Goal: Task Accomplishment & Management: Use online tool/utility

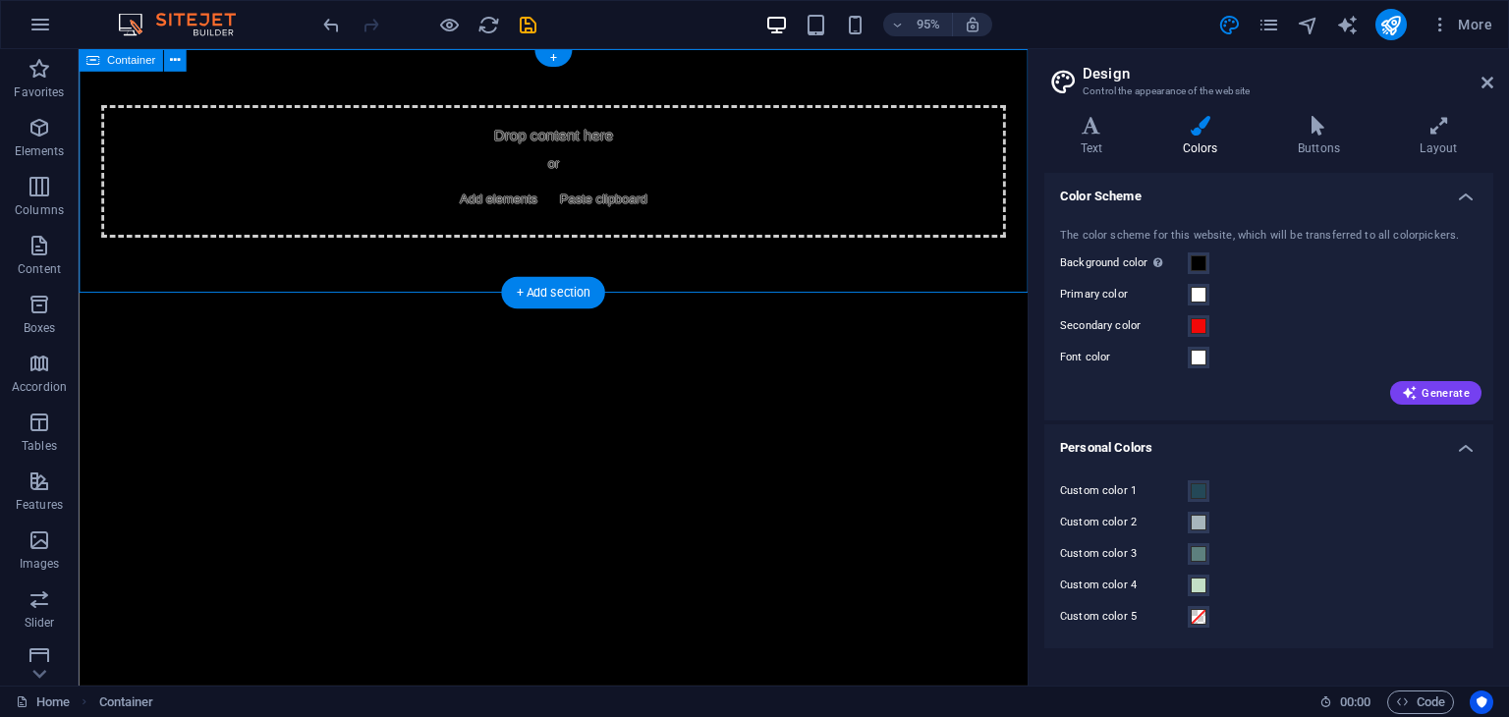
click at [335, 72] on div "Drop content here or Add elements Paste clipboard" at bounding box center [578, 177] width 999 height 257
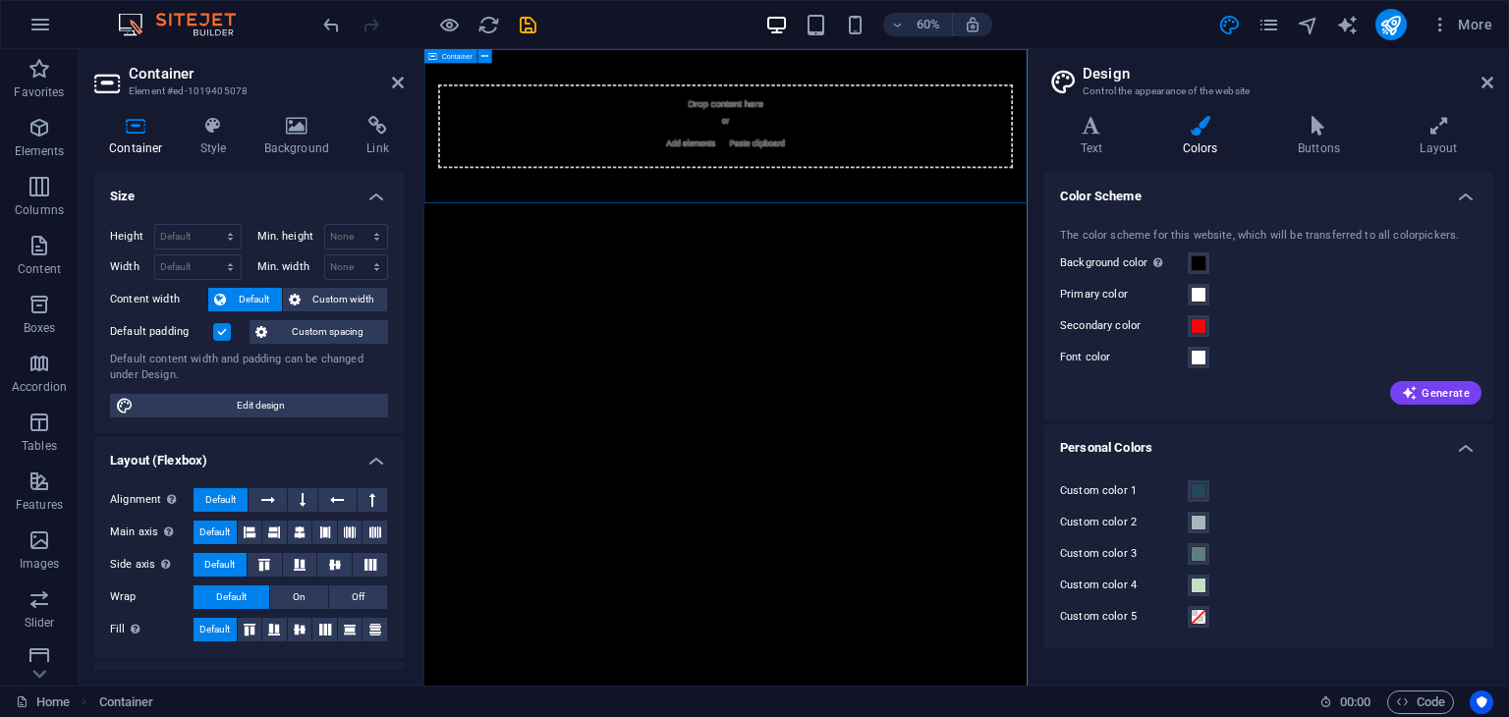
click at [883, 167] on div "Drop content here or Add elements Paste clipboard" at bounding box center [927, 178] width 958 height 140
click at [870, 213] on span "Add elements" at bounding box center [868, 208] width 97 height 28
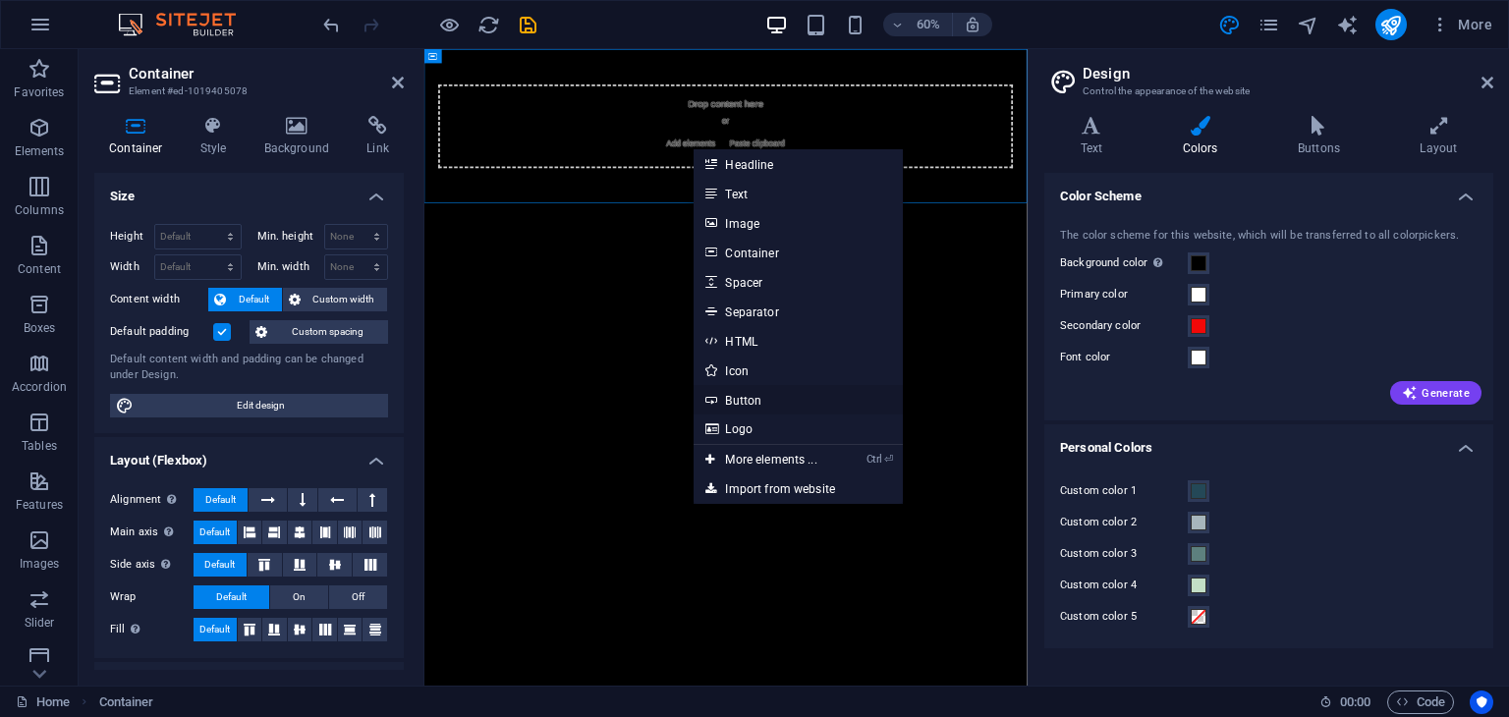
click at [771, 402] on link "Button" at bounding box center [798, 399] width 208 height 29
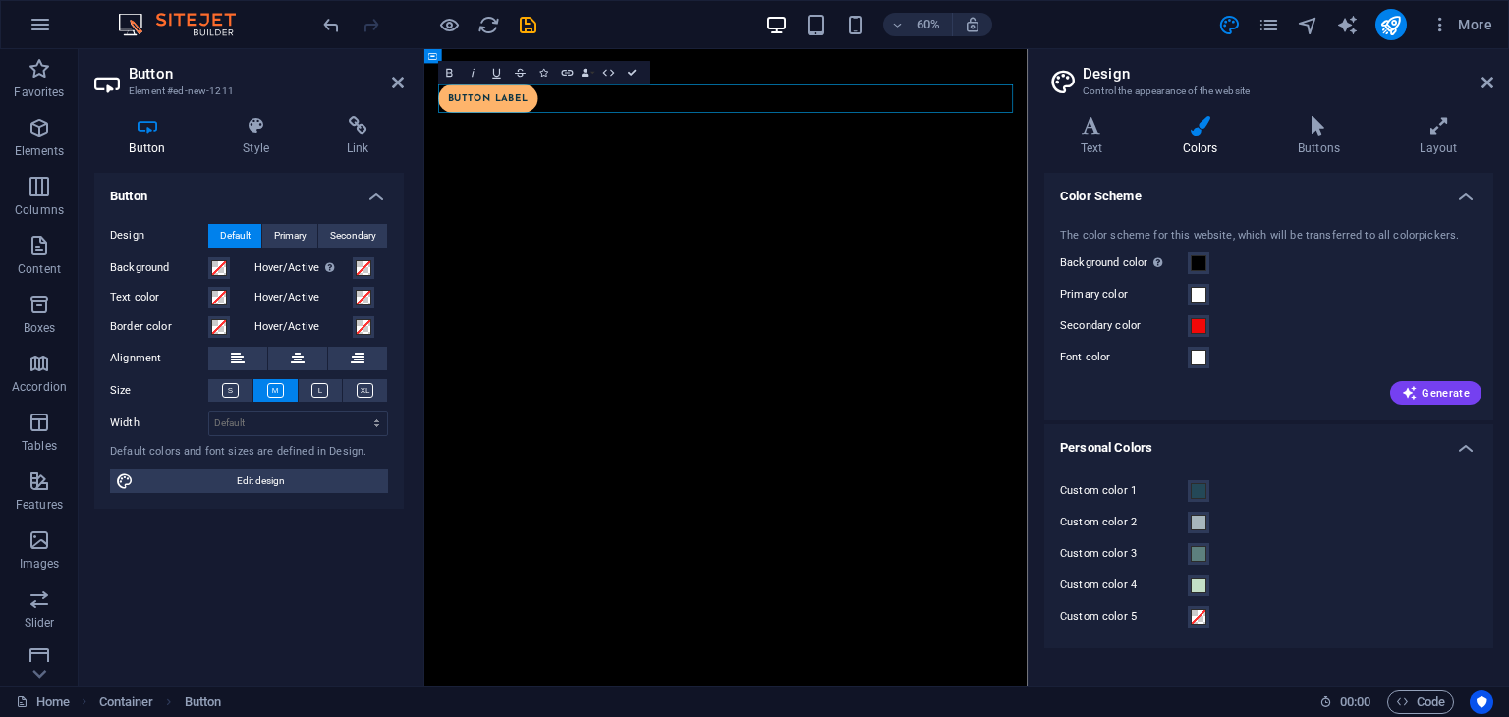
click at [763, 214] on html "Skip to main content Button label" at bounding box center [926, 131] width 1005 height 165
click at [797, 214] on html "Skip to main content Button label" at bounding box center [926, 131] width 1005 height 165
click at [812, 200] on div "Button label" at bounding box center [926, 131] width 1005 height 165
click at [813, 193] on div "Button label" at bounding box center [926, 131] width 1005 height 165
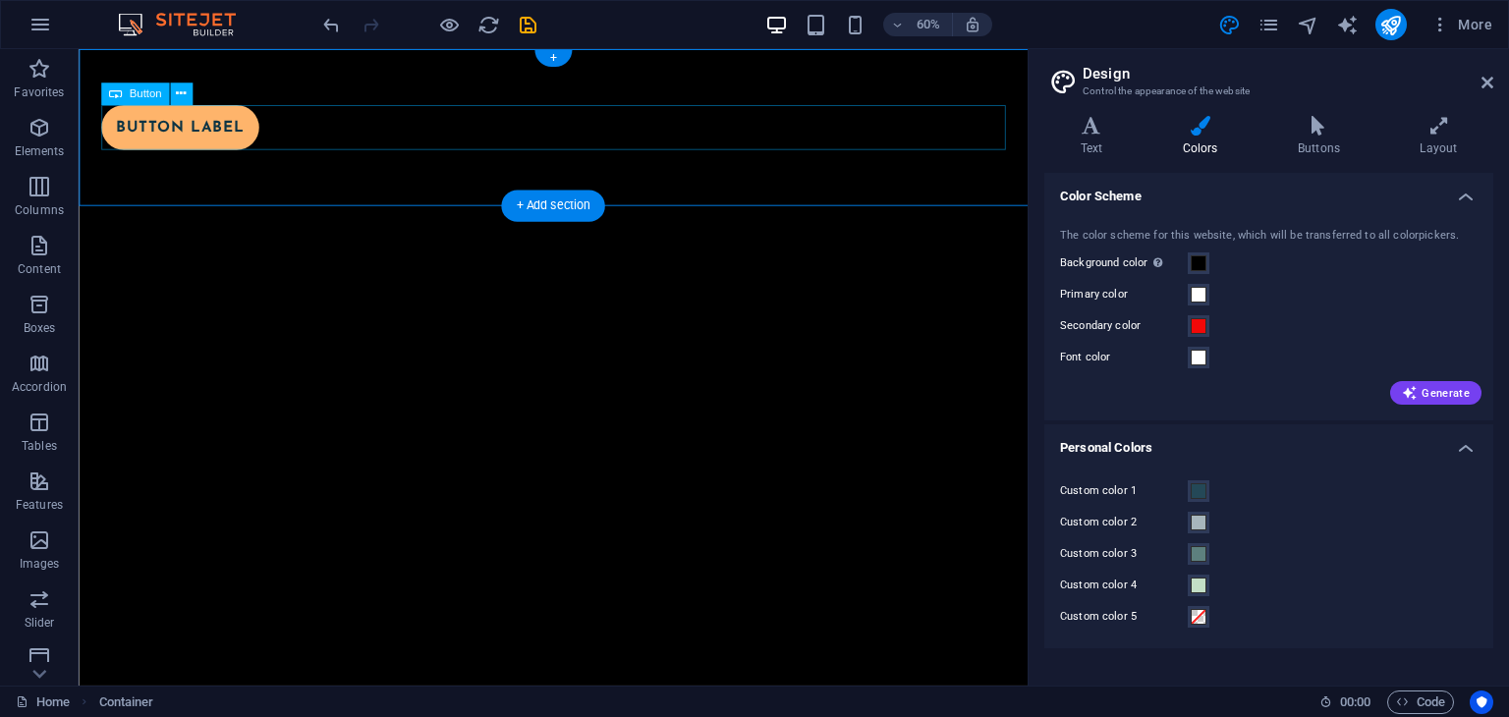
click at [688, 140] on div "Button label" at bounding box center [578, 131] width 952 height 47
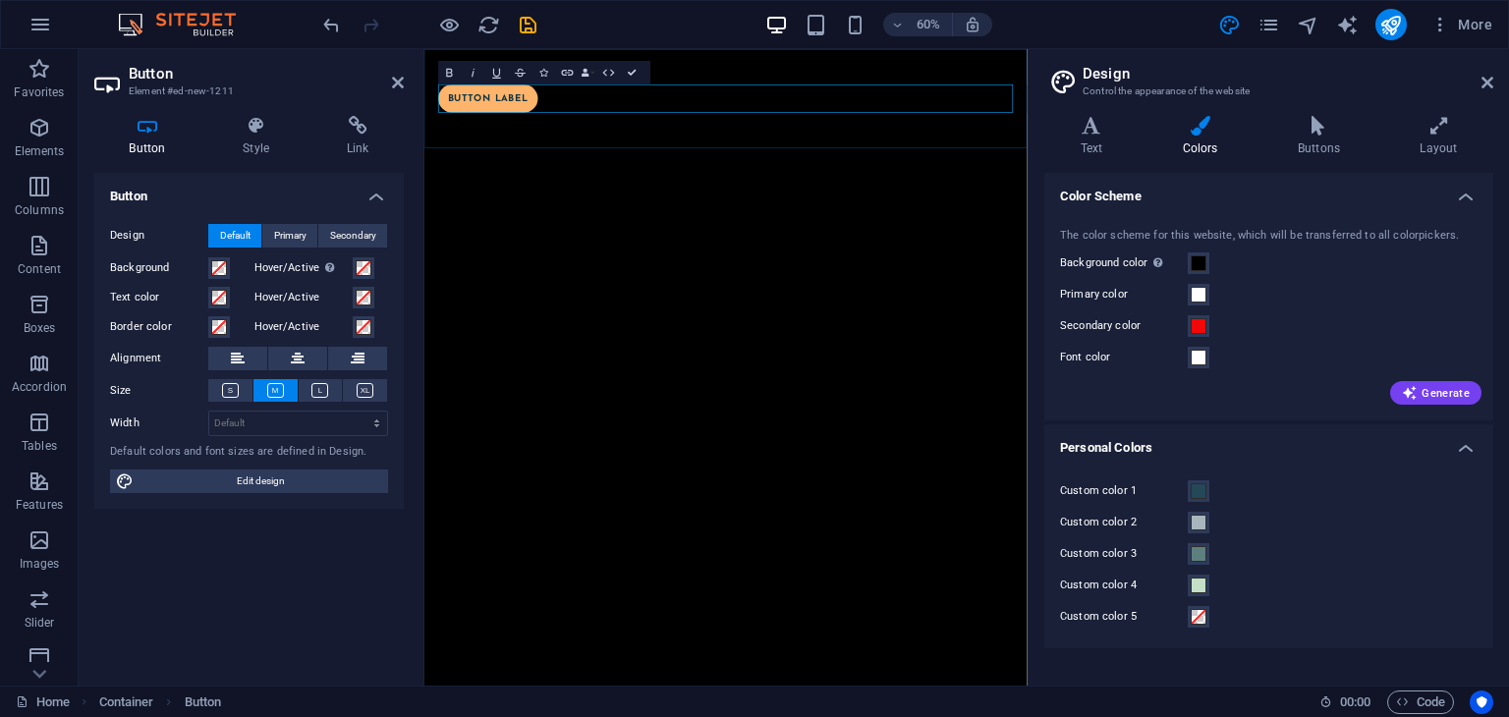
click at [773, 206] on div "Button label" at bounding box center [926, 131] width 1005 height 165
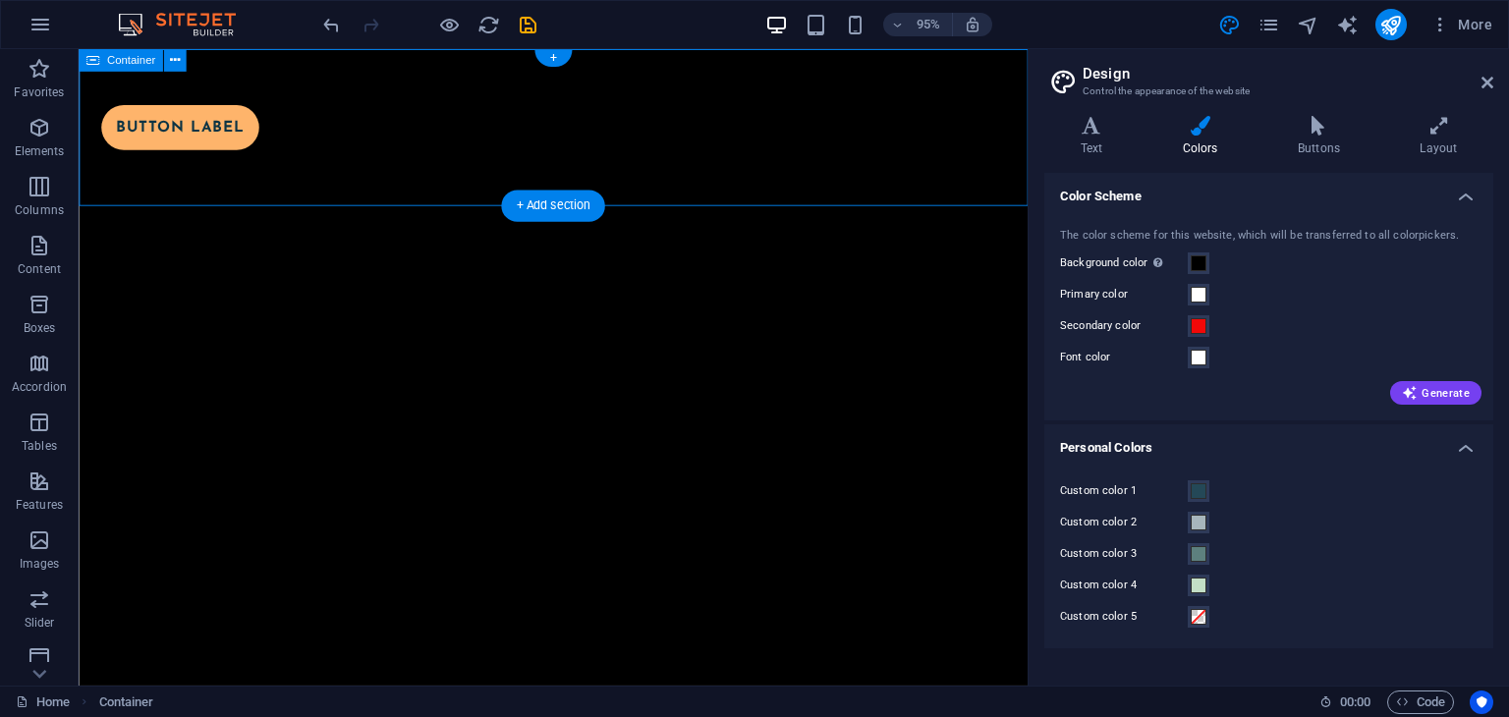
click at [675, 56] on div "Button label" at bounding box center [578, 131] width 999 height 165
click at [687, 64] on div "Button label" at bounding box center [578, 131] width 999 height 165
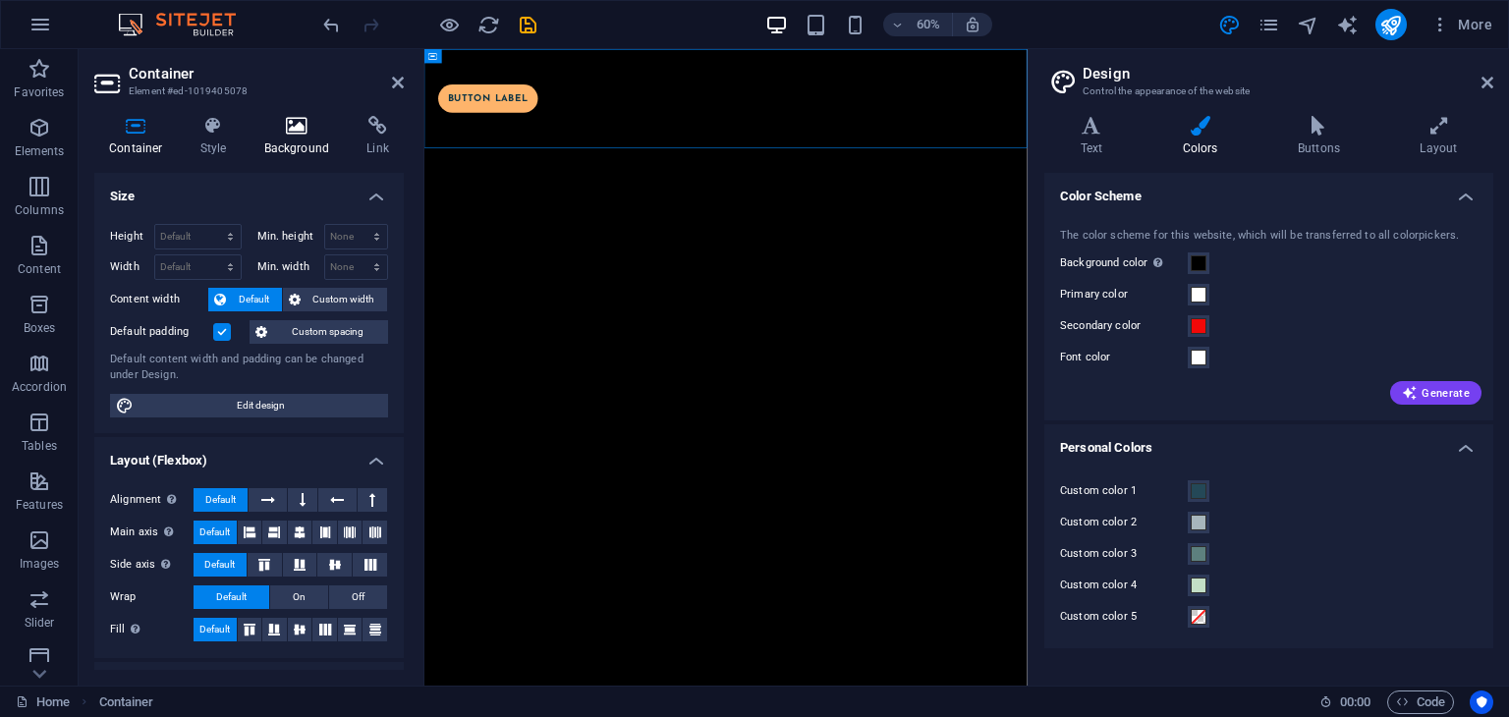
click at [304, 116] on icon at bounding box center [297, 126] width 95 height 20
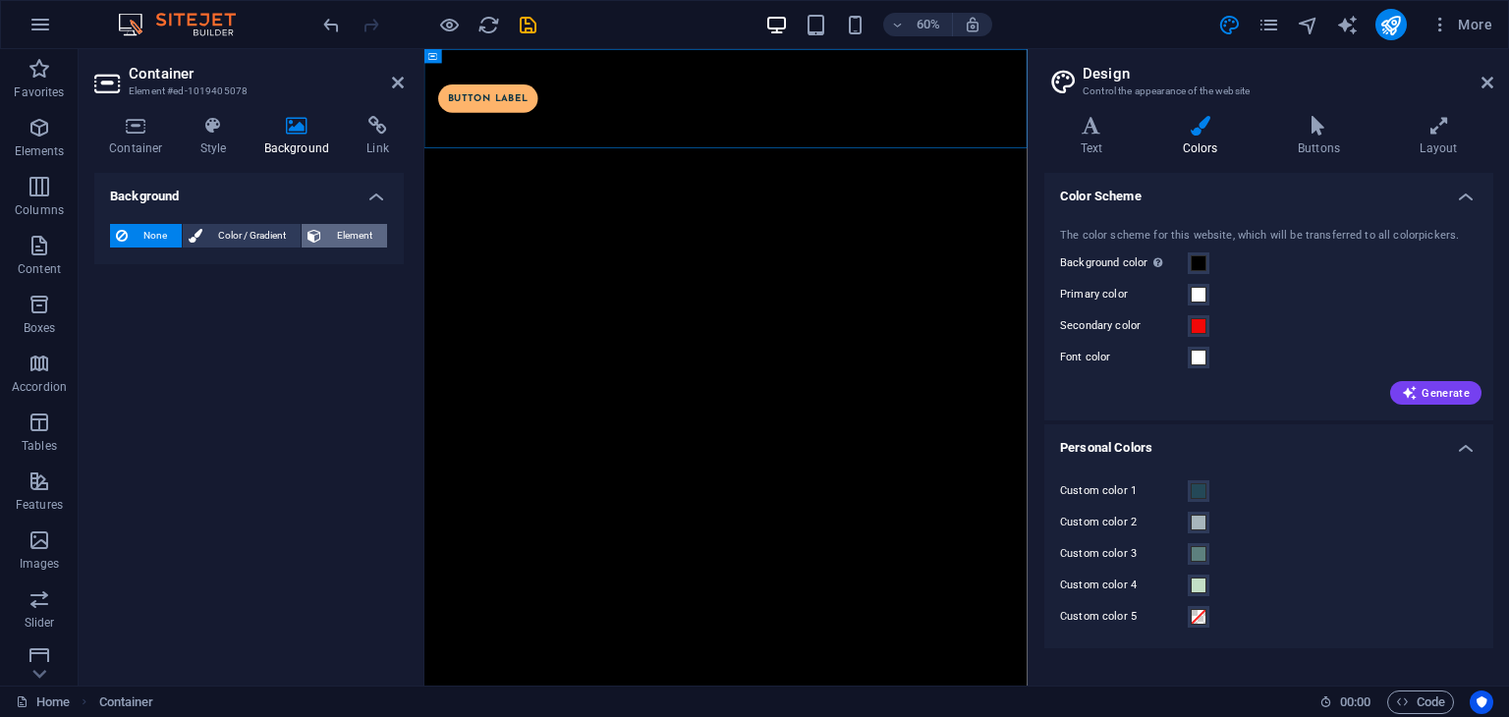
drag, startPoint x: 332, startPoint y: 248, endPoint x: 338, endPoint y: 235, distance: 14.1
click at [332, 243] on div "None Color / Gradient Element" at bounding box center [249, 236] width 278 height 25
click at [338, 235] on span "Element" at bounding box center [354, 236] width 54 height 24
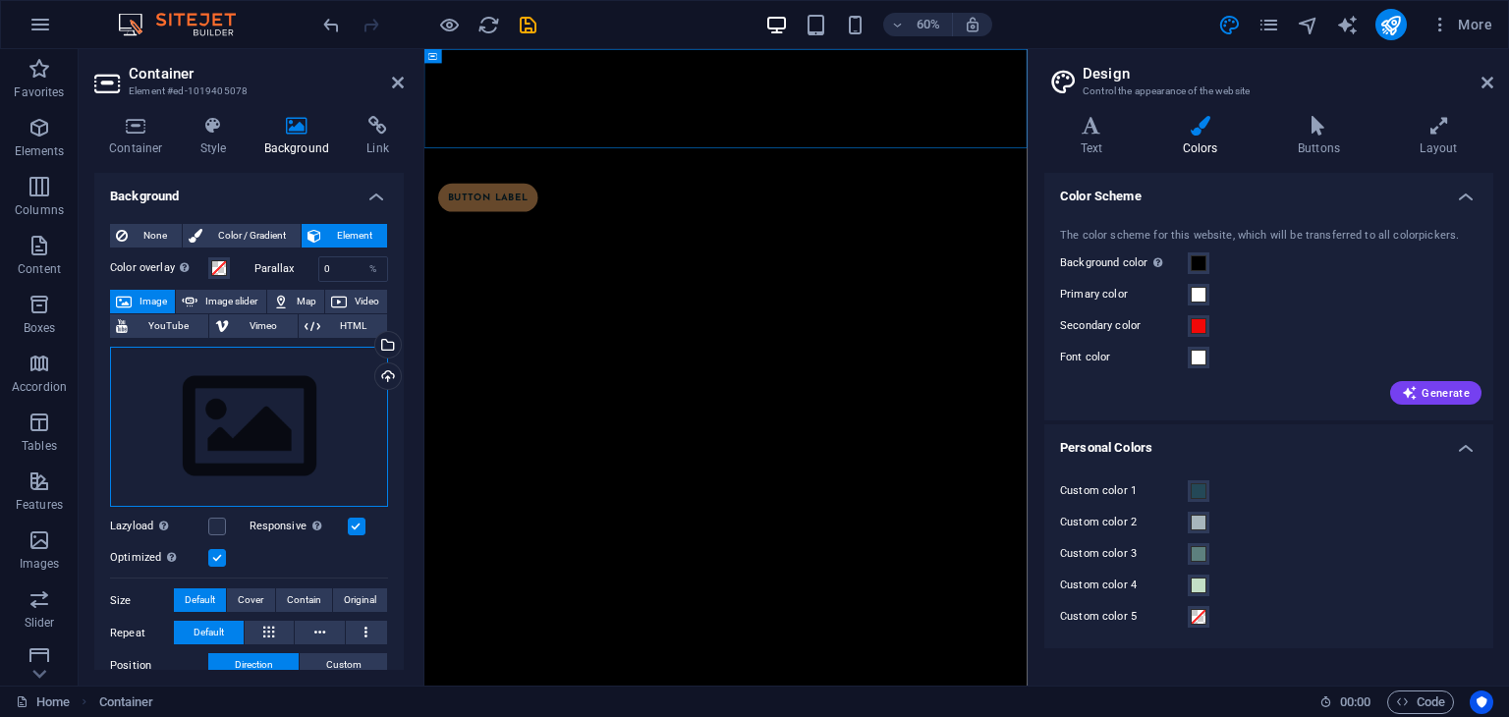
click at [232, 373] on div "Drag files here, click to choose files or select files from Files or our free s…" at bounding box center [249, 427] width 278 height 161
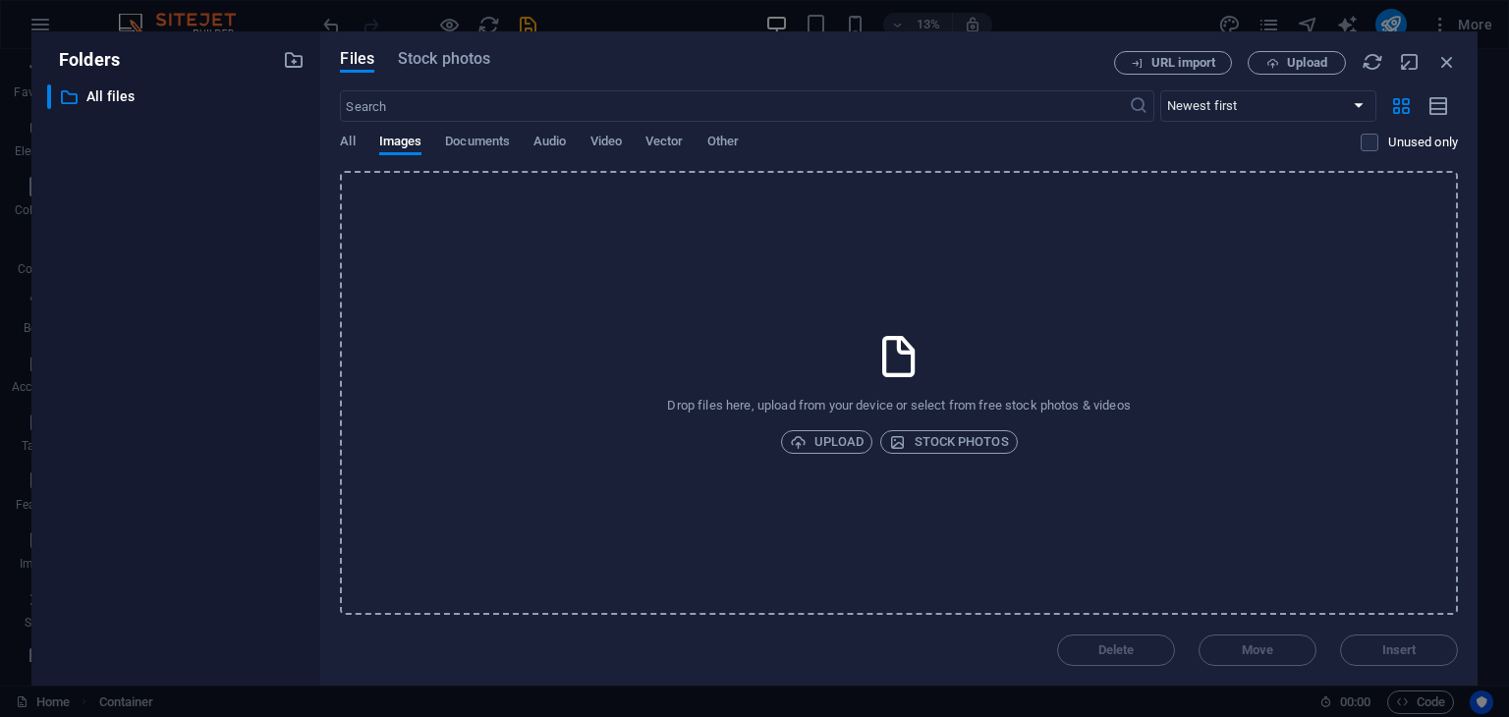
click at [834, 351] on div "Drop files here, upload from your device or select from free stock photos & vid…" at bounding box center [899, 393] width 1118 height 444
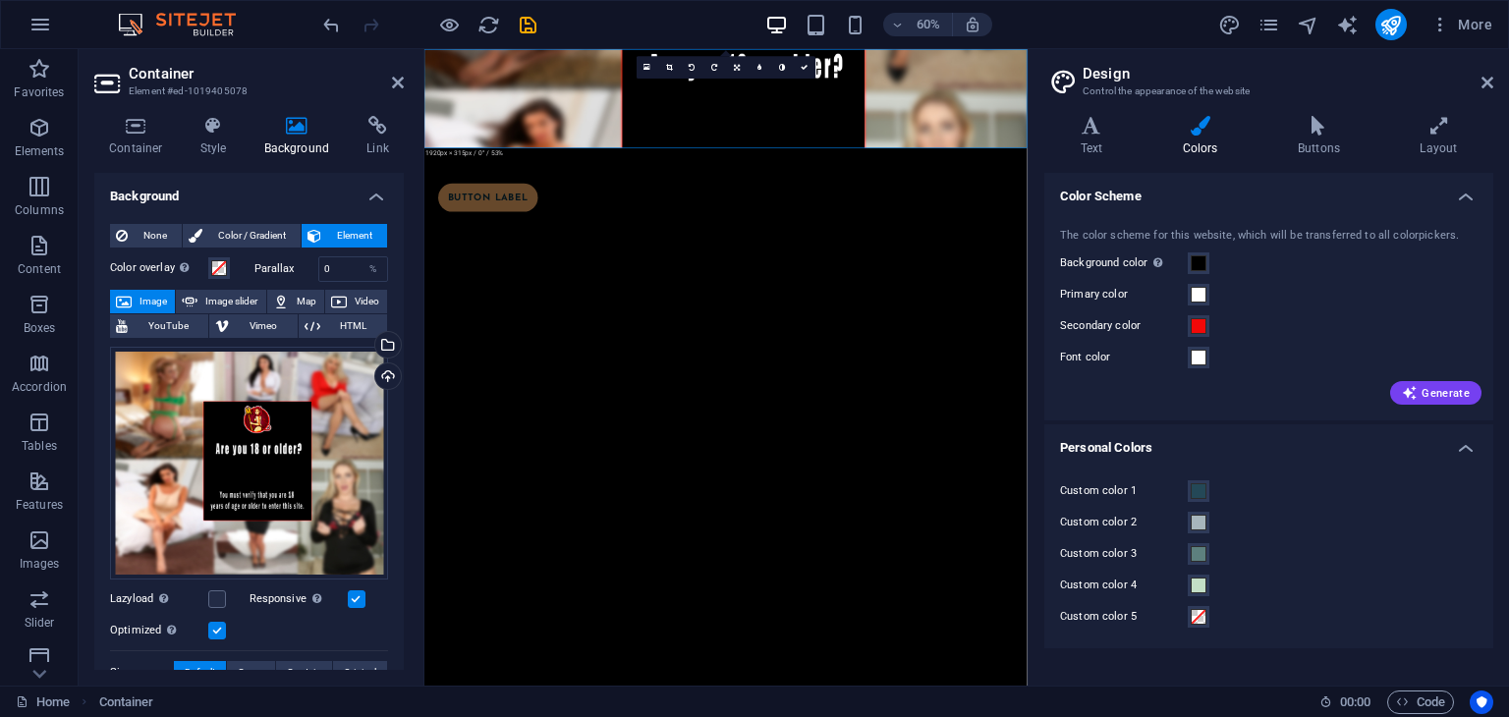
click at [683, 158] on figure at bounding box center [926, 131] width 1005 height 165
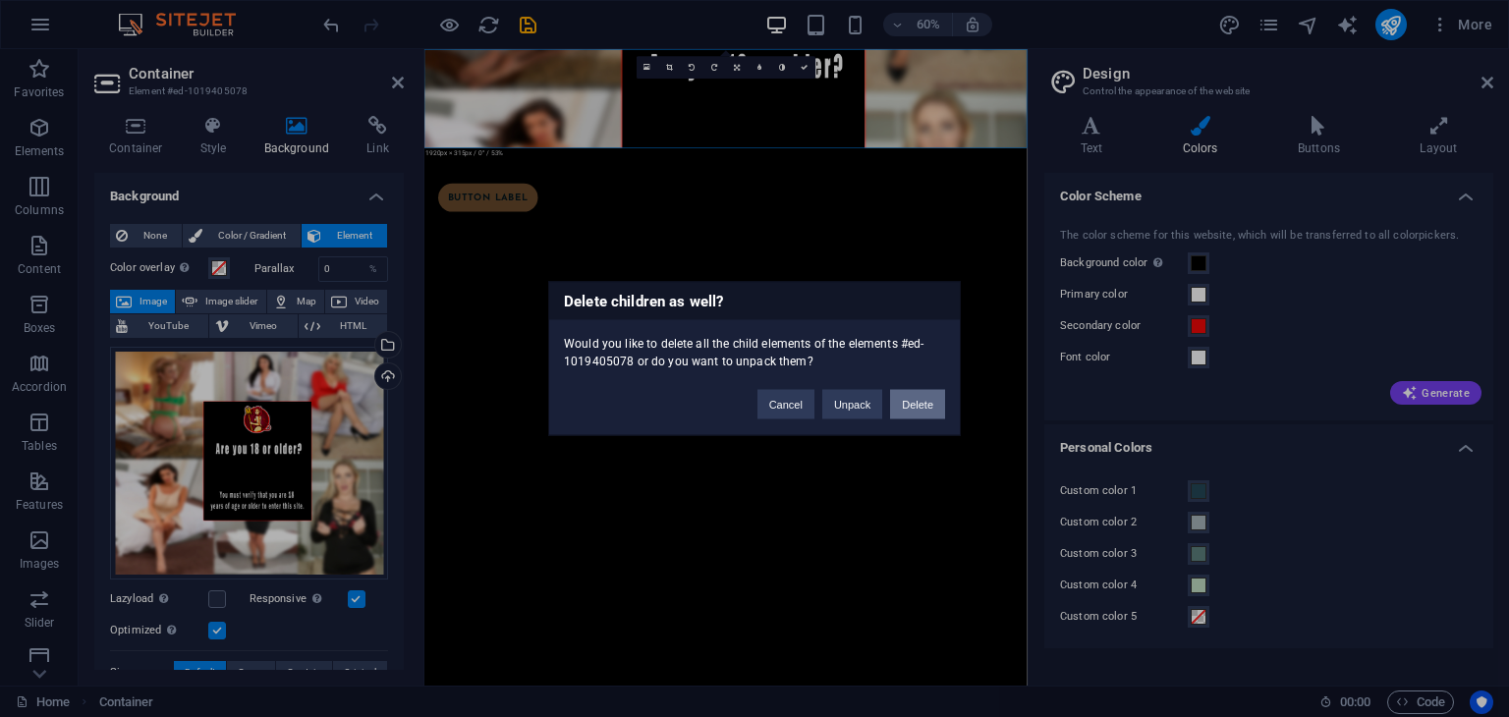
click at [917, 409] on button "Delete" at bounding box center [917, 404] width 55 height 29
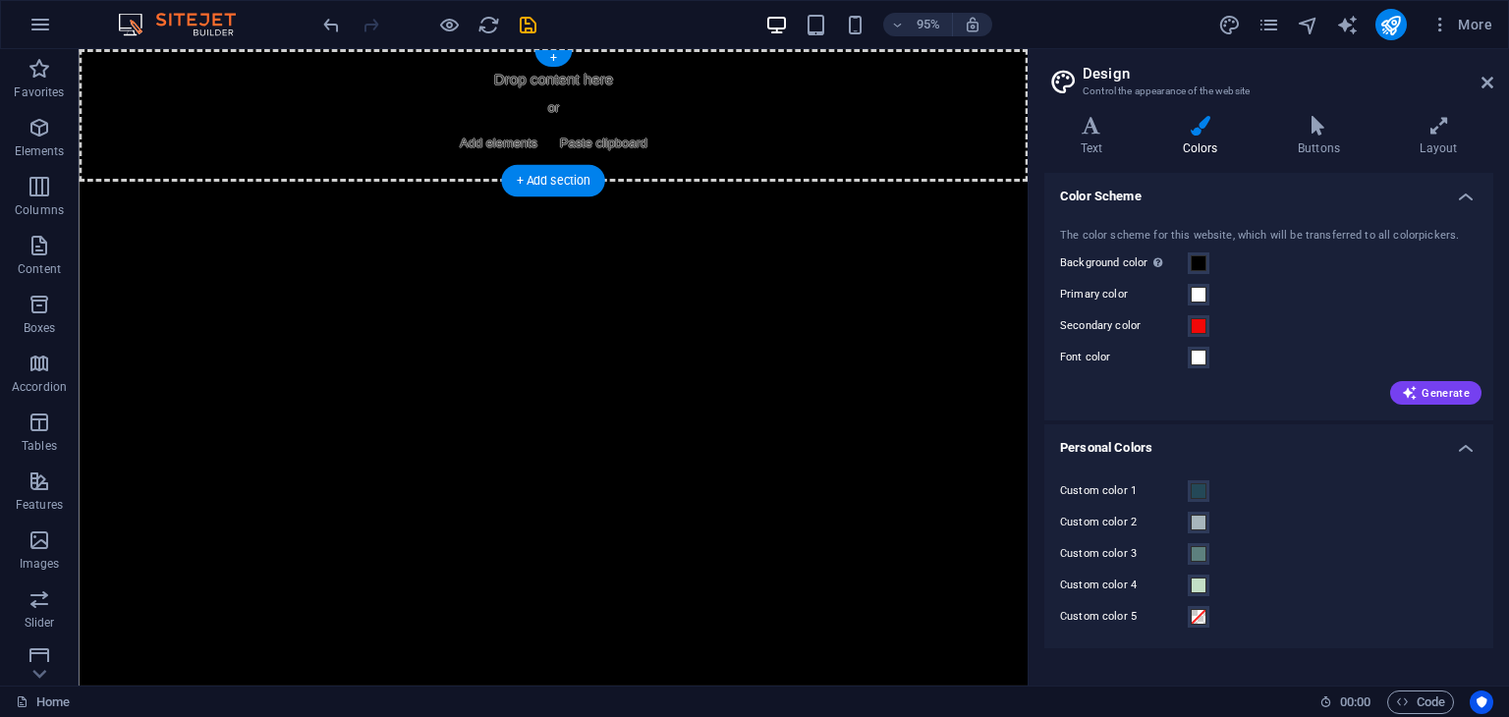
click at [768, 102] on div "Drop content here or Add elements Paste clipboard" at bounding box center [578, 119] width 999 height 140
click at [590, 182] on div "+ Add section" at bounding box center [552, 180] width 103 height 31
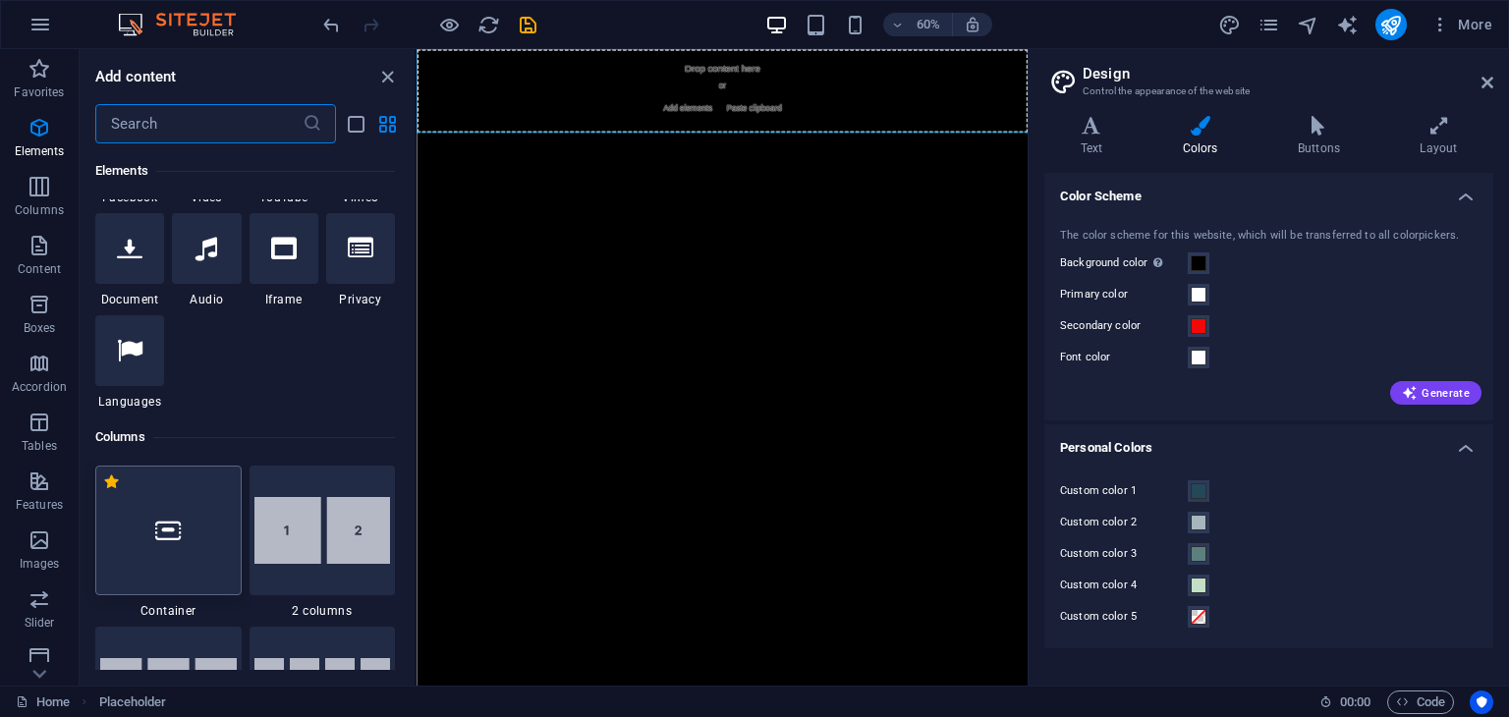
scroll to position [785, 0]
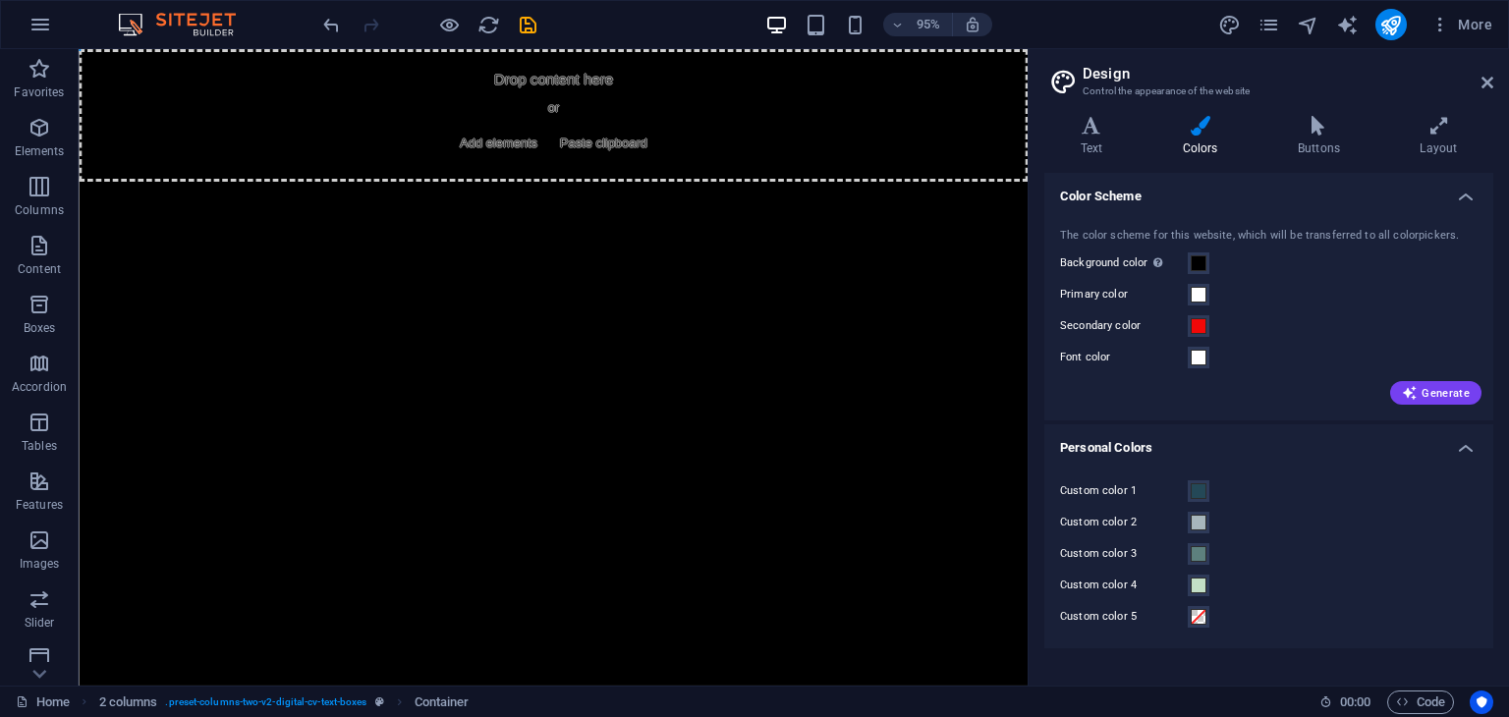
click at [550, 137] on span "Add elements" at bounding box center [520, 149] width 97 height 28
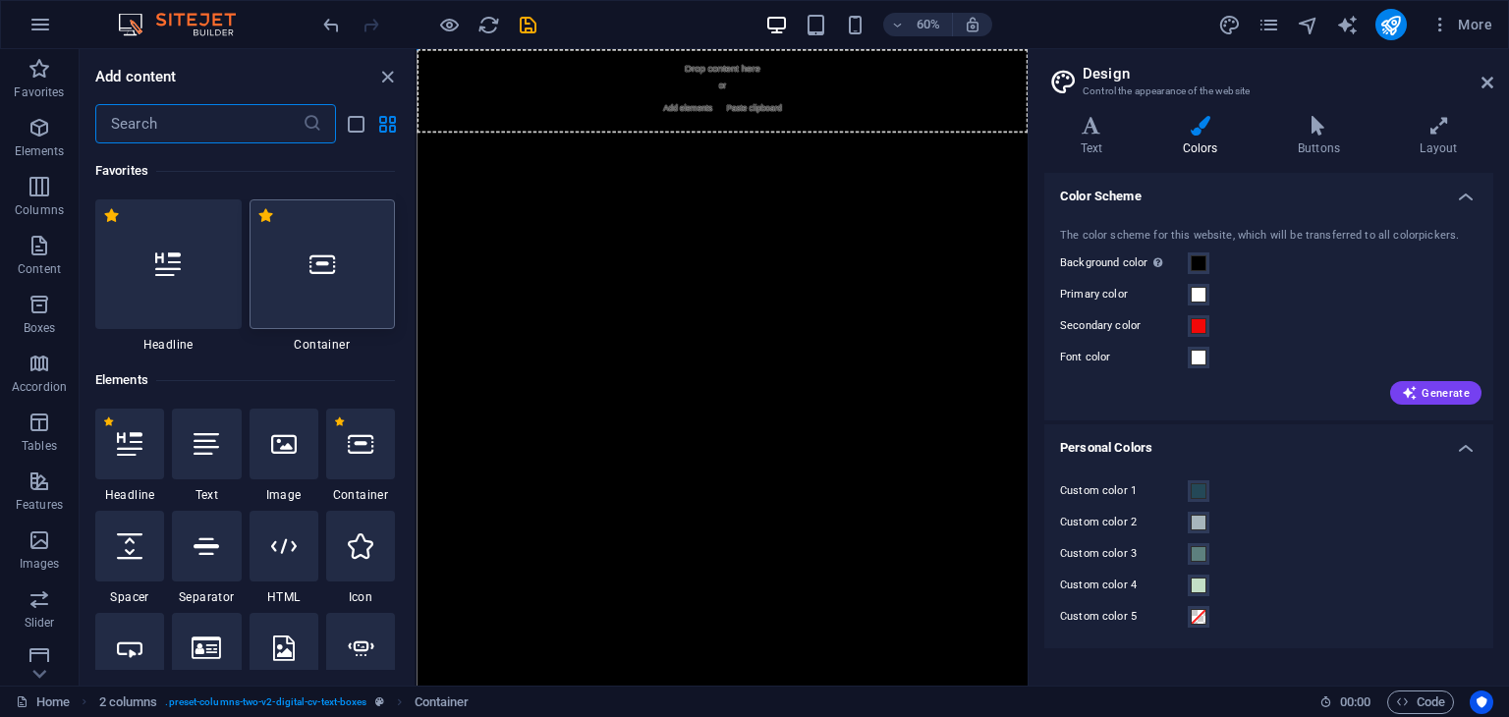
click at [307, 292] on div at bounding box center [323, 264] width 146 height 130
click at [339, 318] on div at bounding box center [323, 264] width 146 height 130
click at [1031, 114] on div "Drop content here or Add elements Paste clipboard" at bounding box center [926, 119] width 1019 height 140
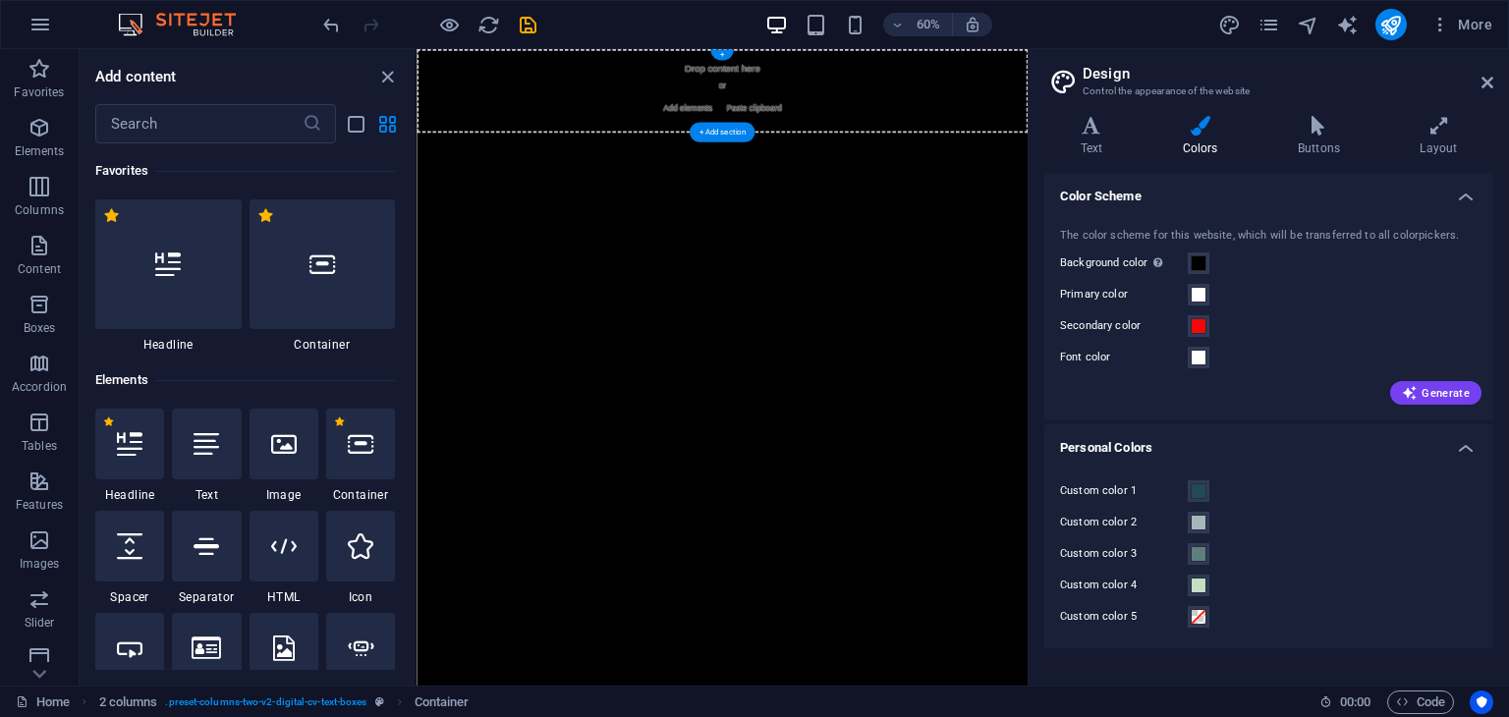
click at [950, 64] on div "Drop content here or Add elements Paste clipboard" at bounding box center [926, 119] width 1019 height 140
click at [723, 59] on div "+" at bounding box center [721, 55] width 23 height 11
click at [307, 455] on div at bounding box center [284, 444] width 69 height 71
click at [731, 129] on div "+ Add section" at bounding box center [722, 132] width 65 height 20
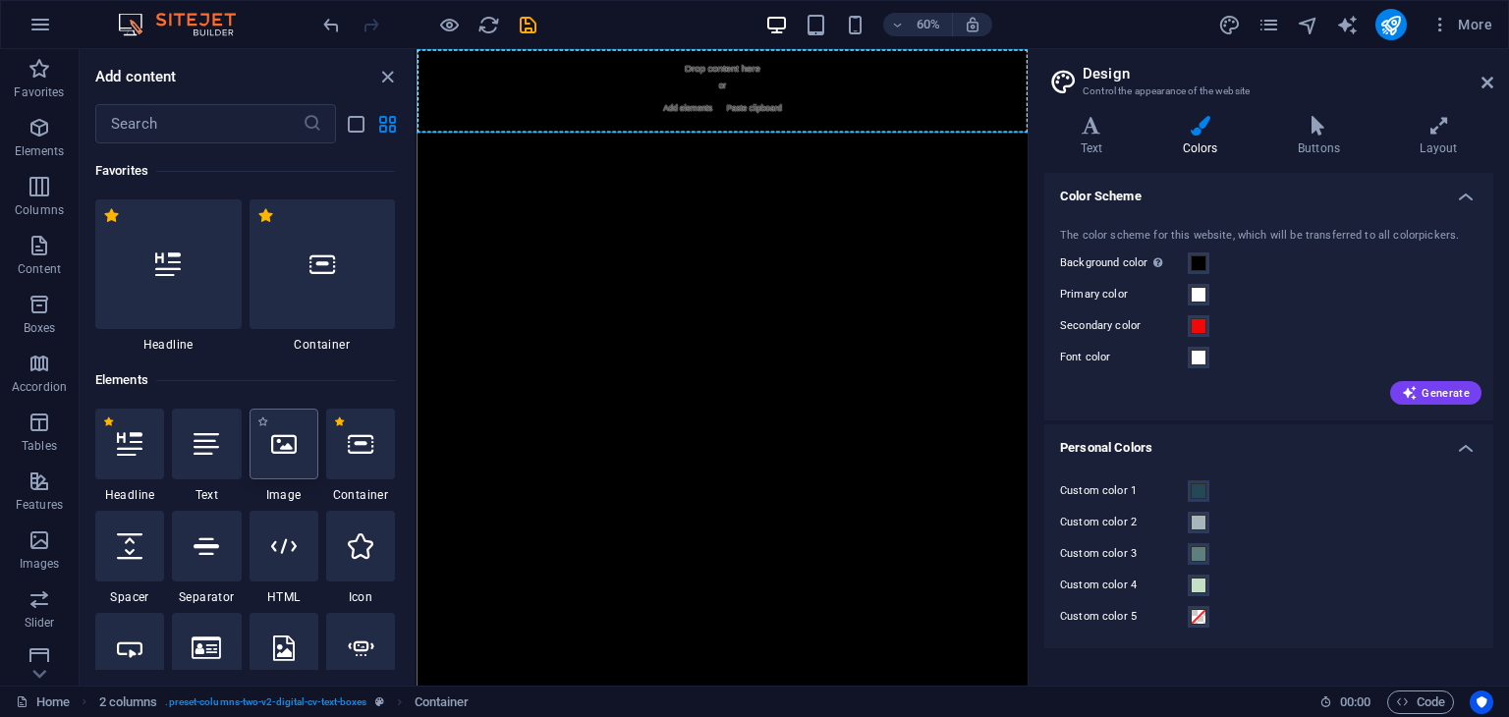
click at [294, 451] on icon at bounding box center [284, 444] width 26 height 26
click at [272, 431] on icon at bounding box center [284, 444] width 26 height 26
click at [381, 71] on icon "close panel" at bounding box center [387, 77] width 23 height 23
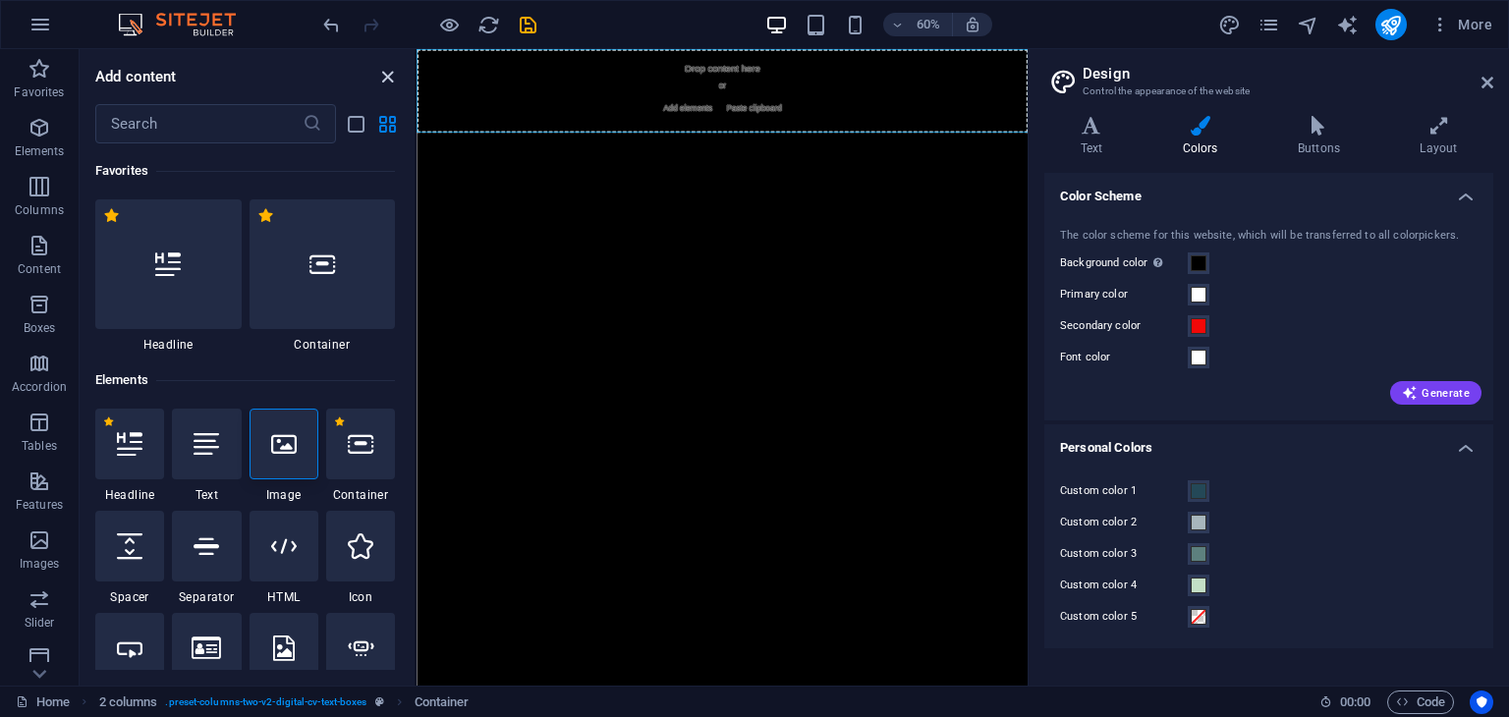
drag, startPoint x: 404, startPoint y: 89, endPoint x: 394, endPoint y: 83, distance: 12.0
click at [395, 84] on div "Add content ​ Favorites 1 Star Headline 1 Star Container Elements 1 Star Headli…" at bounding box center [247, 367] width 335 height 637
click at [394, 82] on icon "close panel" at bounding box center [387, 77] width 23 height 23
click at [399, 76] on div "Add content" at bounding box center [247, 77] width 335 height 24
click at [385, 76] on icon "close panel" at bounding box center [387, 77] width 23 height 23
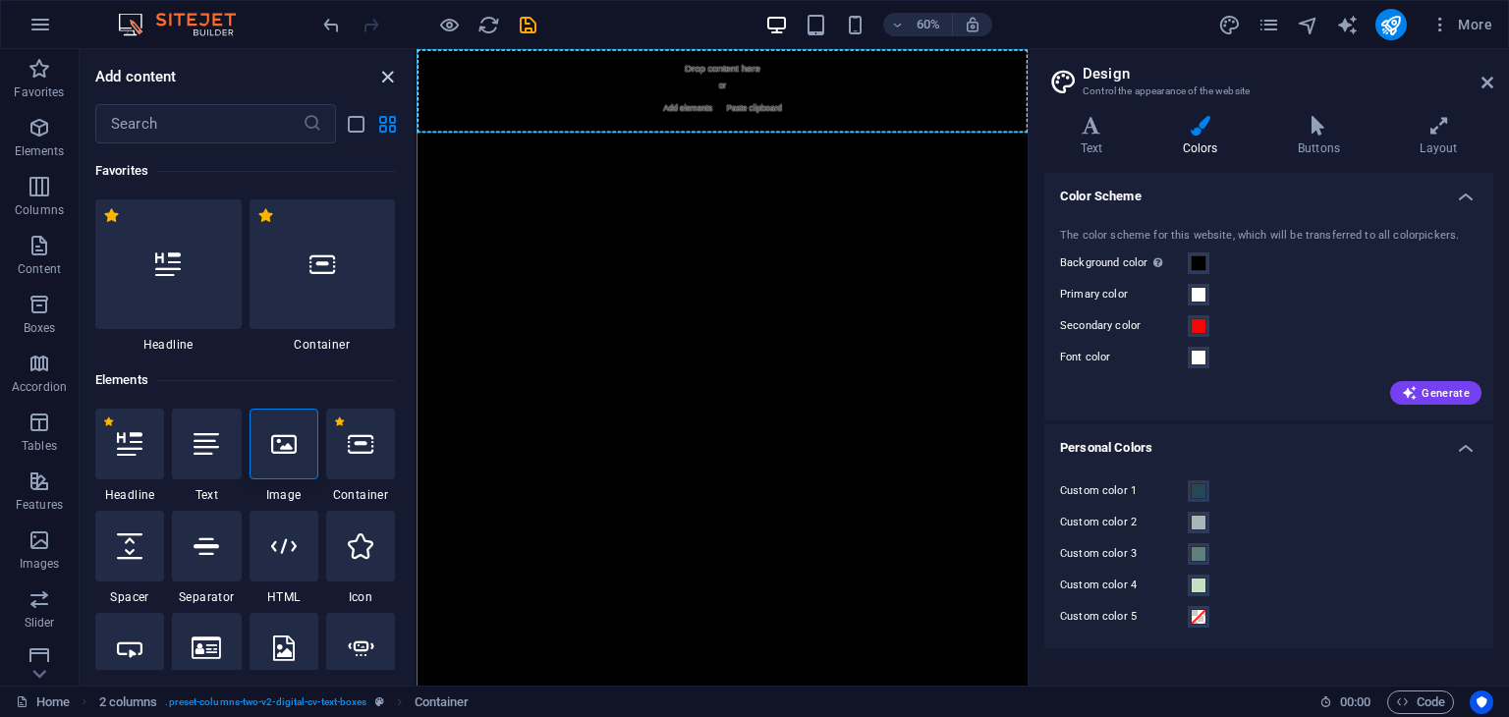
click at [385, 76] on icon "close panel" at bounding box center [387, 77] width 23 height 23
click at [339, 28] on icon "undo" at bounding box center [331, 25] width 23 height 23
click at [399, 80] on div "Add content" at bounding box center [247, 77] width 335 height 24
click at [385, 77] on icon "close panel" at bounding box center [387, 77] width 23 height 23
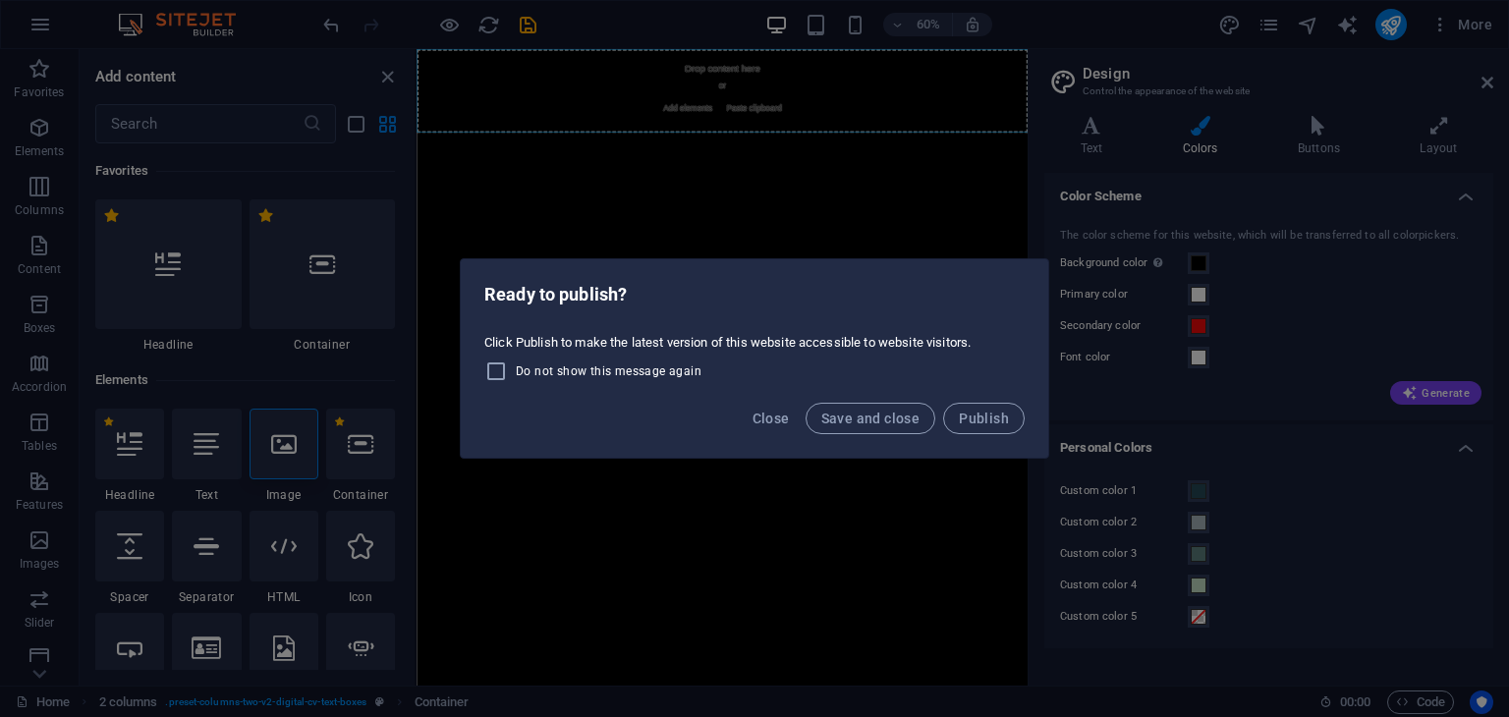
drag, startPoint x: 951, startPoint y: 416, endPoint x: 896, endPoint y: 512, distance: 110.9
click at [896, 512] on div "Ready to publish? Click Publish to make the latest version of this website acce…" at bounding box center [754, 358] width 1509 height 717
click at [897, 418] on span "Save and close" at bounding box center [870, 419] width 99 height 16
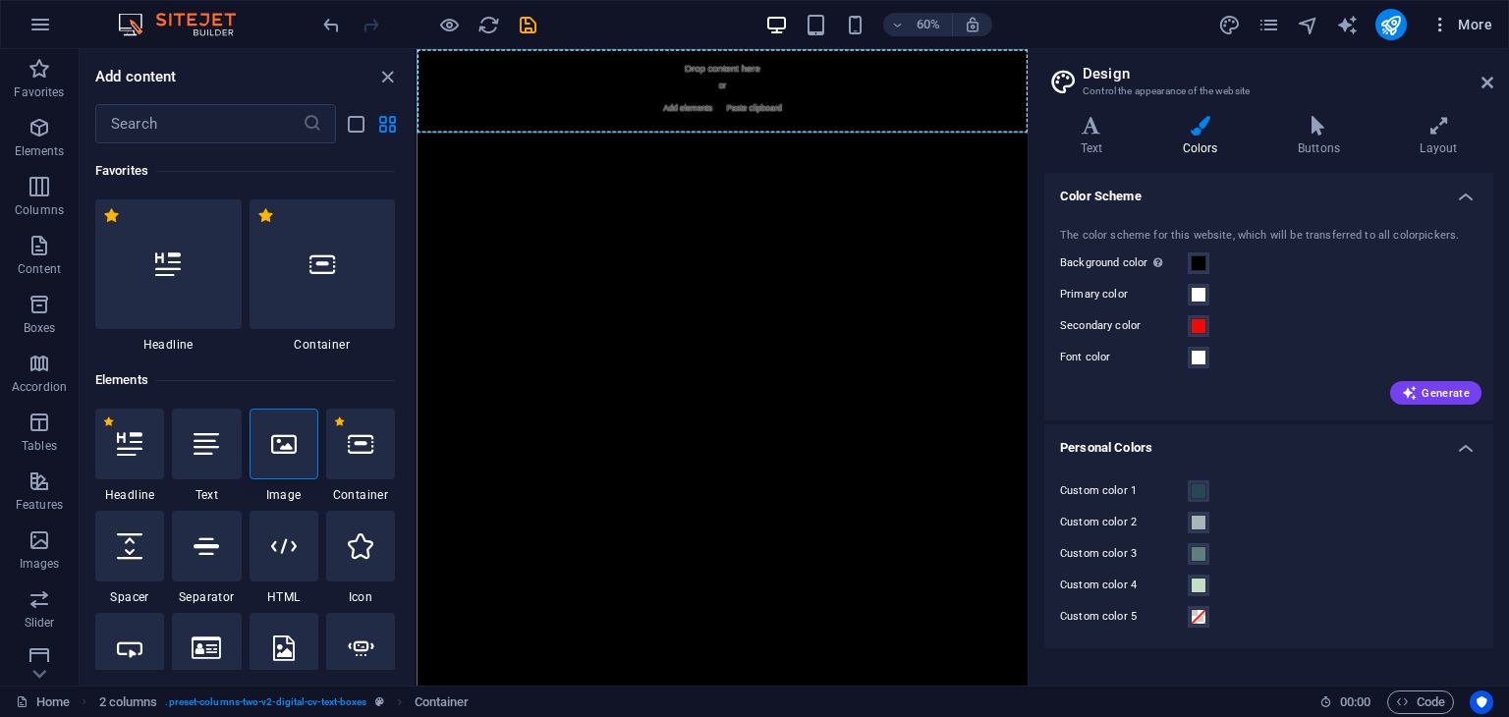
click at [1454, 30] on span "More" at bounding box center [1462, 25] width 62 height 20
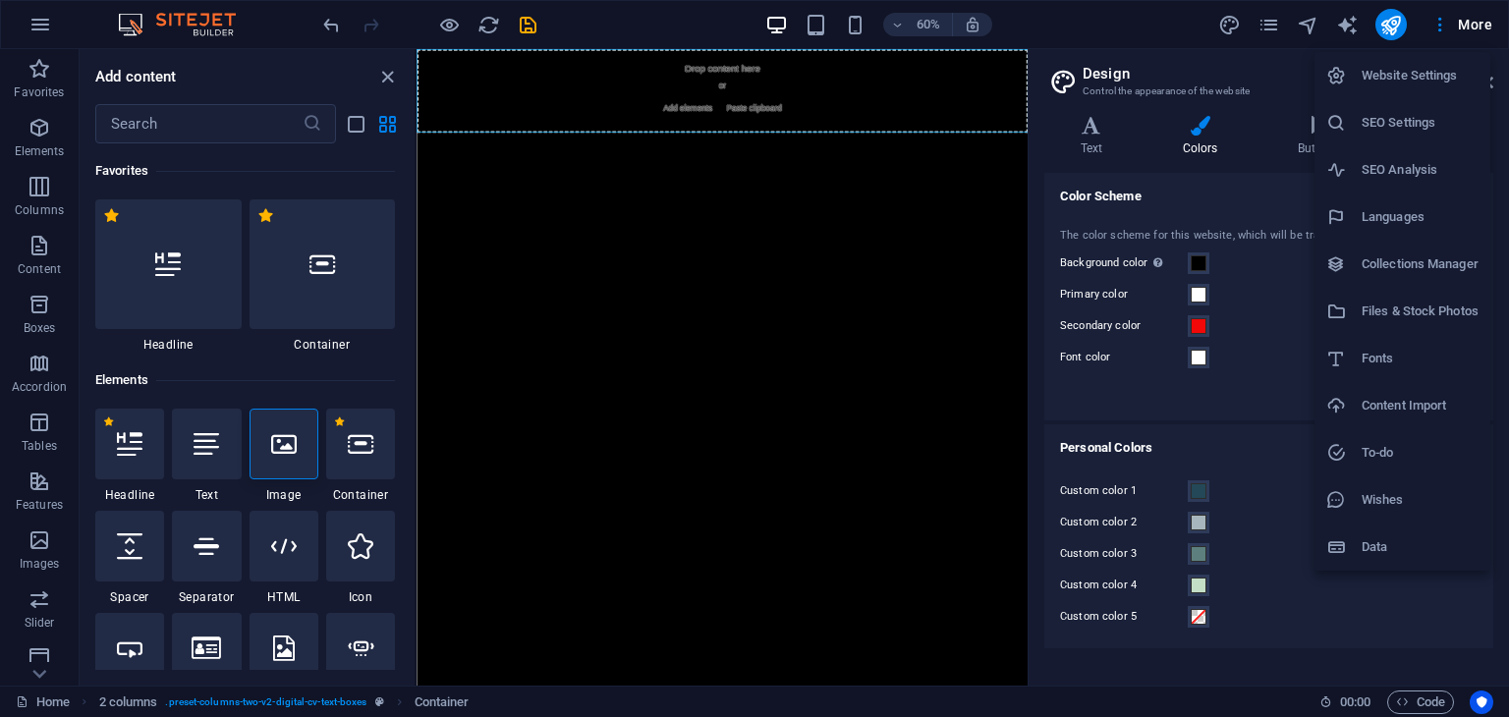
click at [1480, 23] on div at bounding box center [754, 358] width 1509 height 717
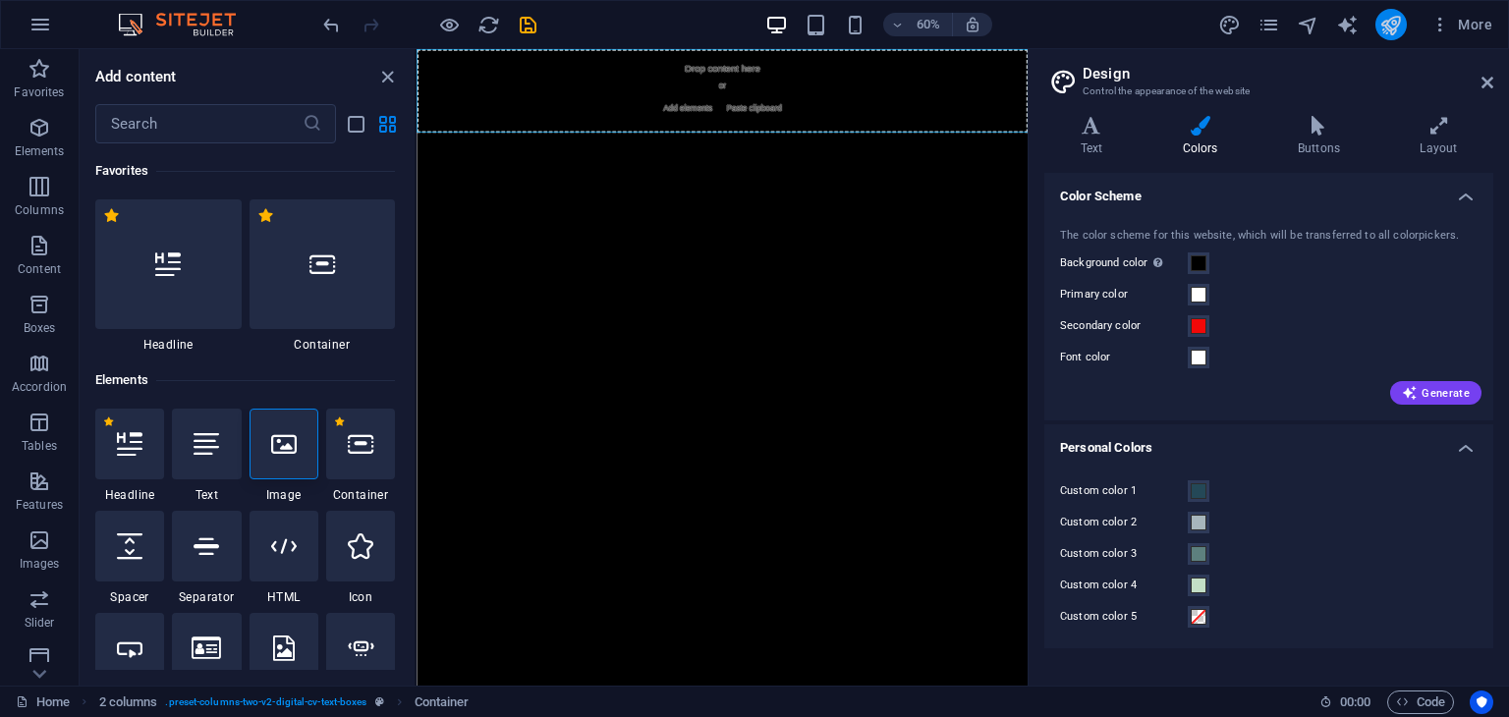
click at [1405, 28] on button "publish" at bounding box center [1391, 24] width 31 height 31
click at [1380, 21] on icon "publish" at bounding box center [1390, 25] width 23 height 23
click at [1383, 28] on icon "publish" at bounding box center [1390, 25] width 23 height 23
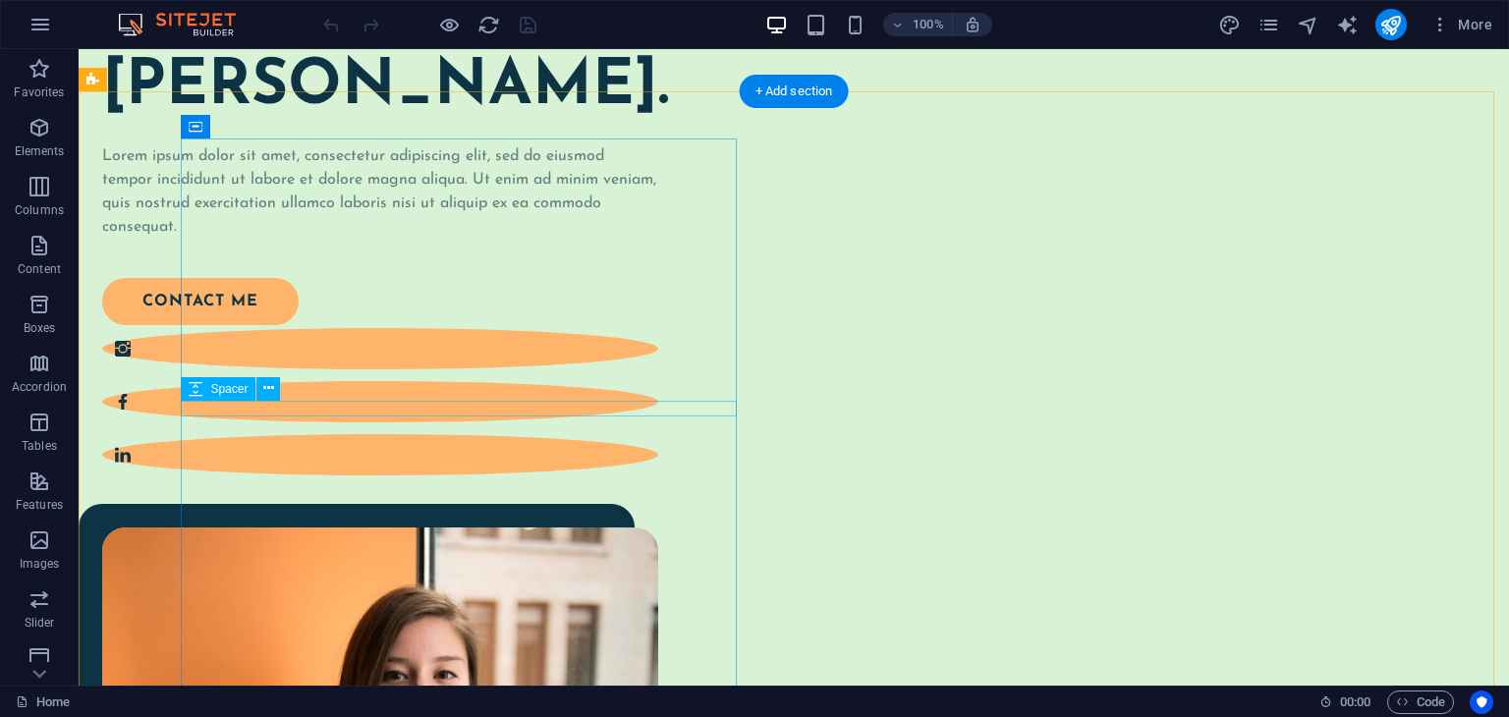
scroll to position [98, 0]
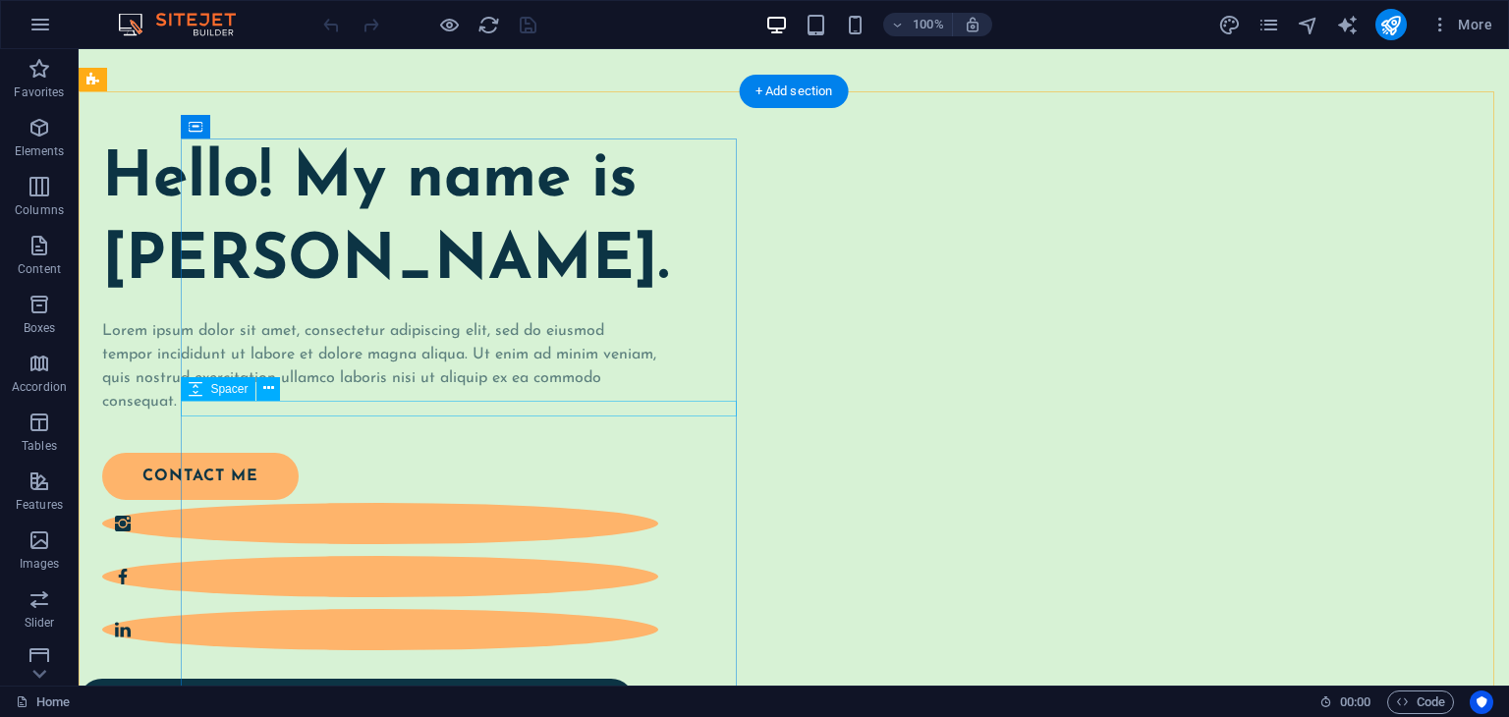
click at [658, 319] on div at bounding box center [380, 312] width 556 height 16
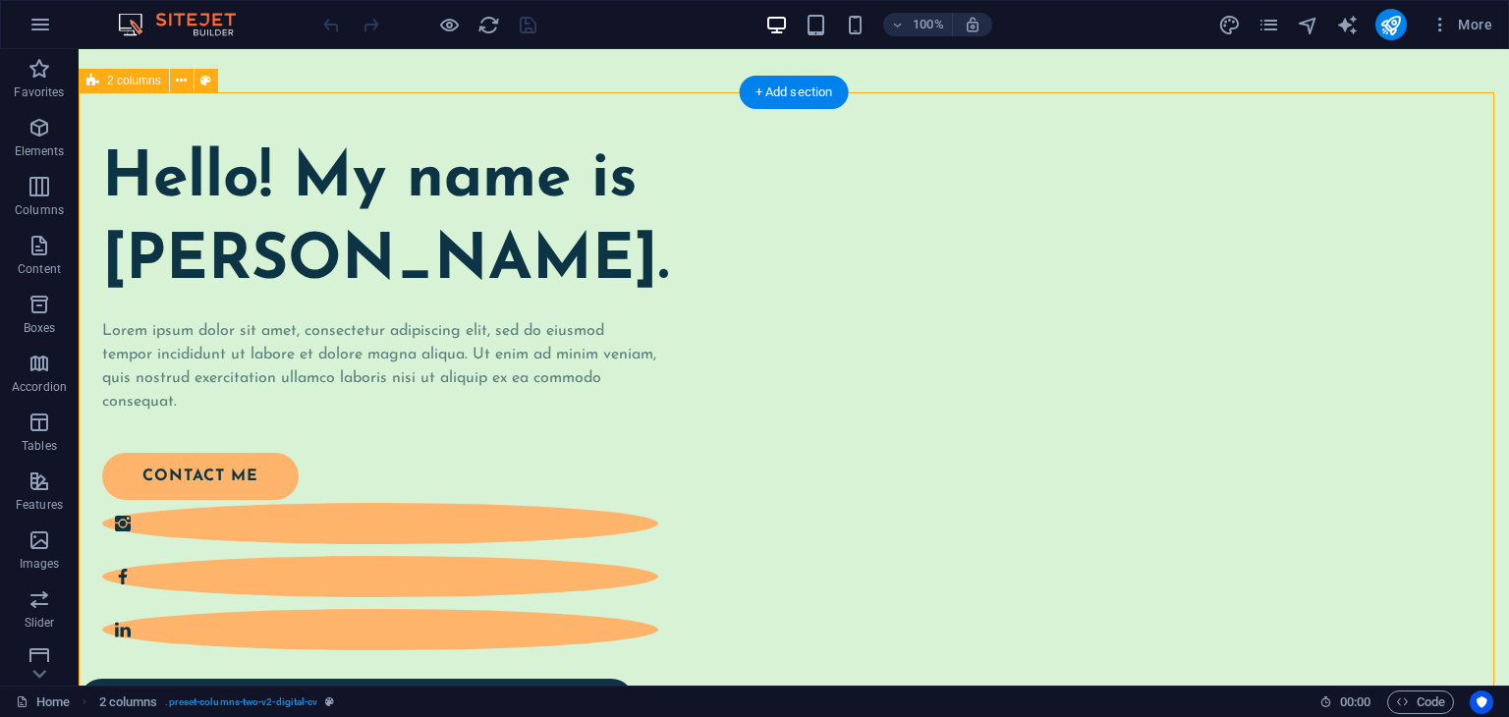
click at [581, 88] on div at bounding box center [794, 21] width 1431 height 141
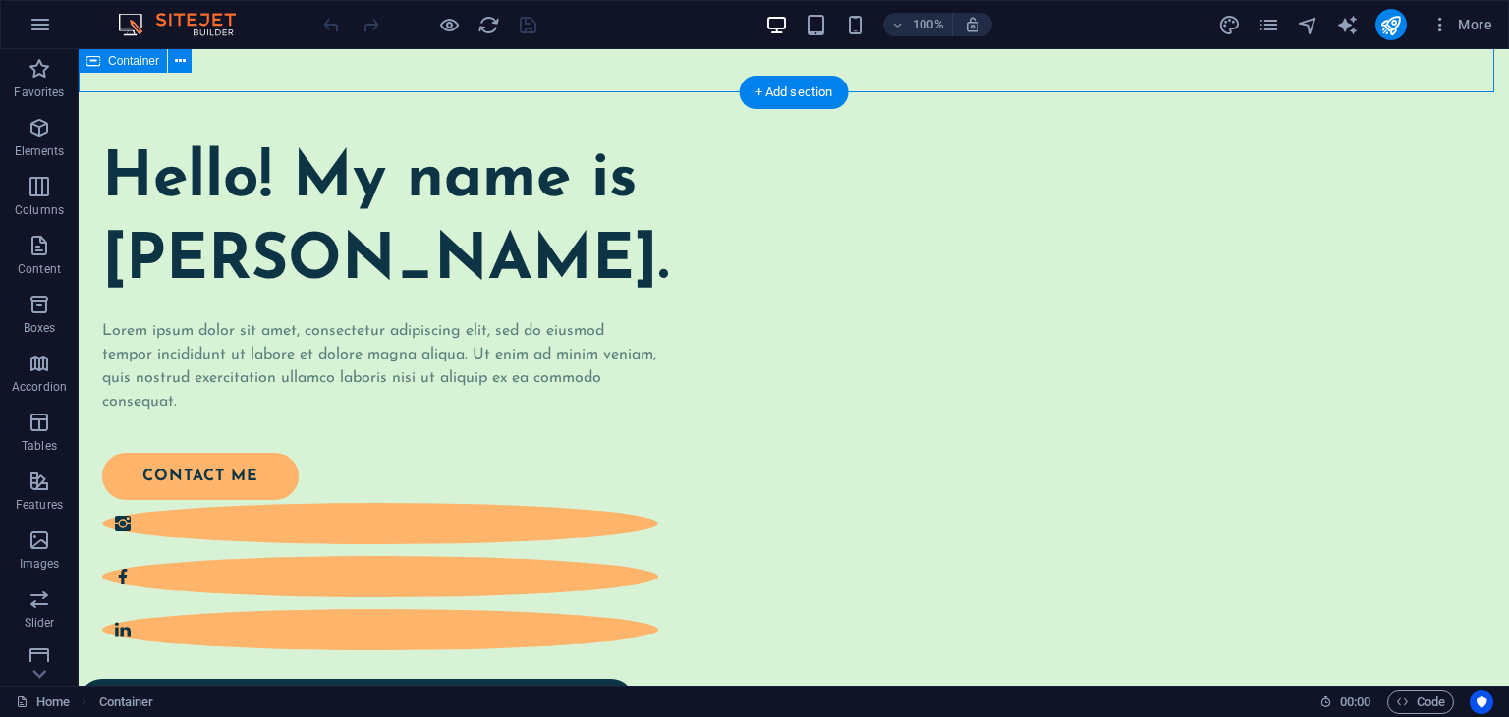
click at [582, 66] on div at bounding box center [794, 21] width 1431 height 141
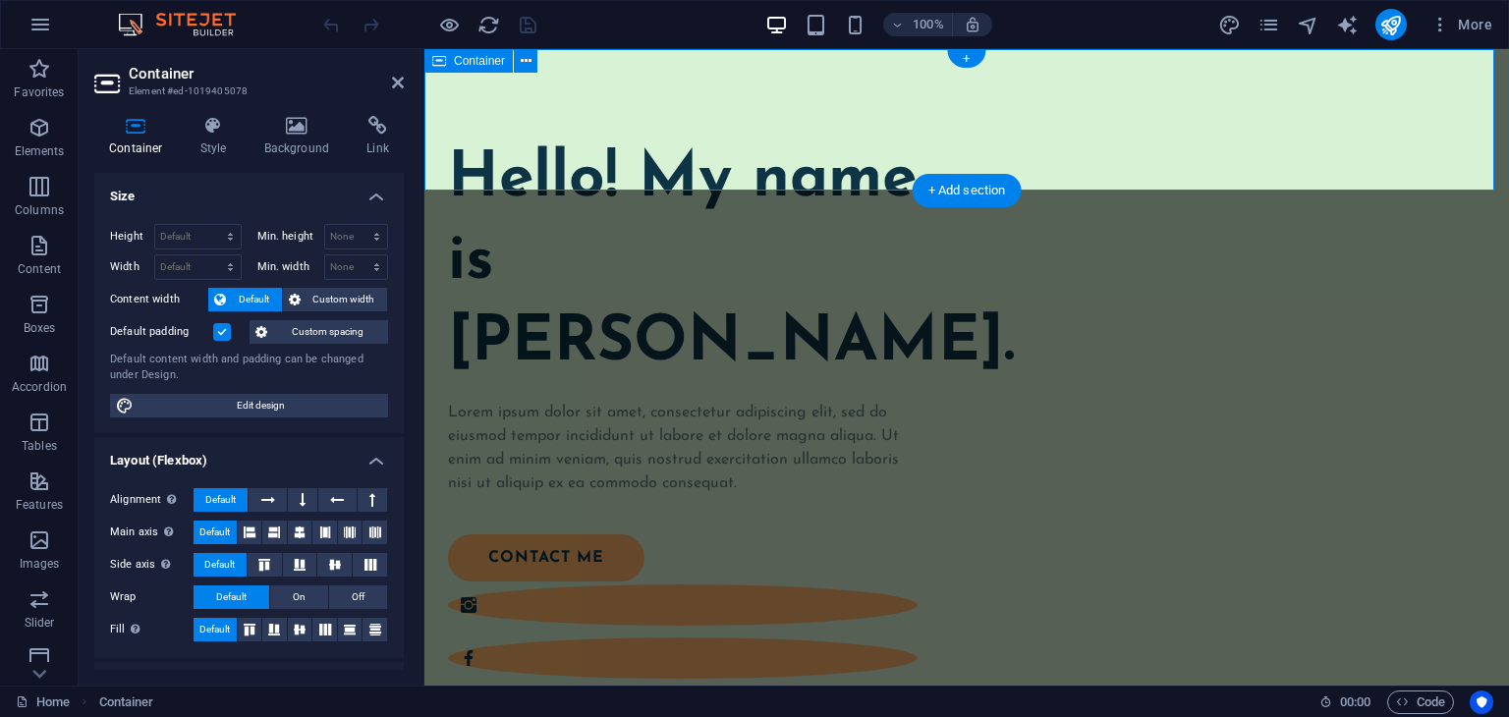
scroll to position [0, 0]
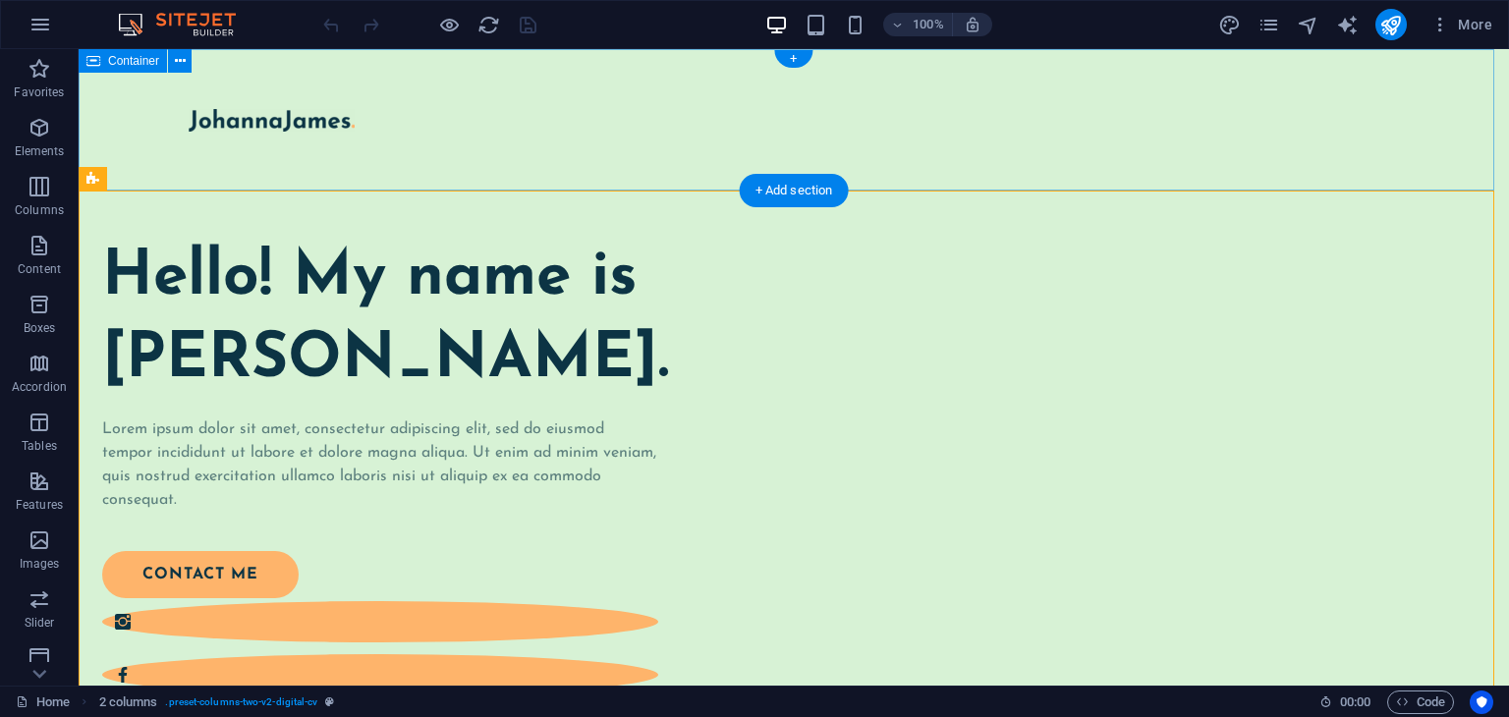
click at [731, 98] on div at bounding box center [794, 119] width 1431 height 141
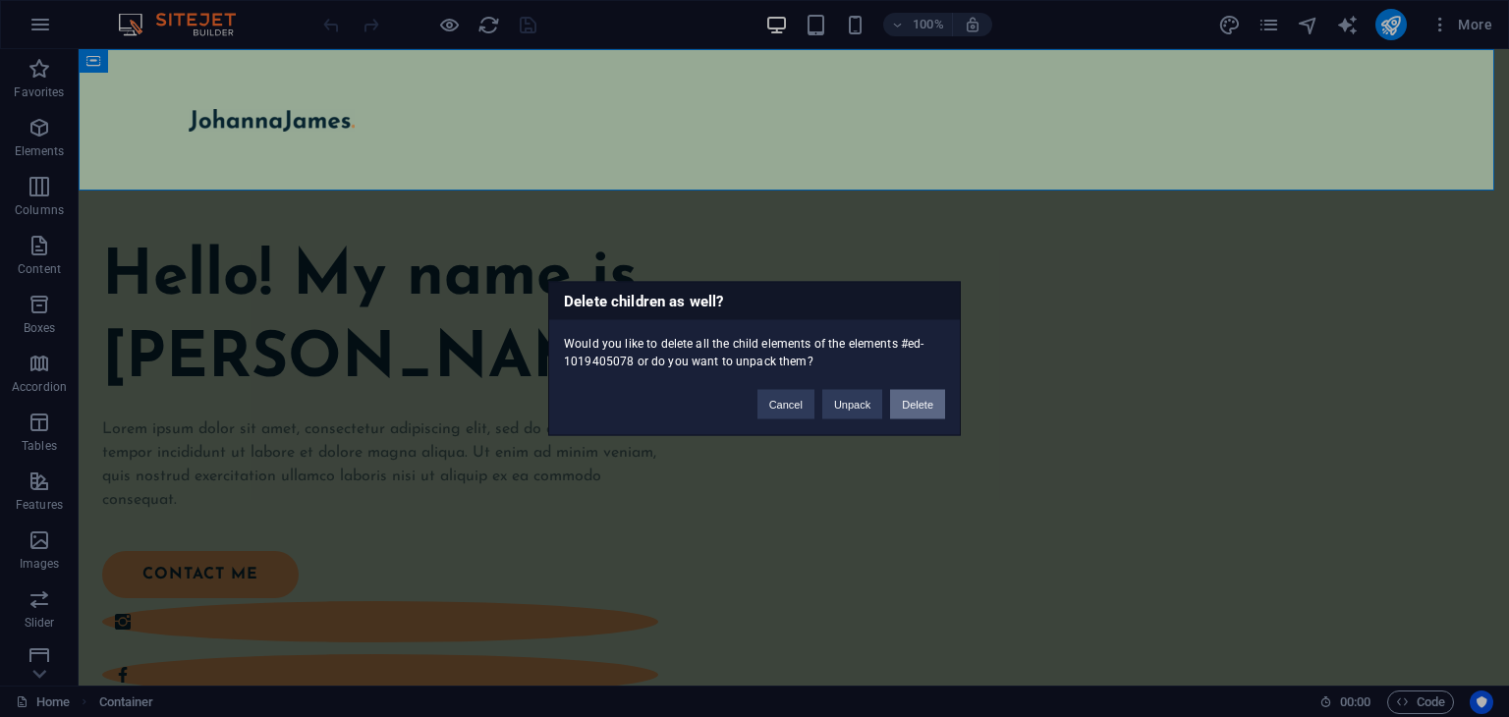
click at [915, 404] on button "Delete" at bounding box center [917, 404] width 55 height 29
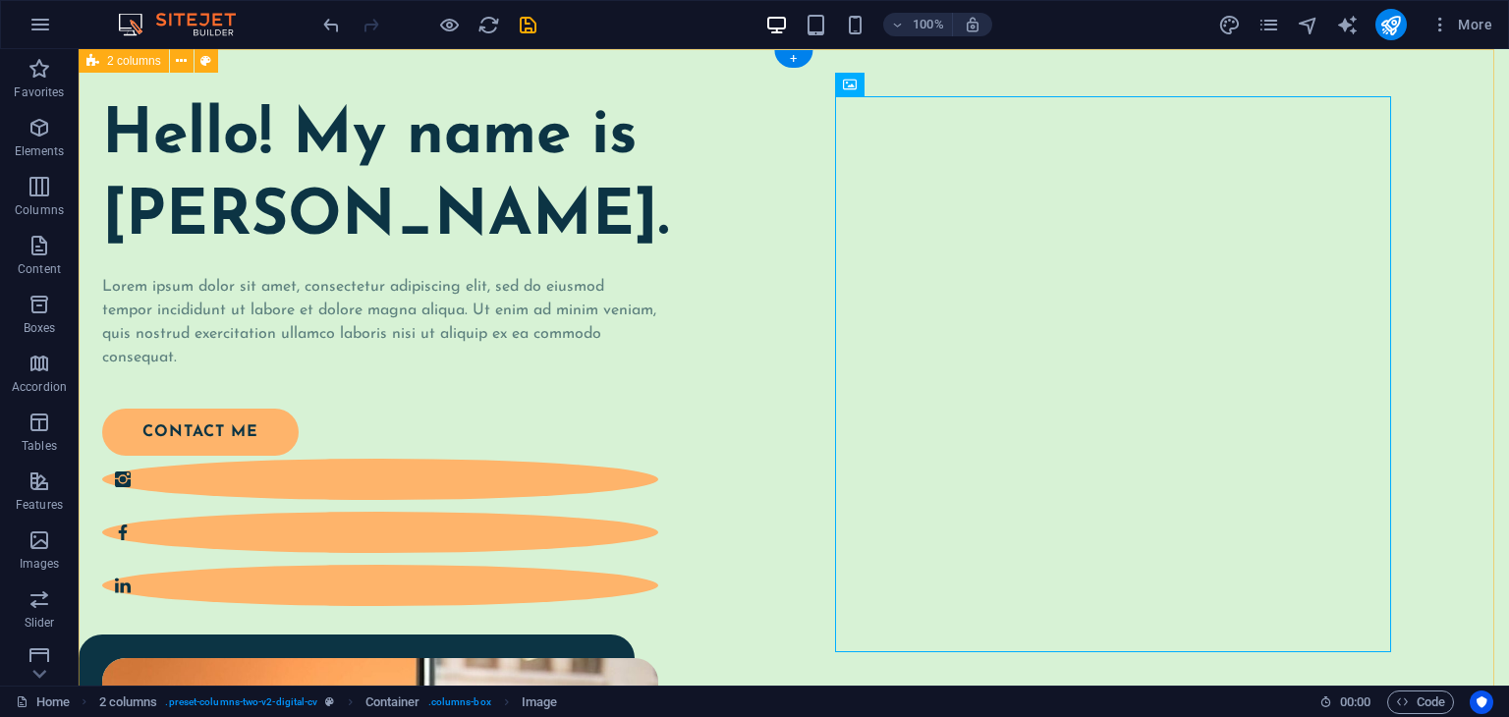
click at [816, 124] on div "Hello! My name is Johanna James. Lorem ipsum dolor sit amet, consectetur adipis…" at bounding box center [794, 720] width 1431 height 1342
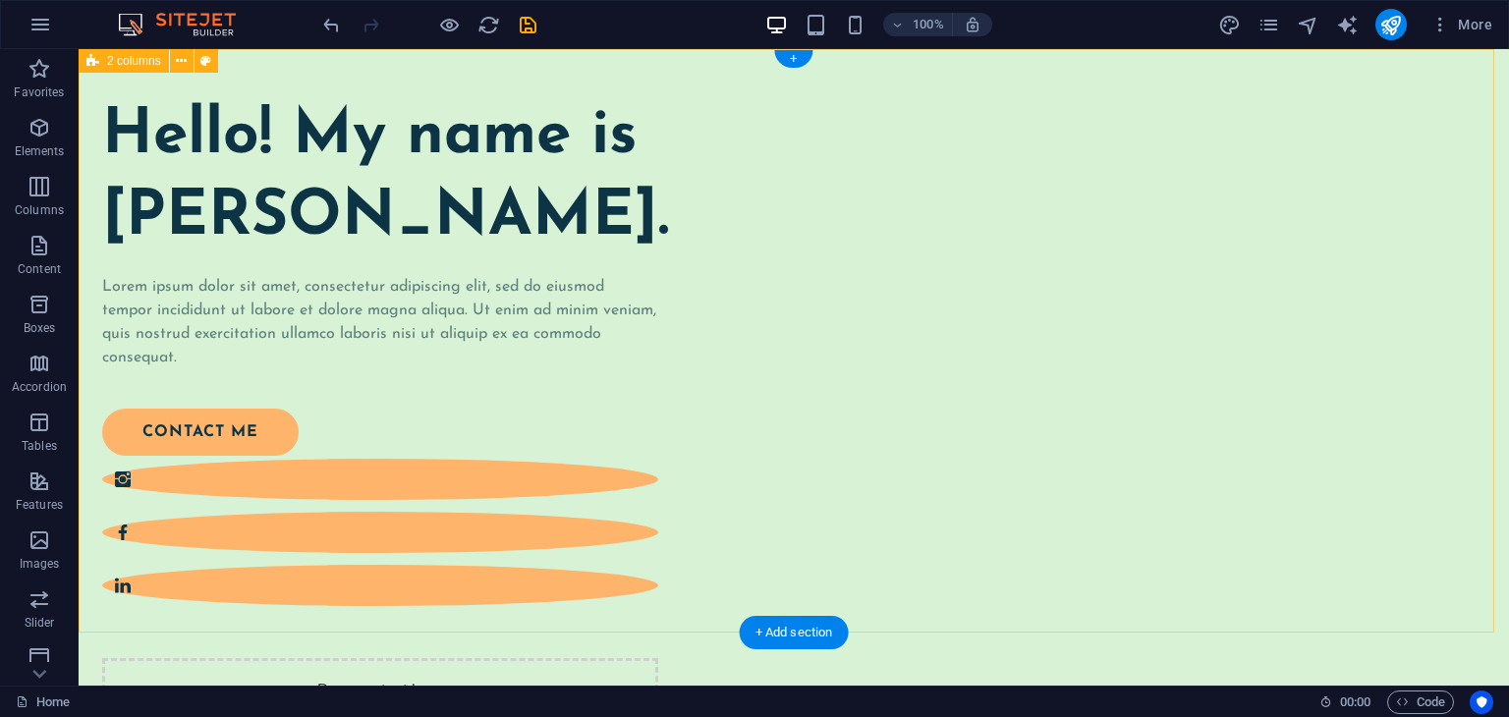
click at [766, 366] on div "Hello! My name is Johanna James. Lorem ipsum dolor sit amet, consectetur adipis…" at bounding box center [794, 512] width 1431 height 926
click at [833, 543] on div "Hello! My name is Johanna James. Lorem ipsum dolor sit amet, consectetur adipis…" at bounding box center [794, 512] width 1431 height 926
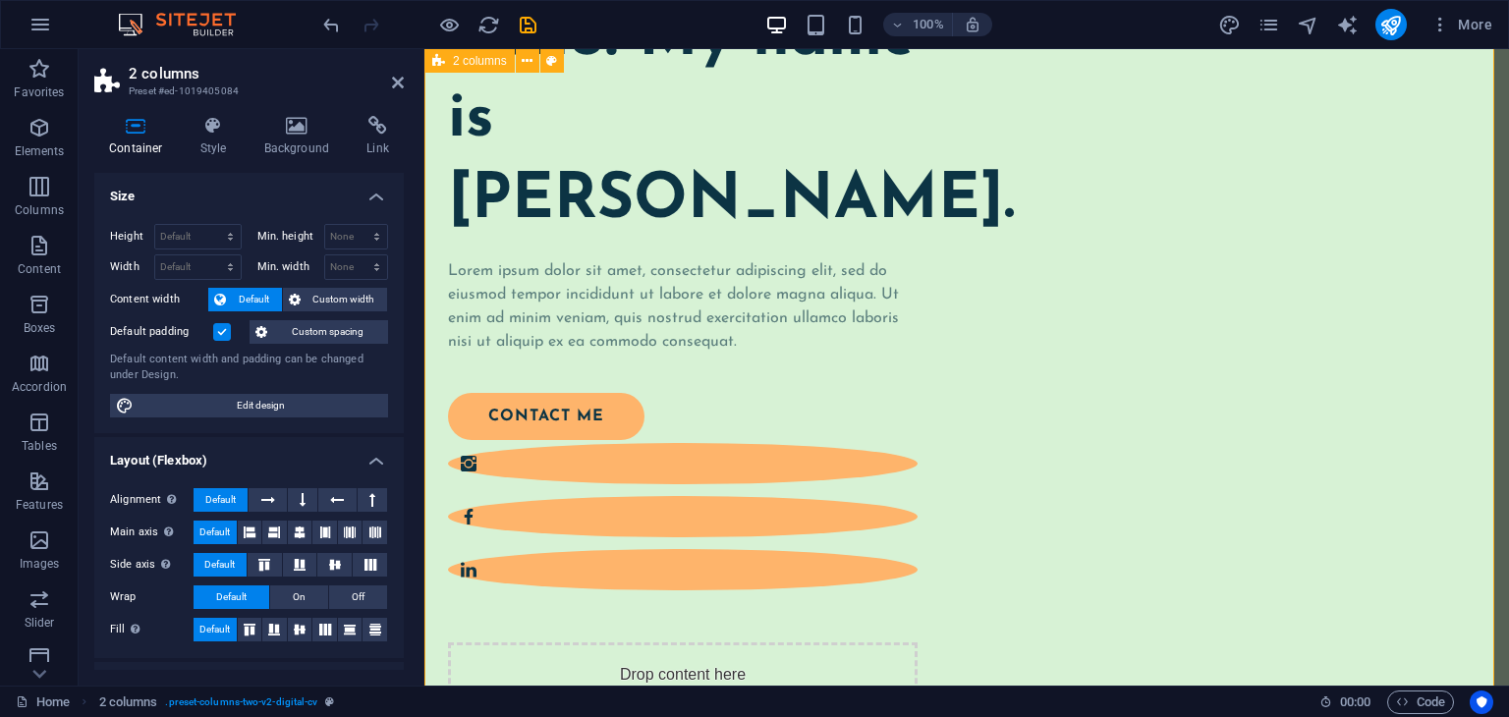
click at [1065, 567] on div "Hello! My name is Johanna James. Lorem ipsum dolor sit amet, consectetur adipis…" at bounding box center [966, 455] width 1085 height 1008
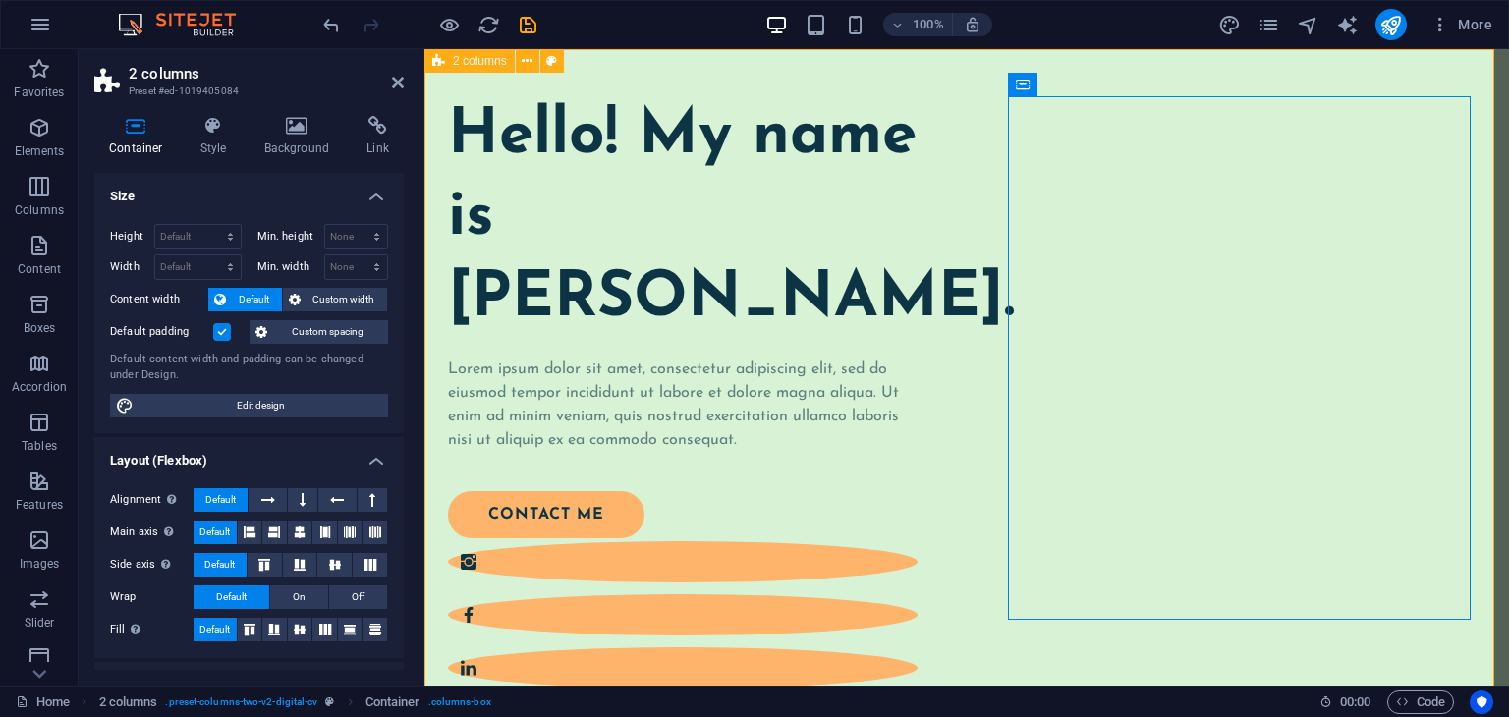
click at [804, 64] on div "Hello! My name is Johanna James. Lorem ipsum dolor sit amet, consectetur adipis…" at bounding box center [966, 553] width 1085 height 1008
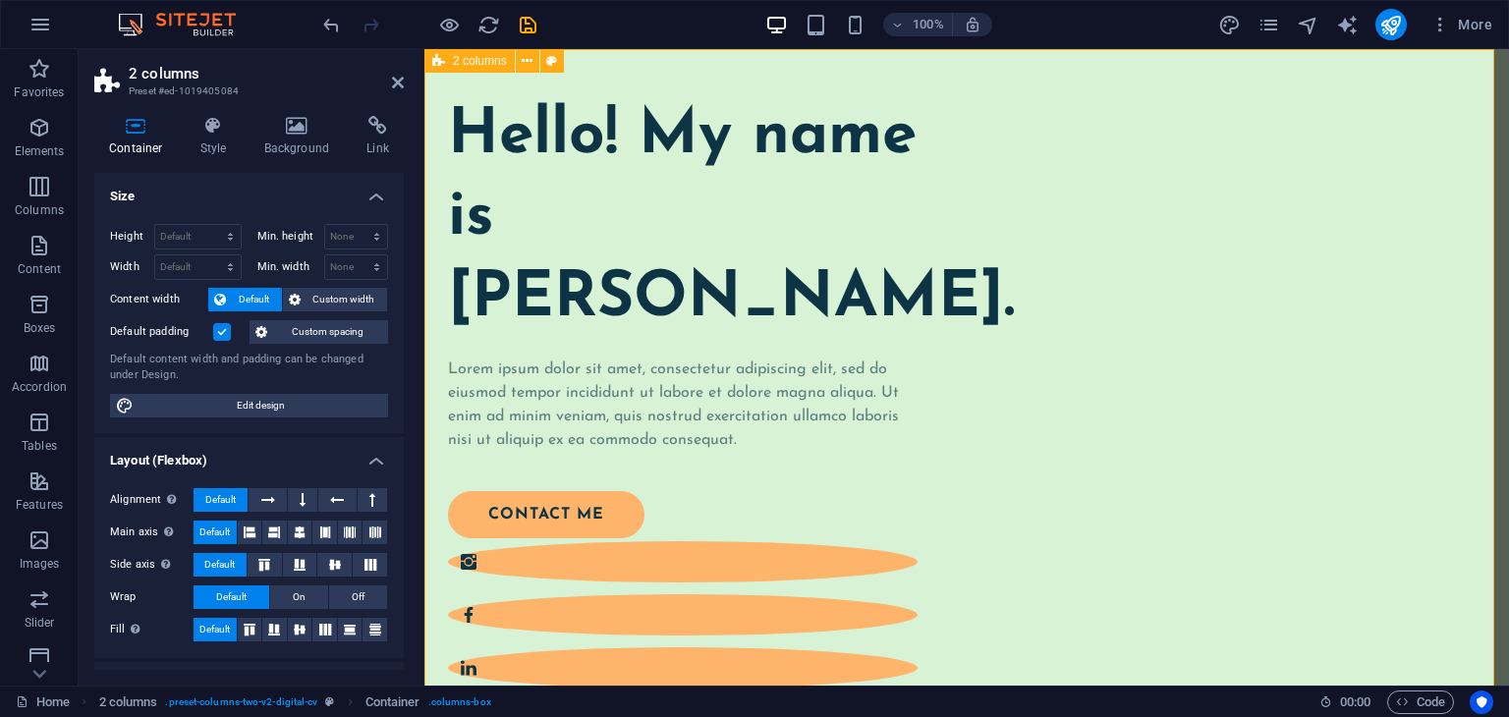
click at [804, 64] on div "Hello! My name is Johanna James. Lorem ipsum dolor sit amet, consectetur adipis…" at bounding box center [966, 553] width 1085 height 1008
click at [291, 142] on h4 "Background" at bounding box center [301, 136] width 103 height 41
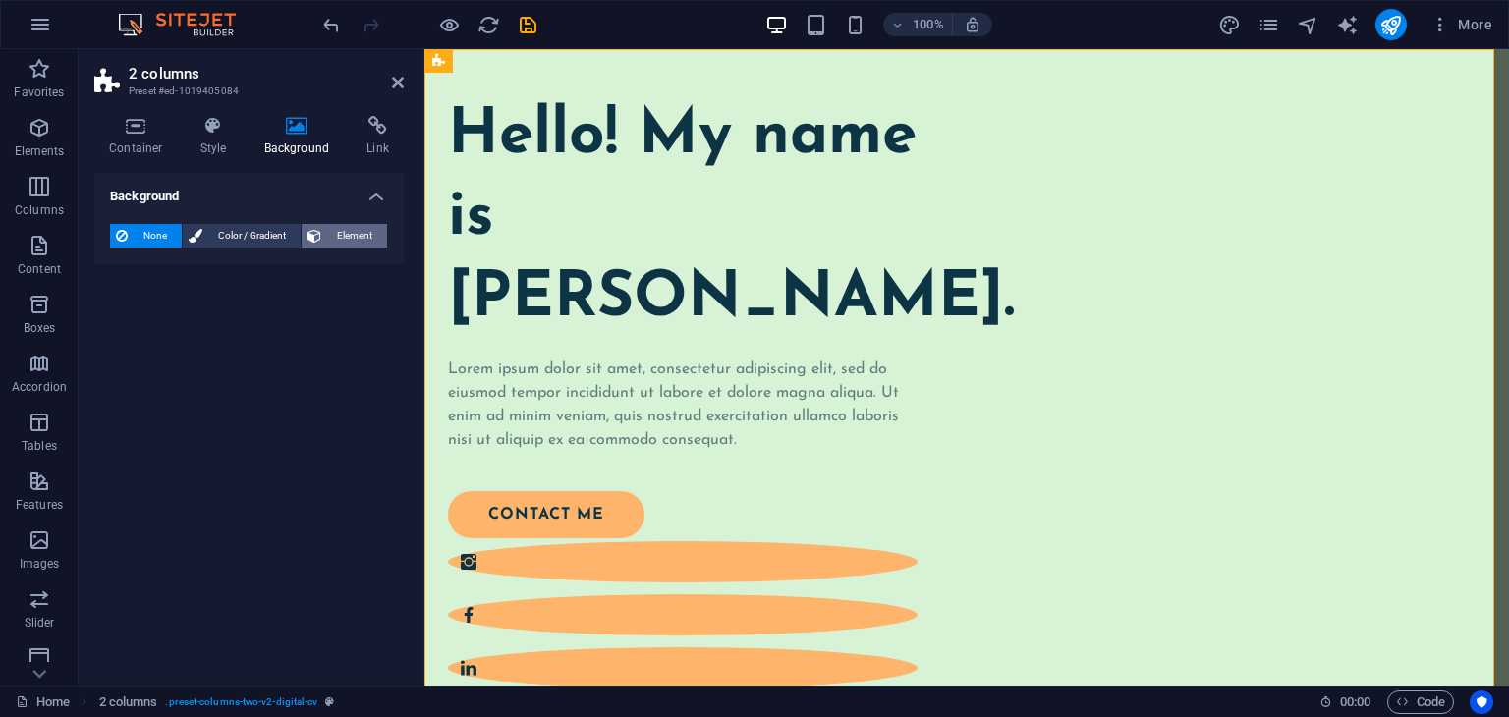
click at [335, 237] on span "Element" at bounding box center [354, 236] width 54 height 24
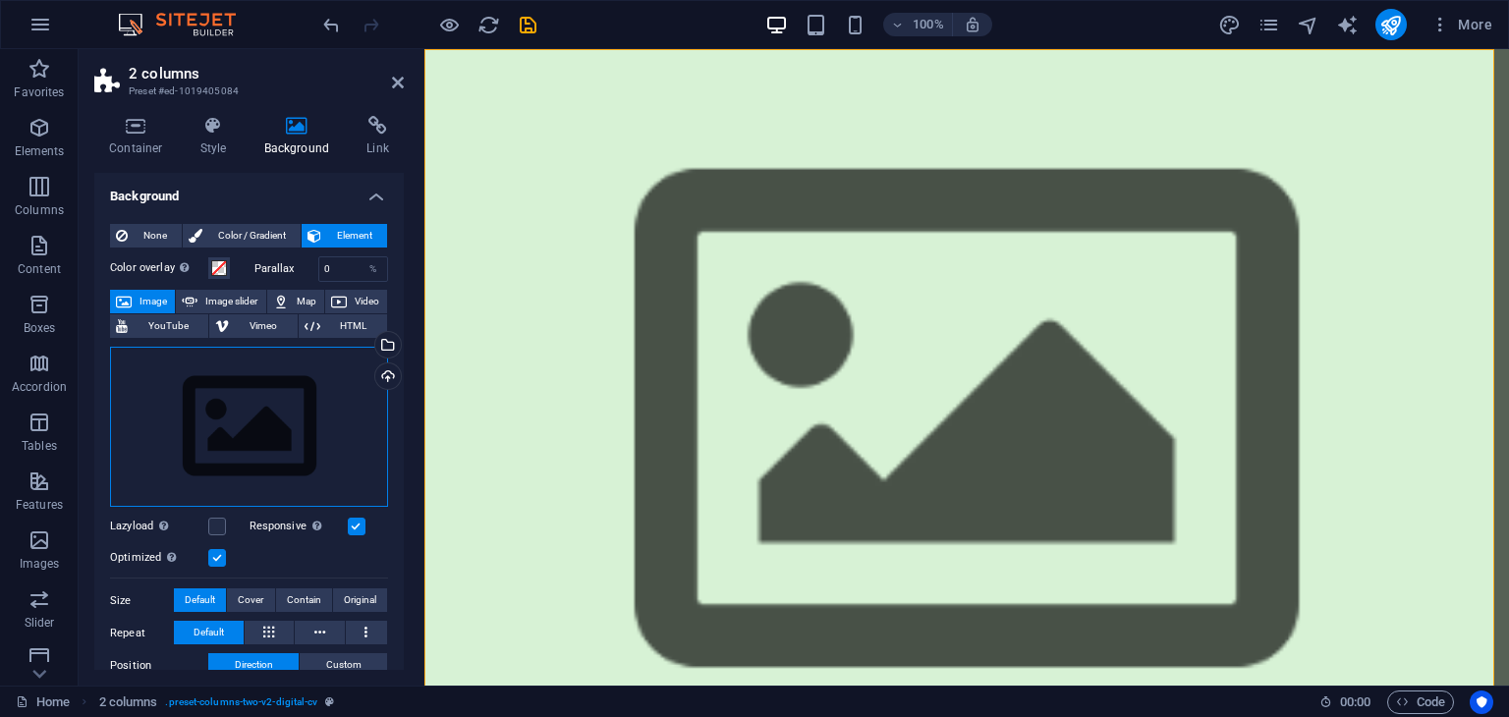
click at [279, 404] on div "Drag files here, click to choose files or select files from Files or our free s…" at bounding box center [249, 427] width 278 height 161
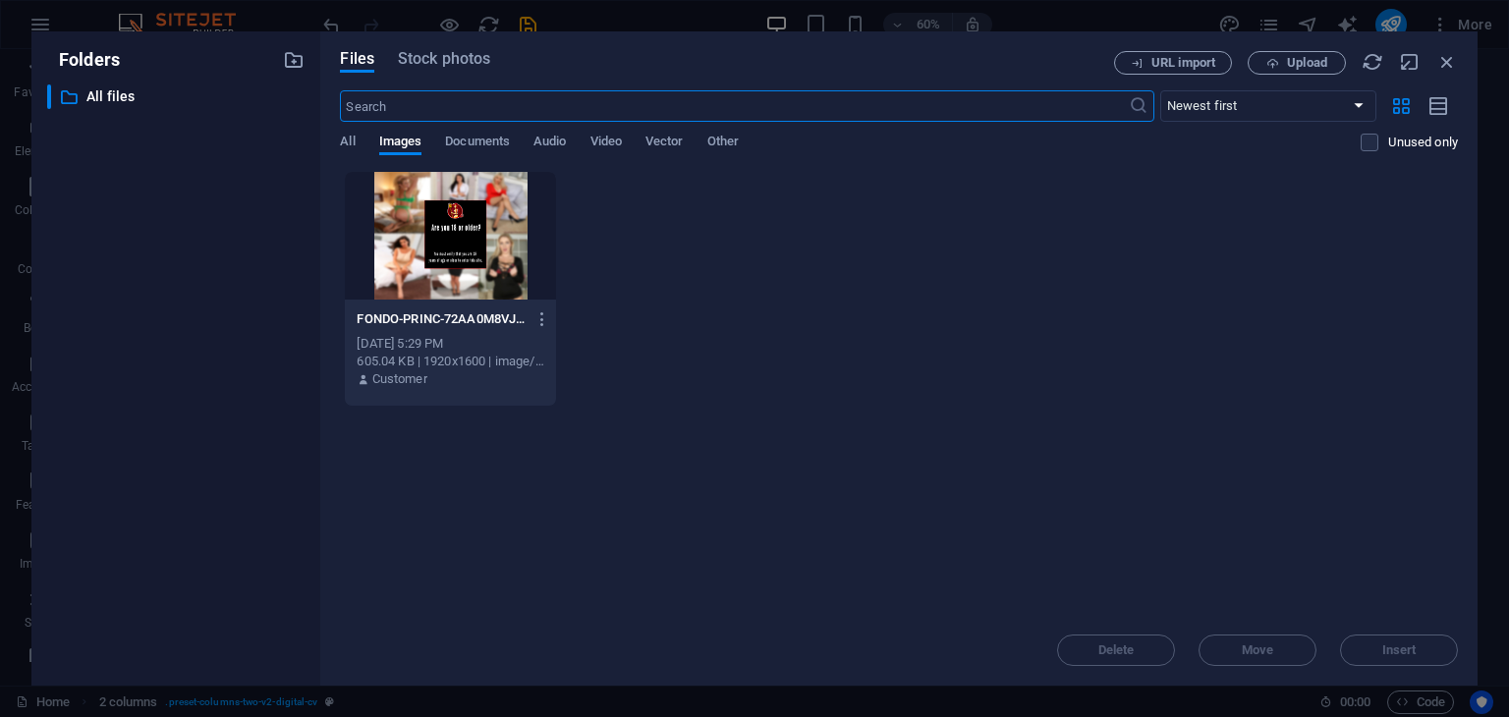
click at [563, 260] on div "FONDO-PRINC-72AA0M8VJ8ACgBhII-cAPw.jpg FONDO-PRINC-72AA0M8VJ8ACgBhII-cAPw.jpg O…" at bounding box center [899, 289] width 1118 height 236
click at [529, 256] on div at bounding box center [450, 236] width 210 height 128
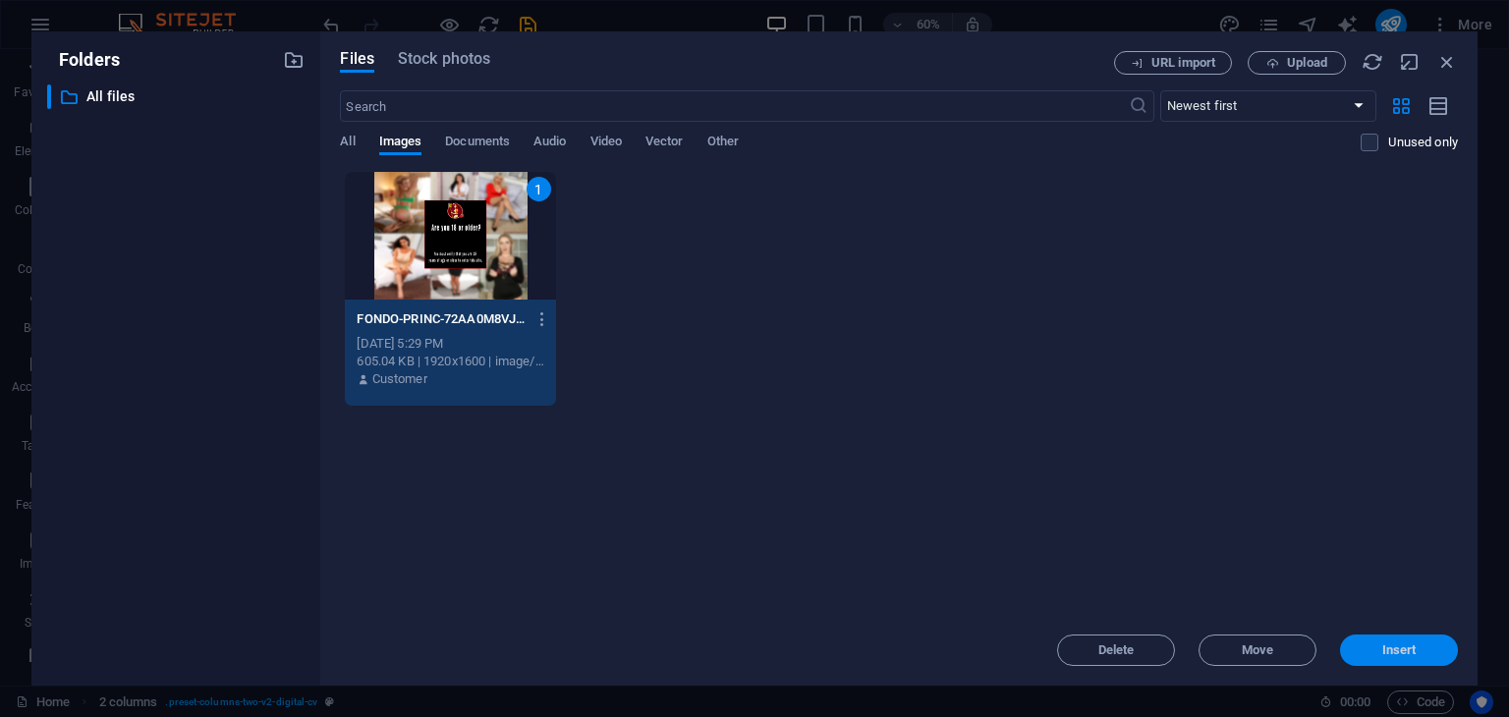
click at [1356, 646] on span "Insert" at bounding box center [1399, 651] width 102 height 12
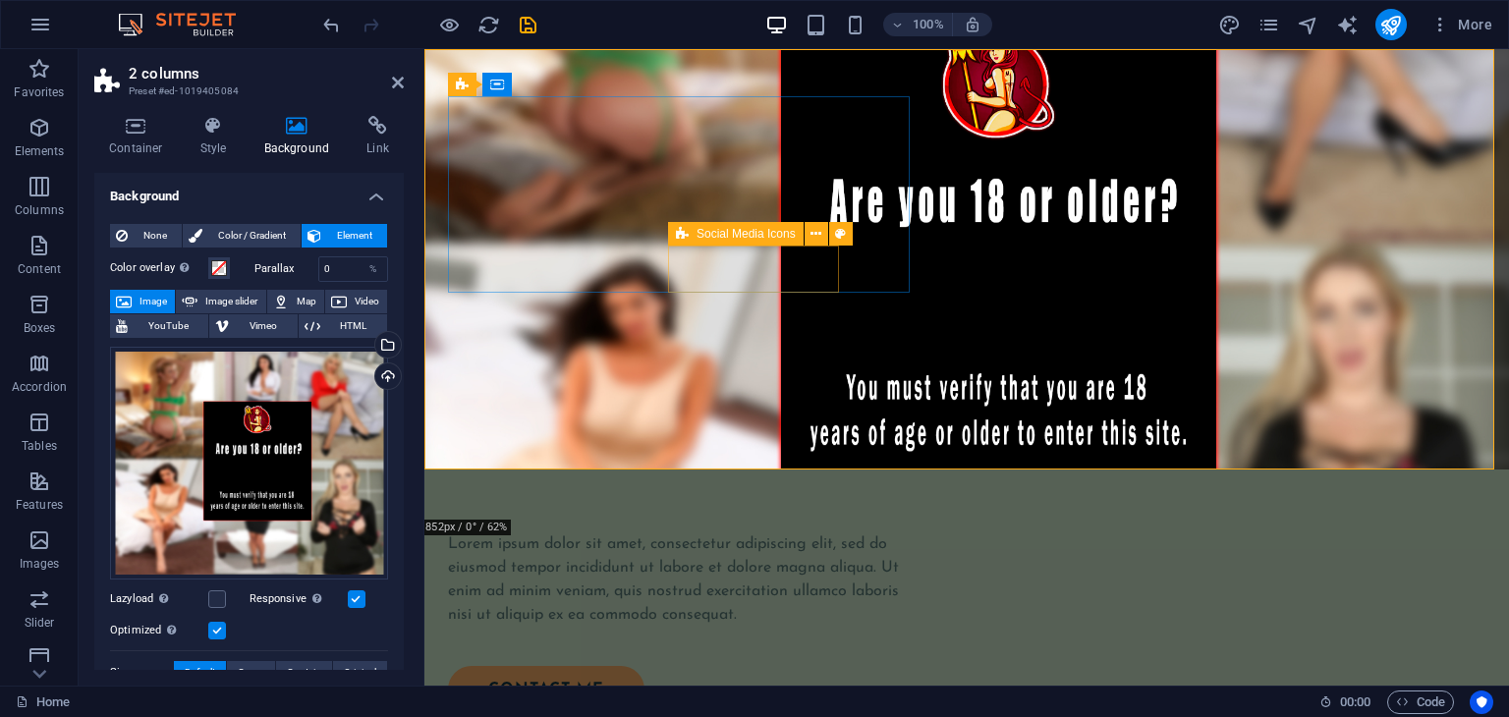
drag, startPoint x: 711, startPoint y: 203, endPoint x: 1136, endPoint y: 278, distance: 431.0
click at [711, 533] on div "Lorem ipsum dolor sit amet, consectetur adipiscing elit, sed do eiusmod tempor …" at bounding box center [683, 580] width 470 height 94
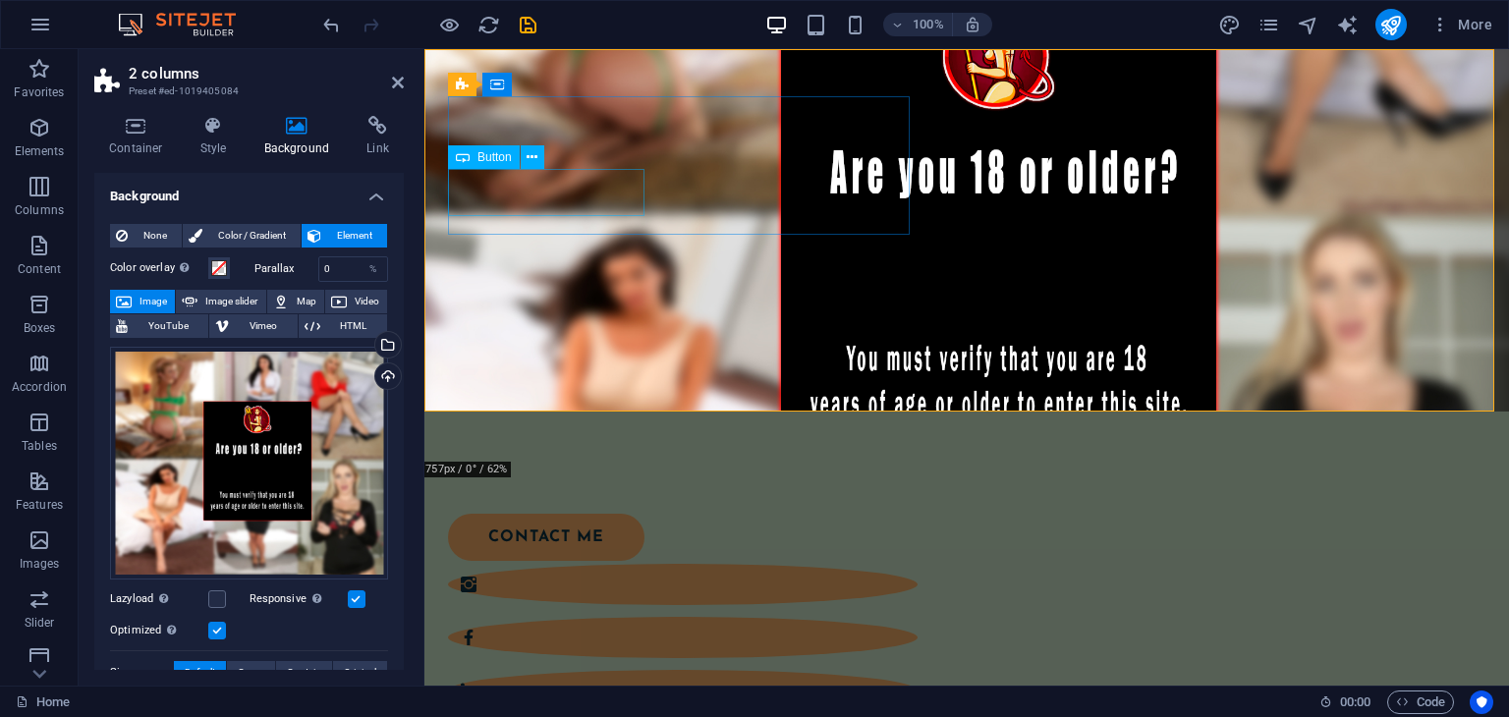
click at [593, 514] on div "contact me" at bounding box center [671, 537] width 446 height 47
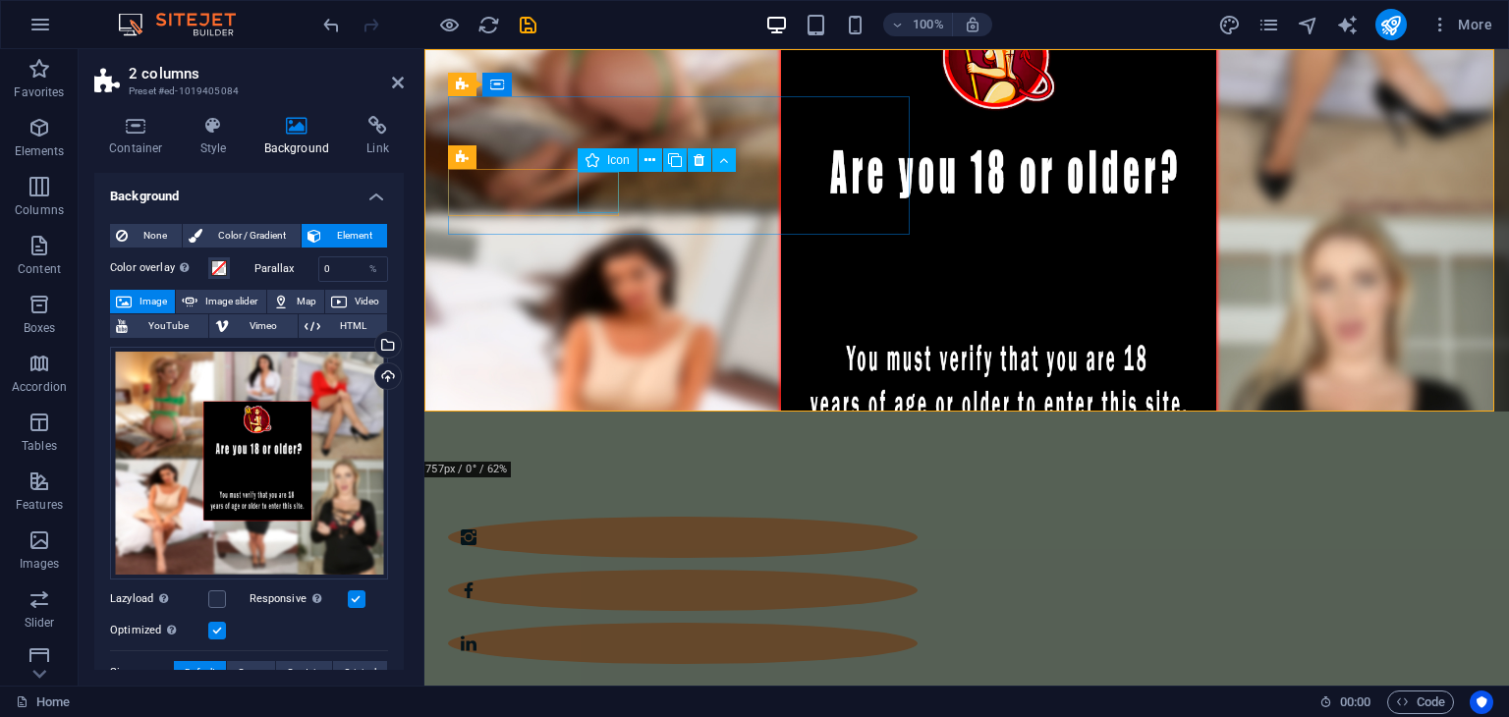
click at [606, 623] on figure at bounding box center [683, 643] width 470 height 41
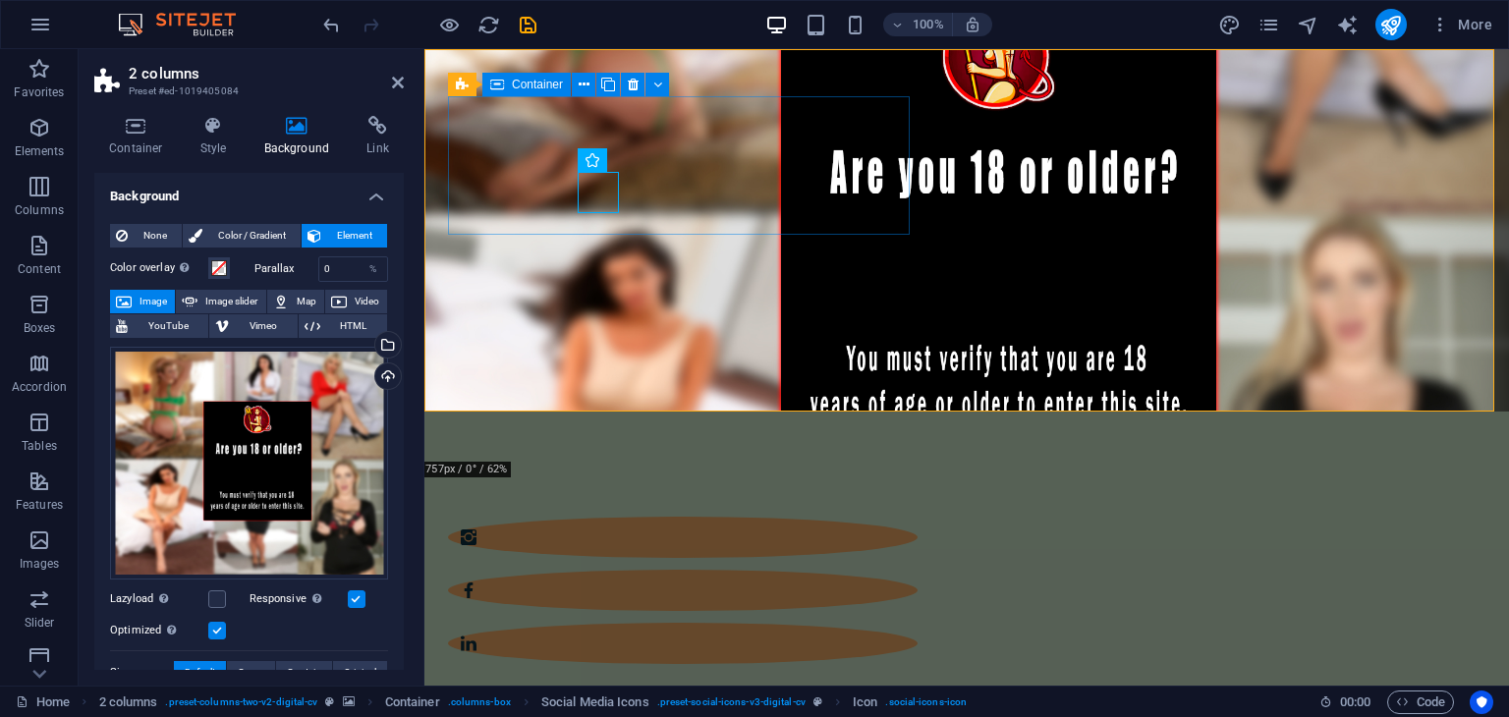
click at [651, 459] on div at bounding box center [683, 563] width 470 height 208
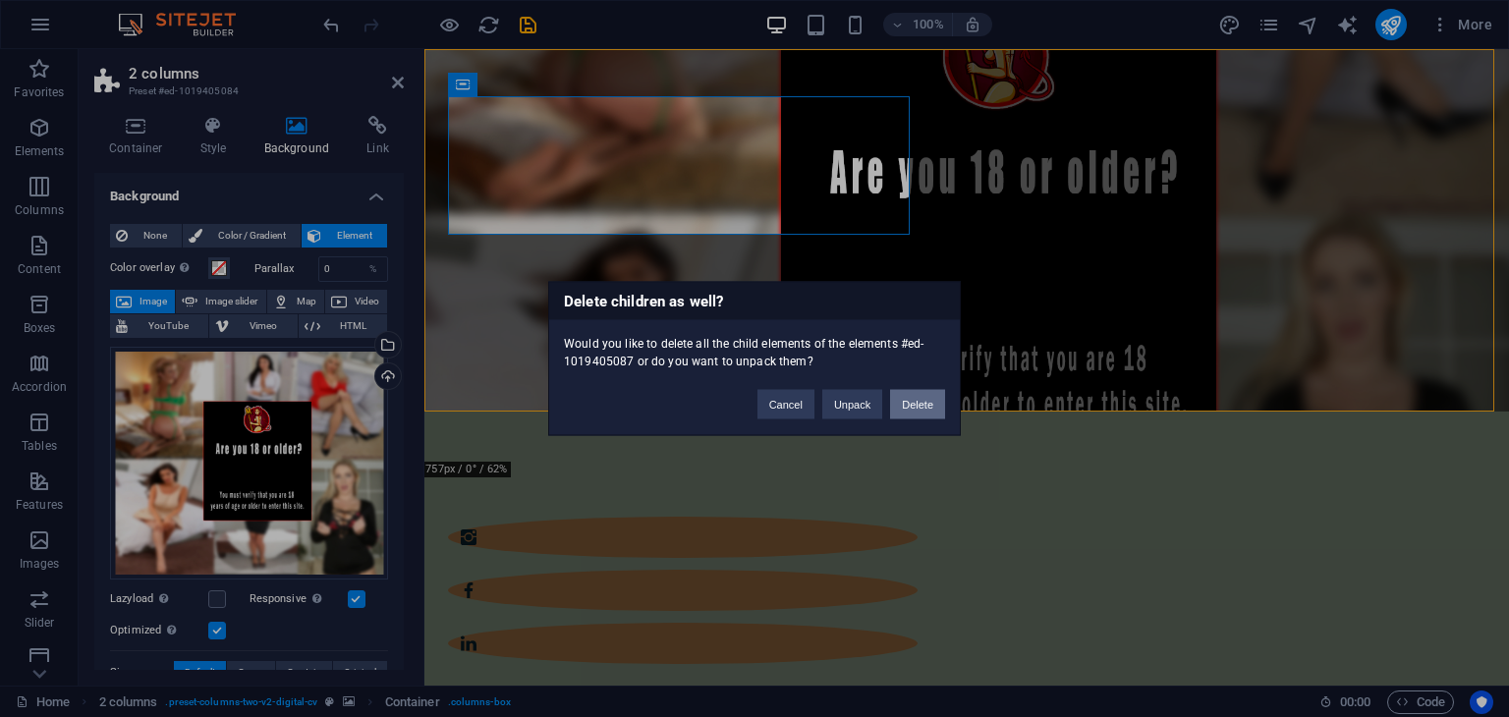
click at [905, 402] on button "Delete" at bounding box center [917, 404] width 55 height 29
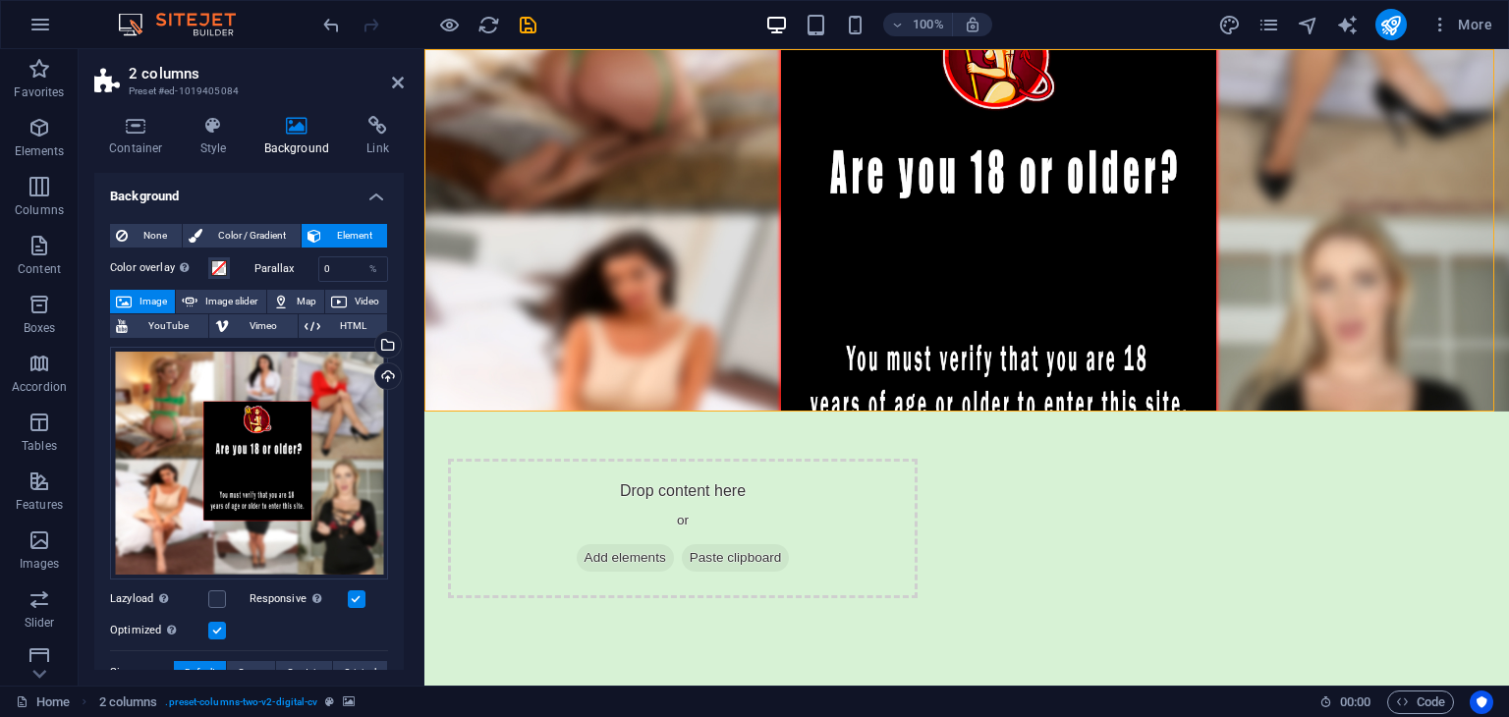
drag, startPoint x: 825, startPoint y: 176, endPoint x: 1050, endPoint y: 269, distance: 243.6
click at [1050, 269] on div "Drop content here or Add elements Paste clipboard" at bounding box center [966, 412] width 1085 height 726
click at [732, 459] on div "Drop content here or Add elements Paste clipboard" at bounding box center [683, 529] width 470 height 140
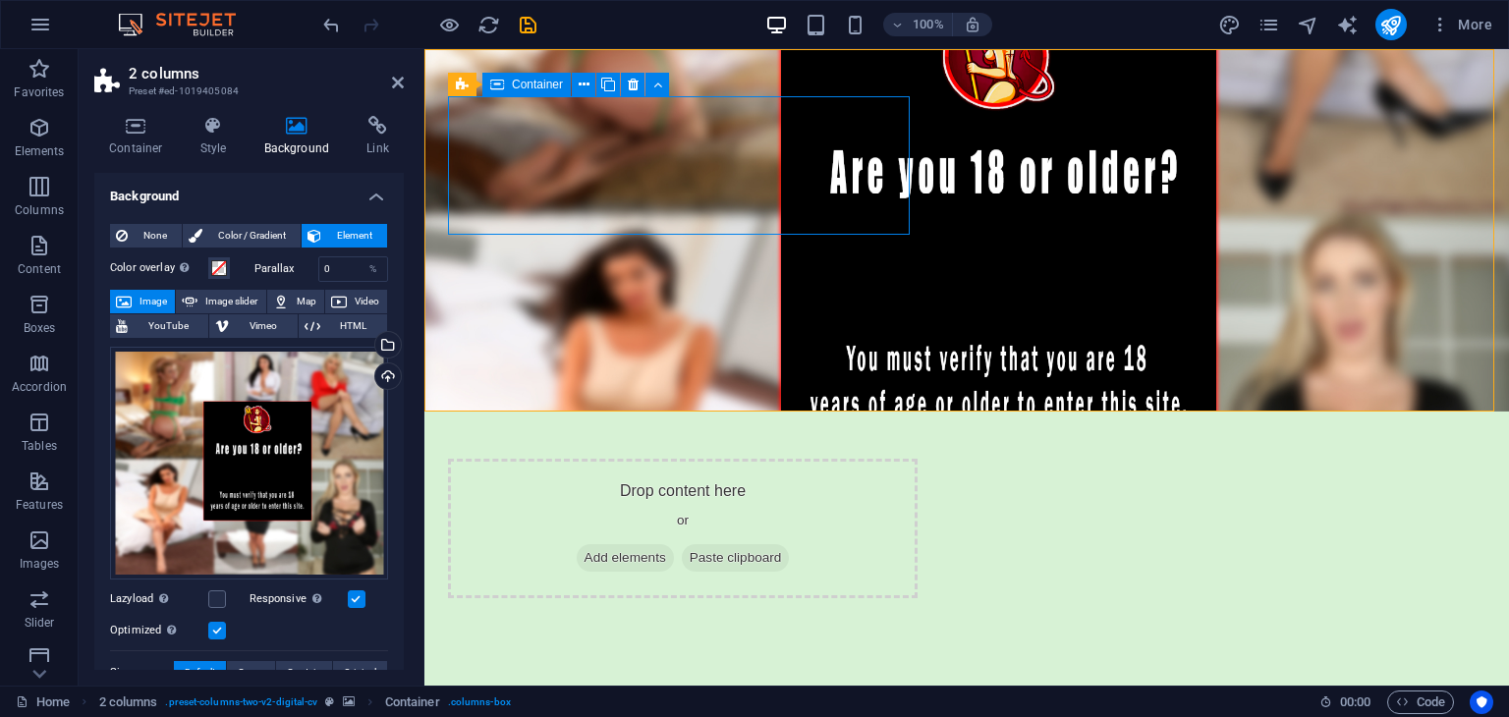
click at [543, 91] on div "Container" at bounding box center [526, 85] width 88 height 24
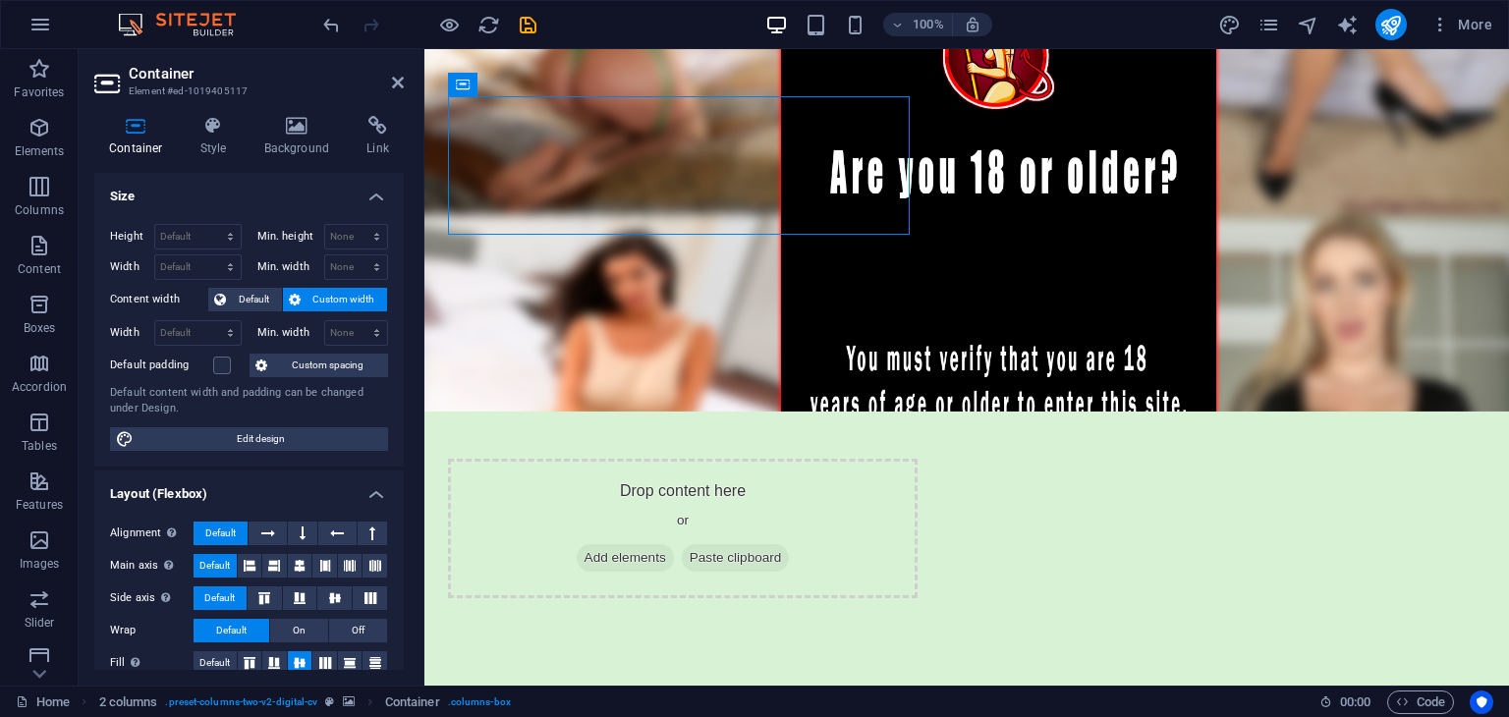
drag, startPoint x: 590, startPoint y: 154, endPoint x: 956, endPoint y: 231, distance: 374.4
click at [955, 225] on div "Drop content here or Add elements Paste clipboard" at bounding box center [966, 412] width 1085 height 726
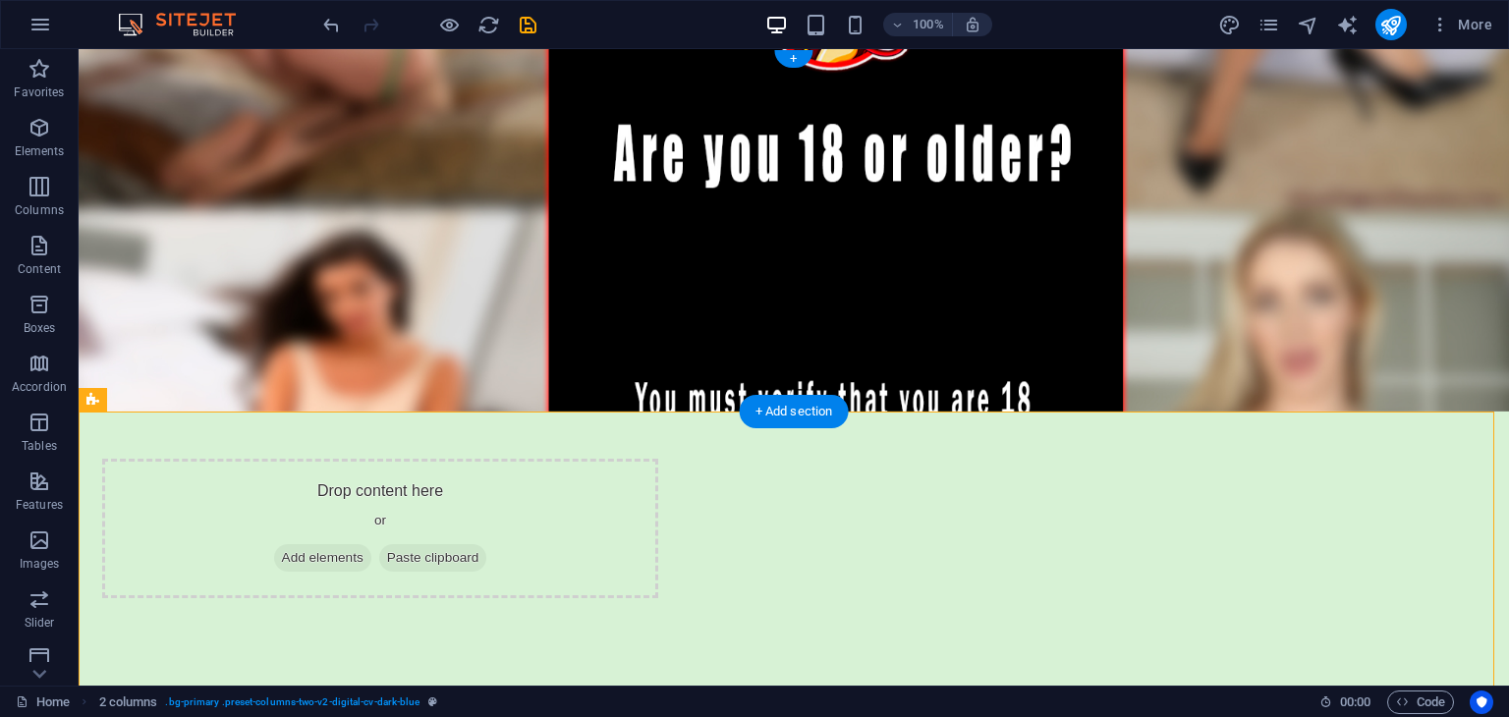
click at [1168, 248] on figure at bounding box center [794, 230] width 1431 height 363
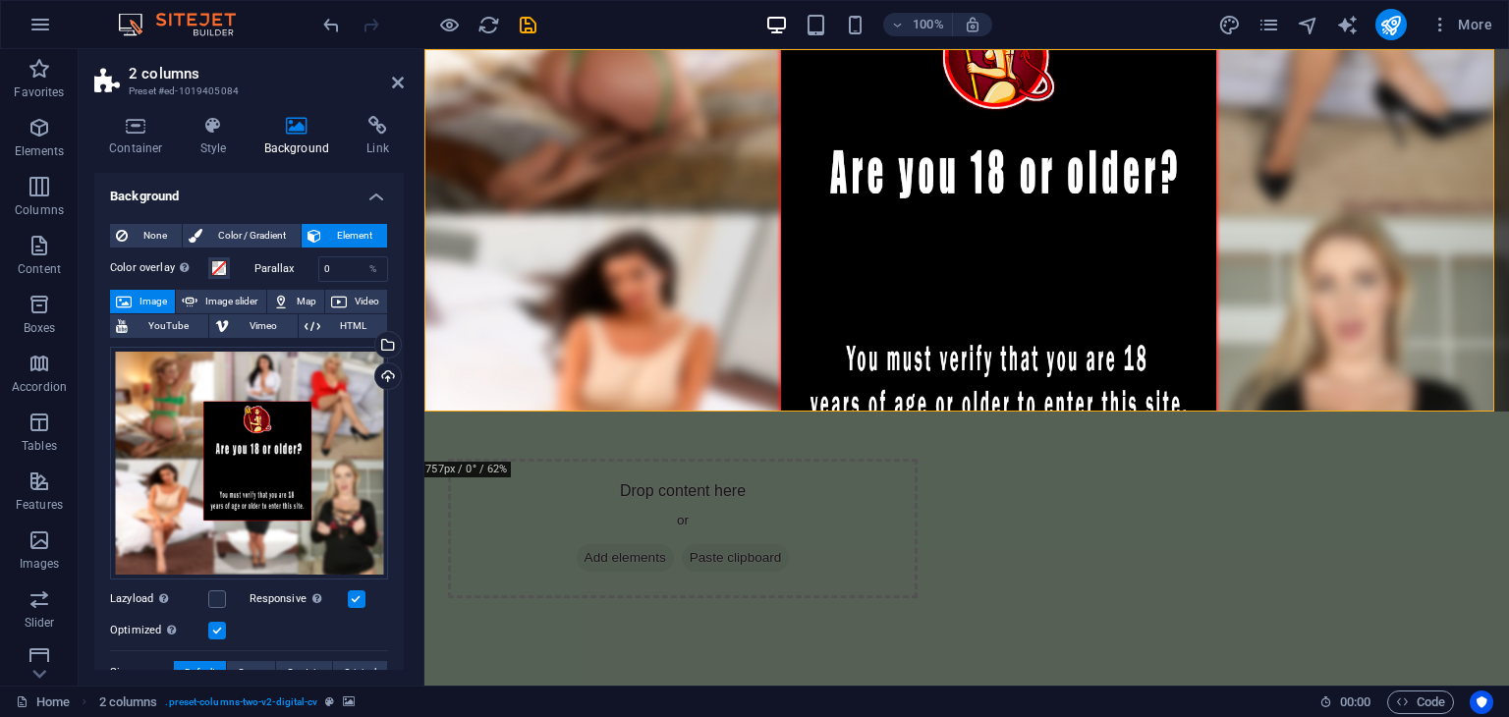
click at [627, 324] on figure at bounding box center [966, 230] width 1085 height 363
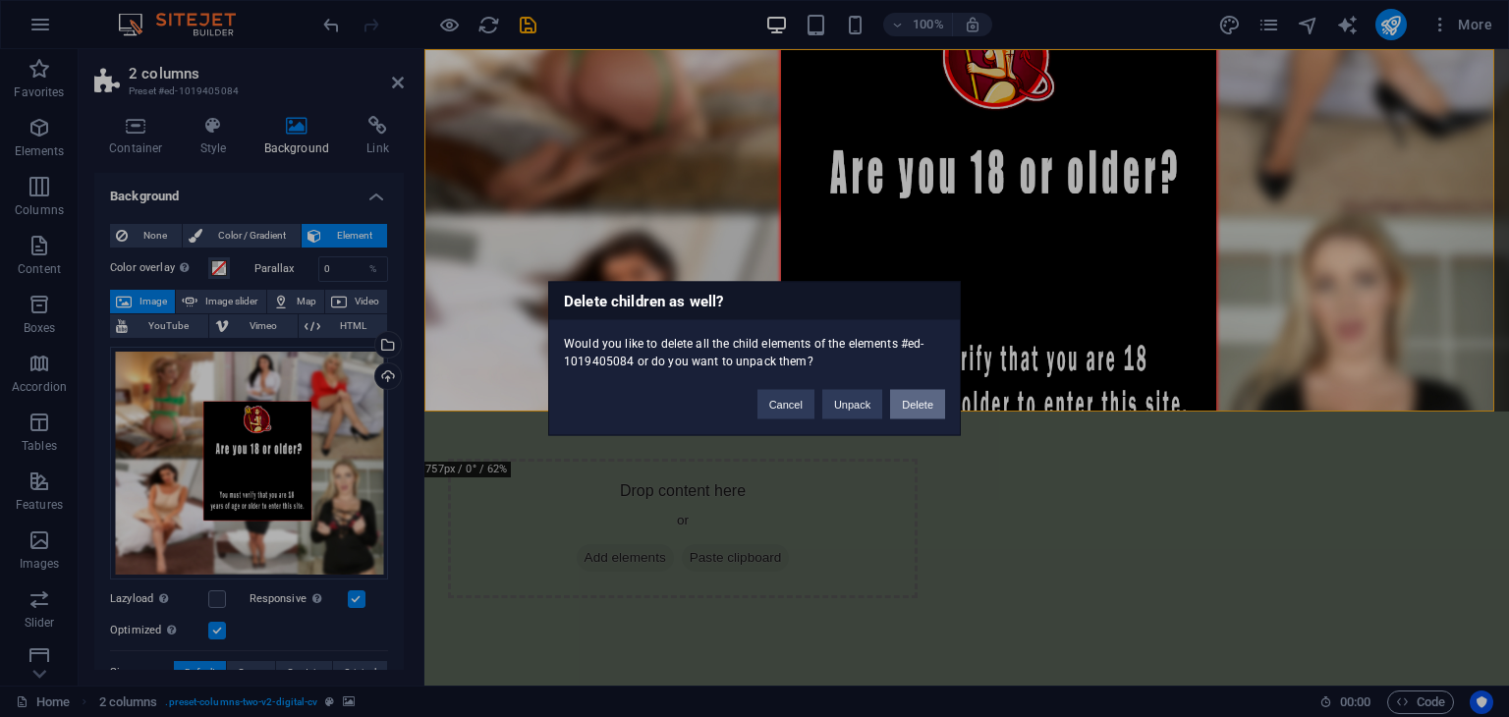
click at [944, 394] on button "Delete" at bounding box center [917, 404] width 55 height 29
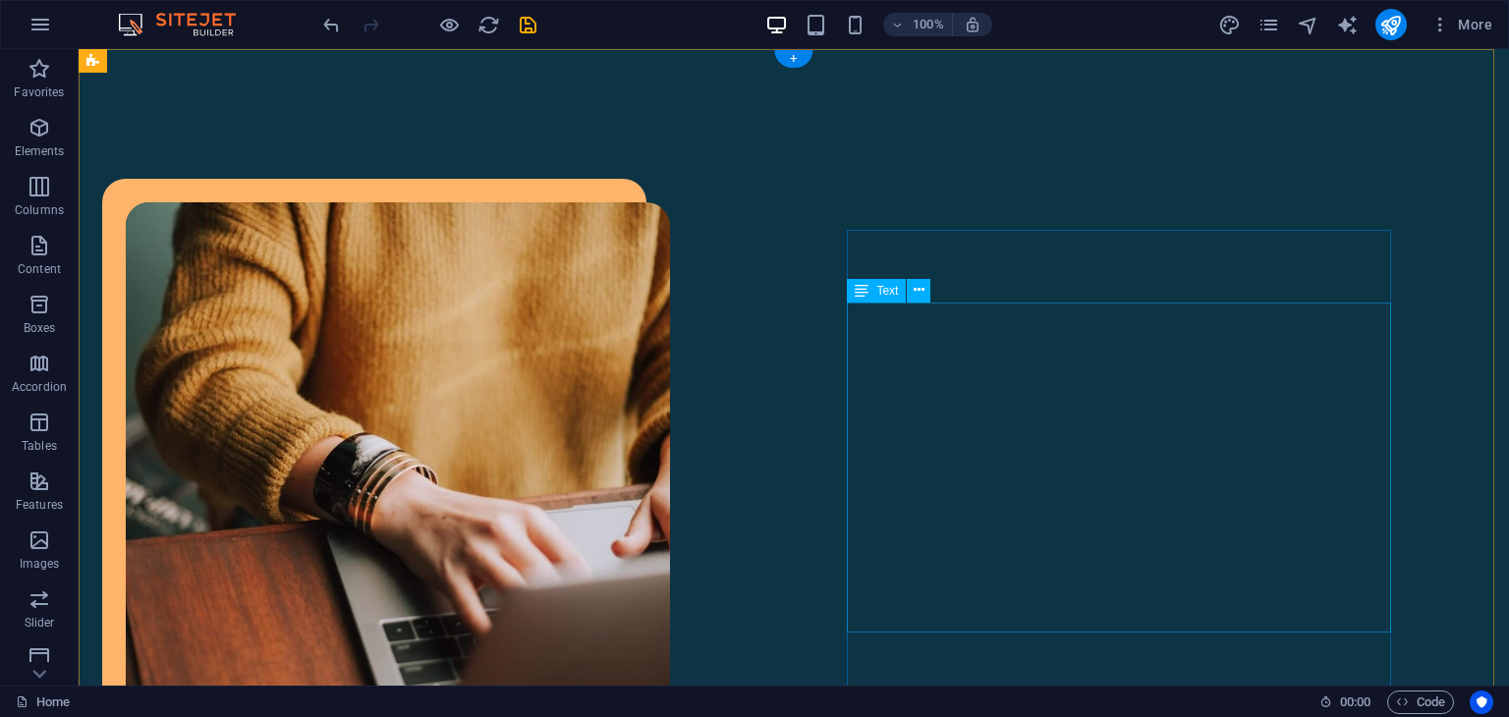
drag, startPoint x: 803, startPoint y: 140, endPoint x: 971, endPoint y: 350, distance: 268.4
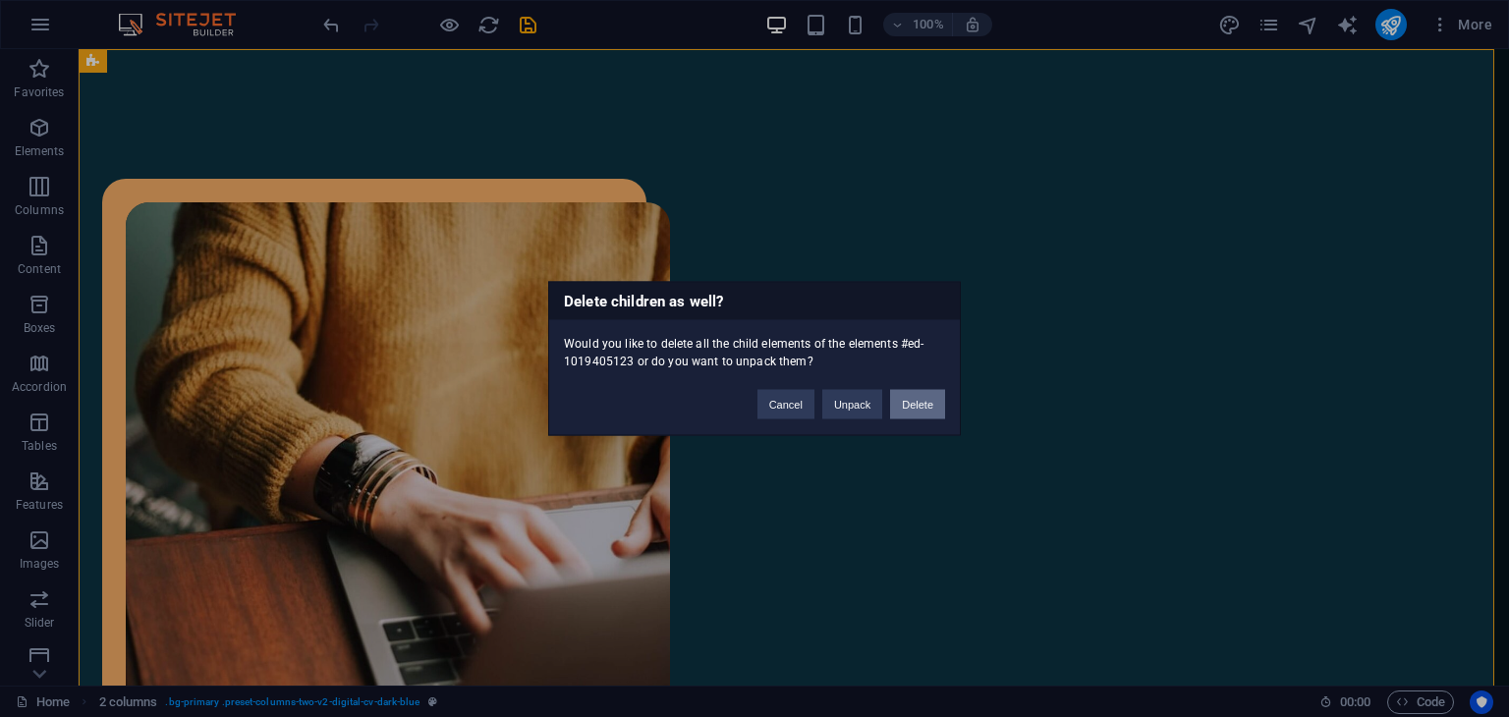
click at [916, 405] on button "Delete" at bounding box center [917, 404] width 55 height 29
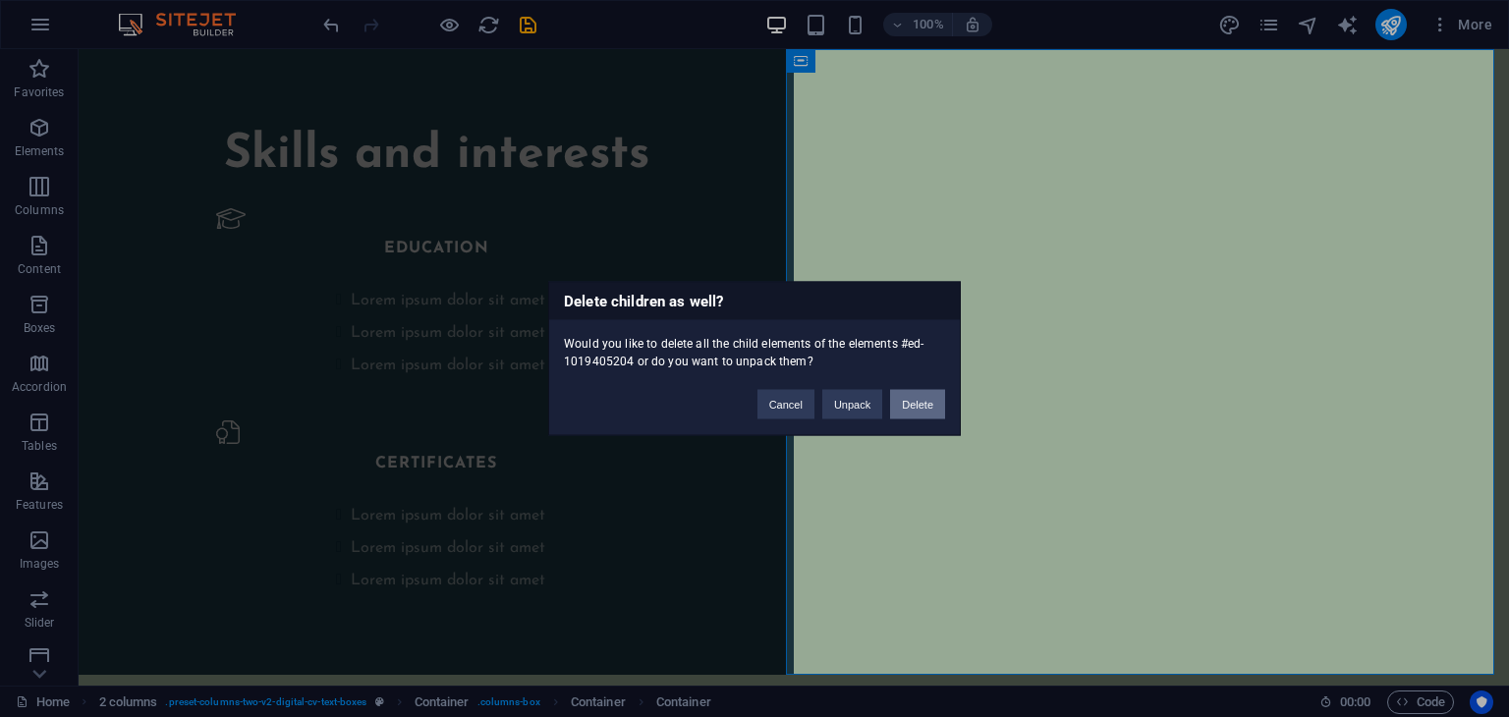
click at [926, 397] on button "Delete" at bounding box center [917, 404] width 55 height 29
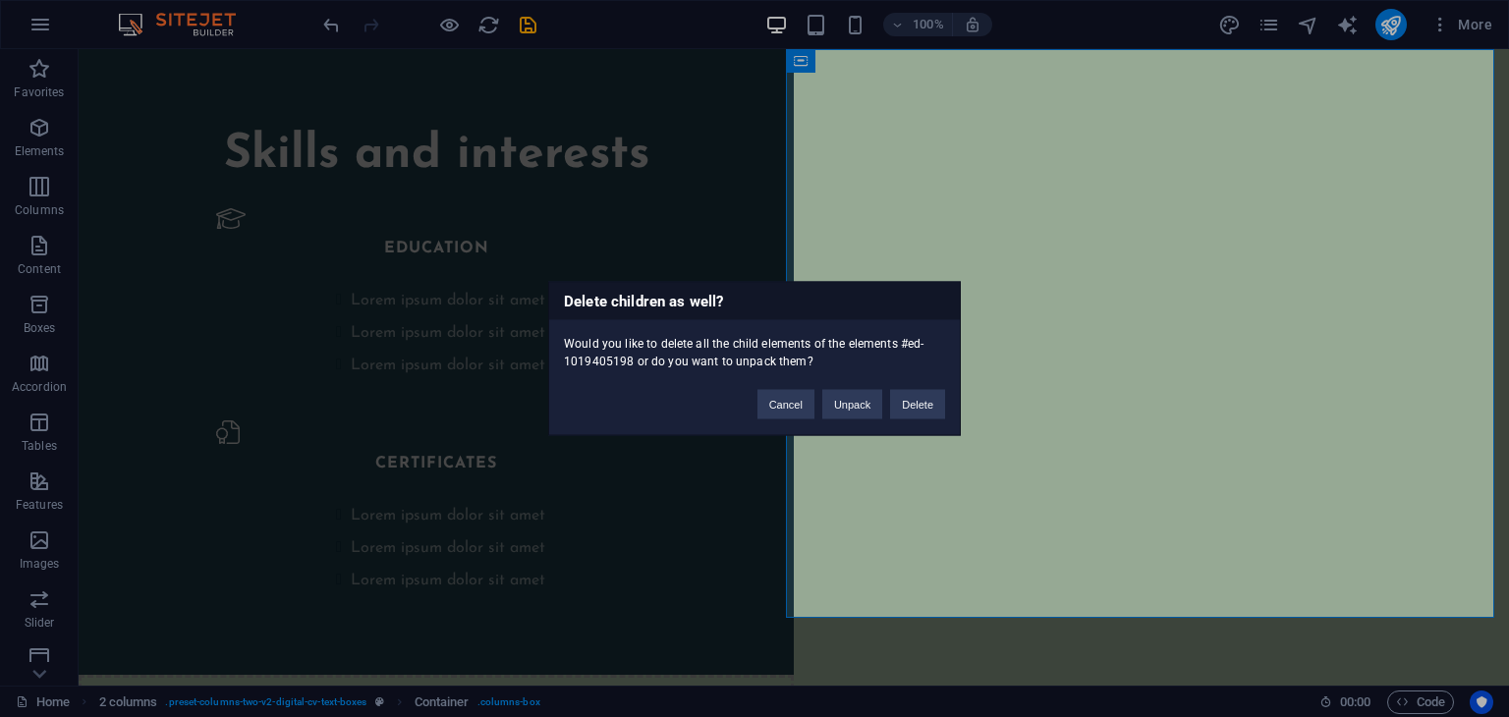
click at [888, 404] on div "Cancel Unpack Delete" at bounding box center [851, 395] width 217 height 50
click at [892, 410] on button "Delete" at bounding box center [917, 404] width 55 height 29
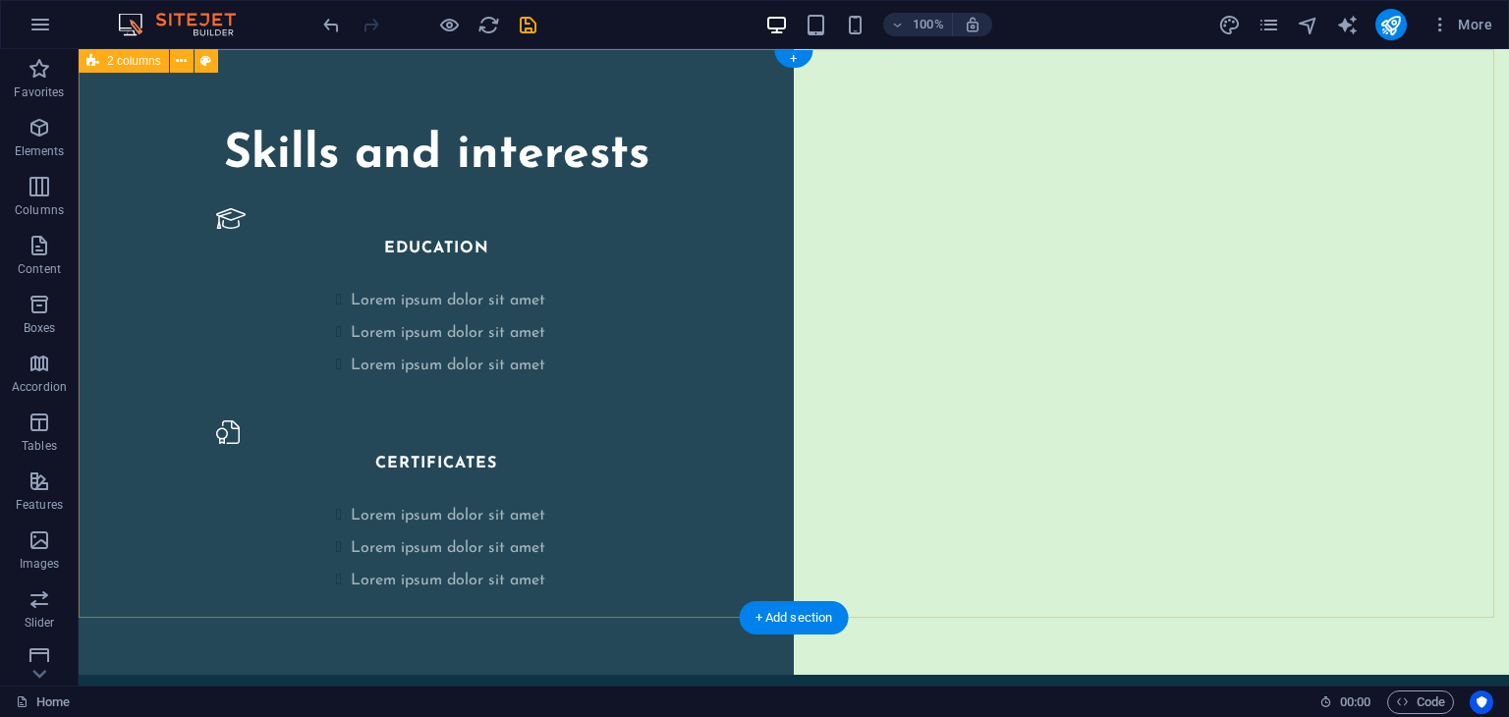
click at [801, 390] on div "Skills and interests EDUCATION Lorem ipsum dolor sit amet Lorem ipsum dolor sit…" at bounding box center [794, 362] width 1431 height 626
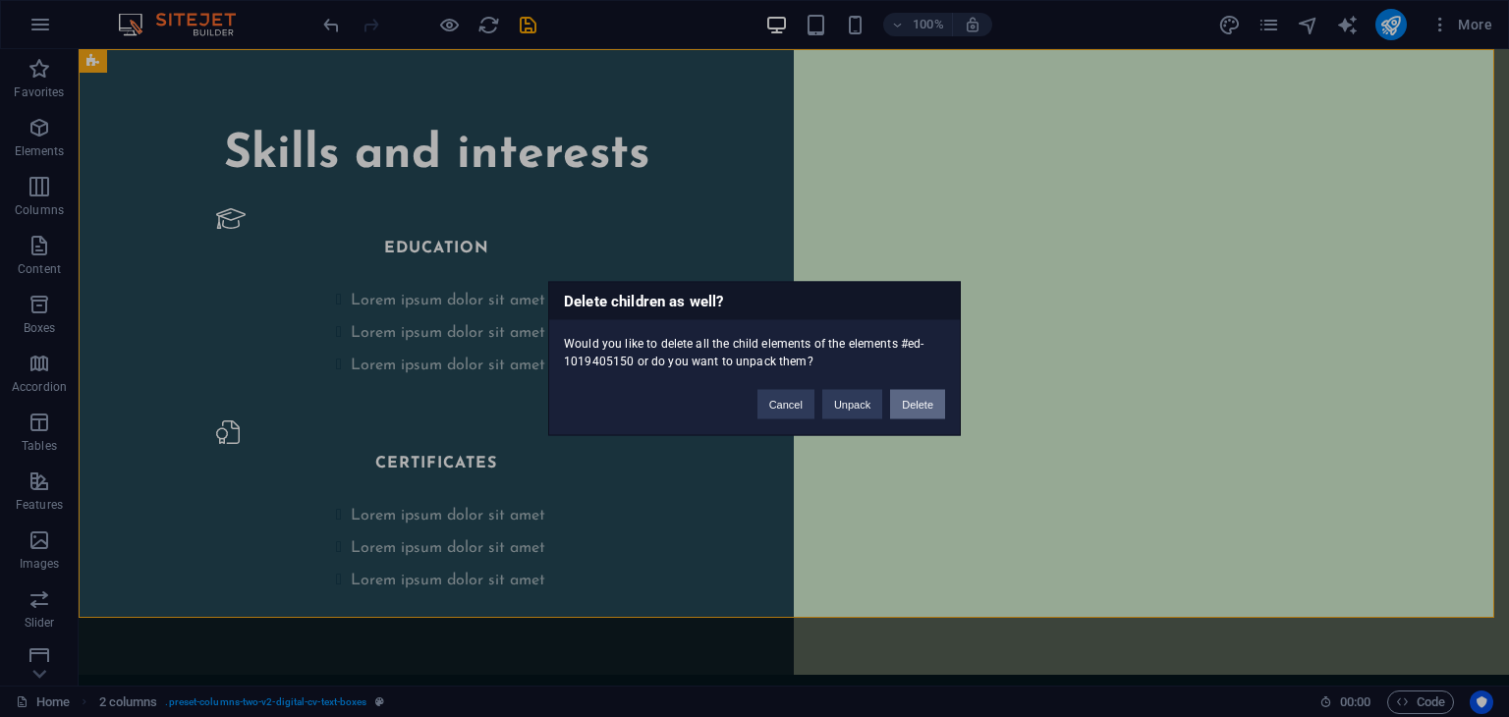
click at [892, 410] on button "Delete" at bounding box center [917, 404] width 55 height 29
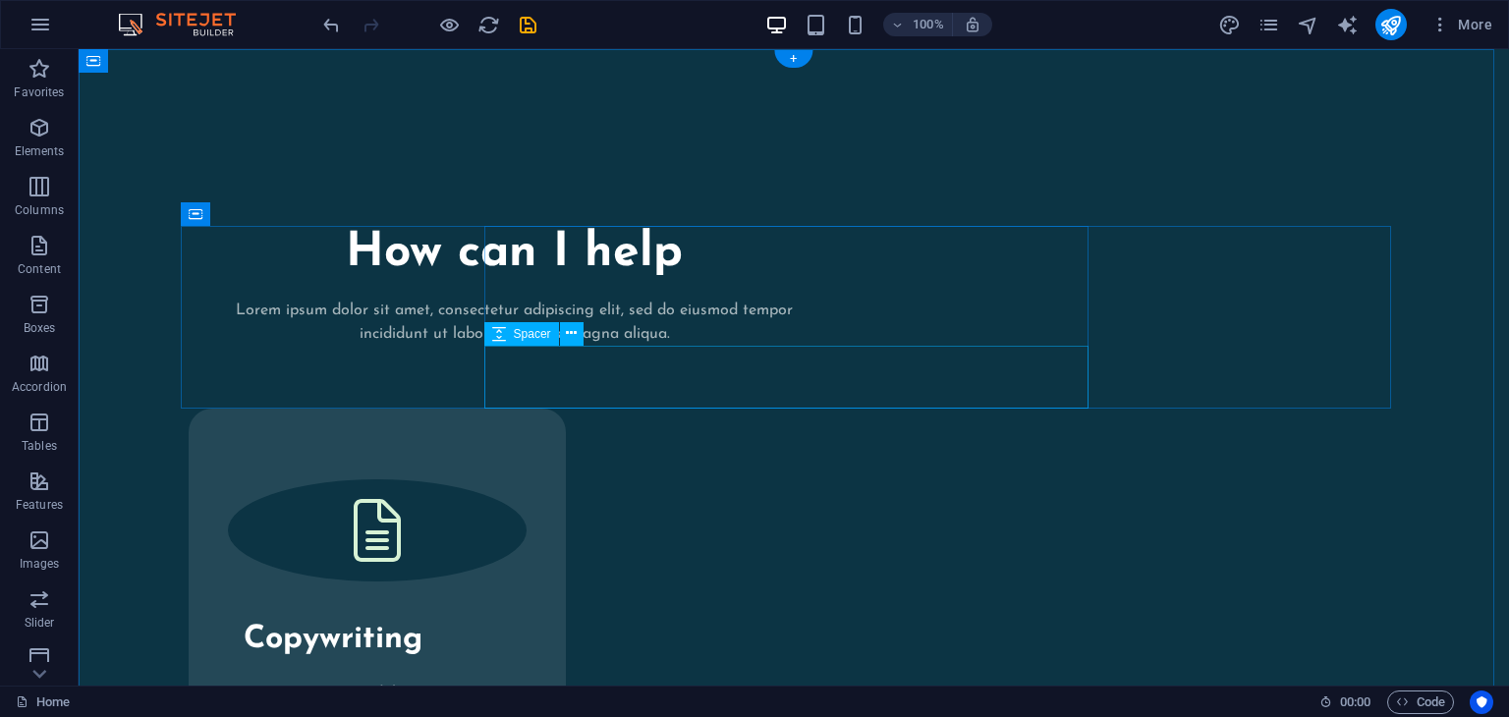
click at [817, 365] on div at bounding box center [514, 377] width 605 height 63
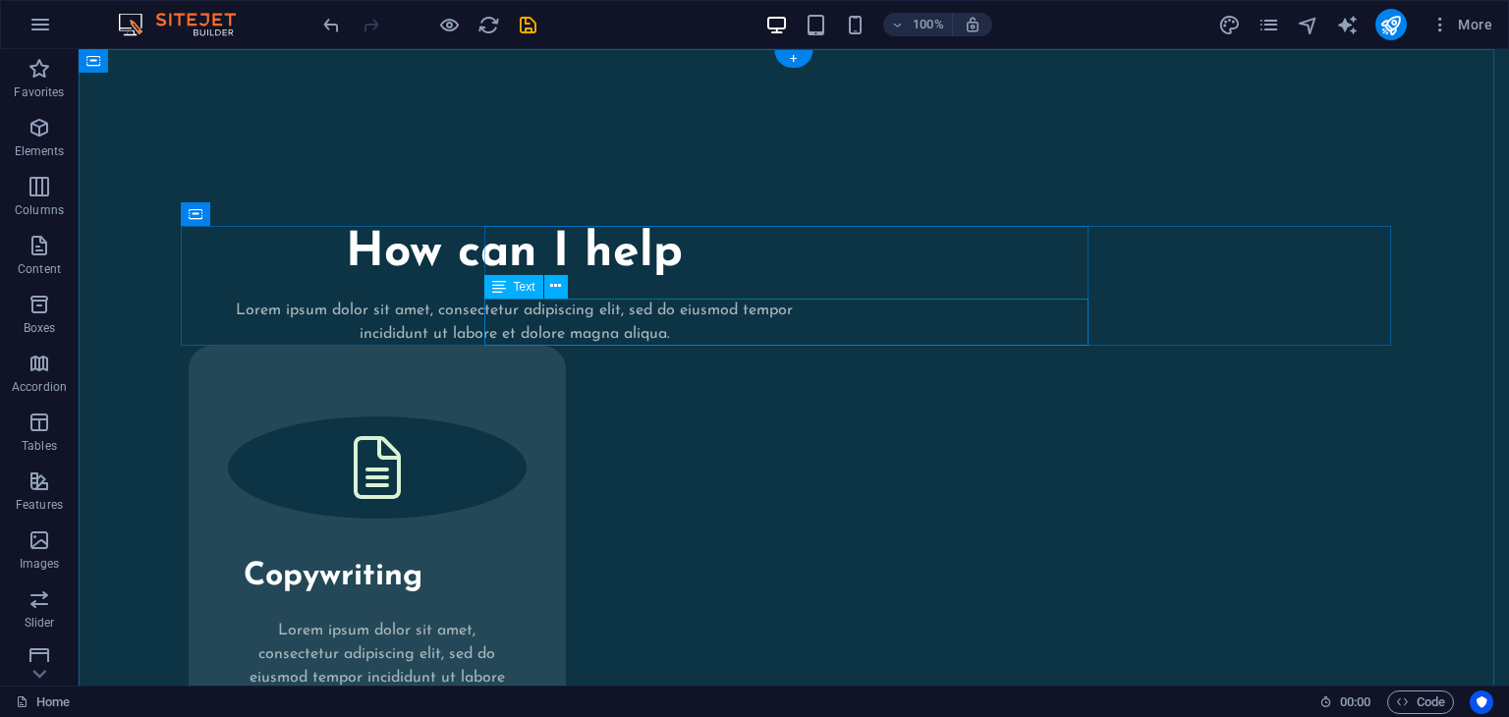
click at [817, 299] on div "Lorem ipsum dolor sit amet, consectetur adipiscing elit, sed do eiusmod tempor …" at bounding box center [514, 322] width 605 height 47
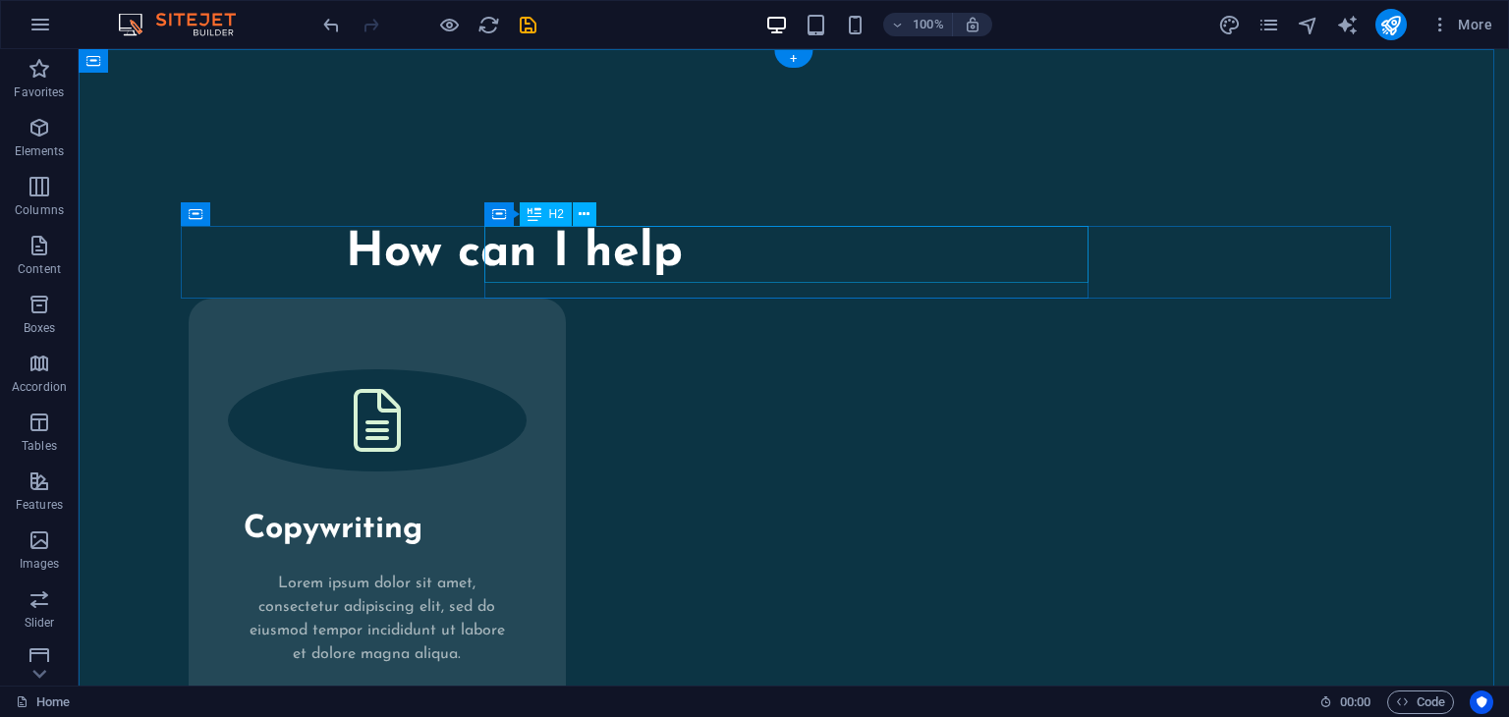
click at [817, 254] on div "How can I help" at bounding box center [514, 254] width 605 height 57
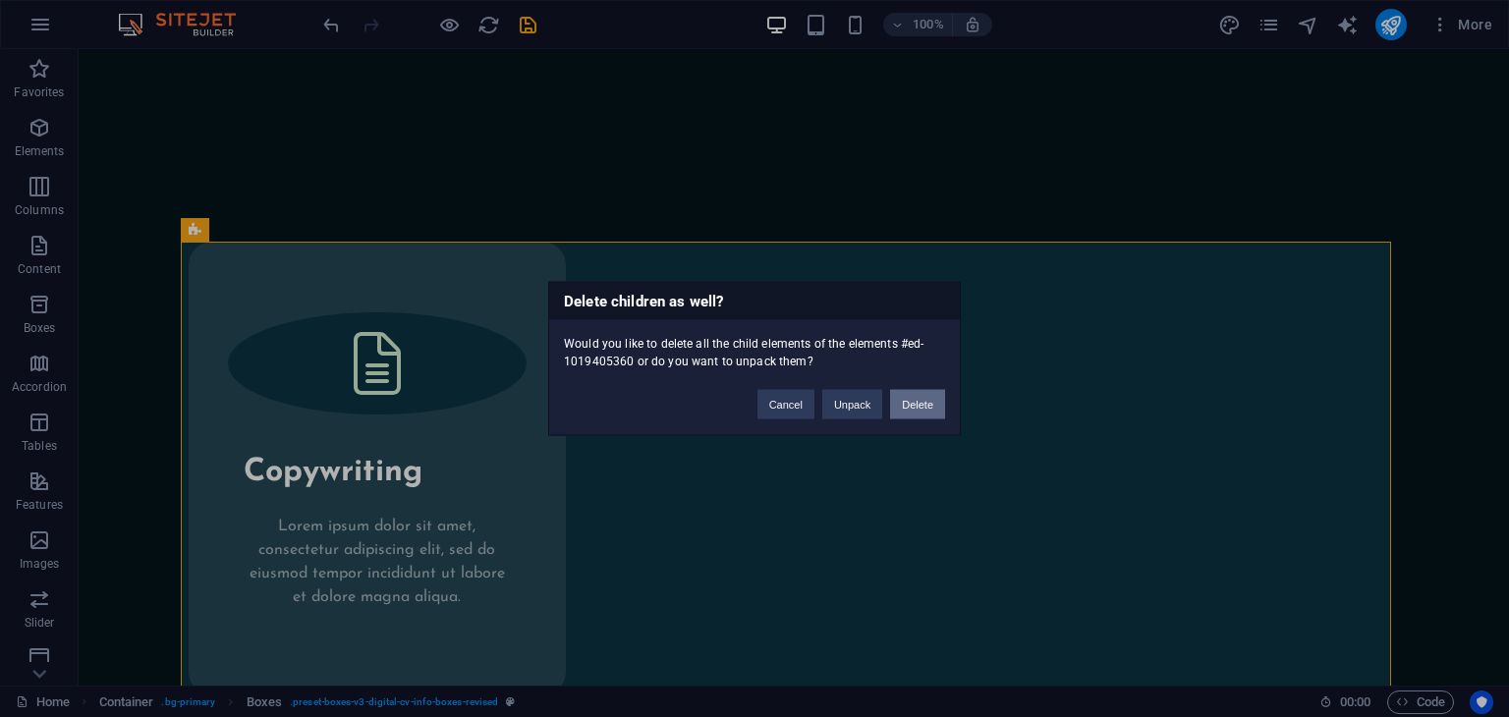
click at [922, 398] on button "Delete" at bounding box center [917, 404] width 55 height 29
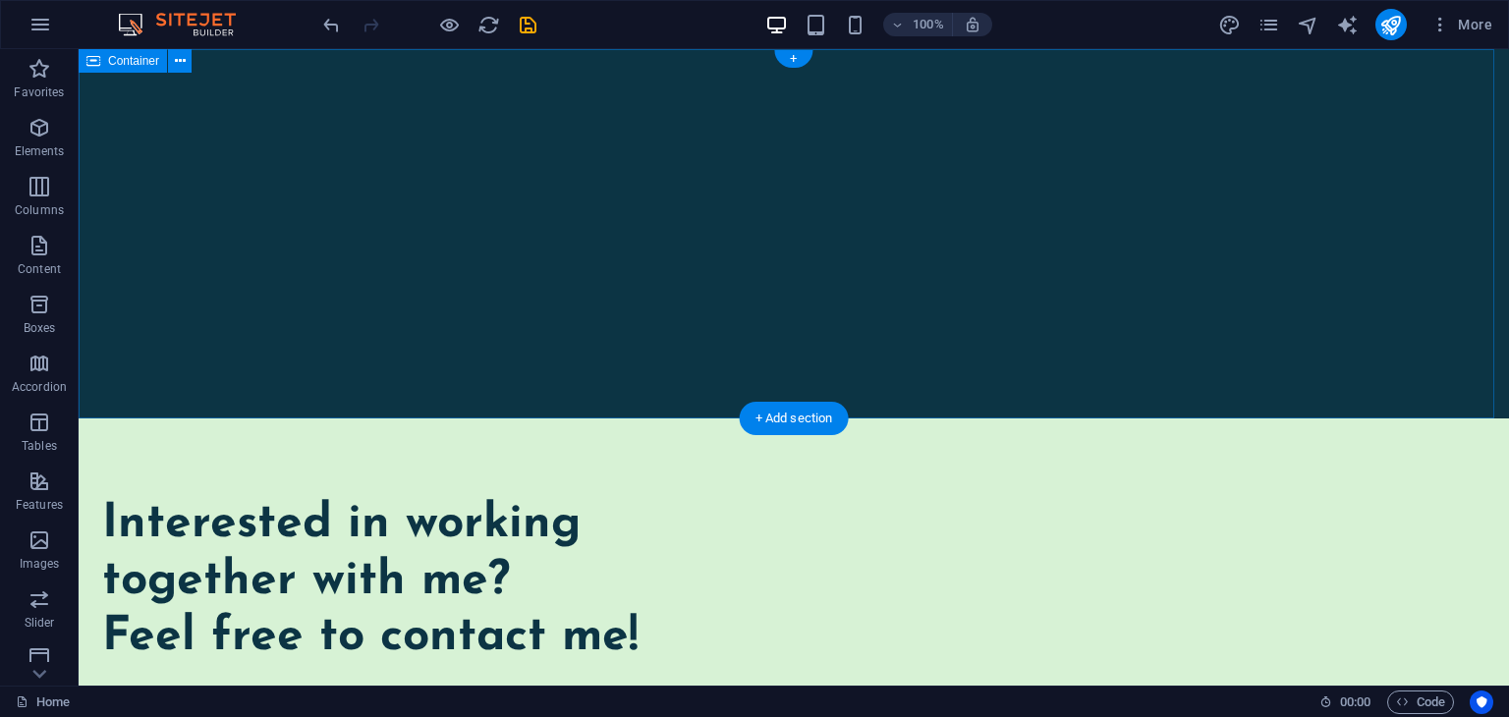
click at [924, 364] on div at bounding box center [794, 233] width 1431 height 369
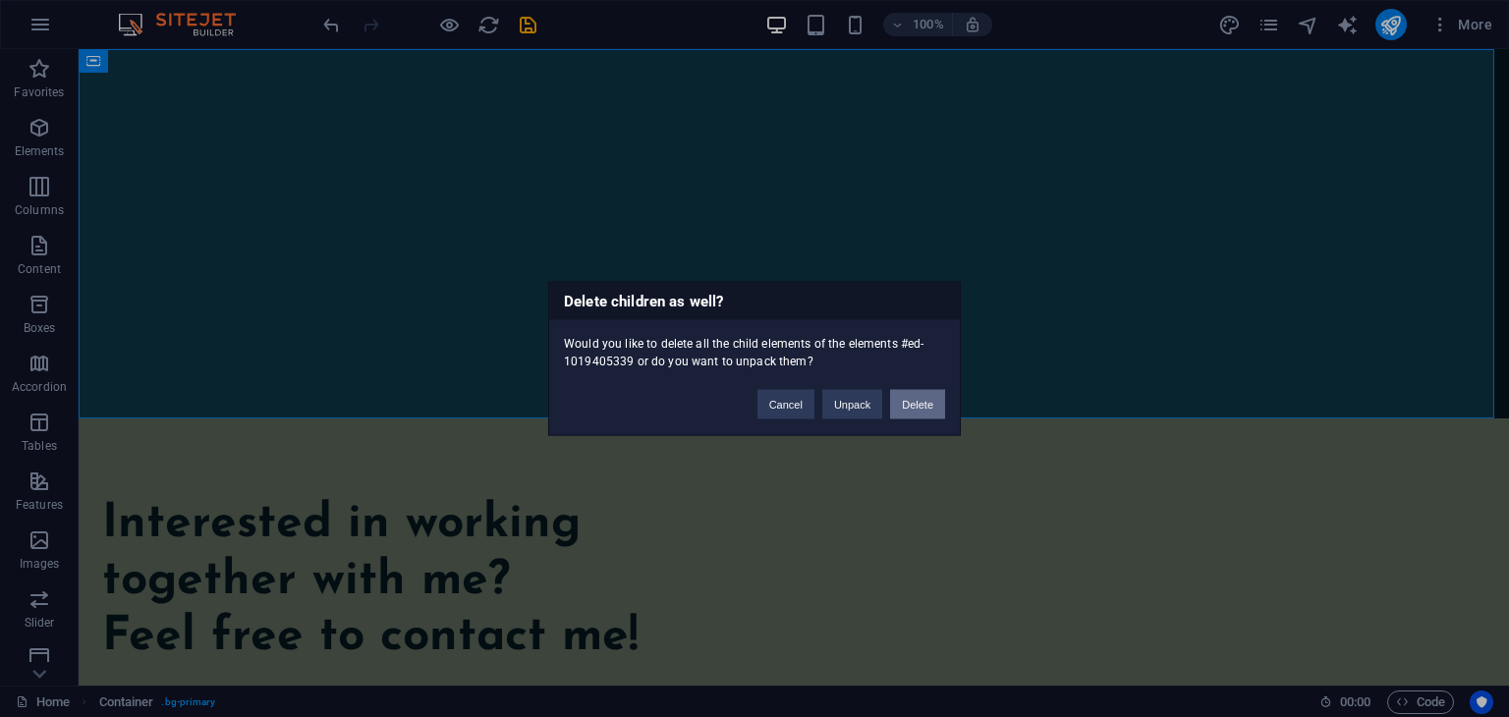
click at [924, 406] on button "Delete" at bounding box center [917, 404] width 55 height 29
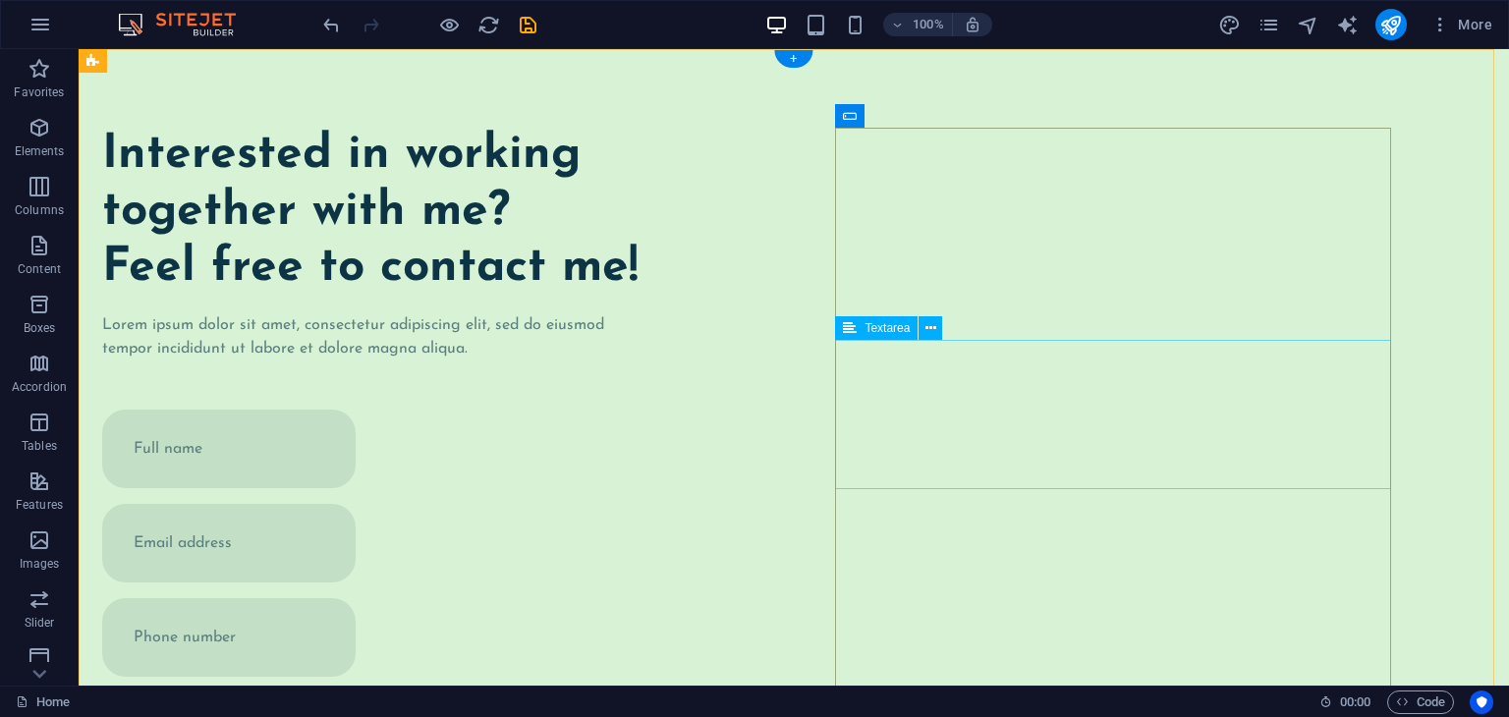
click at [753, 406] on div "Interested in working together with me? Feel free to contact me! Lorem ipsum do…" at bounding box center [794, 602] width 1431 height 1107
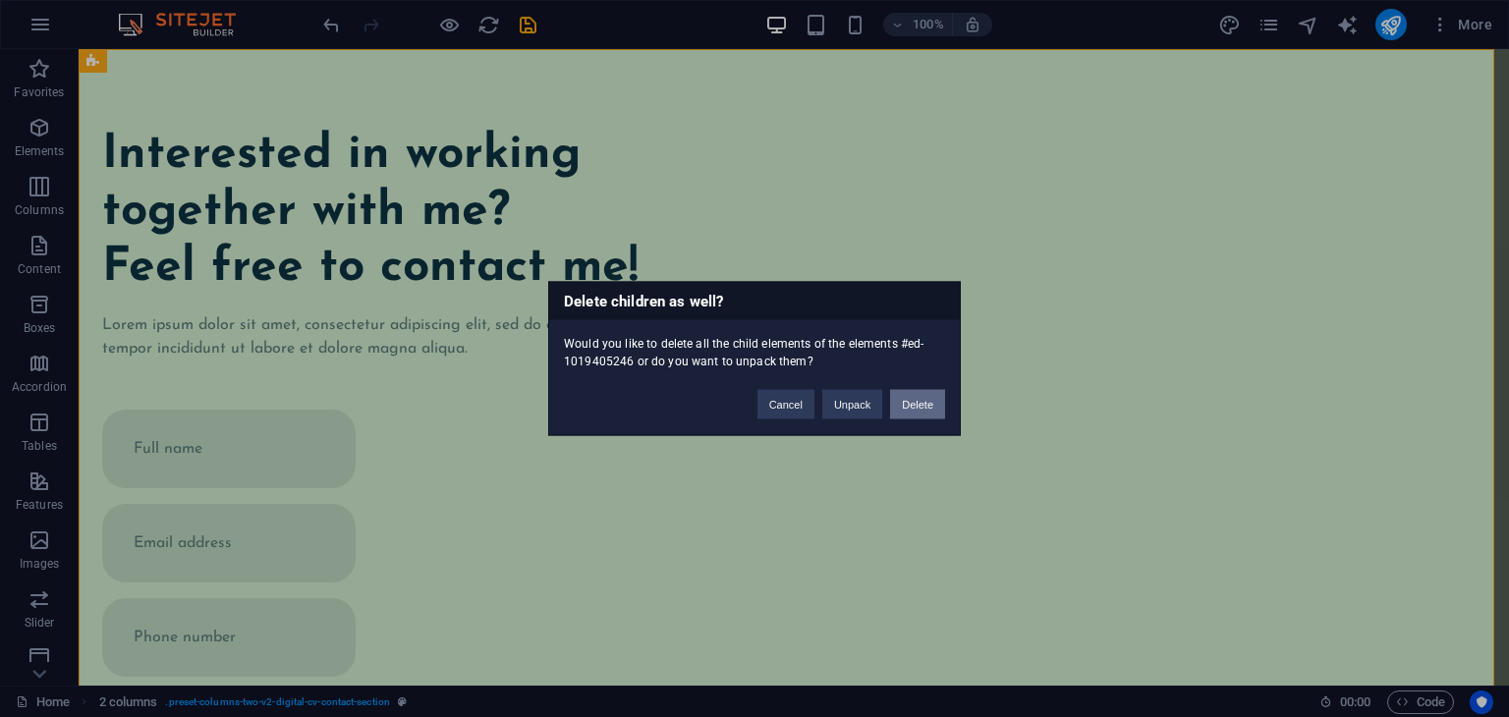
click at [912, 403] on button "Delete" at bounding box center [917, 404] width 55 height 29
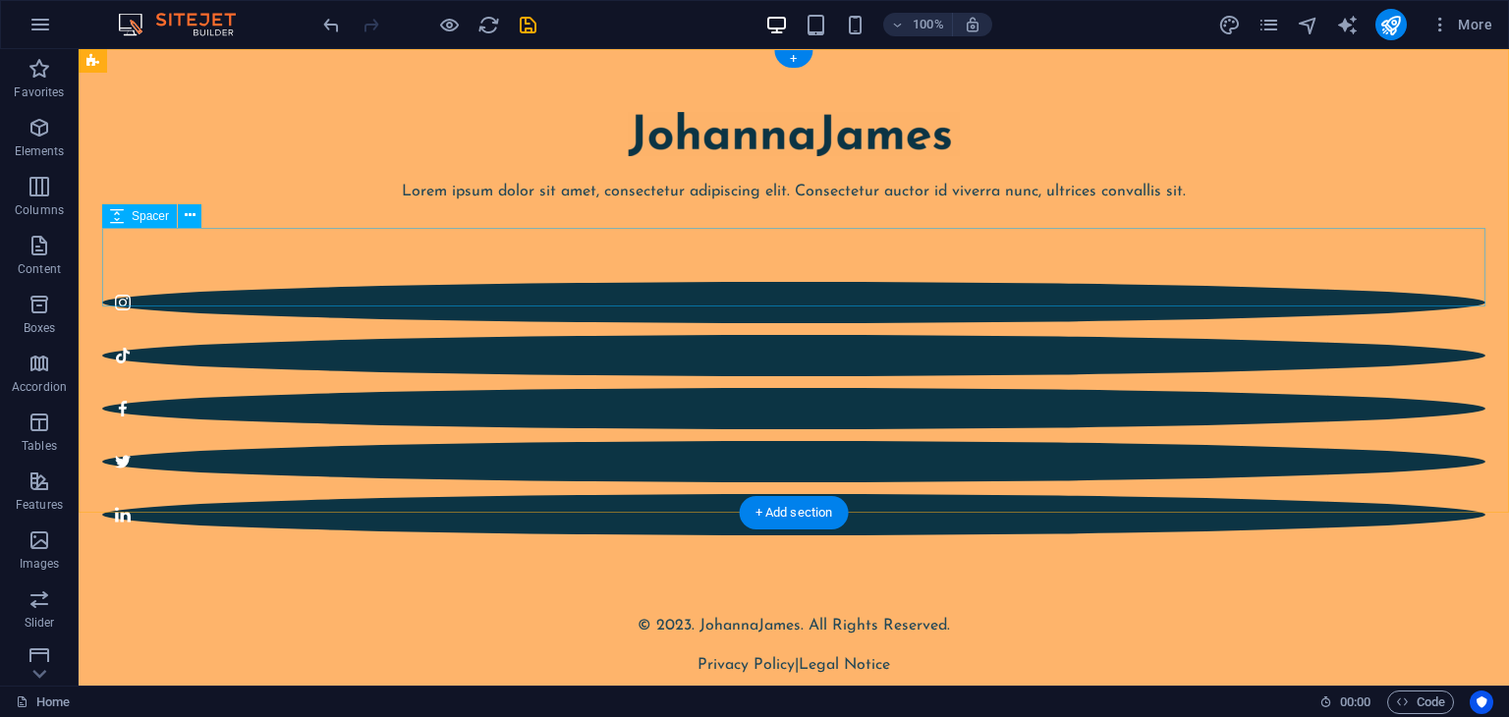
click at [1148, 253] on div at bounding box center [793, 242] width 1383 height 79
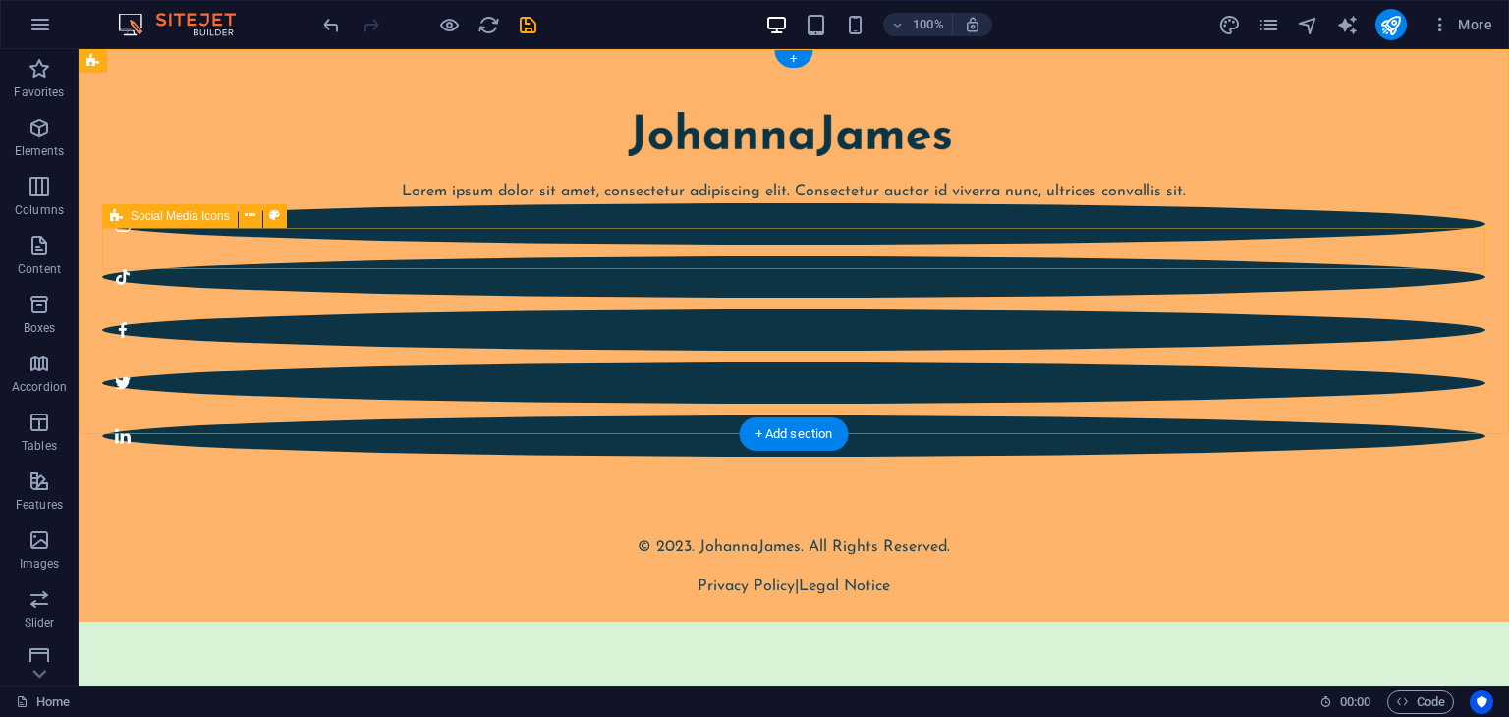
click at [1006, 266] on div at bounding box center [793, 329] width 1383 height 253
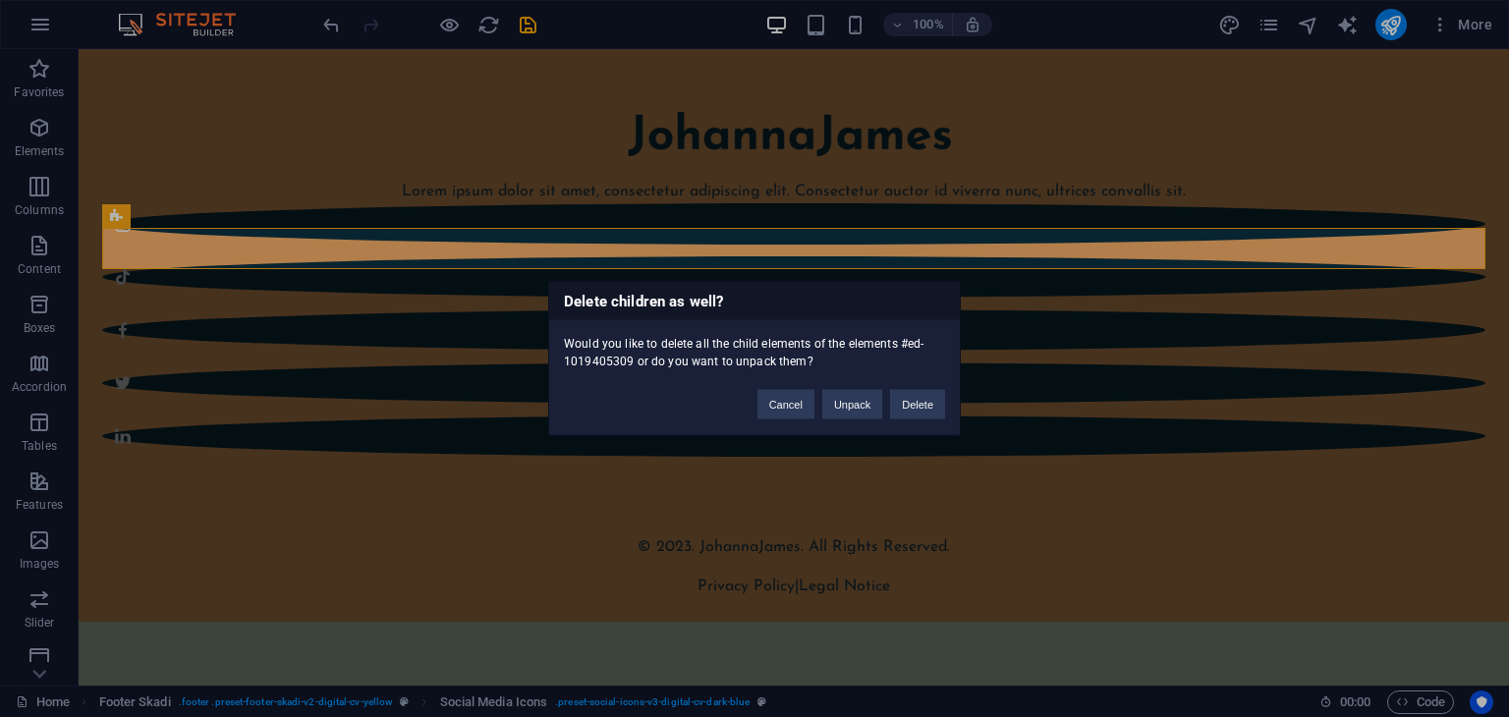
click at [935, 385] on div "Cancel Unpack Delete" at bounding box center [851, 395] width 217 height 50
click at [926, 403] on button "Delete" at bounding box center [917, 404] width 55 height 29
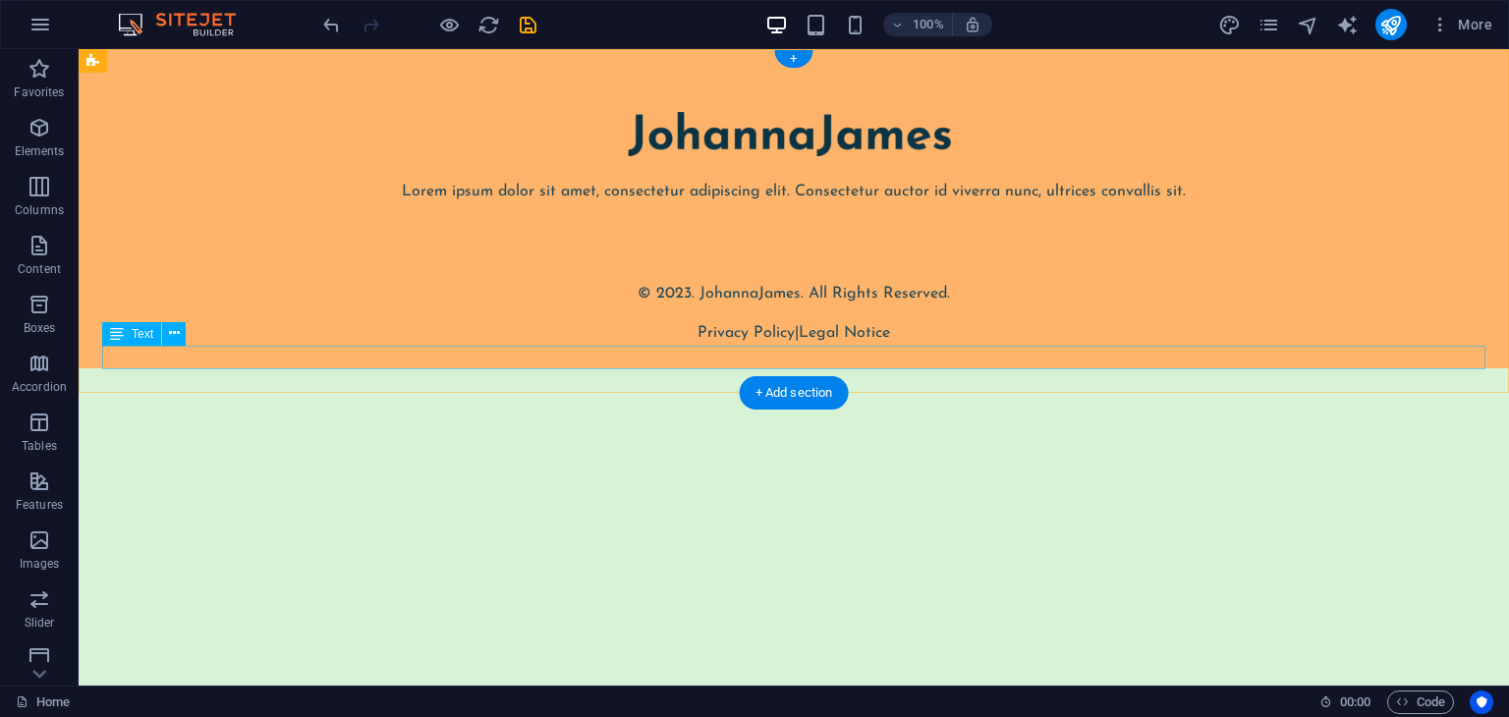
click at [898, 345] on div "Privacy Policy | Legal Notice" at bounding box center [793, 333] width 1383 height 24
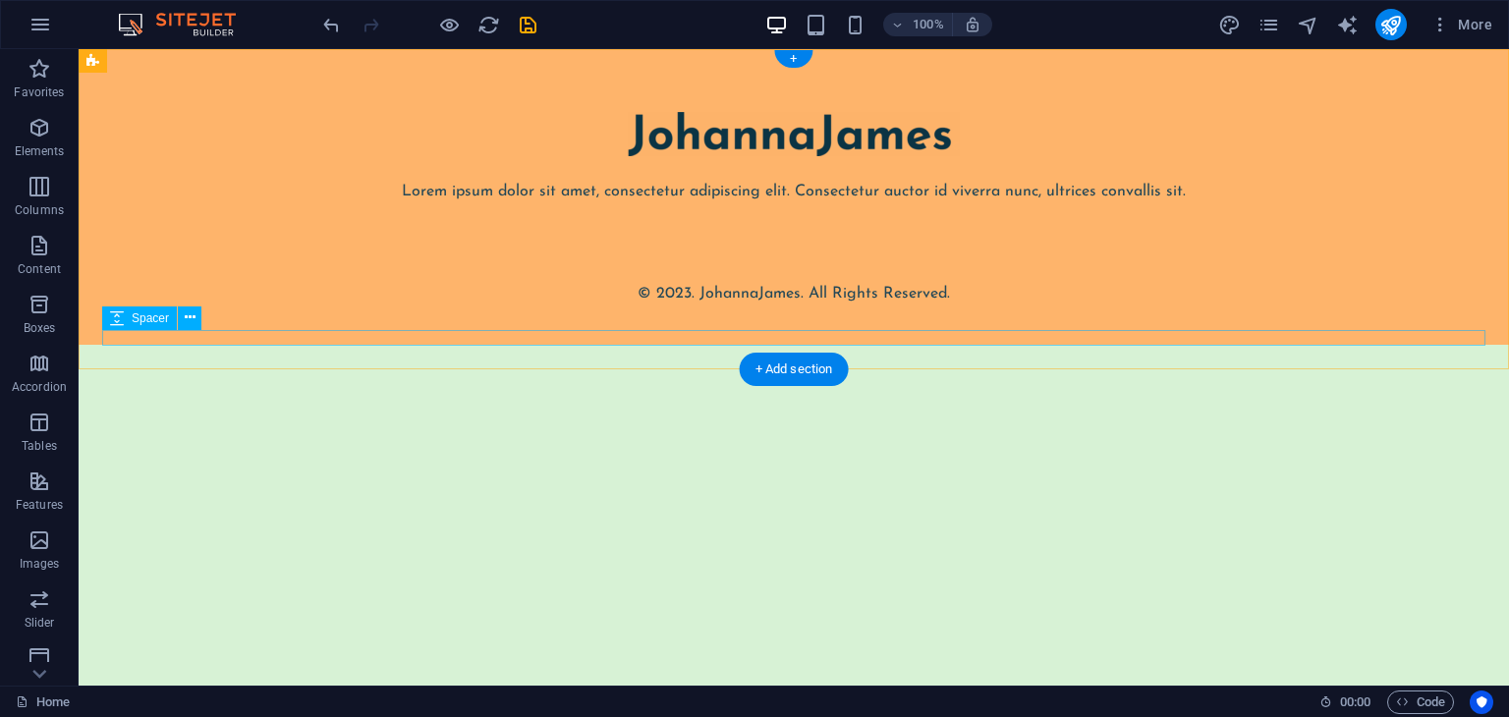
click at [903, 321] on div at bounding box center [793, 314] width 1383 height 16
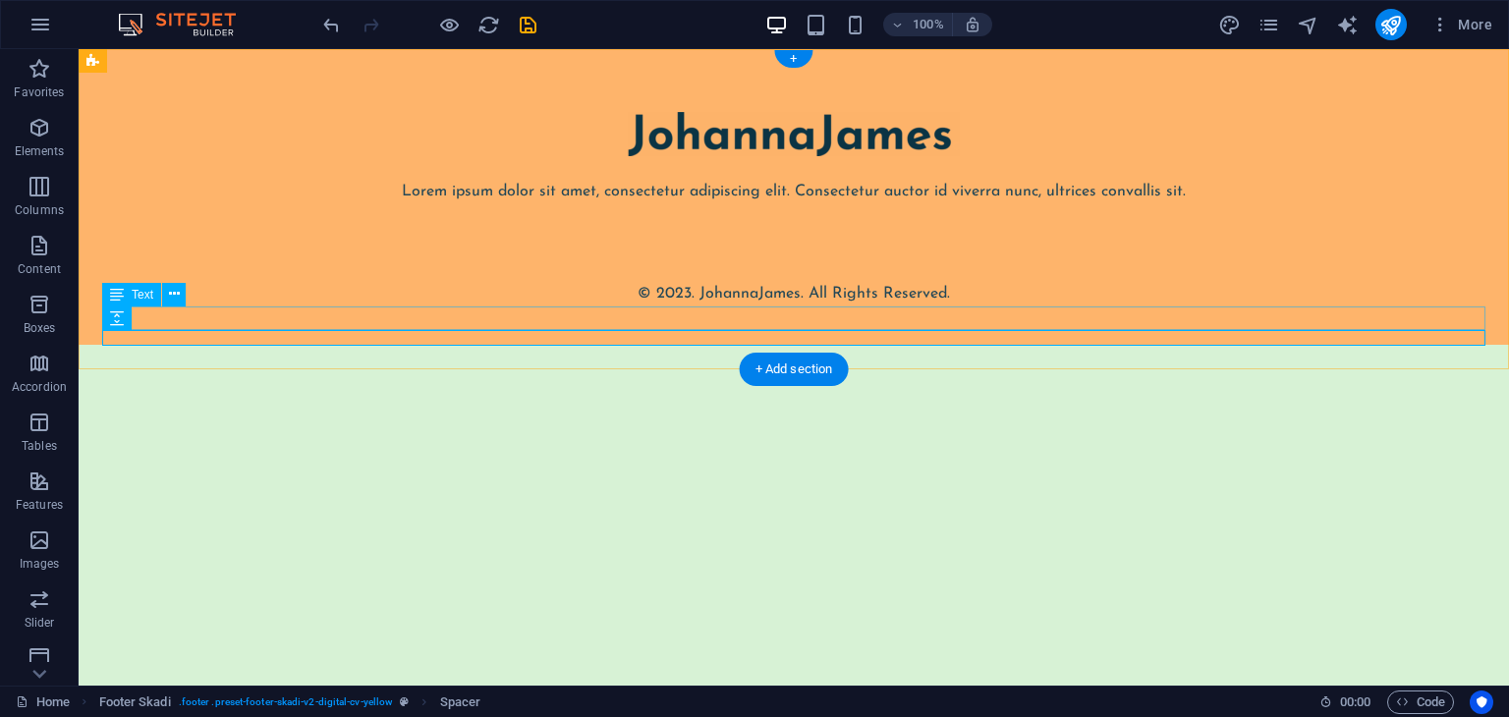
click at [905, 306] on div "© 2023. JohannaJames. All Rights Reserved." at bounding box center [793, 294] width 1383 height 24
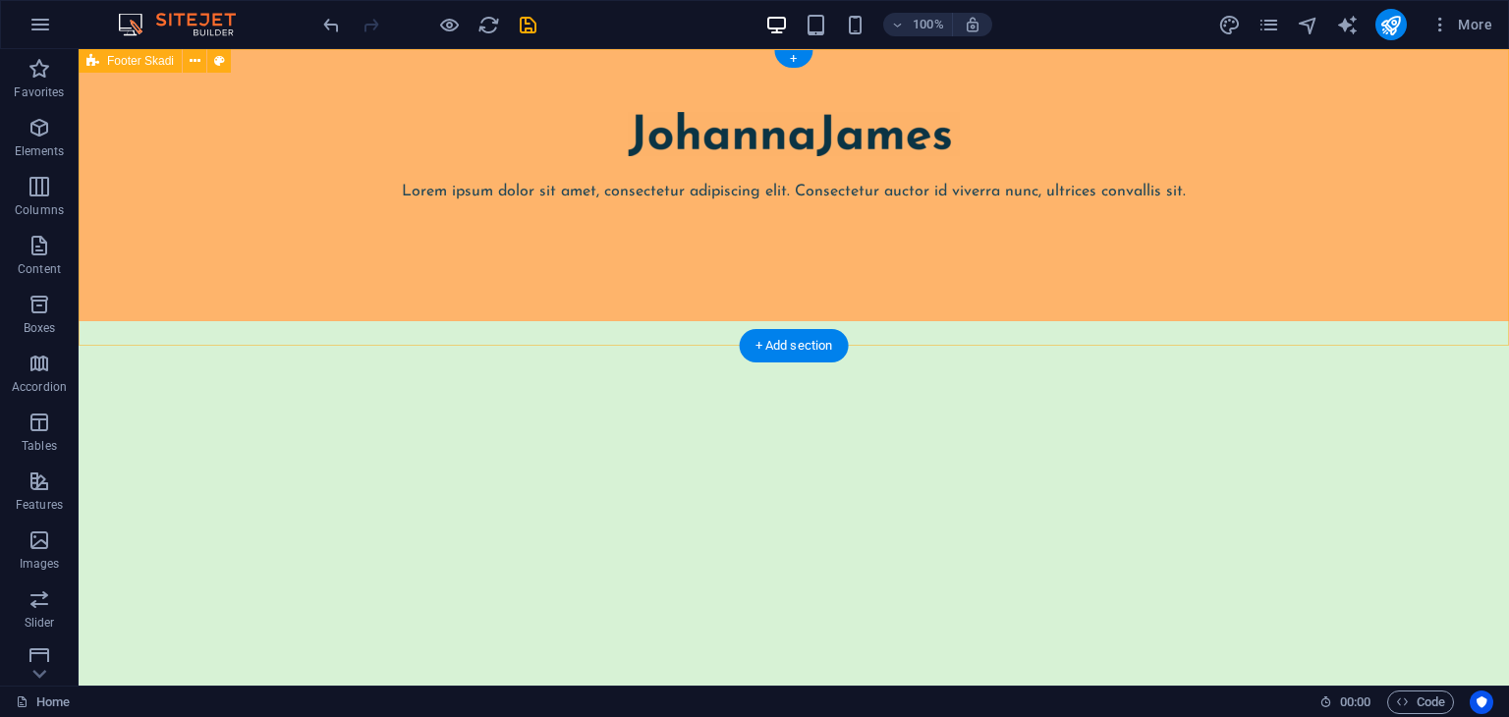
click at [870, 321] on div "Lorem ipsum dolor sit amet, consectetur adipiscing elit. Consectetur auctor id …" at bounding box center [794, 185] width 1431 height 272
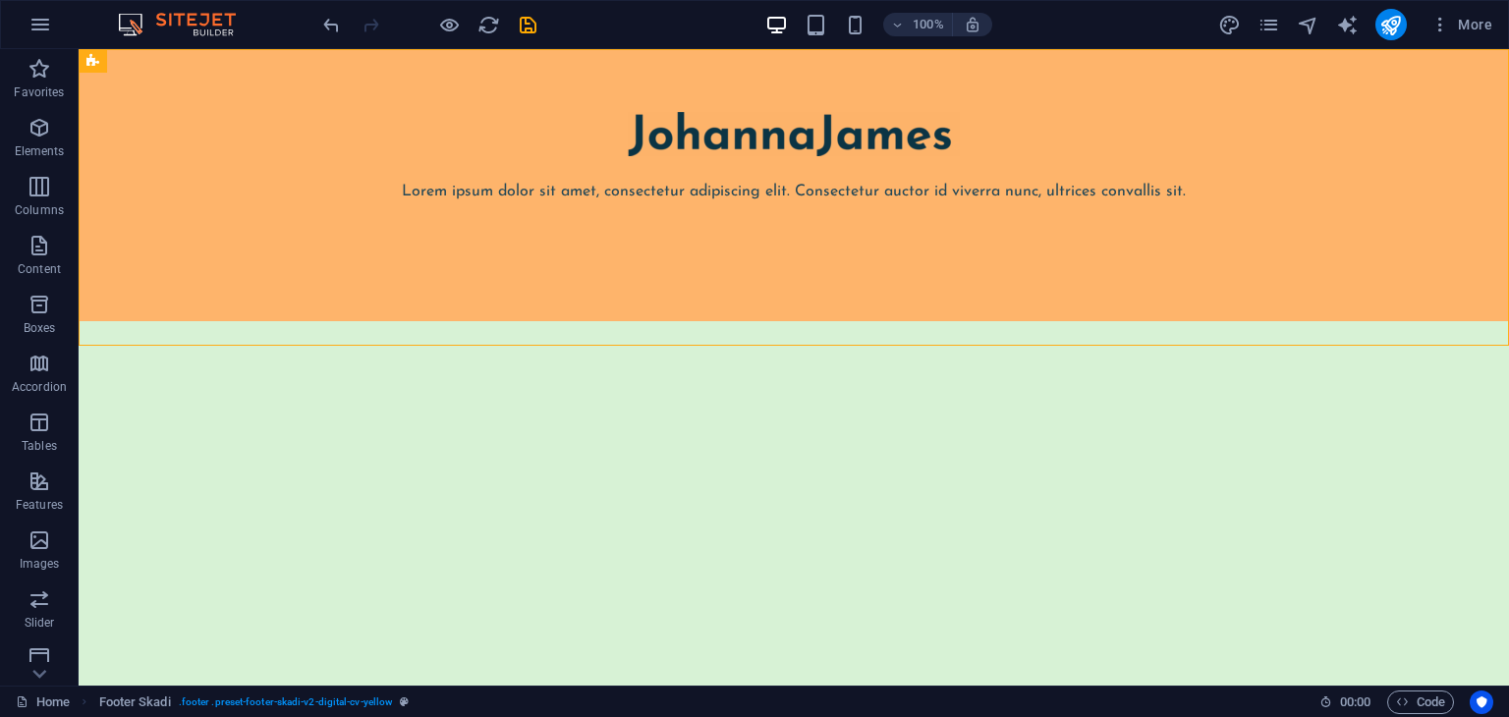
click at [873, 321] on html "Skip to main content Lorem ipsum dolor sit amet, consectetur adipiscing elit. C…" at bounding box center [794, 185] width 1431 height 272
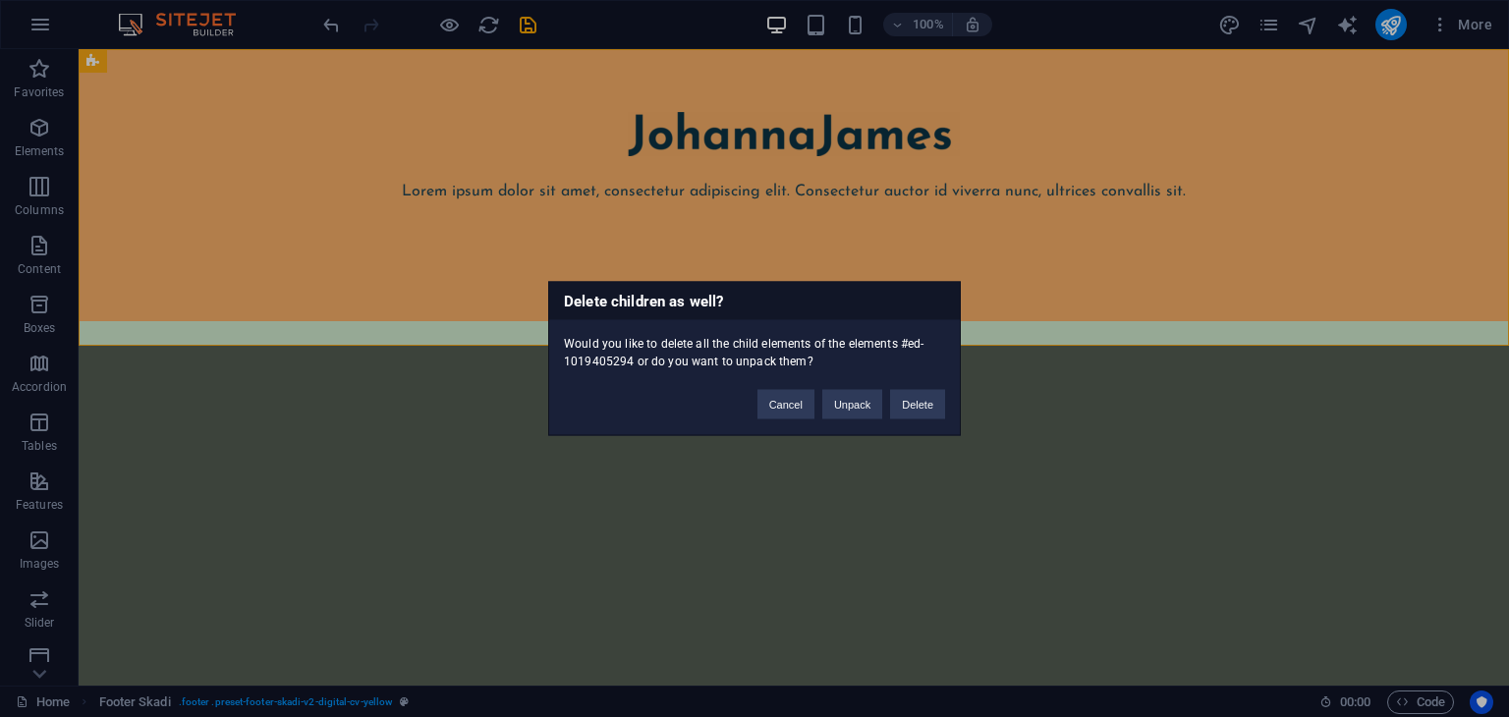
click at [911, 388] on div "Cancel Unpack Delete" at bounding box center [851, 395] width 217 height 50
drag, startPoint x: 909, startPoint y: 398, endPoint x: 812, endPoint y: 260, distance: 168.5
click at [909, 398] on button "Delete" at bounding box center [917, 404] width 55 height 29
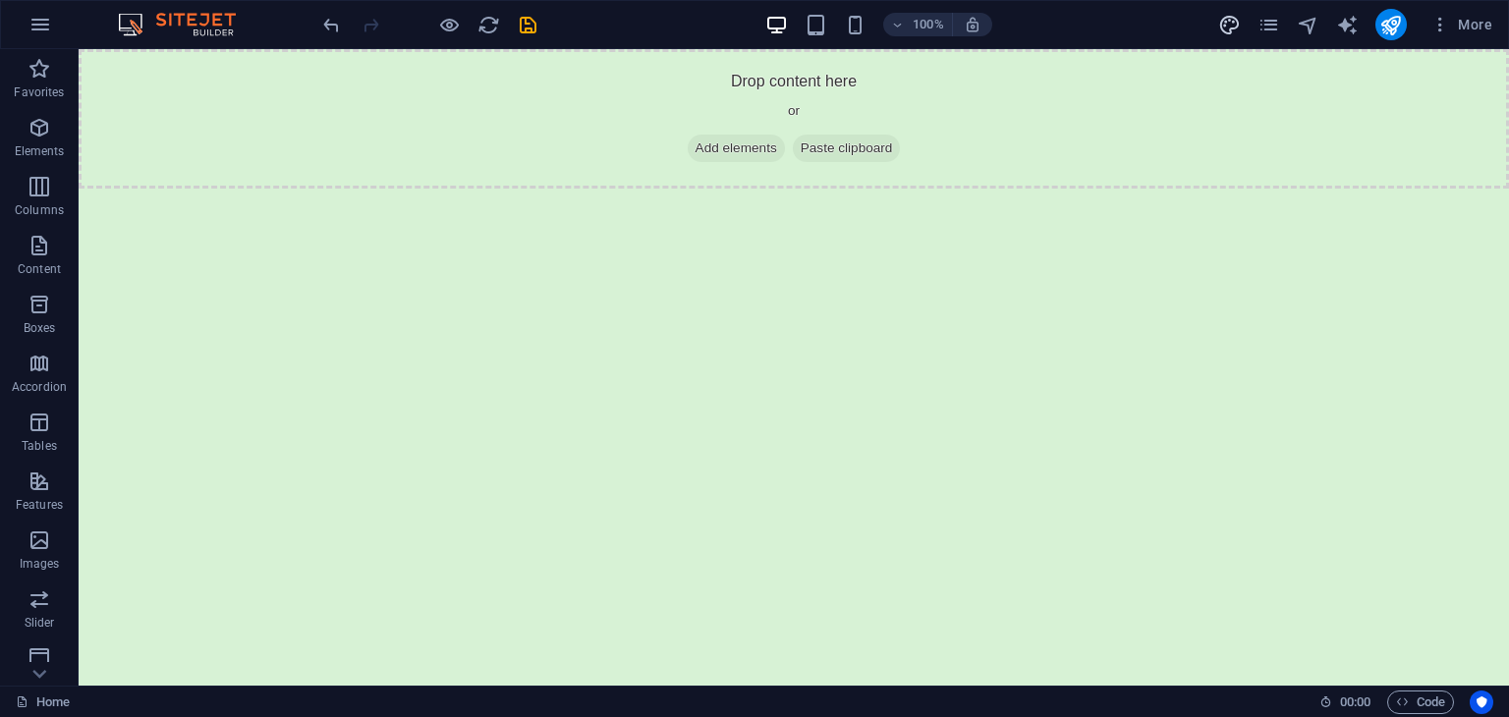
click at [1233, 33] on icon "design" at bounding box center [1229, 25] width 23 height 23
select select "px"
select select "400"
select select "px"
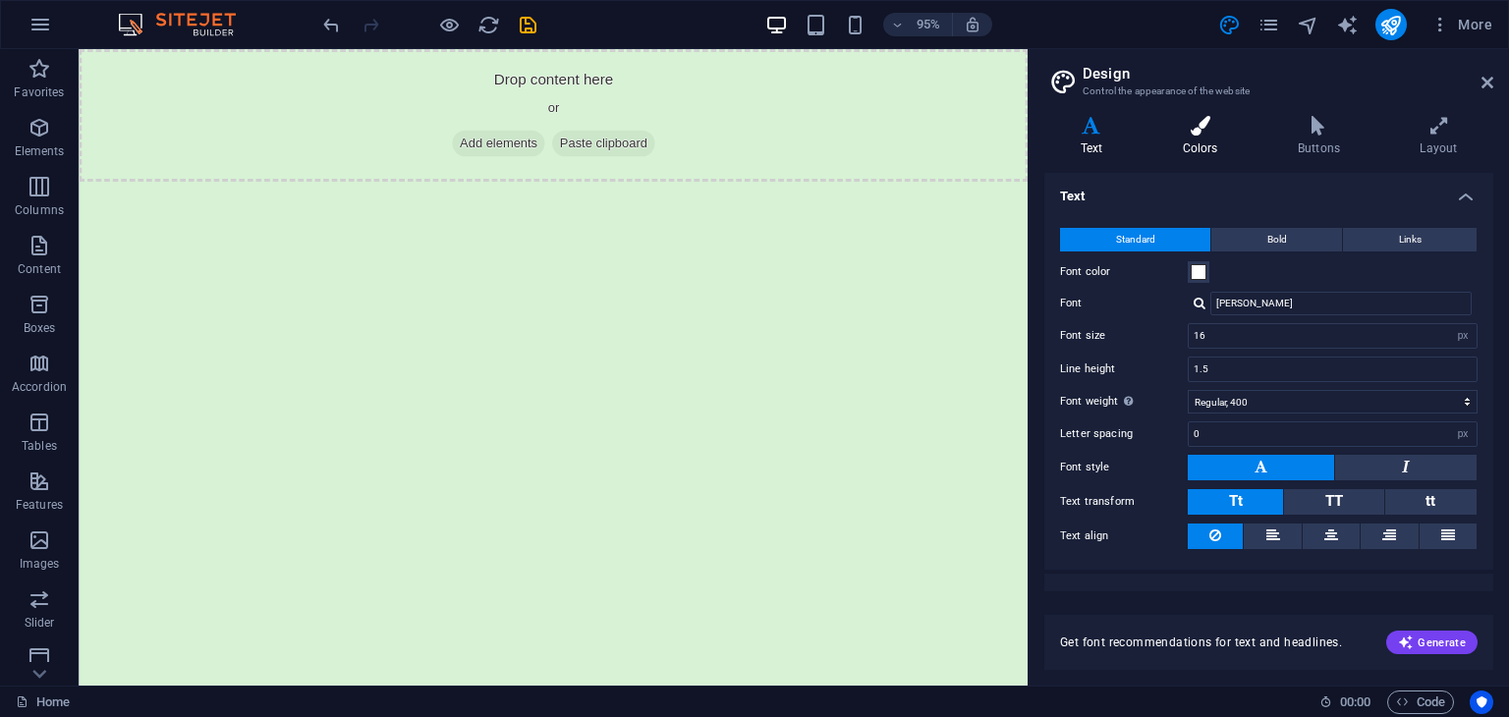
scroll to position [27, 0]
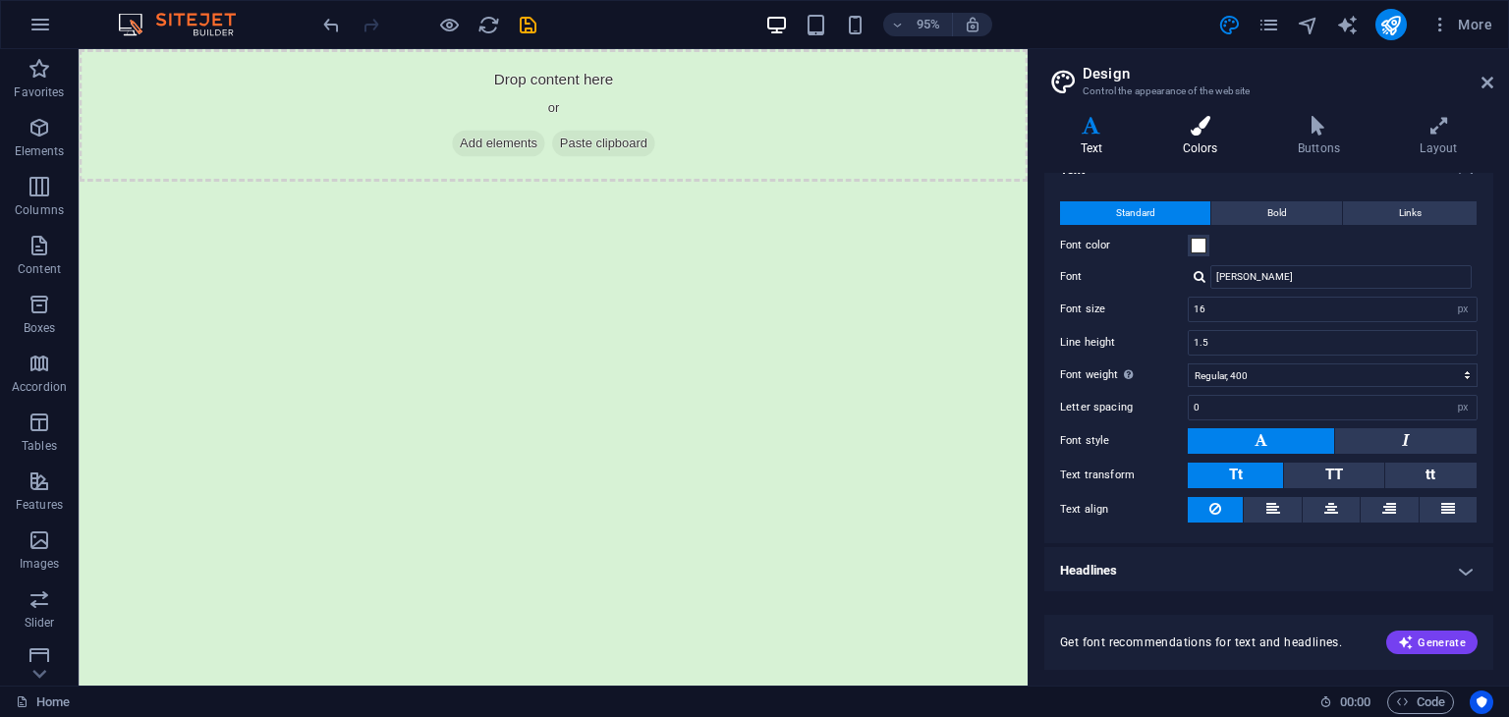
click at [1199, 138] on h4 "Colors" at bounding box center [1204, 136] width 115 height 41
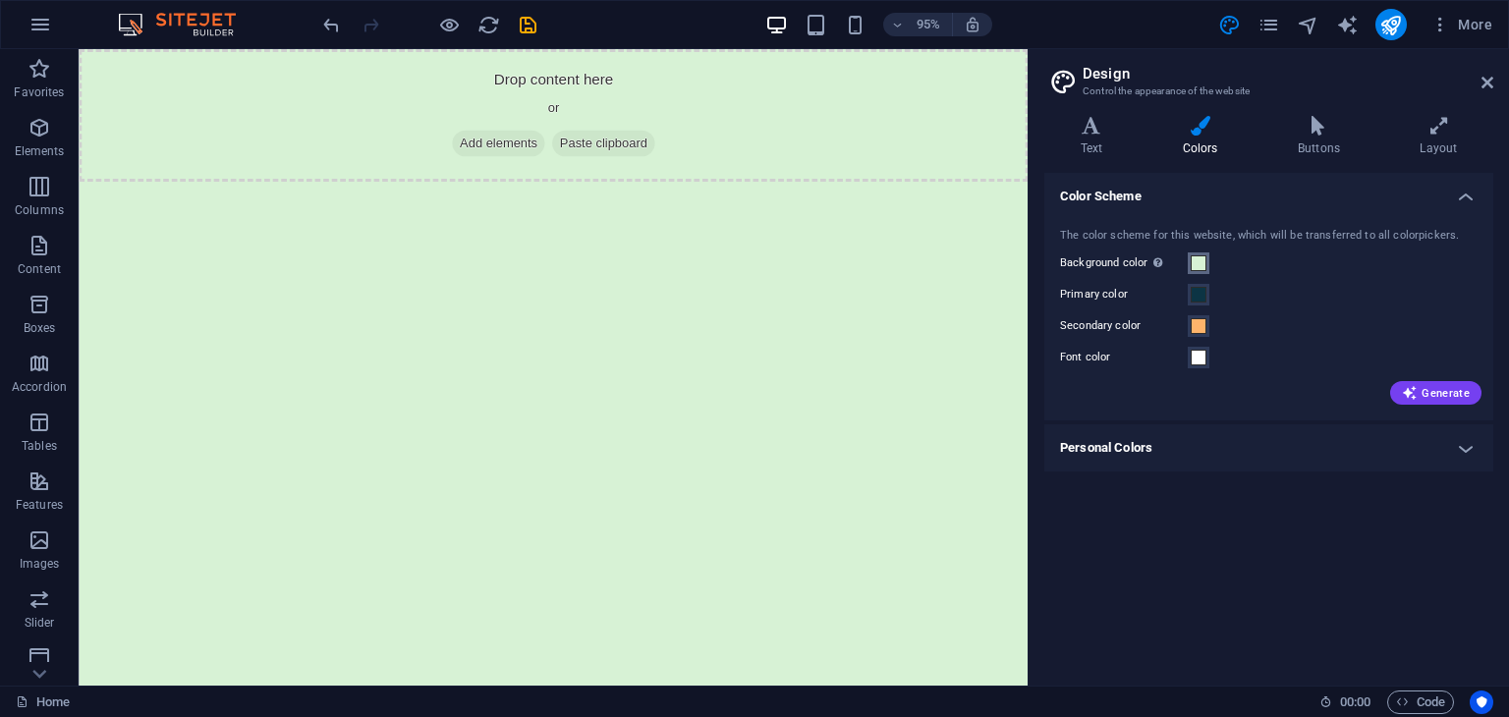
click at [1203, 259] on span at bounding box center [1199, 263] width 16 height 16
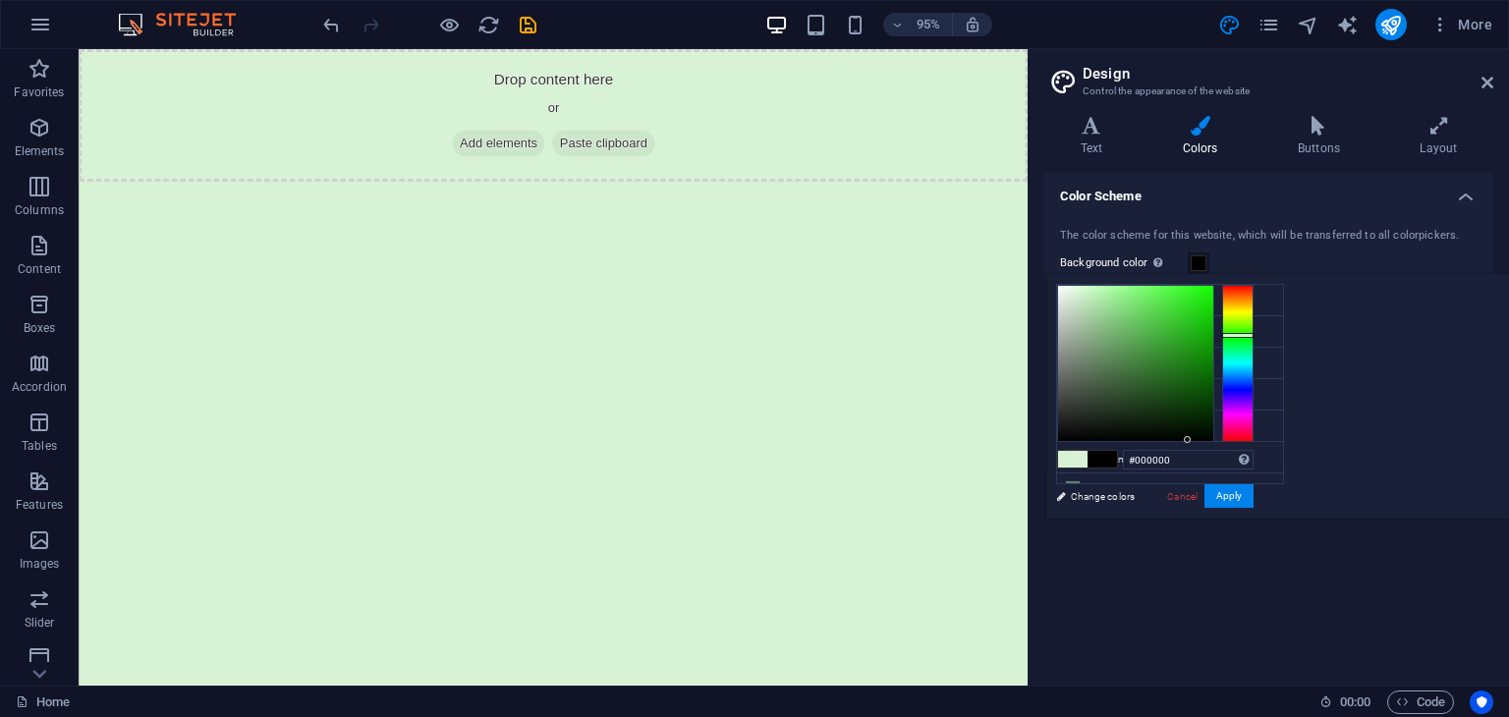
drag, startPoint x: 1362, startPoint y: 418, endPoint x: 1508, endPoint y: 462, distance: 152.9
click at [1263, 462] on div "#000000 Supported formats #0852ed rgb(8, 82, 237) rgba(8, 82, 237, 90%) hsv(221…" at bounding box center [1154, 539] width 217 height 529
click at [1254, 500] on button "Apply" at bounding box center [1229, 496] width 49 height 24
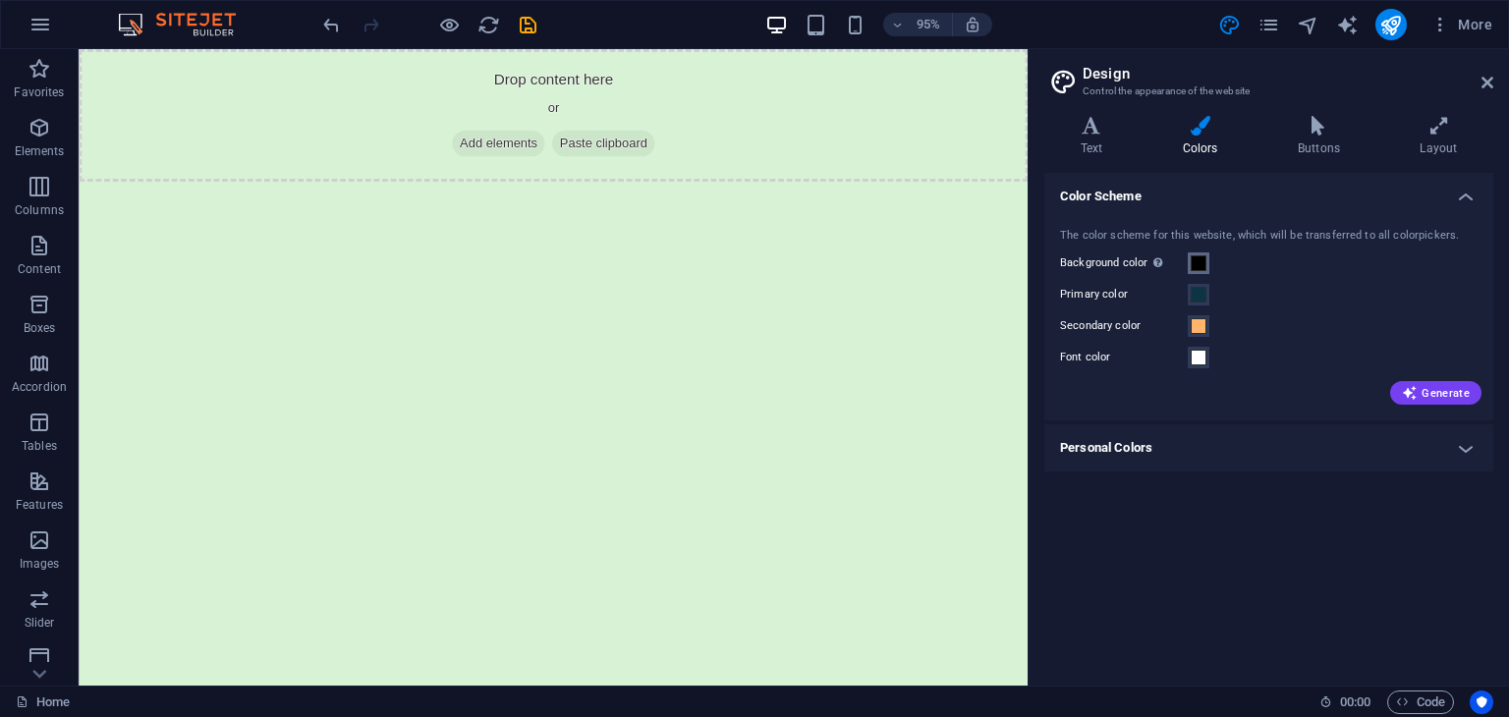
click at [1191, 264] on span at bounding box center [1199, 263] width 16 height 16
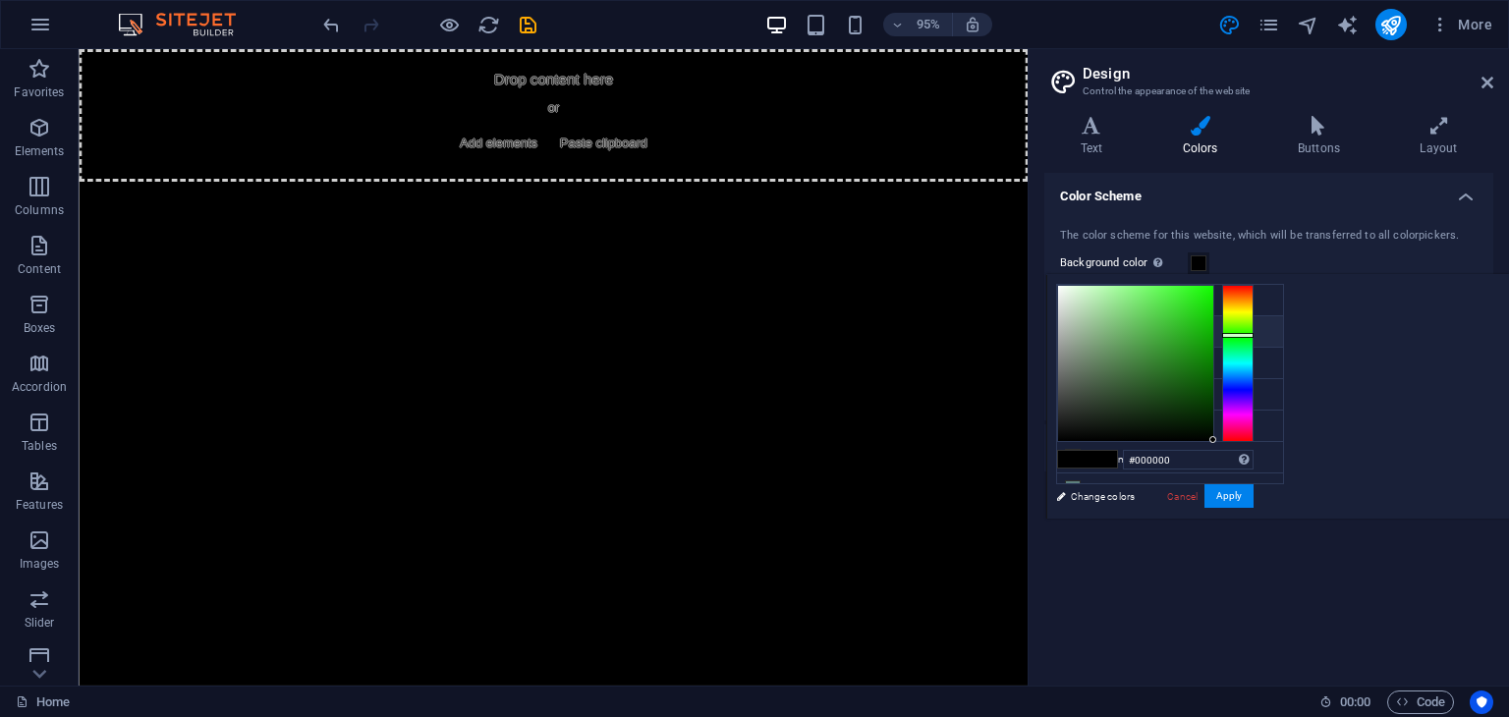
click at [1074, 326] on icon at bounding box center [1073, 331] width 14 height 14
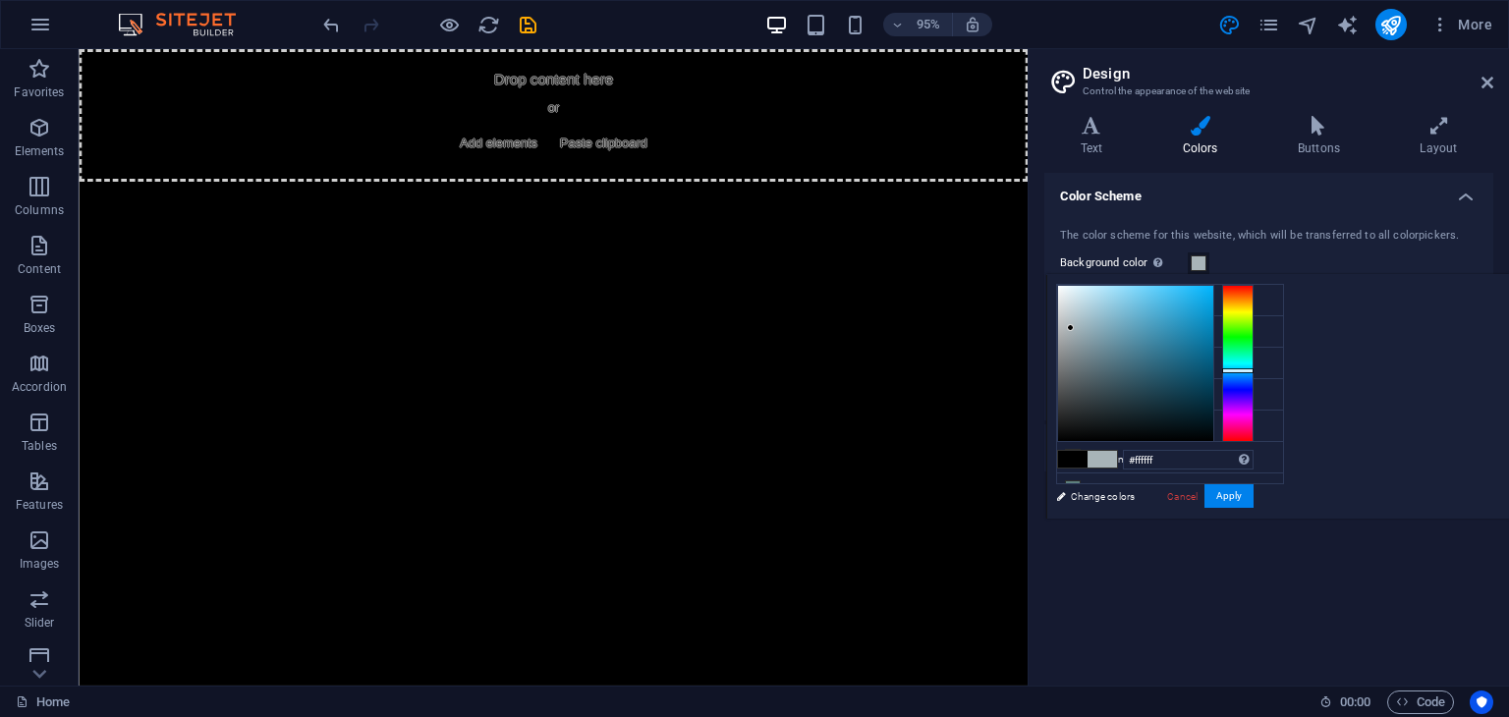
drag, startPoint x: 1317, startPoint y: 327, endPoint x: 1266, endPoint y: 241, distance: 99.9
click at [1266, 241] on body "Individual Home Favorites Elements Columns Content Boxes Accordion Tables Featu…" at bounding box center [754, 358] width 1509 height 717
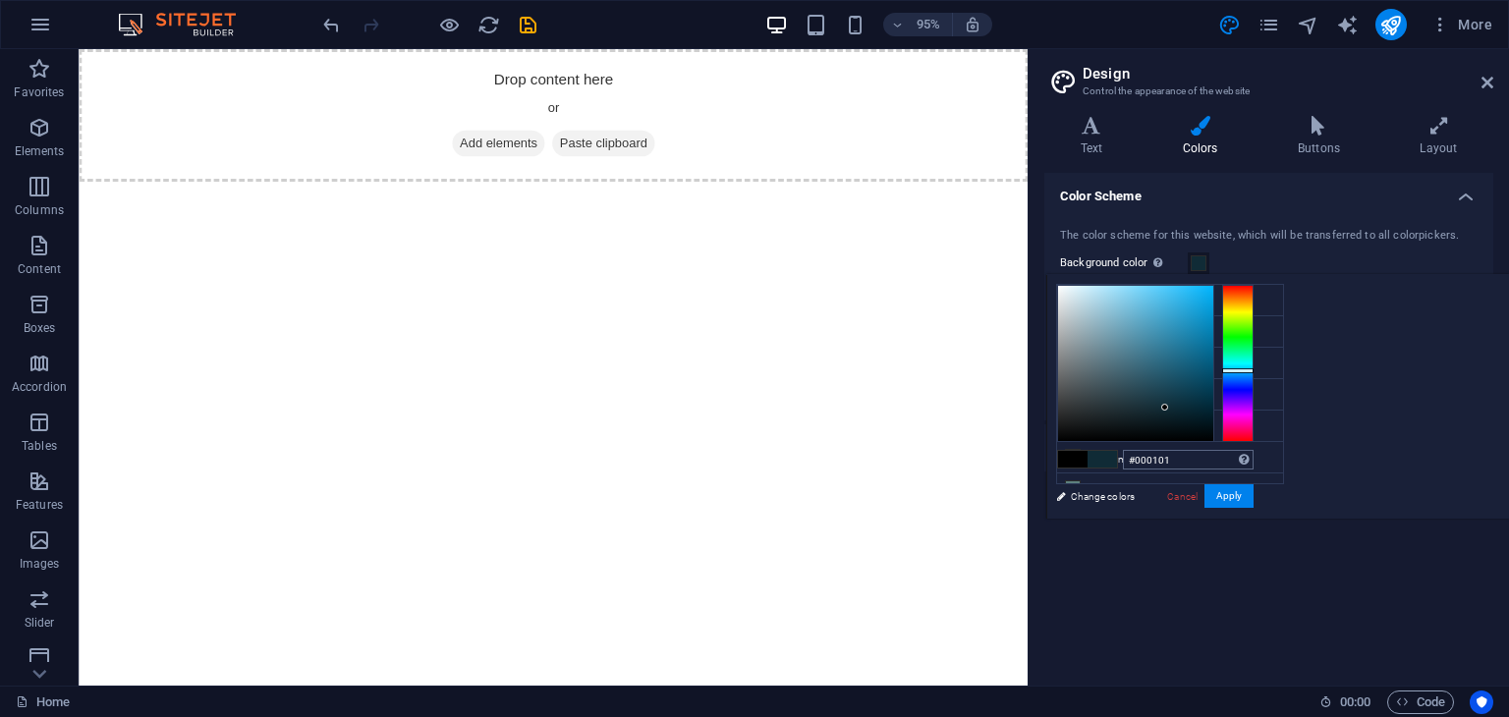
type input "#000000"
drag, startPoint x: 1411, startPoint y: 407, endPoint x: 1470, endPoint y: 451, distance: 73.7
click at [1263, 451] on div "#000000 Supported formats #0852ed rgb(8, 82, 237) rgba(8, 82, 237, 90%) hsv(221…" at bounding box center [1154, 539] width 217 height 529
click at [1254, 494] on button "Apply" at bounding box center [1229, 496] width 49 height 24
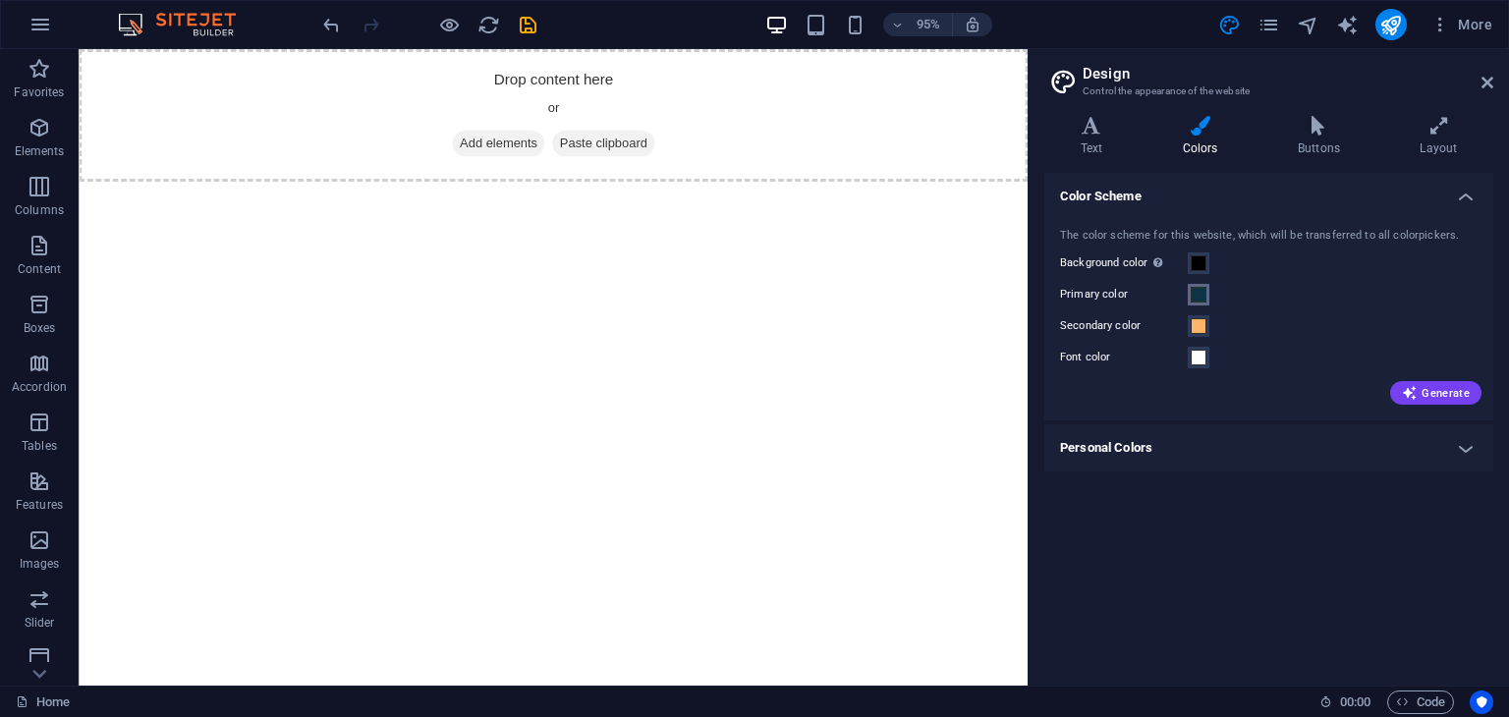
click at [1203, 292] on span at bounding box center [1199, 295] width 16 height 16
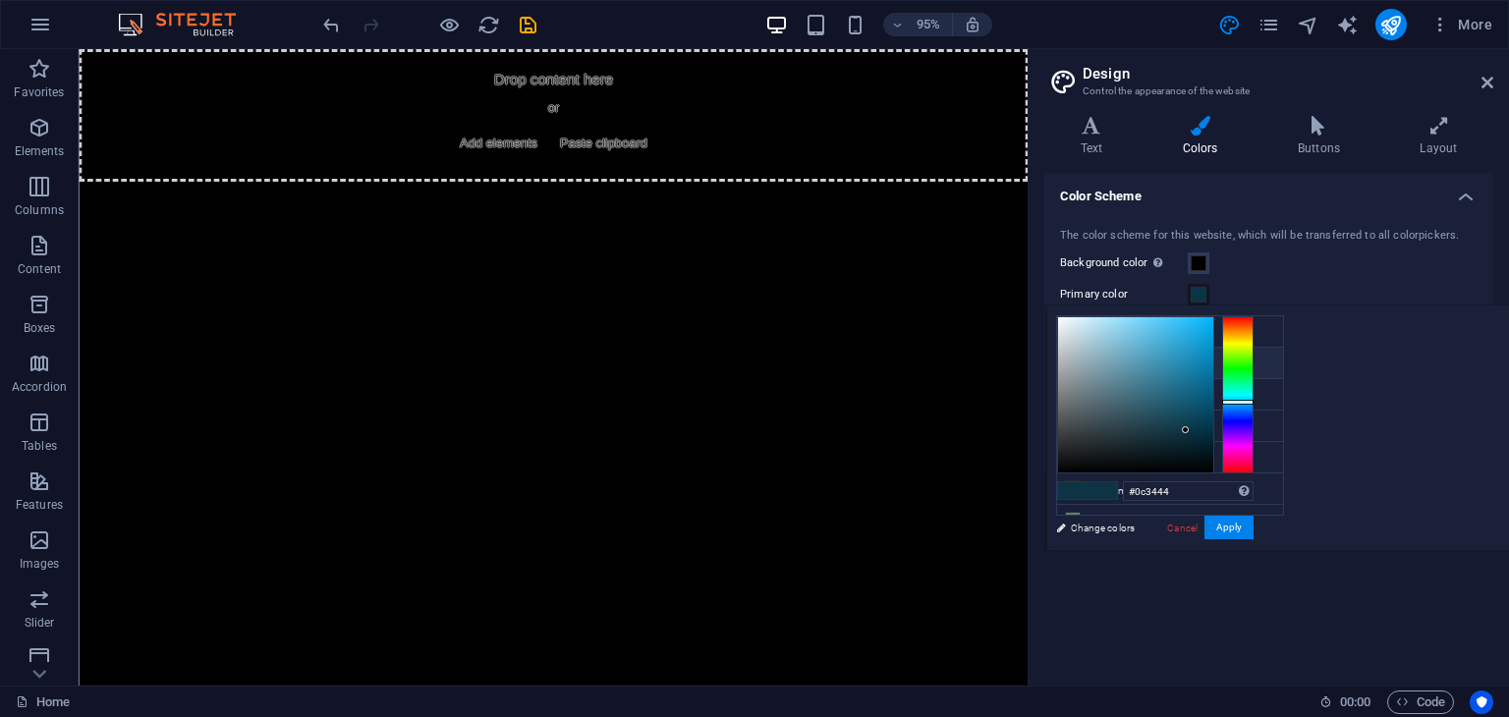
click at [1075, 356] on icon at bounding box center [1073, 363] width 14 height 14
drag, startPoint x: 1075, startPoint y: 364, endPoint x: 1090, endPoint y: 368, distance: 15.5
click at [1073, 364] on icon at bounding box center [1073, 363] width 14 height 14
drag, startPoint x: 1266, startPoint y: 309, endPoint x: 1189, endPoint y: 256, distance: 94.0
click at [1189, 256] on body "Individual Home Favorites Elements Columns Content Boxes Accordion Tables Featu…" at bounding box center [754, 358] width 1509 height 717
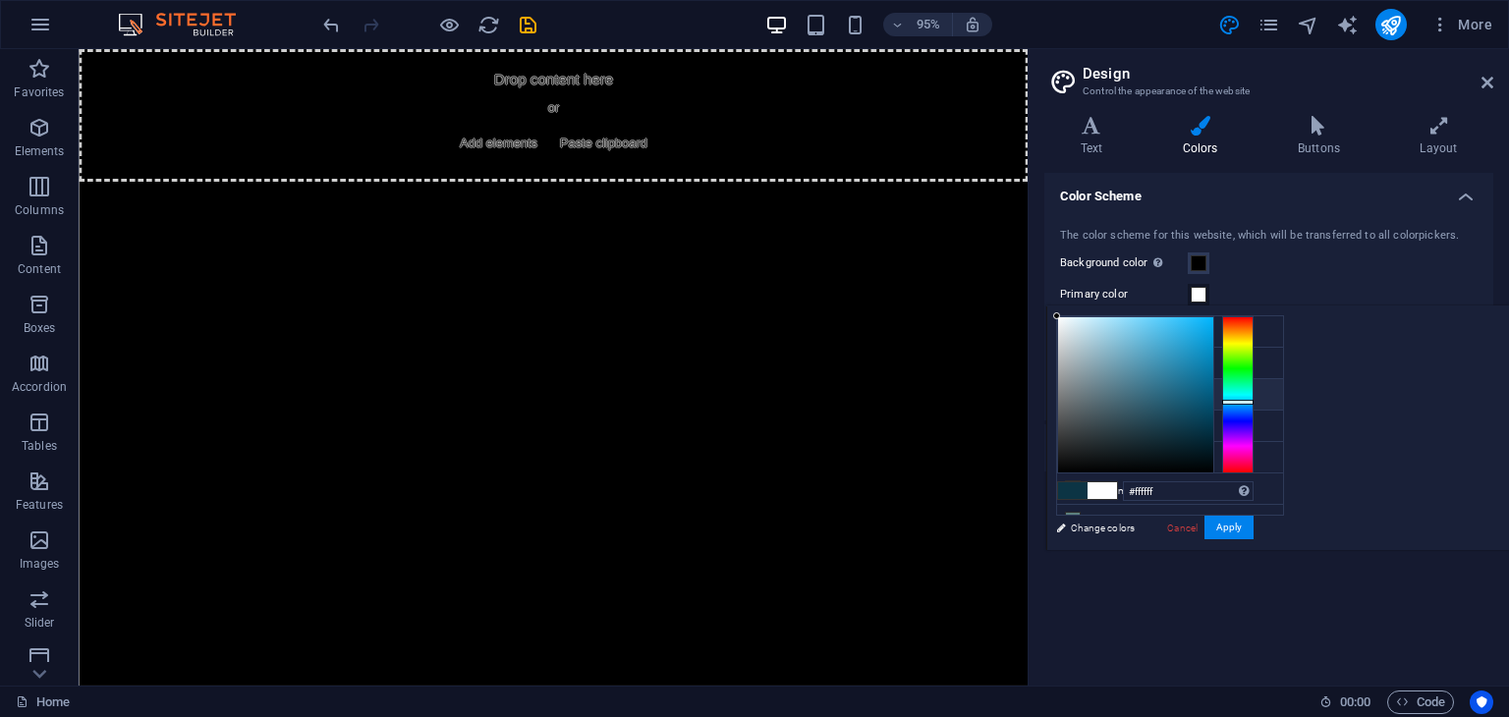
click at [1063, 394] on li "Secondary color #feb46b" at bounding box center [1170, 394] width 226 height 31
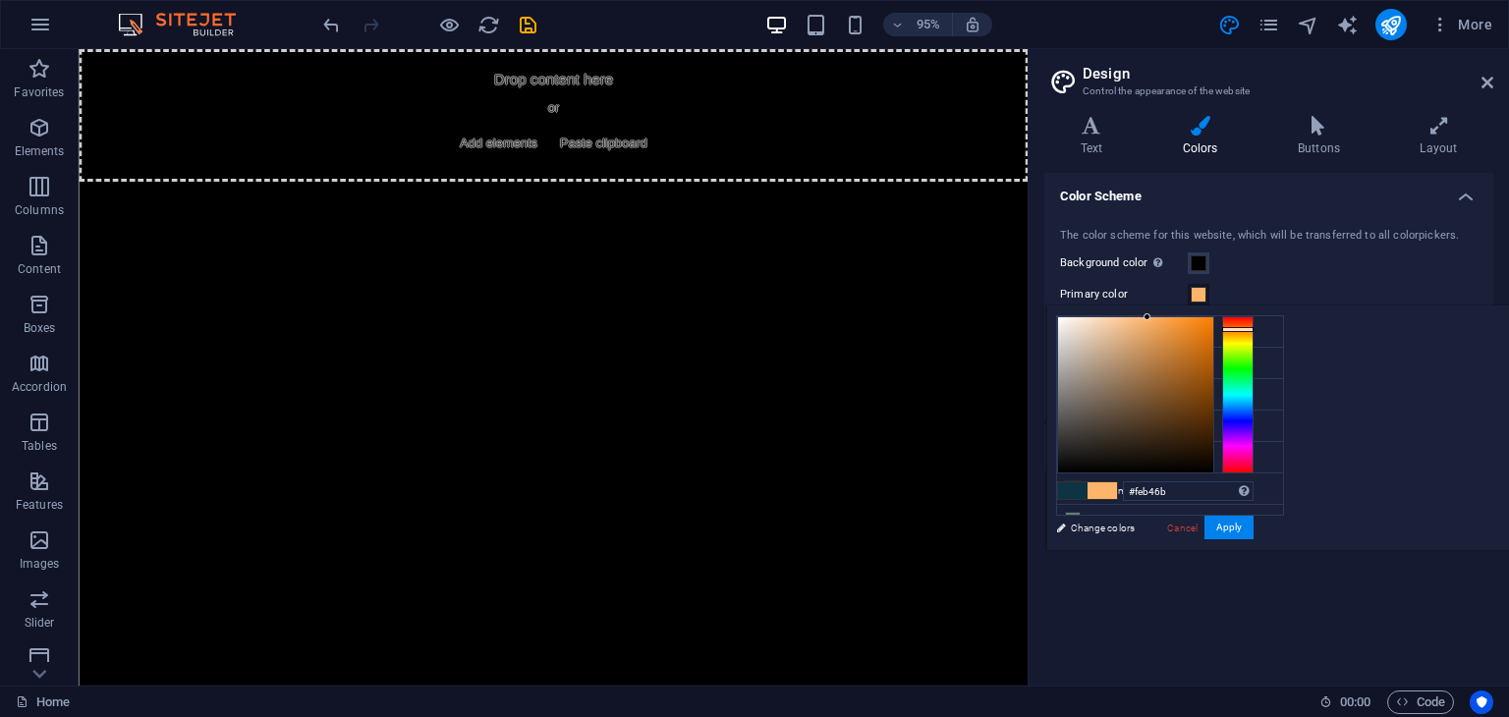
click at [1263, 315] on div "#feb46b Supported formats #0852ed rgb(8, 82, 237) rgba(8, 82, 237, 90%) hsv(221…" at bounding box center [1154, 571] width 217 height 529
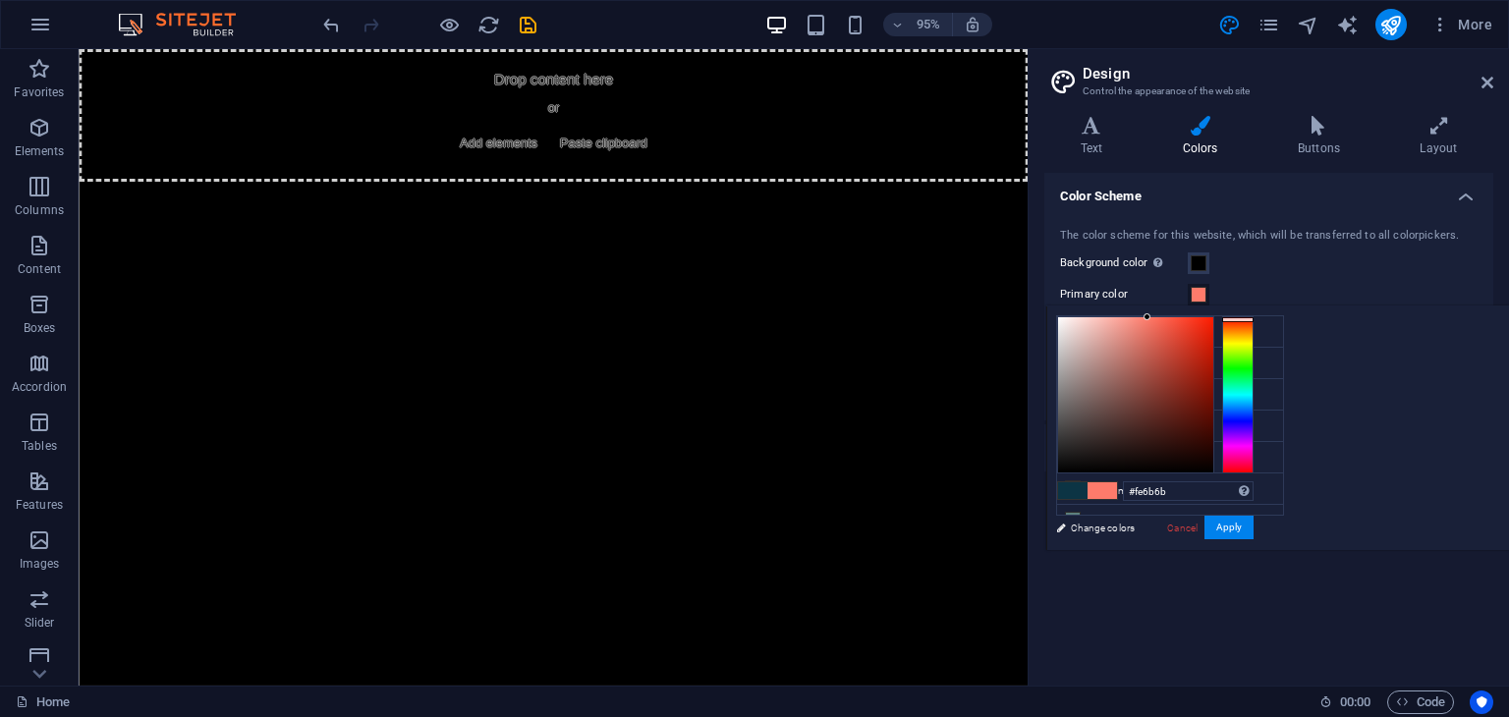
drag, startPoint x: 1493, startPoint y: 318, endPoint x: 1496, endPoint y: 307, distance: 12.2
click at [1263, 307] on div "#fe6b6b Supported formats #0852ed rgb(8, 82, 237) rgba(8, 82, 237, 90%) hsv(221…" at bounding box center [1154, 571] width 217 height 529
drag, startPoint x: 1458, startPoint y: 319, endPoint x: 1472, endPoint y: 310, distance: 16.4
click at [1263, 310] on div "#ff0000 Supported formats #0852ed rgb(8, 82, 237) rgba(8, 82, 237, 90%) hsv(221…" at bounding box center [1154, 571] width 217 height 529
click at [1068, 361] on icon at bounding box center [1073, 363] width 14 height 14
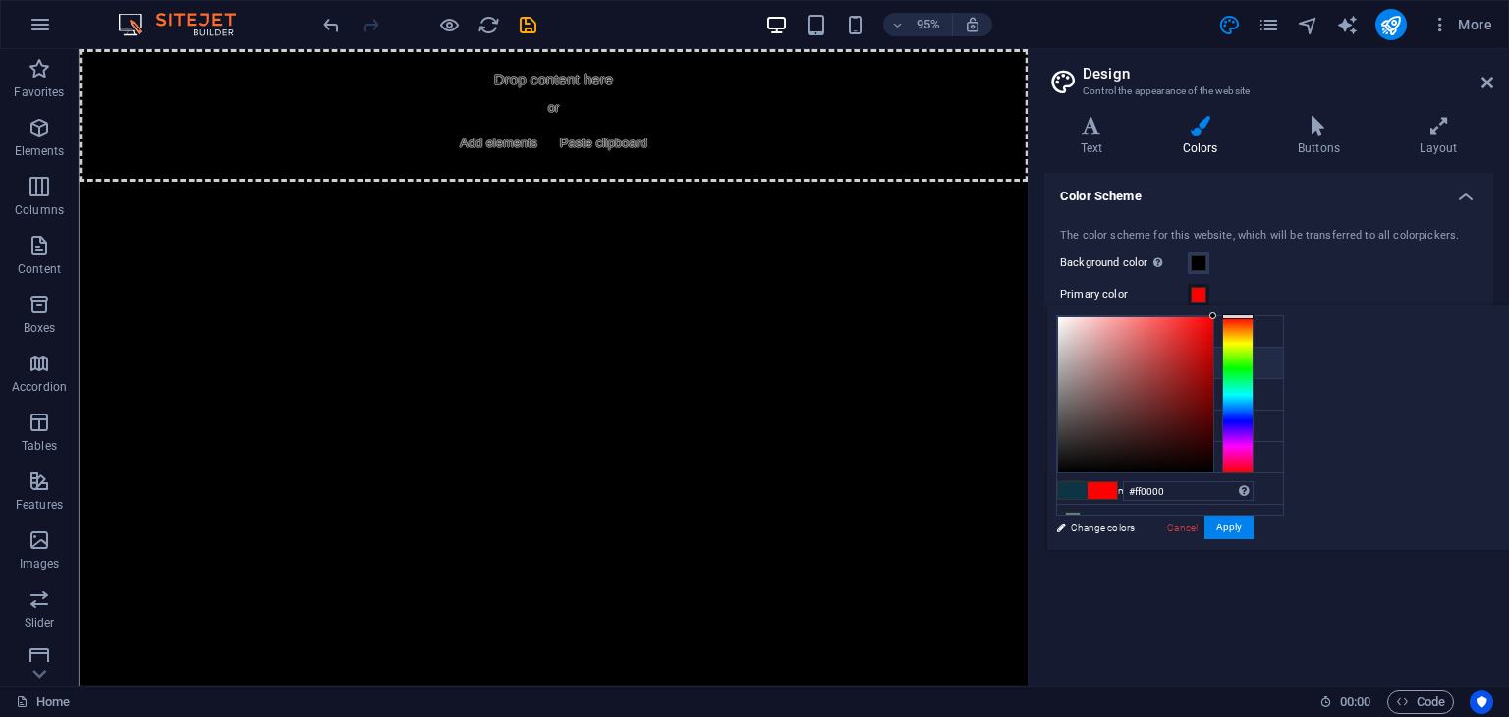
click at [1069, 359] on icon at bounding box center [1073, 363] width 14 height 14
type input "#ffffff"
drag, startPoint x: 1362, startPoint y: 335, endPoint x: 1263, endPoint y: 276, distance: 114.6
click at [1263, 276] on body "Individual Home Favorites Elements Columns Content Boxes Accordion Tables Featu…" at bounding box center [754, 358] width 1509 height 717
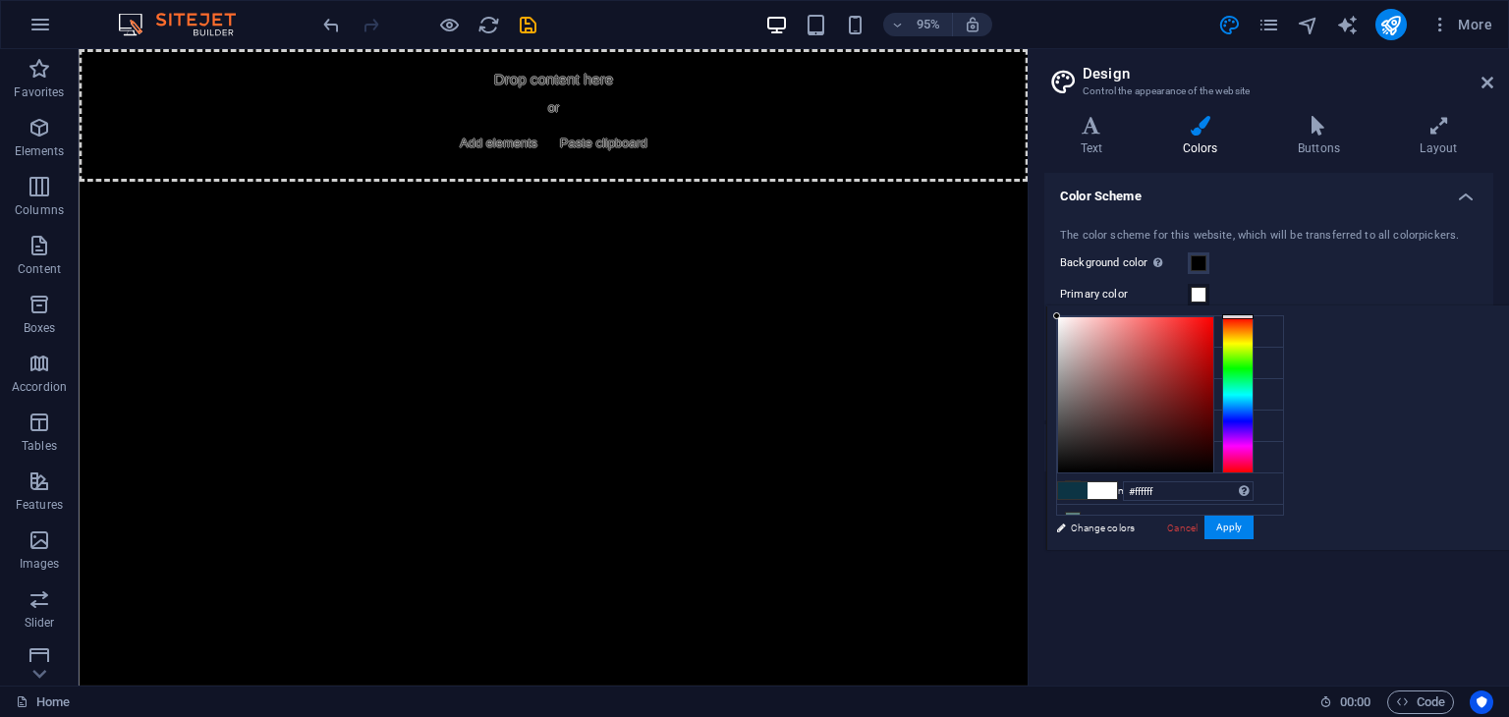
click at [1263, 512] on div "#ffffff Supported formats #0852ed rgb(8, 82, 237) rgba(8, 82, 237, 90%) hsv(221…" at bounding box center [1154, 571] width 217 height 529
click at [1254, 521] on button "Apply" at bounding box center [1229, 528] width 49 height 24
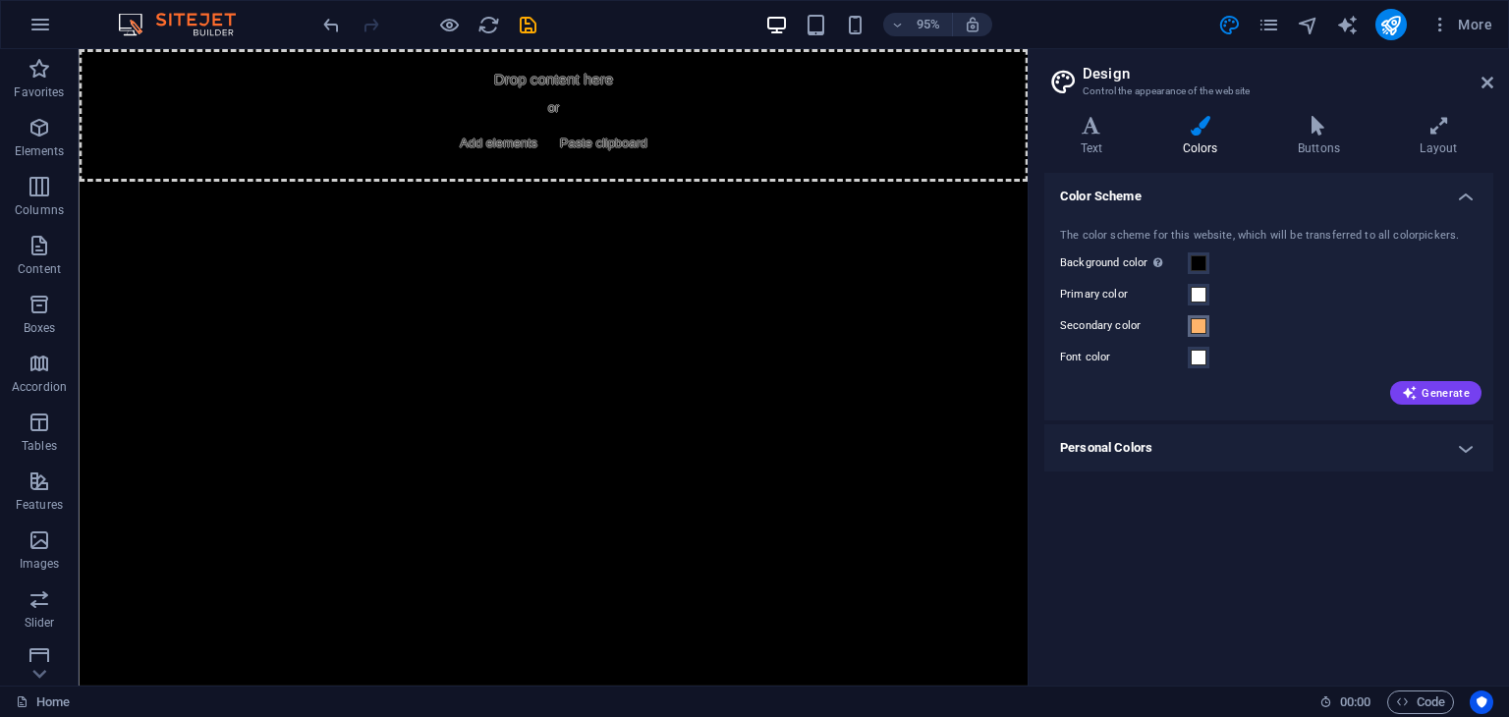
click at [1202, 329] on span at bounding box center [1199, 326] width 16 height 16
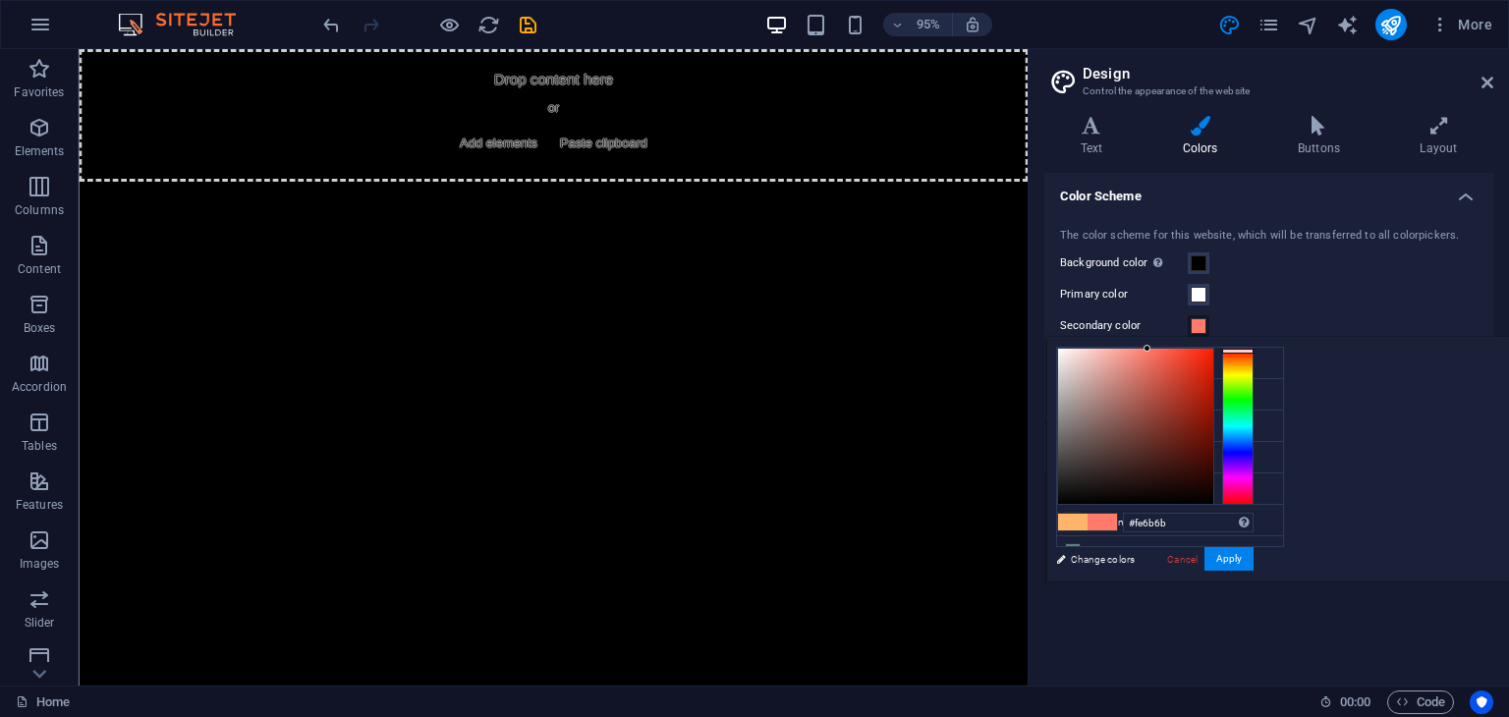
drag, startPoint x: 1489, startPoint y: 350, endPoint x: 1506, endPoint y: 321, distance: 33.0
click at [1506, 321] on body "Individual Home Favorites Elements Columns Content Boxes Accordion Tables Featu…" at bounding box center [754, 358] width 1509 height 717
click at [1263, 343] on div "#fe6b6b Supported formats #0852ed rgb(8, 82, 237) rgba(8, 82, 237, 90%) hsv(221…" at bounding box center [1154, 602] width 217 height 529
click at [1263, 346] on div "#fe6b6b Supported formats #0852ed rgb(8, 82, 237) rgba(8, 82, 237, 90%) hsv(221…" at bounding box center [1154, 602] width 217 height 529
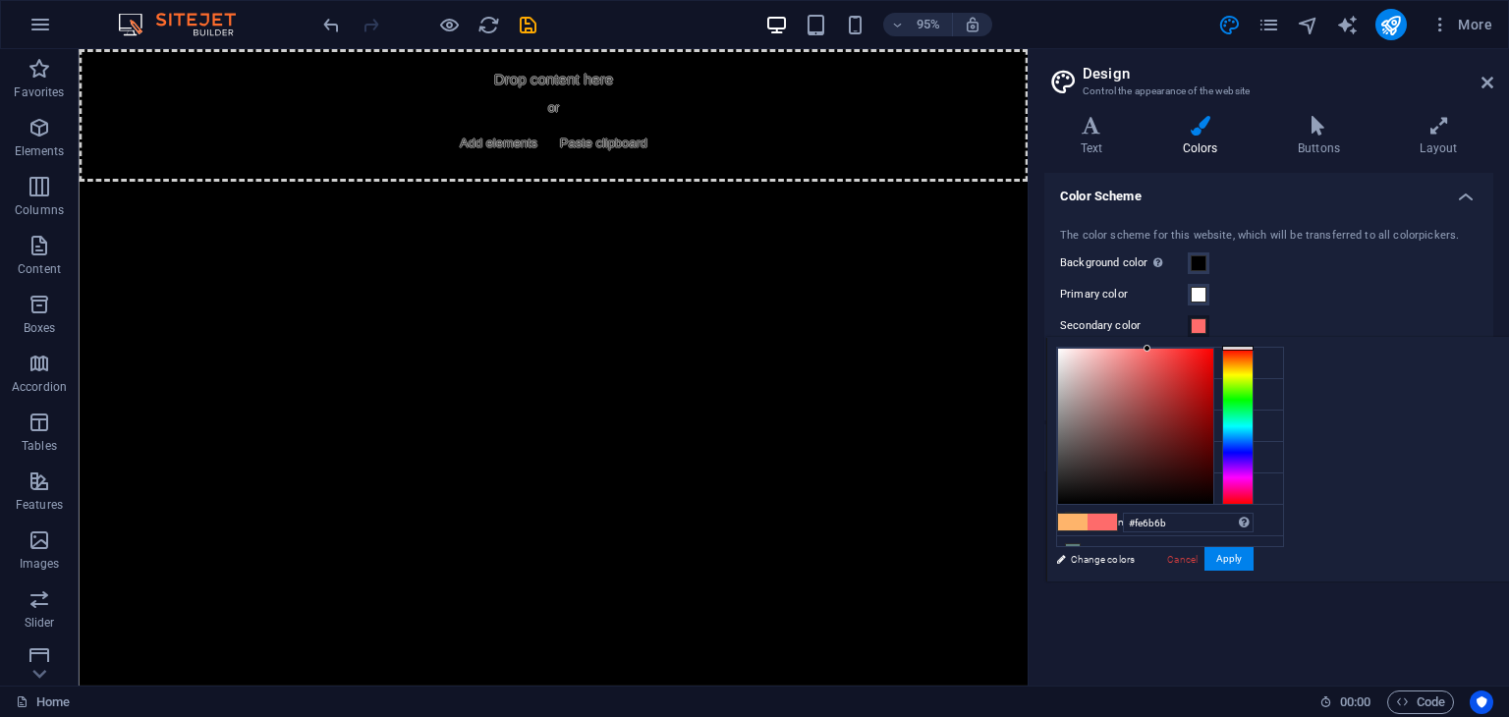
click at [1254, 351] on div at bounding box center [1155, 426] width 197 height 157
click at [1254, 350] on div at bounding box center [1155, 426] width 197 height 157
drag, startPoint x: 1460, startPoint y: 350, endPoint x: 1450, endPoint y: 364, distance: 16.9
click at [1254, 364] on div at bounding box center [1155, 426] width 197 height 157
type input "#f50707"
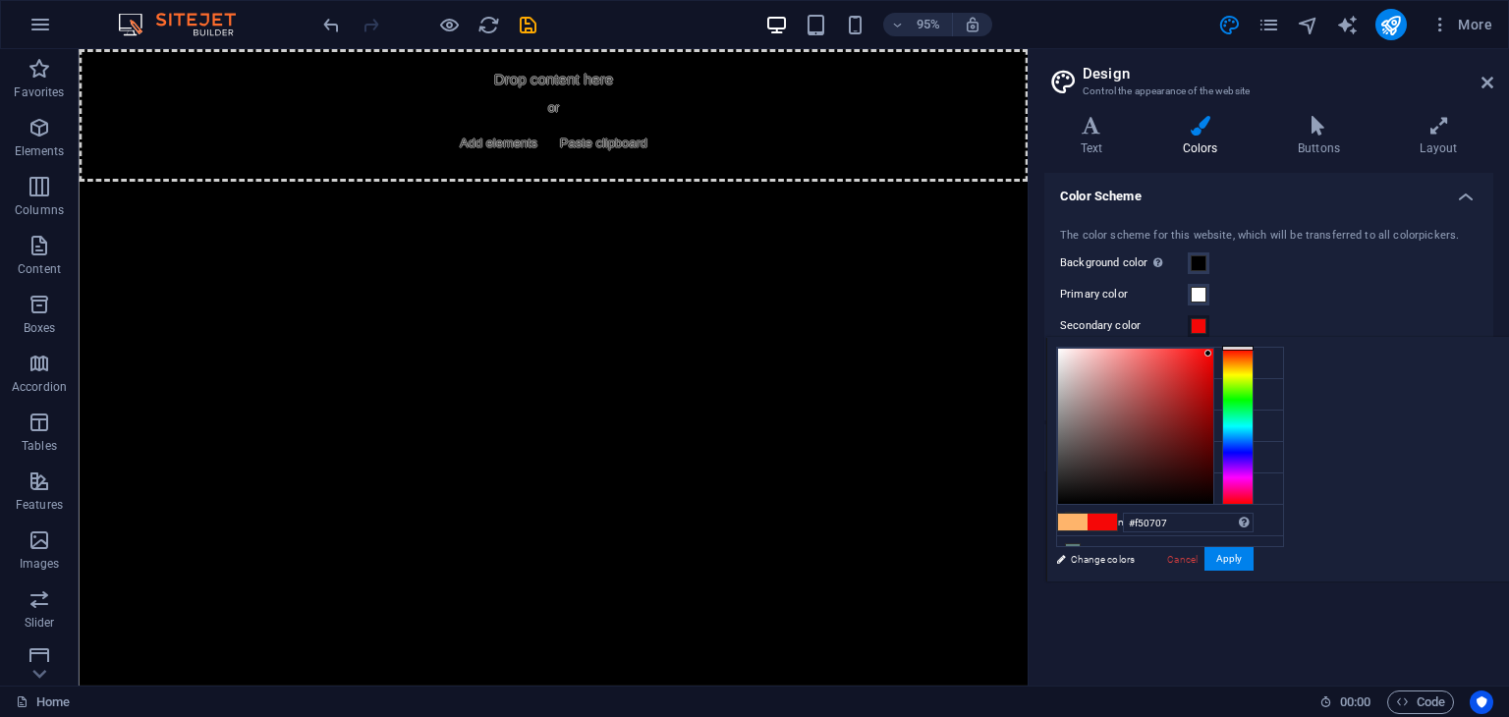
drag, startPoint x: 1450, startPoint y: 364, endPoint x: 1454, endPoint y: 353, distance: 11.5
click at [1213, 353] on div at bounding box center [1135, 426] width 155 height 155
click at [1254, 559] on button "Apply" at bounding box center [1229, 559] width 49 height 24
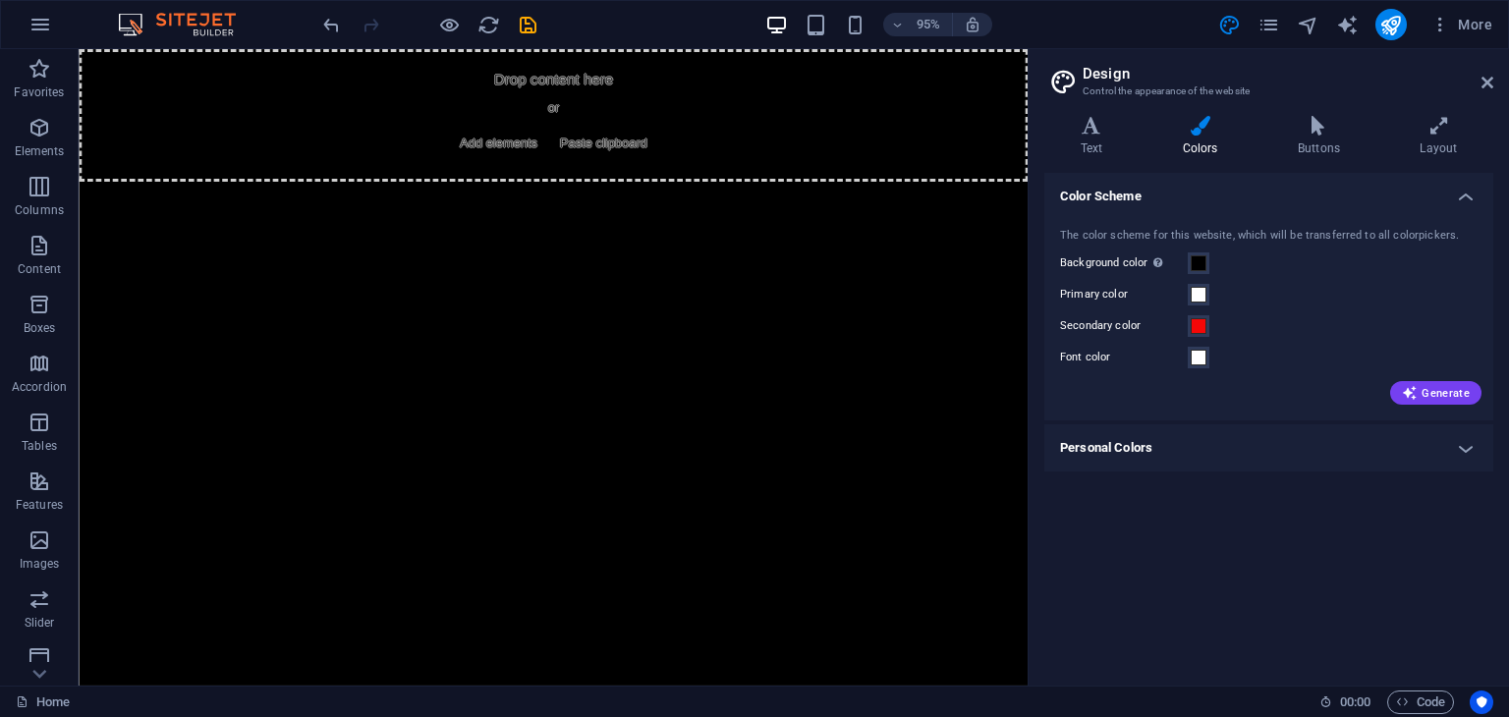
click at [596, 189] on html "Skip to main content Drop content here or Add elements Paste clipboard" at bounding box center [578, 119] width 999 height 140
drag, startPoint x: 587, startPoint y: 235, endPoint x: 567, endPoint y: 203, distance: 37.1
click at [552, 189] on html "Skip to main content Drop content here or Add elements Paste clipboard" at bounding box center [578, 119] width 999 height 140
click at [601, 189] on html "Skip to main content Drop content here or Add elements Paste clipboard" at bounding box center [578, 119] width 999 height 140
click at [543, 180] on div "+ Add section" at bounding box center [552, 180] width 103 height 31
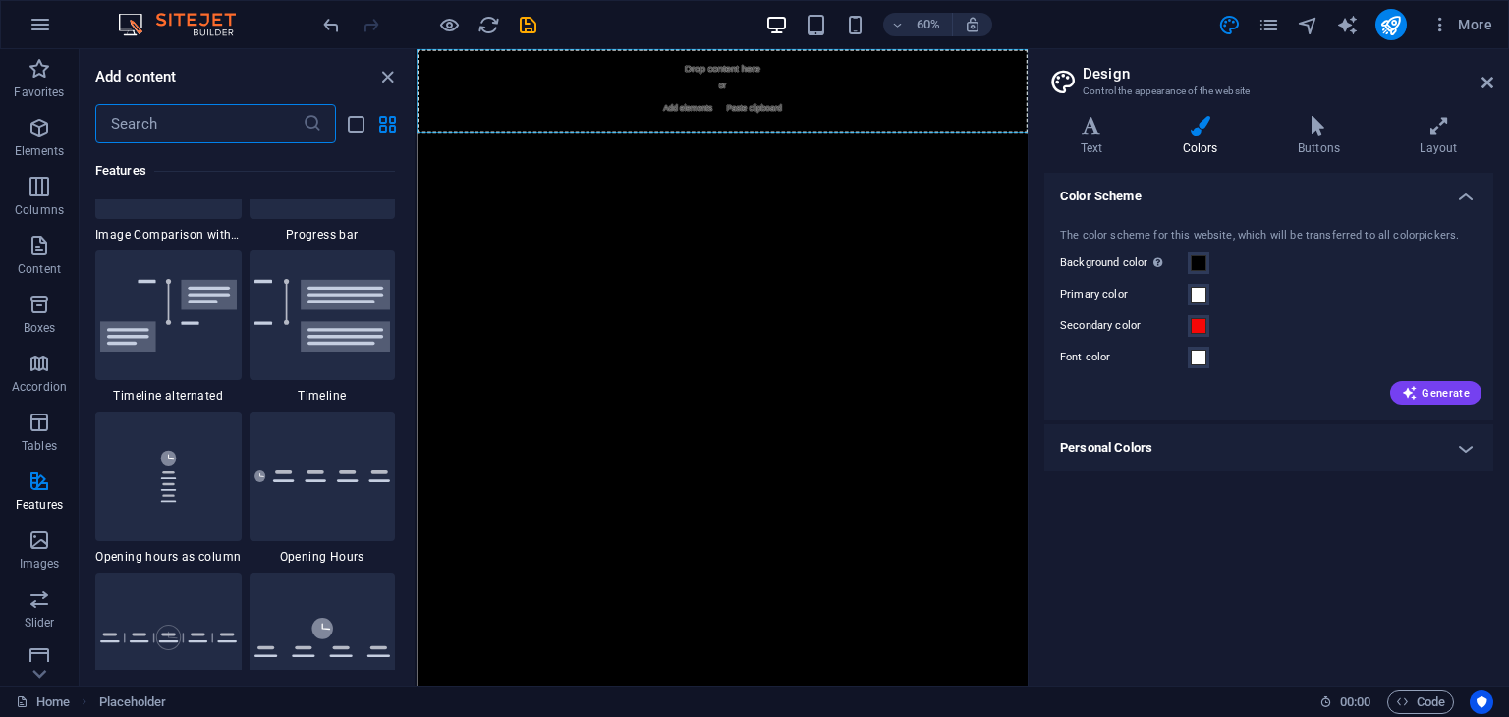
scroll to position [8842, 0]
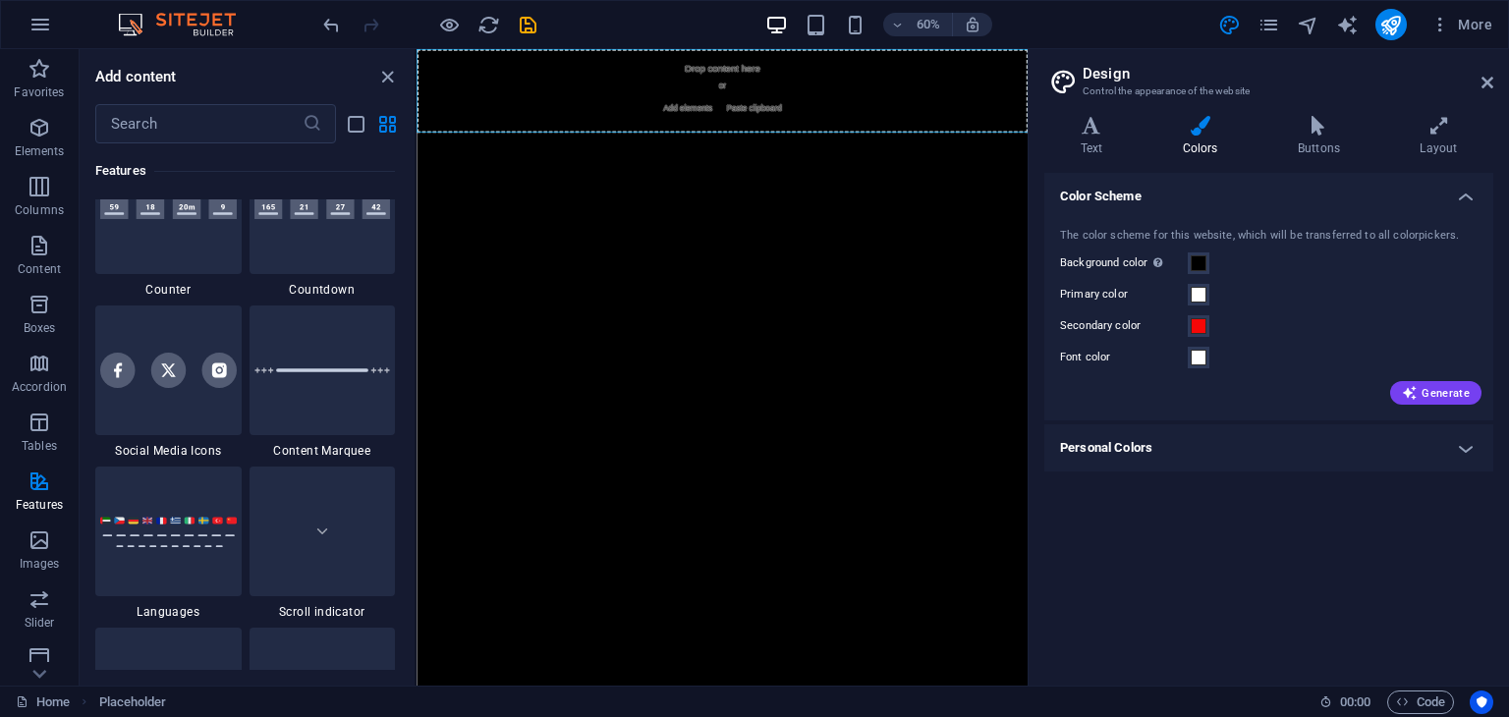
drag, startPoint x: 833, startPoint y: 440, endPoint x: 416, endPoint y: 630, distance: 458.6
click at [417, 189] on html "Skip to main content Drop content here or Add elements Paste clipboard" at bounding box center [926, 119] width 1019 height 140
drag, startPoint x: 409, startPoint y: 393, endPoint x: 414, endPoint y: 415, distance: 22.2
click at [414, 415] on div "Favorites 1 Star Headline 1 Star Container Elements 1 Star Headline 1 Star Text…" at bounding box center [247, 406] width 335 height 527
drag, startPoint x: 409, startPoint y: 390, endPoint x: 409, endPoint y: 407, distance: 16.7
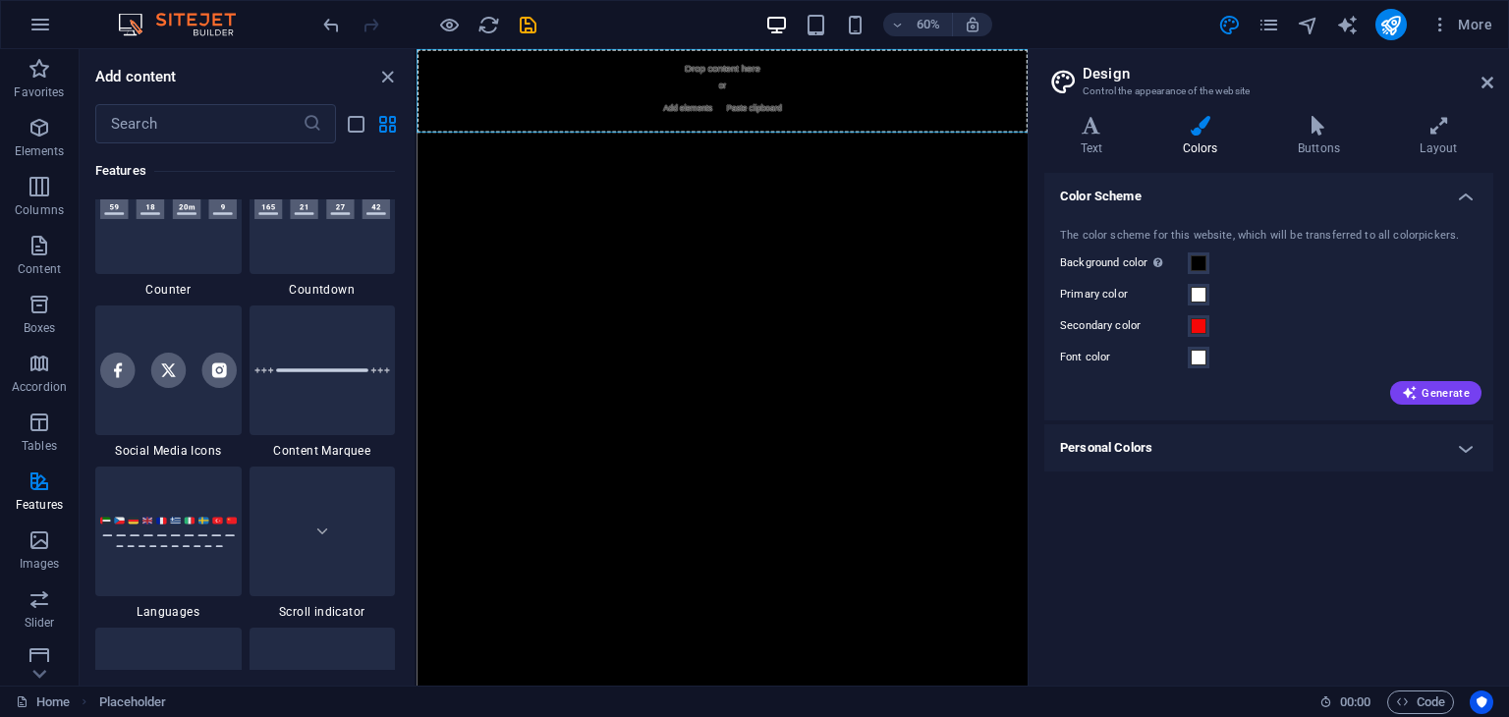
click at [409, 407] on div "Favorites 1 Star Headline 1 Star Container Elements 1 Star Headline 1 Star Text…" at bounding box center [247, 406] width 335 height 527
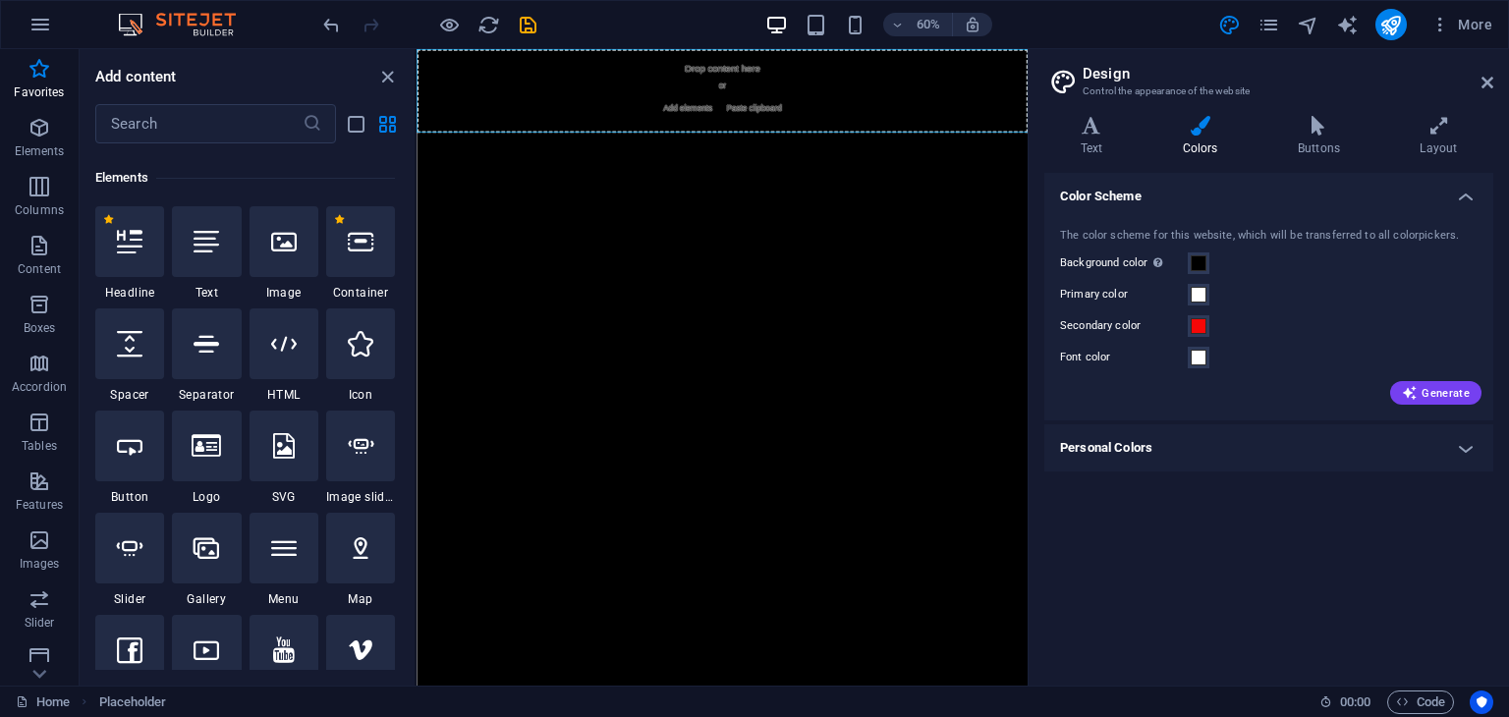
scroll to position [0, 0]
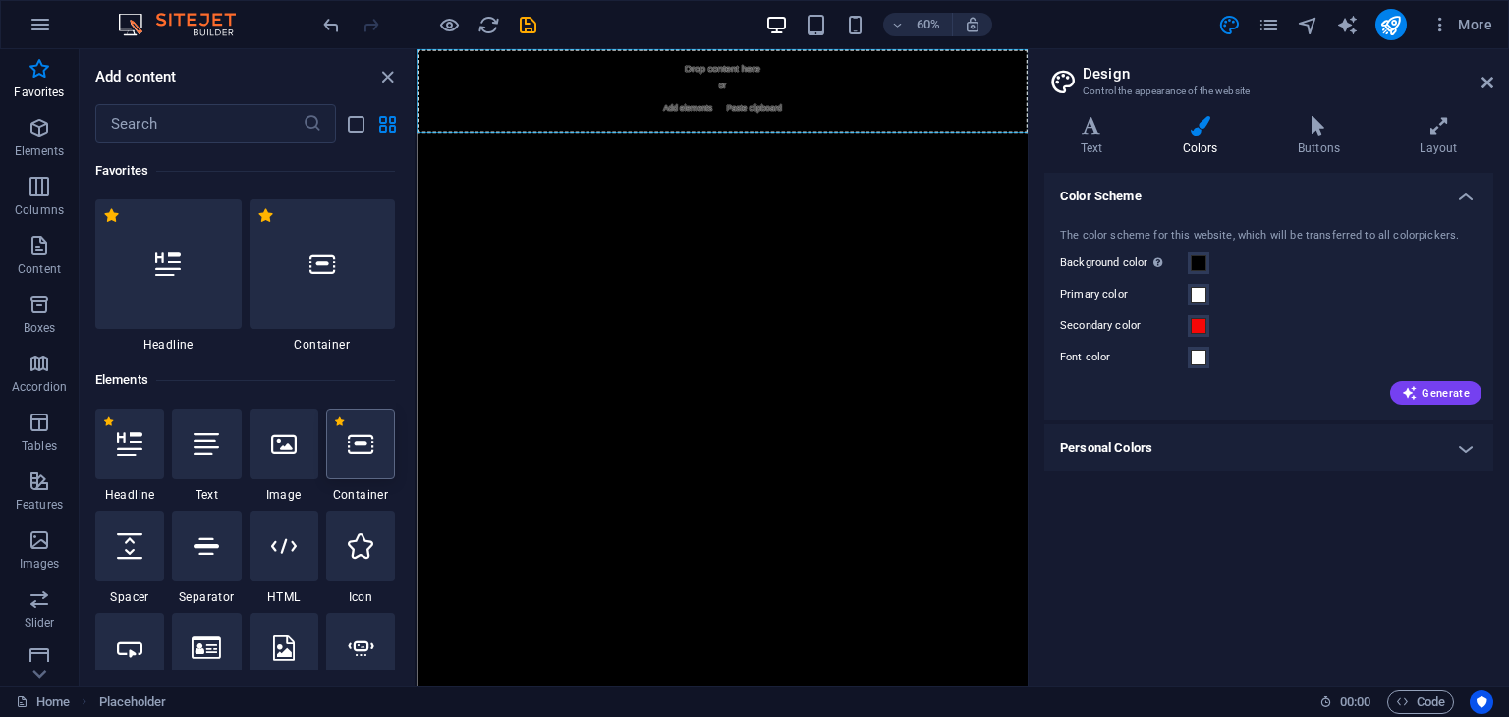
click at [355, 445] on icon at bounding box center [361, 444] width 26 height 26
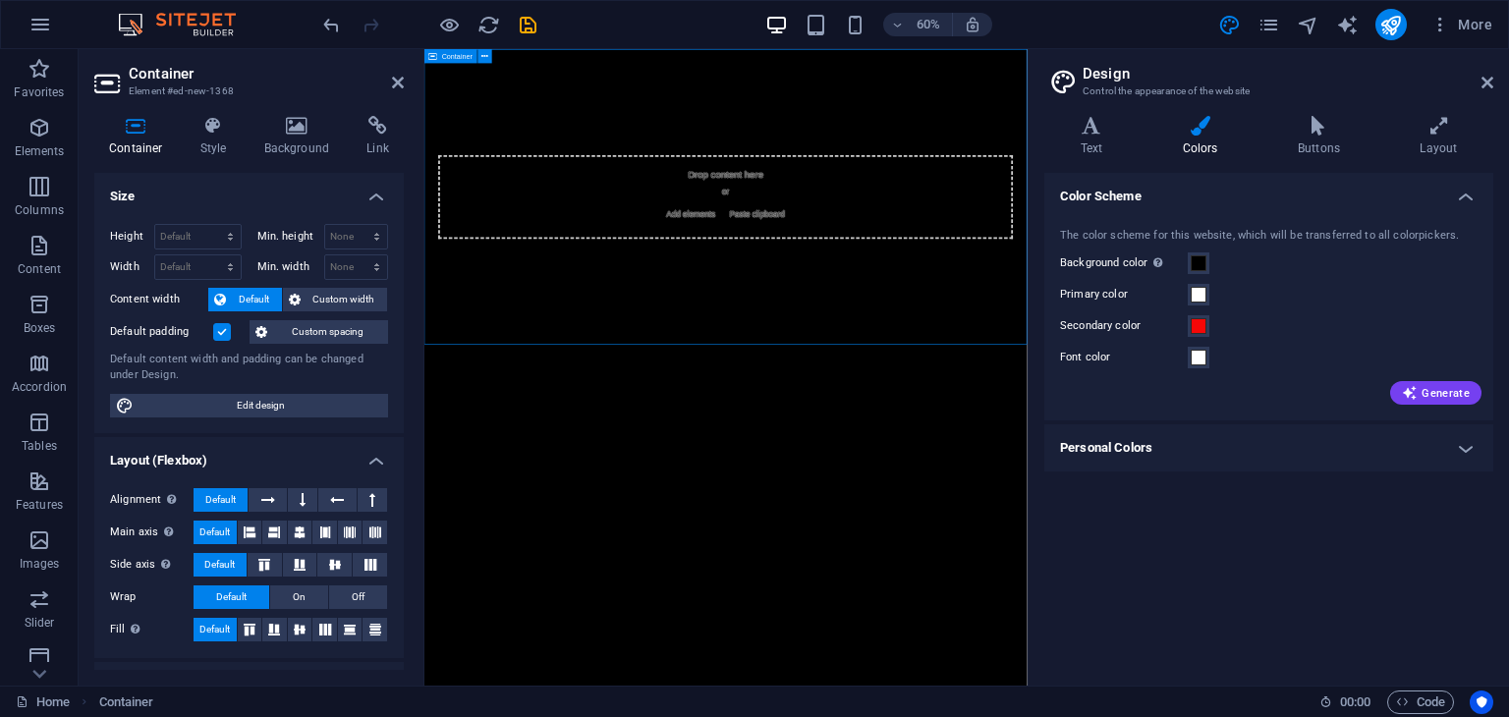
click at [807, 153] on div "Drop content here or Add elements Paste clipboard" at bounding box center [926, 295] width 1005 height 493
click at [314, 129] on icon at bounding box center [297, 126] width 95 height 20
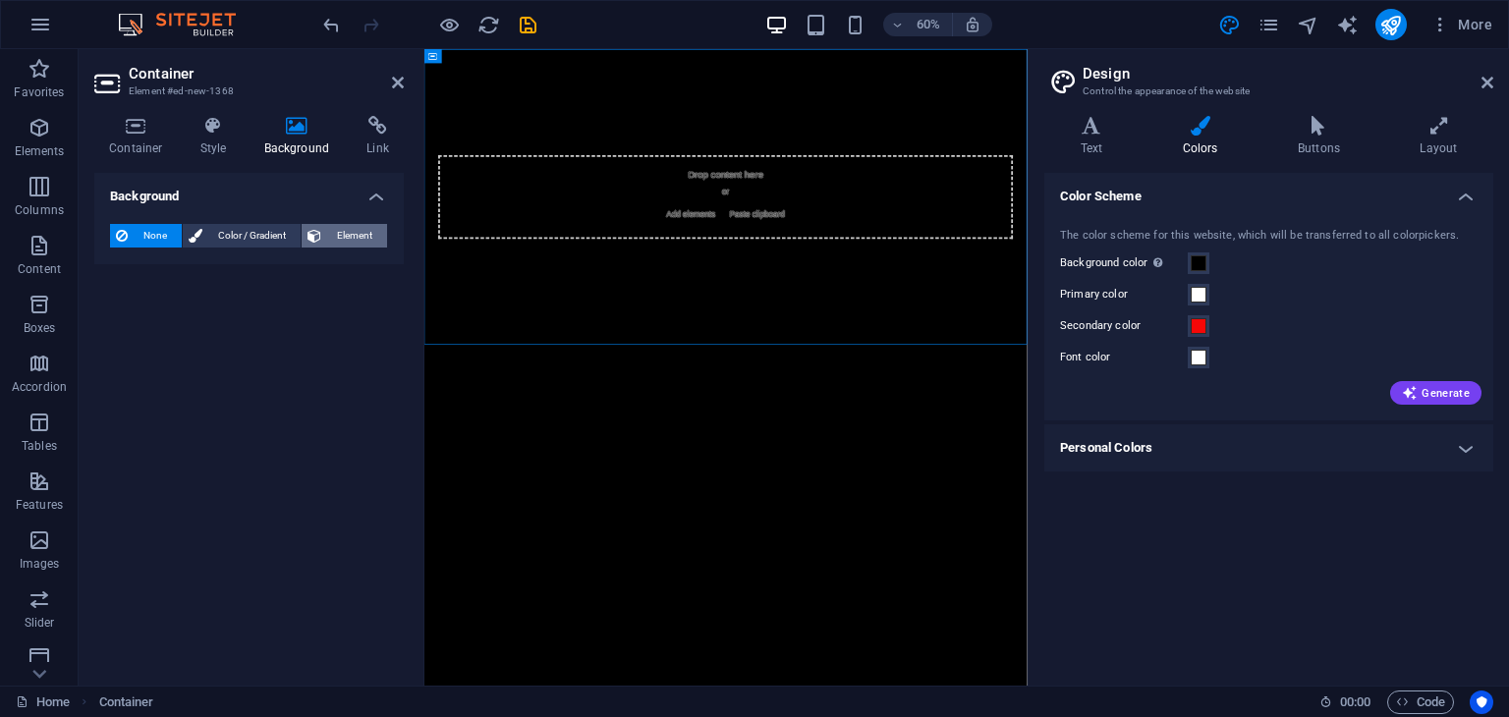
click at [365, 237] on span "Element" at bounding box center [354, 236] width 54 height 24
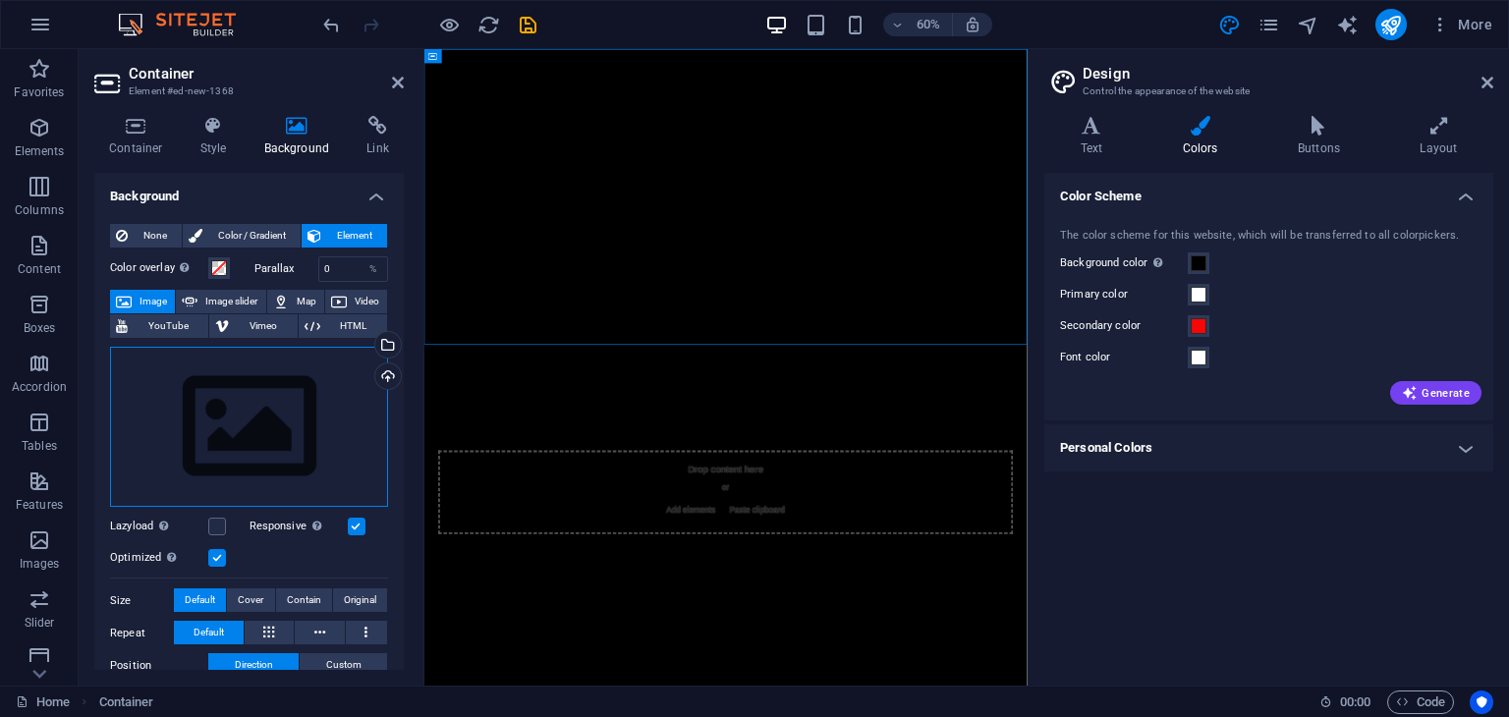
click at [266, 395] on div "Drag files here, click to choose files or select files from Files or our free s…" at bounding box center [249, 427] width 278 height 161
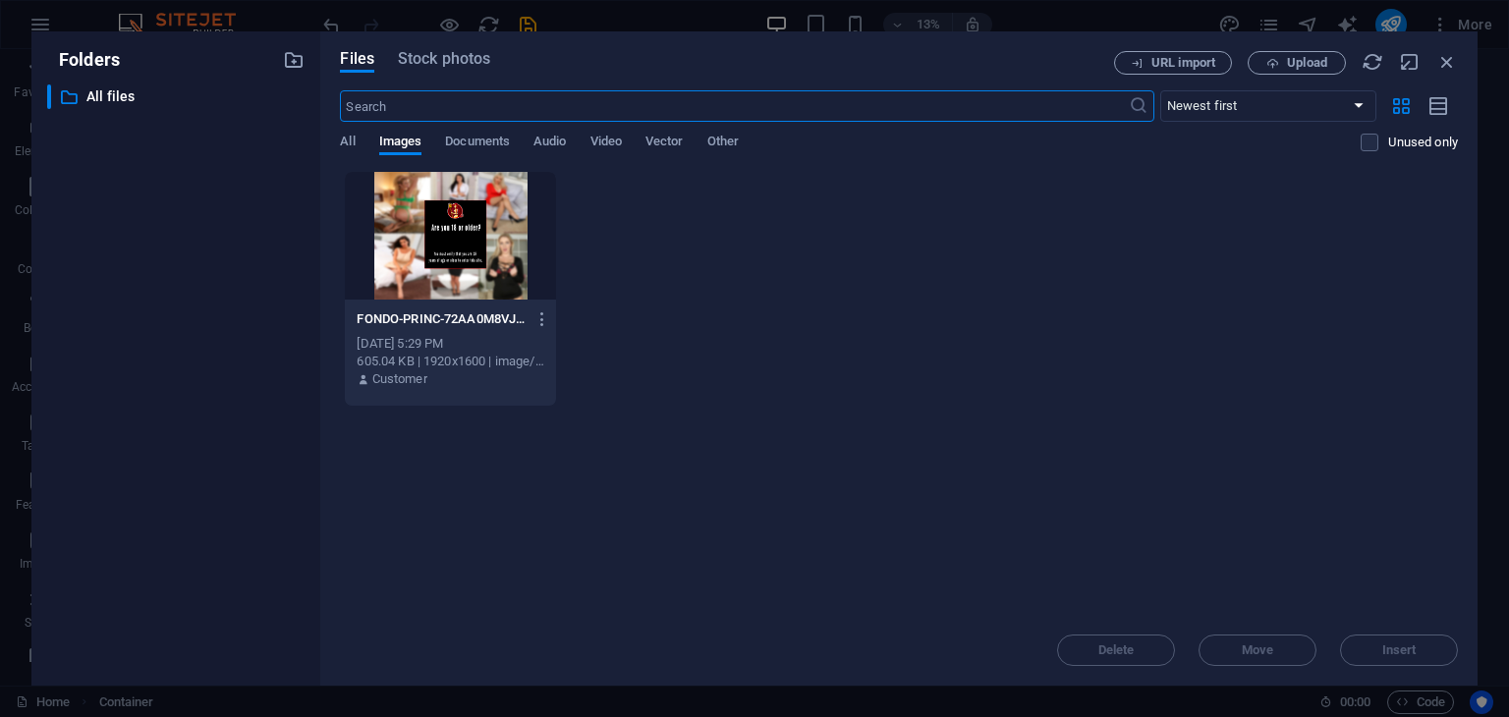
click at [547, 241] on div at bounding box center [450, 236] width 210 height 128
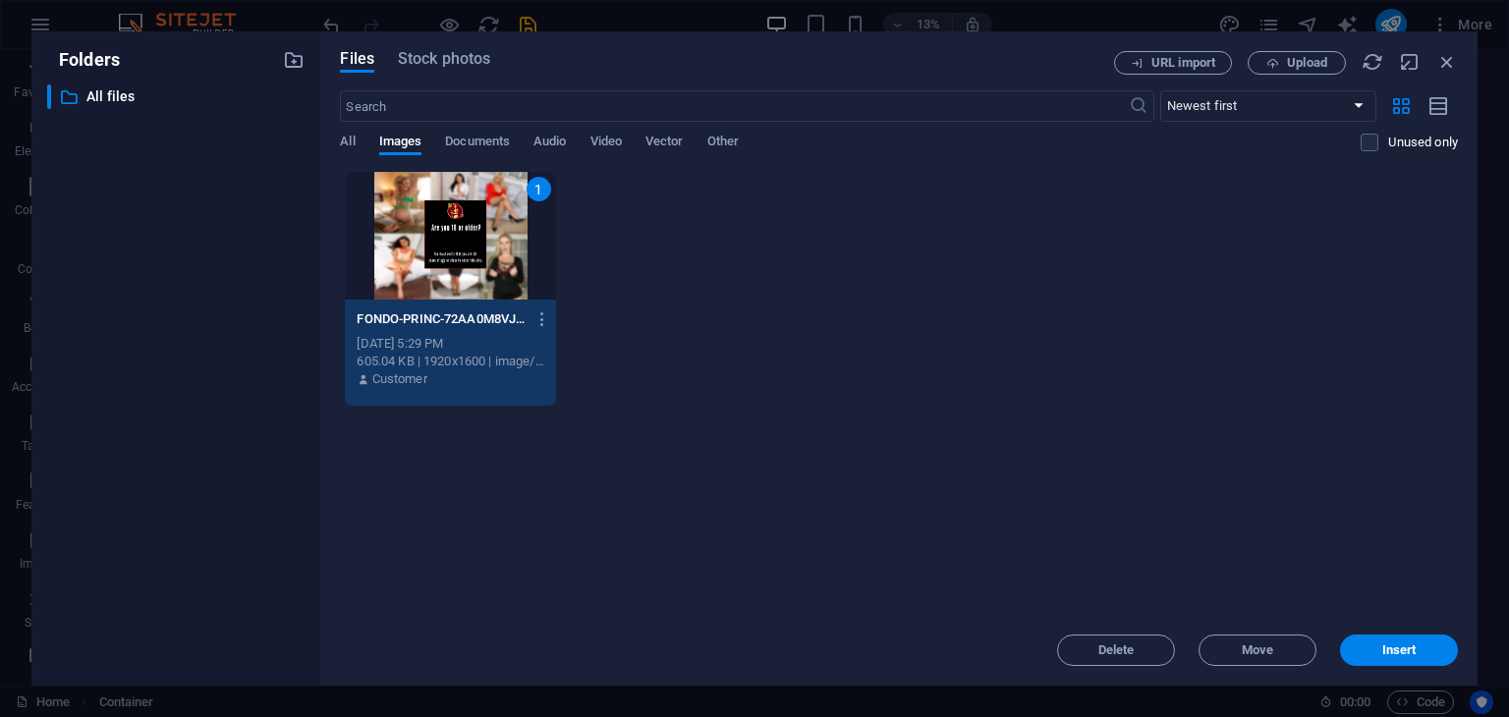
click at [547, 241] on div "1" at bounding box center [450, 236] width 210 height 128
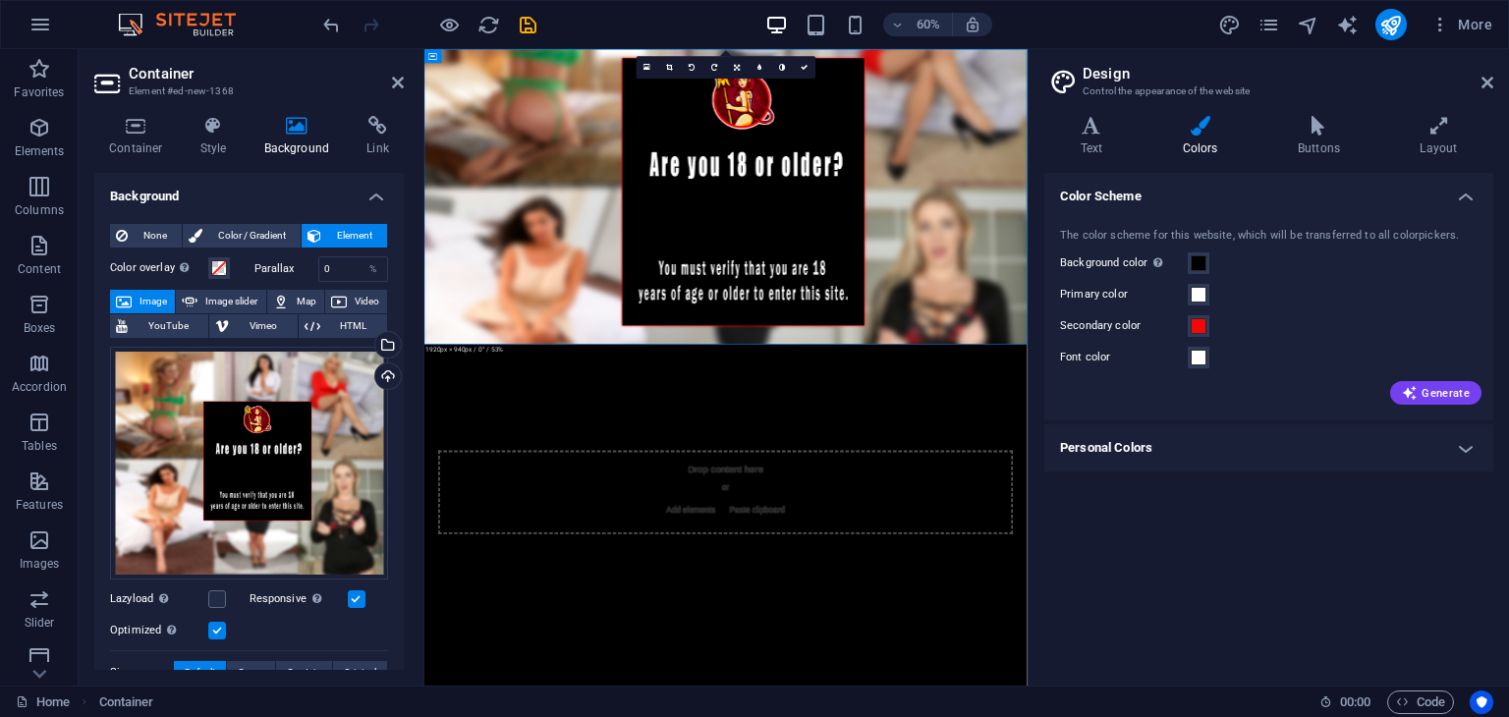
click at [796, 716] on html "Skip to main content Drop content here or Add elements Paste clipboard" at bounding box center [926, 541] width 1005 height 985
click at [730, 66] on link at bounding box center [737, 67] width 23 height 23
drag, startPoint x: 737, startPoint y: 80, endPoint x: 521, endPoint y: 108, distance: 218.0
click at [737, 80] on link at bounding box center [737, 86] width 23 height 23
click at [925, 582] on html "Skip to main content Drop content here or Add elements Paste clipboard" at bounding box center [926, 541] width 1005 height 985
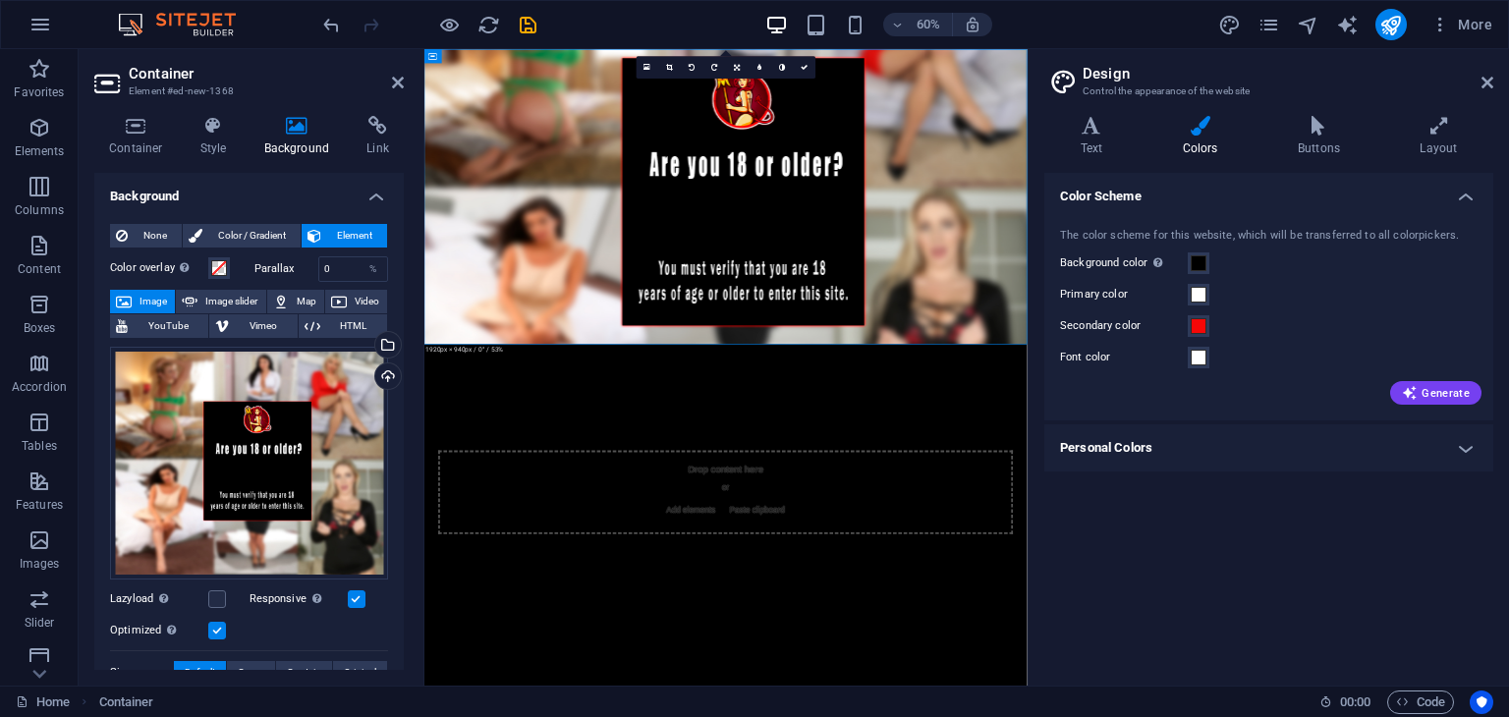
click at [783, 686] on html "Skip to main content Drop content here or Add elements Paste clipboard" at bounding box center [926, 541] width 1005 height 985
drag, startPoint x: 1189, startPoint y: 503, endPoint x: 1165, endPoint y: 707, distance: 205.7
click at [1165, 707] on html "Skip to main content Drop content here or Add elements Paste clipboard" at bounding box center [926, 541] width 1005 height 985
click at [559, 107] on figure at bounding box center [926, 295] width 1005 height 492
click at [801, 68] on icon at bounding box center [804, 67] width 7 height 7
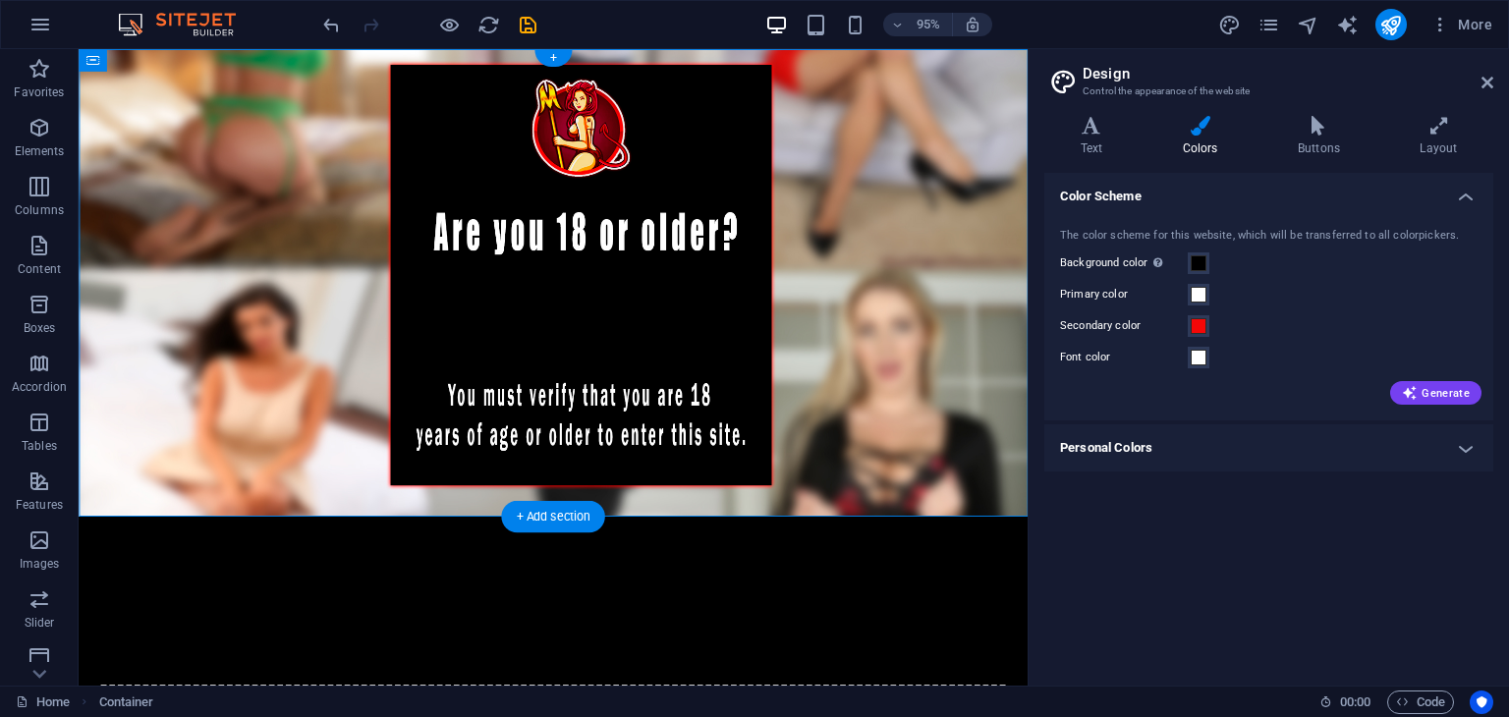
drag, startPoint x: 533, startPoint y: 48, endPoint x: 481, endPoint y: 0, distance: 70.9
click at [541, 51] on div "+" at bounding box center [552, 58] width 36 height 17
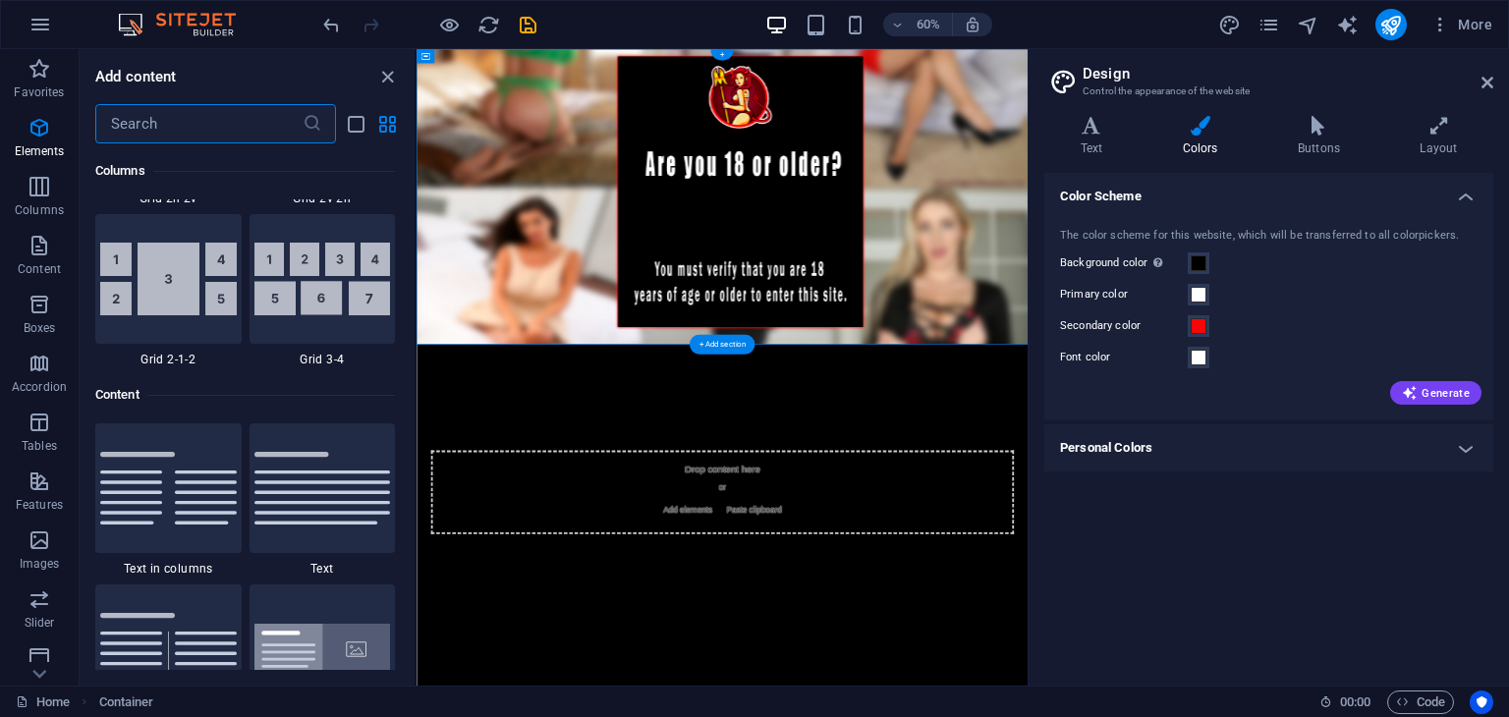
scroll to position [3438, 0]
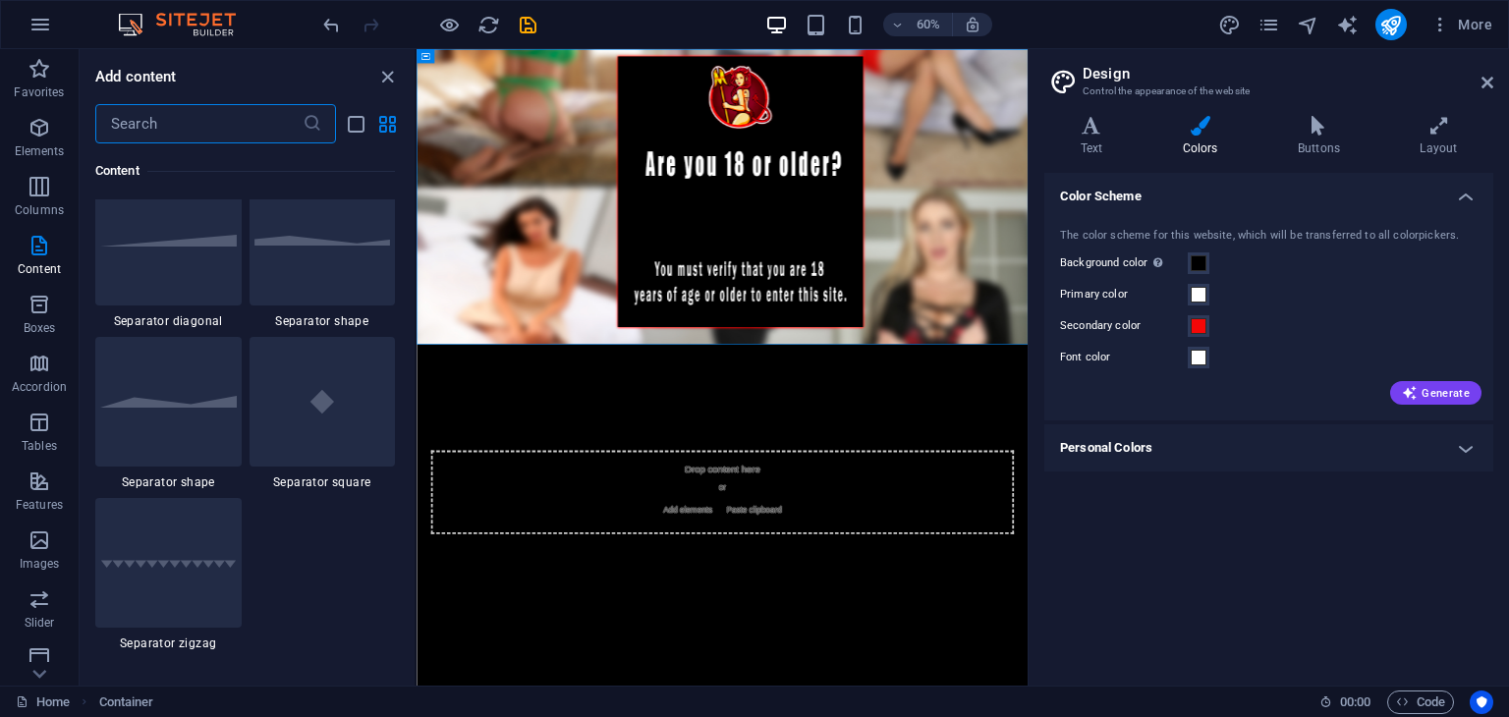
click at [249, 126] on input "text" at bounding box center [198, 123] width 207 height 39
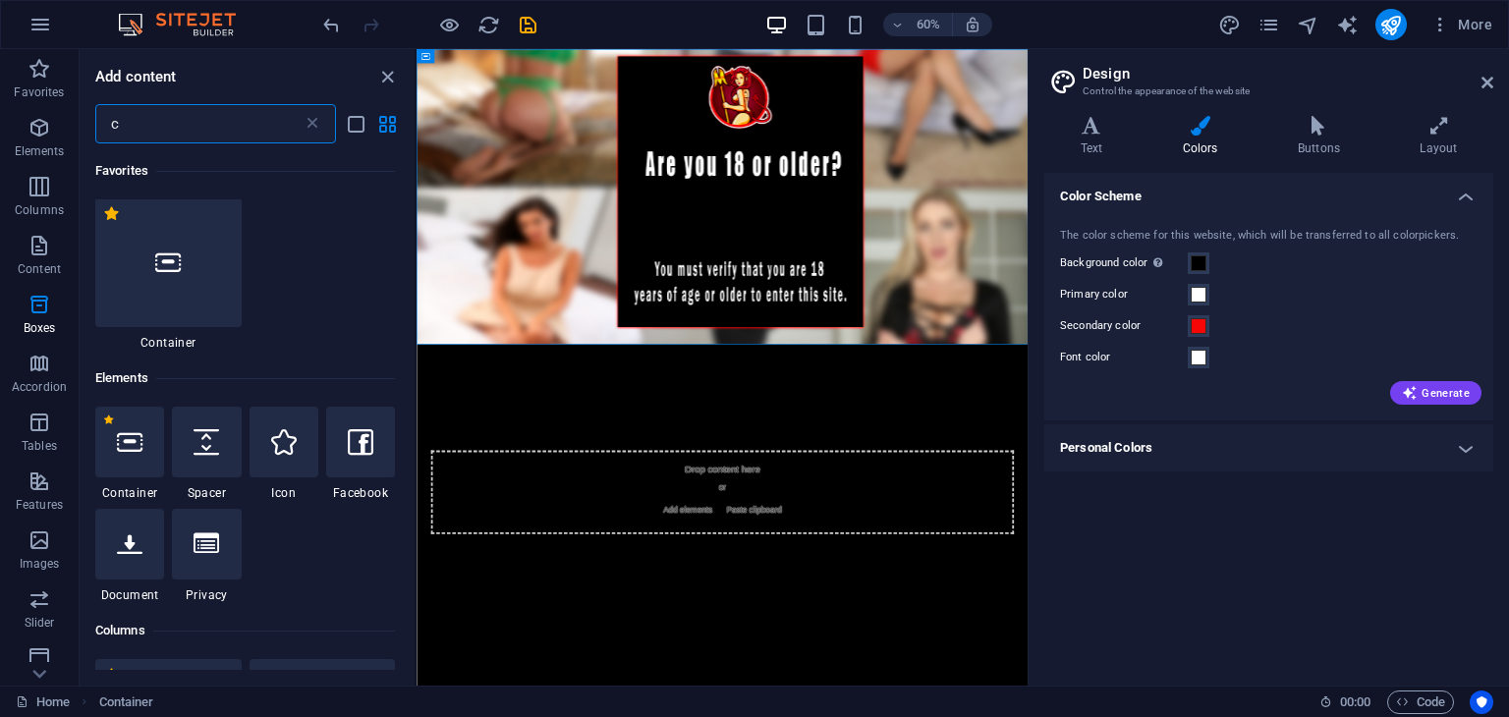
scroll to position [0, 0]
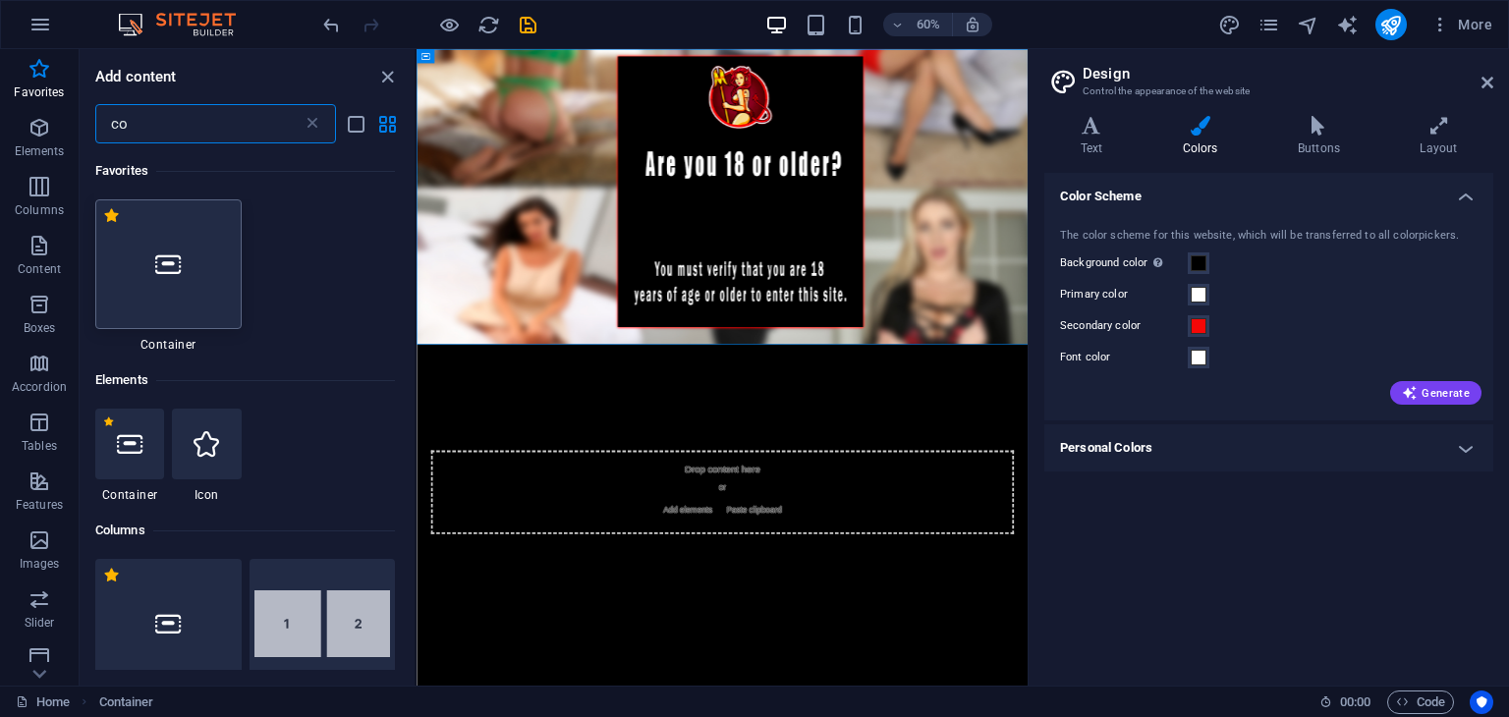
type input "co"
click at [129, 276] on div at bounding box center [168, 264] width 146 height 130
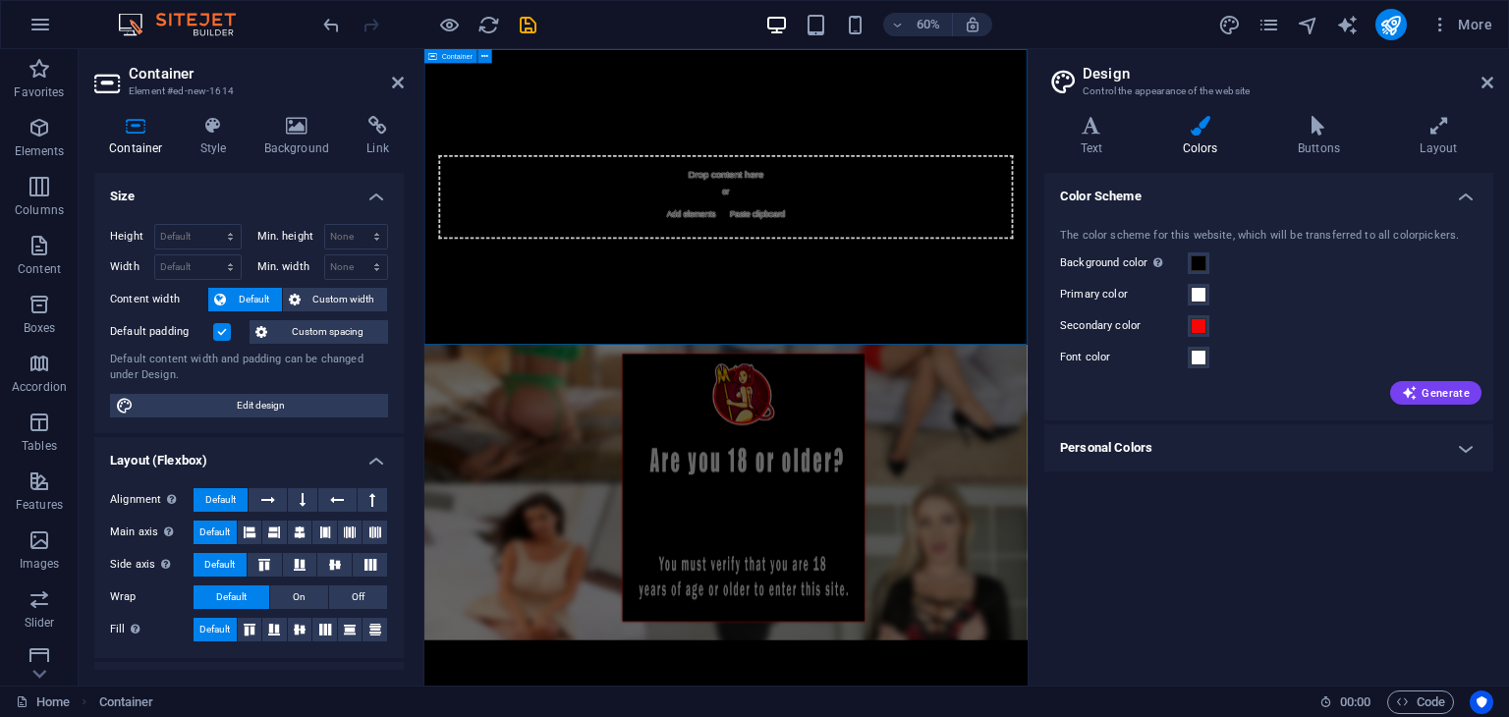
click at [813, 429] on div "Drop content here or Add elements Paste clipboard" at bounding box center [926, 295] width 1005 height 493
click at [398, 75] on icon at bounding box center [398, 83] width 12 height 16
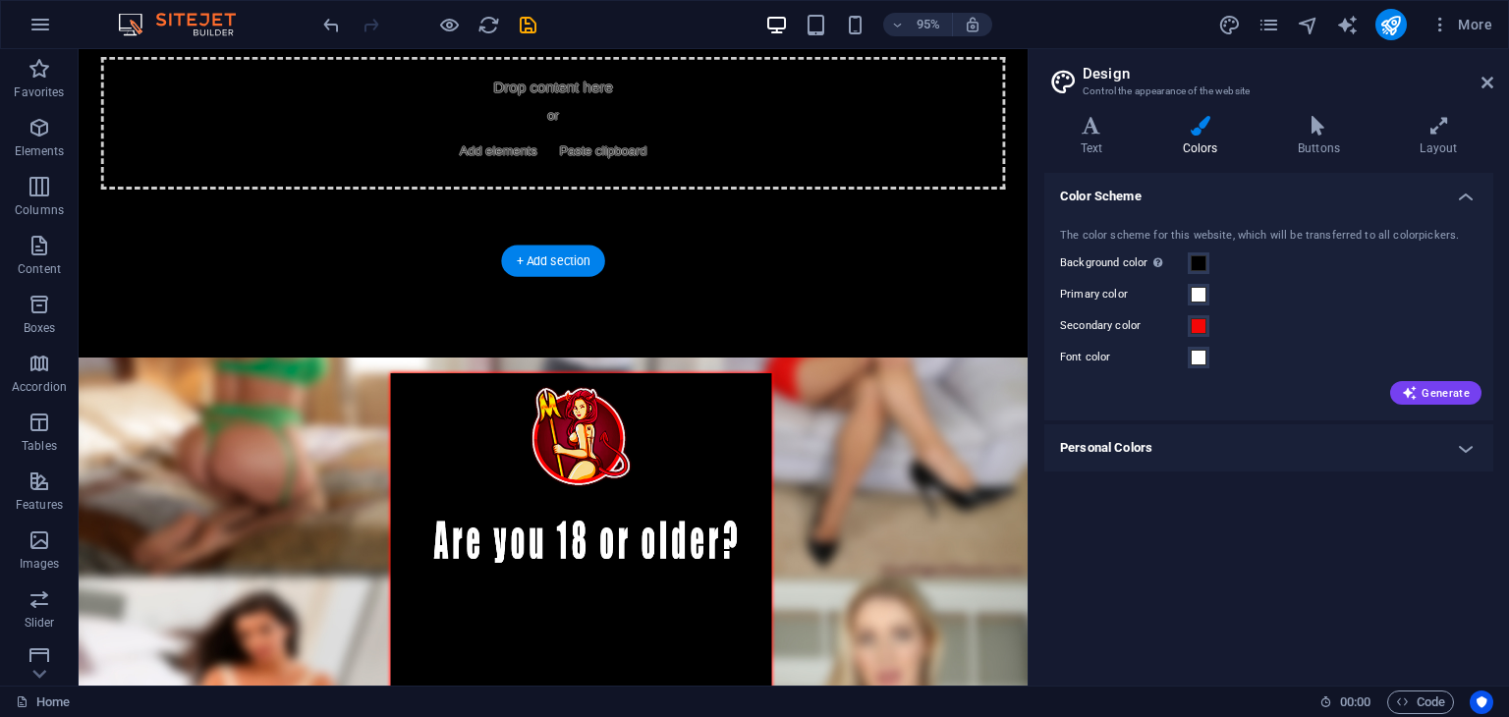
scroll to position [20, 0]
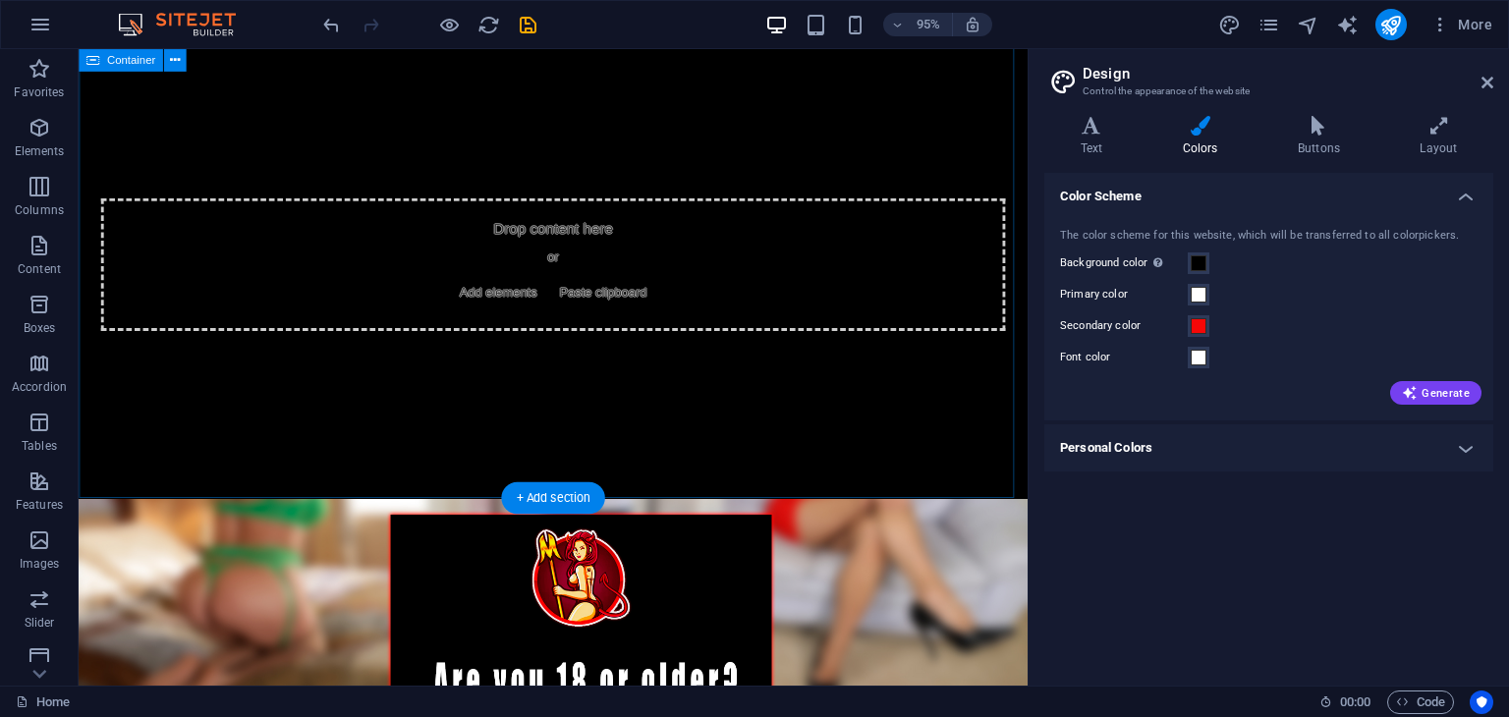
click at [726, 326] on div "Drop content here or Add elements Paste clipboard" at bounding box center [578, 276] width 952 height 140
click at [624, 444] on div "Drop content here or Add elements Paste clipboard" at bounding box center [578, 275] width 999 height 493
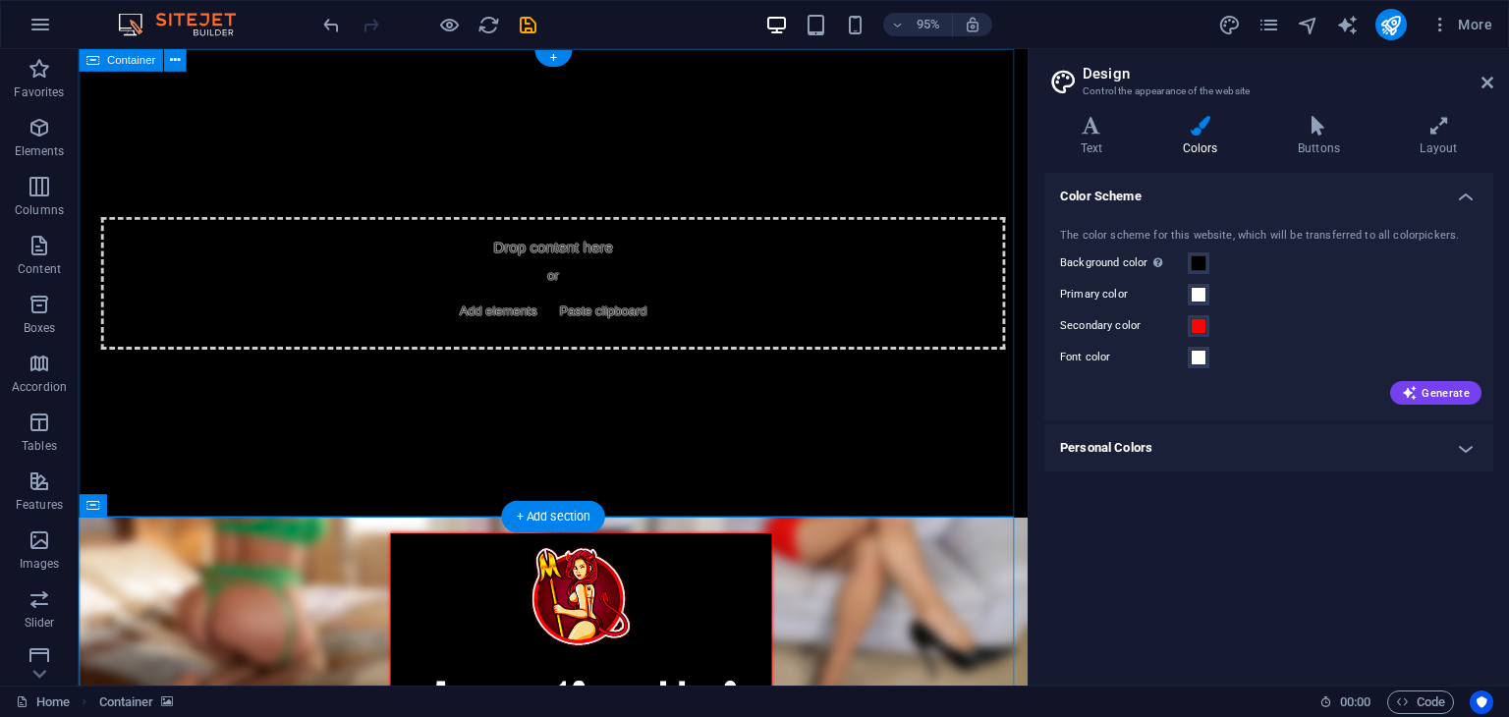
click at [801, 412] on div "Drop content here or Add elements Paste clipboard" at bounding box center [578, 295] width 999 height 493
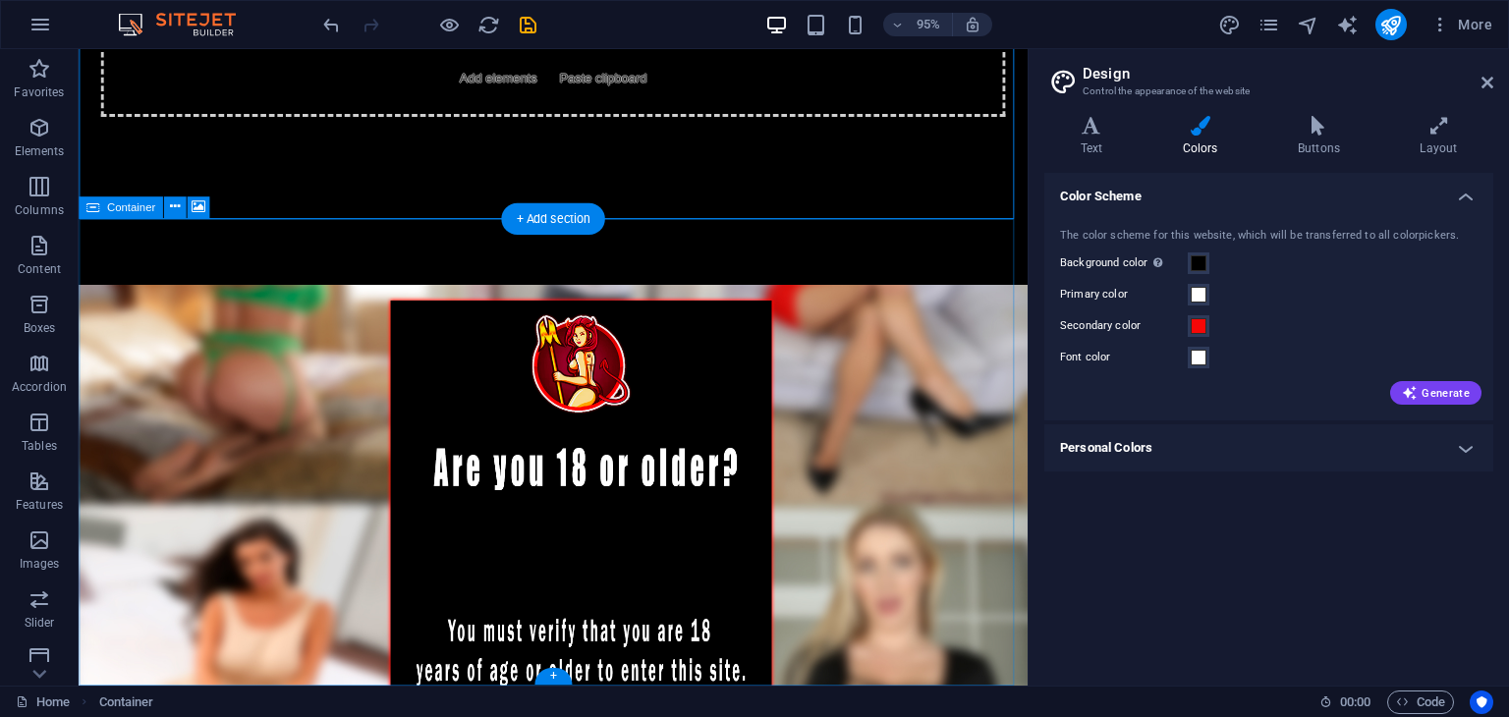
scroll to position [314, 0]
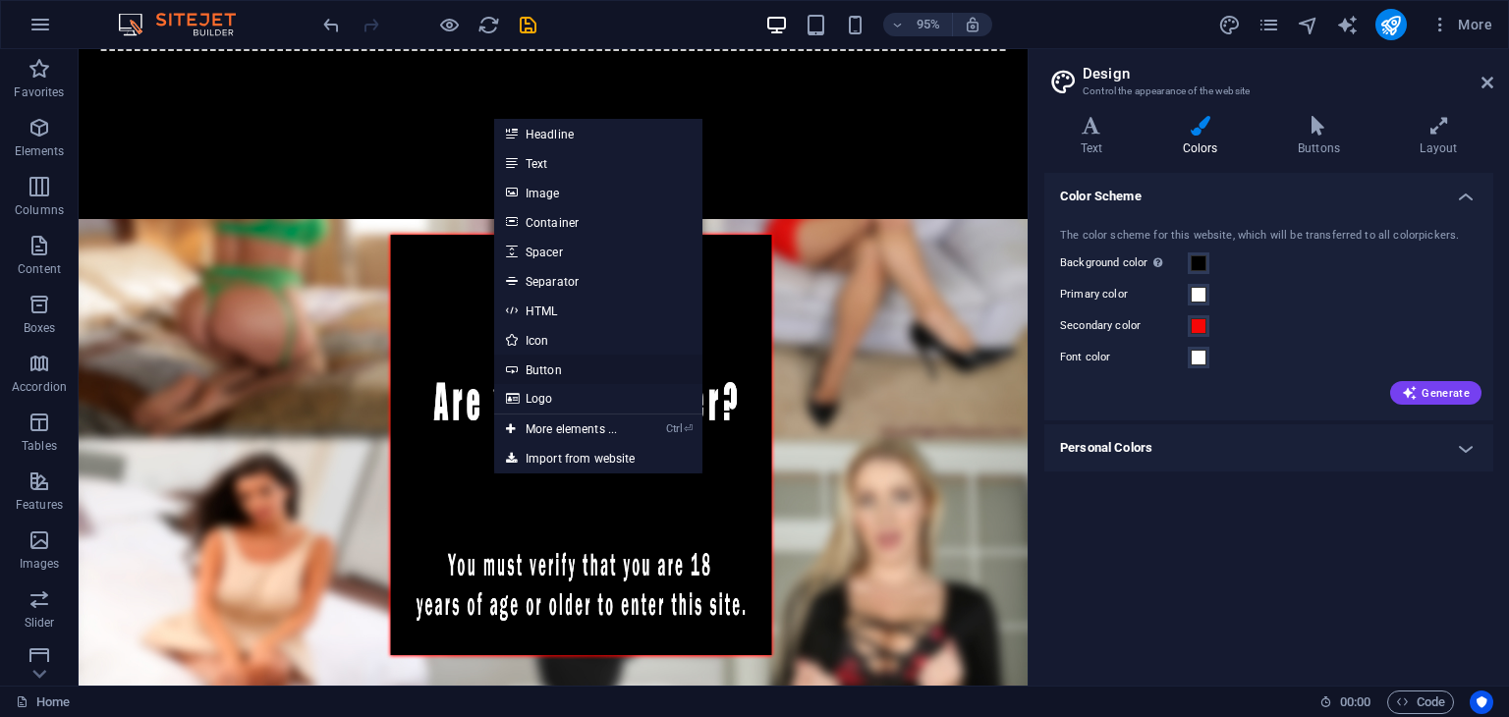
click at [574, 374] on link "Button" at bounding box center [598, 369] width 208 height 29
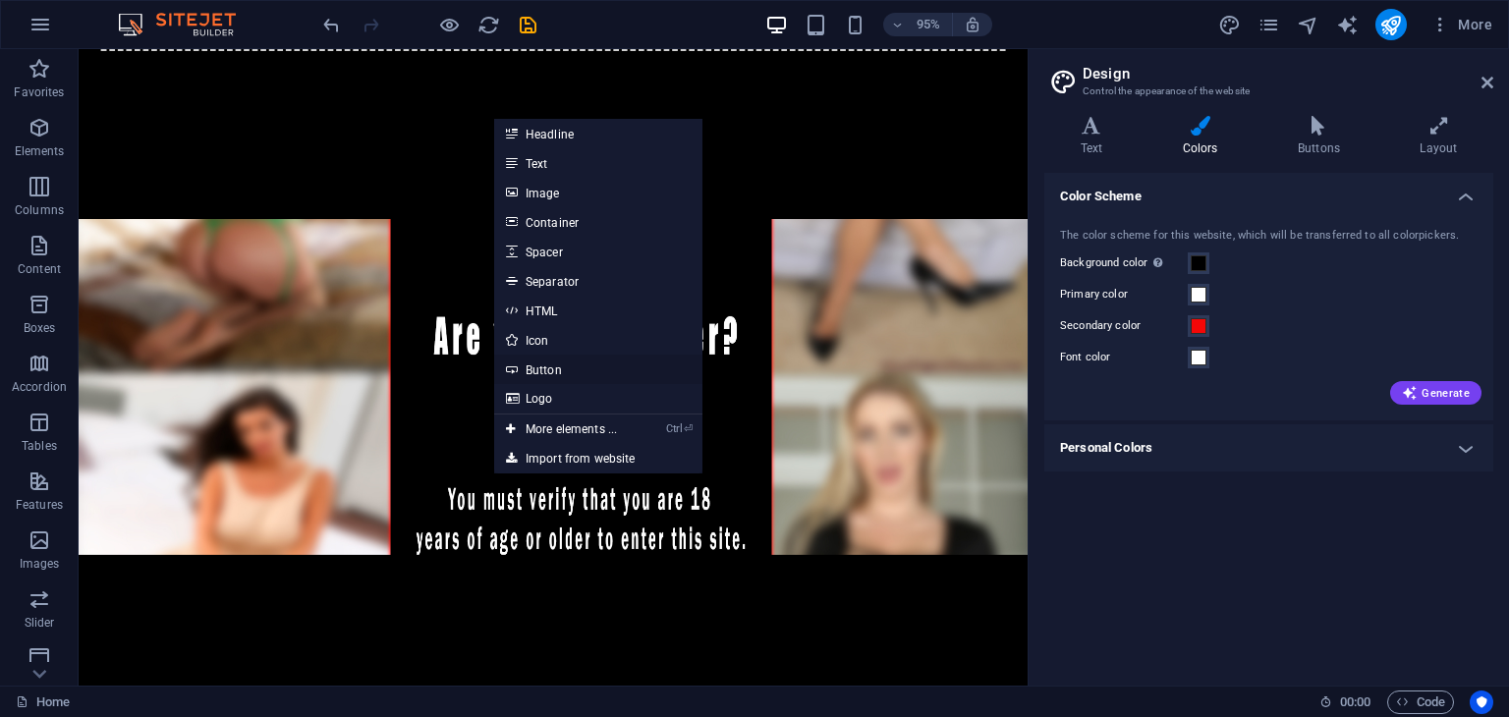
scroll to position [0, 0]
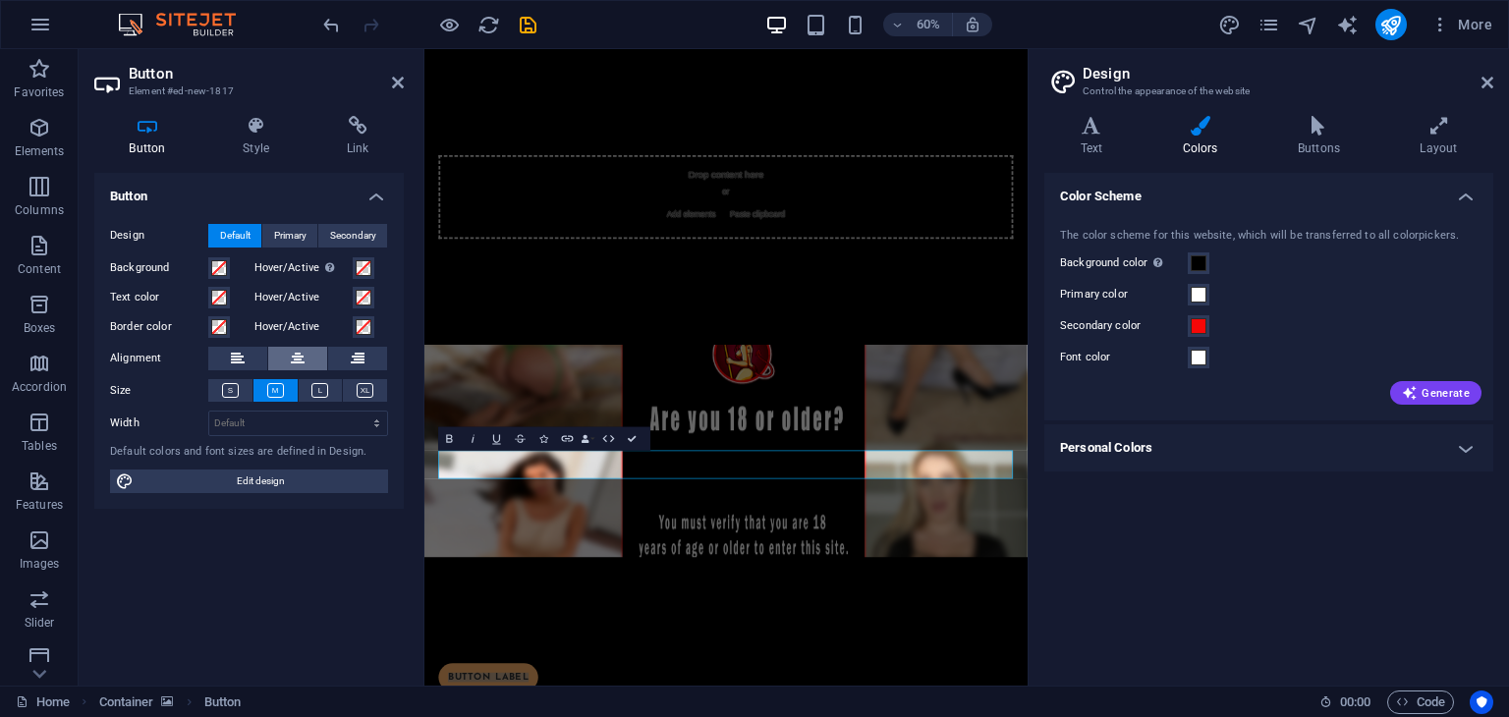
click at [310, 360] on button at bounding box center [297, 359] width 59 height 24
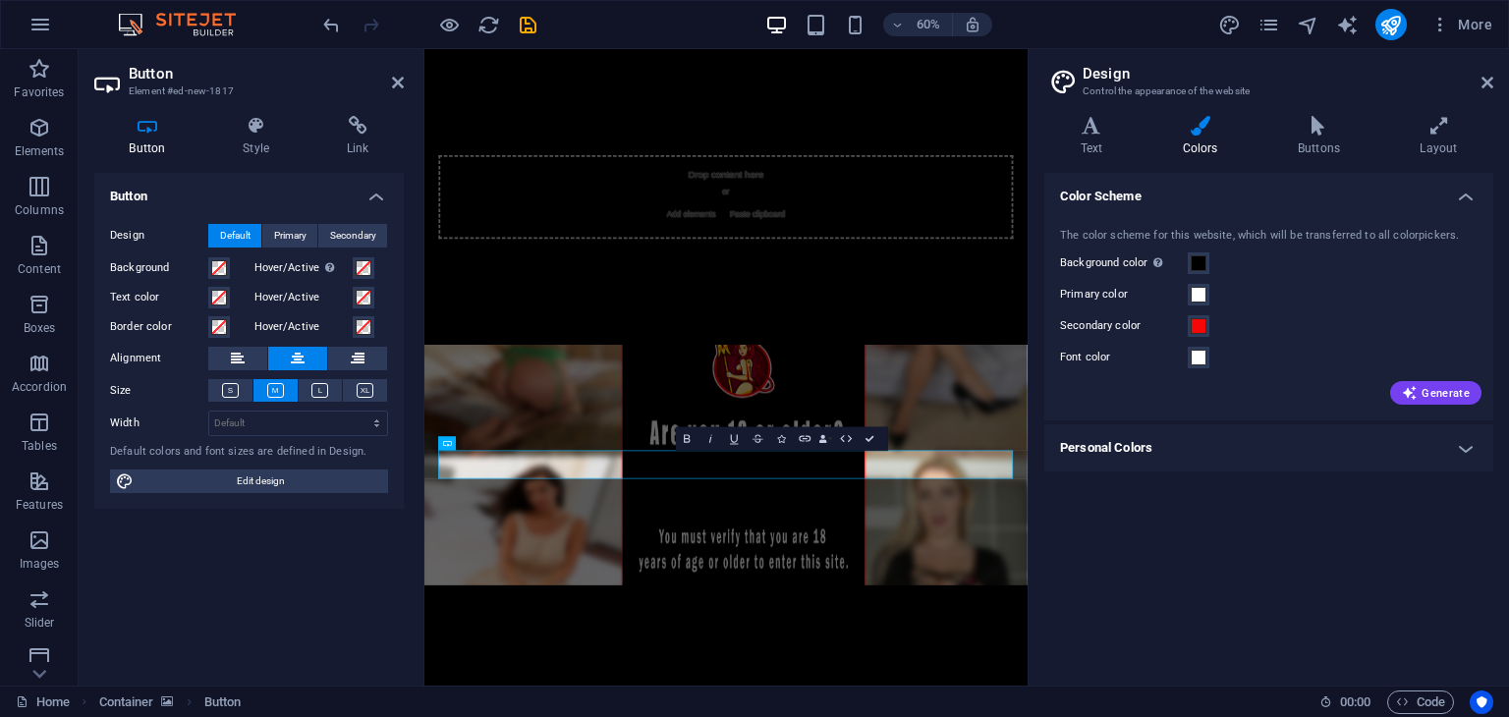
click at [767, 716] on html "Skip to main content Drop content here or Add elements Paste clipboard Button l…" at bounding box center [926, 696] width 1005 height 1295
drag, startPoint x: 869, startPoint y: 444, endPoint x: 831, endPoint y: 418, distance: 45.8
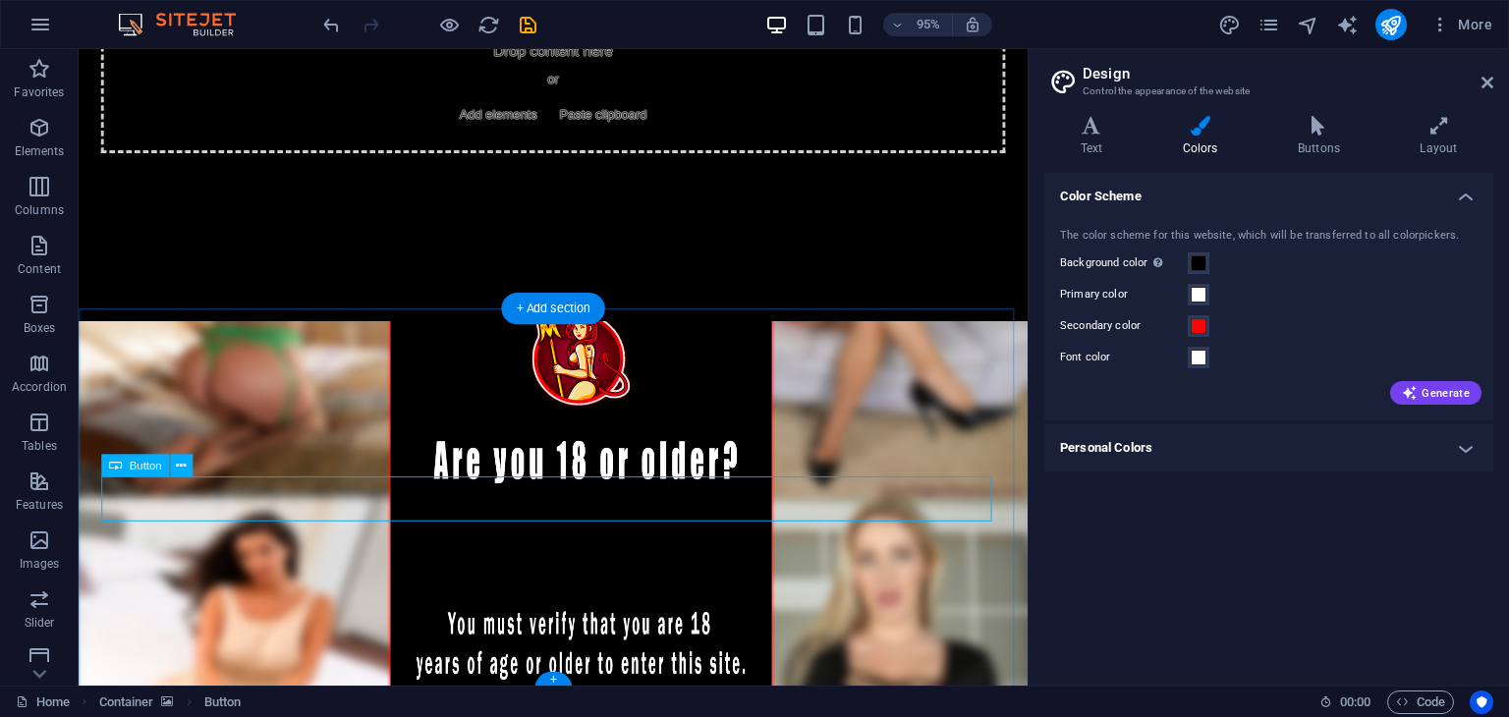
scroll to position [223, 0]
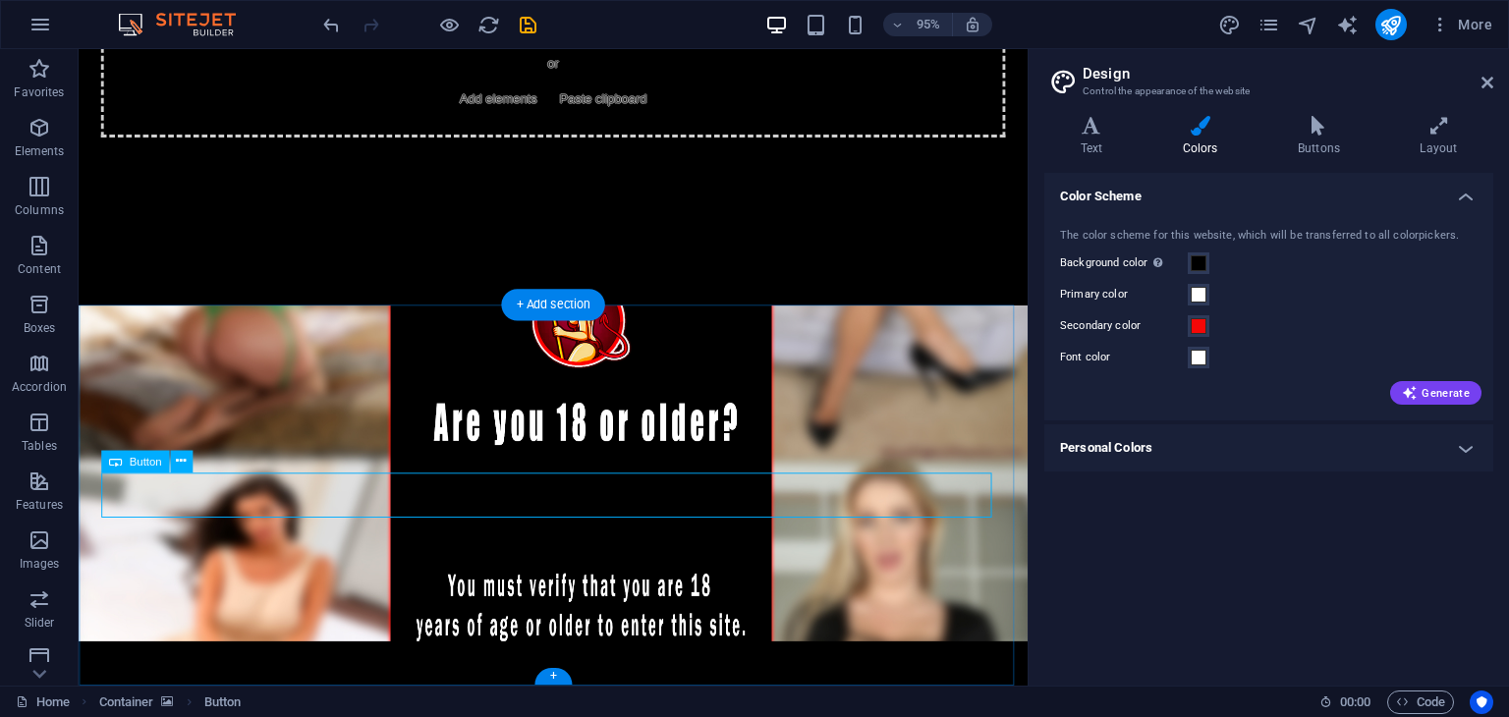
scroll to position [0, 0]
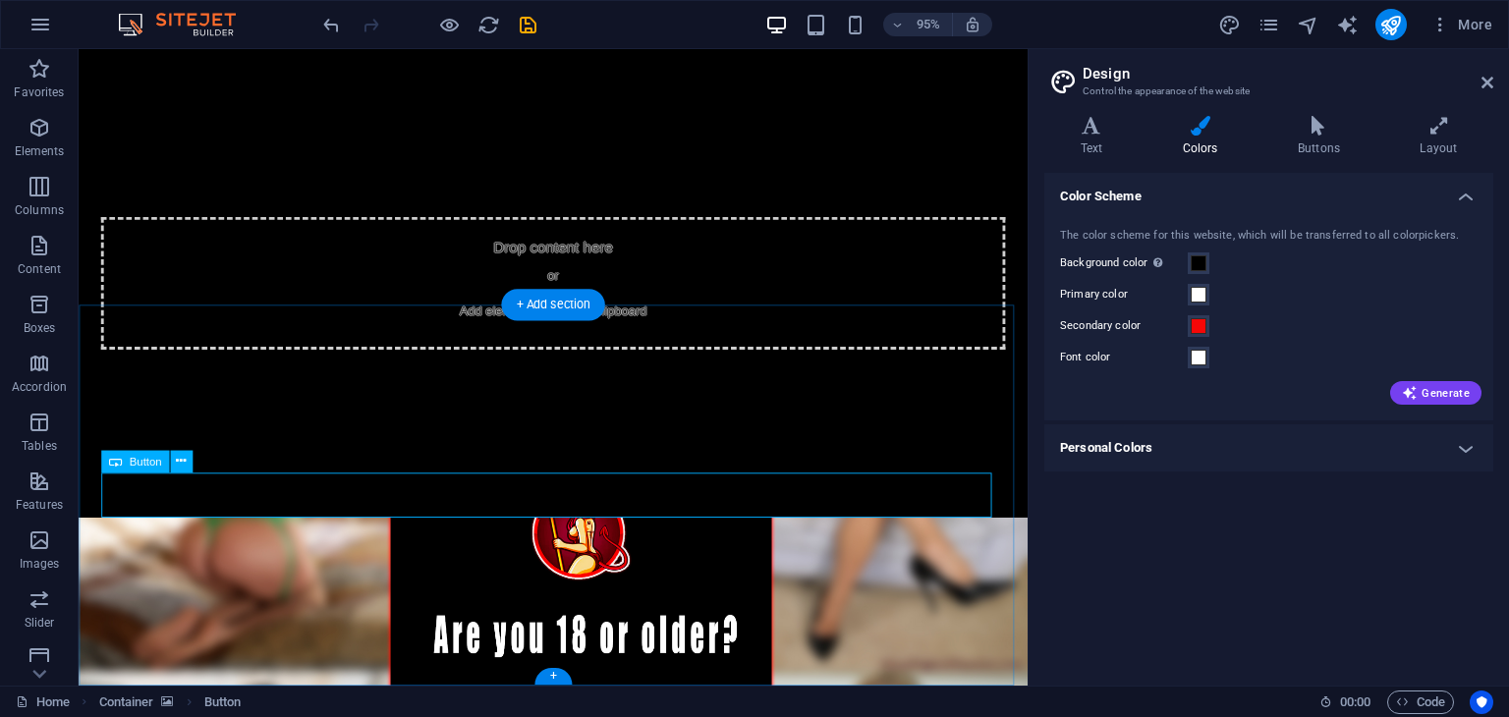
click at [343, 716] on figure at bounding box center [578, 719] width 999 height 354
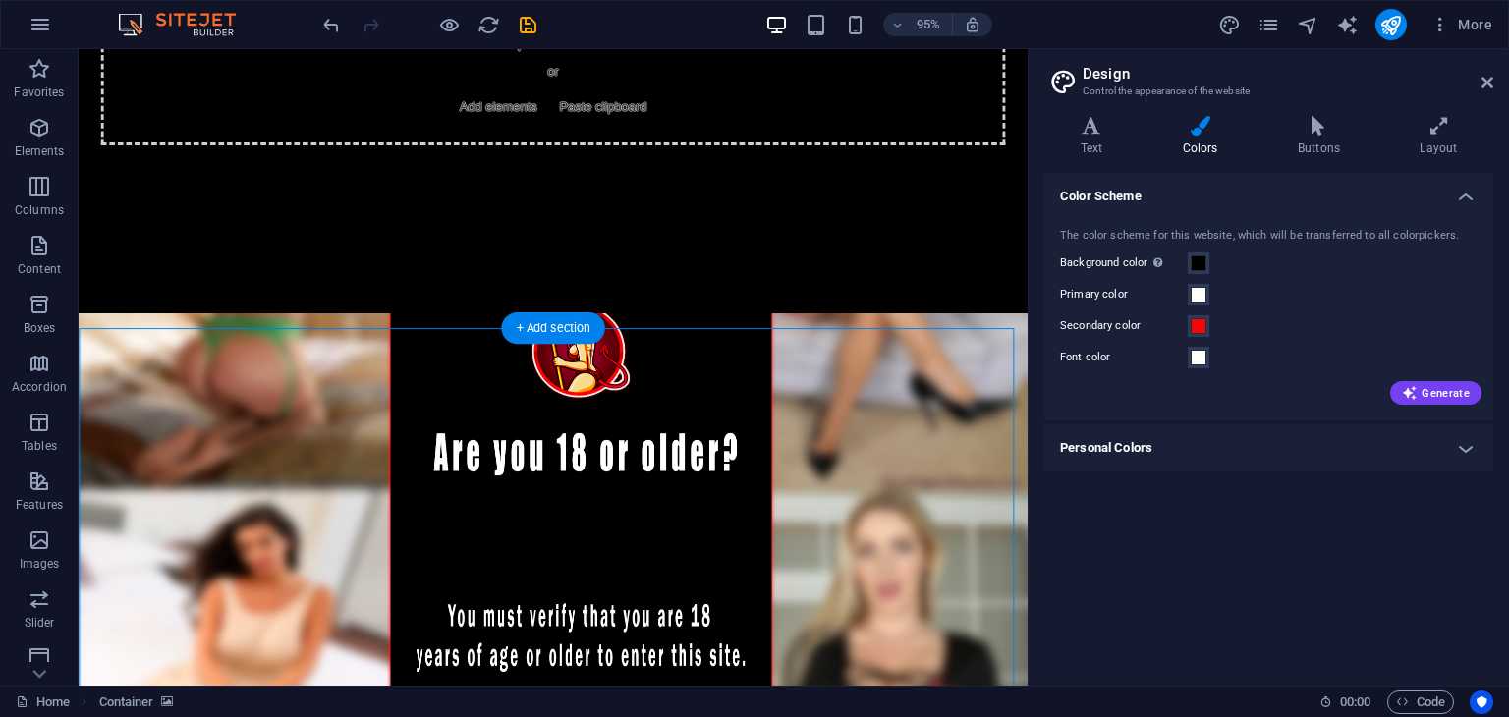
scroll to position [223, 0]
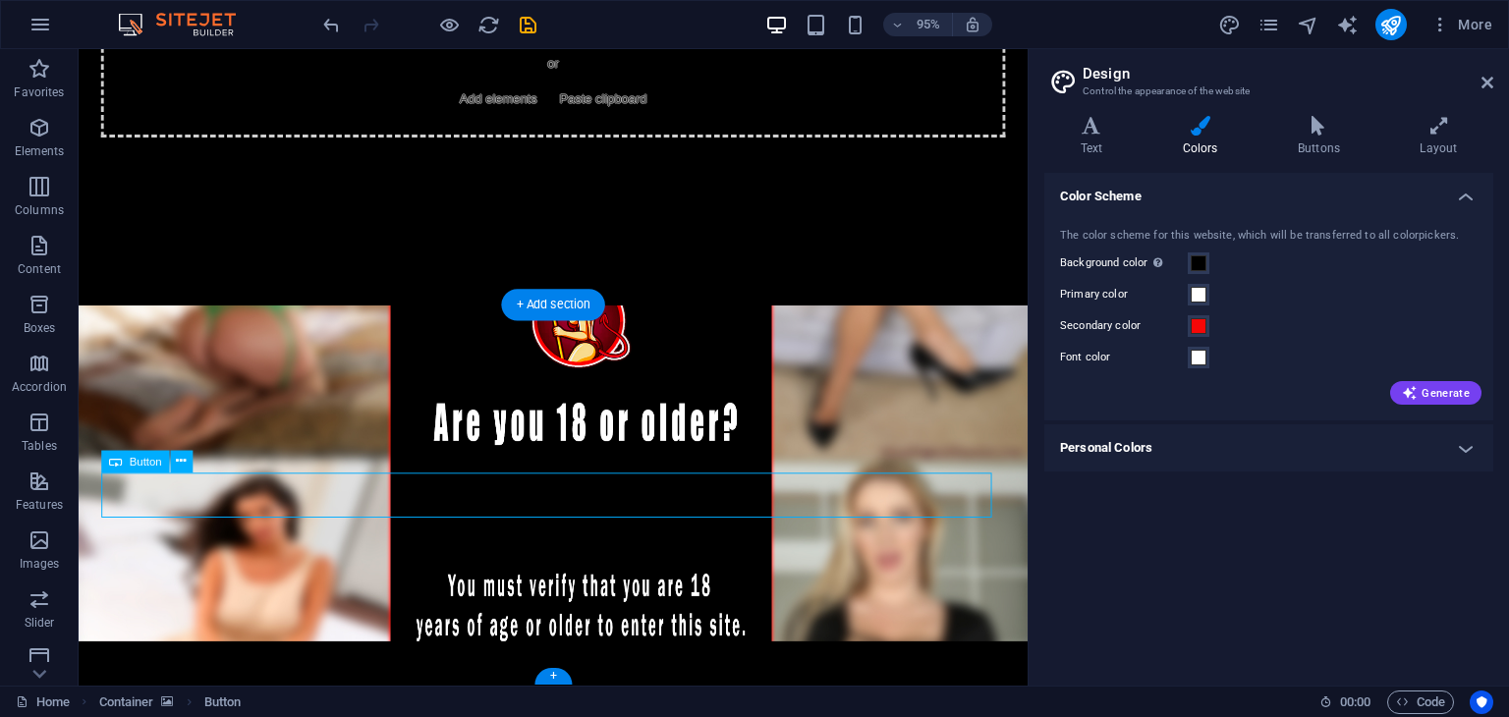
scroll to position [0, 0]
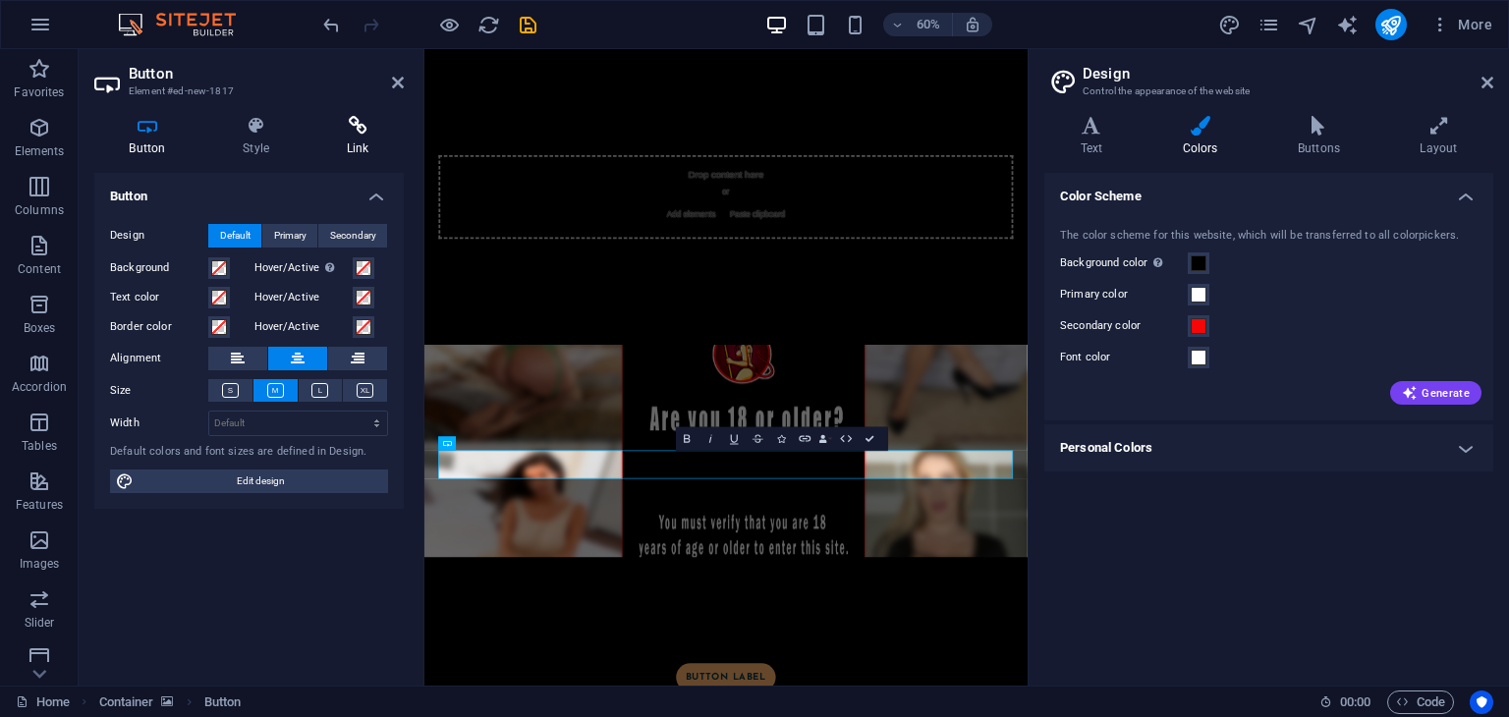
click at [353, 139] on h4 "Link" at bounding box center [357, 136] width 92 height 41
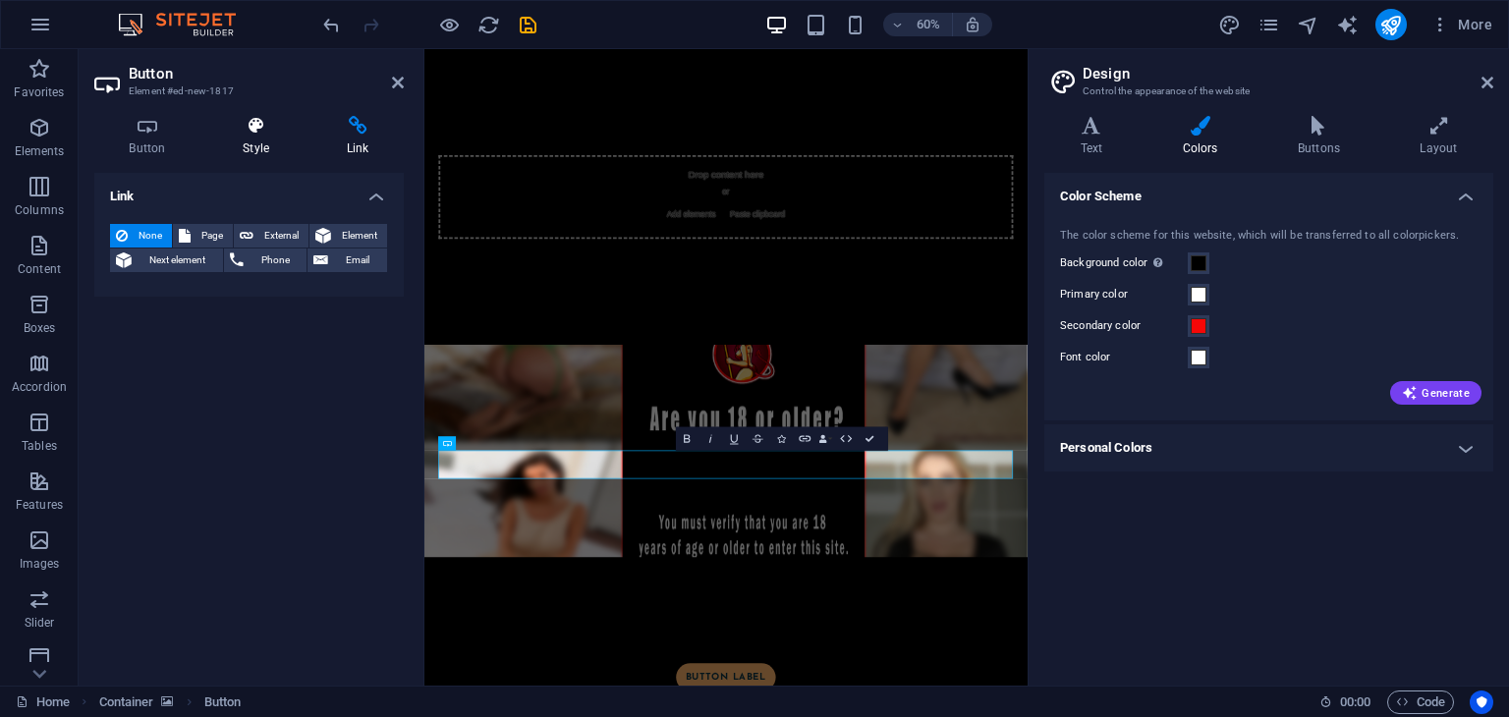
click at [237, 134] on icon at bounding box center [256, 126] width 96 height 20
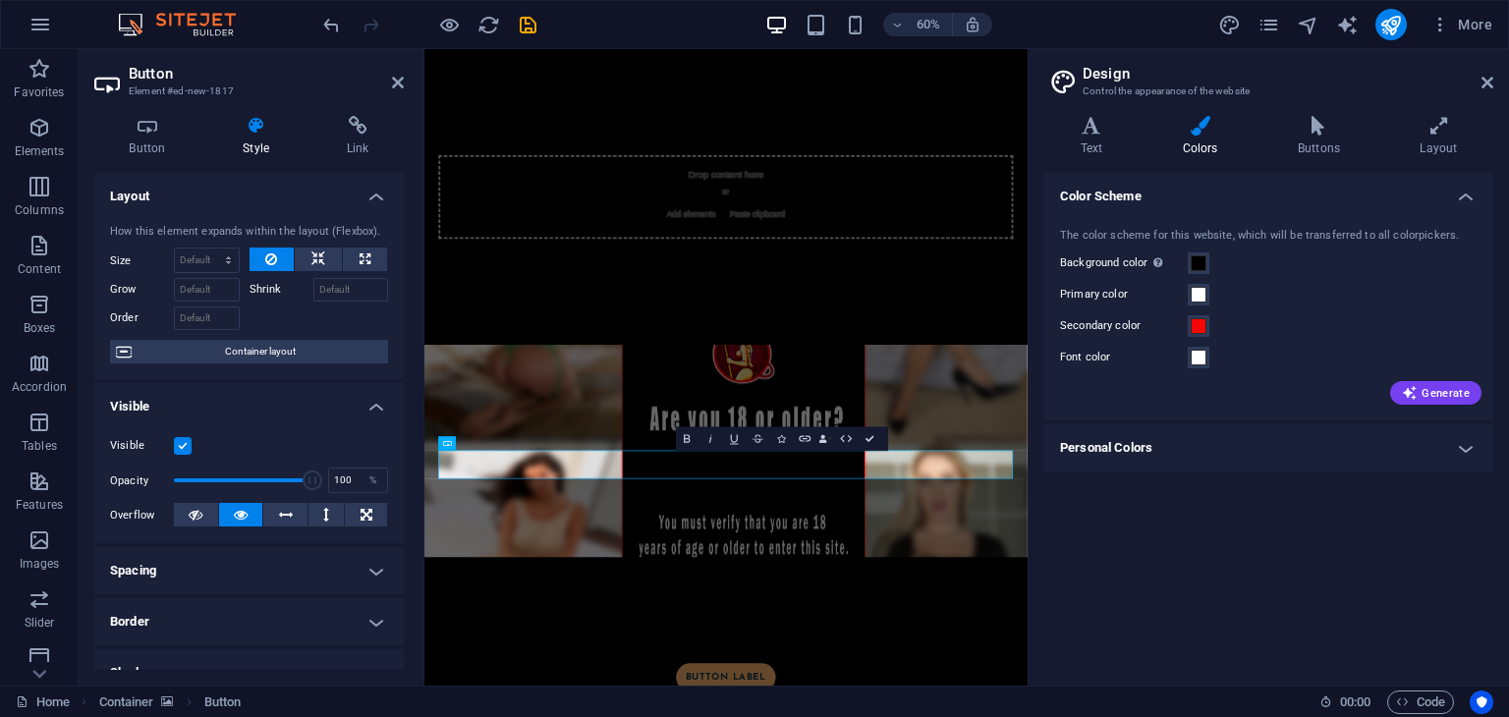
scroll to position [98, 0]
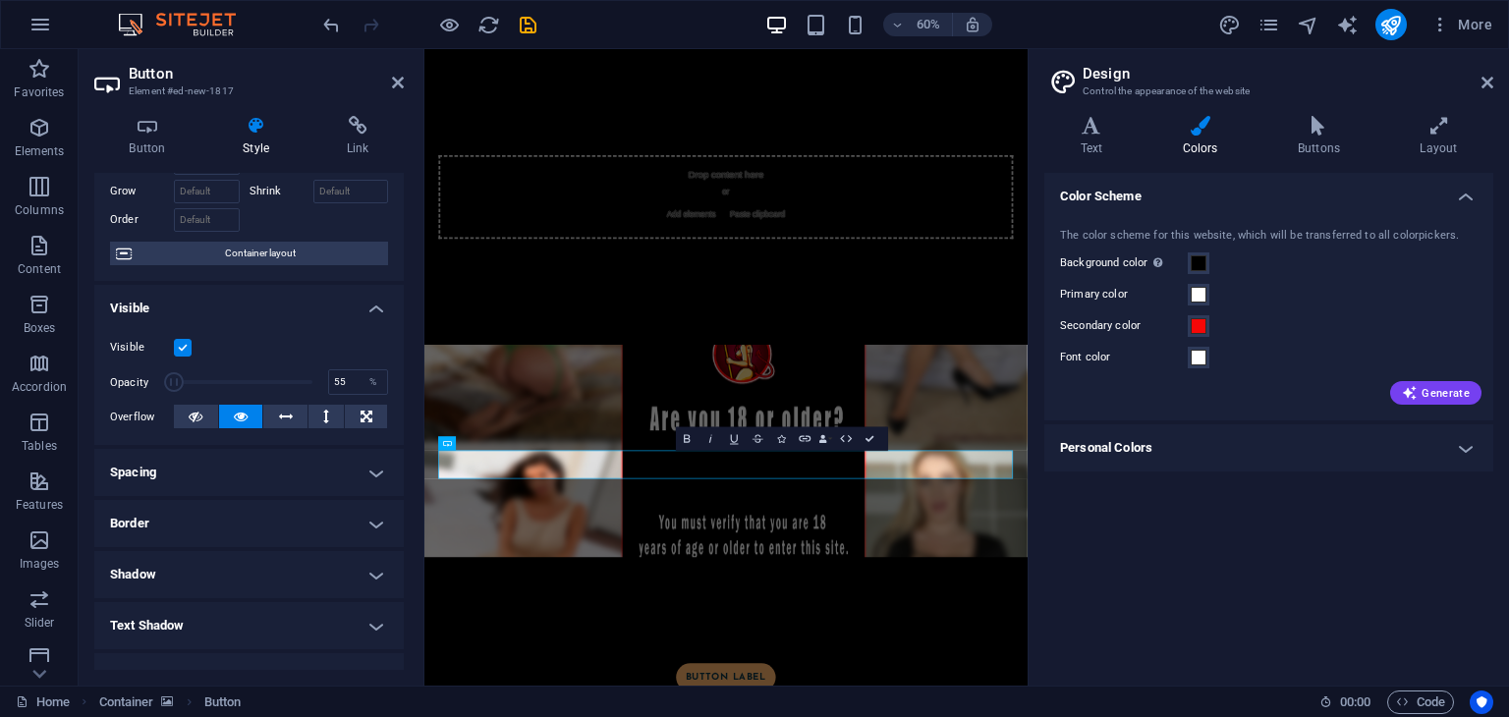
type input "100"
drag, startPoint x: 285, startPoint y: 386, endPoint x: 409, endPoint y: 429, distance: 131.1
click at [409, 429] on div "Button Style Link Button Design Default Primary Secondary Background Hover/Acti…" at bounding box center [249, 393] width 341 height 586
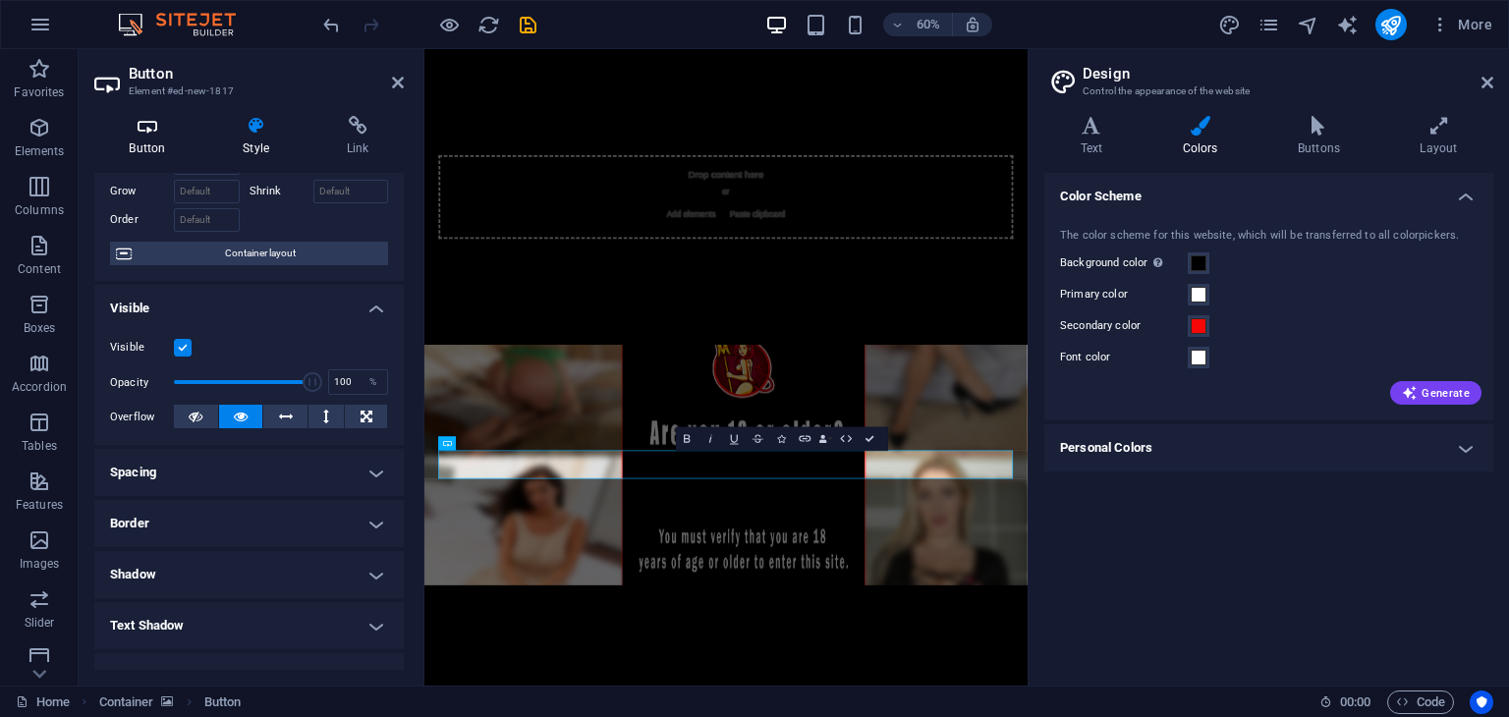
click at [188, 125] on icon at bounding box center [147, 126] width 106 height 20
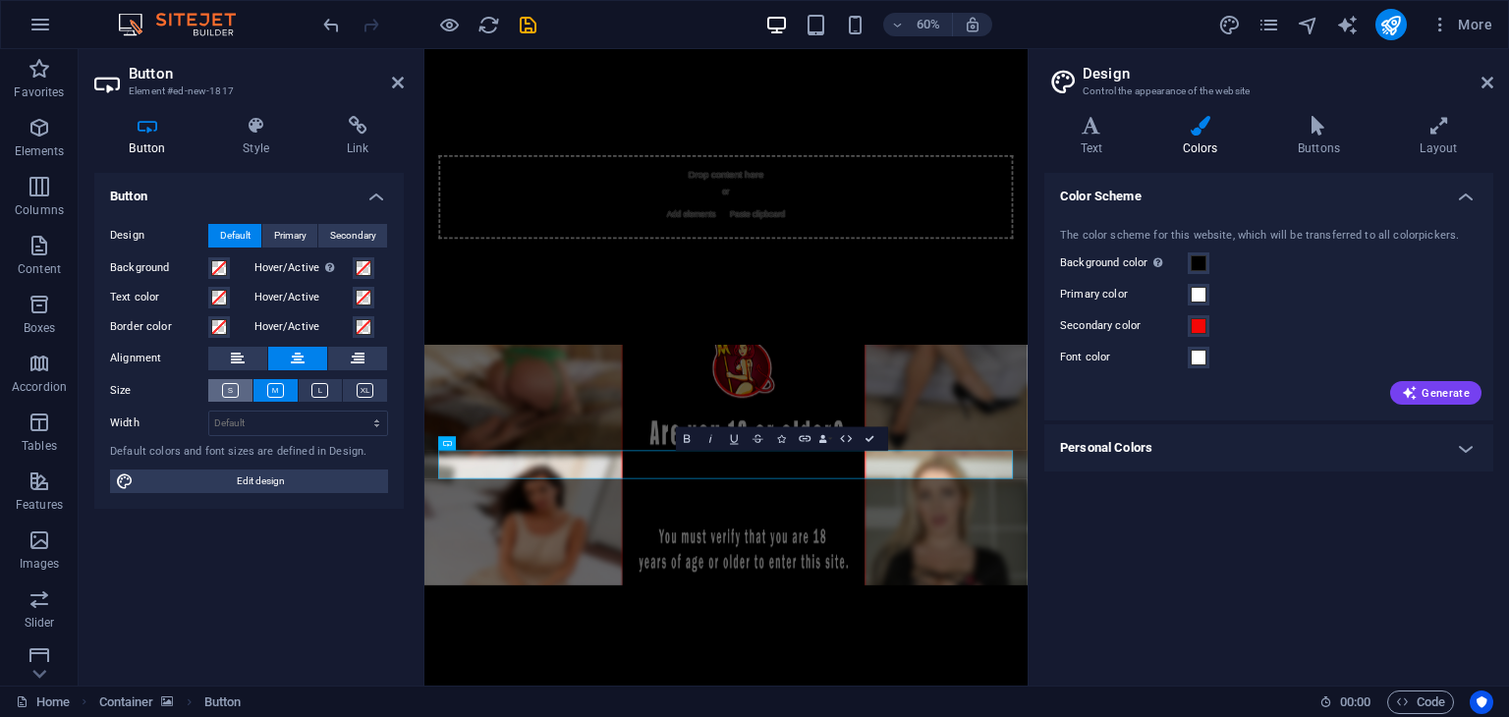
click at [228, 388] on icon at bounding box center [230, 390] width 17 height 15
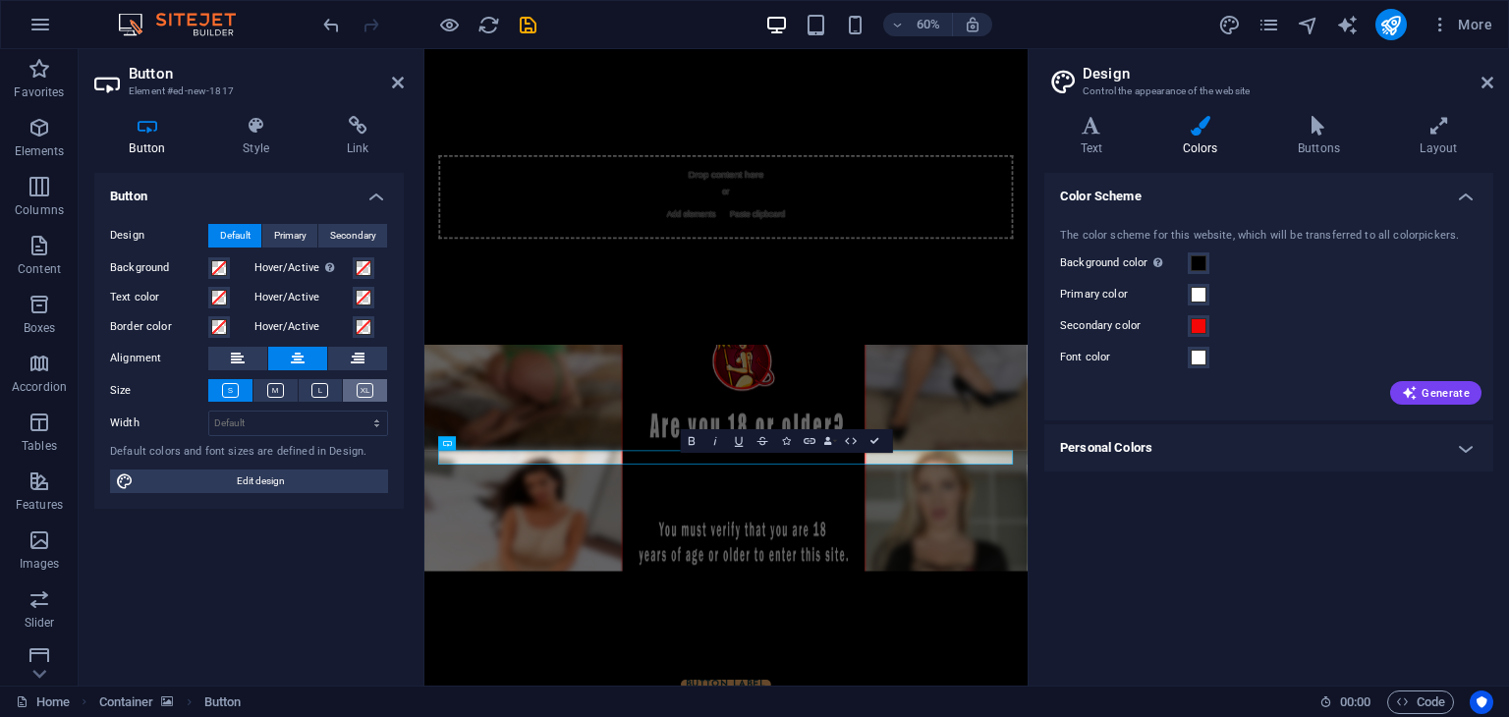
click at [357, 392] on icon at bounding box center [365, 390] width 17 height 15
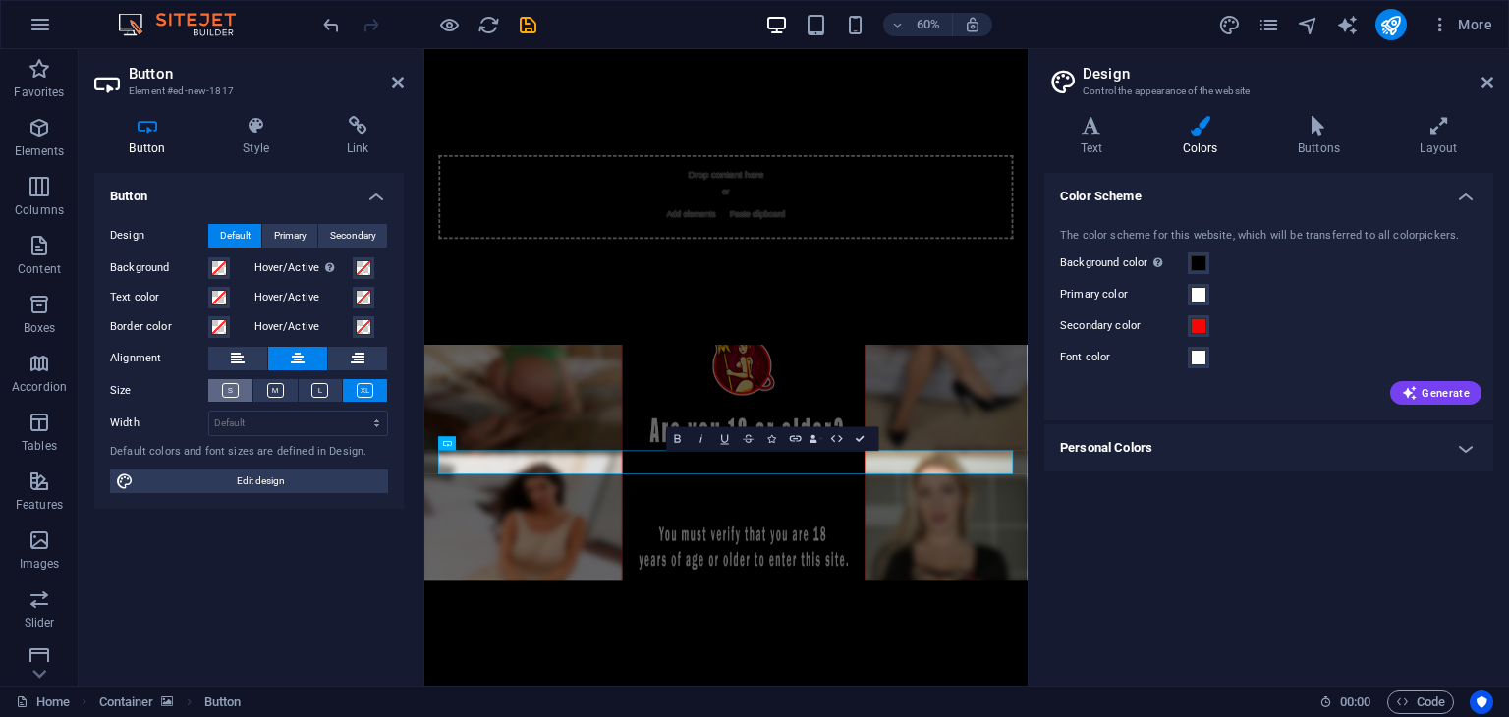
click at [240, 394] on button at bounding box center [230, 390] width 44 height 23
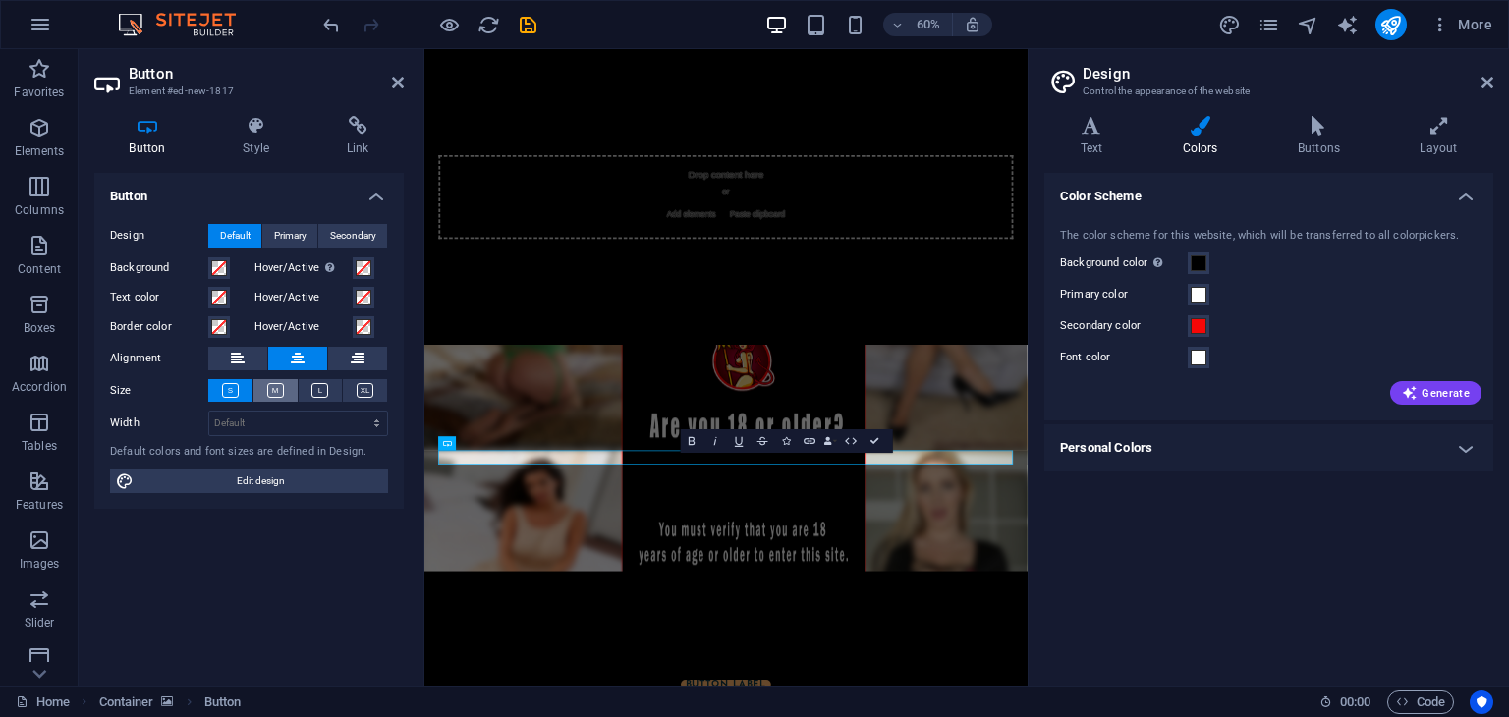
click at [293, 390] on button at bounding box center [275, 390] width 44 height 23
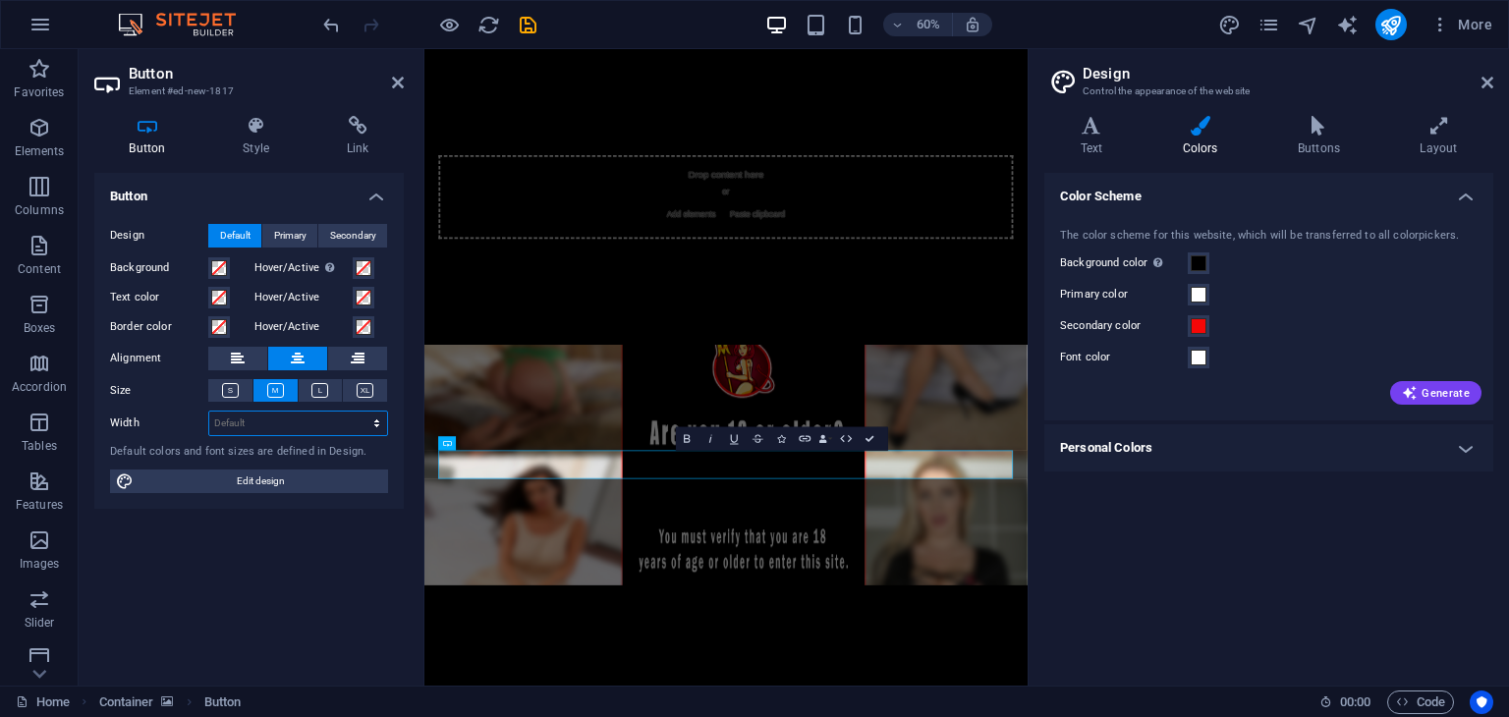
click at [267, 432] on select "Default px rem % em vh vw" at bounding box center [298, 424] width 178 height 24
select select "px"
click at [360, 412] on select "Default px rem % em vh vw" at bounding box center [298, 424] width 178 height 24
type input "170"
click at [1107, 125] on icon at bounding box center [1091, 126] width 94 height 20
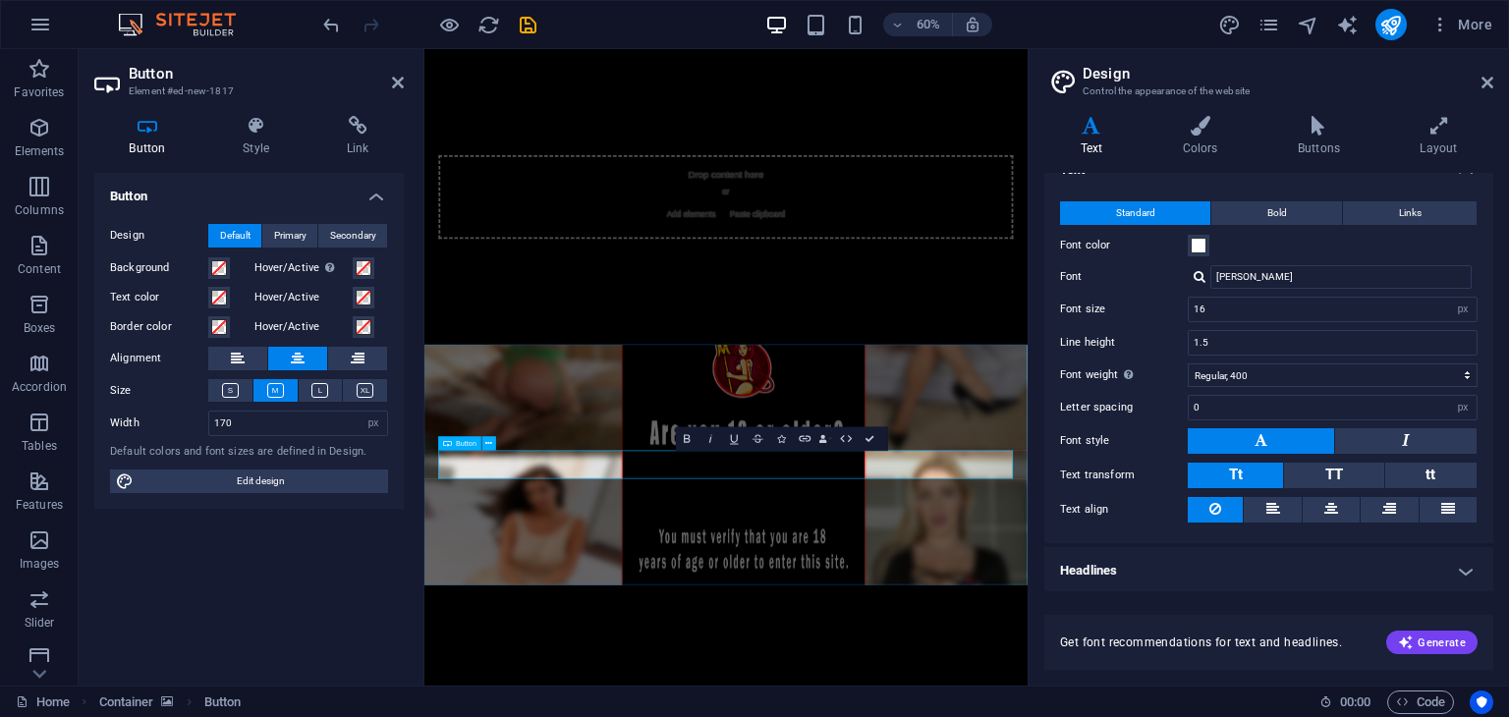
drag, startPoint x: 983, startPoint y: 745, endPoint x: 965, endPoint y: 748, distance: 18.9
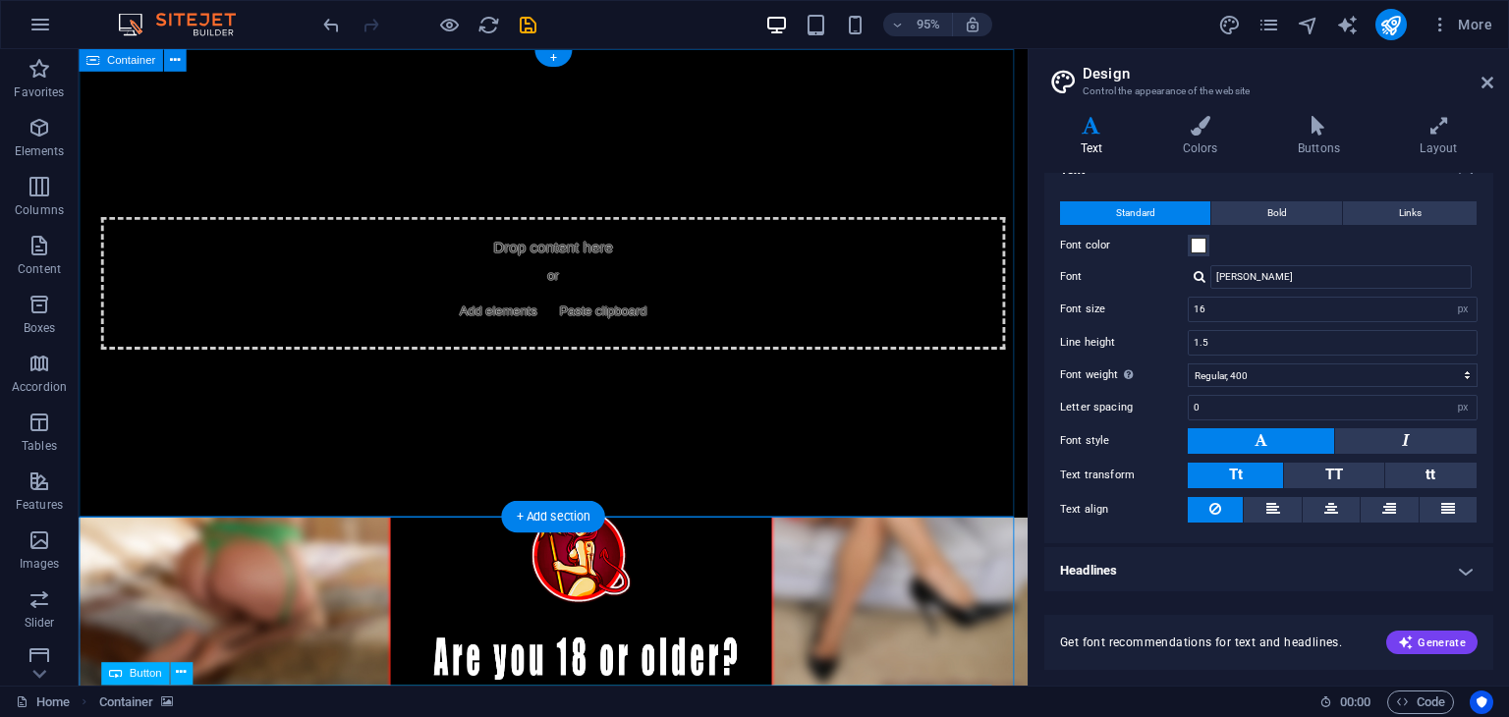
click at [780, 499] on div "Drop content here or Add elements Paste clipboard" at bounding box center [578, 295] width 999 height 493
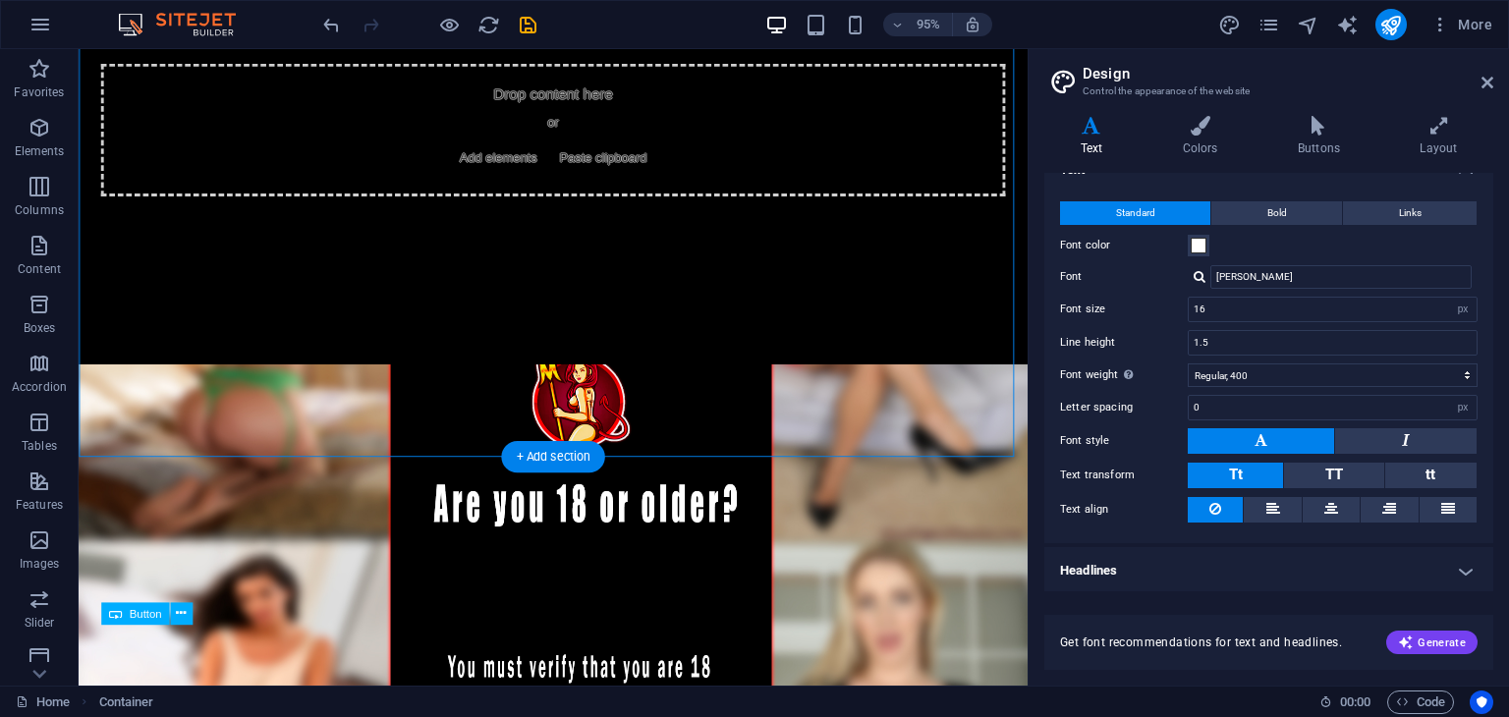
scroll to position [223, 0]
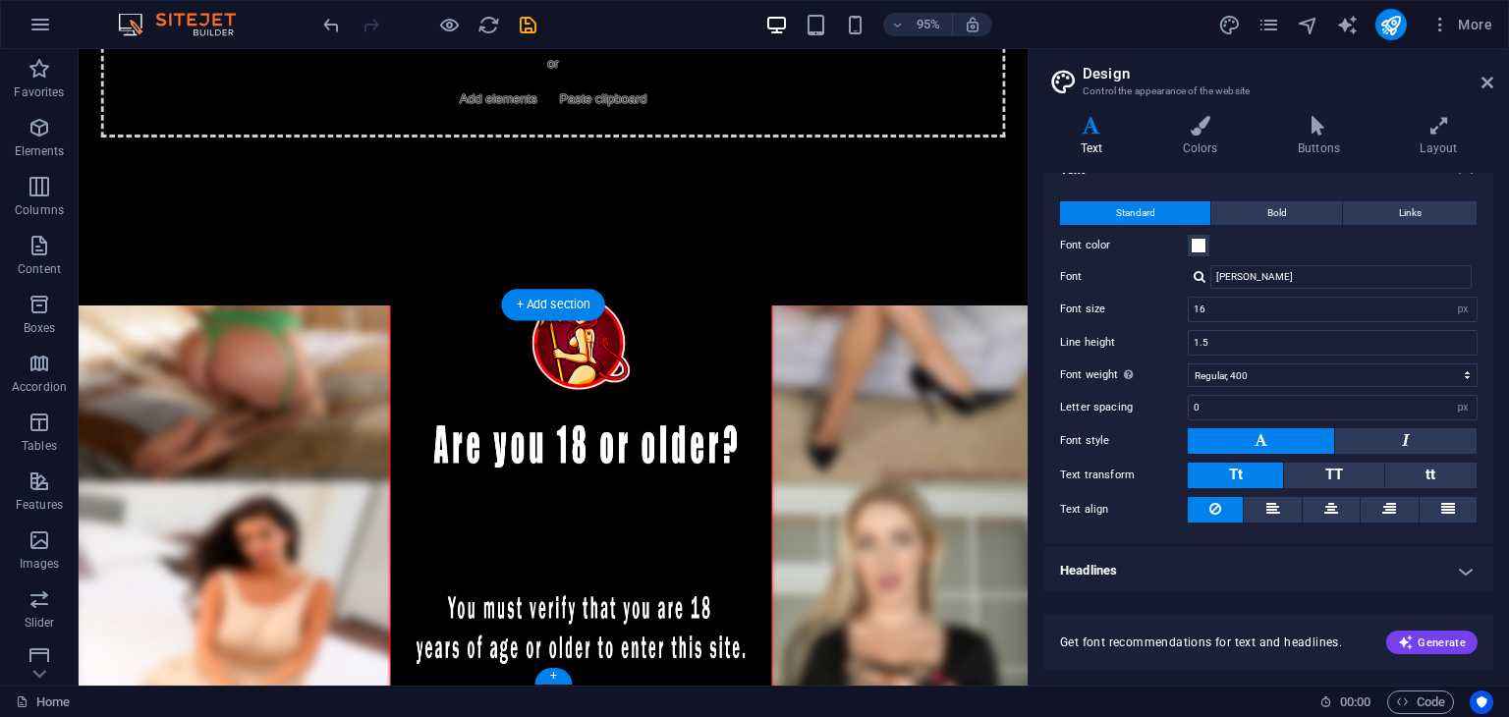
click at [702, 336] on figure at bounding box center [578, 519] width 999 height 401
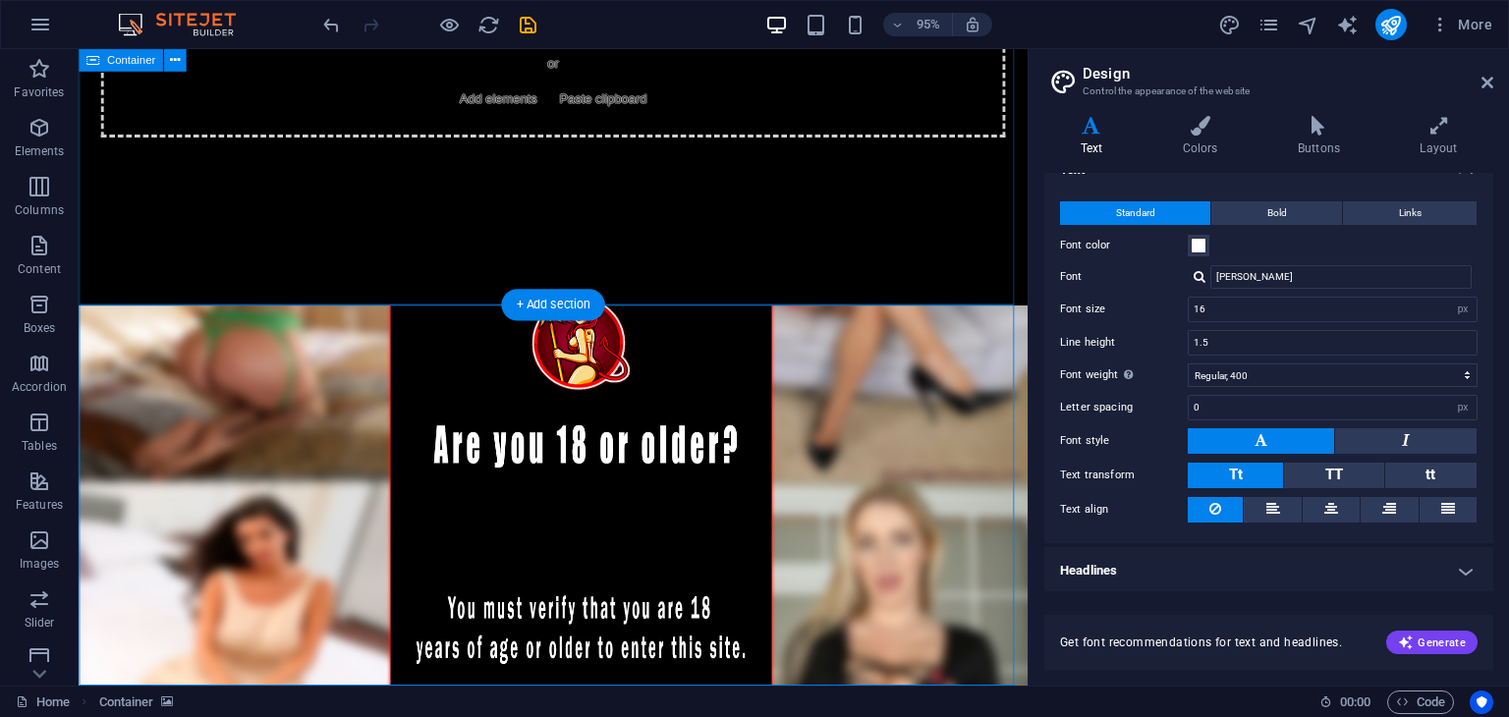
click at [774, 281] on div "Drop content here or Add elements Paste clipboard" at bounding box center [578, 72] width 999 height 493
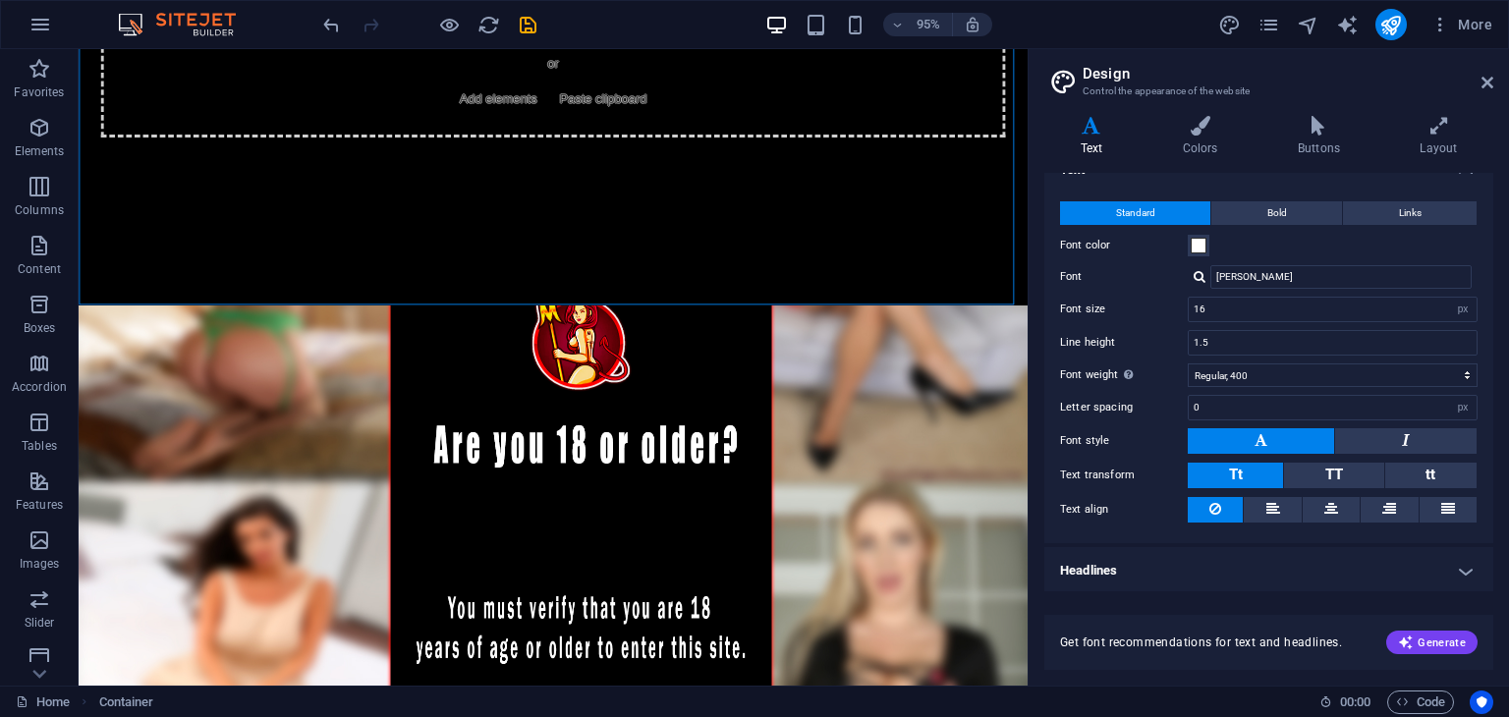
click at [1505, 71] on aside "Design Control the appearance of the website Variants Text Colors Buttons Layou…" at bounding box center [1268, 367] width 481 height 637
click at [1500, 76] on aside "Design Control the appearance of the website Variants Text Colors Buttons Layou…" at bounding box center [1268, 367] width 481 height 637
click at [1487, 81] on icon at bounding box center [1488, 83] width 12 height 16
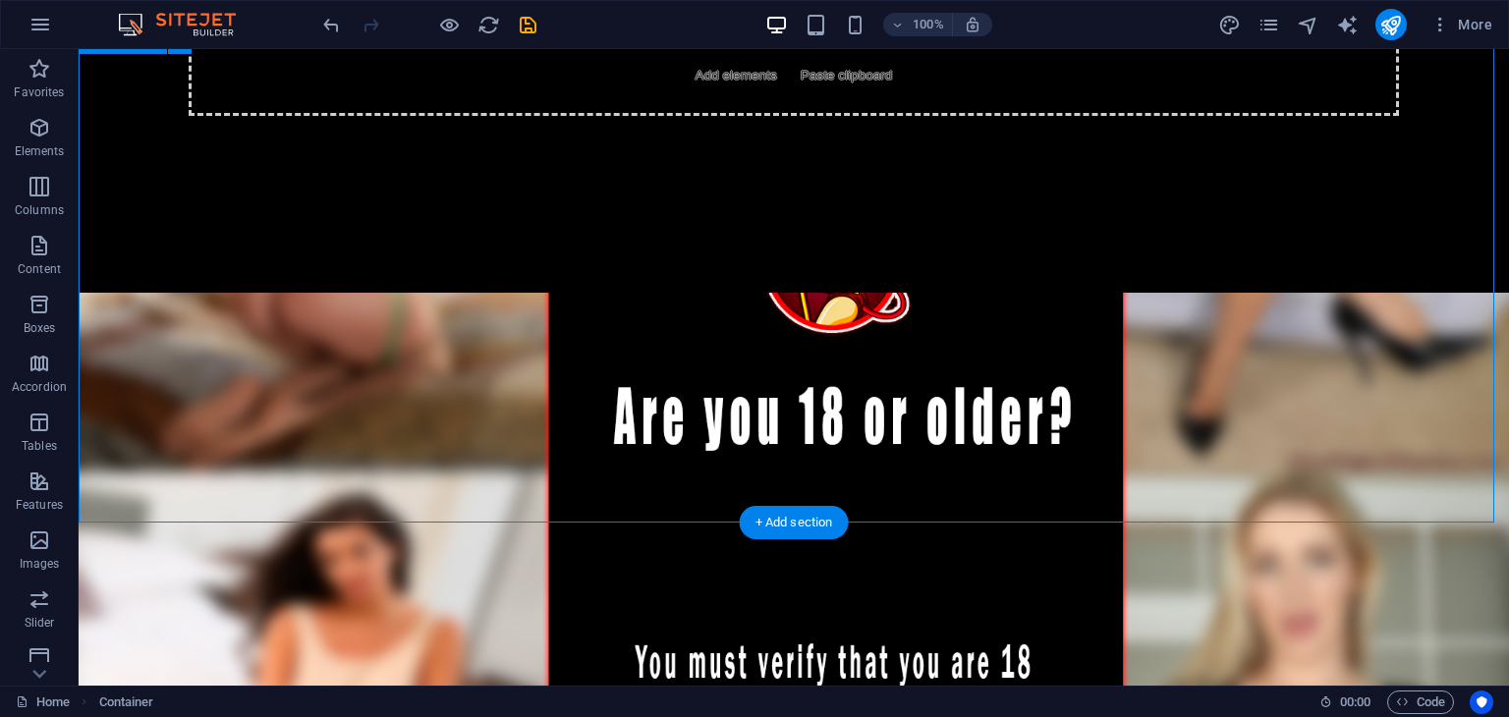
scroll to position [255, 0]
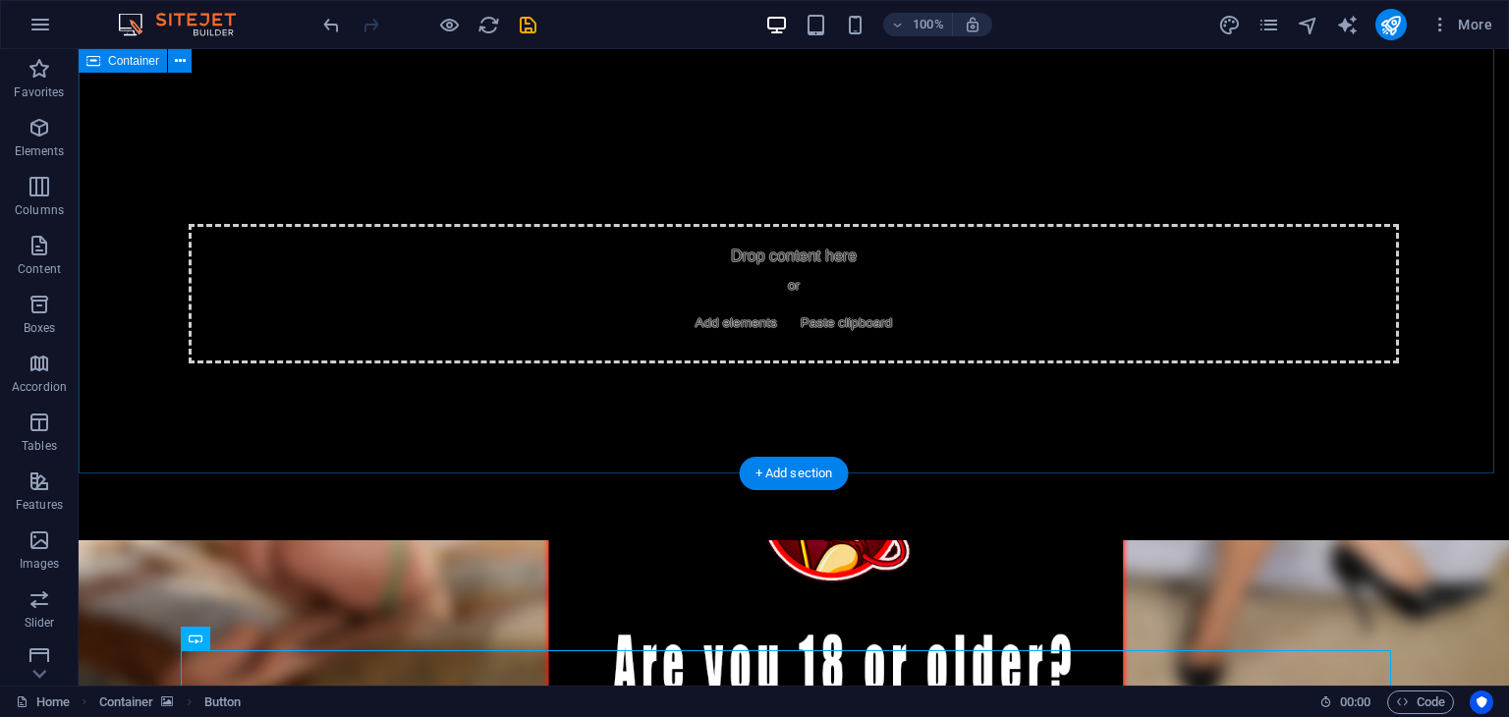
scroll to position [0, 0]
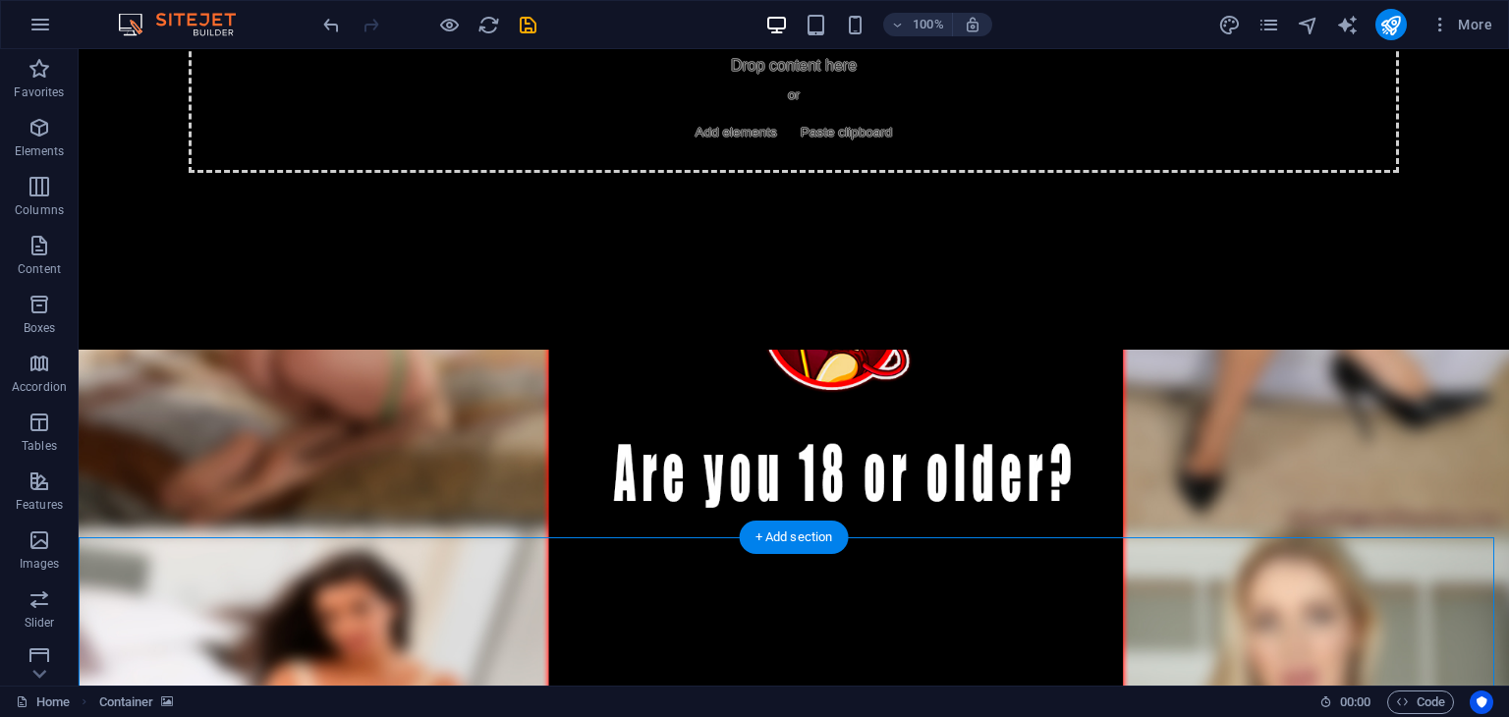
scroll to position [255, 0]
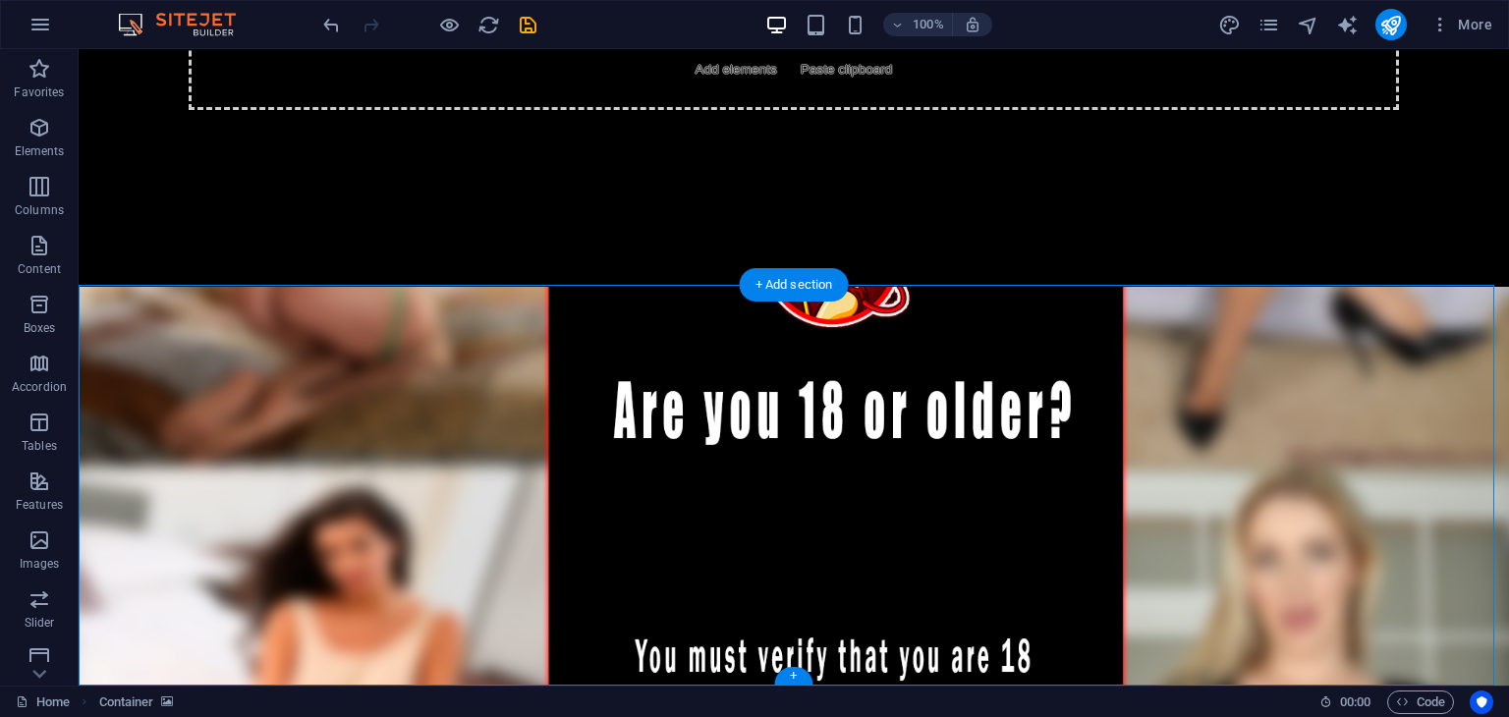
click at [1265, 538] on figure at bounding box center [794, 487] width 1431 height 401
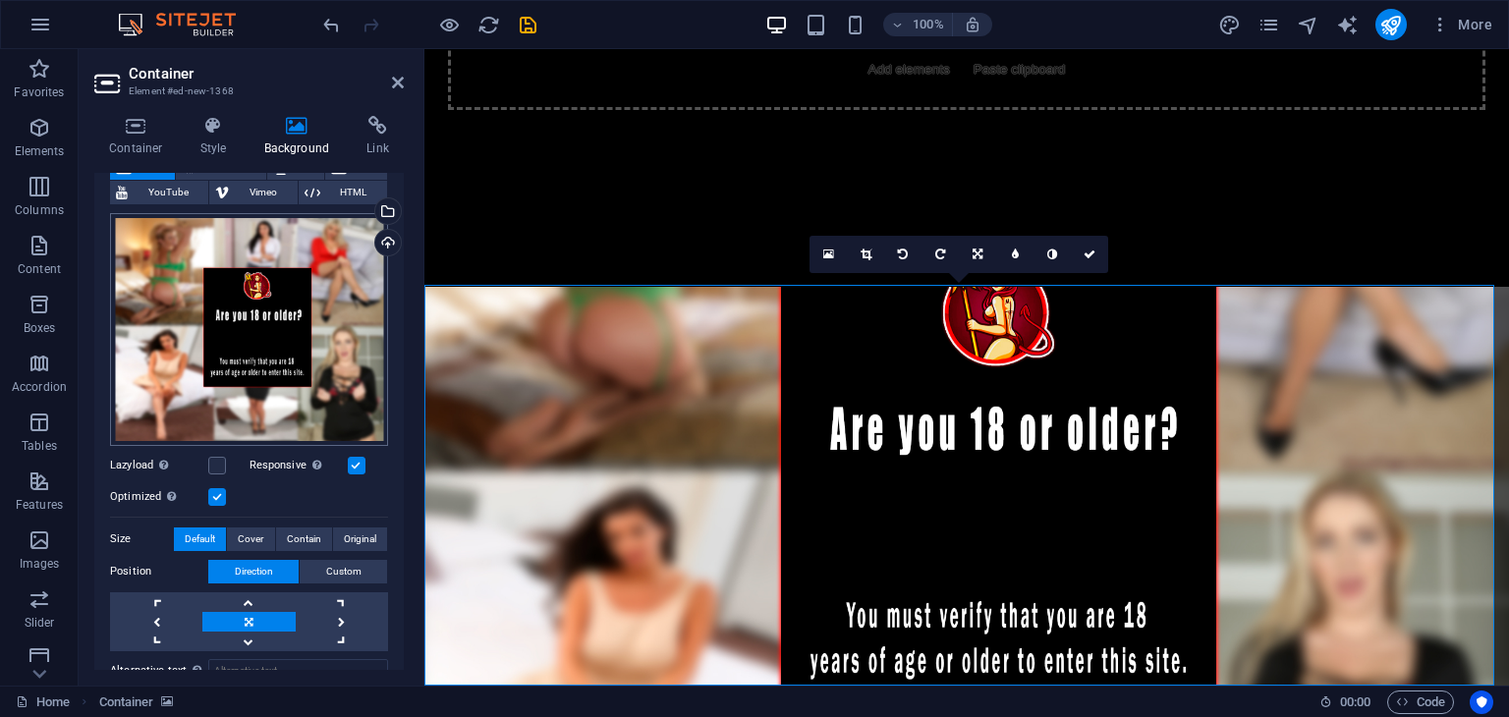
scroll to position [197, 0]
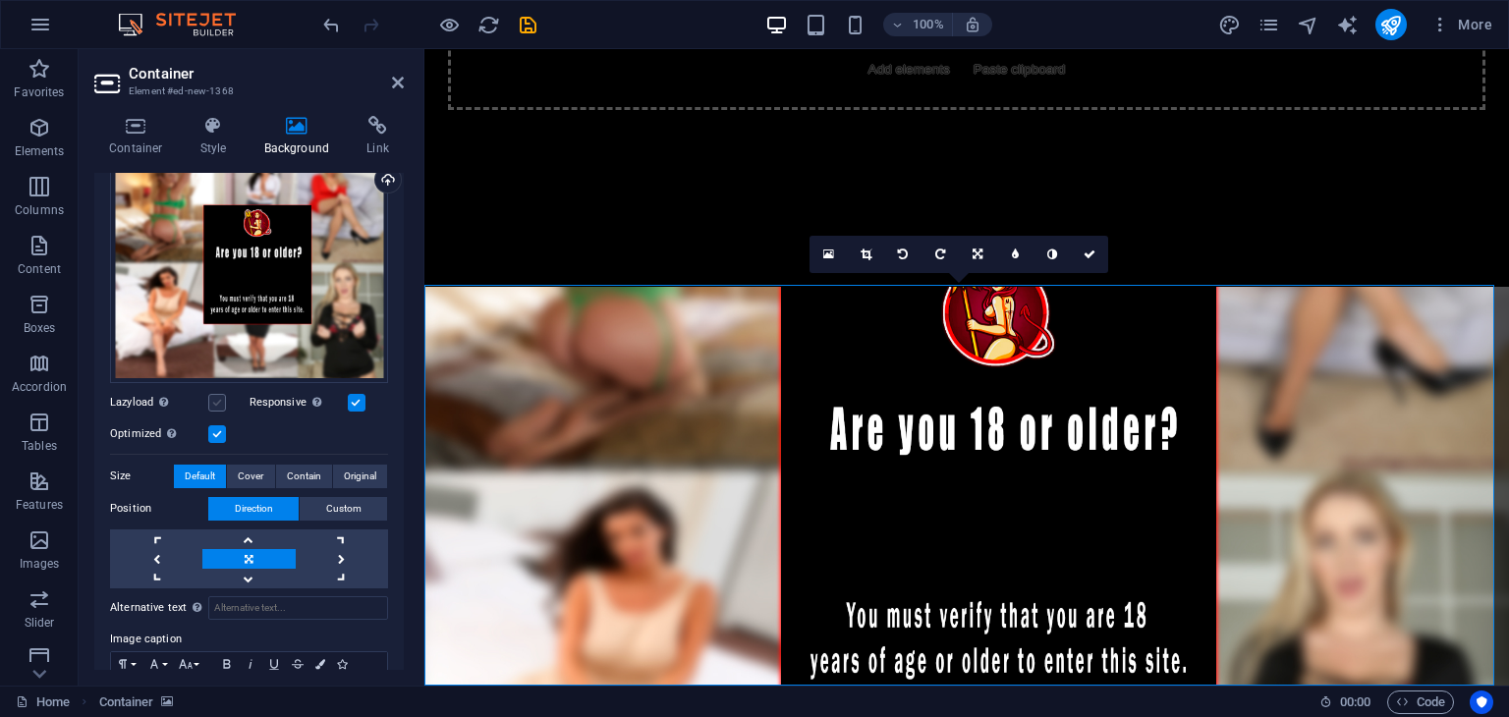
click at [216, 394] on label at bounding box center [217, 403] width 18 height 18
click at [0, 0] on input "Lazyload Loading images after the page loads improves page speed." at bounding box center [0, 0] width 0 height 0
click at [216, 395] on label at bounding box center [217, 403] width 18 height 18
click at [0, 0] on input "Lazyload Loading images after the page loads improves page speed." at bounding box center [0, 0] width 0 height 0
click at [354, 408] on div "Responsive Automatically load retina image and smartphone optimized sizes." at bounding box center [320, 403] width 140 height 24
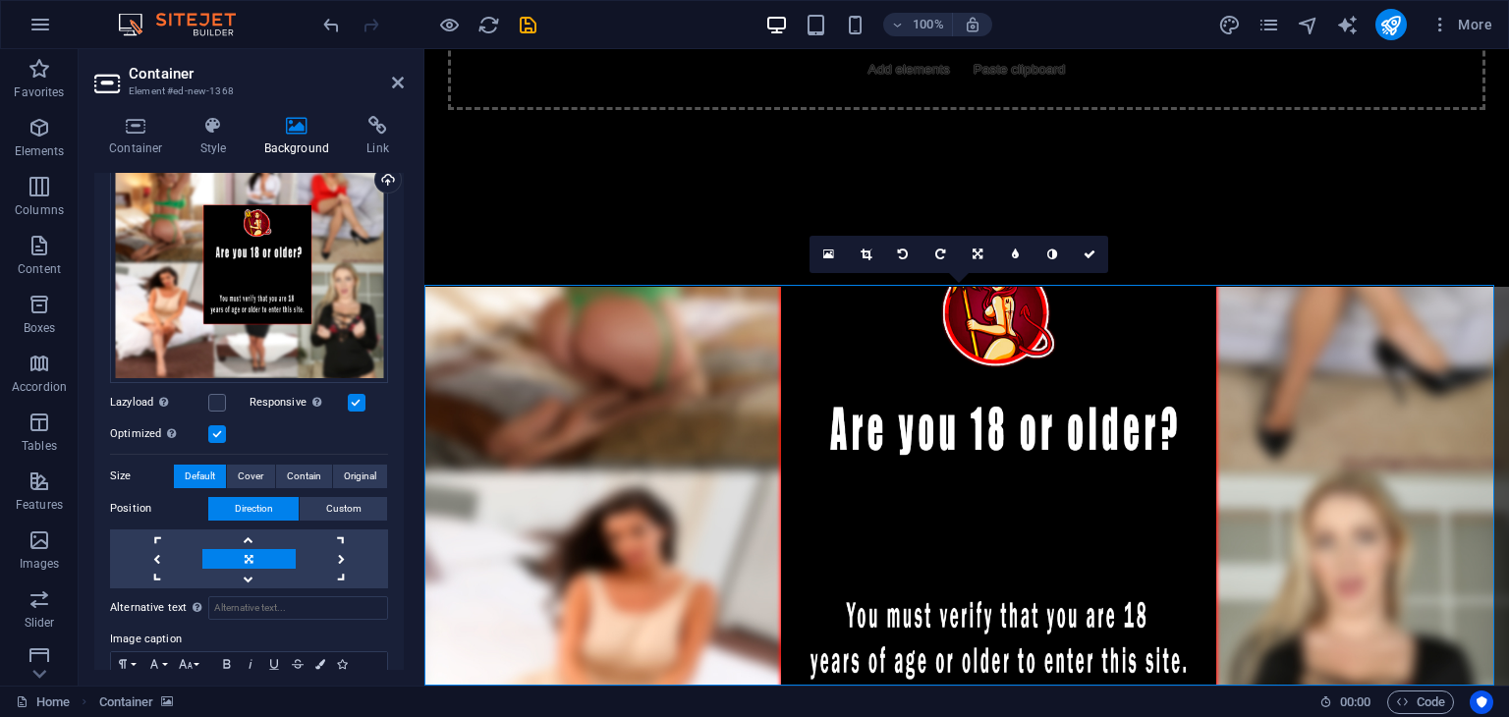
click at [358, 397] on label at bounding box center [357, 403] width 18 height 18
click at [0, 0] on input "Responsive Automatically load retina image and smartphone optimized sizes." at bounding box center [0, 0] width 0 height 0
click at [224, 430] on label at bounding box center [217, 434] width 18 height 18
click at [0, 0] on input "Optimized Images are compressed to improve page speed." at bounding box center [0, 0] width 0 height 0
click at [223, 430] on label at bounding box center [217, 434] width 18 height 18
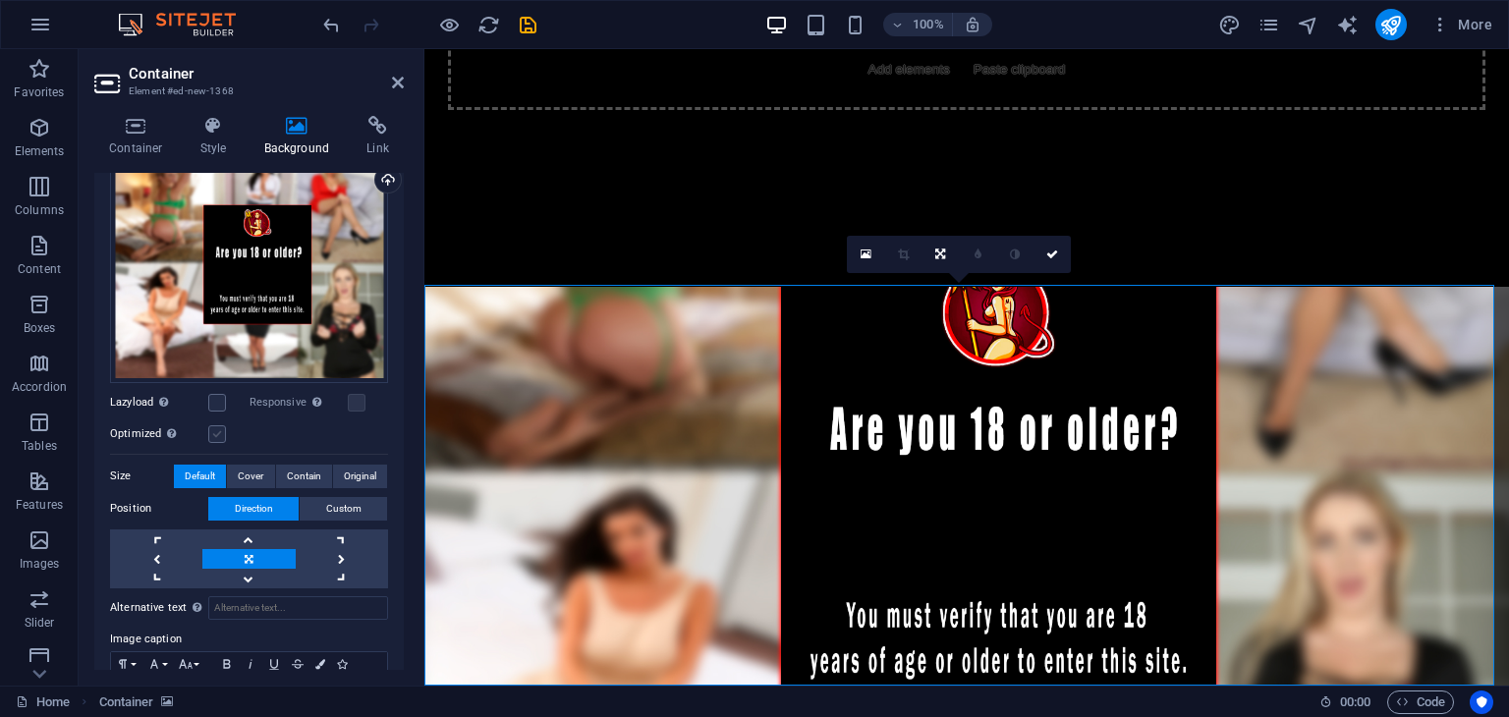
click at [0, 0] on input "Optimized Images are compressed to improve page speed." at bounding box center [0, 0] width 0 height 0
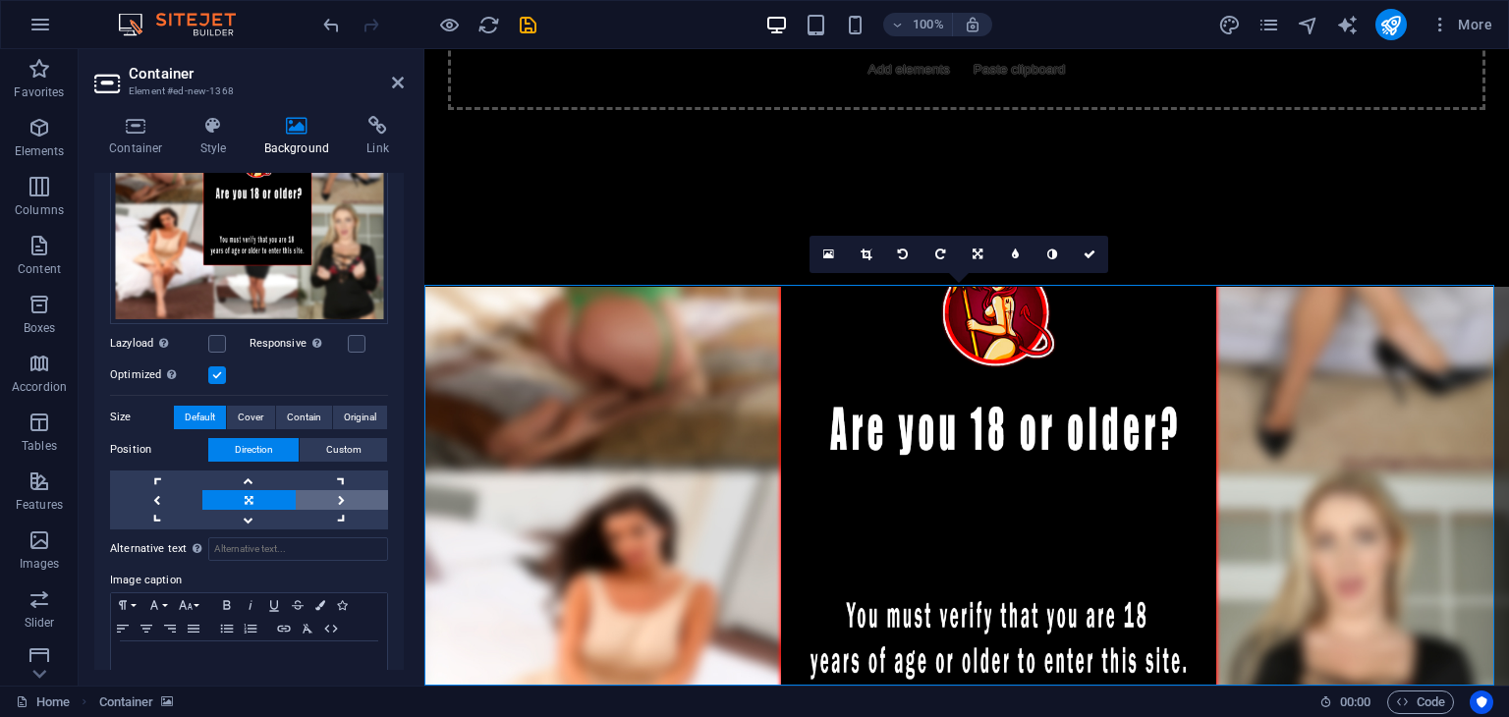
scroll to position [299, 0]
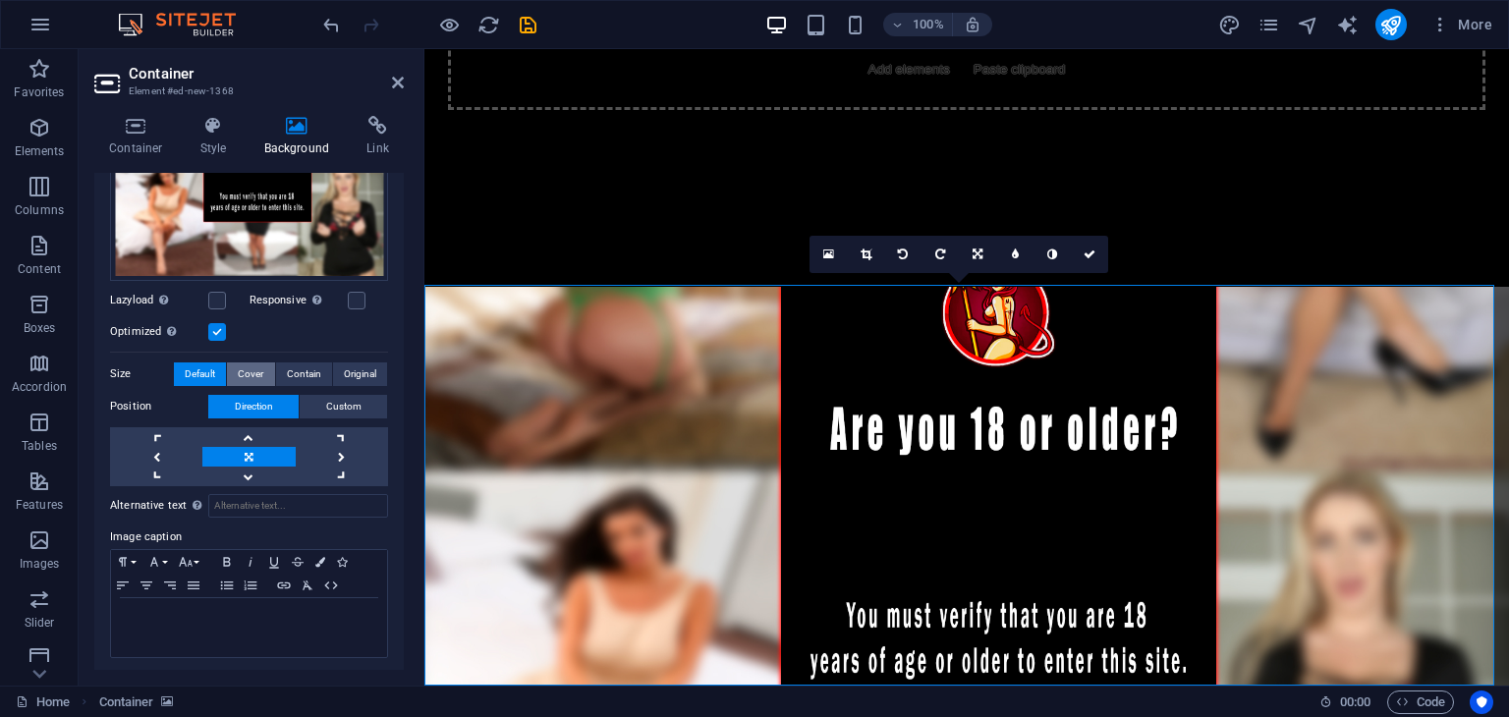
click at [267, 370] on button "Cover" at bounding box center [250, 375] width 47 height 24
click at [368, 373] on span "Original" at bounding box center [360, 375] width 32 height 24
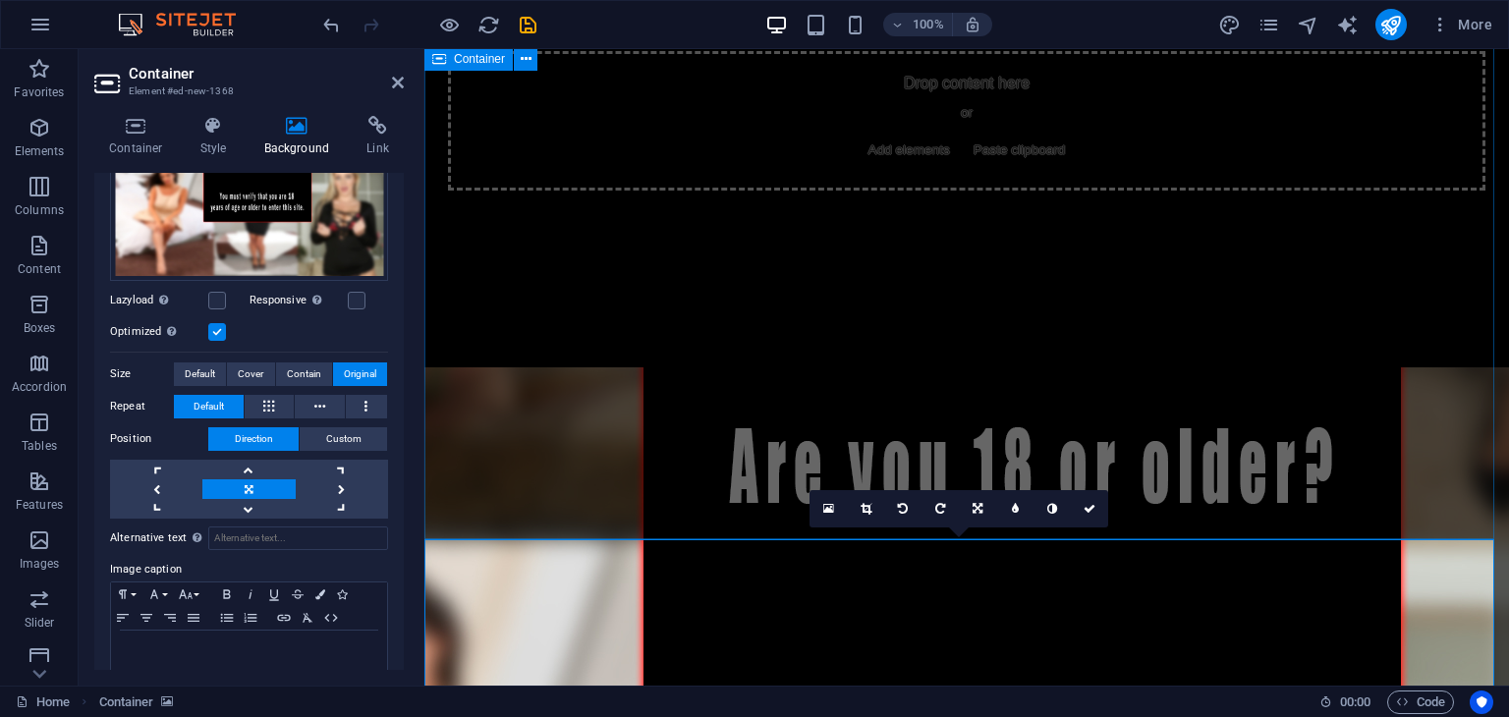
scroll to position [255, 0]
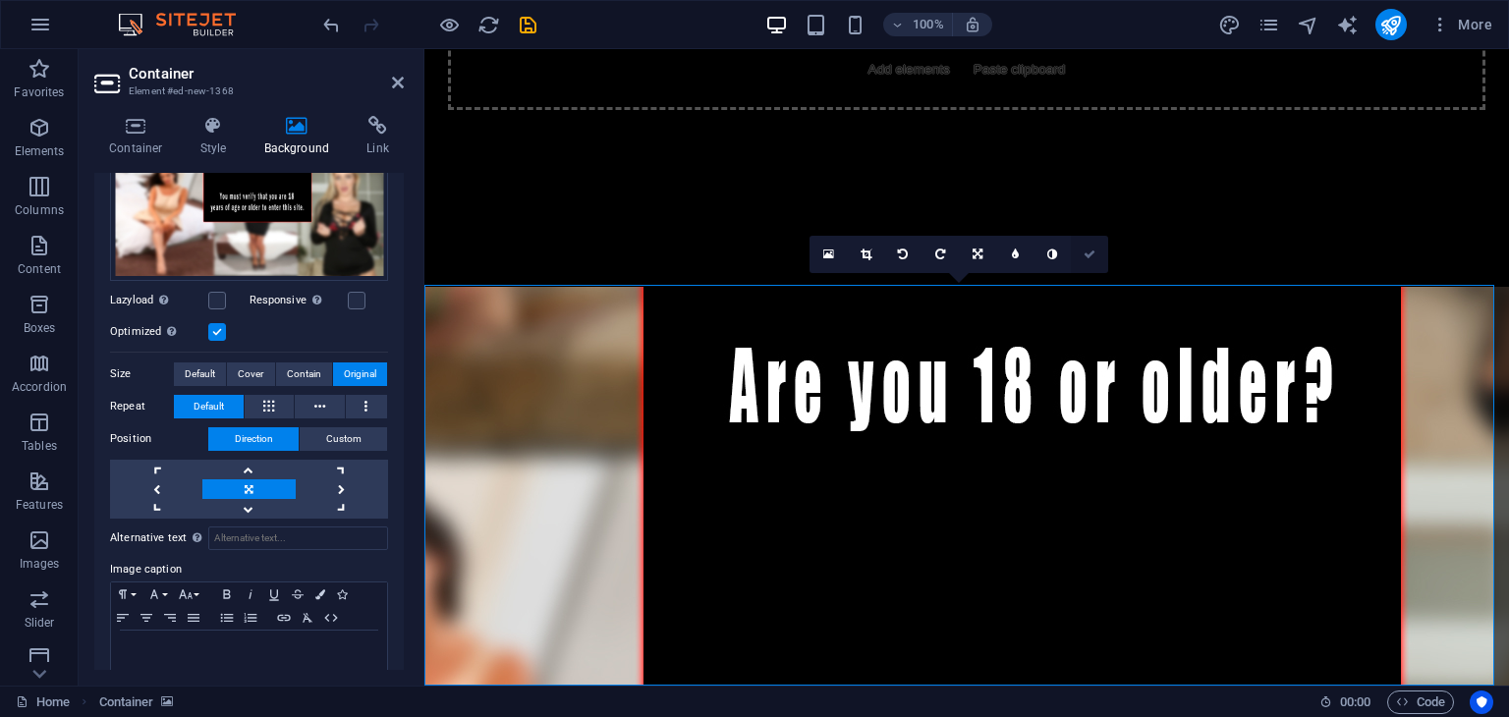
click at [1102, 254] on link at bounding box center [1089, 254] width 37 height 37
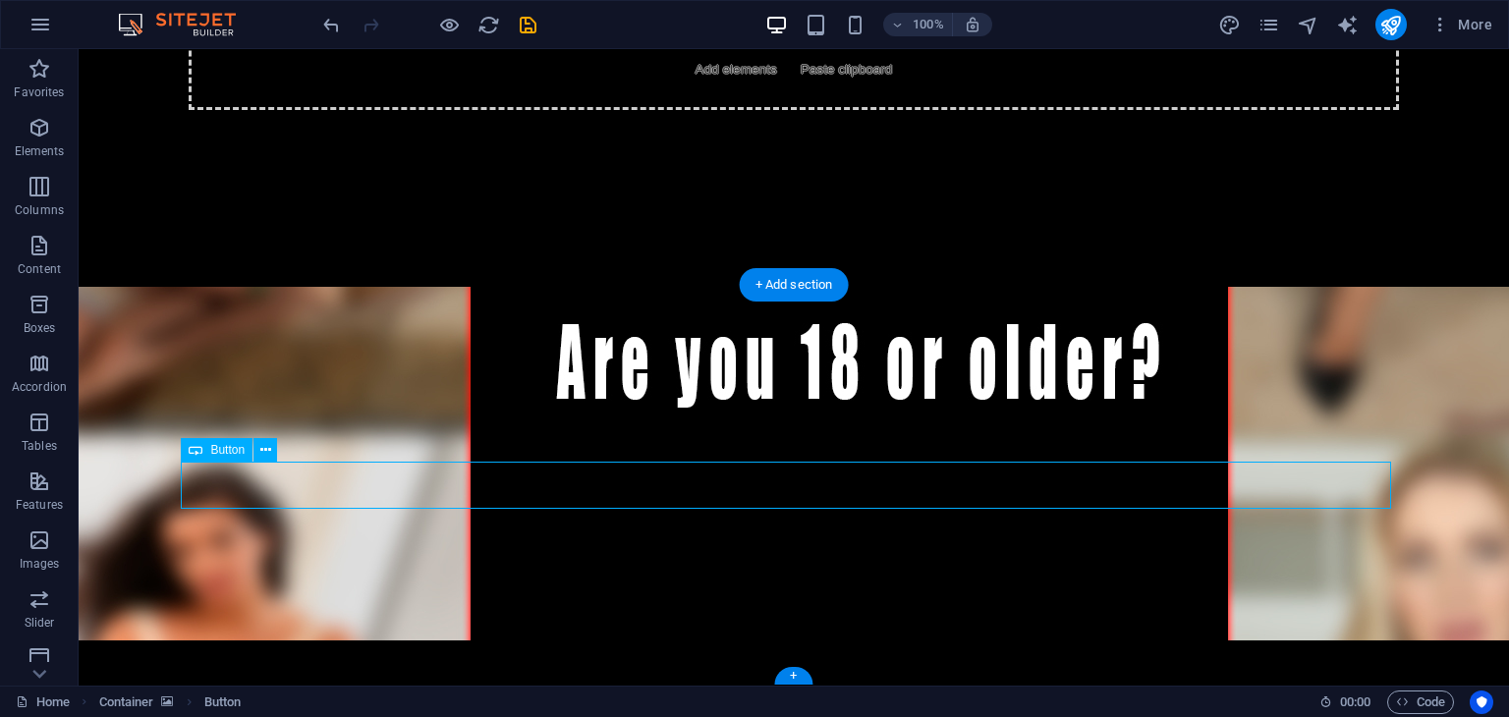
select select "px"
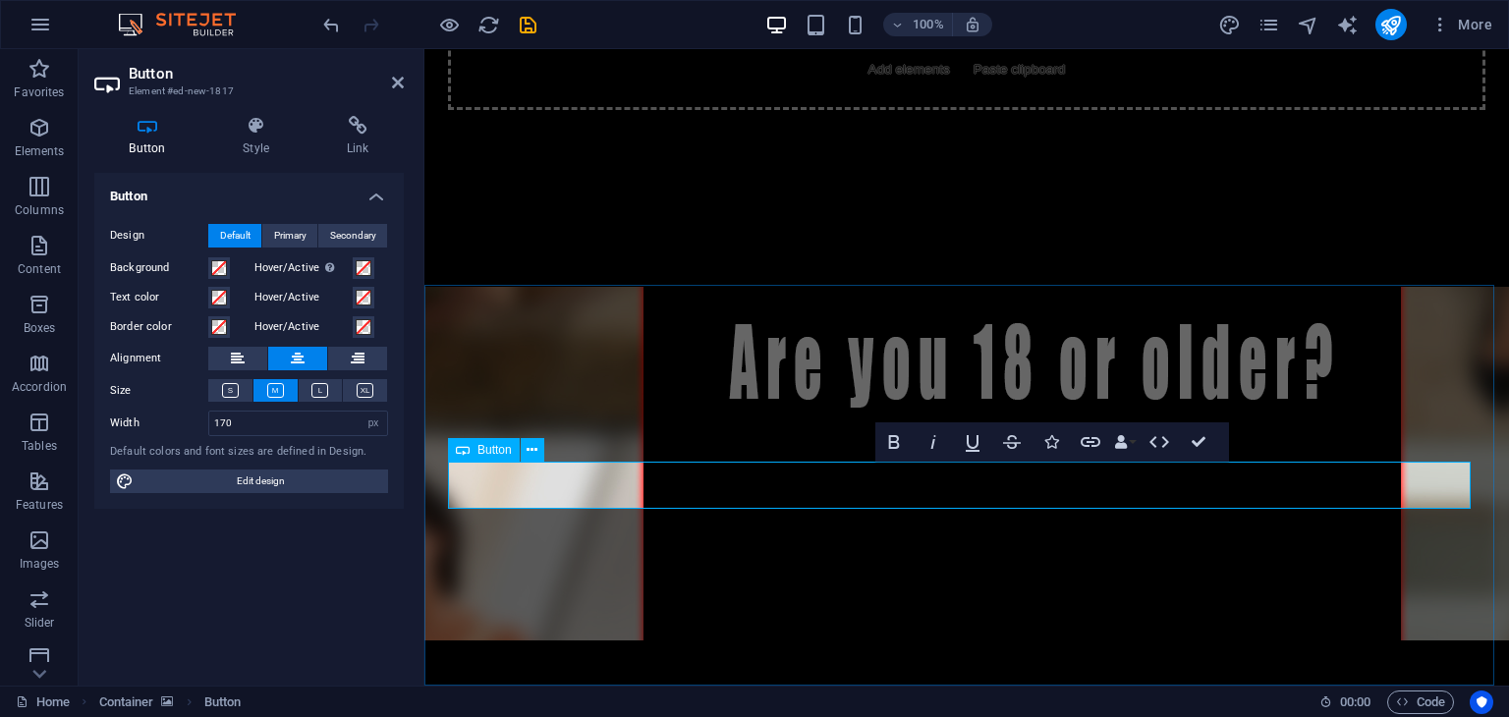
drag, startPoint x: 1263, startPoint y: 485, endPoint x: 1384, endPoint y: 500, distance: 122.7
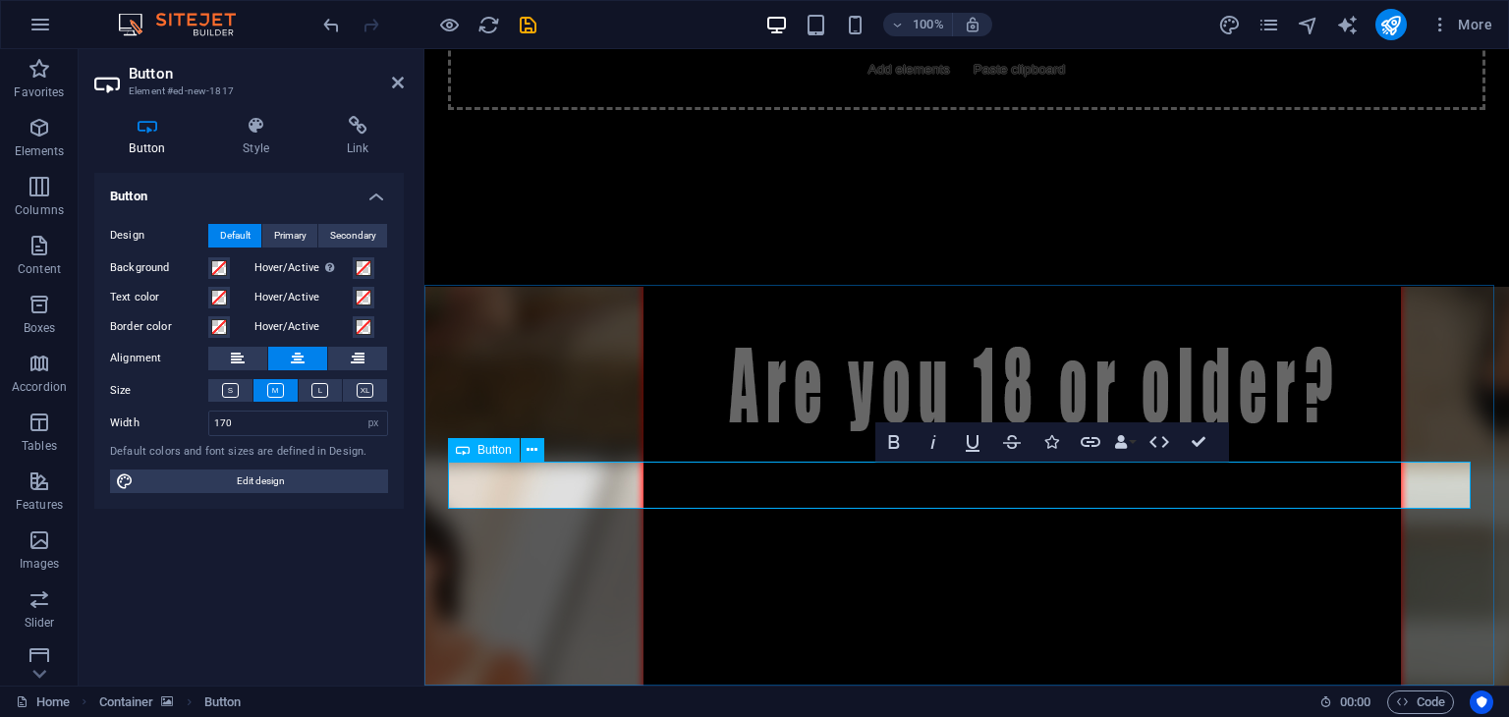
click at [1403, 275] on div "Drop content here or Add elements Paste clipboard" at bounding box center [966, 40] width 1085 height 493
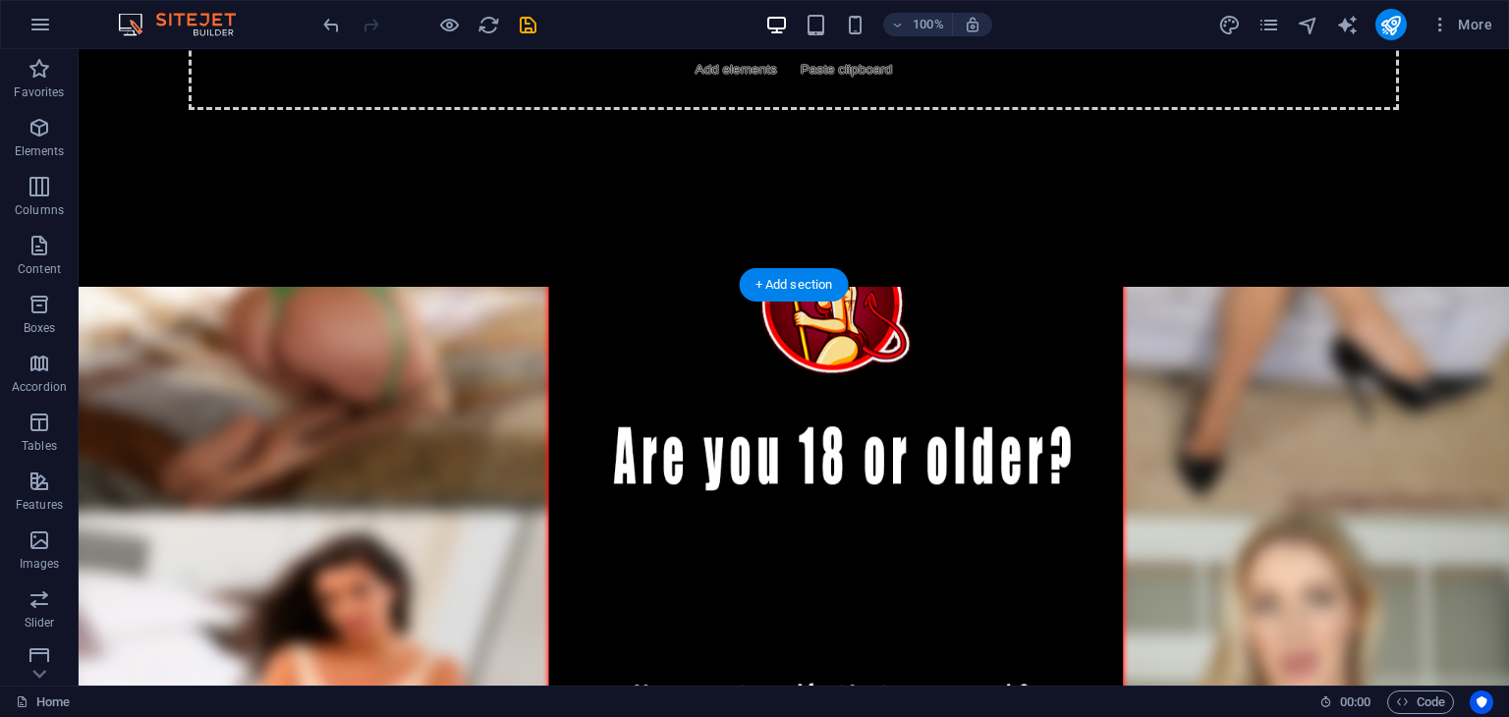
click at [926, 333] on figure at bounding box center [794, 533] width 1431 height 492
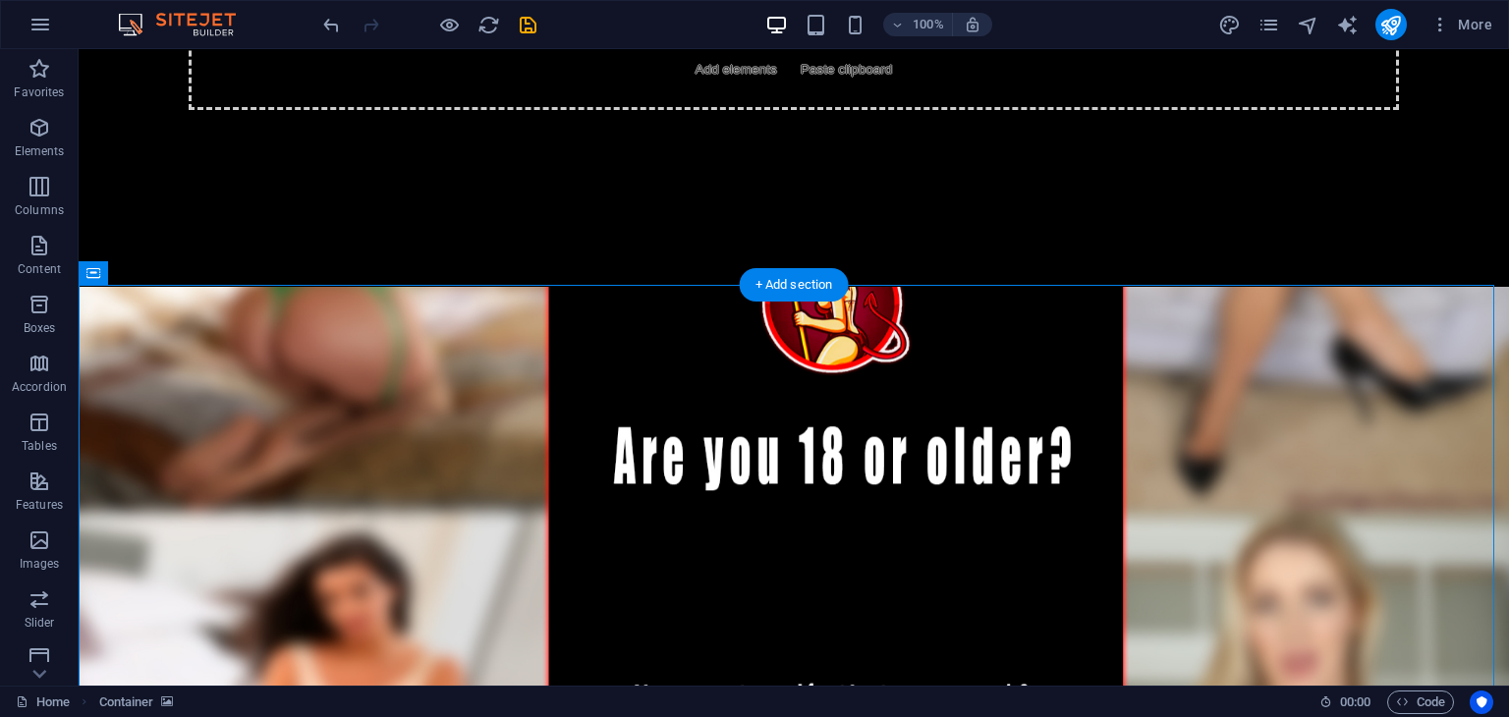
click at [1235, 322] on figure at bounding box center [794, 533] width 1431 height 492
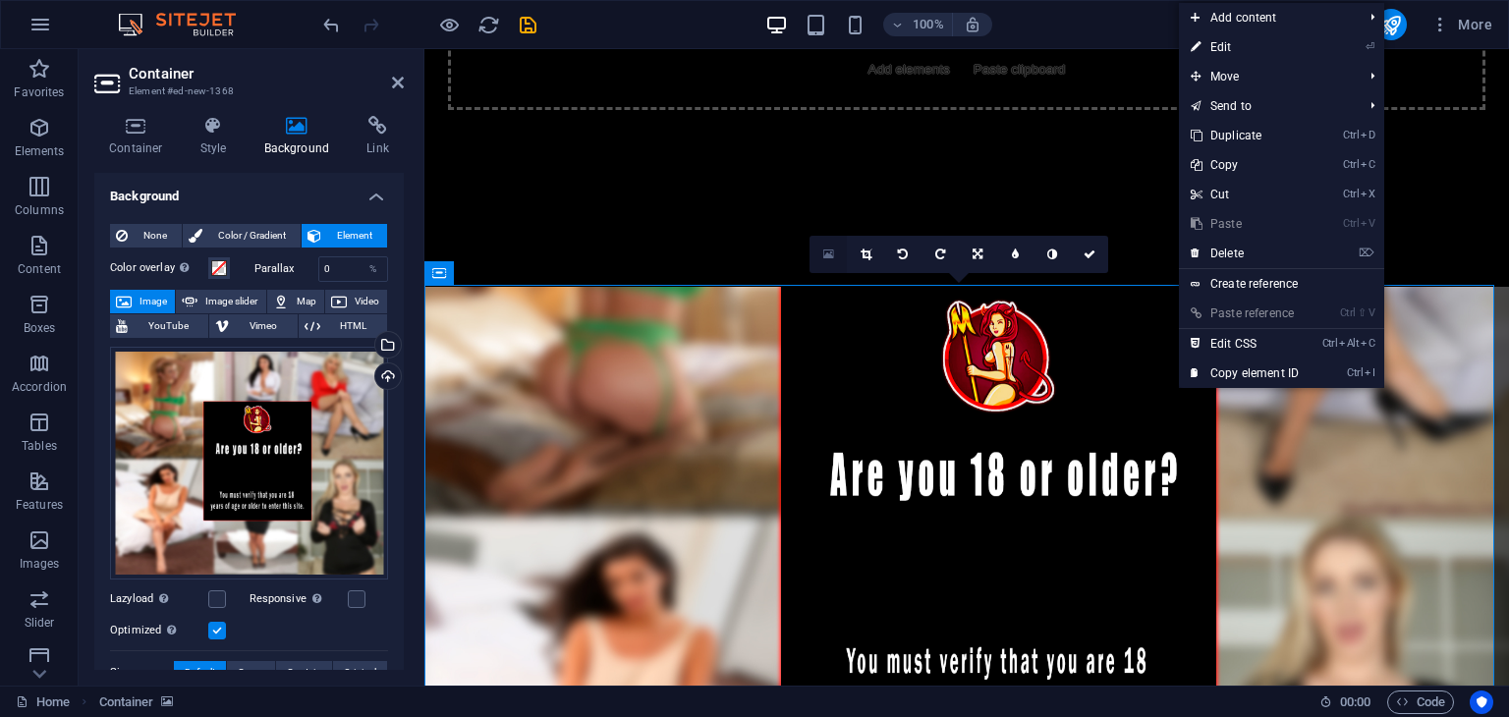
click at [832, 254] on icon at bounding box center [828, 255] width 11 height 14
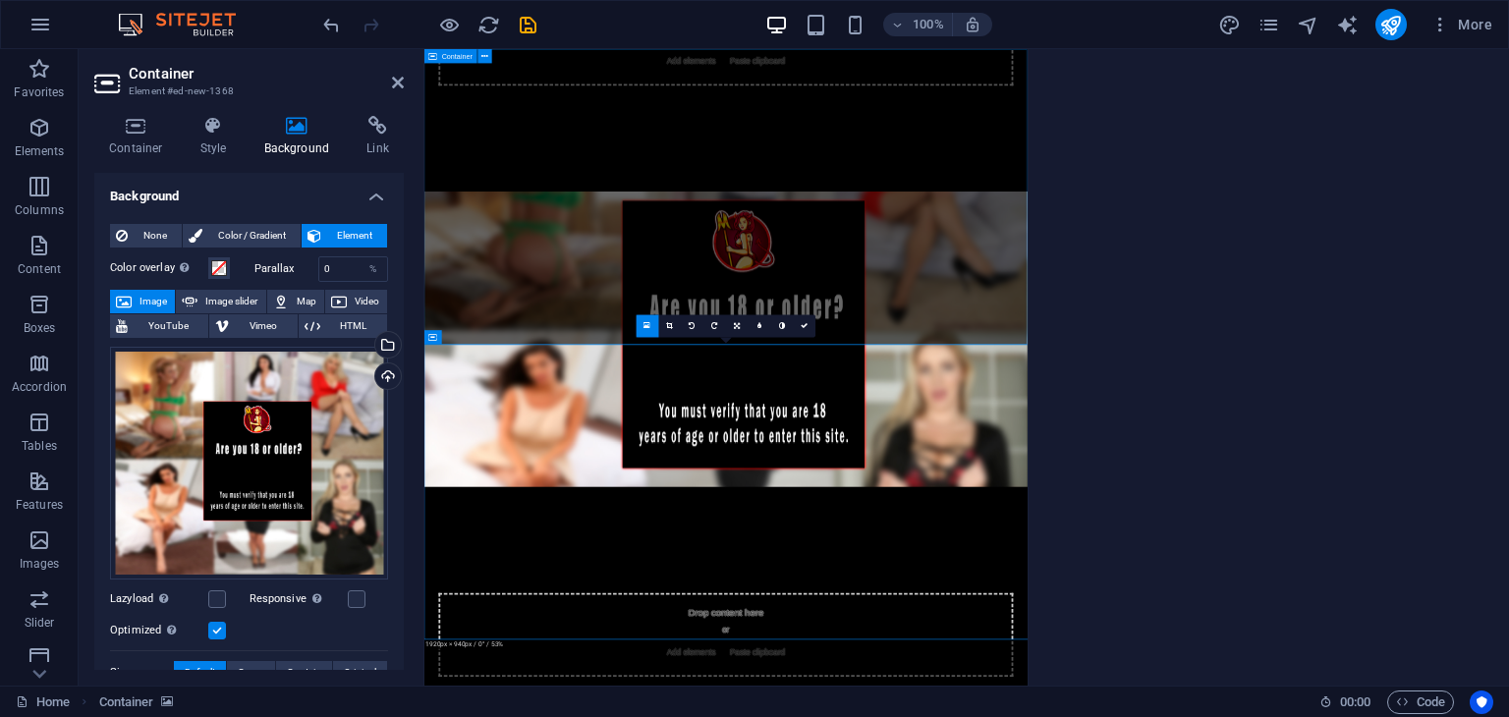
scroll to position [0, 0]
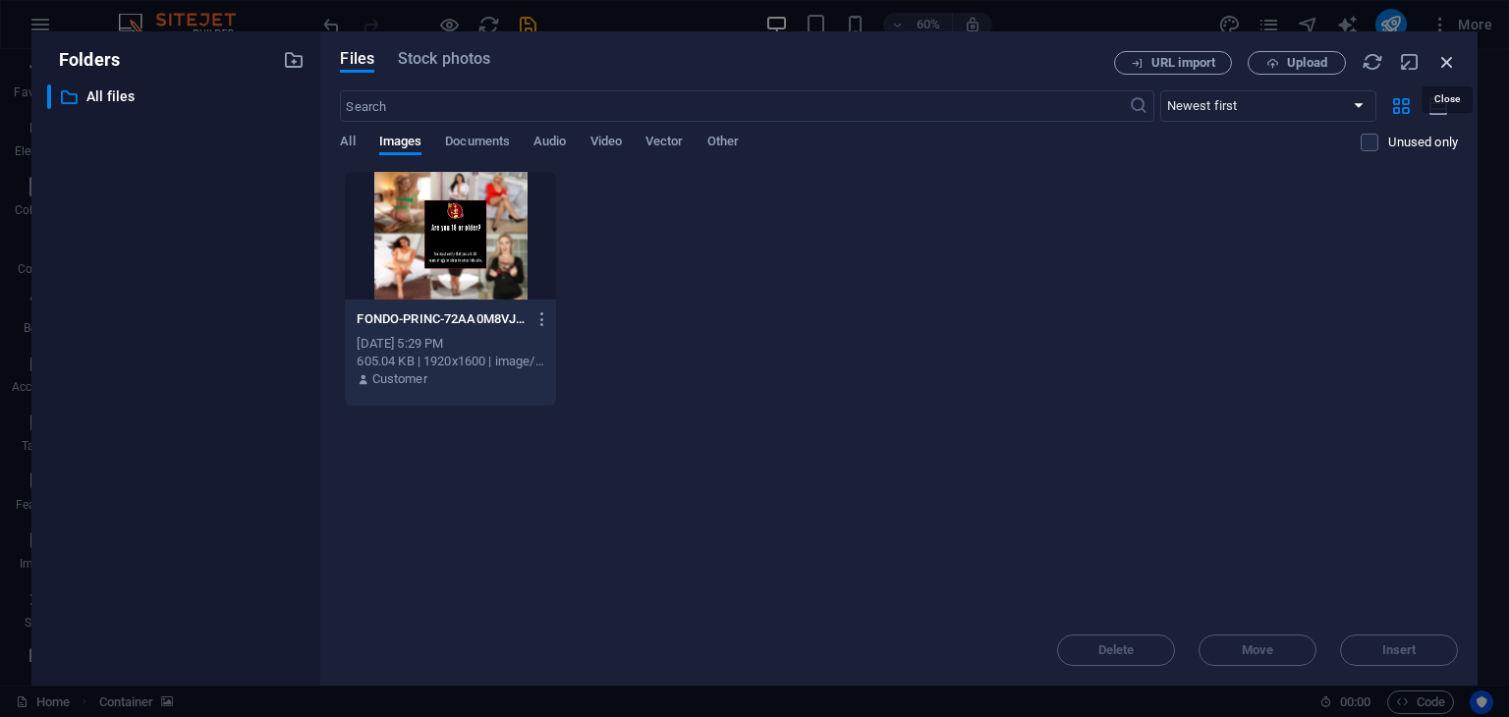
drag, startPoint x: 1452, startPoint y: 62, endPoint x: 1022, endPoint y: 15, distance: 432.9
click at [1452, 62] on icon "button" at bounding box center [1447, 62] width 22 height 22
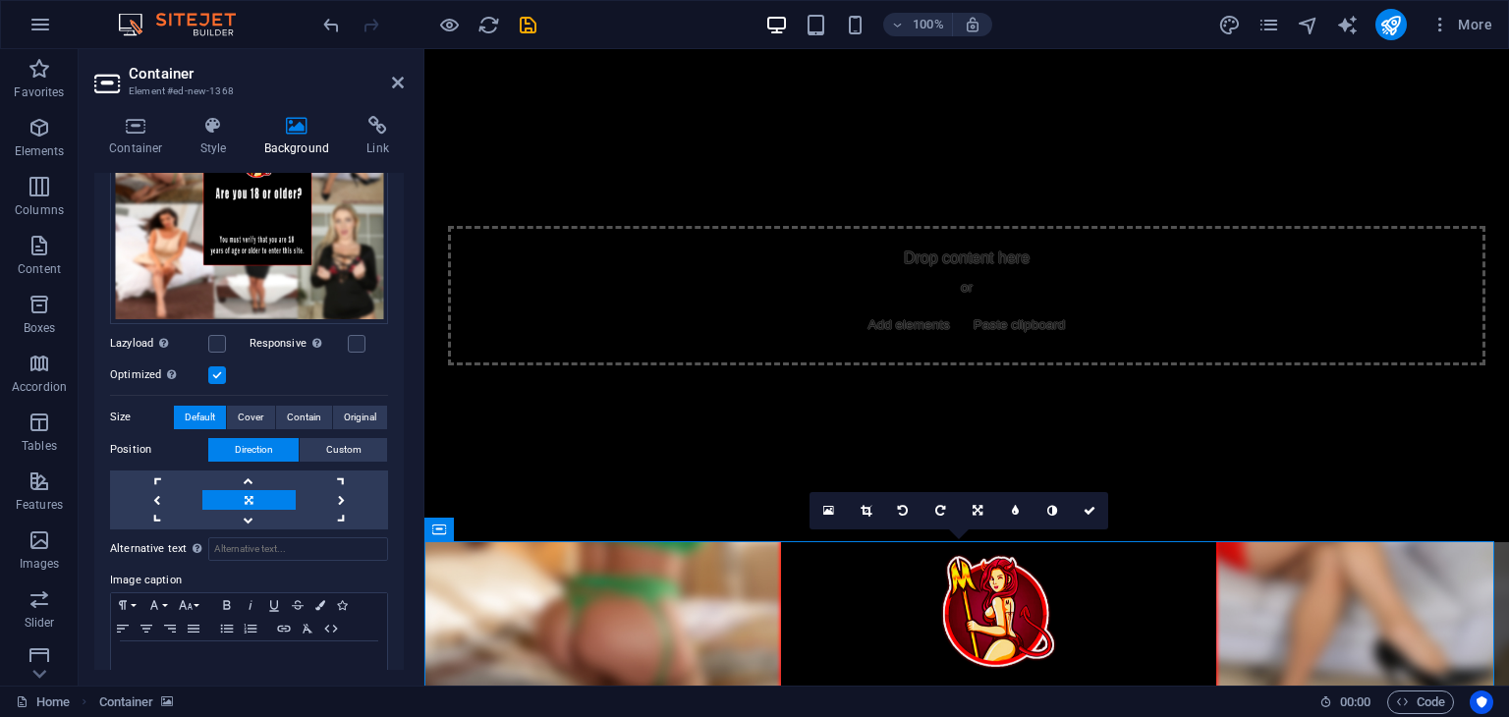
scroll to position [299, 0]
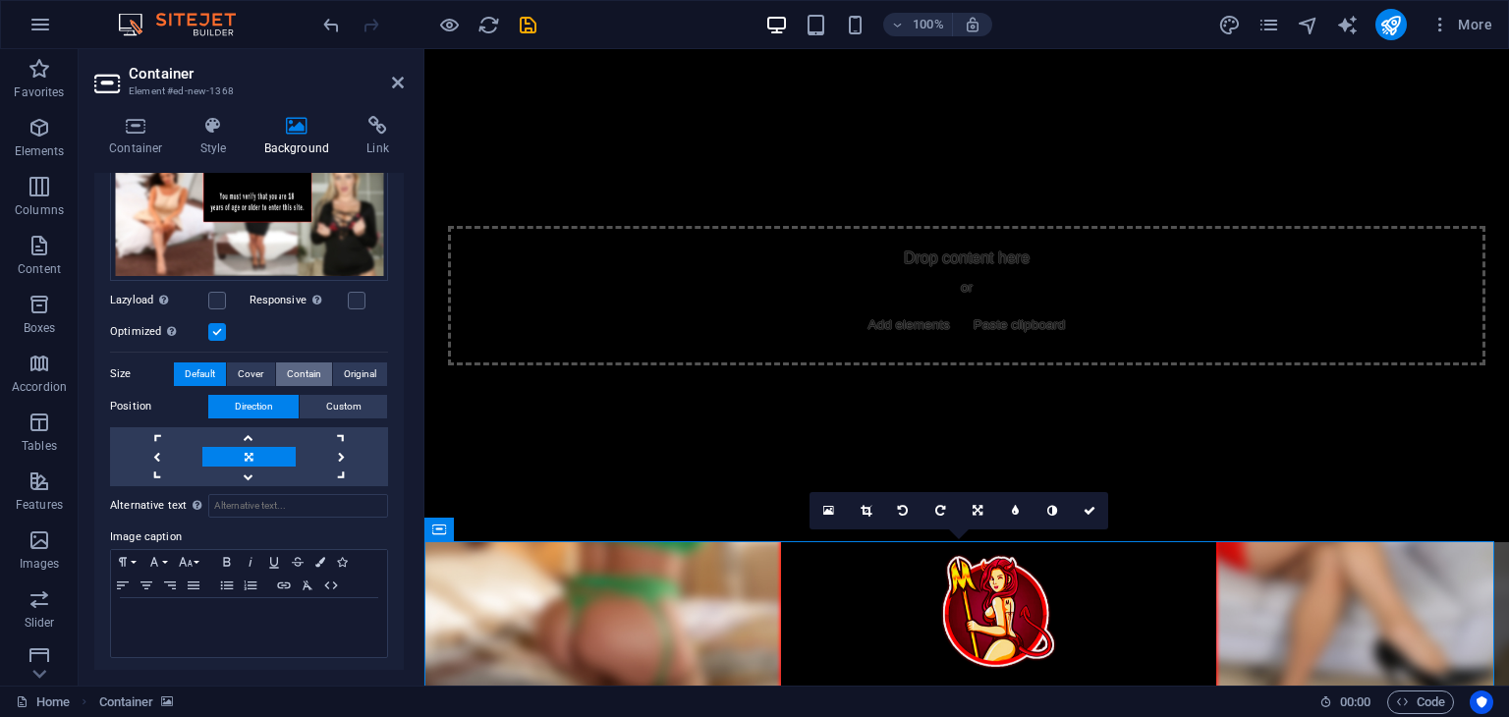
click at [303, 371] on span "Contain" at bounding box center [304, 375] width 34 height 24
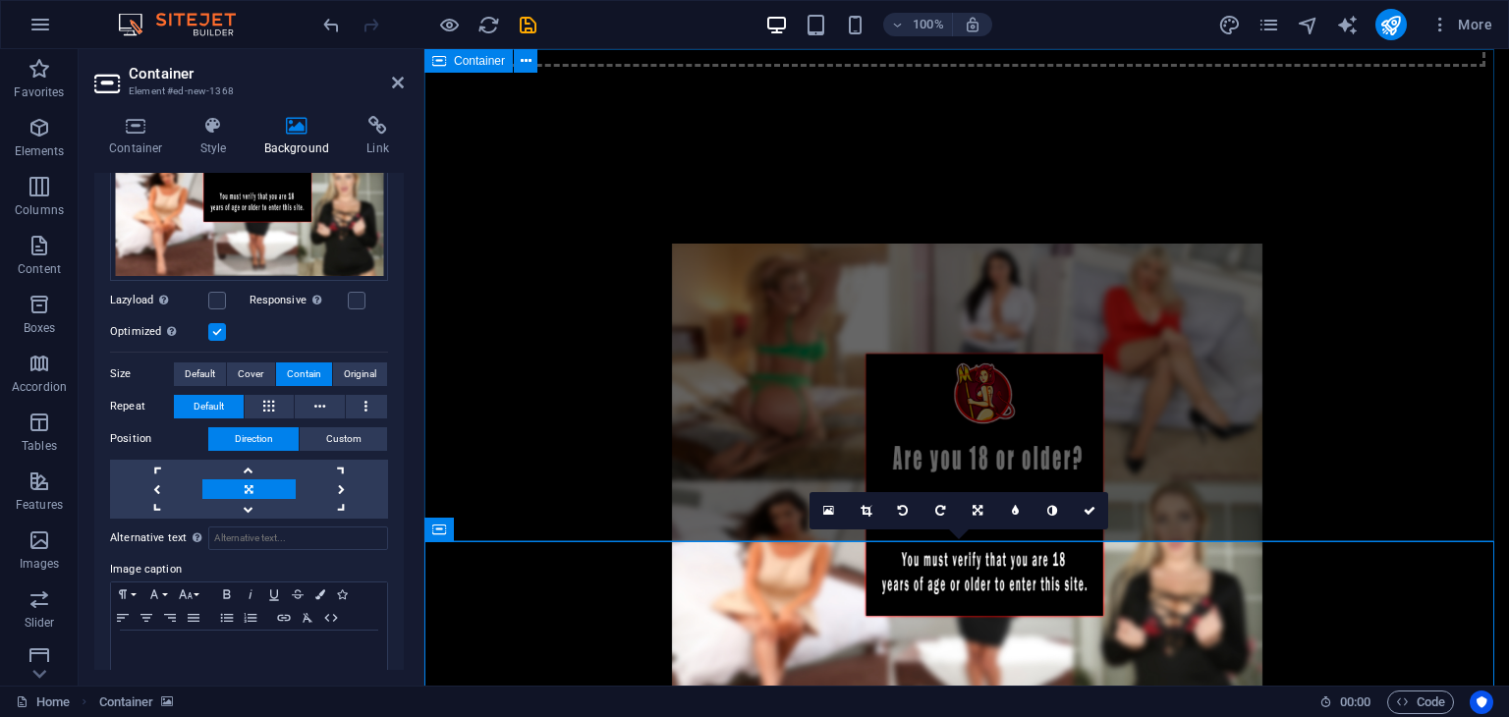
scroll to position [347, 0]
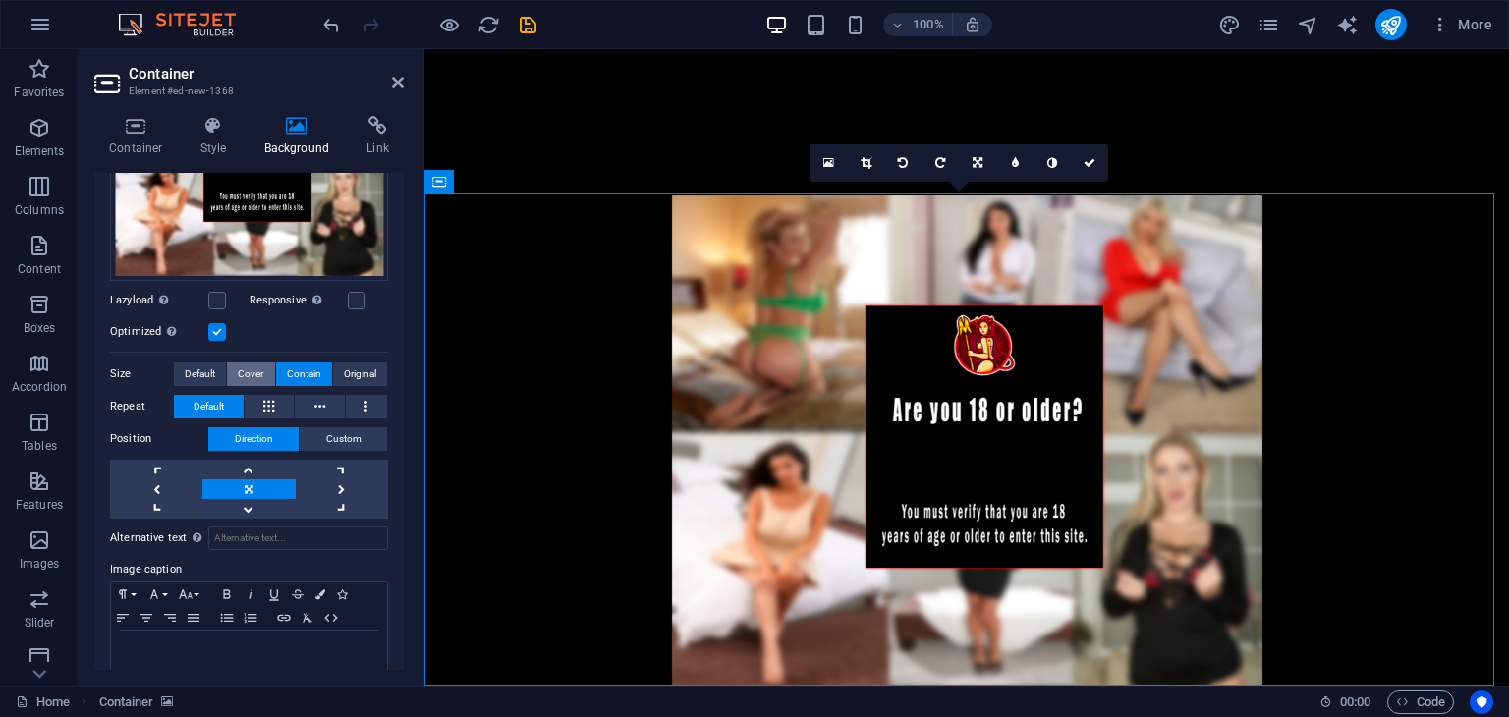
click at [240, 366] on span "Cover" at bounding box center [251, 375] width 26 height 24
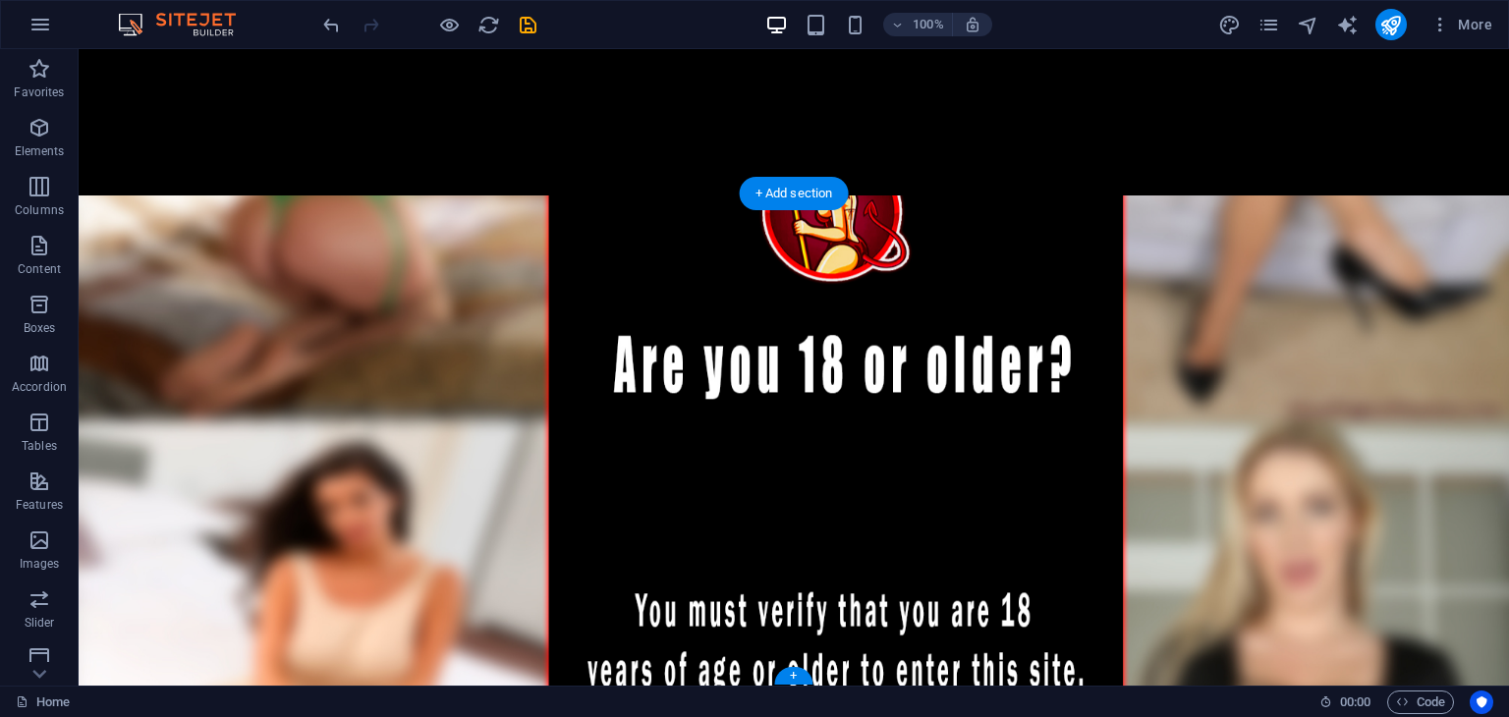
click at [431, 300] on figure at bounding box center [794, 442] width 1431 height 492
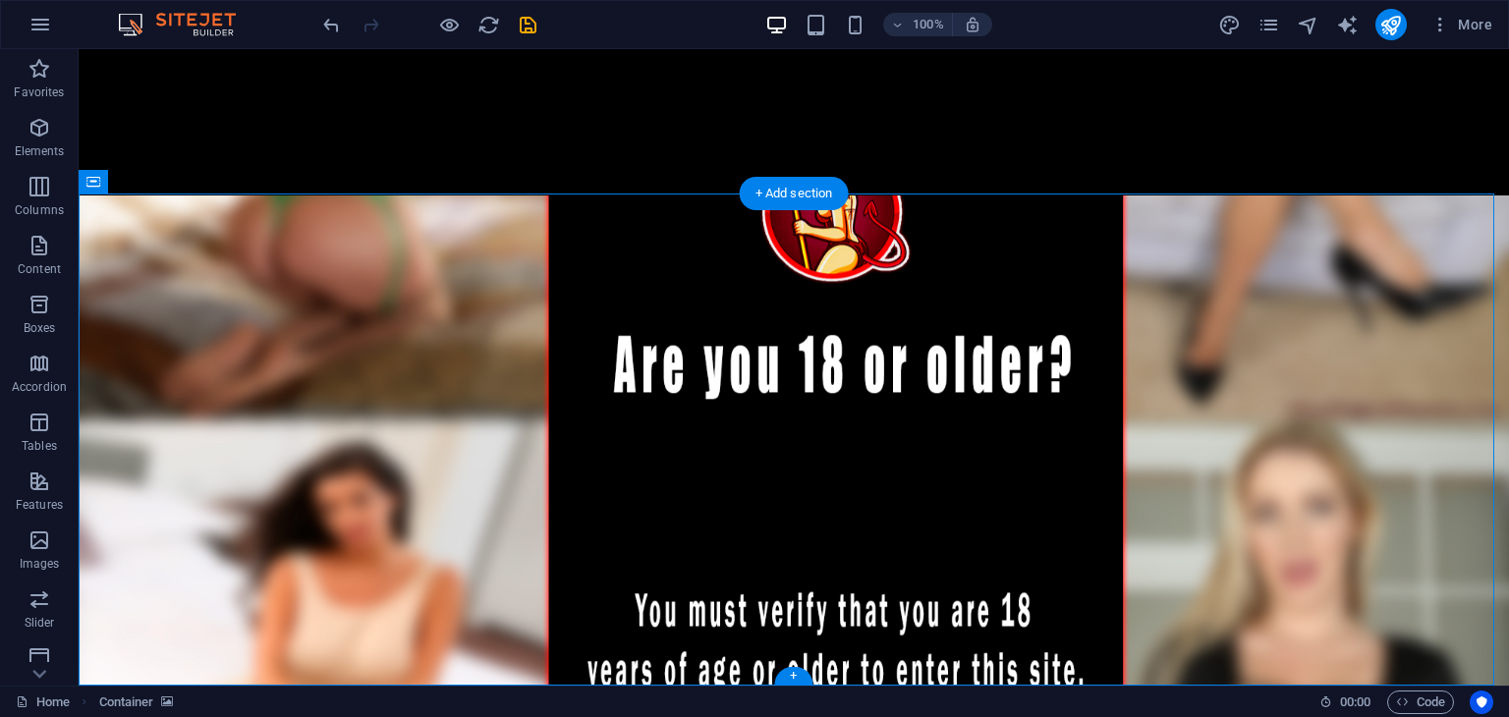
click at [431, 300] on figure at bounding box center [794, 442] width 1431 height 492
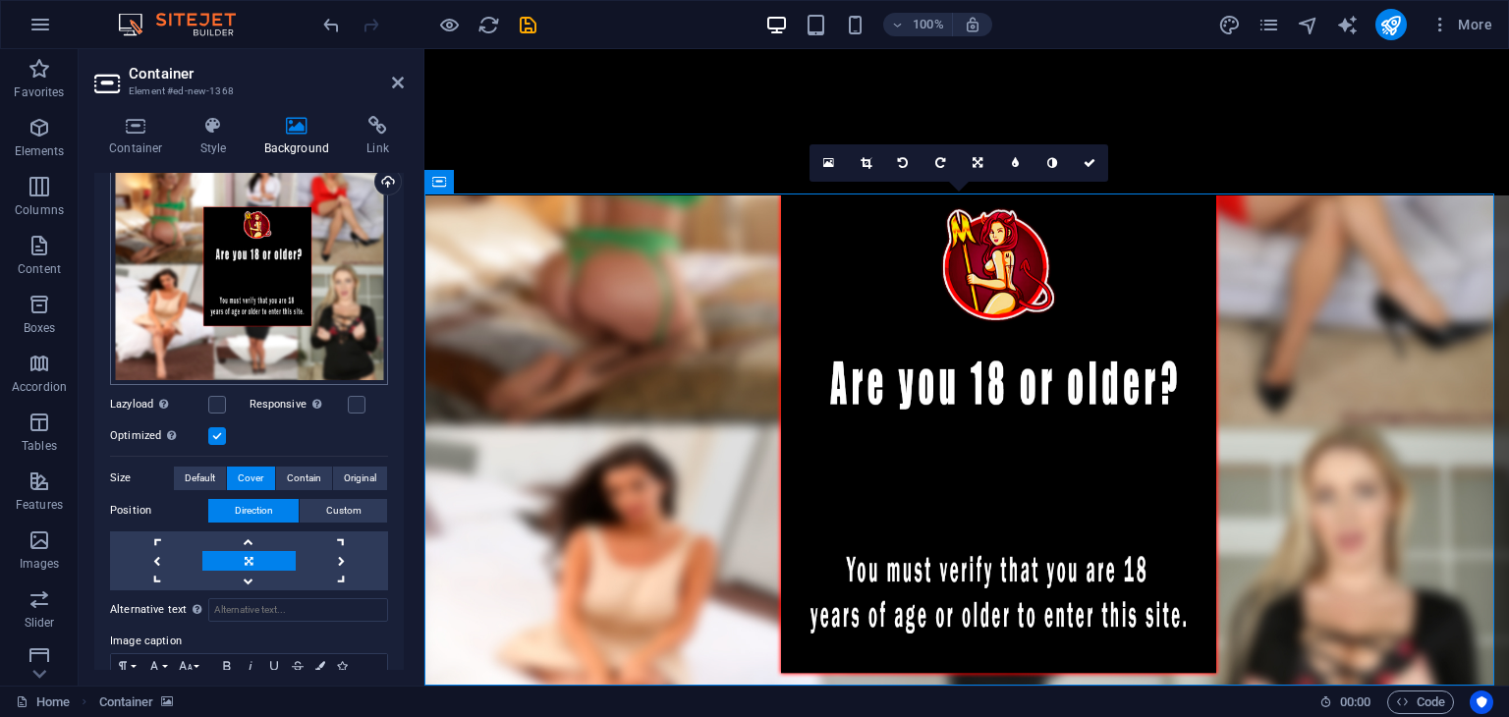
scroll to position [299, 0]
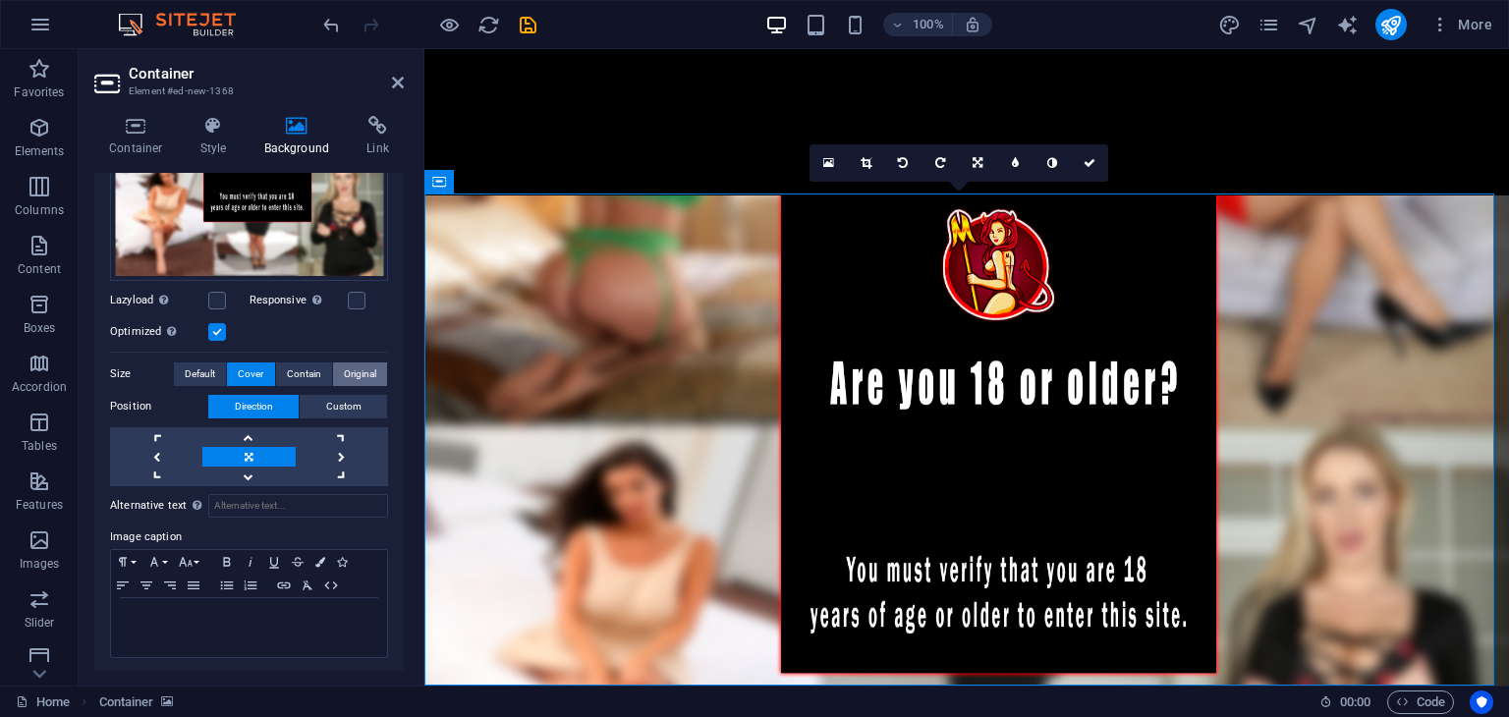
click at [333, 365] on button "Original" at bounding box center [360, 375] width 54 height 24
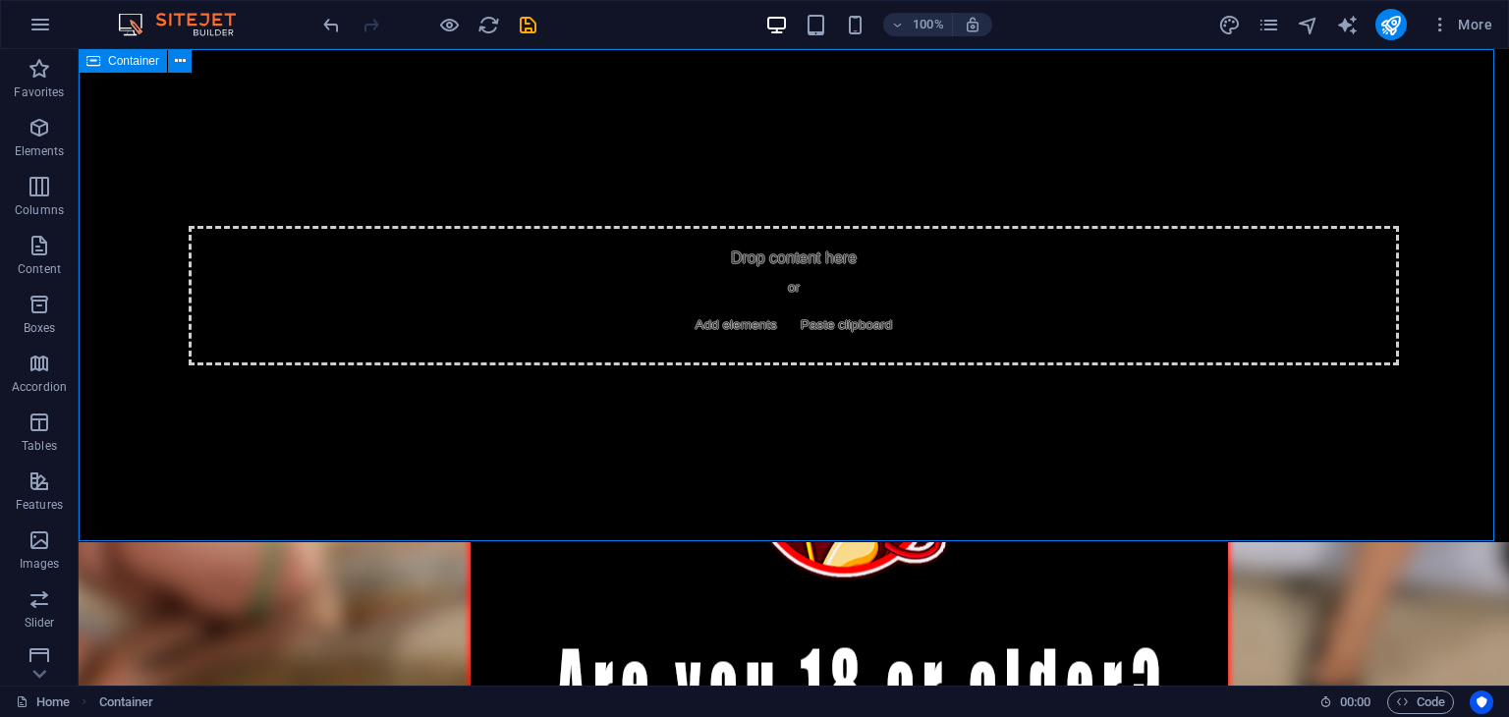
scroll to position [347, 0]
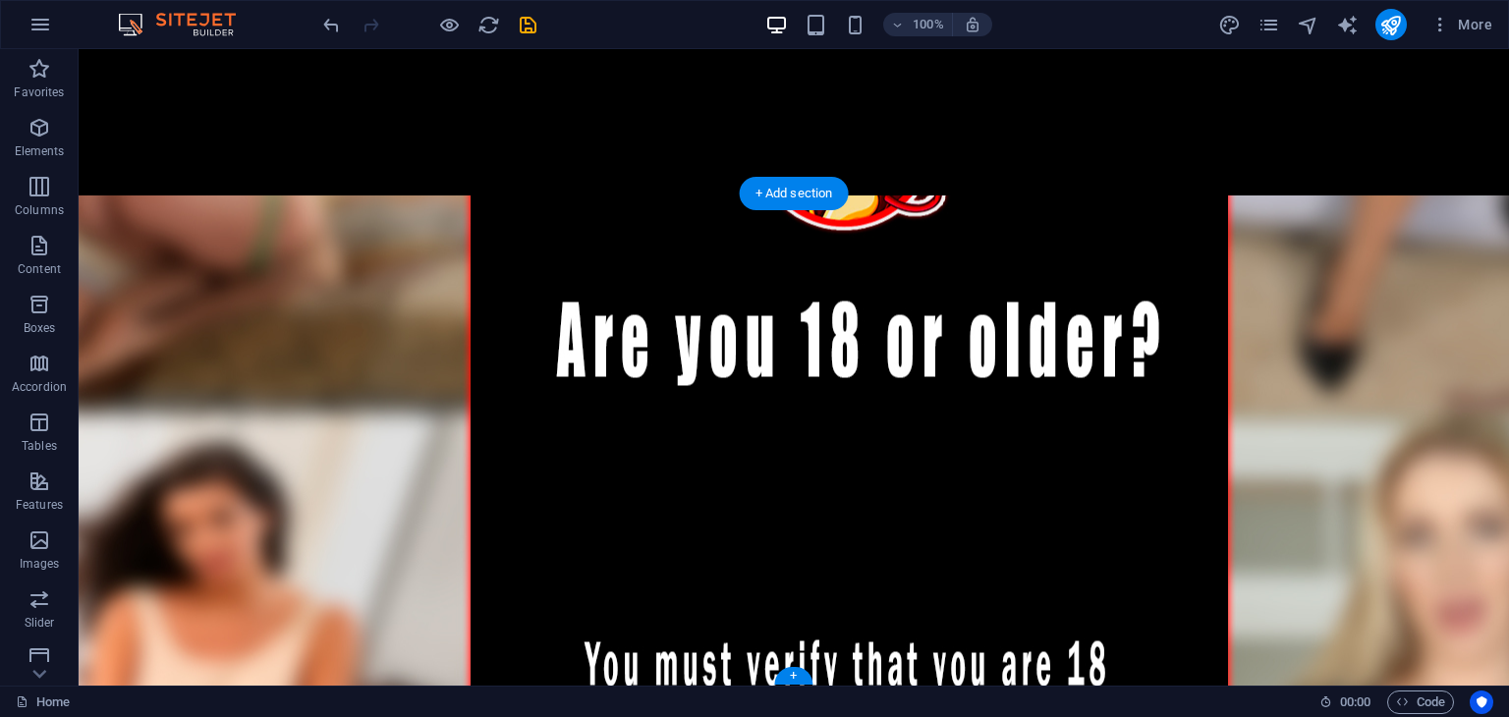
click at [342, 250] on figure at bounding box center [794, 442] width 1431 height 492
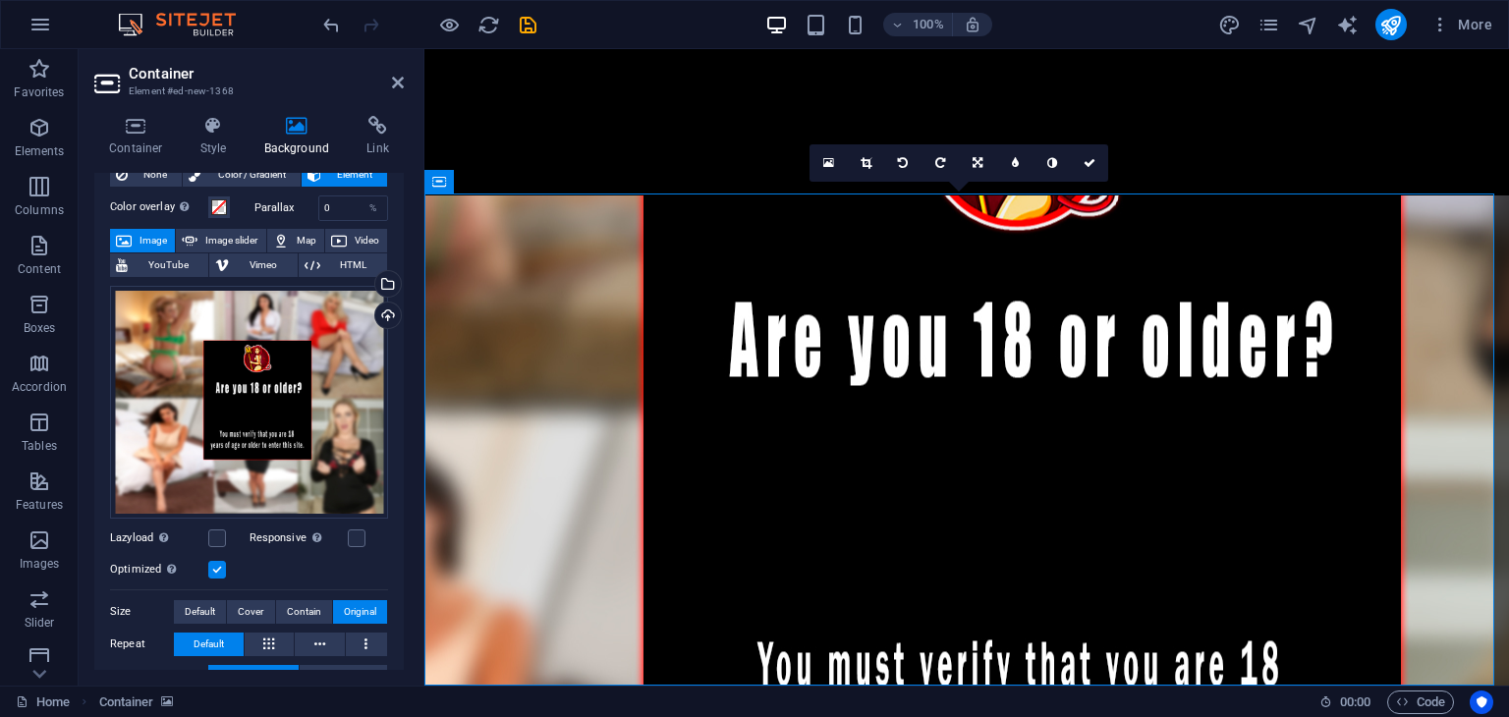
scroll to position [197, 0]
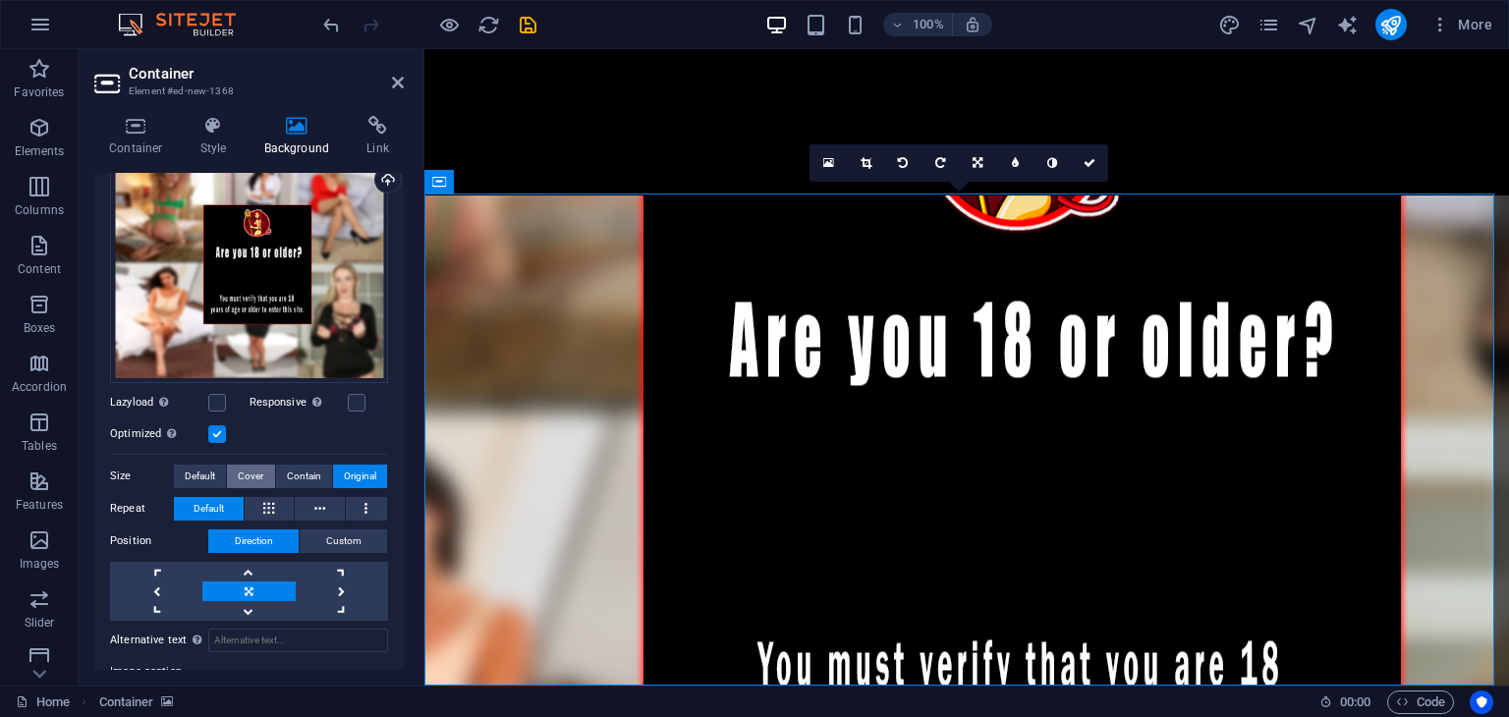
click at [264, 480] on button "Cover" at bounding box center [250, 477] width 47 height 24
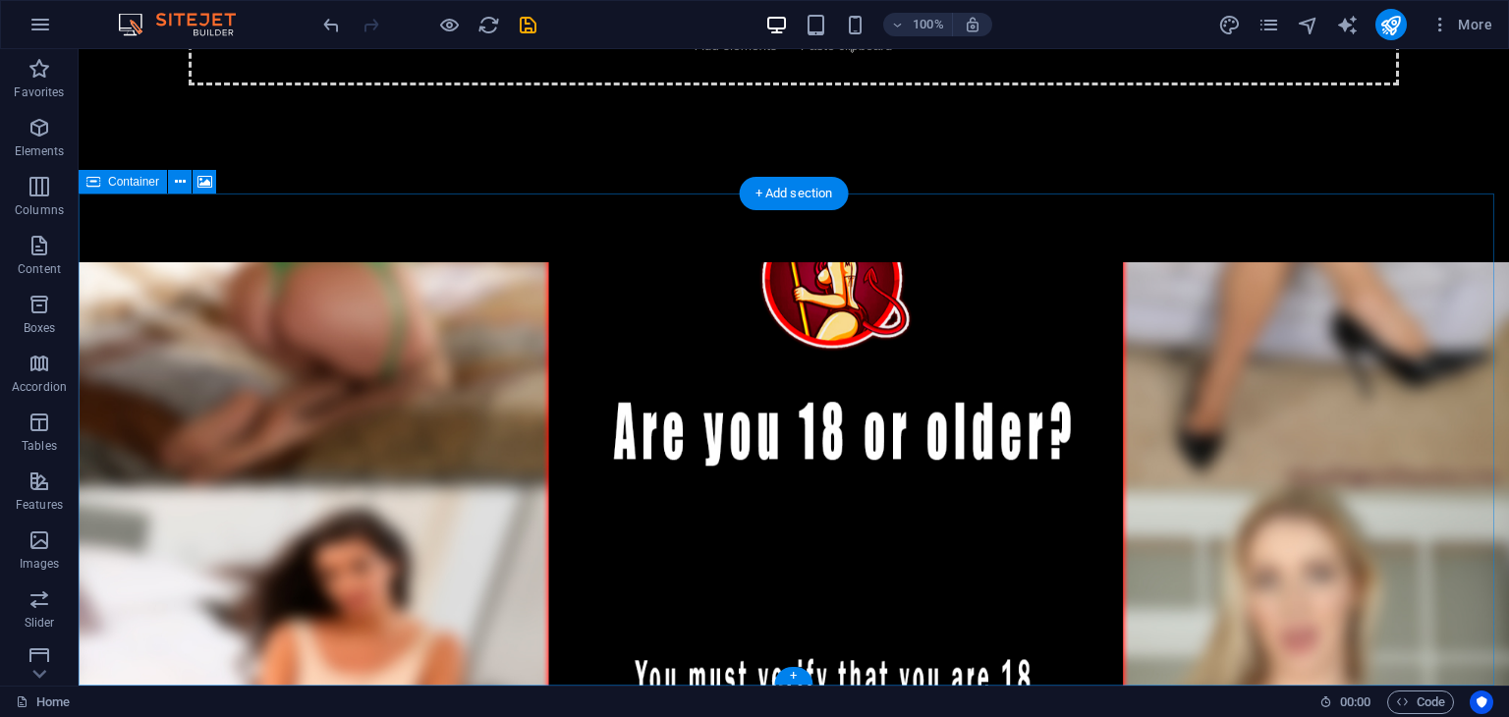
scroll to position [249, 0]
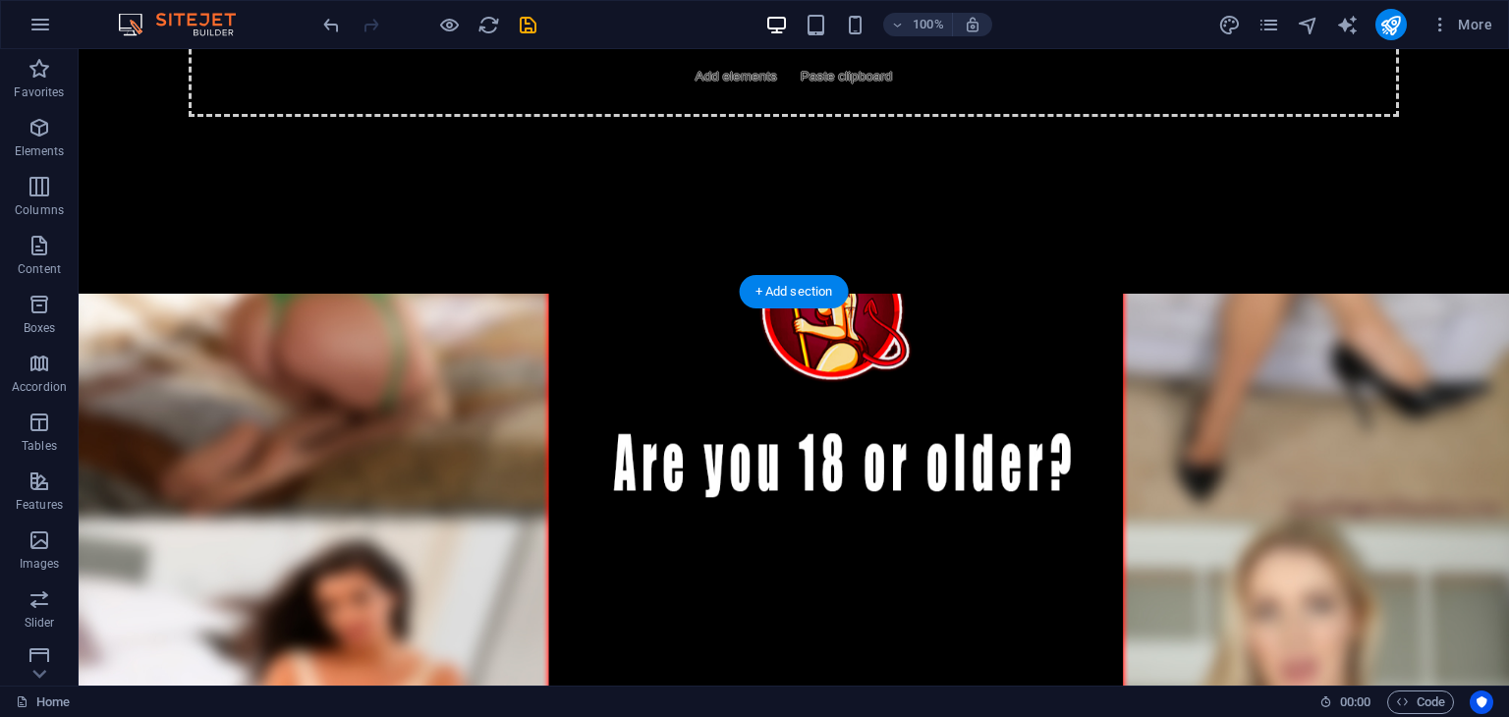
click at [436, 358] on figure at bounding box center [794, 540] width 1431 height 492
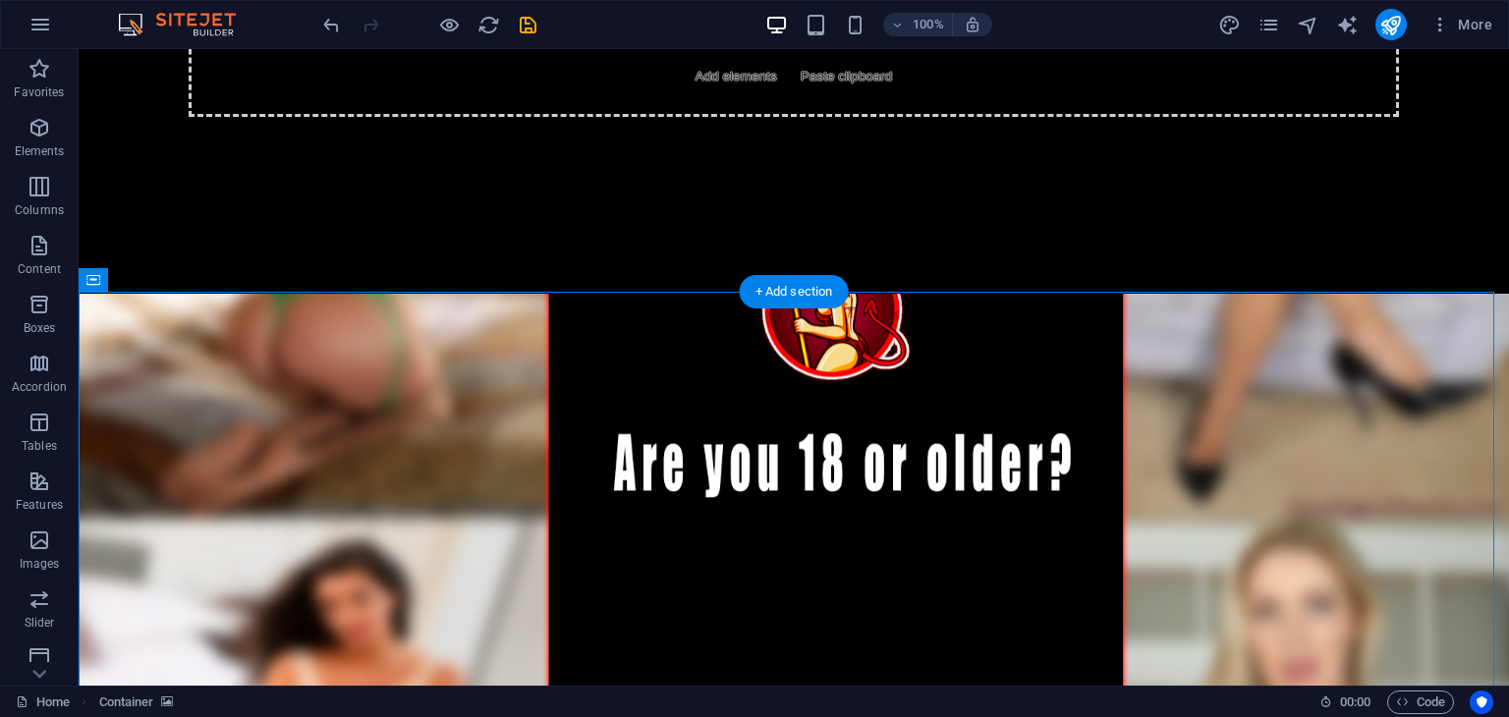
click at [436, 358] on figure at bounding box center [794, 540] width 1431 height 492
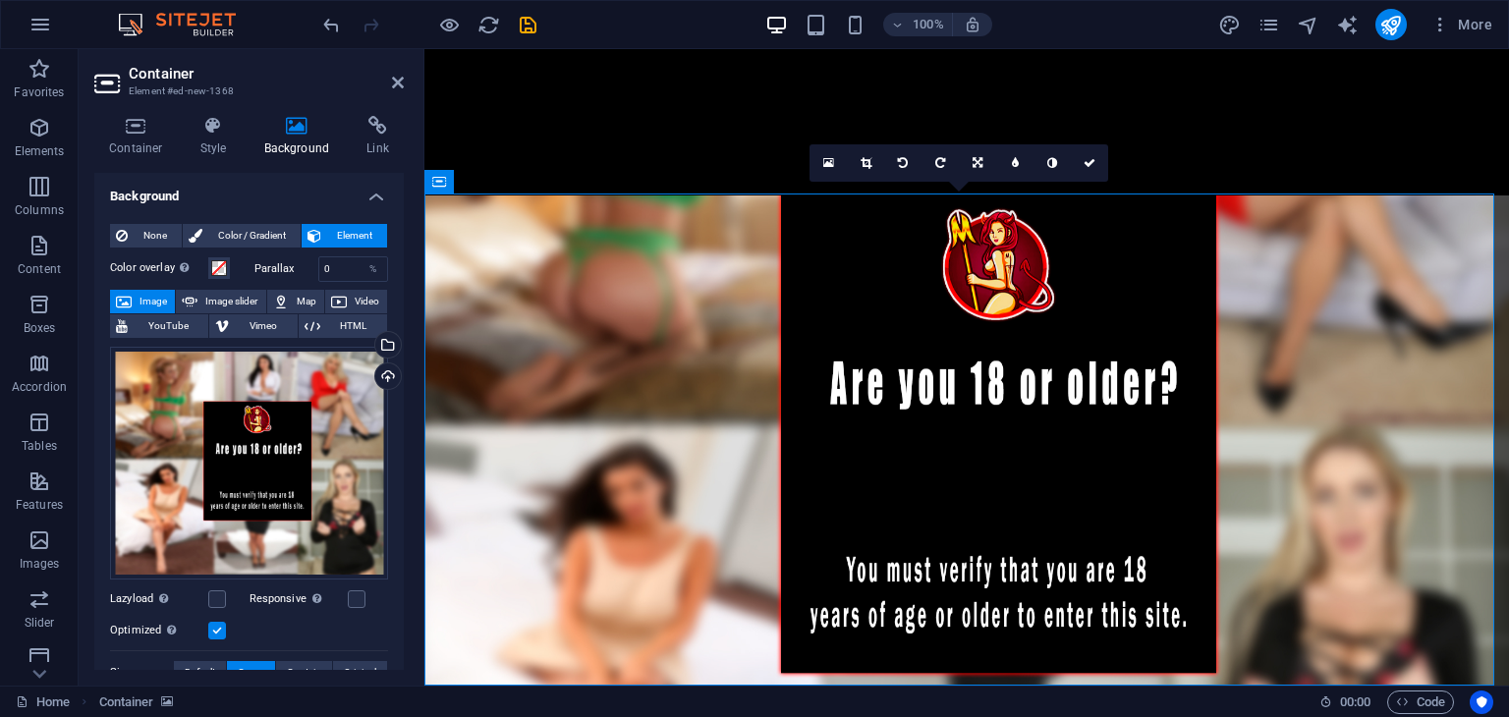
scroll to position [299, 0]
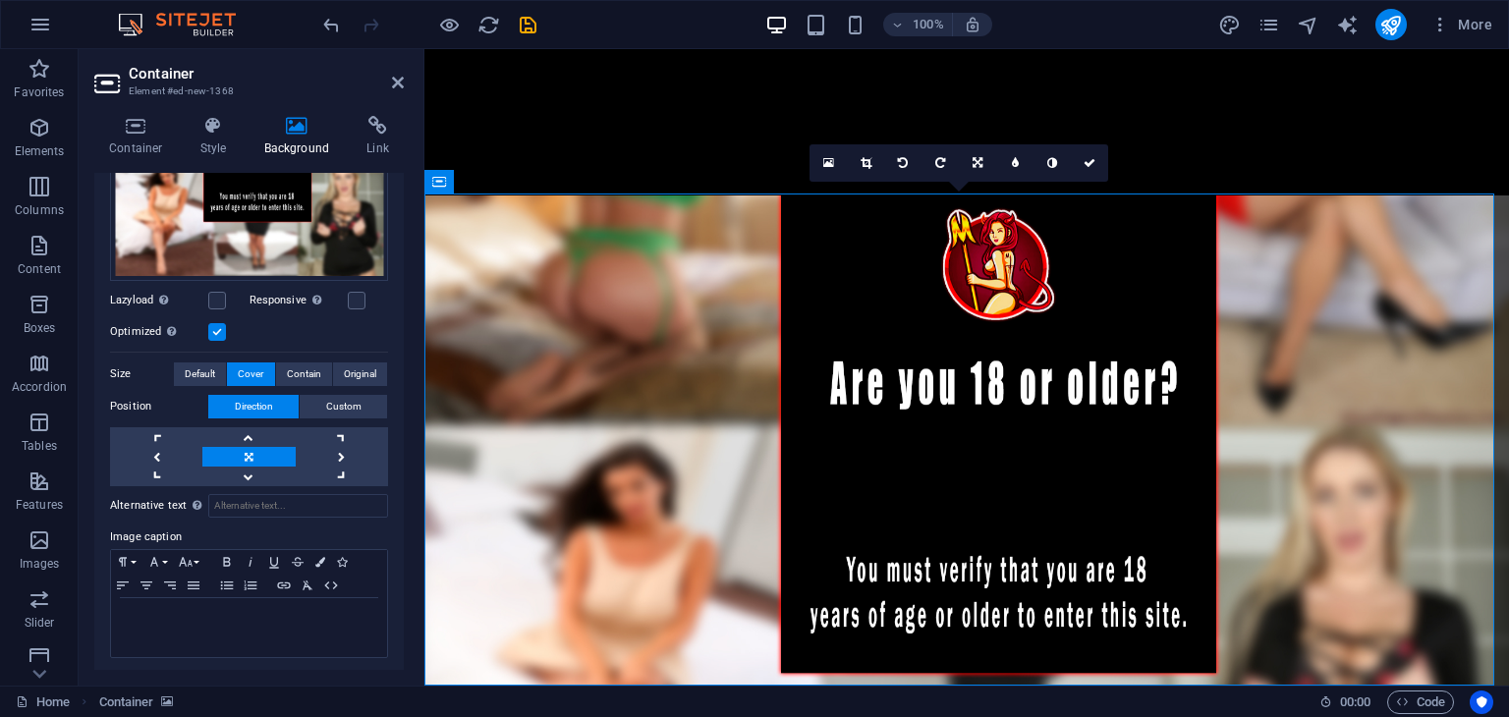
click at [336, 387] on div "Drag files here, click to choose files or select files from Files or our free s…" at bounding box center [249, 263] width 278 height 446
click at [319, 398] on button "Custom" at bounding box center [343, 407] width 87 height 24
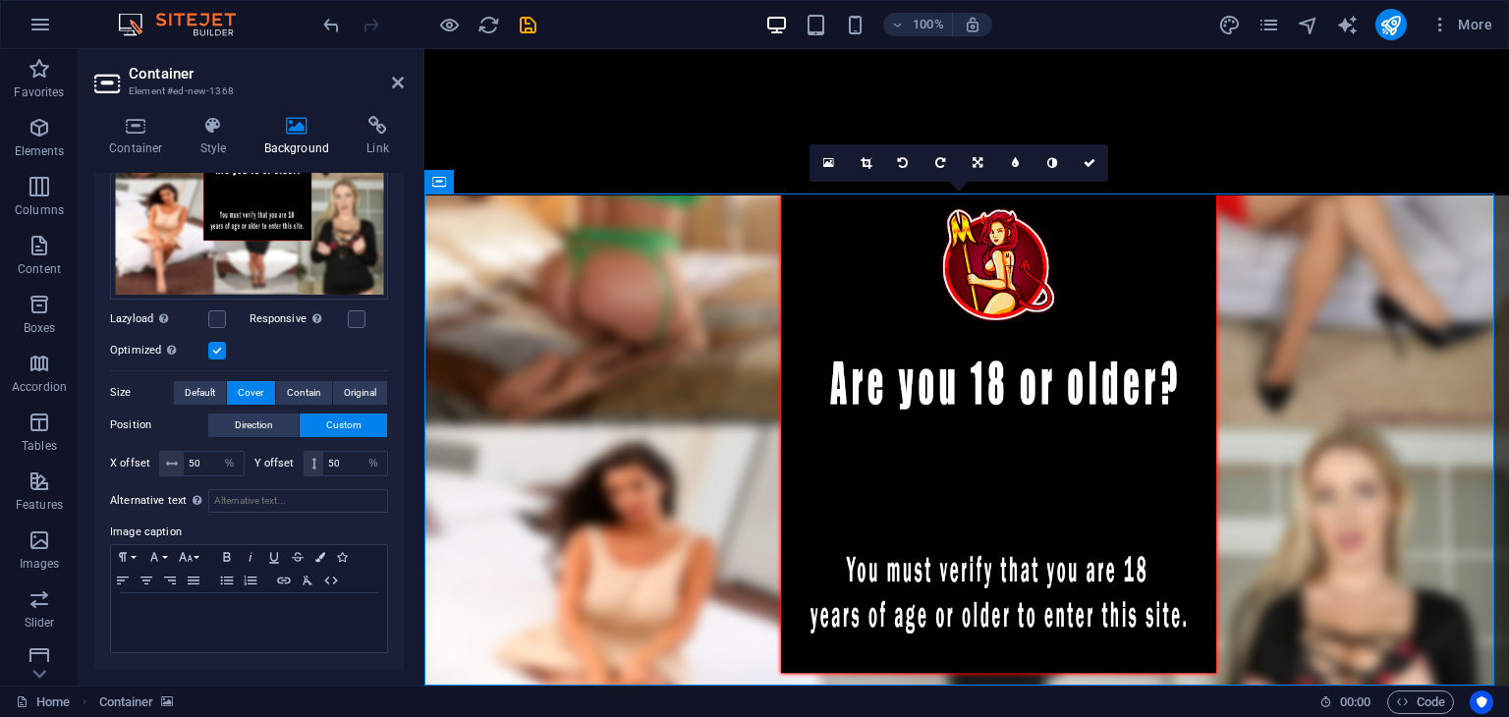
scroll to position [275, 0]
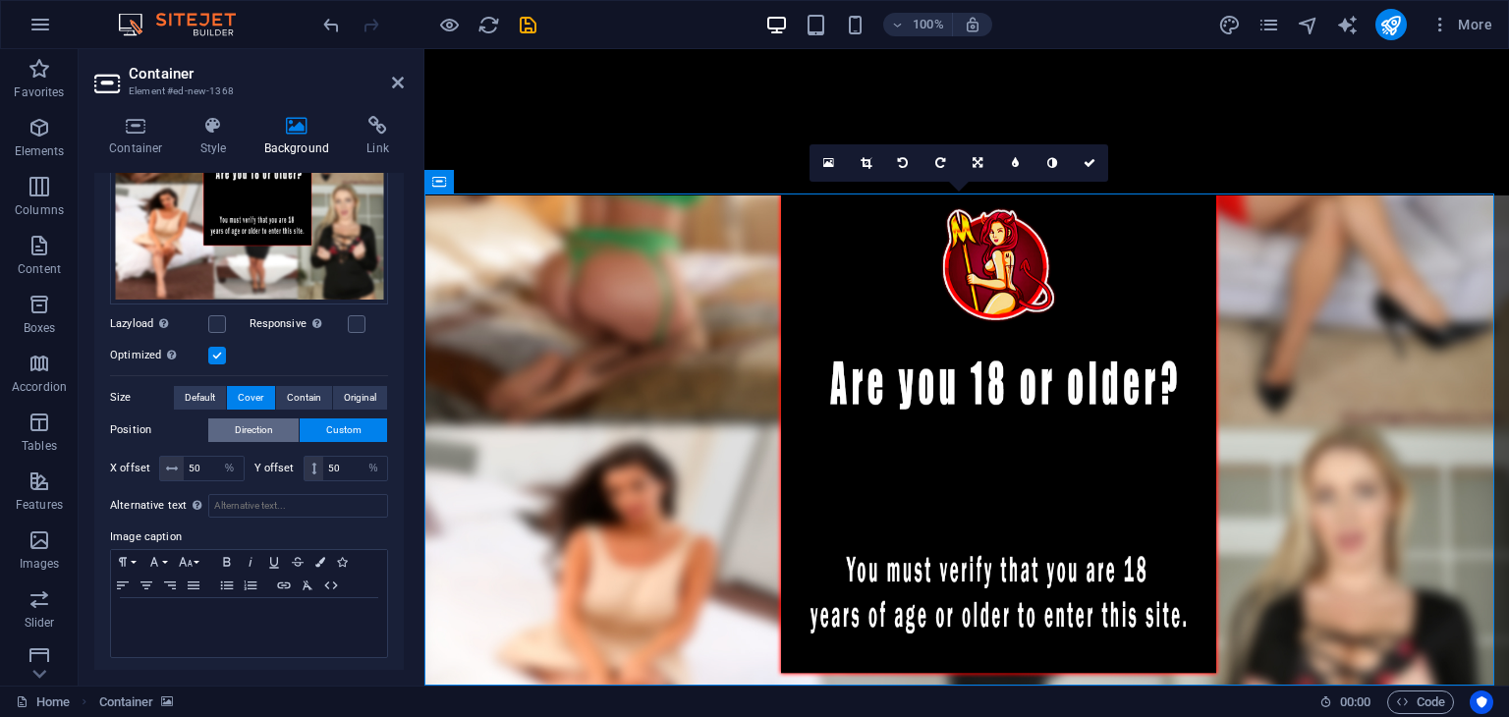
click at [269, 421] on span "Direction" at bounding box center [254, 431] width 38 height 24
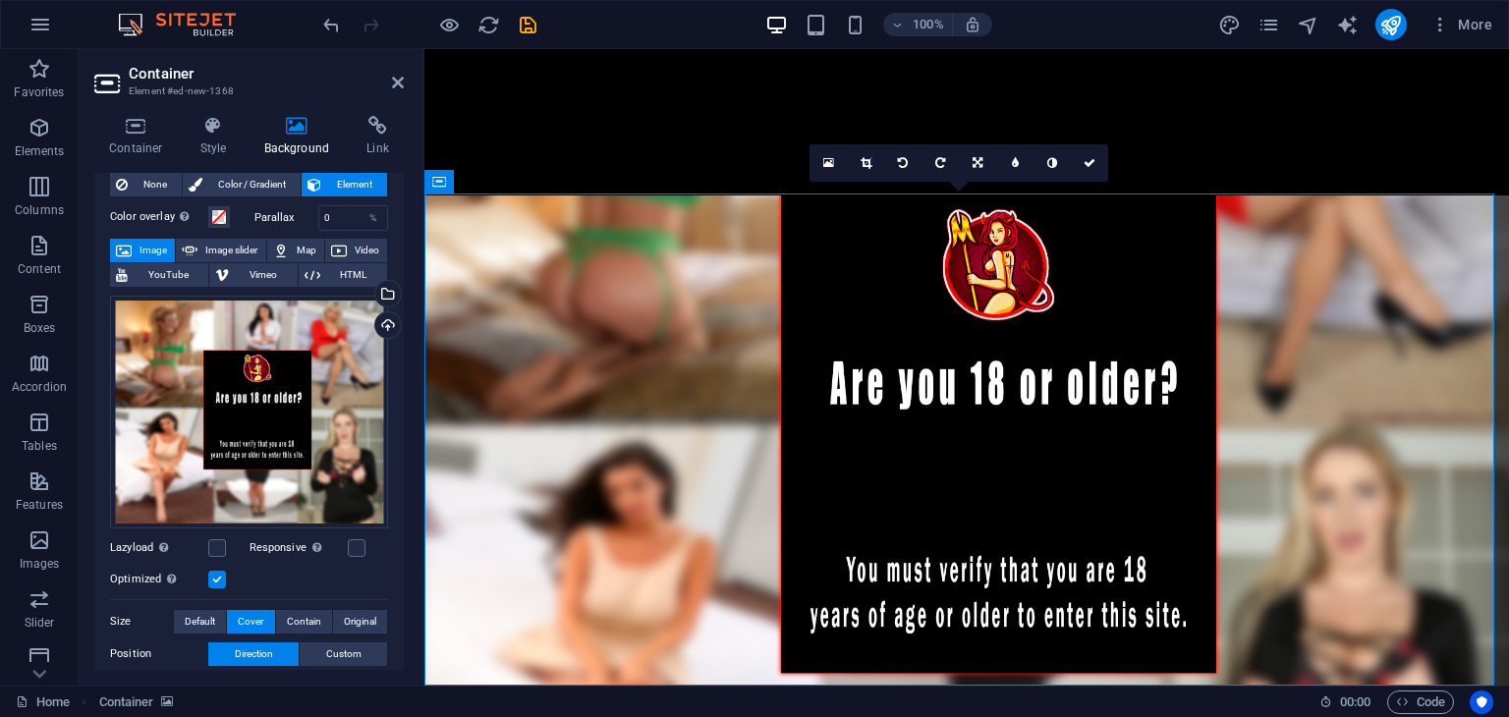
scroll to position [5, 0]
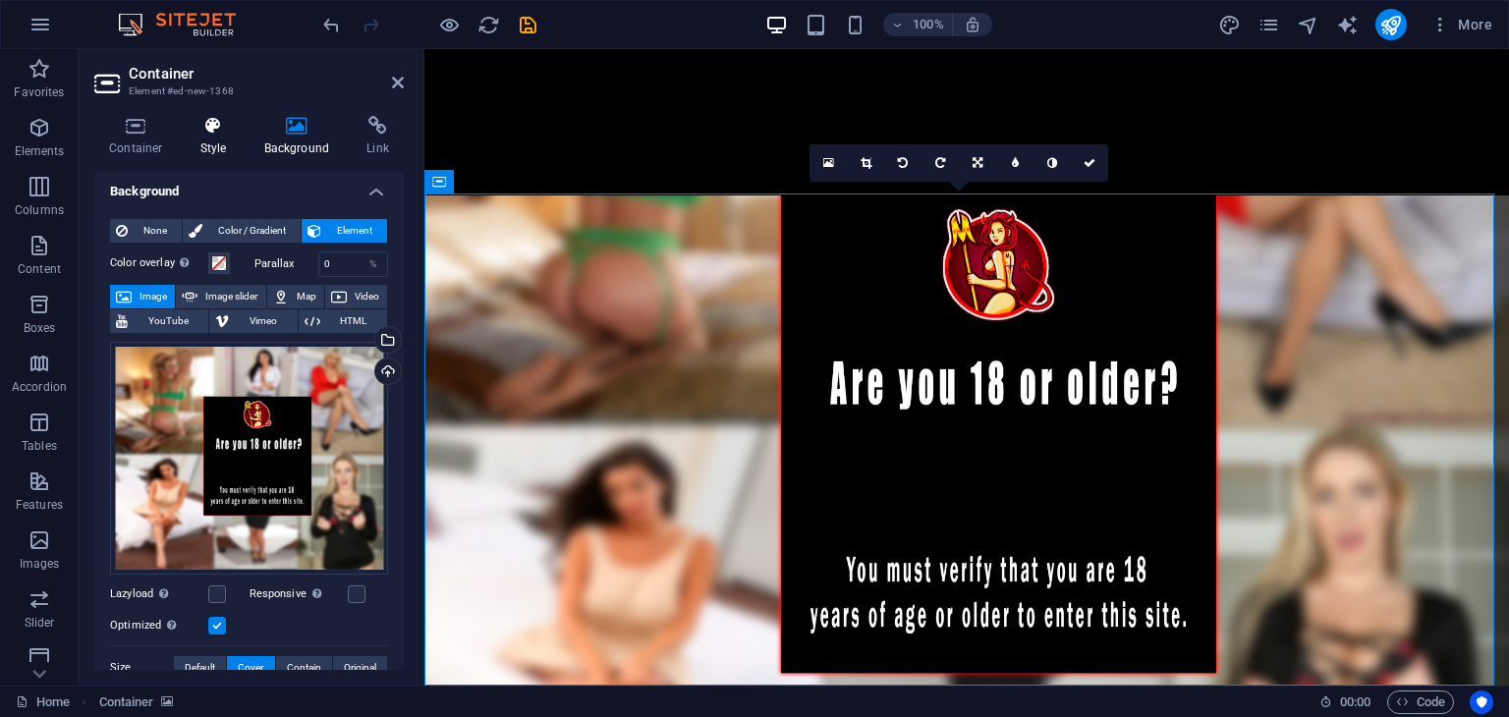
click at [206, 140] on h4 "Style" at bounding box center [218, 136] width 64 height 41
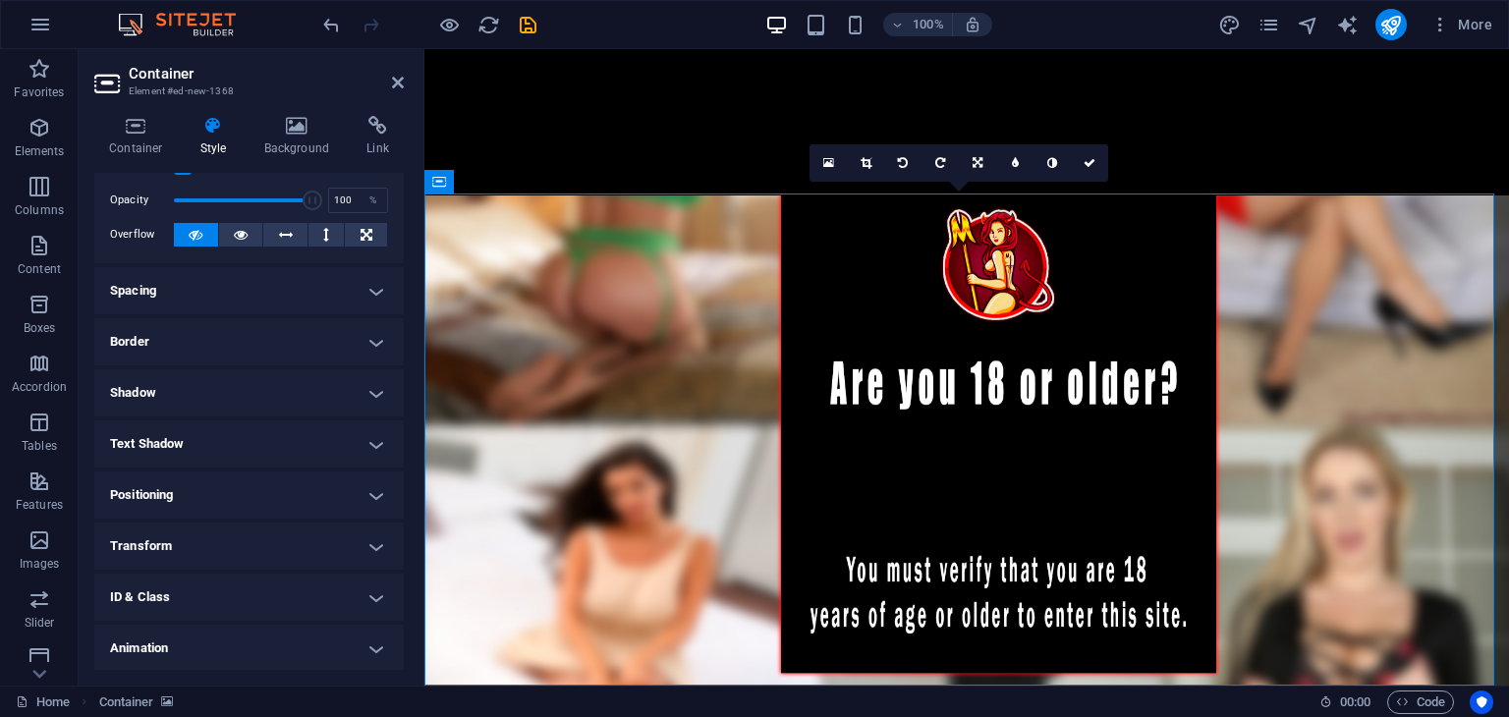
scroll to position [122, 0]
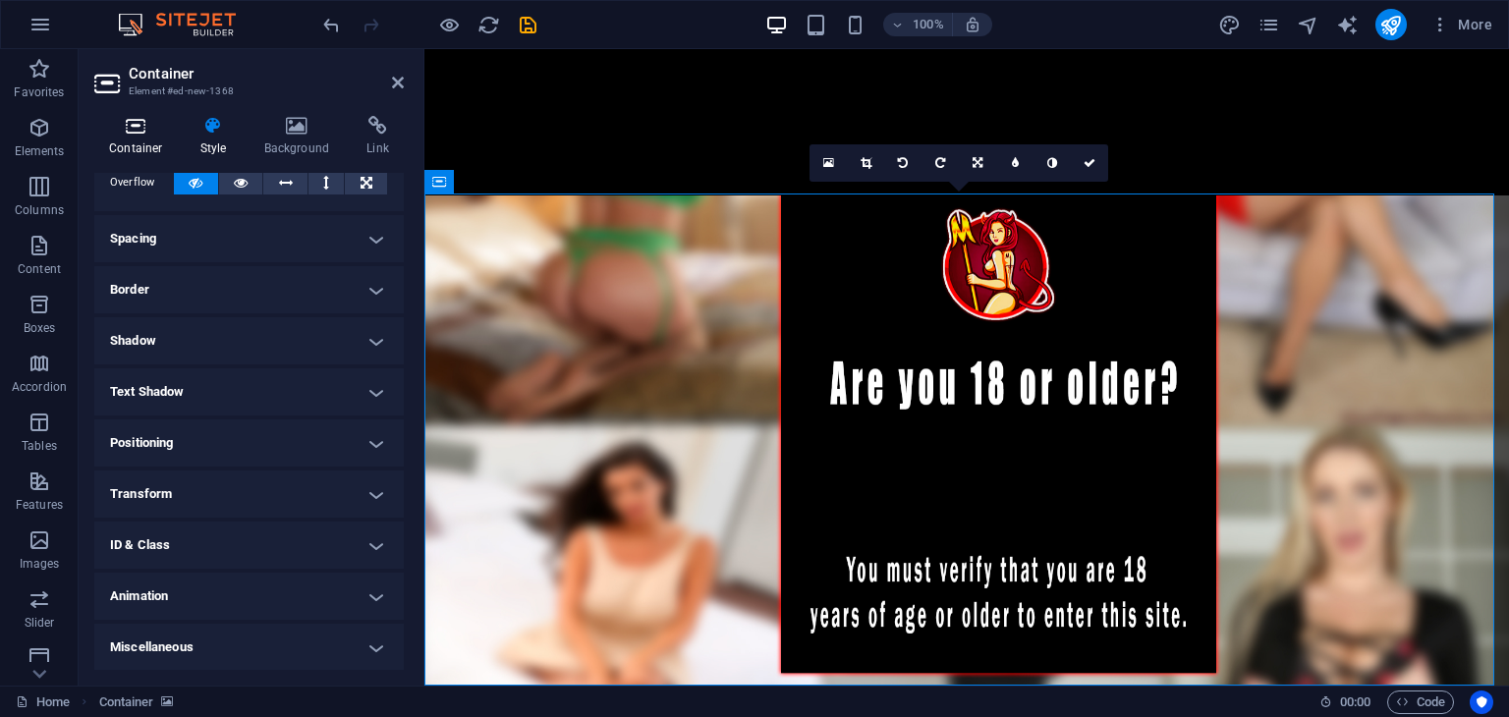
click at [165, 131] on icon at bounding box center [136, 126] width 84 height 20
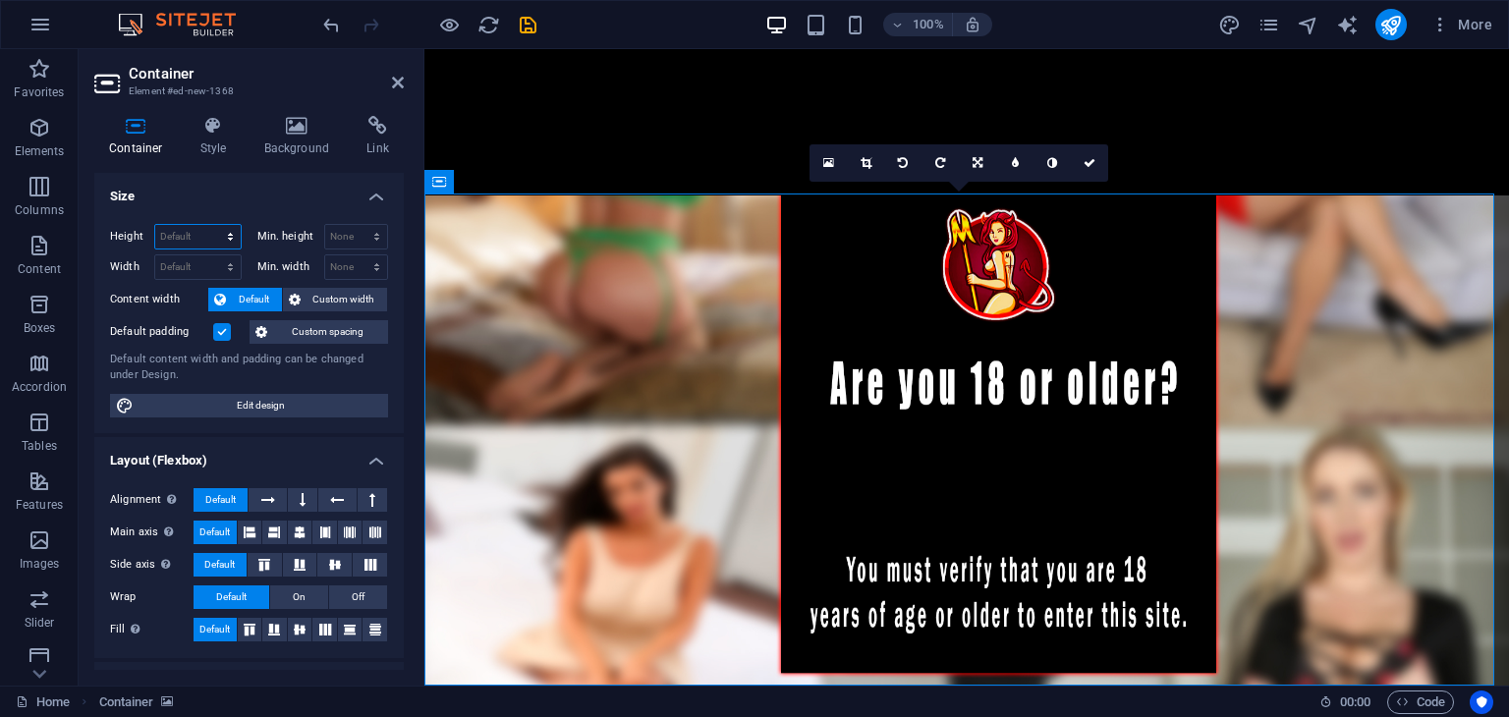
click at [188, 229] on select "Default px rem % vh vw" at bounding box center [197, 237] width 85 height 24
select select "px"
click at [210, 225] on select "Default px rem % vh vw" at bounding box center [197, 237] width 85 height 24
type input "501"
drag, startPoint x: 342, startPoint y: 234, endPoint x: 338, endPoint y: 245, distance: 11.5
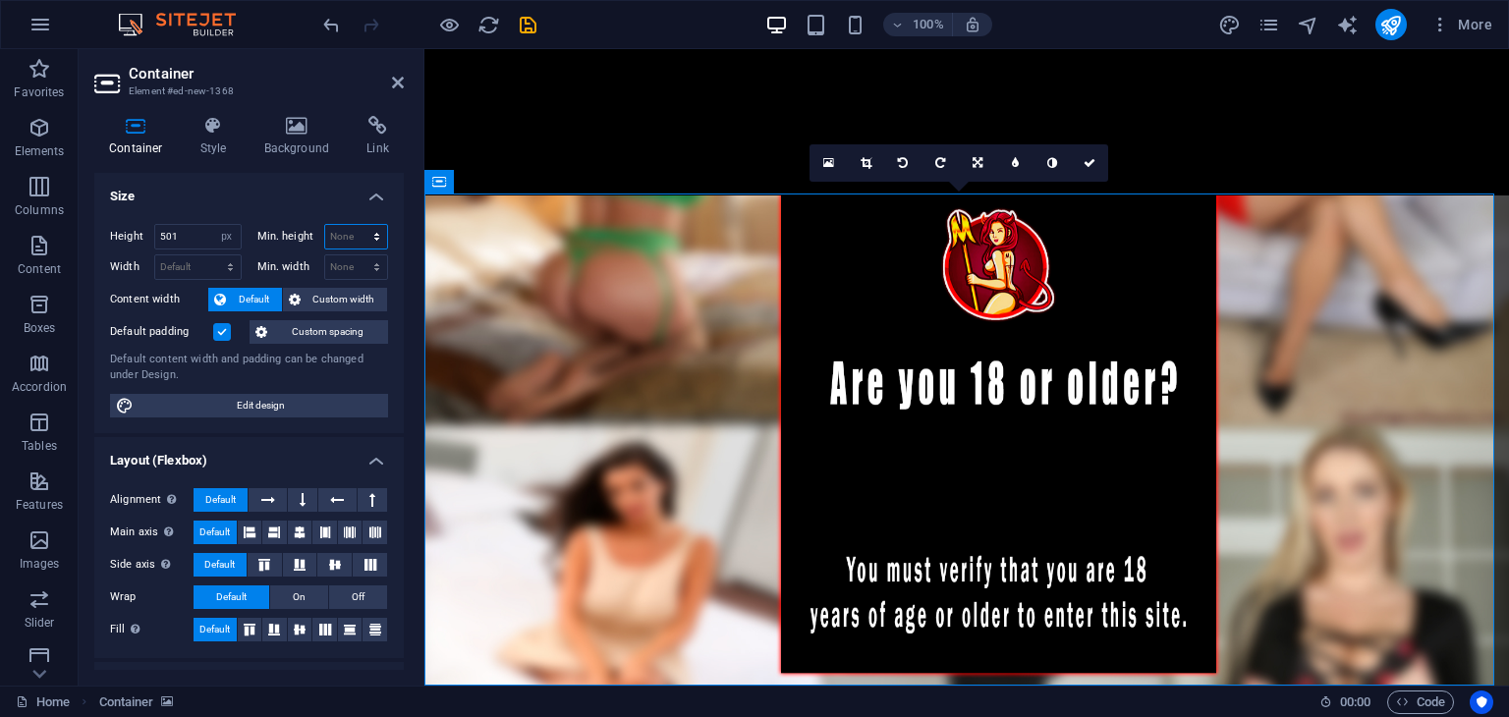
click at [342, 234] on select "None px rem % vh vw" at bounding box center [356, 237] width 63 height 24
select select "px"
click at [356, 225] on select "None px rem % vh vw" at bounding box center [356, 237] width 63 height 24
type input "0"
drag, startPoint x: 213, startPoint y: 264, endPoint x: 208, endPoint y: 273, distance: 10.1
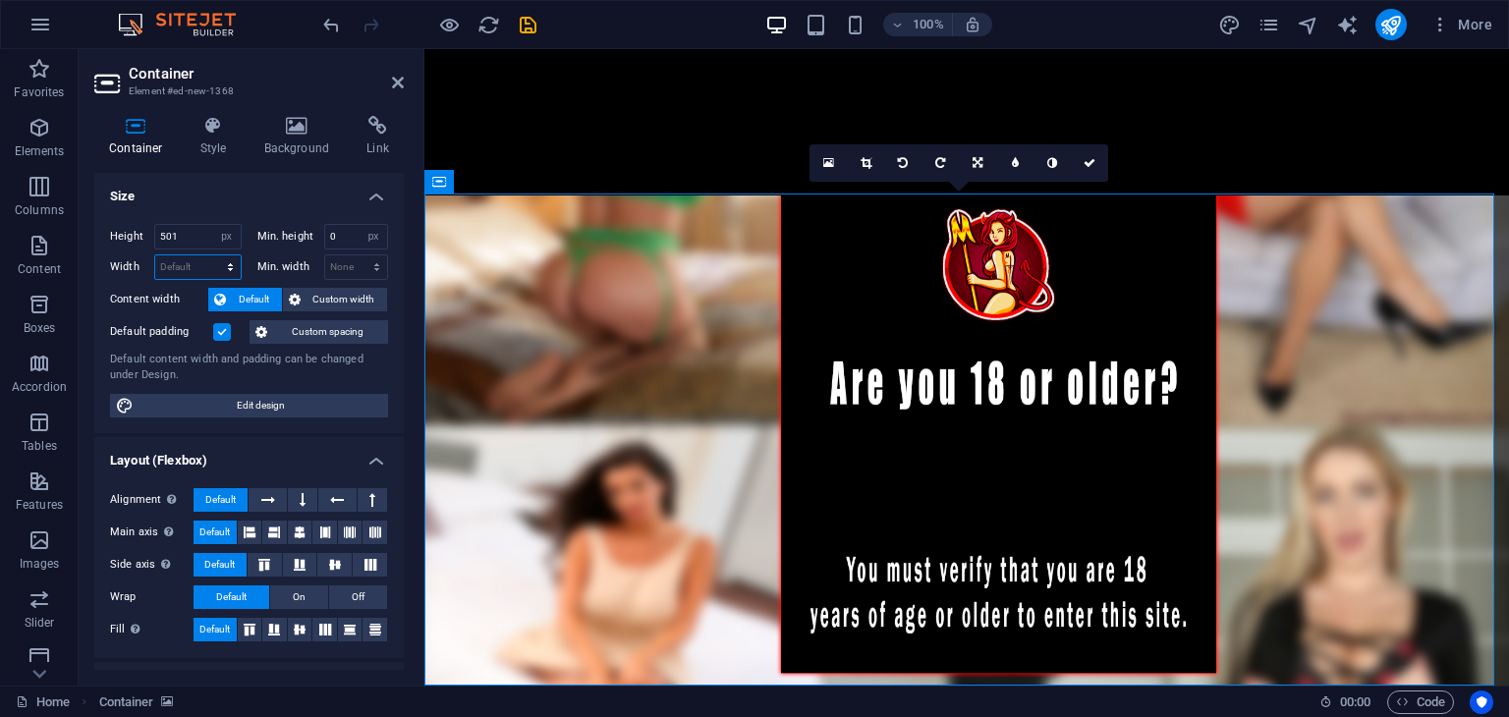
click at [213, 264] on select "Default px rem % em vh vw" at bounding box center [197, 267] width 85 height 24
select select "px"
click at [210, 255] on select "Default px rem % em vh vw" at bounding box center [197, 267] width 85 height 24
type input "1089"
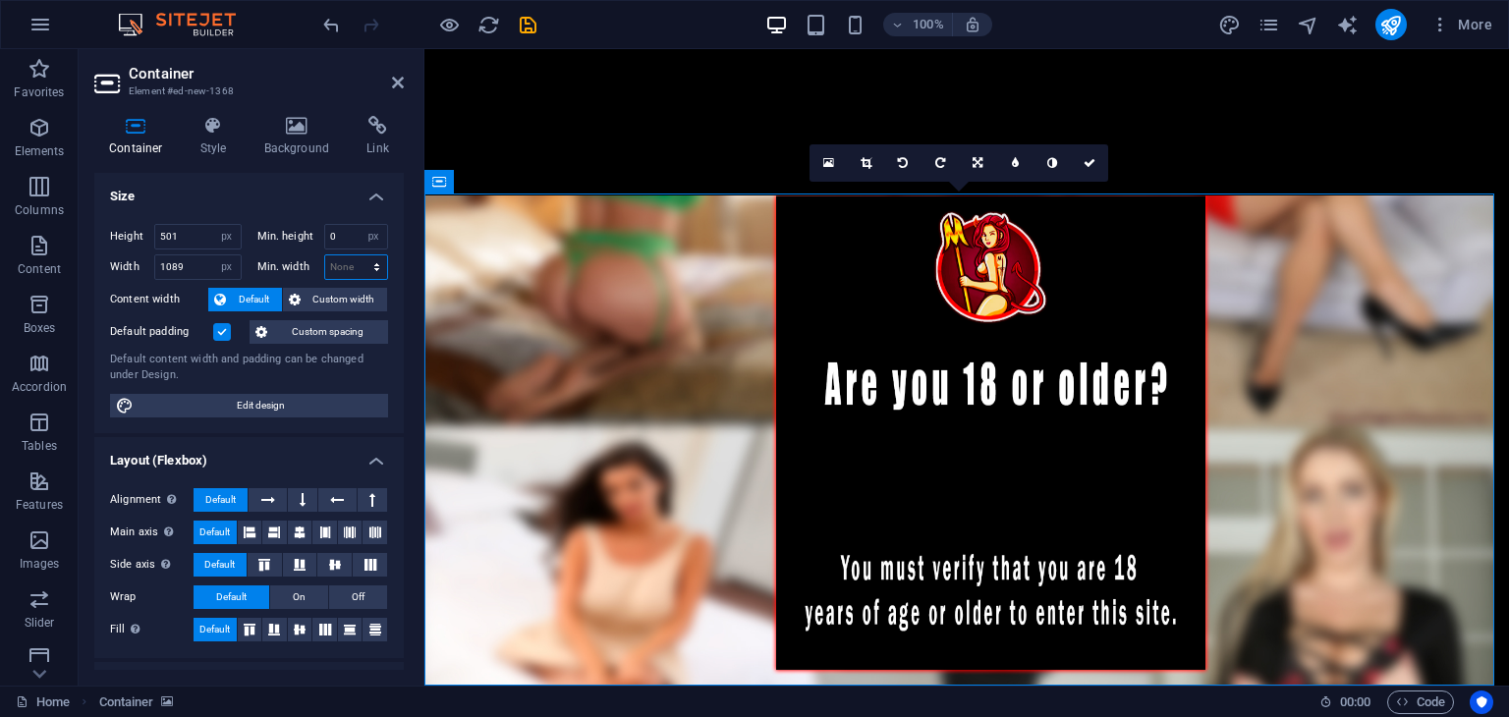
click at [339, 259] on select "None px rem % vh vw" at bounding box center [356, 267] width 63 height 24
select select "px"
click at [356, 255] on select "None px rem % vh vw" at bounding box center [356, 267] width 63 height 24
type input "0"
click at [228, 205] on h4 "Size" at bounding box center [248, 190] width 309 height 35
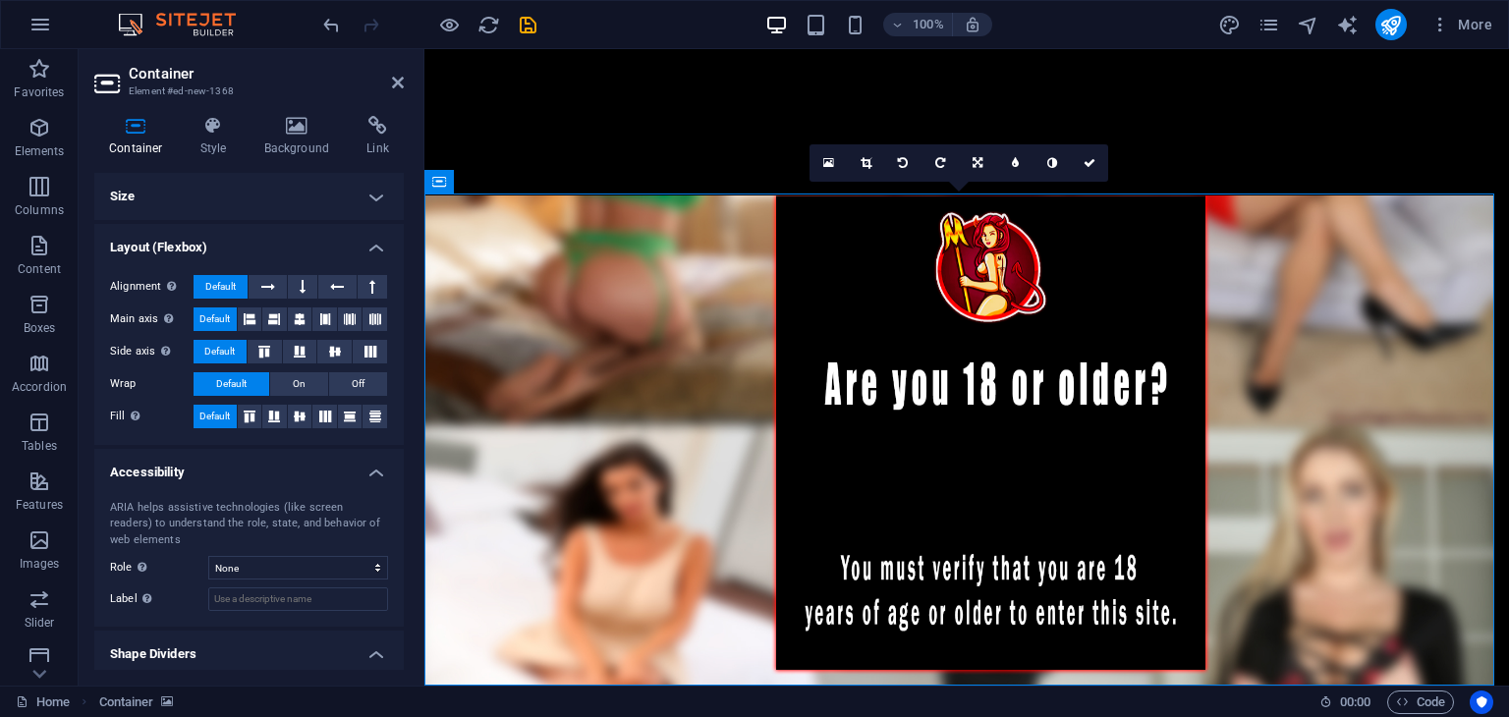
click at [232, 203] on h4 "Size" at bounding box center [248, 196] width 309 height 47
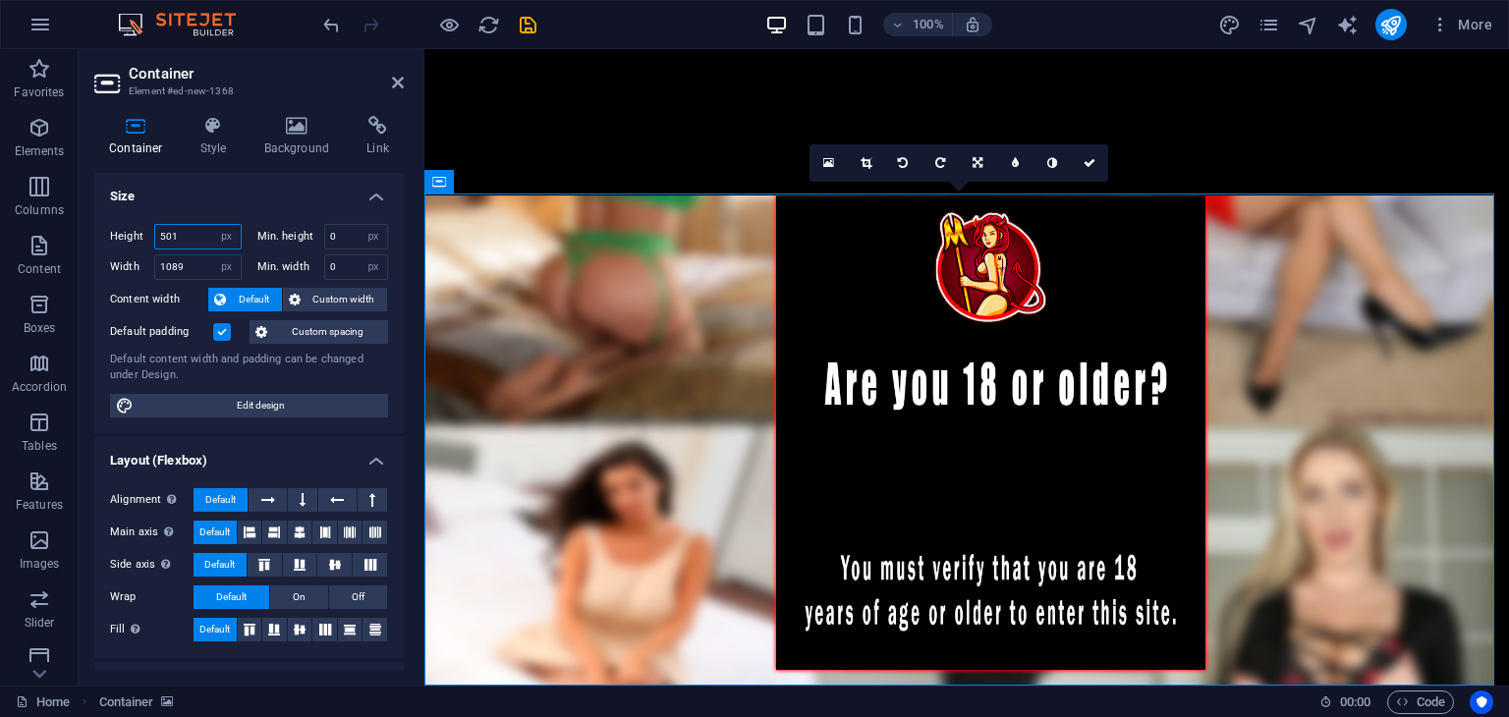
click at [200, 237] on input "501" at bounding box center [197, 237] width 85 height 24
type input "1"
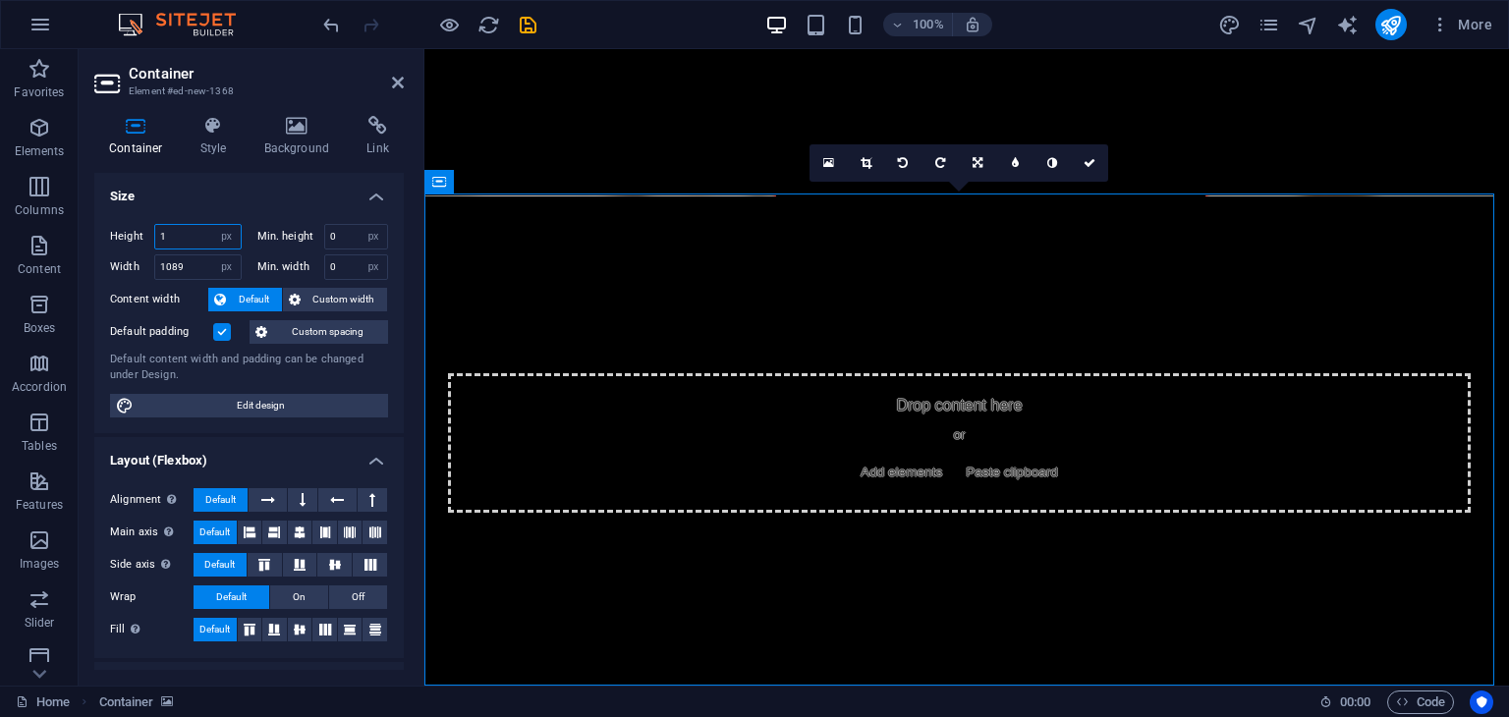
scroll to position [0, 0]
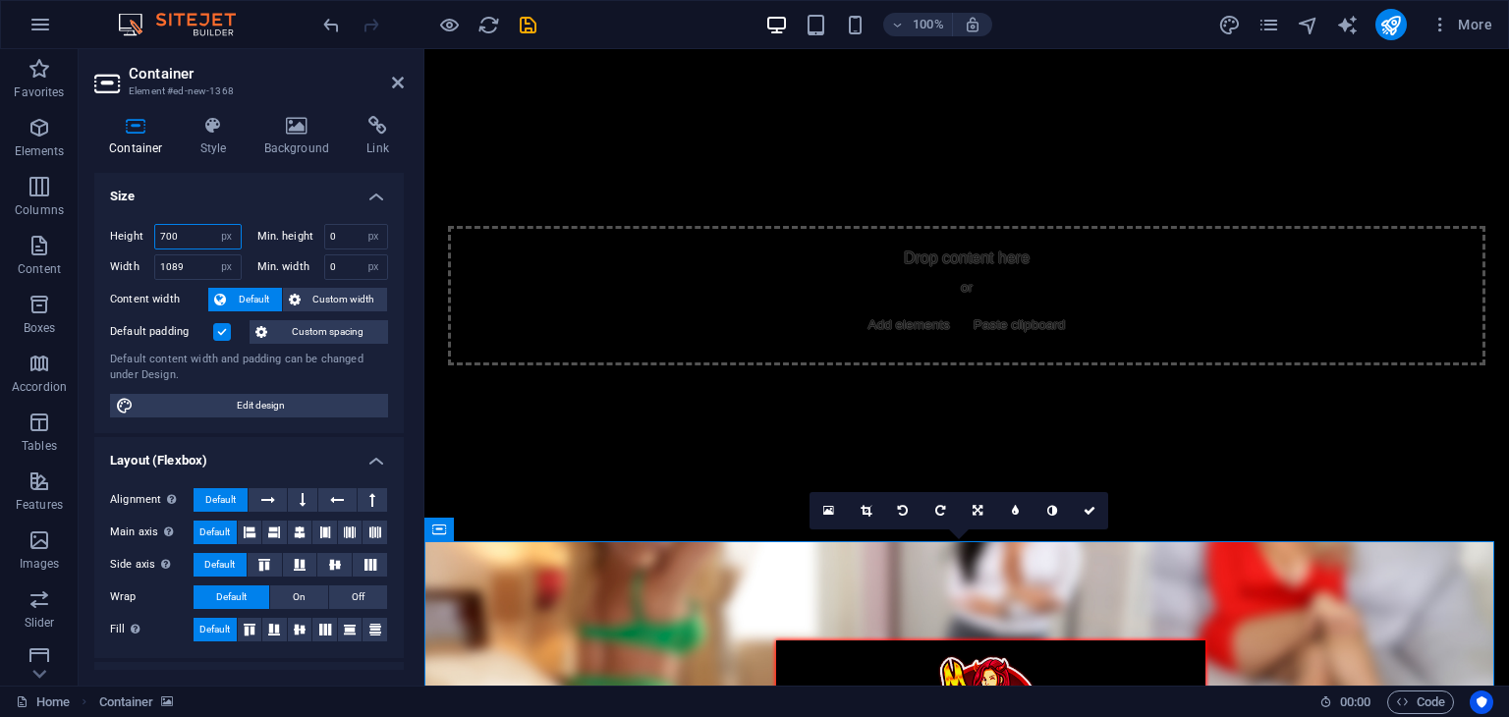
type input "700"
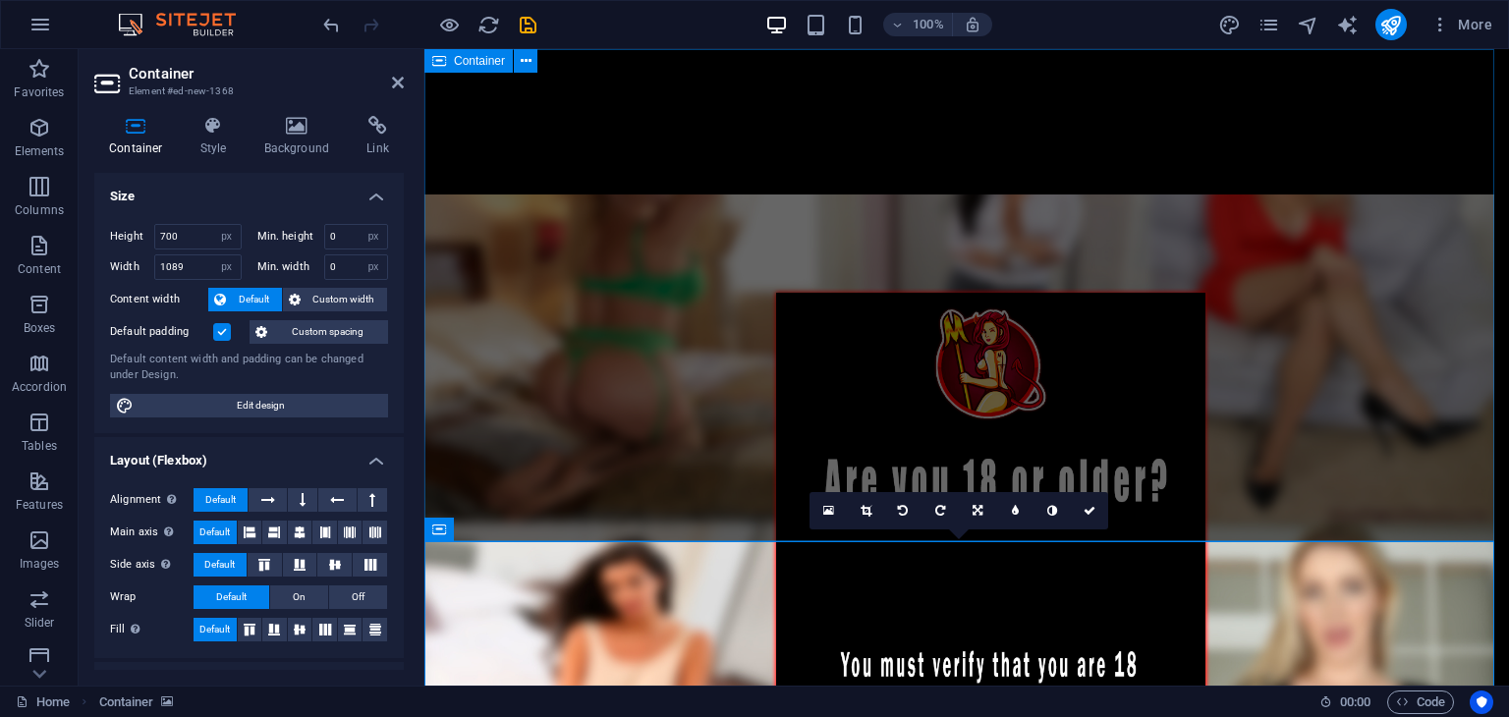
scroll to position [393, 0]
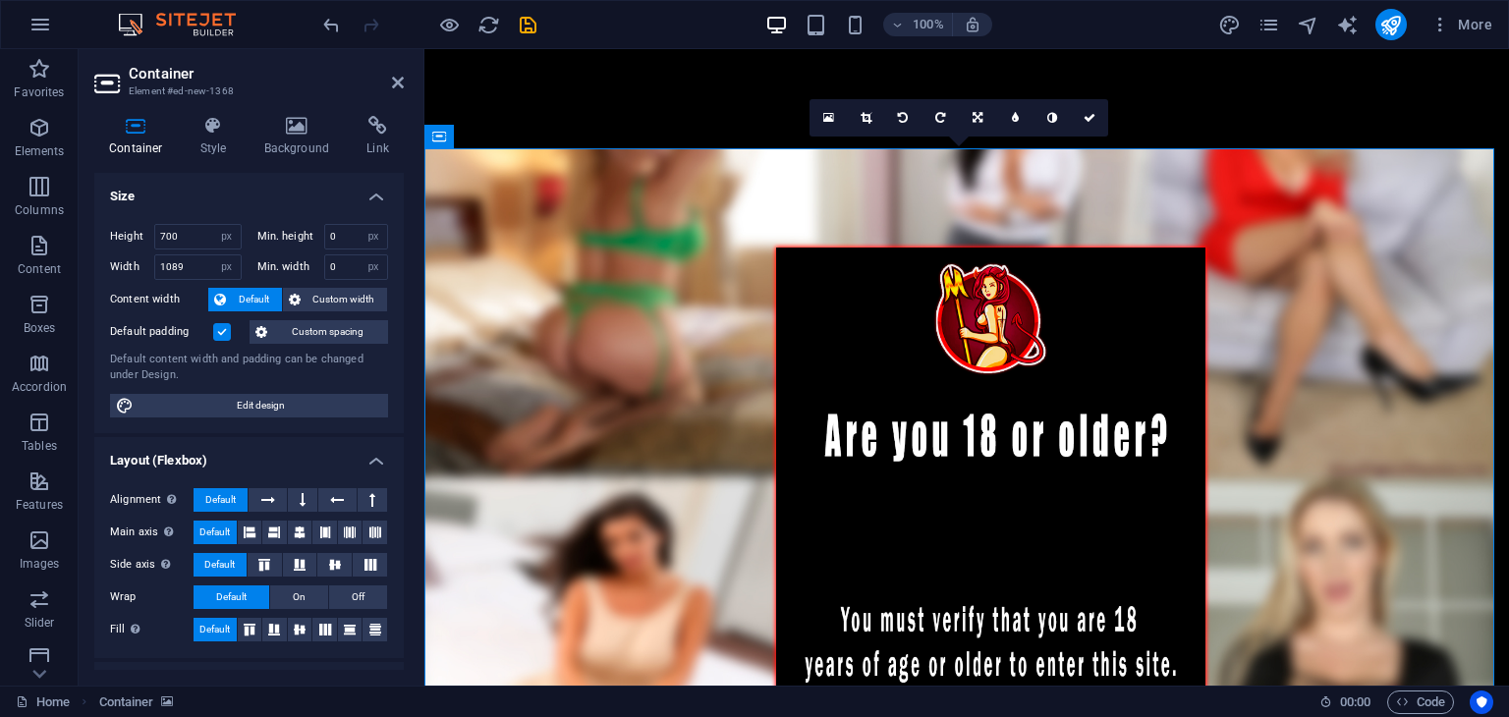
click at [413, 80] on aside "Container Element #ed-new-1368 Container Style Background Link Size Height 700 …" at bounding box center [252, 367] width 346 height 637
click at [399, 84] on icon at bounding box center [398, 83] width 12 height 16
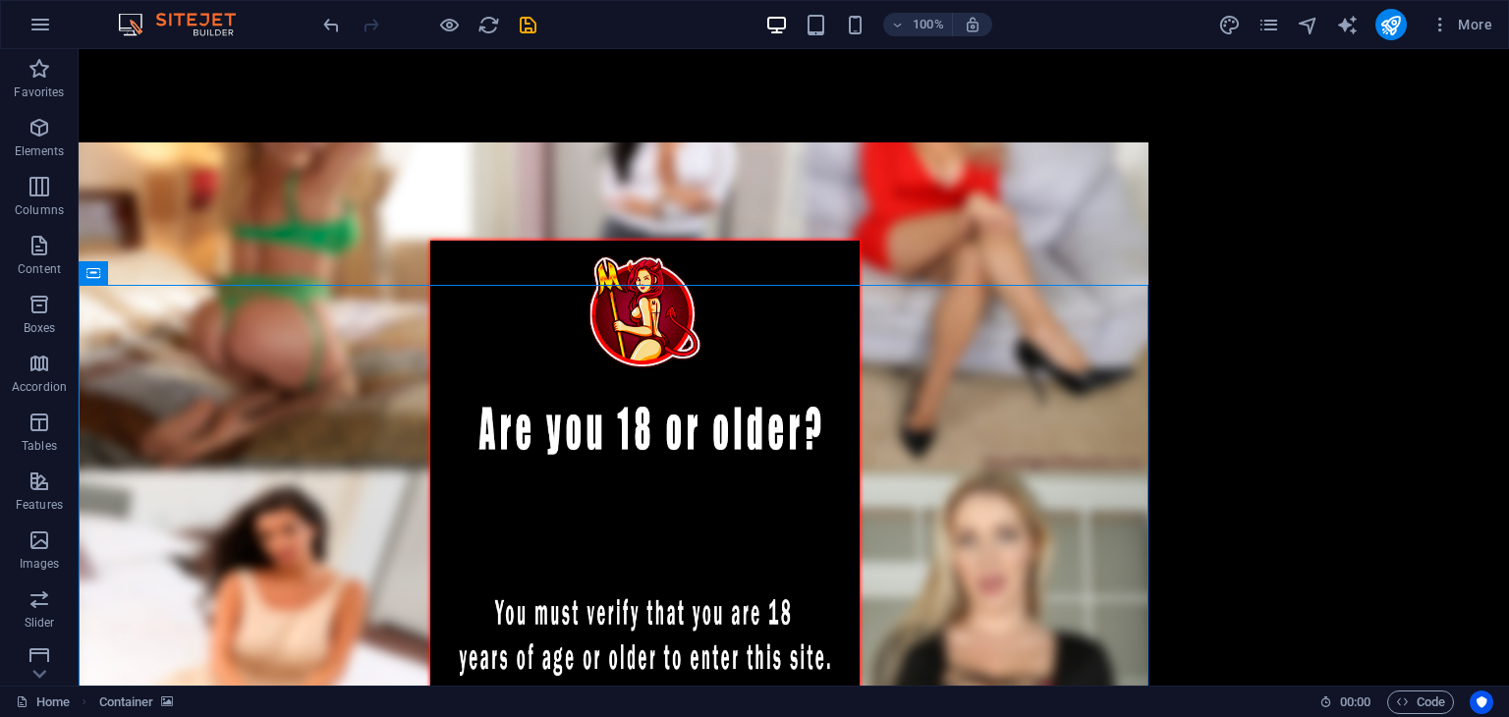
scroll to position [248, 0]
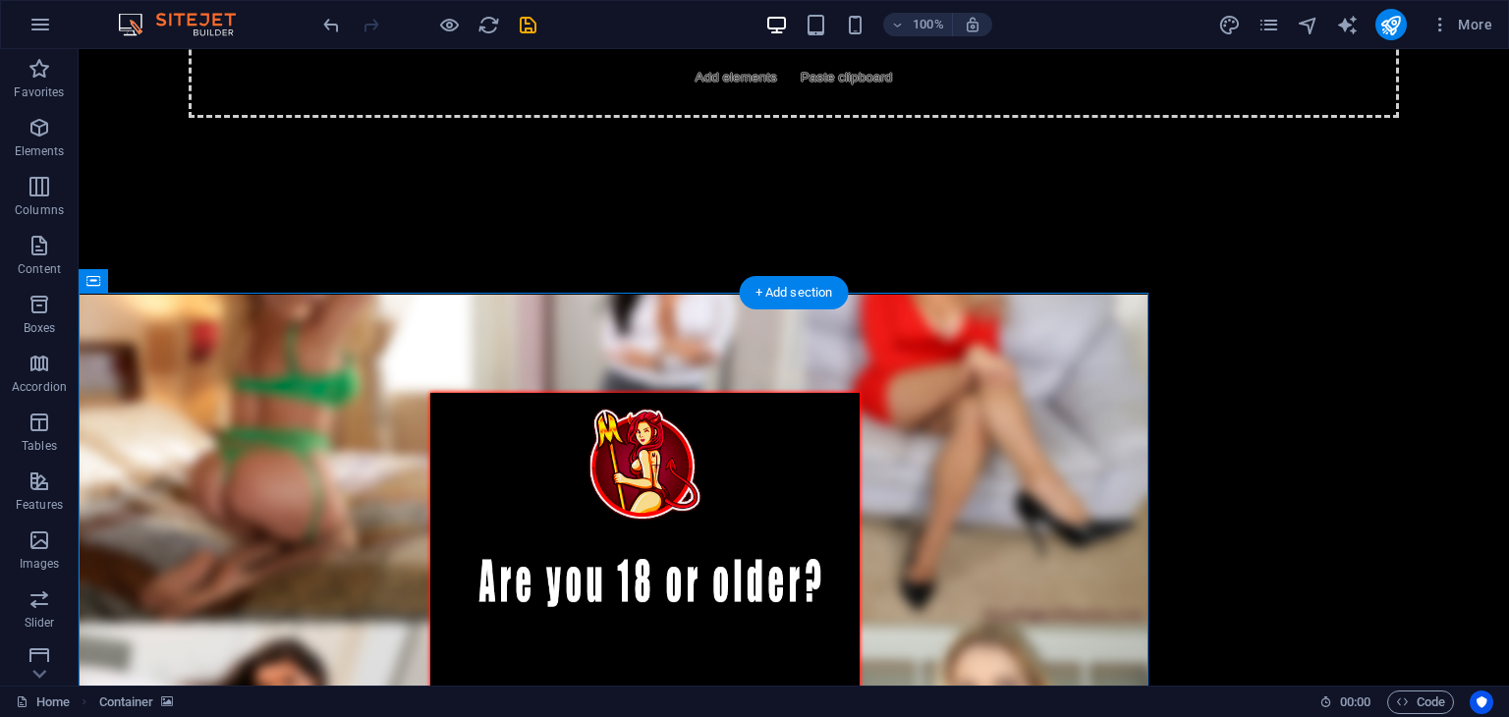
click at [1030, 356] on figure at bounding box center [614, 639] width 1070 height 688
select select "px"
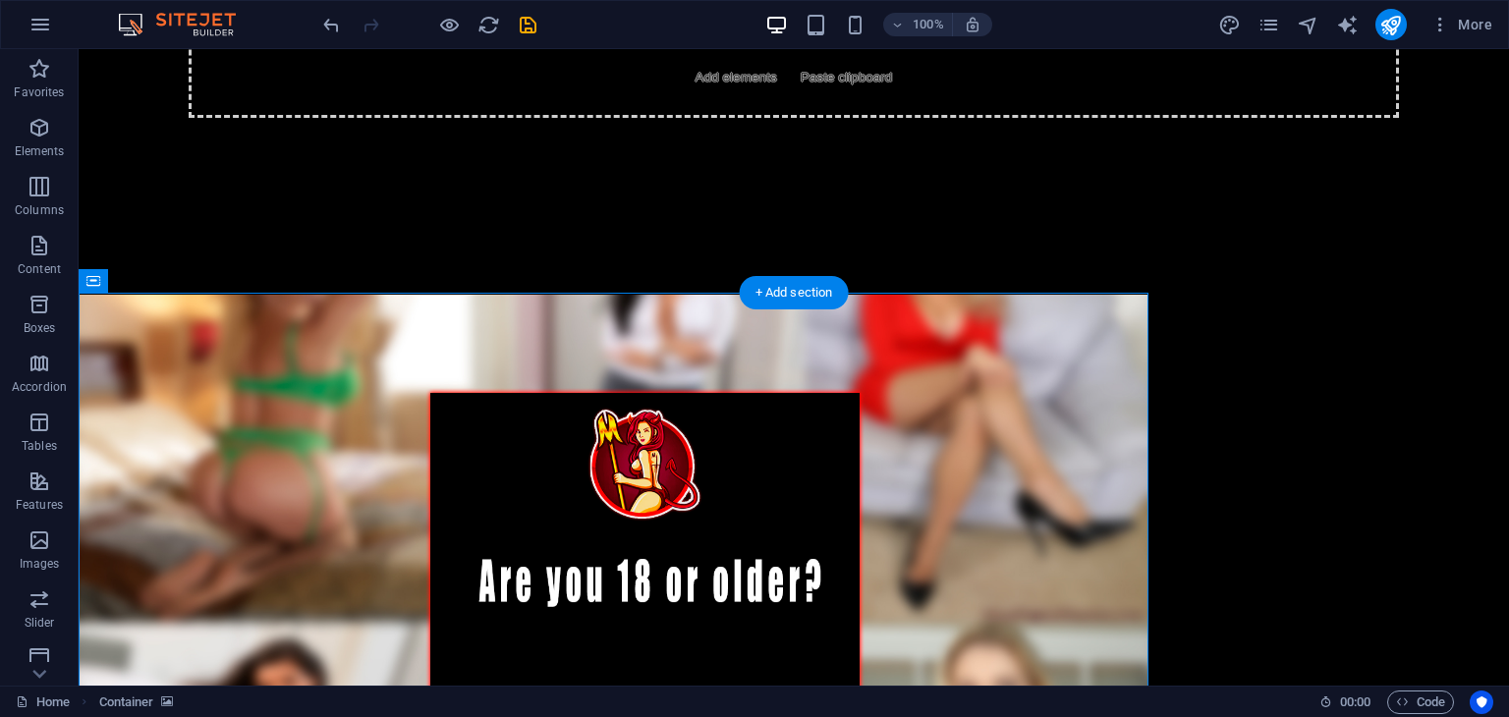
select select "px"
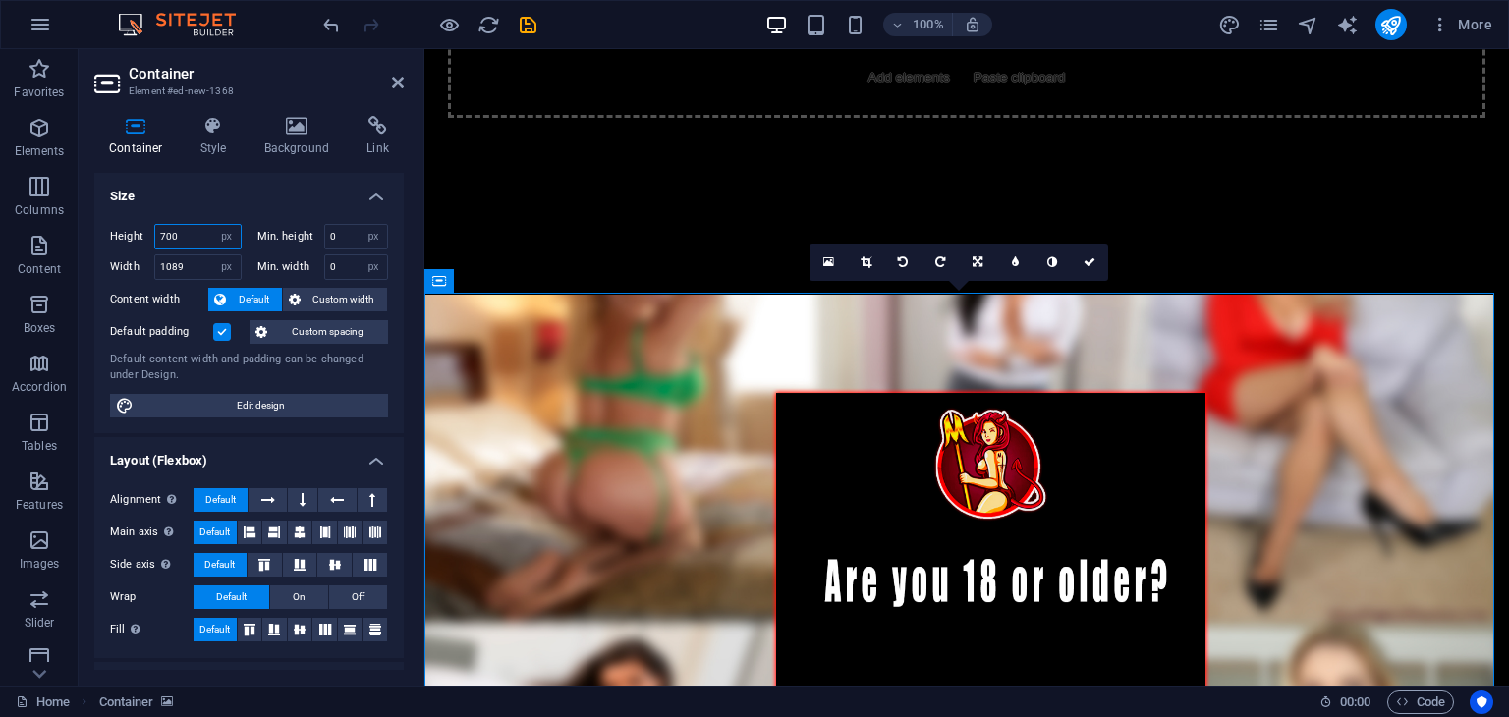
click at [195, 238] on input "700" at bounding box center [197, 237] width 85 height 24
type input "1000"
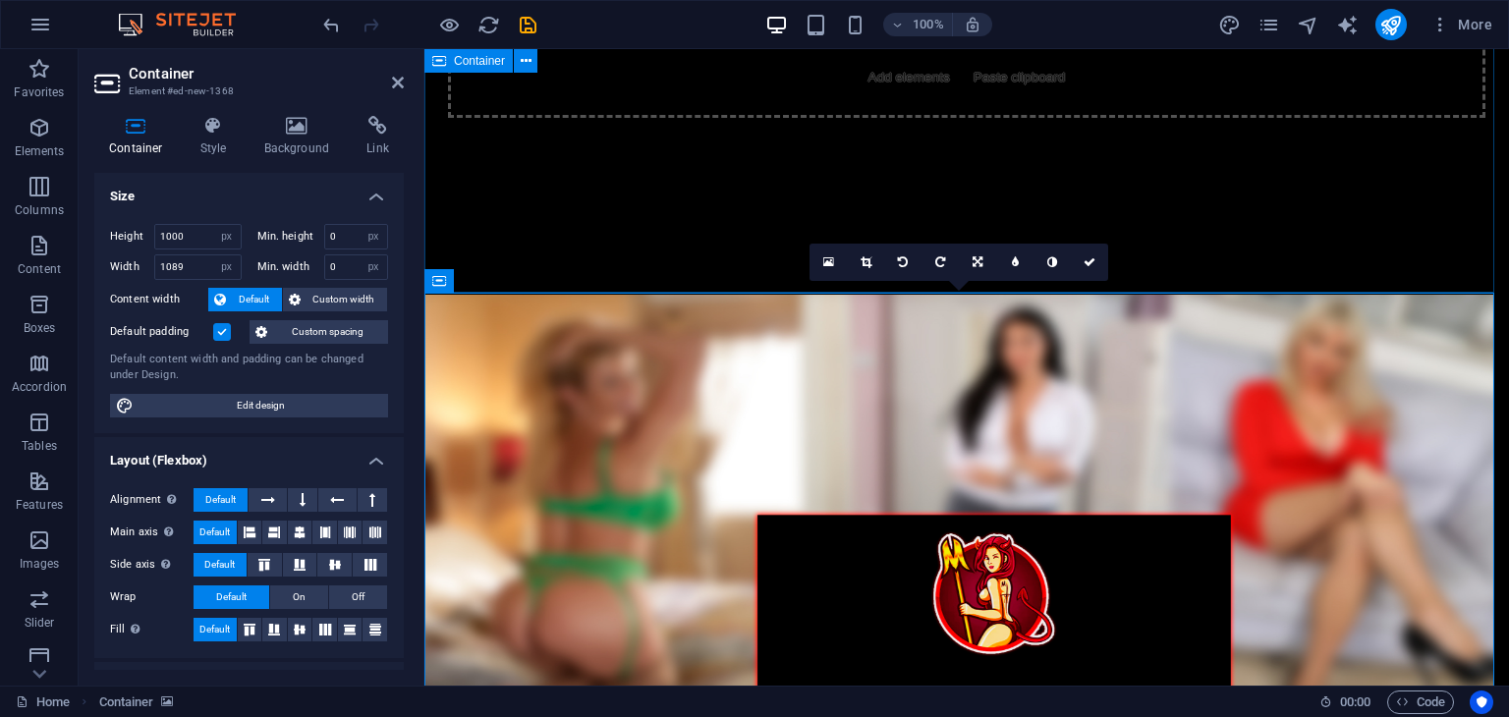
click at [593, 215] on div "Drop content here or Add elements Paste clipboard" at bounding box center [966, 48] width 1085 height 493
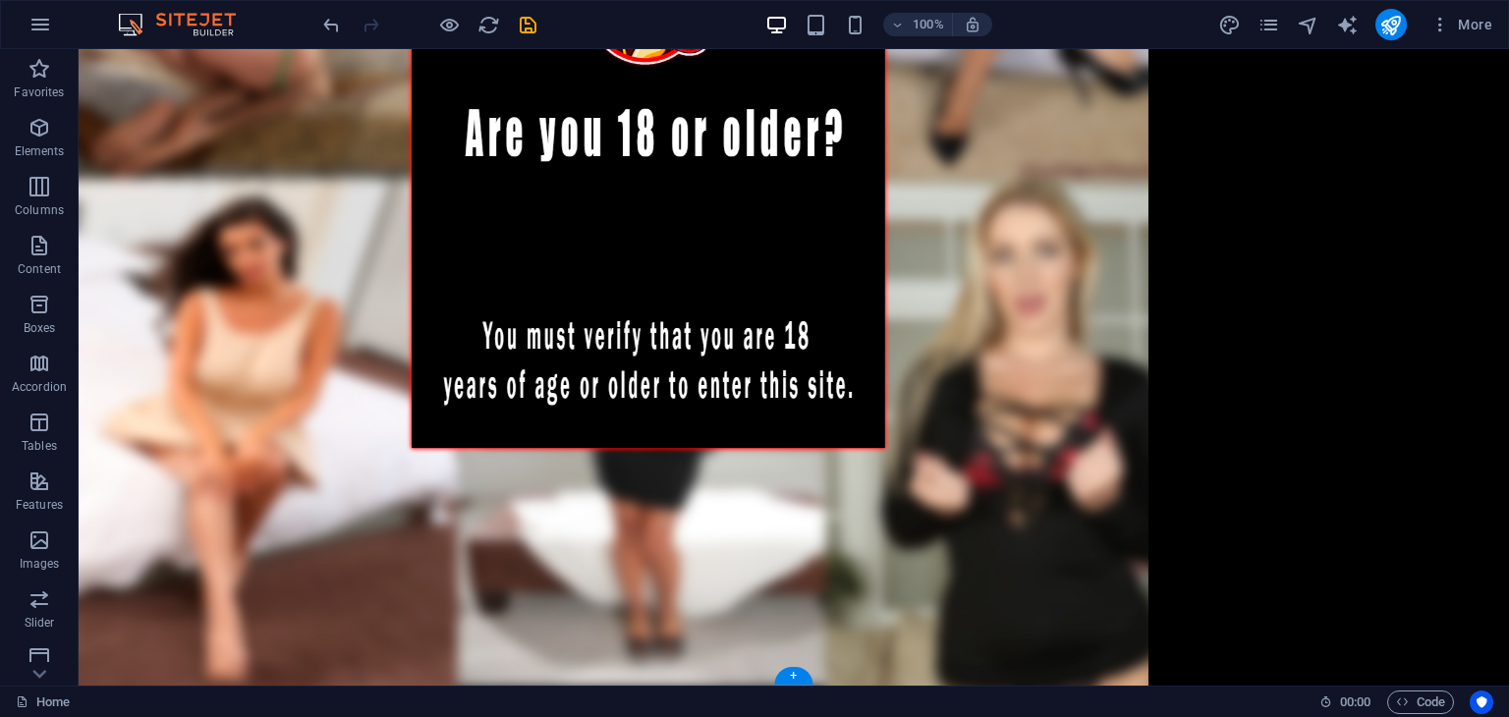
scroll to position [346, 0]
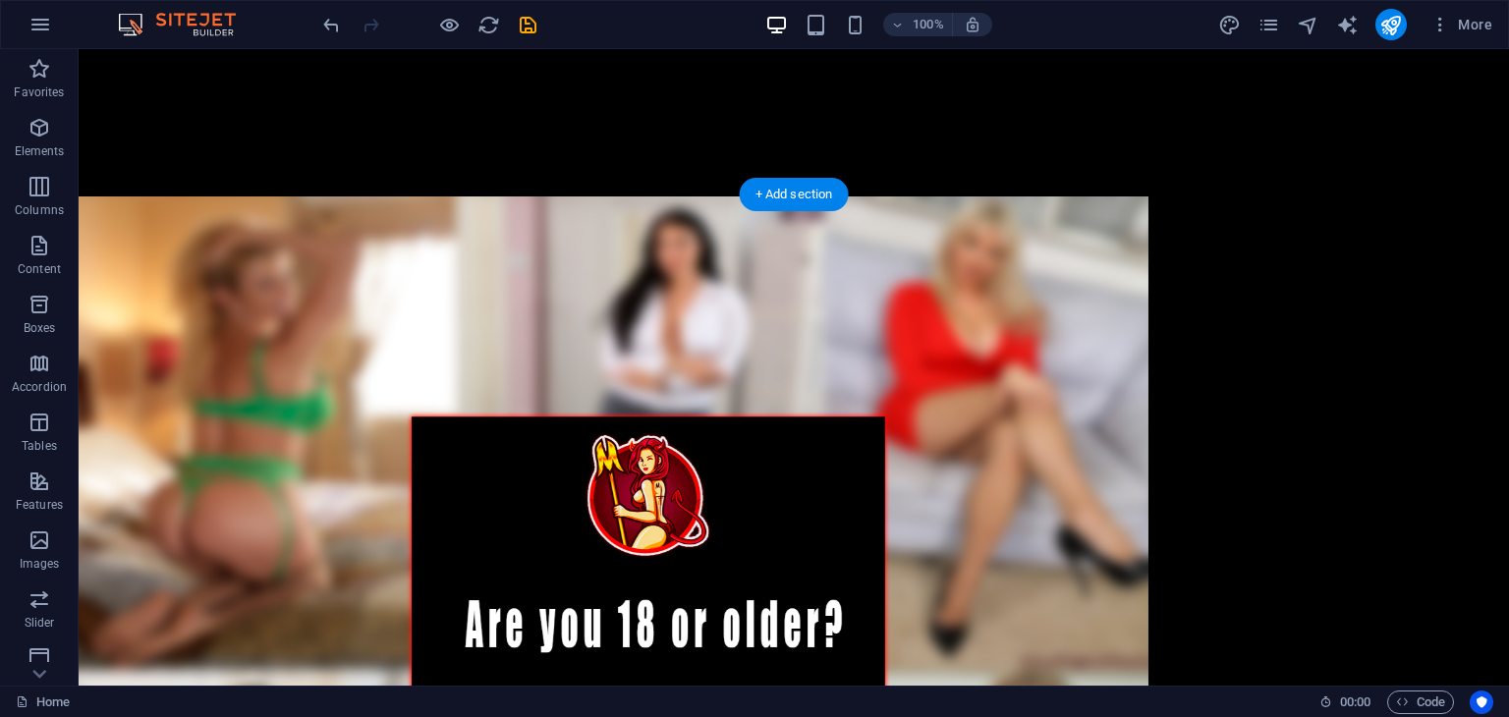
click at [1055, 204] on figure at bounding box center [614, 688] width 1070 height 983
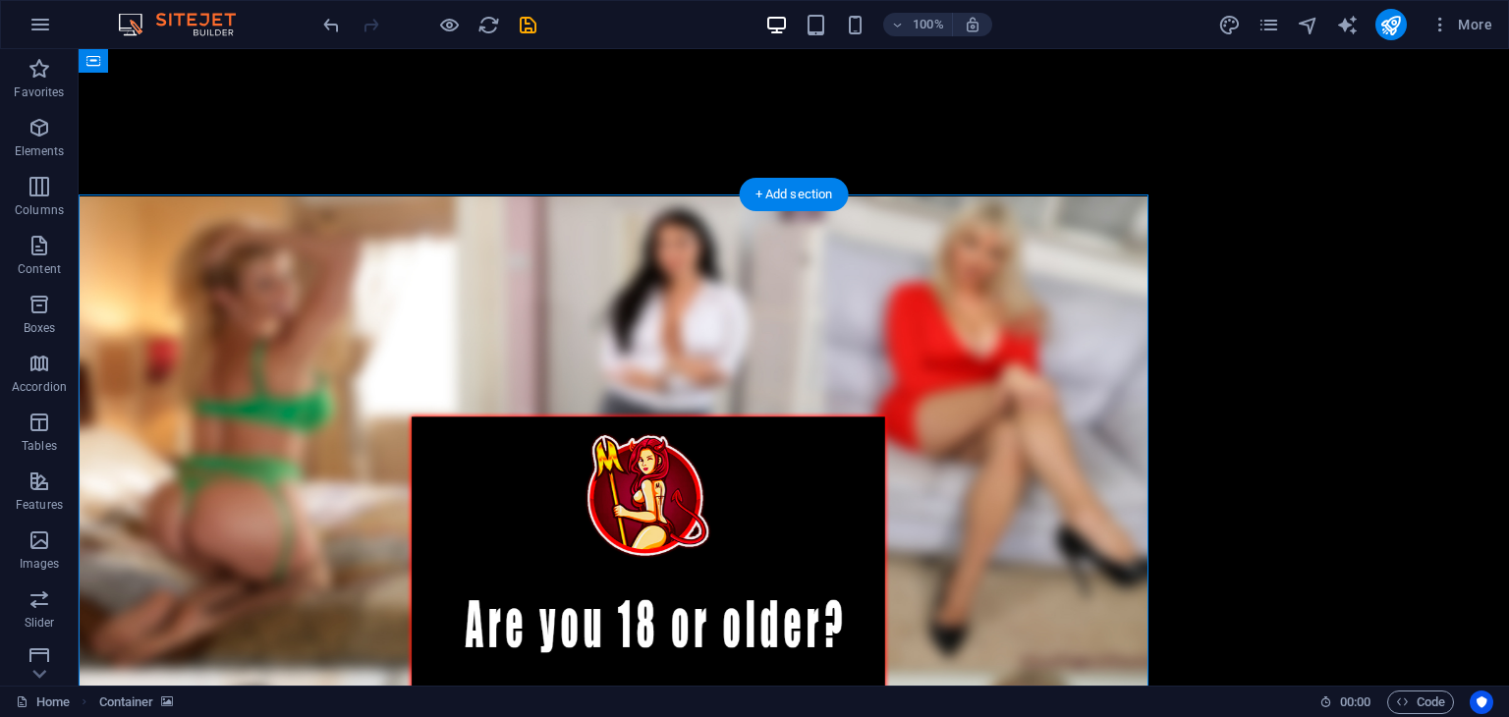
click at [1052, 240] on figure at bounding box center [614, 688] width 1070 height 983
select select "px"
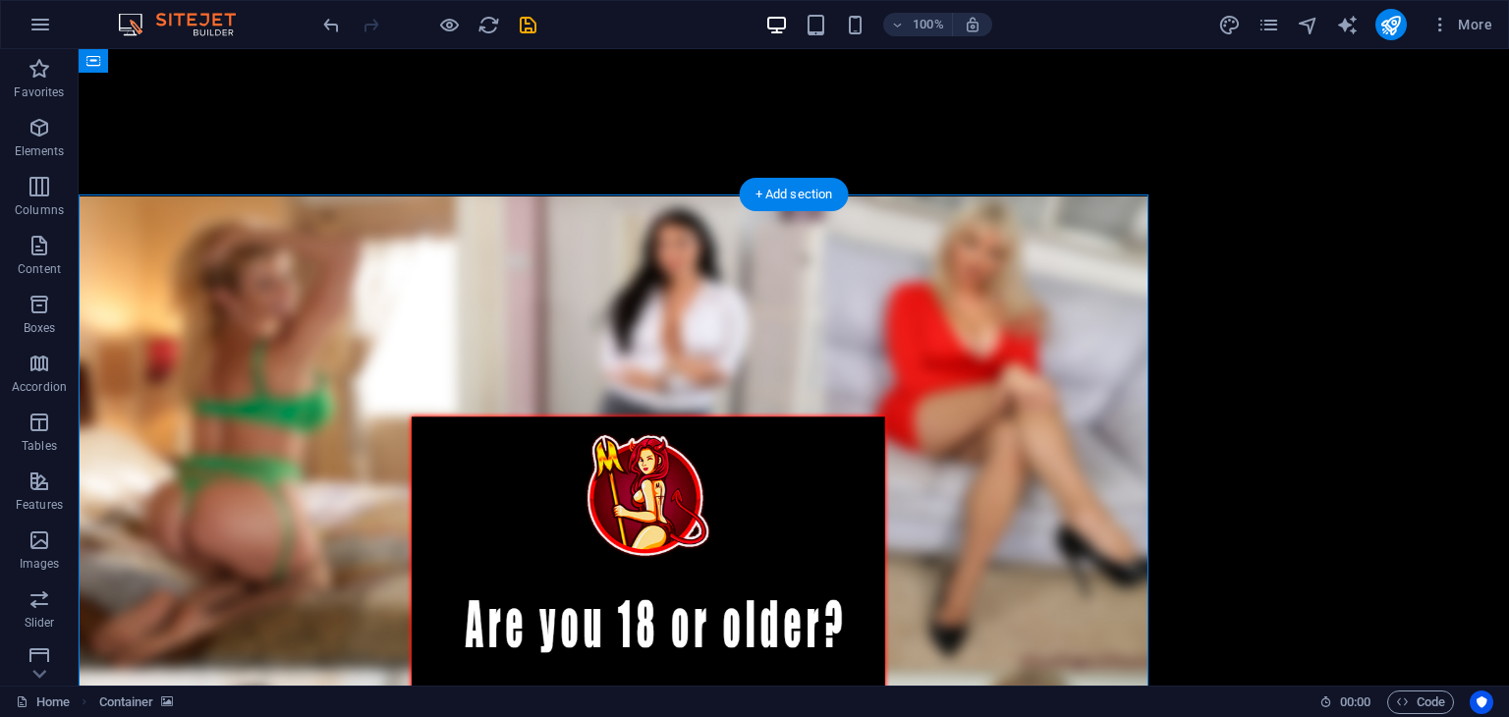
select select "px"
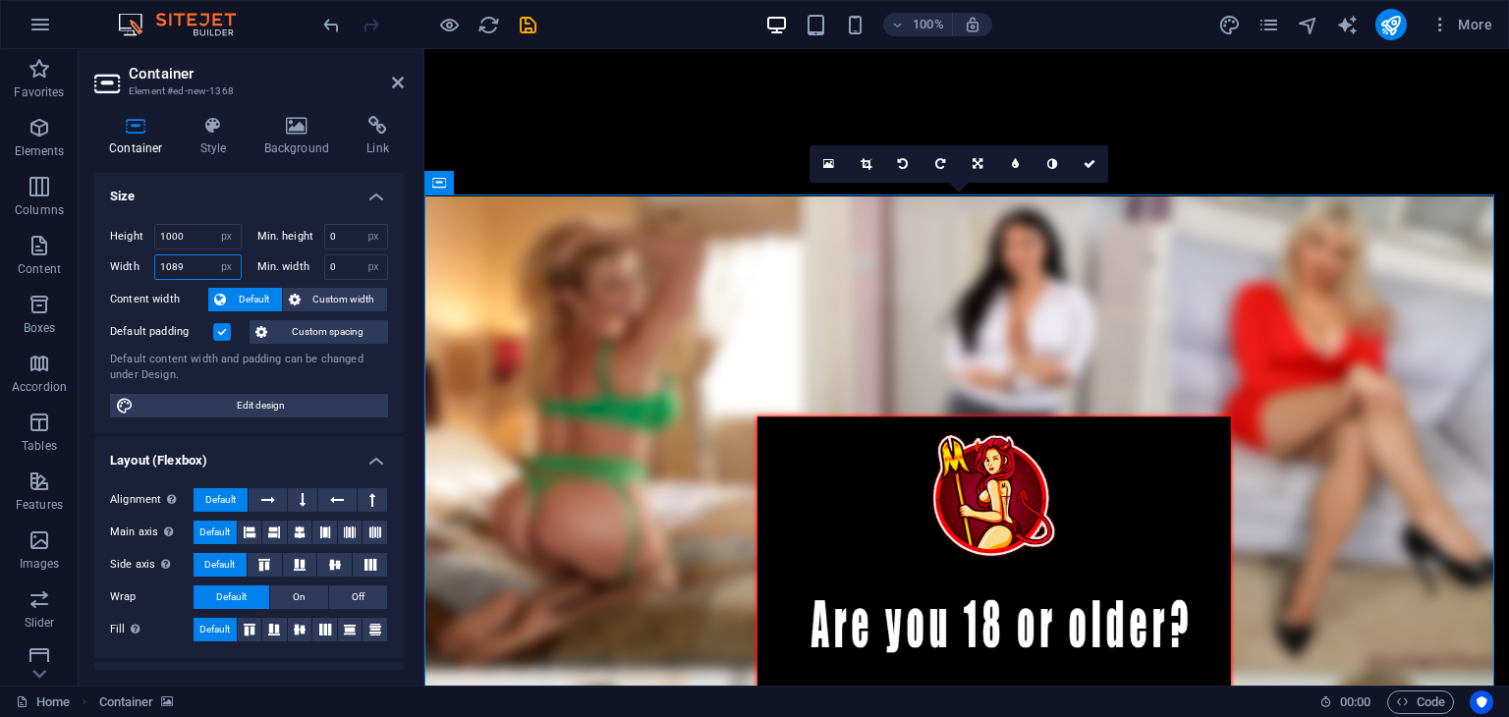
click at [190, 268] on input "1089" at bounding box center [197, 267] width 85 height 24
type input "1200"
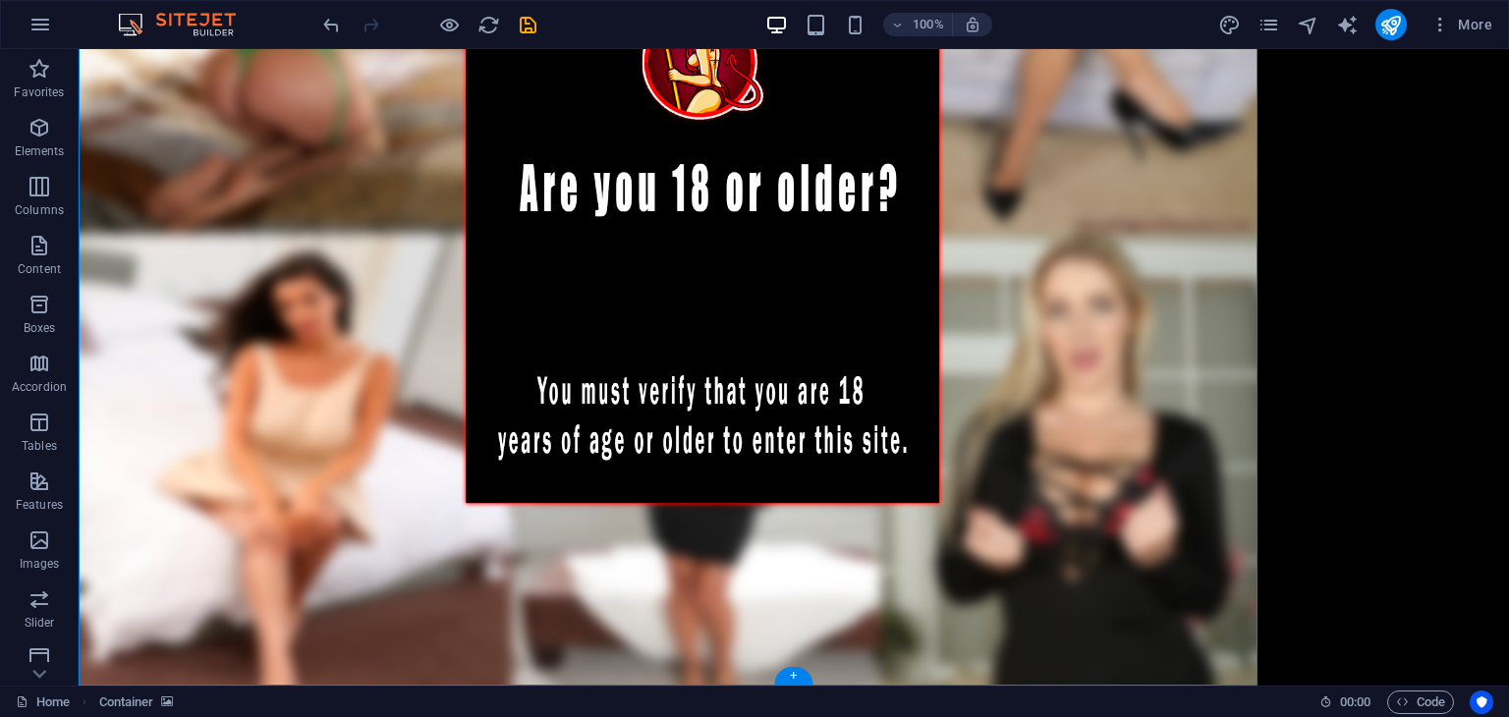
scroll to position [837, 0]
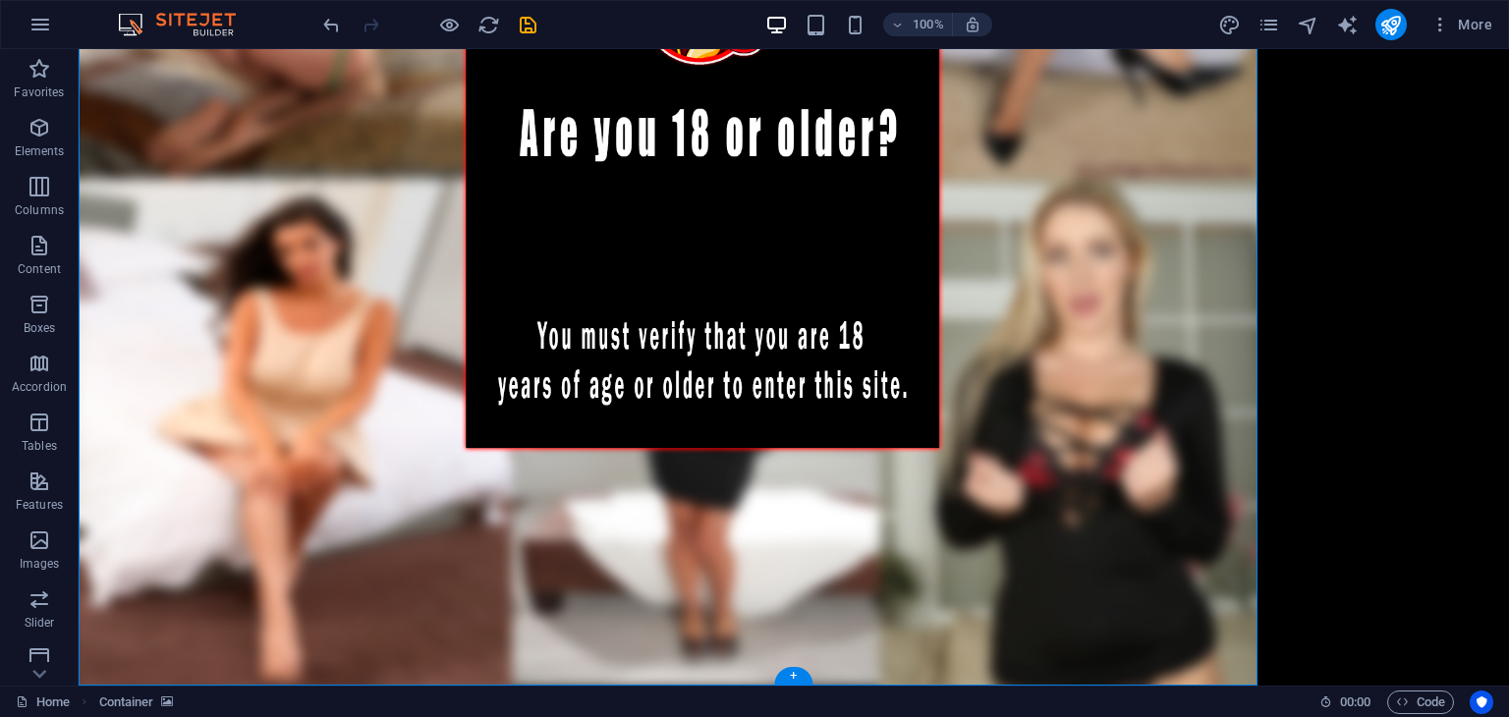
click at [1100, 414] on figure at bounding box center [668, 196] width 1179 height 983
select select "px"
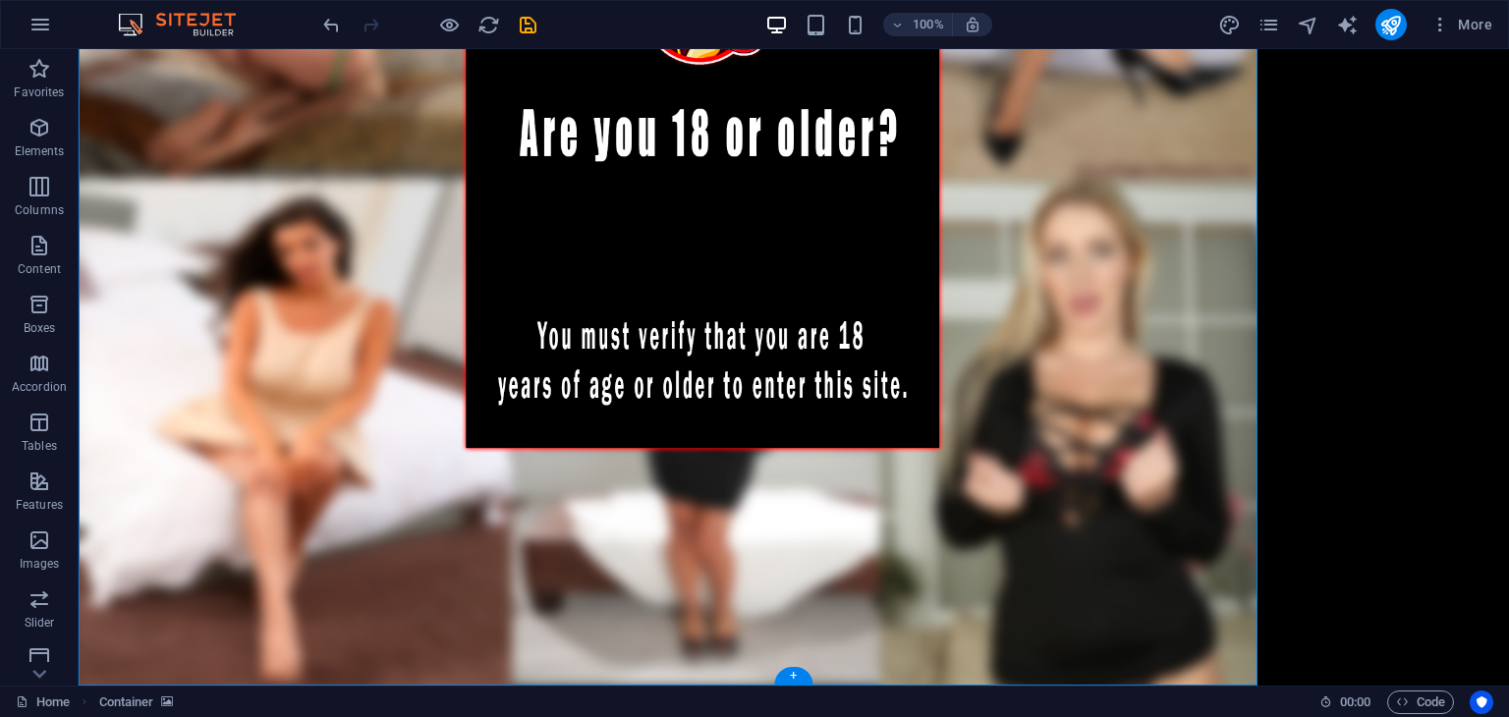
select select "px"
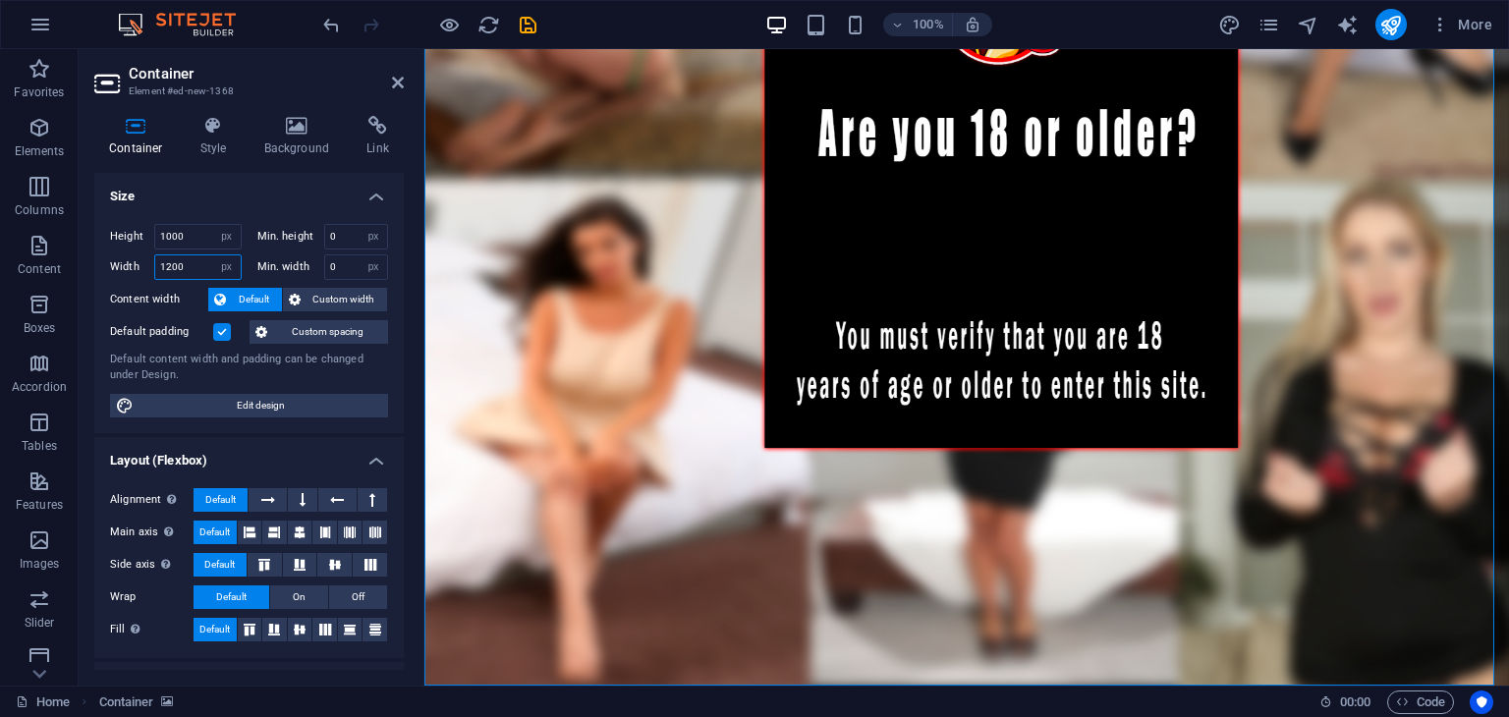
click at [185, 264] on input "1200" at bounding box center [197, 267] width 85 height 24
type input "1800"
drag, startPoint x: 705, startPoint y: 309, endPoint x: 694, endPoint y: 308, distance: 12.0
click at [701, 309] on figure at bounding box center [966, 196] width 1085 height 983
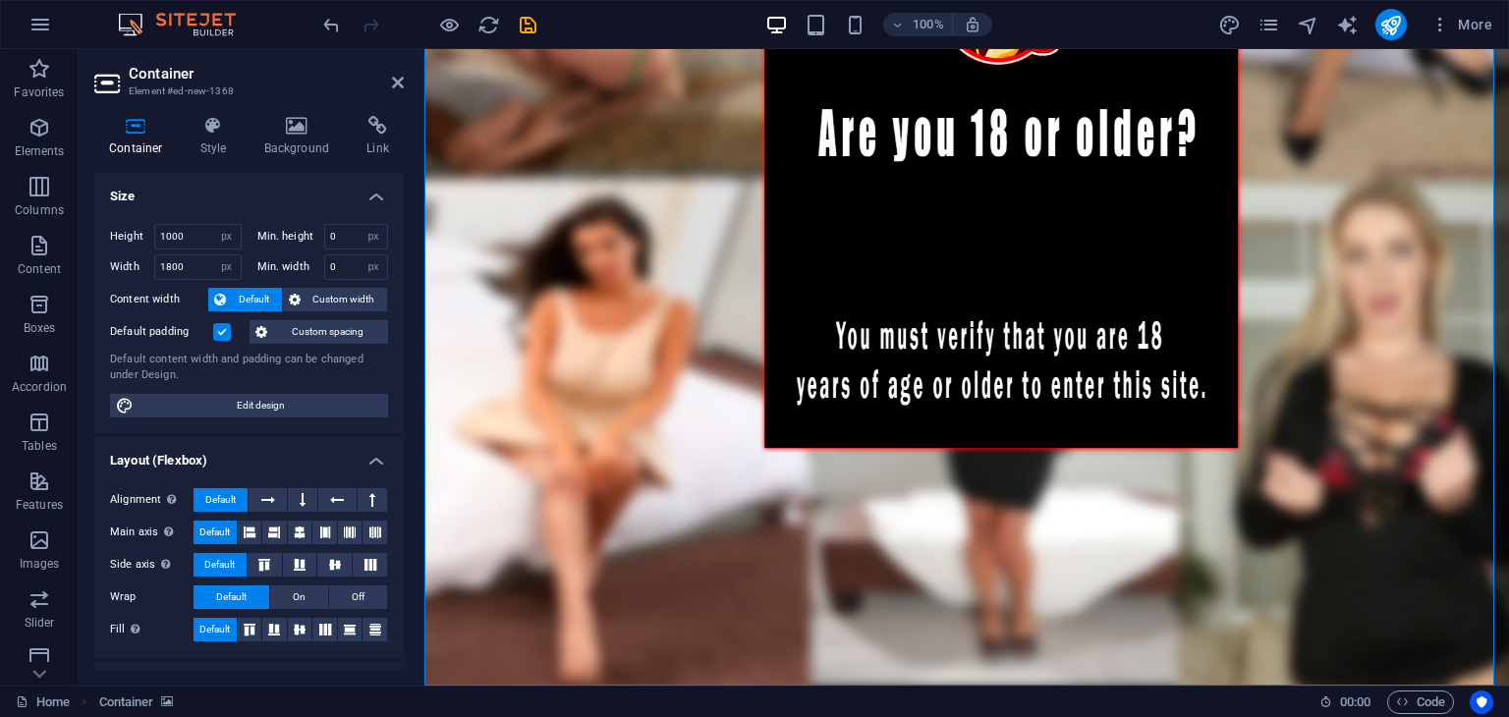
scroll to position [542, 0]
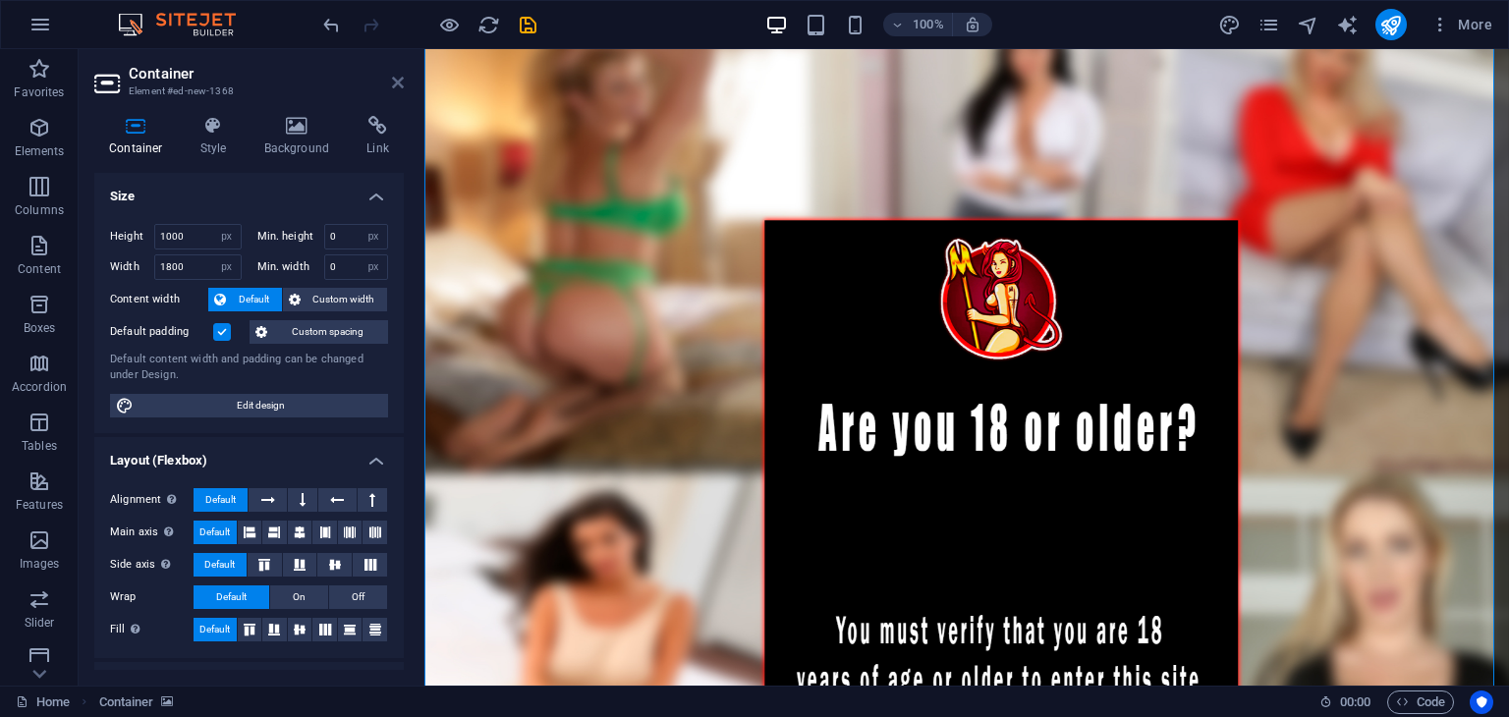
click at [393, 83] on icon at bounding box center [398, 83] width 12 height 16
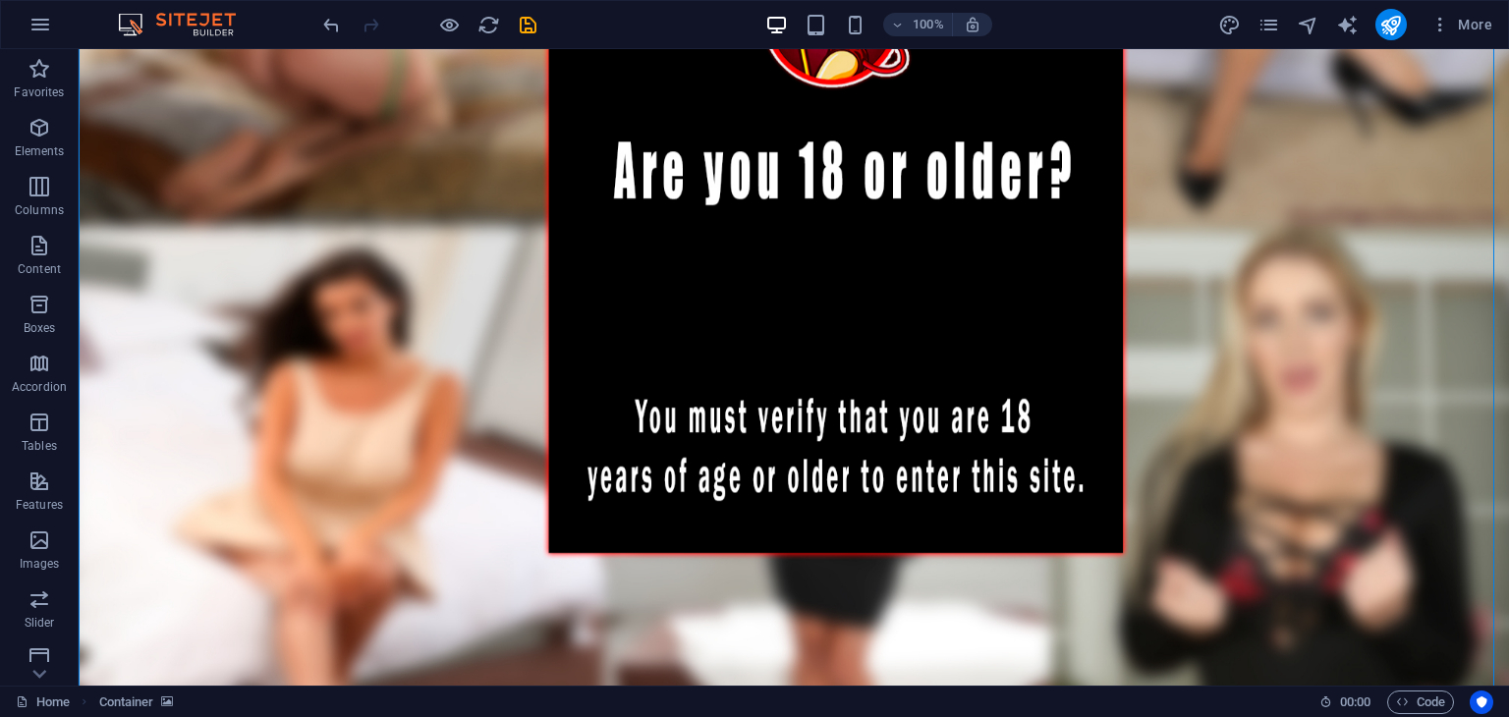
scroll to position [98, 0]
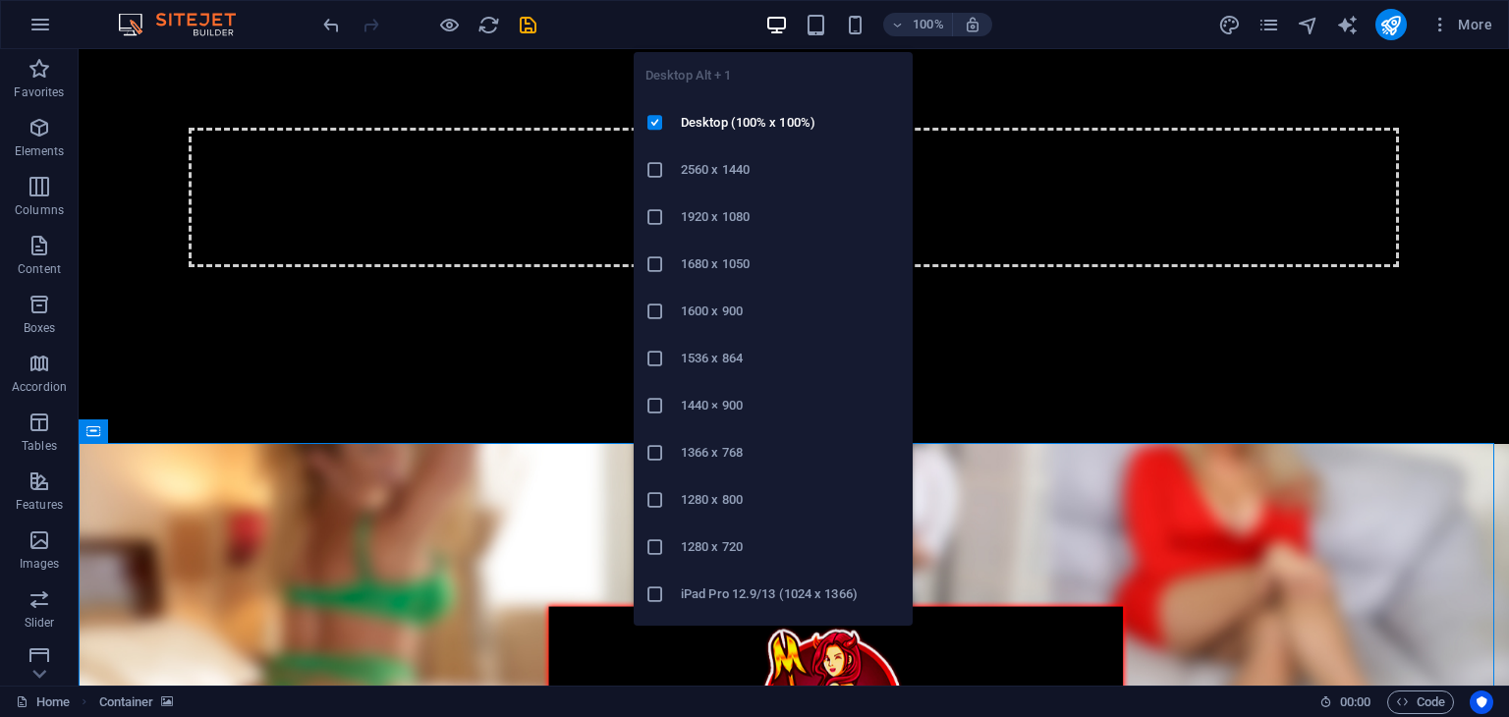
click at [771, 25] on icon "button" at bounding box center [776, 25] width 23 height 23
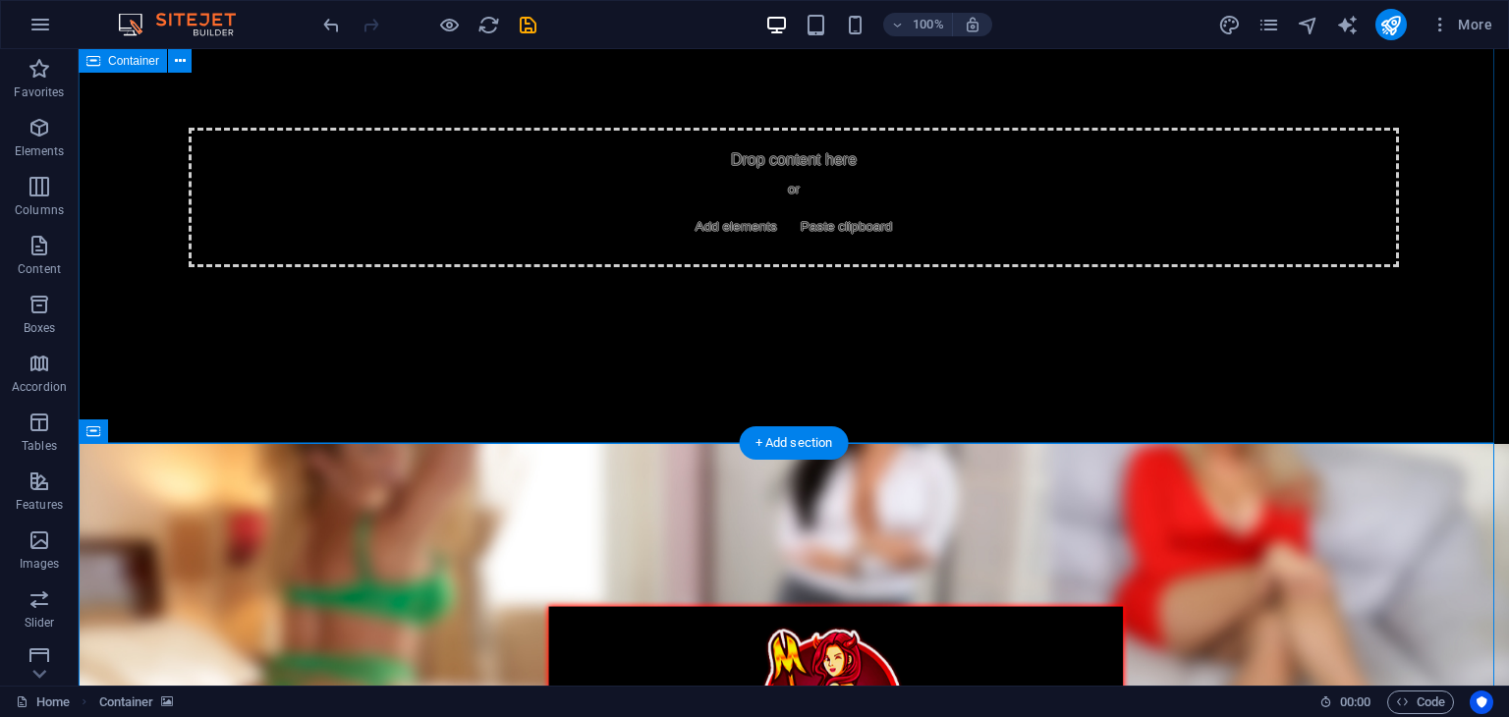
click at [1120, 62] on div "Drop content here or Add elements Paste clipboard" at bounding box center [794, 197] width 1431 height 493
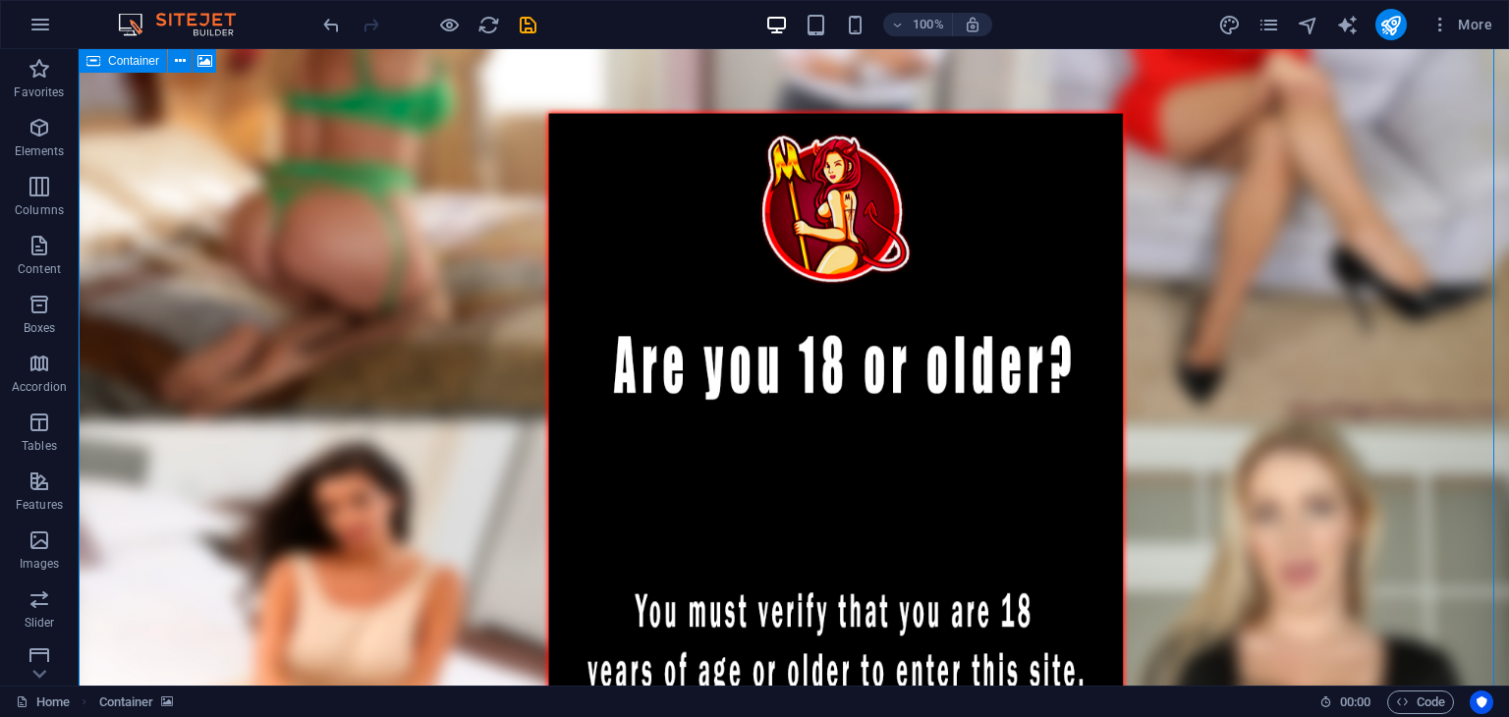
drag, startPoint x: 882, startPoint y: 156, endPoint x: 895, endPoint y: 182, distance: 28.6
drag, startPoint x: 895, startPoint y: 182, endPoint x: 888, endPoint y: 244, distance: 62.3
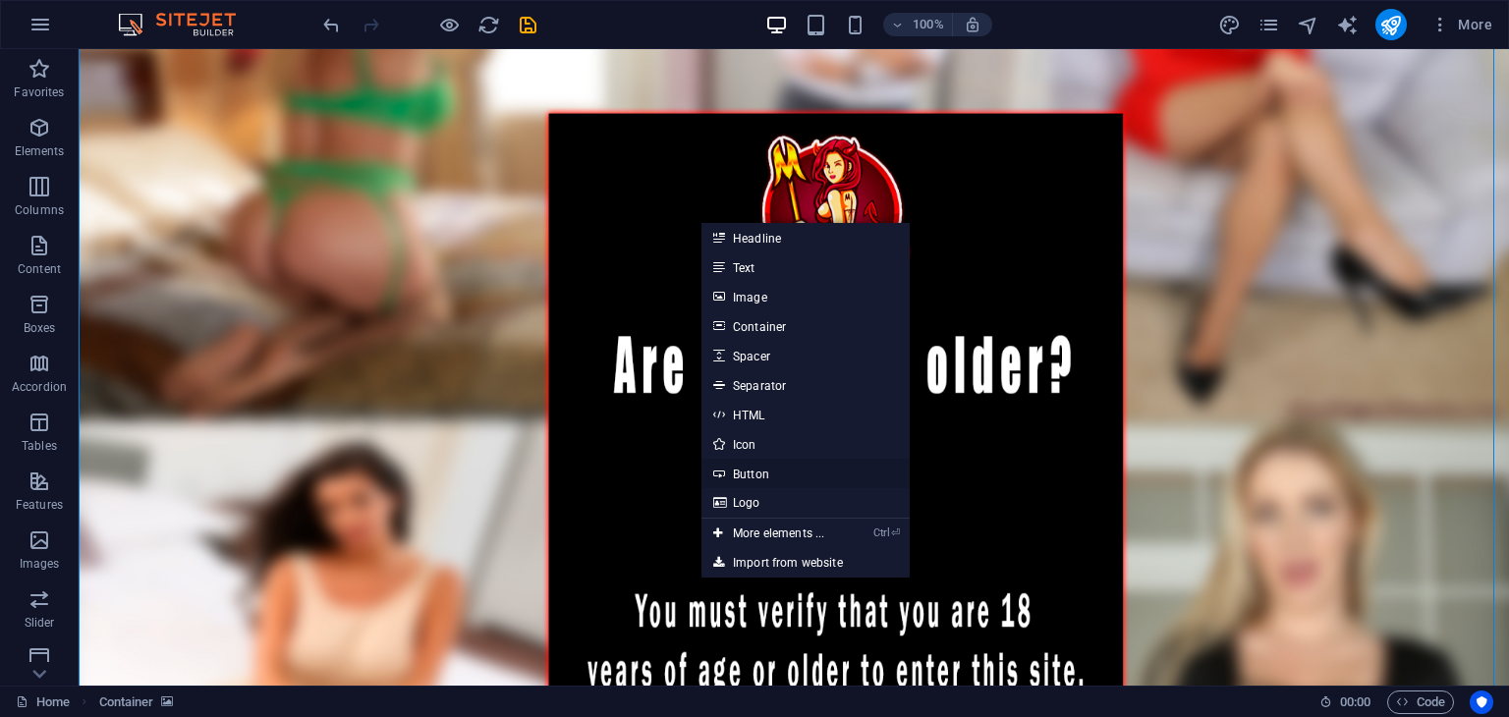
click at [763, 477] on link "Button" at bounding box center [806, 473] width 208 height 29
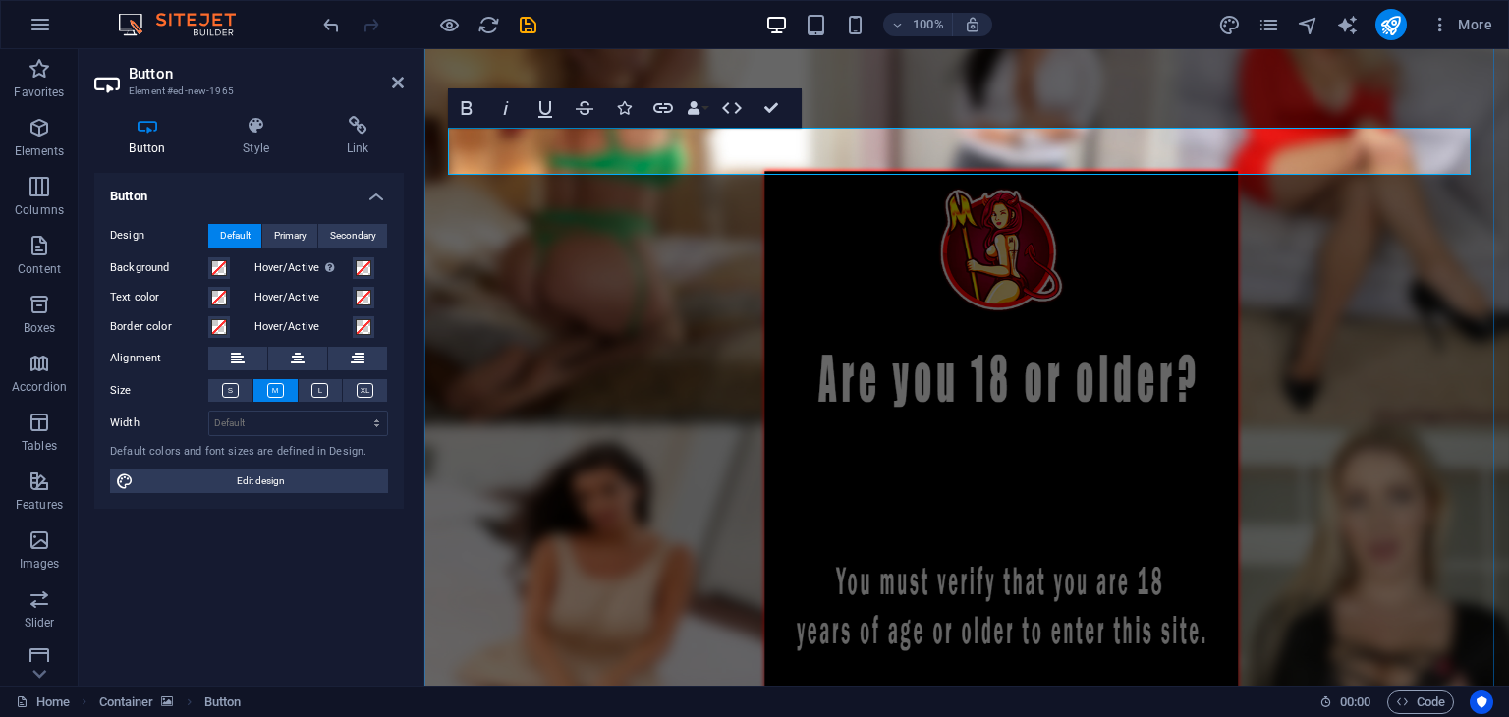
click at [692, 109] on icon "button" at bounding box center [694, 108] width 14 height 14
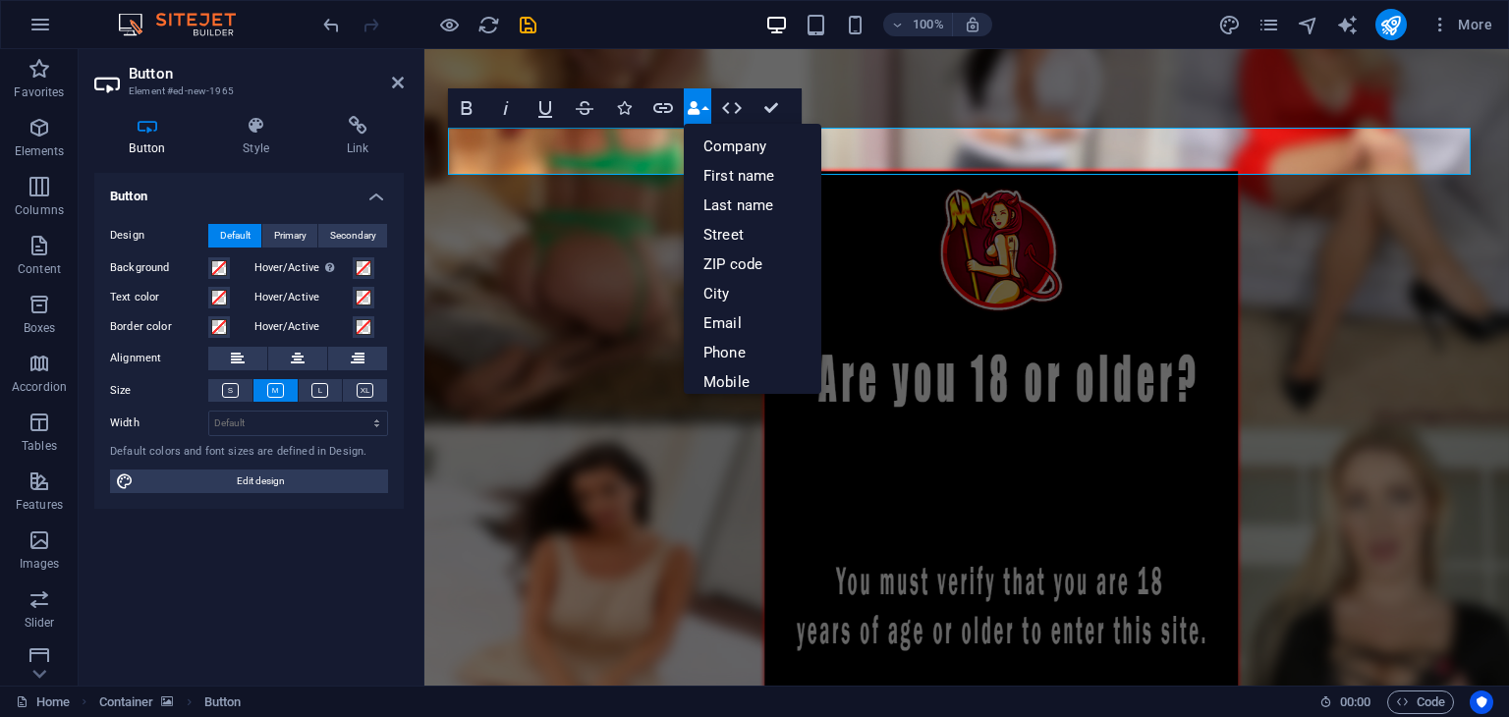
click at [692, 109] on icon "button" at bounding box center [694, 108] width 14 height 14
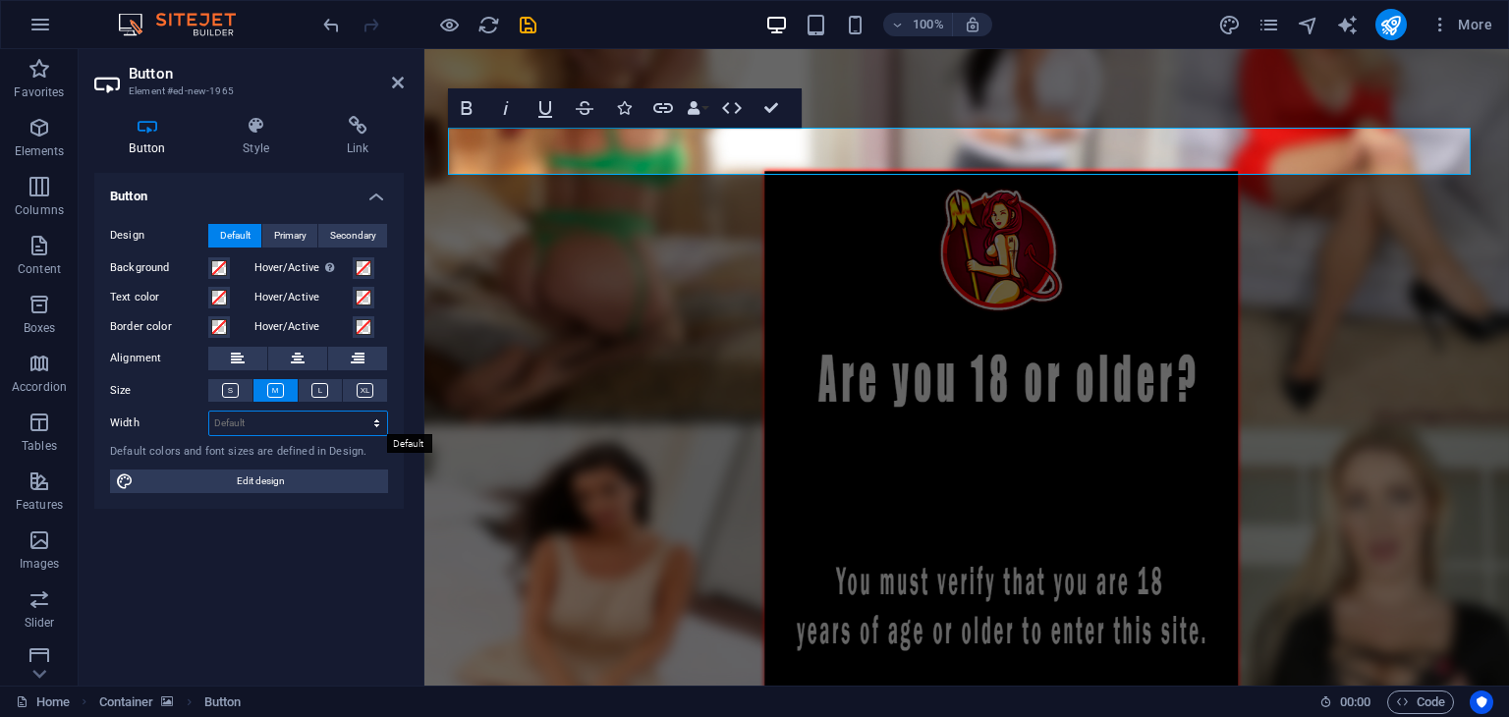
click at [243, 416] on select "Default px rem % em vh vw" at bounding box center [298, 424] width 178 height 24
click at [270, 140] on h4 "Style" at bounding box center [260, 136] width 104 height 41
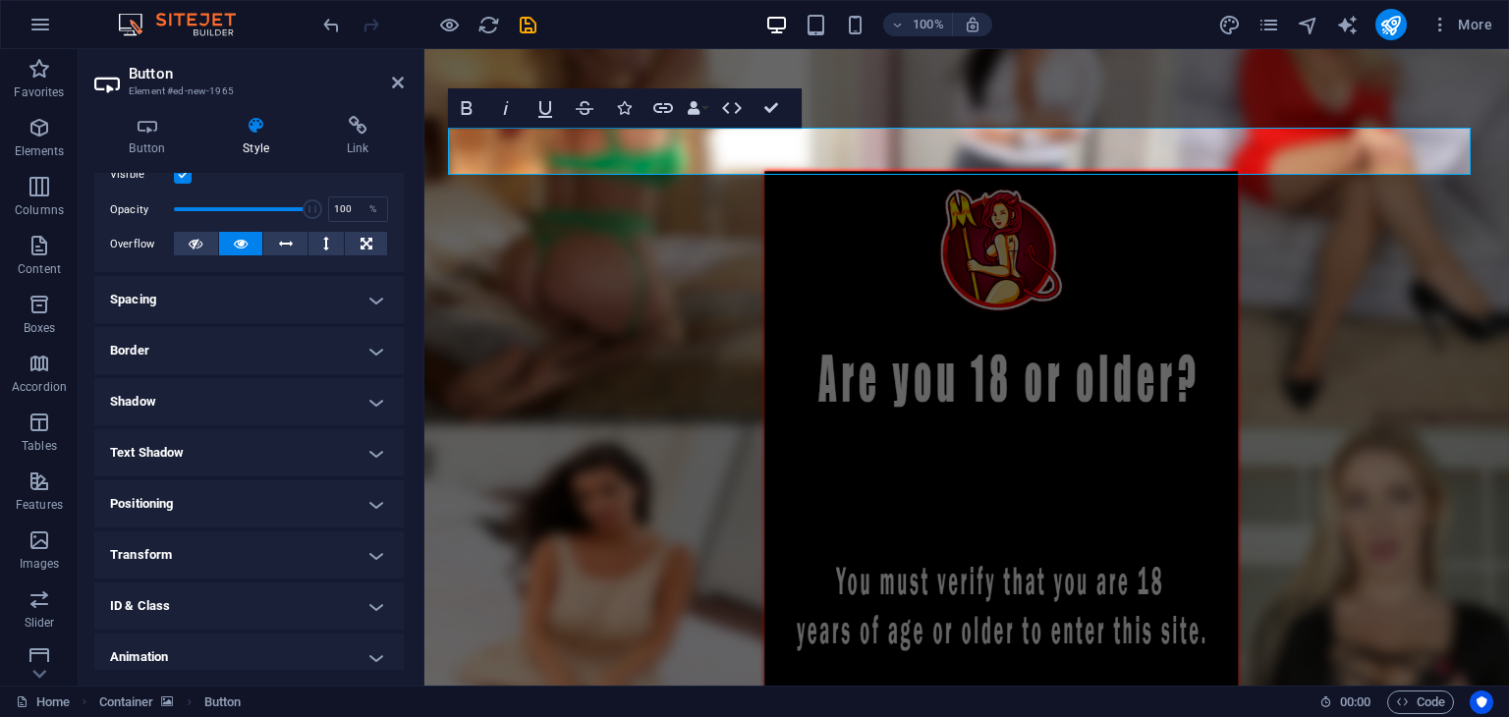
scroll to position [295, 0]
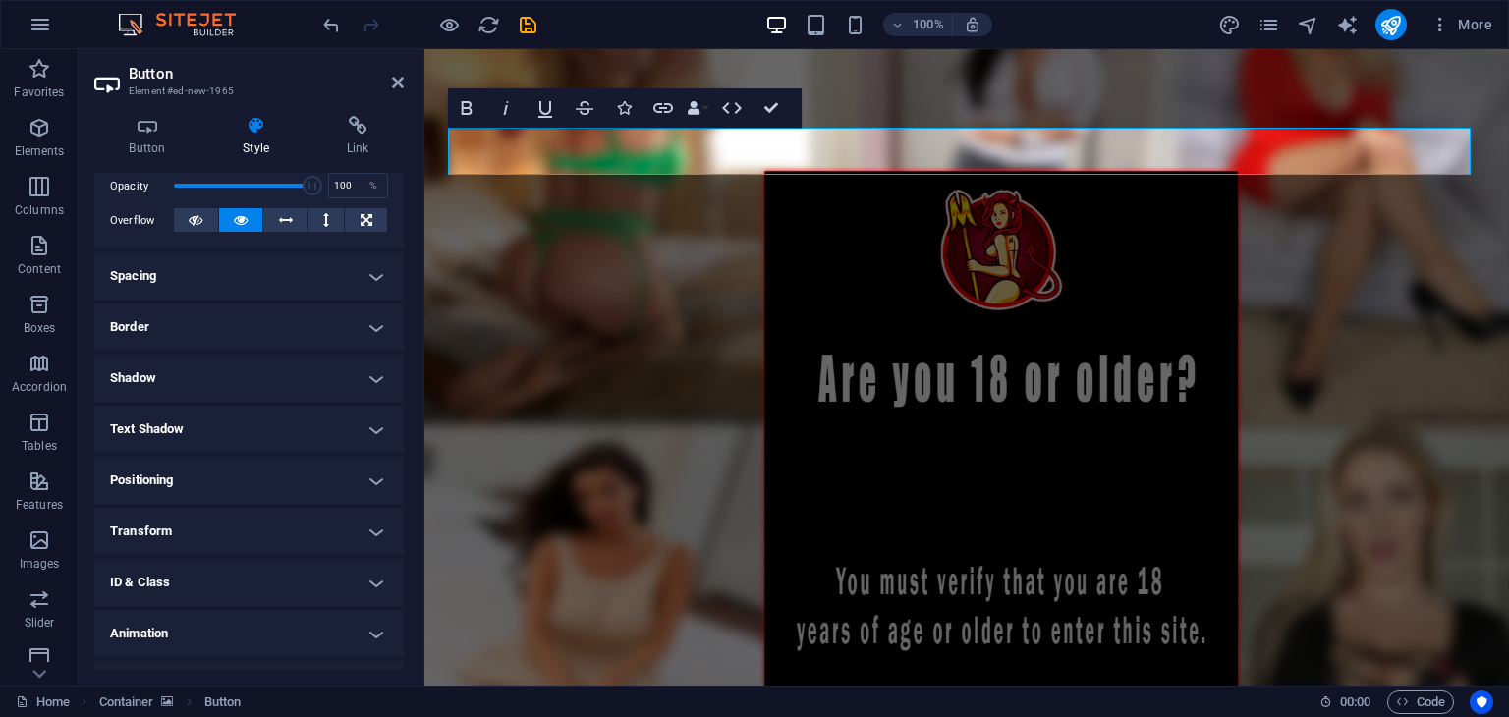
click at [241, 464] on h4 "Positioning" at bounding box center [248, 480] width 309 height 47
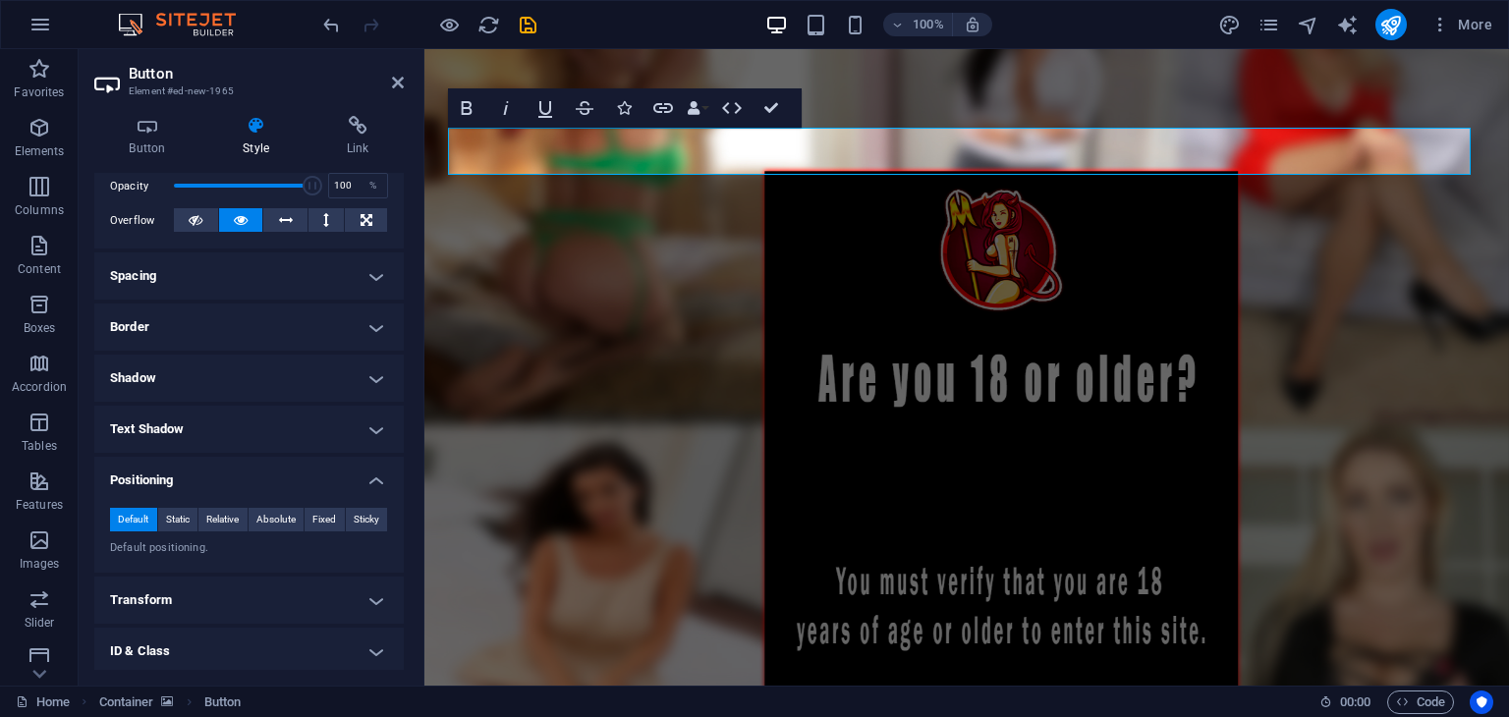
click at [195, 500] on div "Default Static Relative Absolute Fixed Sticky Z-Index Sets the order of the ele…" at bounding box center [248, 532] width 309 height 81
click at [189, 508] on span "Static" at bounding box center [178, 520] width 24 height 24
click at [228, 520] on span "Relative" at bounding box center [222, 520] width 32 height 24
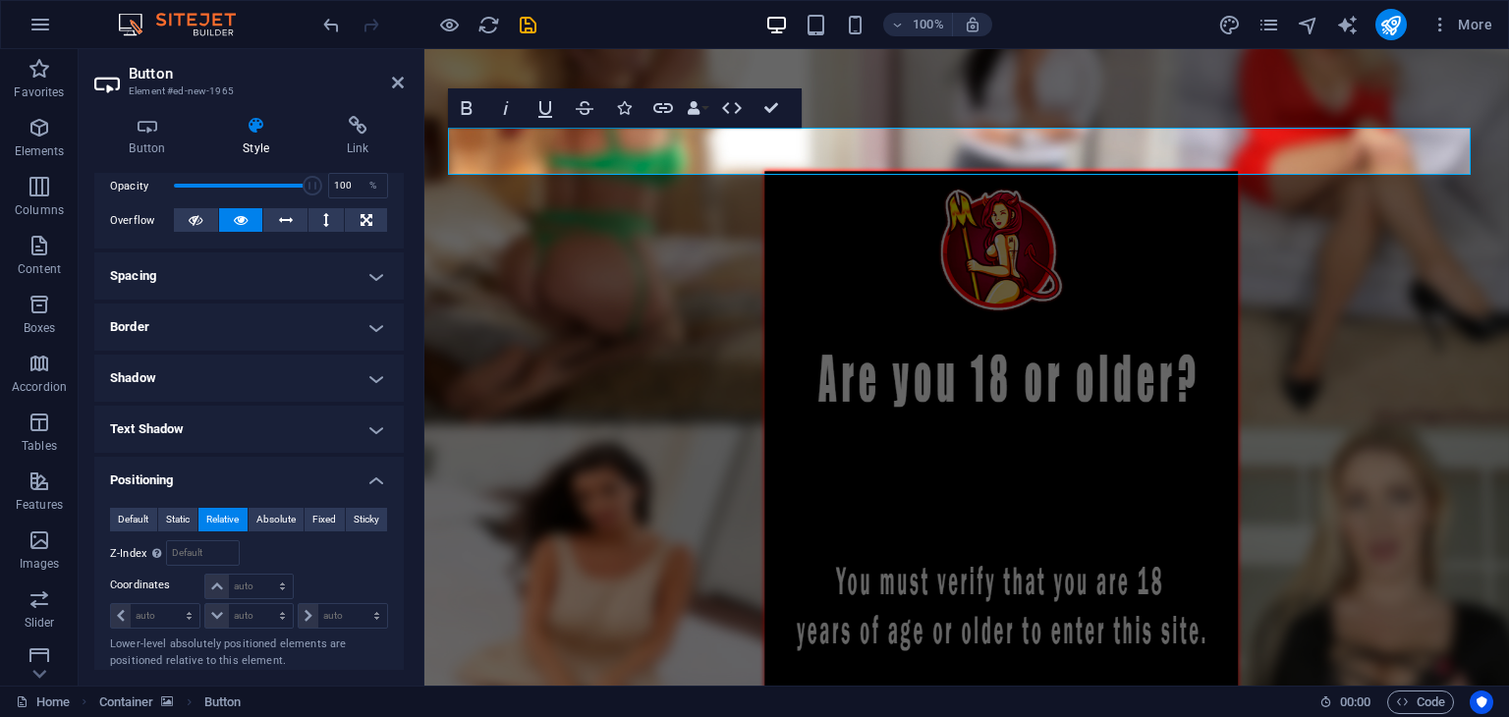
drag, startPoint x: 584, startPoint y: 143, endPoint x: 617, endPoint y: 182, distance: 50.8
click at [617, 182] on div "Button label" at bounding box center [966, 442] width 1085 height 983
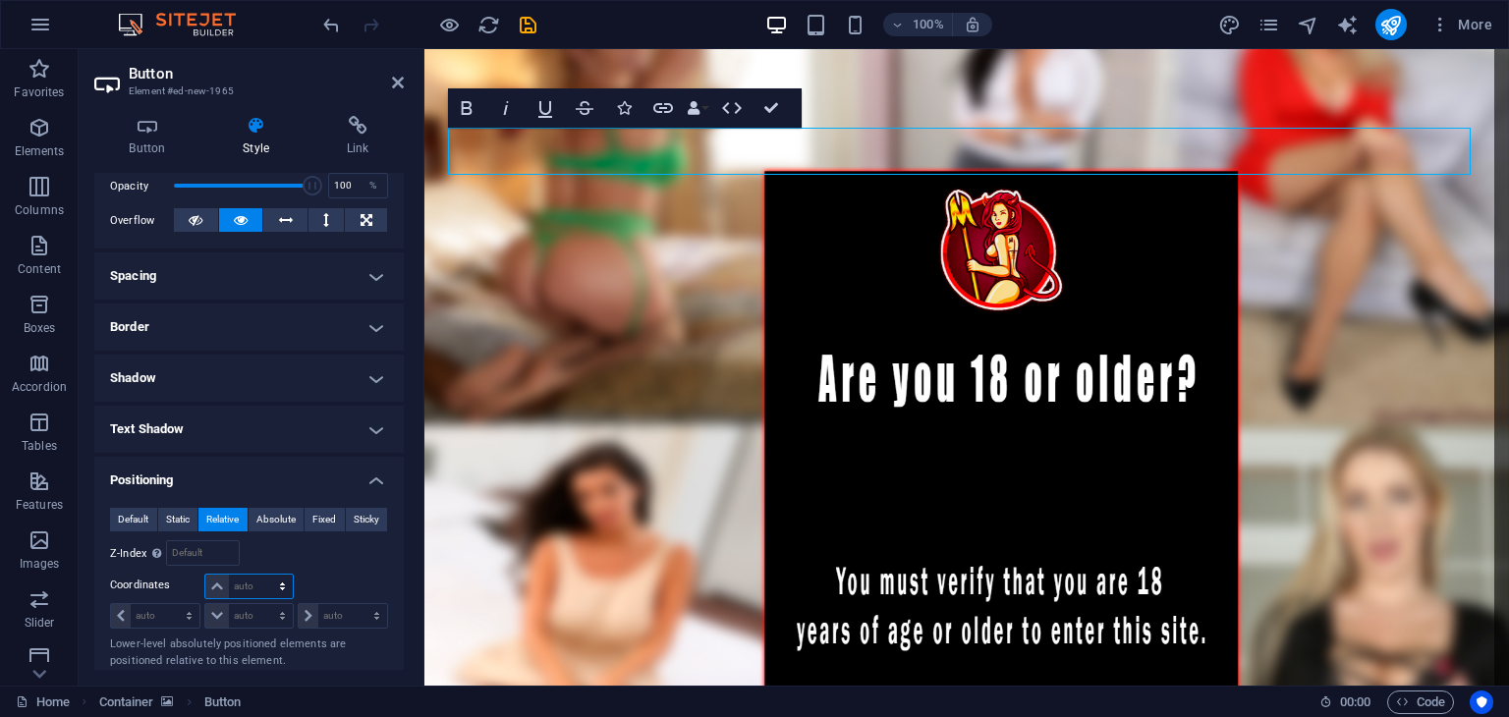
click at [253, 583] on select "auto px rem % em" at bounding box center [248, 587] width 86 height 24
select select "px"
click at [262, 575] on select "auto px rem % em" at bounding box center [248, 587] width 86 height 24
type input "0"
click at [258, 619] on select "auto px rem % em" at bounding box center [248, 616] width 86 height 24
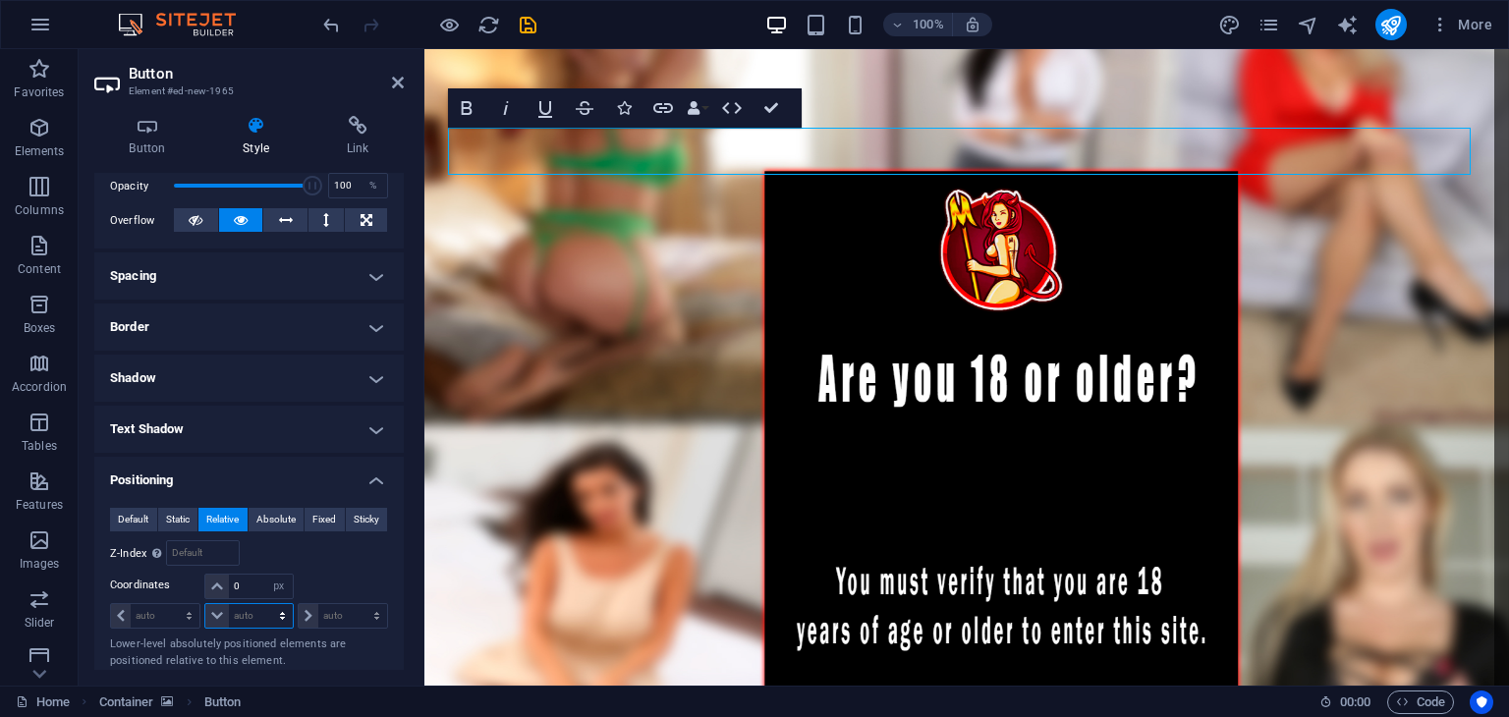
select select "px"
click at [262, 604] on select "auto px rem % em" at bounding box center [248, 616] width 86 height 24
type input "0"
click at [321, 614] on select "auto px rem % em" at bounding box center [343, 616] width 88 height 24
select select "px"
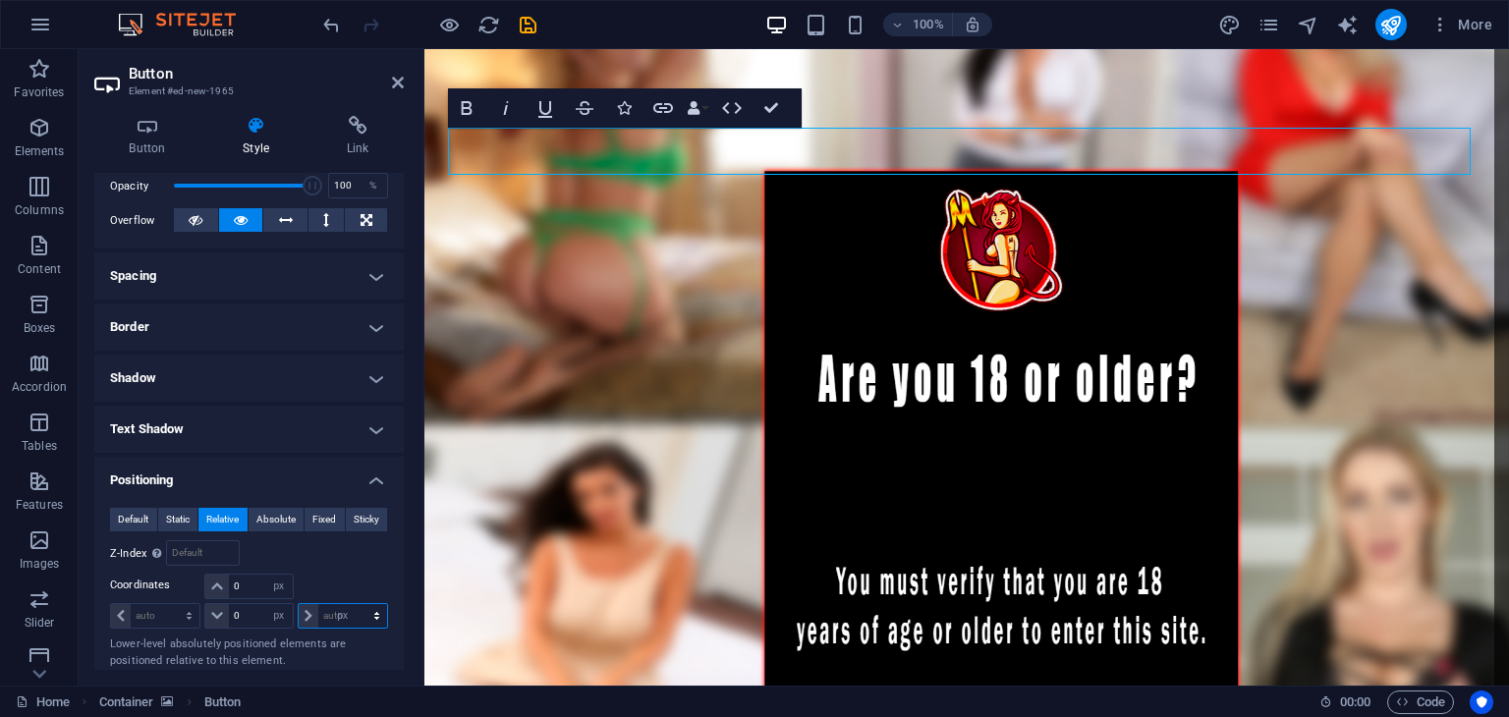
click at [356, 604] on select "auto px rem % em" at bounding box center [343, 616] width 88 height 24
type input "0"
click at [187, 613] on select "auto px rem % em" at bounding box center [155, 616] width 88 height 24
select select "px"
click at [171, 604] on select "auto px rem % em" at bounding box center [155, 616] width 88 height 24
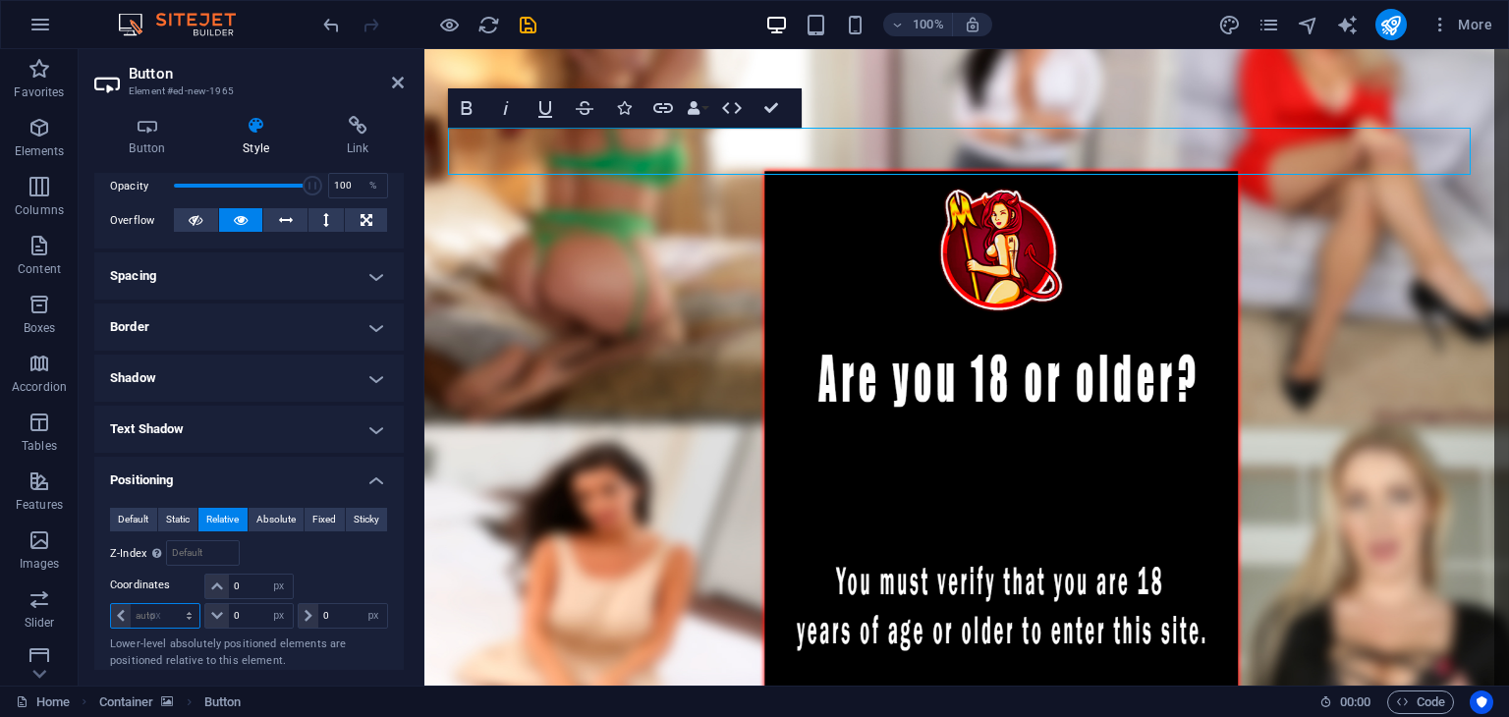
type input "0"
click at [285, 516] on span "Absolute" at bounding box center [275, 520] width 39 height 24
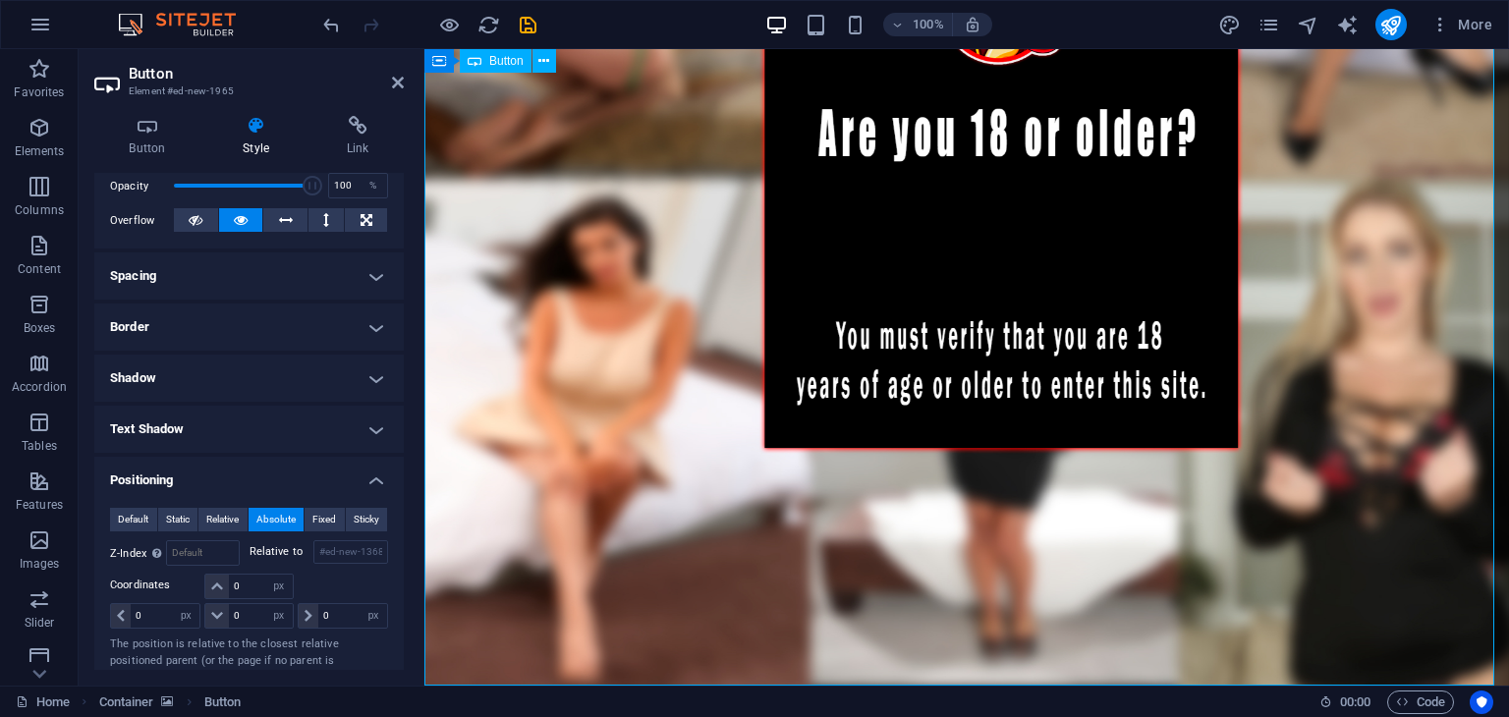
scroll to position [346, 0]
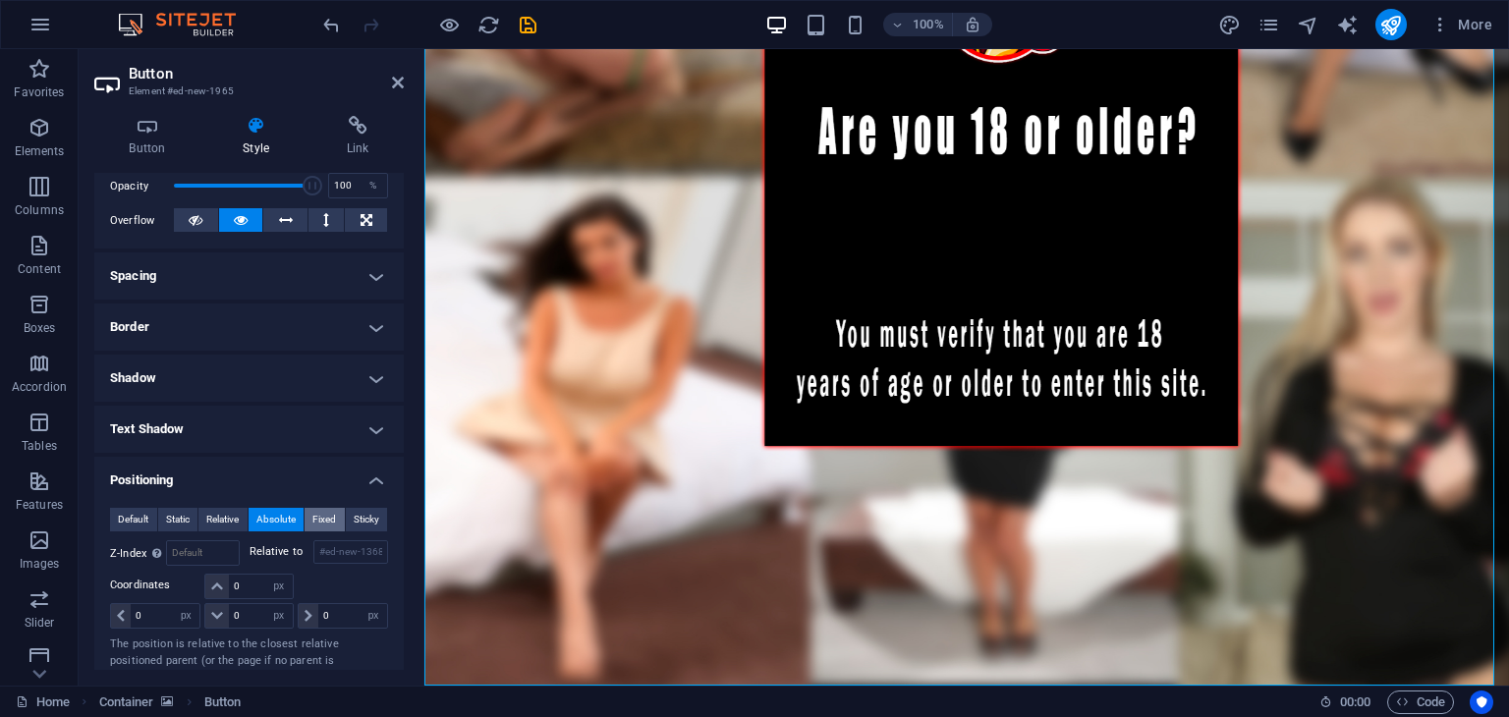
click at [323, 521] on span "Fixed" at bounding box center [324, 520] width 24 height 24
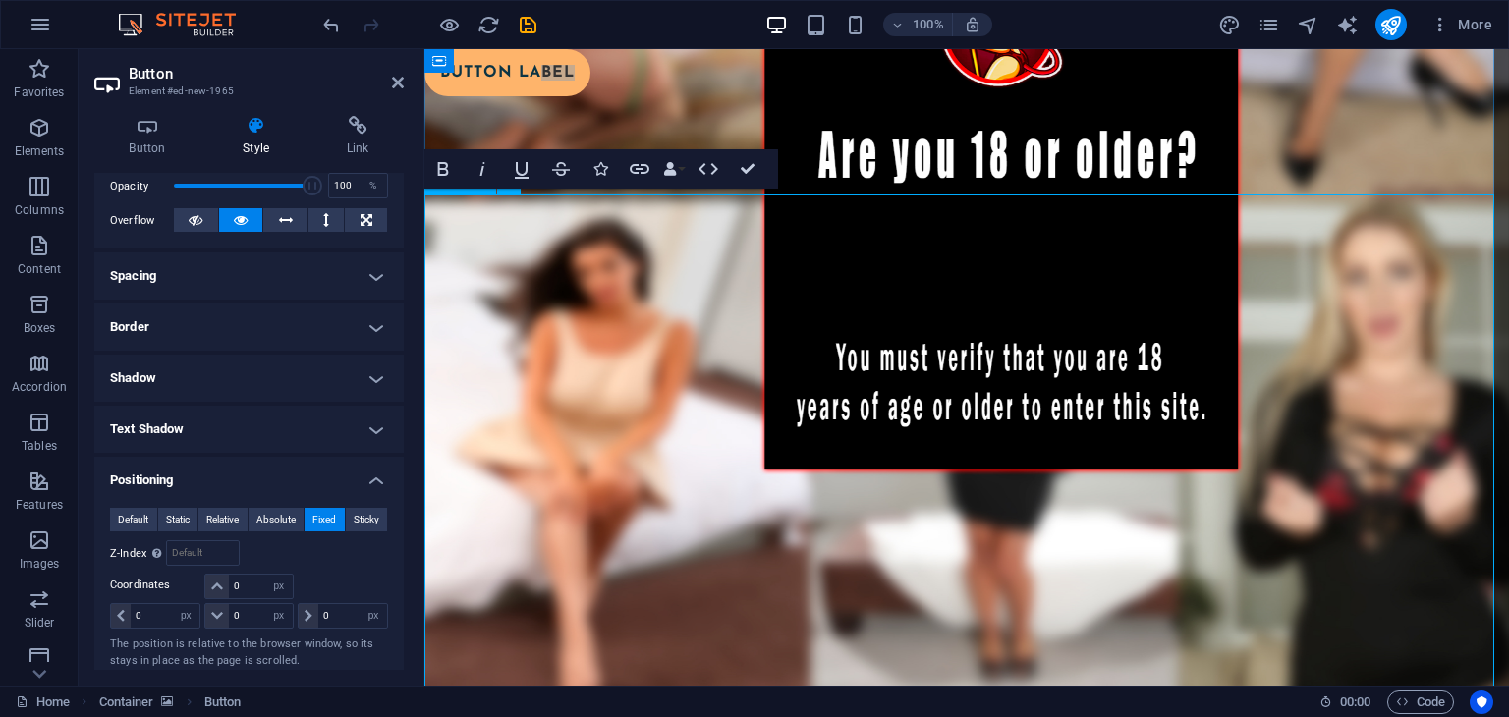
scroll to position [51, 0]
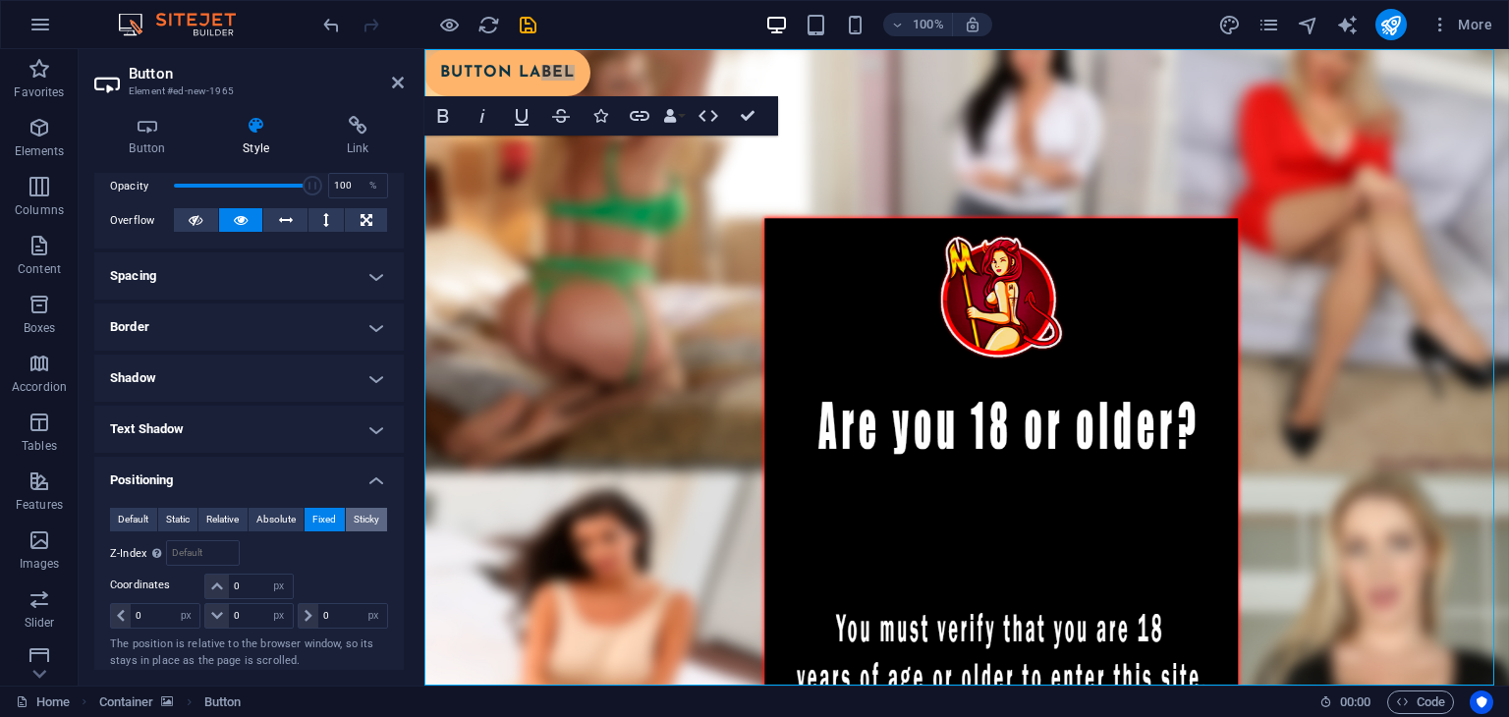
click at [363, 519] on span "Sticky" at bounding box center [367, 520] width 26 height 24
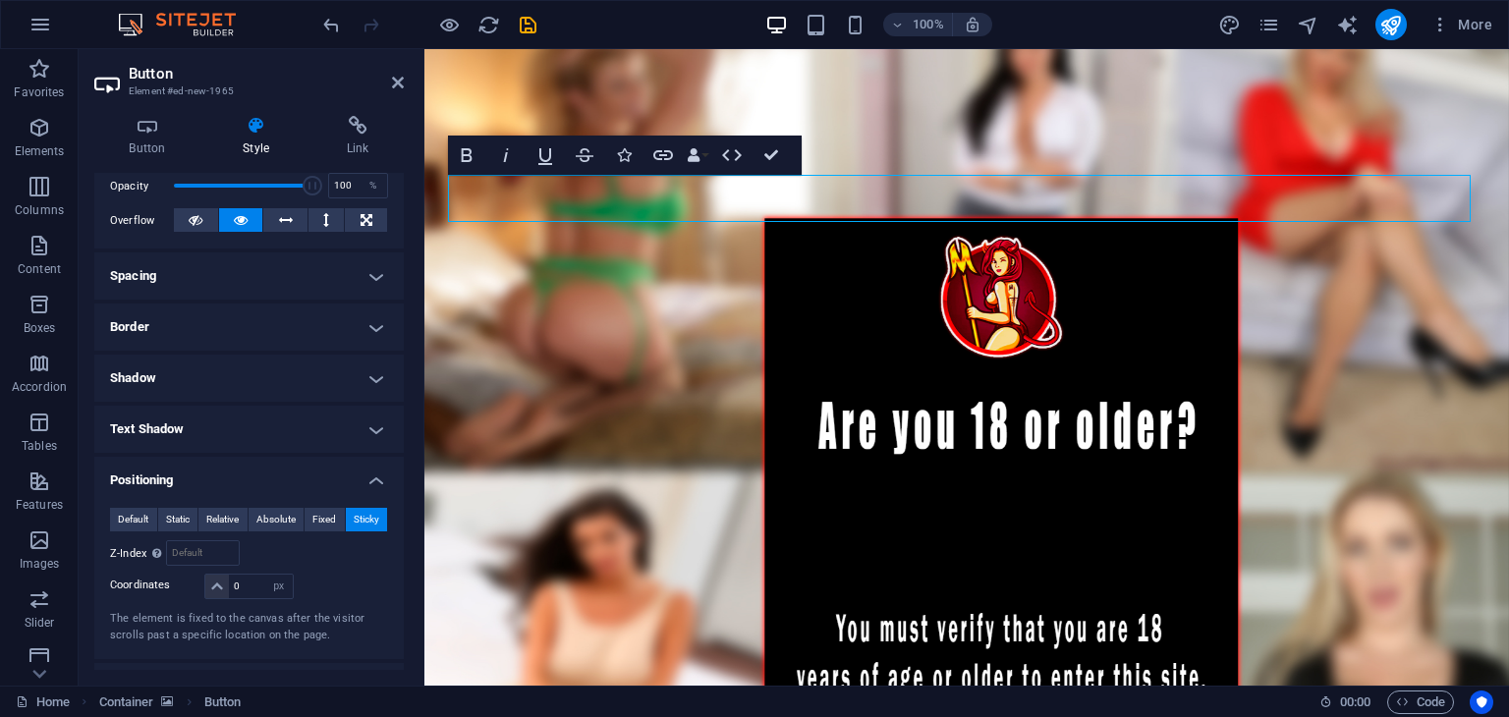
drag, startPoint x: 530, startPoint y: 207, endPoint x: 837, endPoint y: 395, distance: 360.3
click at [851, 431] on div "Button label" at bounding box center [966, 489] width 1085 height 983
drag, startPoint x: 810, startPoint y: 205, endPoint x: 839, endPoint y: 205, distance: 29.5
drag, startPoint x: 826, startPoint y: 198, endPoint x: 836, endPoint y: 195, distance: 10.6
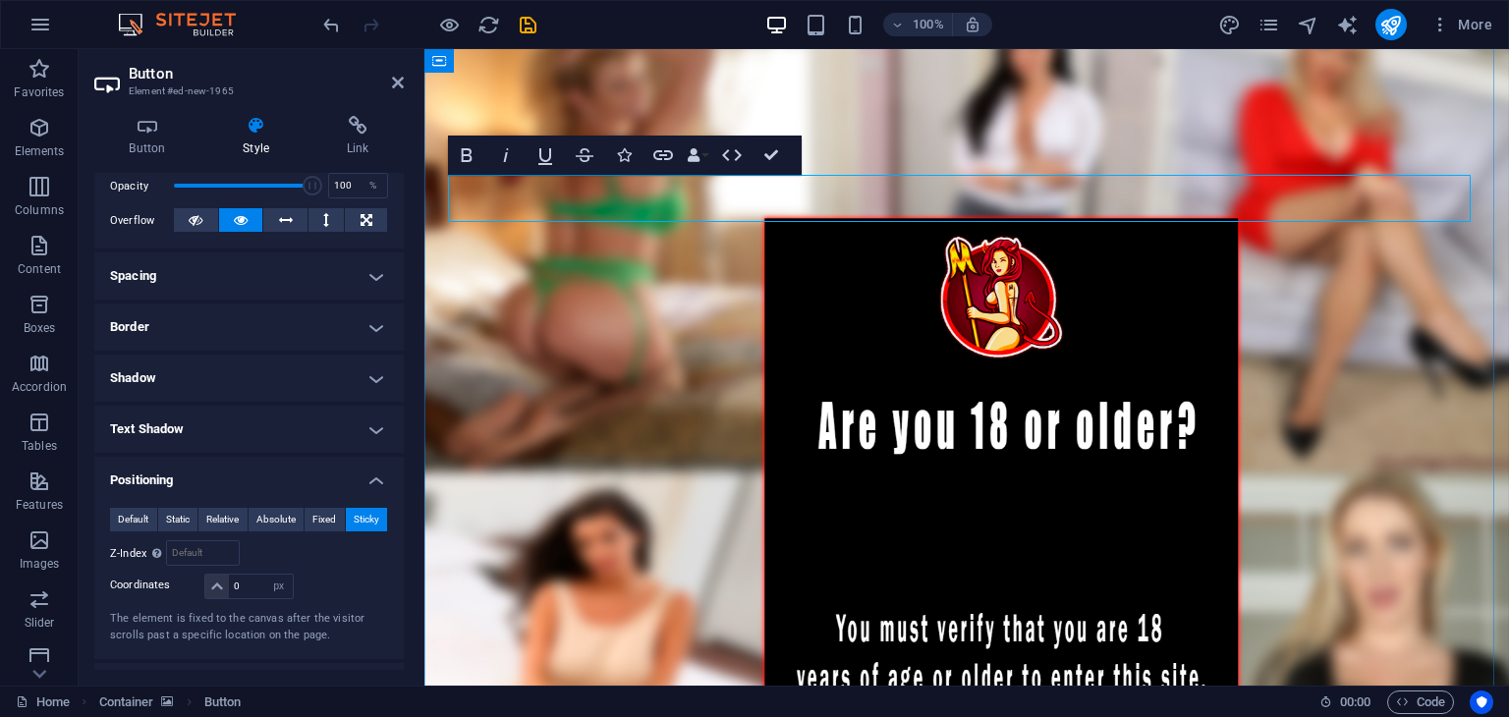
drag, startPoint x: 684, startPoint y: 197, endPoint x: 685, endPoint y: 219, distance: 21.6
click at [798, 230] on div "Button label" at bounding box center [966, 489] width 1085 height 983
click at [130, 514] on span "Default" at bounding box center [133, 520] width 30 height 24
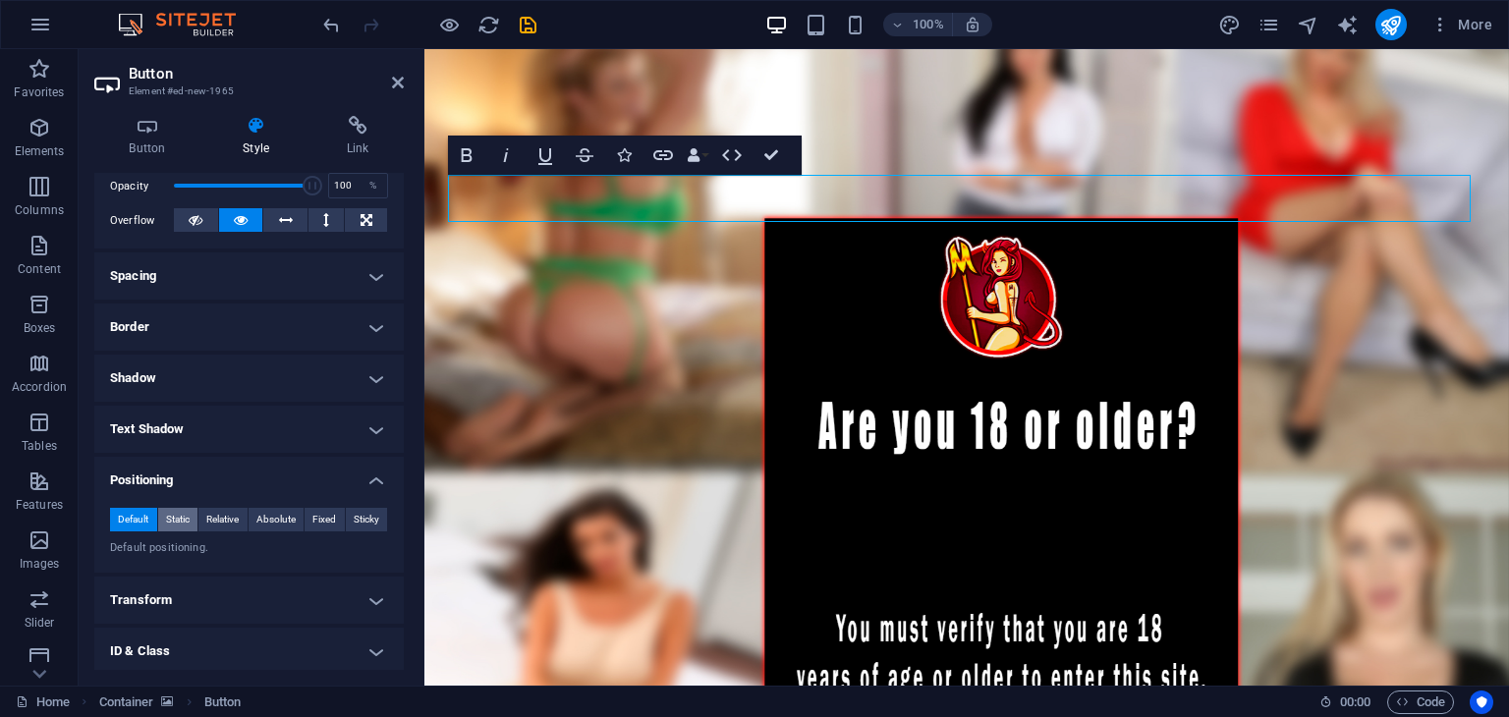
click at [169, 520] on span "Static" at bounding box center [178, 520] width 24 height 24
click at [128, 519] on span "Default" at bounding box center [133, 520] width 30 height 24
drag, startPoint x: 567, startPoint y: 191, endPoint x: 621, endPoint y: 221, distance: 62.0
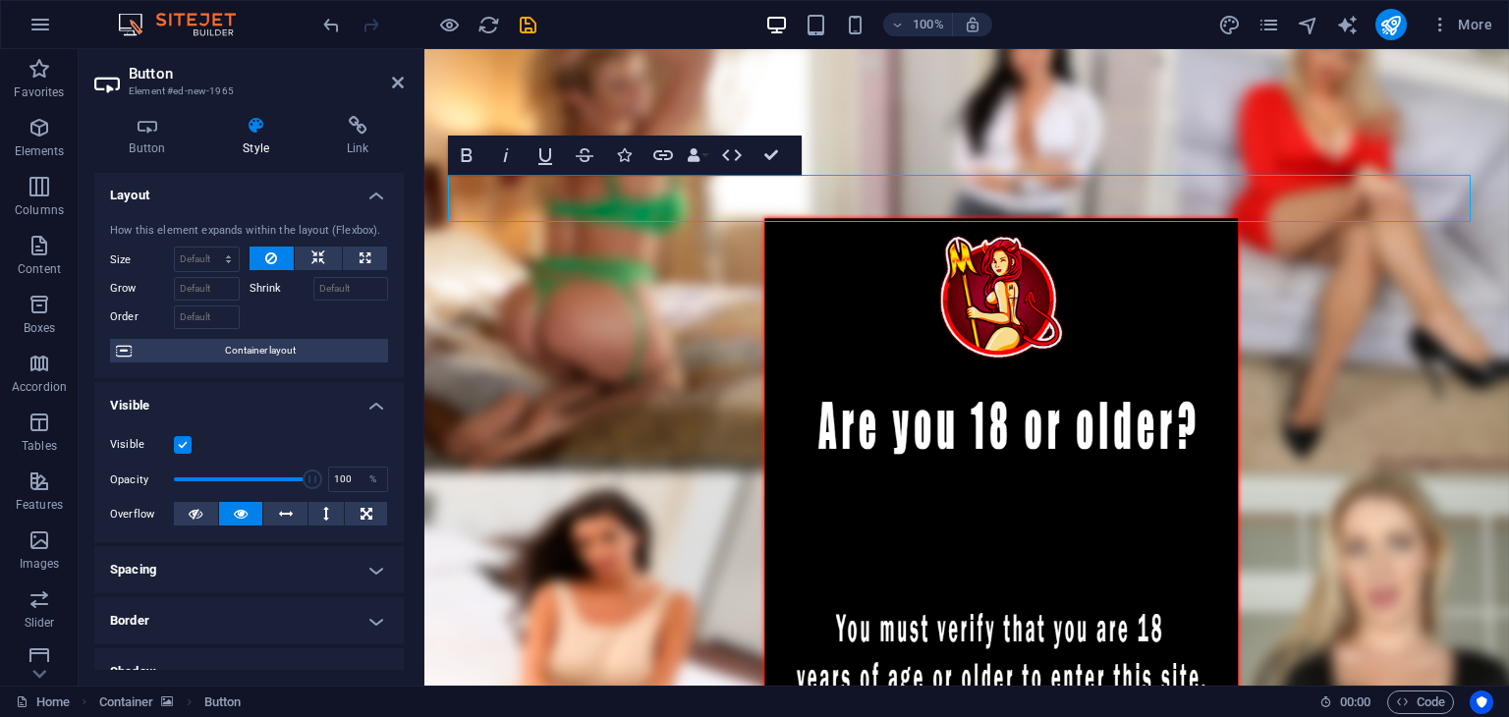
scroll to position [0, 0]
click at [291, 359] on span "Container layout" at bounding box center [260, 352] width 245 height 24
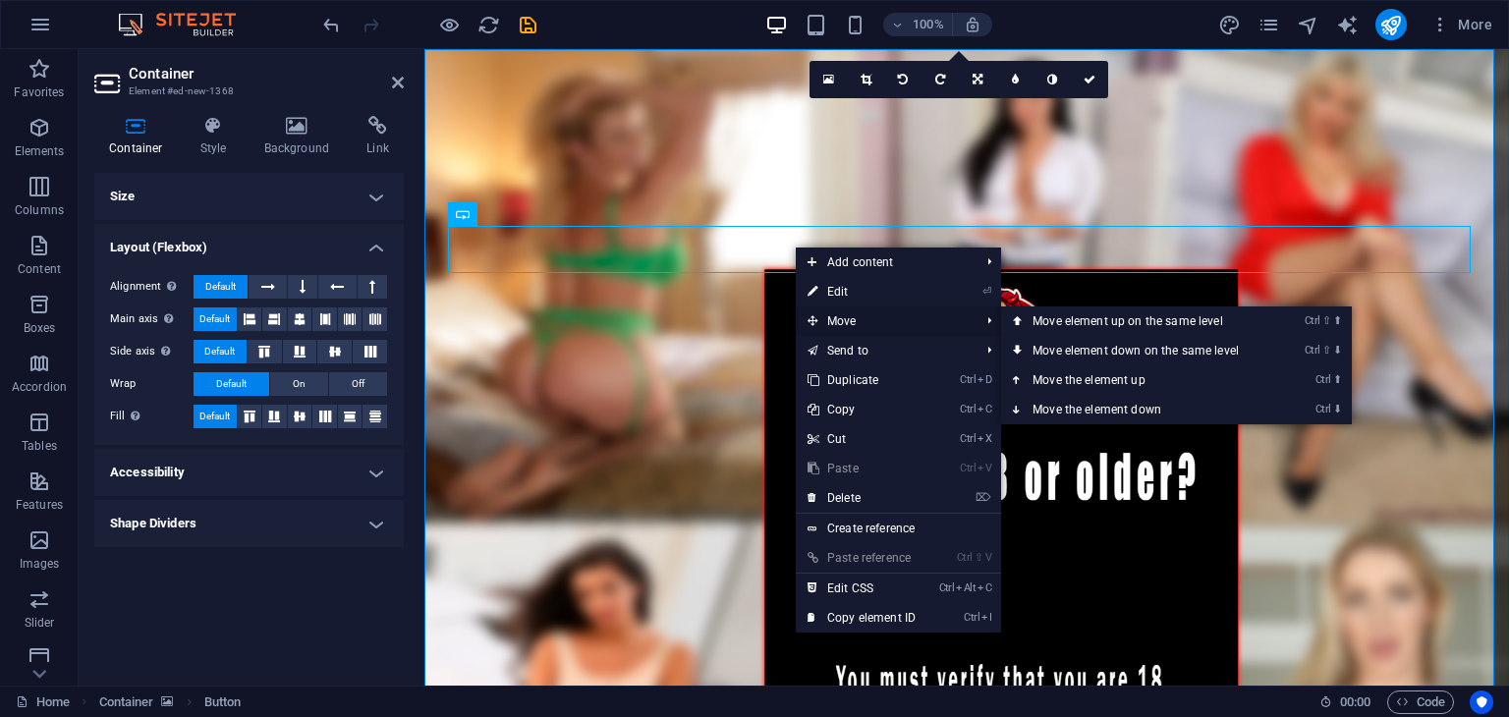
click at [875, 315] on span "Move" at bounding box center [884, 321] width 176 height 29
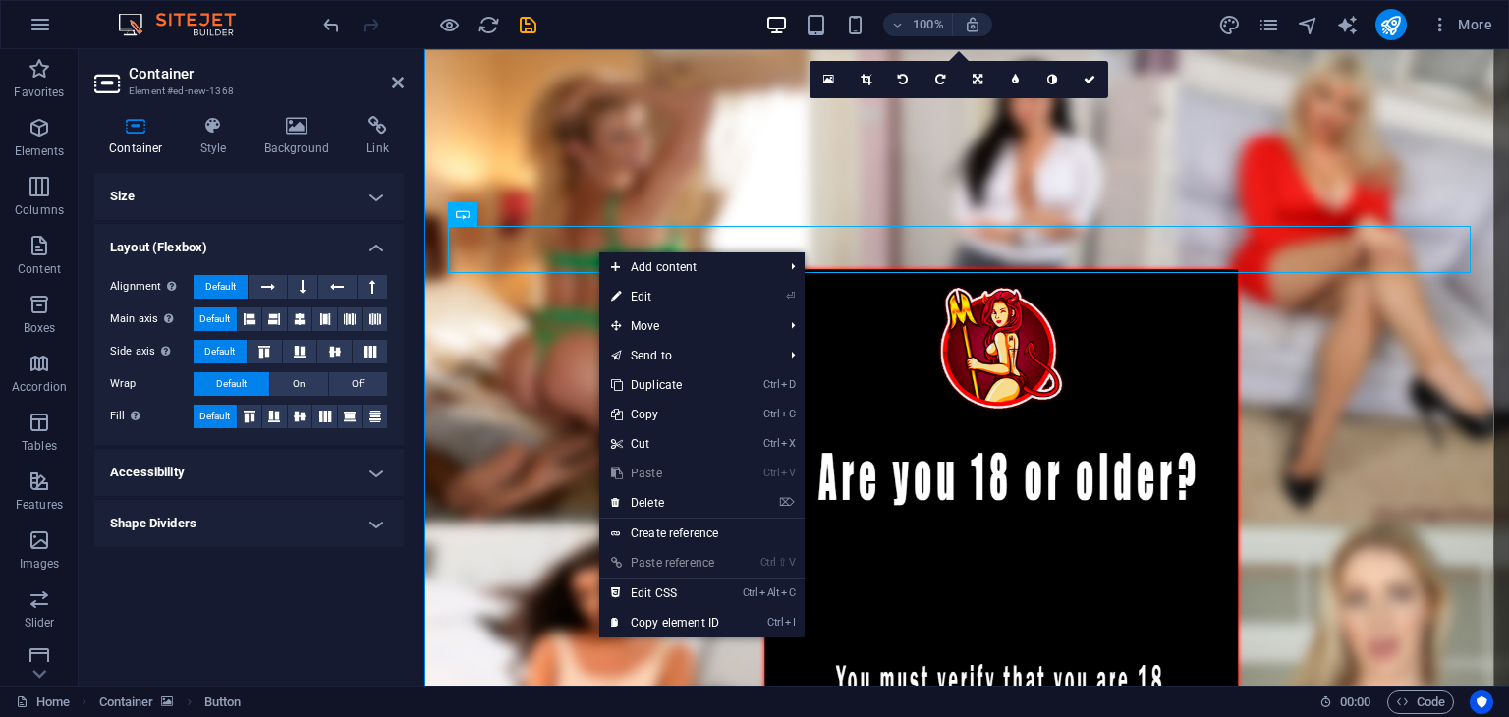
click at [244, 205] on h4 "Size" at bounding box center [248, 196] width 309 height 47
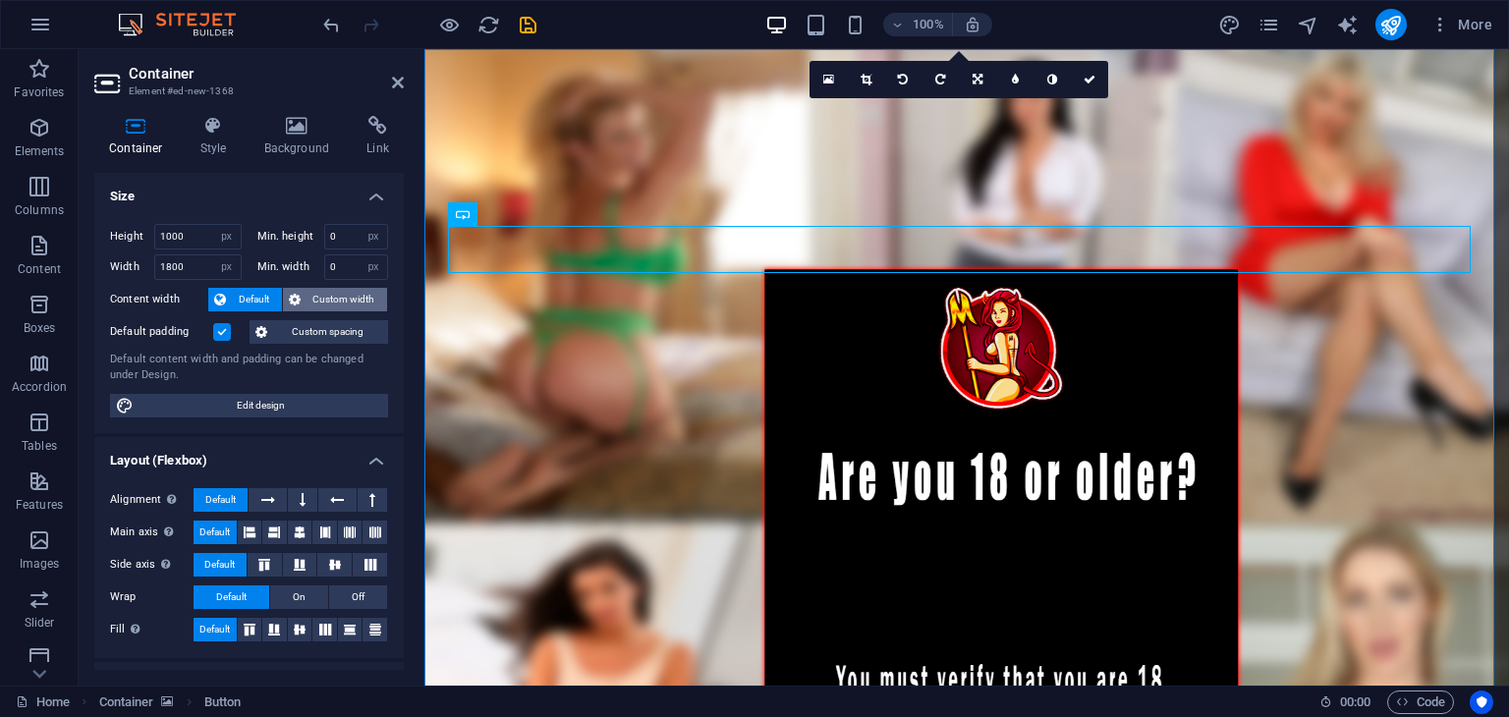
click at [312, 307] on span "Custom width" at bounding box center [345, 300] width 76 height 24
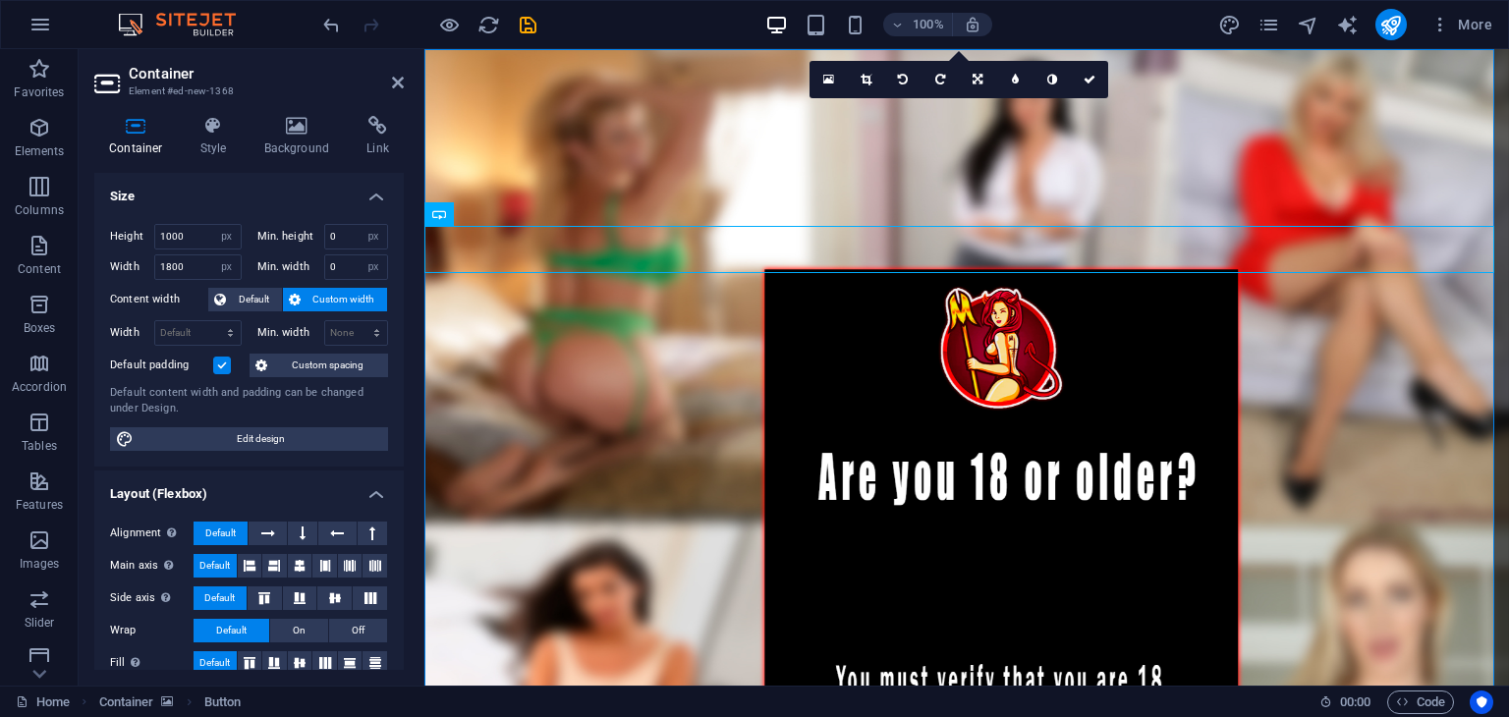
click at [225, 363] on label at bounding box center [222, 366] width 18 height 18
click at [0, 0] on input "Default padding" at bounding box center [0, 0] width 0 height 0
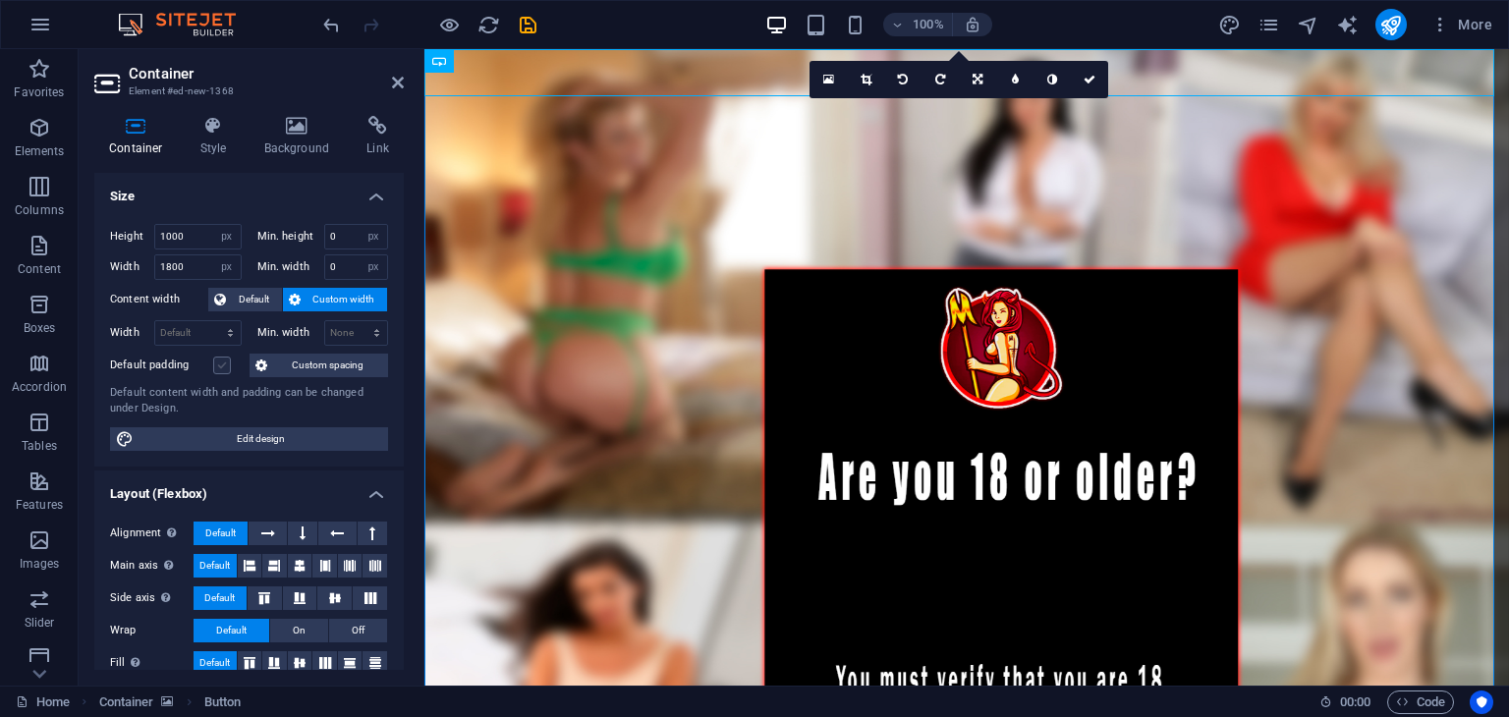
click at [225, 363] on label at bounding box center [222, 366] width 18 height 18
click at [0, 0] on input "Default padding" at bounding box center [0, 0] width 0 height 0
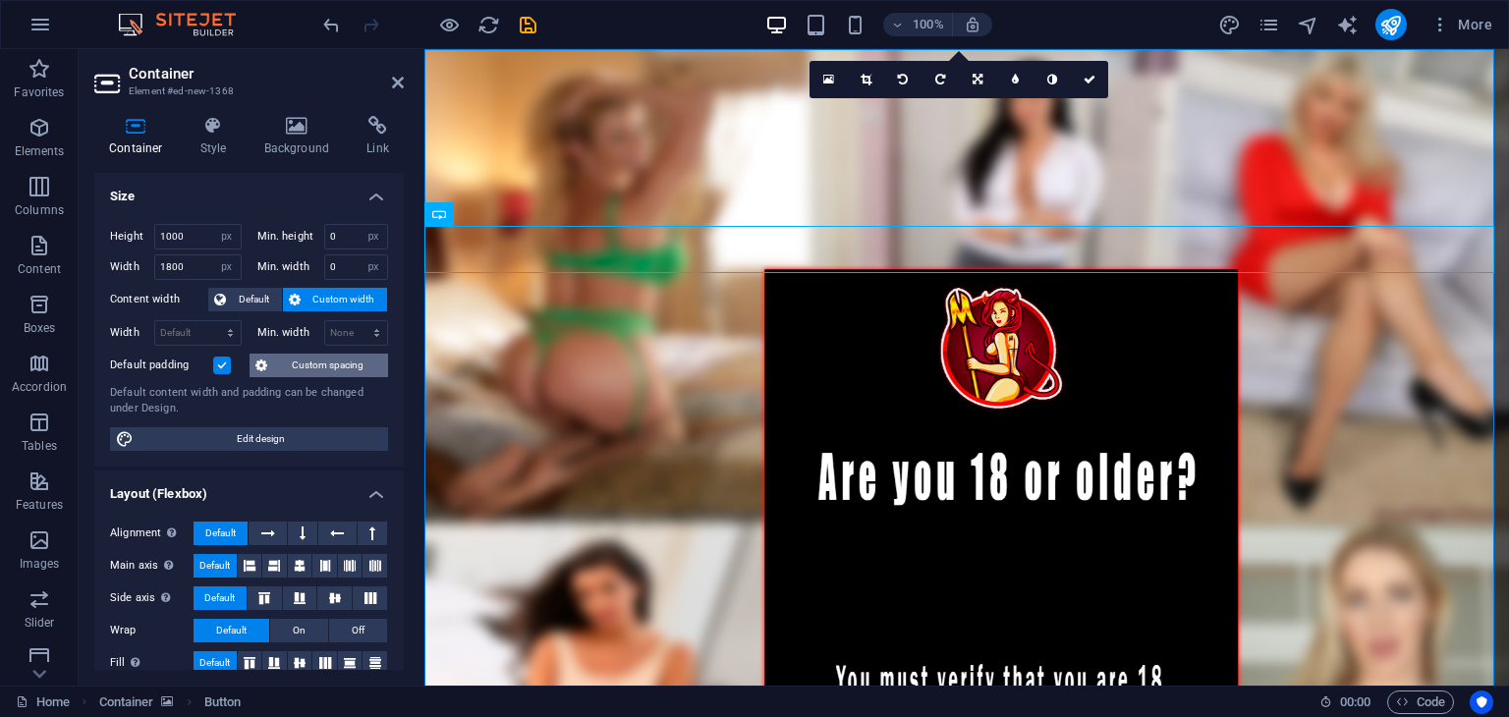
click at [308, 361] on span "Custom spacing" at bounding box center [327, 366] width 109 height 24
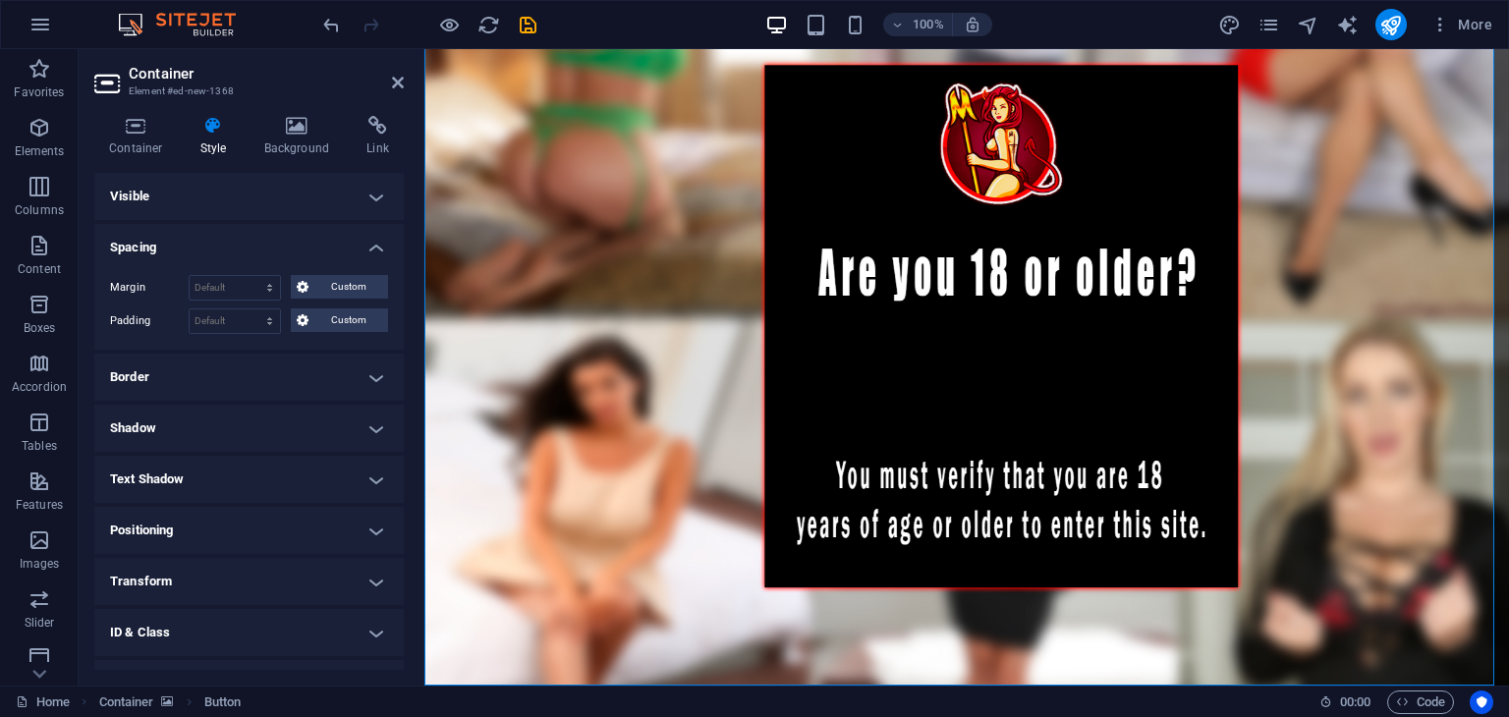
scroll to position [51, 0]
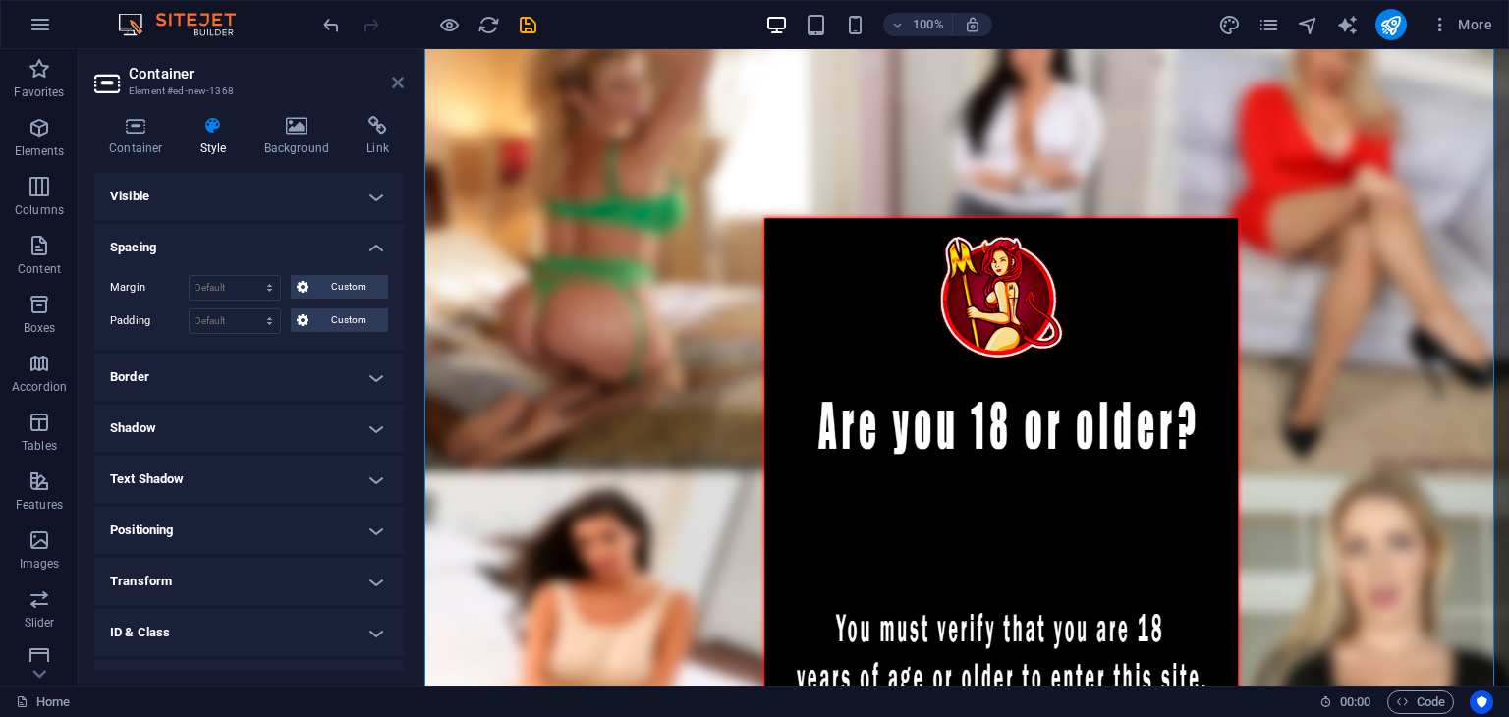
click at [400, 88] on icon at bounding box center [398, 83] width 12 height 16
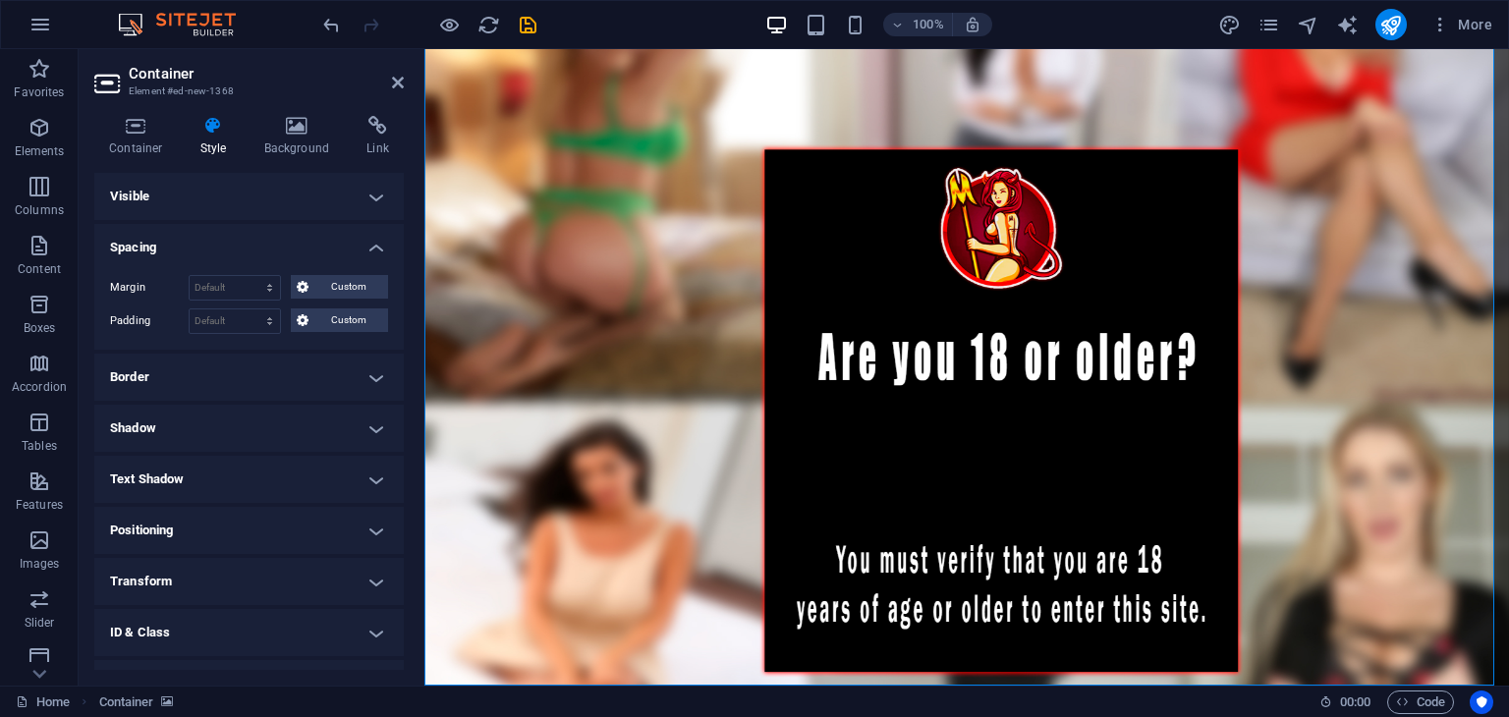
scroll to position [0, 0]
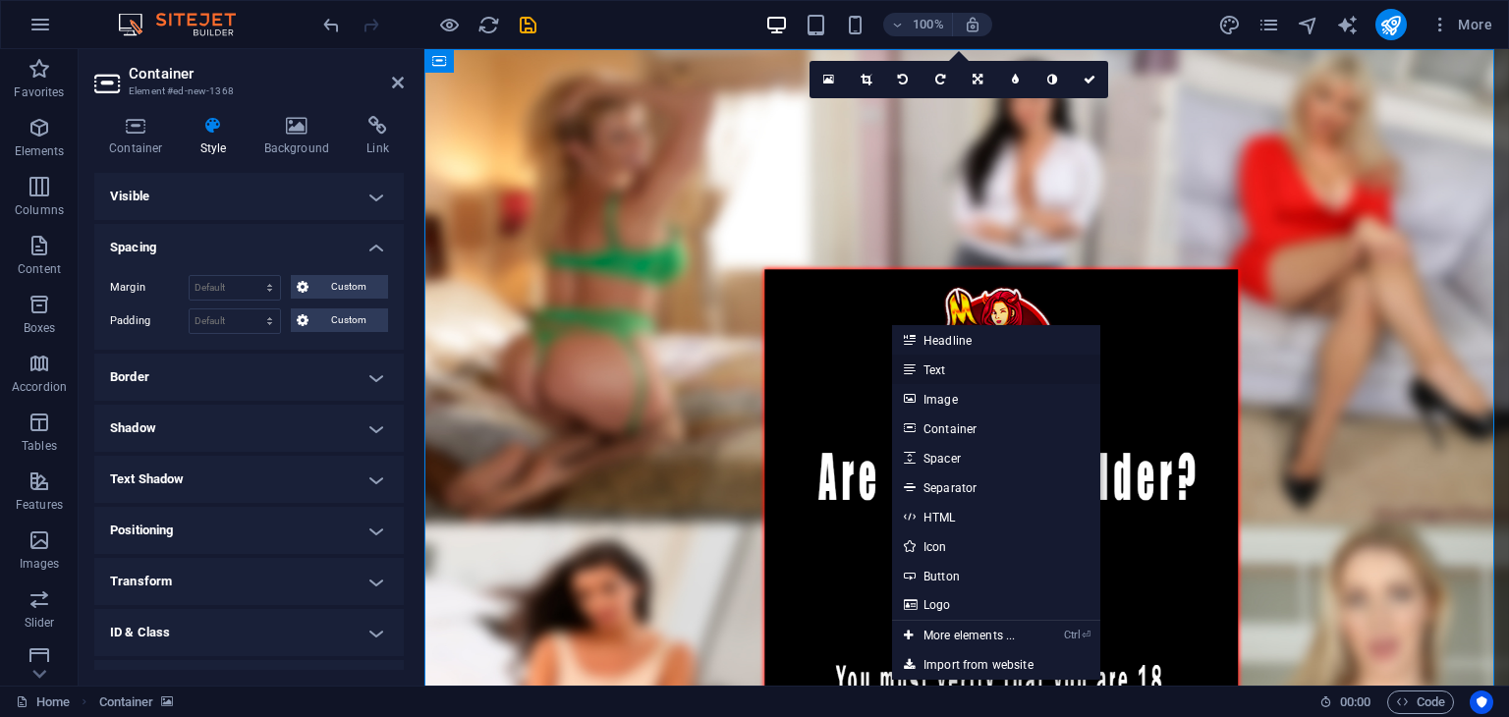
click at [960, 374] on link "Text" at bounding box center [996, 369] width 208 height 29
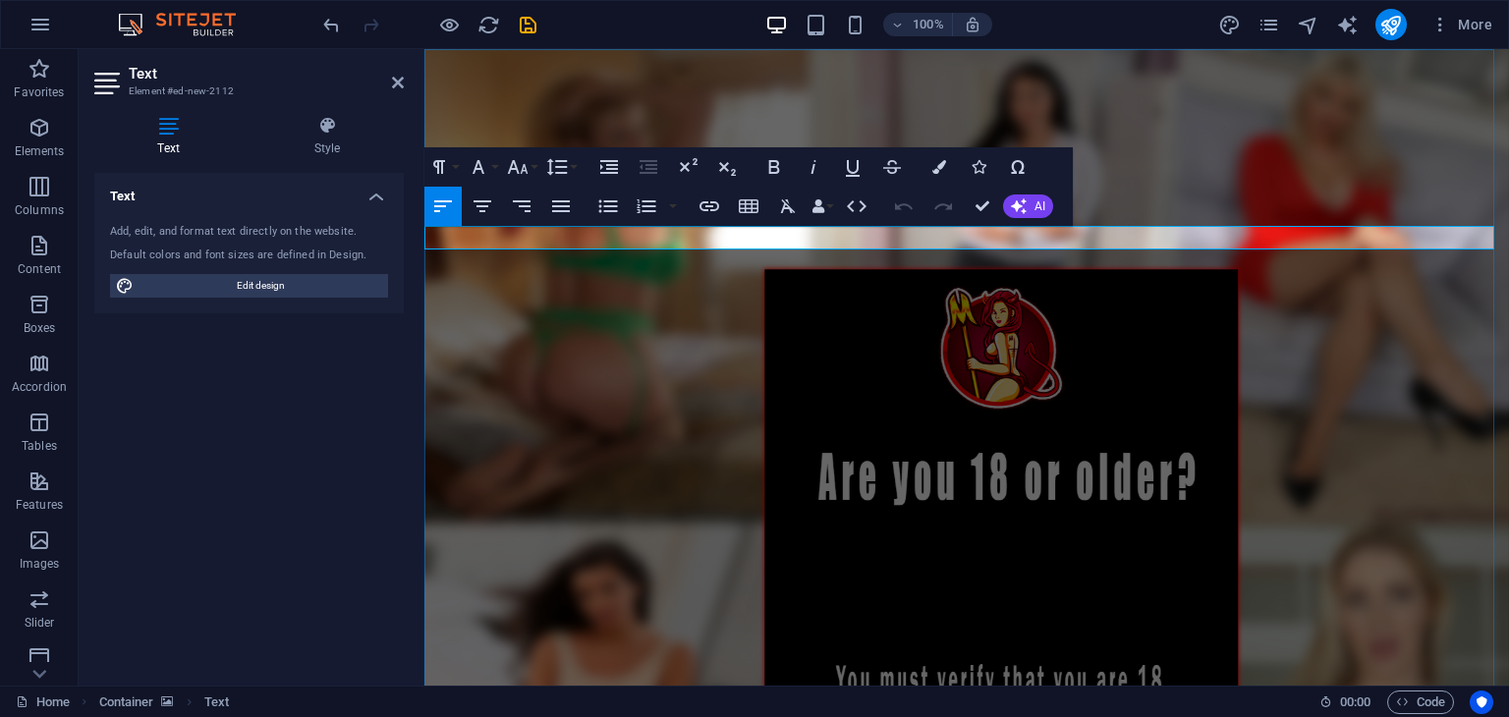
click at [890, 257] on figure at bounding box center [966, 540] width 1085 height 983
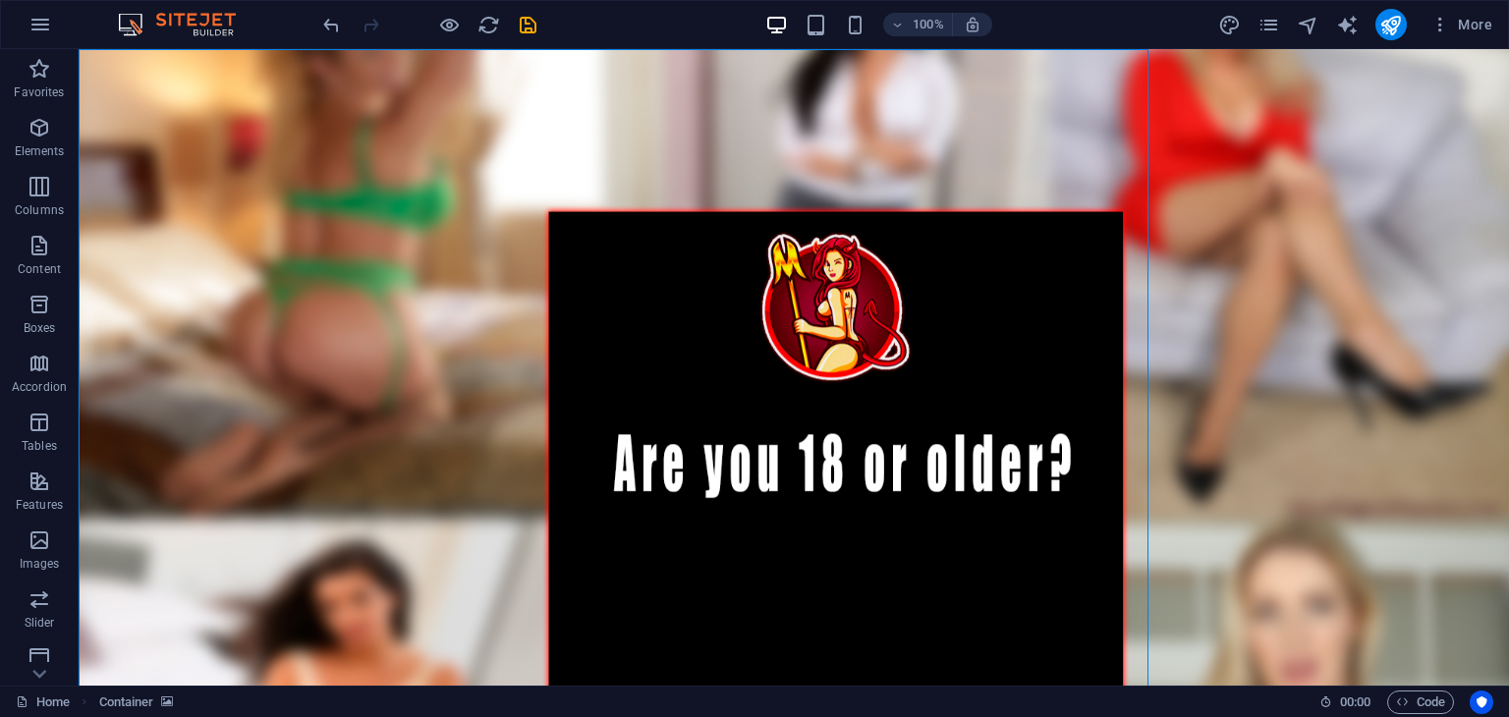
click at [692, 258] on figure at bounding box center [794, 540] width 1431 height 983
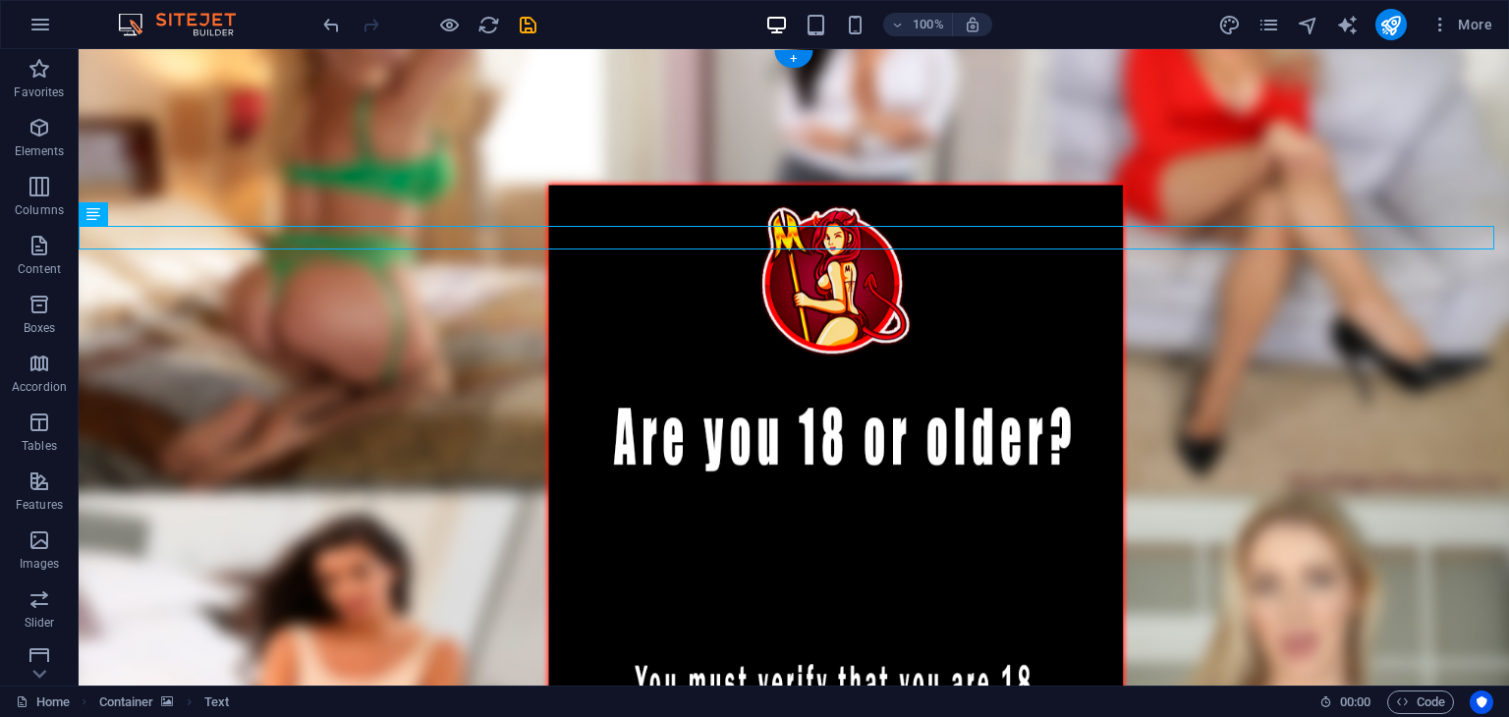
drag, startPoint x: 178, startPoint y: 240, endPoint x: 688, endPoint y: 595, distance: 621.7
click at [707, 606] on div "YES I AM" at bounding box center [794, 514] width 1431 height 983
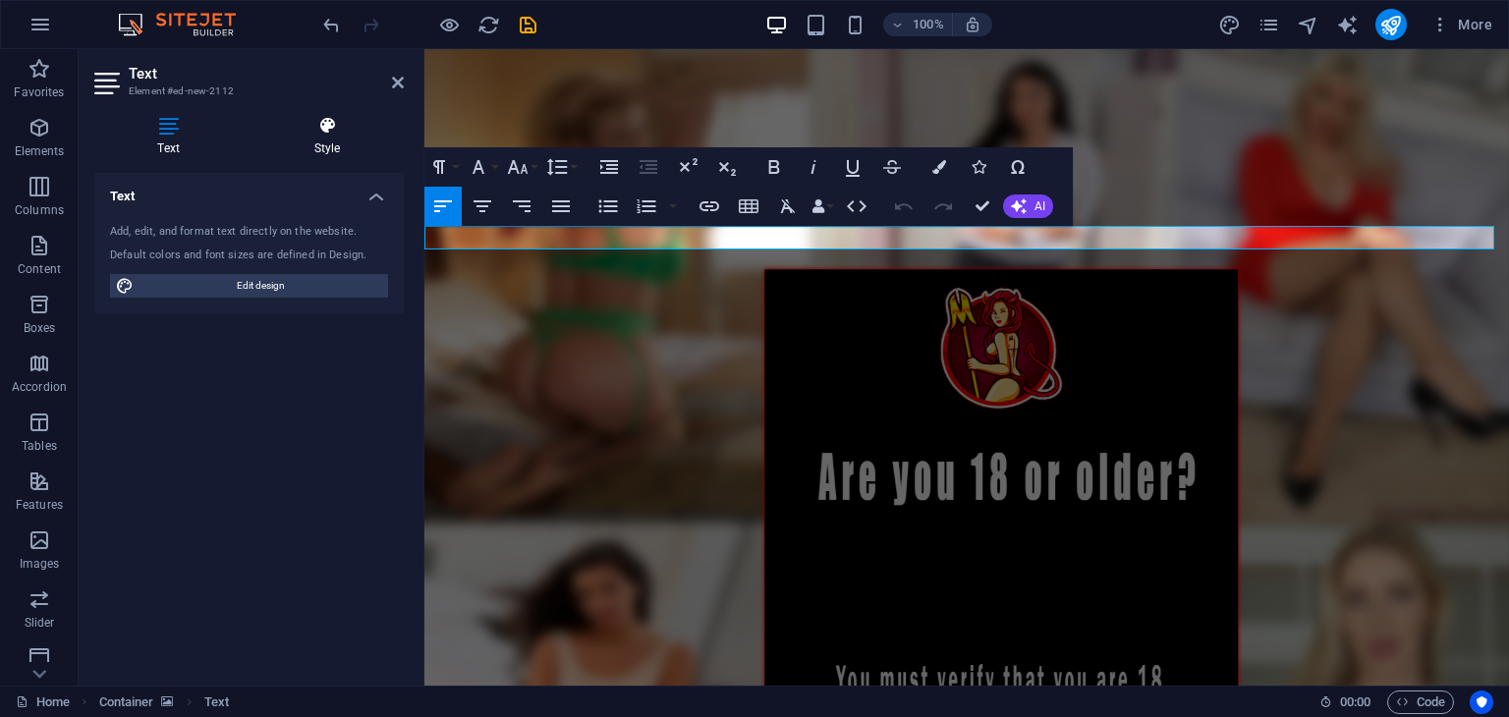
click at [359, 153] on h4 "Style" at bounding box center [327, 136] width 153 height 41
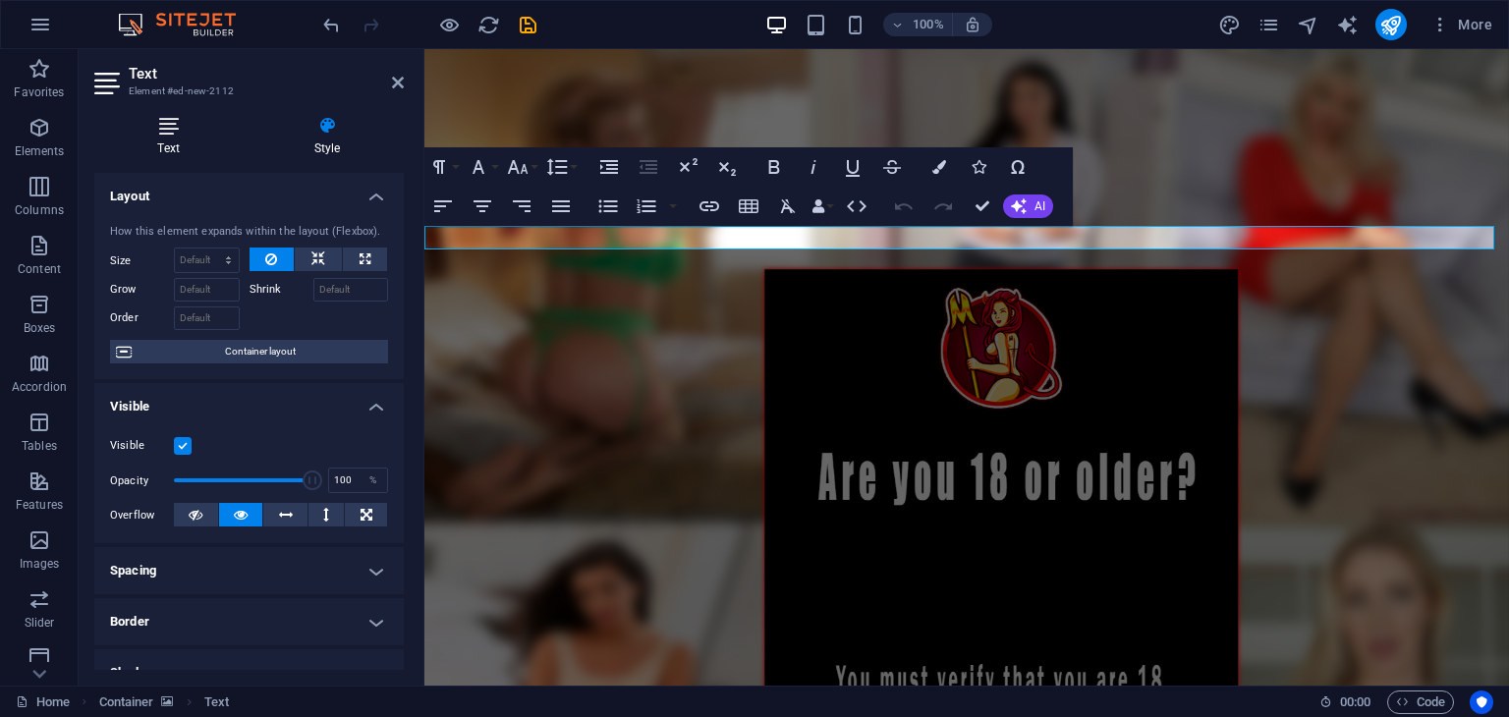
click at [185, 123] on icon at bounding box center [168, 126] width 148 height 20
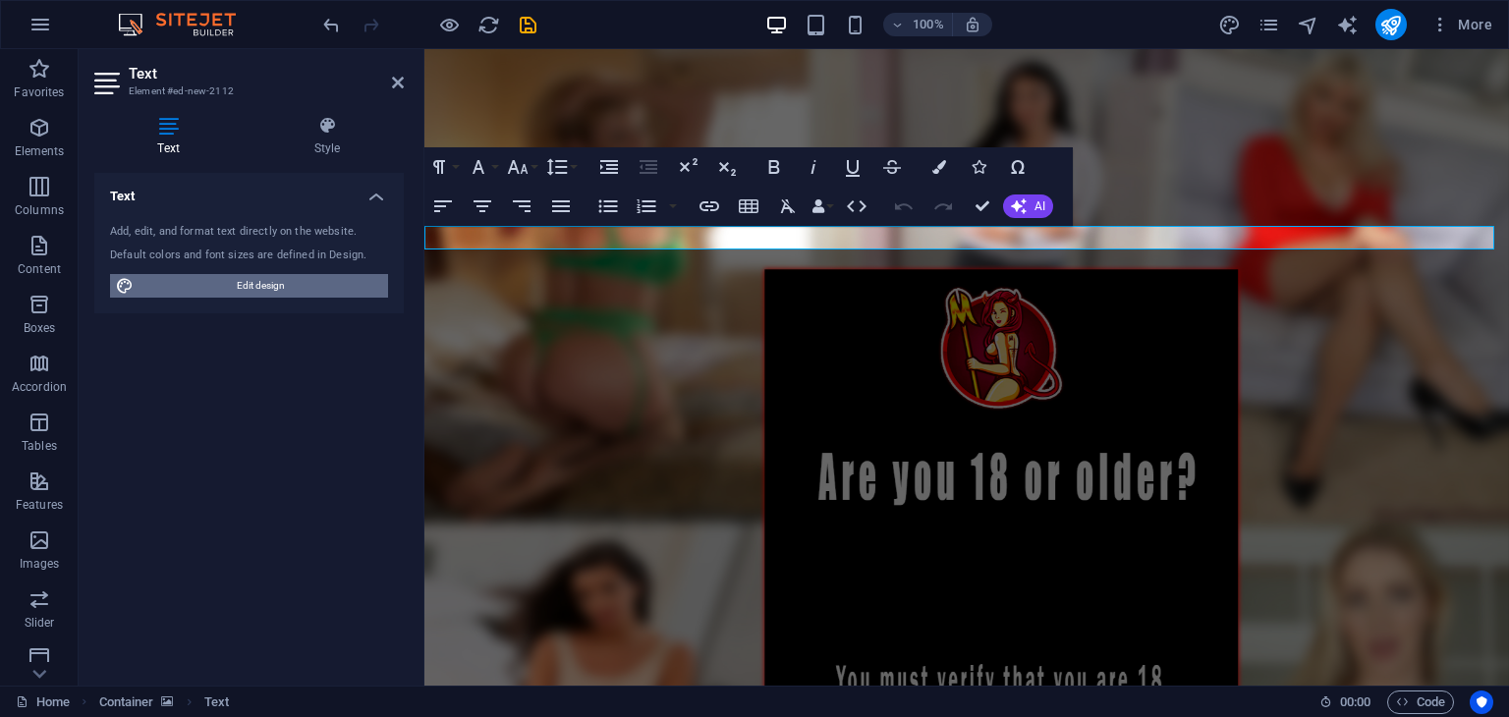
click at [277, 287] on span "Edit design" at bounding box center [261, 286] width 243 height 24
select select "px"
select select "400"
select select "px"
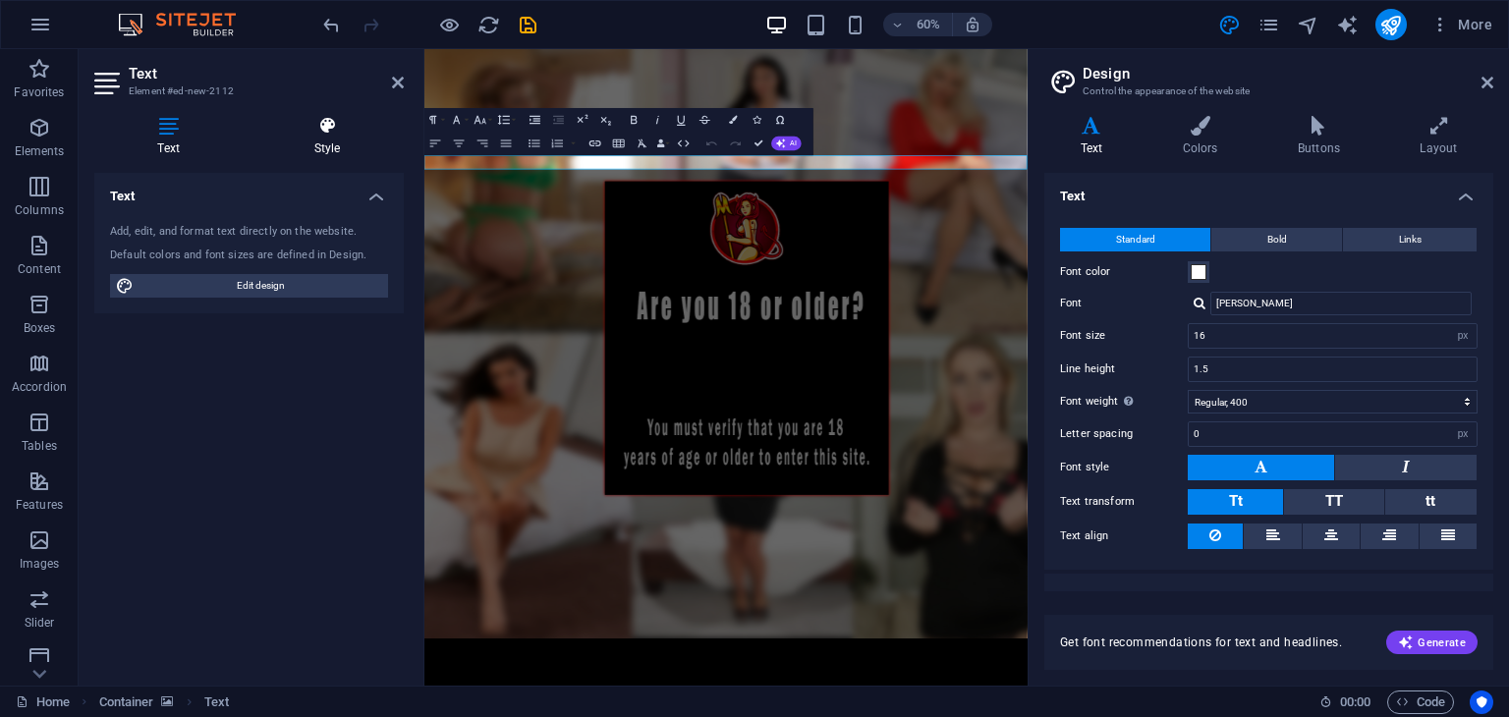
click at [320, 140] on h4 "Style" at bounding box center [327, 136] width 153 height 41
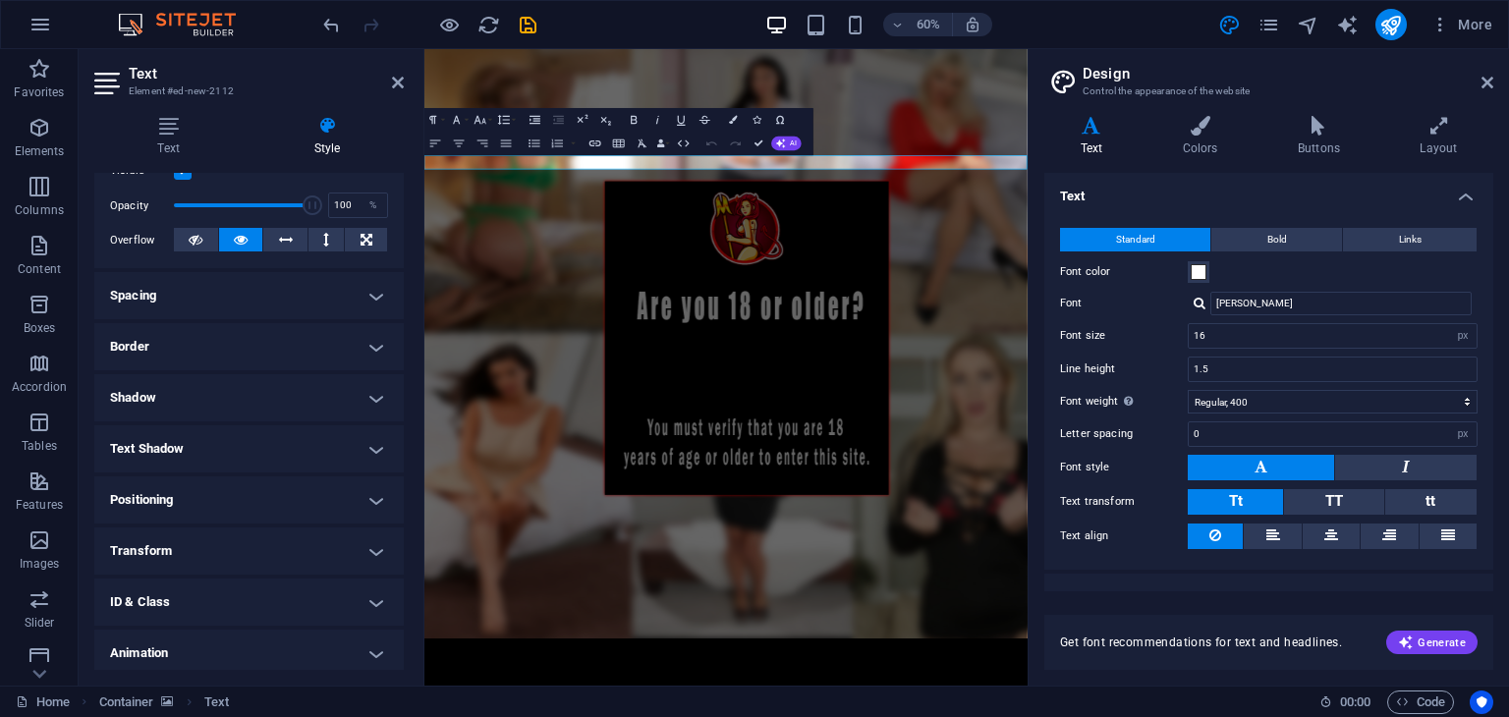
scroll to position [332, 0]
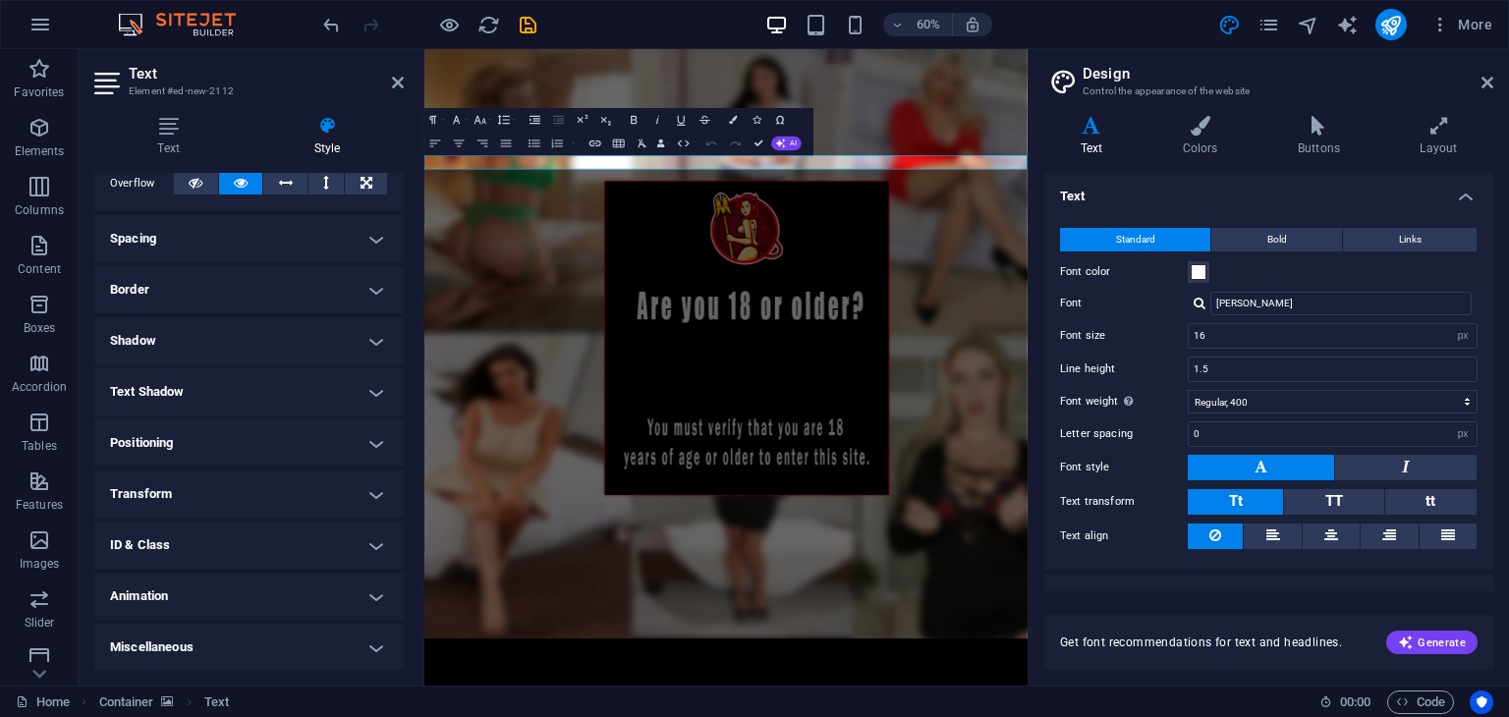
click at [258, 449] on h4 "Positioning" at bounding box center [248, 443] width 309 height 47
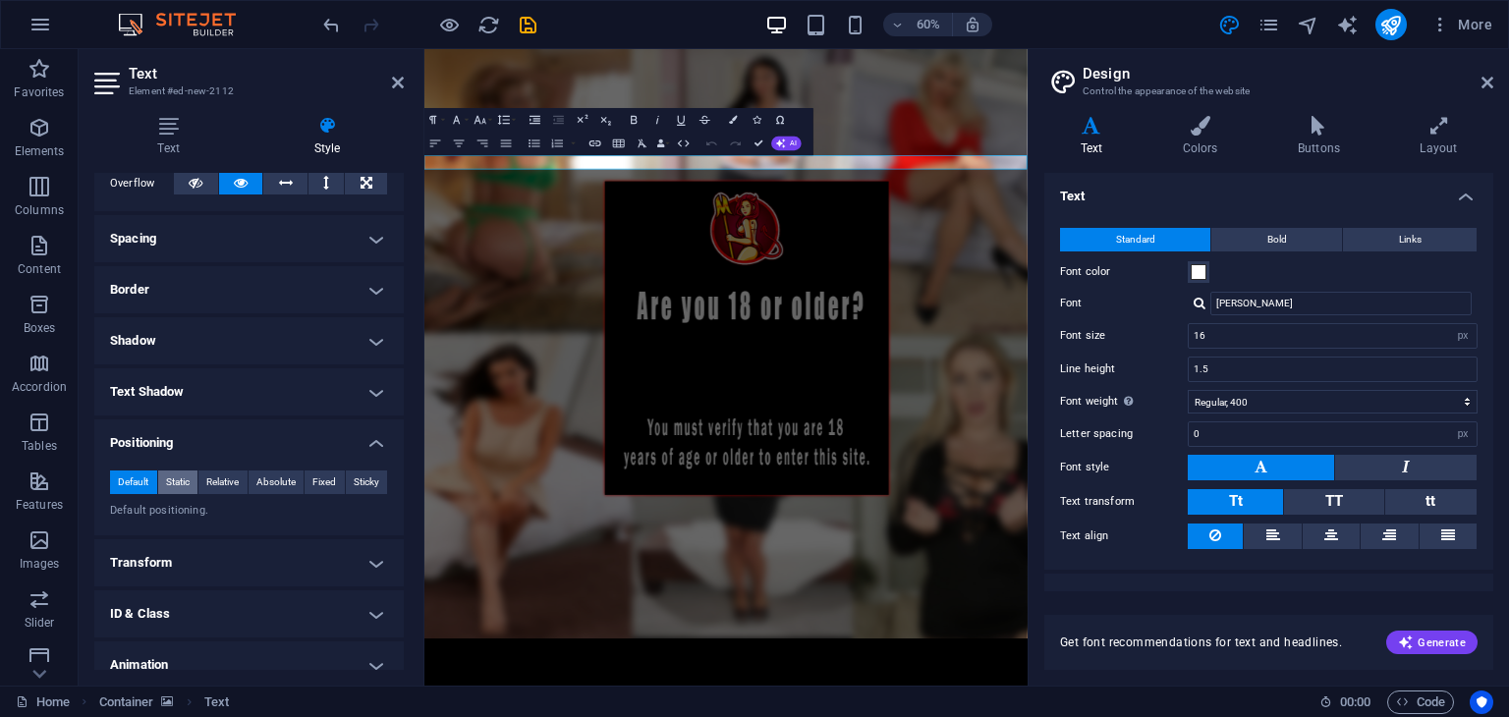
click at [182, 482] on span "Static" at bounding box center [178, 483] width 24 height 24
click at [211, 482] on span "Relative" at bounding box center [222, 483] width 32 height 24
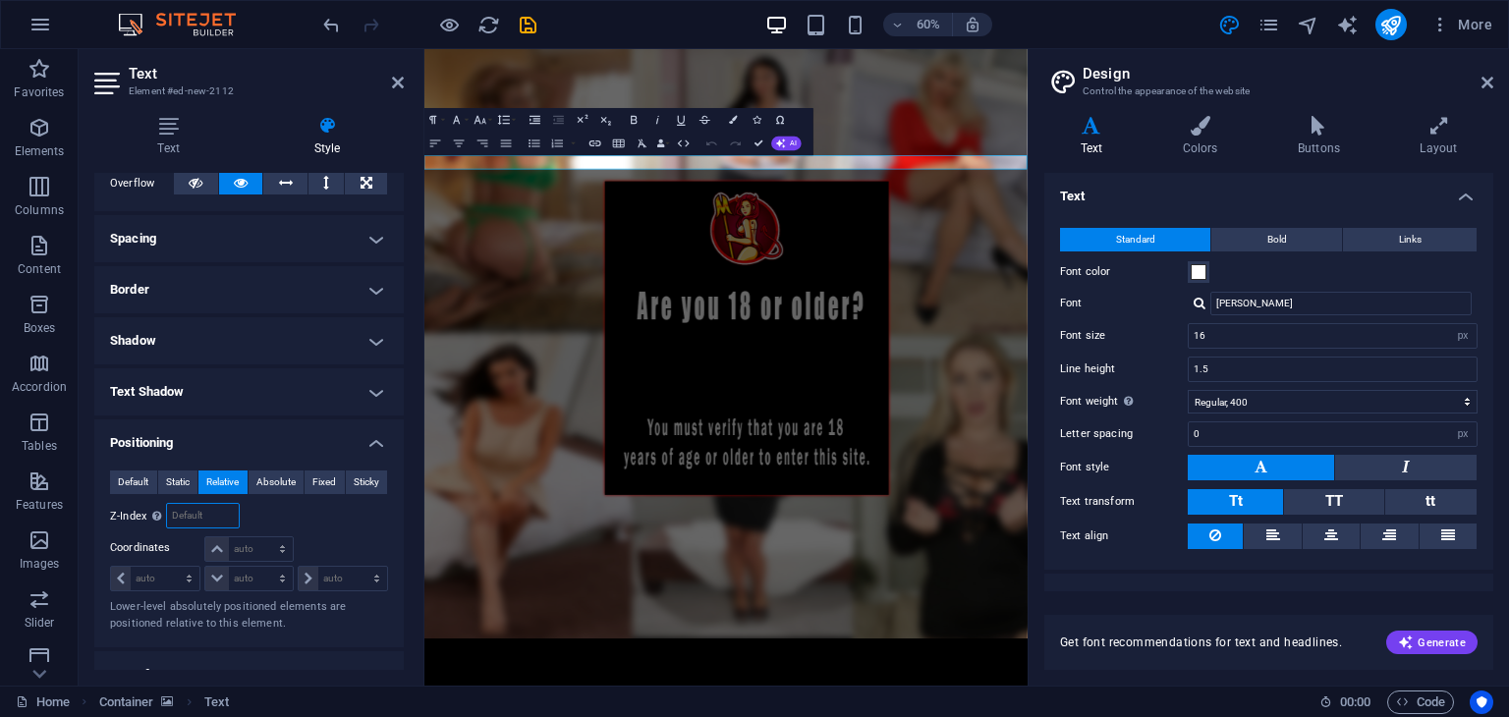
click at [188, 506] on input "number" at bounding box center [202, 516] width 71 height 24
click at [263, 541] on select "auto px rem % em" at bounding box center [248, 549] width 86 height 24
select select "px"
click at [262, 537] on select "auto px rem % em" at bounding box center [248, 549] width 86 height 24
type input "100"
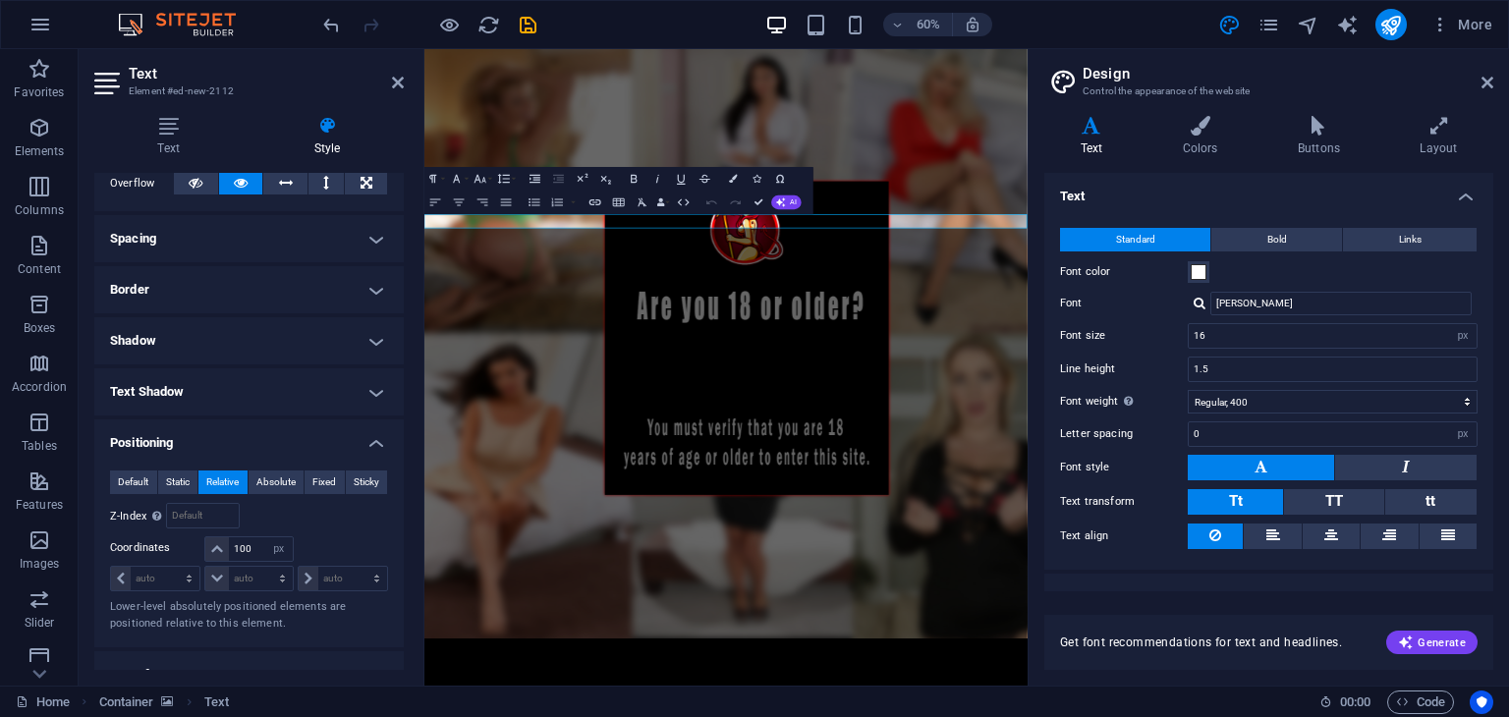
click at [396, 79] on icon at bounding box center [398, 83] width 12 height 16
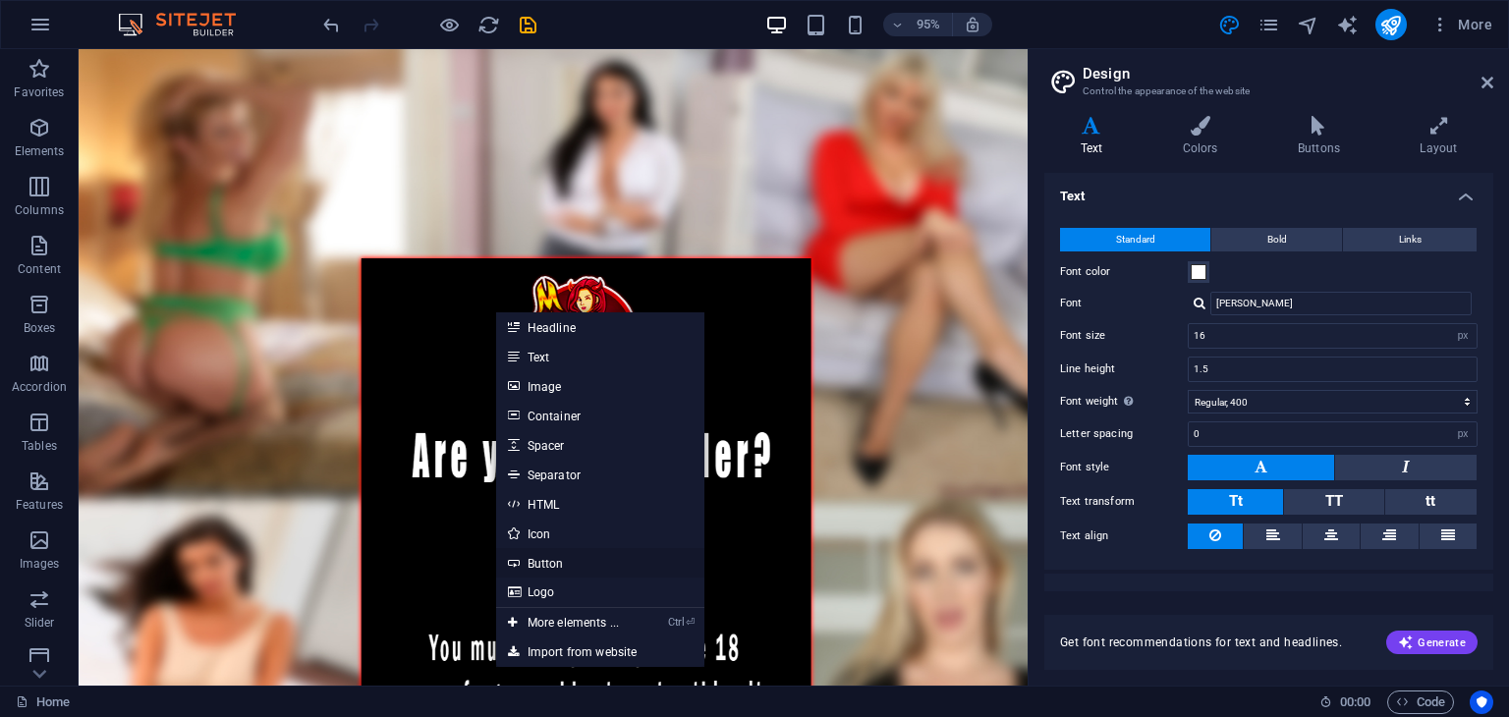
click at [574, 566] on link "Button" at bounding box center [600, 562] width 208 height 29
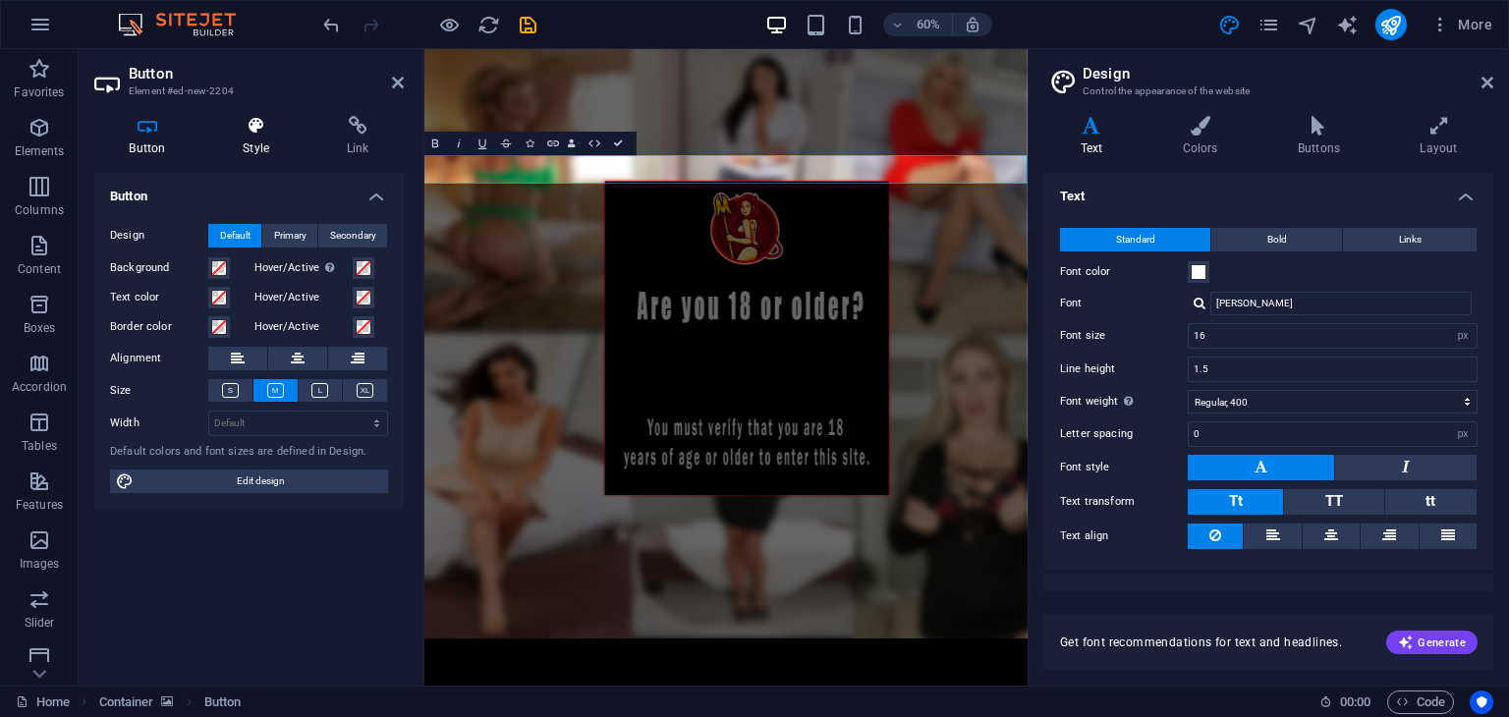
click at [256, 149] on h4 "Style" at bounding box center [260, 136] width 104 height 41
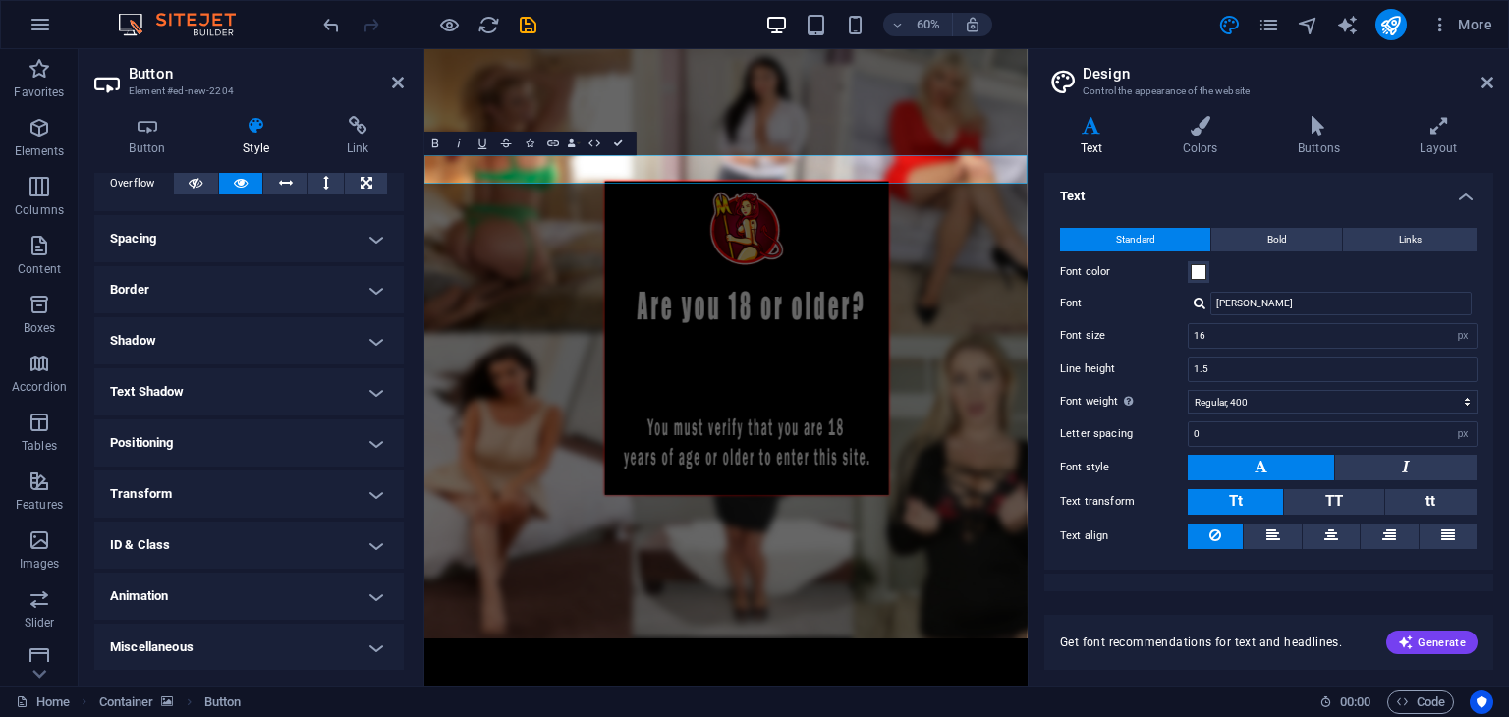
click at [199, 437] on h4 "Positioning" at bounding box center [248, 443] width 309 height 47
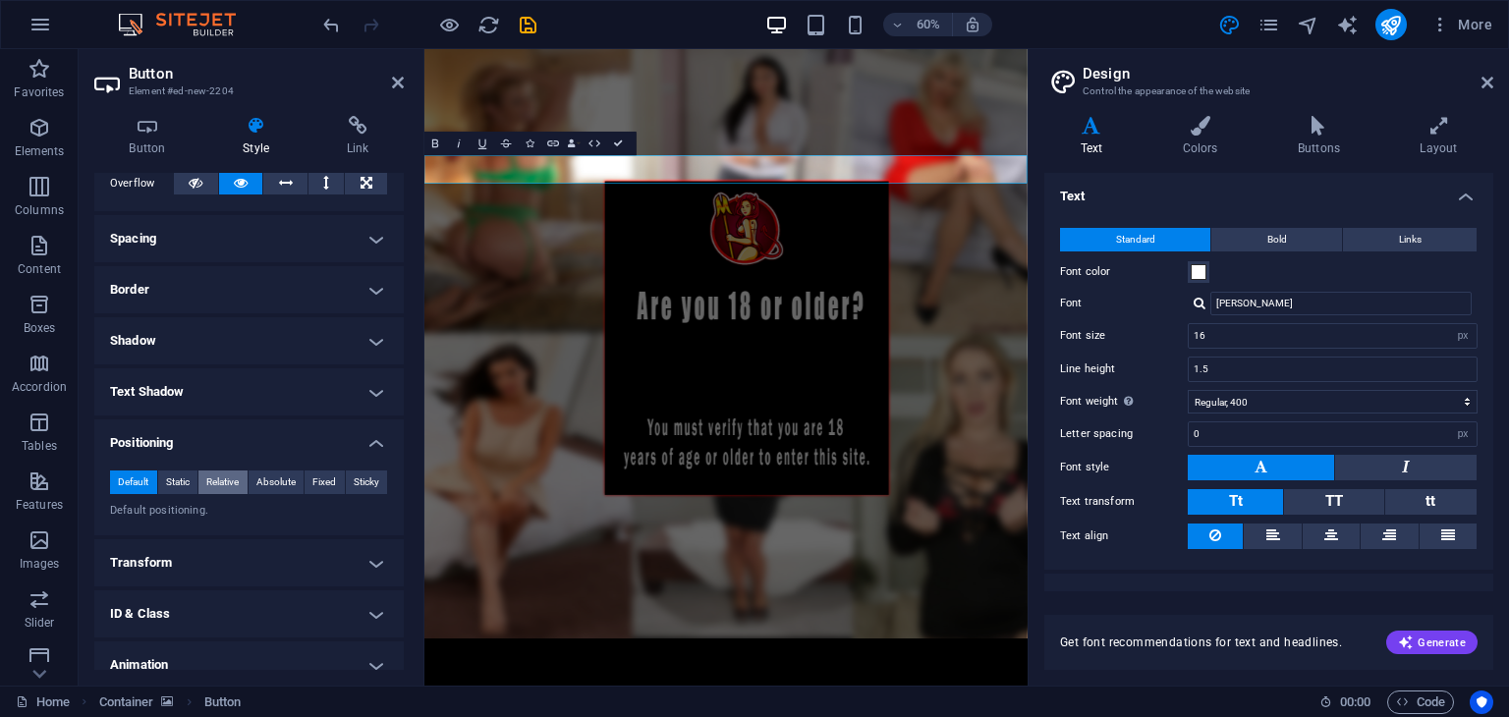
click at [217, 480] on span "Relative" at bounding box center [222, 483] width 32 height 24
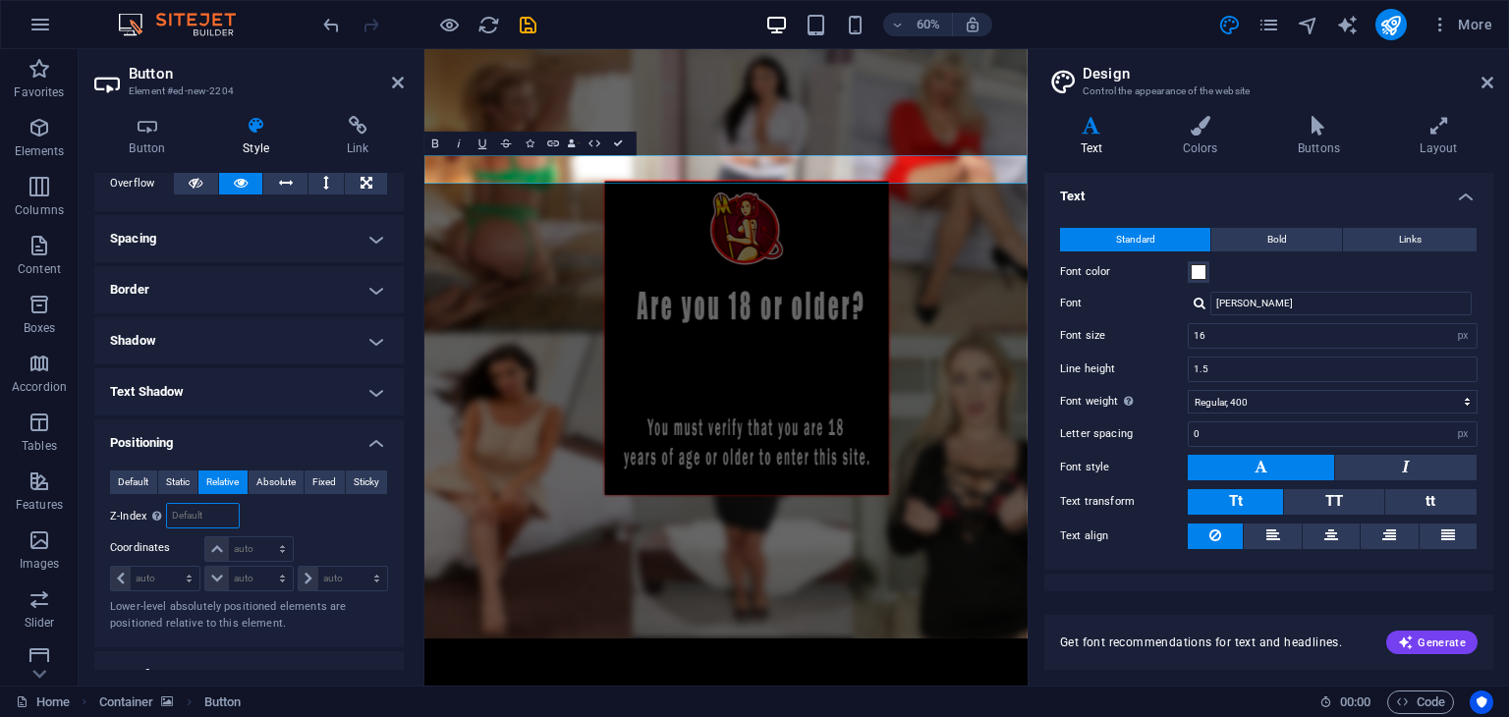
click at [197, 508] on input "number" at bounding box center [202, 516] width 71 height 24
click at [258, 554] on select "auto px rem % em" at bounding box center [248, 549] width 86 height 24
select select "px"
click at [262, 537] on select "auto px rem % em" at bounding box center [248, 549] width 86 height 24
type input "0"
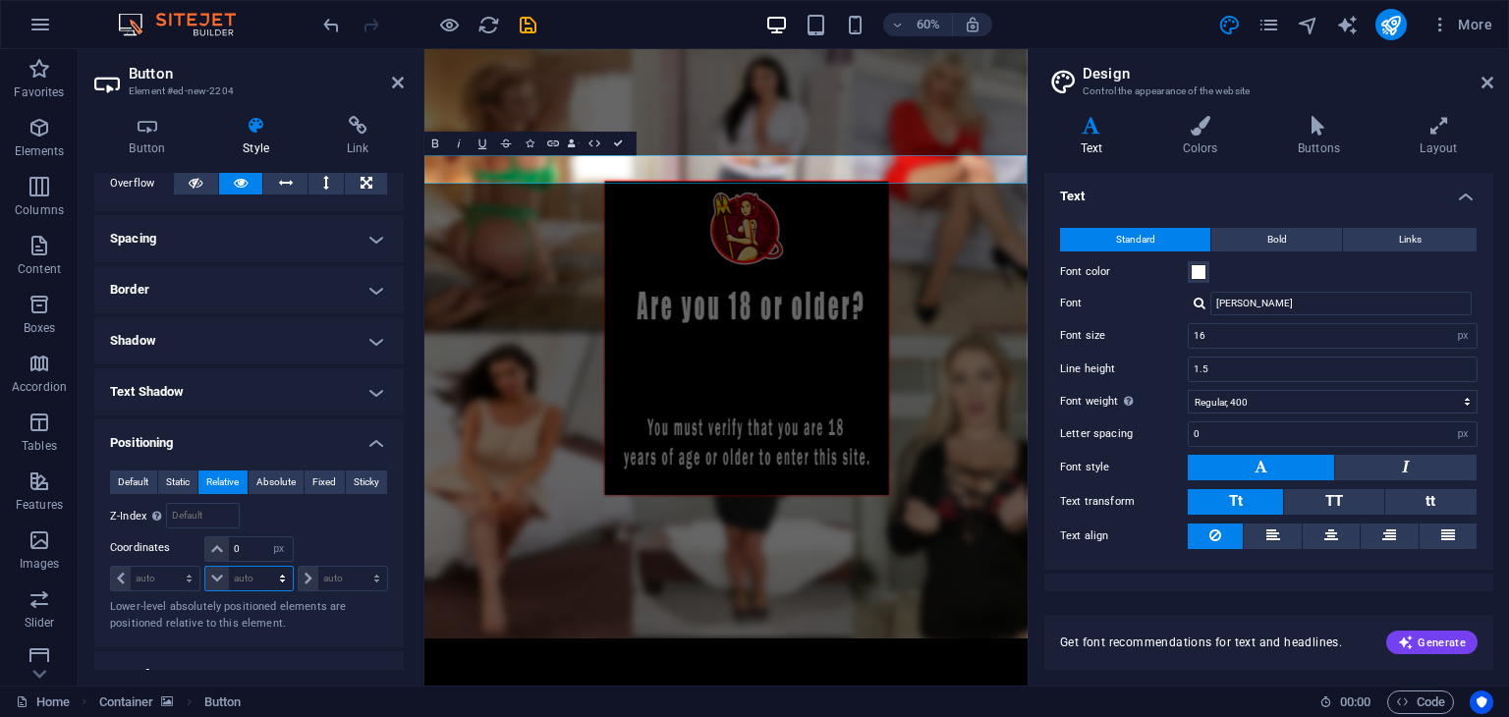
click at [248, 574] on select "auto px rem % em" at bounding box center [248, 579] width 86 height 24
select select "px"
click at [262, 567] on select "auto px rem % em" at bounding box center [248, 579] width 86 height 24
type input "0"
click at [326, 581] on select "auto px rem % em" at bounding box center [343, 579] width 88 height 24
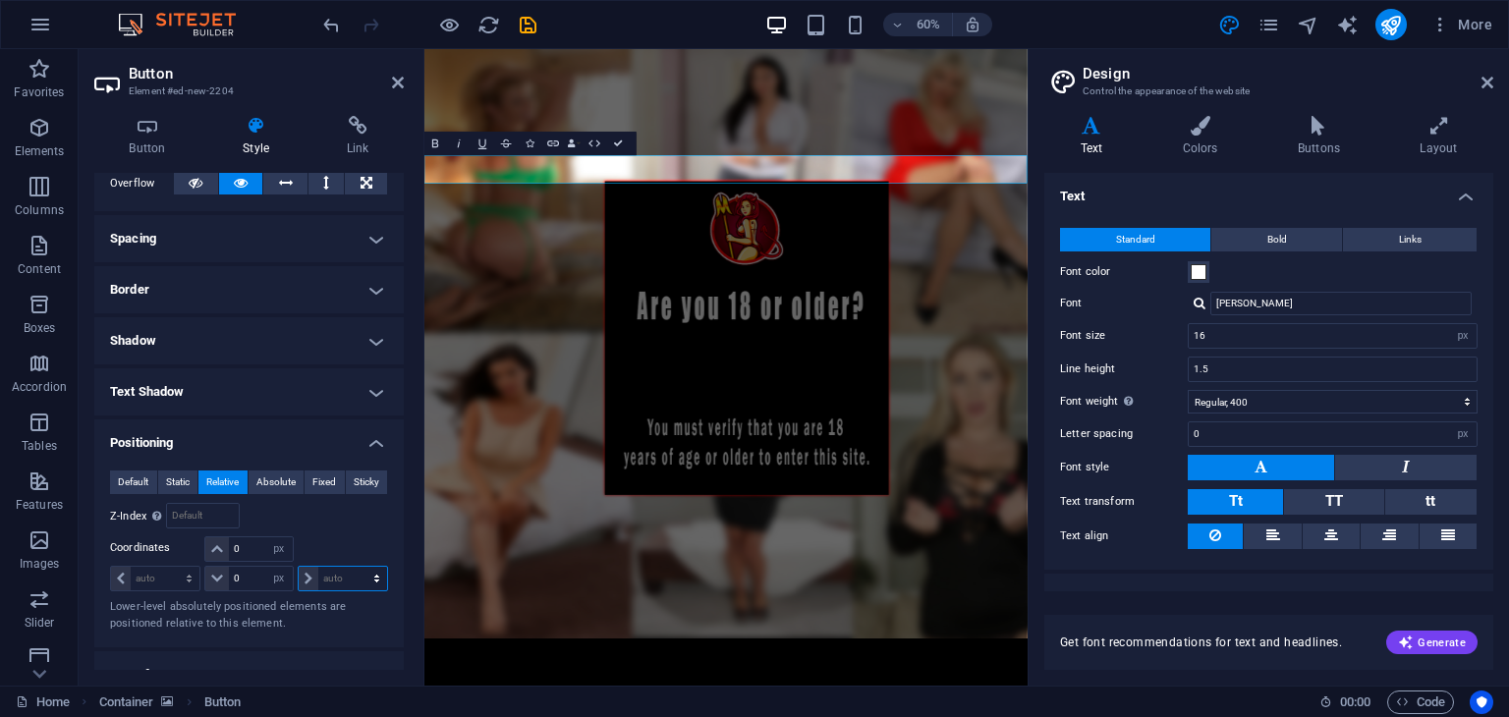
select select "px"
click at [356, 567] on select "auto px rem % em" at bounding box center [343, 579] width 88 height 24
type input "0"
click at [170, 575] on select "auto px rem % em" at bounding box center [155, 579] width 88 height 24
select select "px"
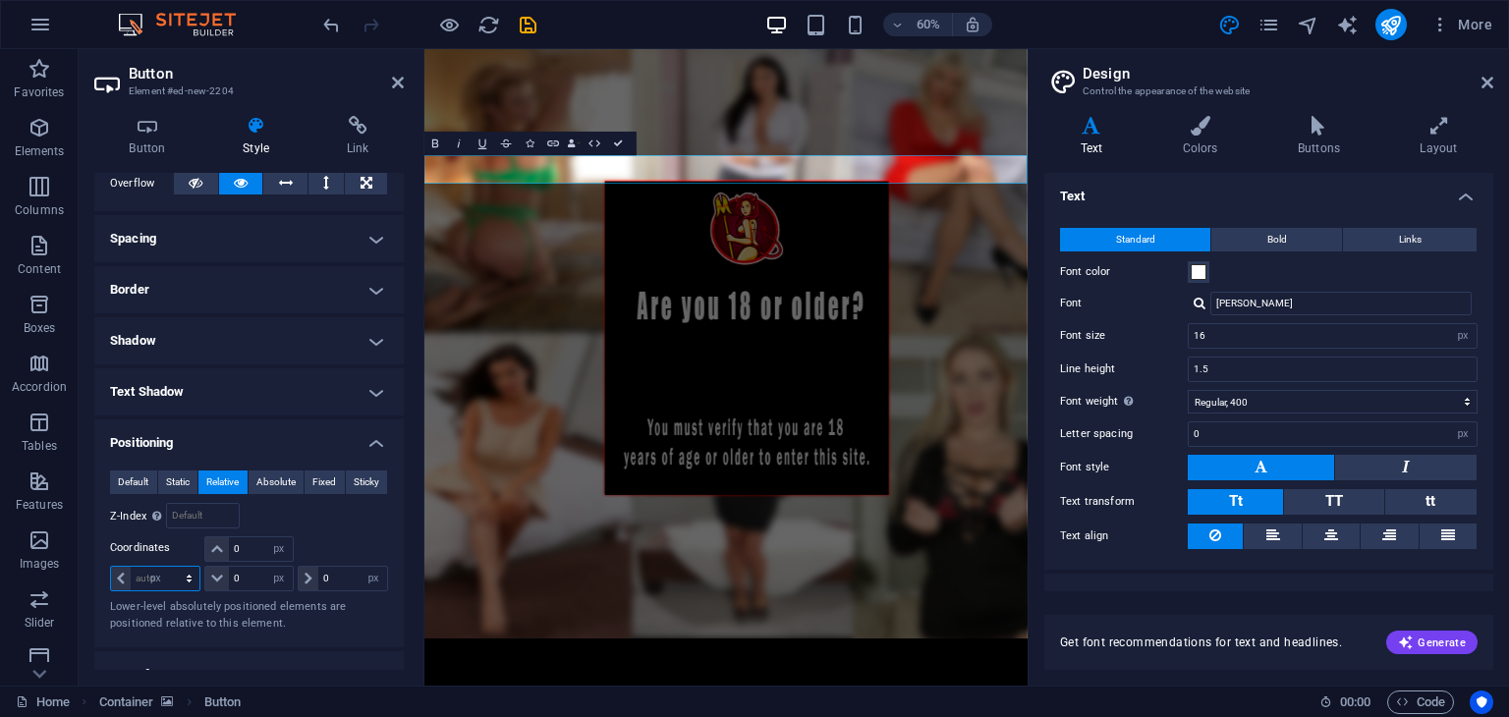
click at [171, 567] on select "auto px rem % em" at bounding box center [155, 579] width 88 height 24
type input "0"
click at [253, 548] on input "0" at bounding box center [260, 549] width 63 height 24
type input "100"
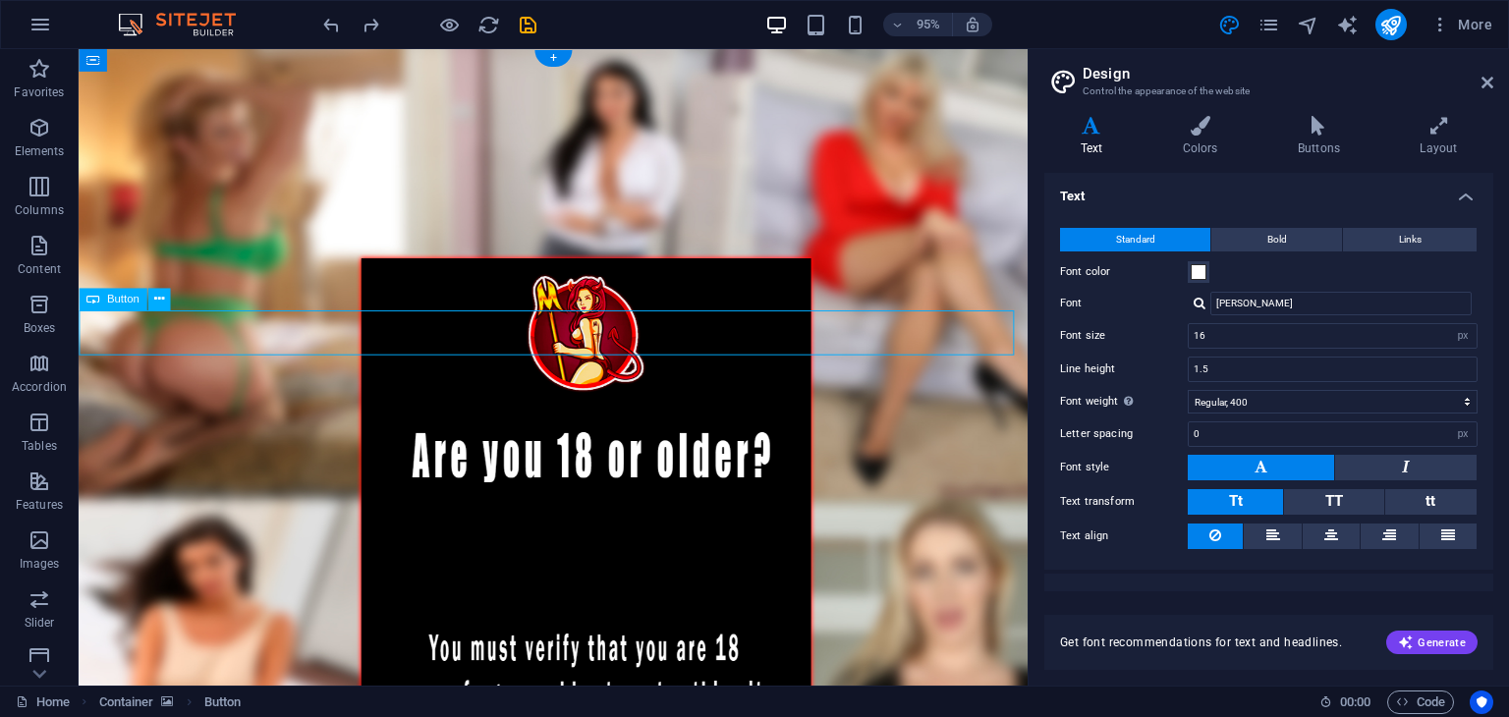
select select "px"
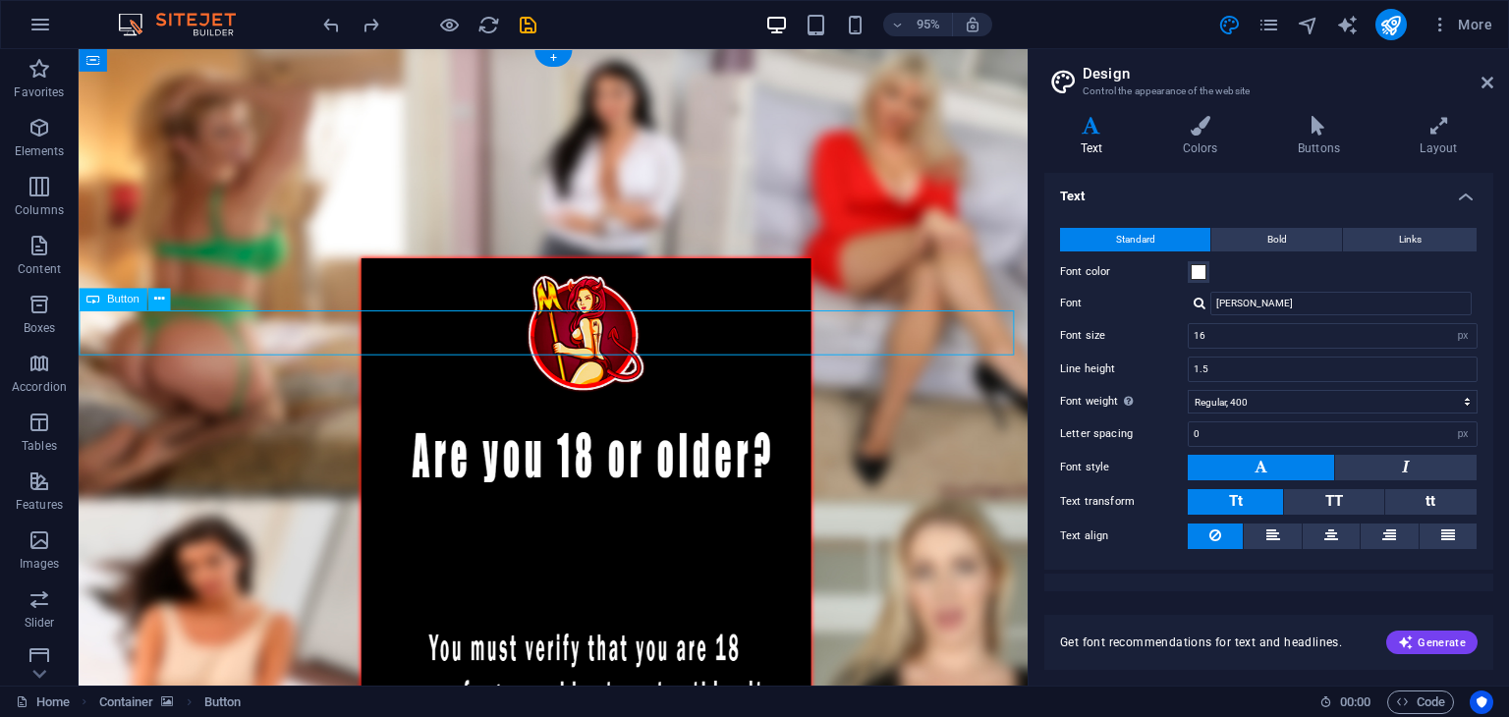
select select "px"
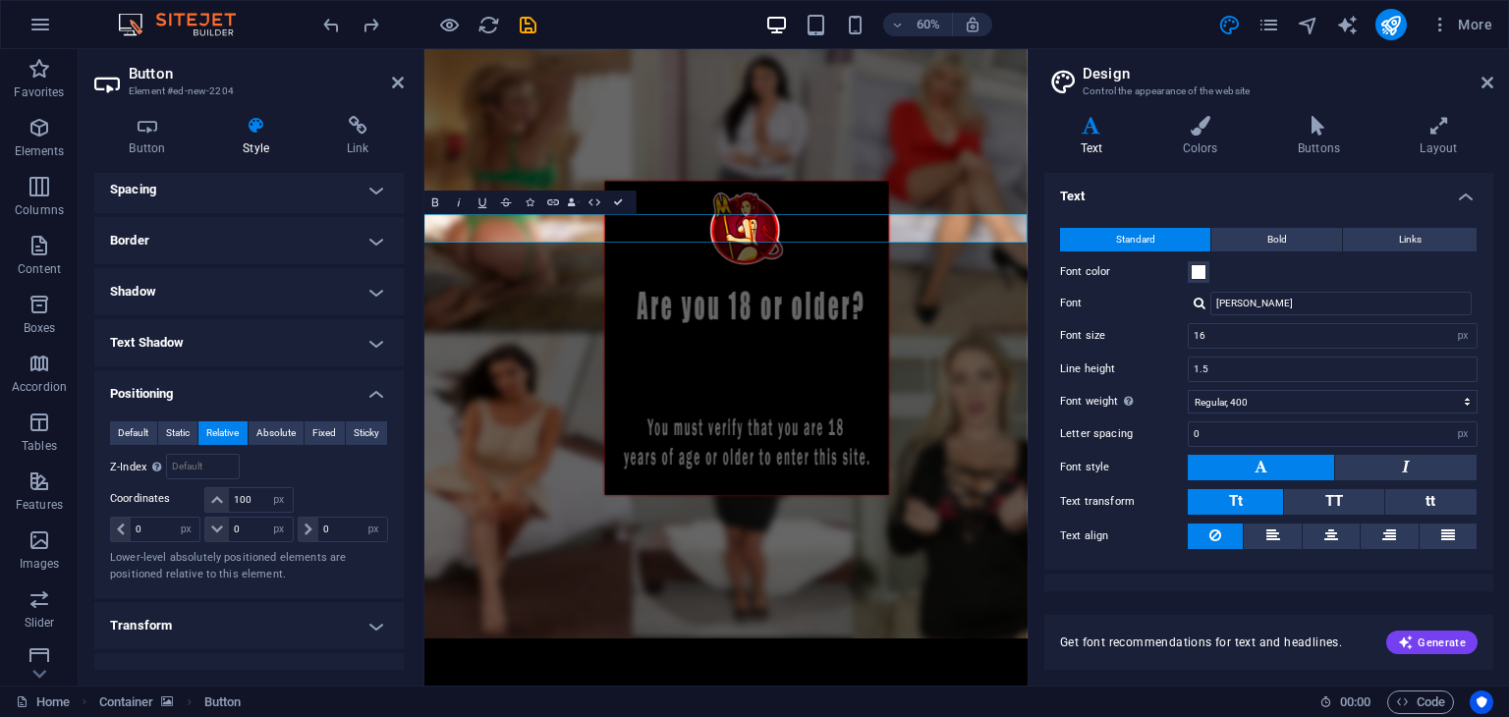
scroll to position [512, 0]
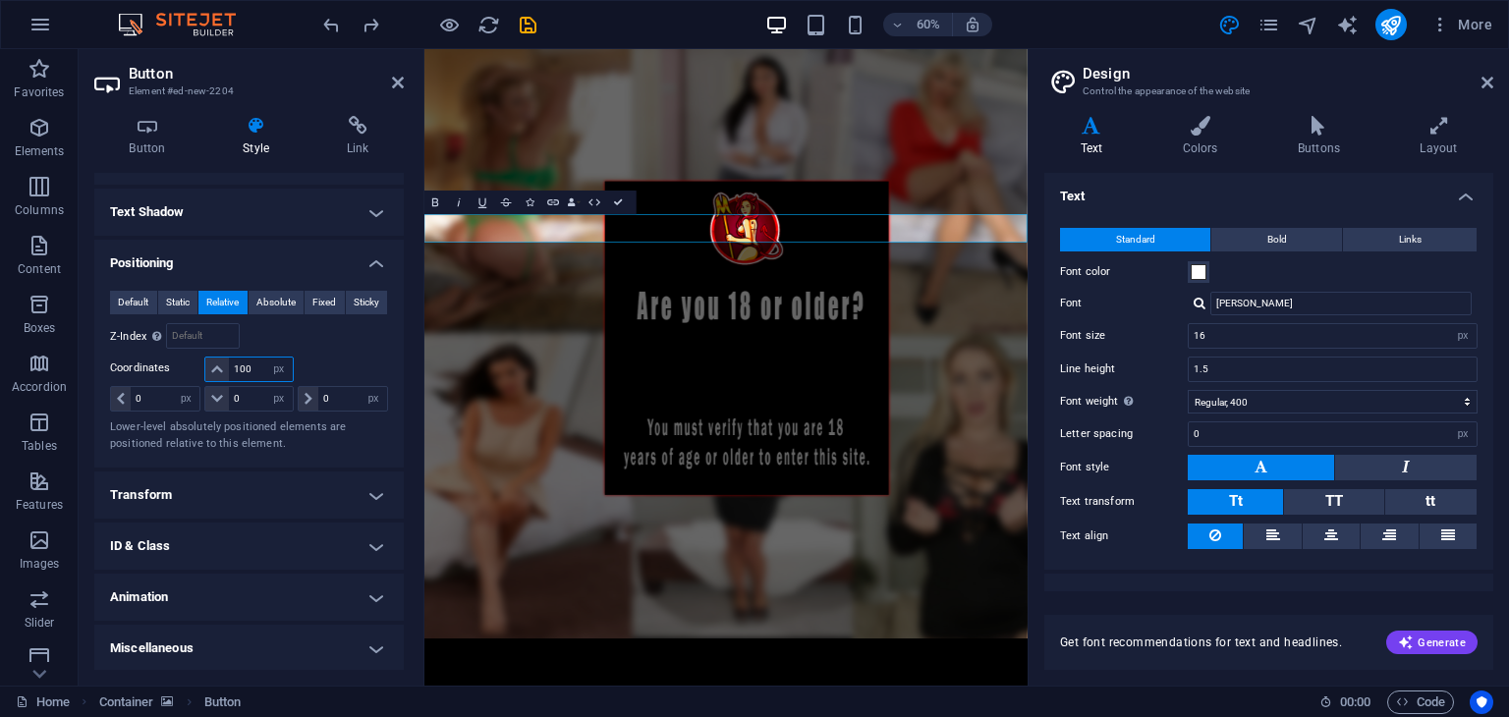
click at [256, 359] on input "100" at bounding box center [260, 370] width 63 height 24
type input "1"
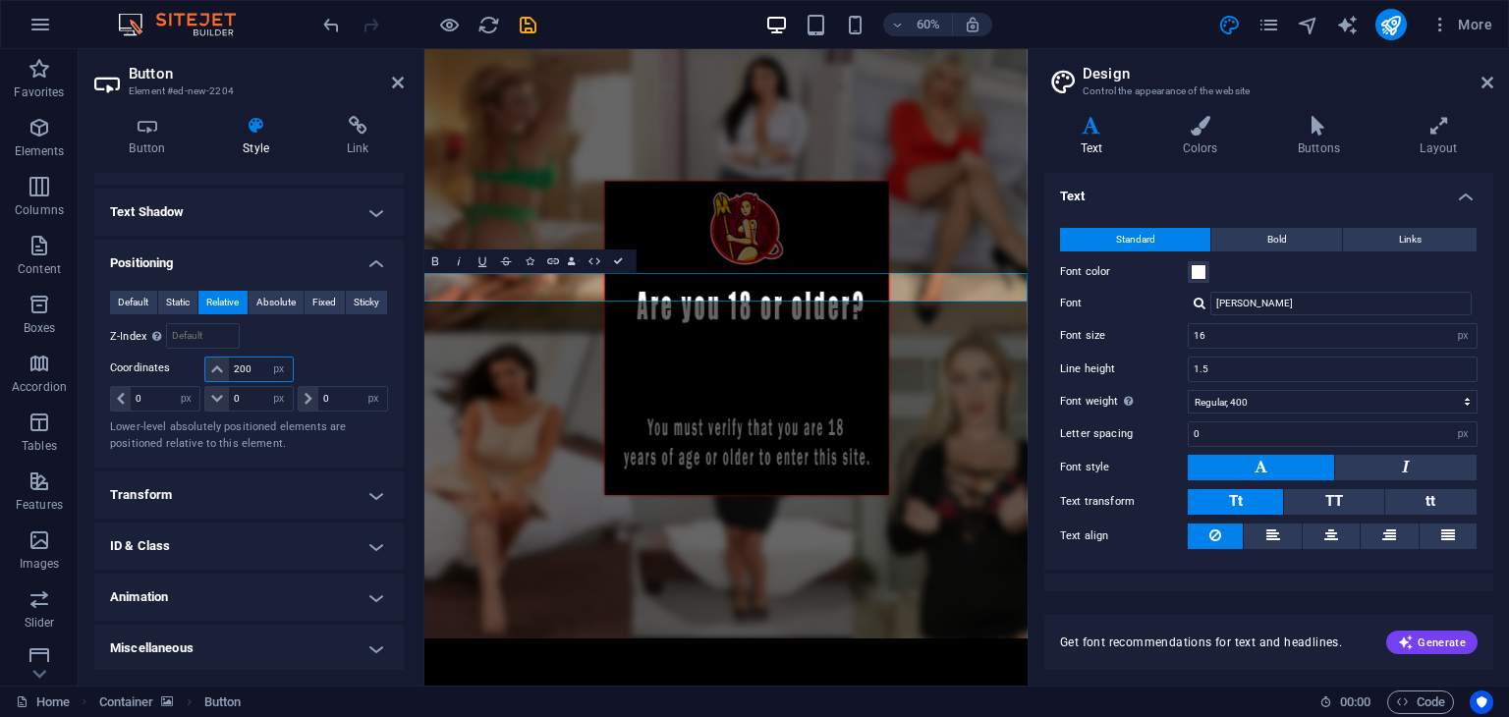
click at [255, 359] on input "200" at bounding box center [260, 370] width 63 height 24
type input "2"
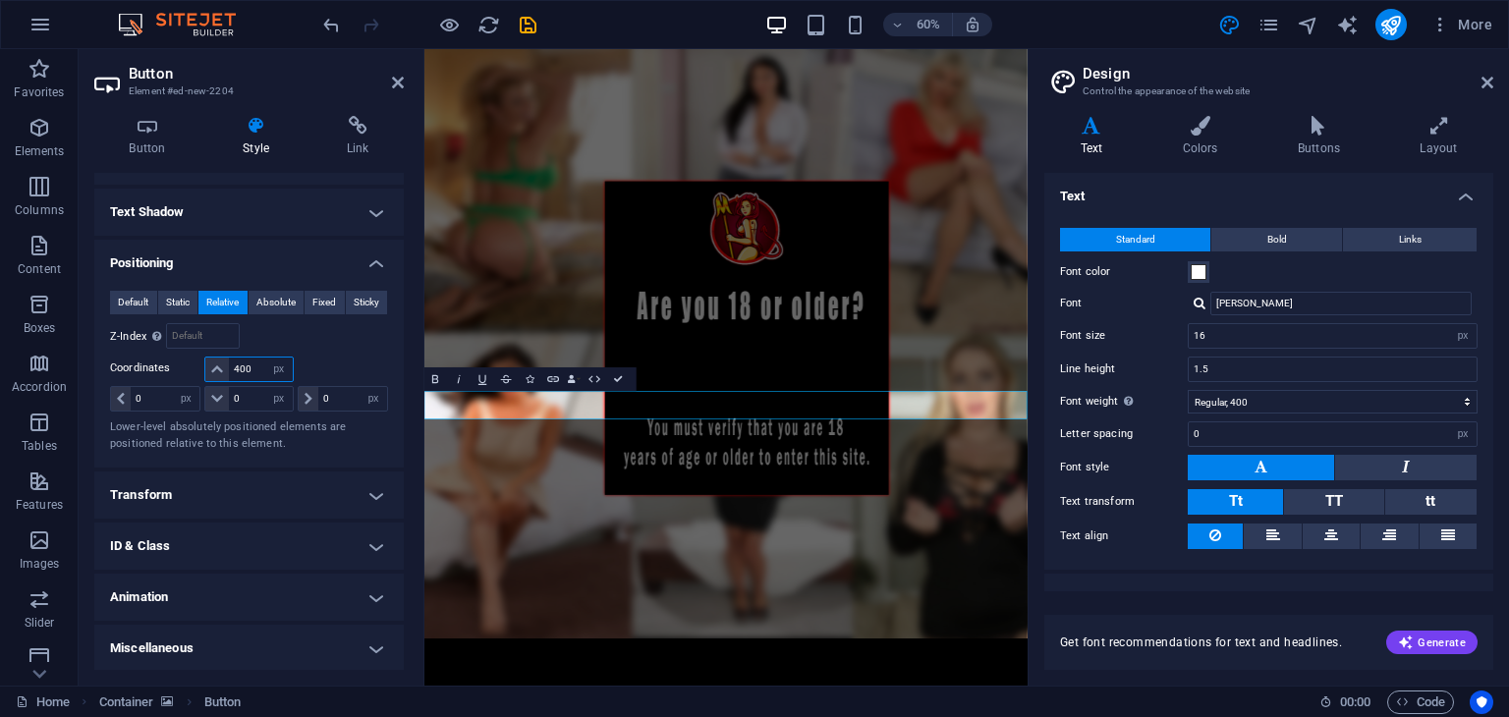
click at [255, 359] on input "400" at bounding box center [260, 370] width 63 height 24
type input "4"
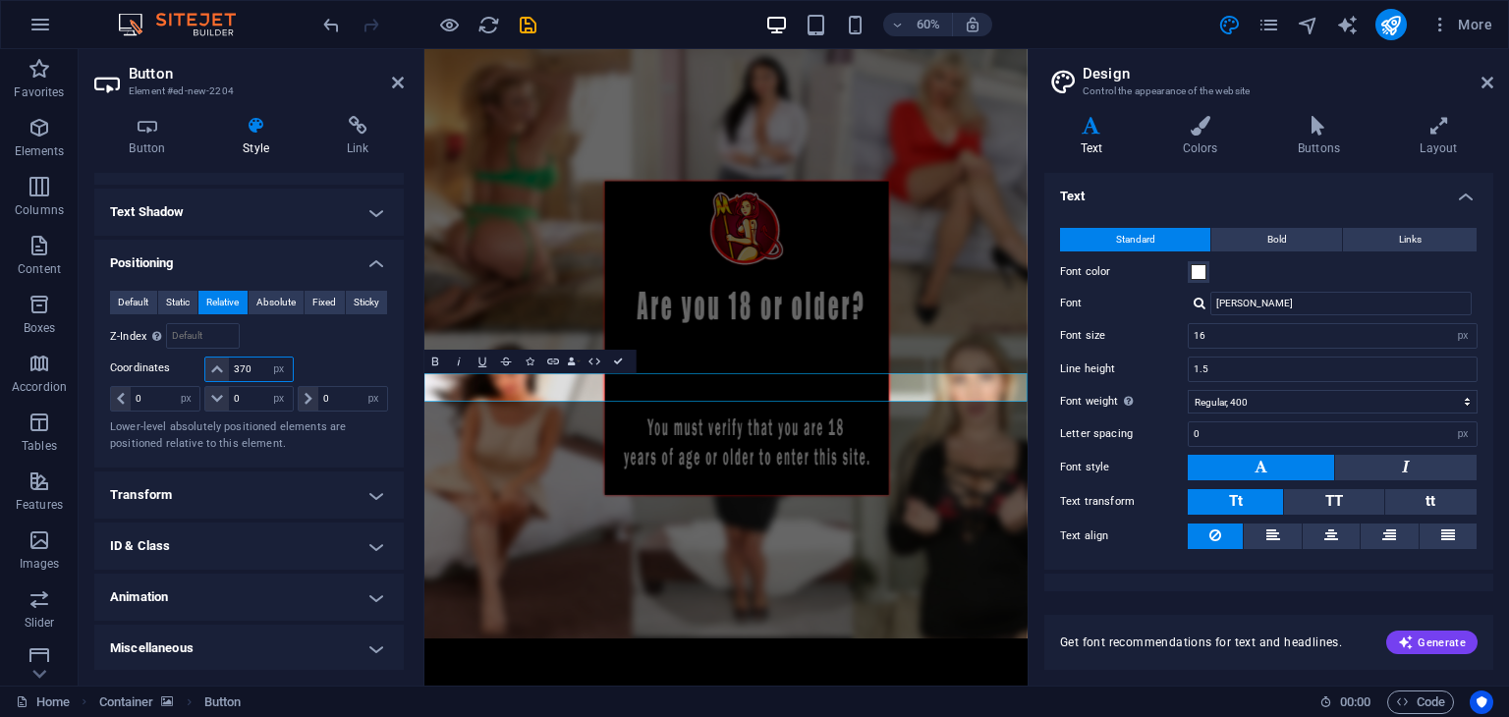
click at [255, 359] on input "370" at bounding box center [260, 370] width 63 height 24
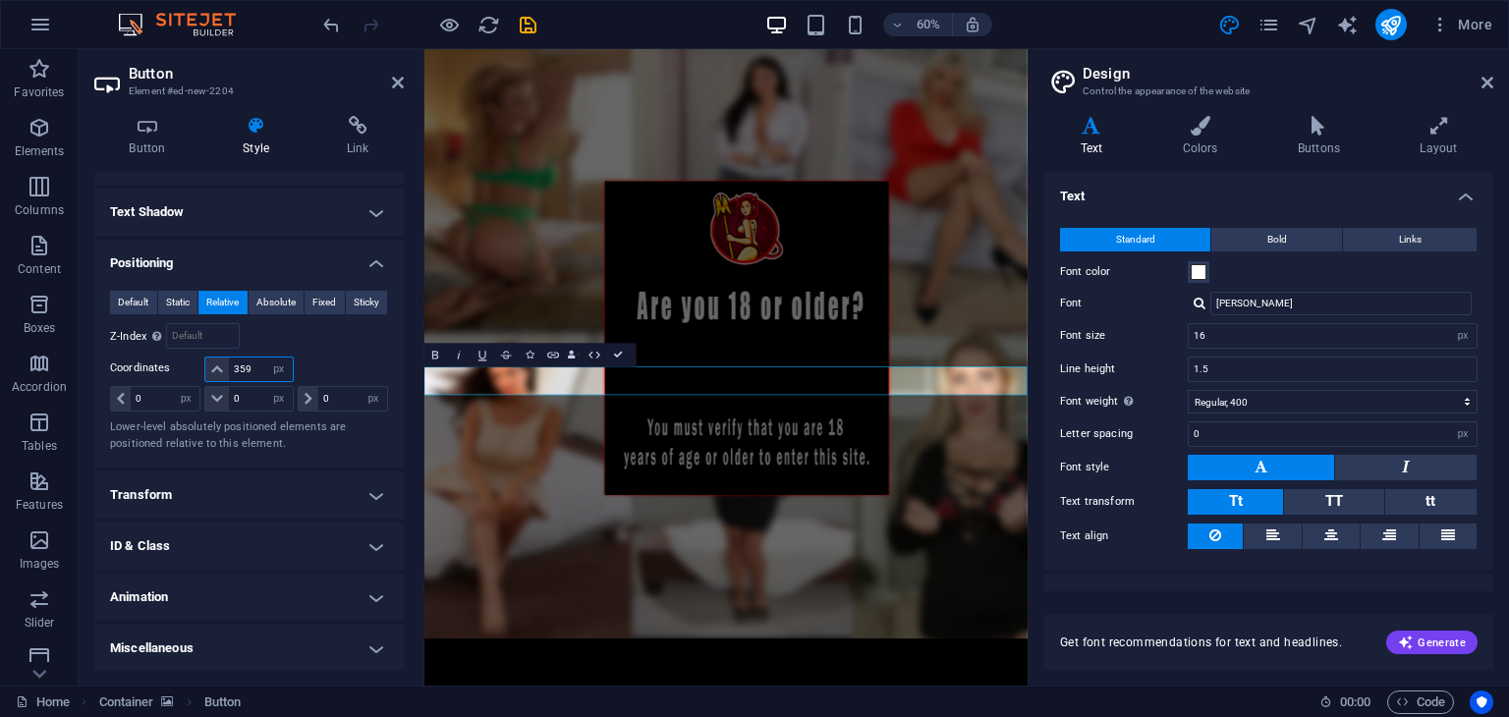
click at [255, 359] on input "359" at bounding box center [260, 370] width 63 height 24
type input "350"
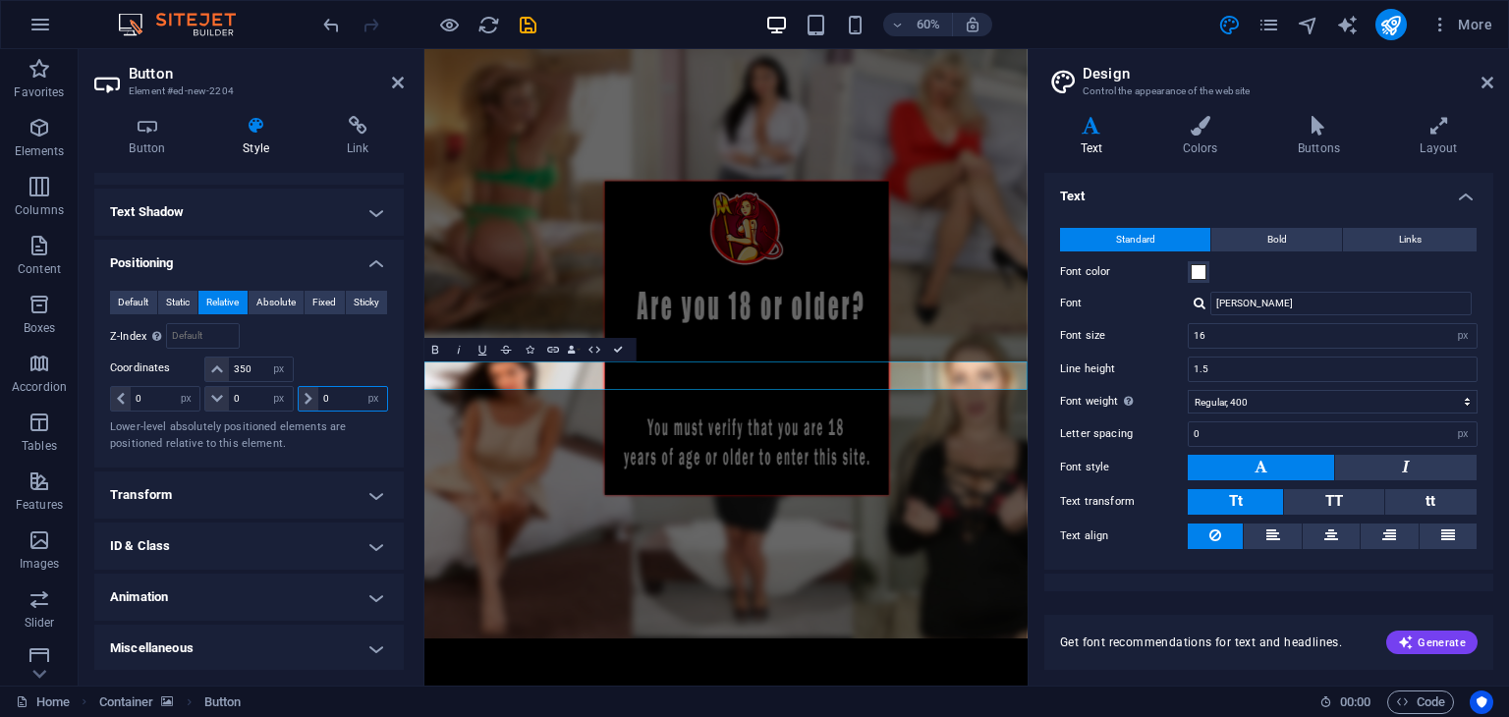
click at [347, 404] on input "0" at bounding box center [352, 399] width 69 height 24
click at [347, 404] on input "100" at bounding box center [352, 399] width 69 height 24
type input "1"
type input "200"
drag, startPoint x: 232, startPoint y: 394, endPoint x: 249, endPoint y: 398, distance: 17.2
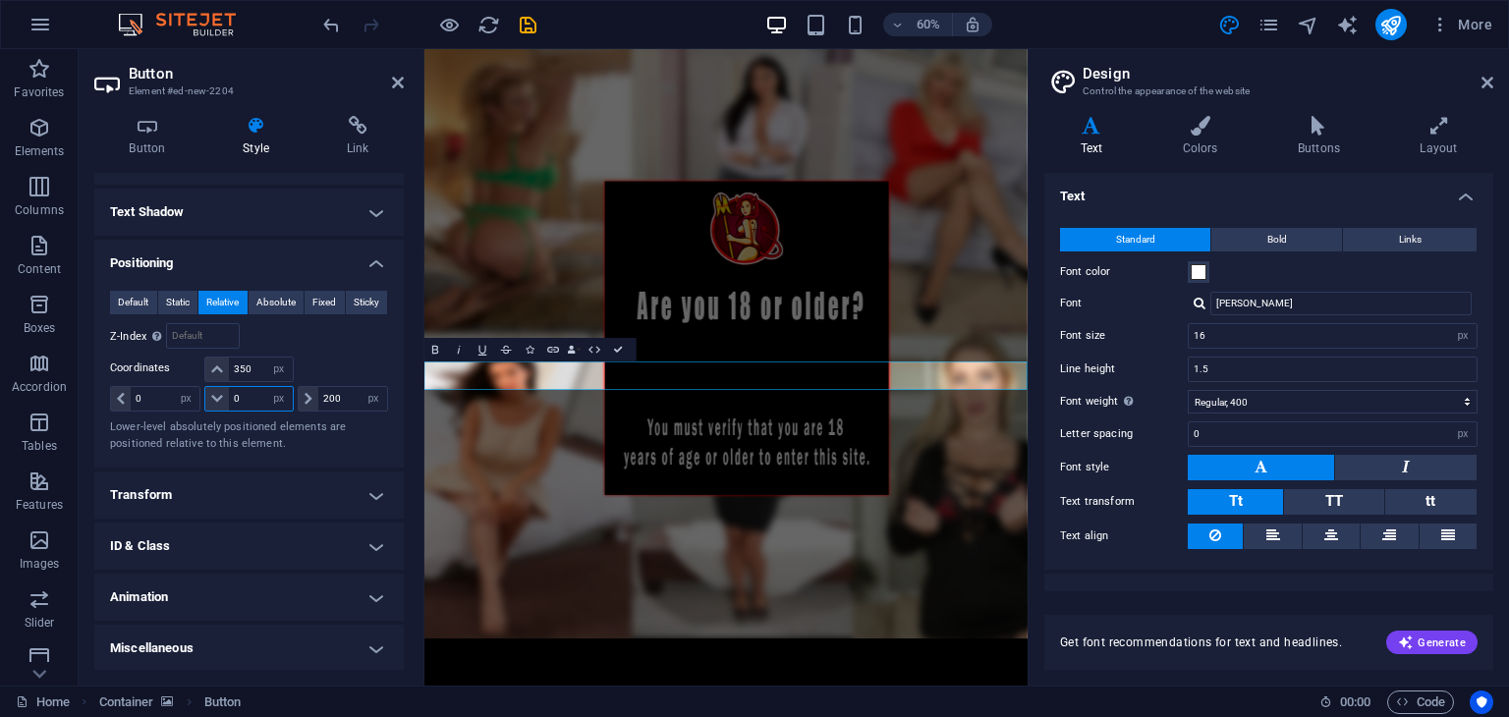
click at [238, 394] on input "0" at bounding box center [260, 399] width 63 height 24
click at [250, 398] on input "0" at bounding box center [260, 399] width 63 height 24
type input "200"
click at [165, 387] on input "0" at bounding box center [165, 399] width 69 height 24
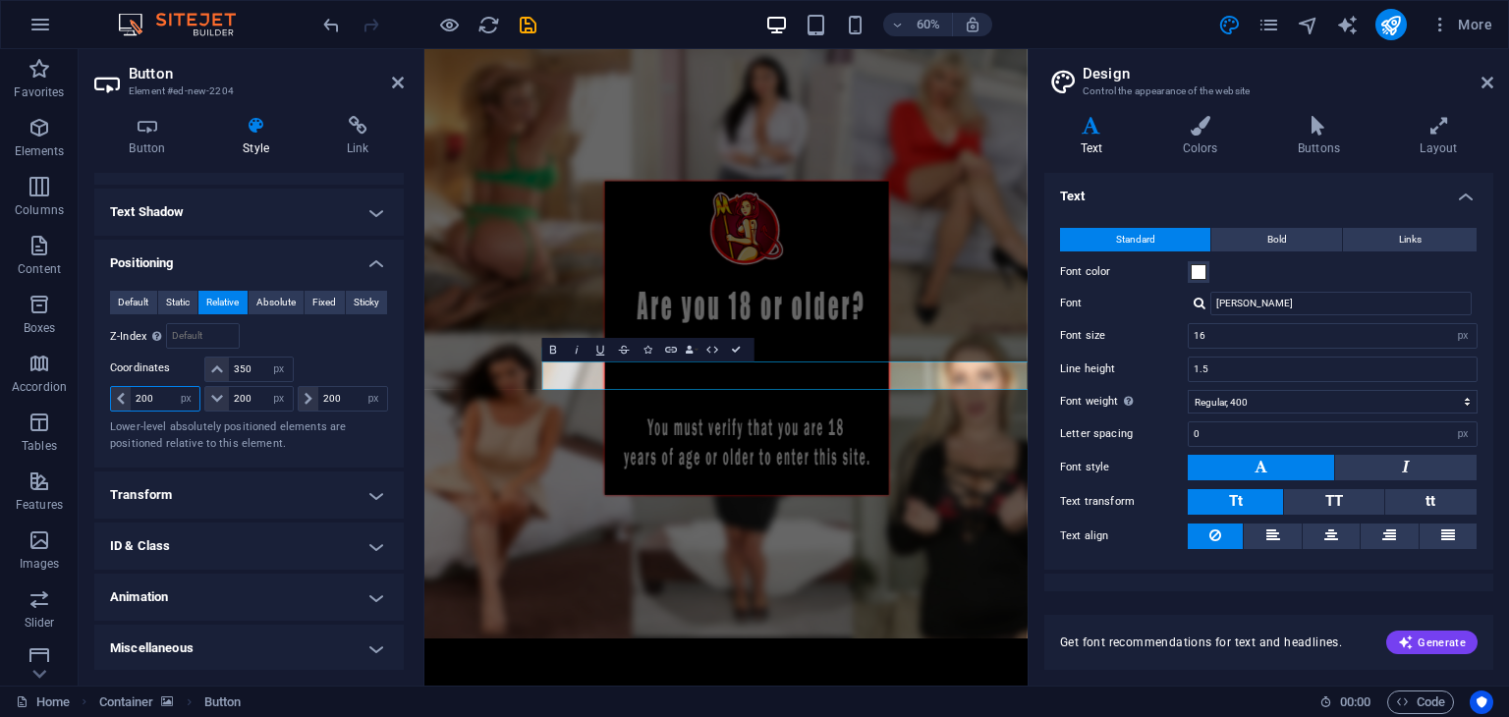
click at [165, 387] on input "200" at bounding box center [165, 399] width 69 height 24
click at [165, 387] on input "300" at bounding box center [165, 399] width 69 height 24
click at [165, 387] on input "400" at bounding box center [165, 399] width 69 height 24
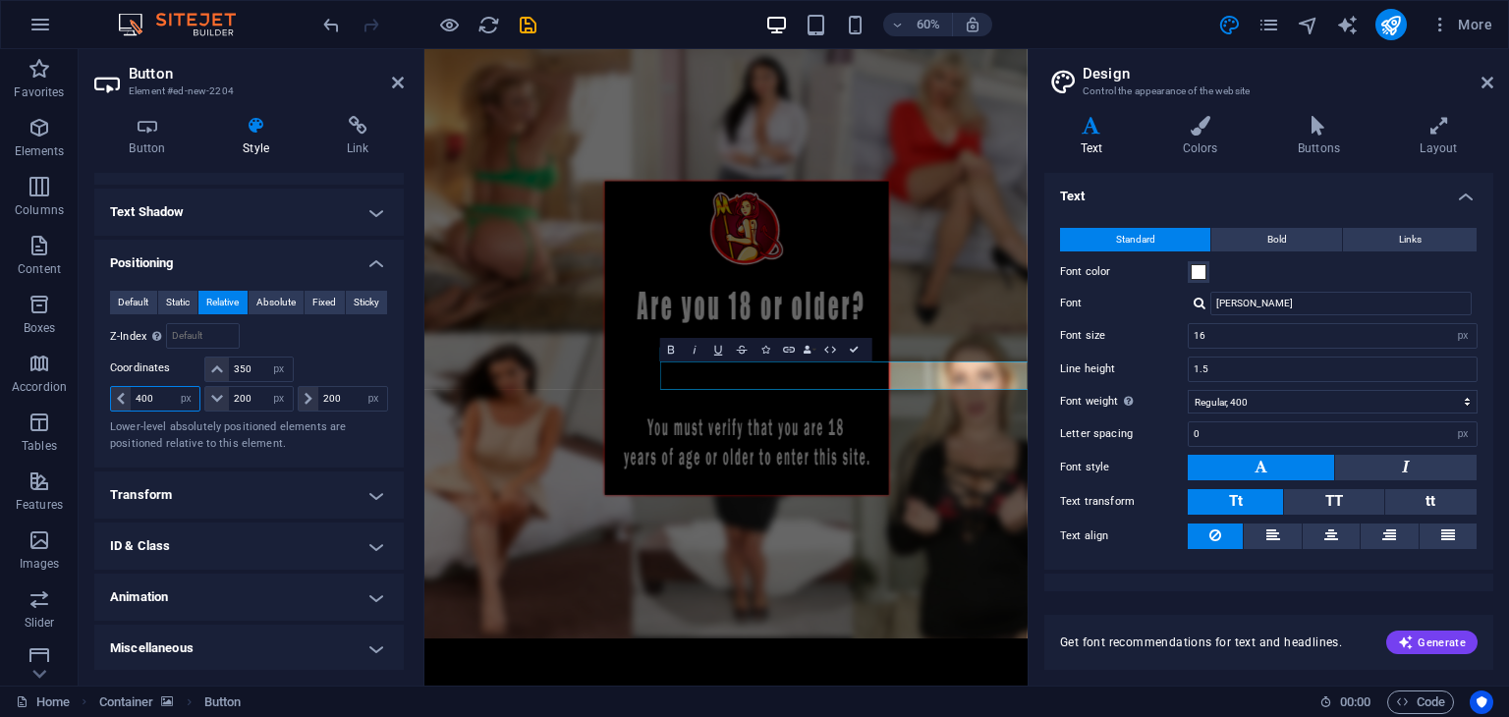
click at [165, 387] on input "400" at bounding box center [165, 399] width 69 height 24
click at [165, 387] on input "450" at bounding box center [165, 399] width 69 height 24
type input "4"
click at [165, 387] on input "500" at bounding box center [165, 399] width 69 height 24
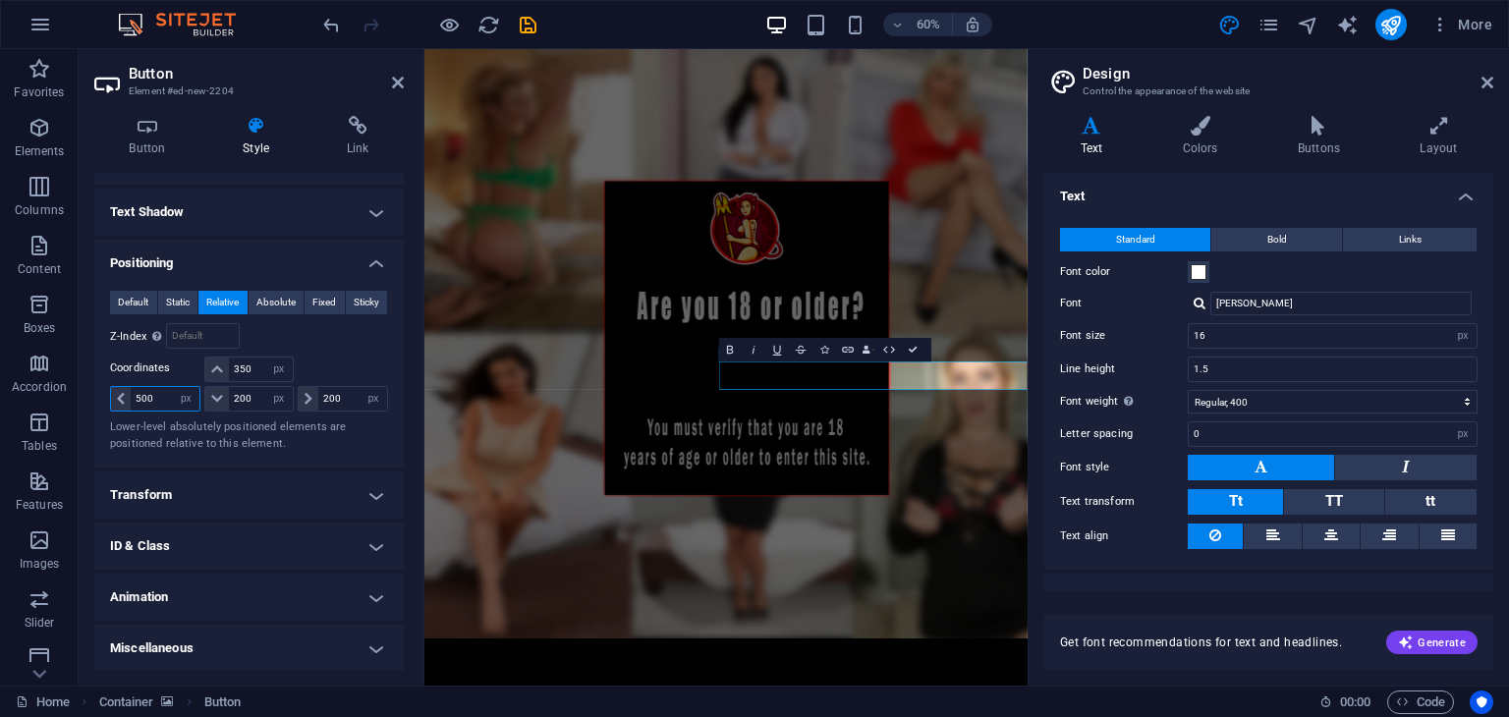
click at [165, 387] on input "500" at bounding box center [165, 399] width 69 height 24
type input "470"
click at [1270, 716] on figure at bounding box center [926, 540] width 1005 height 983
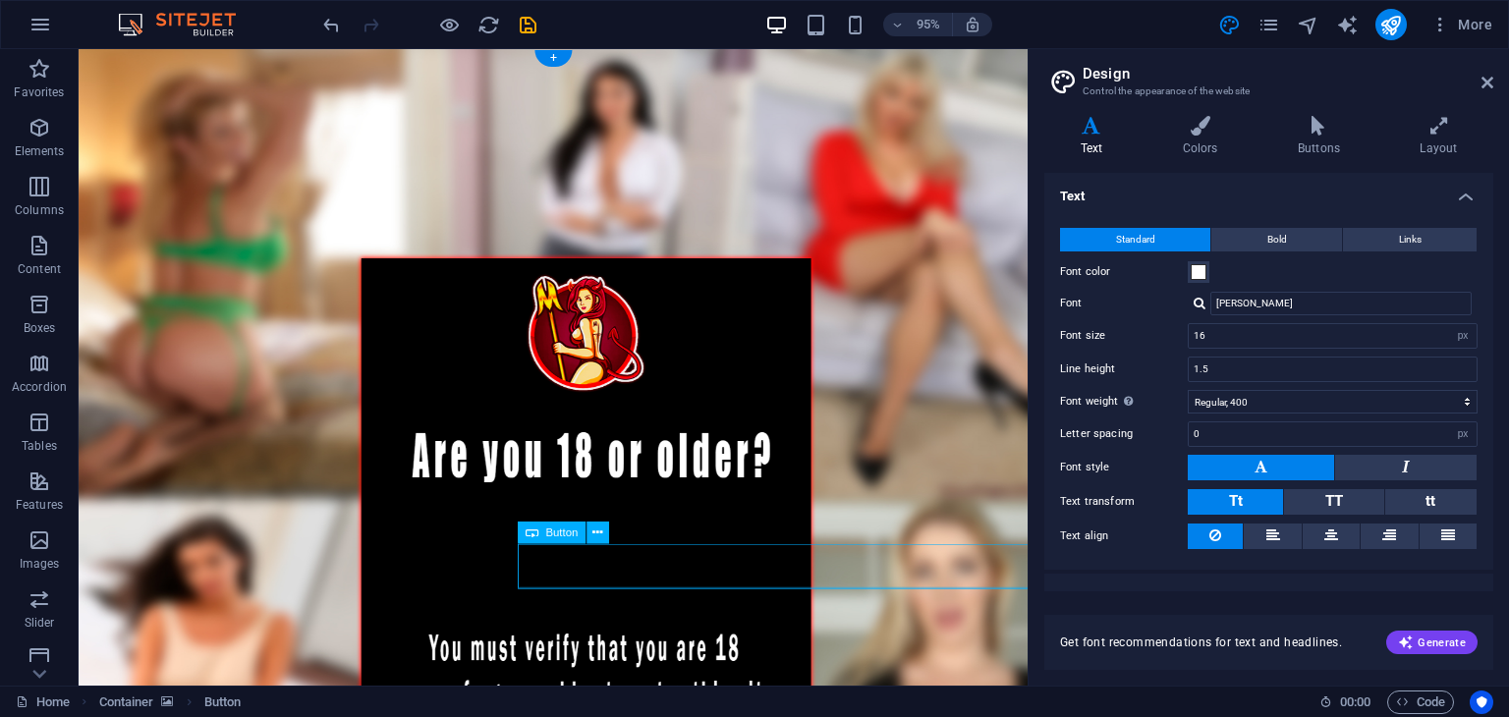
select select "px"
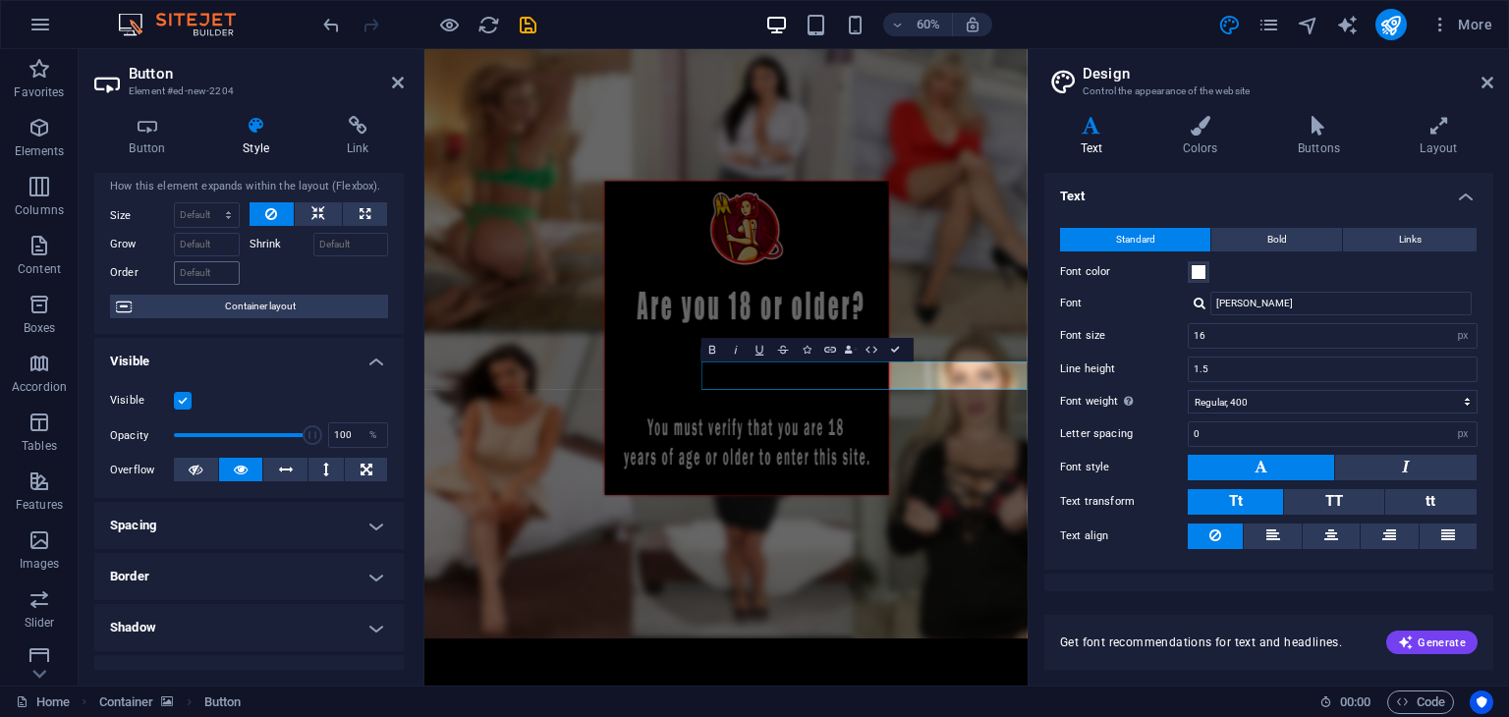
scroll to position [0, 0]
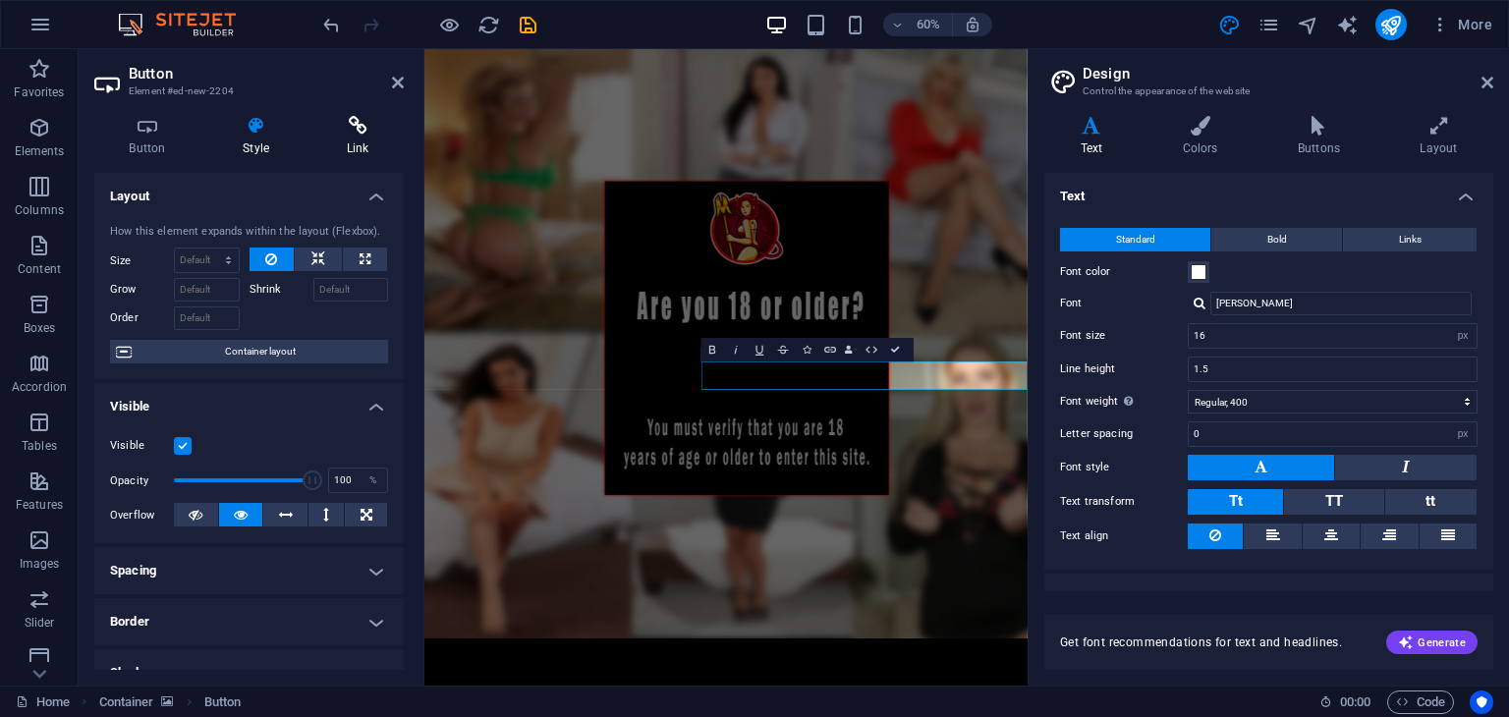
click at [373, 143] on h4 "Link" at bounding box center [357, 136] width 92 height 41
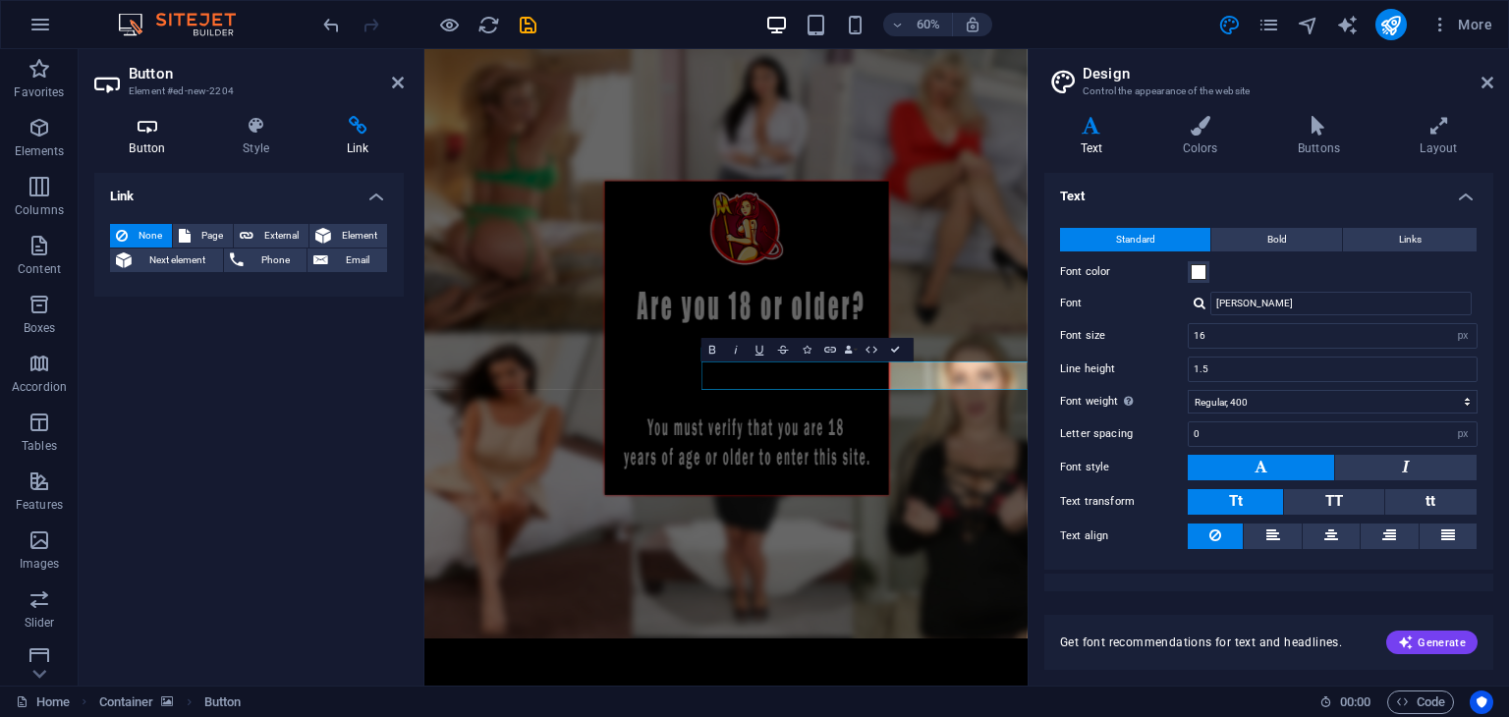
click at [111, 134] on icon at bounding box center [147, 126] width 106 height 20
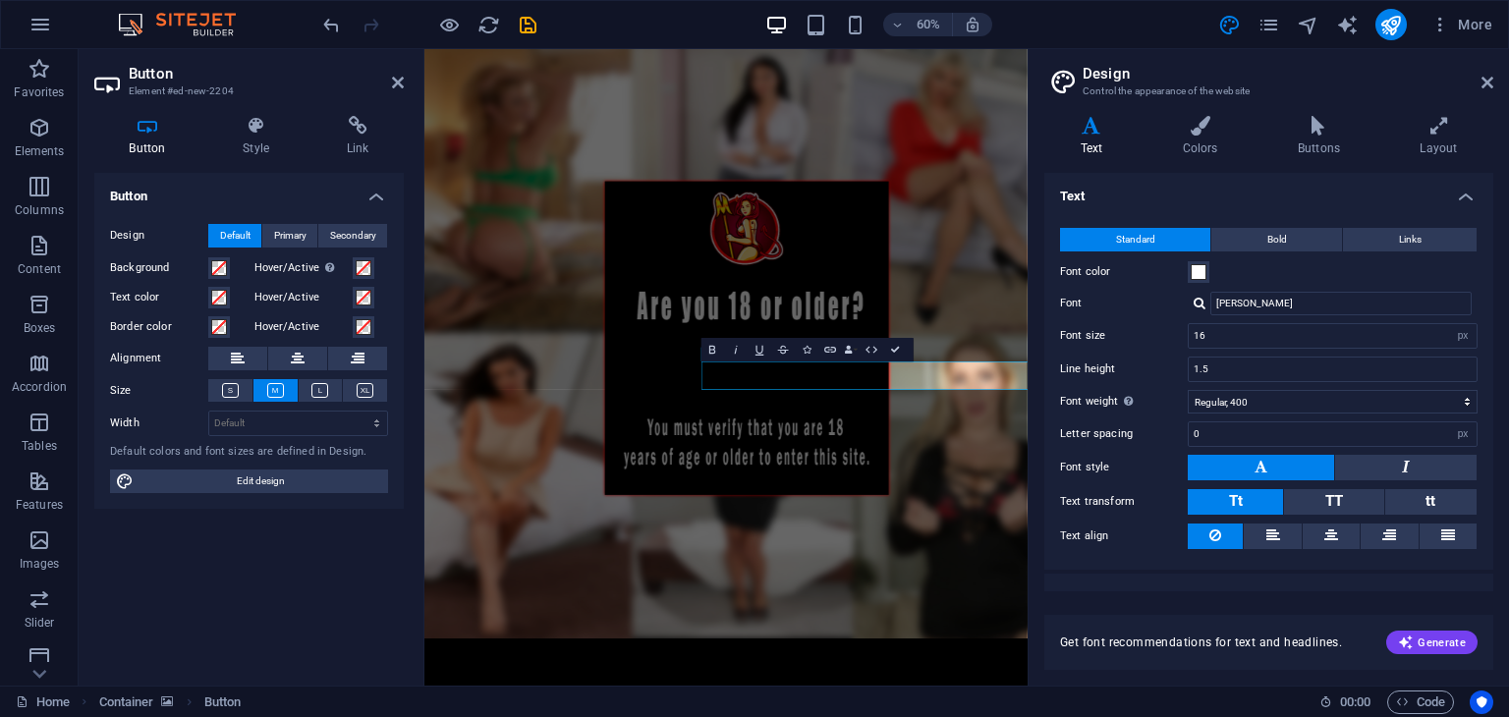
click at [242, 107] on div "Button Style Link Button Design Default Primary Secondary Background Hover/Acti…" at bounding box center [249, 393] width 341 height 586
click at [236, 137] on h4 "Style" at bounding box center [260, 136] width 104 height 41
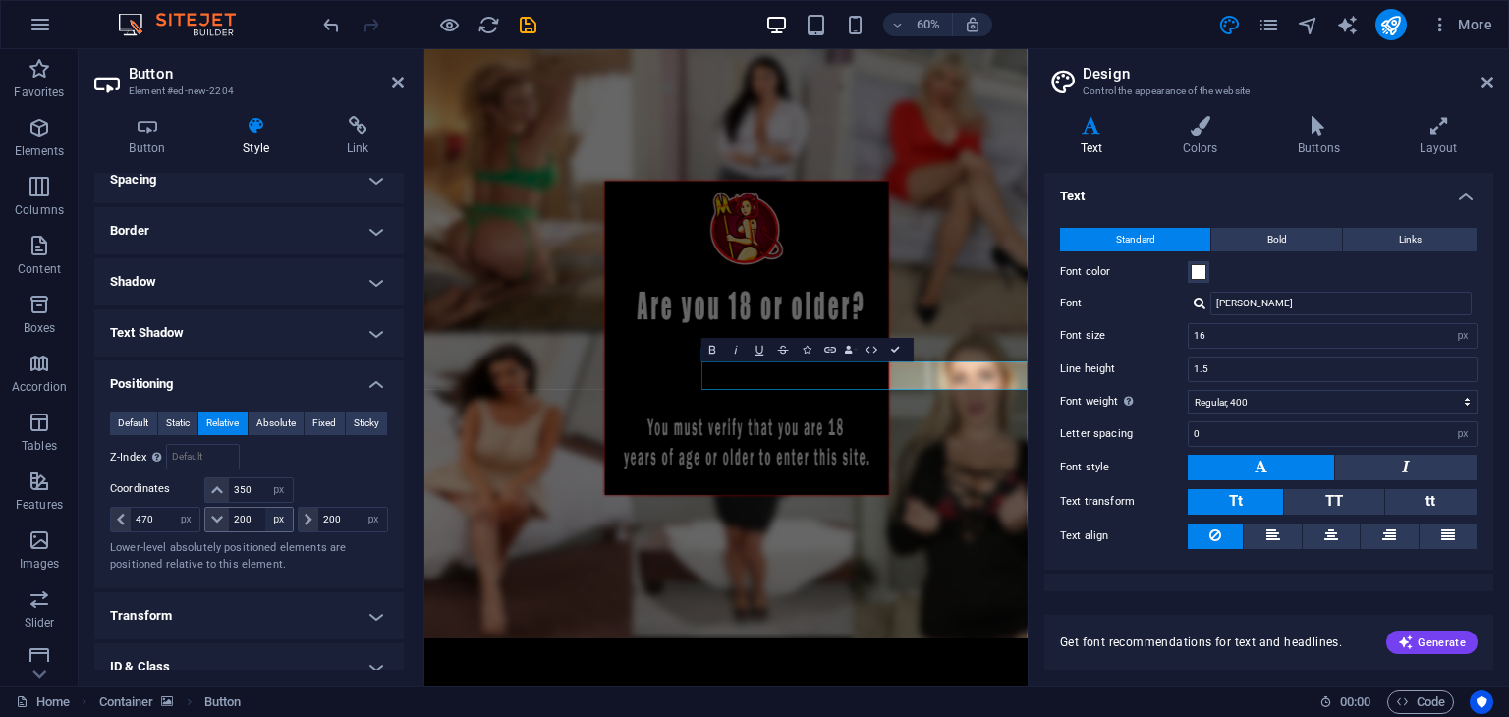
scroll to position [512, 0]
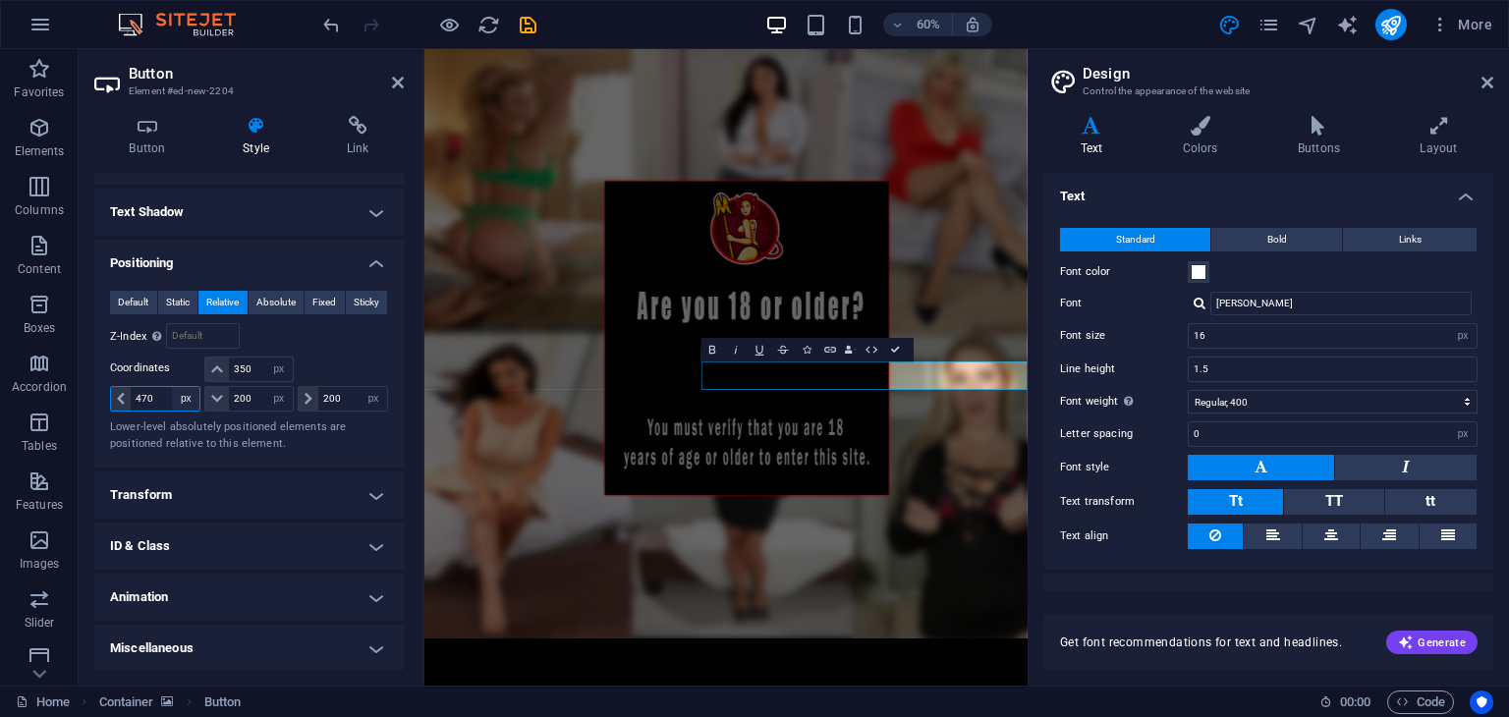
click at [172, 398] on select "auto px rem % em" at bounding box center [186, 399] width 28 height 24
click at [165, 398] on input "470" at bounding box center [165, 399] width 69 height 24
type input "460"
click at [238, 139] on h4 "Style" at bounding box center [260, 136] width 104 height 41
click at [165, 140] on h4 "Button" at bounding box center [151, 136] width 114 height 41
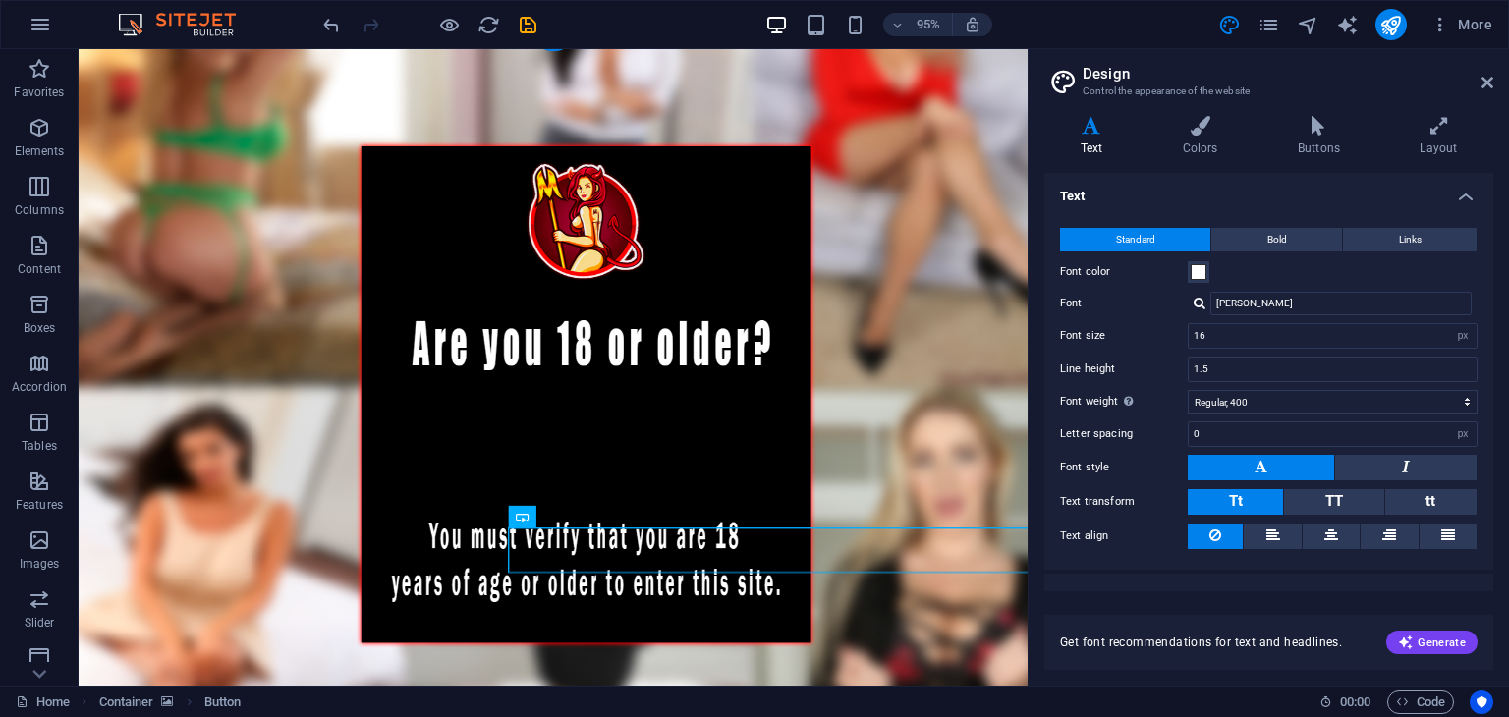
scroll to position [295, 0]
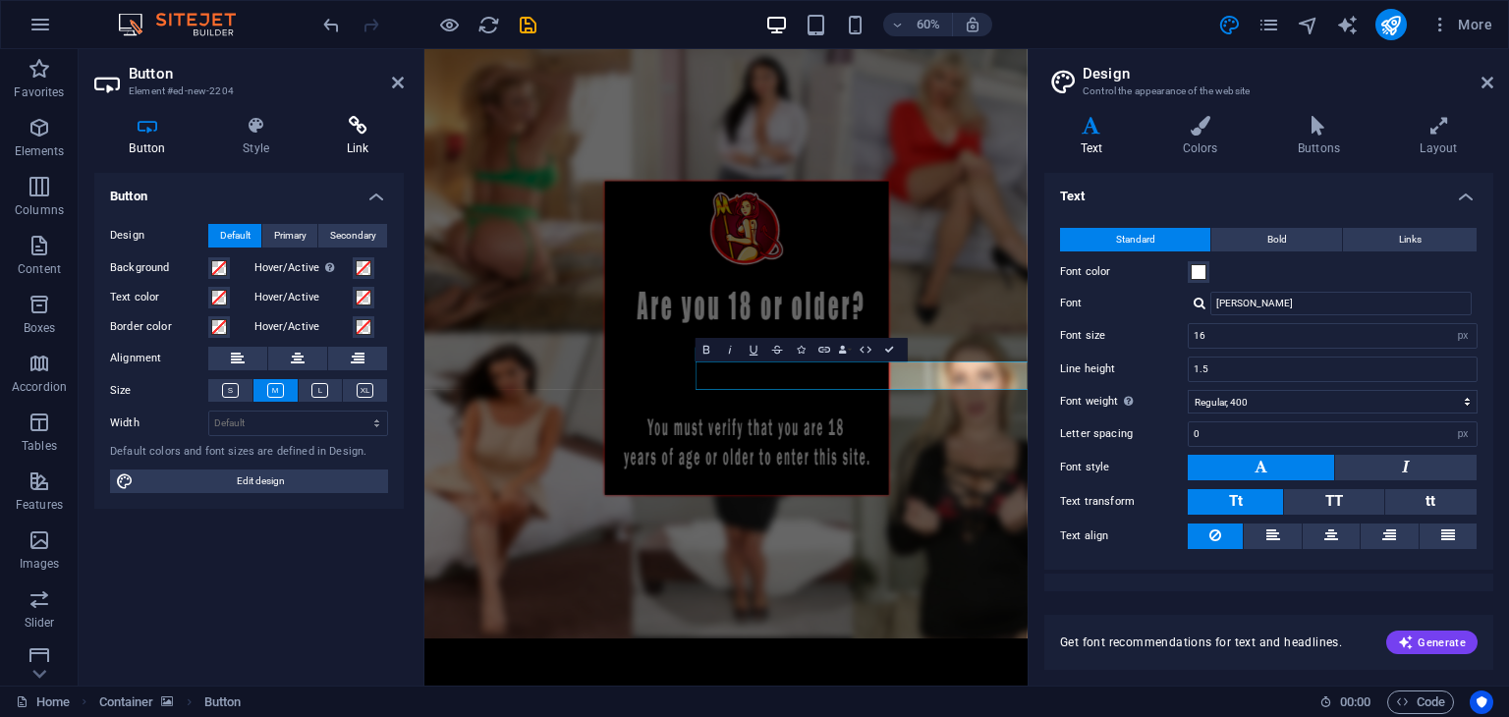
click at [324, 130] on icon at bounding box center [357, 126] width 92 height 20
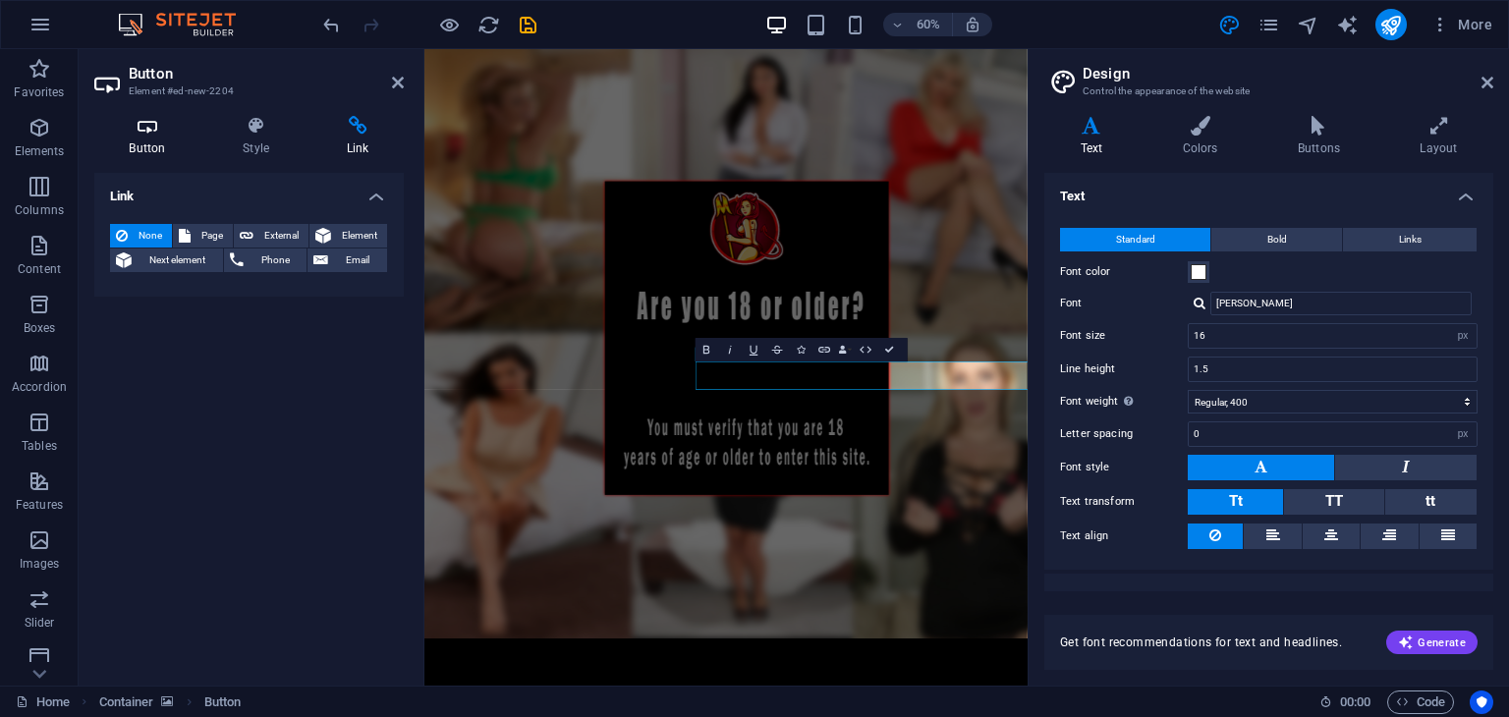
click at [167, 128] on icon at bounding box center [147, 126] width 106 height 20
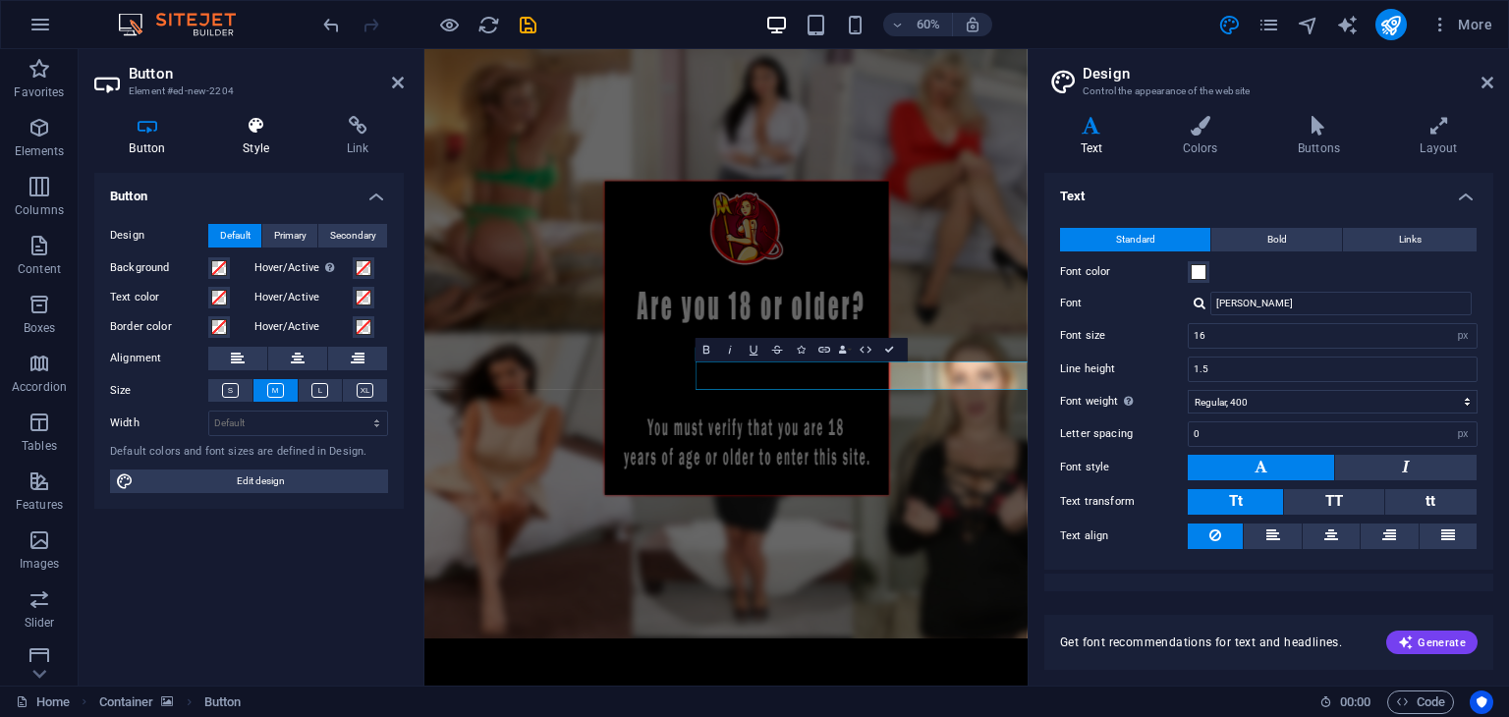
click at [261, 133] on icon at bounding box center [256, 126] width 96 height 20
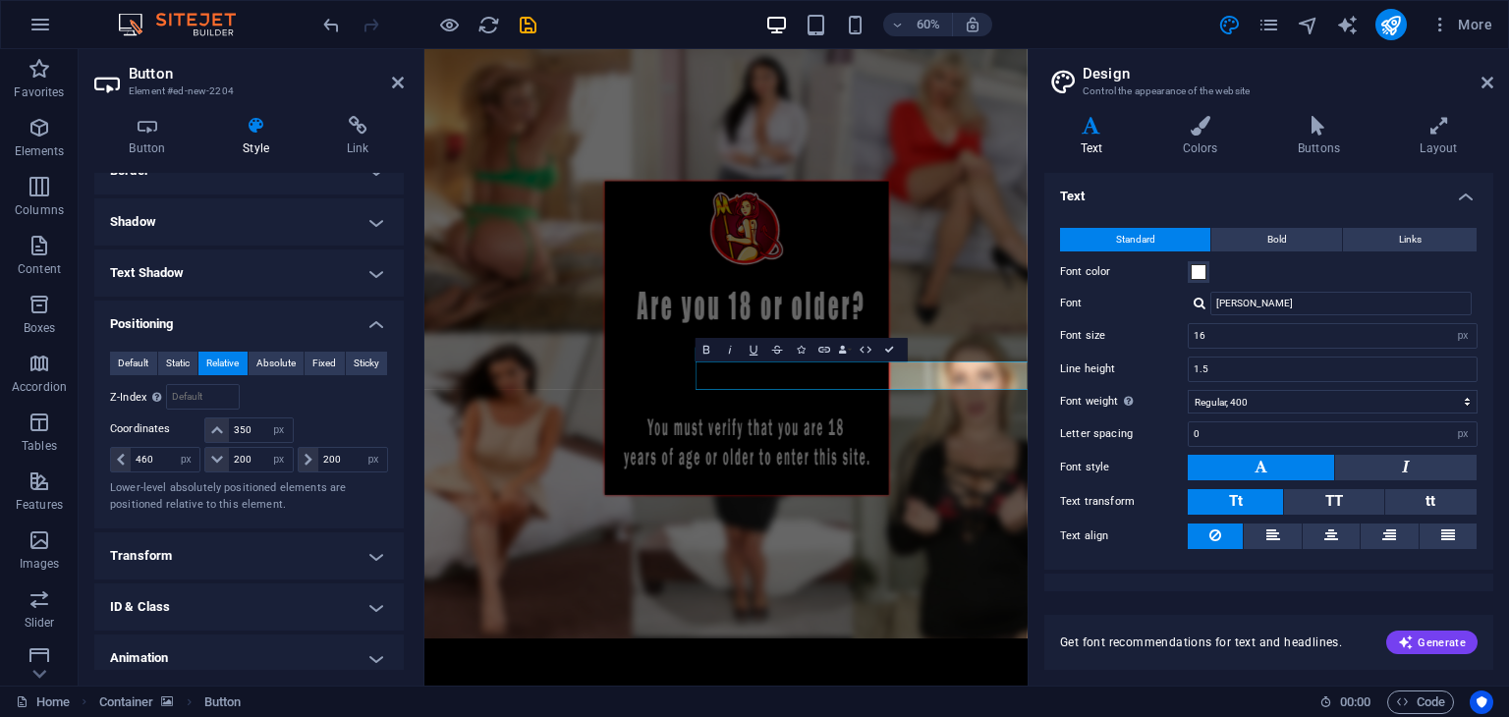
scroll to position [491, 0]
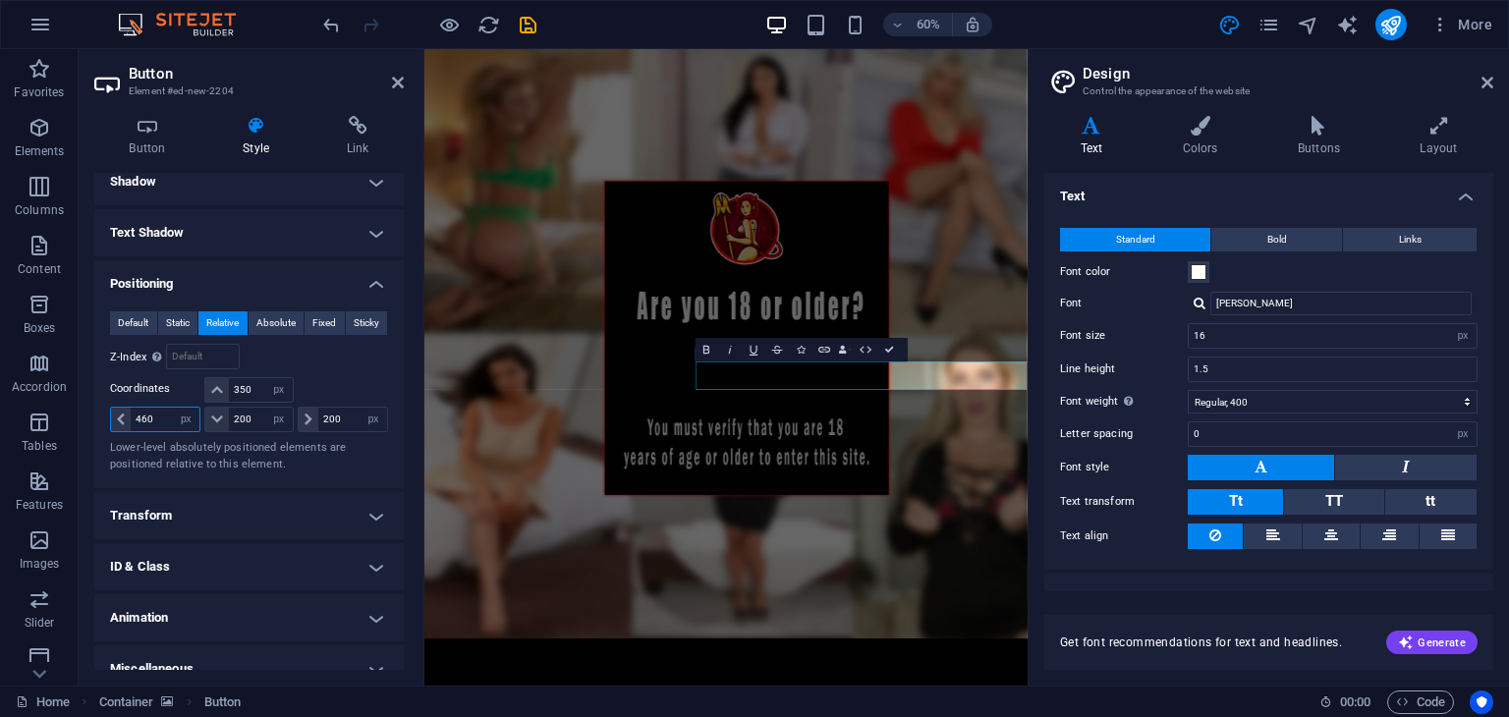
click at [163, 420] on input "460" at bounding box center [165, 420] width 69 height 24
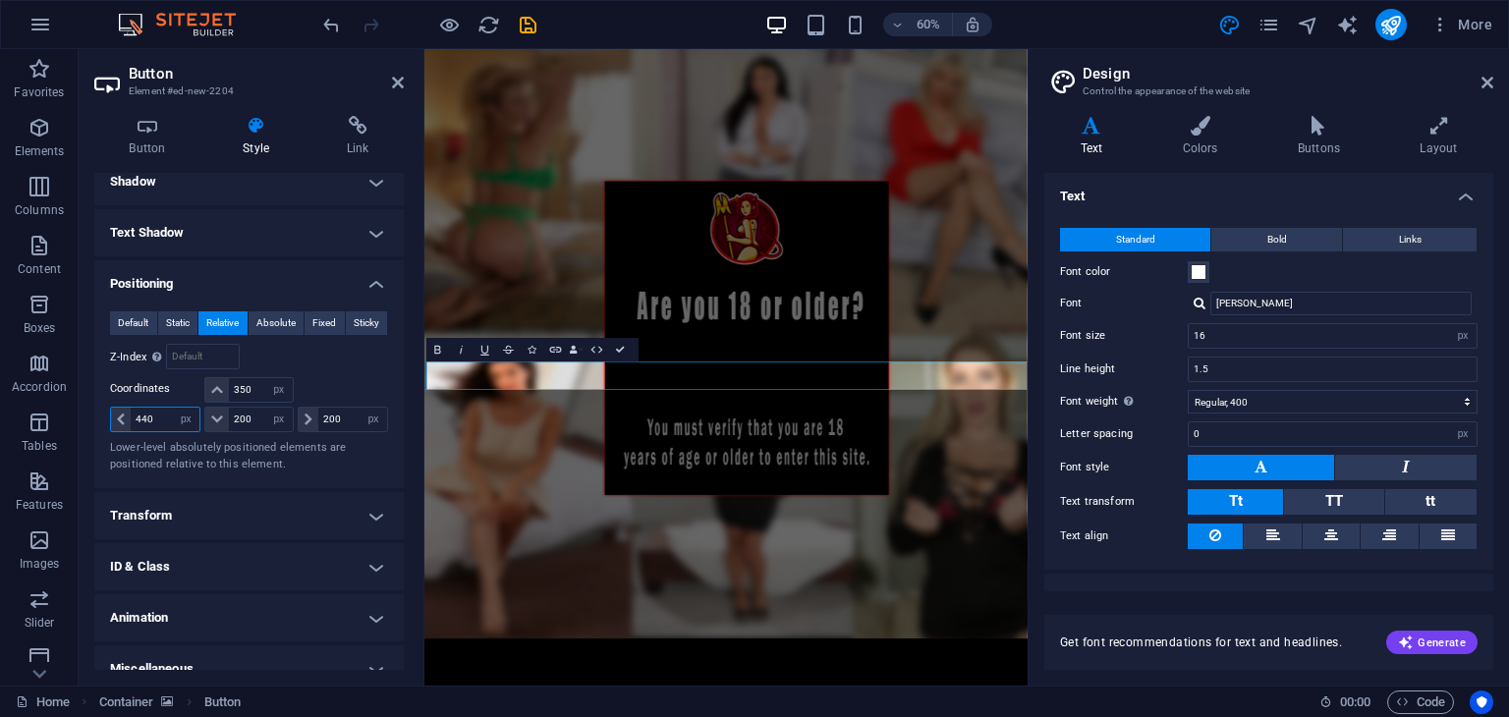
type input "440"
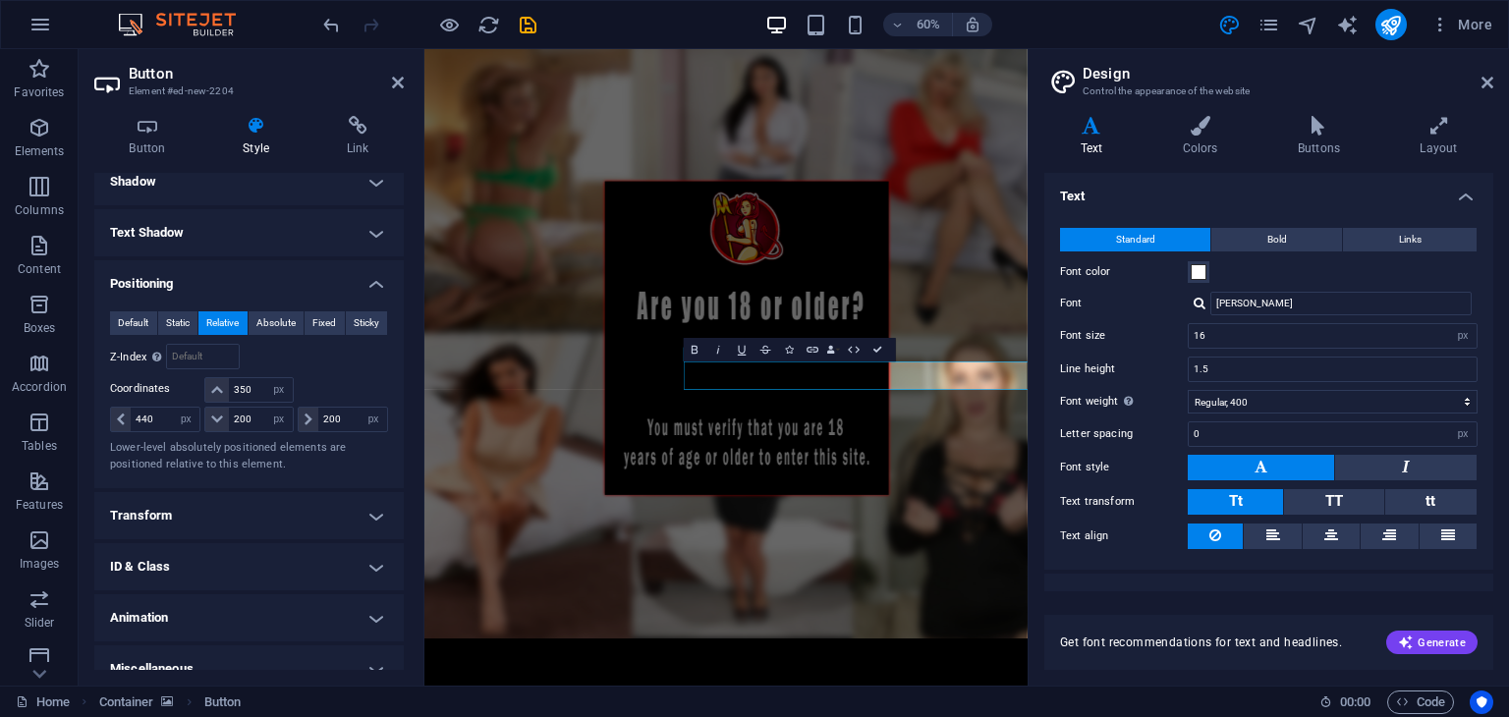
click at [895, 351] on div "Bold Italic Underline Strikethrough Icons Link Data Bindings Company First name…" at bounding box center [790, 350] width 212 height 24
drag, startPoint x: 884, startPoint y: 351, endPoint x: 846, endPoint y: 338, distance: 40.4
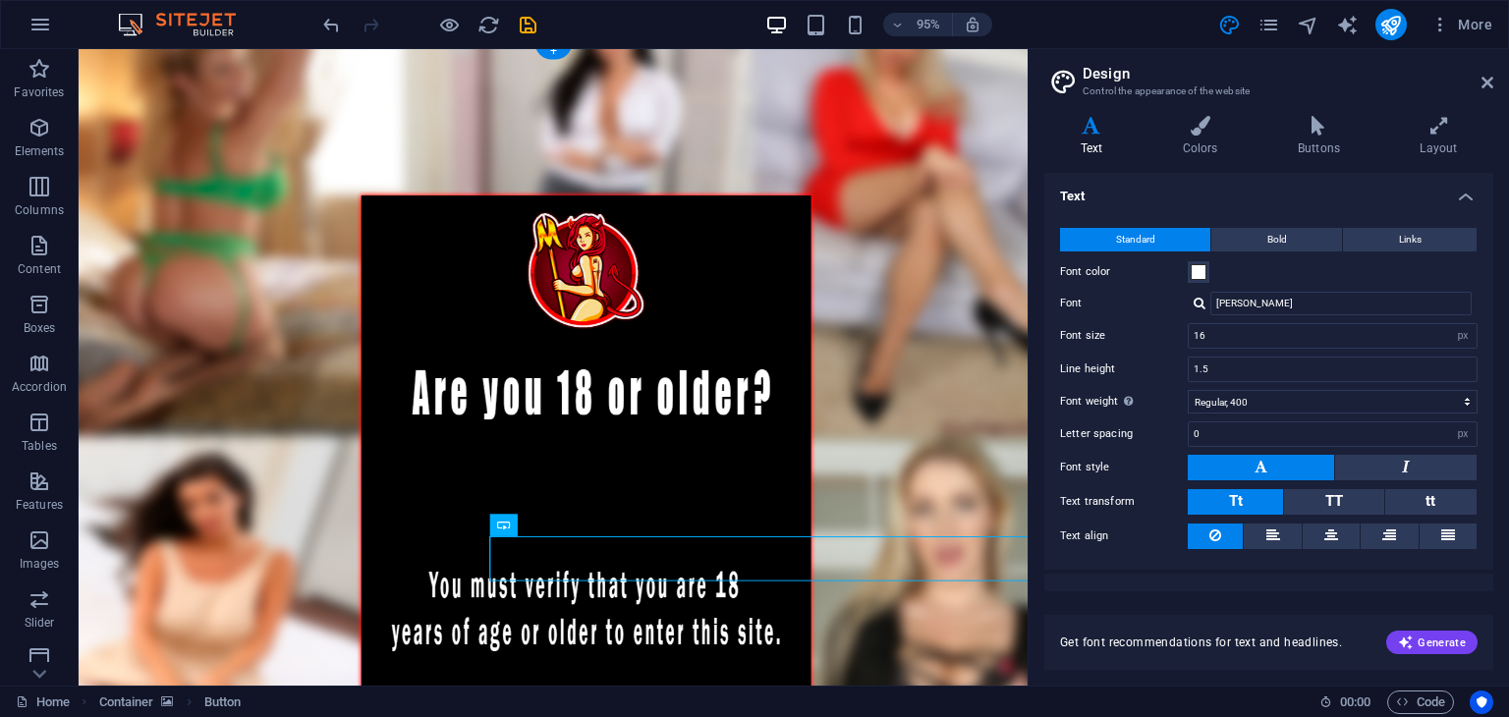
scroll to position [98, 0]
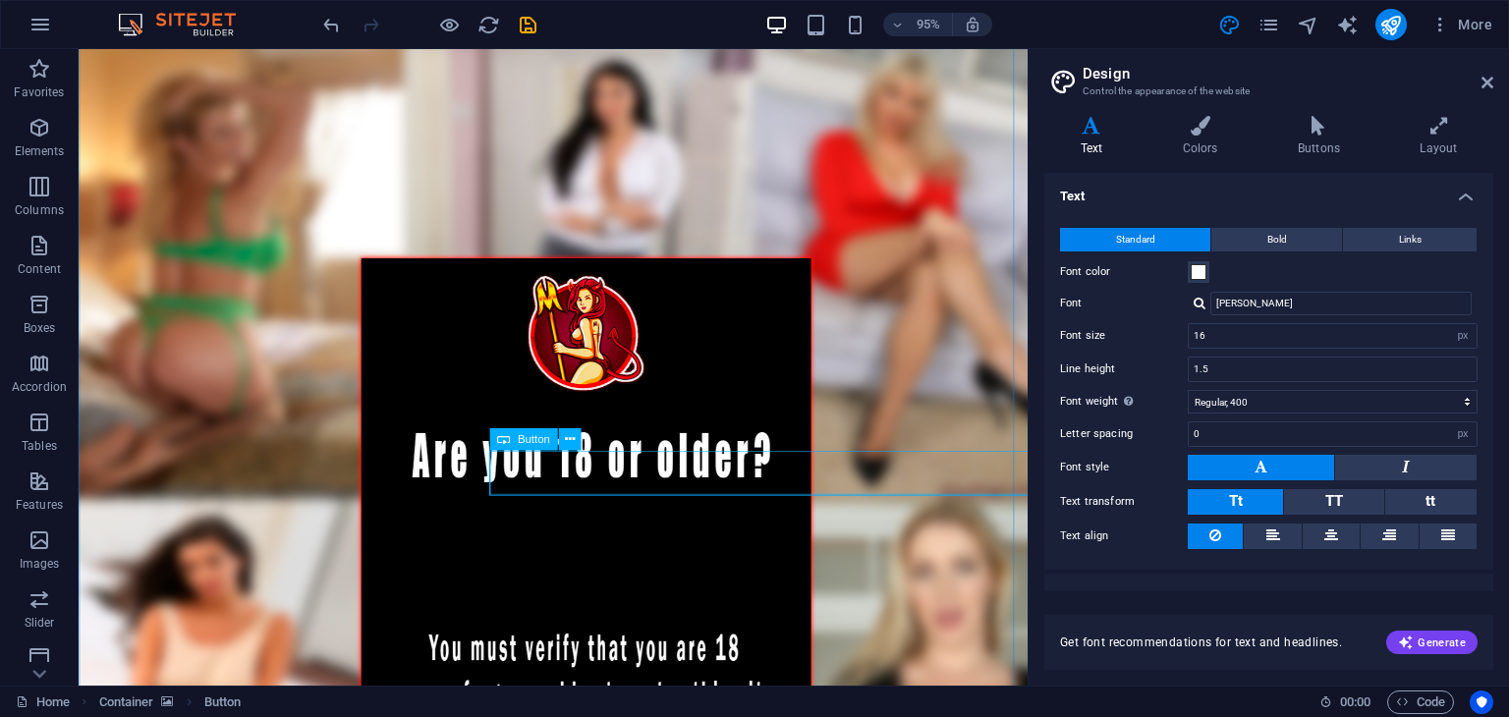
select select "px"
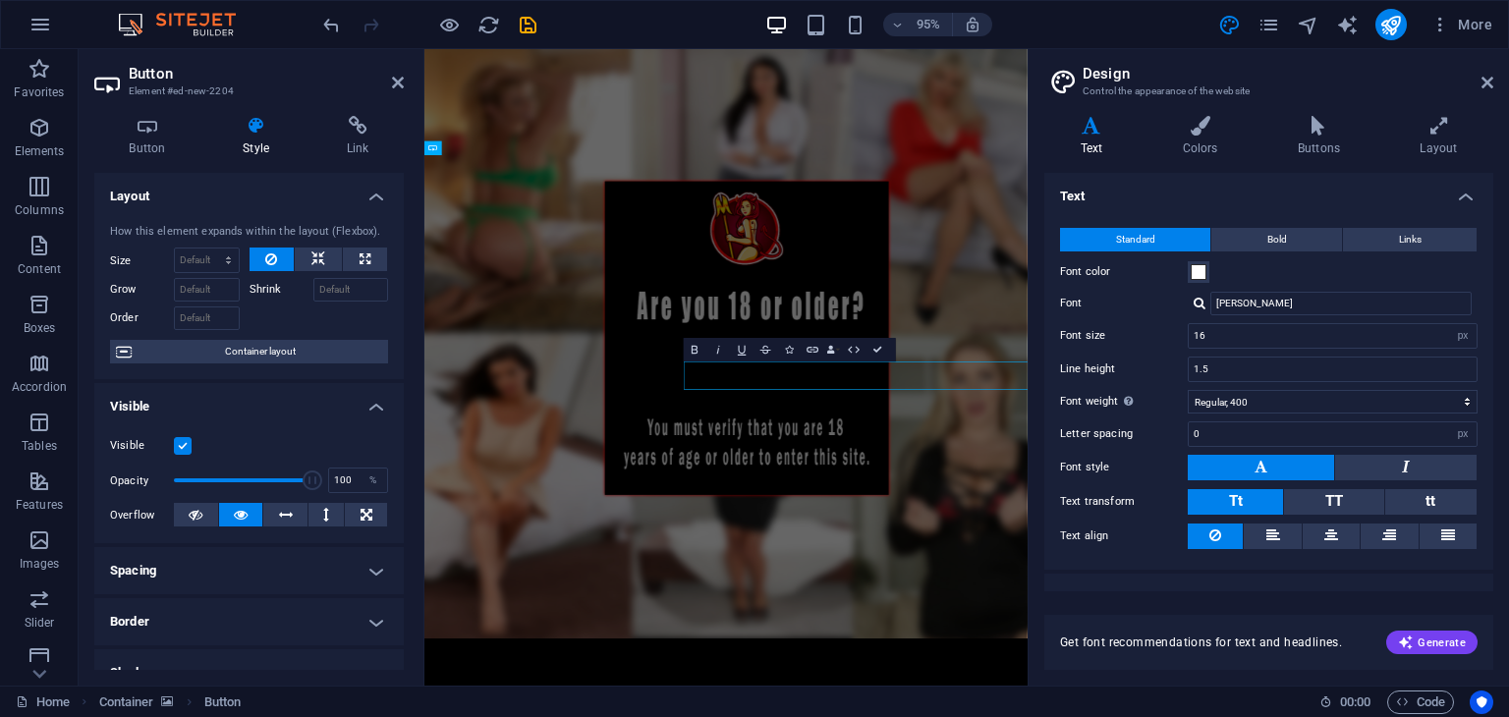
click at [918, 716] on figure at bounding box center [926, 540] width 1005 height 983
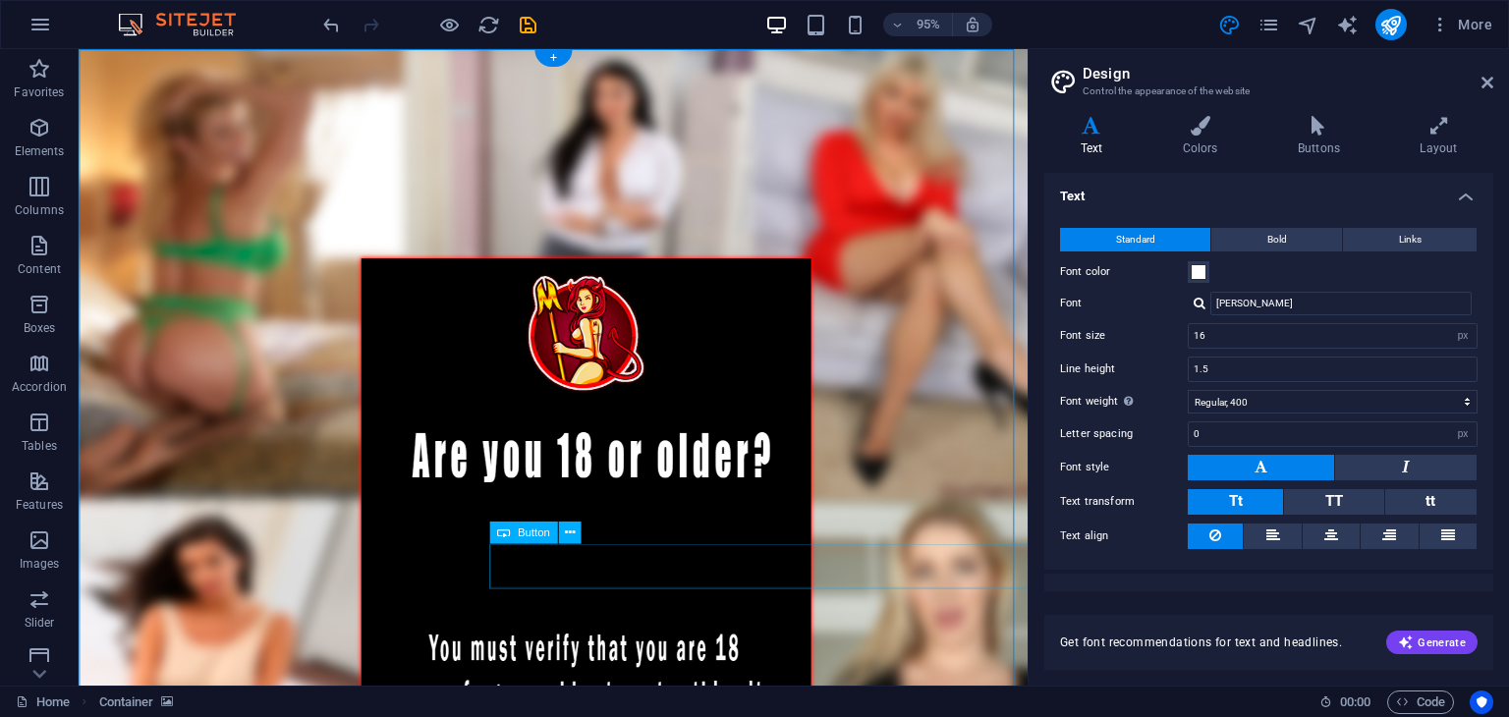
select select "px"
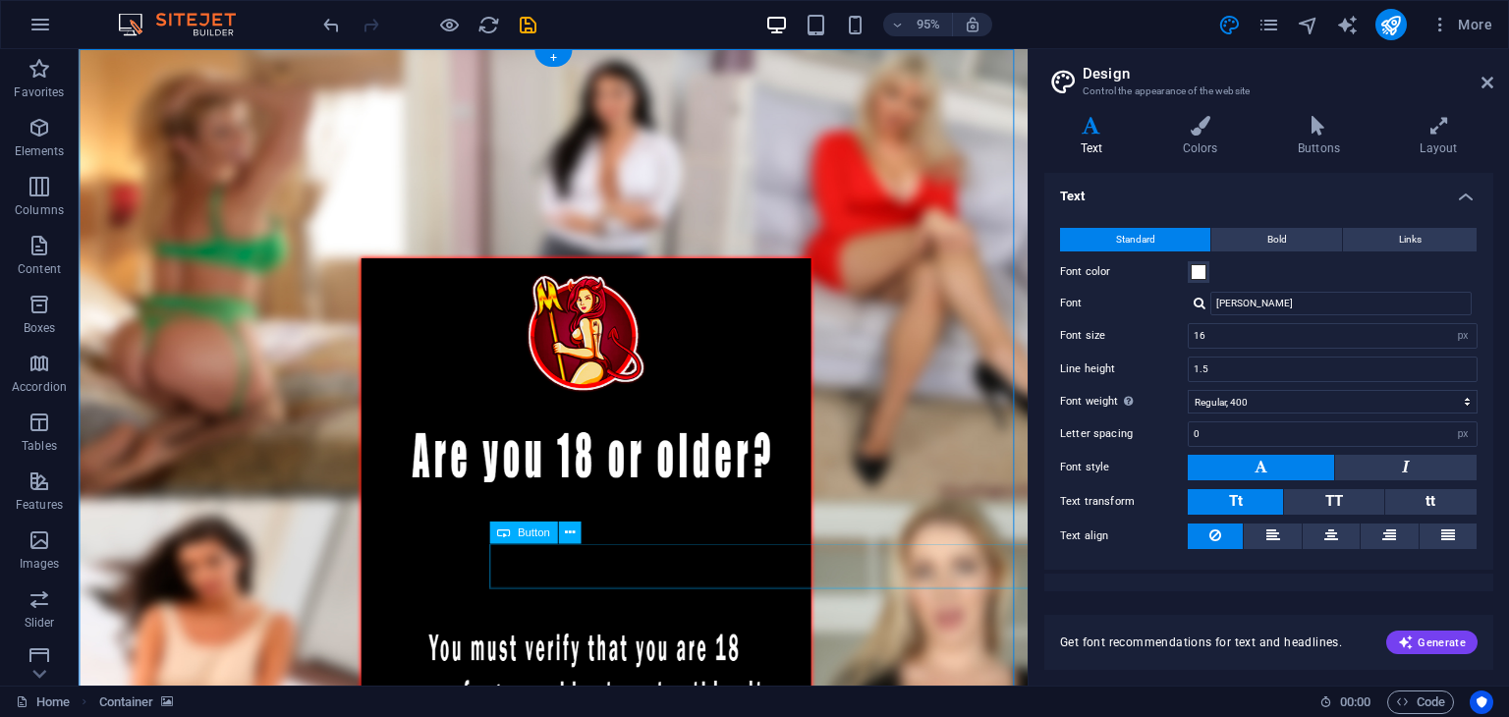
select select "px"
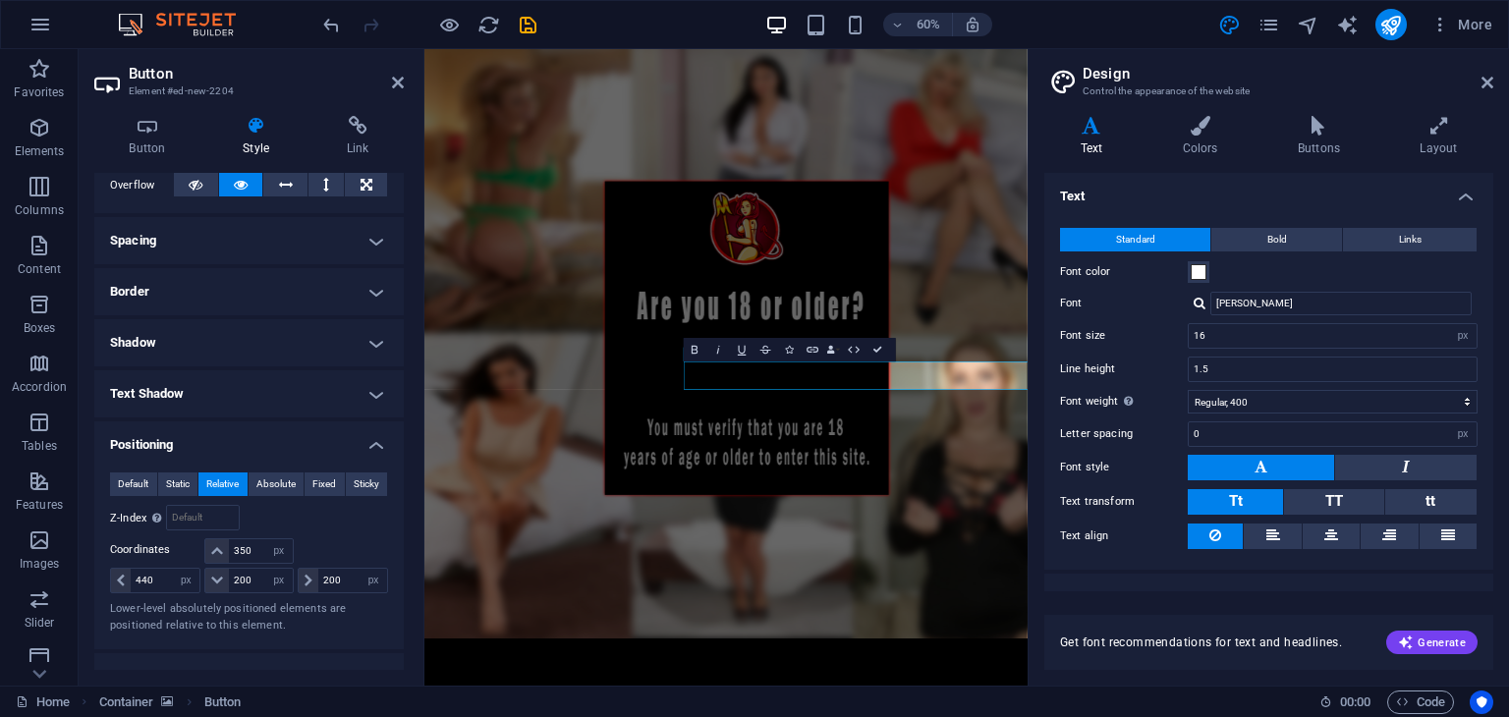
scroll to position [393, 0]
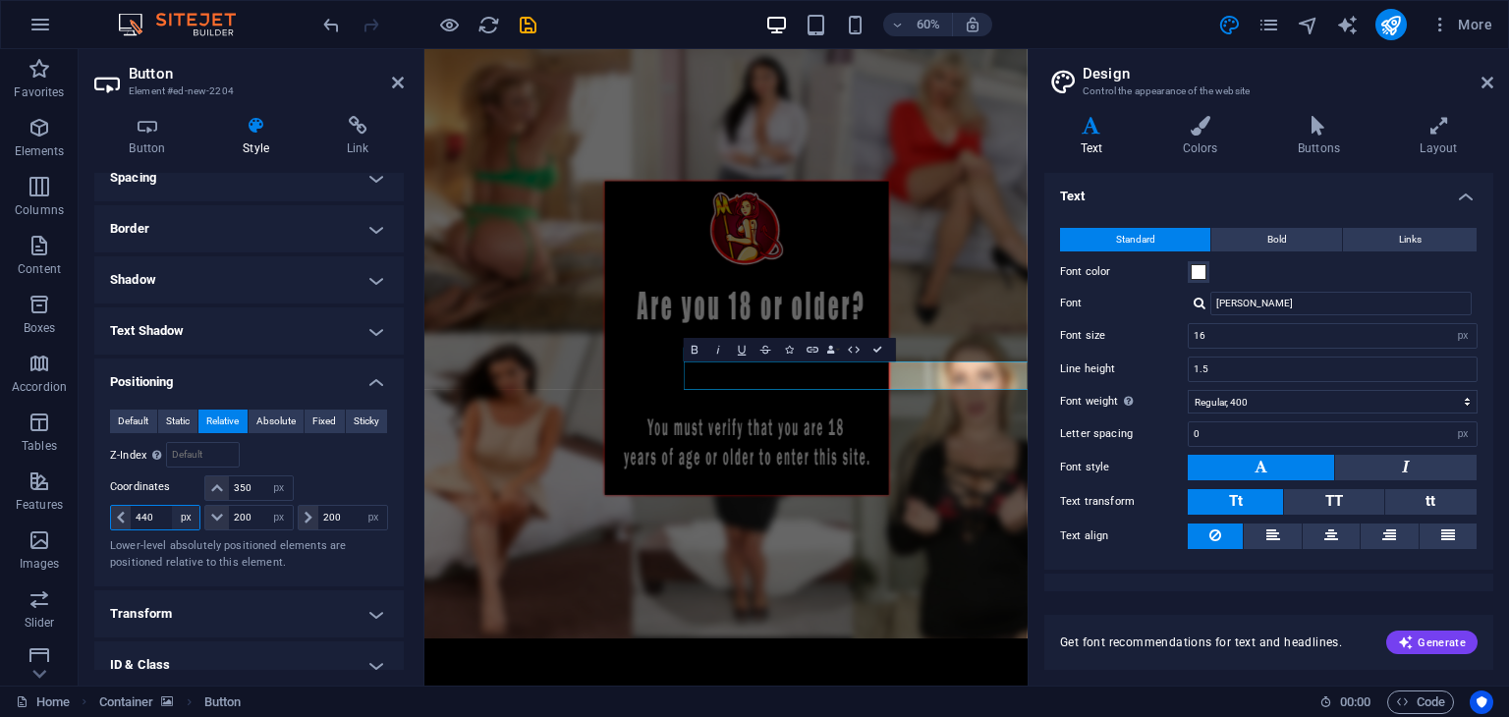
click at [172, 508] on select "auto px rem % em" at bounding box center [186, 518] width 28 height 24
click at [159, 516] on input "440" at bounding box center [165, 518] width 69 height 24
type input "430"
click at [1291, 146] on h4 "Buttons" at bounding box center [1323, 136] width 122 height 41
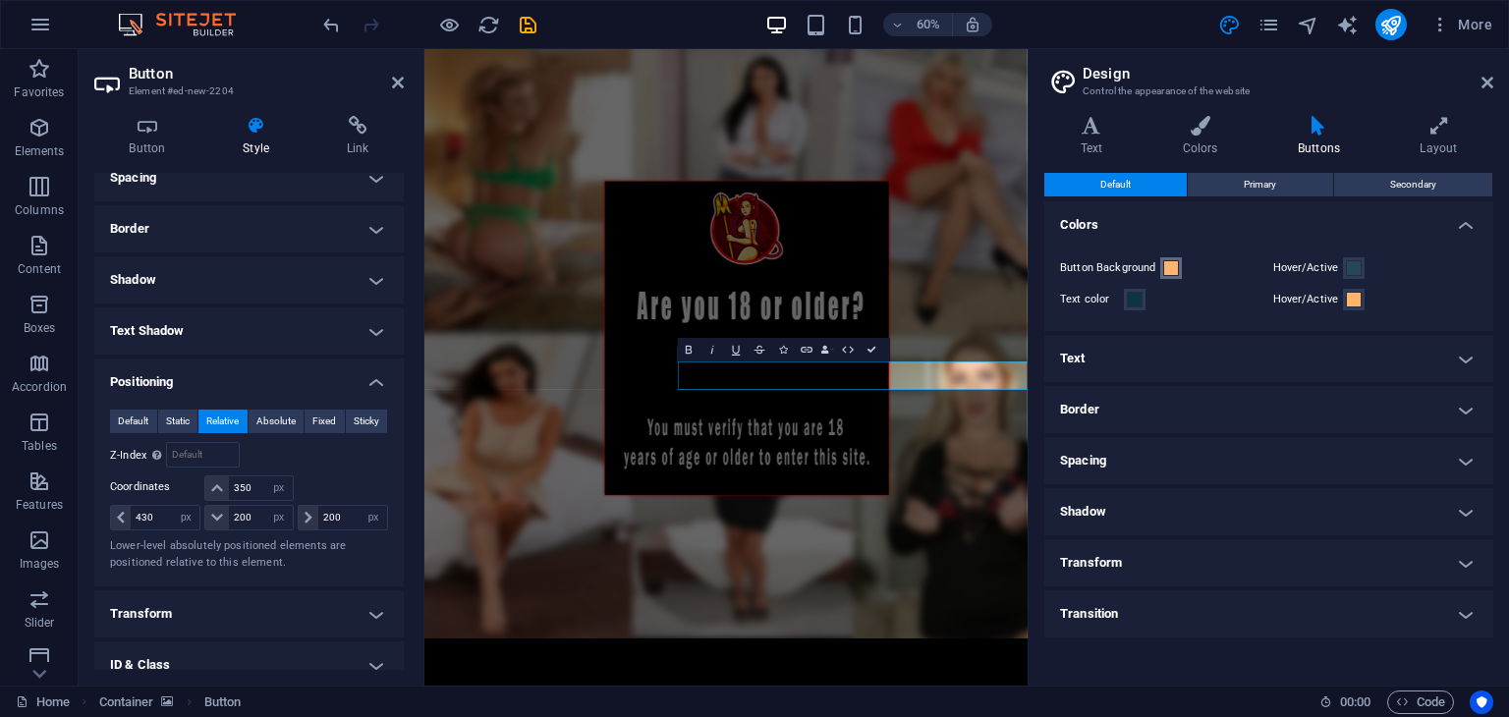
click at [1168, 268] on span at bounding box center [1171, 268] width 16 height 16
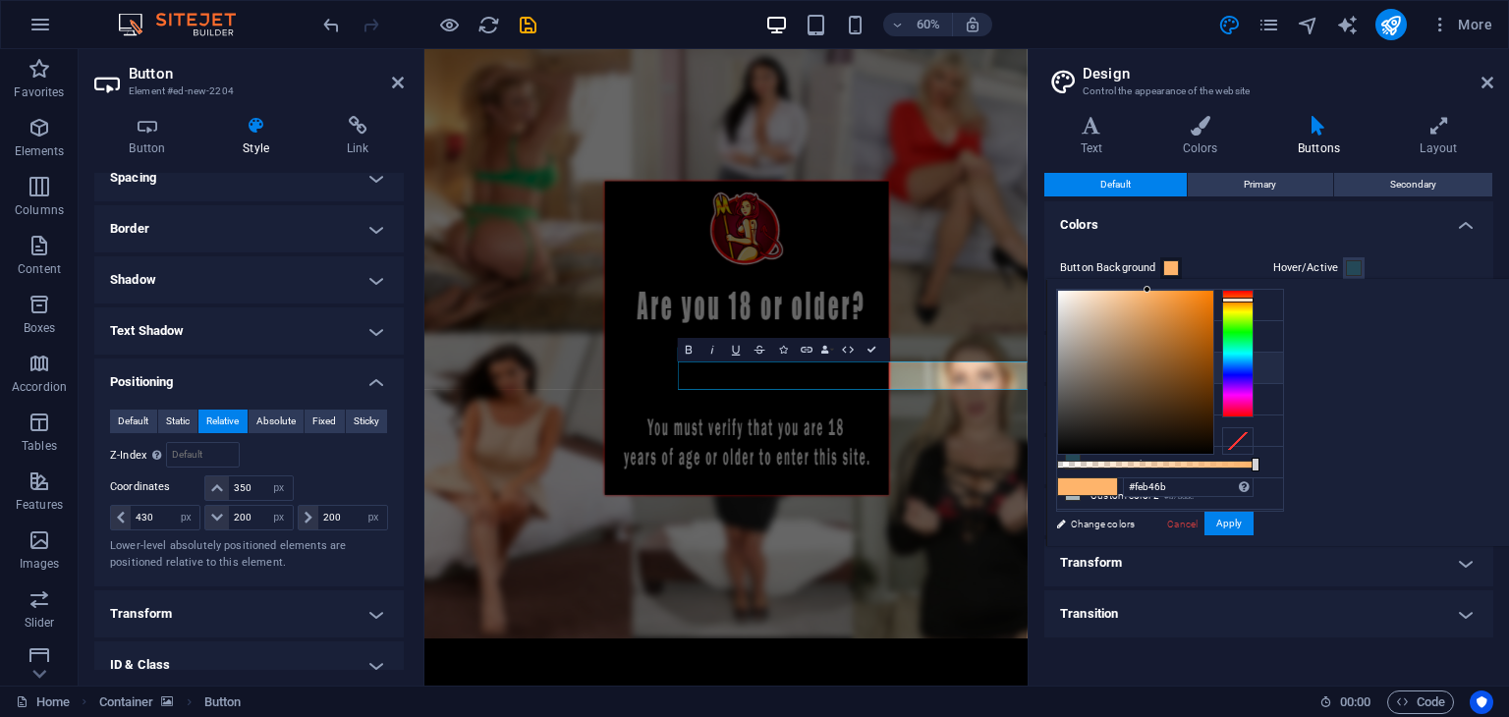
click at [1075, 363] on icon at bounding box center [1073, 368] width 14 height 14
type input "#f50707"
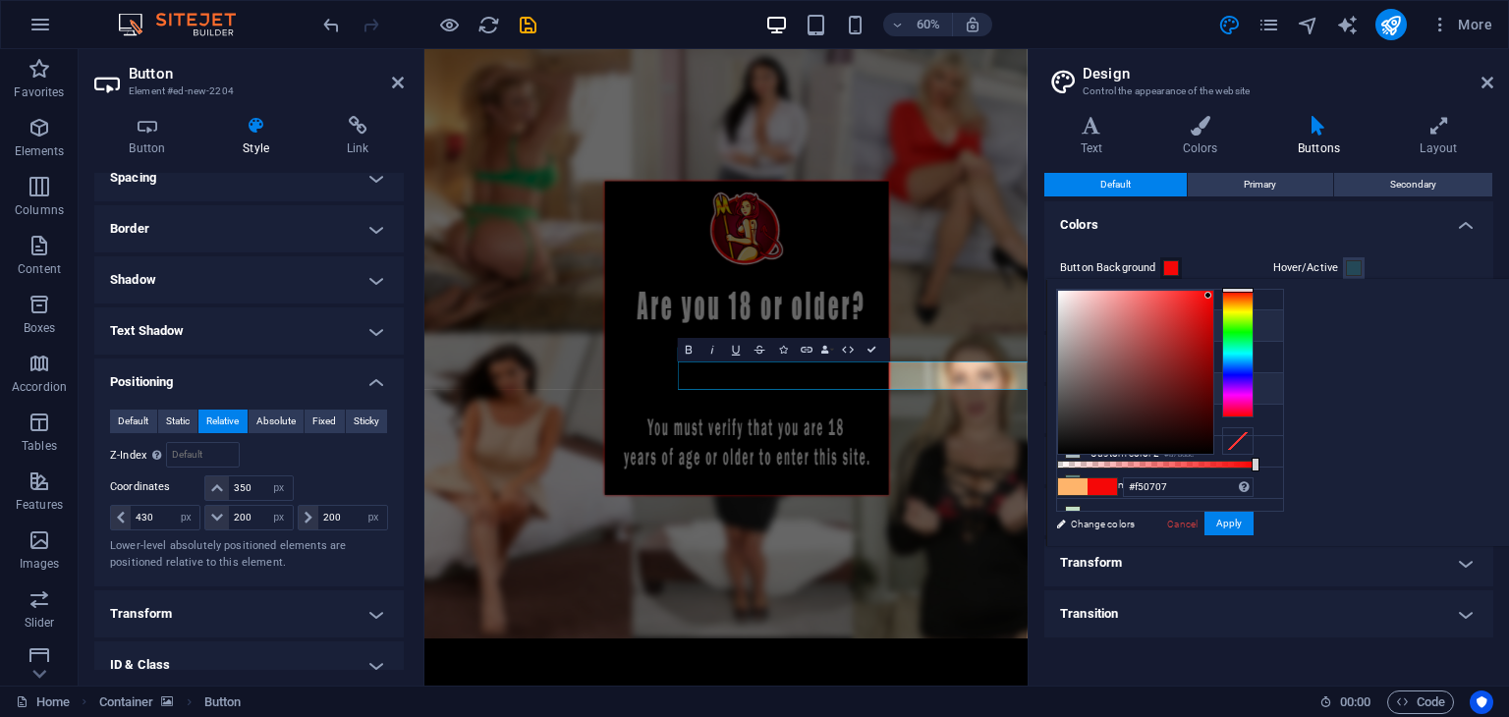
scroll to position [51, 0]
click at [1254, 512] on button "Apply" at bounding box center [1229, 524] width 49 height 24
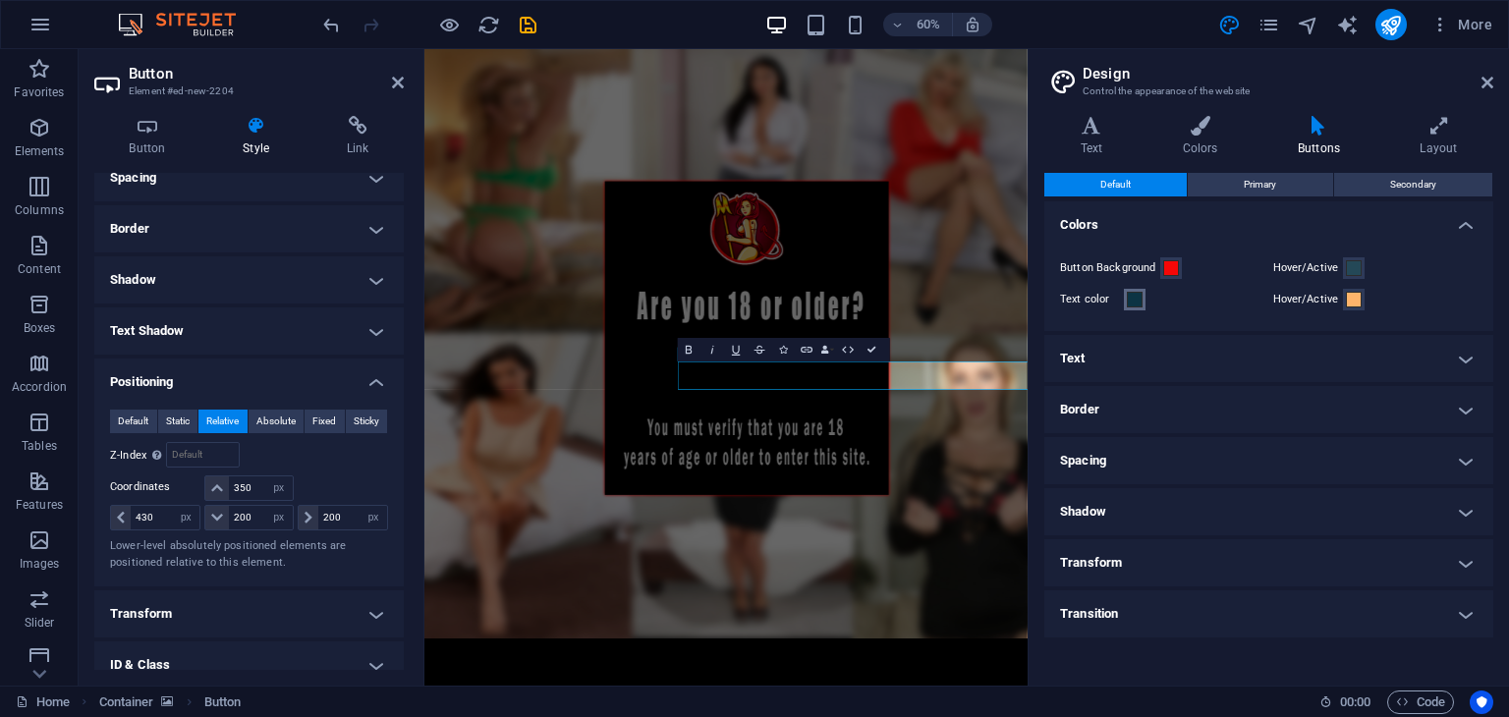
click at [1136, 302] on span at bounding box center [1135, 300] width 16 height 16
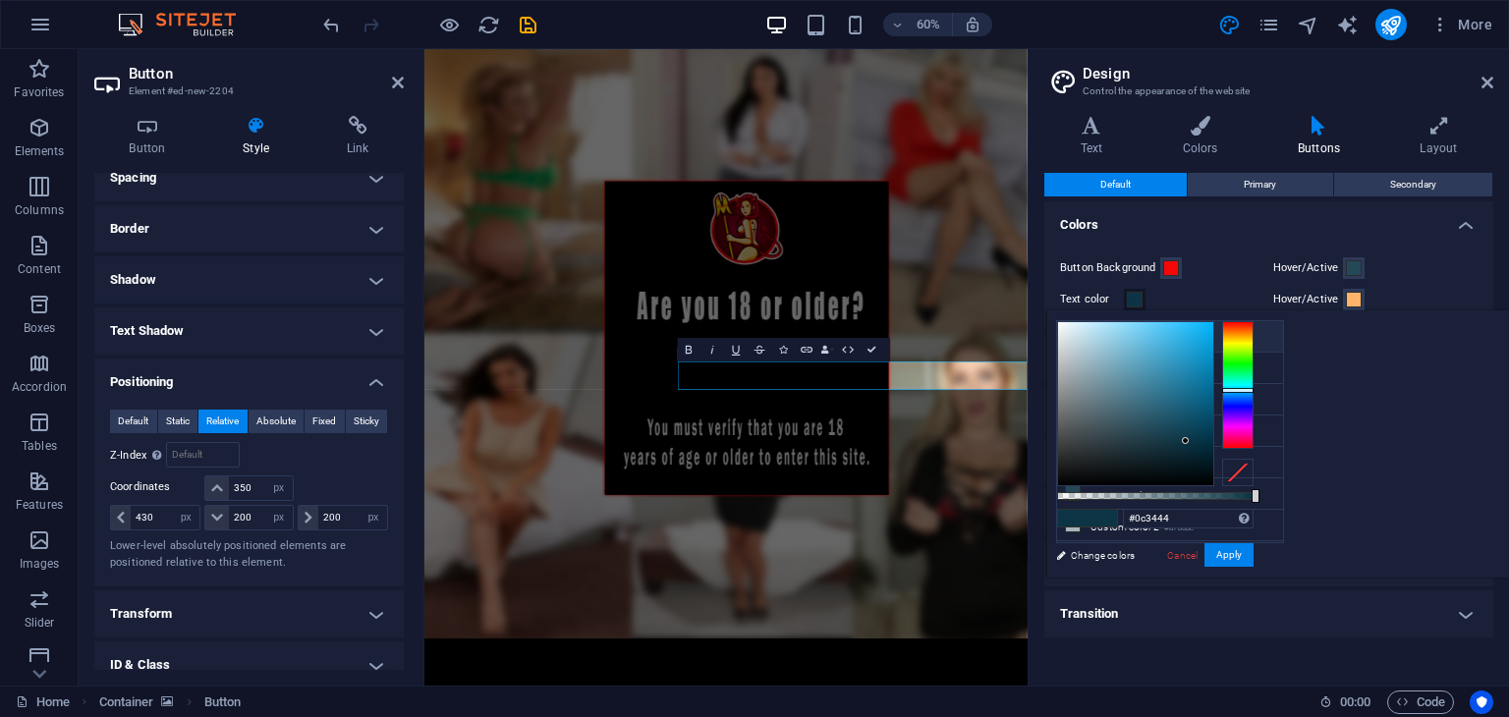
click at [1076, 334] on icon at bounding box center [1073, 336] width 14 height 14
type input "#000000"
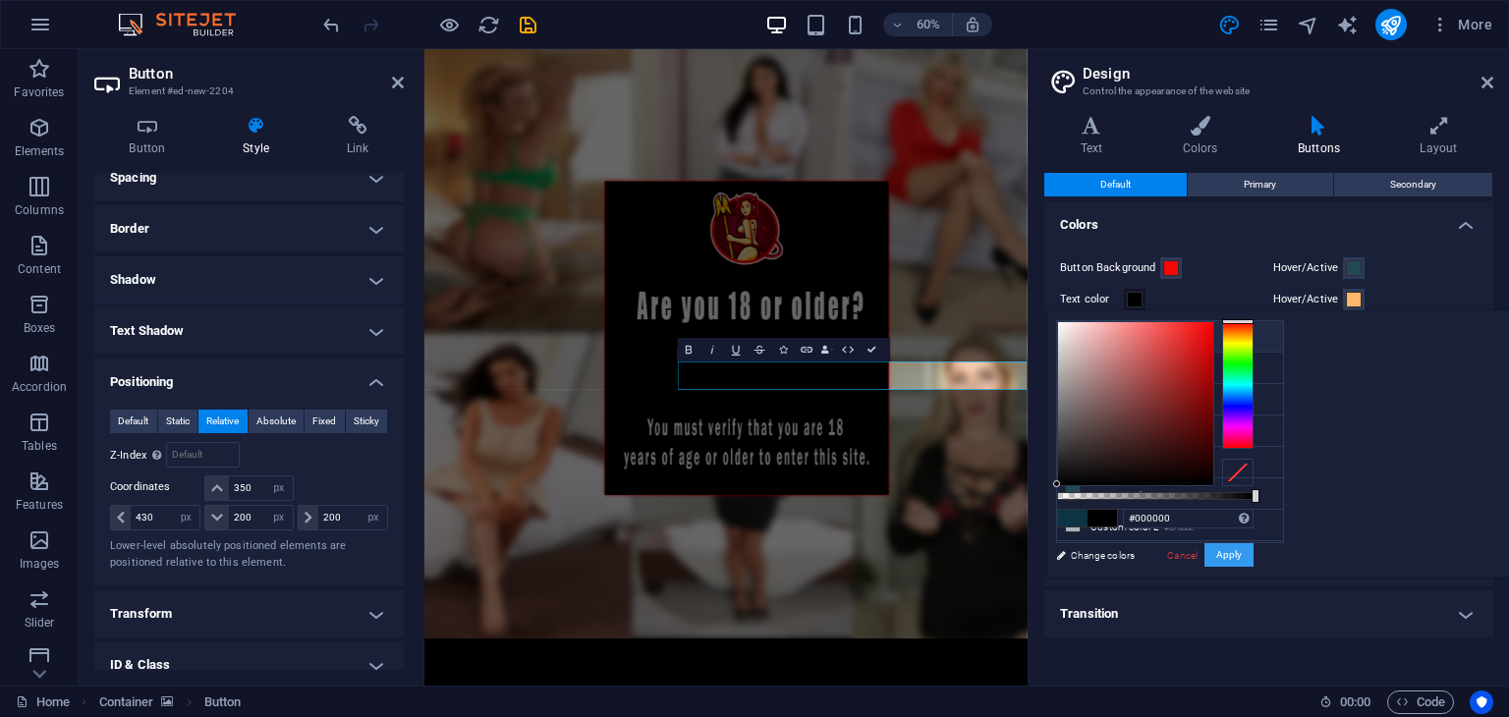
click at [1254, 549] on button "Apply" at bounding box center [1229, 555] width 49 height 24
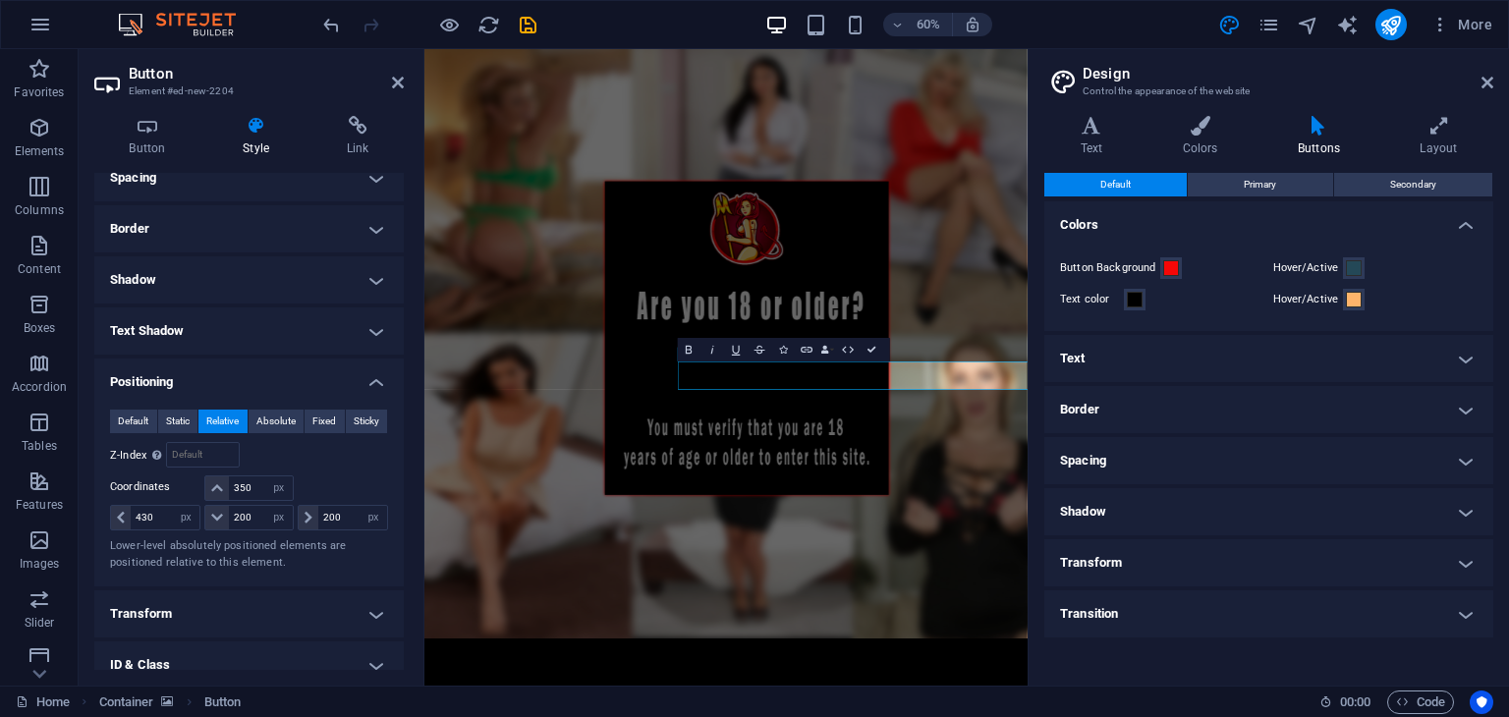
click at [1284, 453] on figure at bounding box center [926, 540] width 1005 height 983
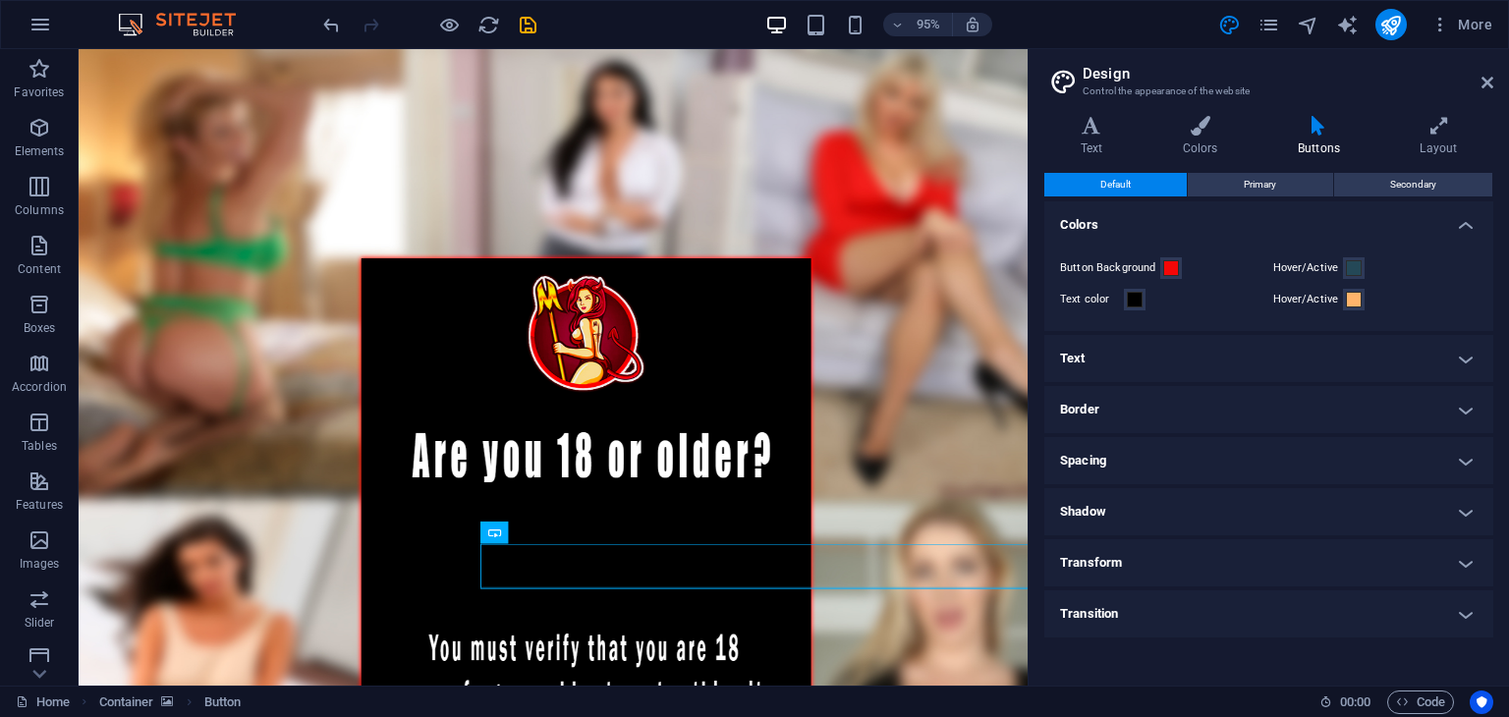
click at [1335, 267] on label "Hover/Active" at bounding box center [1308, 268] width 71 height 24
click at [1343, 267] on button "Hover/Active" at bounding box center [1354, 268] width 22 height 22
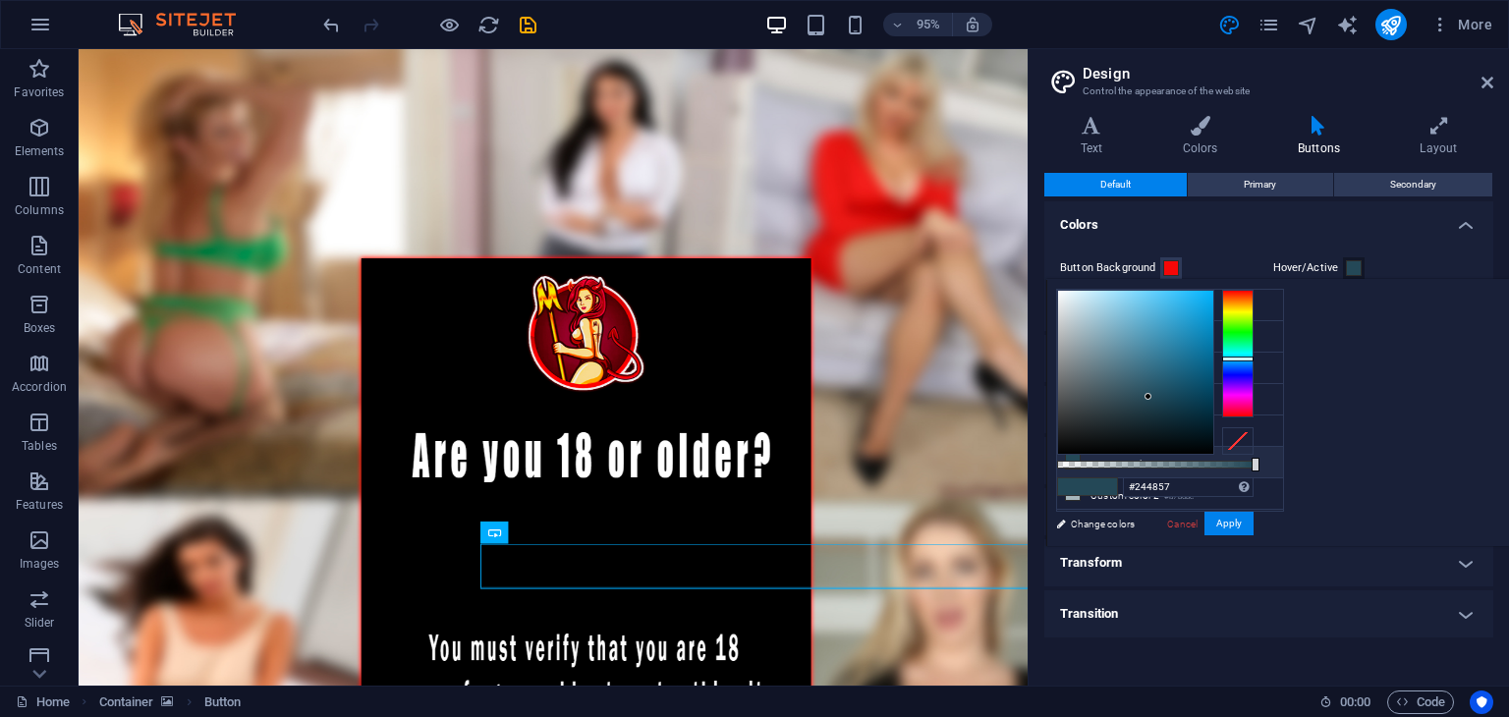
click at [1411, 237] on div "Button Background Hover/Active Text color Hover/Active" at bounding box center [1268, 284] width 457 height 94
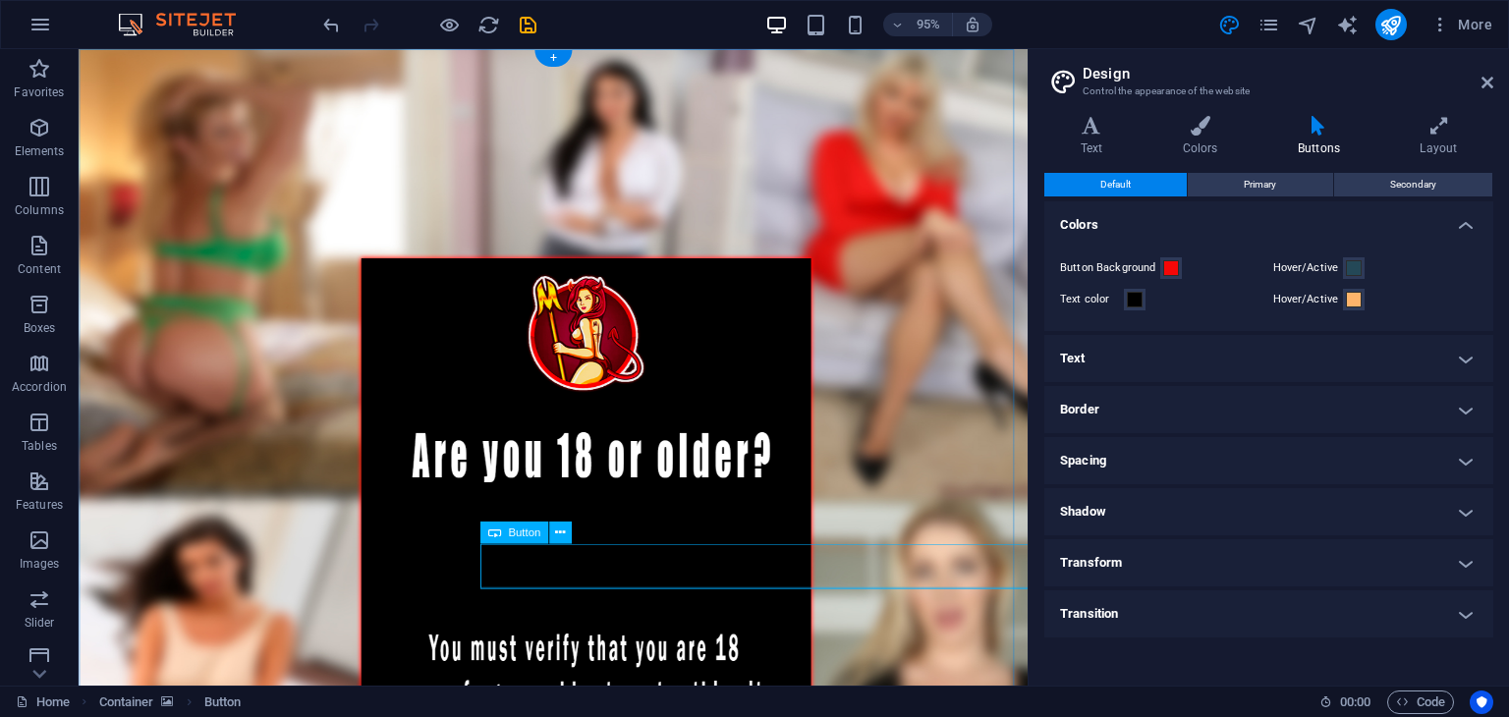
select select "px"
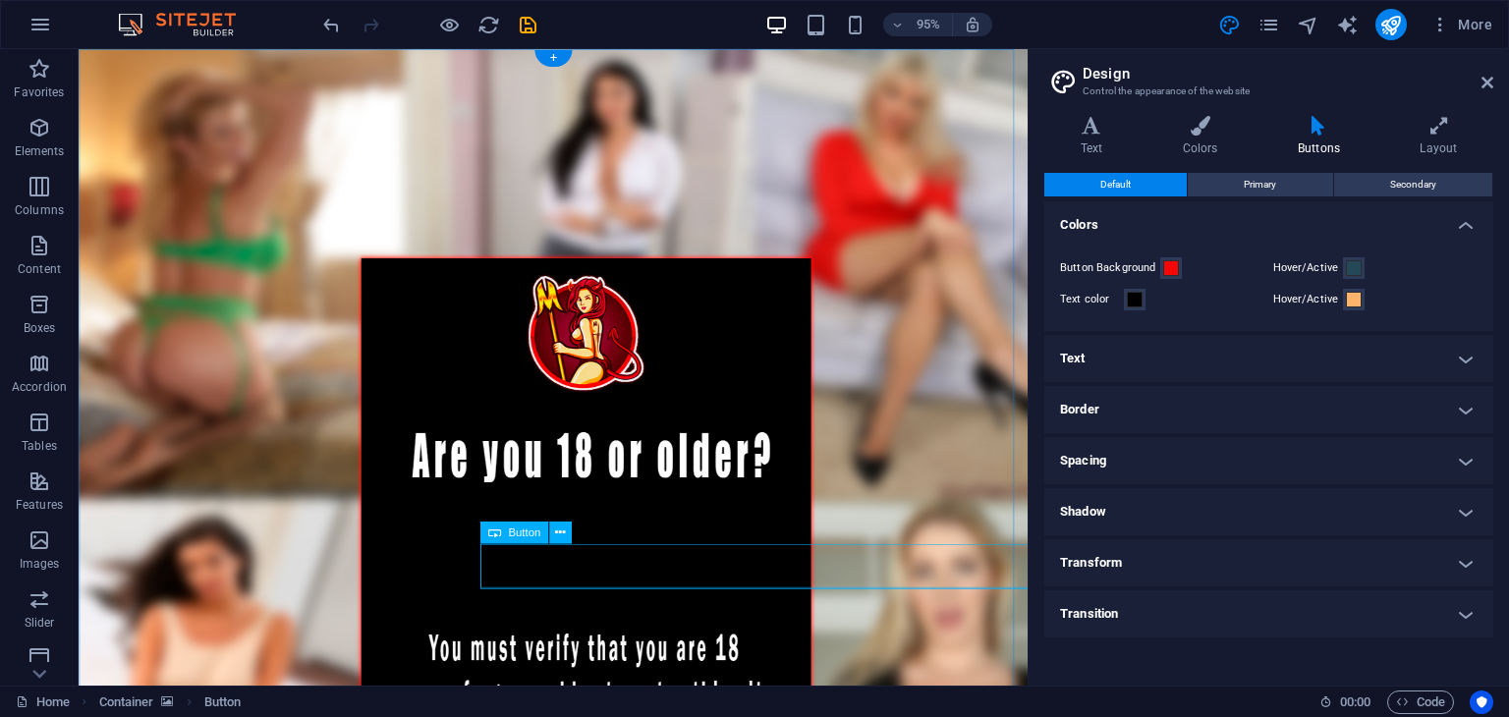
select select "px"
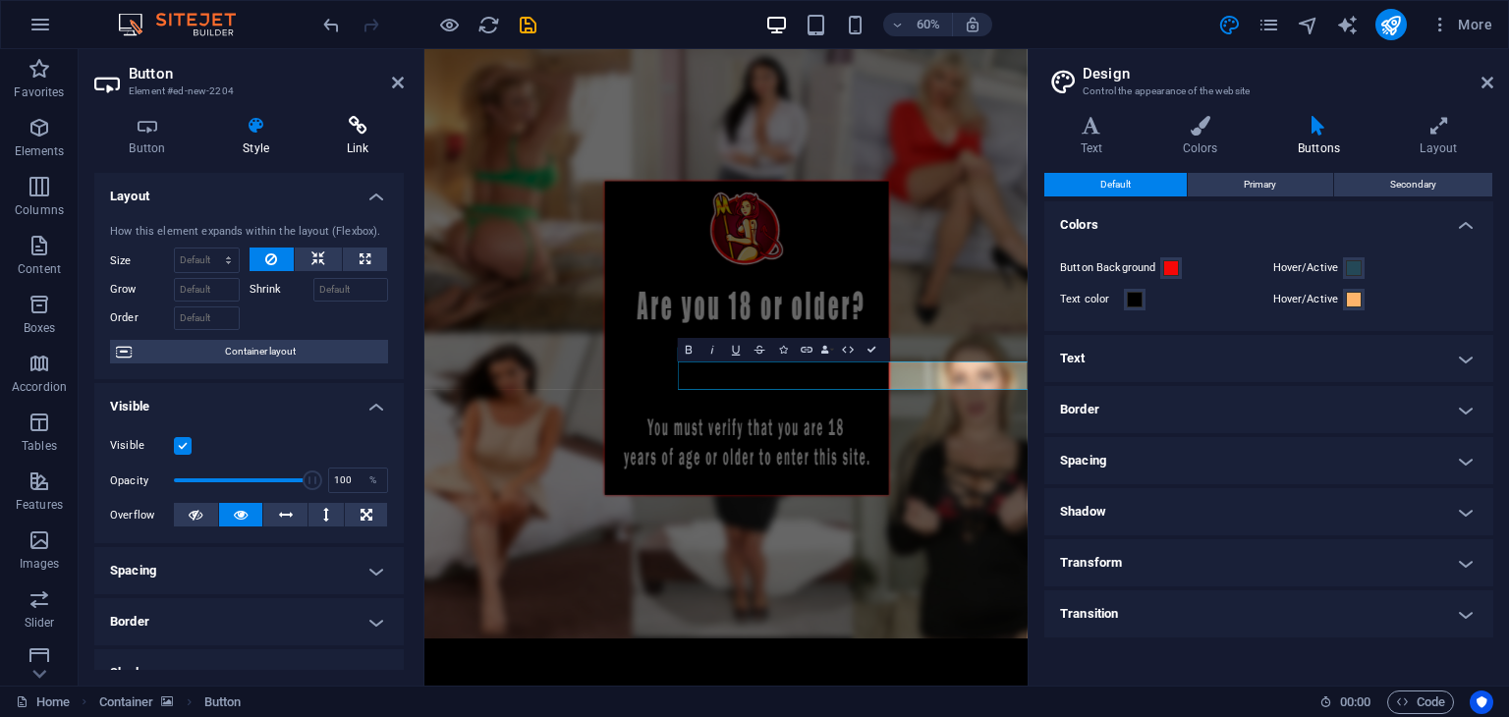
click at [362, 123] on icon at bounding box center [357, 126] width 92 height 20
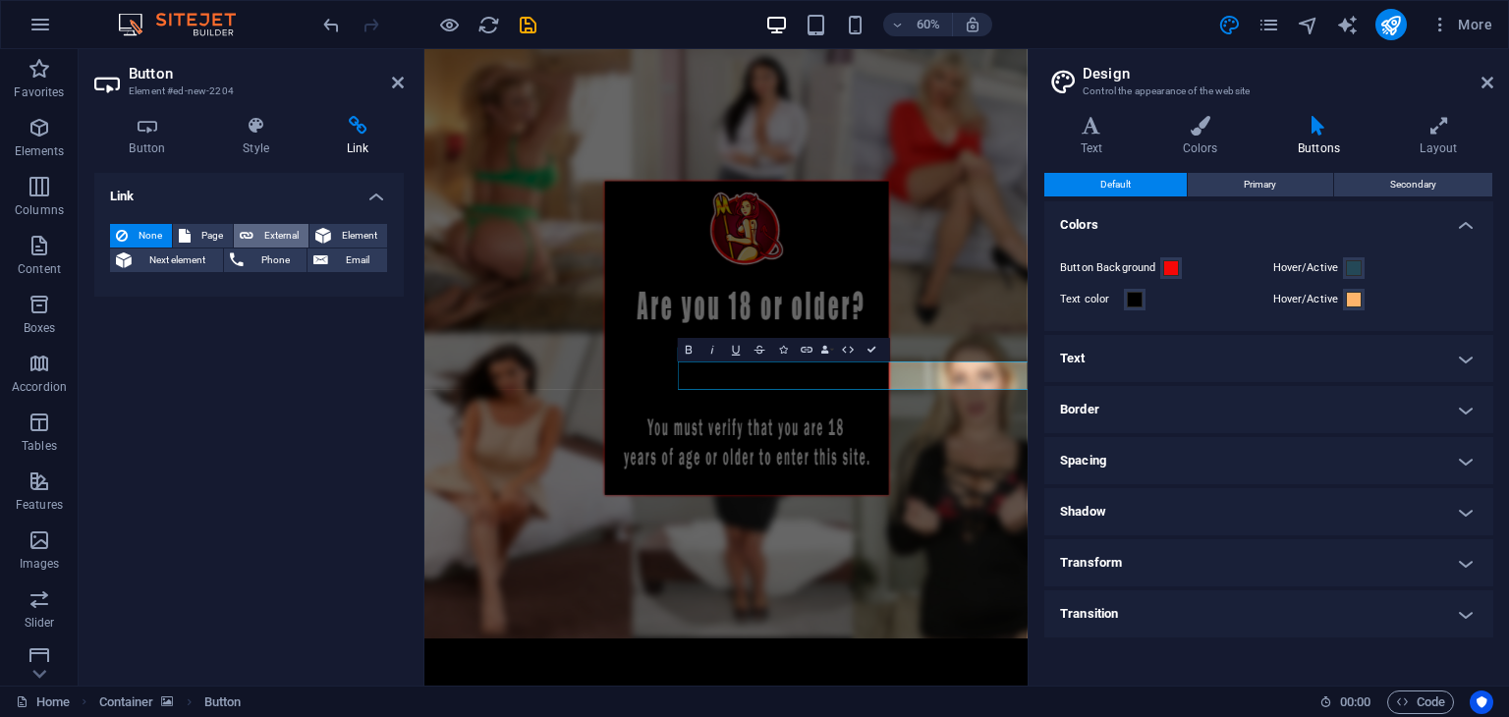
click at [263, 230] on span "External" at bounding box center [280, 236] width 43 height 24
select select "blank"
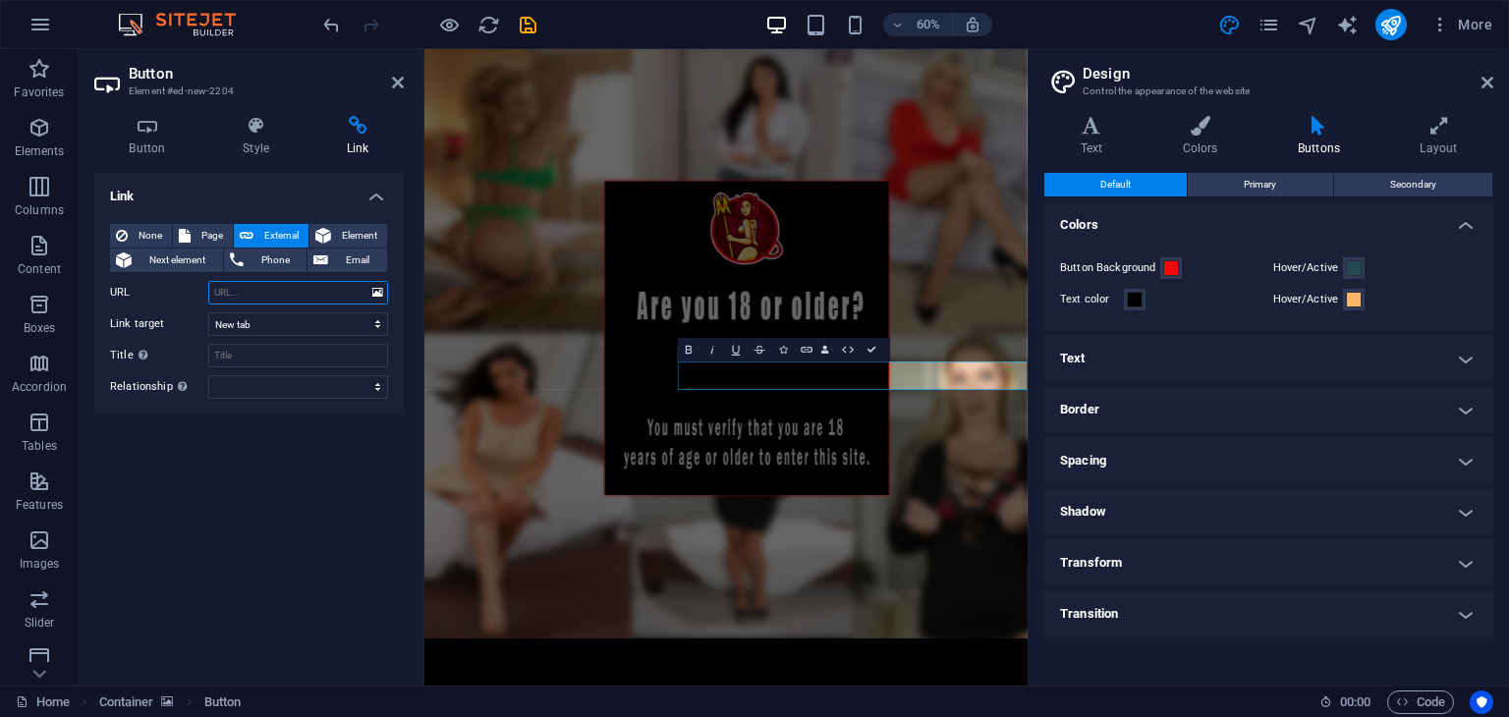
click at [250, 286] on input "URL" at bounding box center [298, 293] width 180 height 24
paste input "[URL][DOMAIN_NAME]"
type input "[URL][DOMAIN_NAME]"
click at [1126, 677] on figure at bounding box center [926, 540] width 1005 height 983
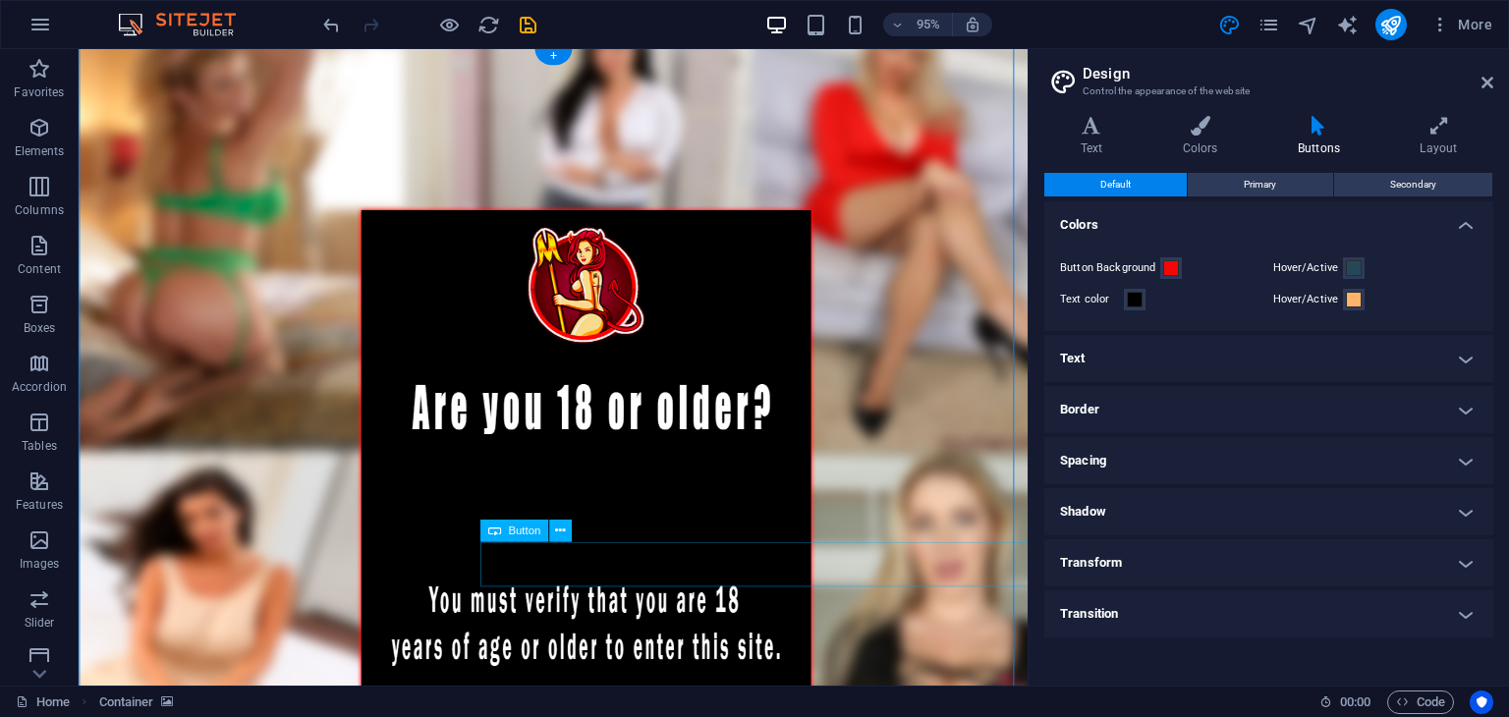
scroll to position [98, 0]
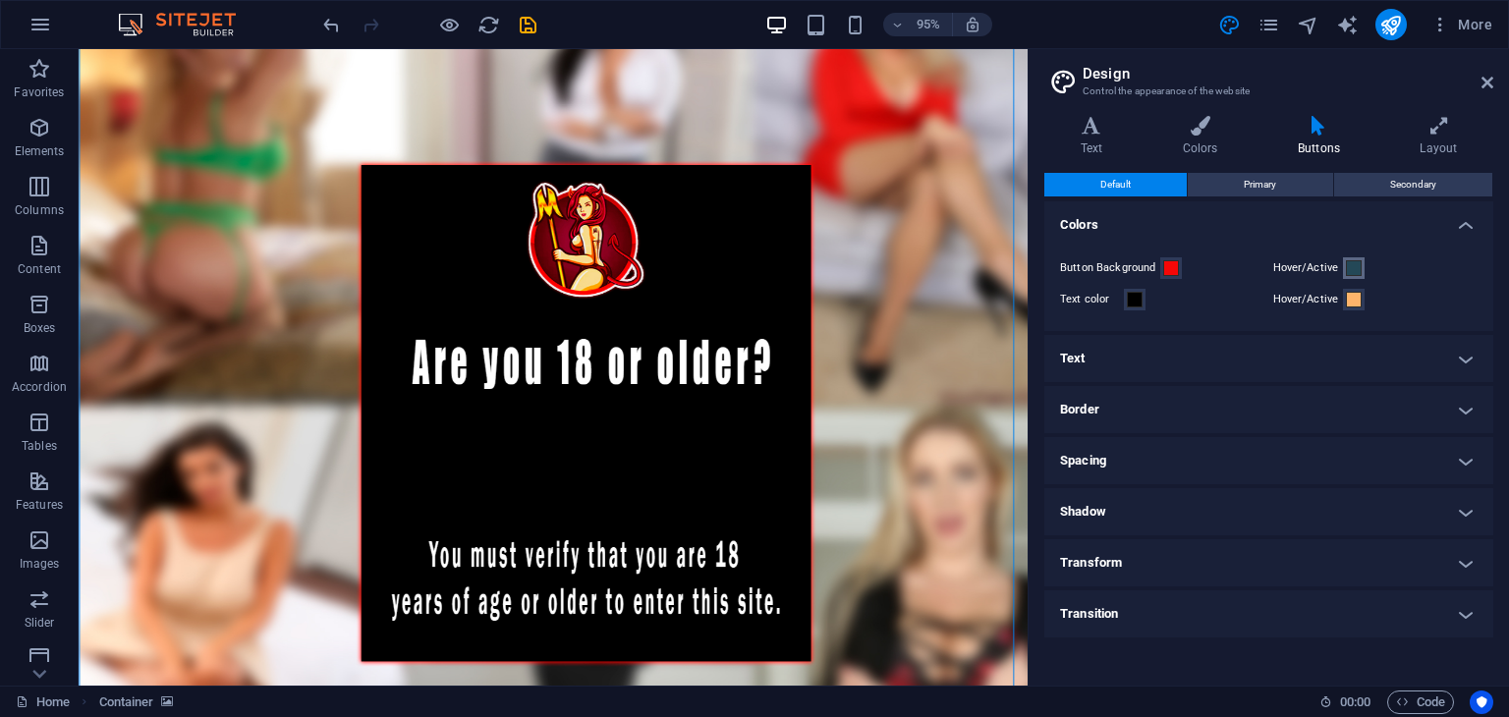
click at [1355, 261] on span at bounding box center [1354, 268] width 16 height 16
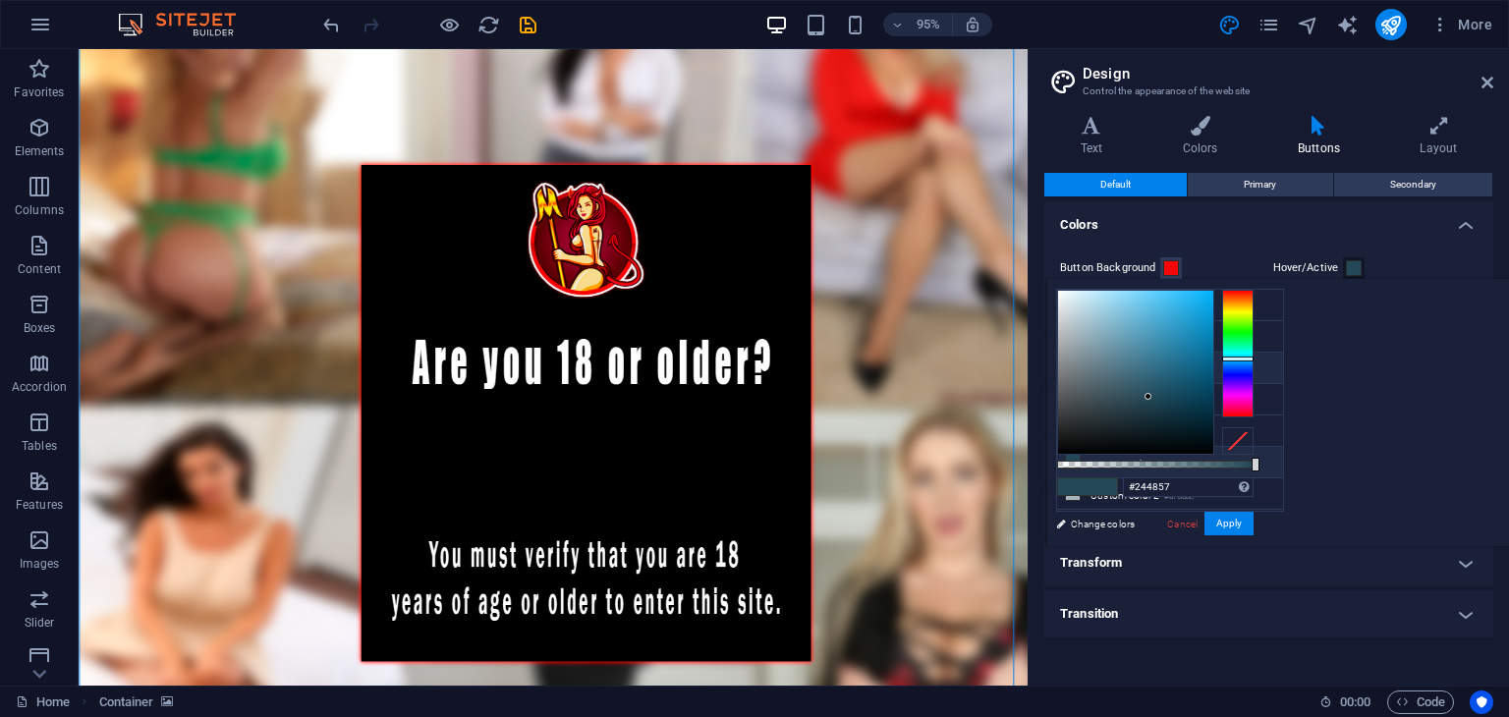
click at [1077, 365] on icon at bounding box center [1073, 368] width 14 height 14
type input "#f50707"
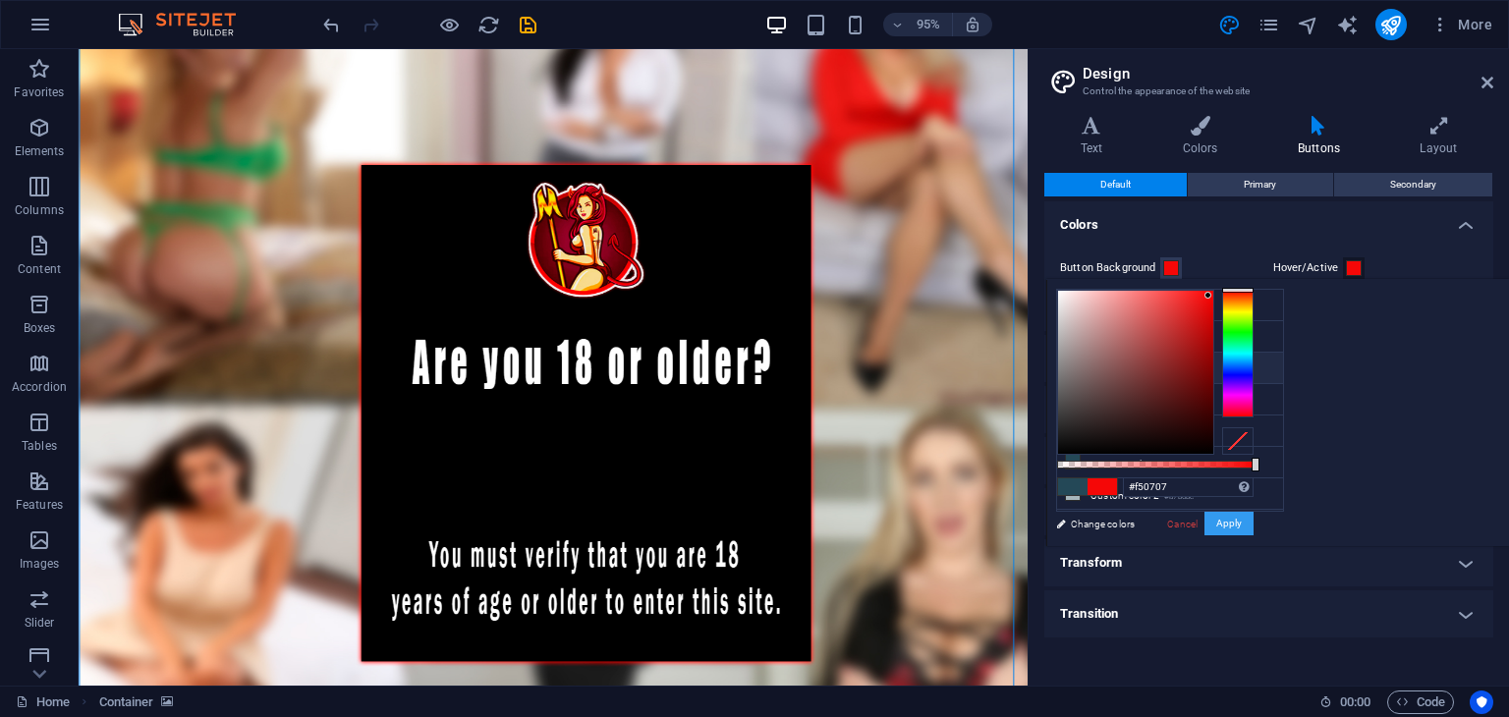
click at [1254, 525] on button "Apply" at bounding box center [1229, 524] width 49 height 24
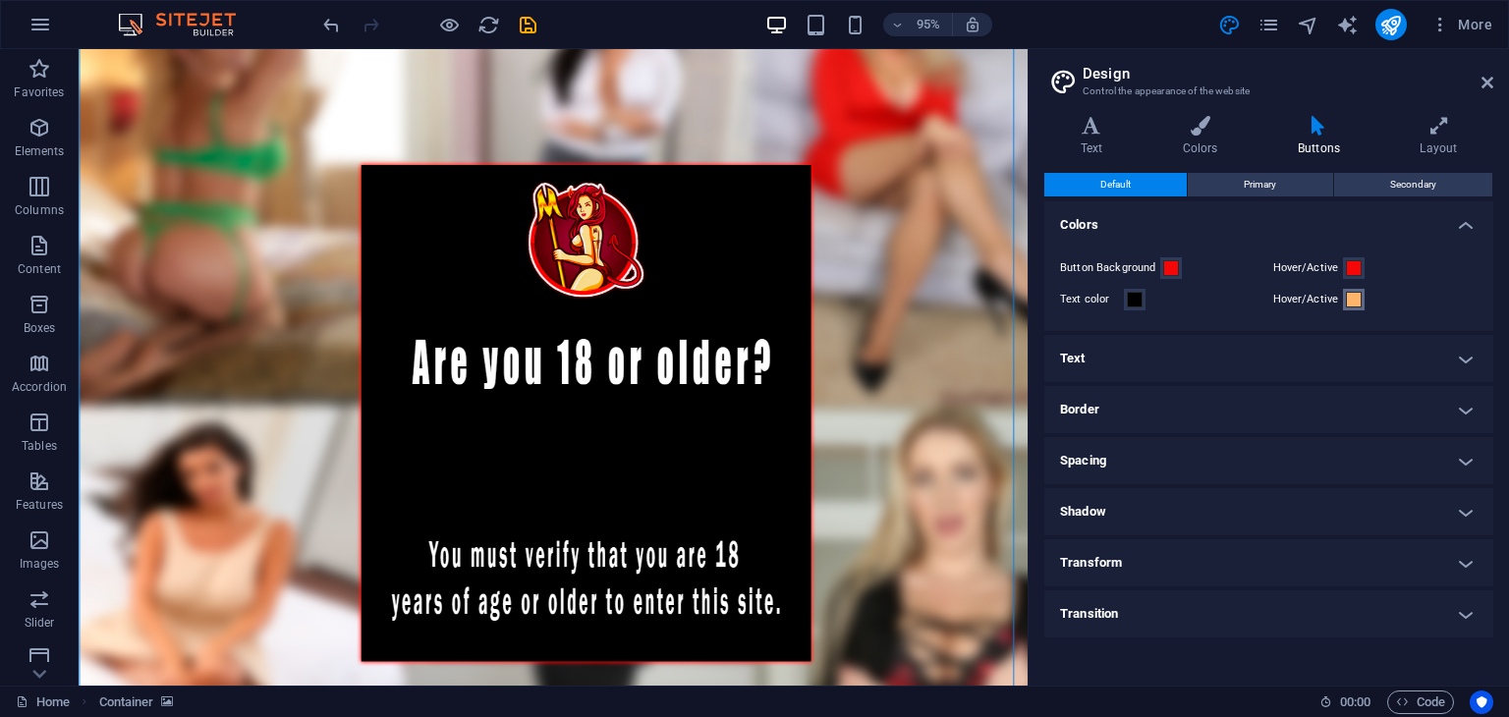
click at [1360, 304] on span at bounding box center [1354, 300] width 16 height 16
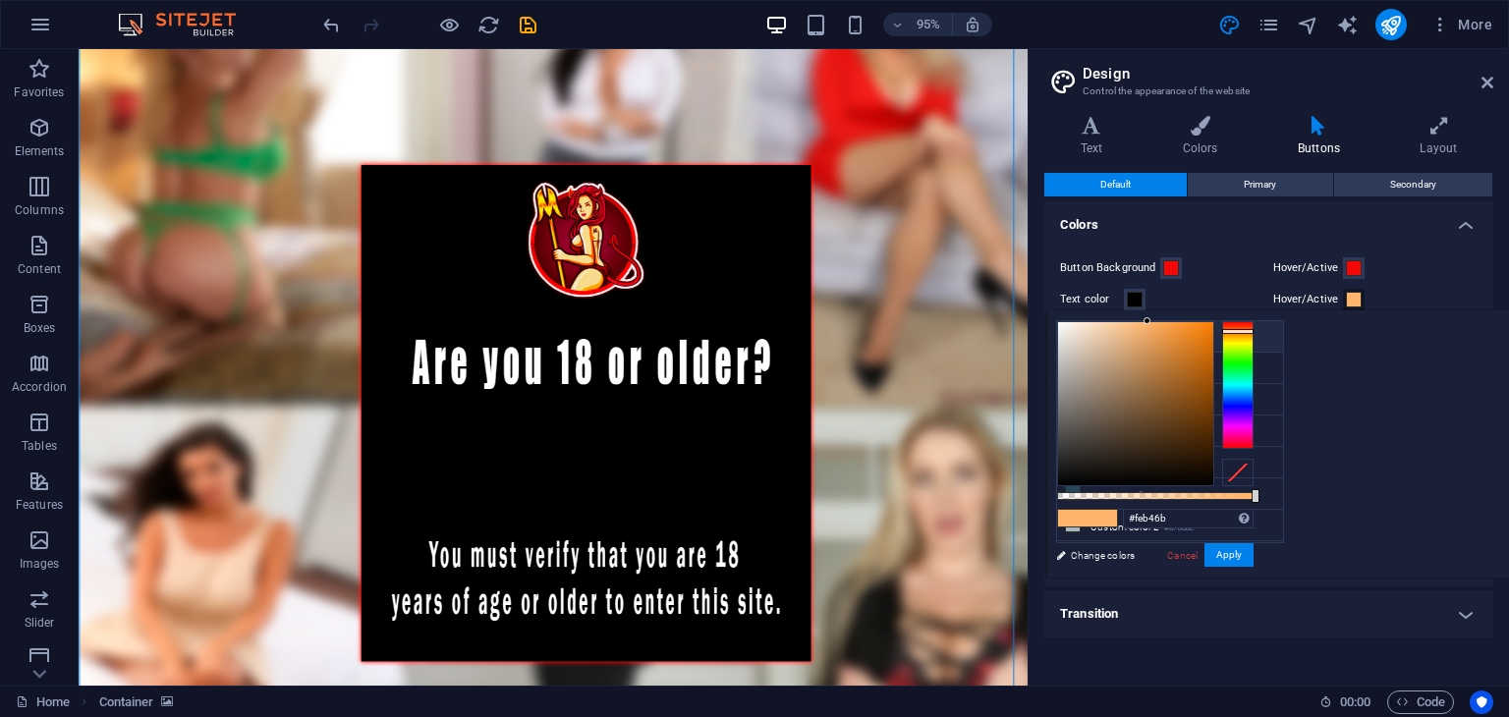
click at [1073, 332] on icon at bounding box center [1073, 336] width 14 height 14
type input "#000000"
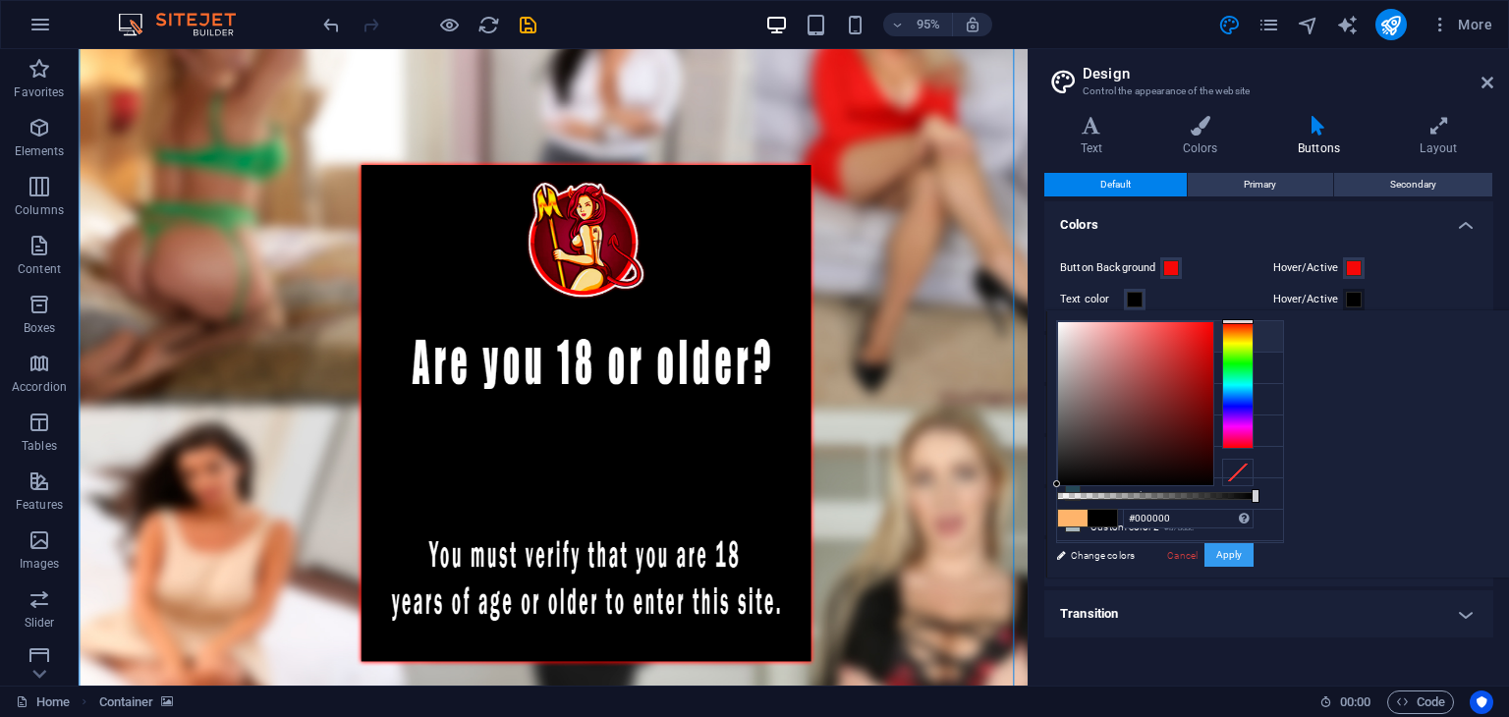
drag, startPoint x: 1493, startPoint y: 556, endPoint x: 903, endPoint y: 404, distance: 609.8
click at [1254, 556] on button "Apply" at bounding box center [1229, 555] width 49 height 24
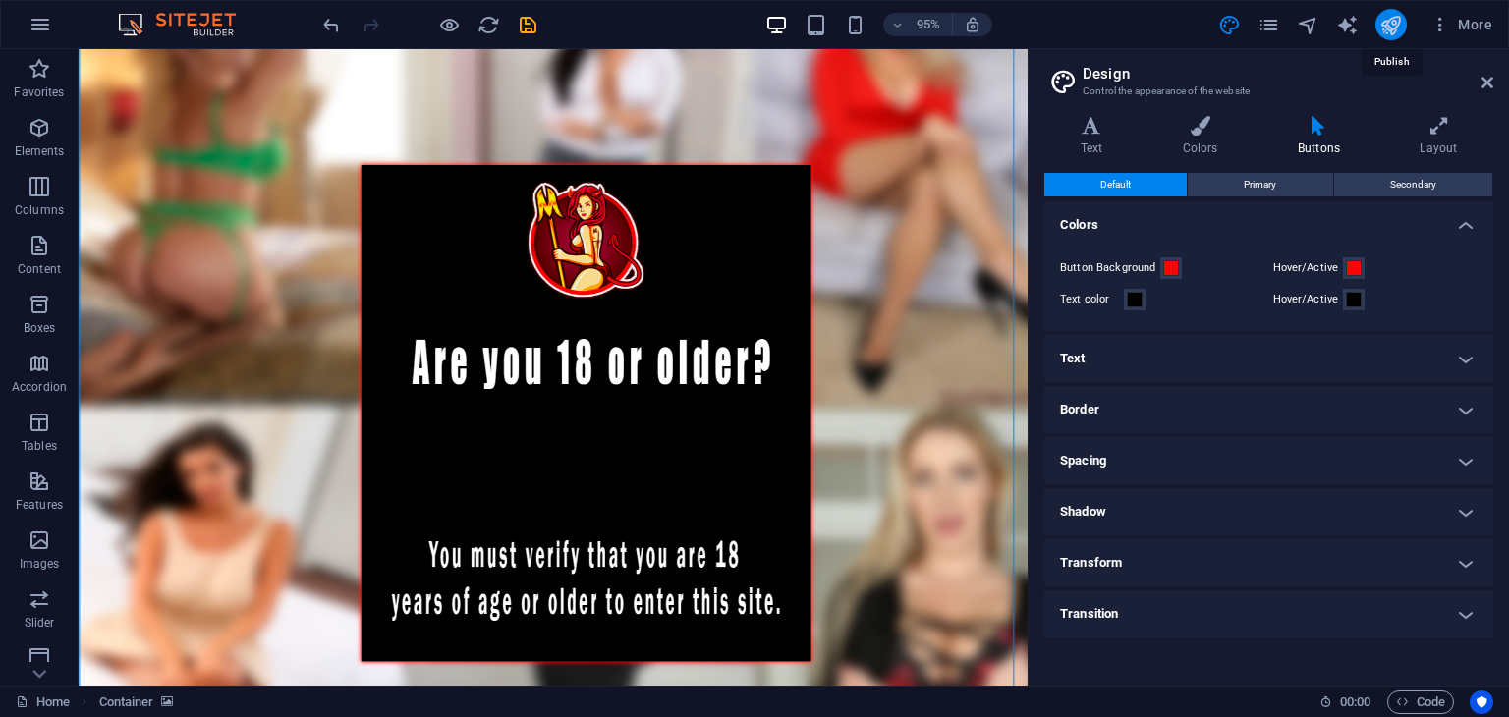
click at [1394, 28] on icon "publish" at bounding box center [1390, 25] width 23 height 23
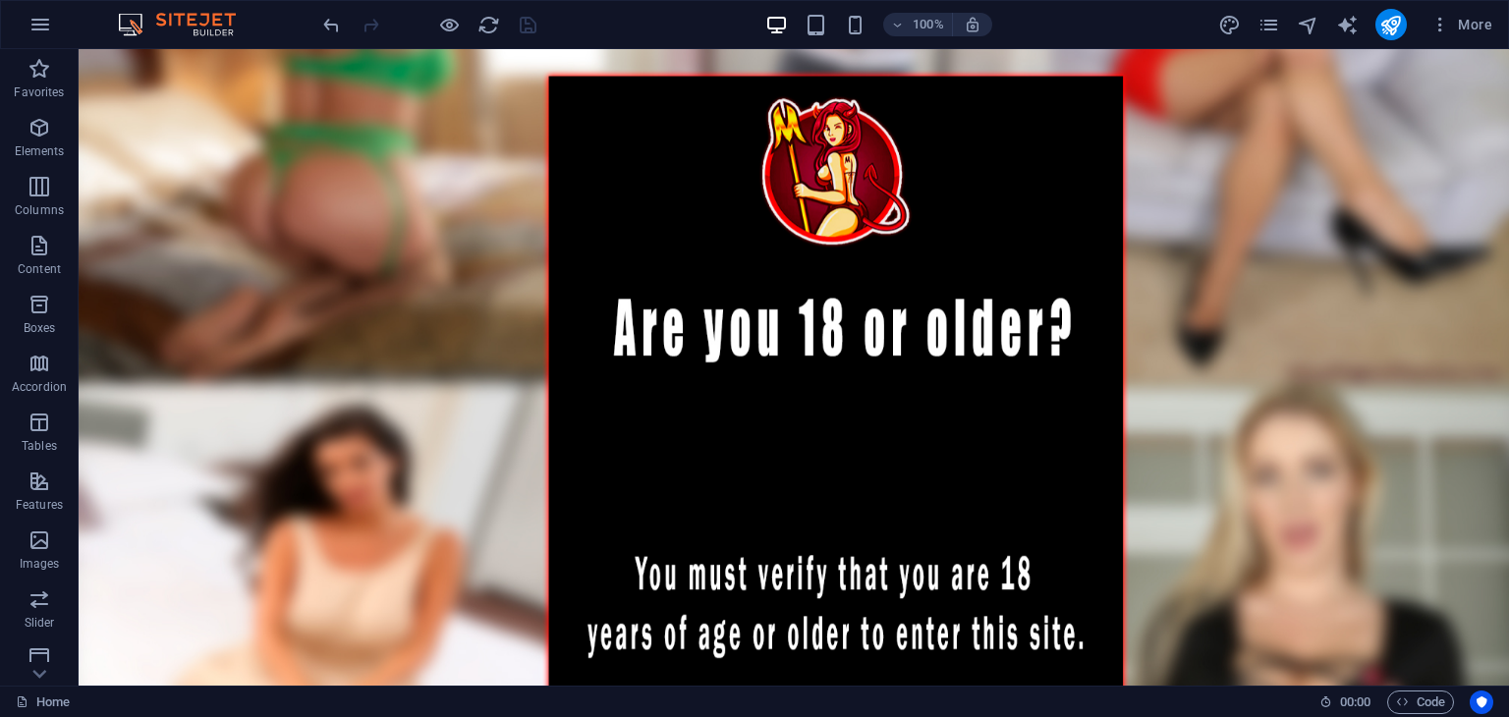
scroll to position [51, 0]
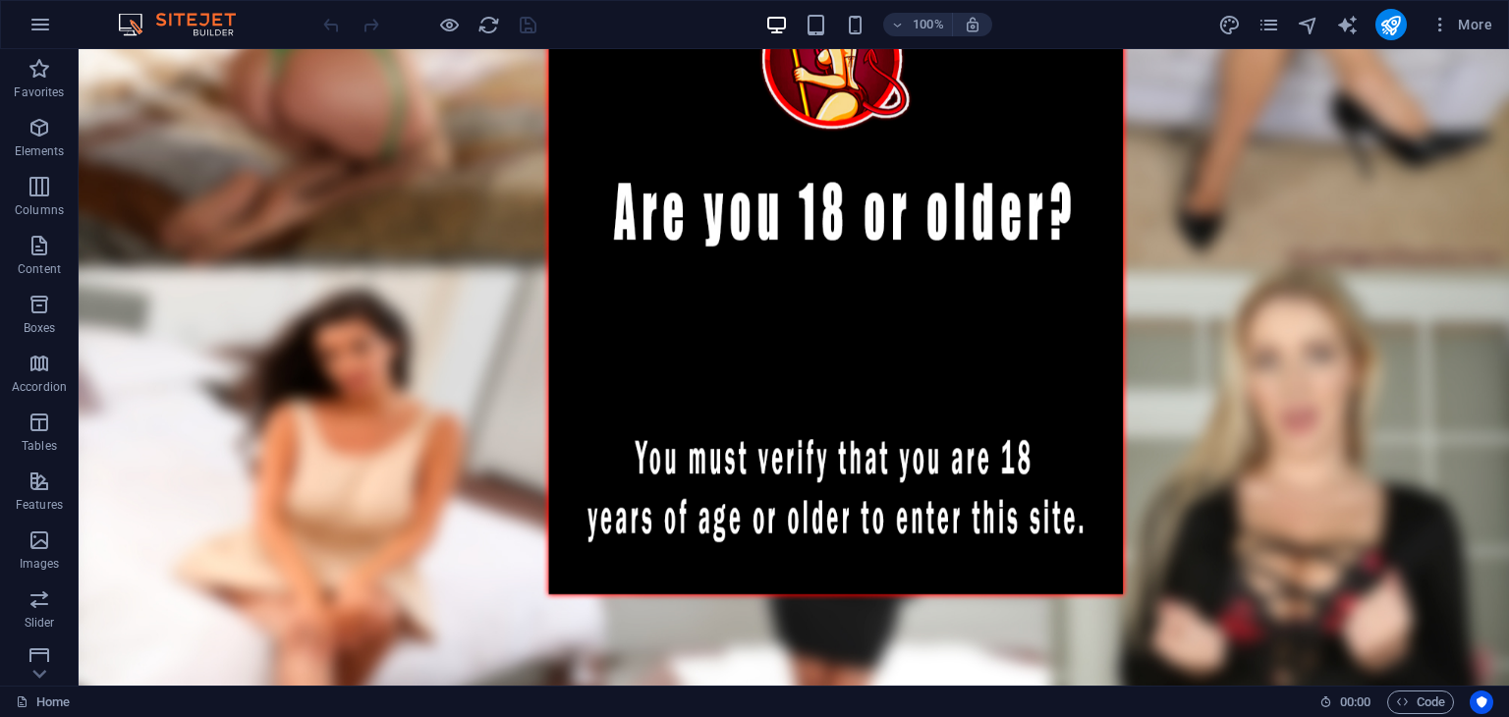
scroll to position [346, 0]
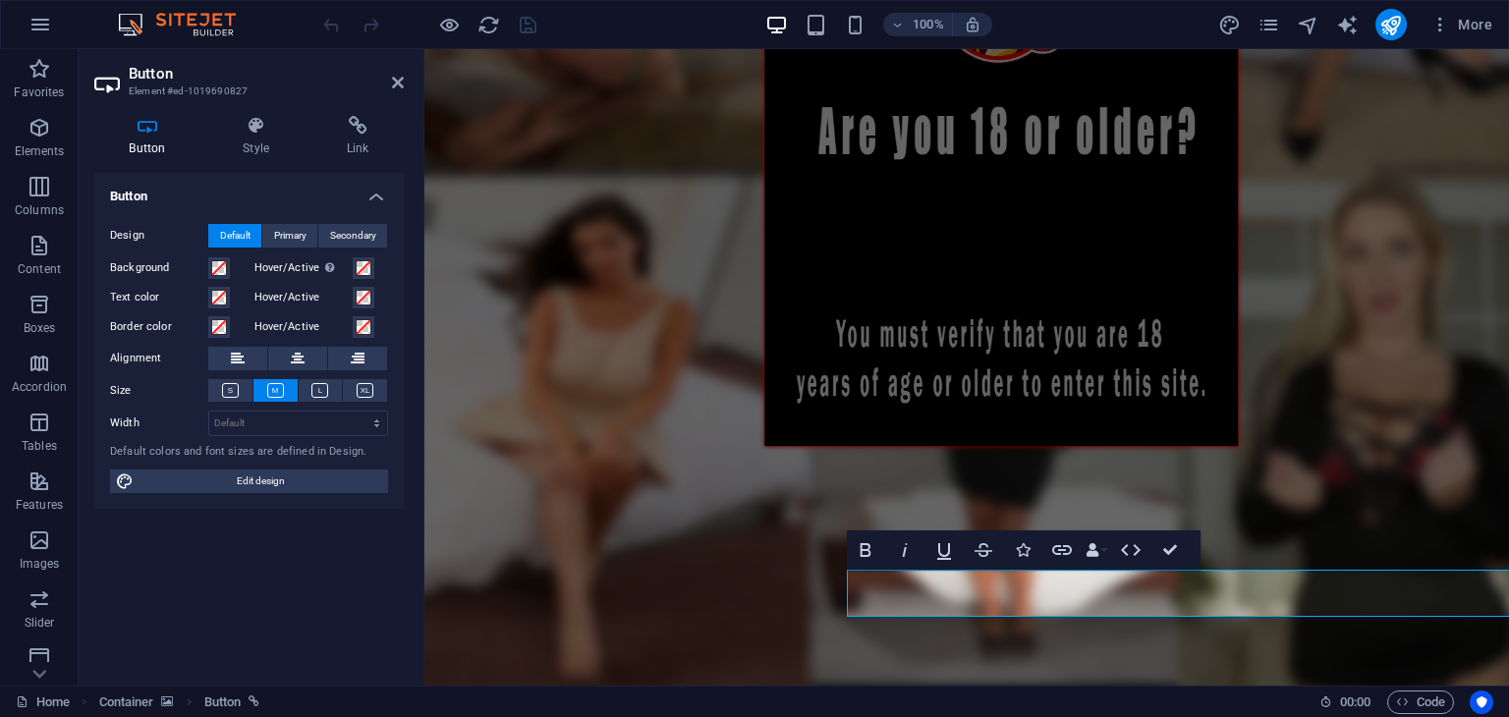
scroll to position [0, 0]
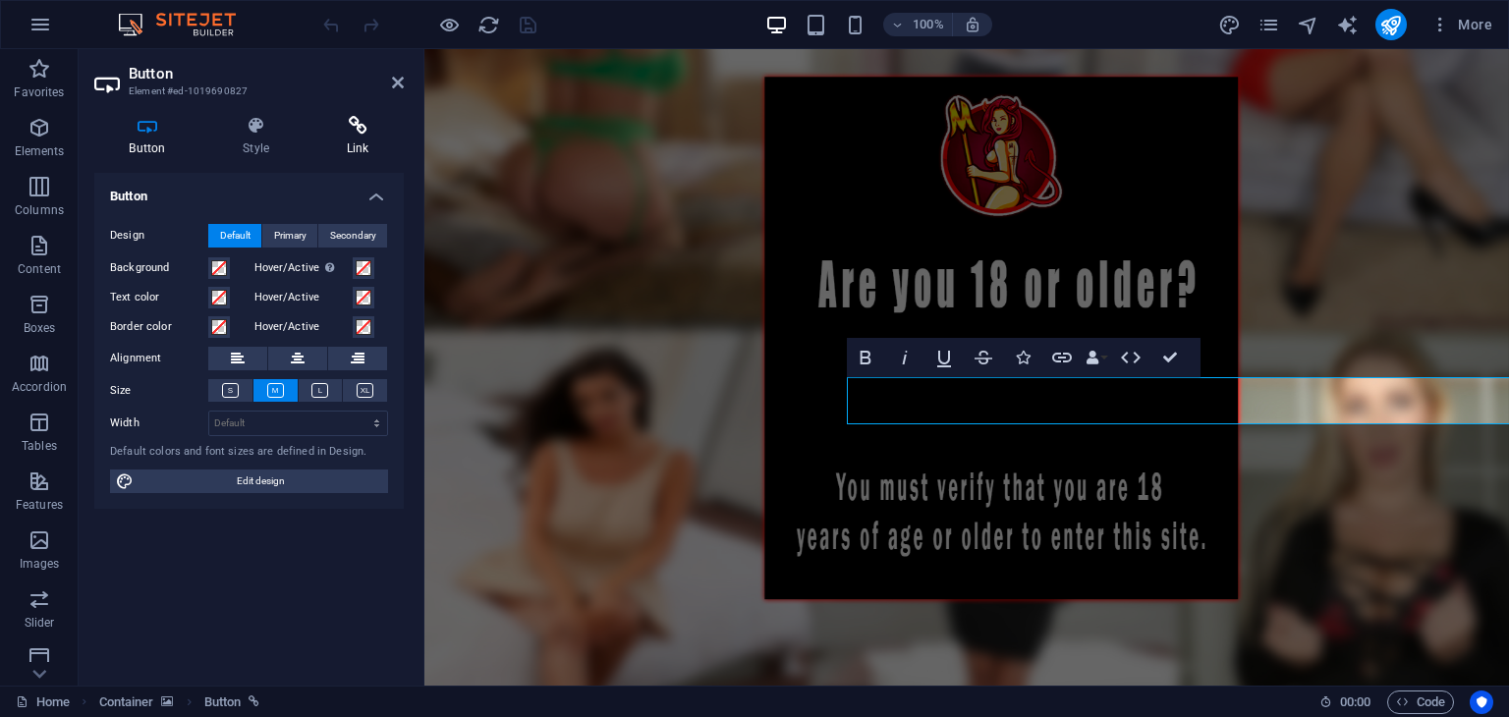
click at [353, 143] on h4 "Link" at bounding box center [357, 136] width 92 height 41
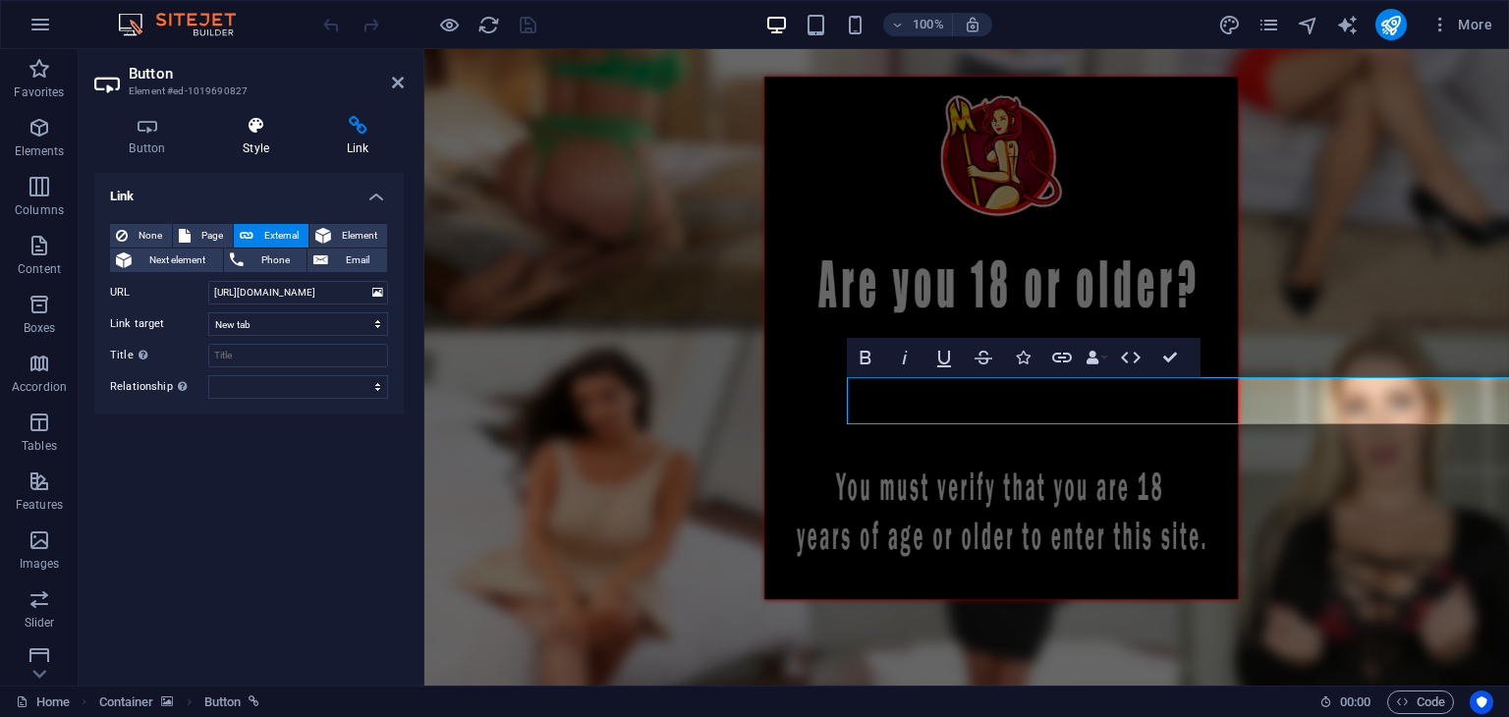
click at [242, 136] on h4 "Style" at bounding box center [260, 136] width 104 height 41
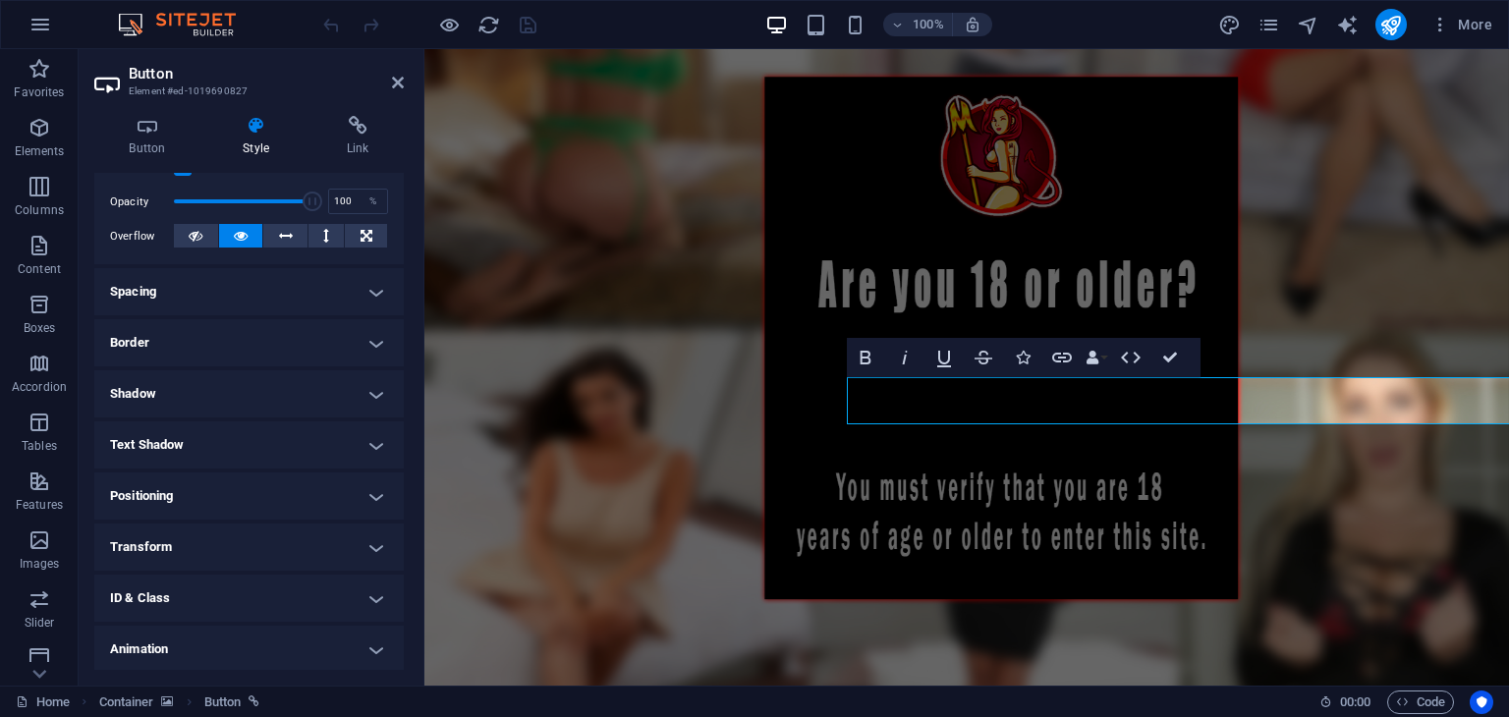
scroll to position [332, 0]
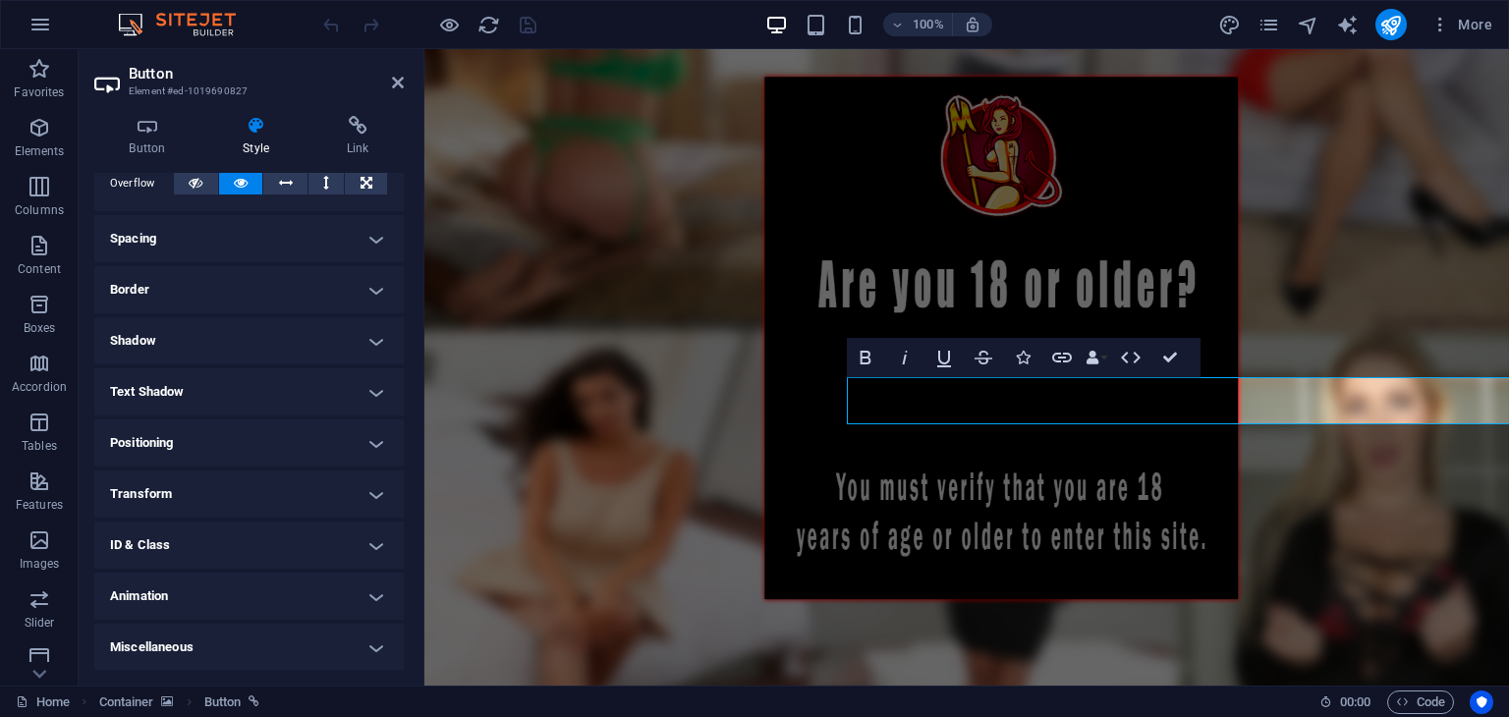
click at [197, 449] on h4 "Positioning" at bounding box center [248, 443] width 309 height 47
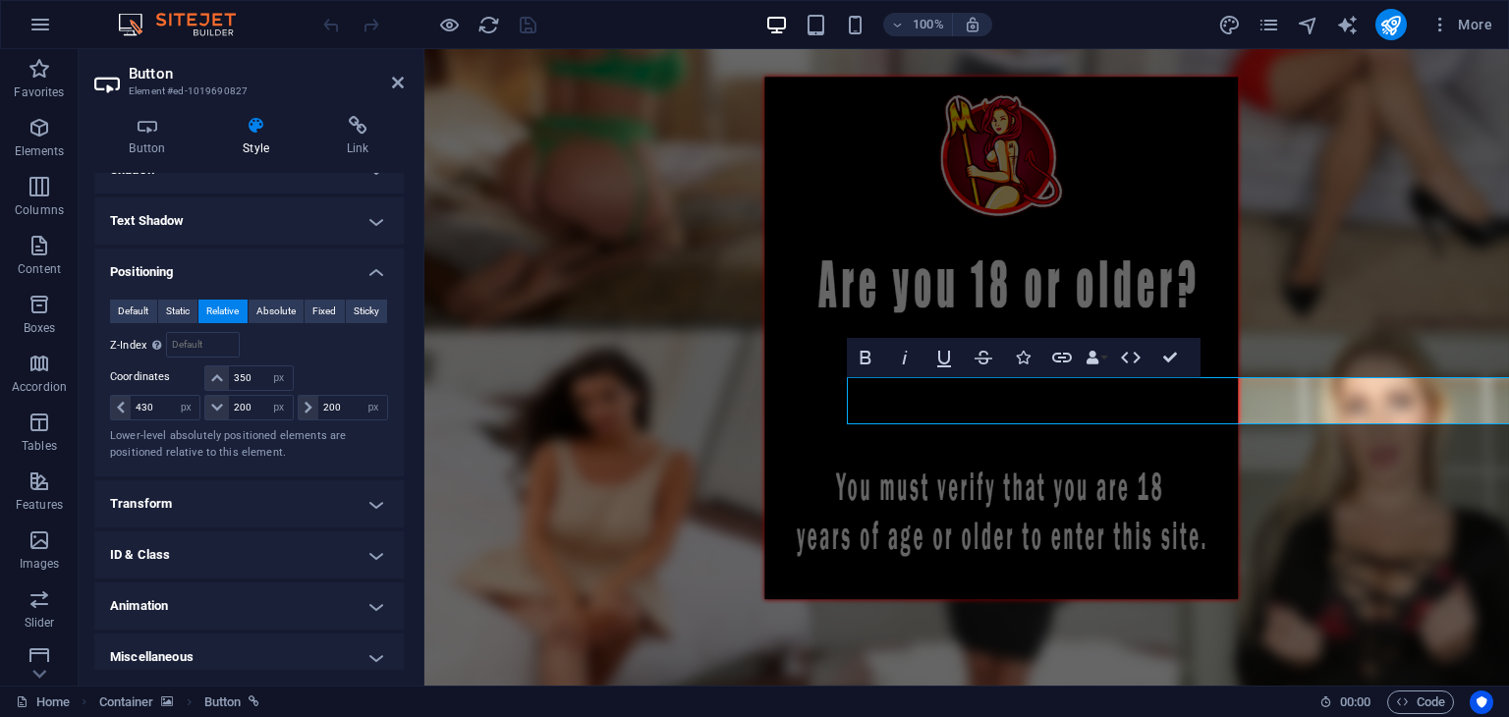
scroll to position [512, 0]
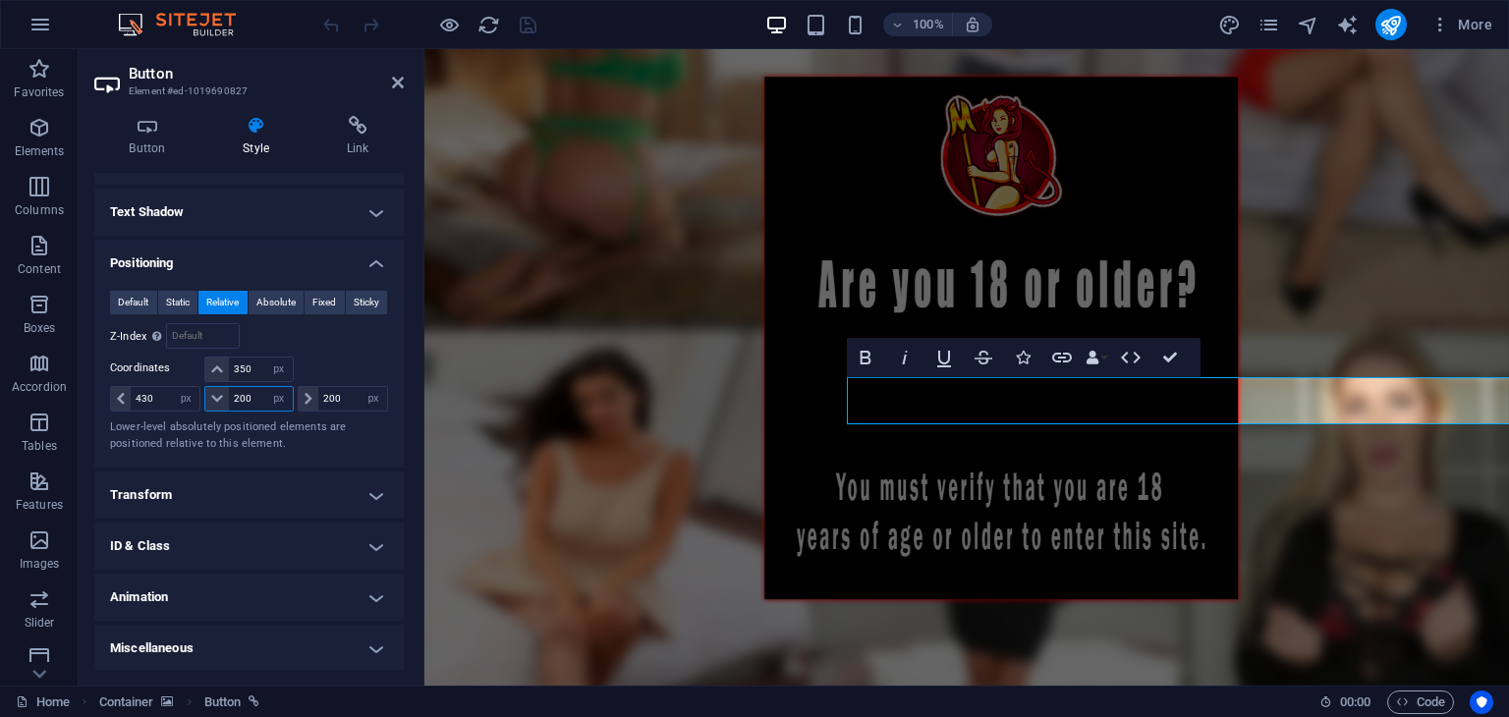
click at [251, 393] on input "200" at bounding box center [260, 399] width 63 height 24
type input "0"
click at [364, 387] on select "auto px rem % em" at bounding box center [374, 399] width 28 height 24
click at [350, 388] on input "200" at bounding box center [352, 399] width 69 height 24
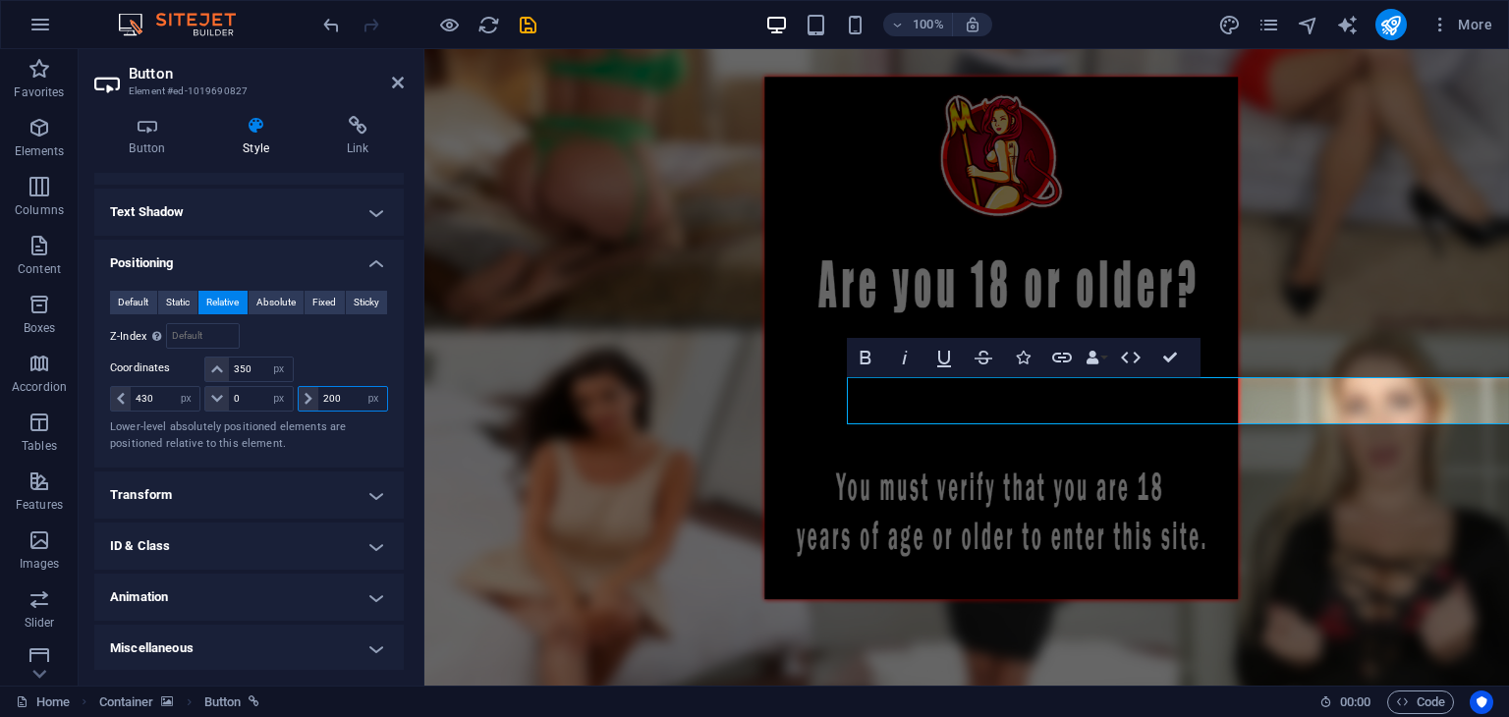
click at [350, 388] on input "200" at bounding box center [352, 399] width 69 height 24
type input "0"
click at [499, 382] on figure at bounding box center [966, 348] width 1085 height 983
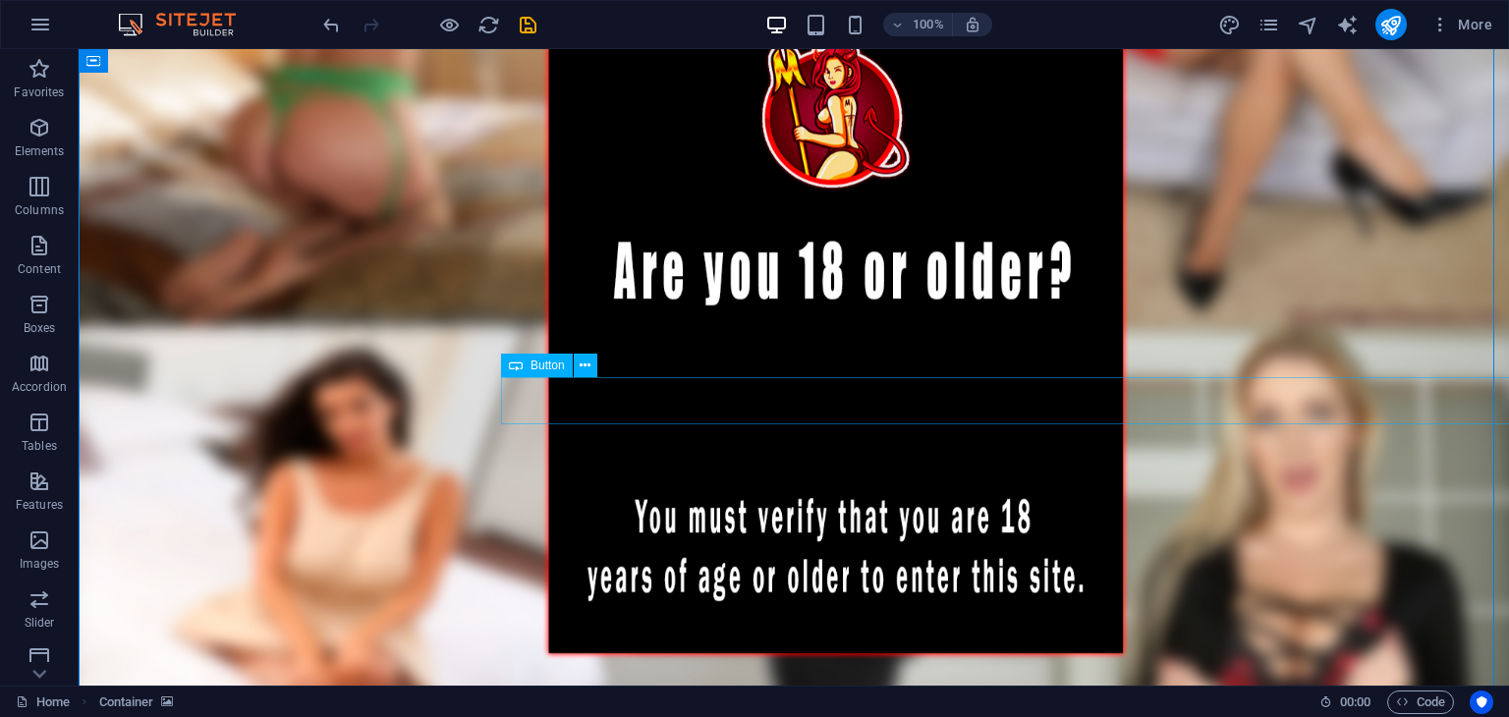
select select "px"
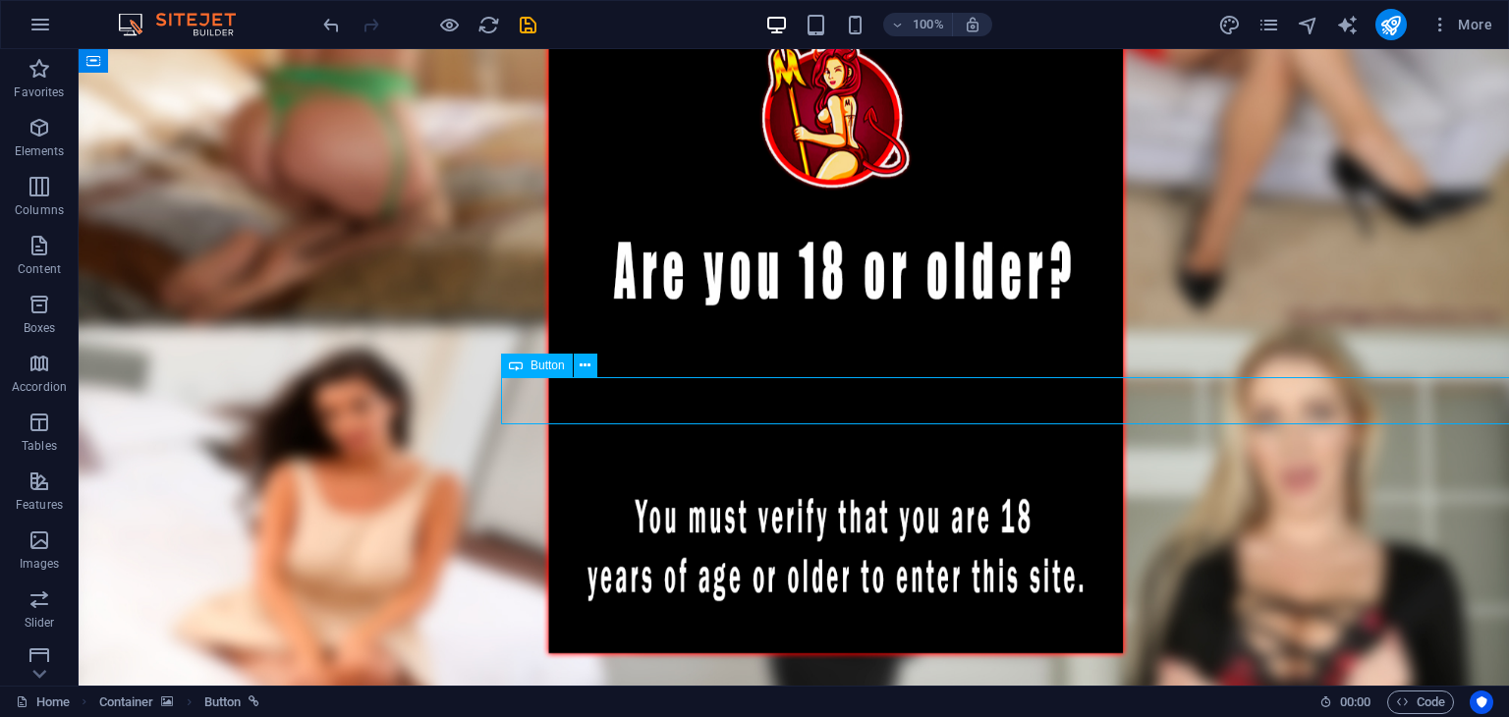
select select "px"
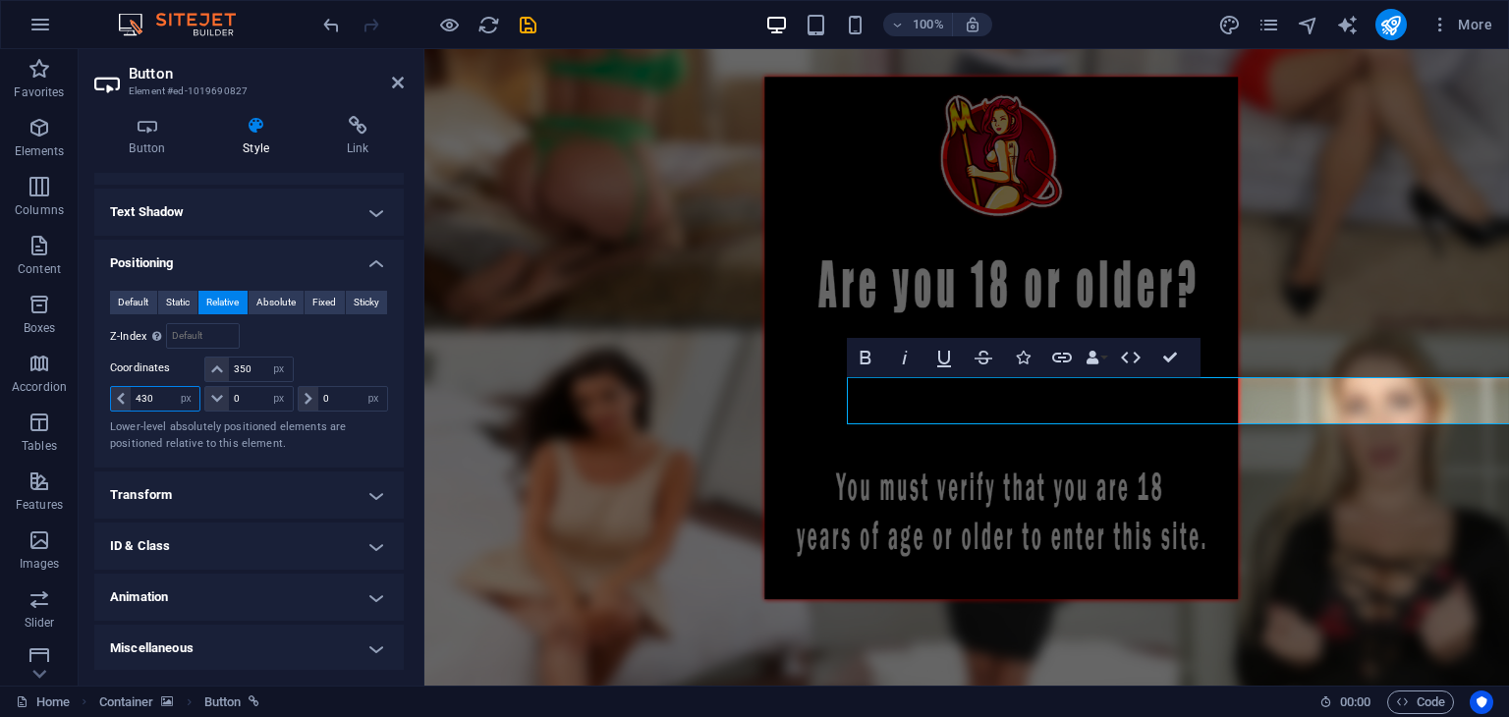
click at [164, 400] on input "430" at bounding box center [165, 399] width 69 height 24
type input "600"
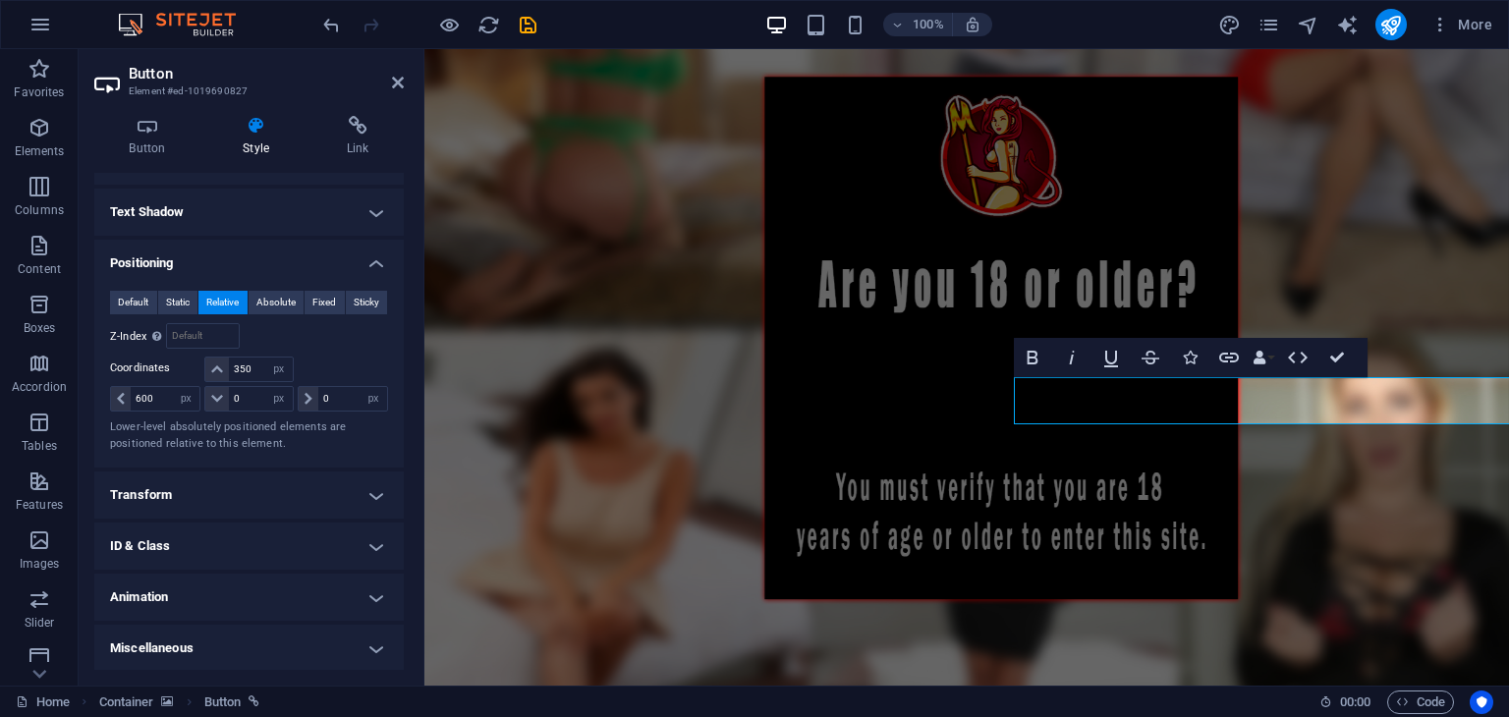
click at [511, 507] on figure at bounding box center [966, 348] width 1085 height 983
click at [592, 473] on figure at bounding box center [966, 348] width 1085 height 983
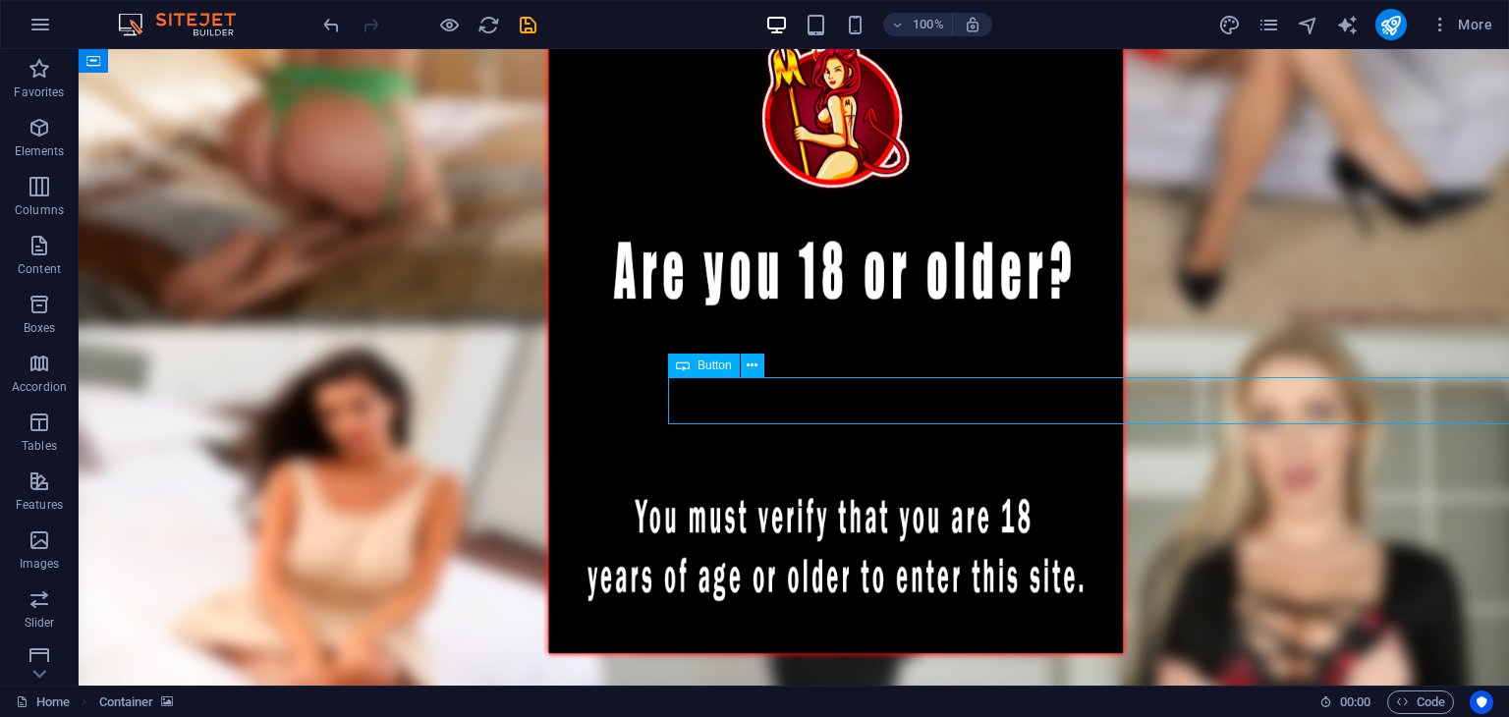
select select "px"
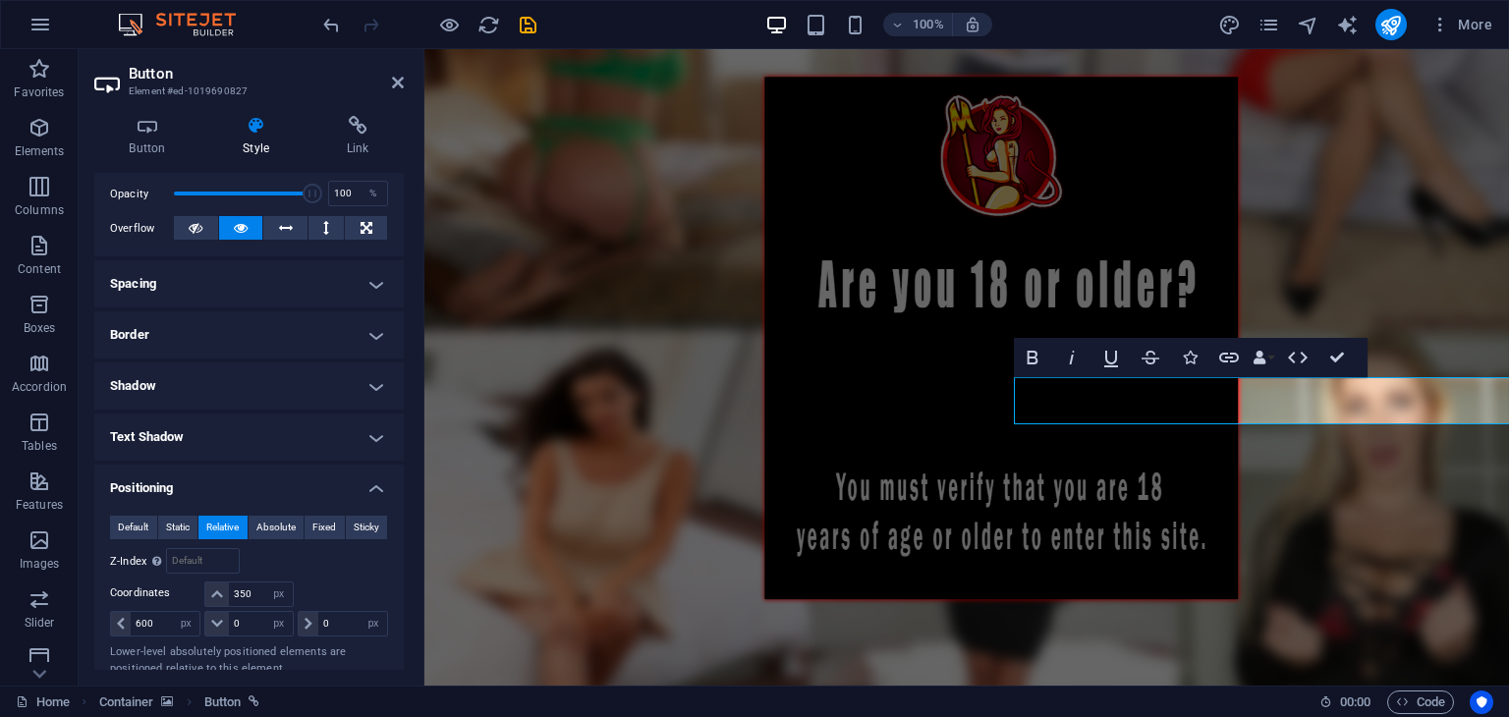
scroll to position [393, 0]
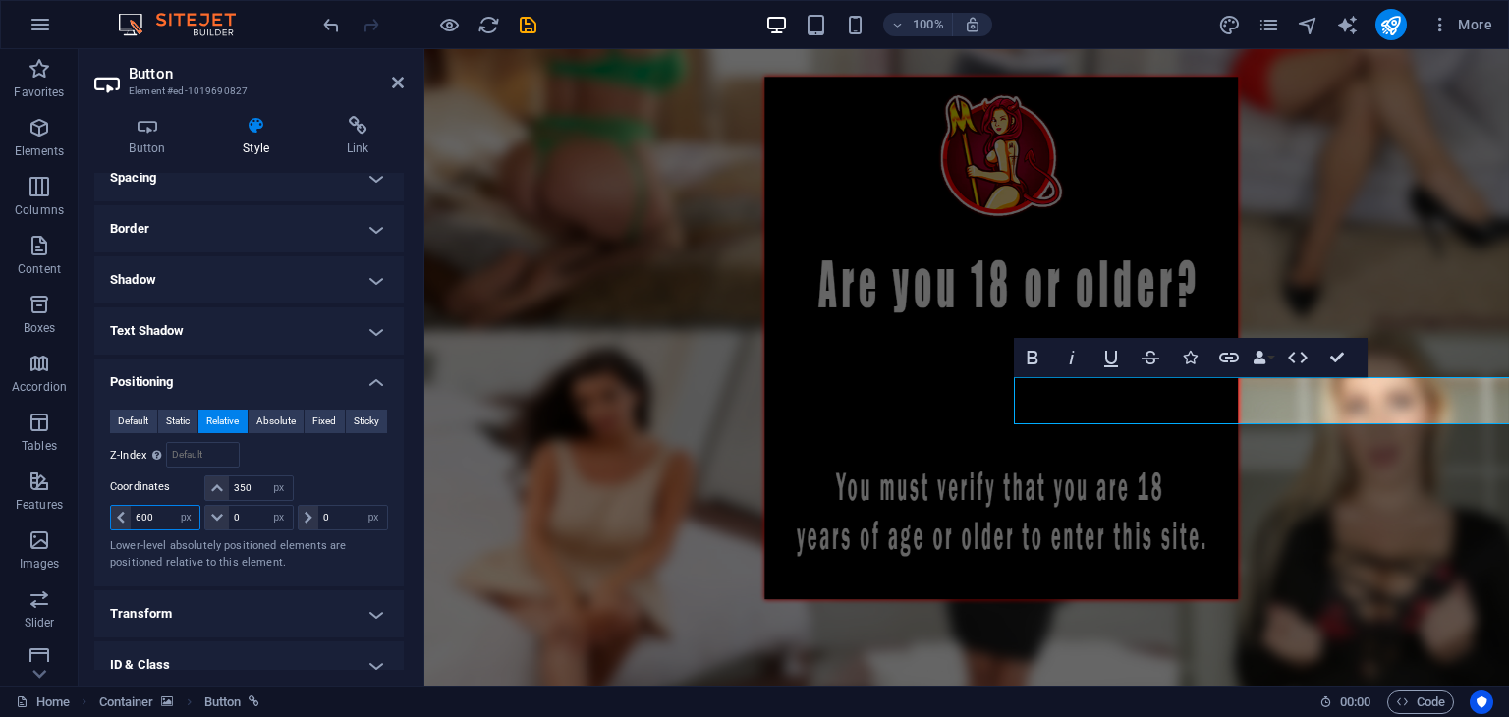
click at [169, 524] on input "600" at bounding box center [165, 518] width 69 height 24
type input "630"
click at [711, 379] on figure at bounding box center [966, 348] width 1085 height 983
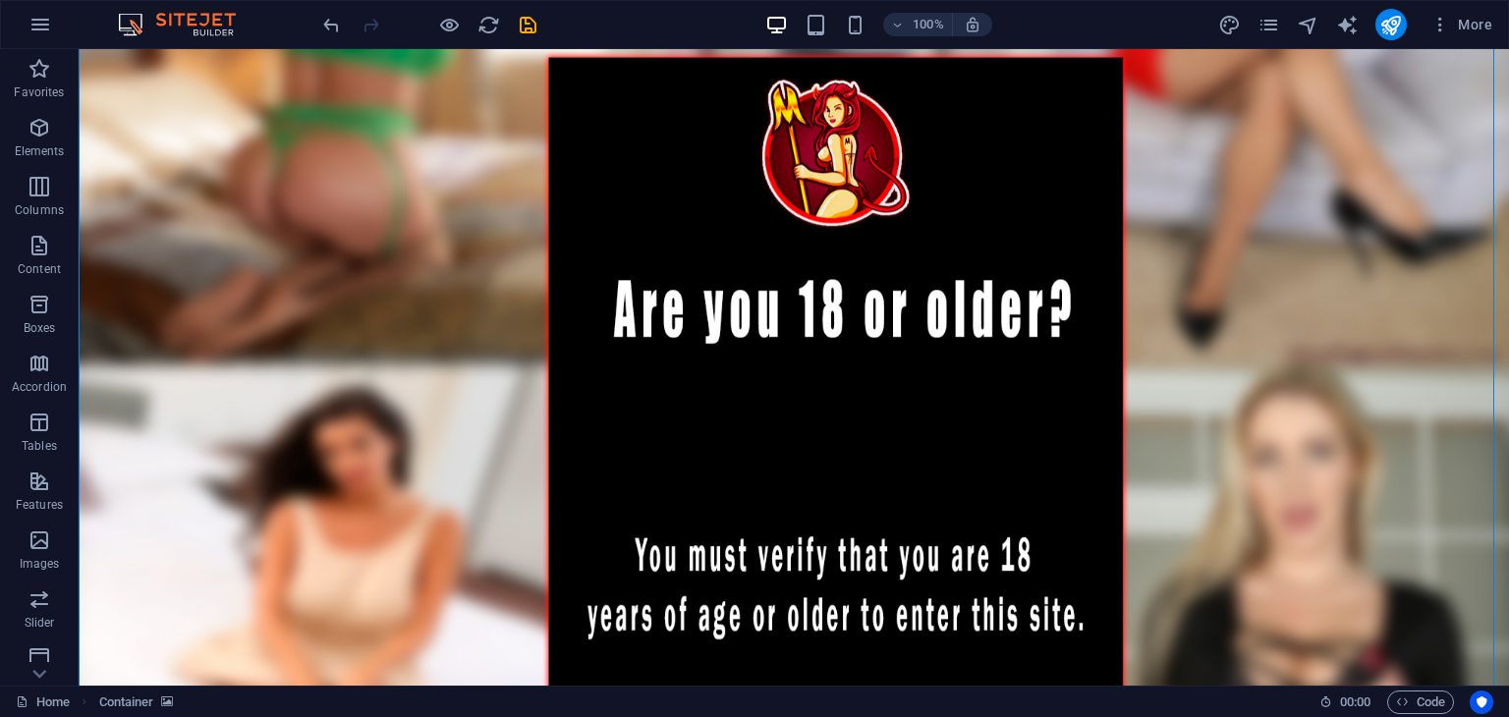
scroll to position [94, 0]
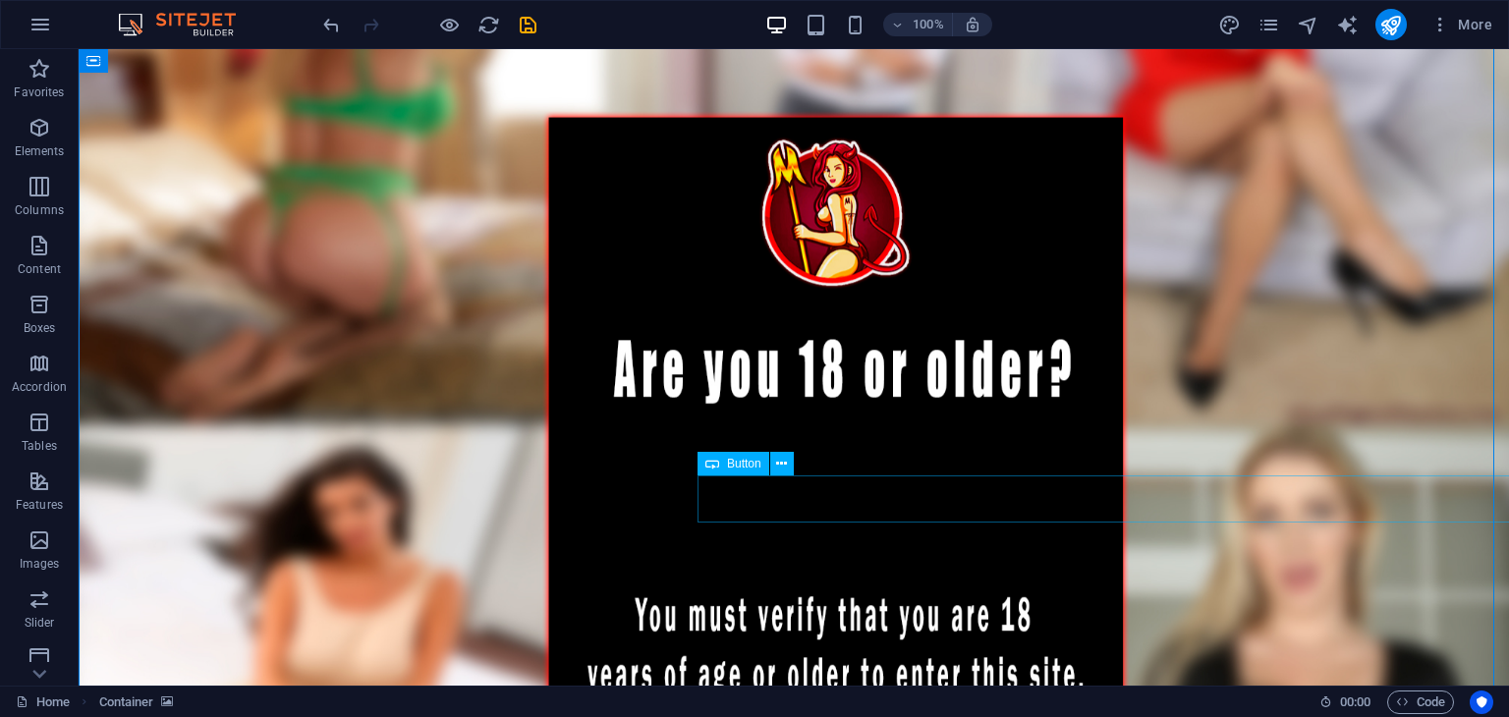
select select "px"
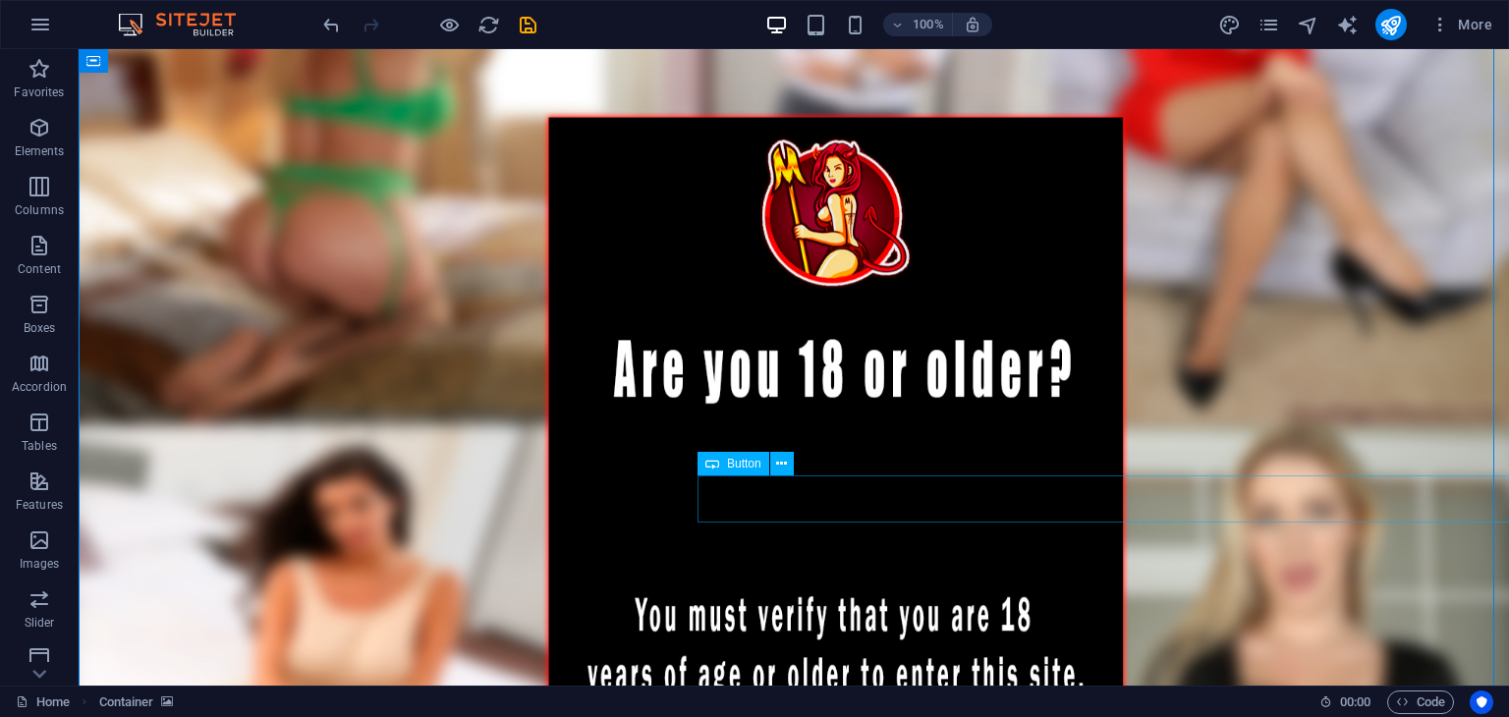
select select "px"
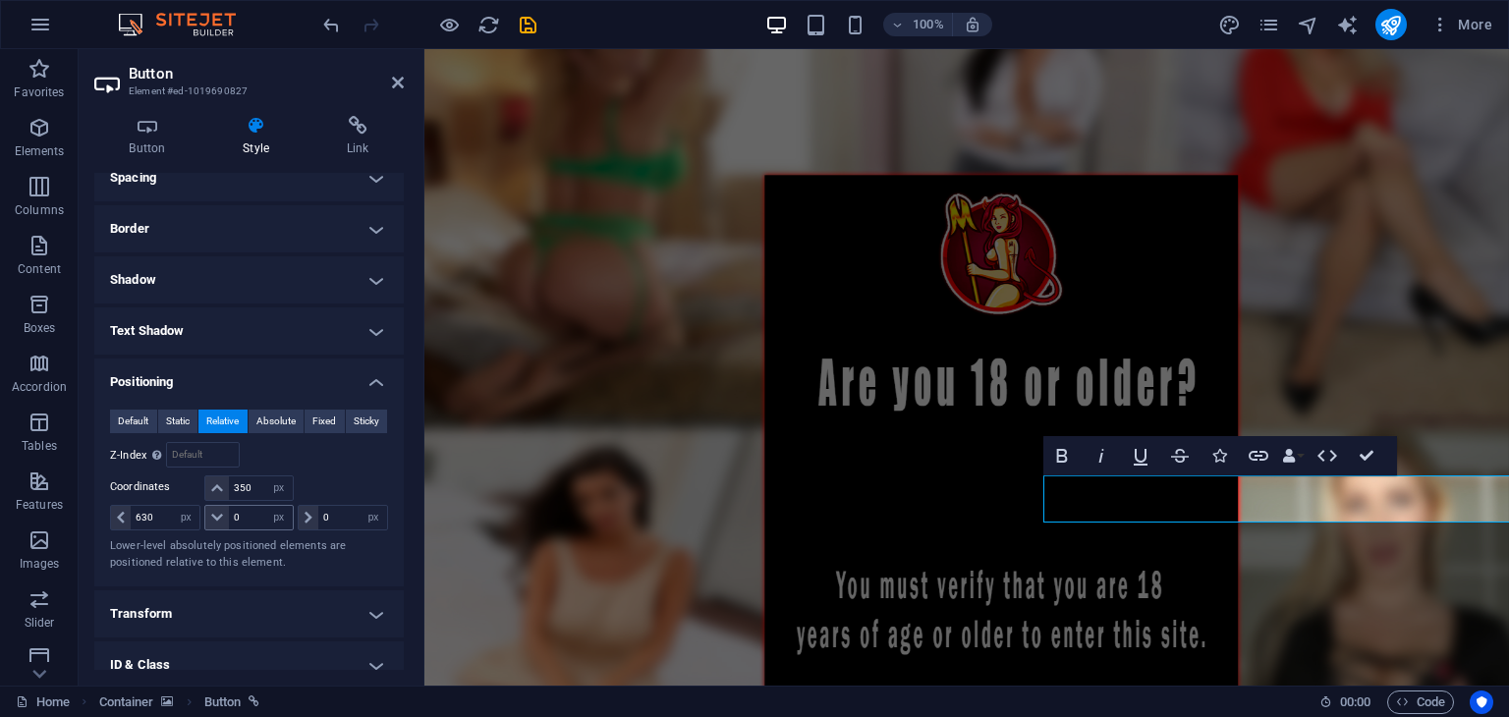
scroll to position [512, 0]
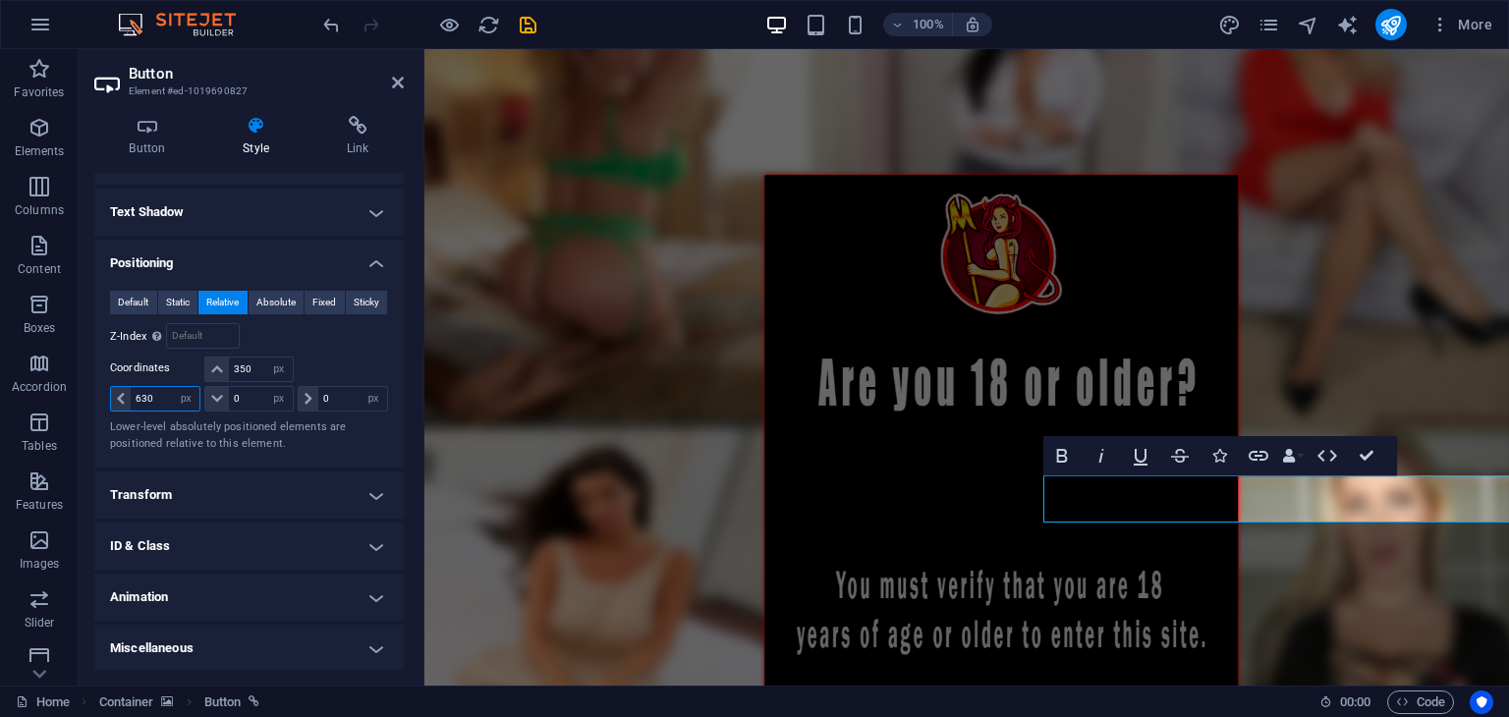
click at [165, 404] on input "630" at bounding box center [165, 399] width 69 height 24
type input "640"
drag, startPoint x: 711, startPoint y: 470, endPoint x: 707, endPoint y: 457, distance: 13.4
click at [711, 469] on figure at bounding box center [966, 446] width 1085 height 983
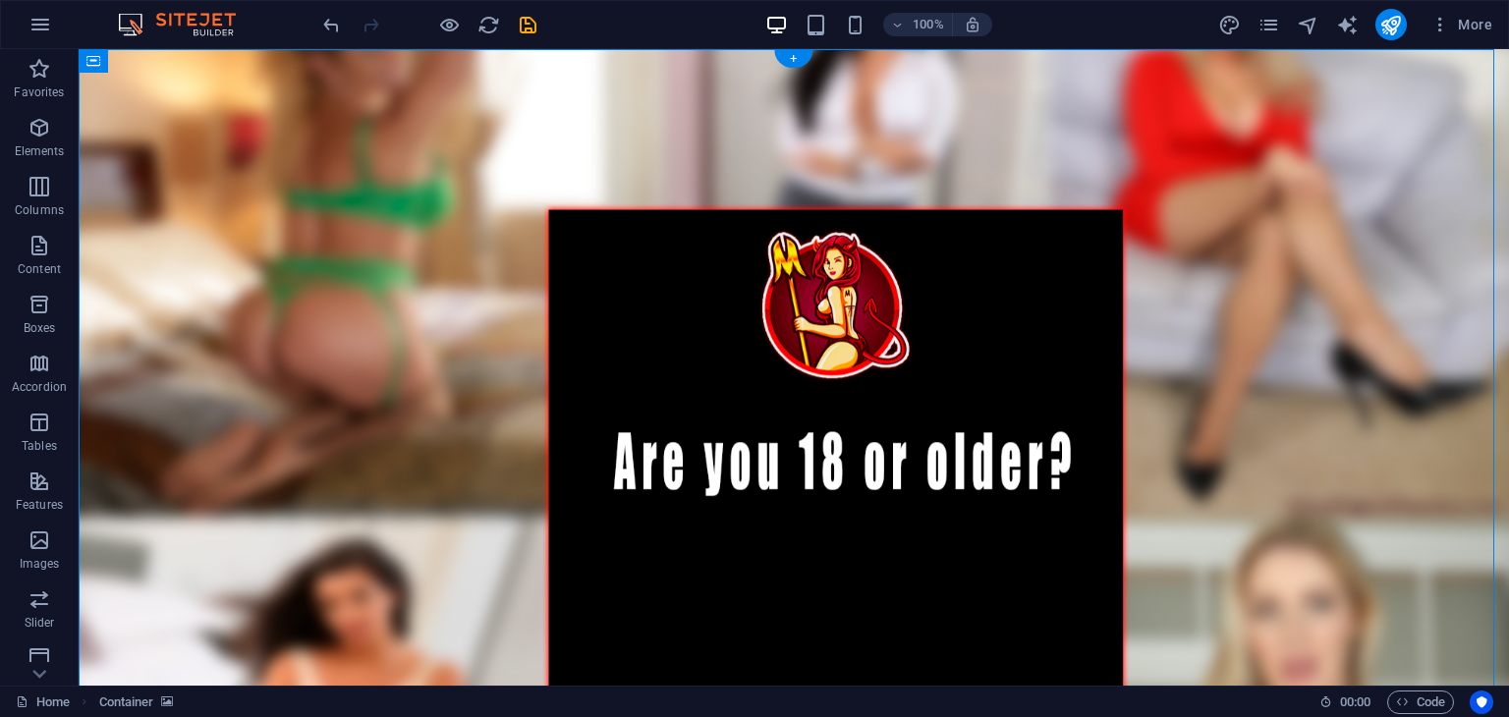
scroll to position [0, 0]
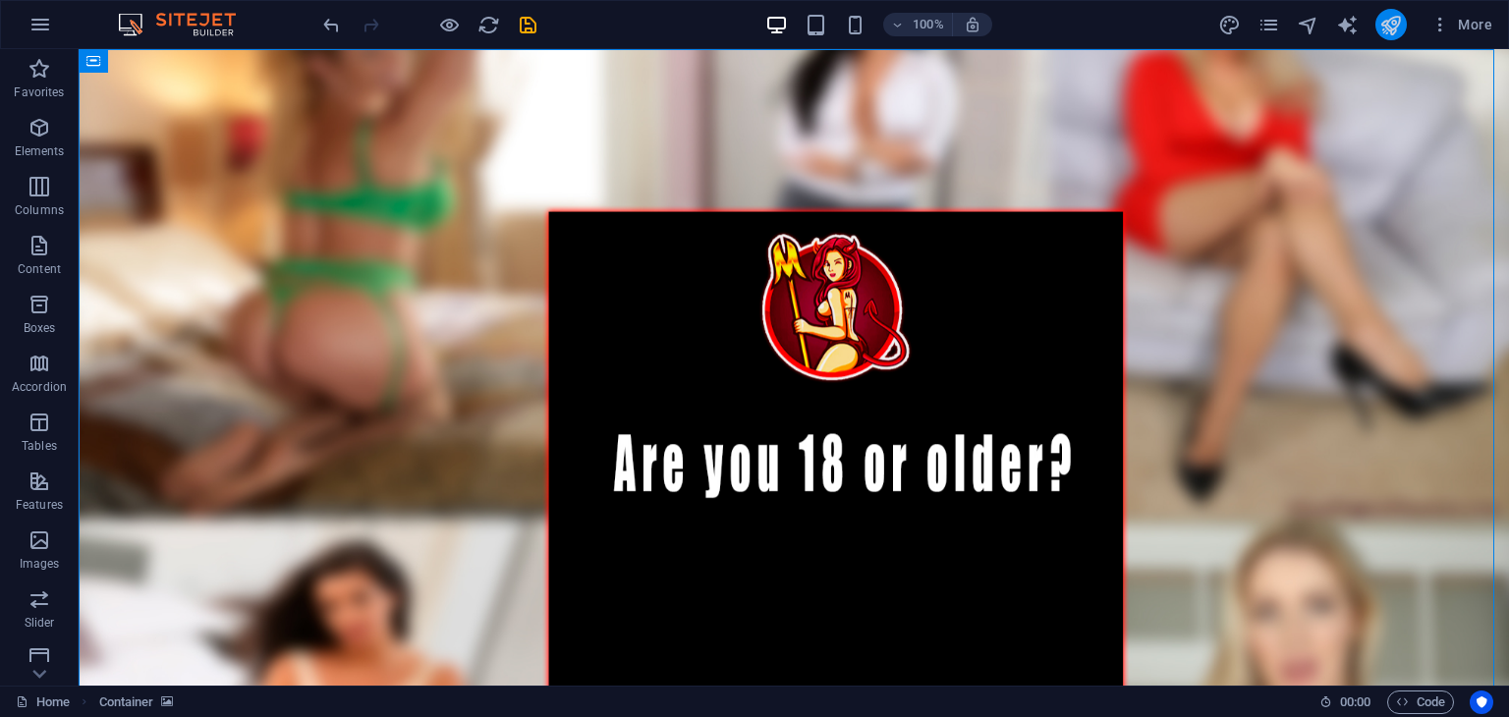
click at [1391, 22] on icon "publish" at bounding box center [1390, 25] width 23 height 23
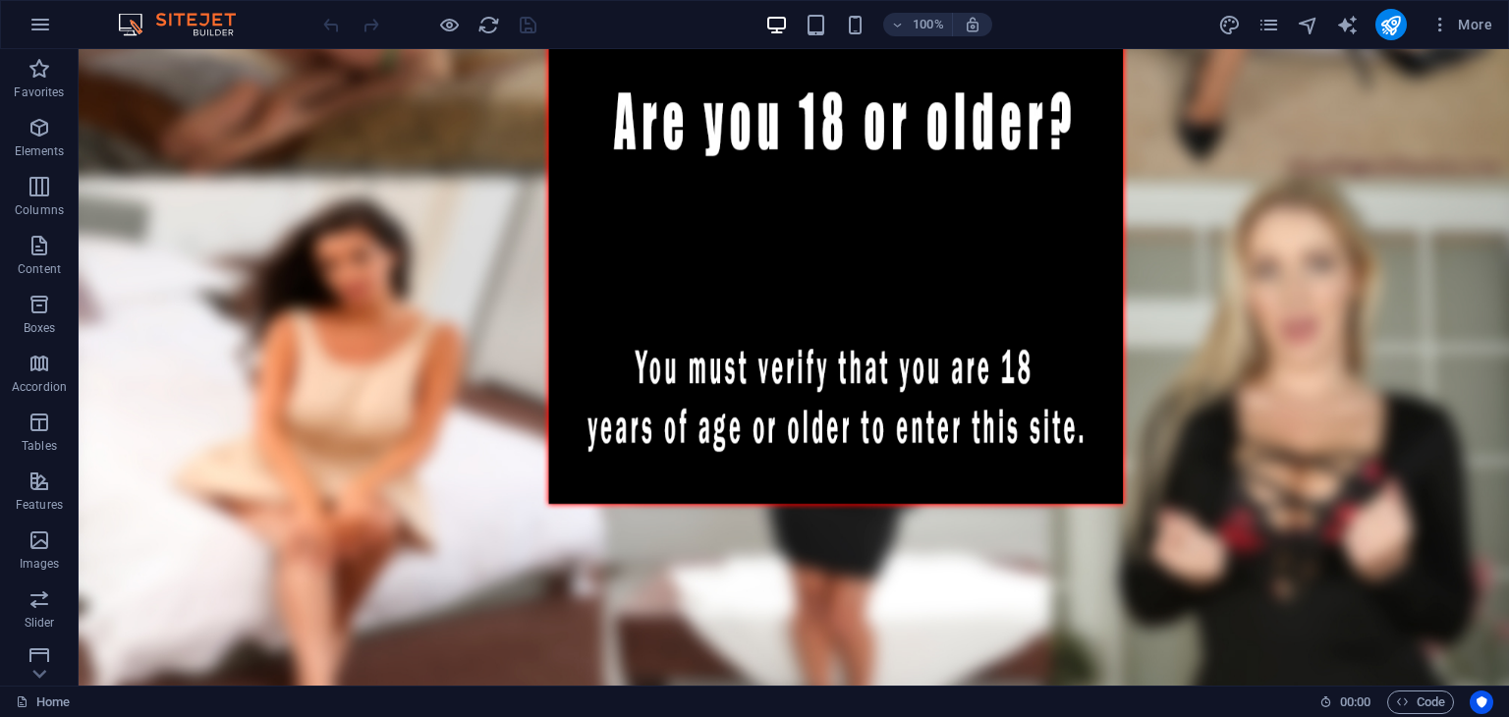
scroll to position [346, 0]
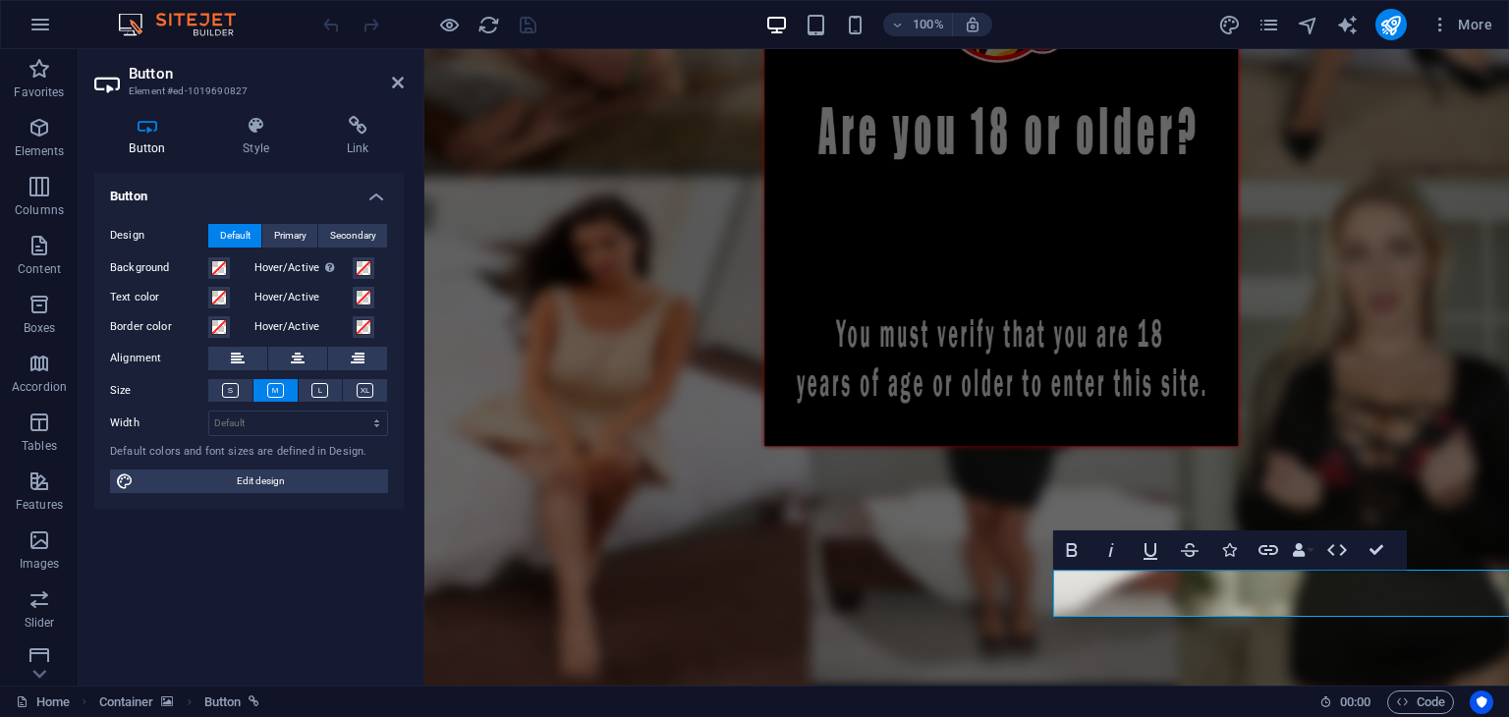
scroll to position [0, 0]
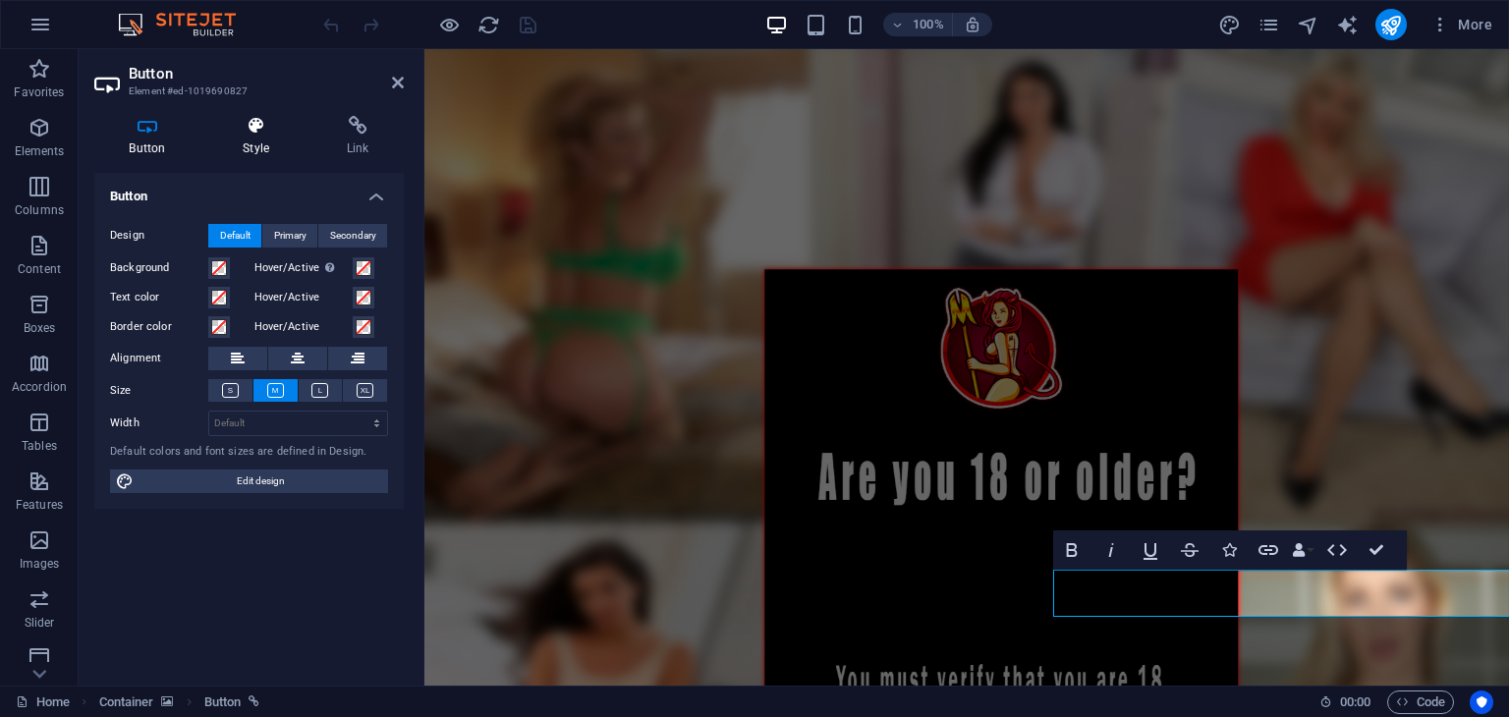
click at [248, 148] on h4 "Style" at bounding box center [260, 136] width 104 height 41
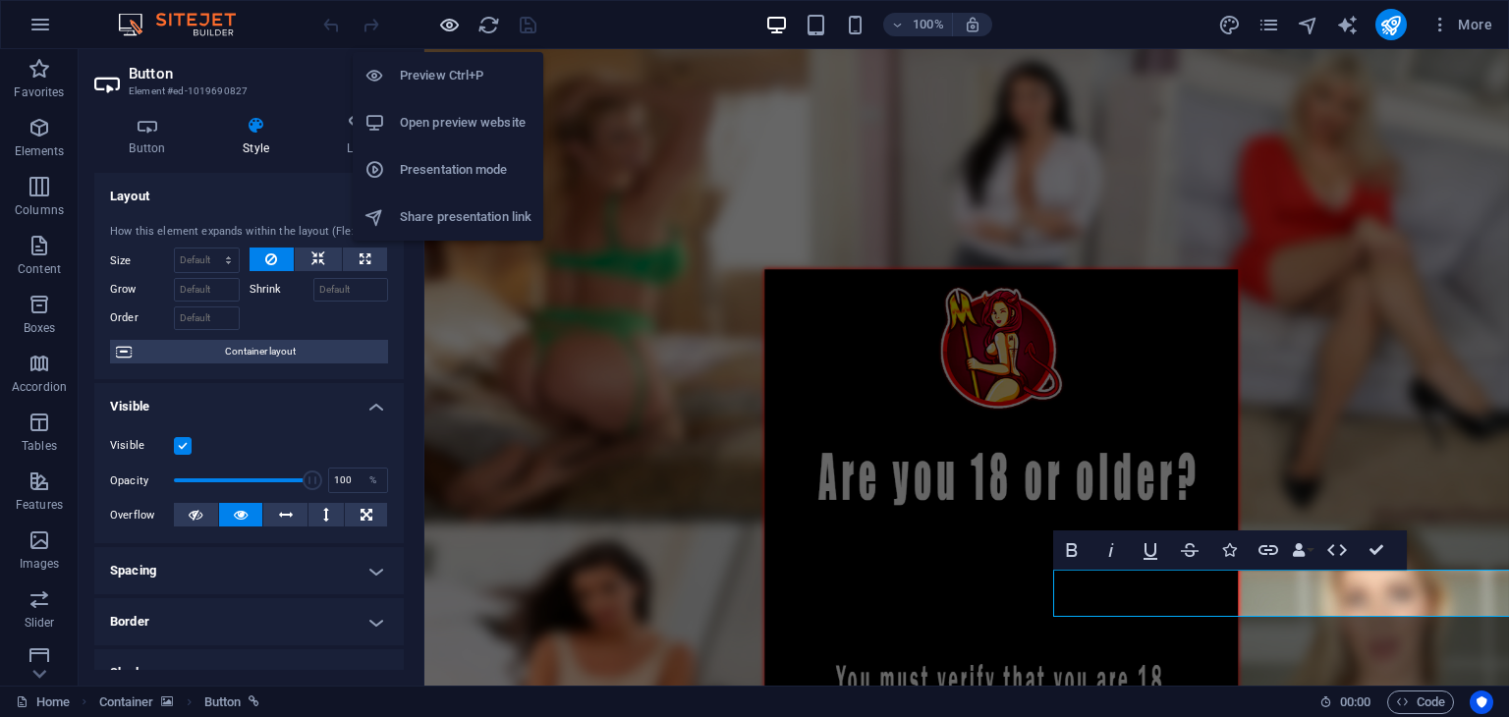
click at [440, 28] on icon "button" at bounding box center [449, 25] width 23 height 23
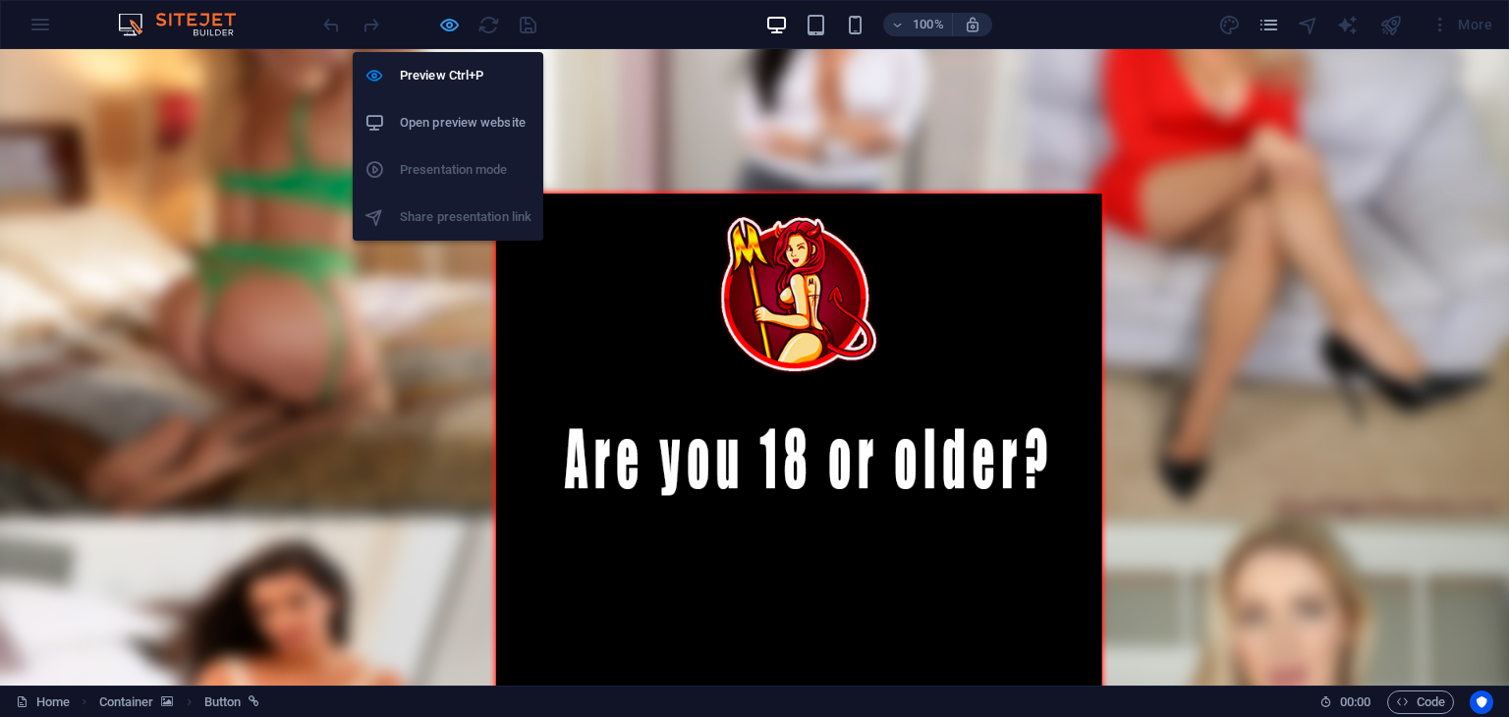
click at [440, 28] on icon "button" at bounding box center [449, 25] width 23 height 23
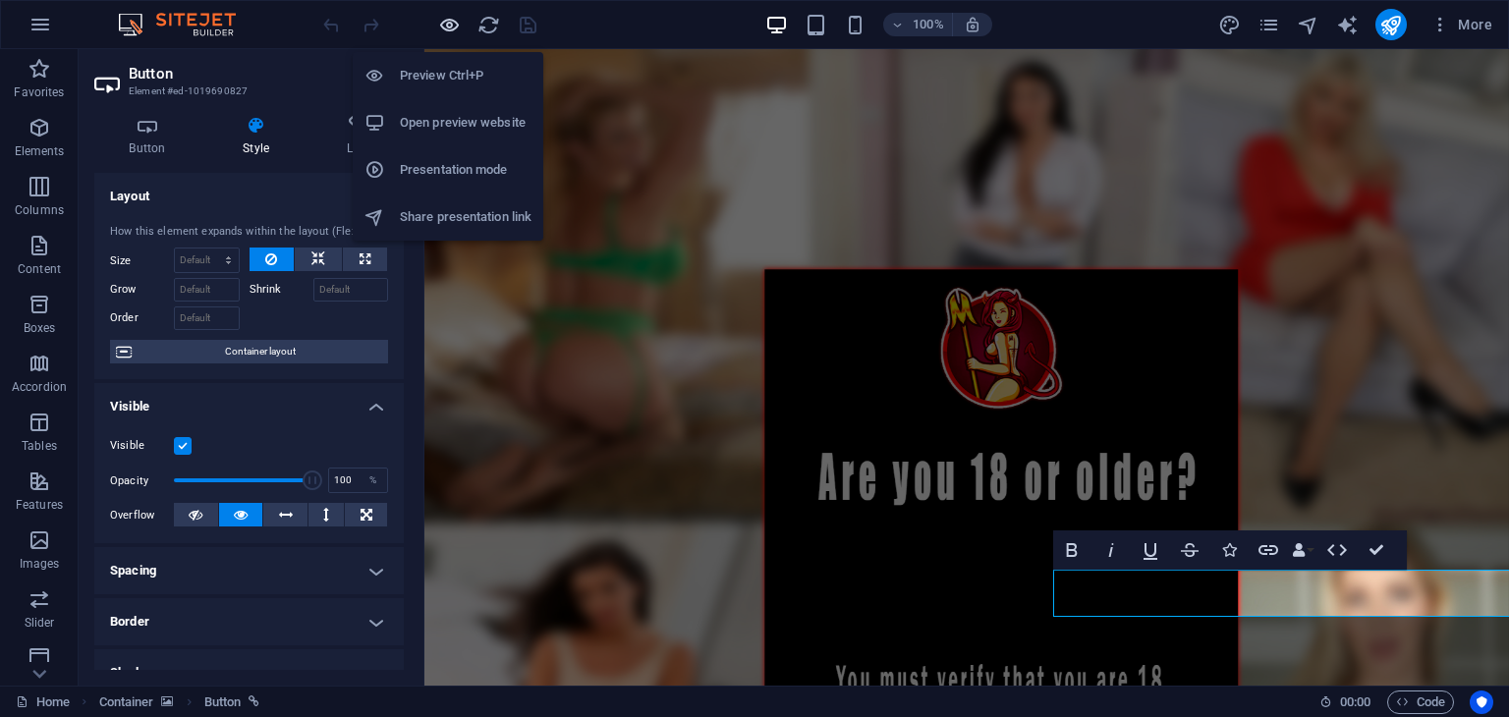
click at [440, 28] on icon "button" at bounding box center [449, 25] width 23 height 23
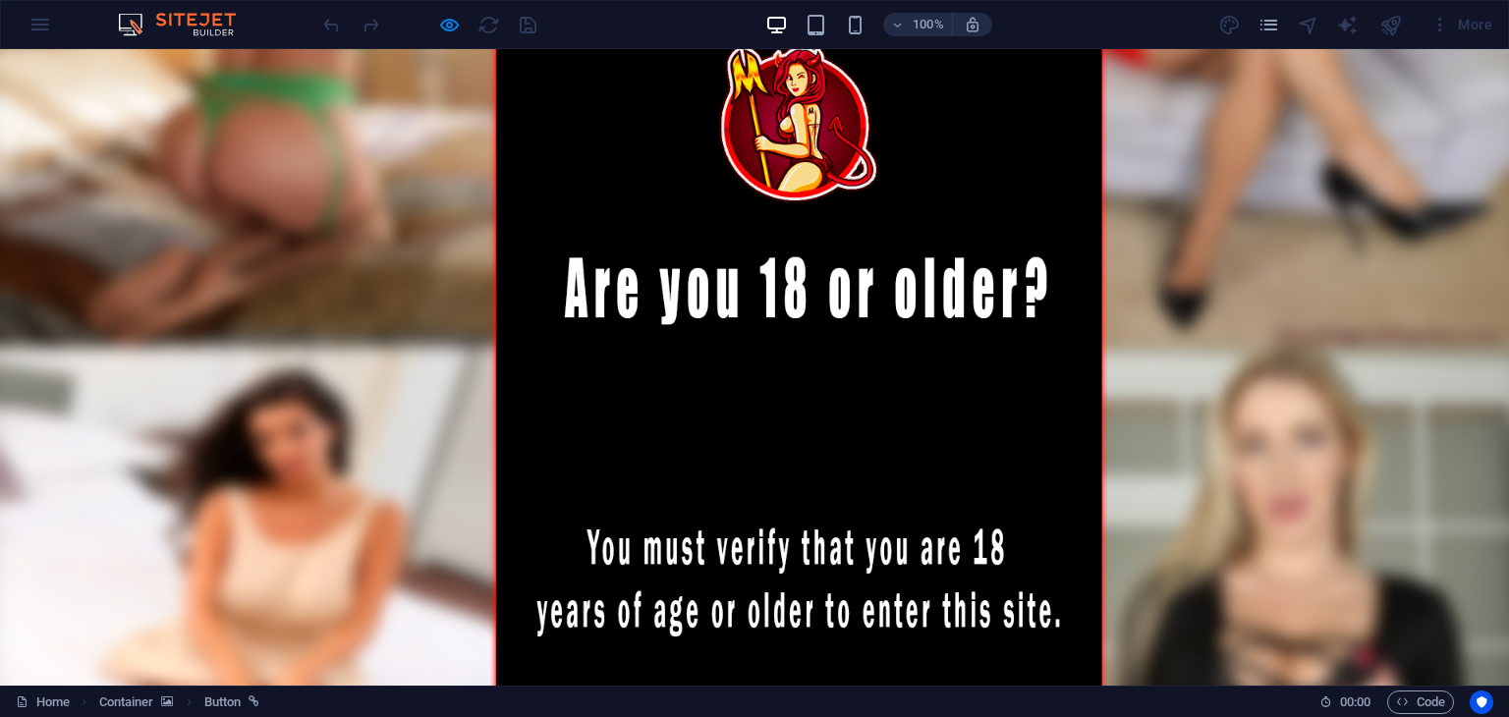
scroll to position [149, 0]
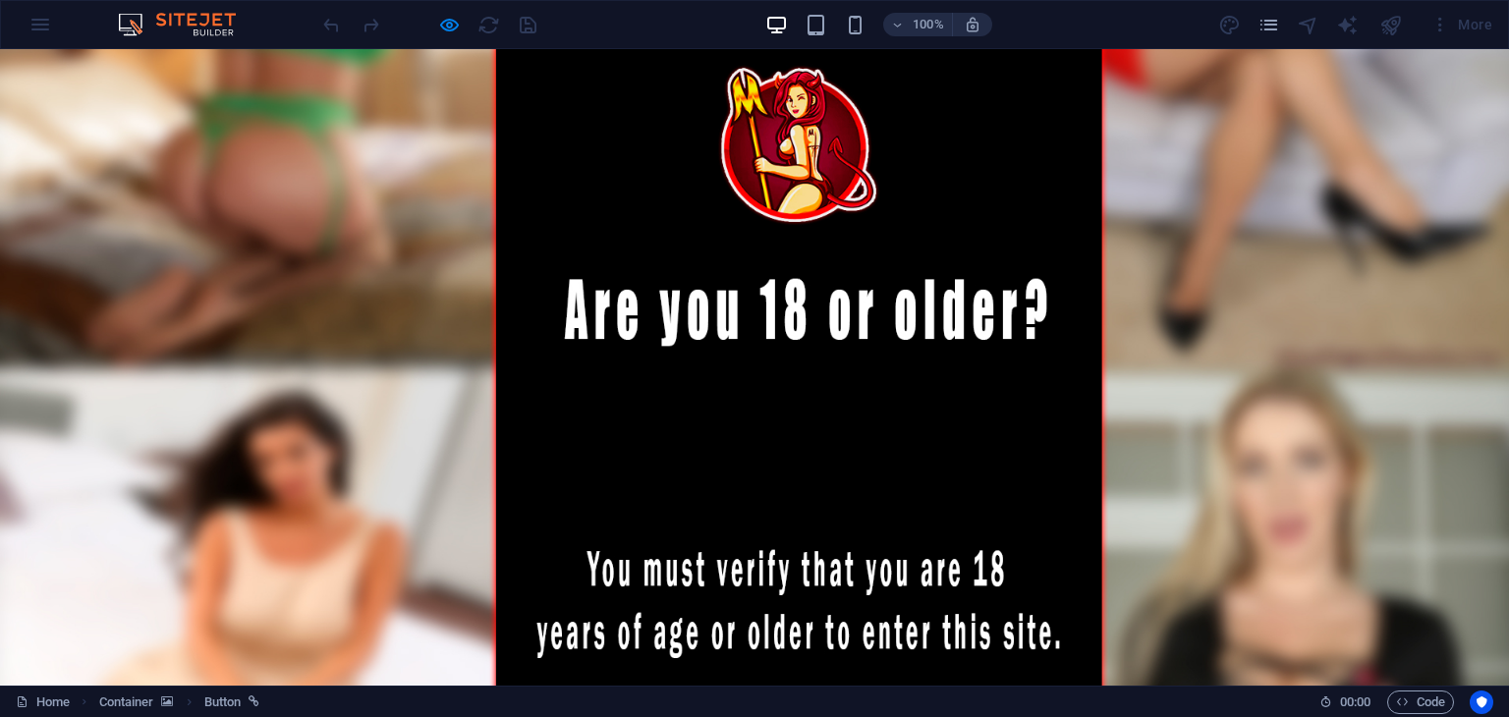
click at [441, 144] on div at bounding box center [754, 391] width 1509 height 983
click at [768, 276] on div at bounding box center [754, 391] width 1509 height 983
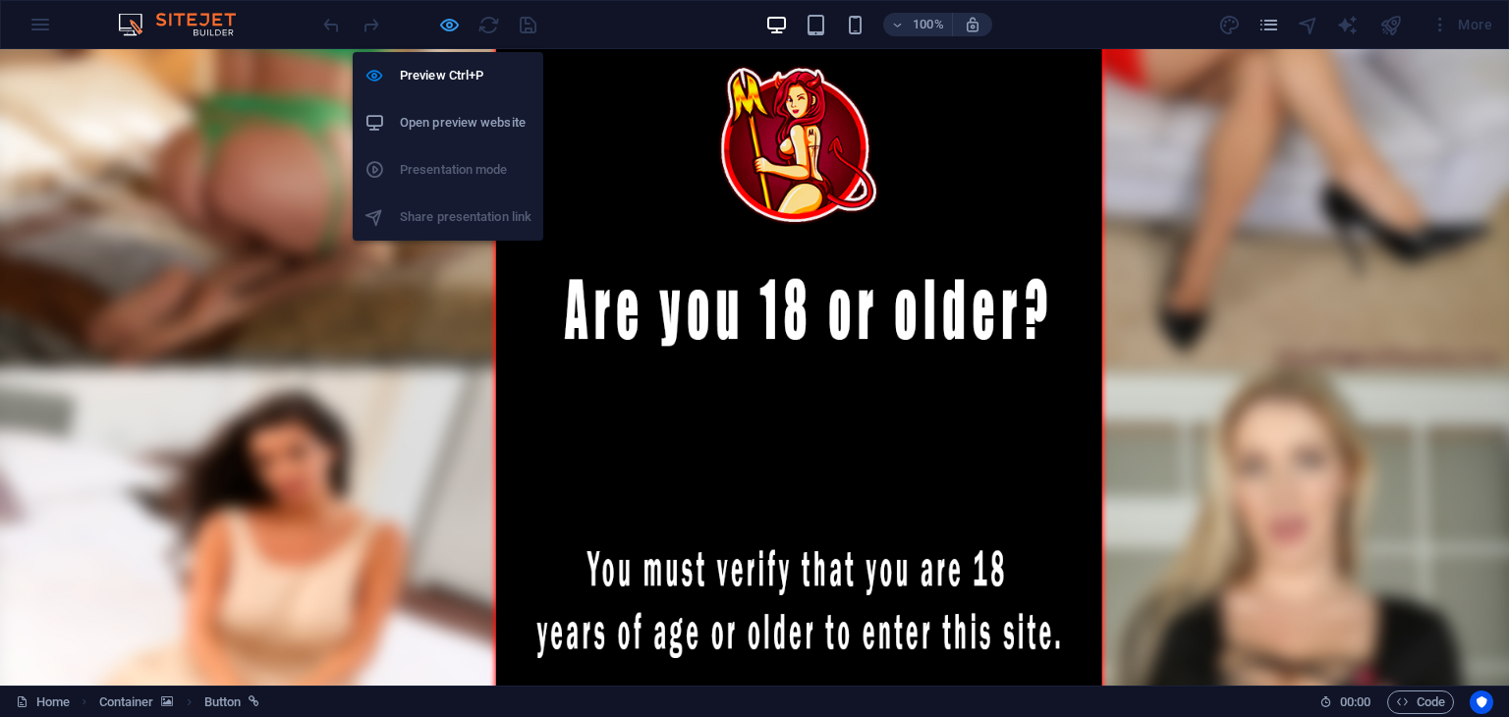
click at [453, 24] on icon "button" at bounding box center [449, 25] width 23 height 23
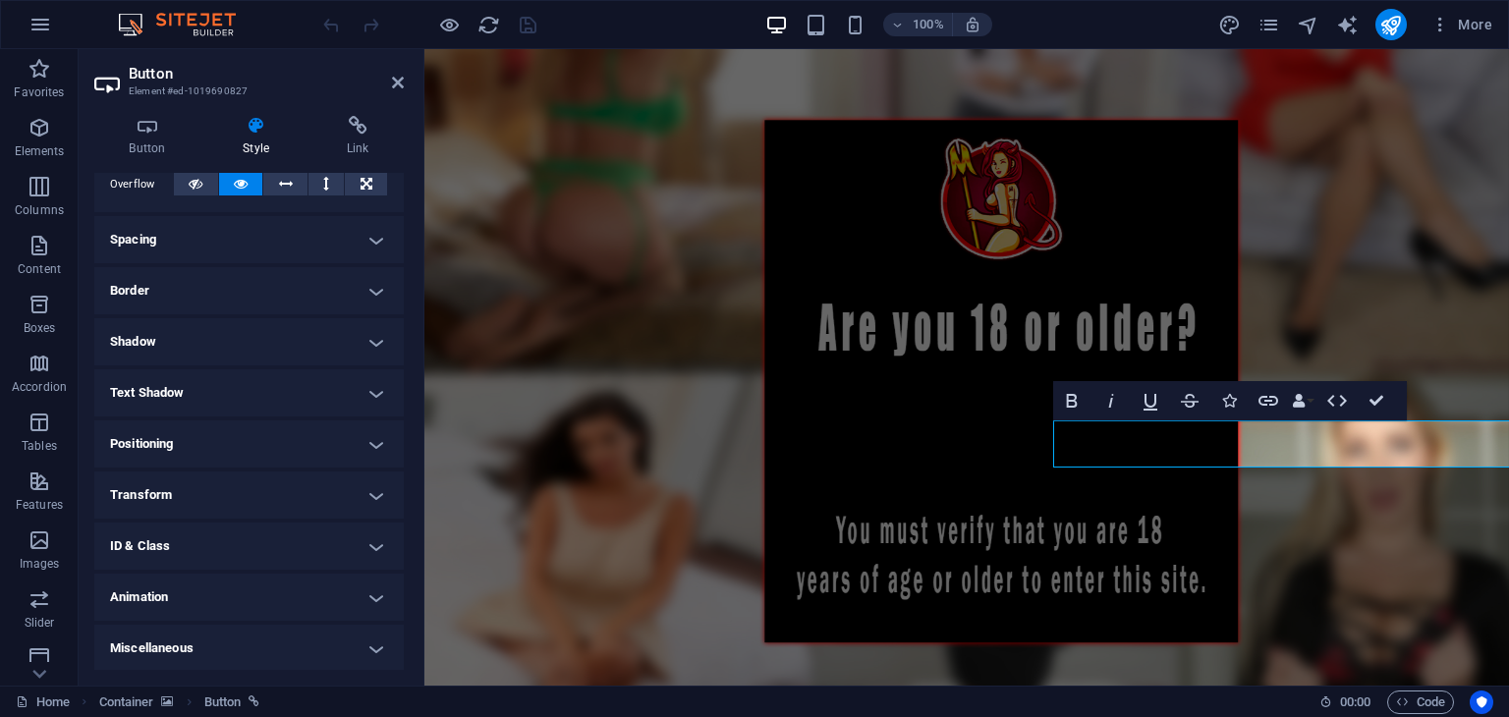
scroll to position [332, 0]
click at [165, 125] on icon at bounding box center [147, 126] width 106 height 20
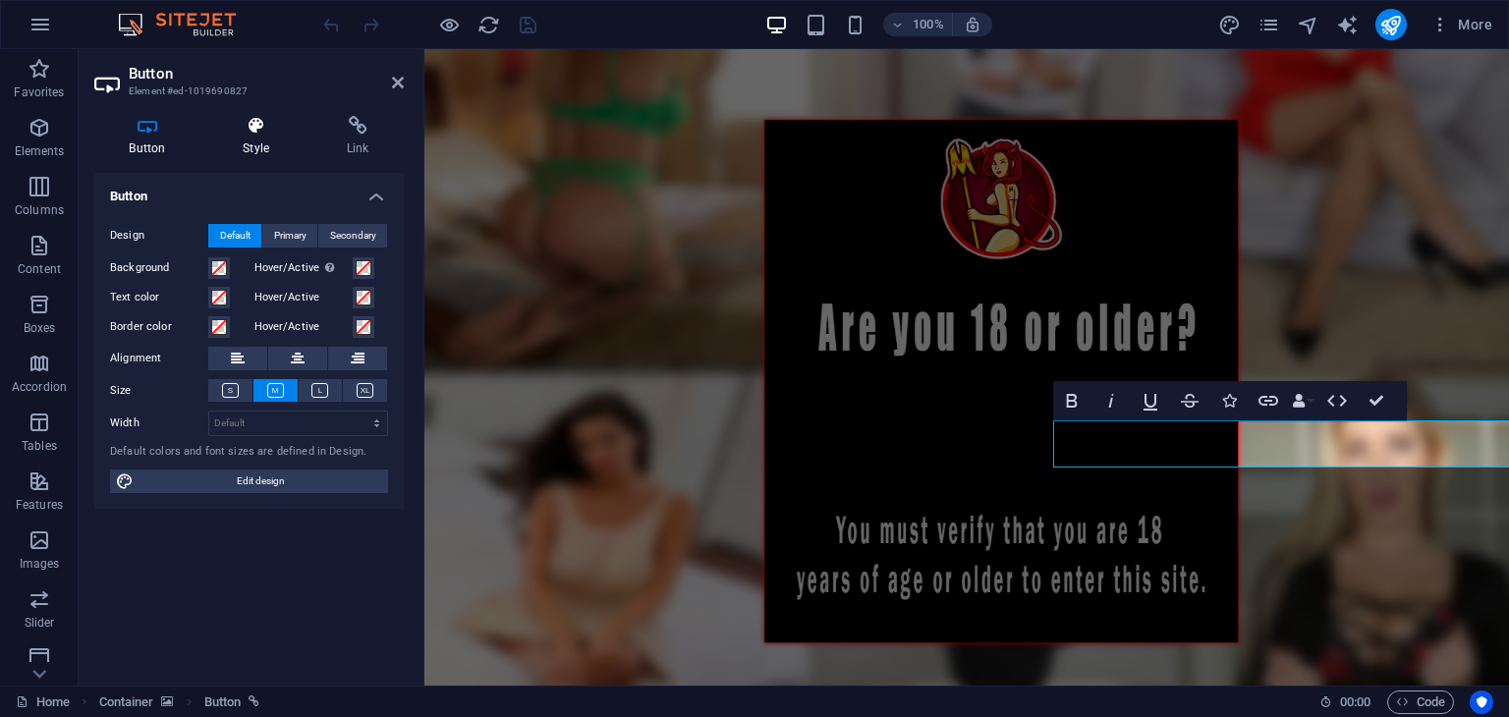
click at [215, 151] on h4 "Style" at bounding box center [260, 136] width 104 height 41
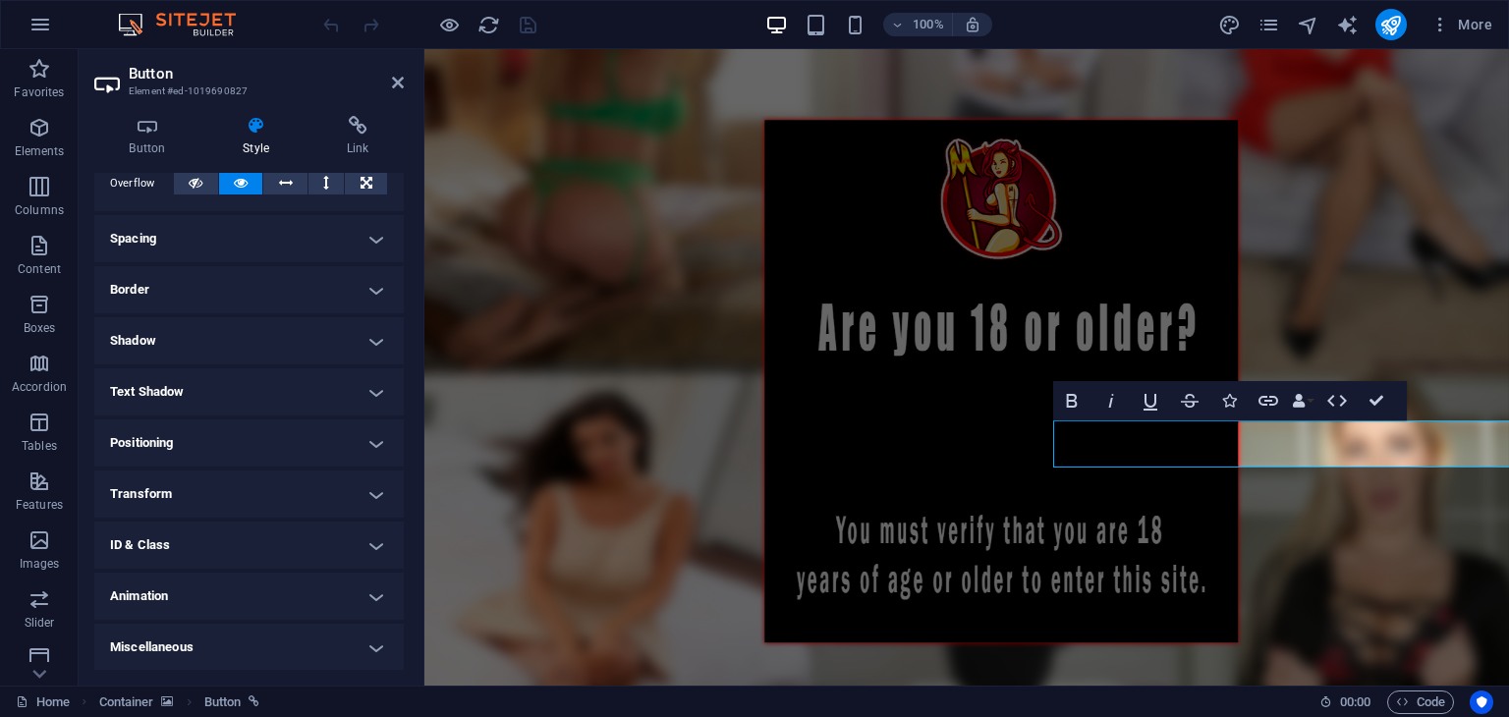
click at [203, 429] on h4 "Positioning" at bounding box center [248, 443] width 309 height 47
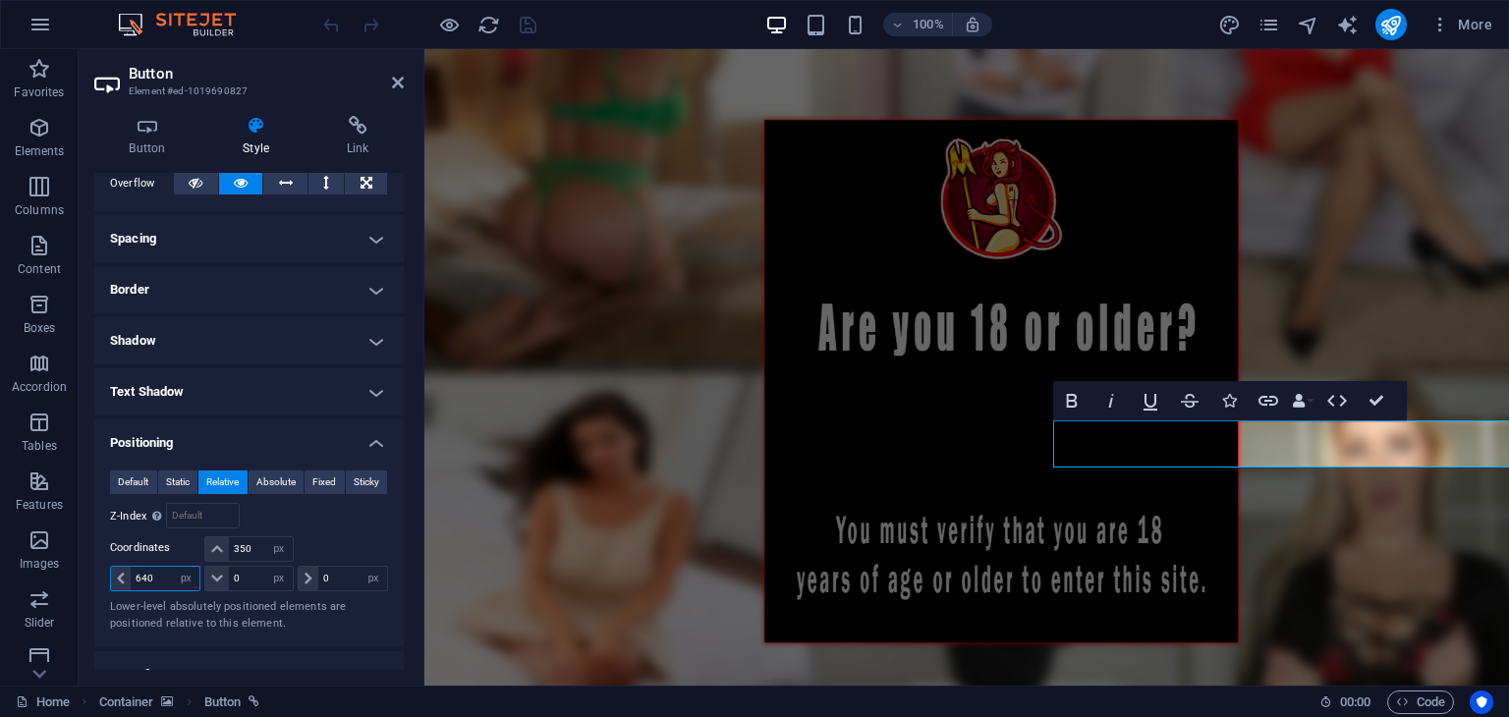
click at [161, 580] on input "640" at bounding box center [165, 579] width 69 height 24
type input "670"
click at [565, 344] on figure at bounding box center [966, 391] width 1085 height 983
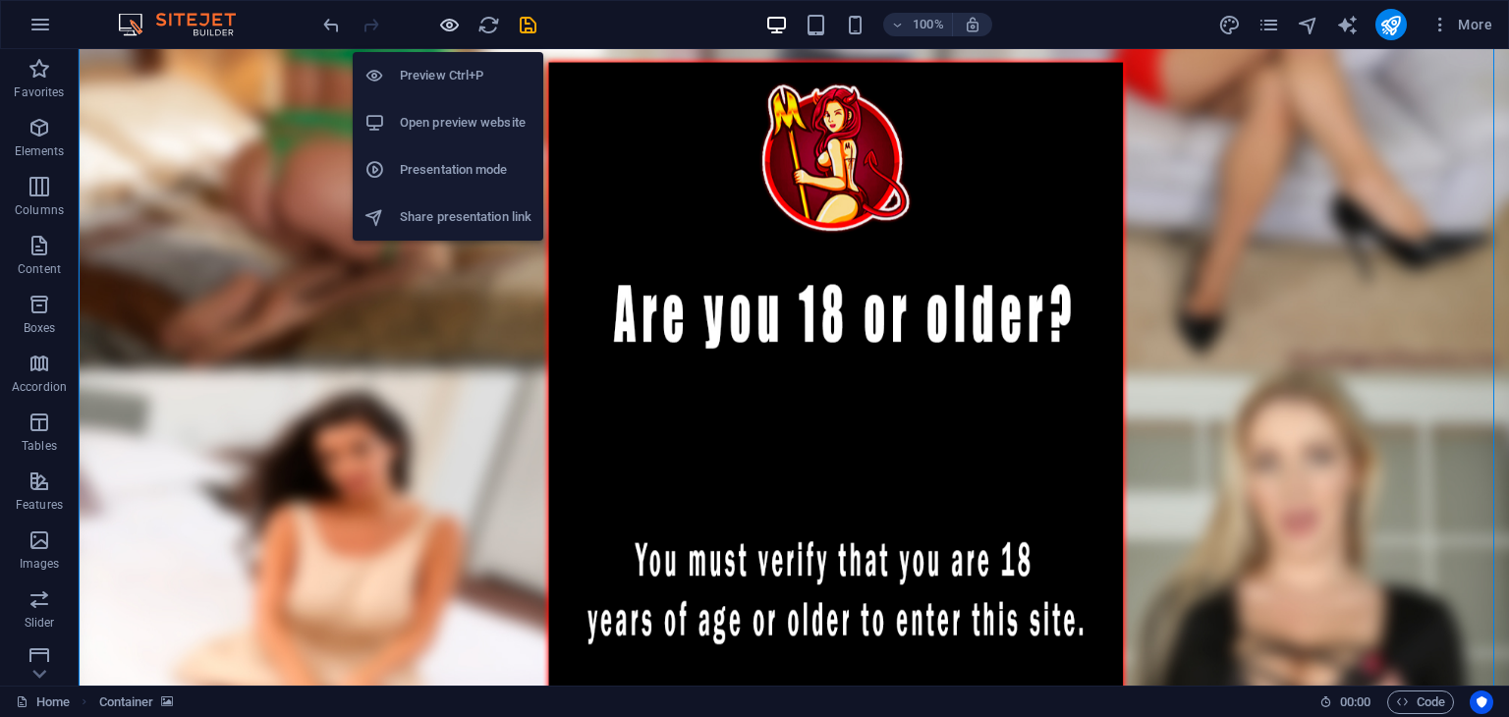
click at [452, 25] on icon "button" at bounding box center [449, 25] width 23 height 23
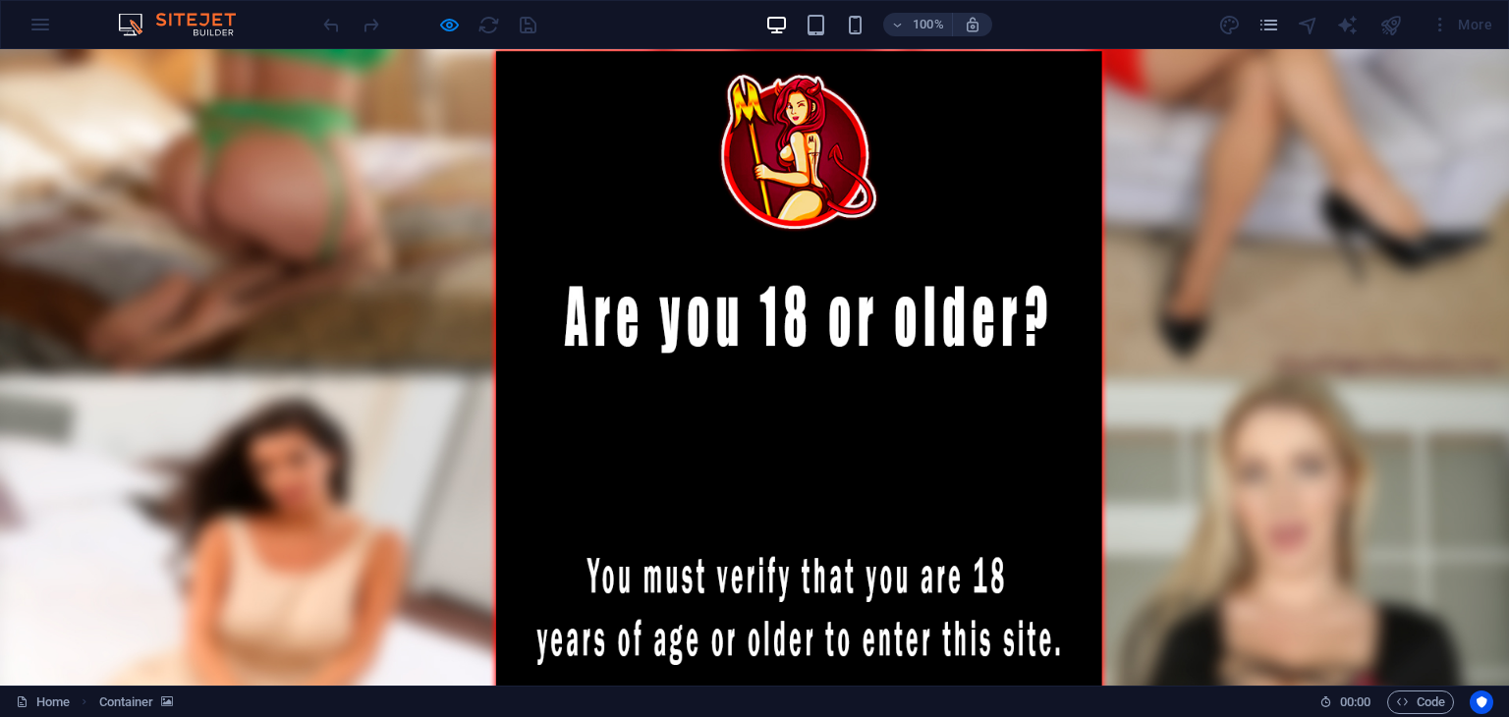
scroll to position [51, 0]
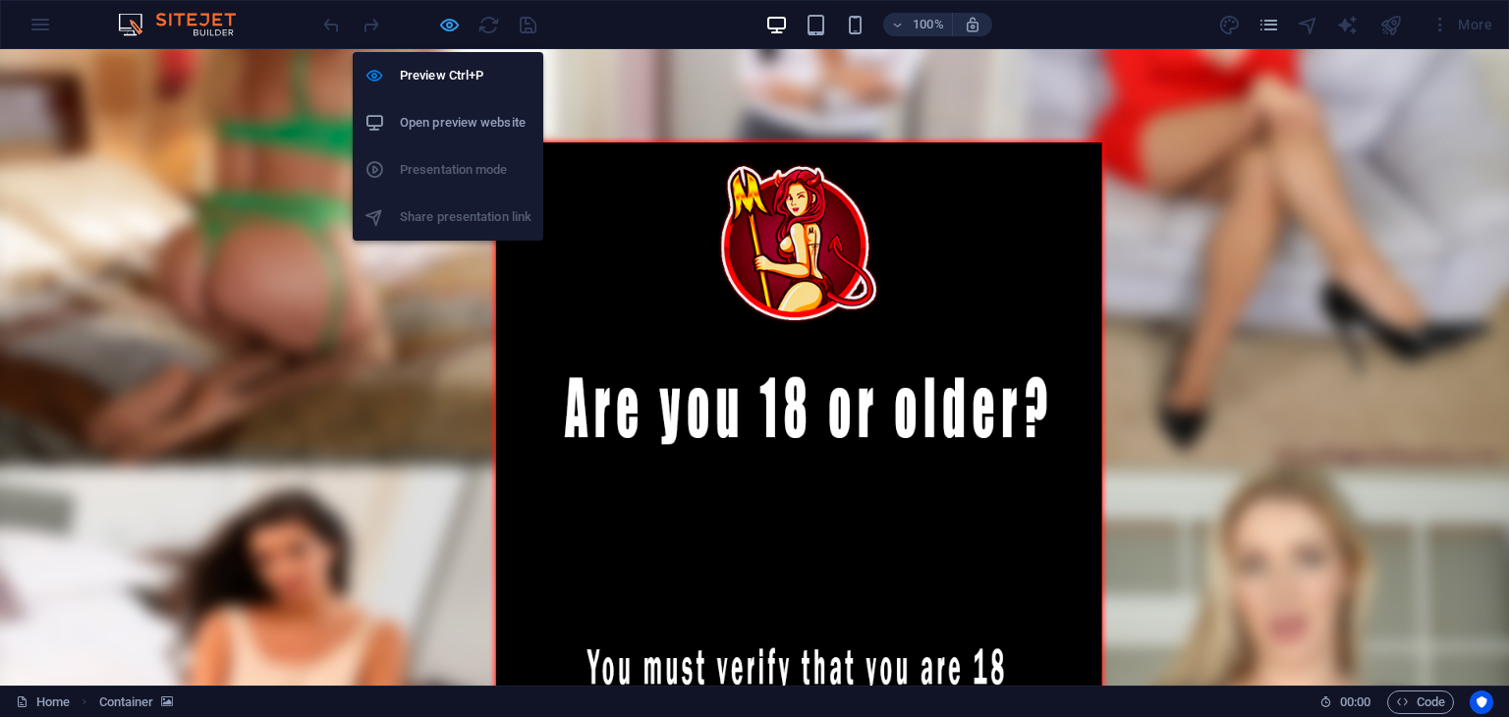
click at [438, 23] on icon "button" at bounding box center [449, 25] width 23 height 23
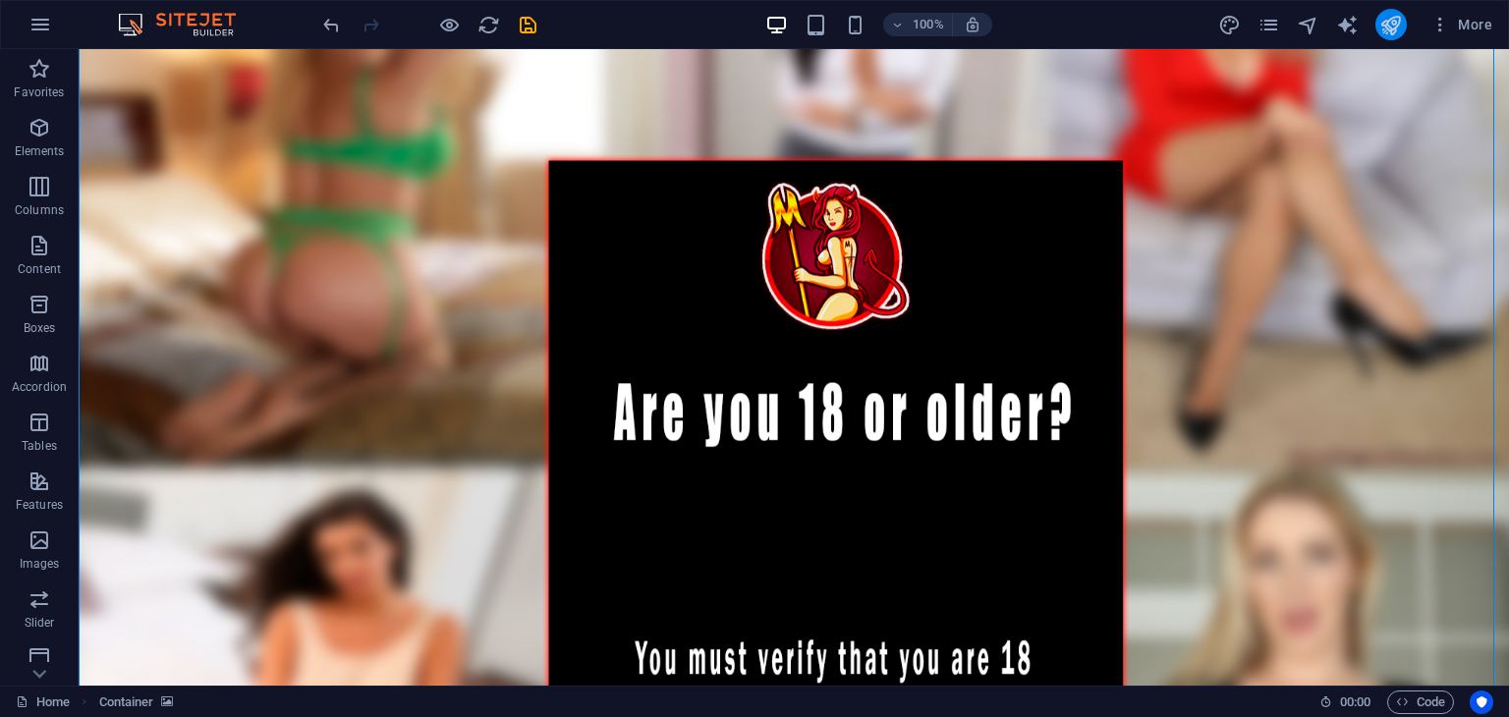
click at [1402, 15] on icon "publish" at bounding box center [1390, 25] width 23 height 23
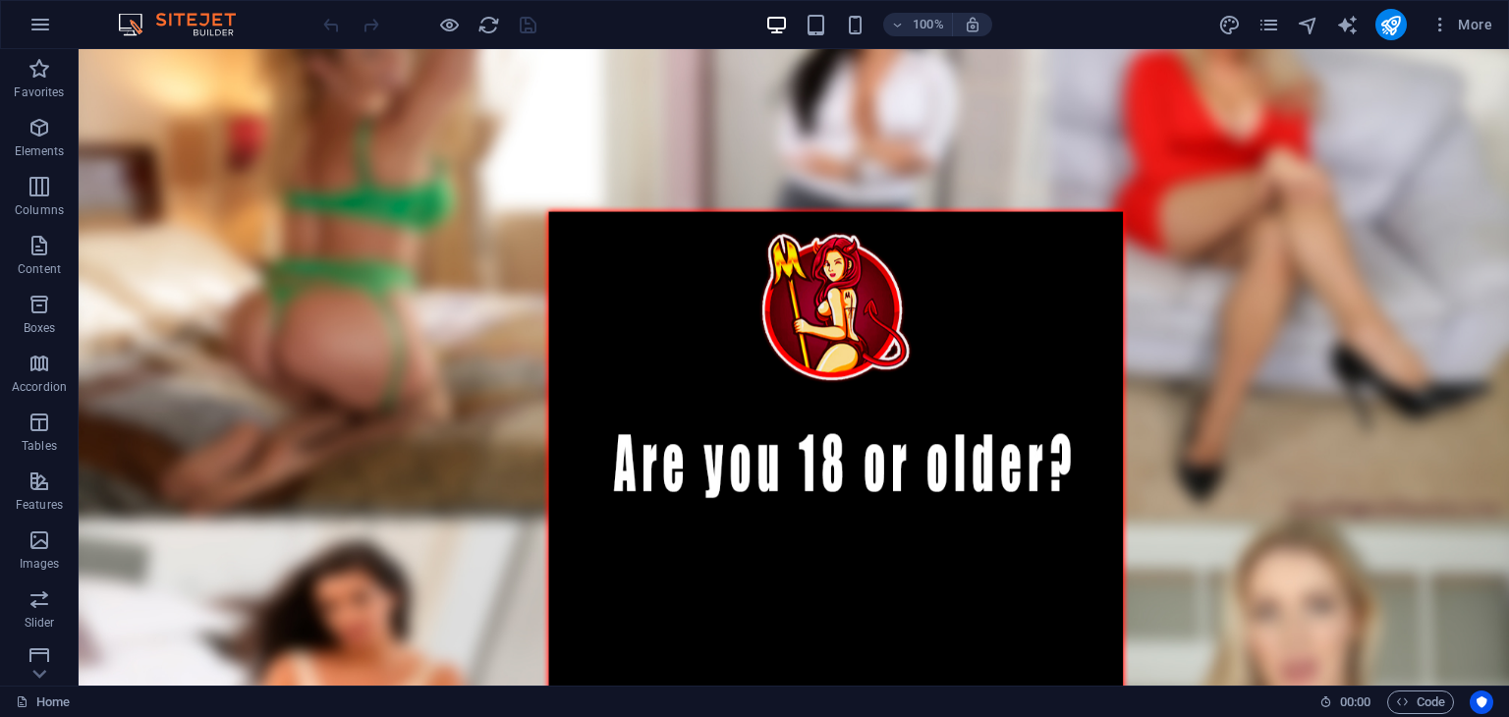
click at [785, 565] on figure at bounding box center [794, 540] width 1431 height 983
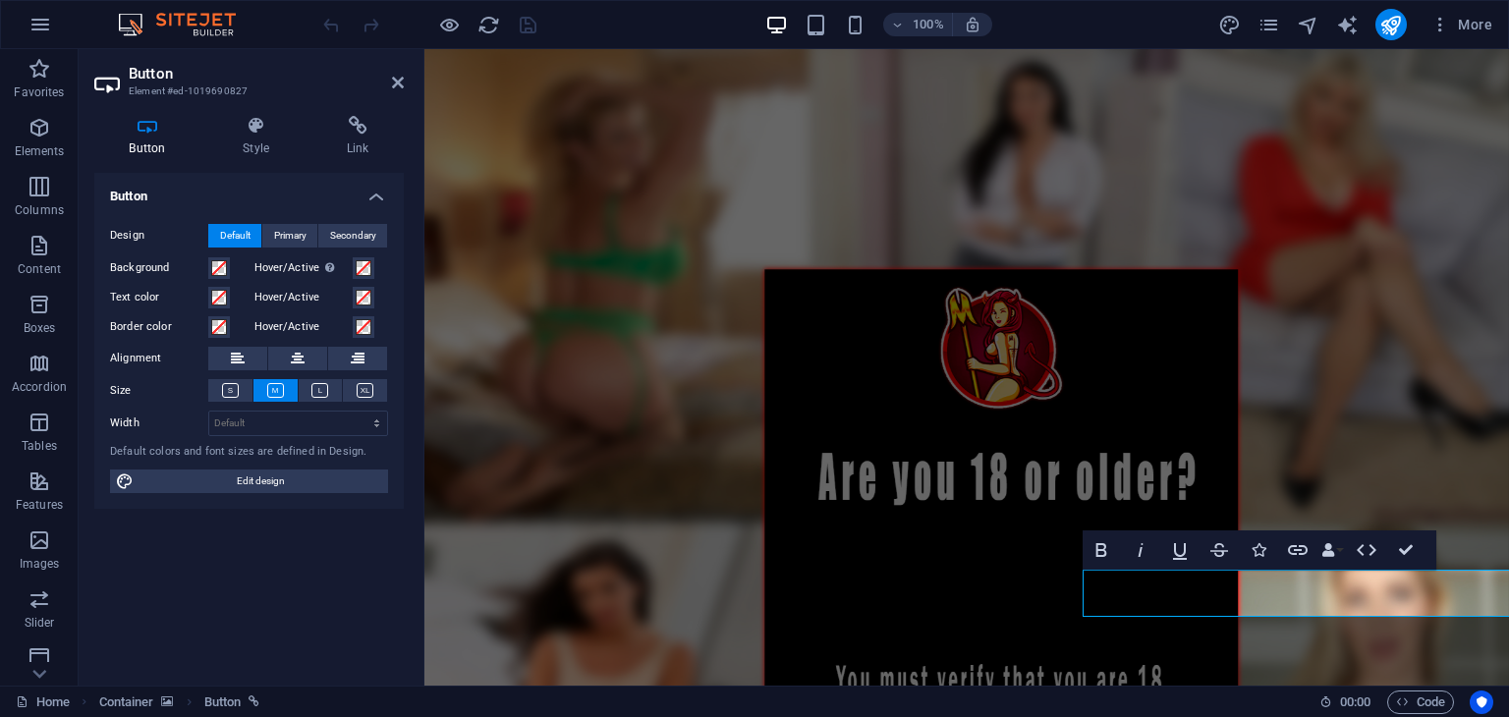
click at [266, 158] on div "Button Style Link Button Design Default Primary Secondary Background Hover/Acti…" at bounding box center [248, 393] width 309 height 554
click at [249, 477] on span "Edit design" at bounding box center [261, 482] width 243 height 24
click at [238, 130] on icon at bounding box center [256, 126] width 96 height 20
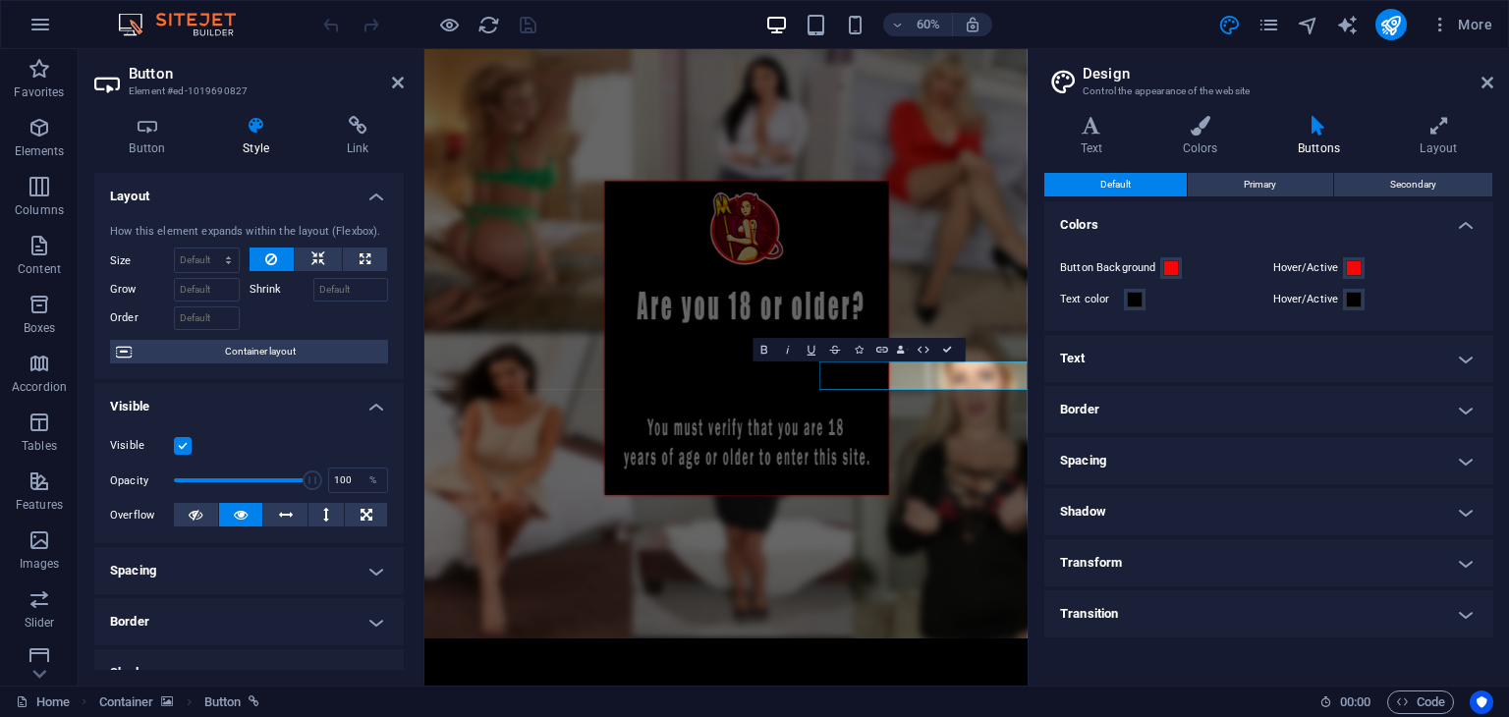
scroll to position [332, 0]
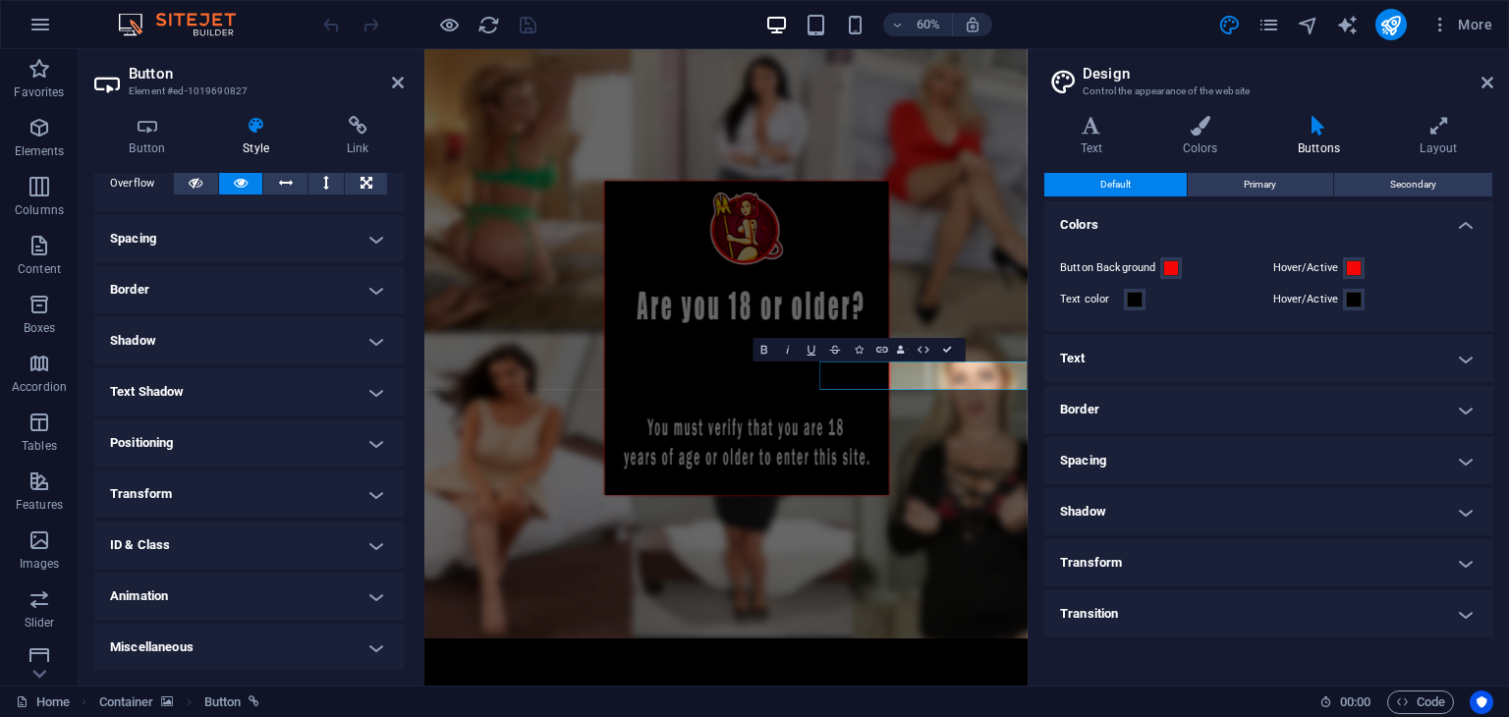
click at [205, 484] on h4 "Transform" at bounding box center [248, 494] width 309 height 47
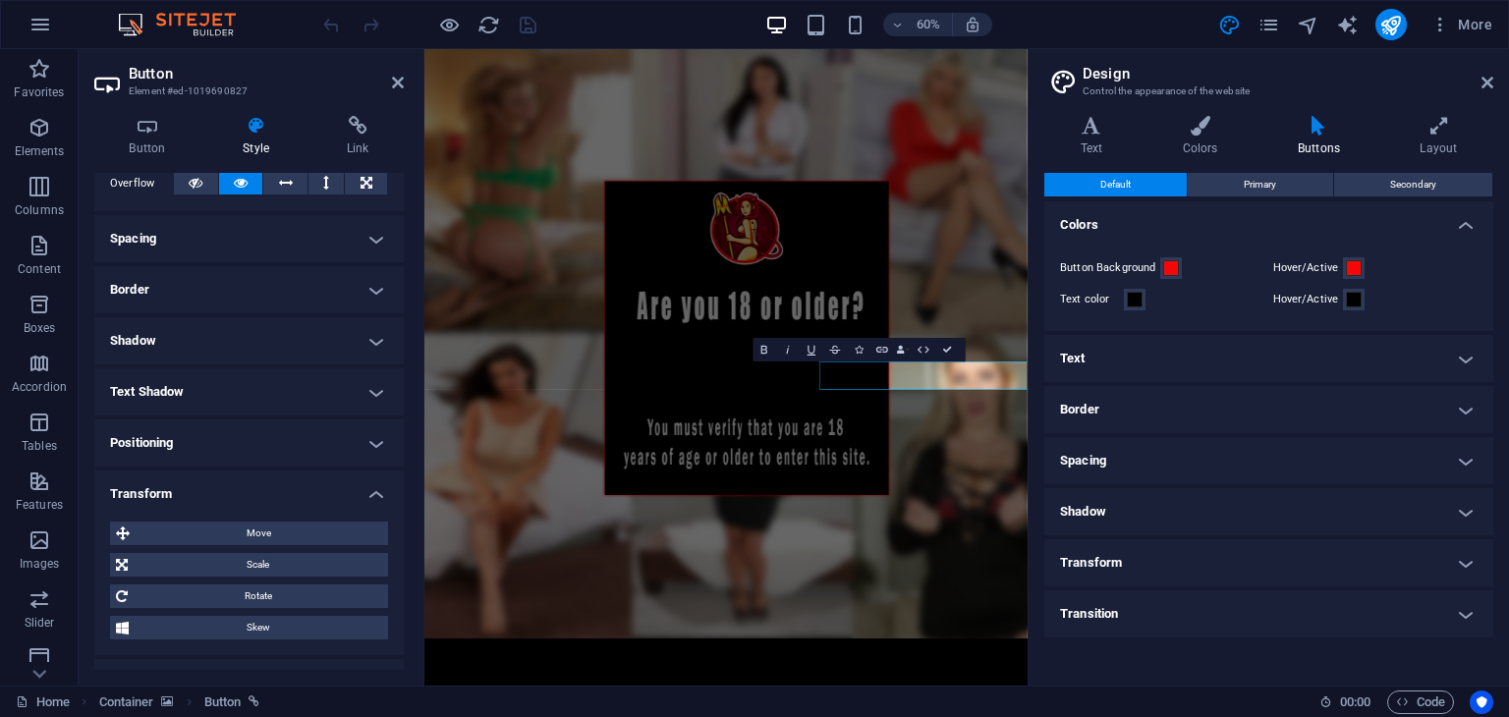
click at [205, 484] on h4 "Transform" at bounding box center [248, 488] width 309 height 35
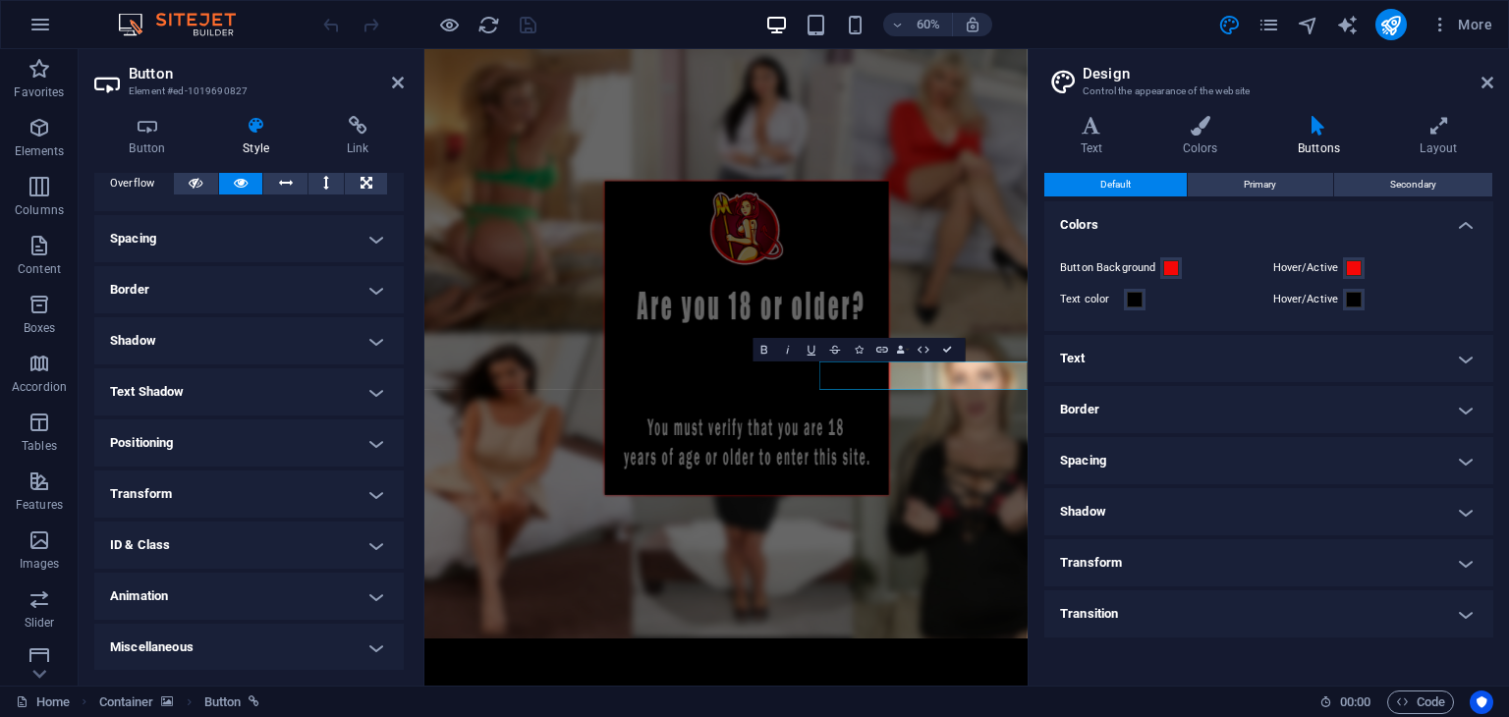
click at [205, 442] on h4 "Positioning" at bounding box center [248, 443] width 309 height 47
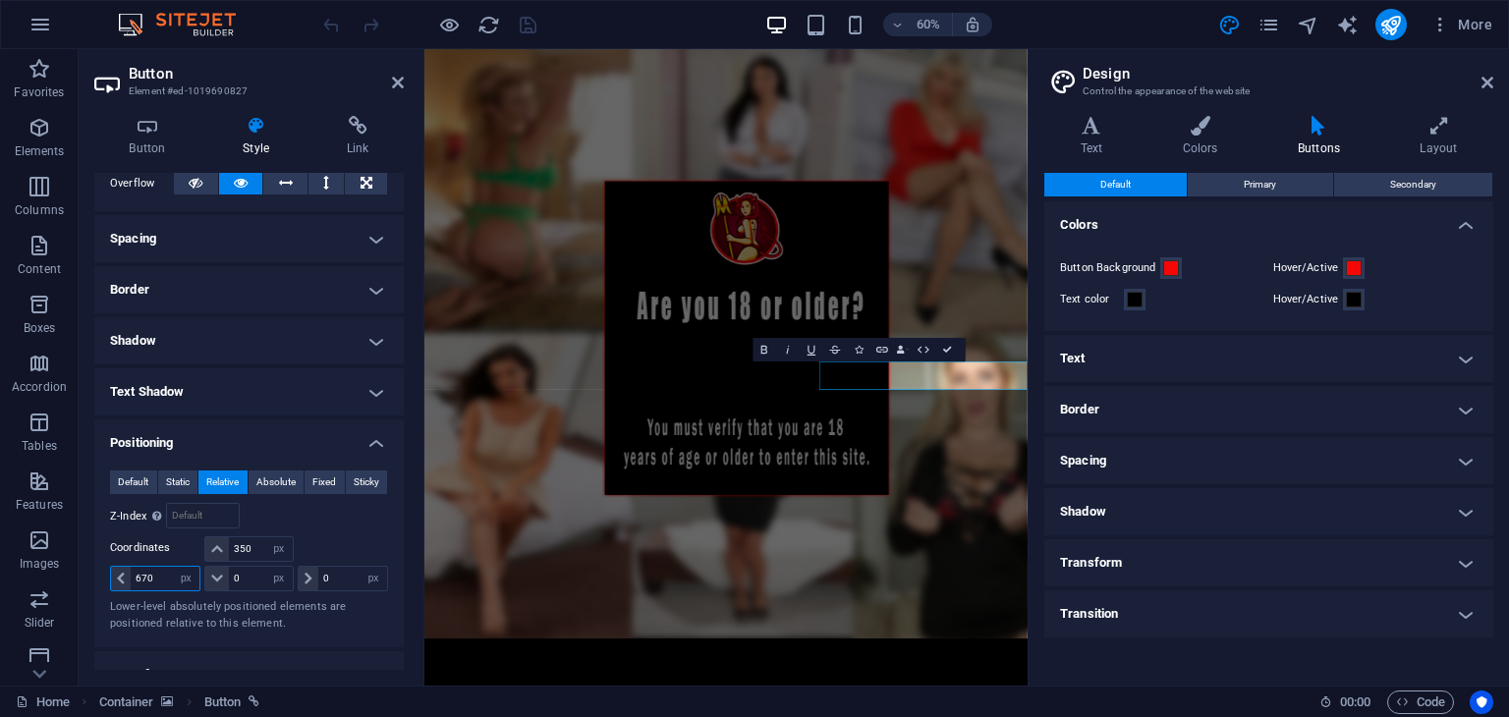
click at [161, 577] on input "670" at bounding box center [165, 579] width 69 height 24
type input "680"
click at [1205, 177] on figure at bounding box center [926, 540] width 1005 height 983
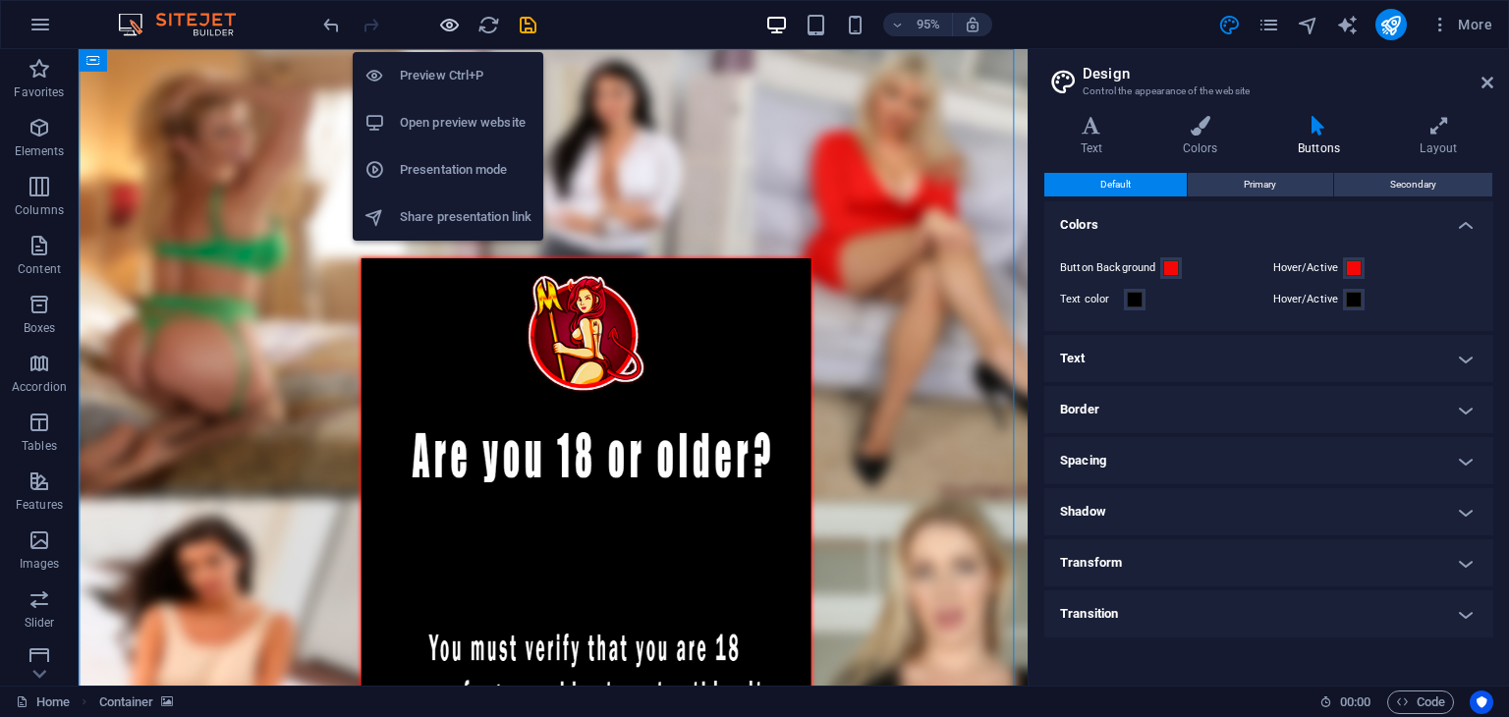
click at [448, 23] on icon "button" at bounding box center [449, 25] width 23 height 23
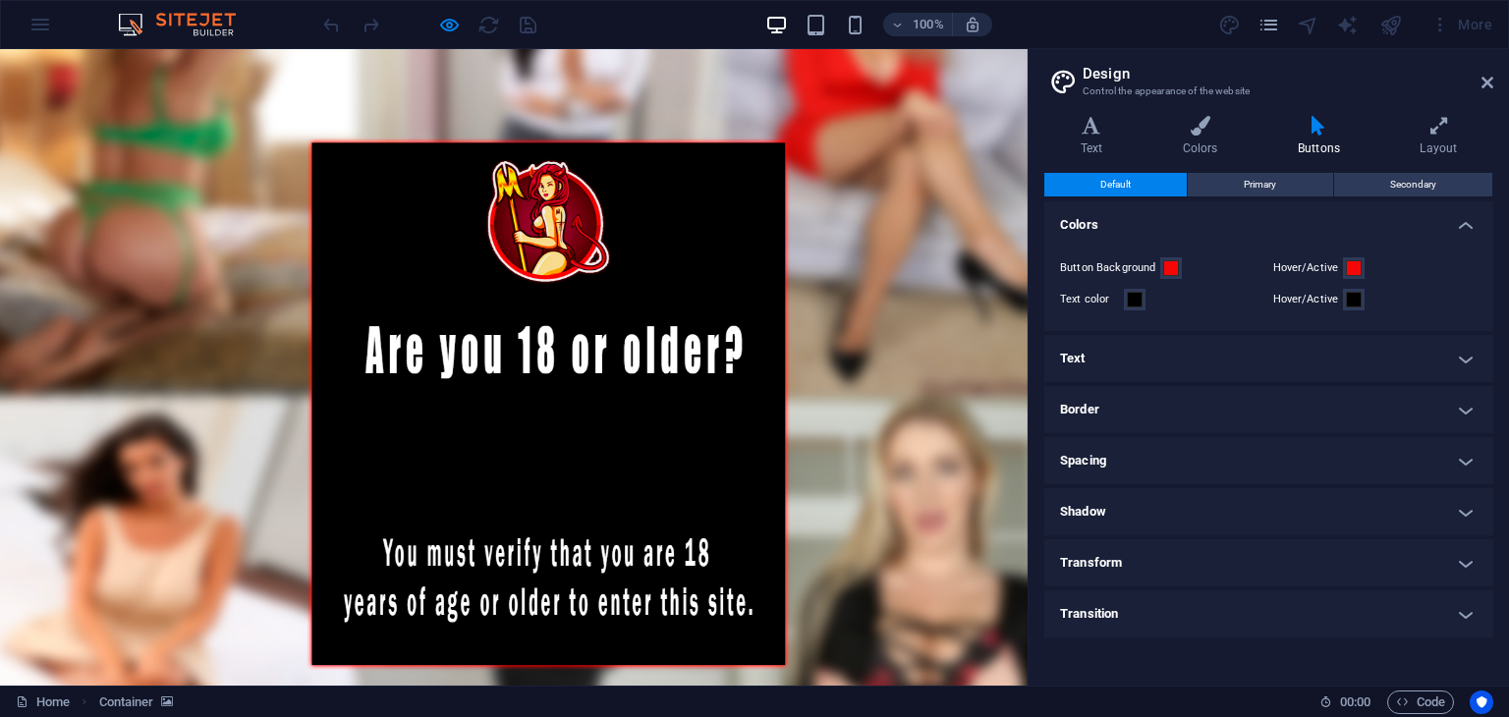
scroll to position [197, 0]
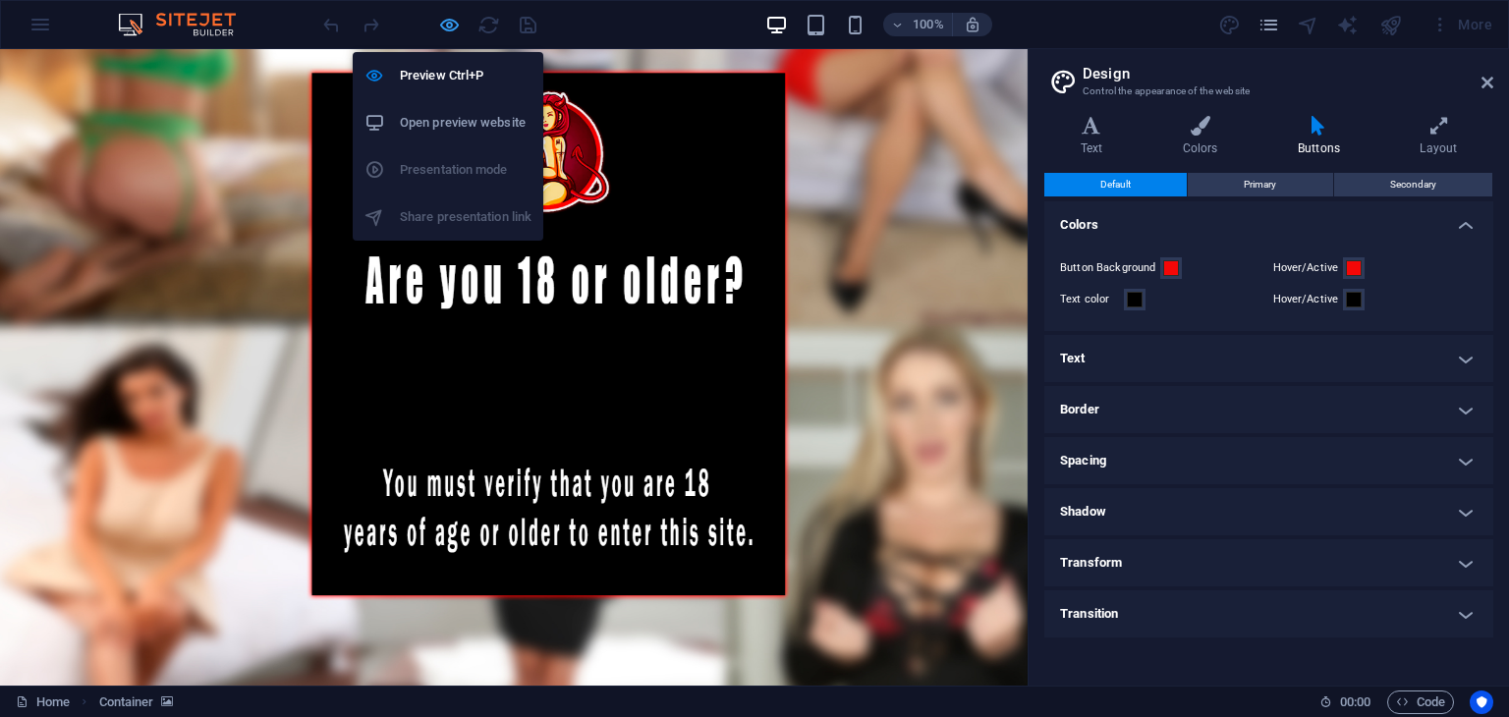
click at [460, 26] on icon "button" at bounding box center [449, 25] width 23 height 23
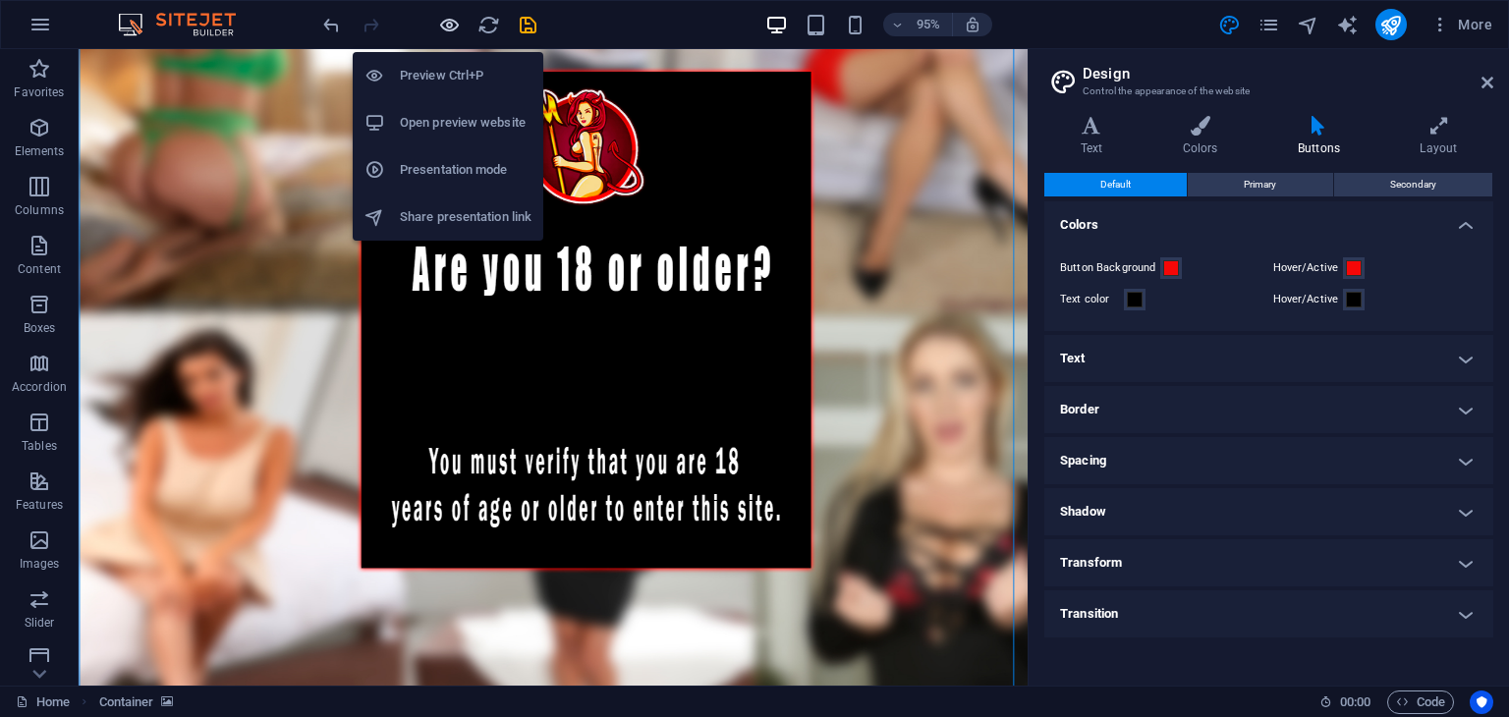
click at [460, 26] on icon "button" at bounding box center [449, 25] width 23 height 23
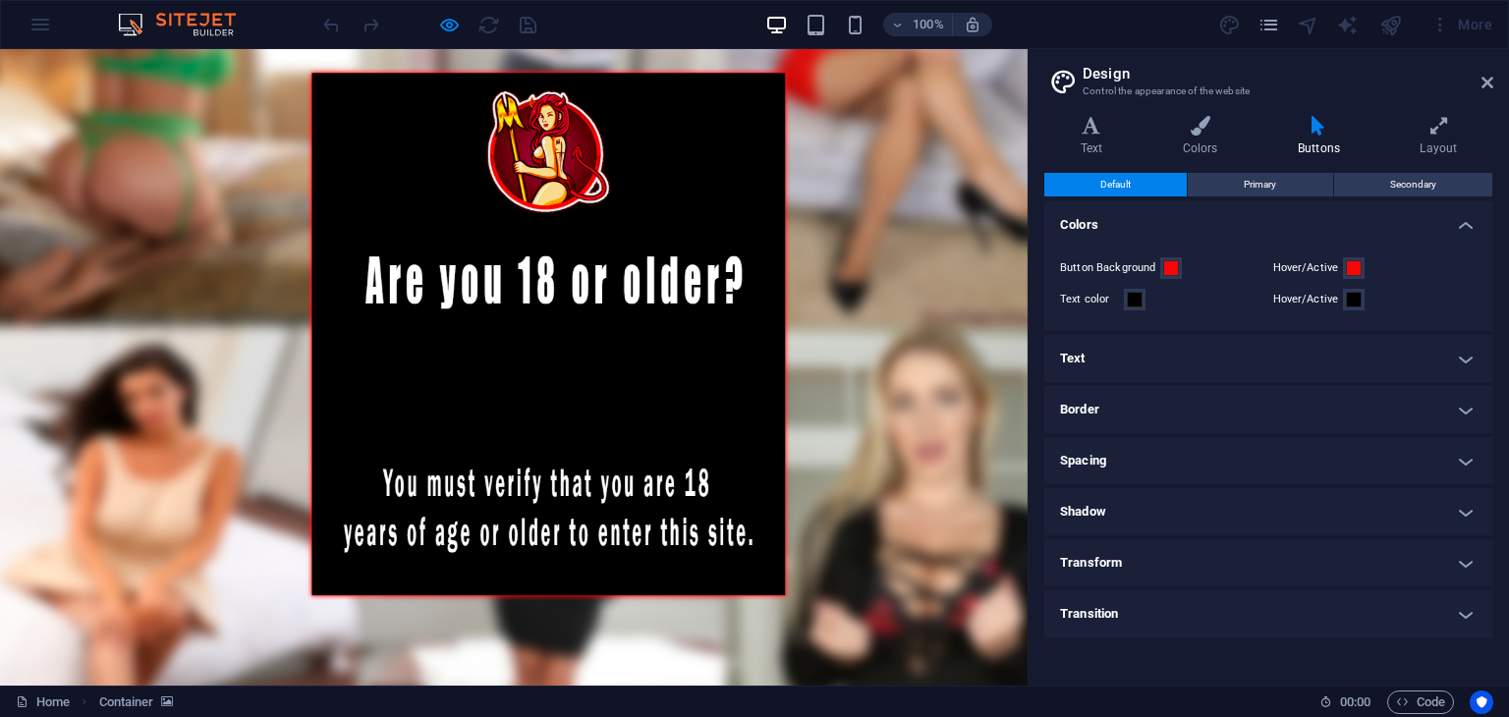
click at [1478, 83] on header "Design Control the appearance of the website" at bounding box center [1270, 74] width 445 height 51
click at [1489, 84] on icon at bounding box center [1488, 83] width 12 height 16
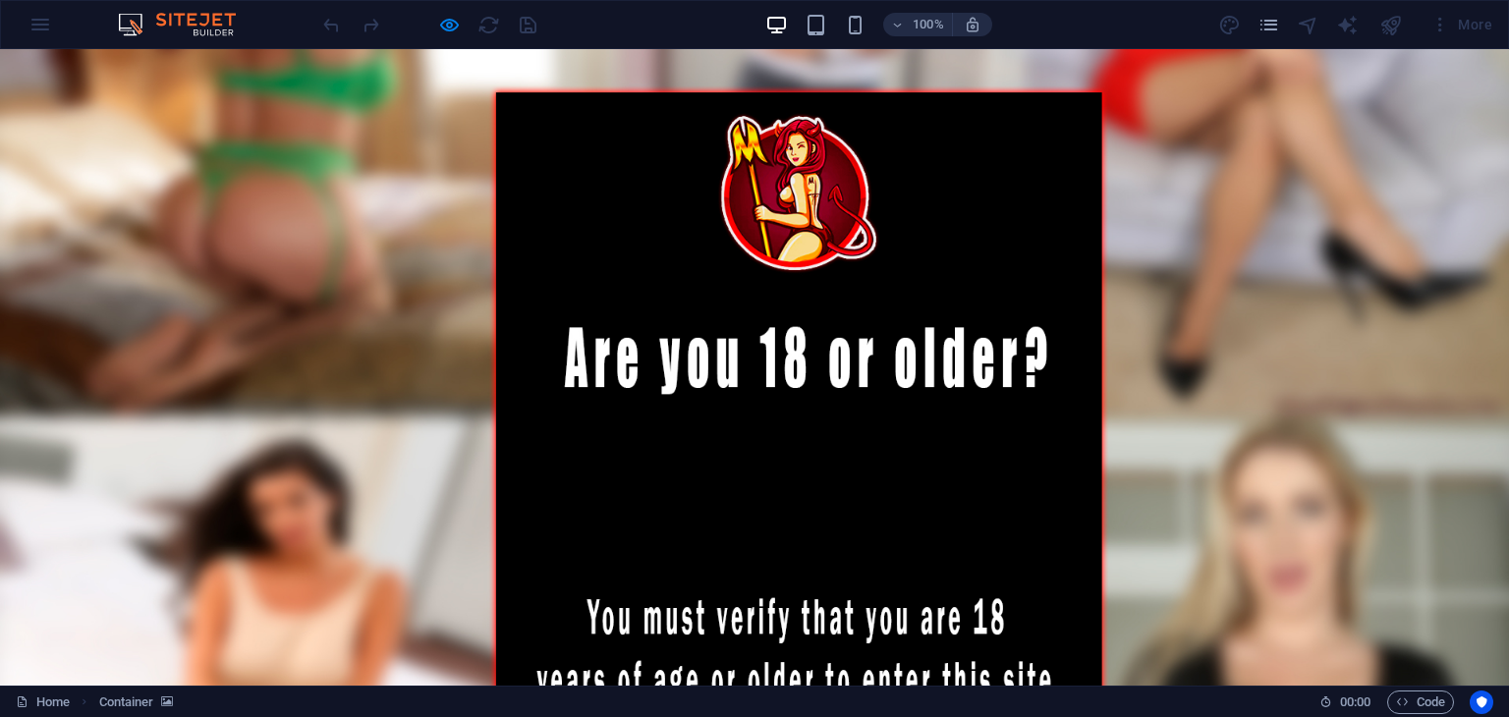
scroll to position [0, 0]
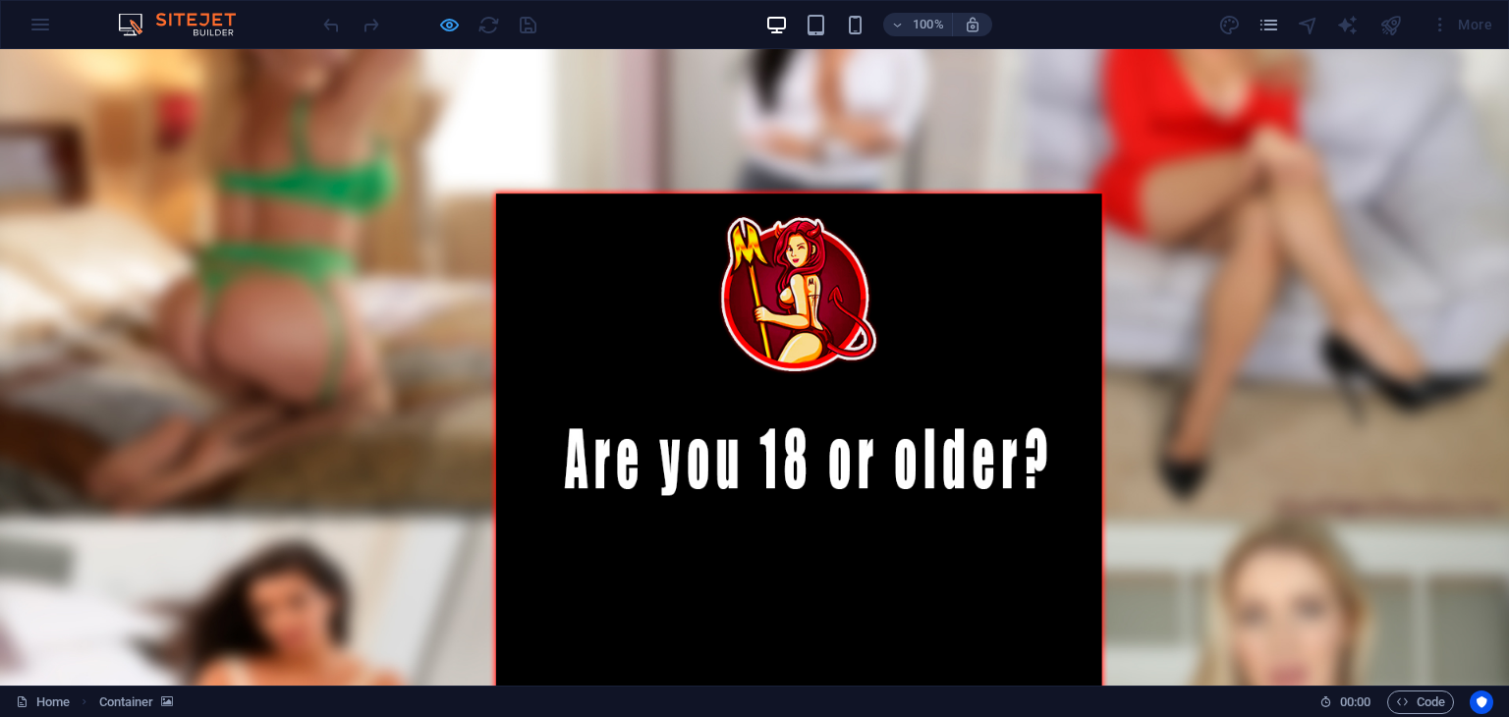
click at [448, 26] on icon "button" at bounding box center [449, 25] width 23 height 23
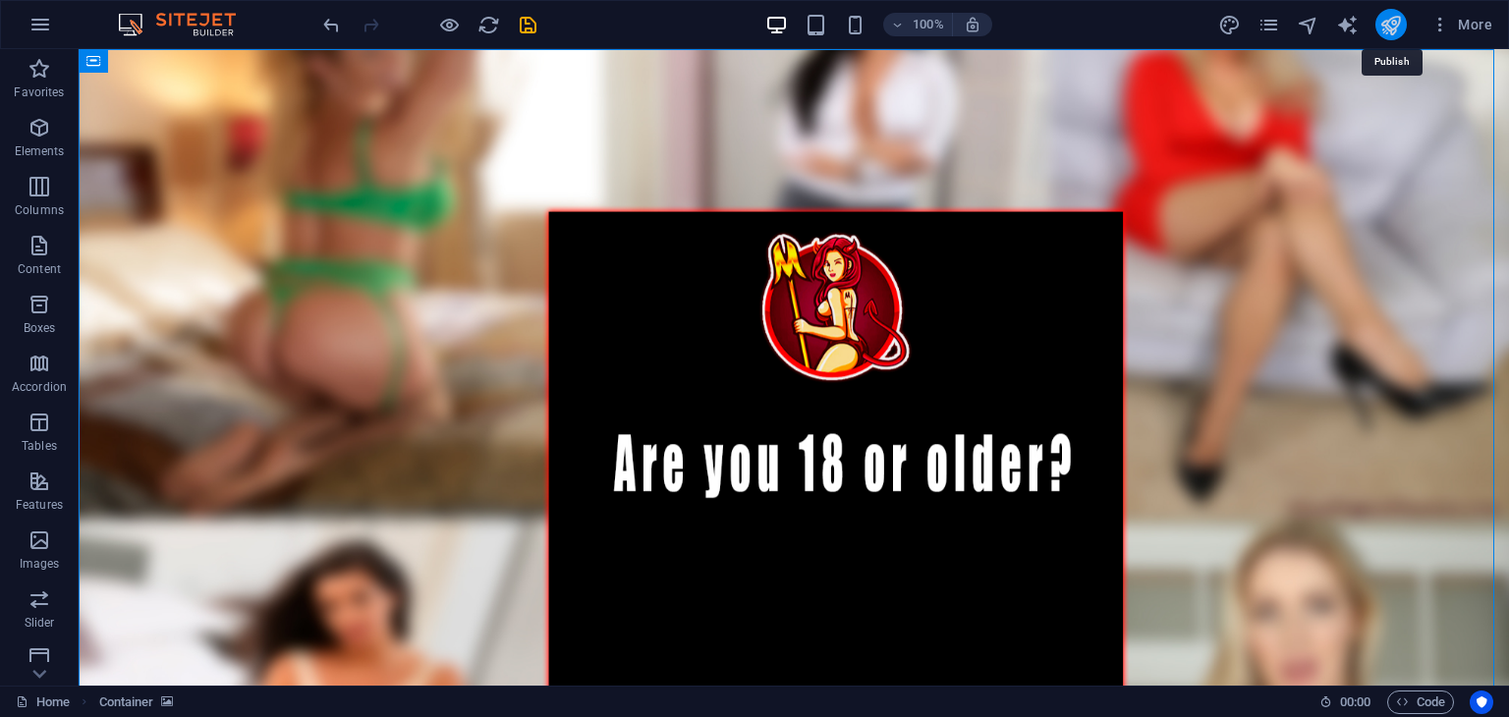
click at [1388, 19] on icon "publish" at bounding box center [1390, 25] width 23 height 23
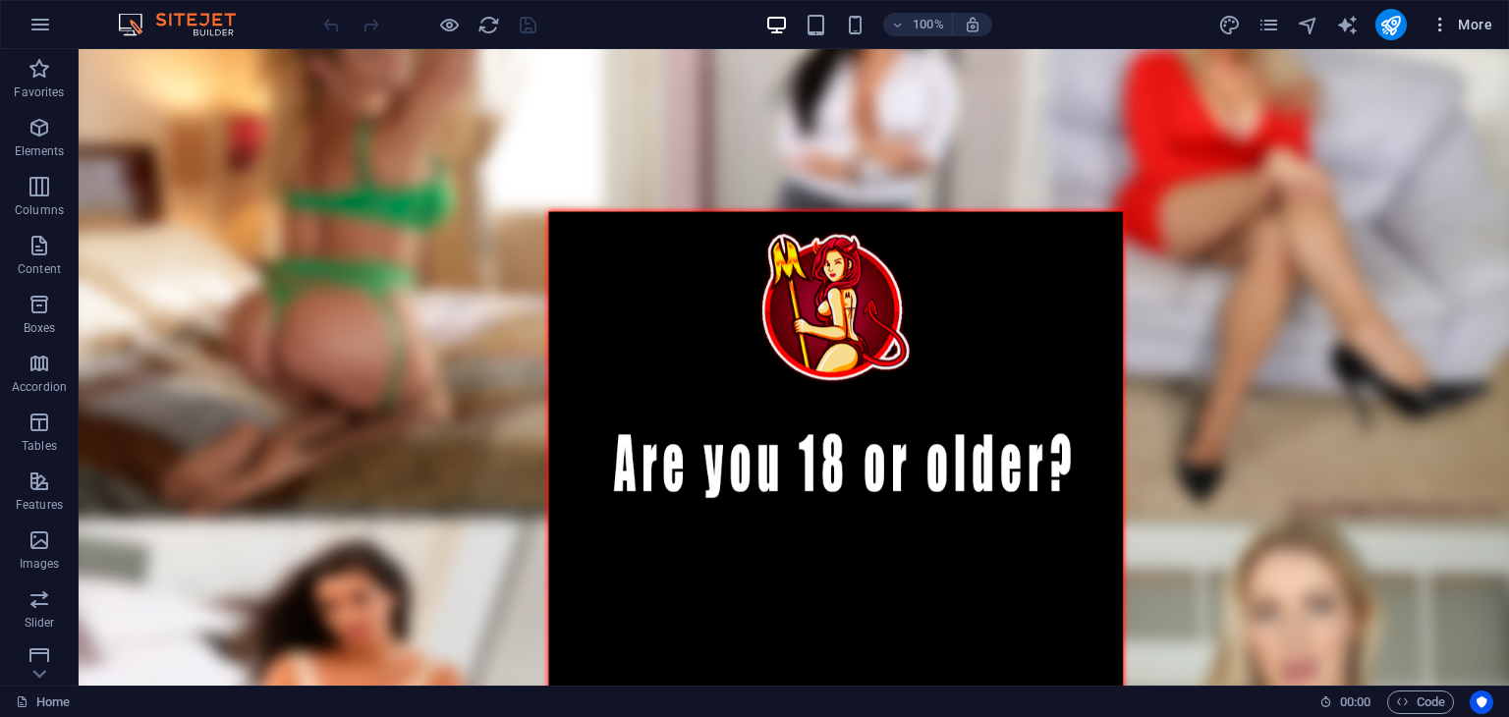
click at [1476, 17] on span "More" at bounding box center [1462, 25] width 62 height 20
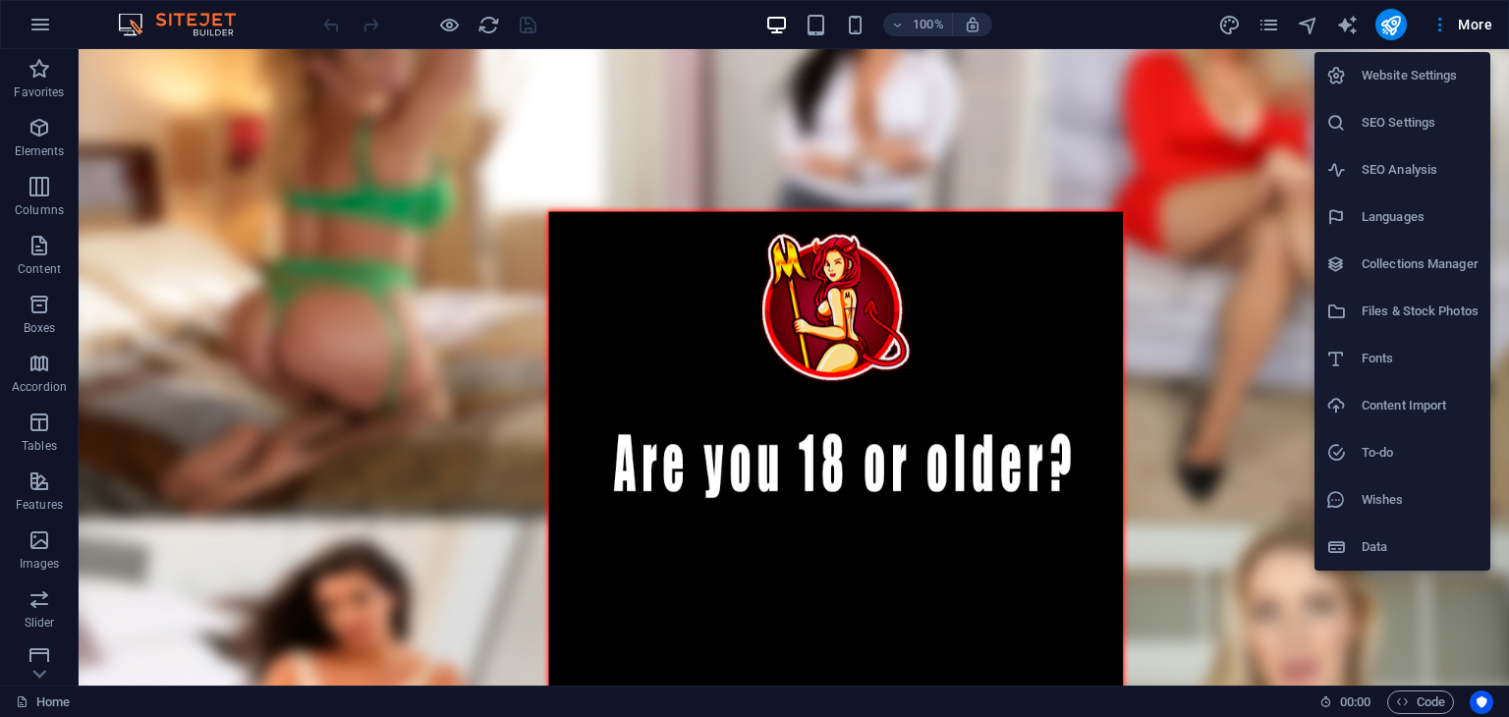
drag, startPoint x: 1425, startPoint y: 89, endPoint x: 1419, endPoint y: 119, distance: 30.1
click at [1419, 119] on ul "Website Settings SEO Settings SEO Analysis Languages Collections Manager Files …" at bounding box center [1403, 311] width 176 height 519
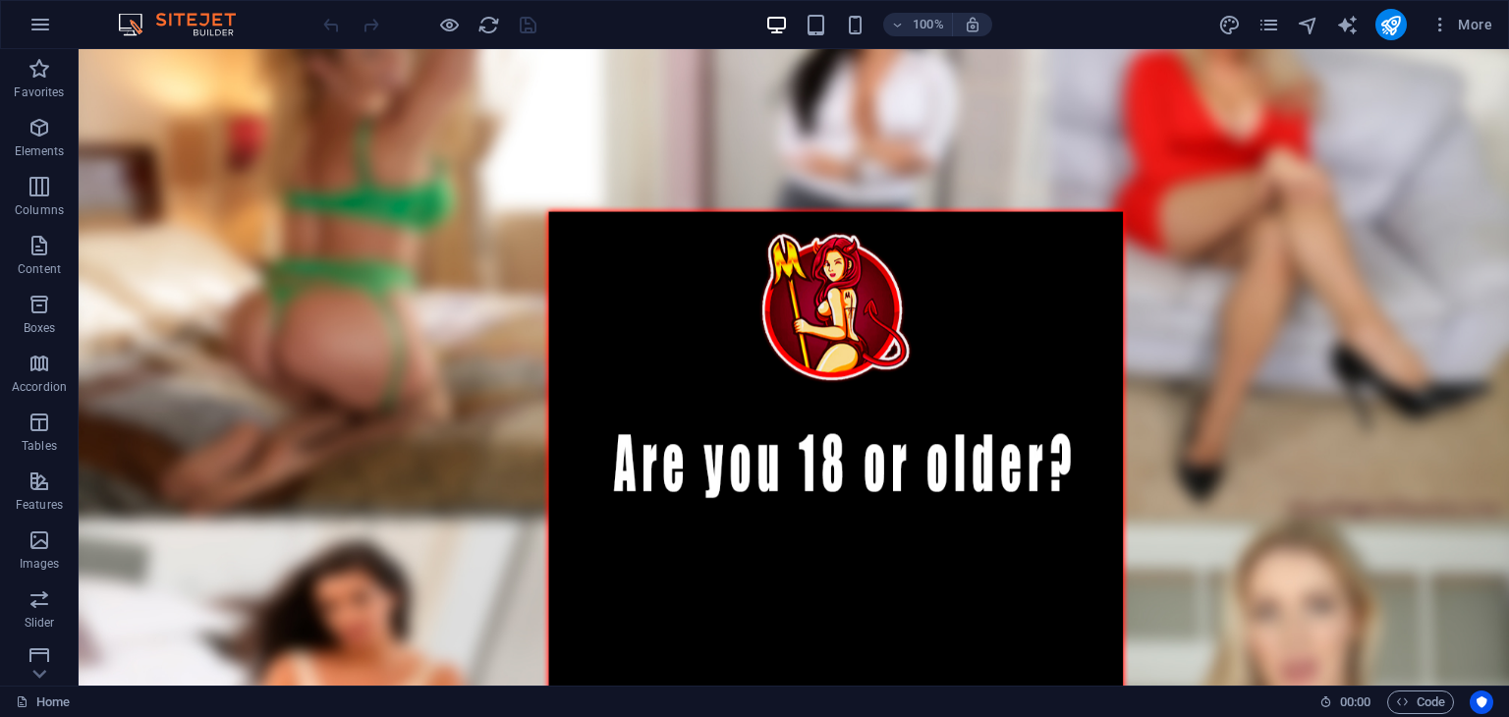
drag, startPoint x: 1497, startPoint y: 168, endPoint x: 1468, endPoint y: 64, distance: 108.2
click at [1463, 21] on span "More" at bounding box center [1462, 25] width 62 height 20
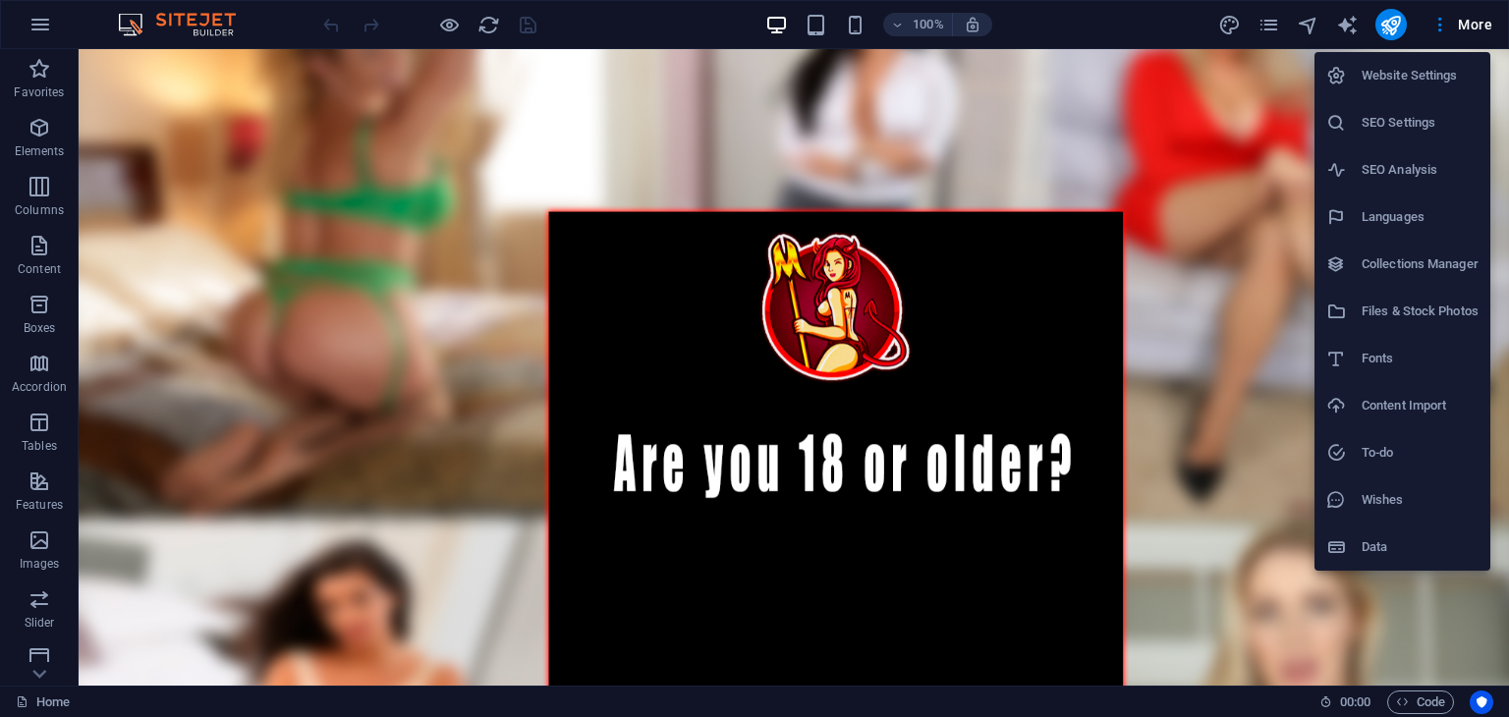
click at [1421, 78] on h6 "Website Settings" at bounding box center [1420, 76] width 117 height 24
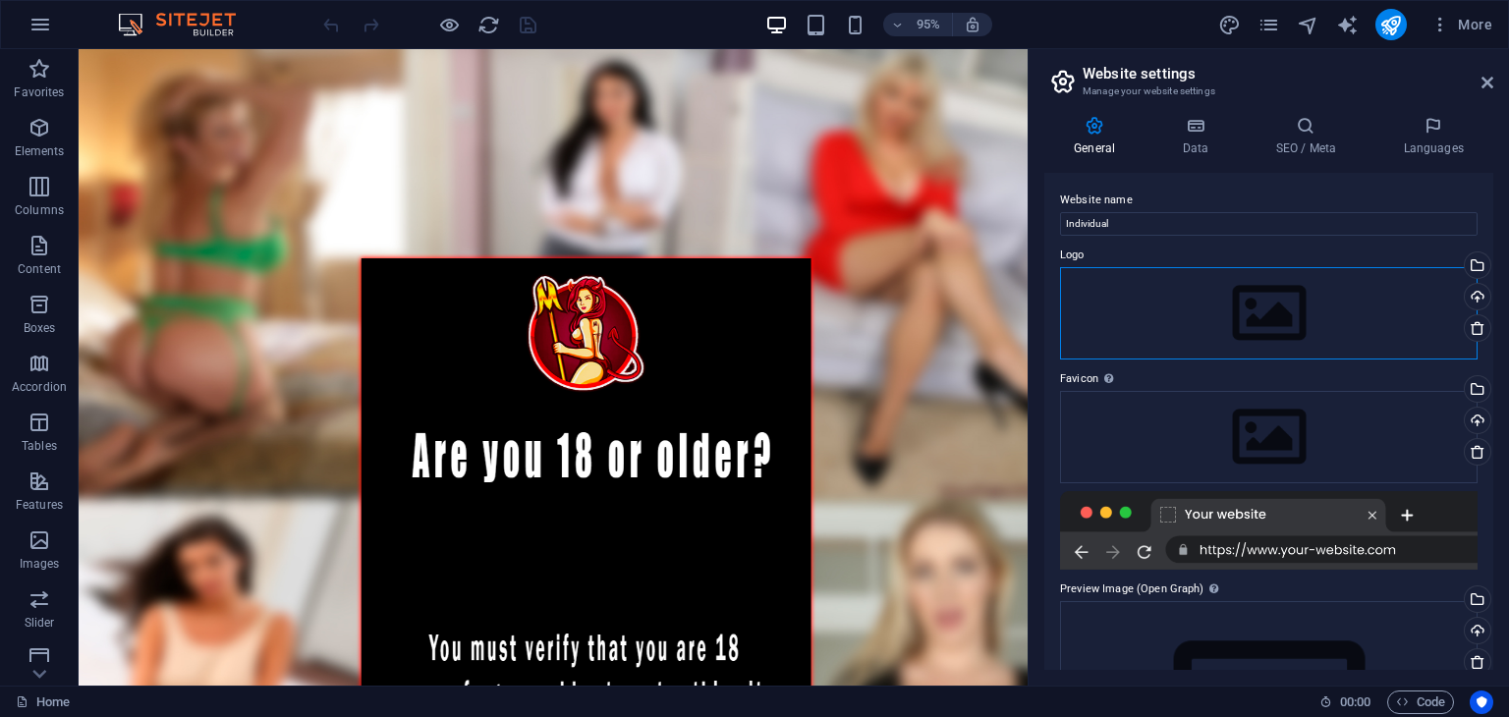
click at [1272, 297] on div "Drag files here, click to choose files or select files from Files or our free s…" at bounding box center [1269, 313] width 418 height 92
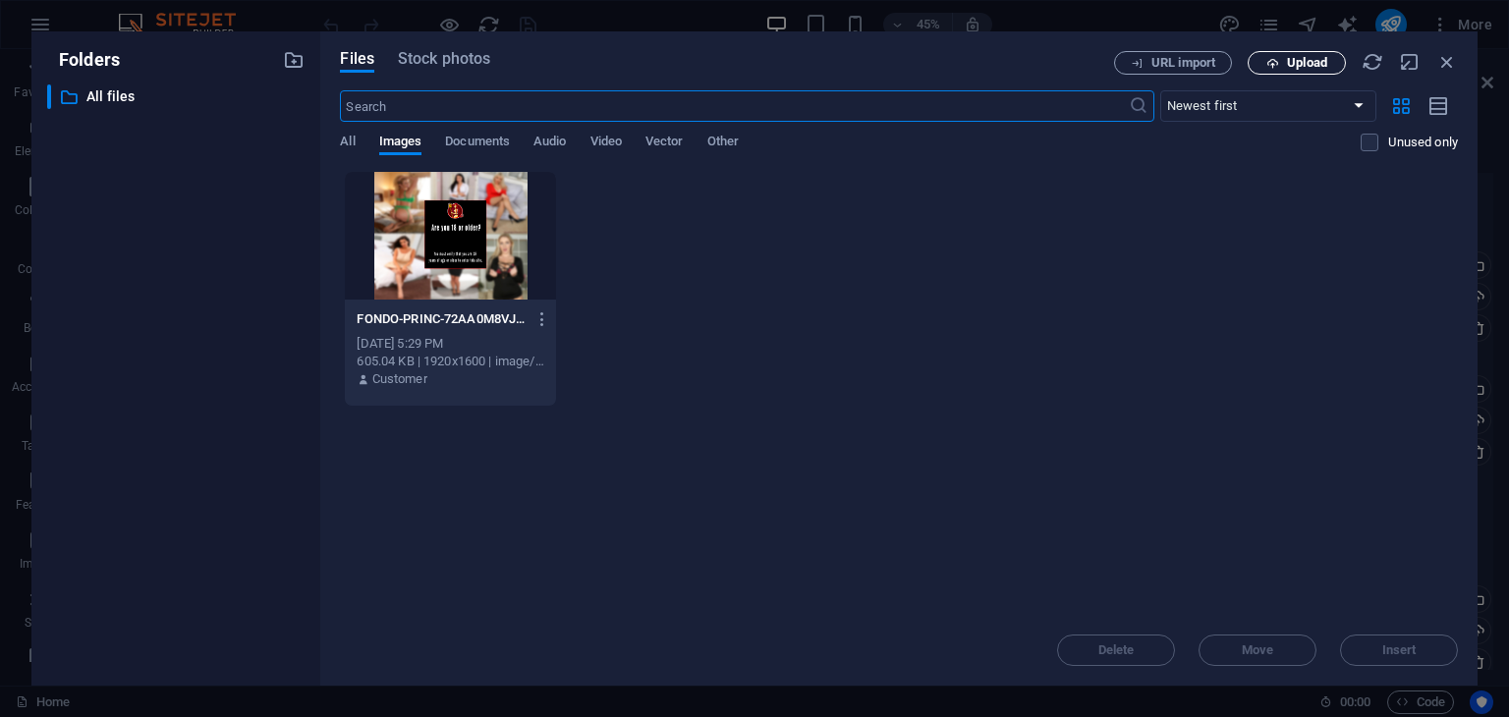
click at [1319, 69] on span "Upload" at bounding box center [1307, 63] width 40 height 12
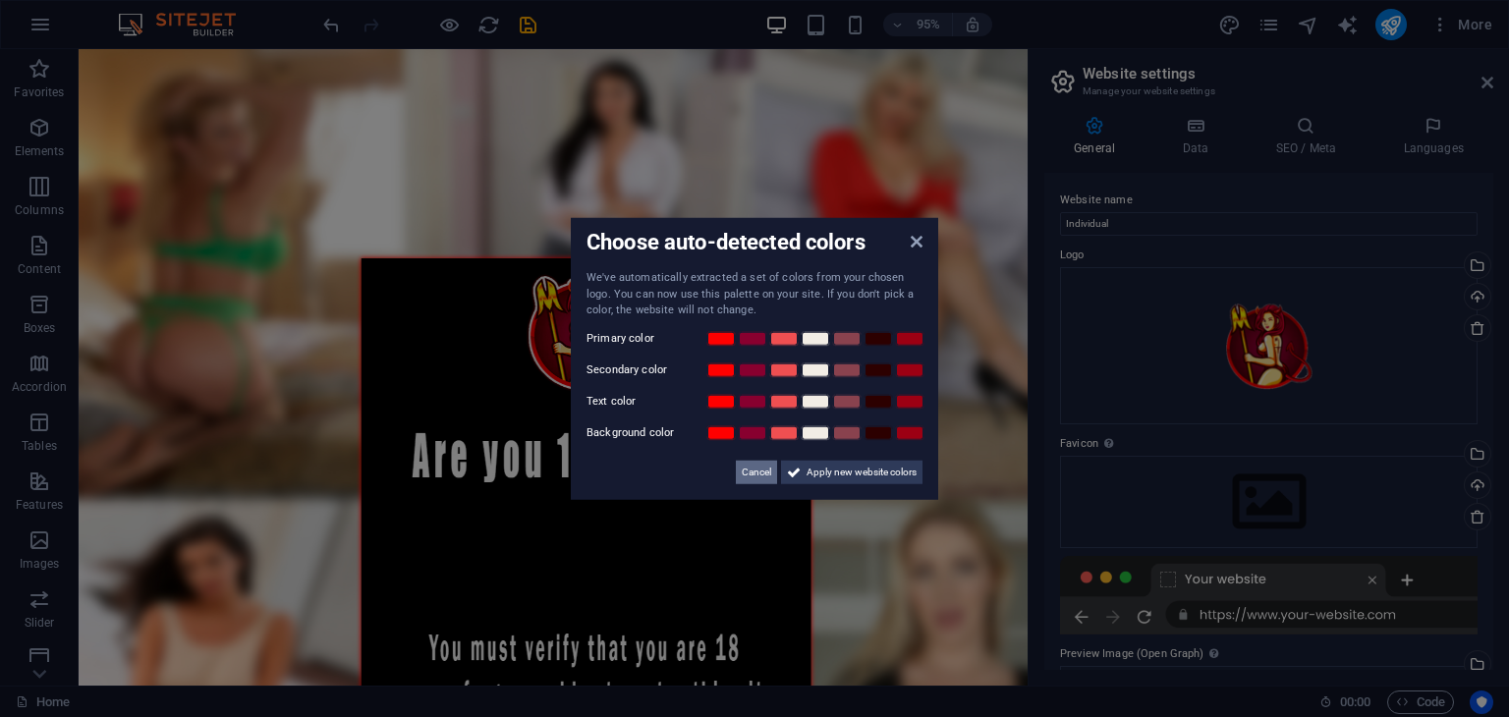
click at [755, 466] on span "Cancel" at bounding box center [756, 472] width 29 height 24
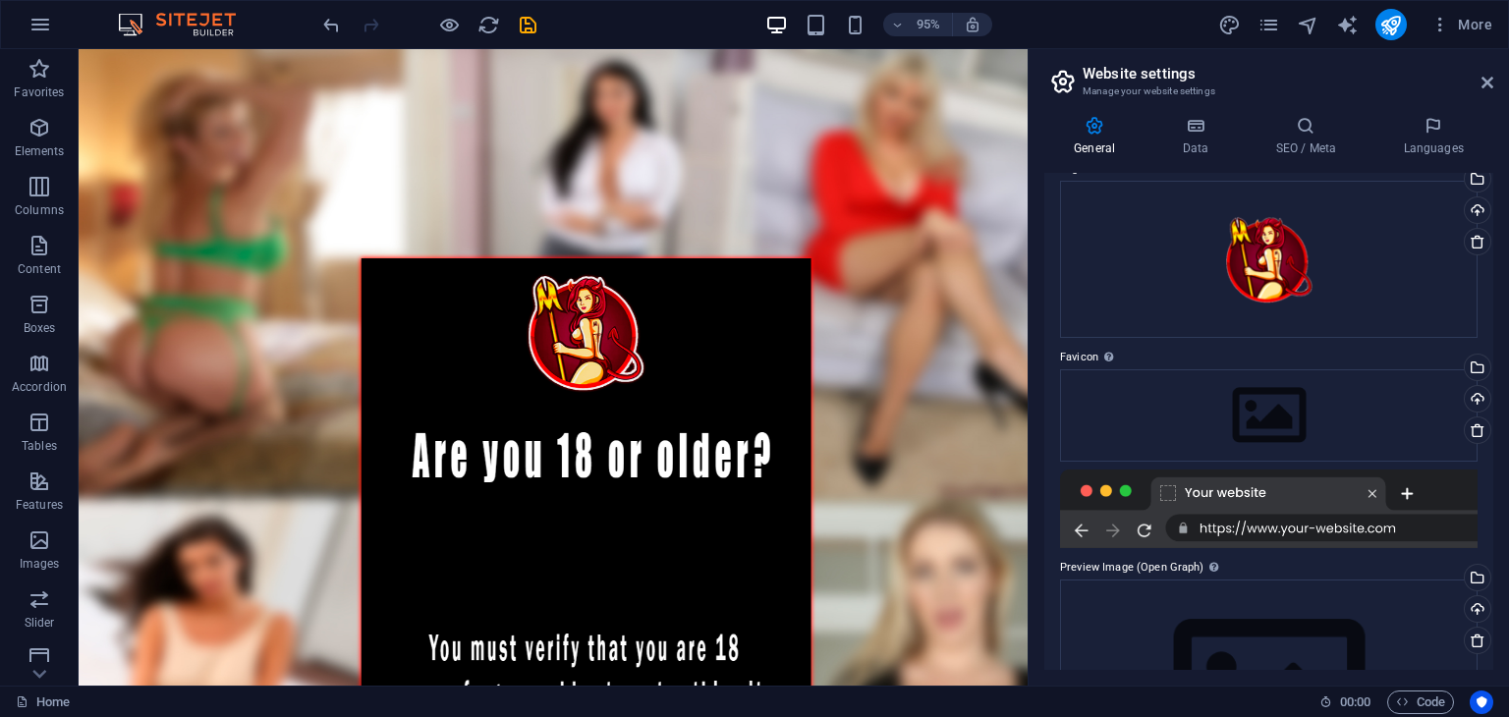
scroll to position [197, 0]
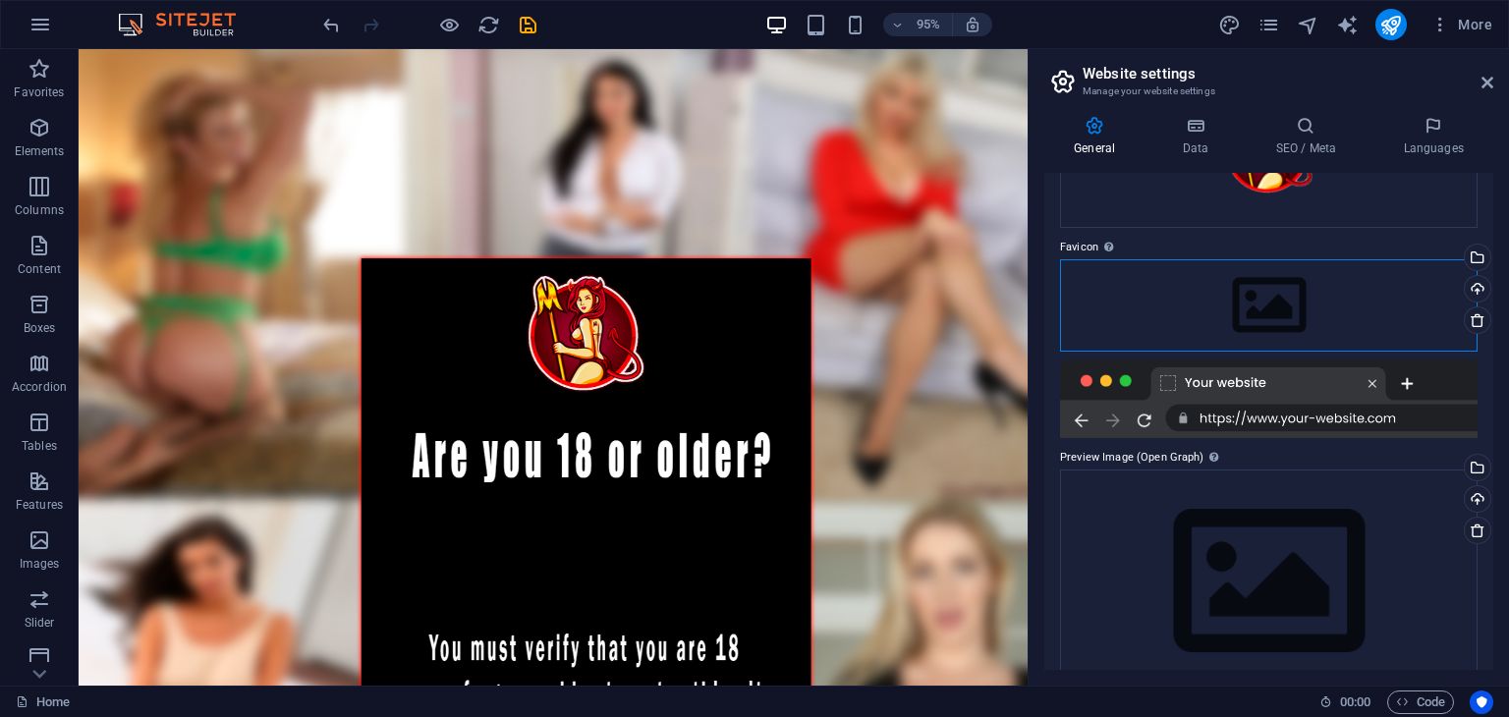
click at [1259, 315] on div "Drag files here, click to choose files or select files from Files or our free s…" at bounding box center [1269, 305] width 418 height 92
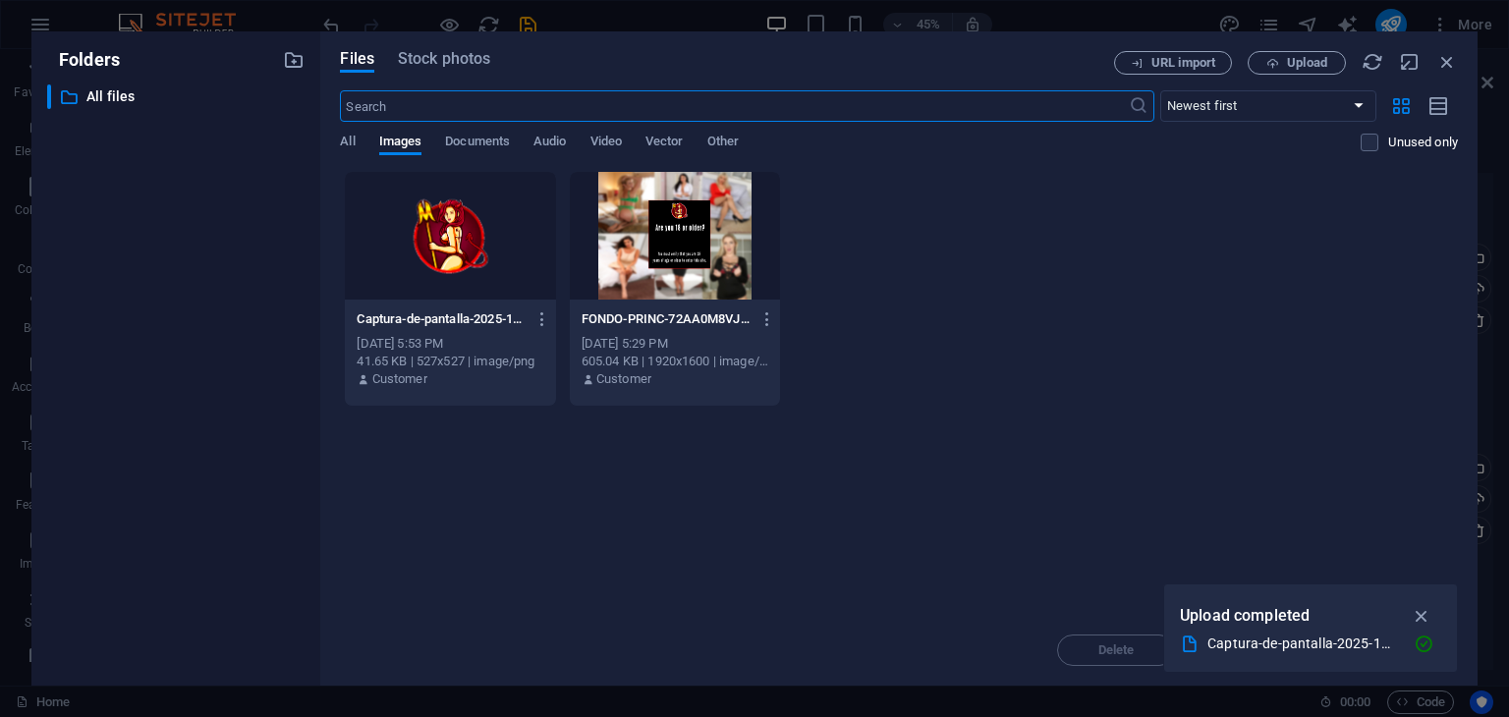
click at [411, 206] on div at bounding box center [450, 236] width 210 height 128
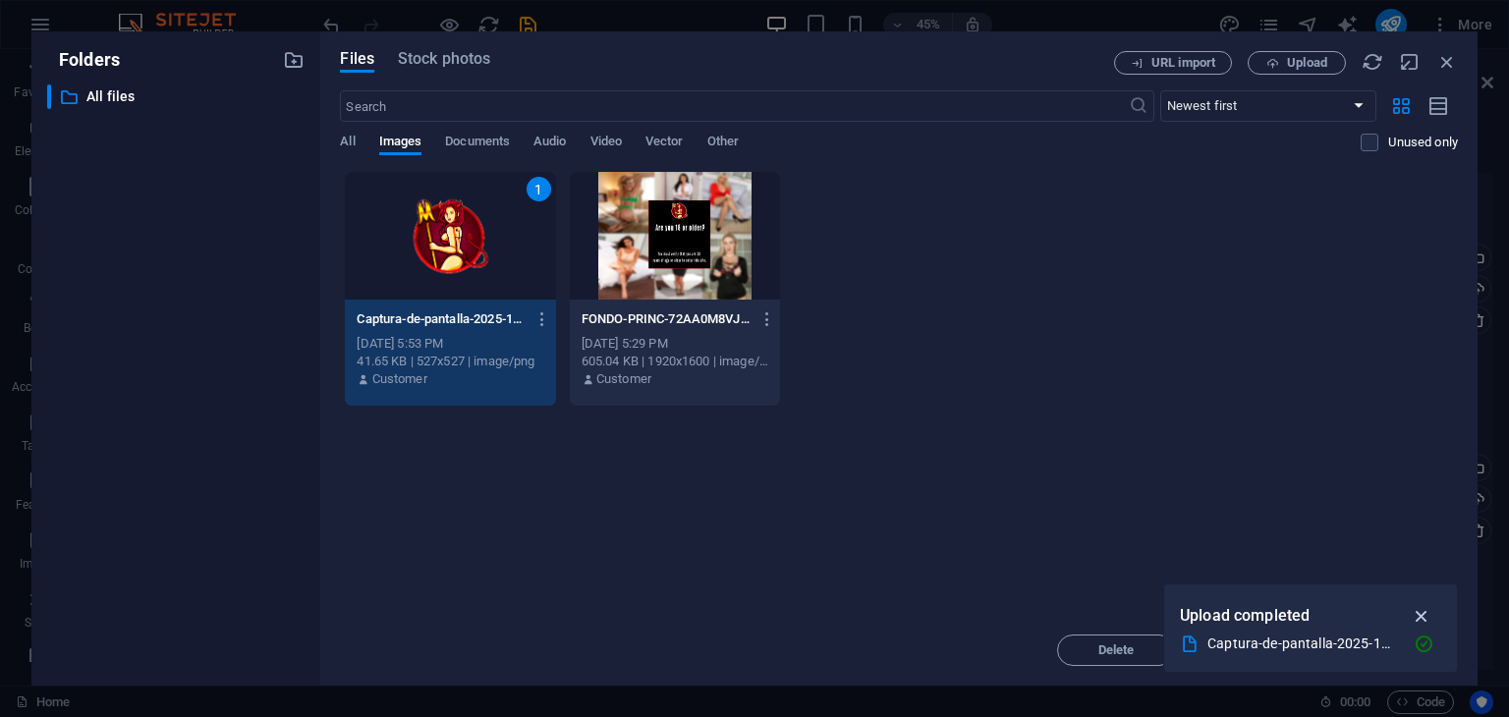
click at [1432, 611] on icon "button" at bounding box center [1422, 616] width 23 height 22
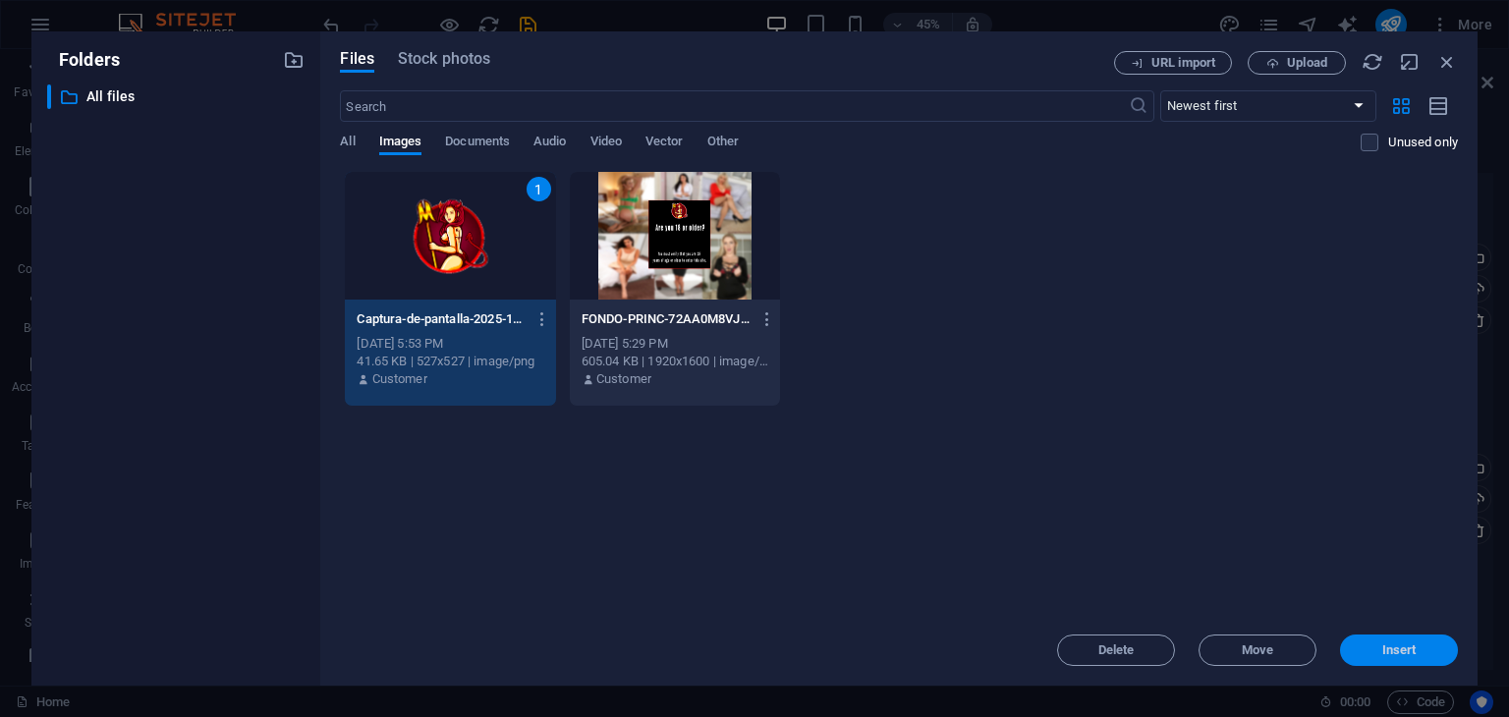
click at [1406, 653] on span "Insert" at bounding box center [1399, 651] width 34 height 12
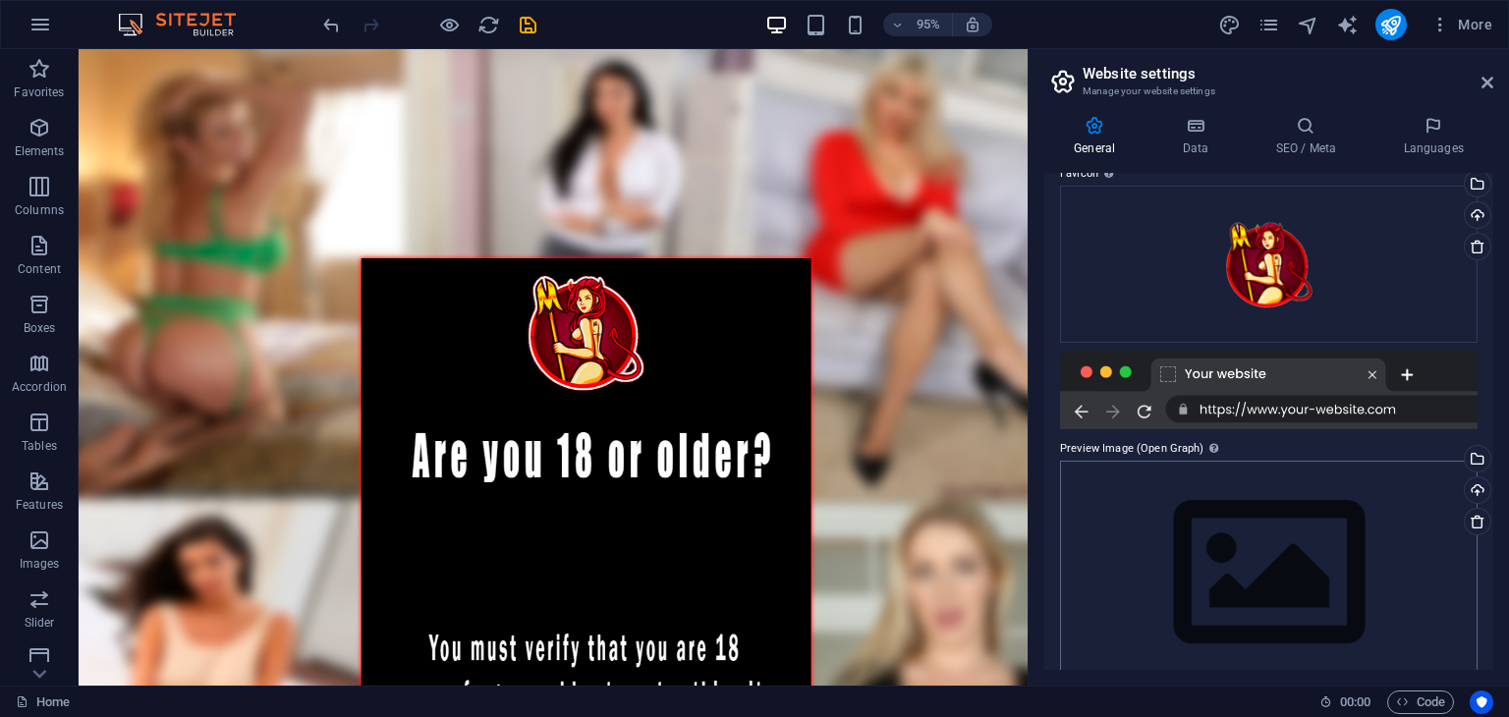
scroll to position [302, 0]
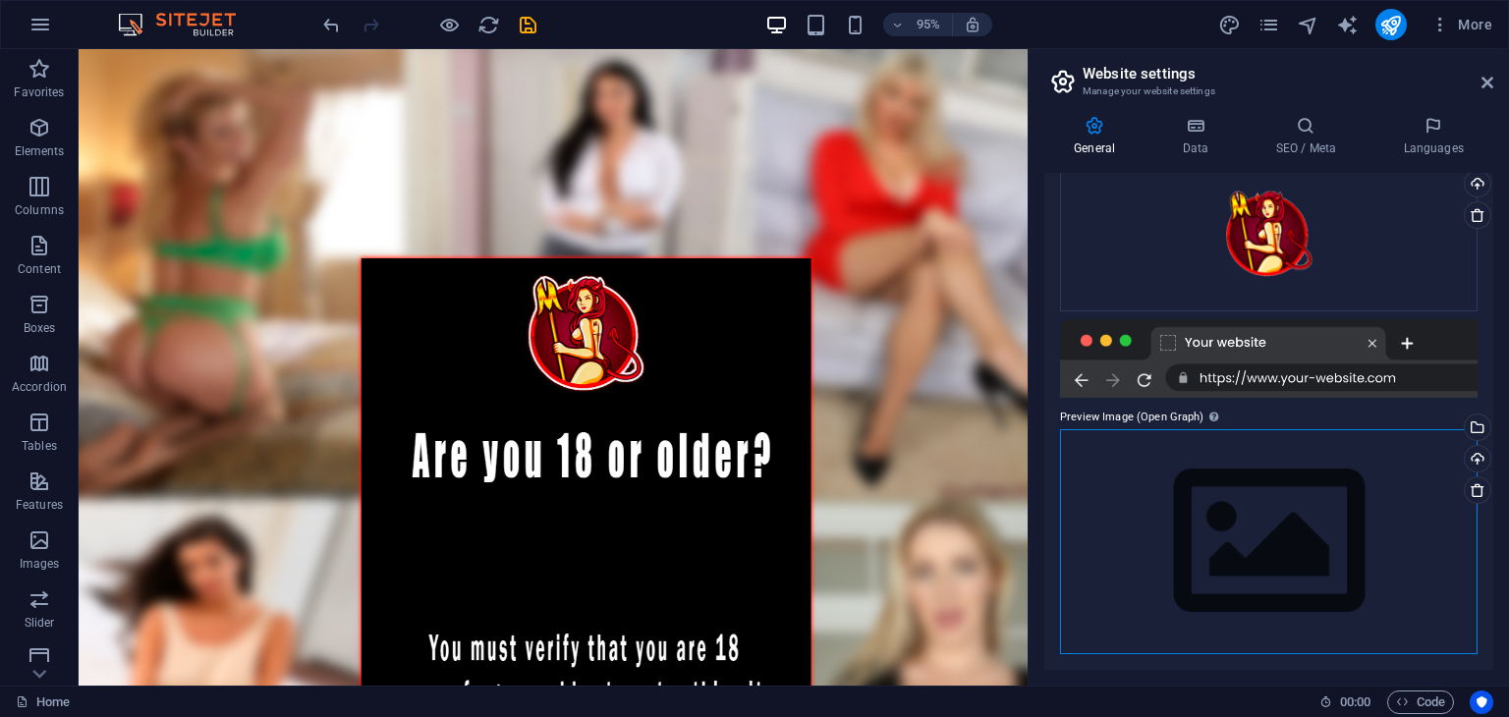
click at [1254, 445] on div "Drag files here, click to choose files or select files from Files or our free s…" at bounding box center [1269, 541] width 418 height 225
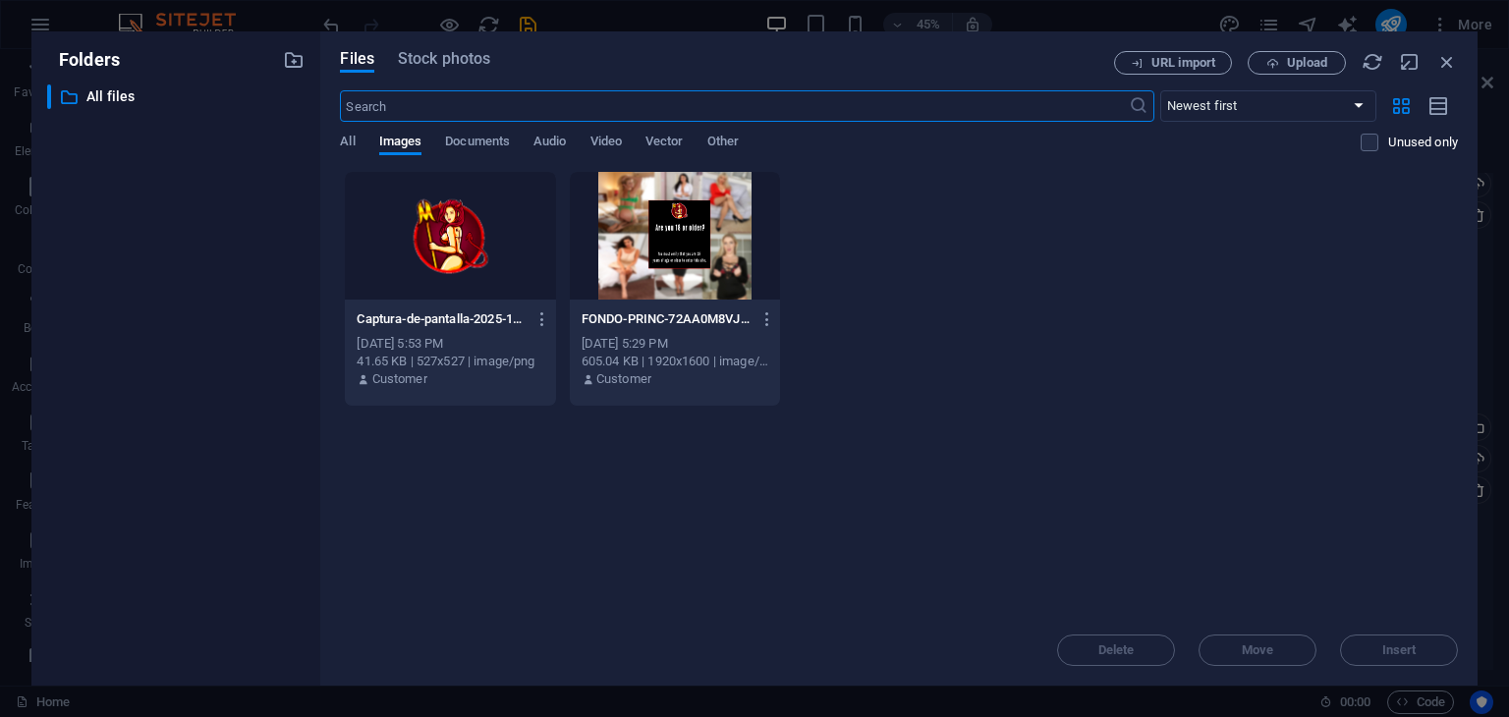
drag, startPoint x: 338, startPoint y: 205, endPoint x: 400, endPoint y: 221, distance: 63.9
click at [352, 207] on div "Files Stock photos URL import Upload ​ Newest first Oldest first Name (A-Z) Nam…" at bounding box center [898, 358] width 1157 height 654
click at [411, 223] on div at bounding box center [450, 236] width 210 height 128
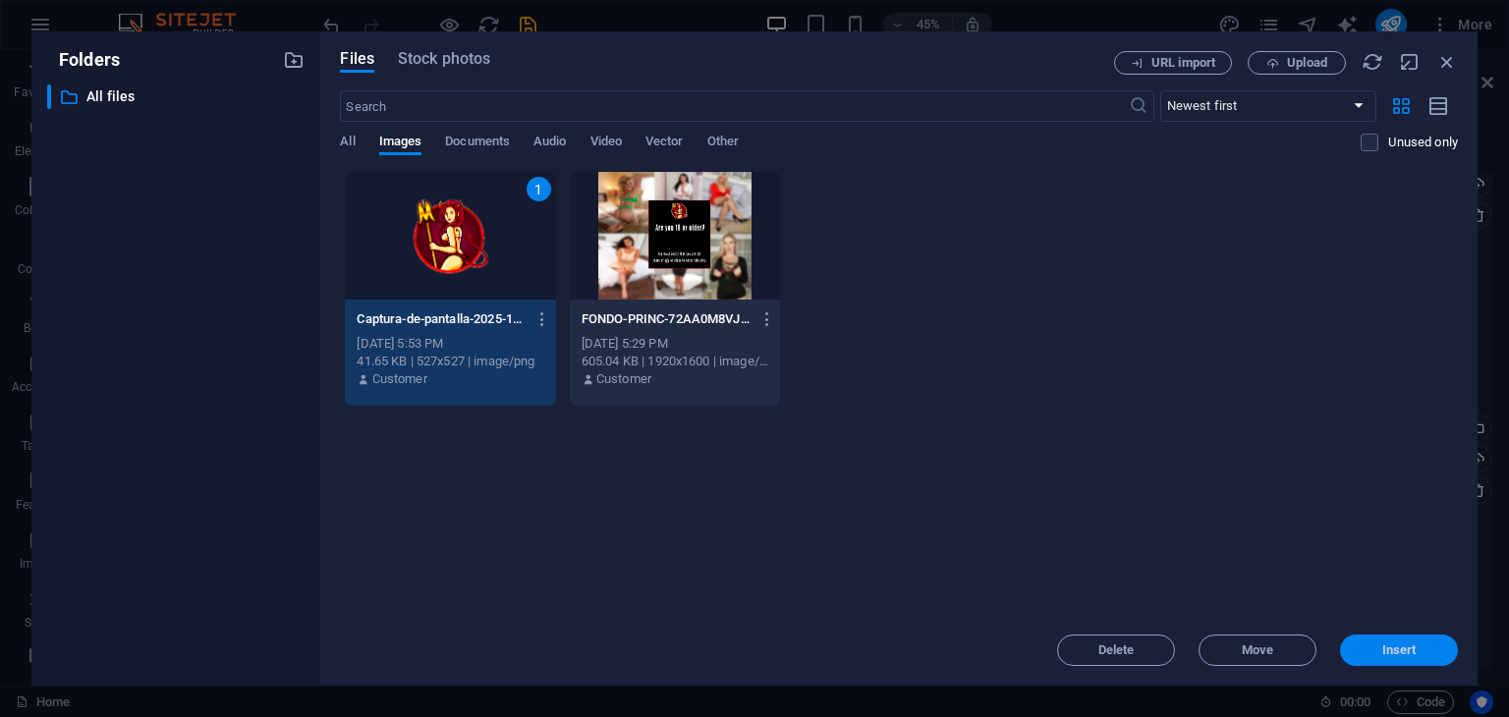
click at [1395, 650] on span "Insert" at bounding box center [1399, 651] width 34 height 12
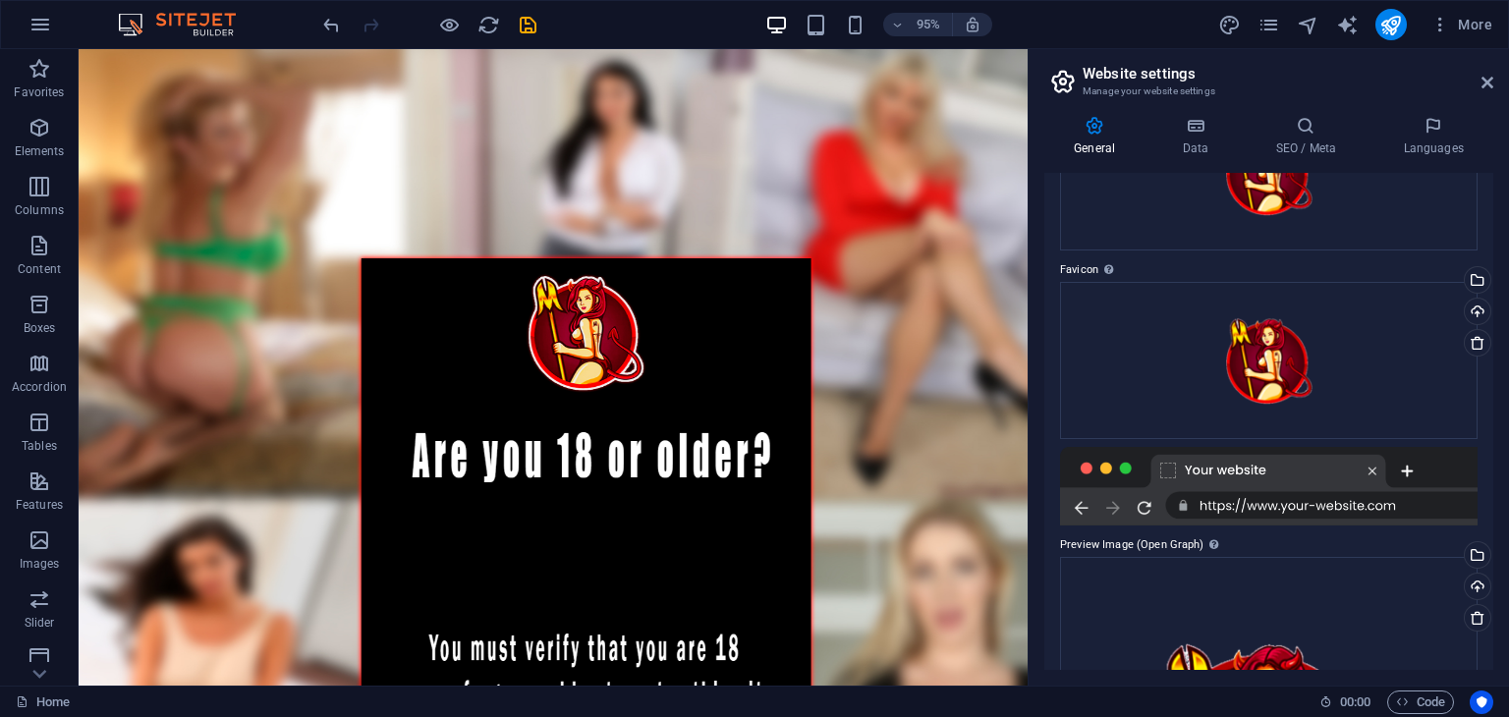
scroll to position [0, 0]
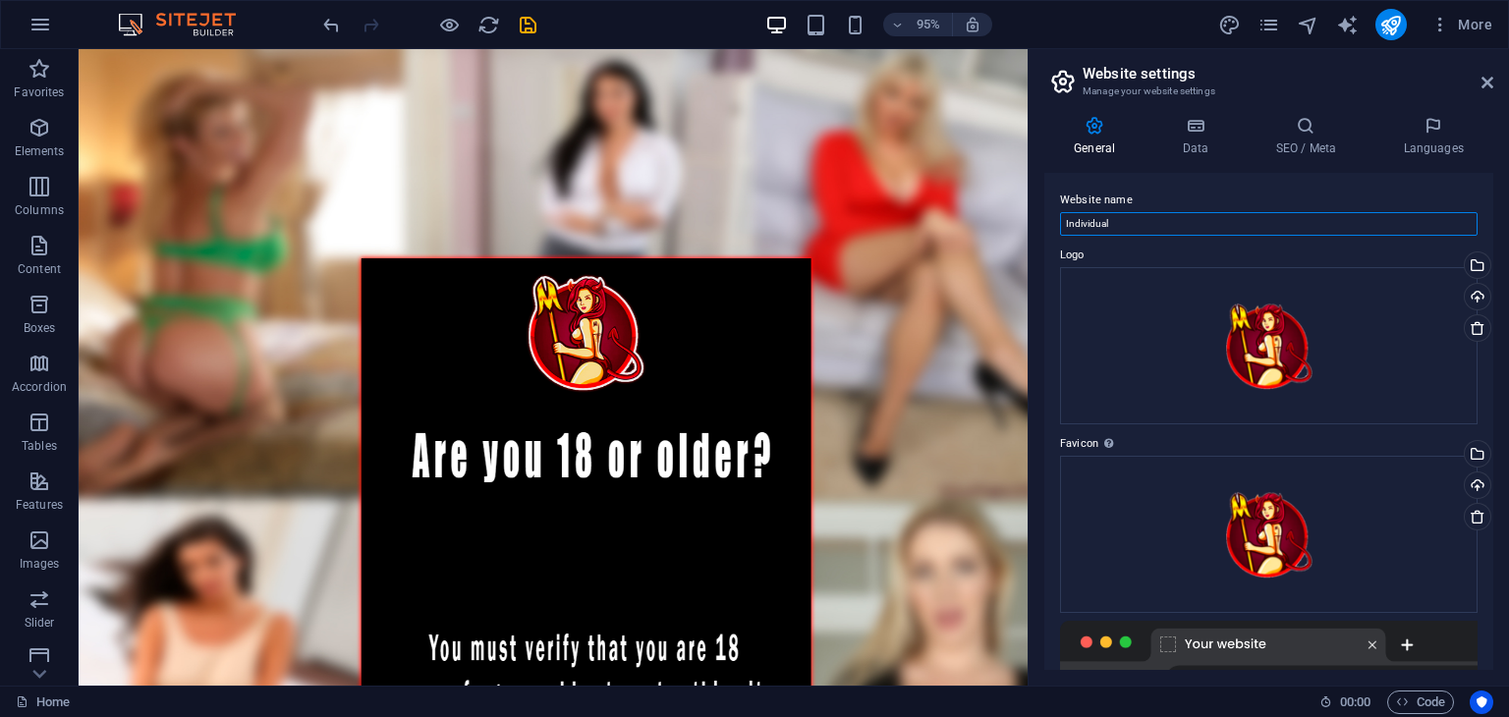
click at [1199, 216] on input "Individual" at bounding box center [1269, 224] width 418 height 24
type input "Milfyn"
click at [1199, 116] on icon at bounding box center [1194, 126] width 85 height 20
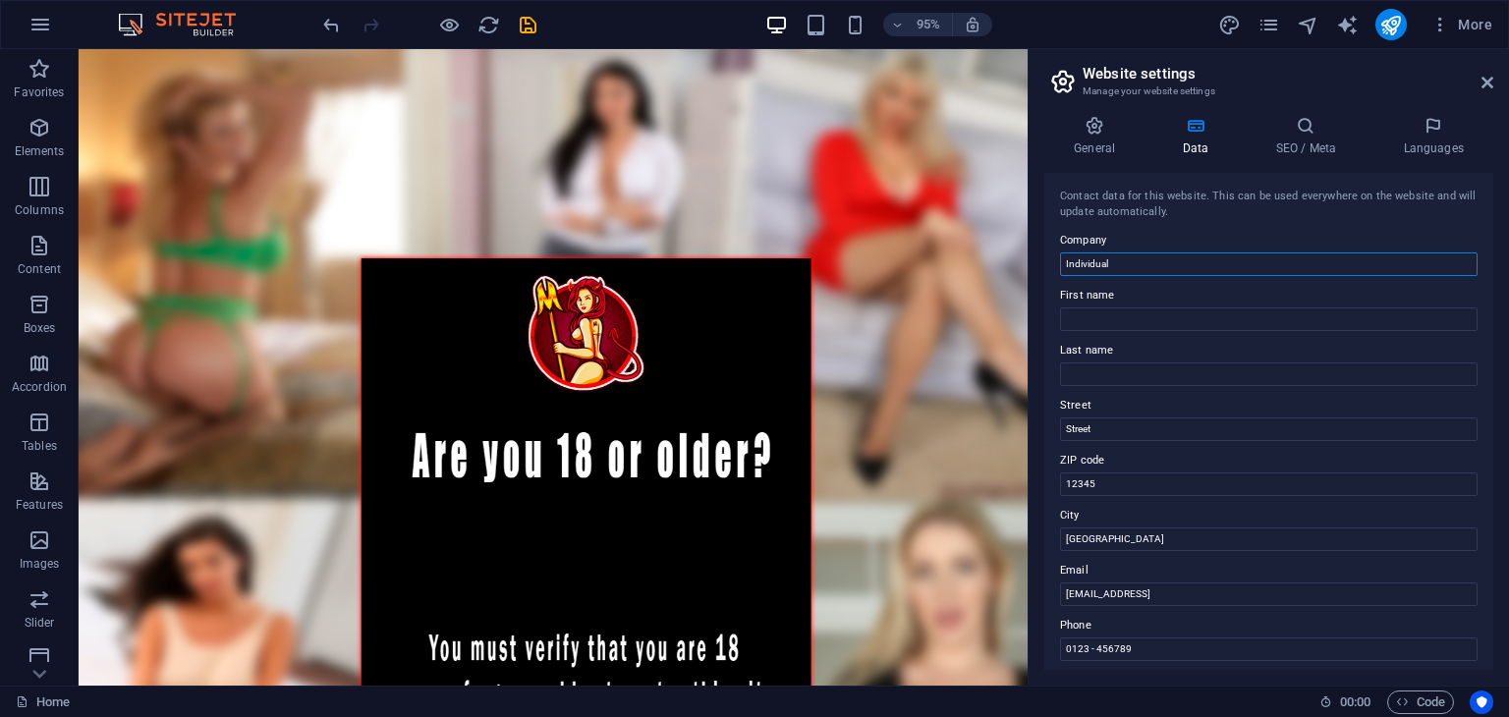
click at [1167, 257] on input "Individual" at bounding box center [1269, 265] width 418 height 24
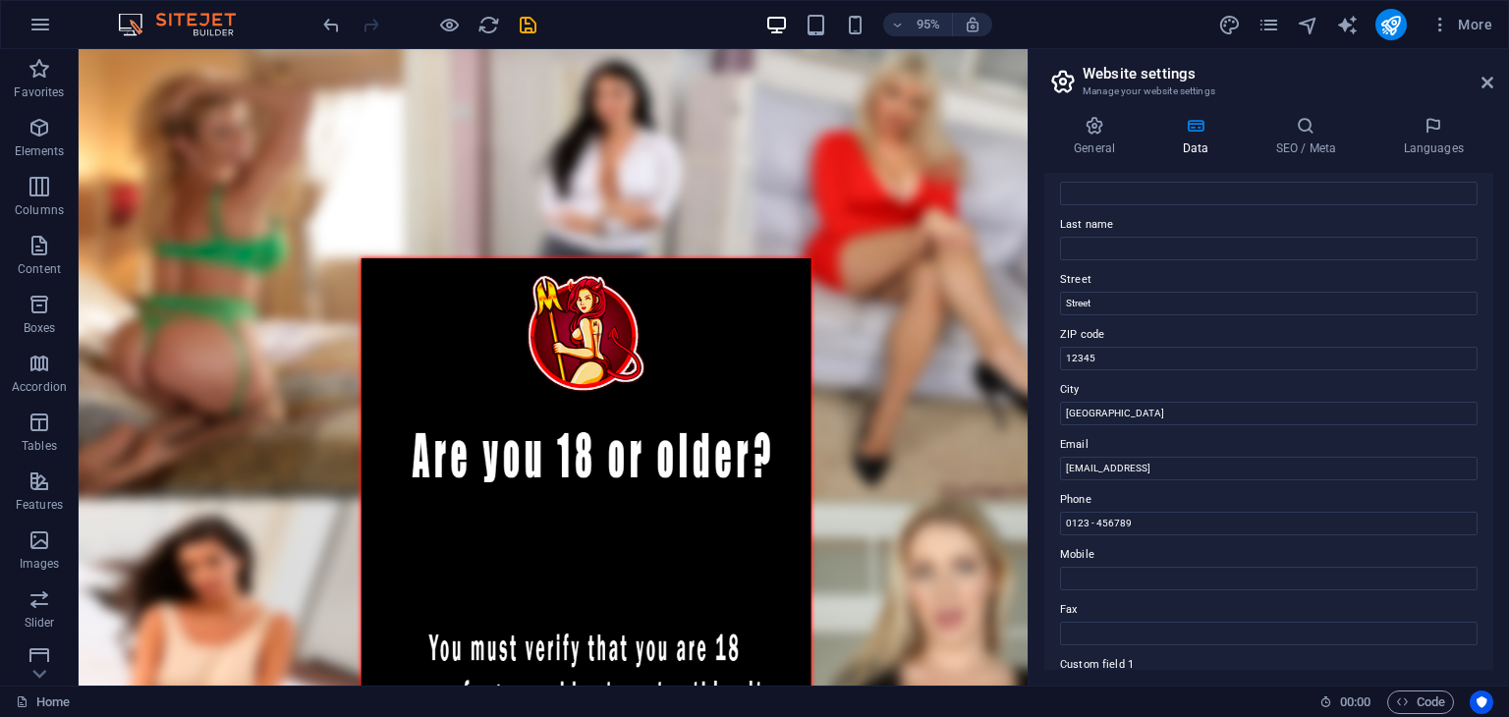
scroll to position [197, 0]
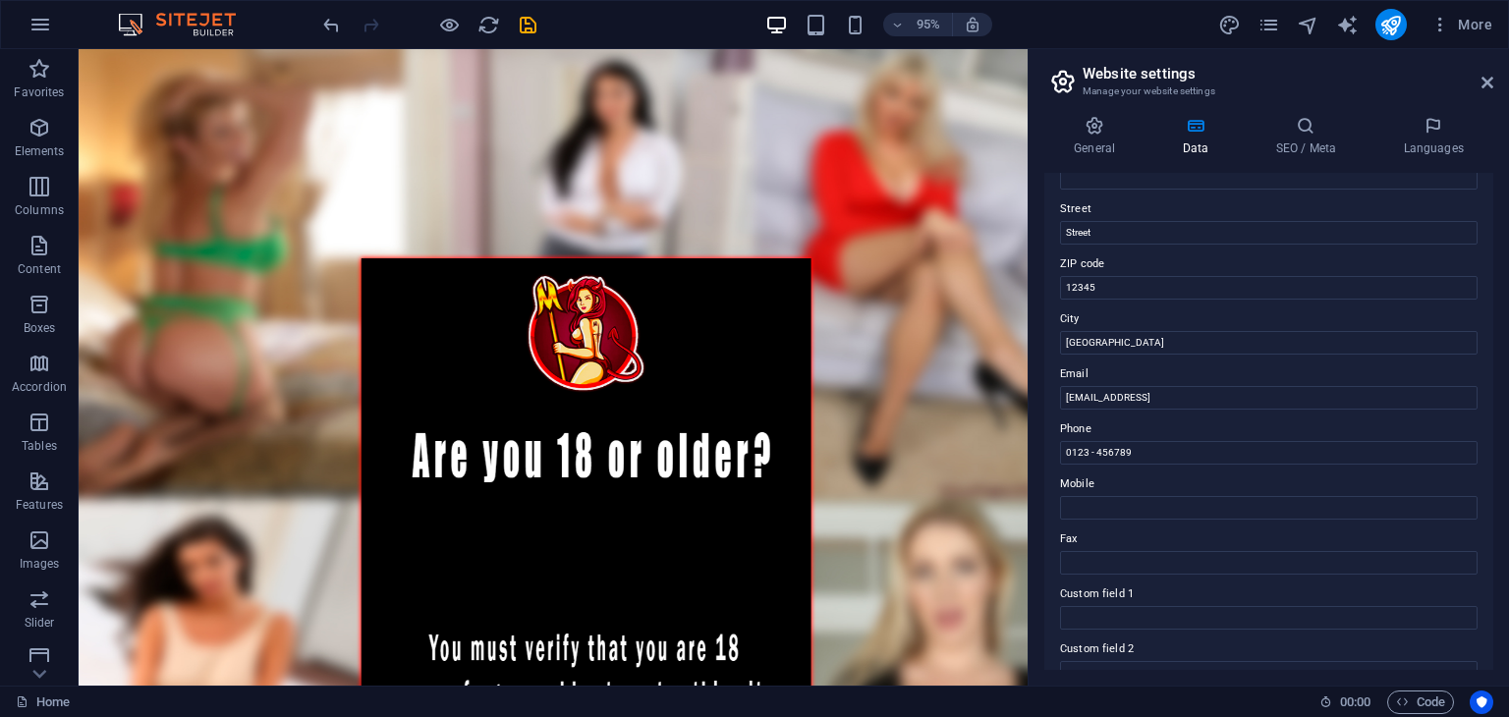
type input "Milfyn"
click at [1170, 356] on div "Contact data for this website. This can be used everywhere on the website and w…" at bounding box center [1268, 421] width 449 height 497
click at [1166, 298] on input "12345" at bounding box center [1269, 288] width 418 height 24
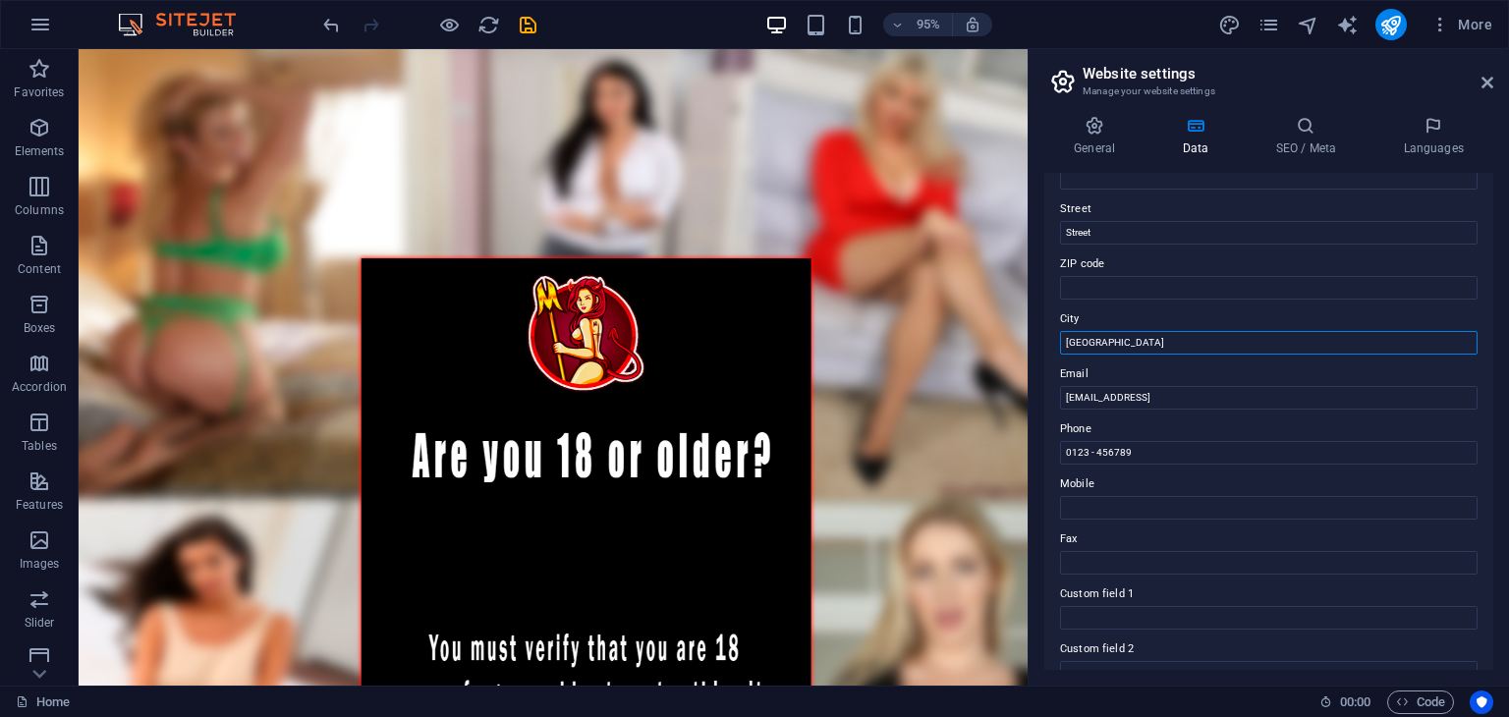
click at [1211, 339] on input "[GEOGRAPHIC_DATA]" at bounding box center [1269, 343] width 418 height 24
click at [1210, 340] on input "[GEOGRAPHIC_DATA]" at bounding box center [1269, 343] width 418 height 24
click at [1207, 393] on input "[EMAIL_ADDRESS]" at bounding box center [1269, 398] width 418 height 24
click at [1205, 396] on input "[EMAIL_ADDRESS]" at bounding box center [1269, 398] width 418 height 24
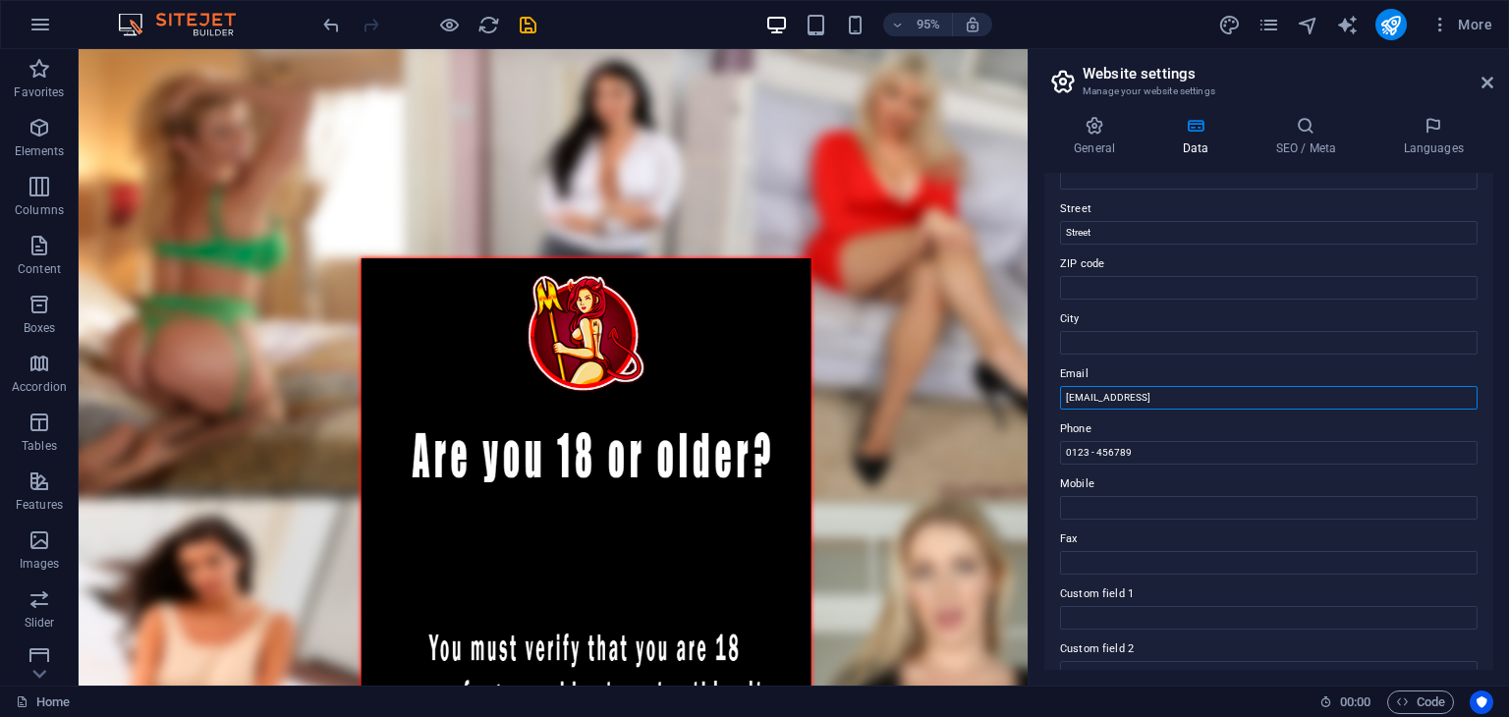
click at [1205, 396] on input "[EMAIL_ADDRESS]" at bounding box center [1269, 398] width 418 height 24
click at [1177, 443] on input "0123 - 456789" at bounding box center [1269, 453] width 418 height 24
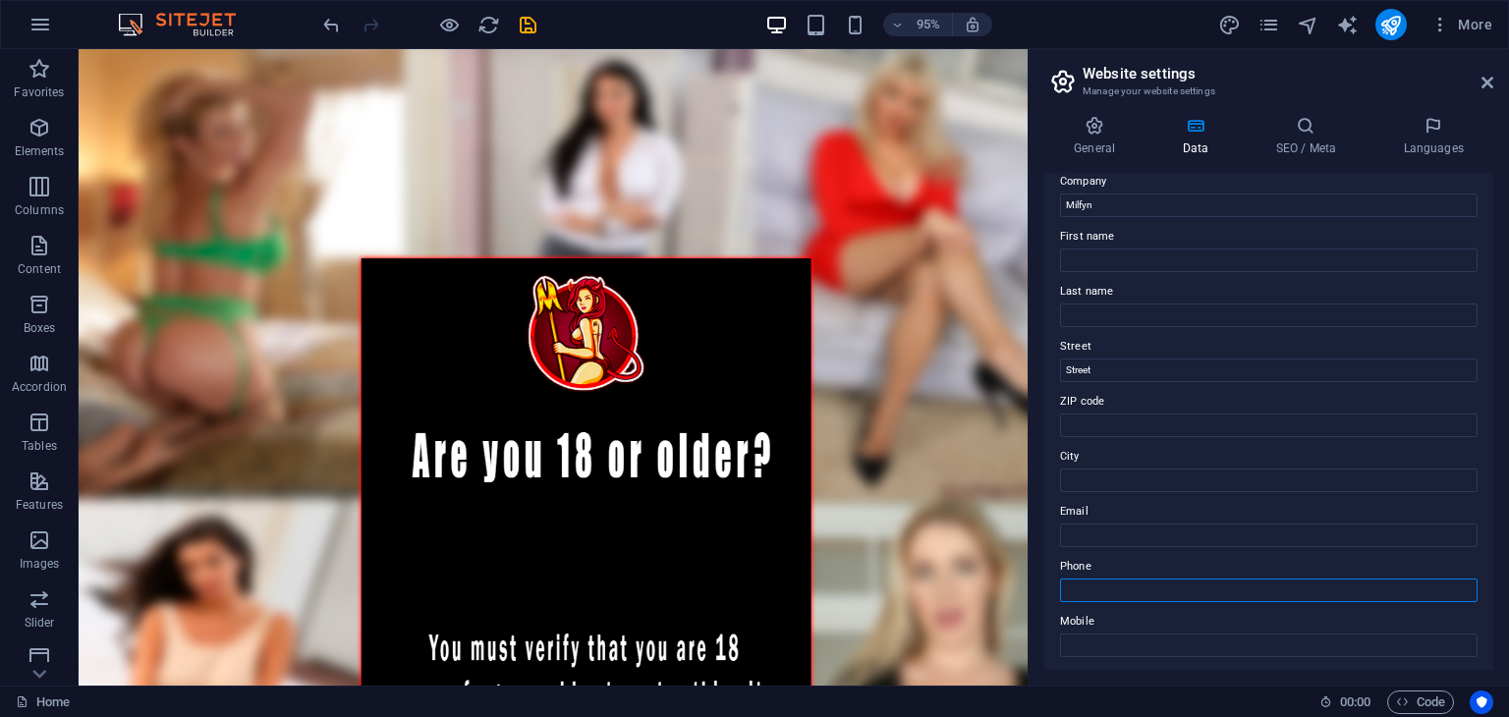
scroll to position [0, 0]
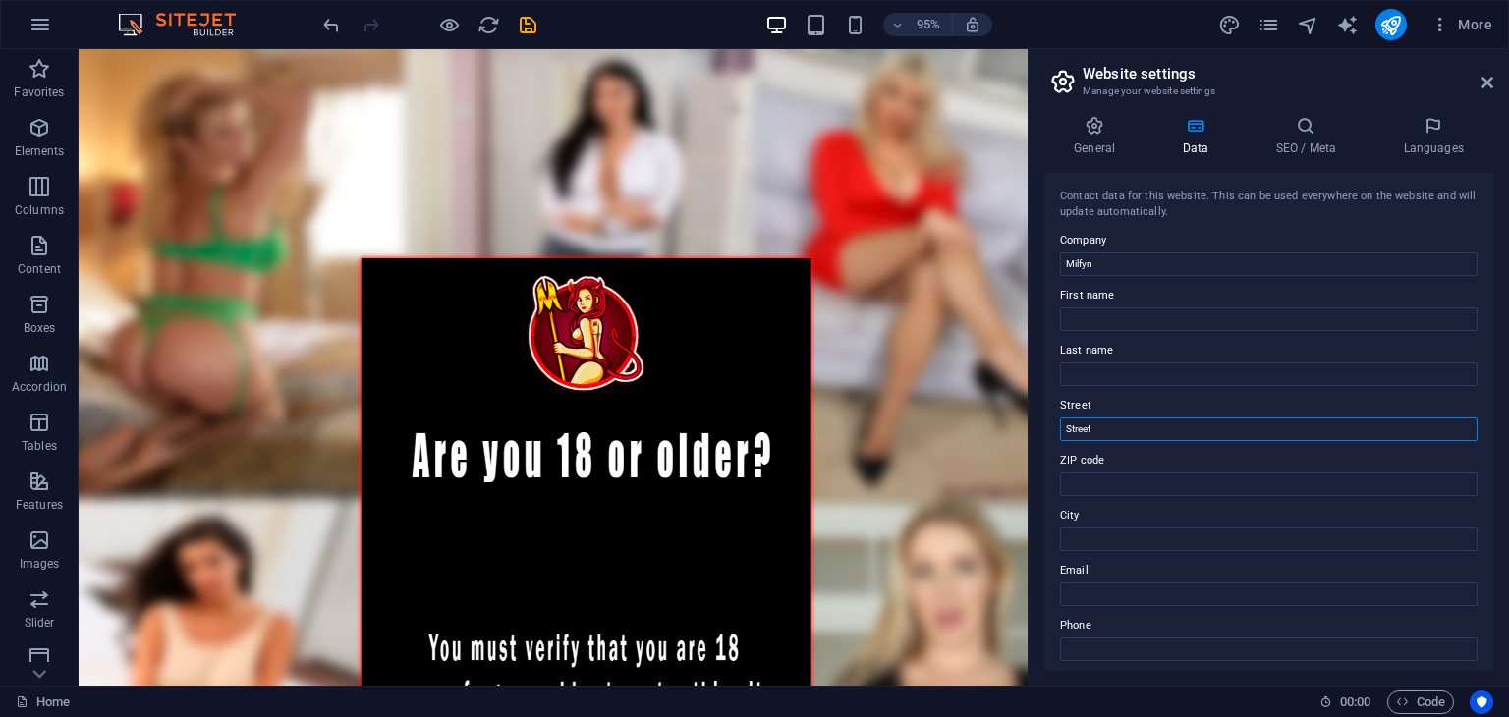
click at [1127, 438] on input "Street" at bounding box center [1269, 430] width 418 height 24
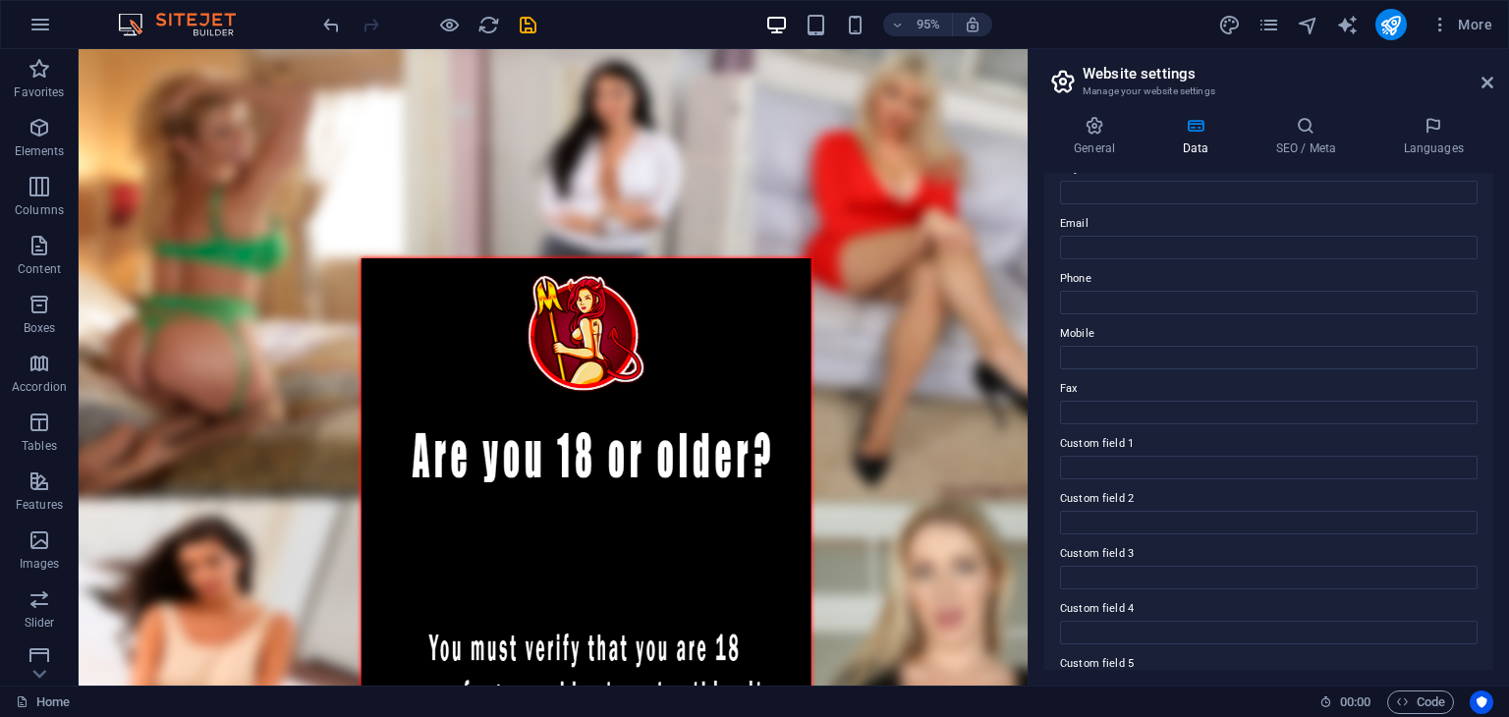
scroll to position [446, 0]
click at [1295, 157] on div "General Data SEO / Meta Languages Website name Milfyn Logo Drag files here, cli…" at bounding box center [1268, 393] width 449 height 554
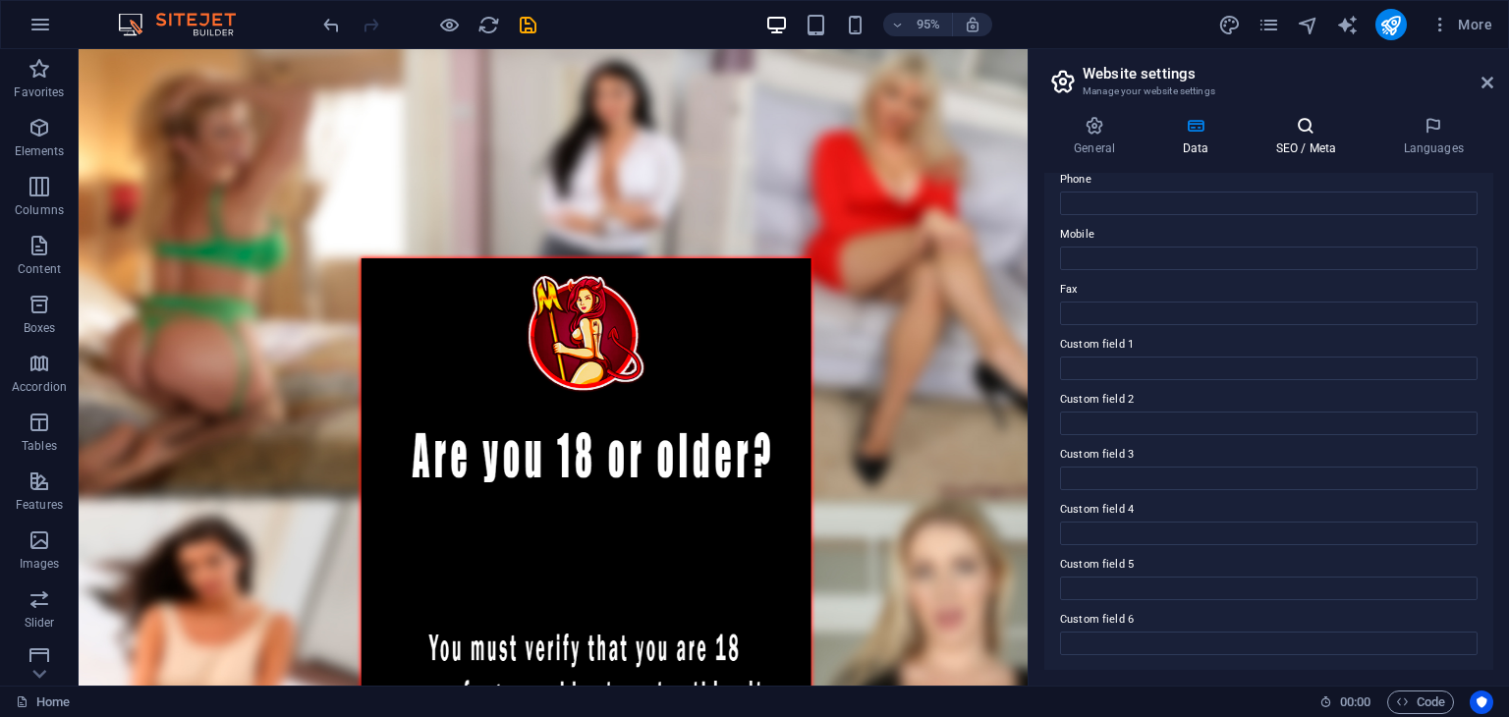
click at [1305, 141] on h4 "SEO / Meta" at bounding box center [1310, 136] width 128 height 41
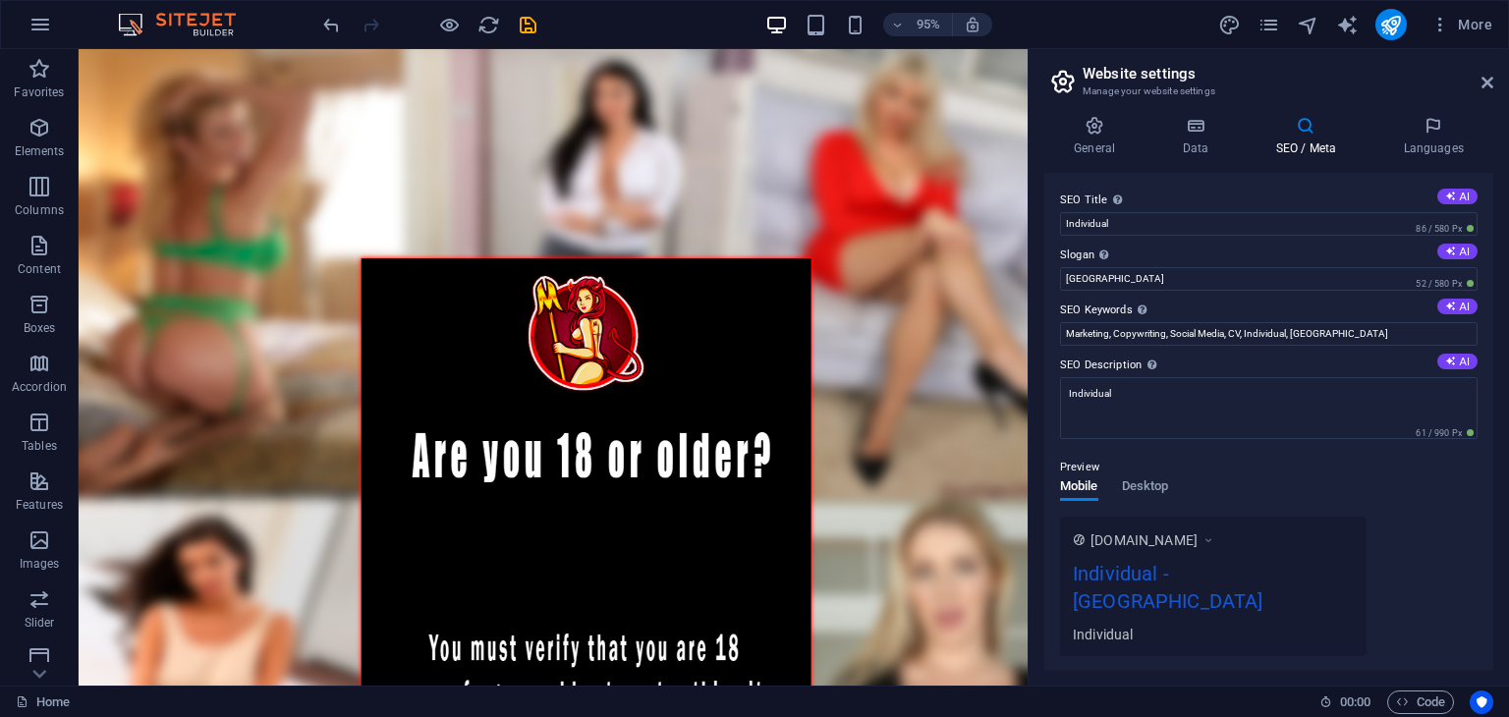
click at [1214, 210] on label "SEO Title The title of your website - make it something that stands out in sear…" at bounding box center [1269, 201] width 418 height 24
click at [1214, 212] on input "Individual" at bounding box center [1269, 224] width 418 height 24
click at [1214, 210] on label "SEO Title The title of your website - make it something that stands out in sear…" at bounding box center [1269, 201] width 418 height 24
click at [1214, 212] on input "Individual" at bounding box center [1269, 224] width 418 height 24
click at [1214, 210] on label "SEO Title The title of your website - make it something that stands out in sear…" at bounding box center [1269, 201] width 418 height 24
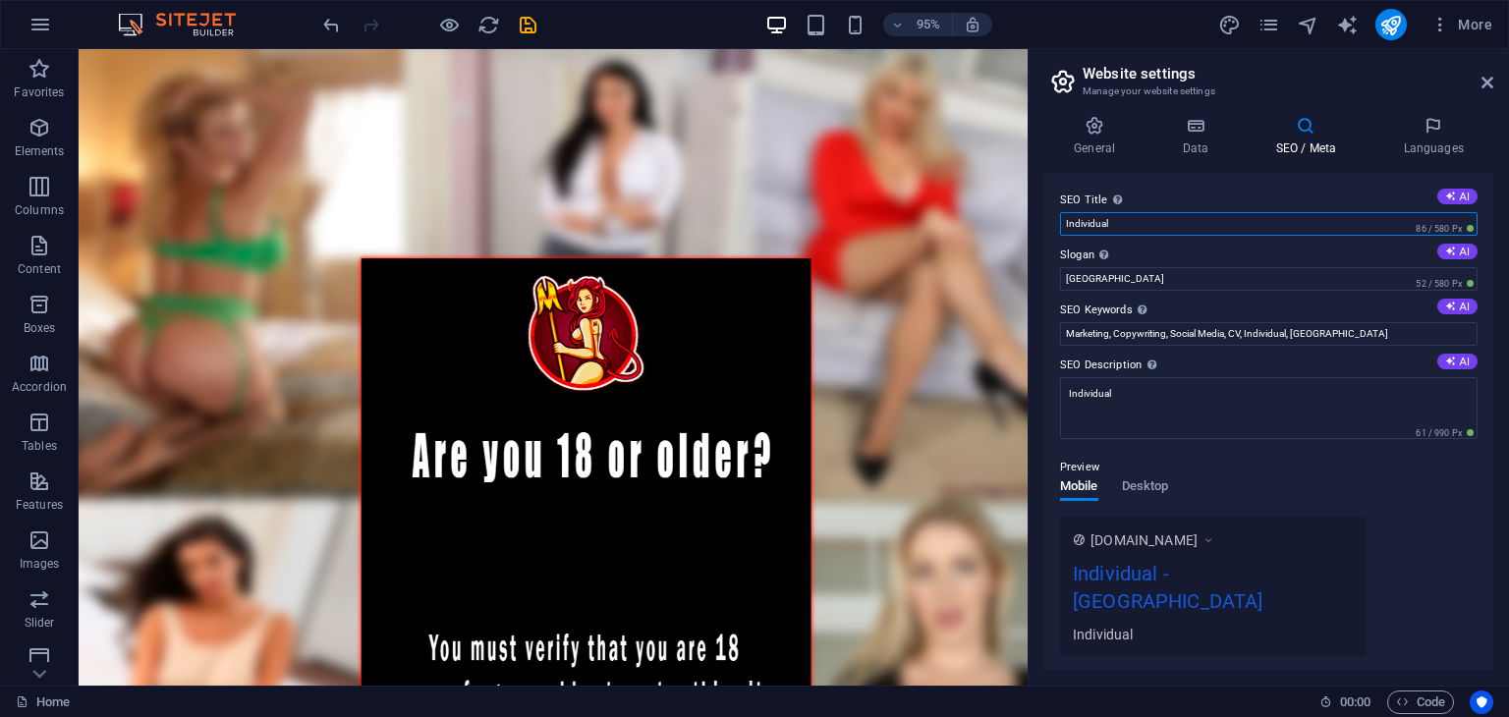
click at [1214, 212] on input "Individual" at bounding box center [1269, 224] width 418 height 24
click at [1199, 234] on input "Individual" at bounding box center [1269, 224] width 418 height 24
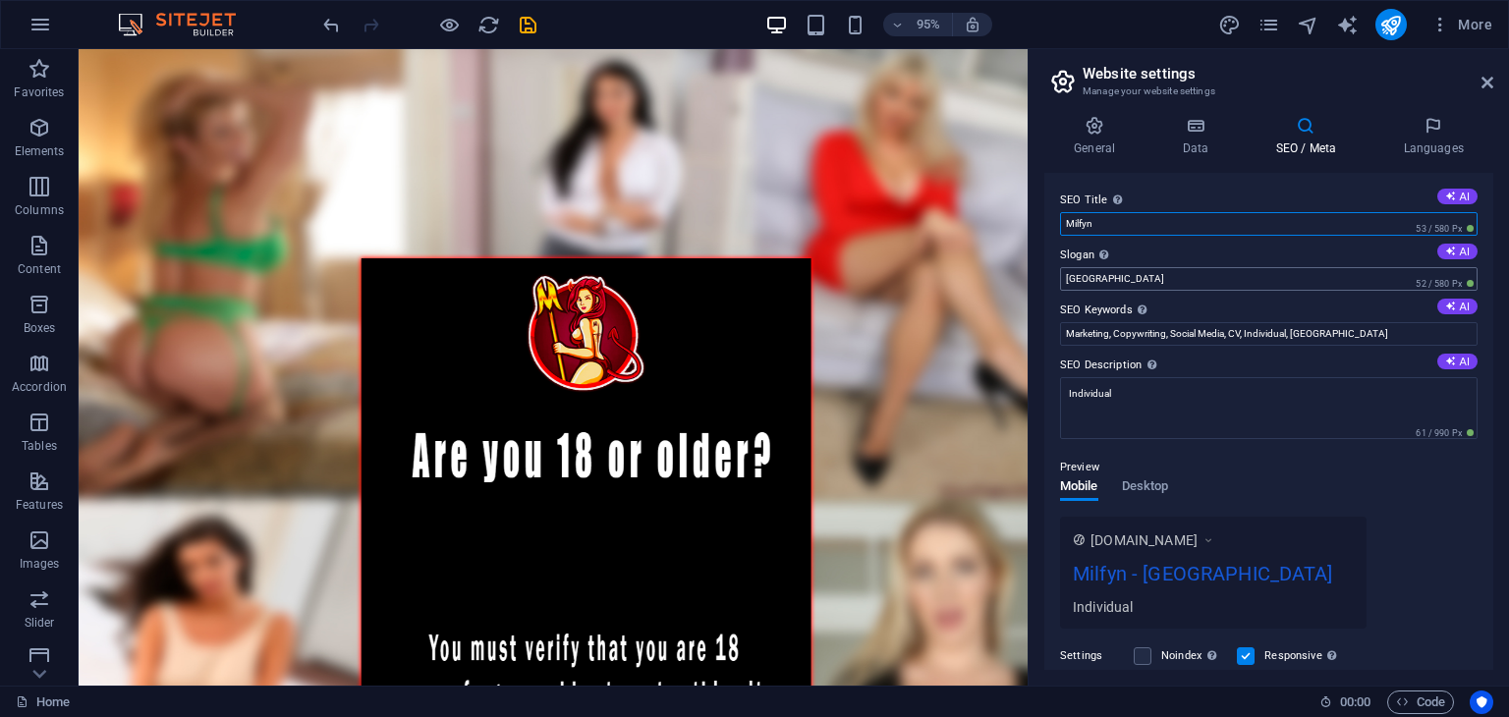
type input "Milfyn"
click at [1159, 289] on input "[GEOGRAPHIC_DATA]" at bounding box center [1269, 279] width 418 height 24
click at [1167, 278] on input "[GEOGRAPHIC_DATA]" at bounding box center [1269, 279] width 418 height 24
type input "The best milf porn site"
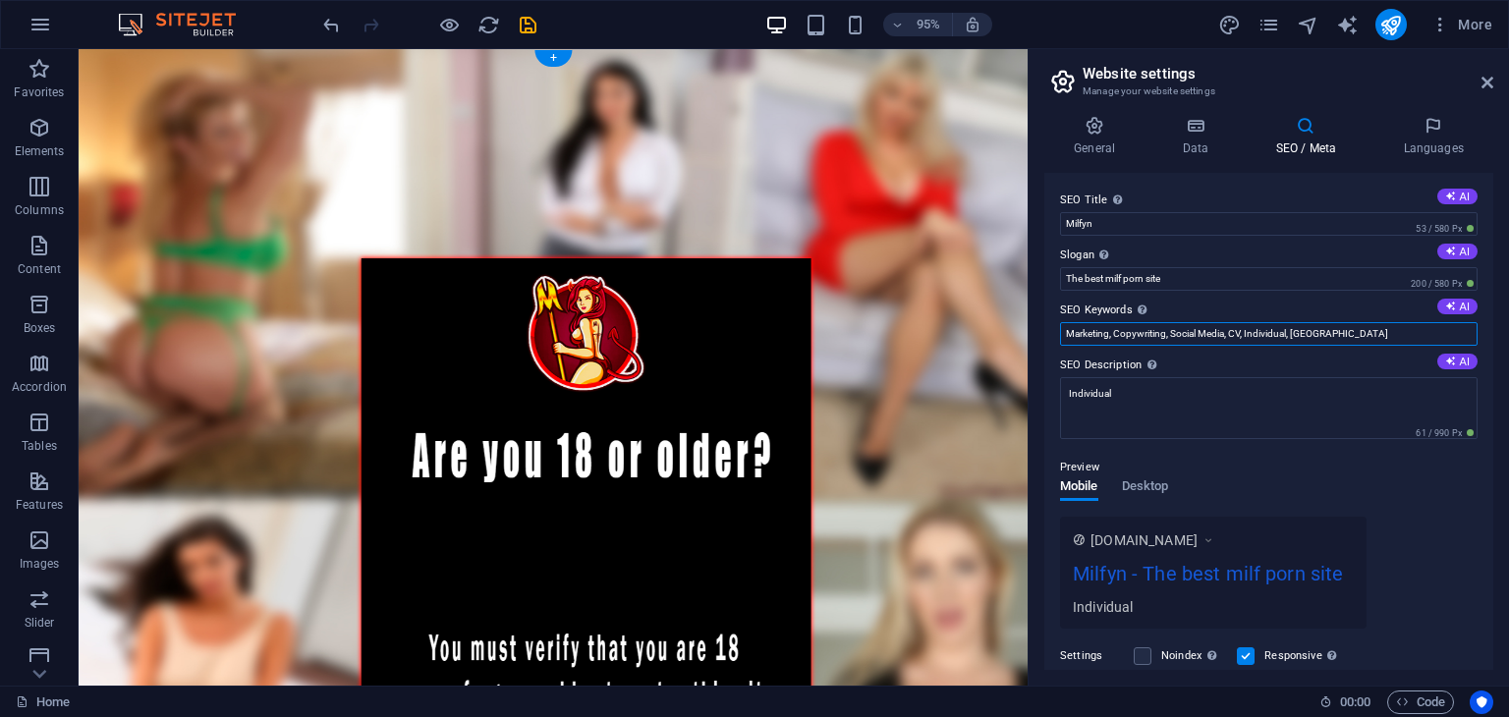
drag, startPoint x: 1187, startPoint y: 388, endPoint x: 999, endPoint y: 327, distance: 197.3
click at [1106, 339] on input "Marketing, Copywriting, Social Media, CV, Individual, [GEOGRAPHIC_DATA]" at bounding box center [1269, 334] width 418 height 24
drag, startPoint x: 1108, startPoint y: 331, endPoint x: 1061, endPoint y: 335, distance: 47.3
click at [1063, 334] on input "Marketing, Copywriting, Social Media, CV, Individual, [GEOGRAPHIC_DATA]" at bounding box center [1269, 334] width 418 height 24
drag, startPoint x: 1136, startPoint y: 339, endPoint x: 1089, endPoint y: 343, distance: 47.3
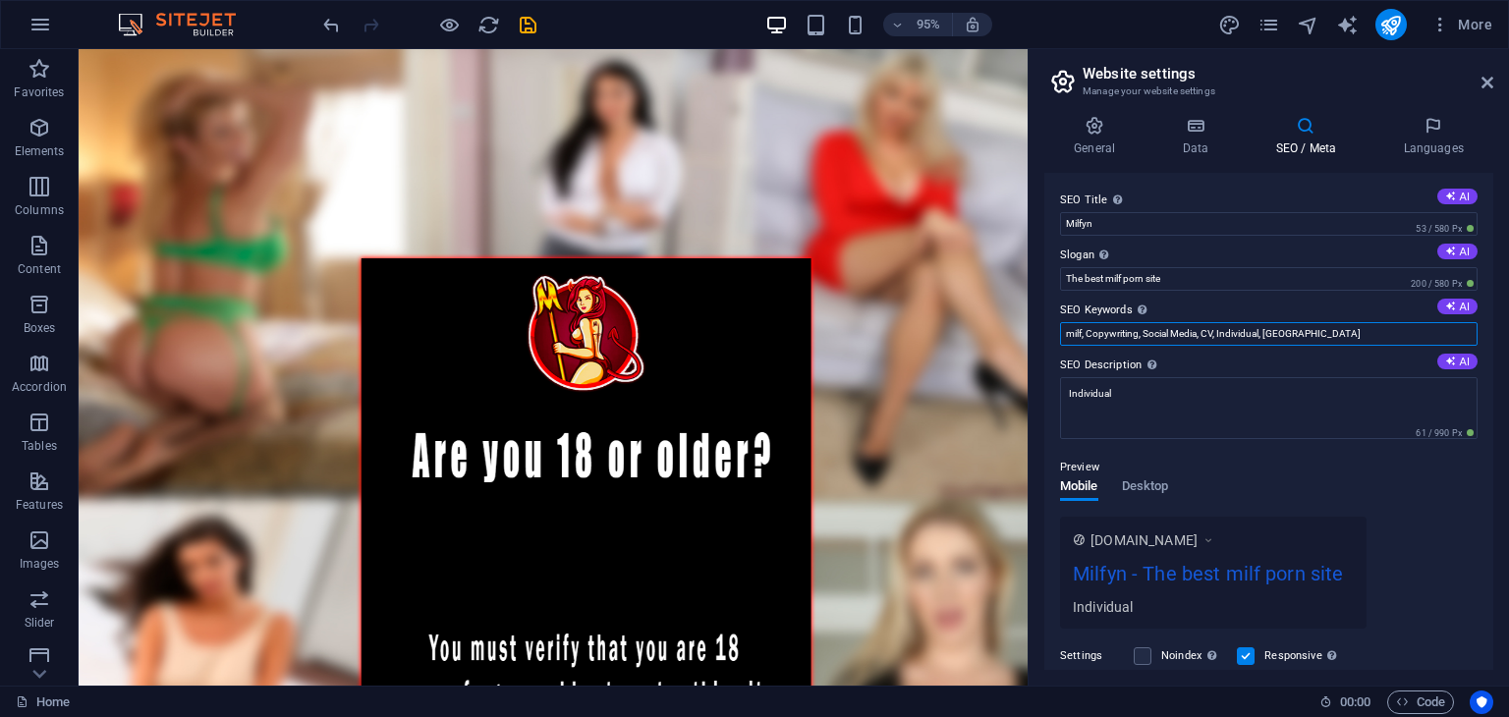
click at [1089, 343] on input "milf, Copywriting, Social Media, CV, Individual, [GEOGRAPHIC_DATA]" at bounding box center [1269, 334] width 418 height 24
drag, startPoint x: 1198, startPoint y: 340, endPoint x: 1144, endPoint y: 341, distance: 54.0
click at [1144, 341] on input "milf, porn videos, Social Media, CV, Individual, [GEOGRAPHIC_DATA]" at bounding box center [1269, 334] width 418 height 24
drag, startPoint x: 1234, startPoint y: 335, endPoint x: 1181, endPoint y: 338, distance: 53.1
click at [1181, 338] on input "milf, porn videos, mature, CV, Individual, [GEOGRAPHIC_DATA]" at bounding box center [1269, 334] width 418 height 24
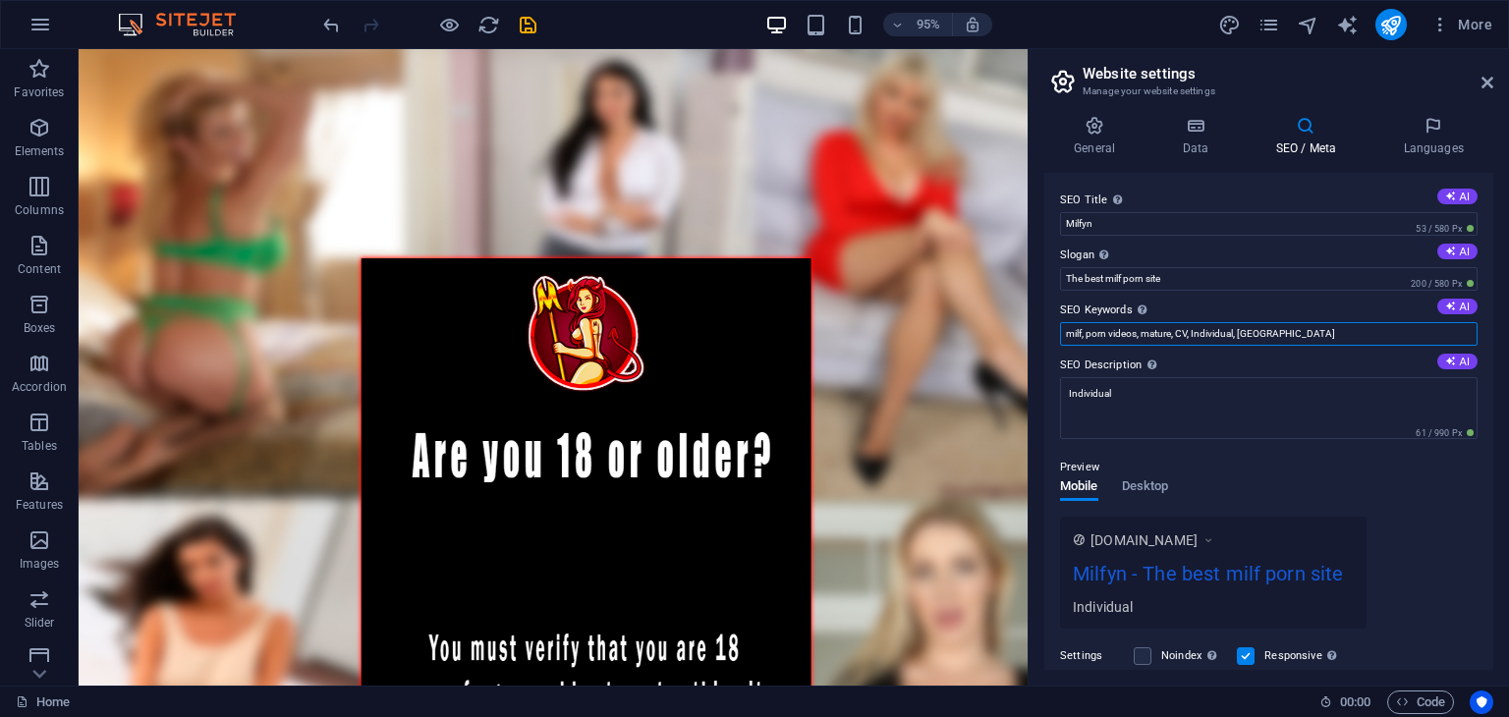
click at [1213, 337] on input "milf, porn videos, mature, CV, Individual, [GEOGRAPHIC_DATA]" at bounding box center [1269, 334] width 418 height 24
click at [1232, 333] on input "milf, porn videos, mature, CV, Individual, [GEOGRAPHIC_DATA]" at bounding box center [1269, 334] width 418 height 24
click at [1236, 333] on input "milf, porn videos, mature, CV, Individual, [GEOGRAPHIC_DATA]" at bounding box center [1269, 334] width 418 height 24
drag, startPoint x: 1234, startPoint y: 339, endPoint x: 1199, endPoint y: 338, distance: 35.4
click at [1199, 338] on input "milf, porn videos, mature, CV, Individual, [GEOGRAPHIC_DATA]" at bounding box center [1269, 334] width 418 height 24
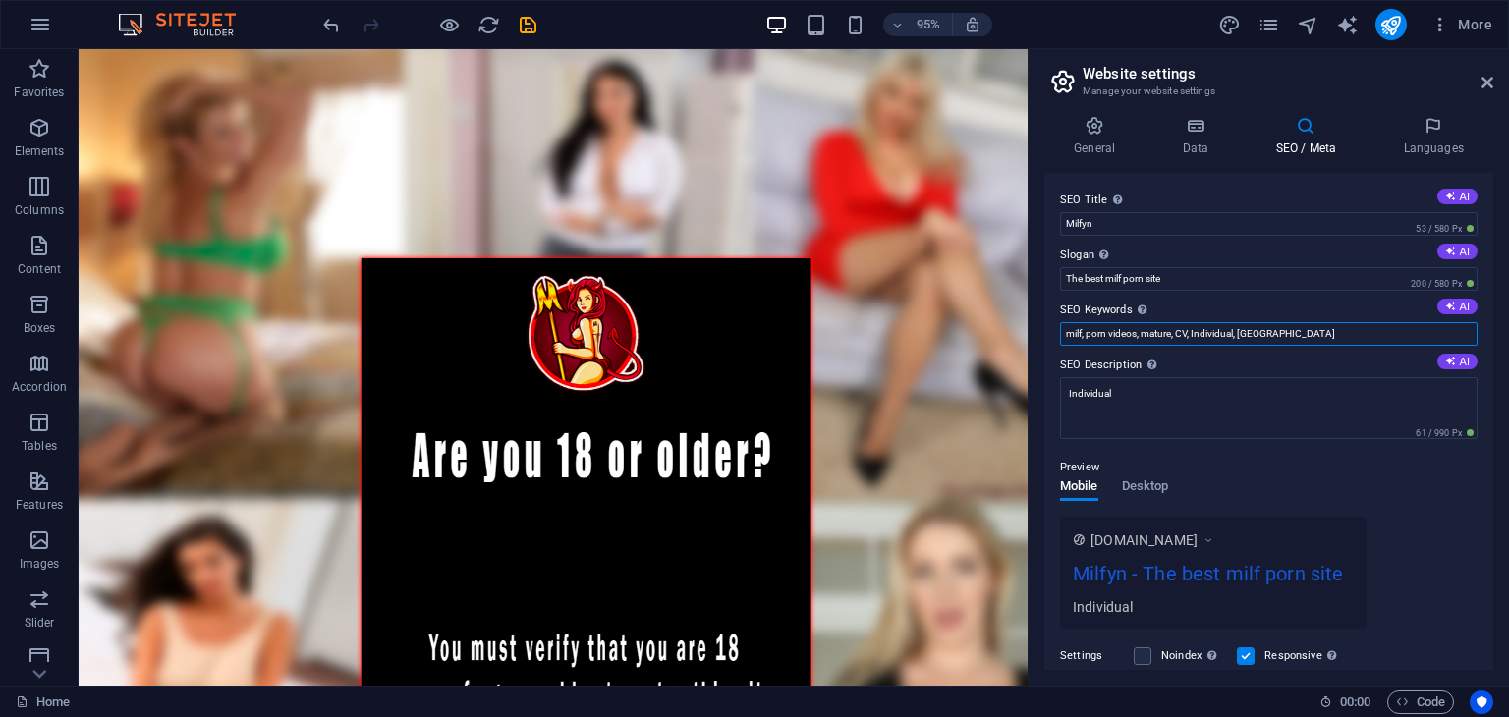
click at [1230, 338] on input "milf, porn videos, mature, CV, Individual, [GEOGRAPHIC_DATA]" at bounding box center [1269, 334] width 418 height 24
drag, startPoint x: 1235, startPoint y: 336, endPoint x: 1180, endPoint y: 338, distance: 55.1
click at [1180, 338] on input "milf, porn videos, mature, CV, Individual, [GEOGRAPHIC_DATA]" at bounding box center [1269, 334] width 418 height 24
drag, startPoint x: 1313, startPoint y: 333, endPoint x: 1256, endPoint y: 342, distance: 57.7
click at [1256, 342] on input "milf, porn videos, mature, porn milf videos, [GEOGRAPHIC_DATA]" at bounding box center [1269, 334] width 418 height 24
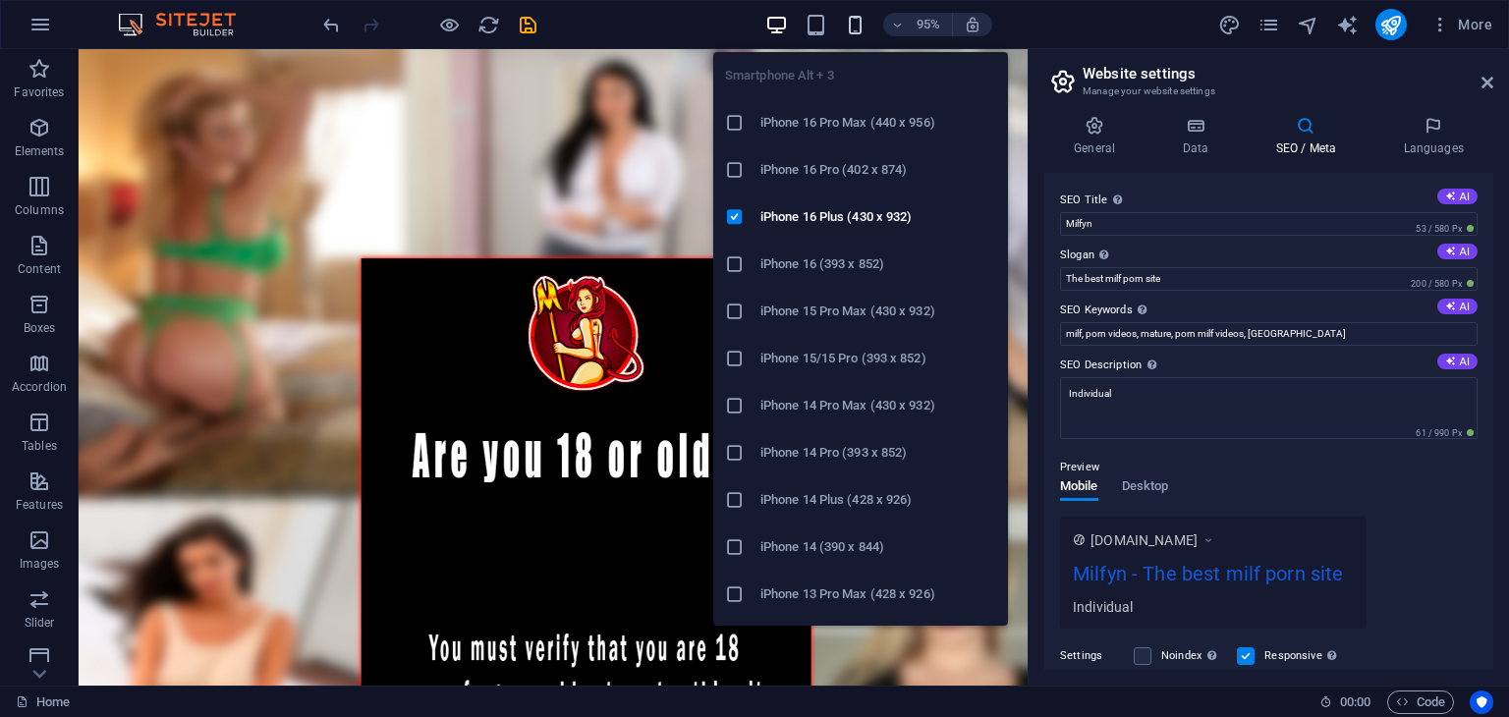
click at [851, 33] on icon "button" at bounding box center [855, 25] width 23 height 23
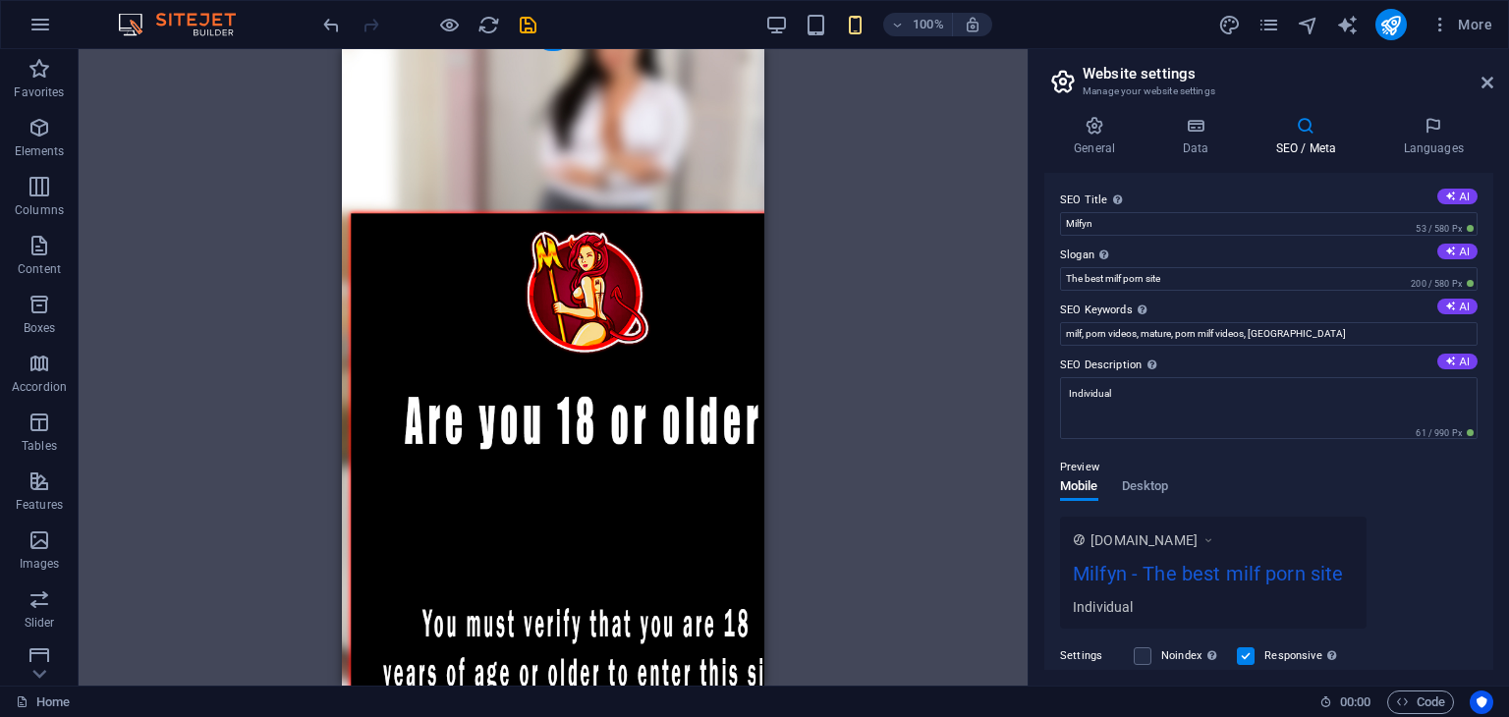
scroll to position [0, 0]
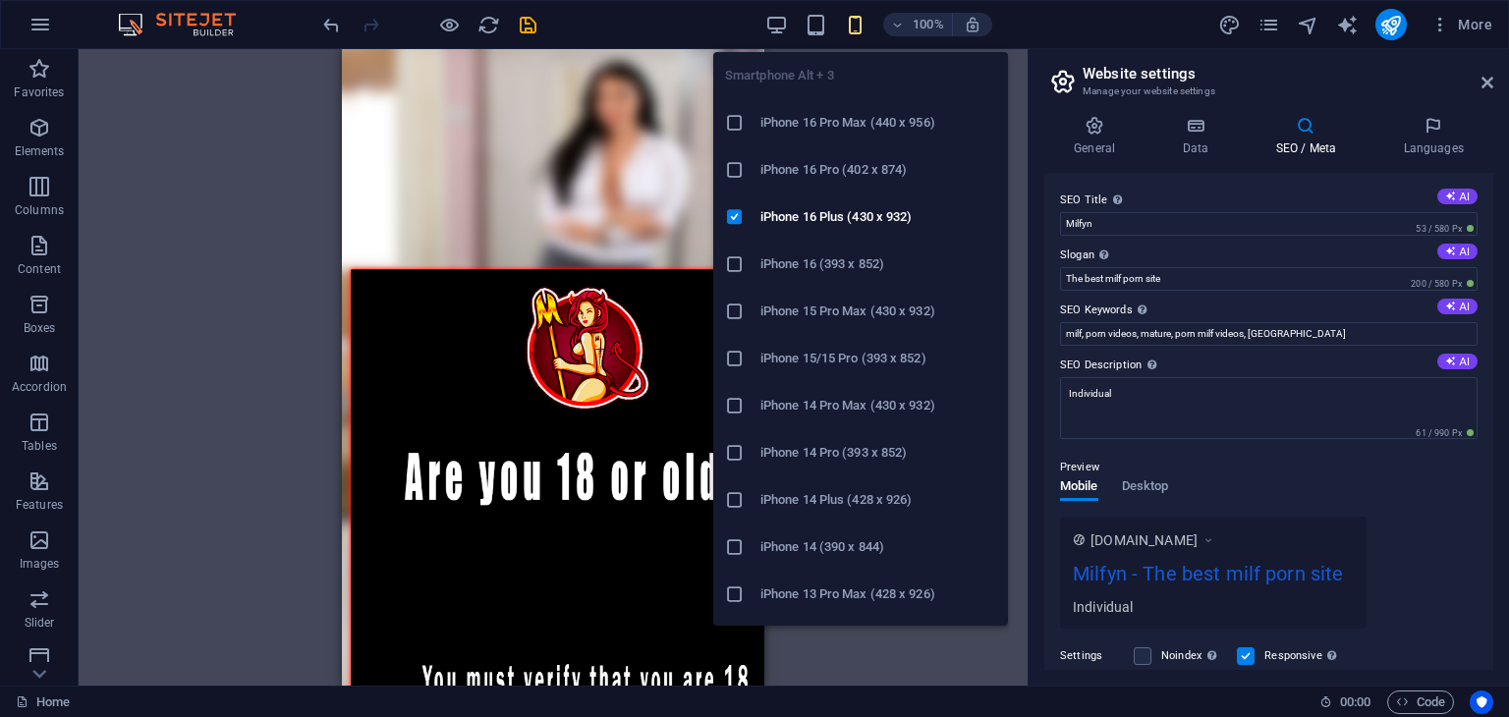
click at [807, 120] on h6 "iPhone 16 Pro Max (440 x 956)" at bounding box center [878, 123] width 236 height 24
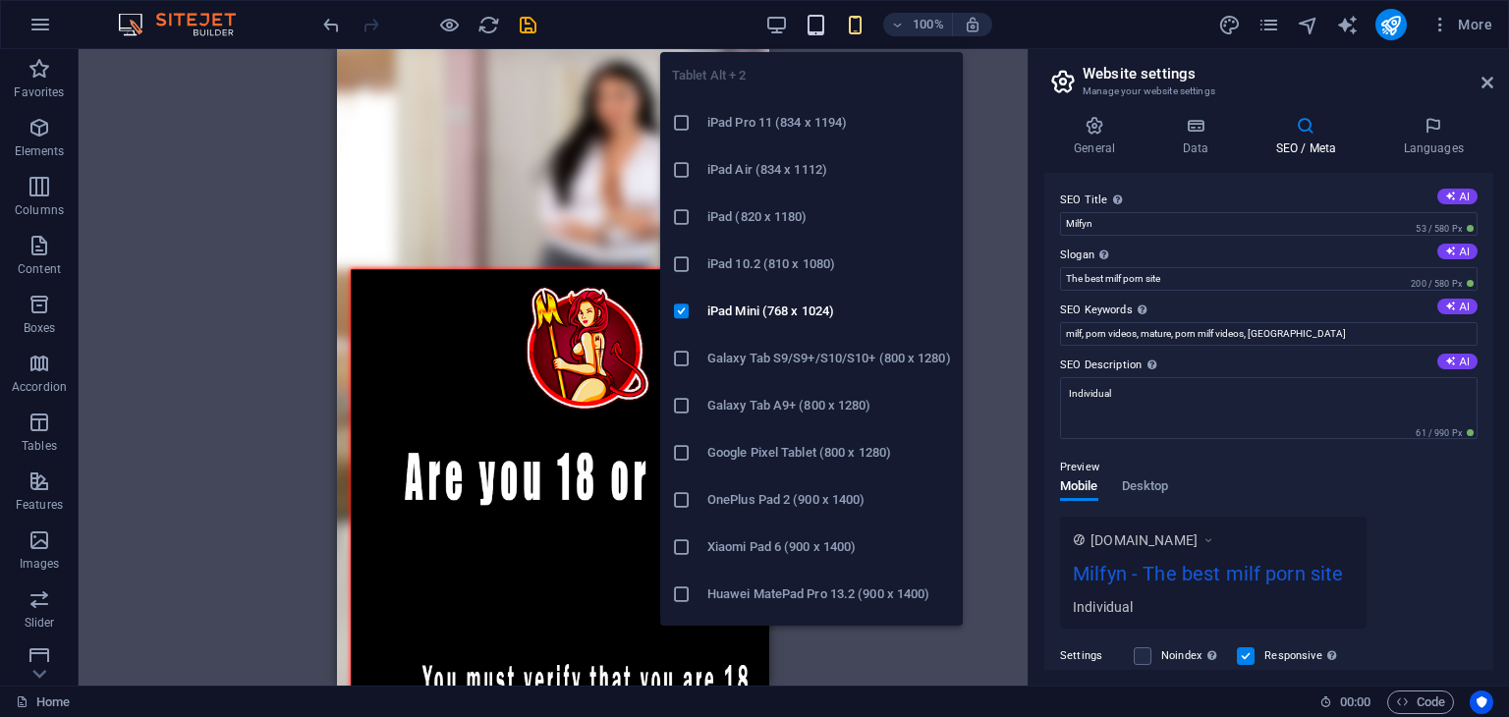
click at [823, 15] on icon "button" at bounding box center [816, 25] width 23 height 23
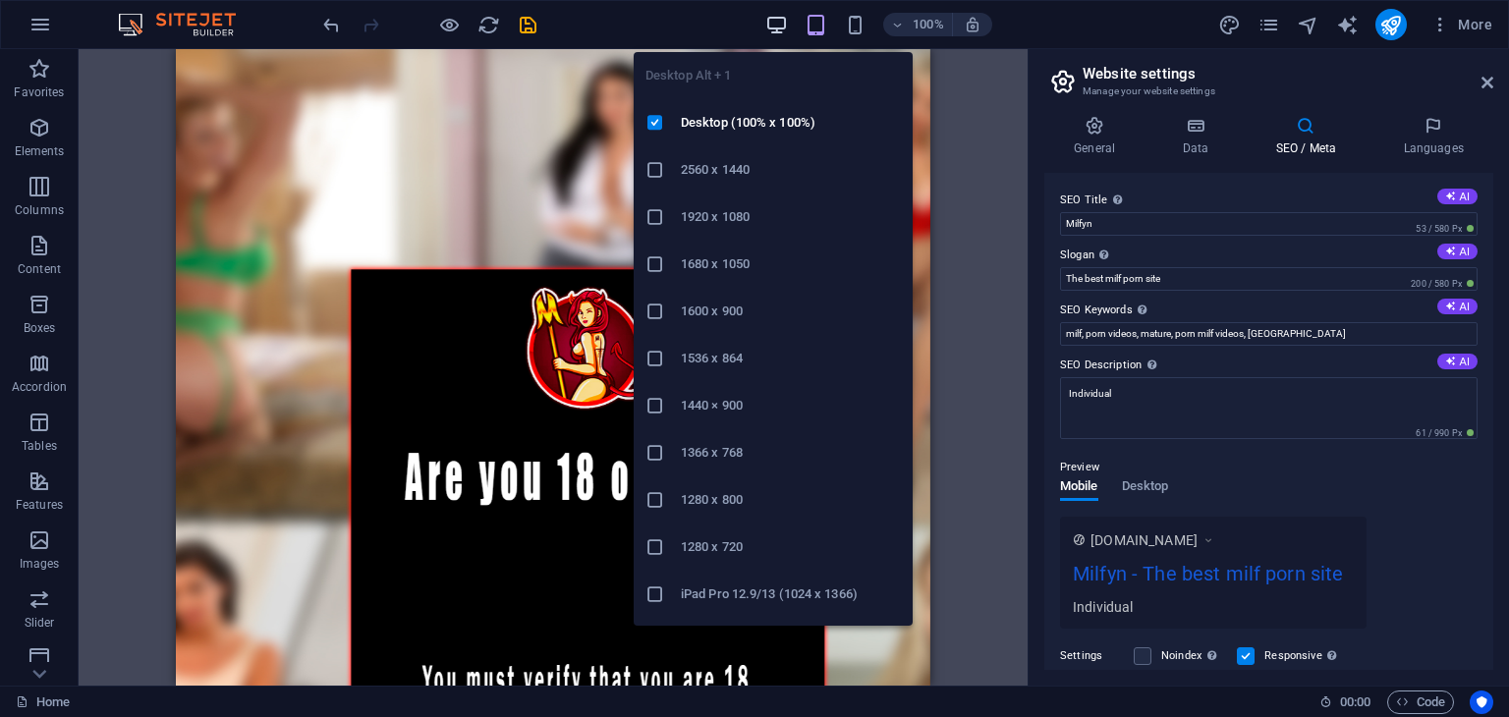
click at [774, 22] on icon "button" at bounding box center [776, 25] width 23 height 23
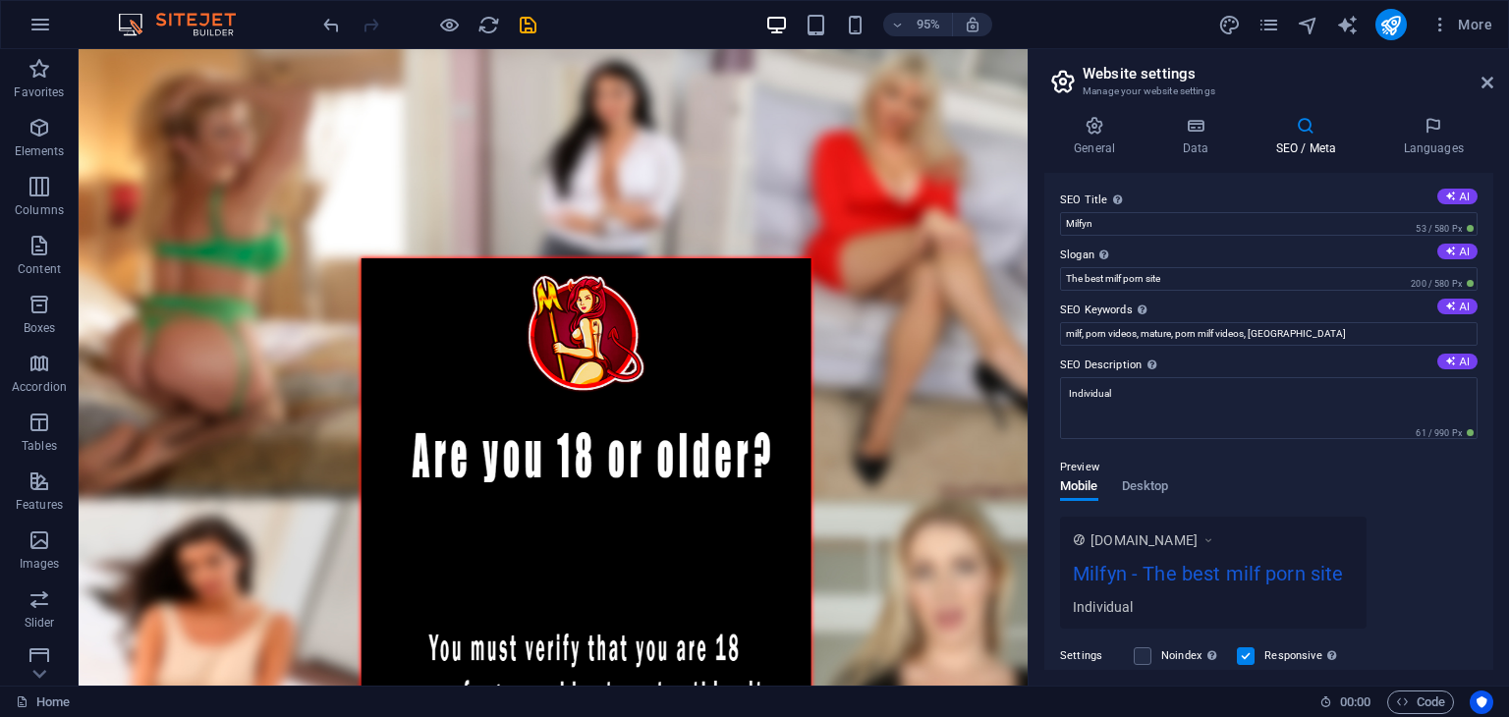
click at [1487, 72] on h2 "Website settings" at bounding box center [1288, 74] width 411 height 18
drag, startPoint x: 1488, startPoint y: 73, endPoint x: 1376, endPoint y: 153, distance: 138.0
click at [1388, 142] on aside "Website settings Manage your website settings General Data SEO / Meta Languages…" at bounding box center [1268, 367] width 481 height 637
click at [1280, 337] on input "milf, porn videos, mature, porn milf videos, [GEOGRAPHIC_DATA]" at bounding box center [1269, 334] width 418 height 24
type input "milf, porn videos, mature, porn milf videos, hd milf"
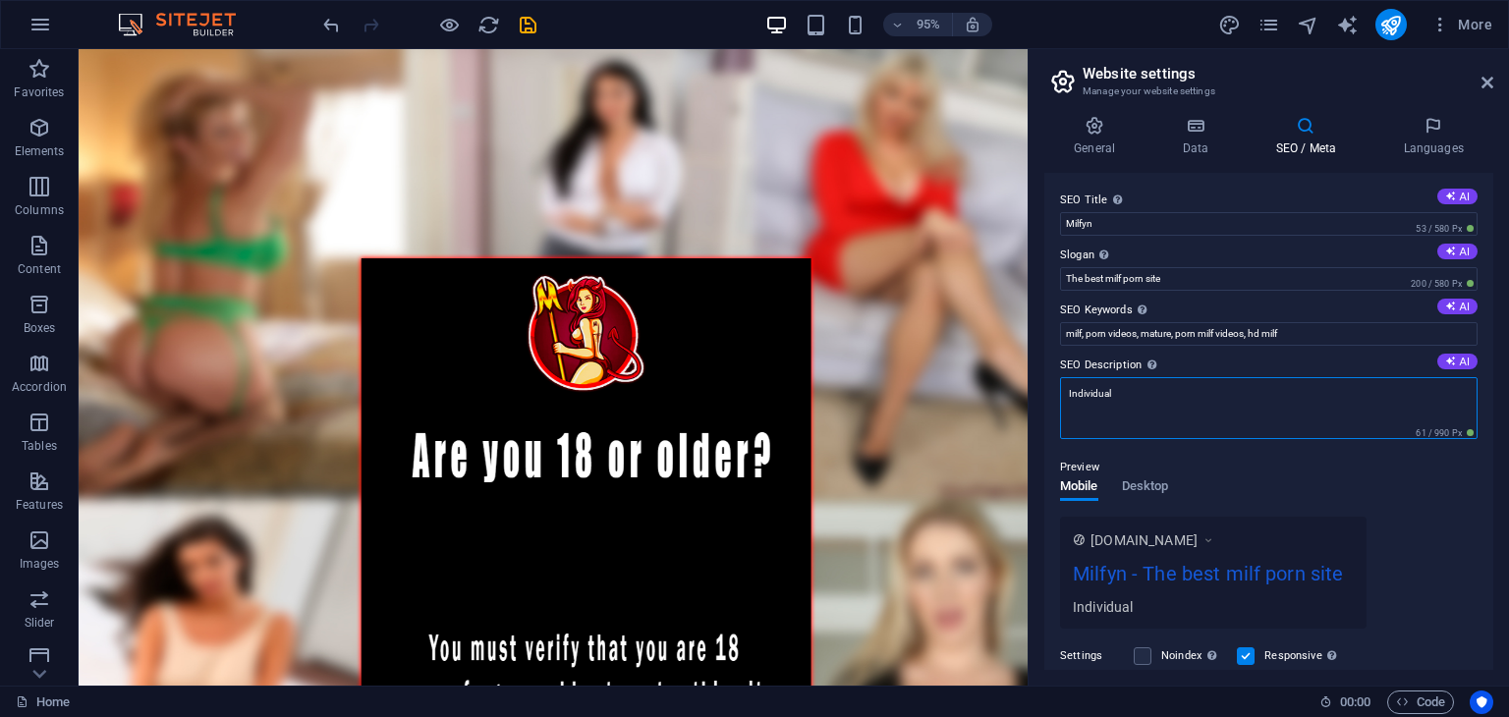
click at [1241, 377] on textarea "Individual" at bounding box center [1269, 408] width 418 height 62
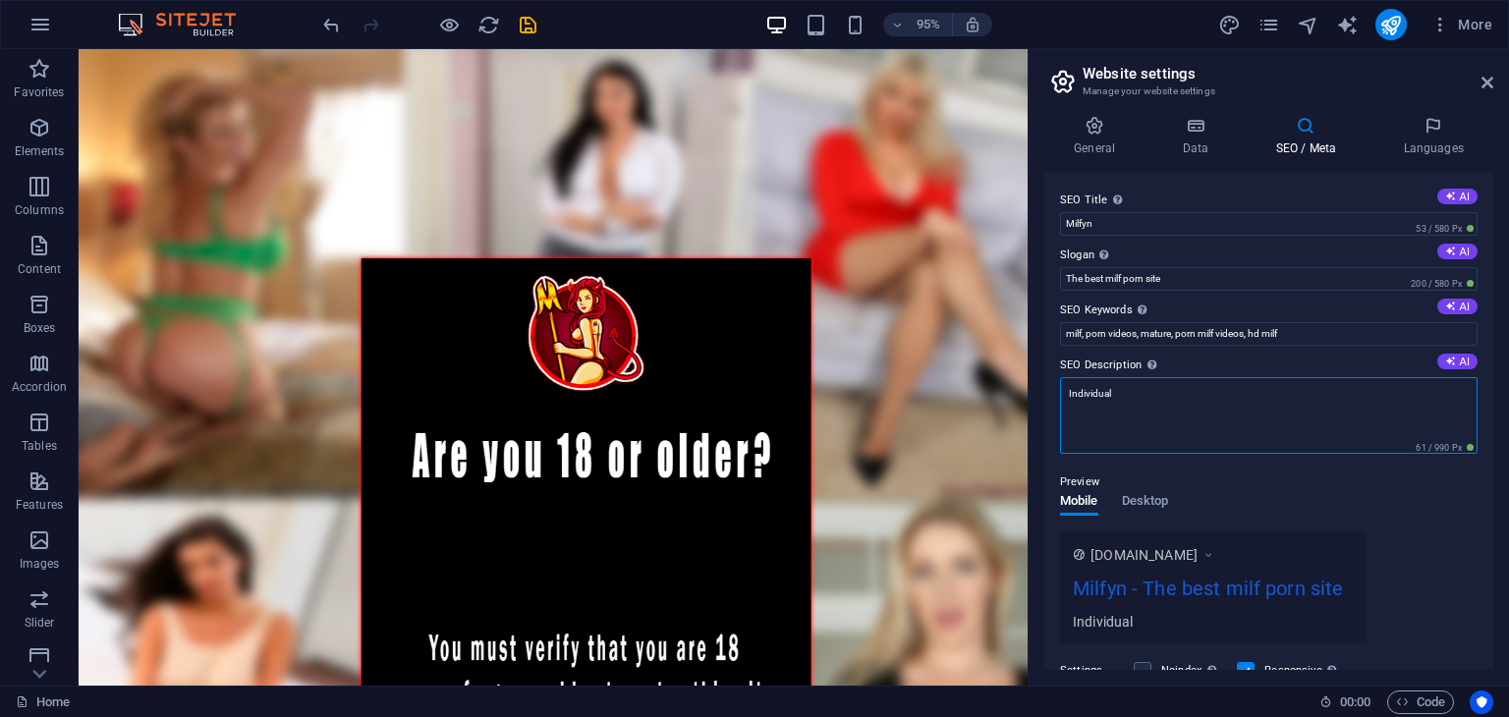
click at [1222, 421] on textarea "Individual" at bounding box center [1269, 415] width 418 height 77
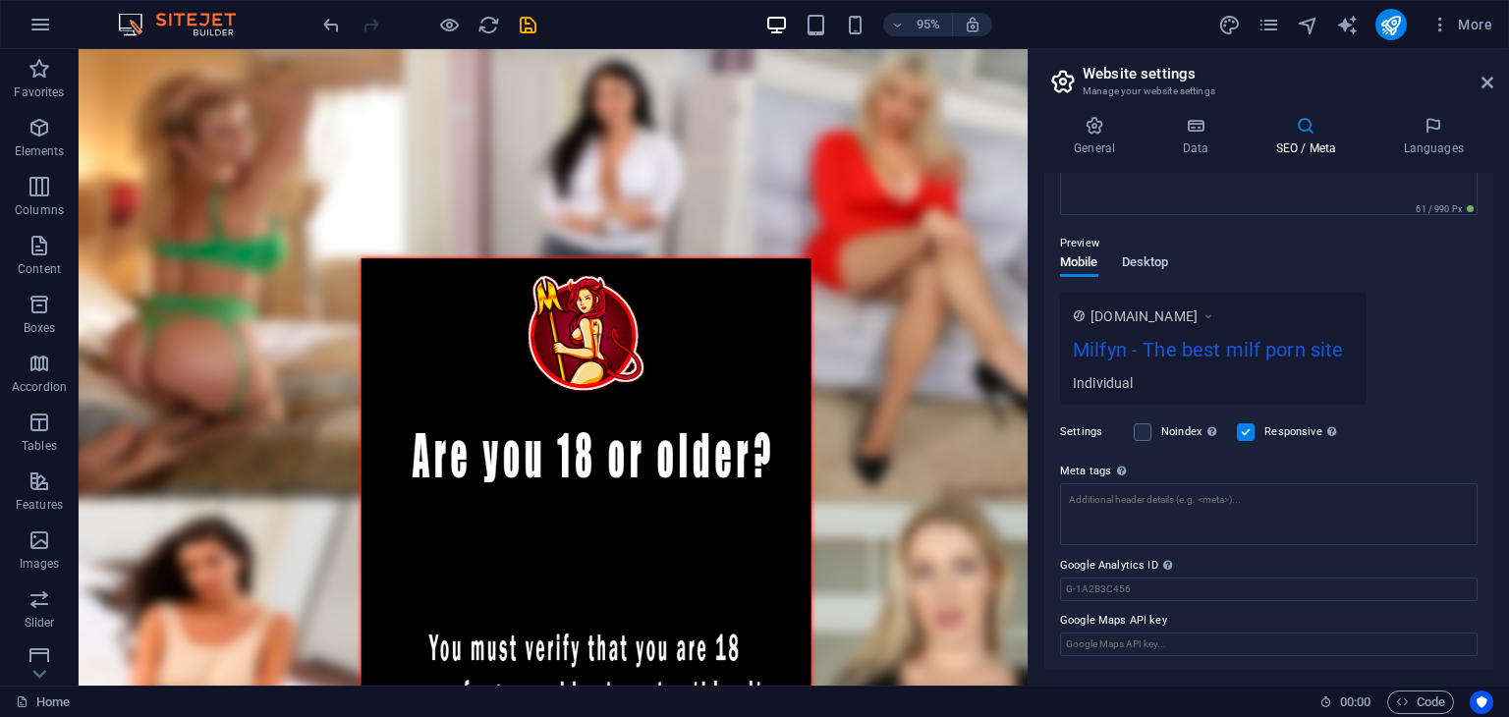
click at [1140, 273] on button "Desktop" at bounding box center [1145, 266] width 47 height 22
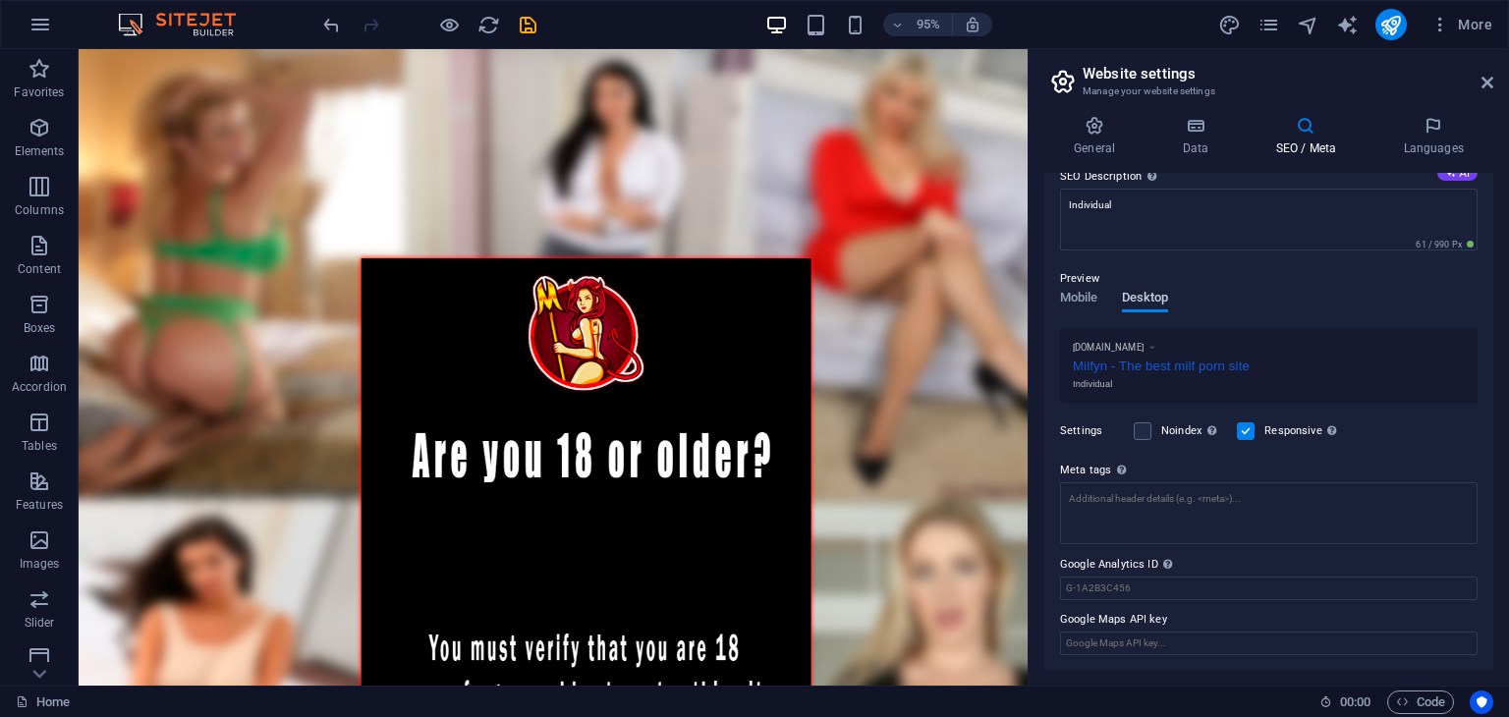
scroll to position [189, 0]
click at [1084, 293] on span "Mobile" at bounding box center [1079, 300] width 38 height 28
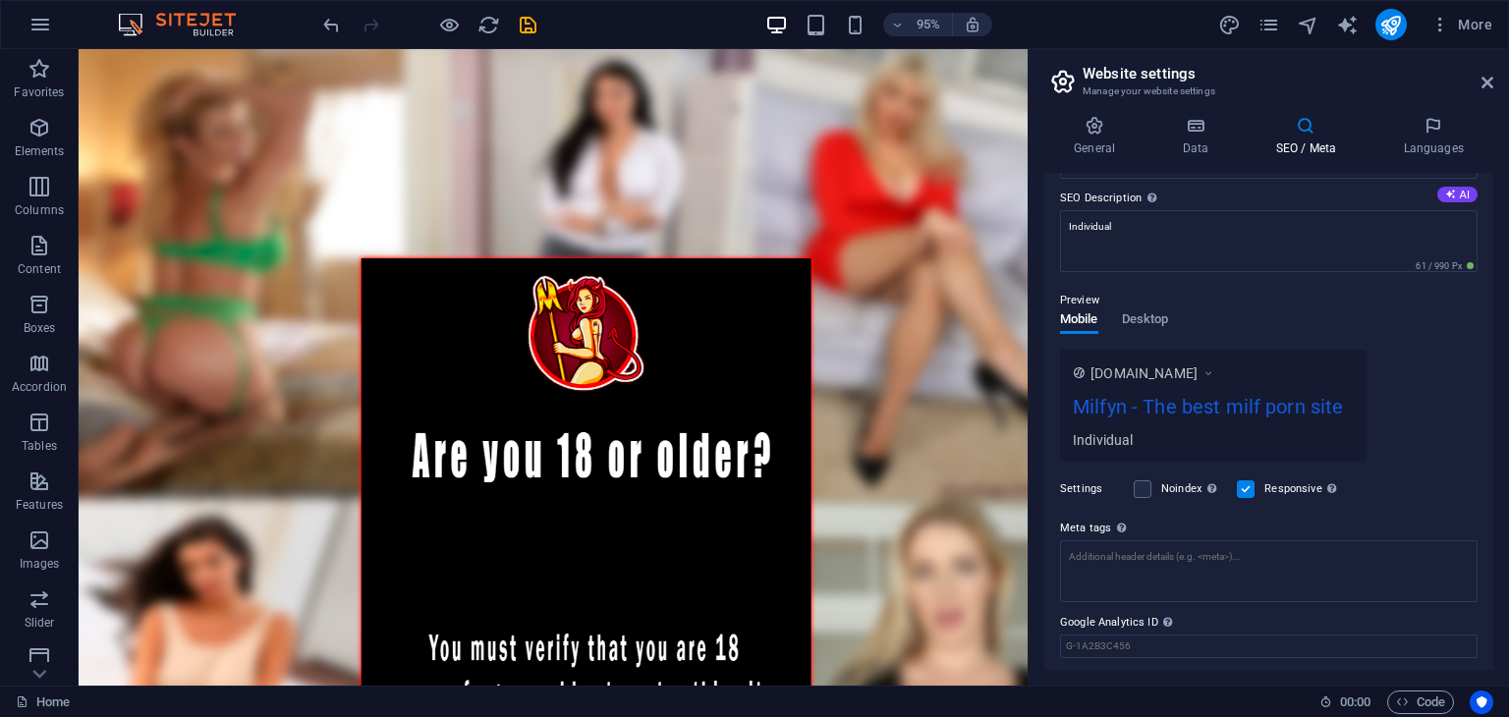
scroll to position [224, 0]
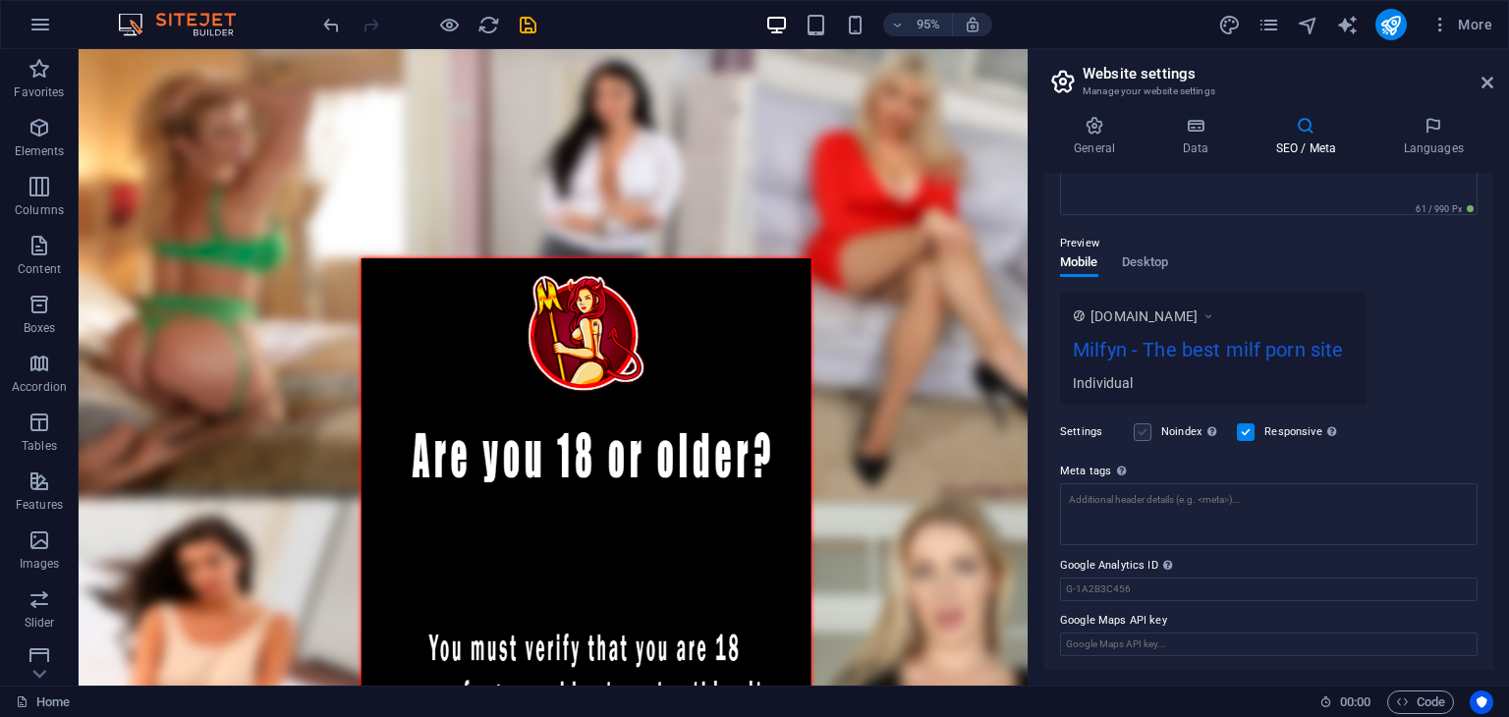
click at [1143, 437] on label at bounding box center [1143, 432] width 18 height 18
click at [0, 0] on input "Noindex Instruct search engines to exclude this website from search results." at bounding box center [0, 0] width 0 height 0
click at [1143, 437] on label at bounding box center [1143, 432] width 18 height 18
click at [0, 0] on input "Noindex Instruct search engines to exclude this website from search results." at bounding box center [0, 0] width 0 height 0
click at [1230, 524] on textarea "Meta tags Enter HTML code here that will be placed inside the tags of your webs…" at bounding box center [1269, 514] width 418 height 62
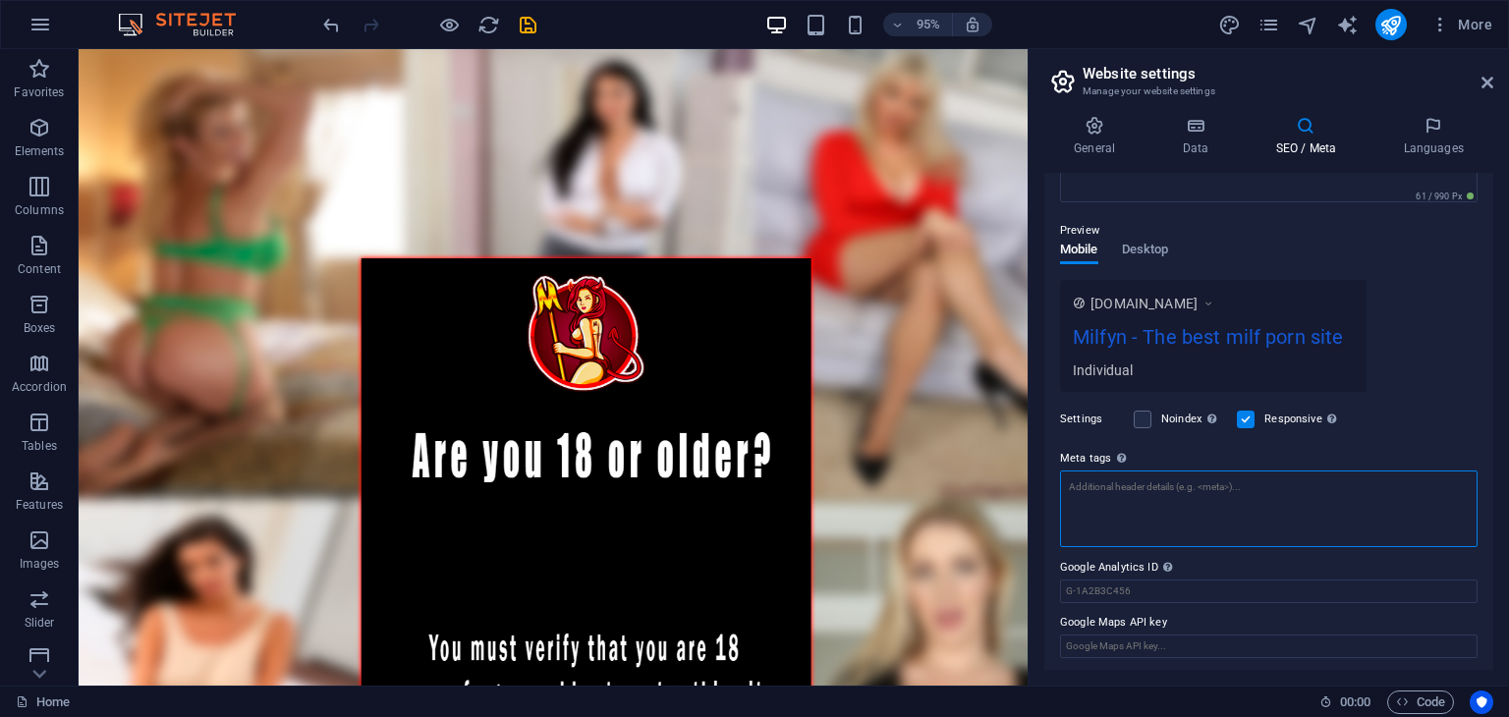
scroll to position [239, 0]
type textarea "a"
click at [1212, 511] on textarea "Meta tags Enter HTML code here that will be placed inside the tags of your webs…" at bounding box center [1269, 507] width 418 height 77
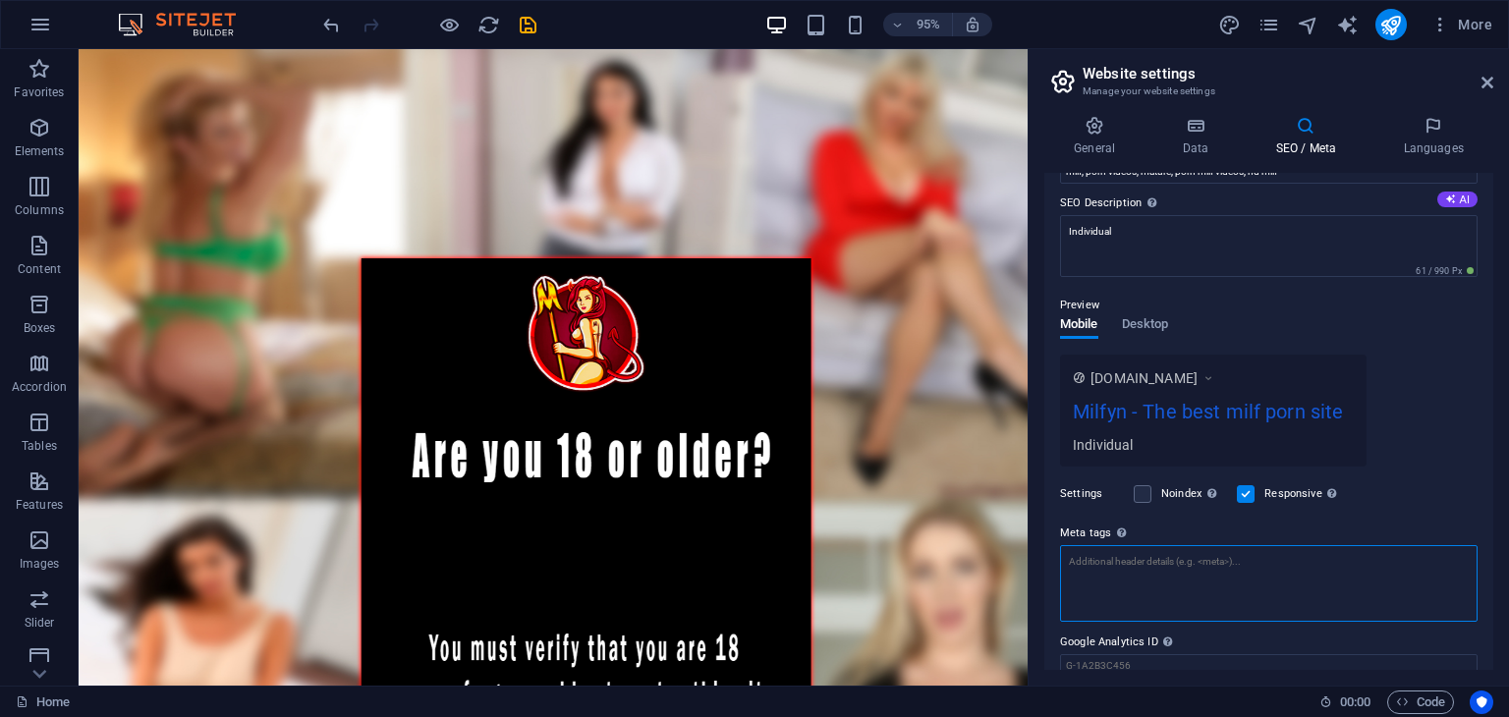
scroll to position [42, 0]
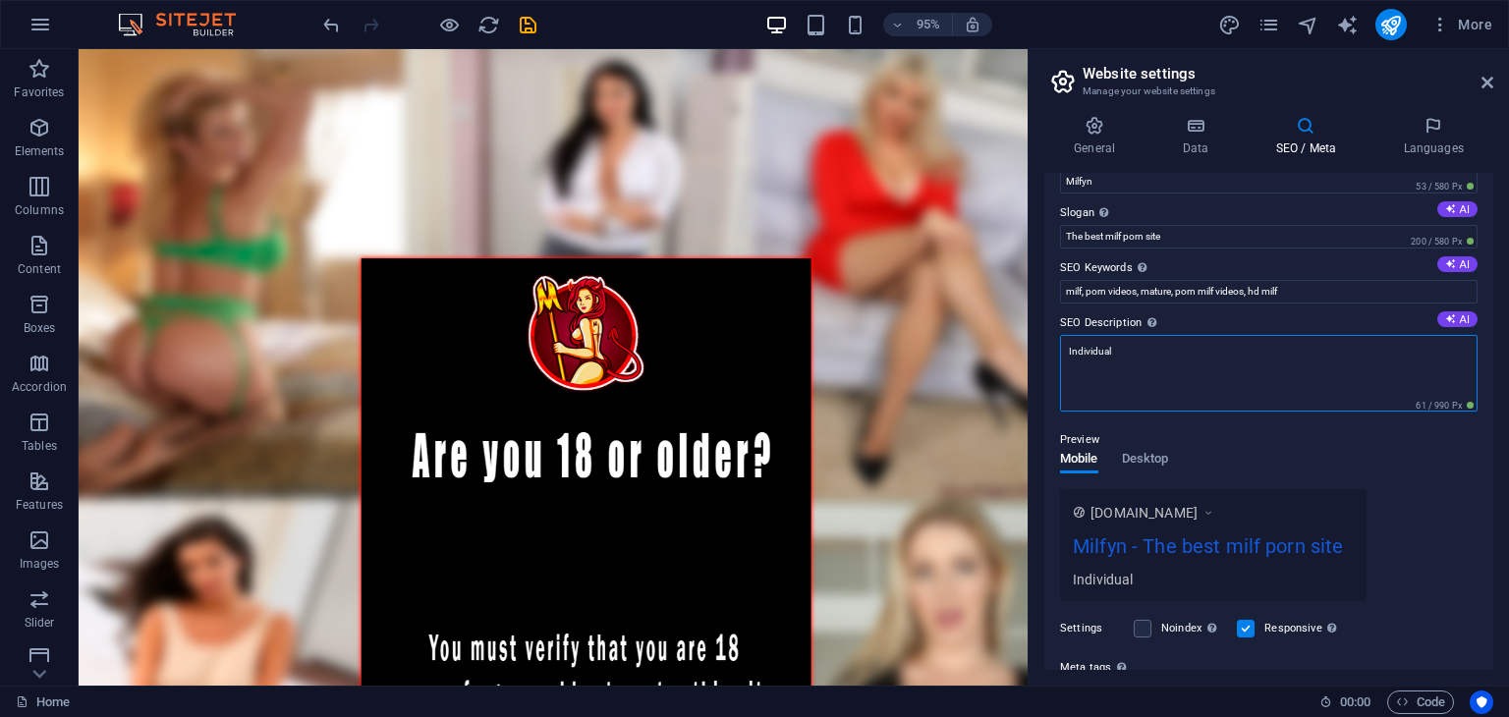
click at [1191, 370] on textarea "Individual" at bounding box center [1269, 373] width 418 height 77
paste textarea "Discover the ultimate adult entertainment platform featuring the most alluring …"
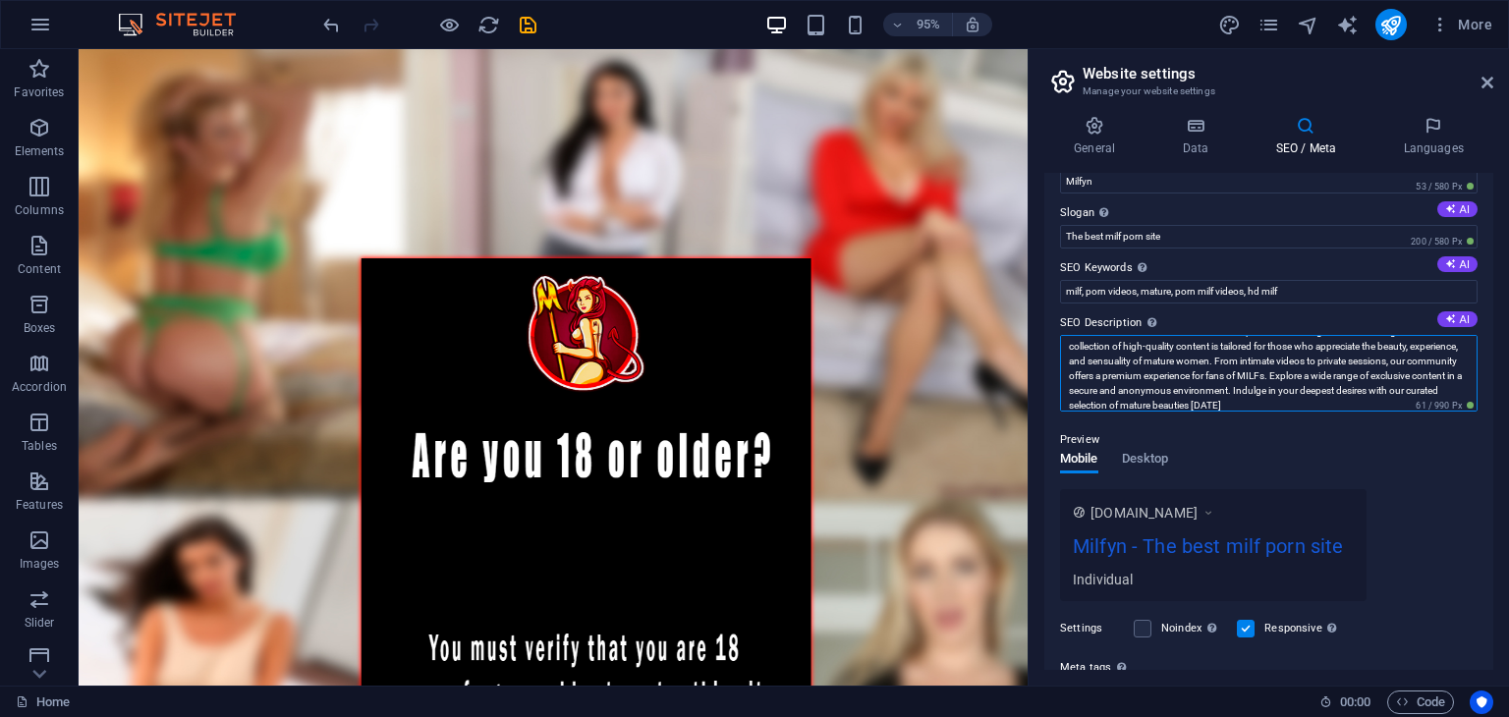
scroll to position [0, 0]
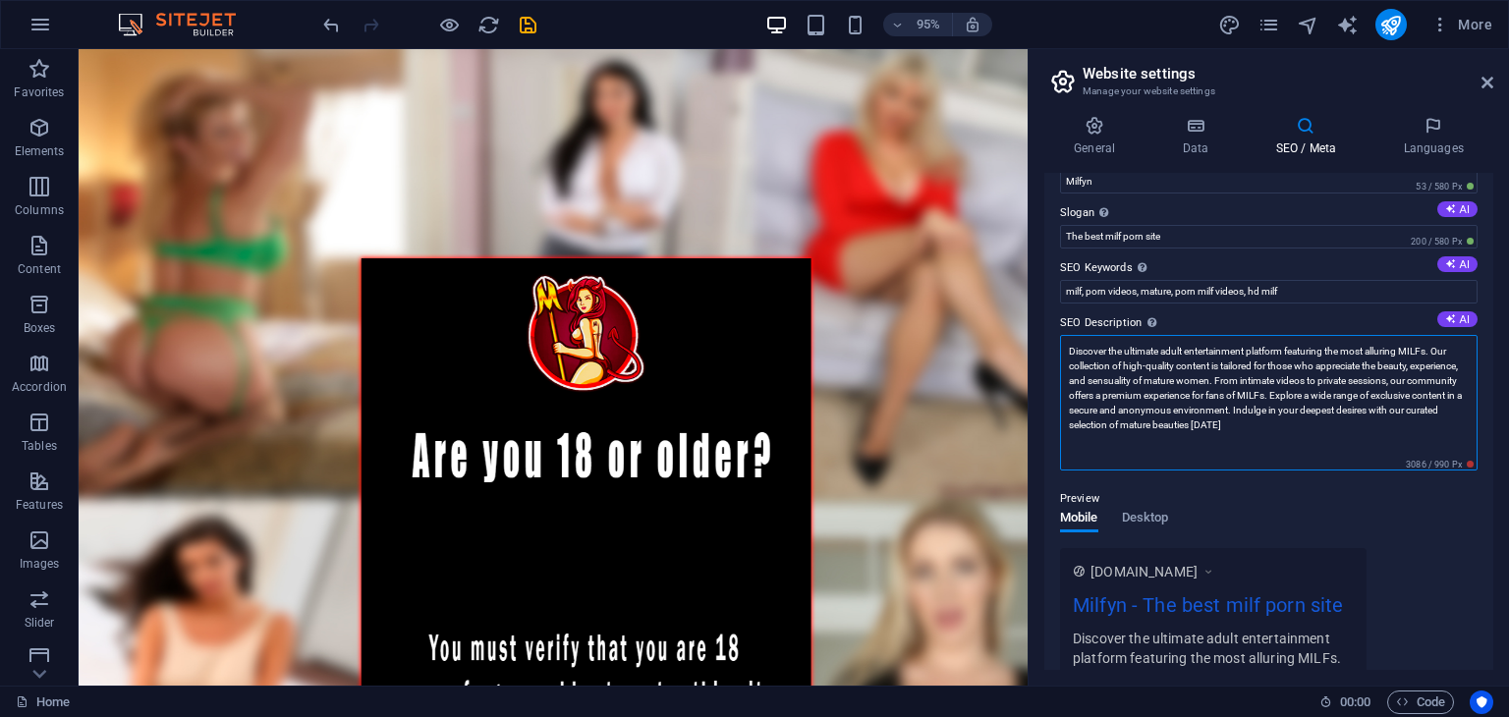
drag, startPoint x: 1305, startPoint y: 429, endPoint x: 1269, endPoint y: 382, distance: 59.0
click at [1269, 382] on textarea "Discover the ultimate adult entertainment platform featuring the most alluring …" at bounding box center [1269, 403] width 418 height 136
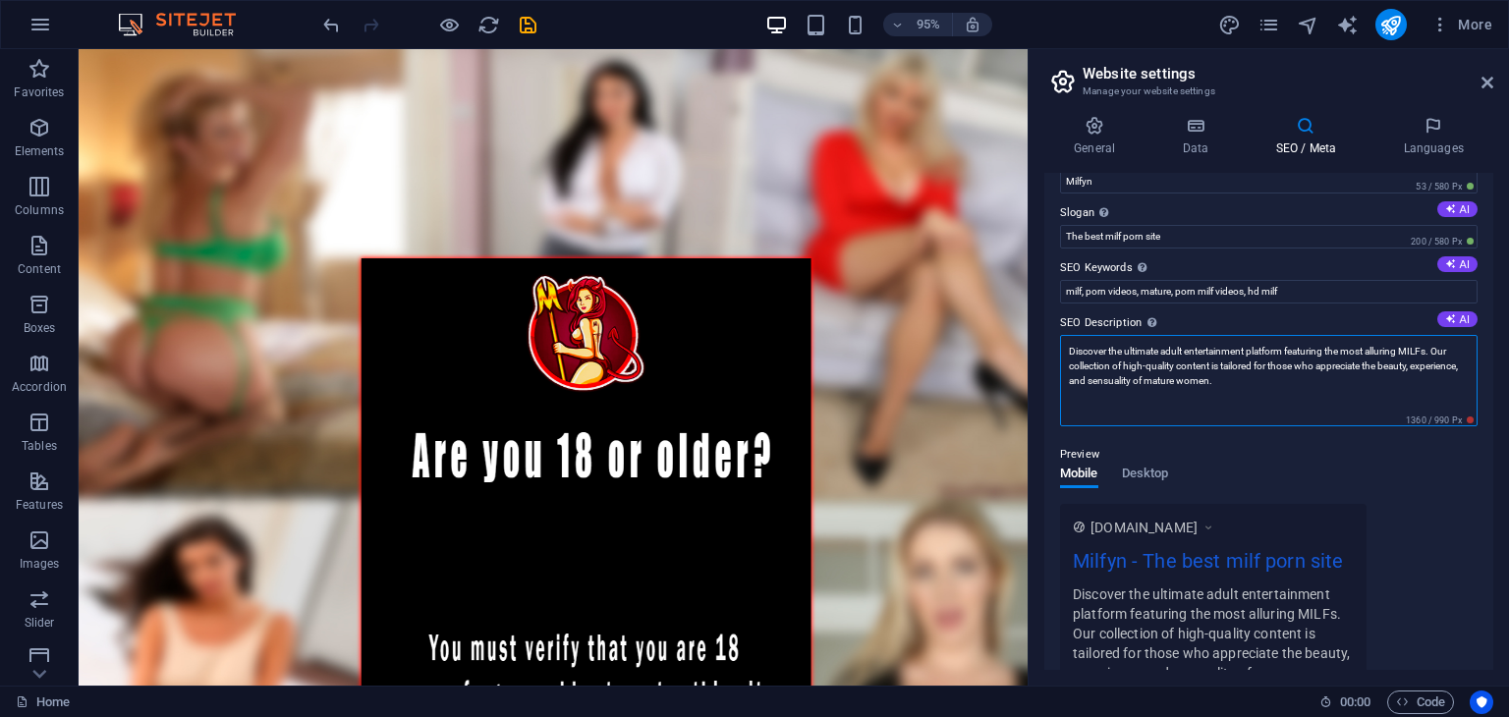
drag, startPoint x: 1327, startPoint y: 386, endPoint x: 1296, endPoint y: 384, distance: 31.5
click at [1296, 384] on textarea "Discover the ultimate adult entertainment platform featuring the most alluring …" at bounding box center [1269, 380] width 418 height 91
drag, startPoint x: 1303, startPoint y: 385, endPoint x: 1444, endPoint y: 352, distance: 145.4
click at [1444, 352] on textarea "Discover the ultimate adult entertainment platform featuring the most alluring …" at bounding box center [1269, 380] width 418 height 91
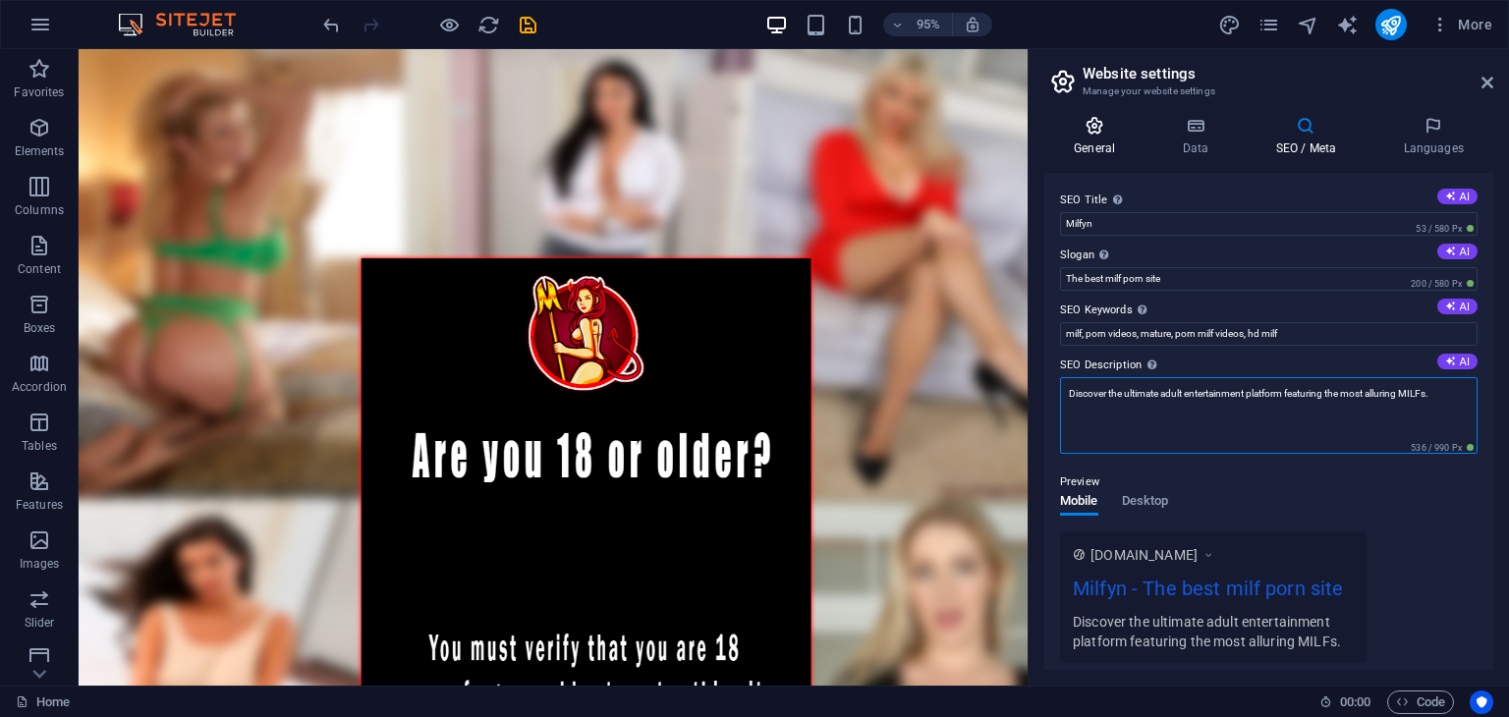
type textarea "Discover the ultimate adult entertainment platform featuring the most alluring …"
click at [1090, 154] on h4 "General" at bounding box center [1098, 136] width 108 height 41
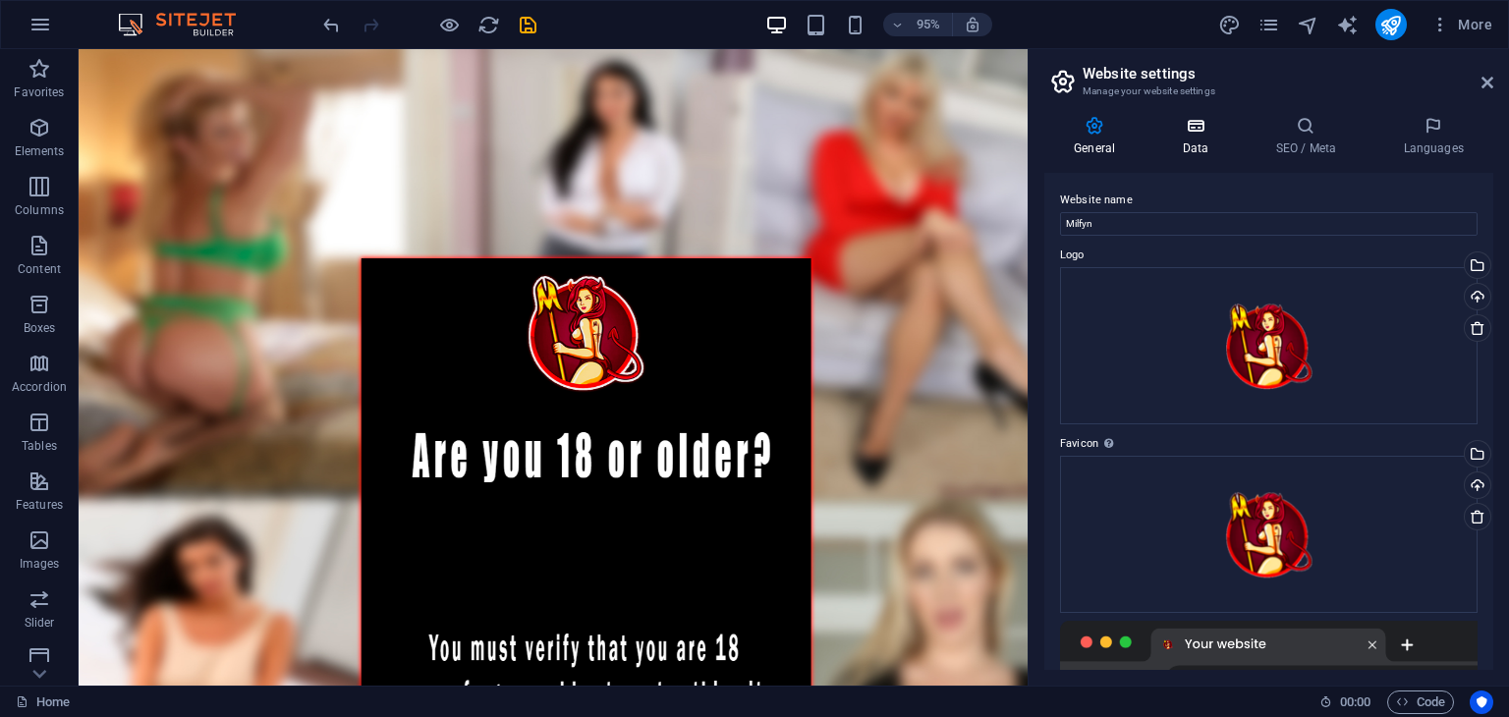
click at [1191, 140] on h4 "Data" at bounding box center [1198, 136] width 93 height 41
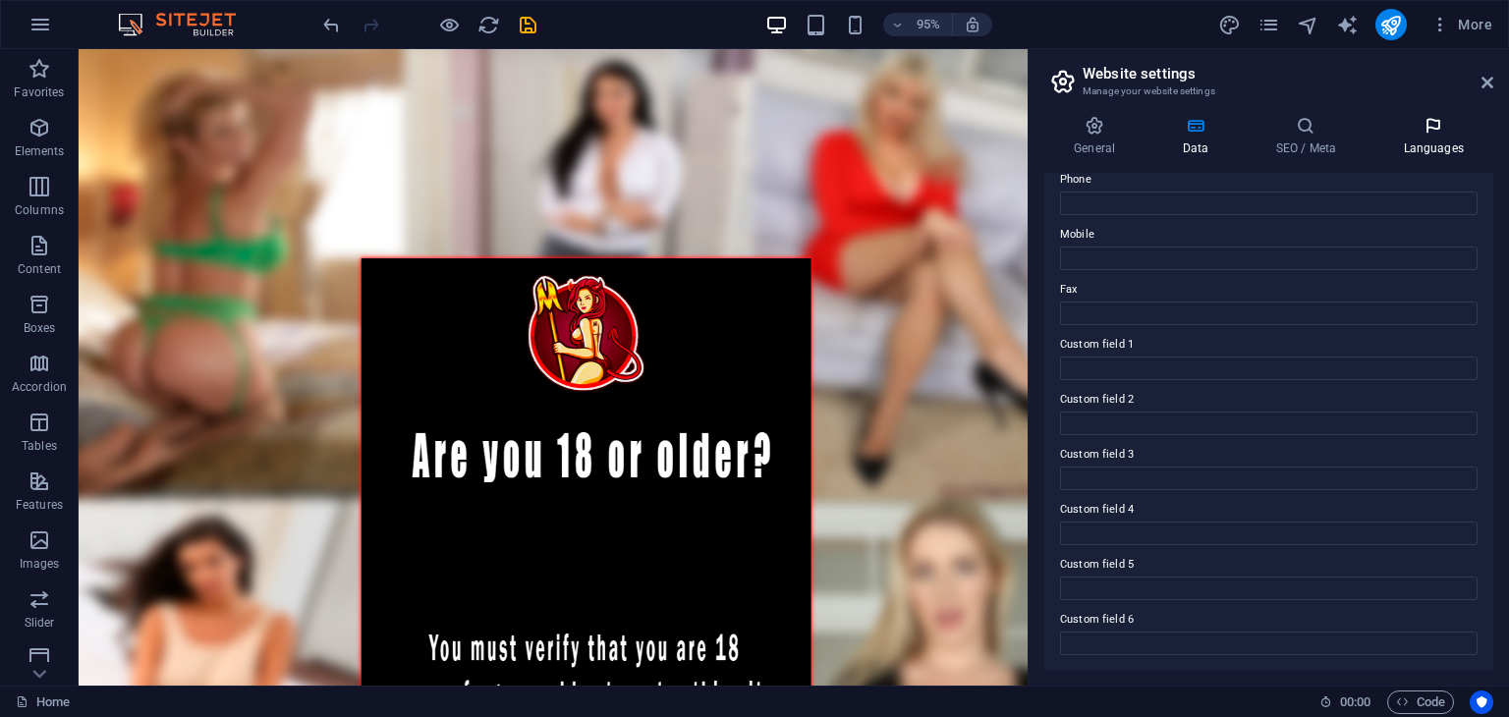
click at [1421, 140] on h4 "Languages" at bounding box center [1434, 136] width 120 height 41
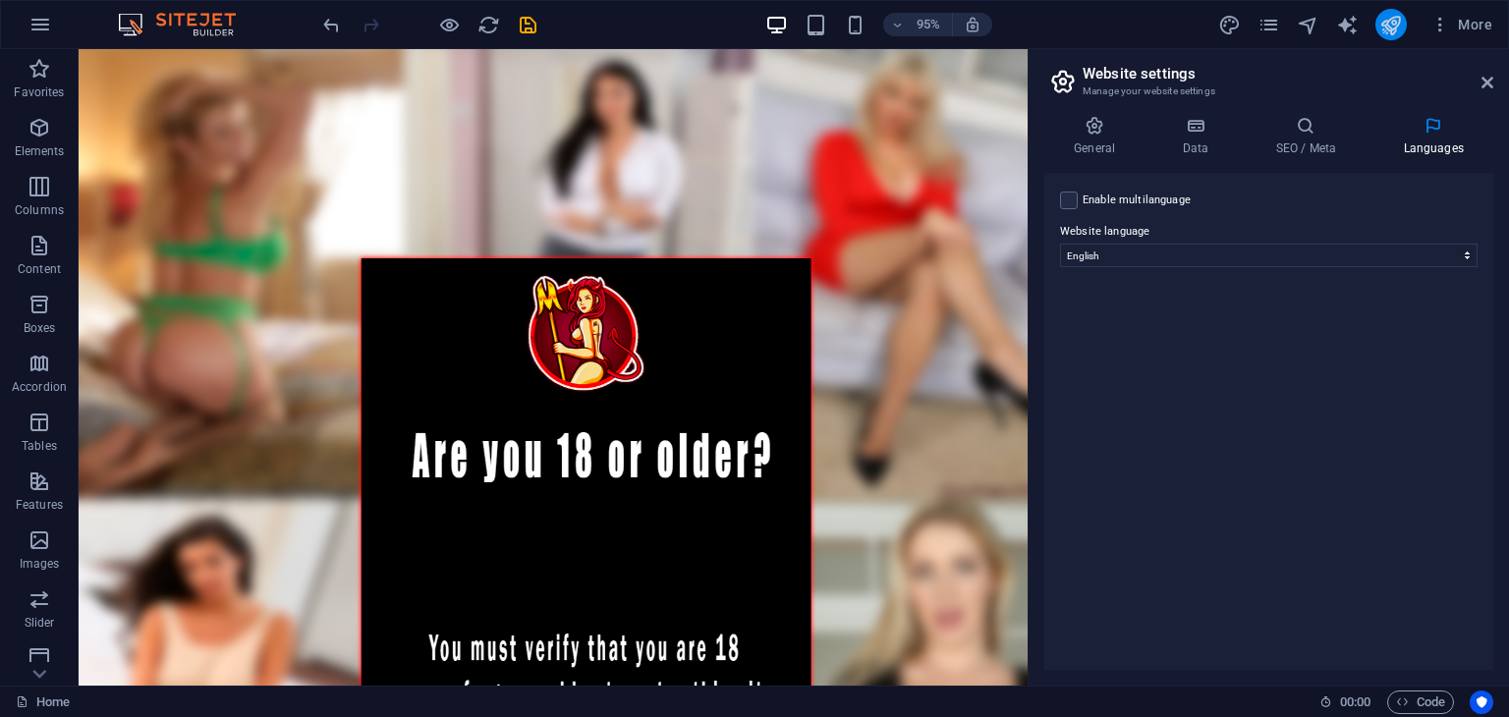
click at [1380, 24] on icon "publish" at bounding box center [1390, 25] width 23 height 23
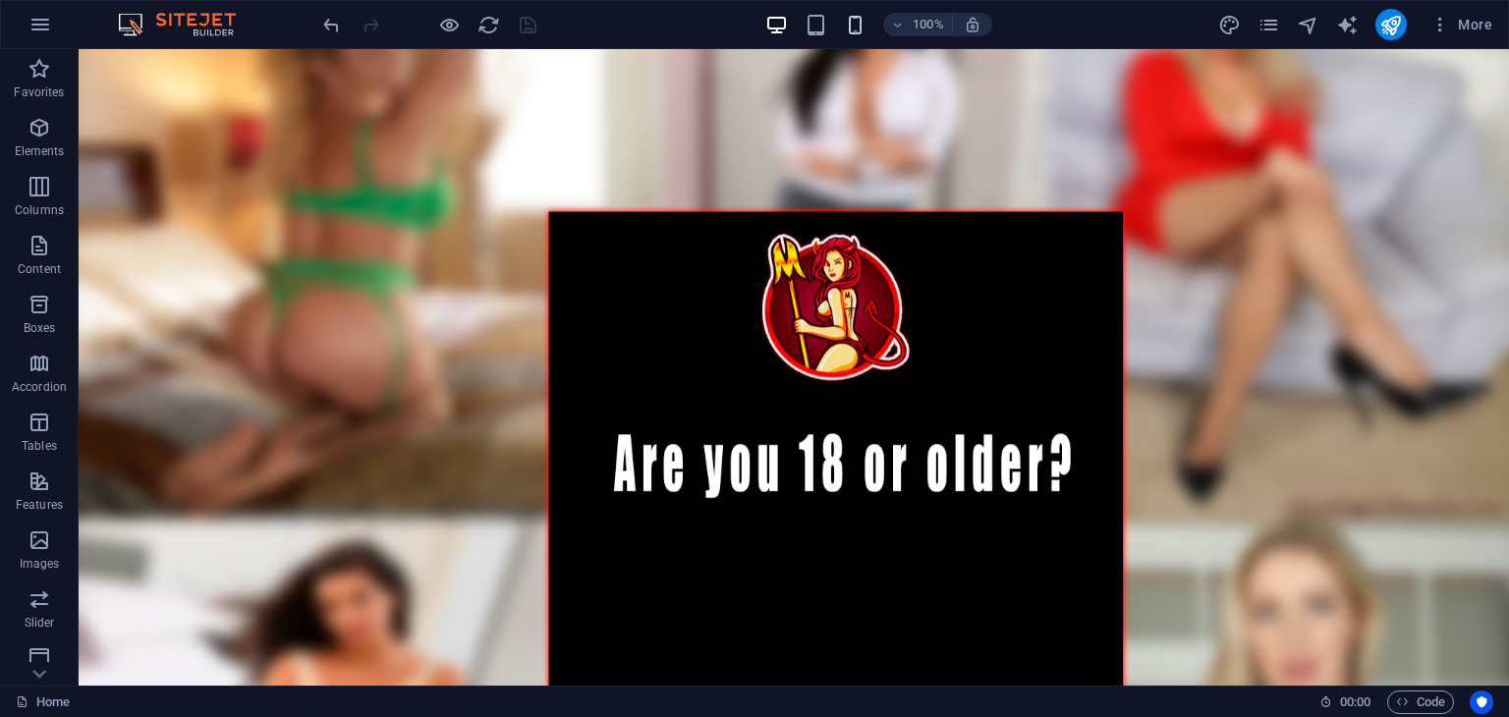
click at [860, 32] on icon "button" at bounding box center [855, 25] width 23 height 23
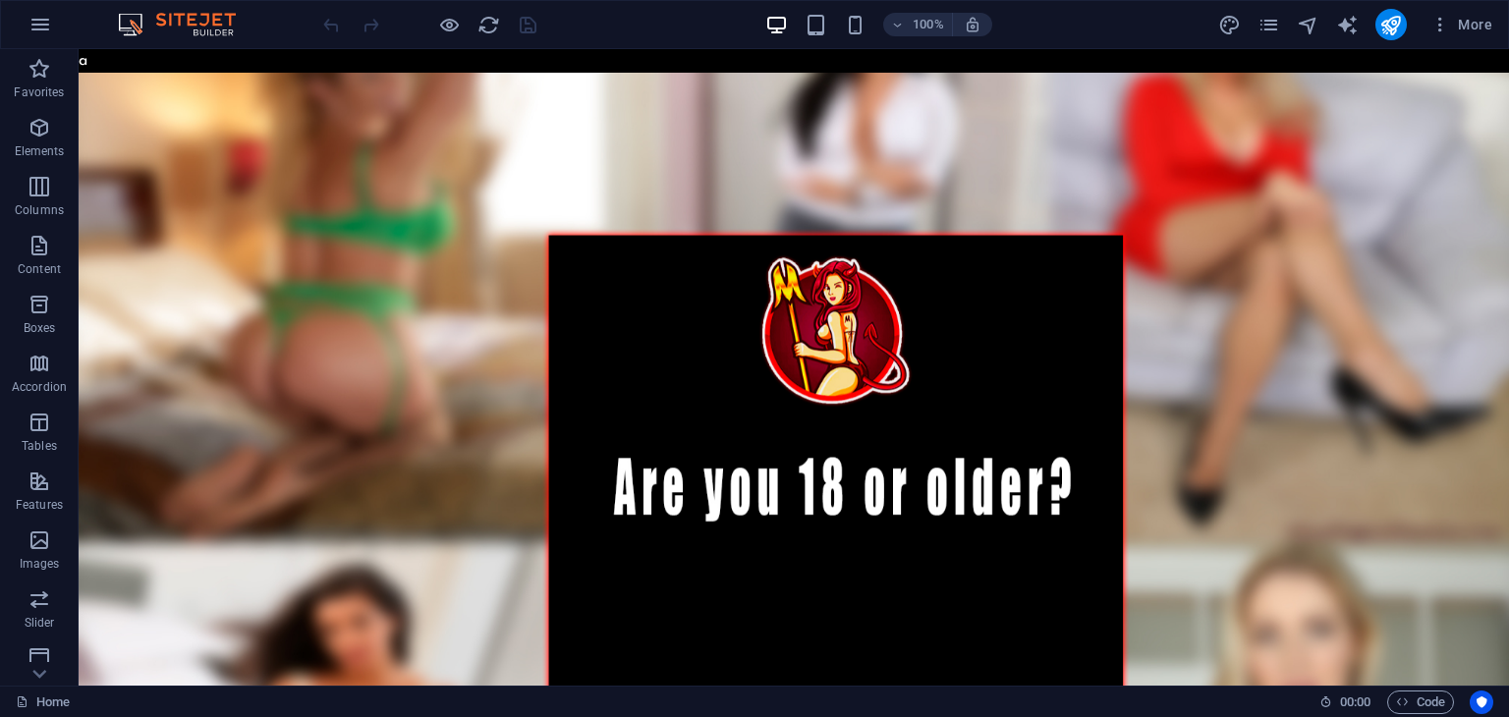
click at [145, 67] on body "a Skip to main content yES , I AM 18 OR OLDER" at bounding box center [794, 552] width 1431 height 1006
click at [103, 63] on body "a Skip to main content yES , I AM 18 OR OLDER" at bounding box center [794, 552] width 1431 height 1006
click at [90, 62] on body "a Skip to main content yES , I AM 18 OR OLDER" at bounding box center [794, 552] width 1431 height 1006
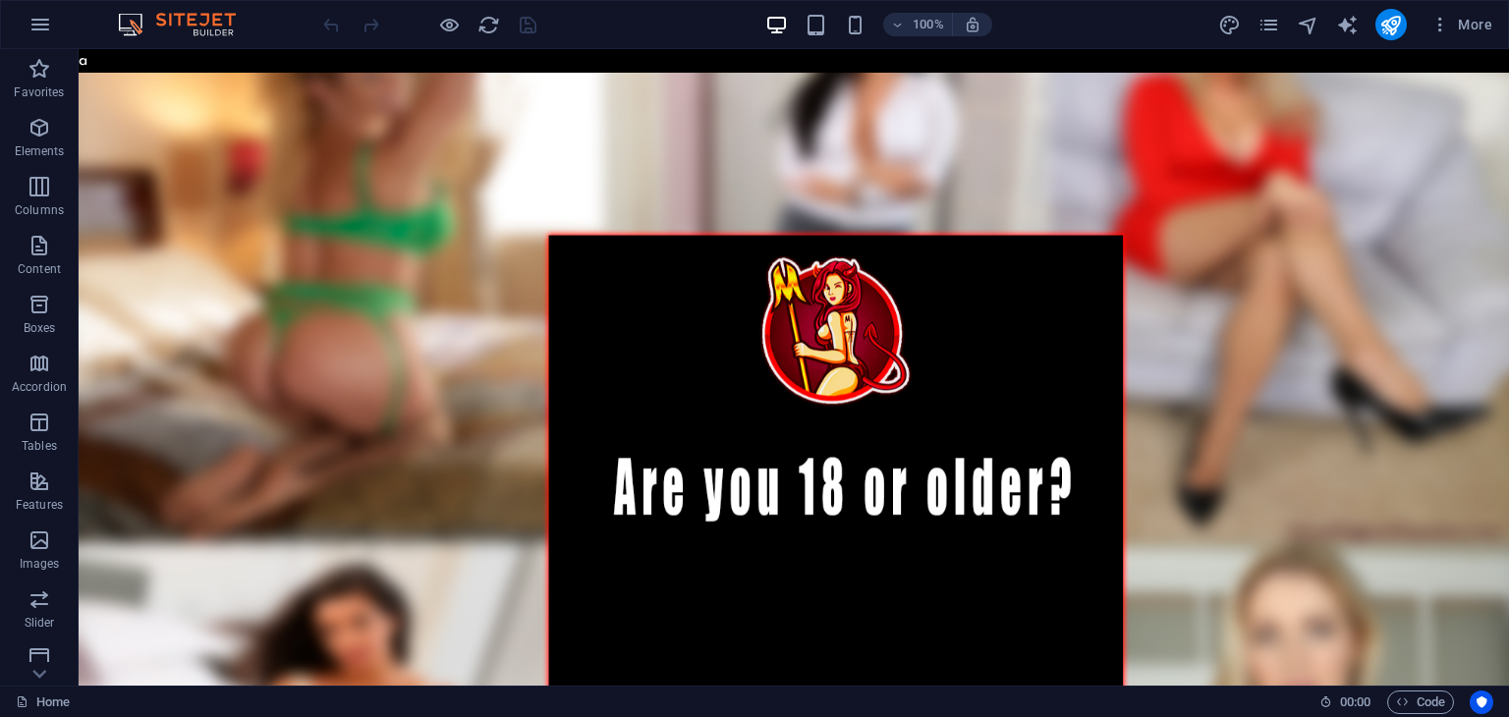
scroll to position [369, 0]
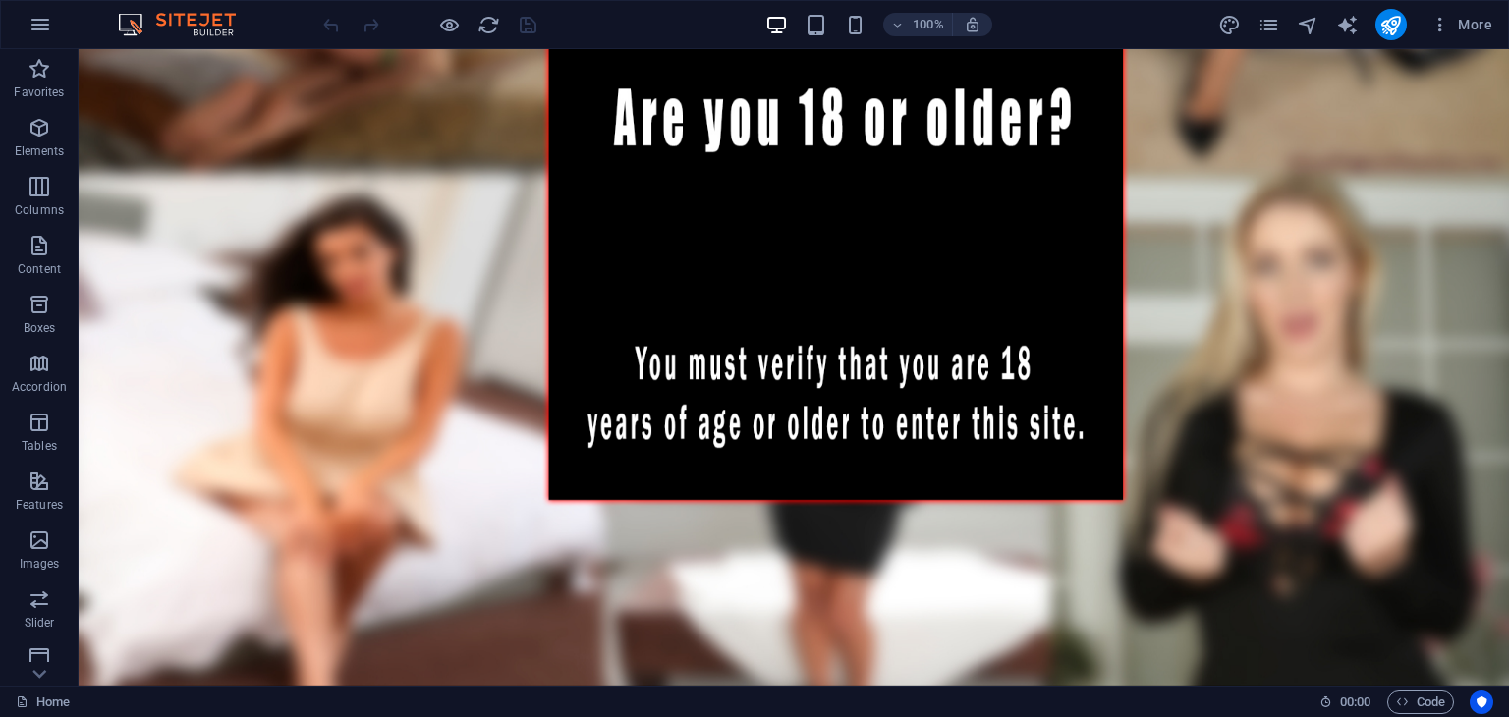
click at [864, 324] on figure at bounding box center [794, 194] width 1431 height 983
click at [920, 265] on div "yES , I AM 18 OR OLDER" at bounding box center [794, 194] width 1431 height 983
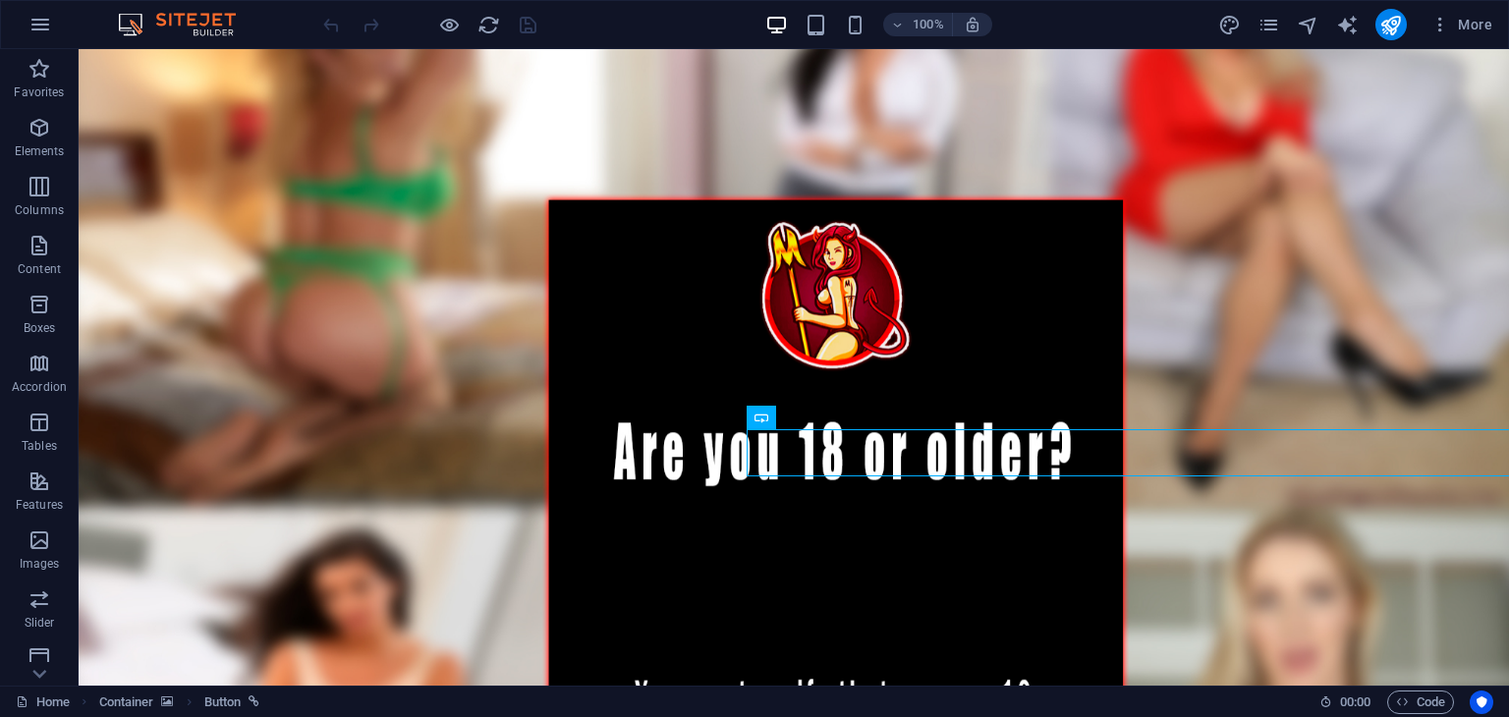
scroll to position [0, 0]
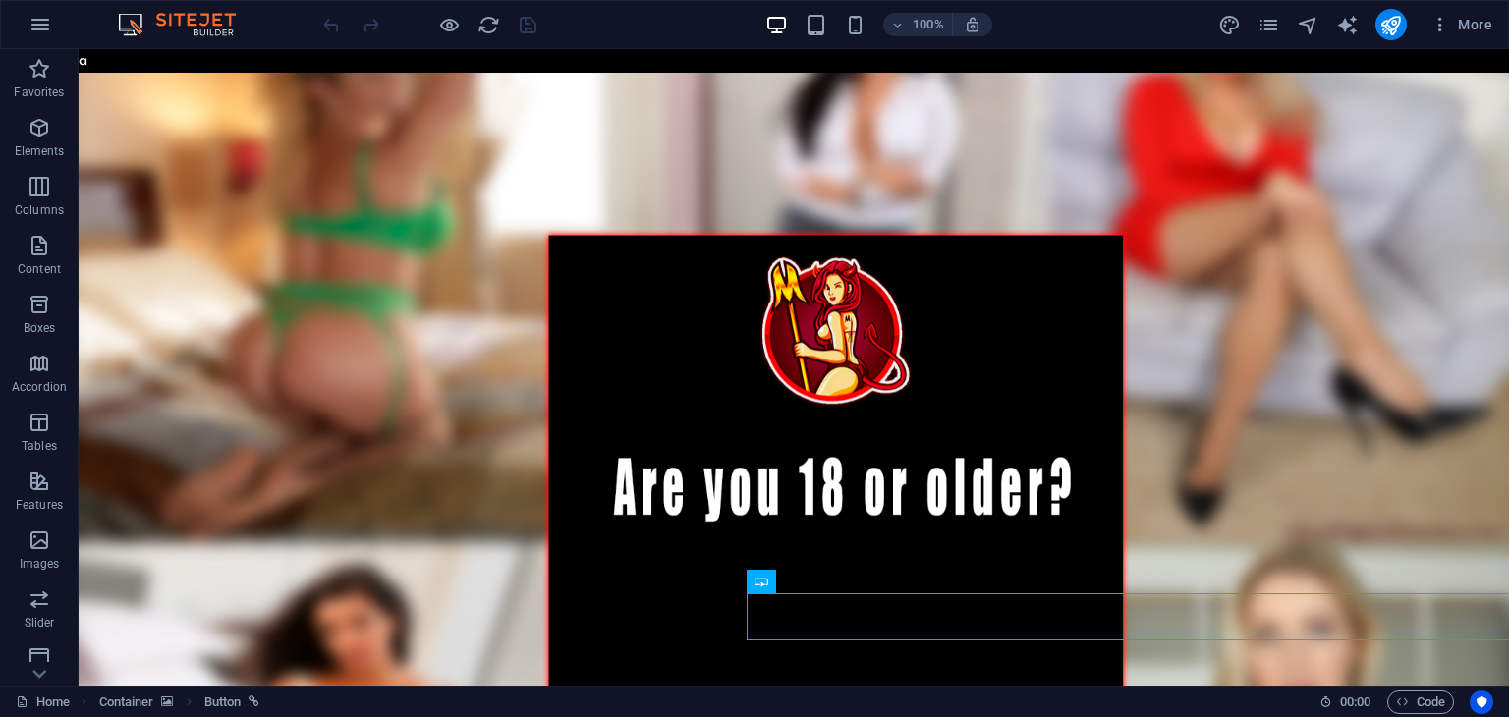
drag, startPoint x: 83, startPoint y: 47, endPoint x: 1, endPoint y: 3, distance: 92.8
click at [83, 47] on div "100% More" at bounding box center [754, 24] width 1507 height 47
click at [81, 63] on body "a Skip to main content yES , I AM 18 OR OLDER" at bounding box center [794, 552] width 1431 height 1006
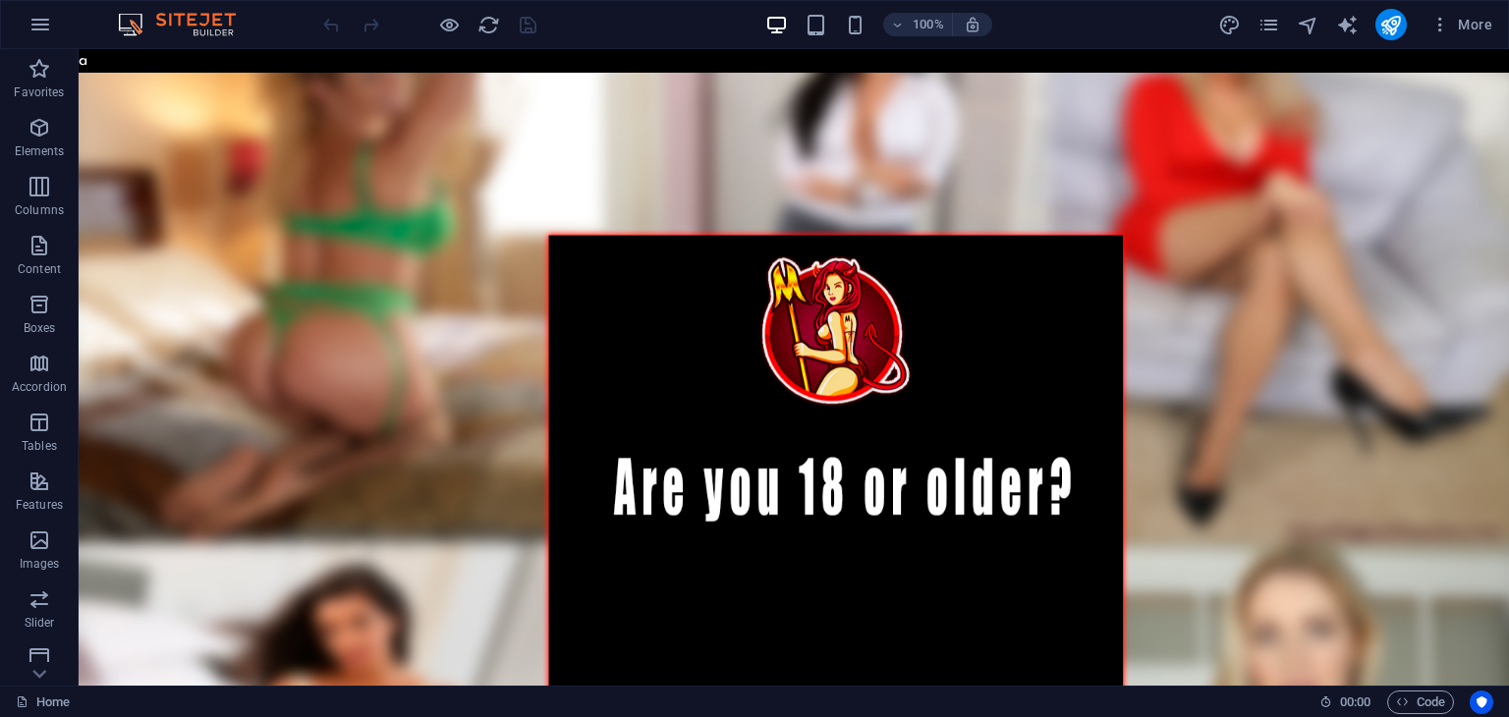
click at [81, 63] on body "a Skip to main content yES , I AM 18 OR OLDER" at bounding box center [794, 552] width 1431 height 1006
drag, startPoint x: 382, startPoint y: 219, endPoint x: 440, endPoint y: 154, distance: 87.0
click at [437, 157] on figure at bounding box center [794, 564] width 1431 height 983
click at [793, 80] on div "+" at bounding box center [793, 83] width 38 height 18
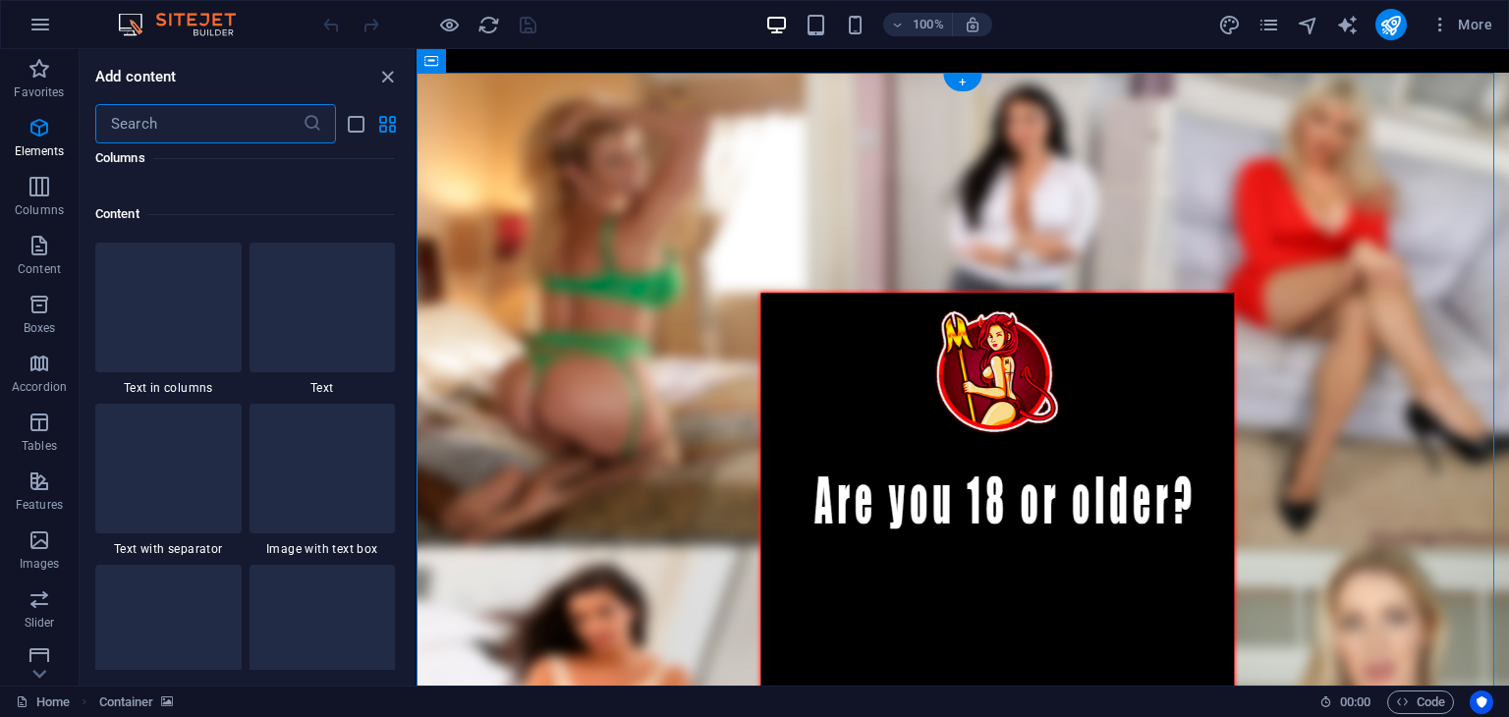
scroll to position [3438, 0]
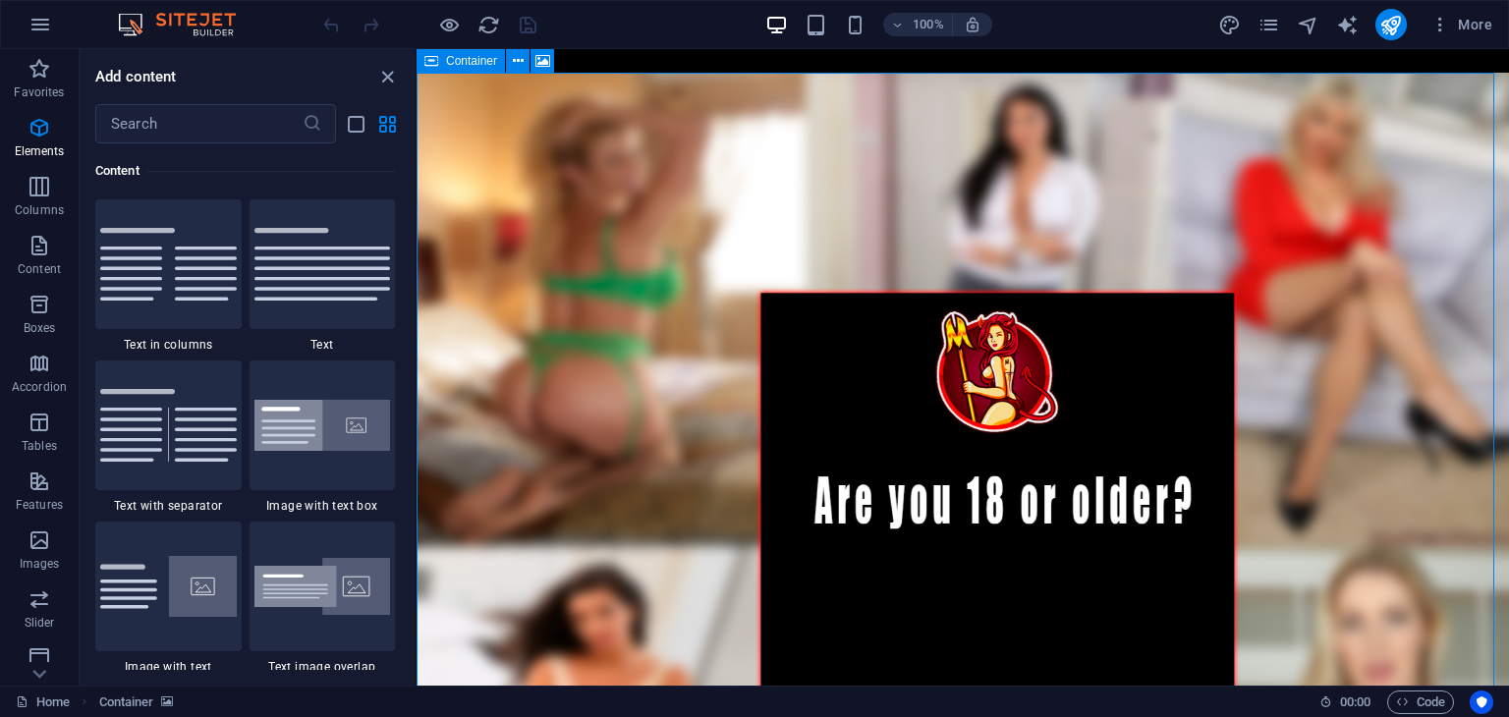
click at [450, 65] on span "Container" at bounding box center [471, 61] width 51 height 12
click at [626, 60] on body "a Skip to main content yES , I AM 18 OR OLDER" at bounding box center [963, 552] width 1093 height 1006
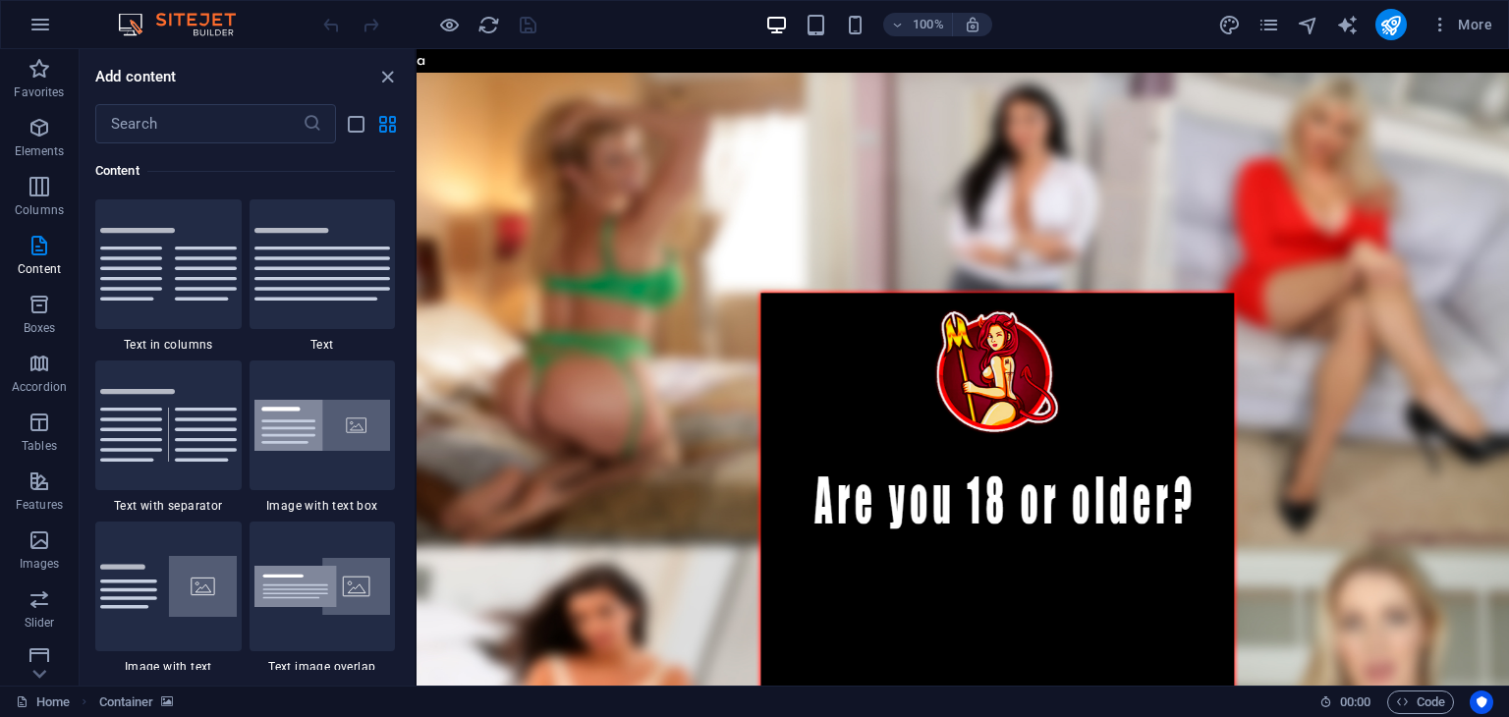
click at [626, 60] on body "a Skip to main content yES , I AM 18 OR OLDER" at bounding box center [963, 552] width 1093 height 1006
drag, startPoint x: 418, startPoint y: 68, endPoint x: 432, endPoint y: 58, distance: 17.7
click at [432, 58] on body "a Skip to main content yES , I AM 18 OR OLDER" at bounding box center [963, 552] width 1093 height 1006
click at [426, 60] on body "a Skip to main content yES , I AM 18 OR OLDER" at bounding box center [963, 552] width 1093 height 1006
click at [387, 70] on icon "close panel" at bounding box center [387, 77] width 23 height 23
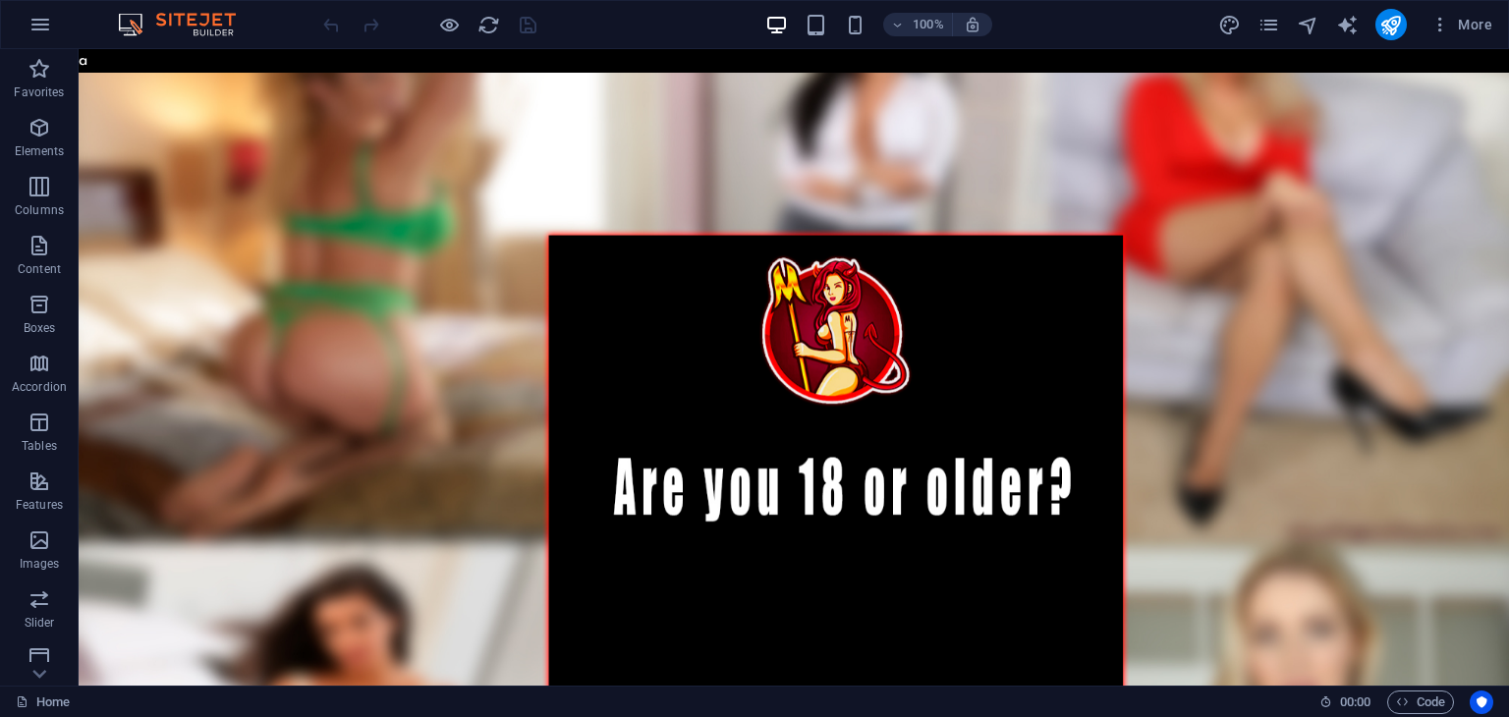
click at [80, 52] on body "a Skip to main content yES , I AM 18 OR OLDER" at bounding box center [794, 552] width 1431 height 1006
drag, startPoint x: 147, startPoint y: 162, endPoint x: 231, endPoint y: 71, distance: 123.8
click at [231, 71] on body "a Skip to main content yES , I AM 18 OR OLDER" at bounding box center [794, 552] width 1431 height 1006
click at [426, 501] on figure at bounding box center [794, 564] width 1431 height 983
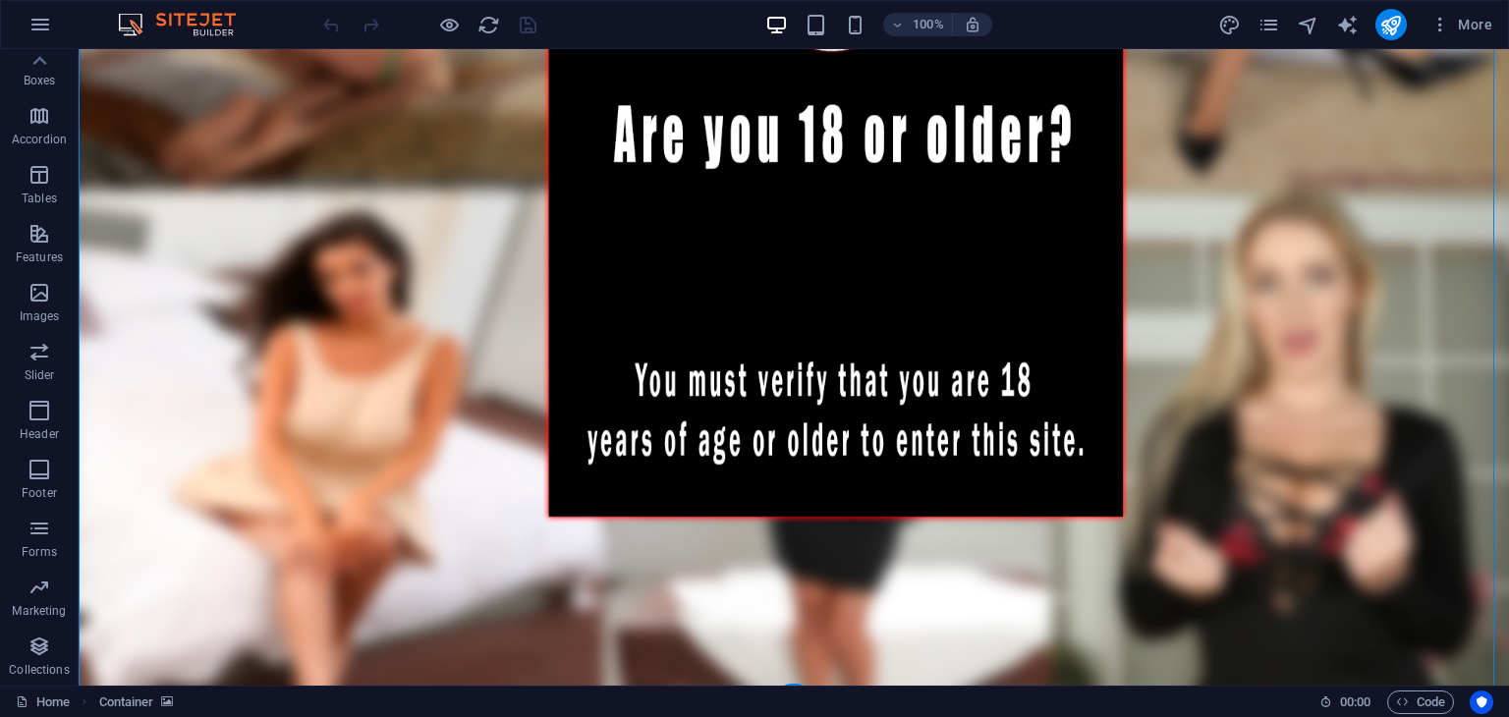
scroll to position [369, 0]
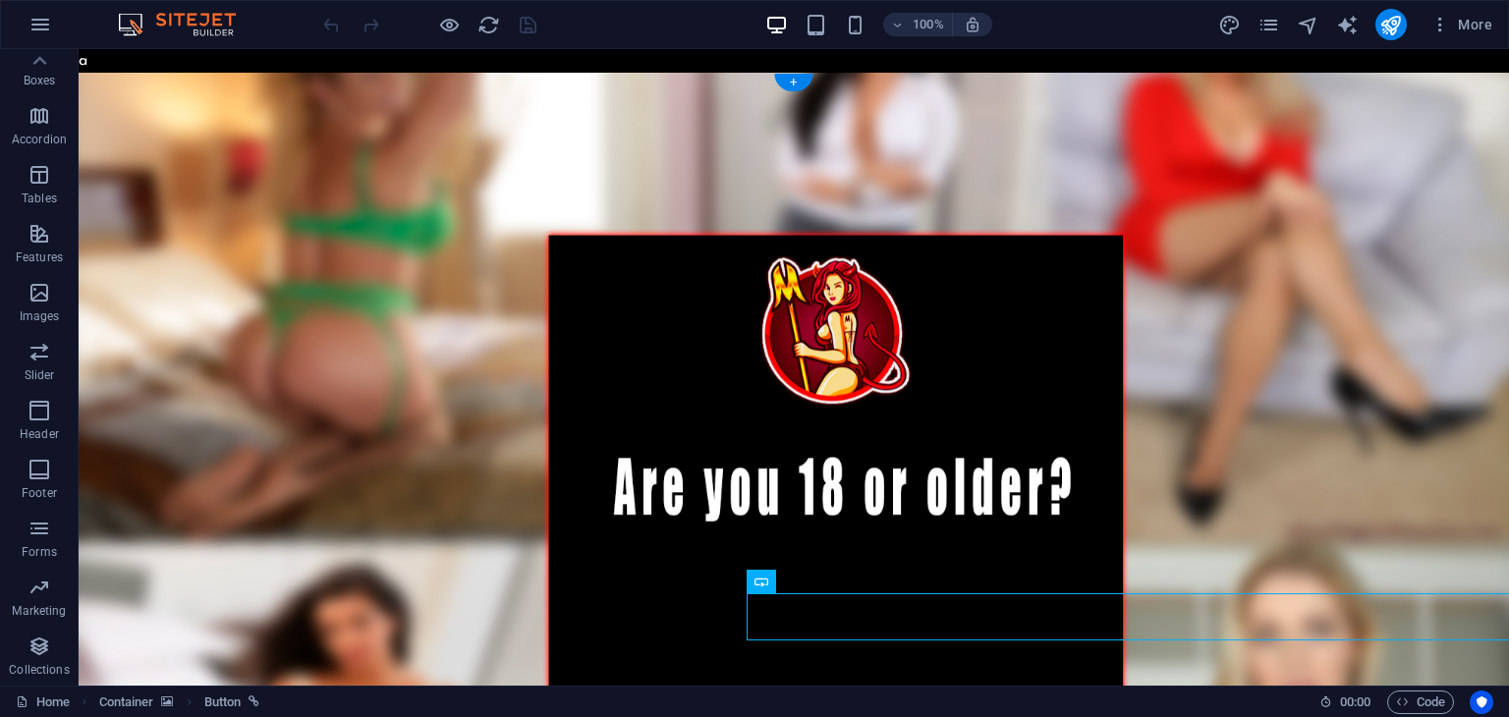
click at [1283, 182] on figure at bounding box center [794, 564] width 1431 height 983
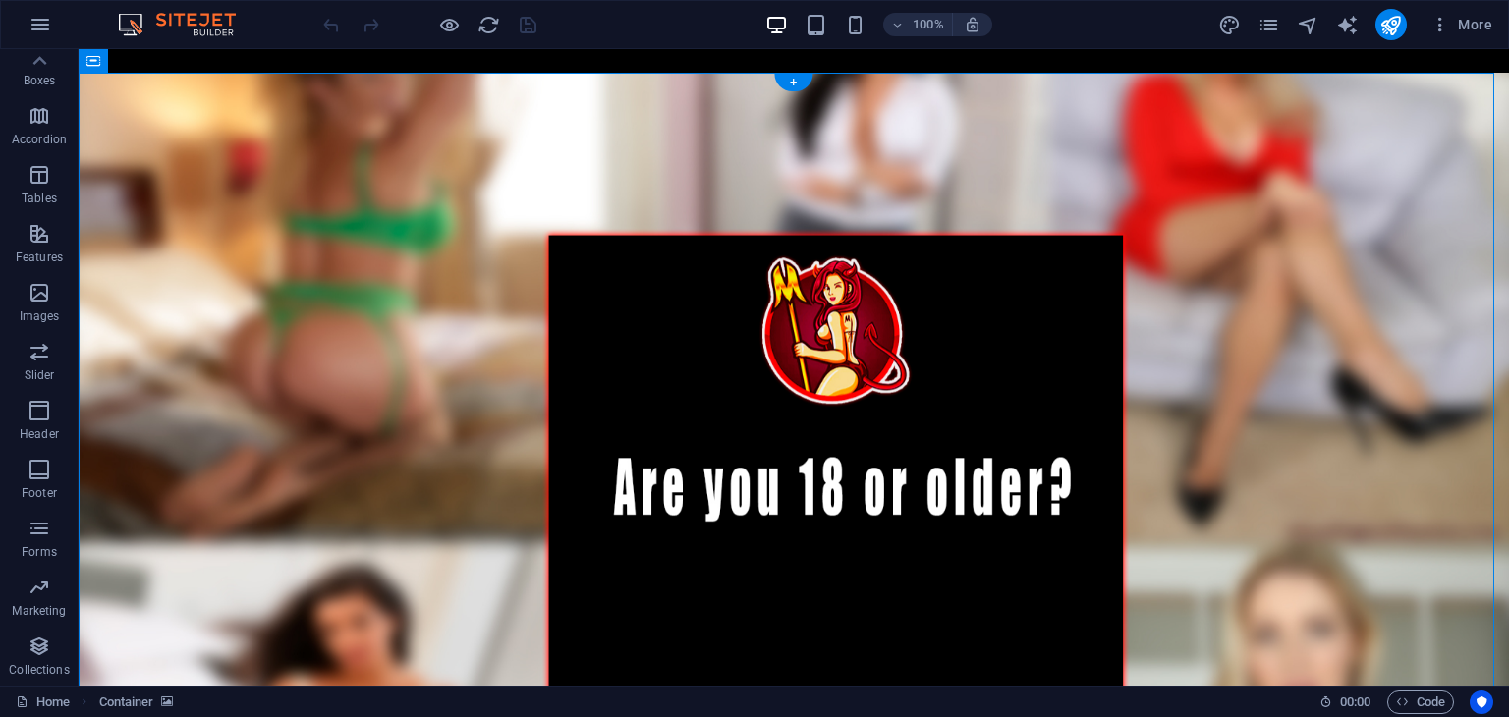
click at [1283, 182] on figure at bounding box center [794, 564] width 1431 height 983
select select "px"
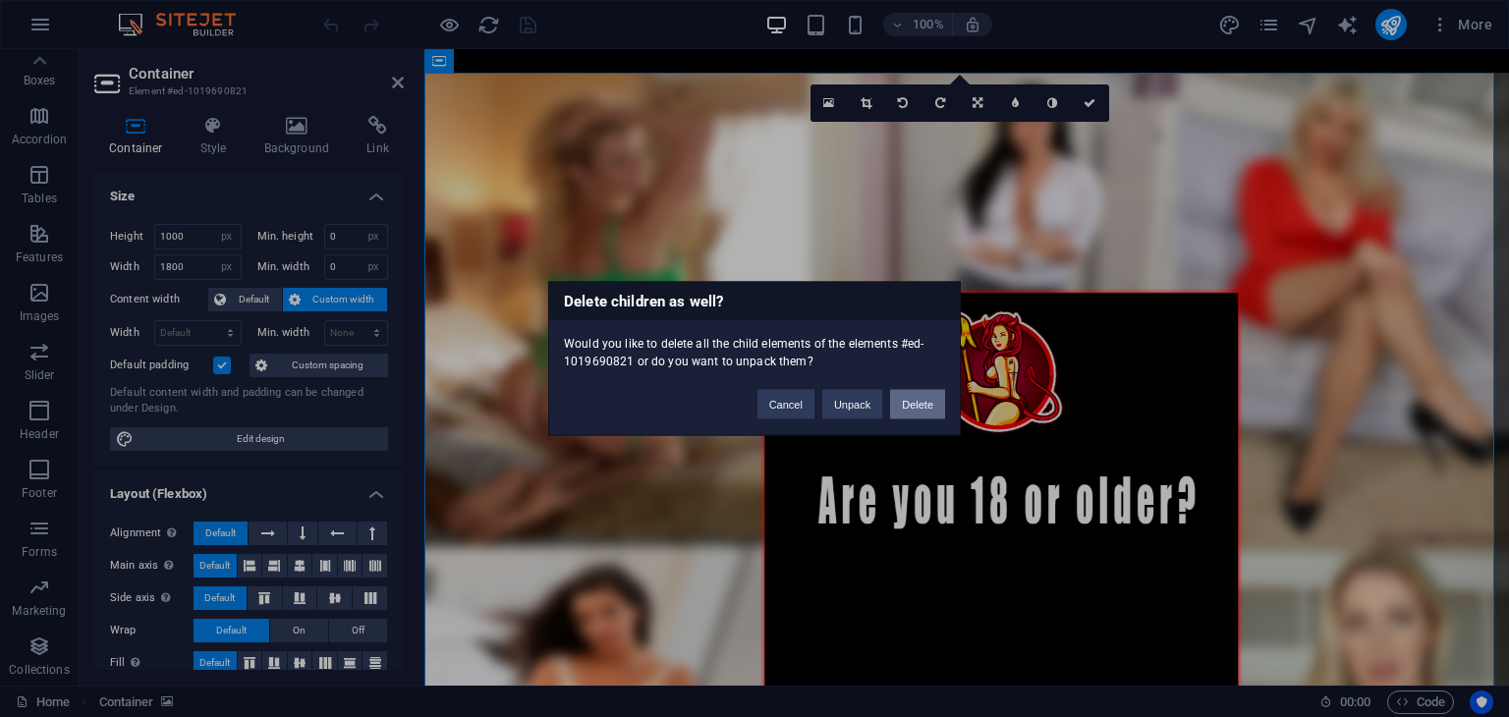
click at [901, 400] on button "Delete" at bounding box center [917, 404] width 55 height 29
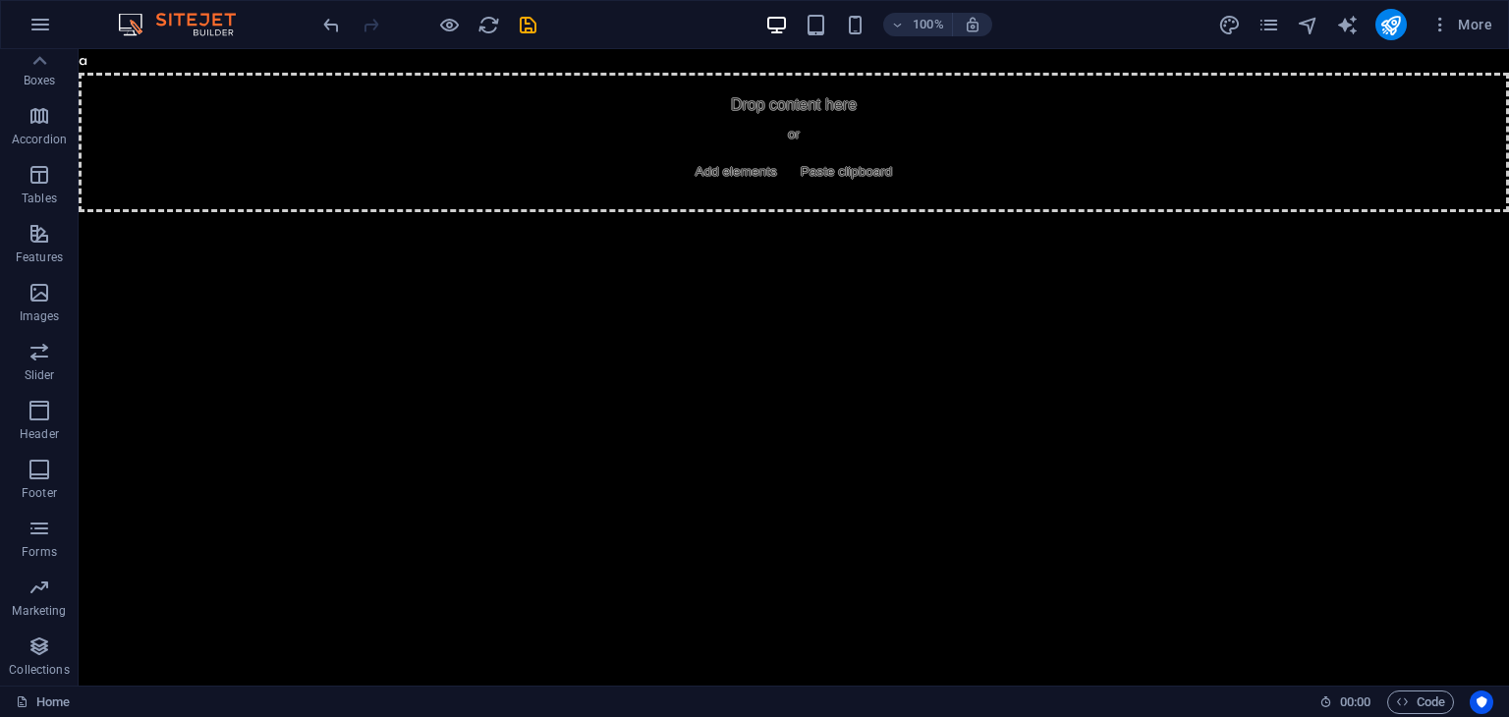
click at [624, 212] on html "a Skip to main content Drop content here or Add elements Paste clipboard" at bounding box center [794, 130] width 1431 height 163
click at [84, 57] on body "a Skip to main content Drop content here or Add elements Paste clipboard" at bounding box center [794, 130] width 1431 height 163
click at [83, 58] on body "a Skip to main content Drop content here or Add elements Paste clipboard" at bounding box center [794, 130] width 1431 height 163
drag, startPoint x: 219, startPoint y: 125, endPoint x: 272, endPoint y: 79, distance: 70.3
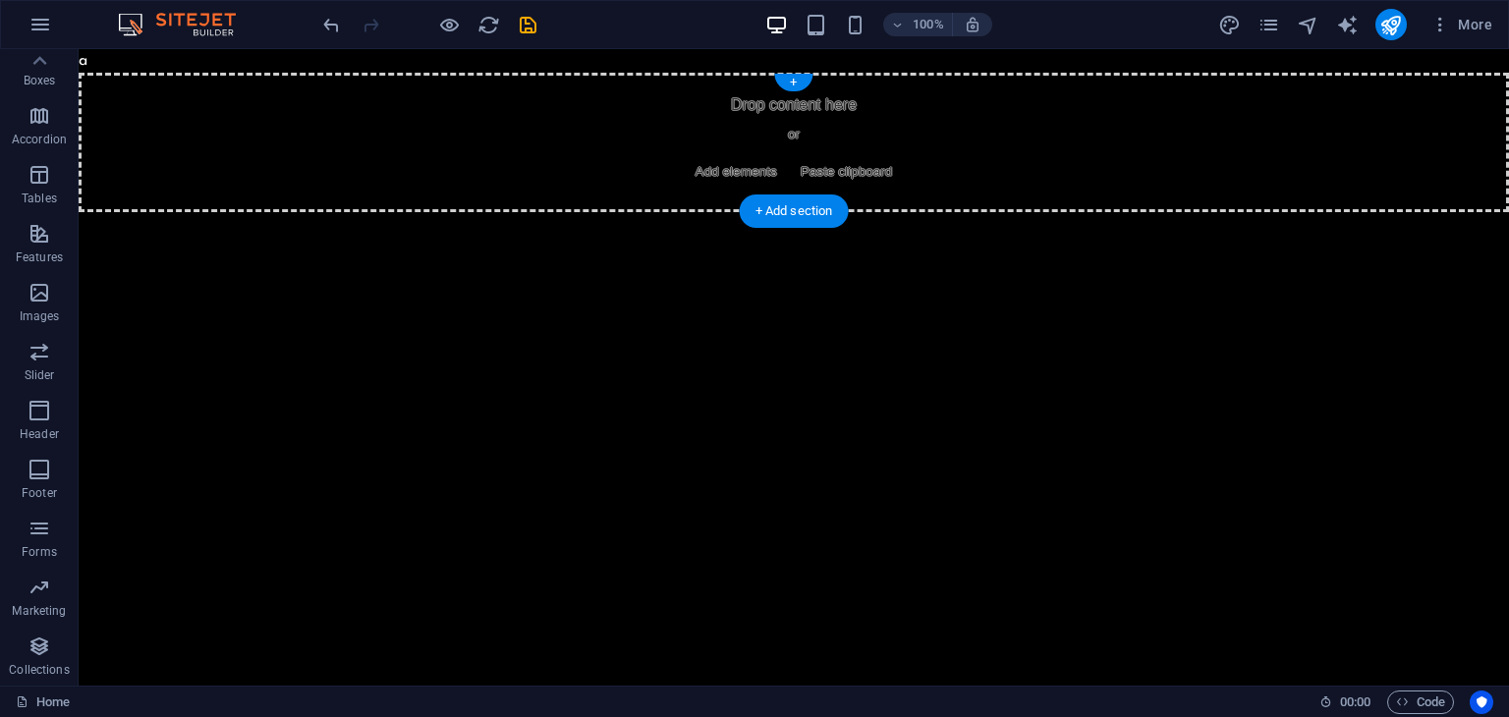
click at [272, 79] on div "Drop content here or Add elements Paste clipboard" at bounding box center [794, 143] width 1431 height 140
click at [1421, 32] on div "More" at bounding box center [1359, 24] width 282 height 31
click at [1442, 24] on icon "button" at bounding box center [1441, 25] width 20 height 20
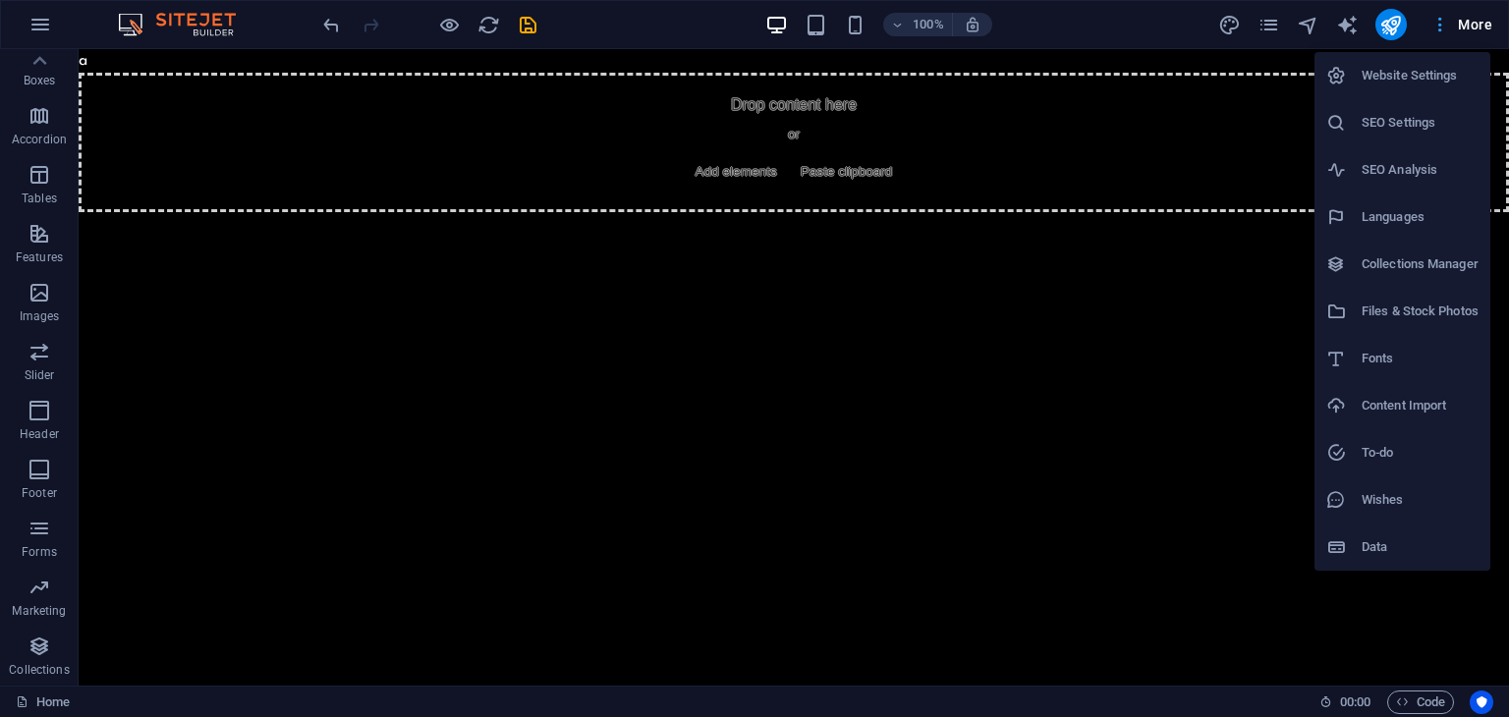
click at [1442, 24] on div at bounding box center [754, 358] width 1509 height 717
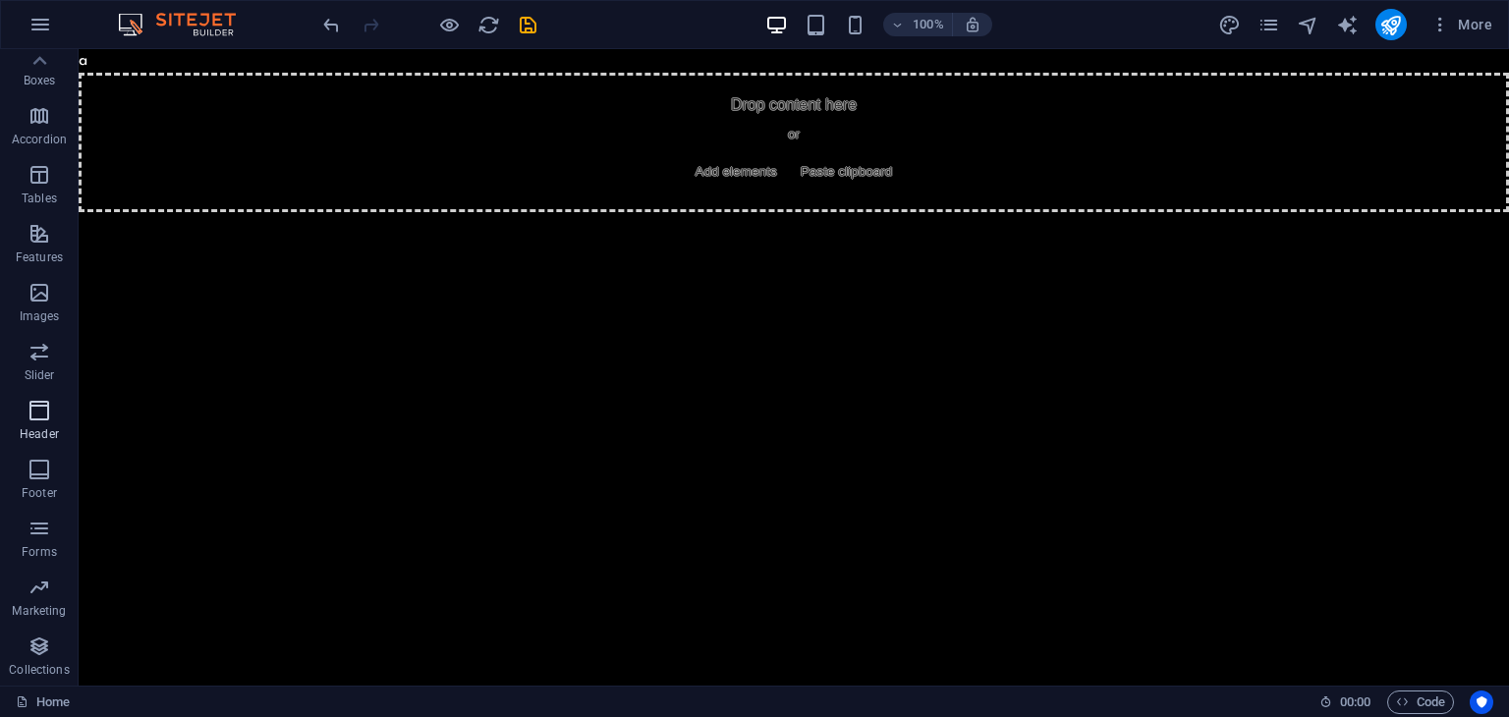
drag, startPoint x: 37, startPoint y: 471, endPoint x: 73, endPoint y: 414, distance: 67.1
click at [73, 414] on div "Favorites Elements Columns Content Boxes Accordion Tables Features Images Slide…" at bounding box center [39, 244] width 79 height 884
click at [44, 413] on icon "button" at bounding box center [40, 411] width 24 height 24
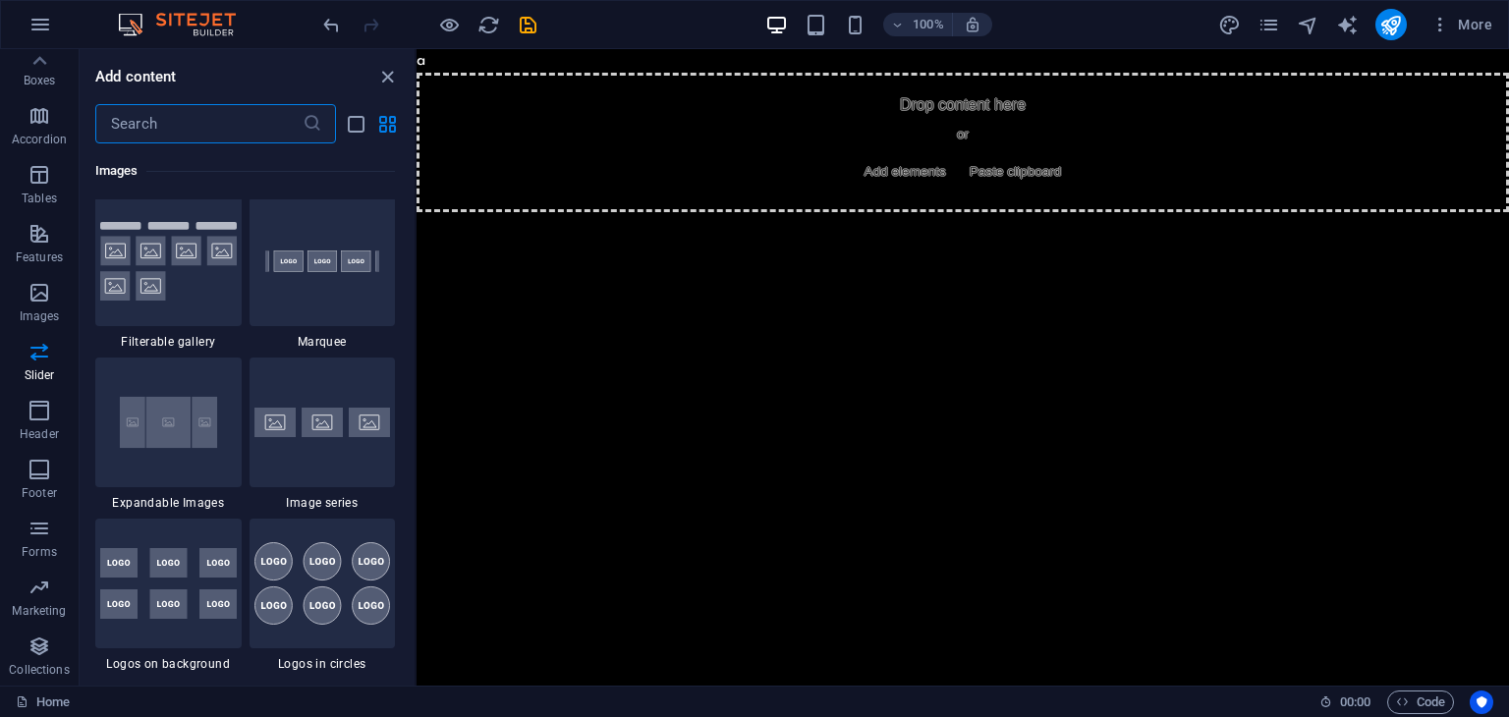
scroll to position [10259, 0]
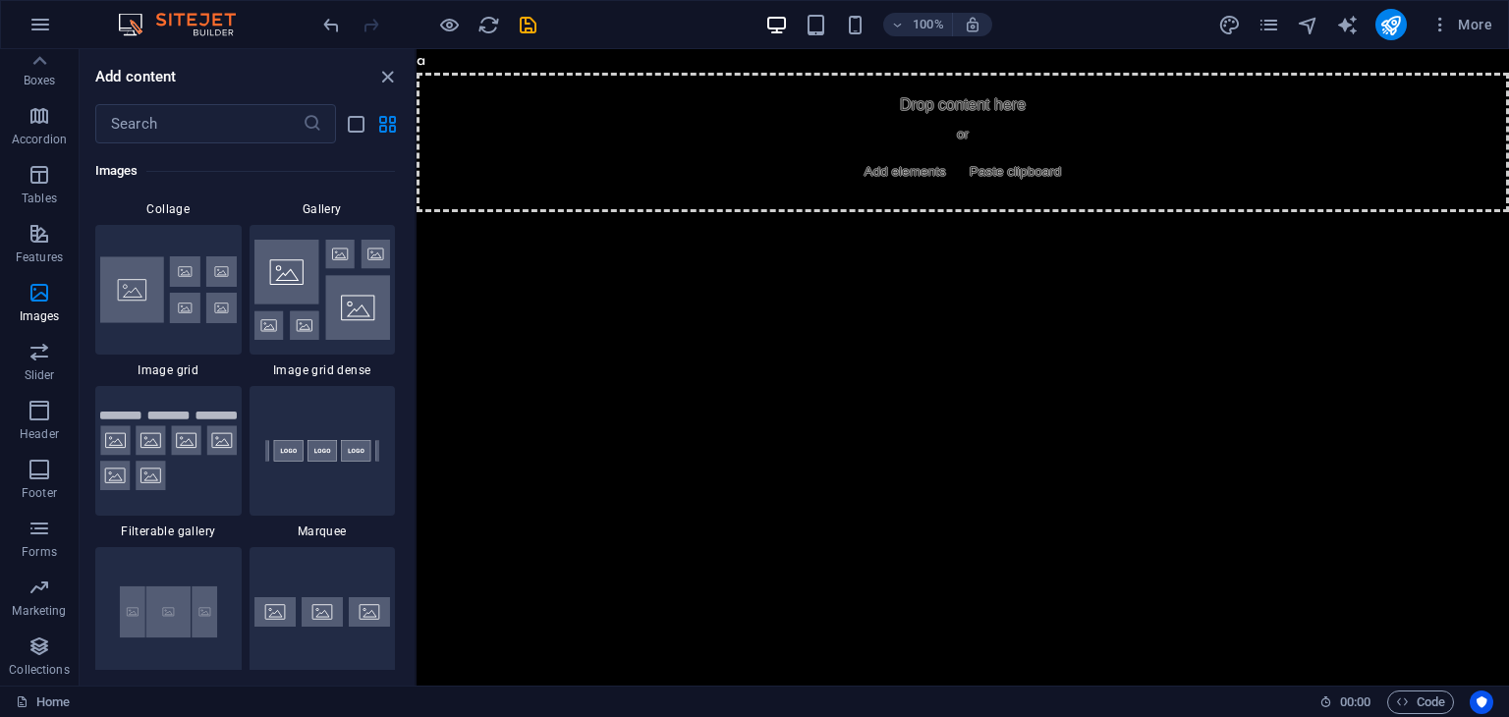
drag, startPoint x: 506, startPoint y: 59, endPoint x: 494, endPoint y: 59, distance: 11.8
click at [494, 59] on body "a Skip to main content Drop content here or Add elements Paste clipboard" at bounding box center [963, 130] width 1093 height 163
click at [558, 127] on div "Drop content here or Add elements Paste clipboard" at bounding box center [963, 143] width 1093 height 140
drag, startPoint x: 352, startPoint y: 36, endPoint x: 323, endPoint y: 29, distance: 29.3
click at [329, 30] on div at bounding box center [429, 24] width 220 height 31
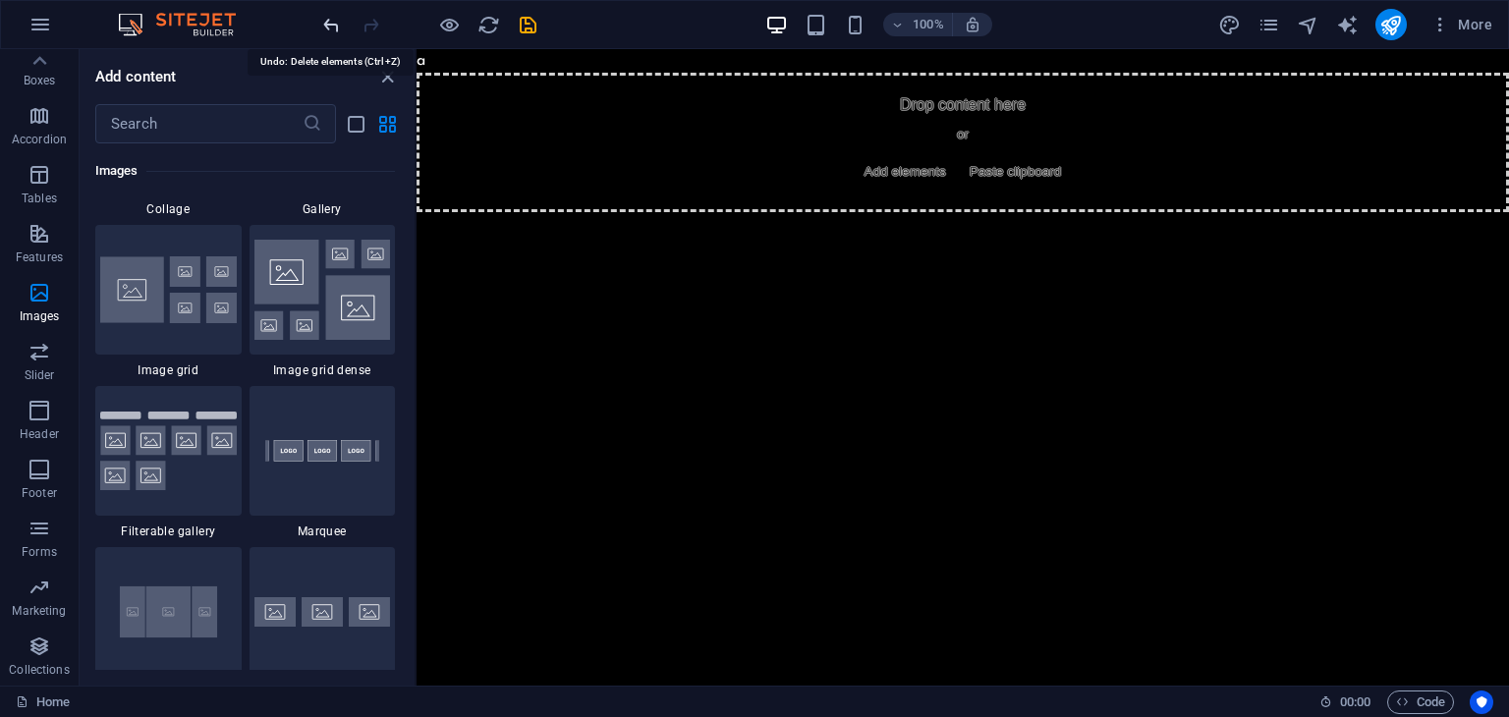
click at [323, 29] on icon "undo" at bounding box center [331, 25] width 23 height 23
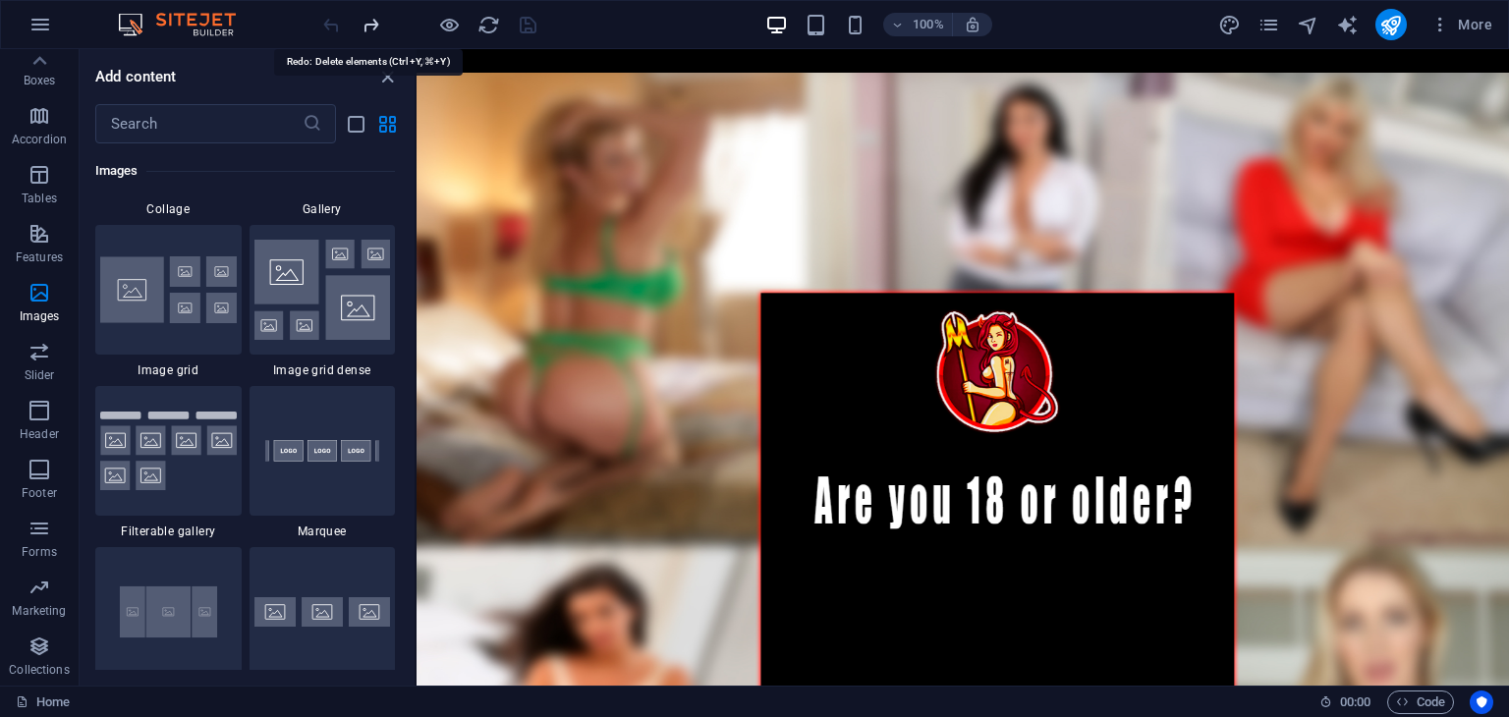
click at [374, 20] on icon "redo" at bounding box center [371, 25] width 23 height 23
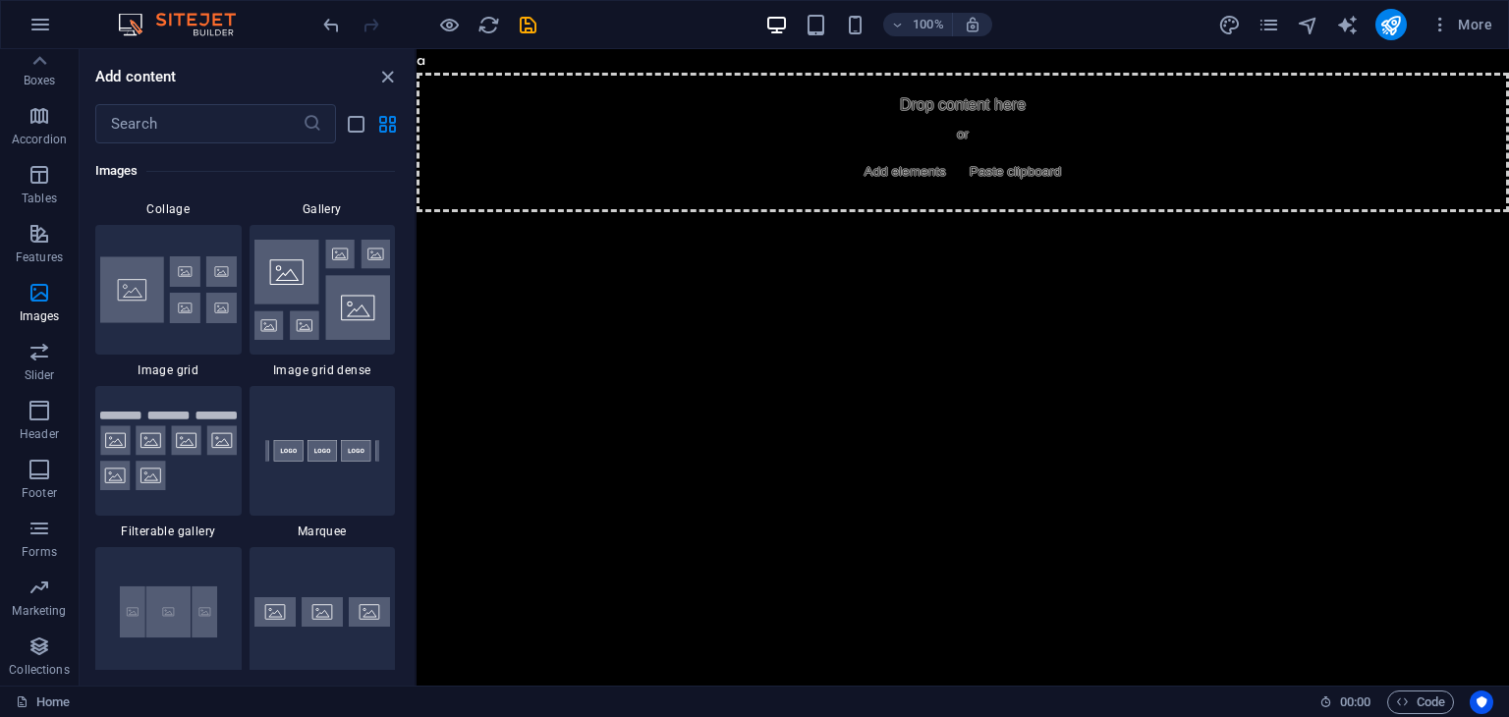
drag, startPoint x: 479, startPoint y: 71, endPoint x: 451, endPoint y: 62, distance: 29.8
click at [455, 62] on body "a Skip to main content Drop content here or Add elements Paste clipboard" at bounding box center [963, 130] width 1093 height 163
click at [37, 394] on button "Header" at bounding box center [39, 420] width 79 height 59
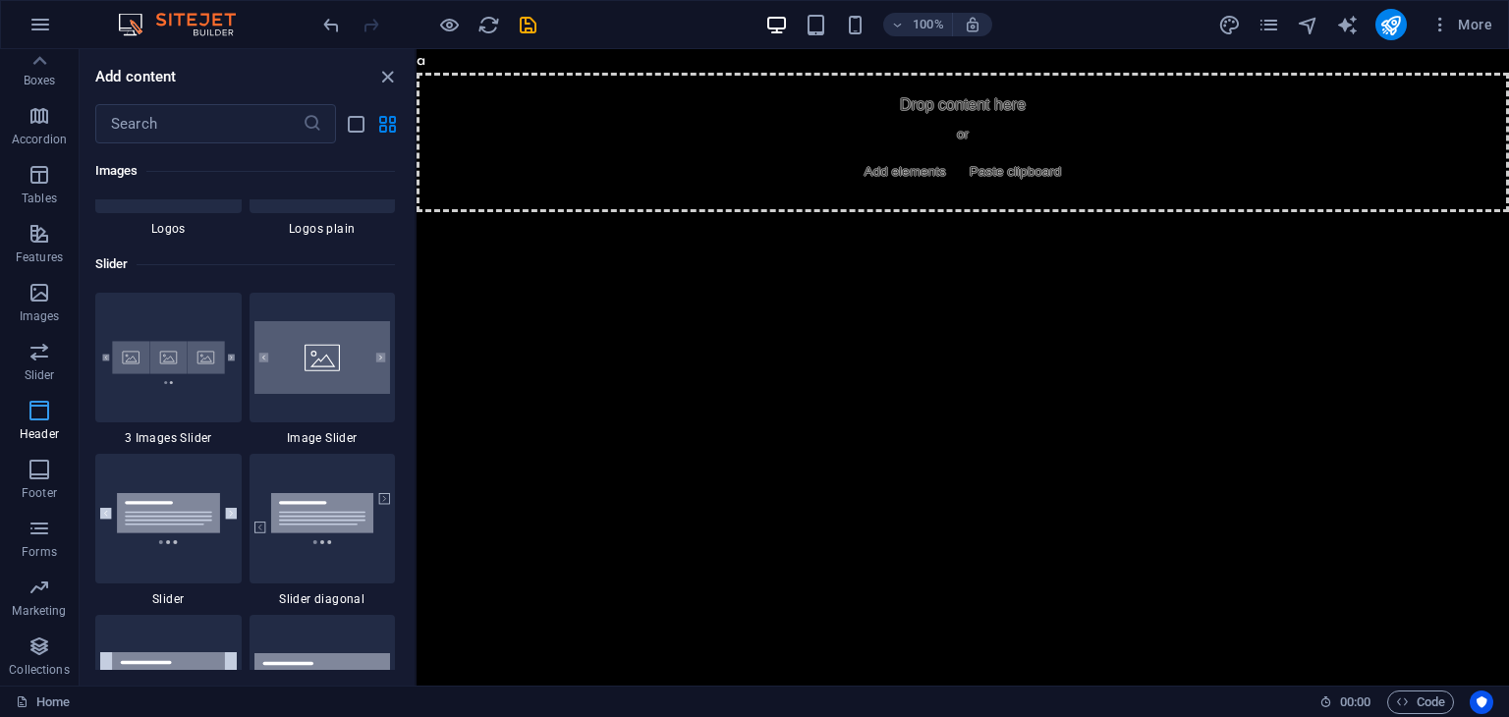
scroll to position [11831, 0]
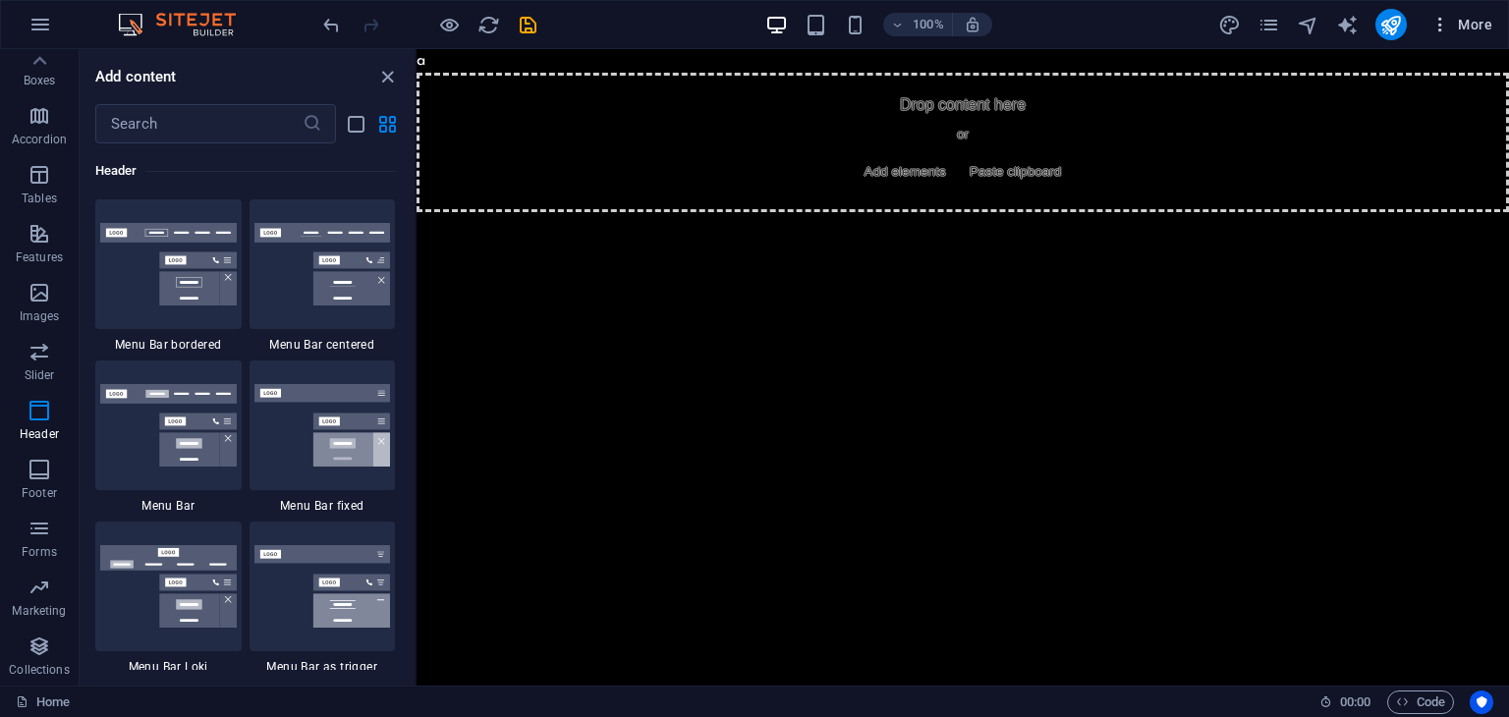
click at [1464, 24] on span "More" at bounding box center [1462, 25] width 62 height 20
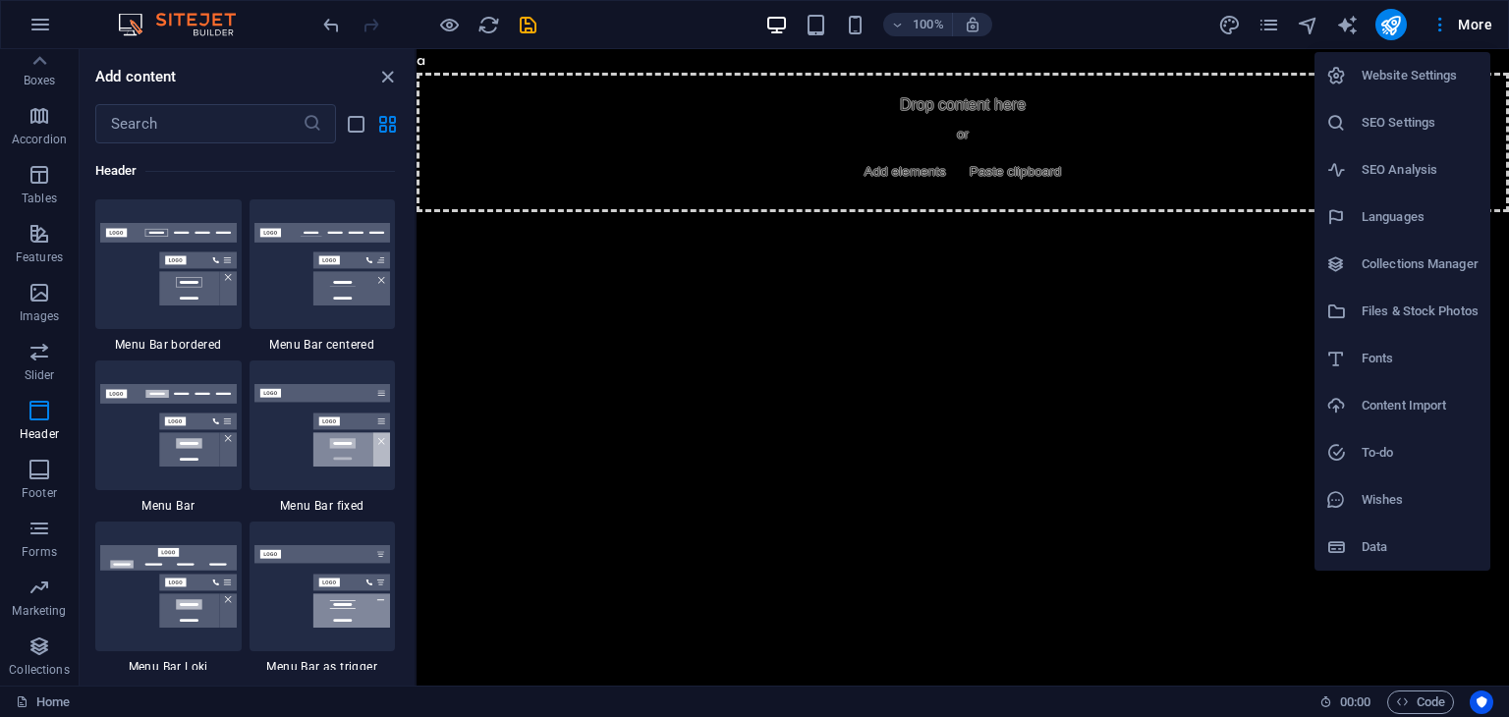
click at [1438, 79] on h6 "Website Settings" at bounding box center [1420, 76] width 117 height 24
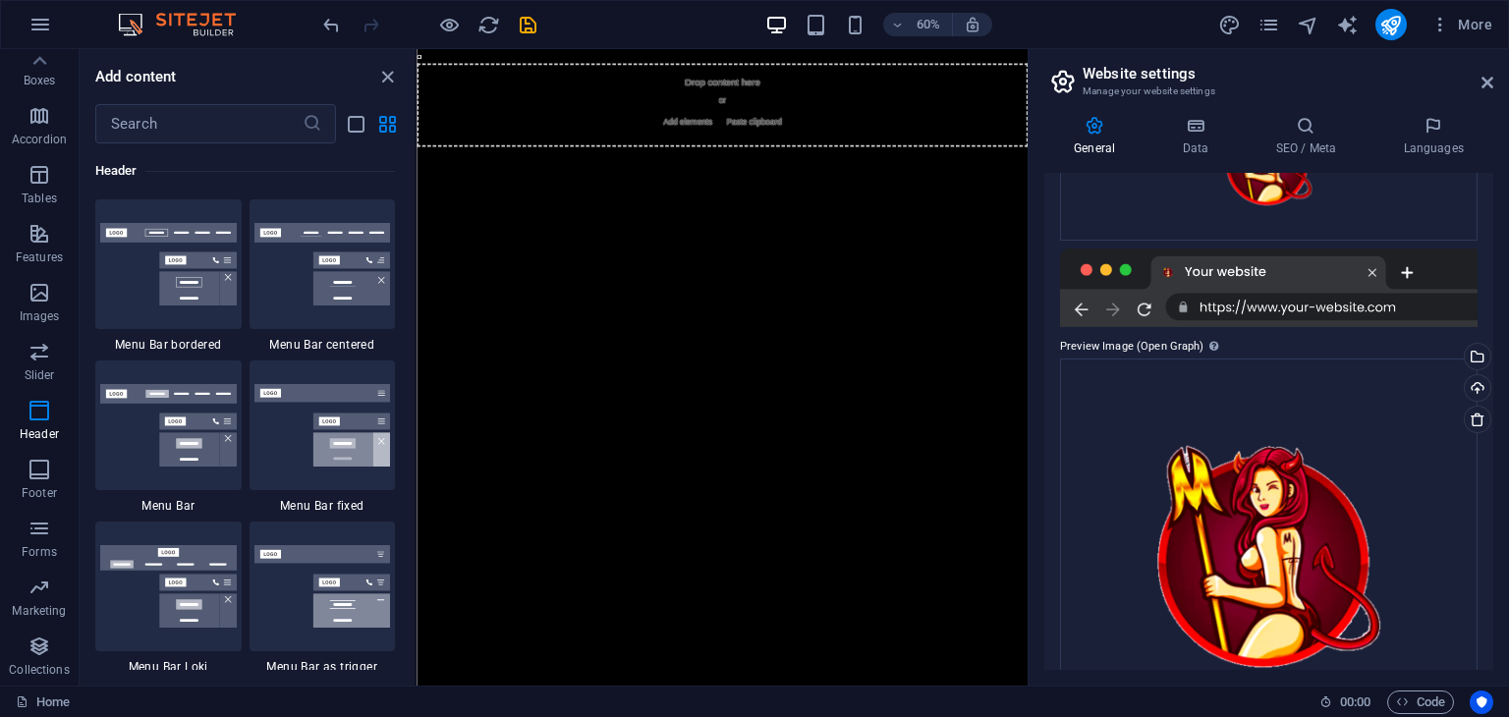
scroll to position [469, 0]
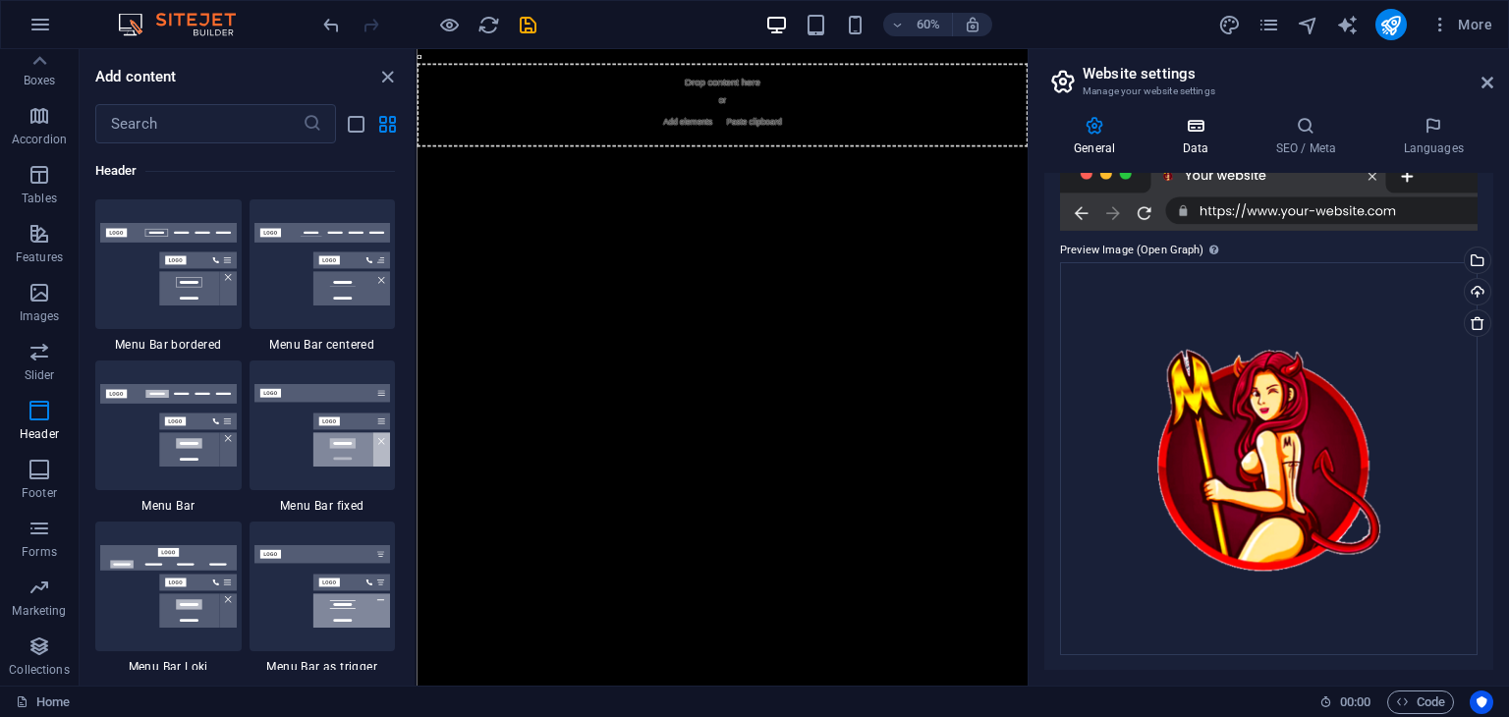
click at [1216, 131] on icon at bounding box center [1194, 126] width 85 height 20
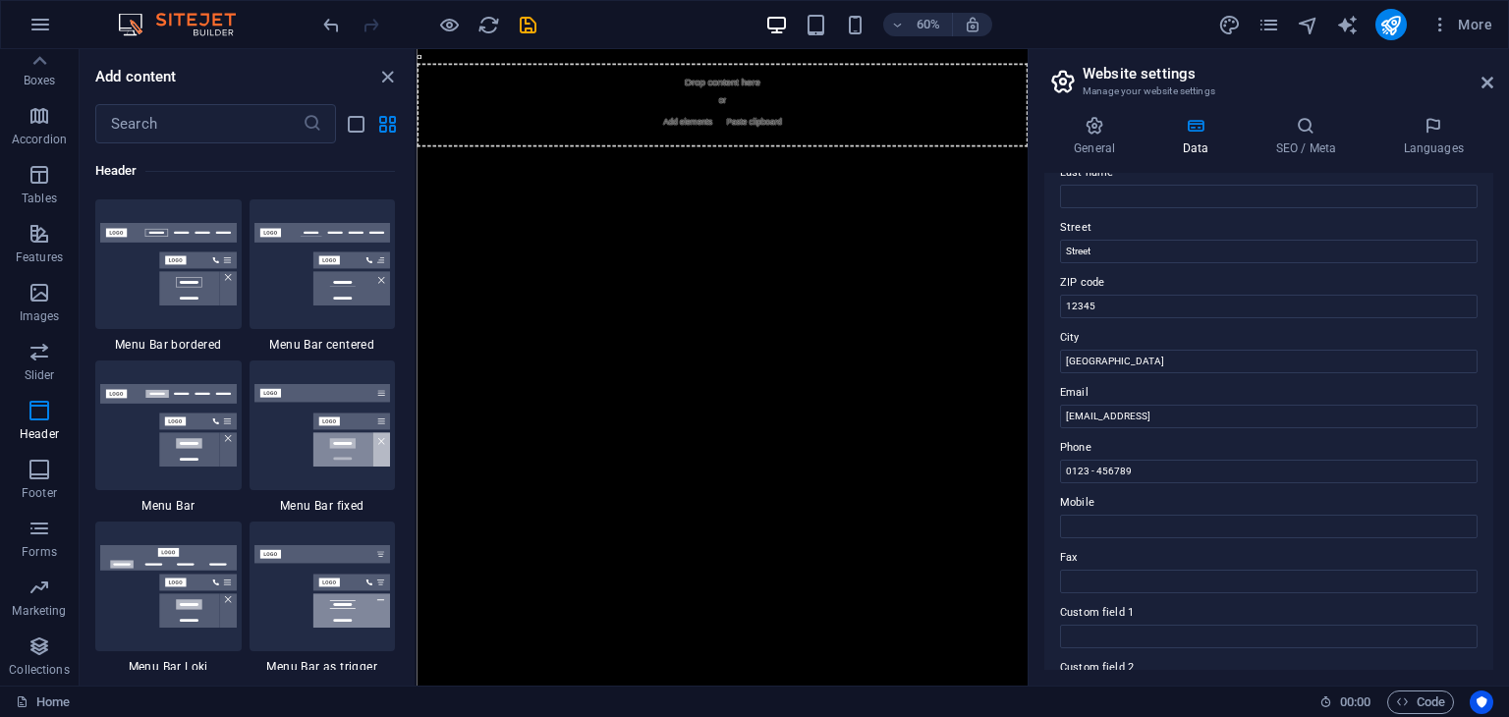
scroll to position [295, 0]
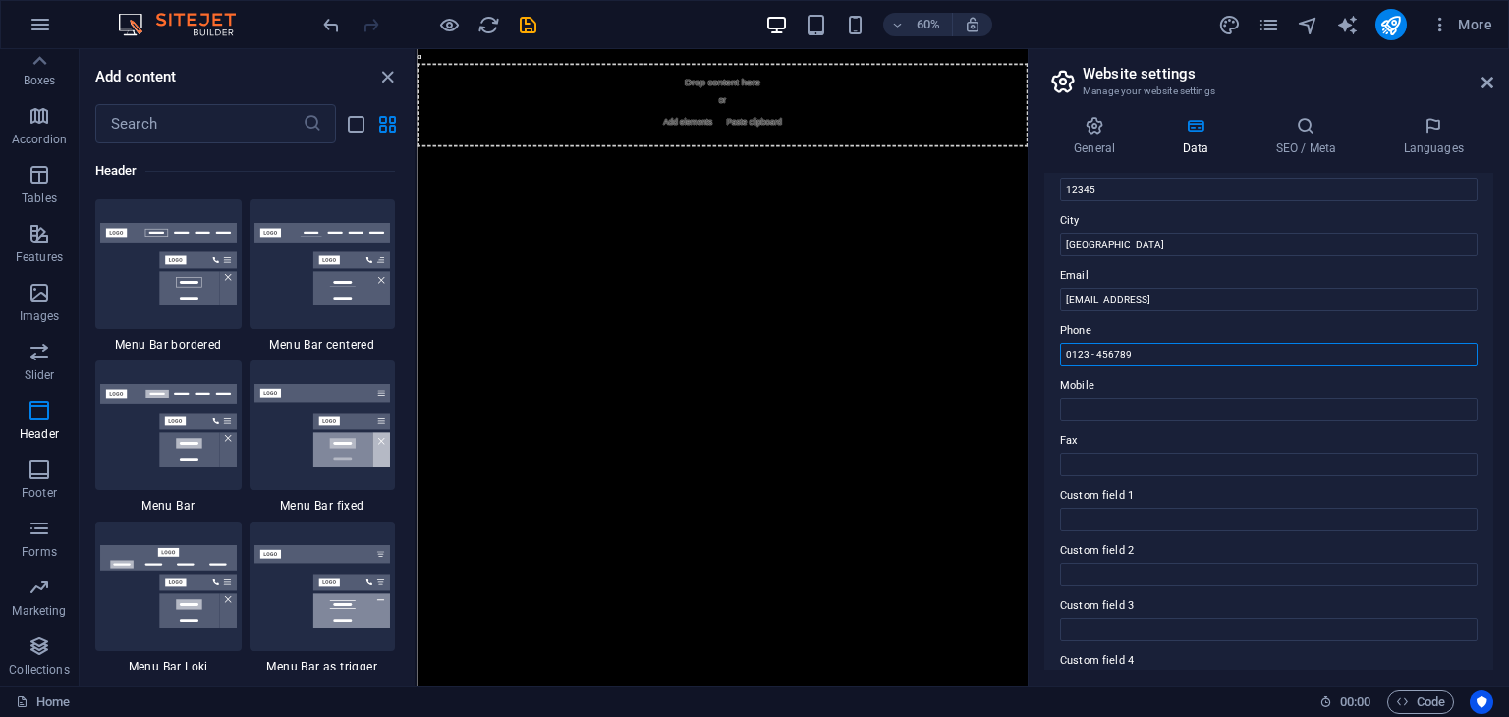
click at [1204, 343] on input "0123 - 456789" at bounding box center [1269, 355] width 418 height 24
click at [1234, 297] on input "cfffc348774231d17dbd17f741839d@cpanel.local" at bounding box center [1269, 300] width 418 height 24
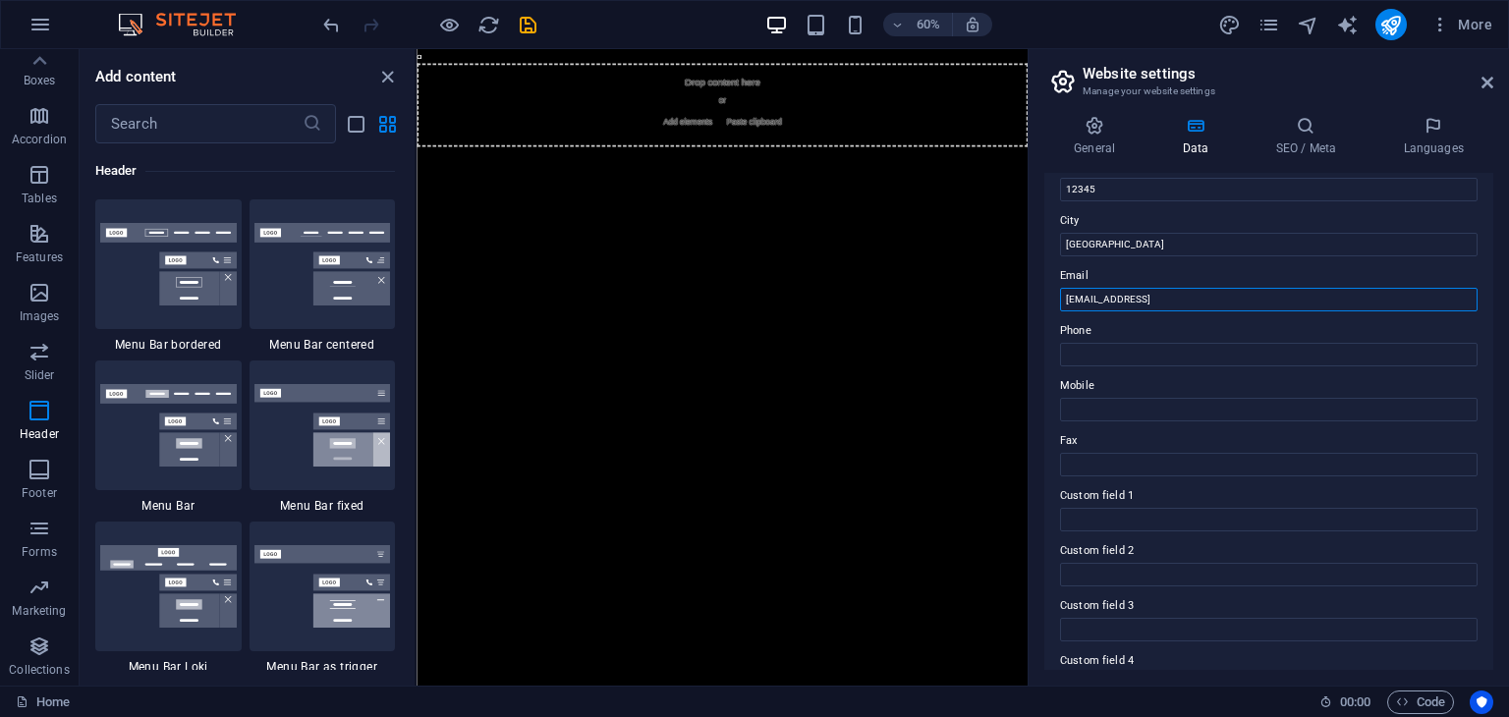
click at [1234, 297] on input "cfffc348774231d17dbd17f741839d@cpanel.local" at bounding box center [1269, 300] width 418 height 24
click at [1153, 253] on input "Berlin" at bounding box center [1269, 245] width 418 height 24
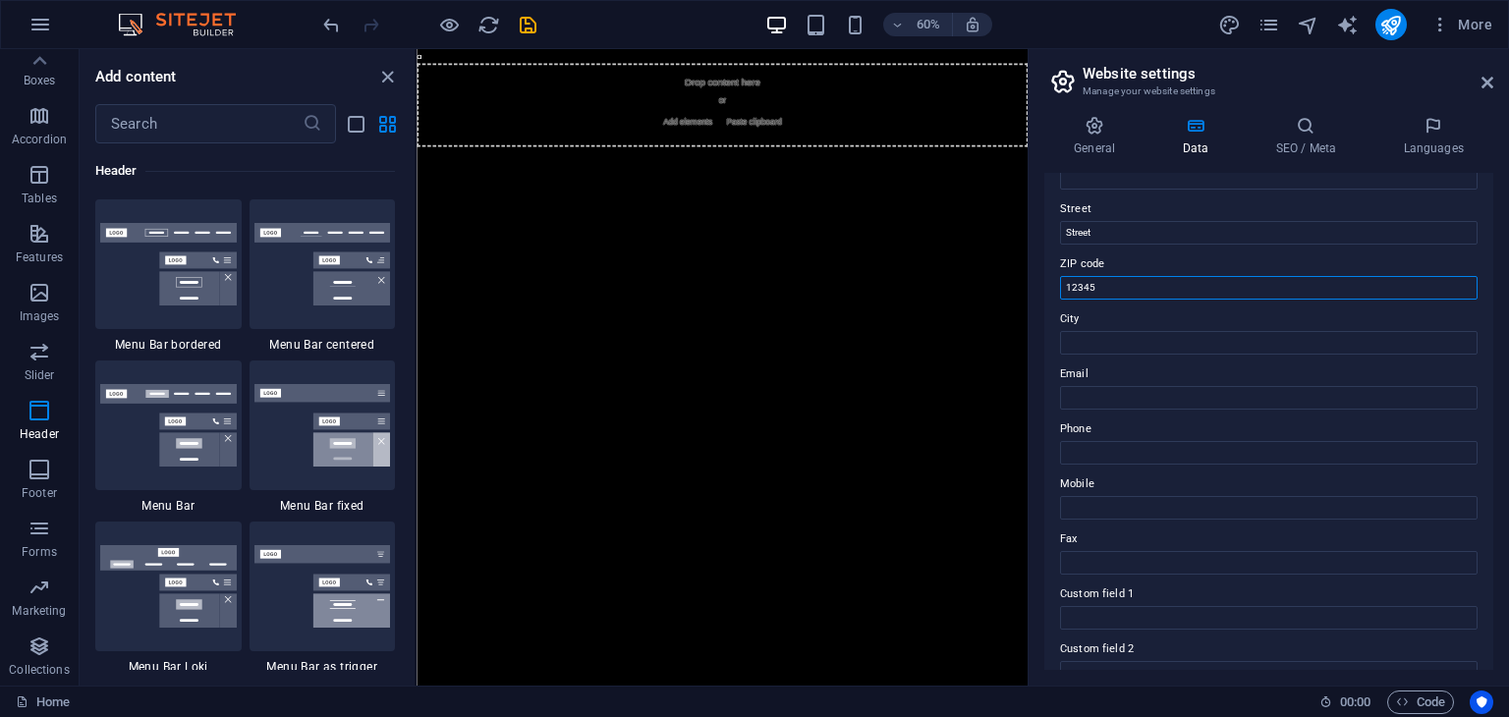
drag, startPoint x: 1133, startPoint y: 276, endPoint x: 1120, endPoint y: 285, distance: 15.5
click at [1132, 277] on input "12345" at bounding box center [1269, 288] width 418 height 24
click at [1120, 285] on input "12345" at bounding box center [1269, 288] width 418 height 24
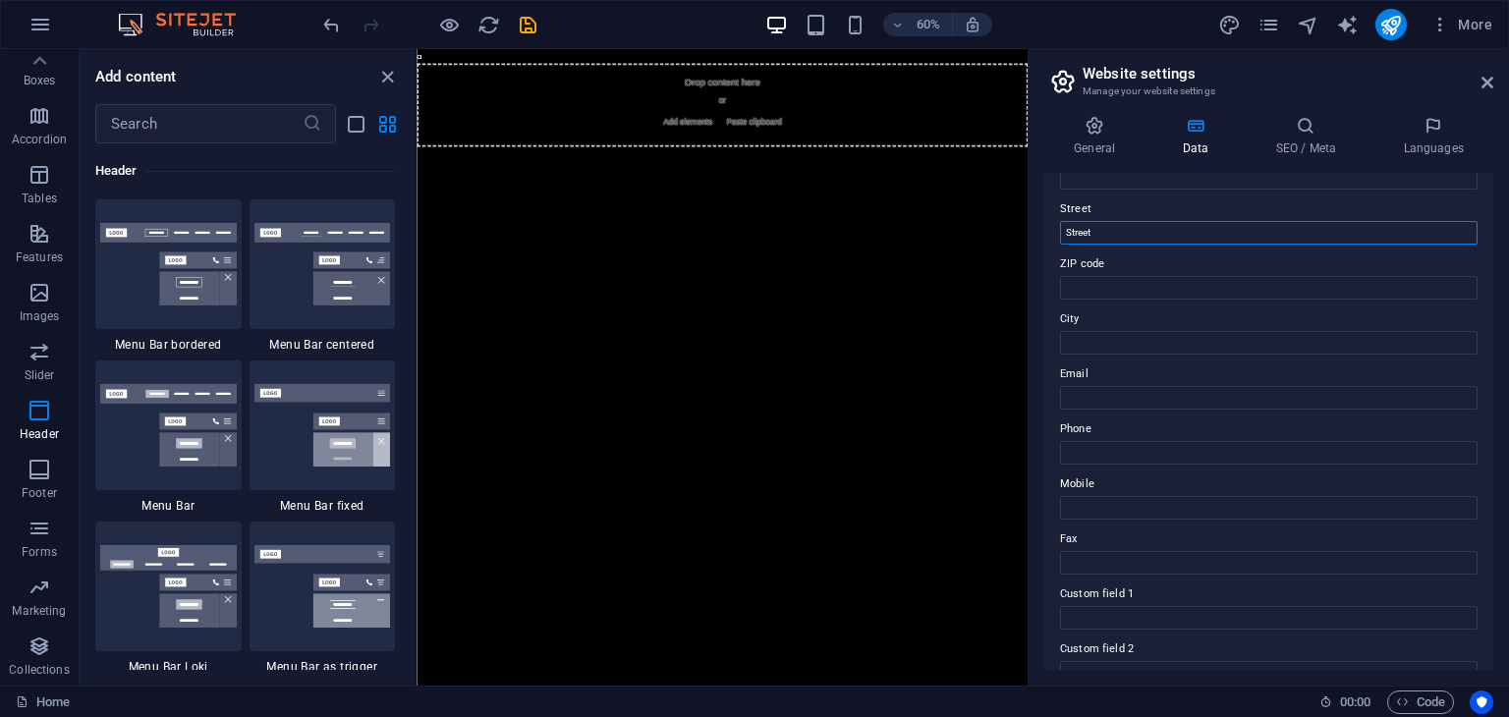
click at [1145, 236] on input "Street" at bounding box center [1269, 233] width 418 height 24
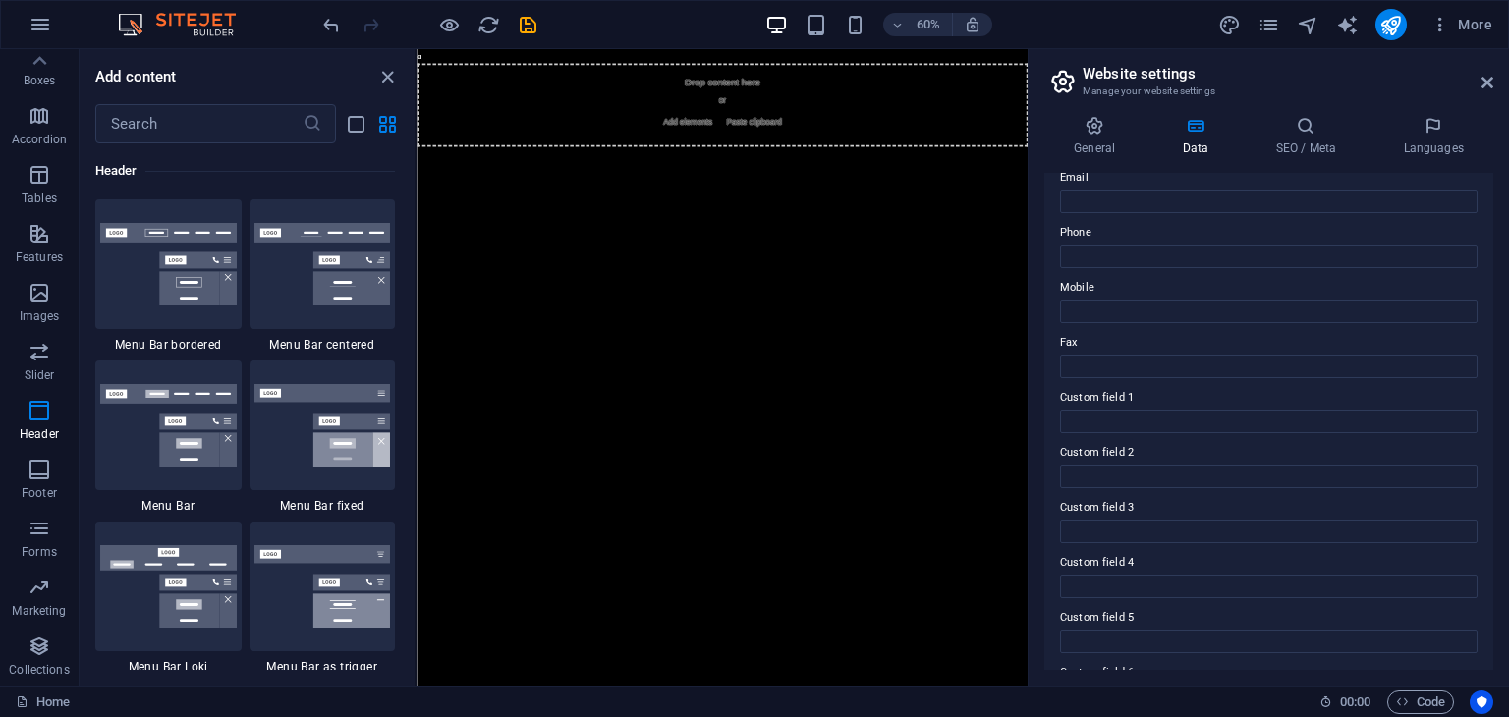
scroll to position [446, 0]
drag, startPoint x: 1273, startPoint y: 163, endPoint x: 1287, endPoint y: 154, distance: 16.4
click at [1274, 162] on div "General Data SEO / Meta Languages Website name Milfyn Logo Drag files here, cli…" at bounding box center [1268, 393] width 449 height 554
click at [1287, 154] on h4 "SEO / Meta" at bounding box center [1310, 136] width 128 height 41
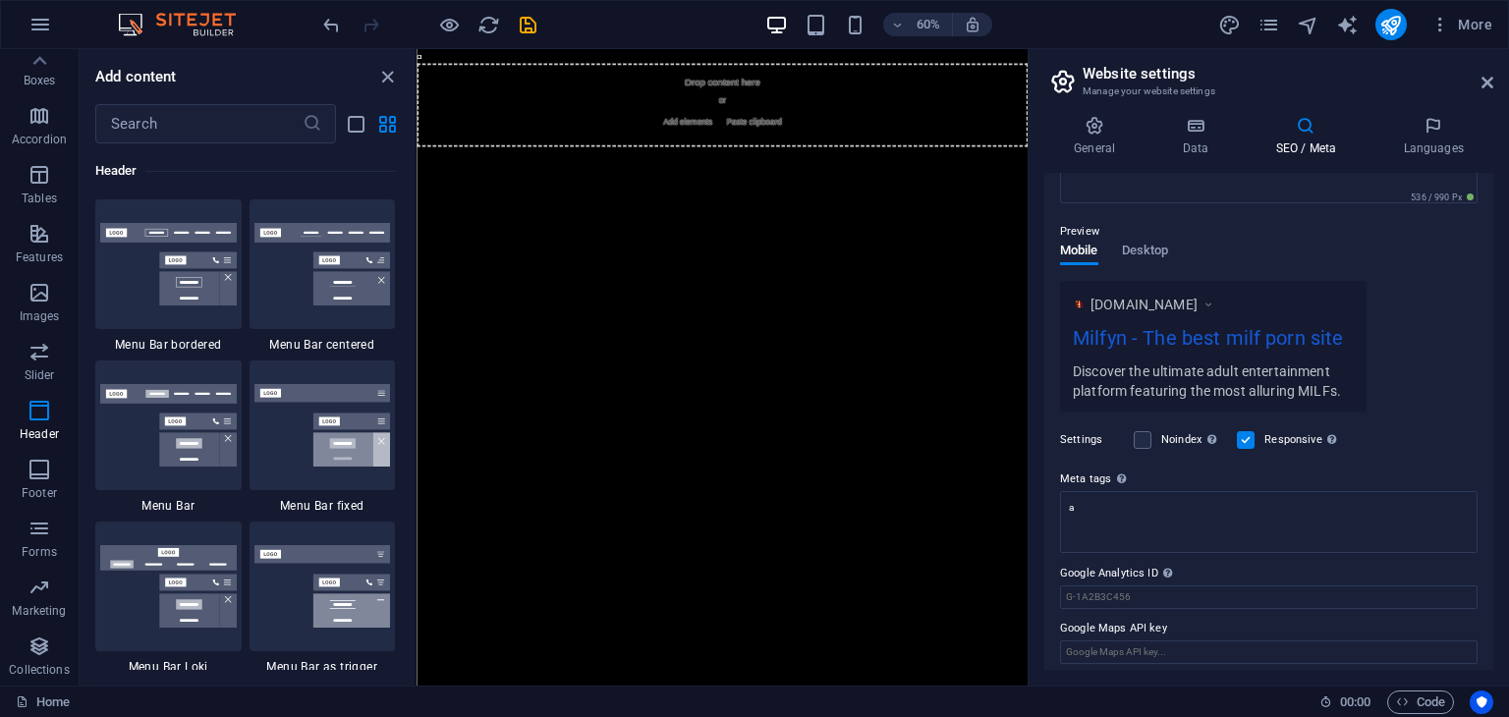
scroll to position [244, 0]
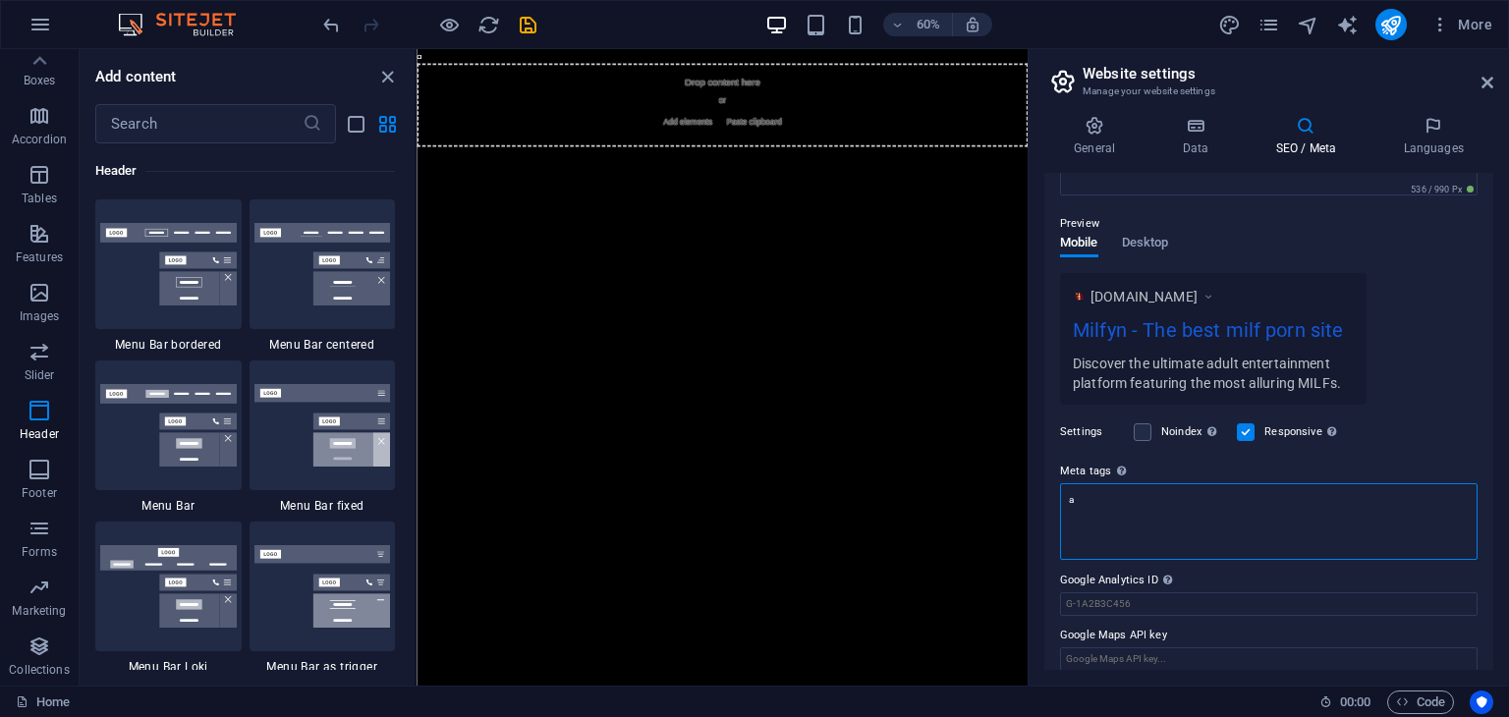
click at [1214, 490] on textarea "a" at bounding box center [1269, 521] width 418 height 77
click at [1188, 212] on html "a Skip to main content Drop content here or Add elements Paste clipboard" at bounding box center [926, 130] width 1019 height 163
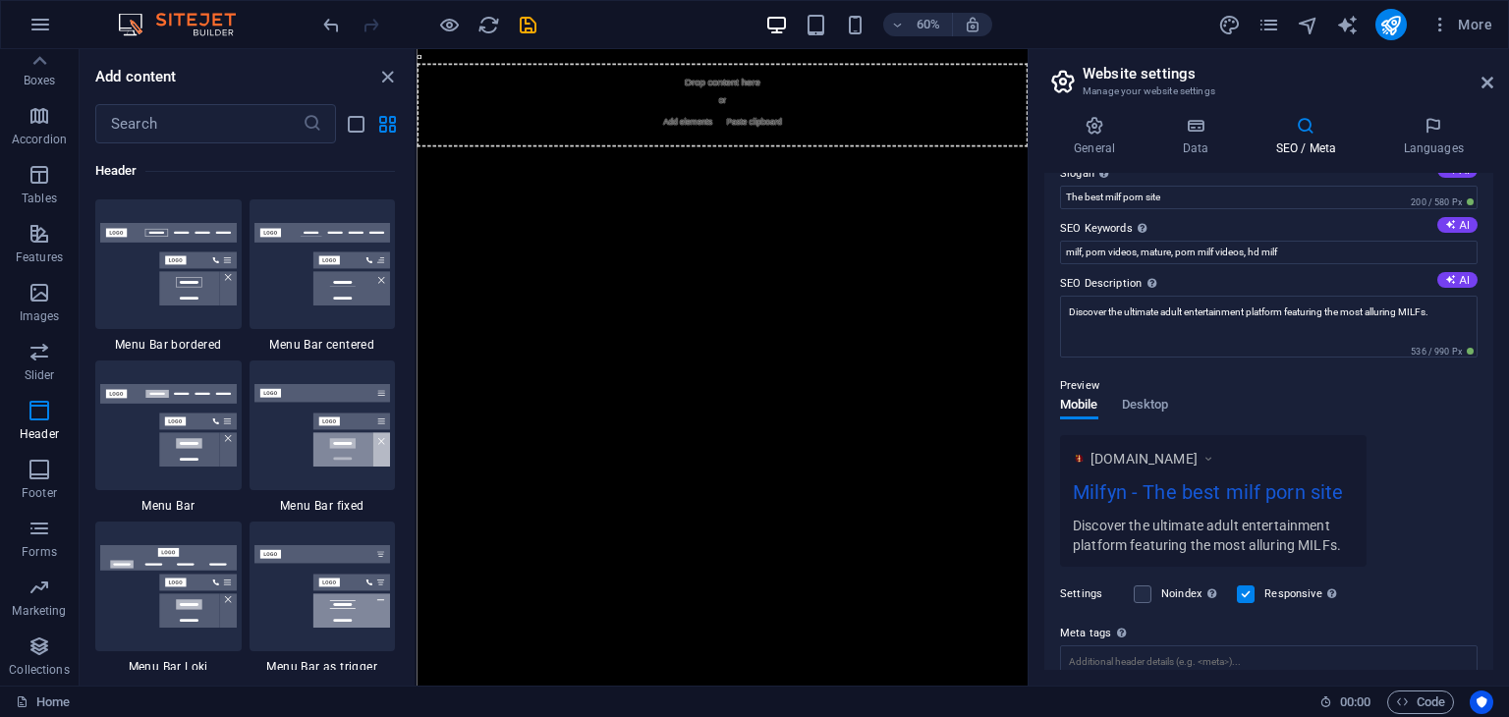
scroll to position [0, 0]
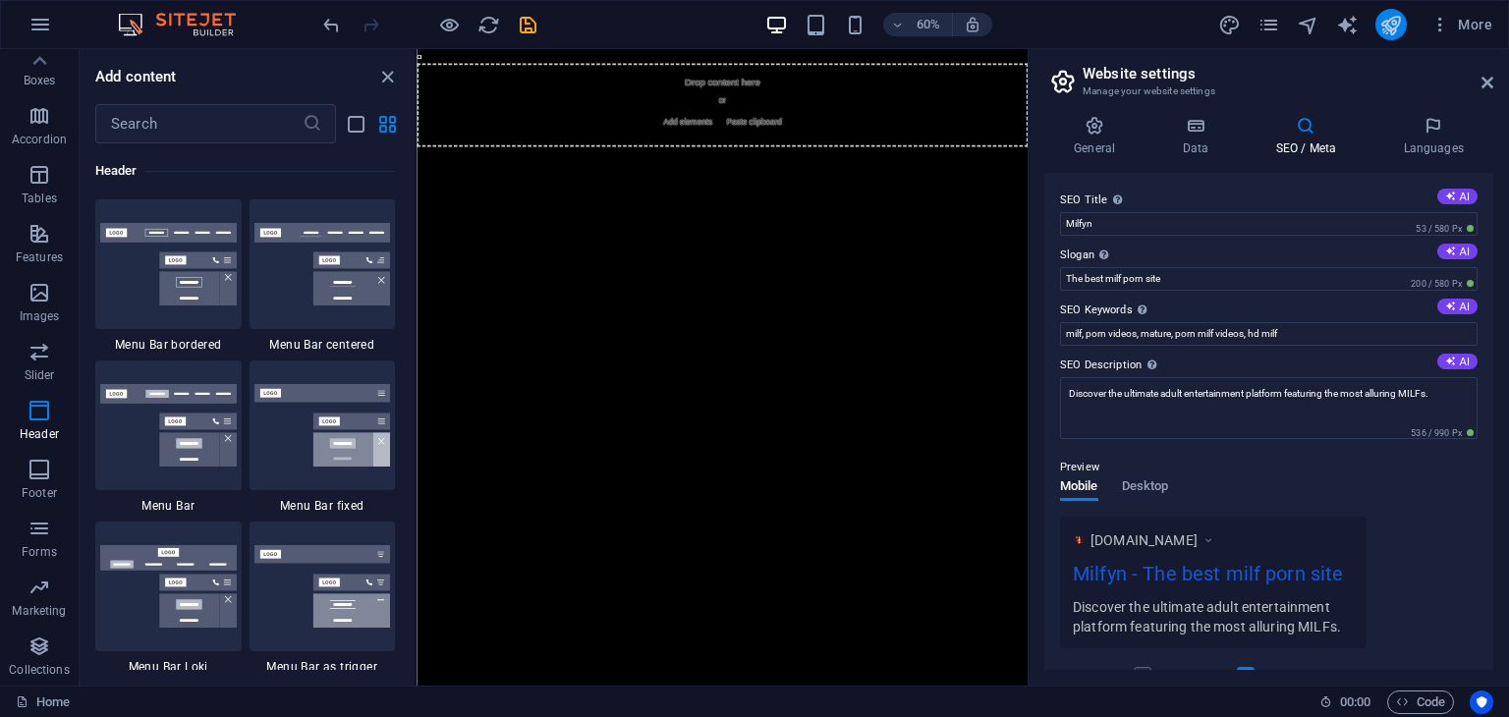
click at [1400, 28] on icon "publish" at bounding box center [1390, 25] width 23 height 23
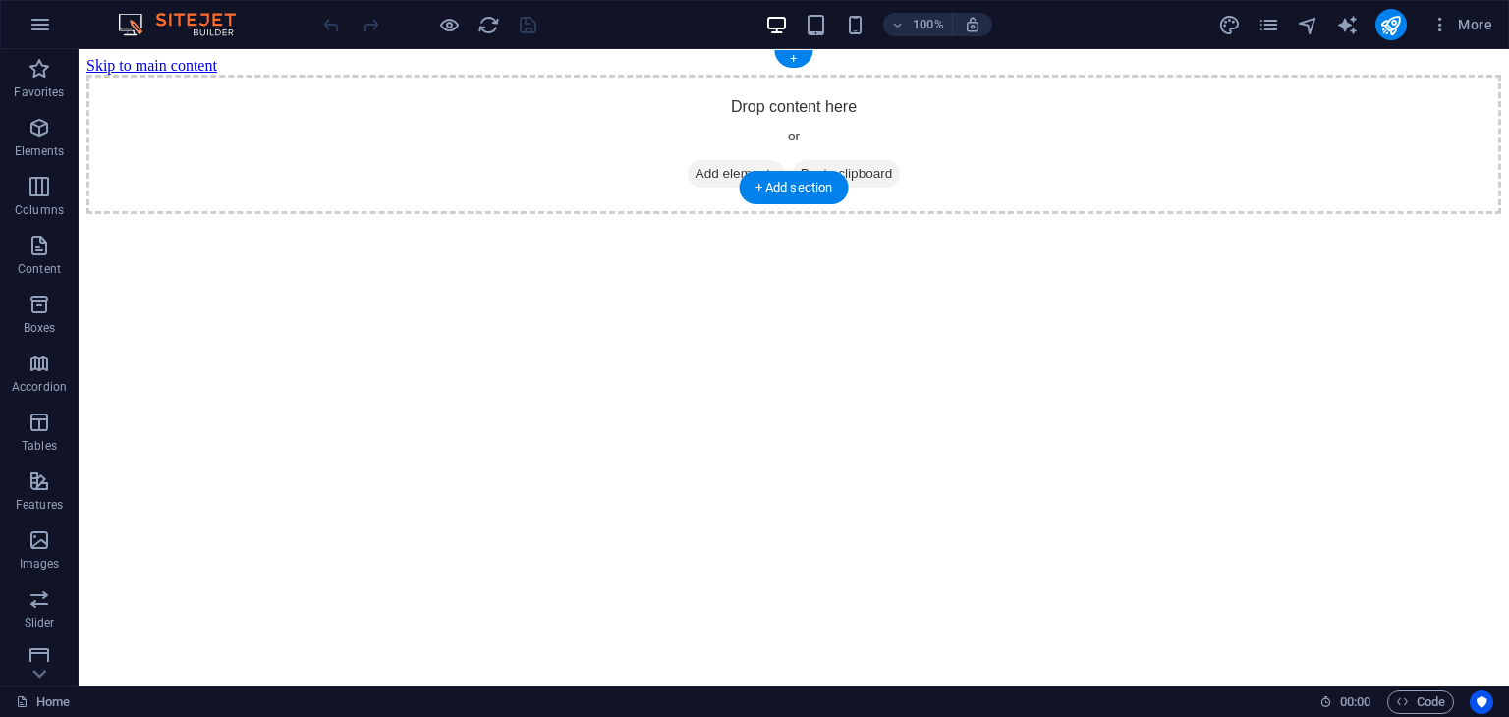
click at [815, 111] on div "Drop content here or Add elements Paste clipboard" at bounding box center [793, 145] width 1415 height 140
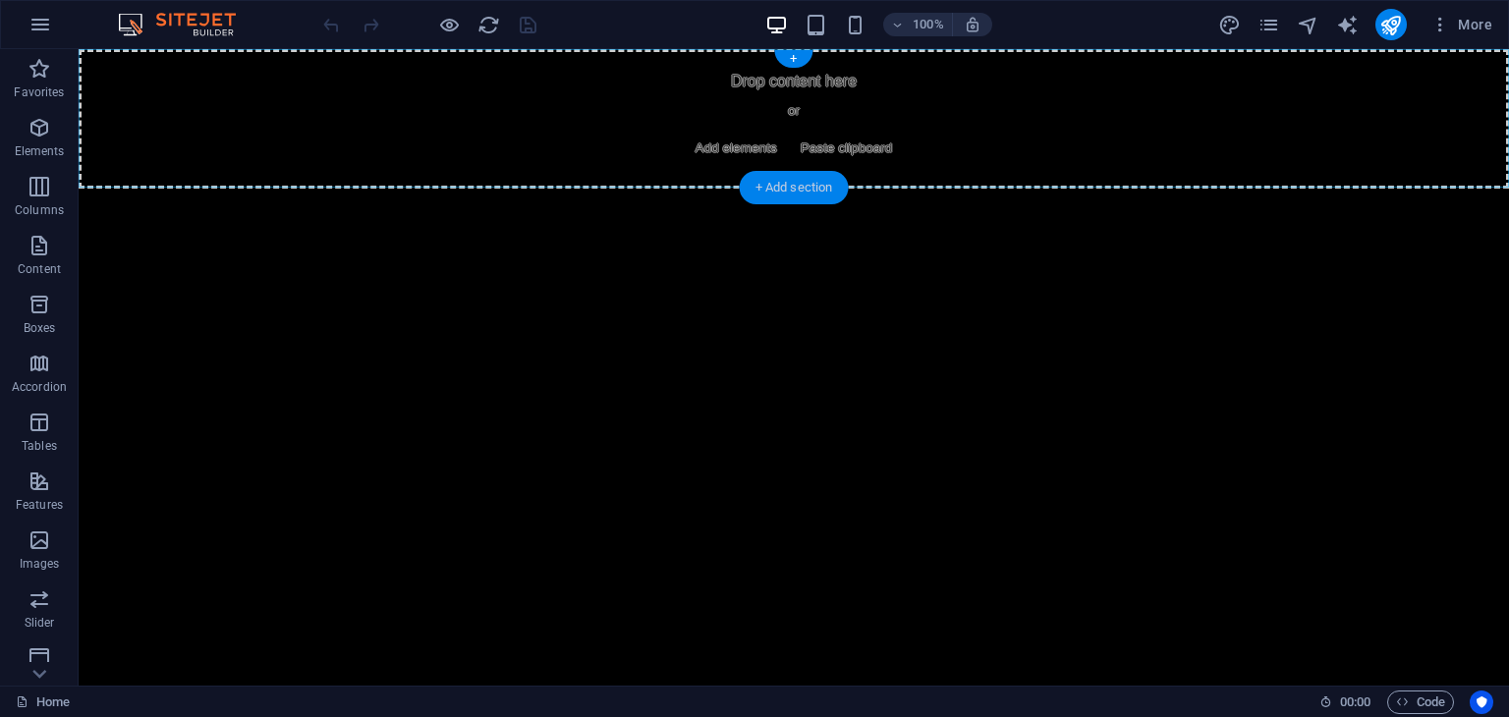
drag, startPoint x: 802, startPoint y: 179, endPoint x: 381, endPoint y: 142, distance: 422.1
click at [802, 179] on div "+ Add section" at bounding box center [794, 187] width 109 height 33
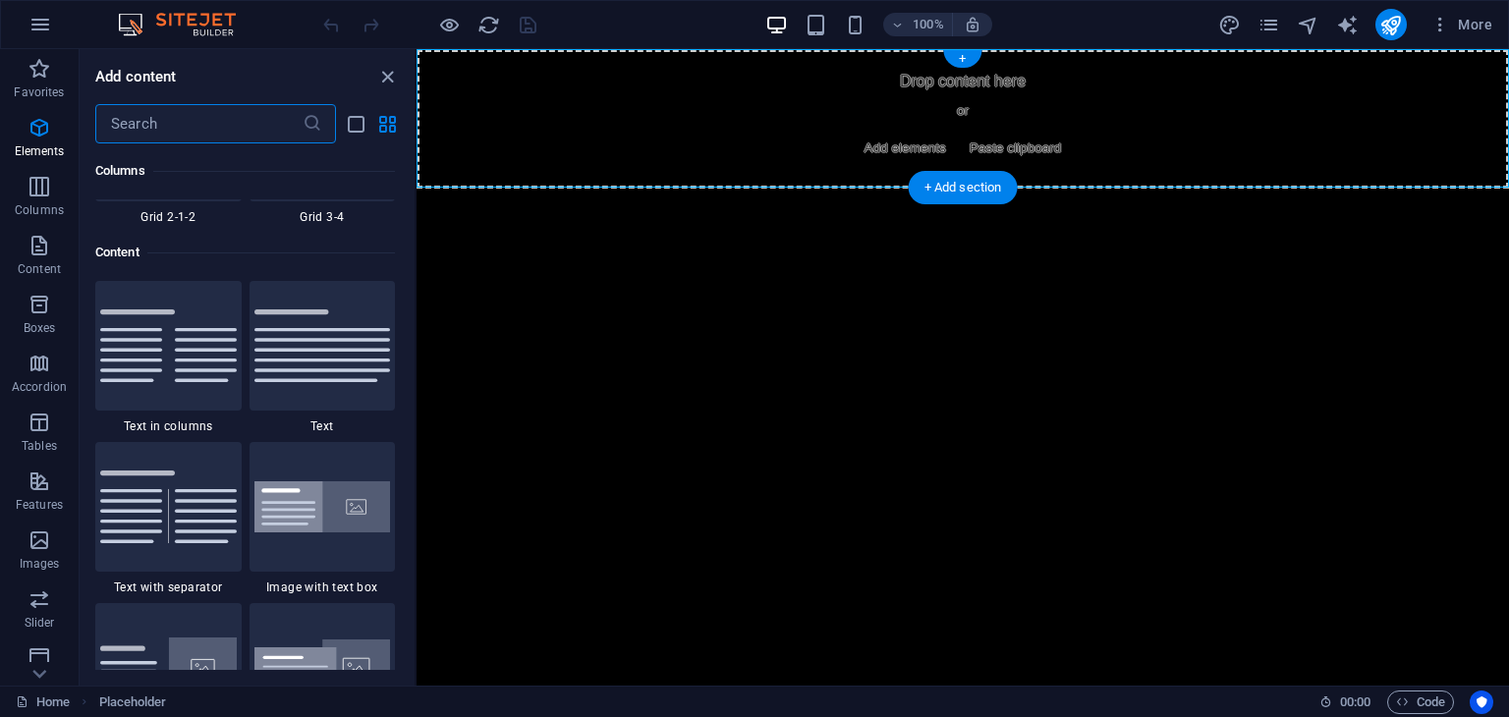
click at [857, 109] on div "Drop content here or Add elements Paste clipboard" at bounding box center [963, 119] width 1093 height 140
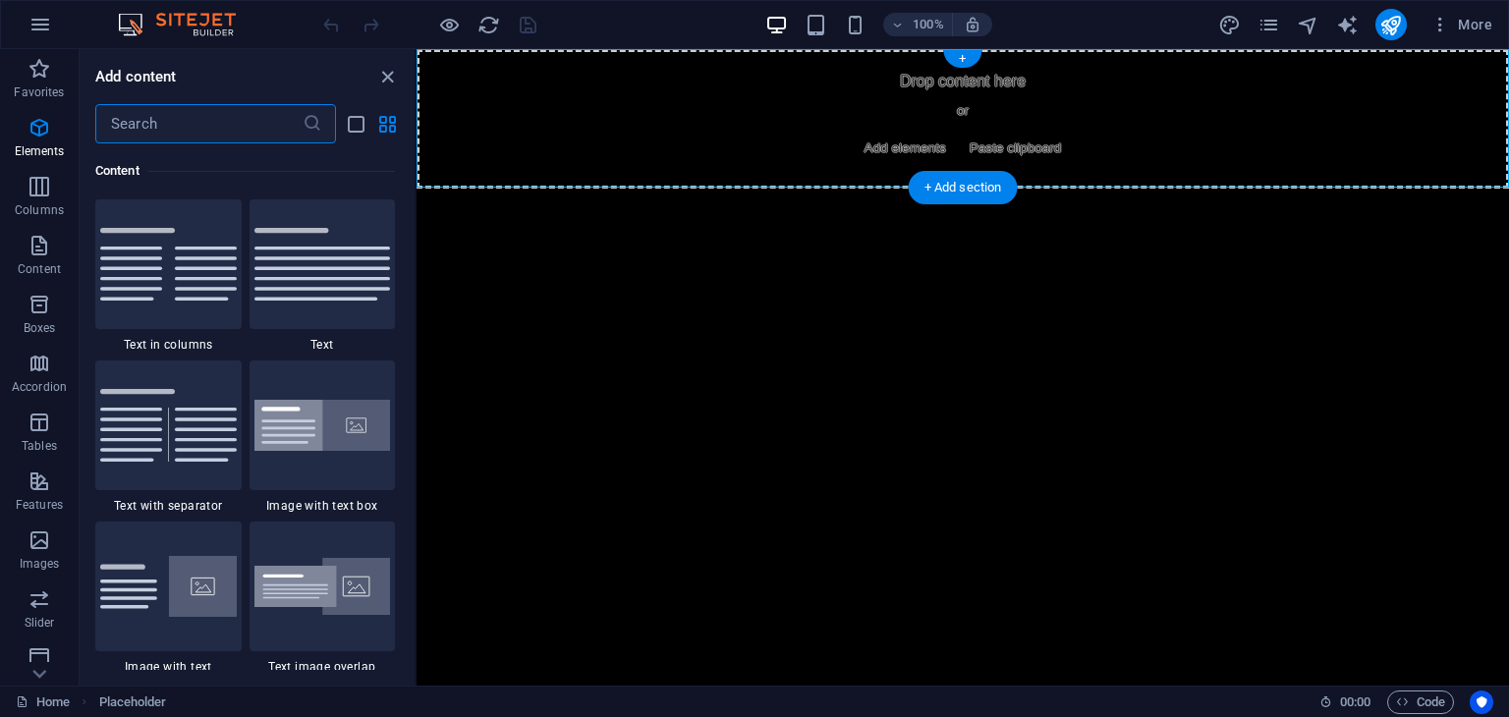
click at [857, 109] on div "Drop content here or Add elements Paste clipboard" at bounding box center [963, 119] width 1093 height 140
click at [905, 154] on span "Add elements" at bounding box center [905, 149] width 97 height 28
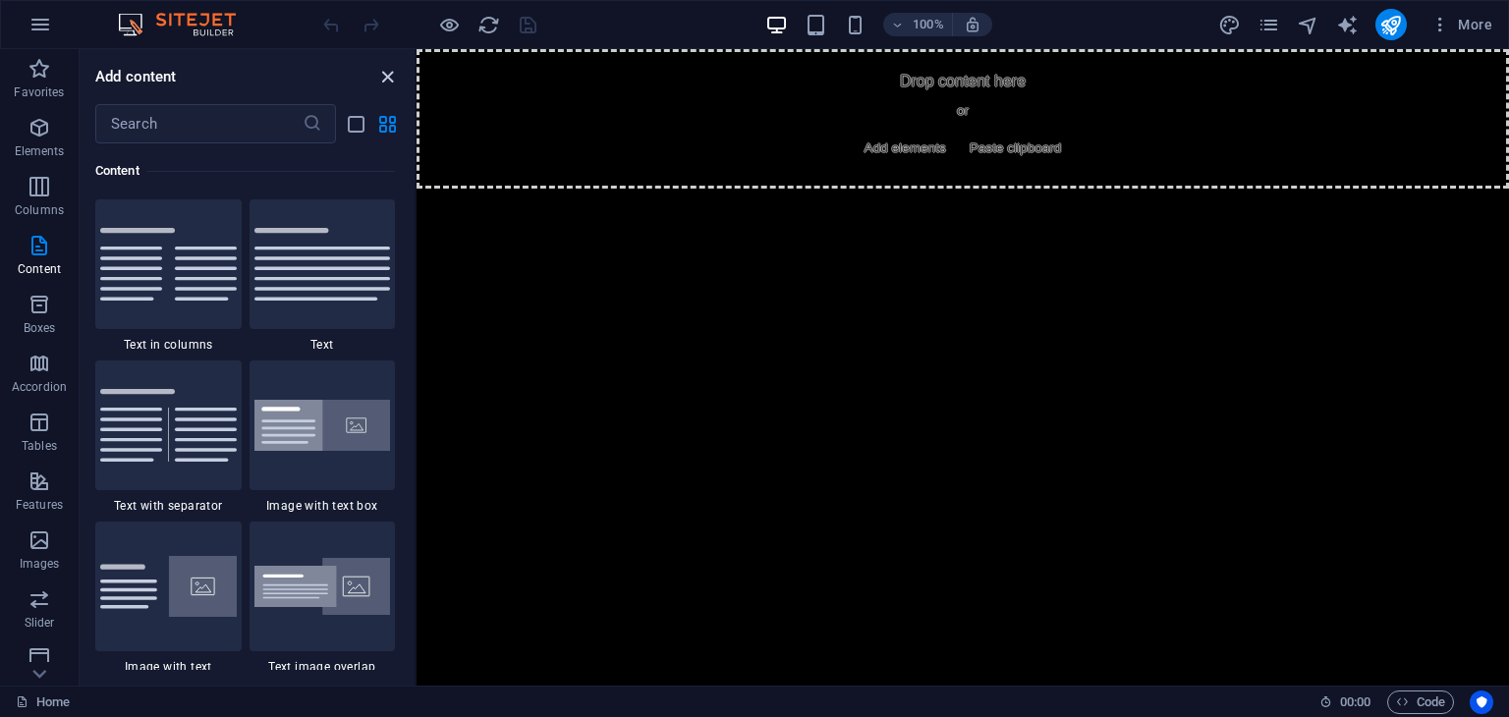
drag, startPoint x: 394, startPoint y: 66, endPoint x: 361, endPoint y: 28, distance: 50.1
click at [394, 66] on icon "close panel" at bounding box center [387, 77] width 23 height 23
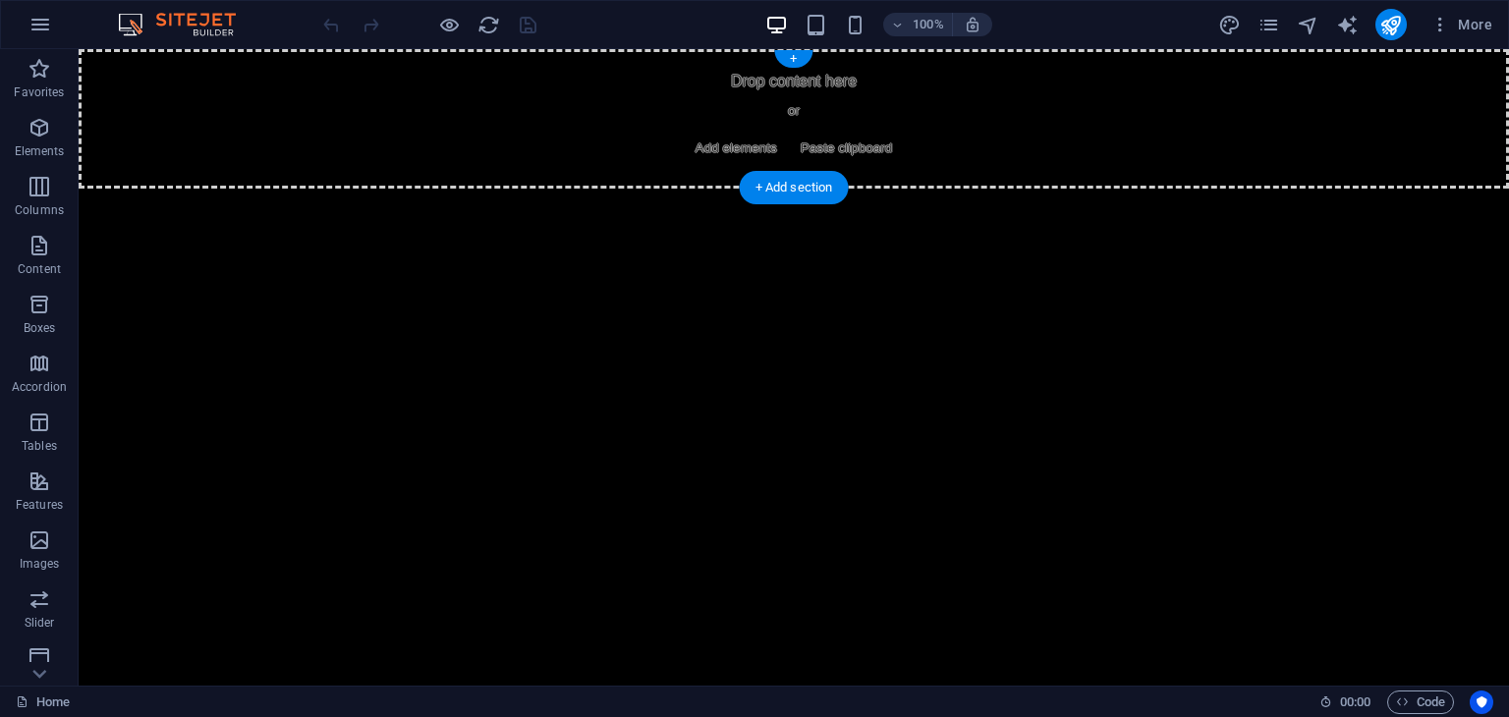
click at [628, 113] on div "Drop content here or Add elements Paste clipboard" at bounding box center [794, 119] width 1431 height 140
click at [739, 154] on span "Add elements" at bounding box center [736, 149] width 97 height 28
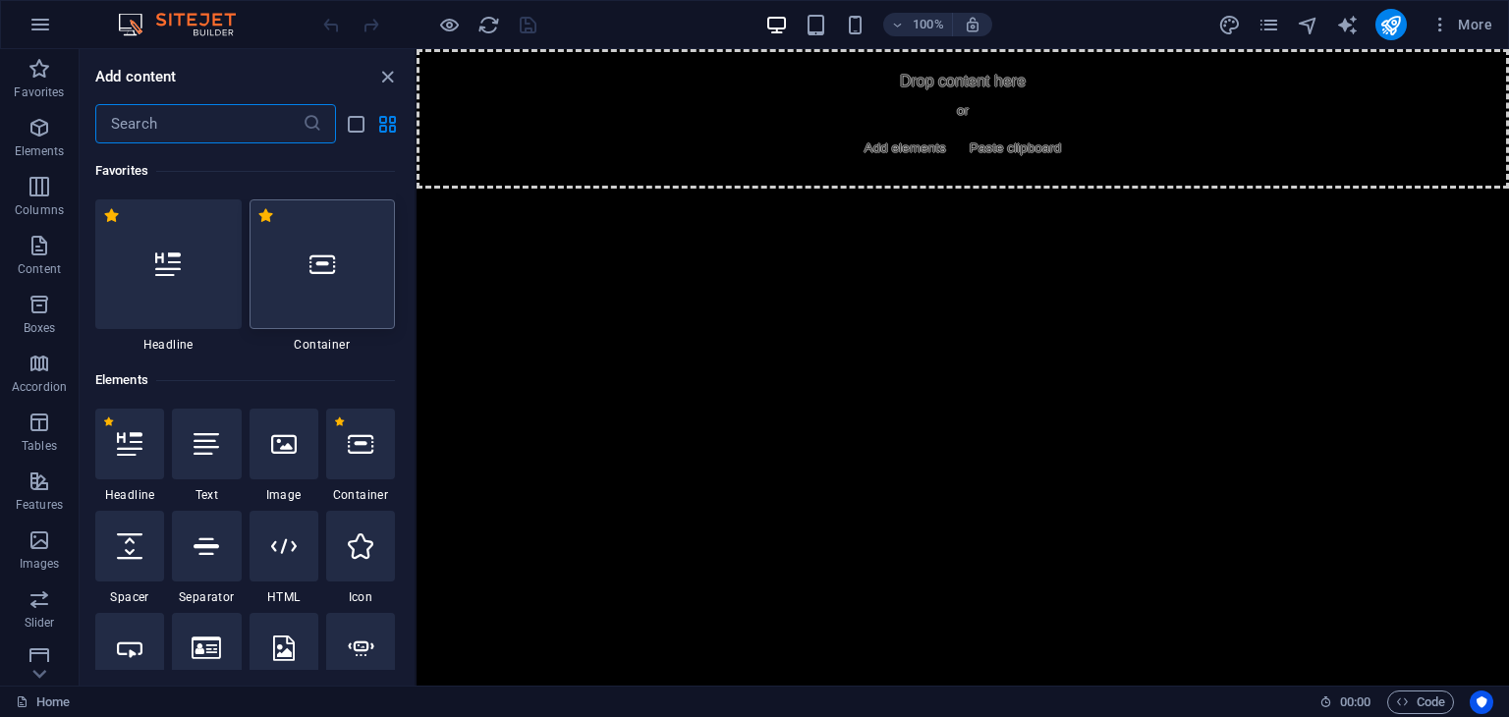
click at [344, 287] on div at bounding box center [323, 264] width 146 height 130
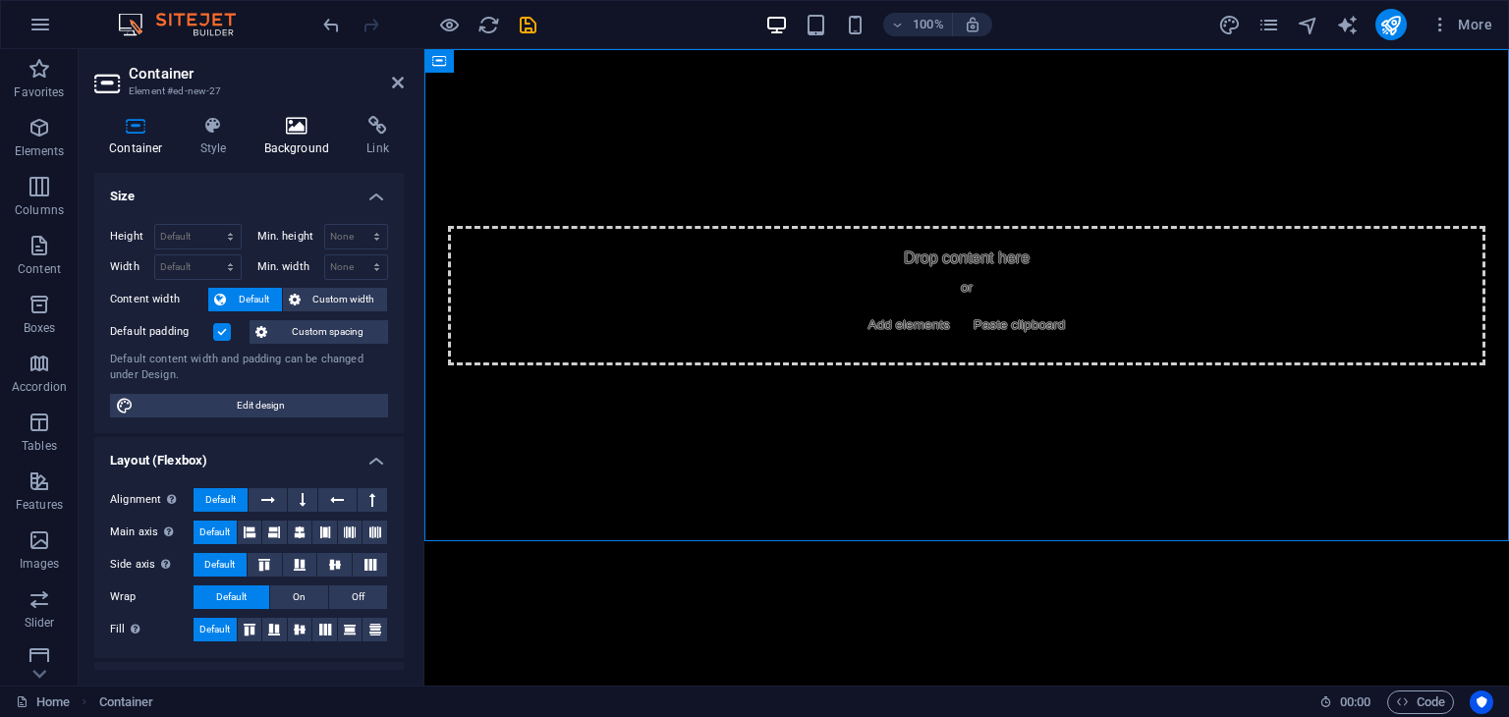
click at [331, 127] on icon at bounding box center [297, 126] width 95 height 20
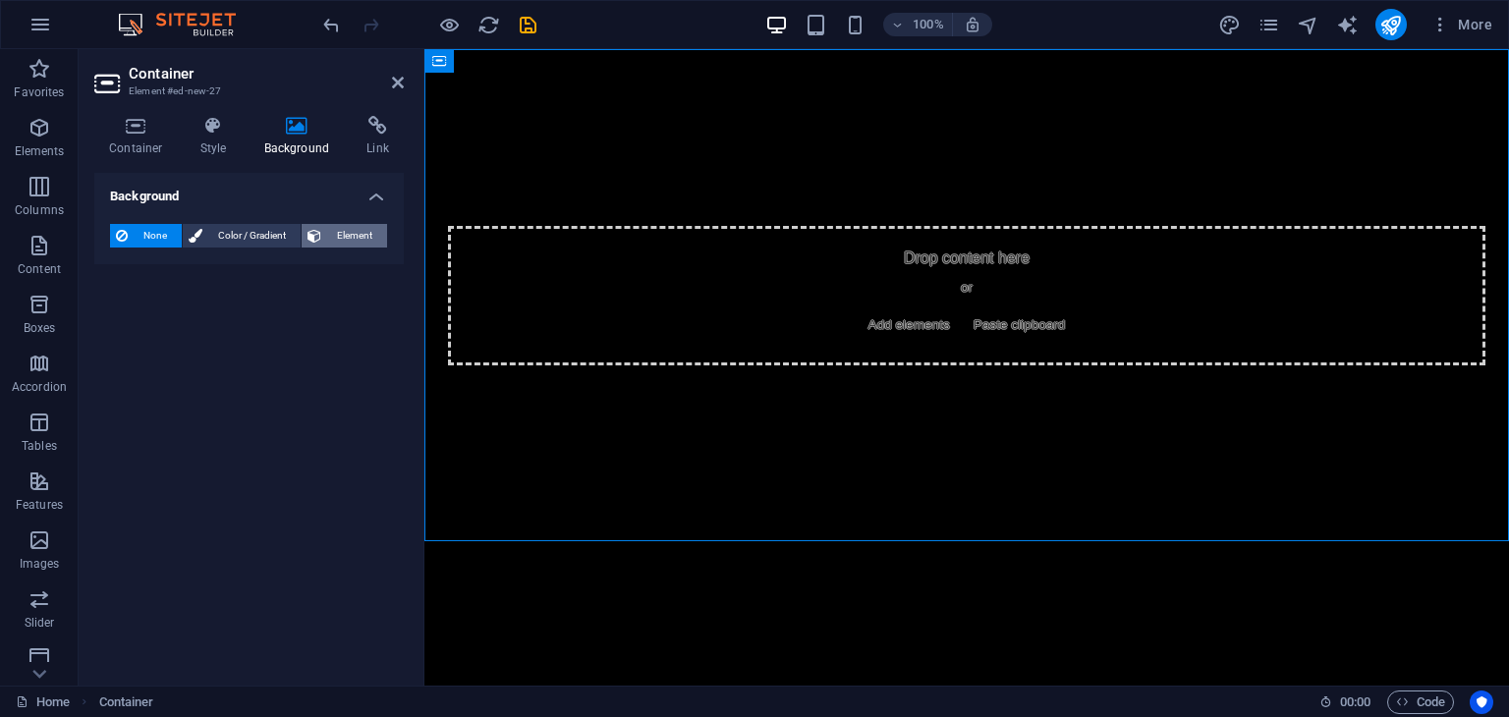
click at [352, 234] on span "Element" at bounding box center [354, 236] width 54 height 24
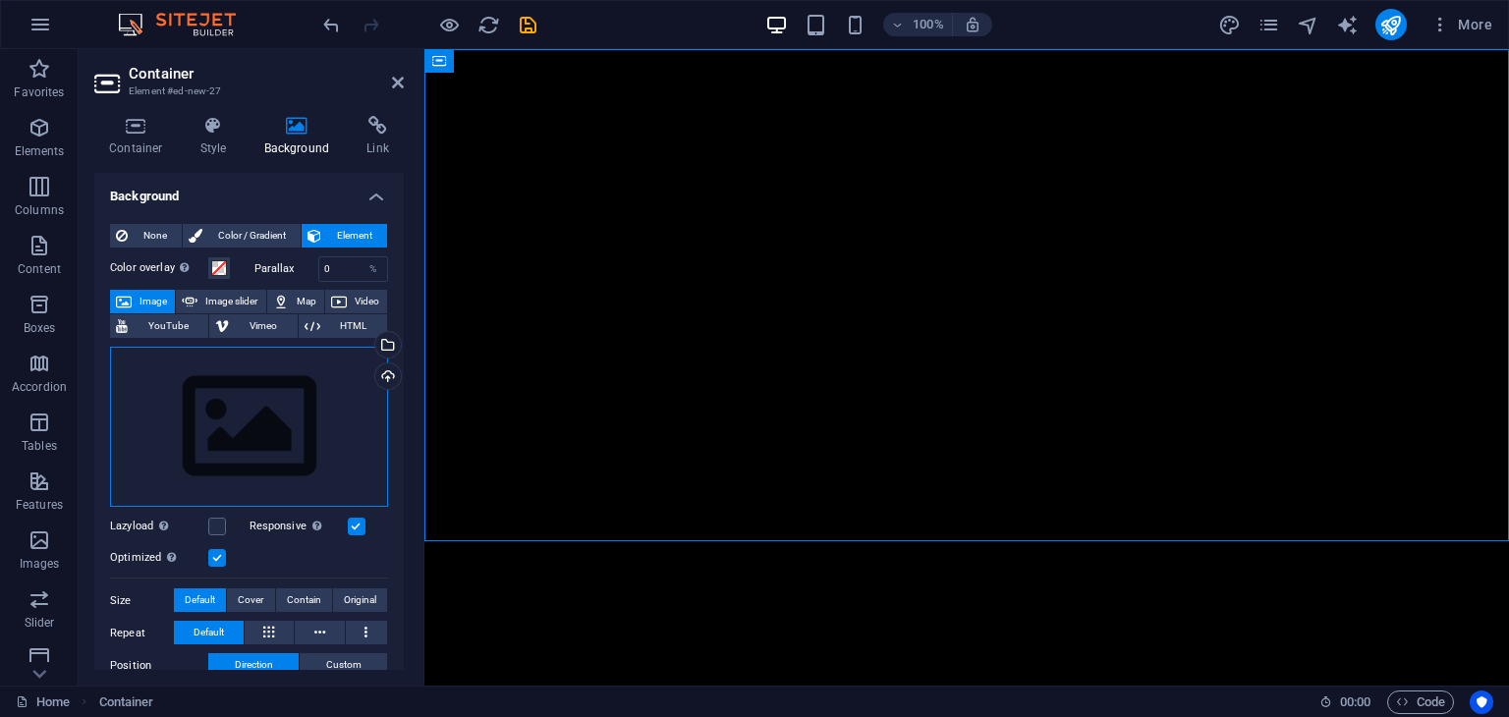
click at [199, 359] on div "Drag files here, click to choose files or select files from Files or our free s…" at bounding box center [249, 427] width 278 height 161
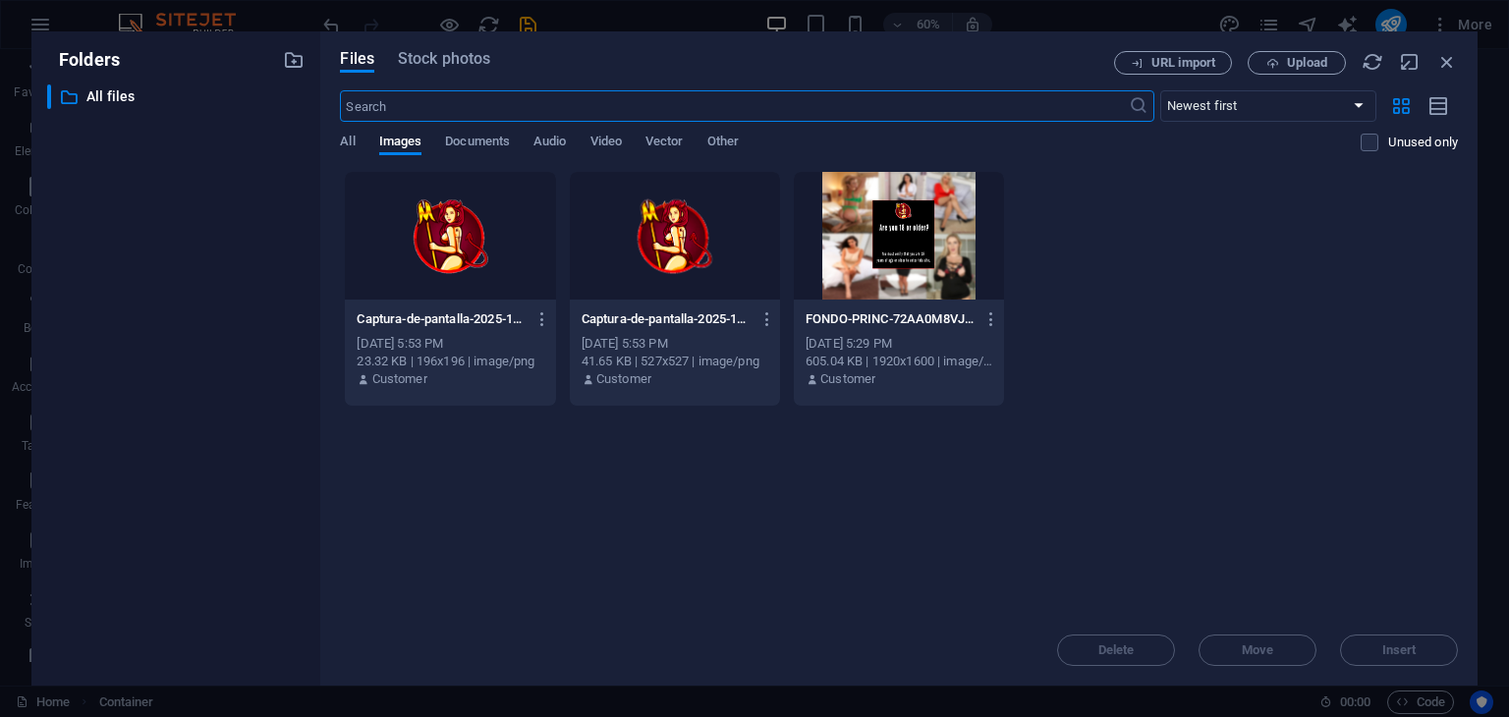
click at [939, 276] on div at bounding box center [899, 236] width 210 height 128
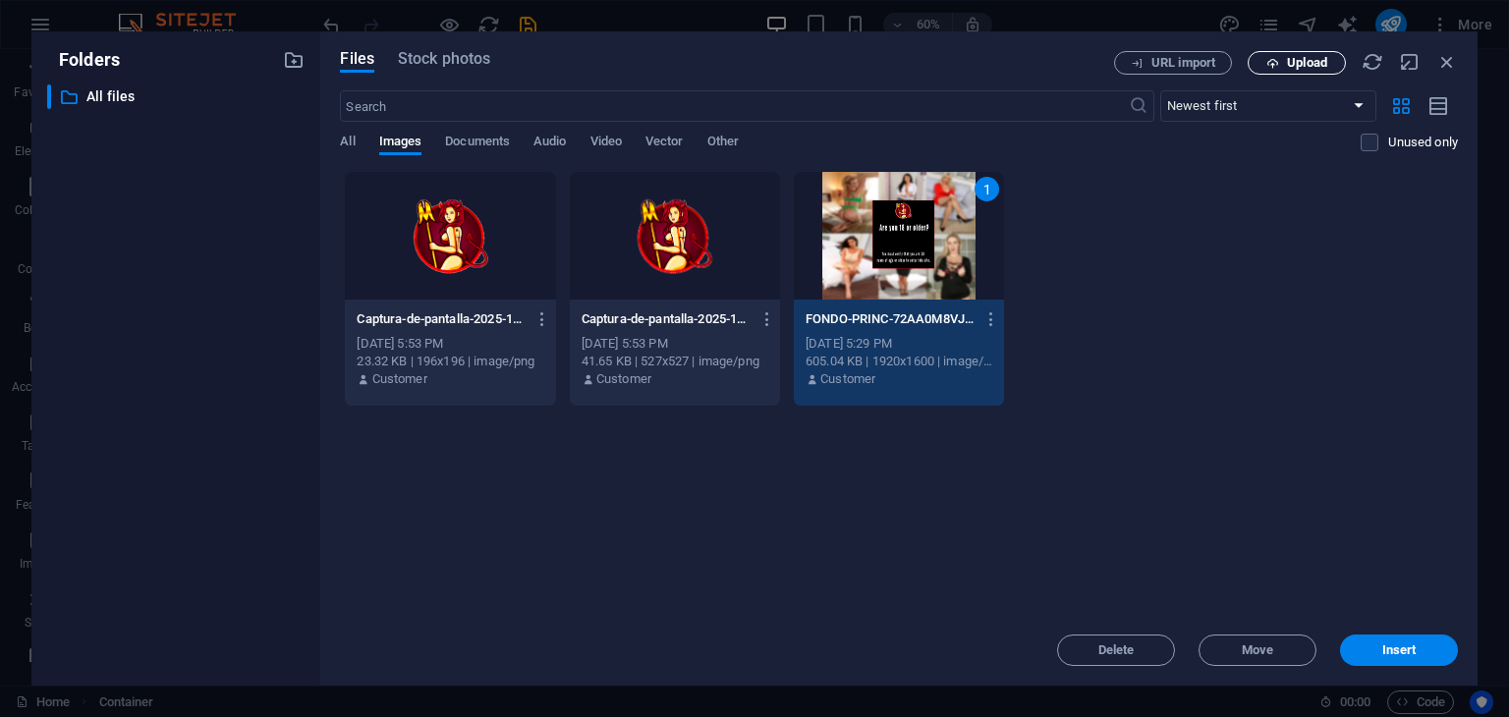
click at [1273, 64] on icon "button" at bounding box center [1272, 63] width 13 height 13
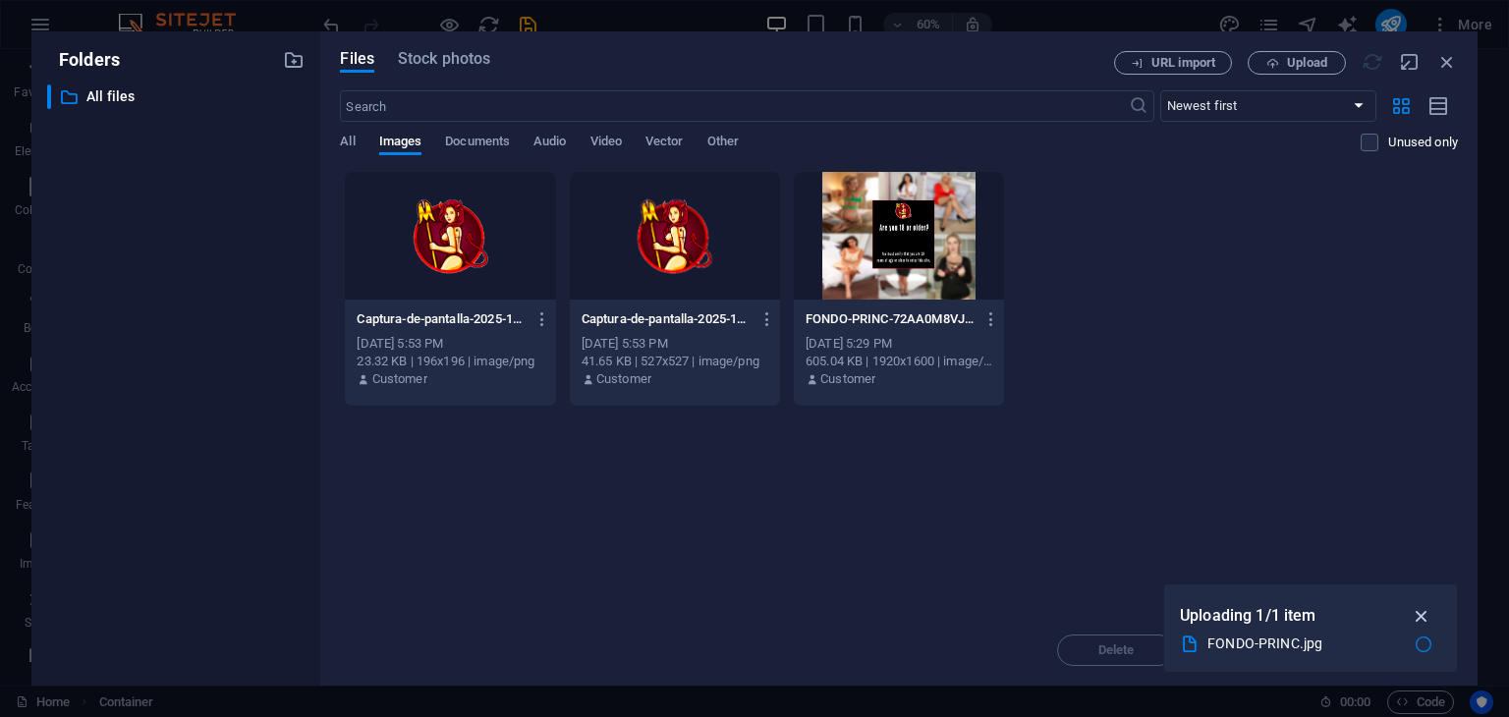
click at [1429, 608] on icon "button" at bounding box center [1422, 616] width 23 height 22
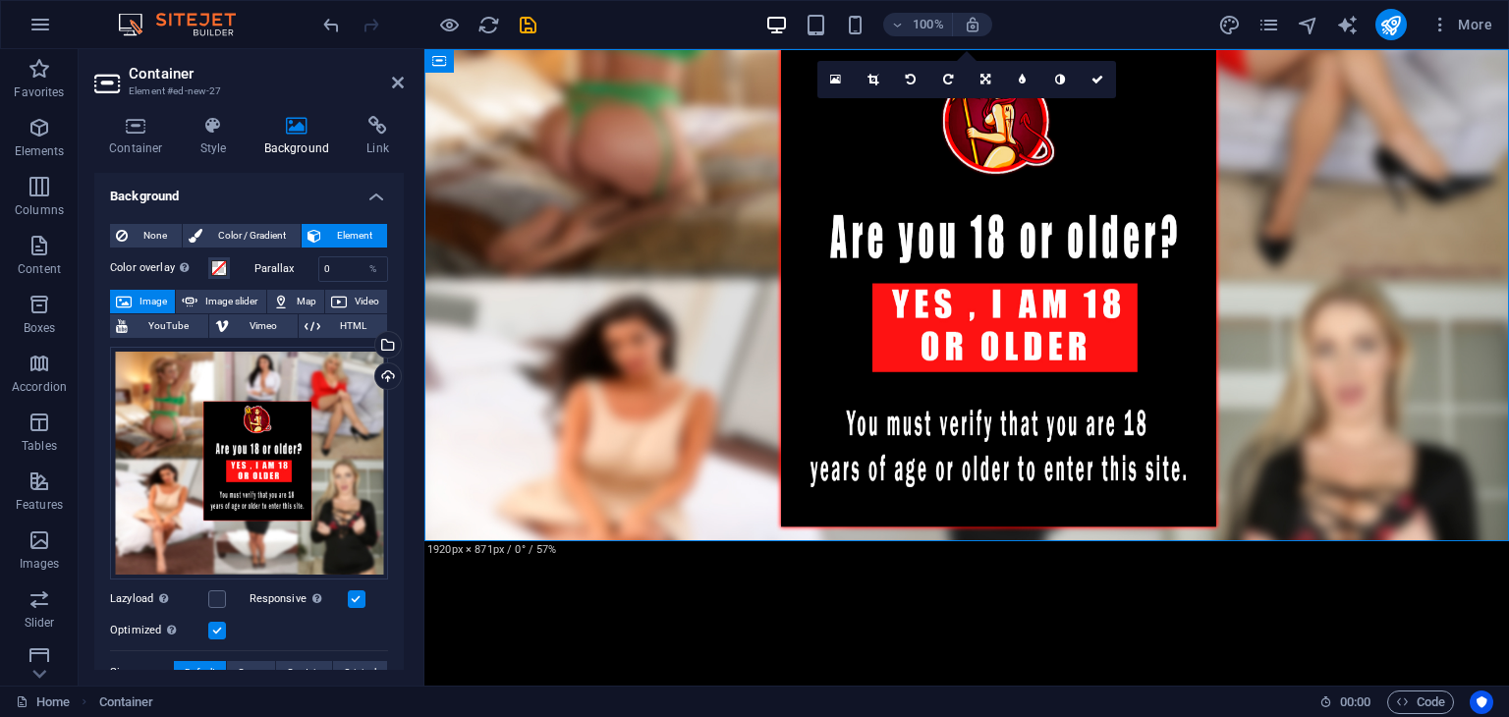
click at [826, 609] on html "Skip to main content Drop content here or Add elements Paste clipboard" at bounding box center [966, 541] width 1085 height 985
click at [1089, 72] on link at bounding box center [1097, 79] width 37 height 37
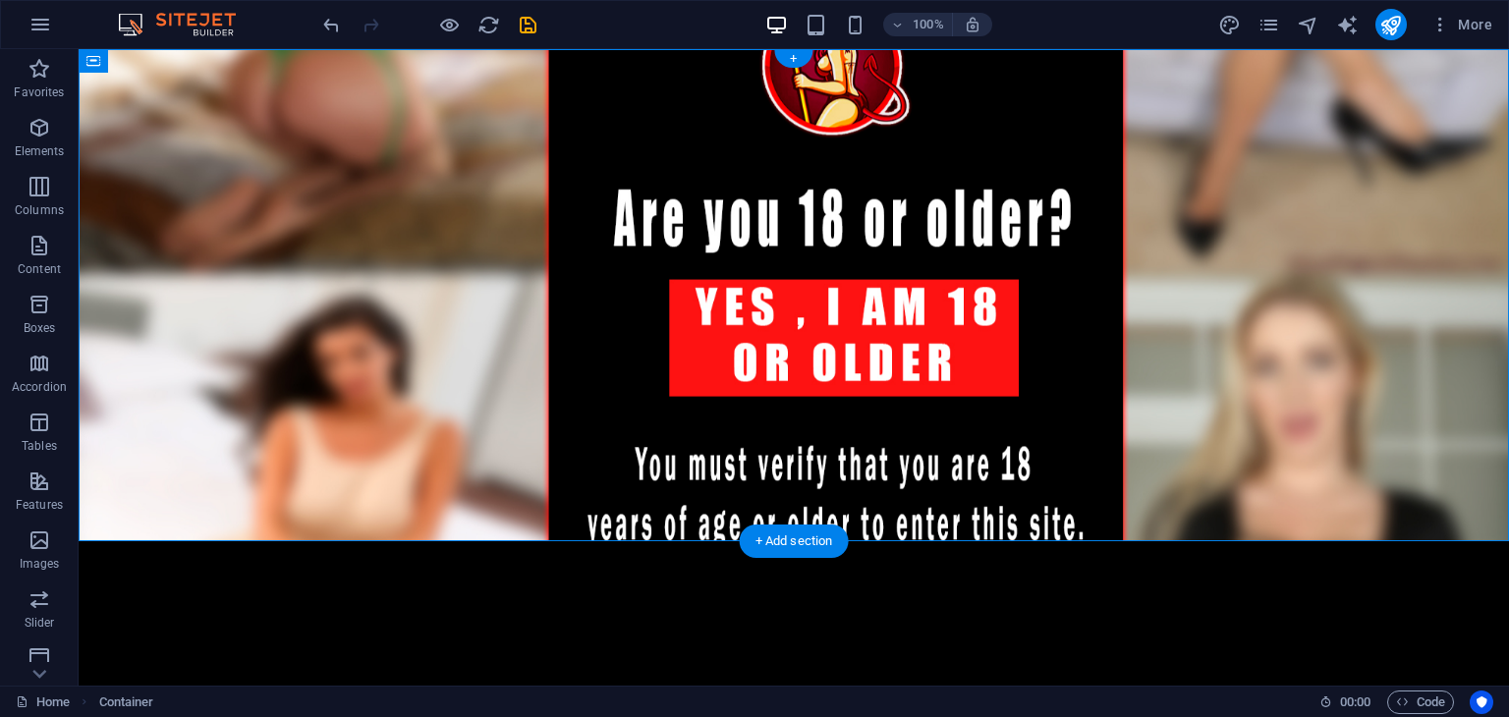
click at [1267, 119] on figure at bounding box center [794, 295] width 1431 height 492
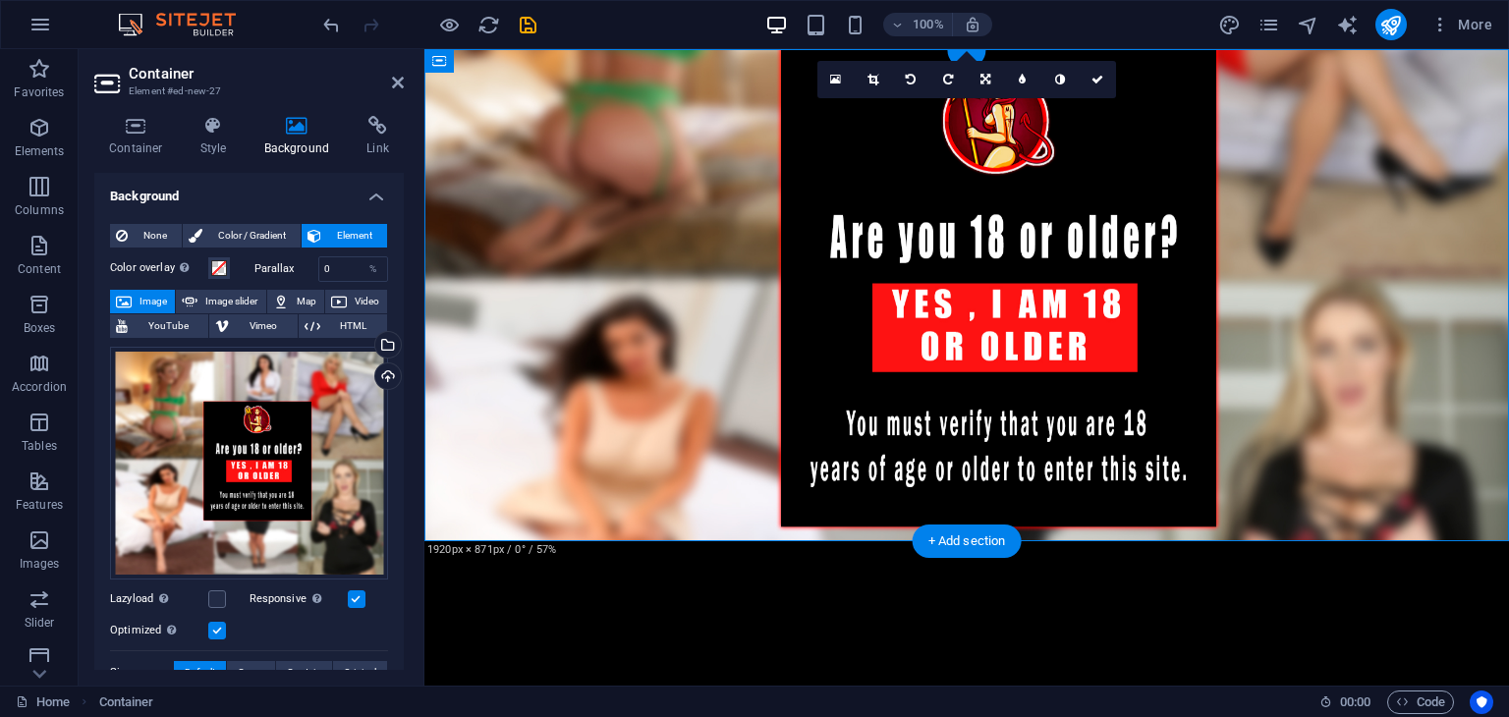
click at [1267, 119] on figure at bounding box center [966, 295] width 1085 height 492
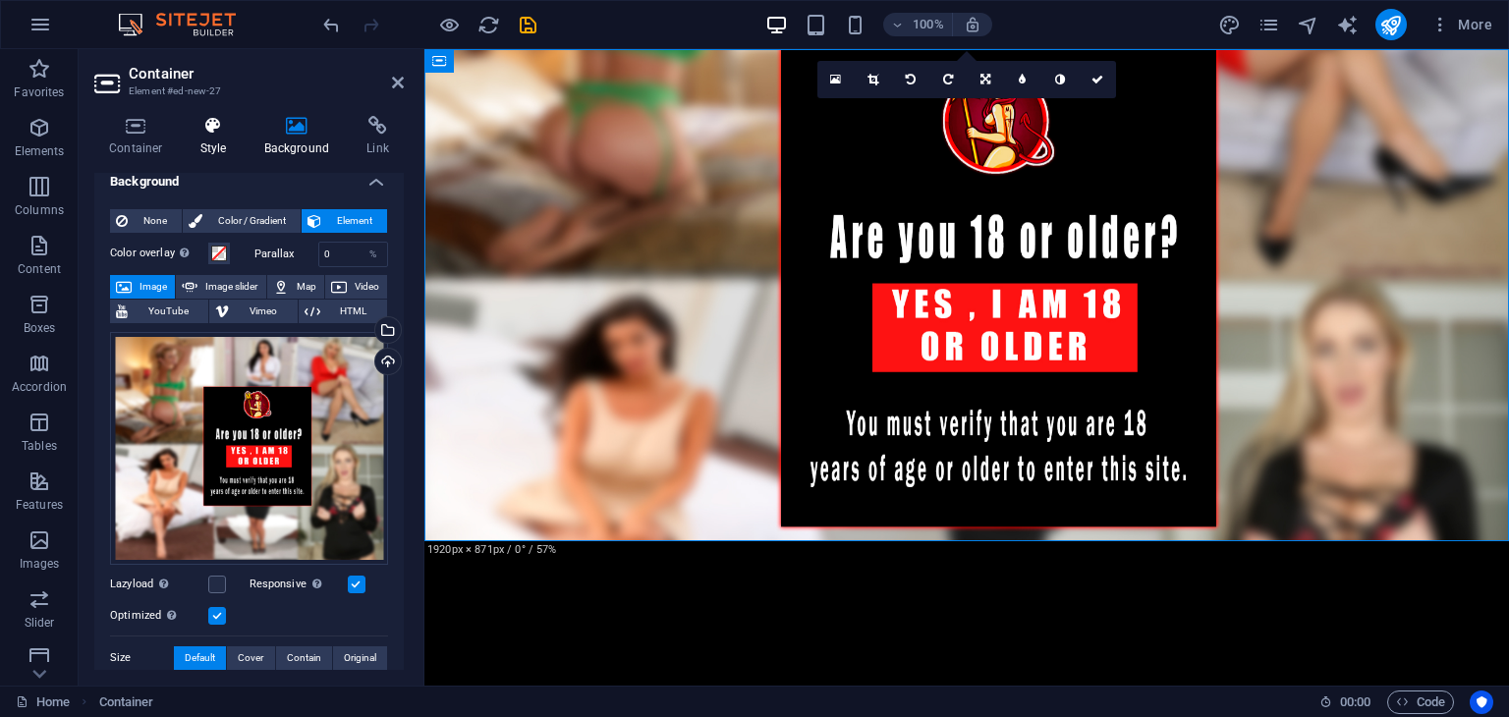
scroll to position [0, 0]
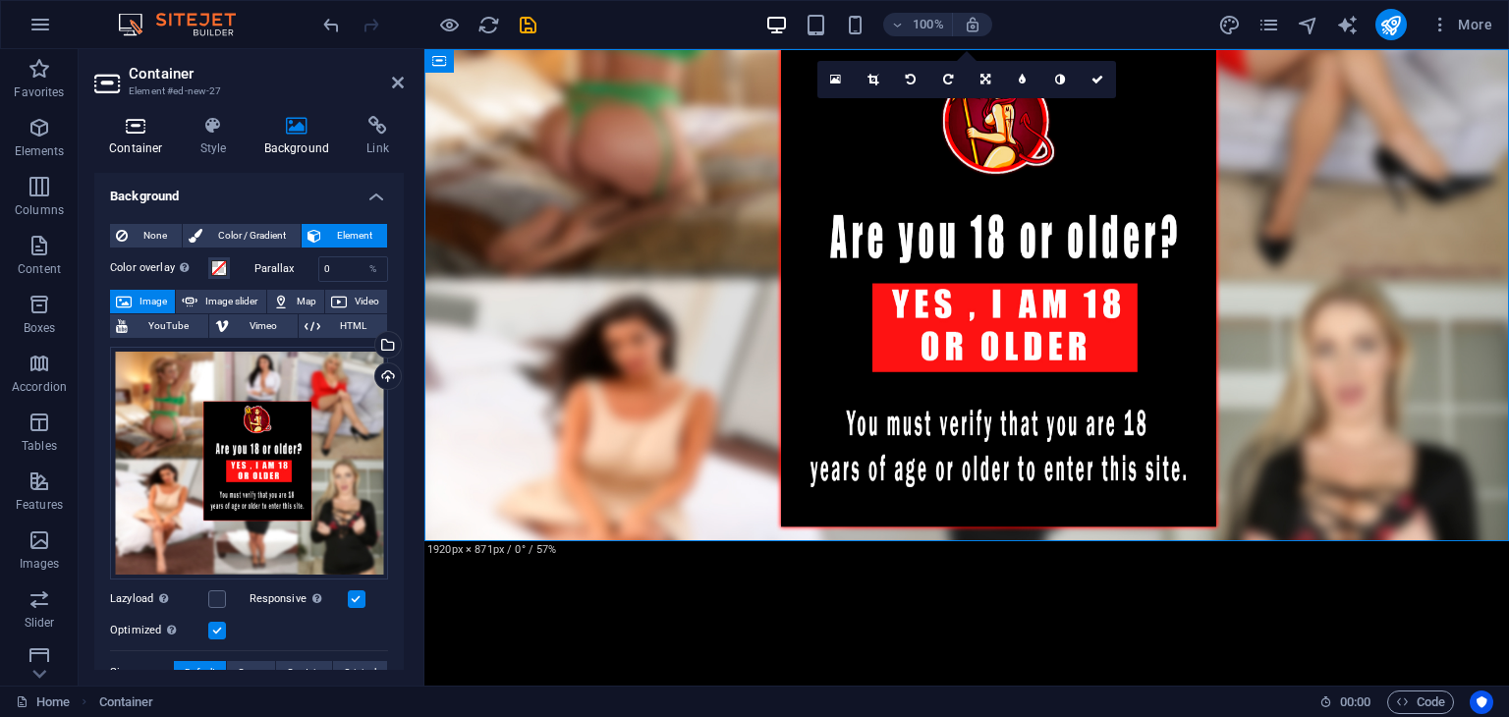
click at [161, 127] on icon at bounding box center [136, 126] width 84 height 20
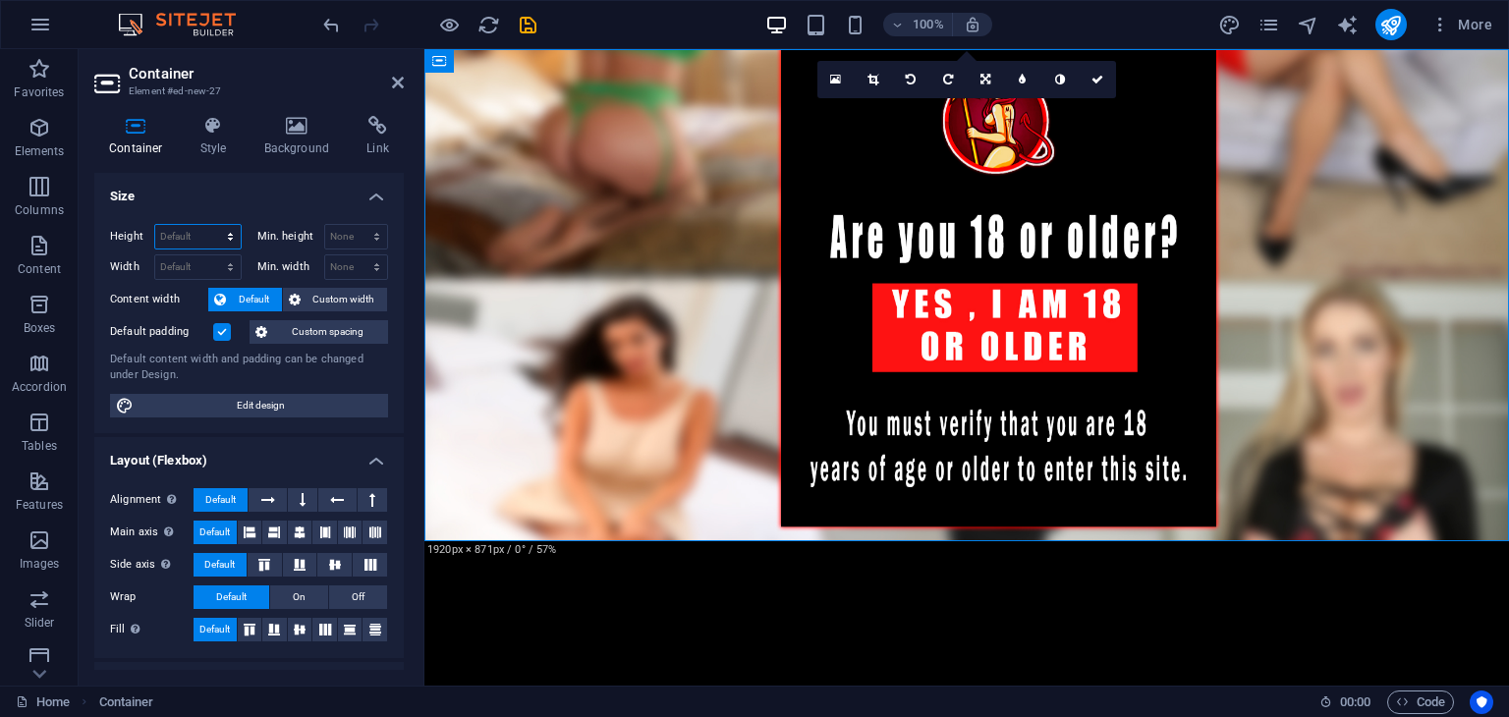
click at [206, 238] on select "Default px rem % vh vw" at bounding box center [197, 237] width 85 height 24
select select "px"
click at [210, 225] on select "Default px rem % vh vw" at bounding box center [197, 237] width 85 height 24
type input "501"
click at [198, 271] on select "Default px rem % em vh vw" at bounding box center [197, 267] width 85 height 24
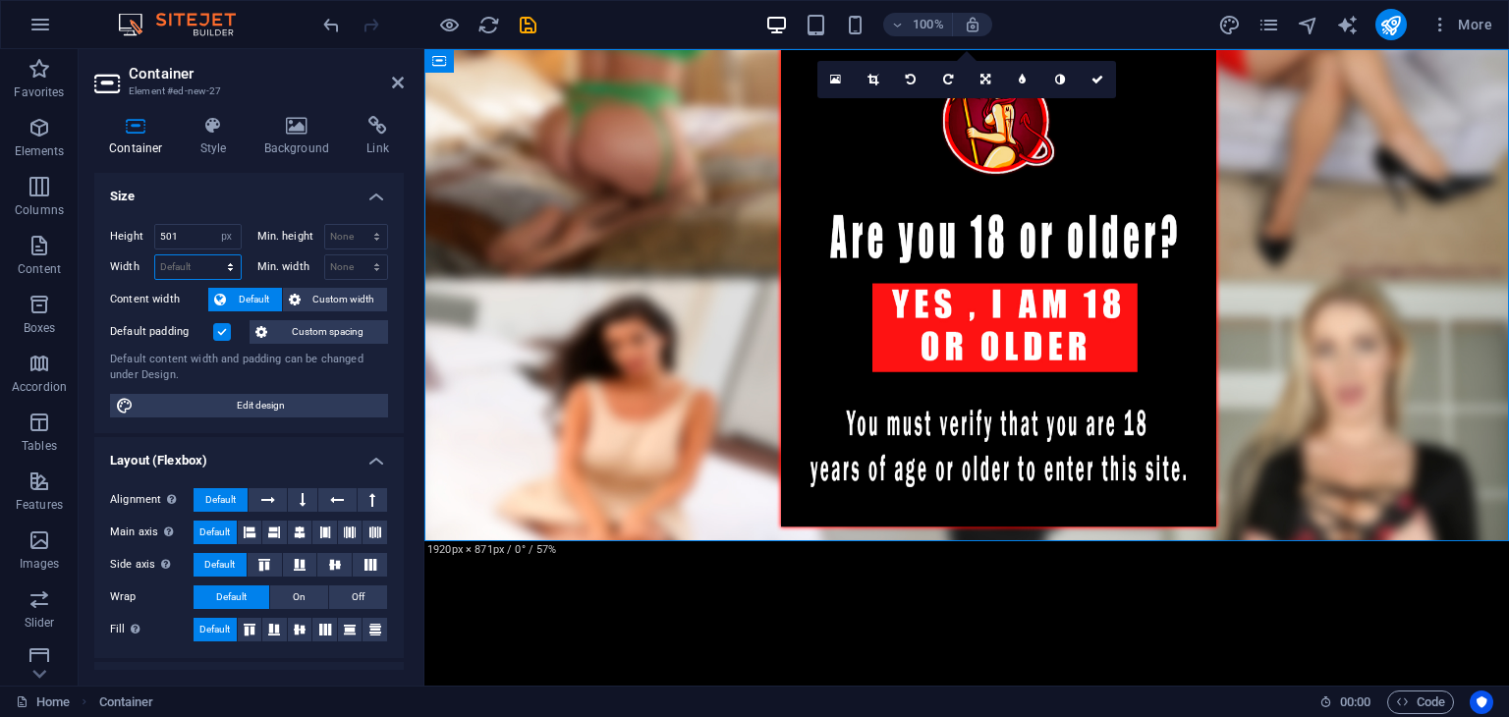
select select "px"
click at [210, 255] on select "Default px rem % em vh vw" at bounding box center [197, 267] width 85 height 24
type input "1104"
click at [329, 241] on select "None px rem % vh vw" at bounding box center [356, 237] width 63 height 24
select select "px"
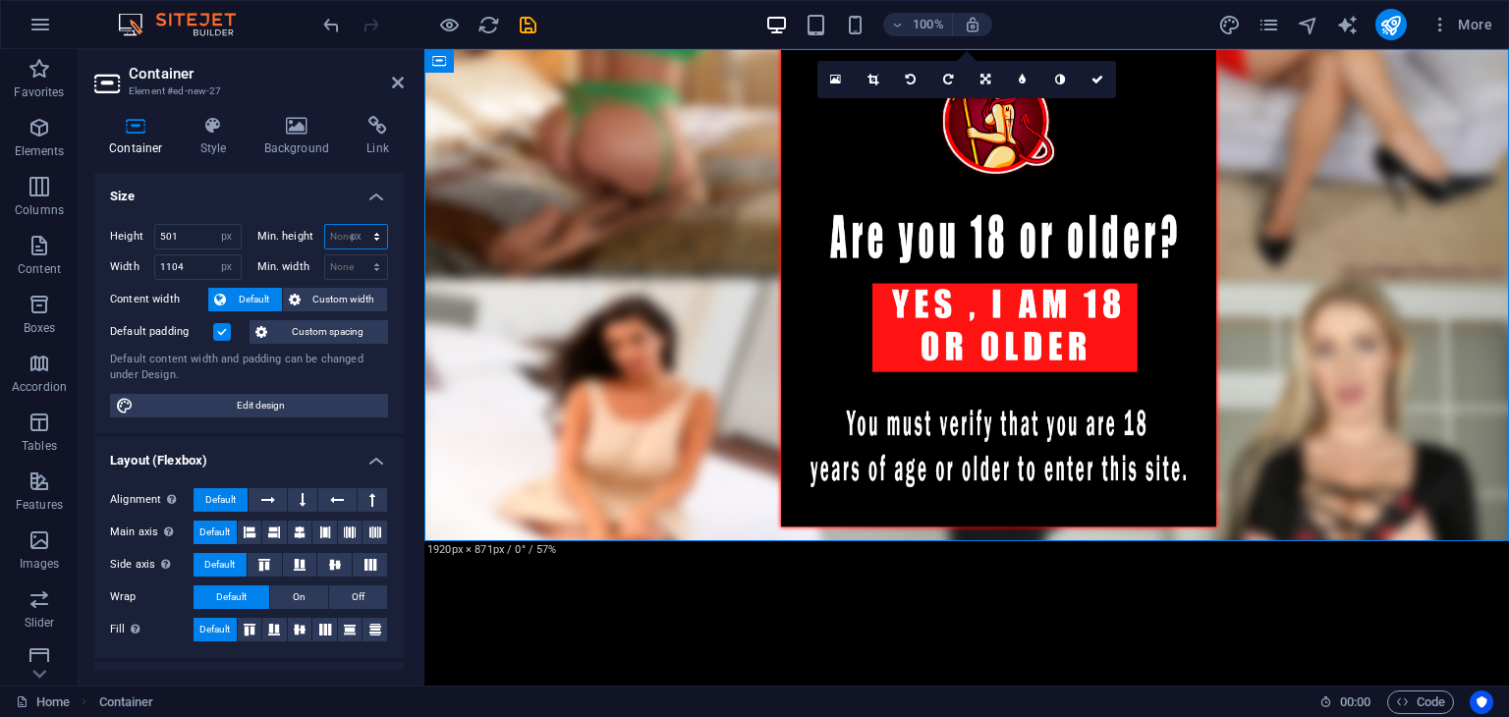
click at [356, 225] on select "None px rem % vh vw" at bounding box center [356, 237] width 63 height 24
type input "0"
drag, startPoint x: 361, startPoint y: 268, endPoint x: 350, endPoint y: 276, distance: 13.4
click at [361, 268] on select "None px rem % vh vw" at bounding box center [356, 267] width 63 height 24
select select "px"
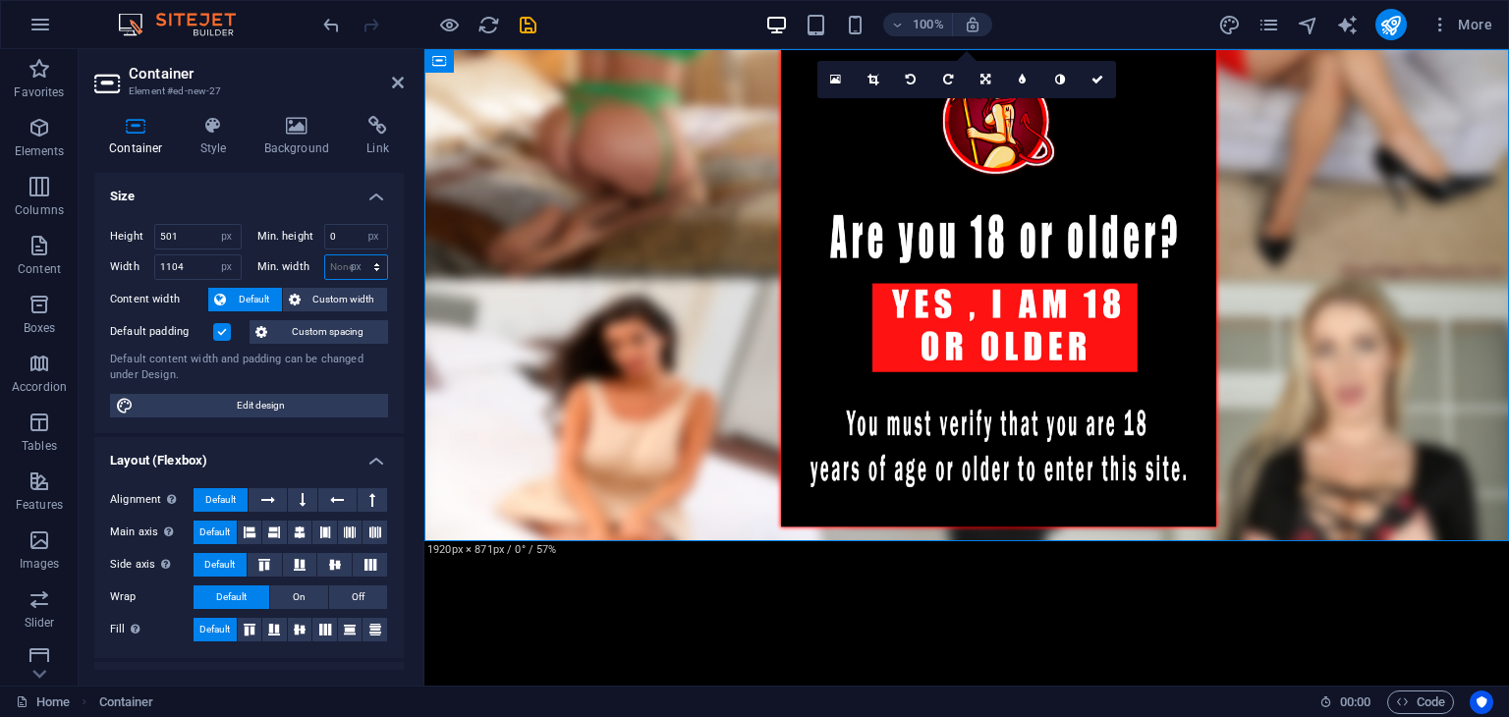
click at [356, 255] on select "None px rem % vh vw" at bounding box center [356, 267] width 63 height 24
type input "0"
click at [198, 241] on input "501" at bounding box center [197, 237] width 85 height 24
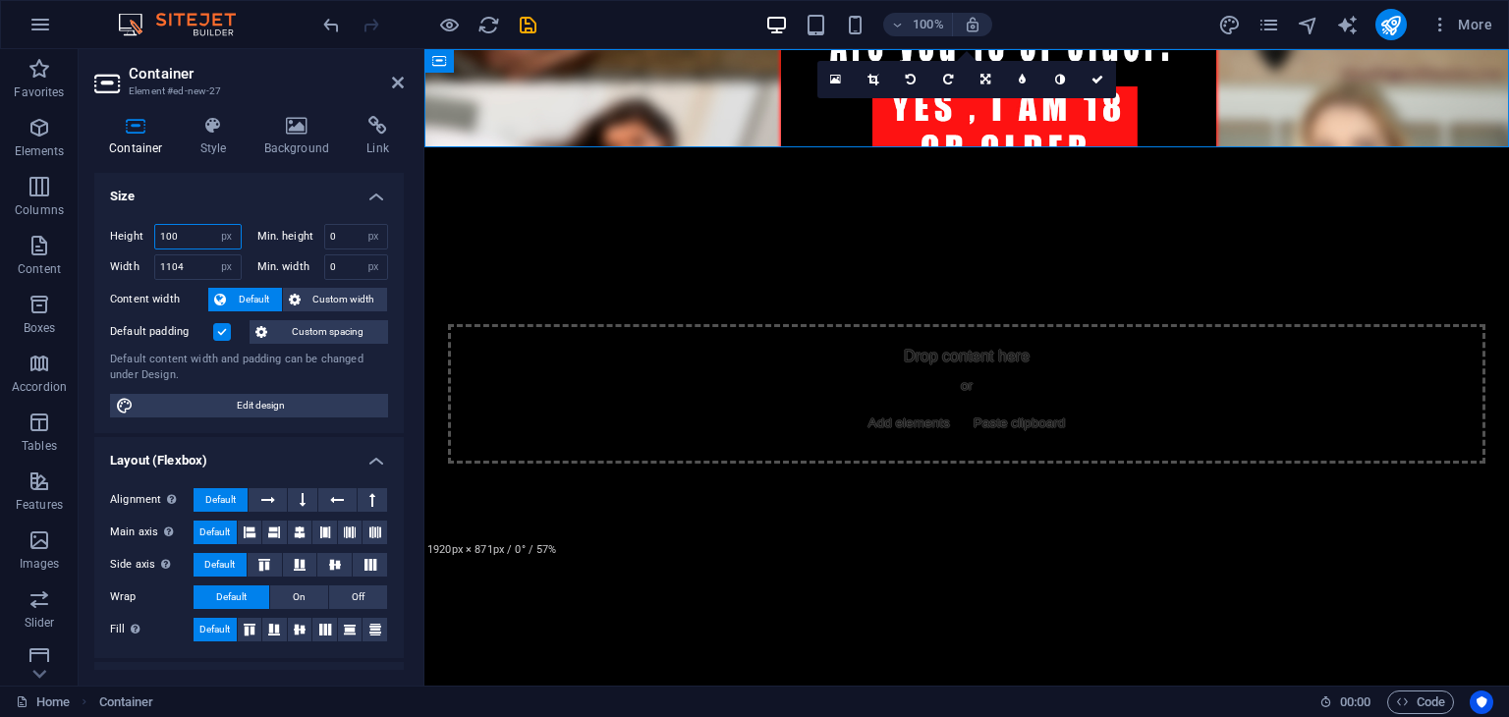
click at [198, 241] on input "100" at bounding box center [197, 237] width 85 height 24
type input "1000"
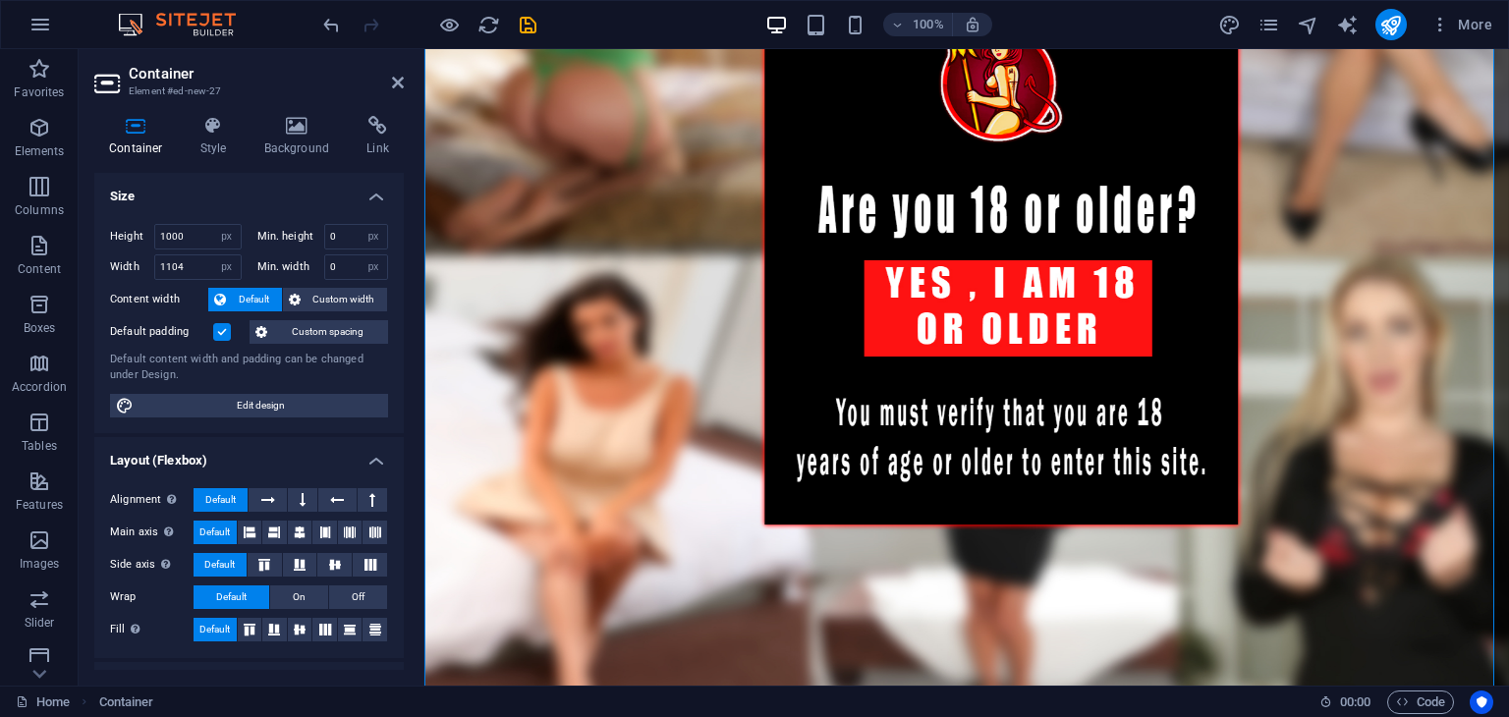
scroll to position [346, 0]
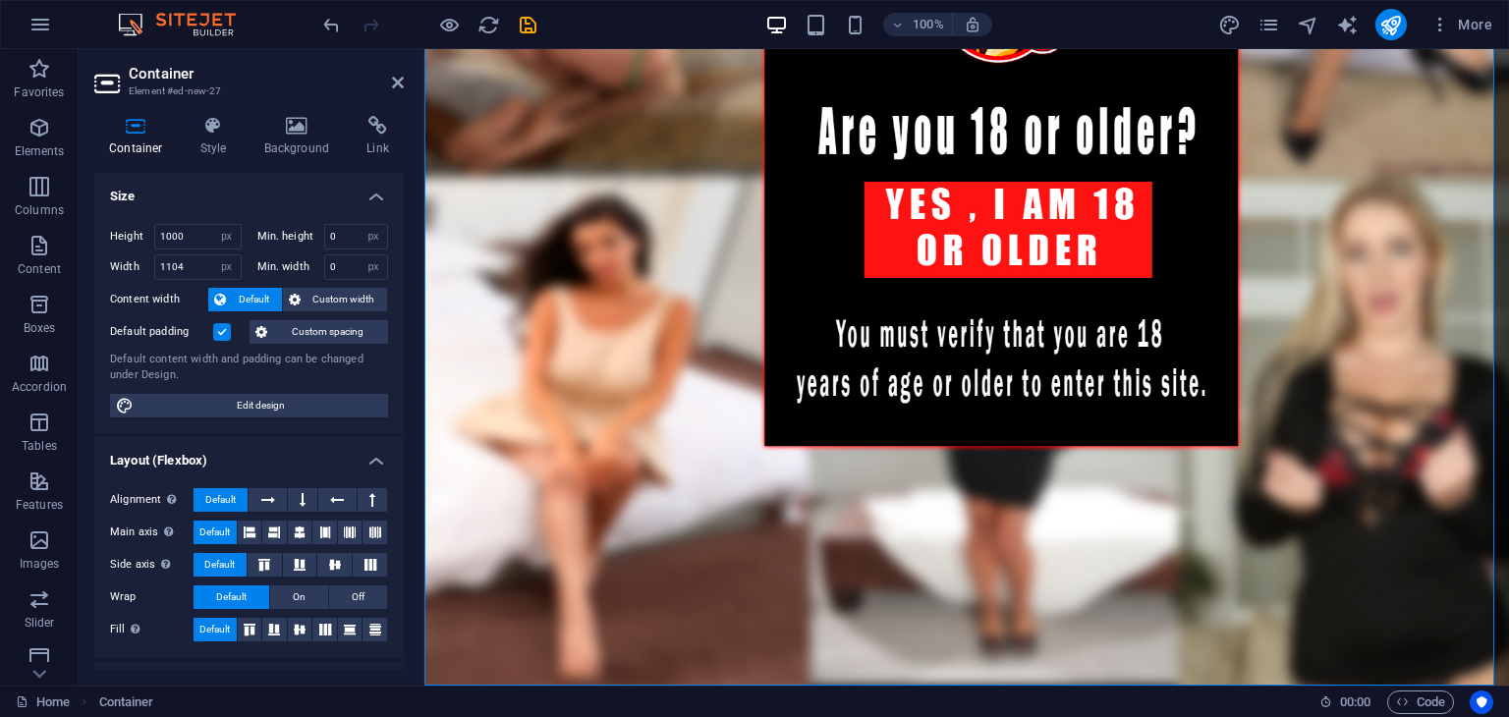
click at [612, 288] on figure at bounding box center [966, 194] width 1085 height 983
click at [1322, 249] on figure at bounding box center [966, 194] width 1085 height 983
click at [401, 81] on icon at bounding box center [398, 83] width 12 height 16
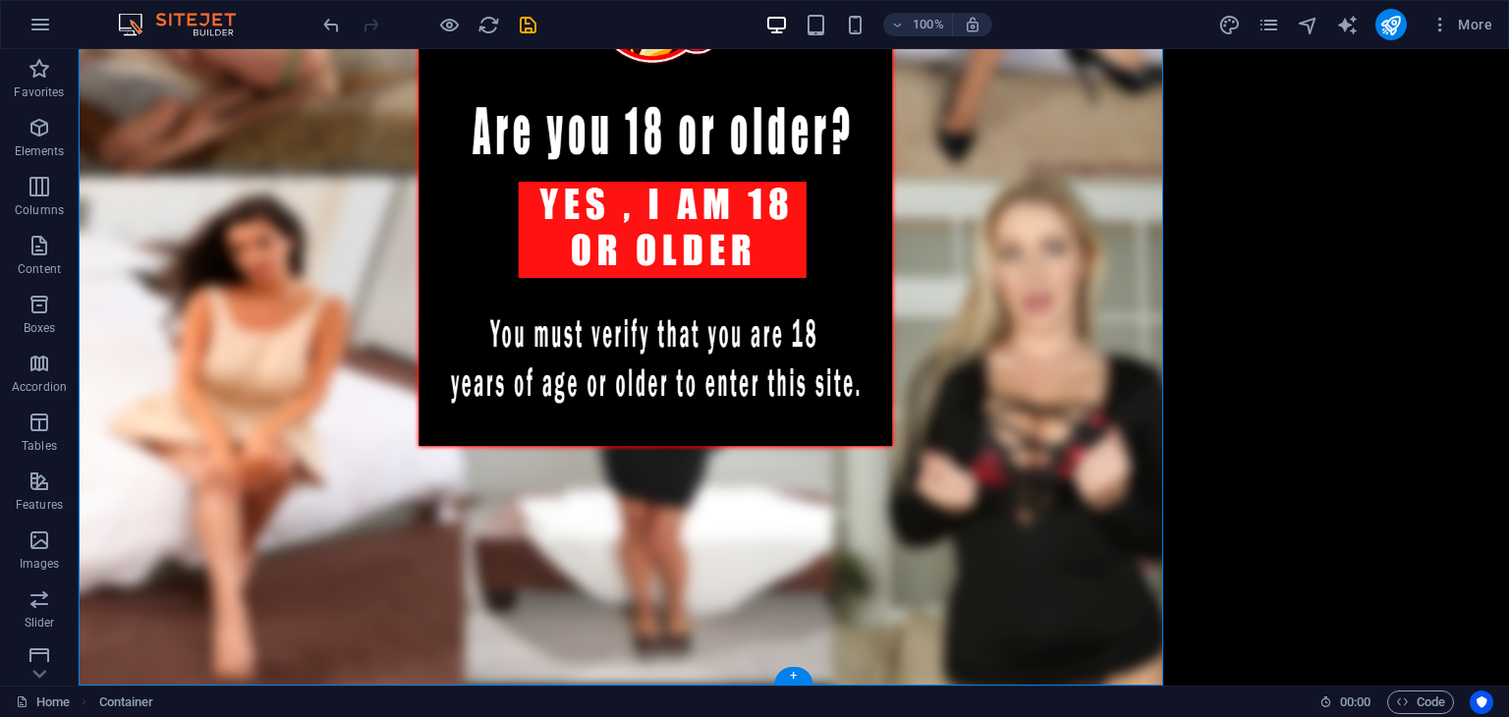
click at [1178, 335] on div "Drop content here or Add elements Paste clipboard" at bounding box center [794, 194] width 1431 height 983
click at [1121, 331] on figure at bounding box center [621, 194] width 1085 height 983
select select "px"
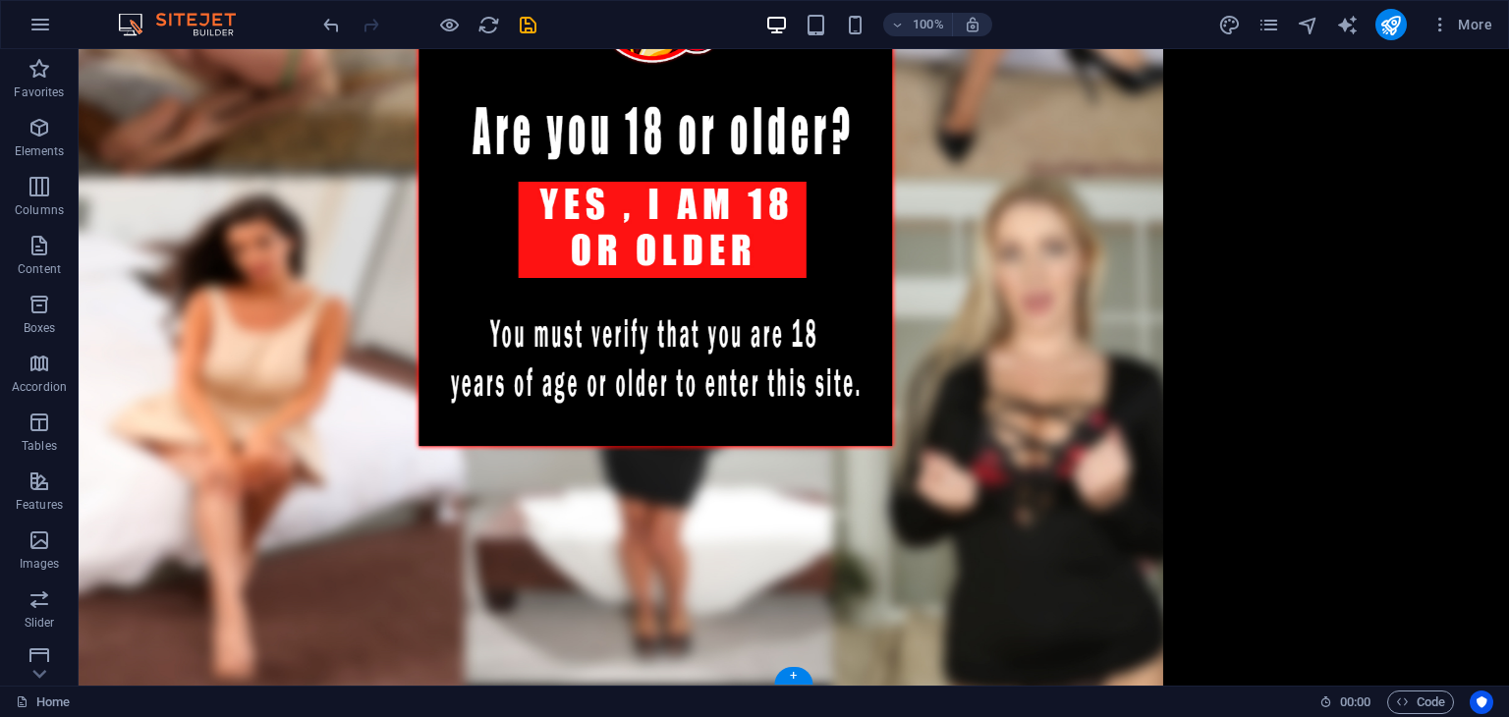
select select "px"
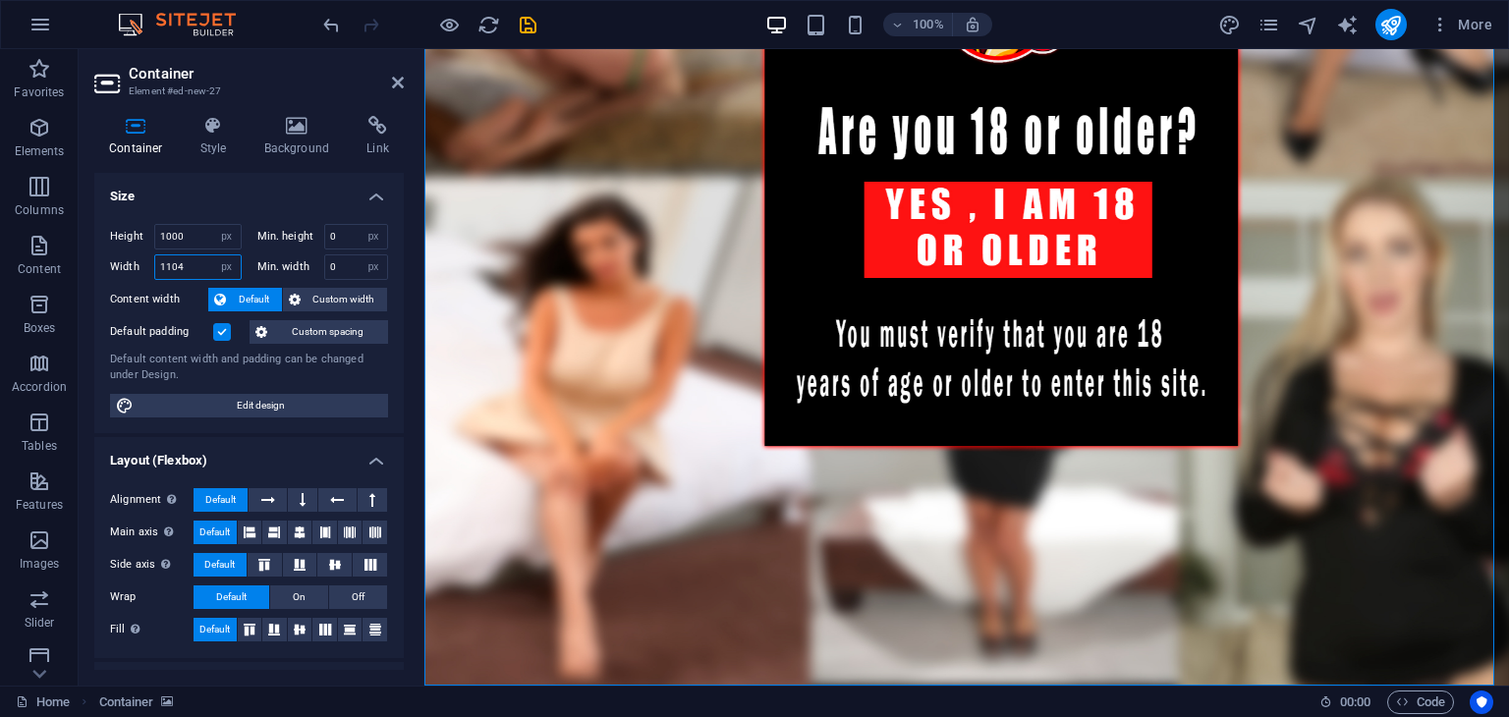
click at [187, 256] on input "1104" at bounding box center [197, 267] width 85 height 24
type input "1800"
click at [573, 288] on figure at bounding box center [966, 194] width 1085 height 983
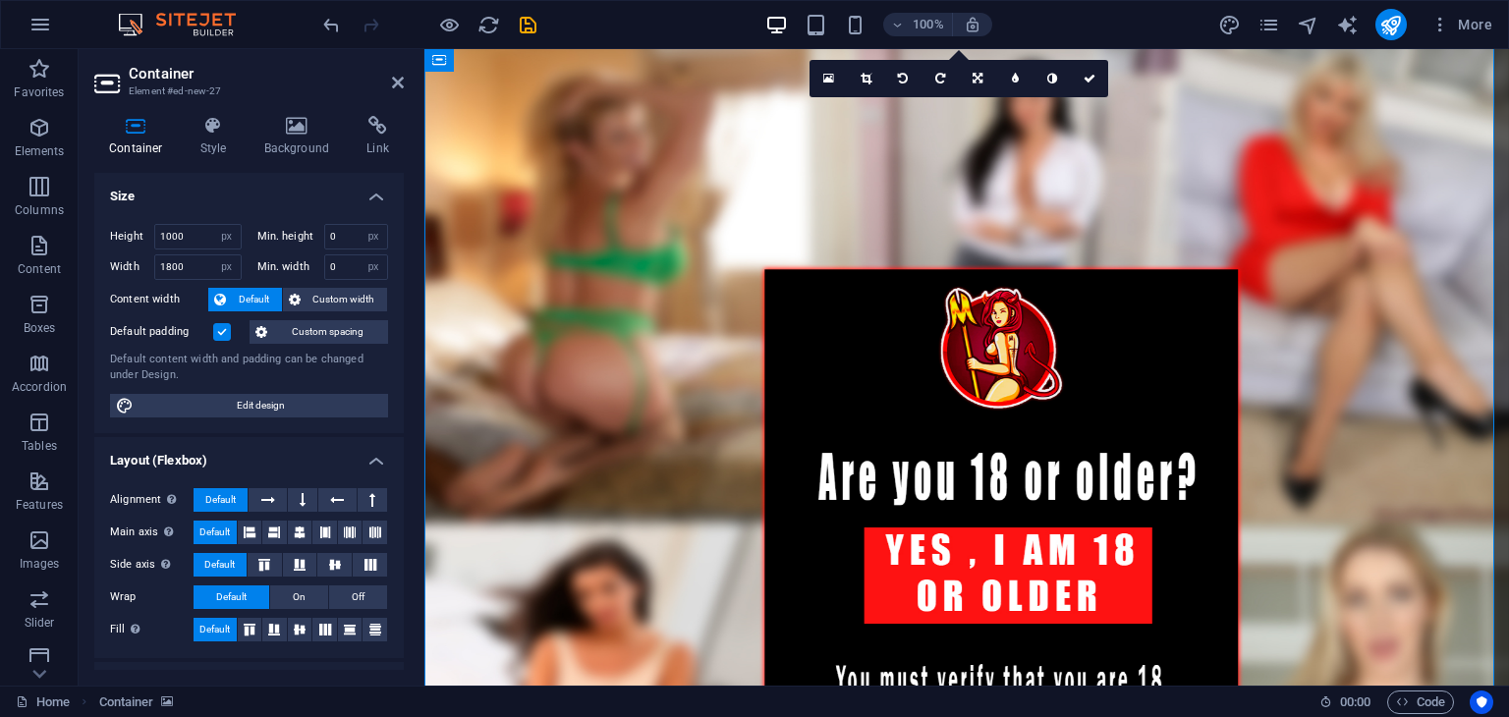
scroll to position [0, 0]
click at [393, 84] on icon at bounding box center [398, 83] width 12 height 16
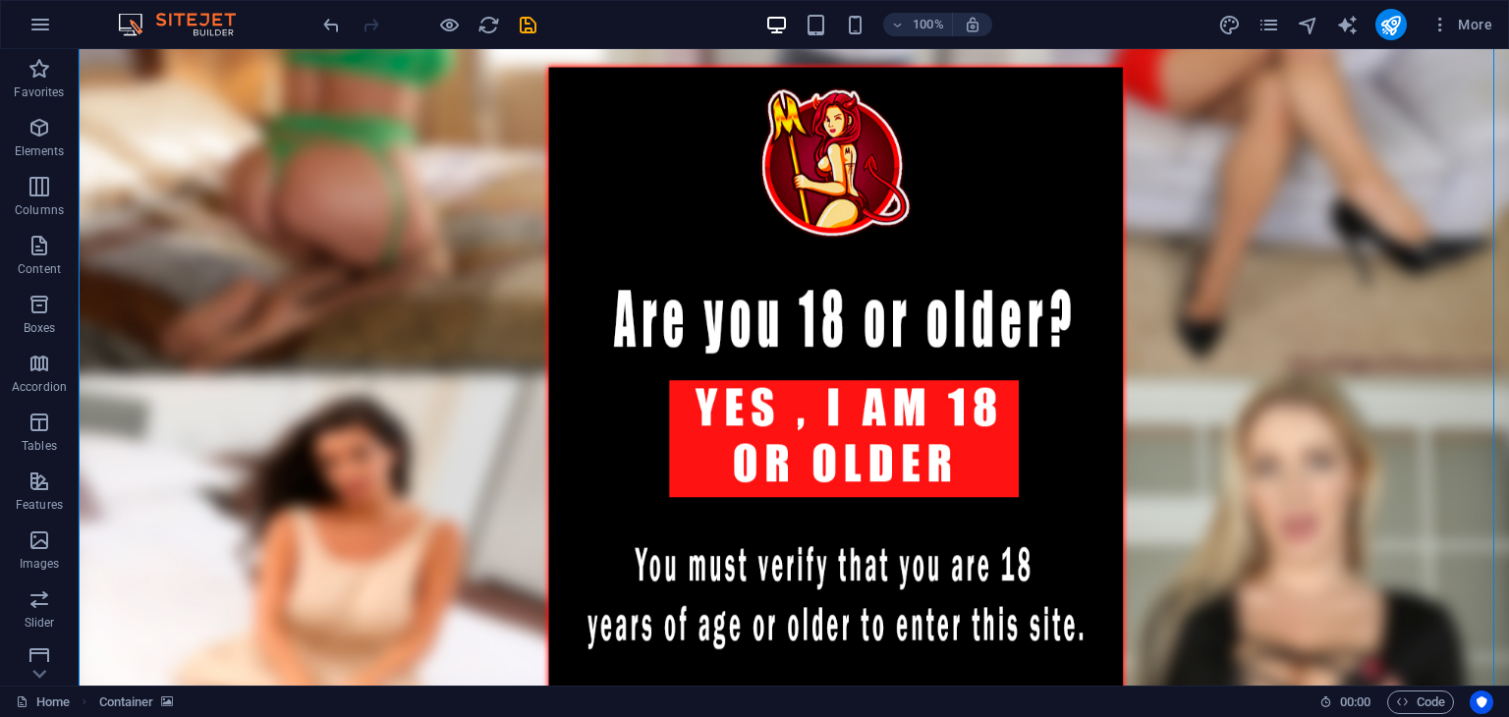
scroll to position [51, 0]
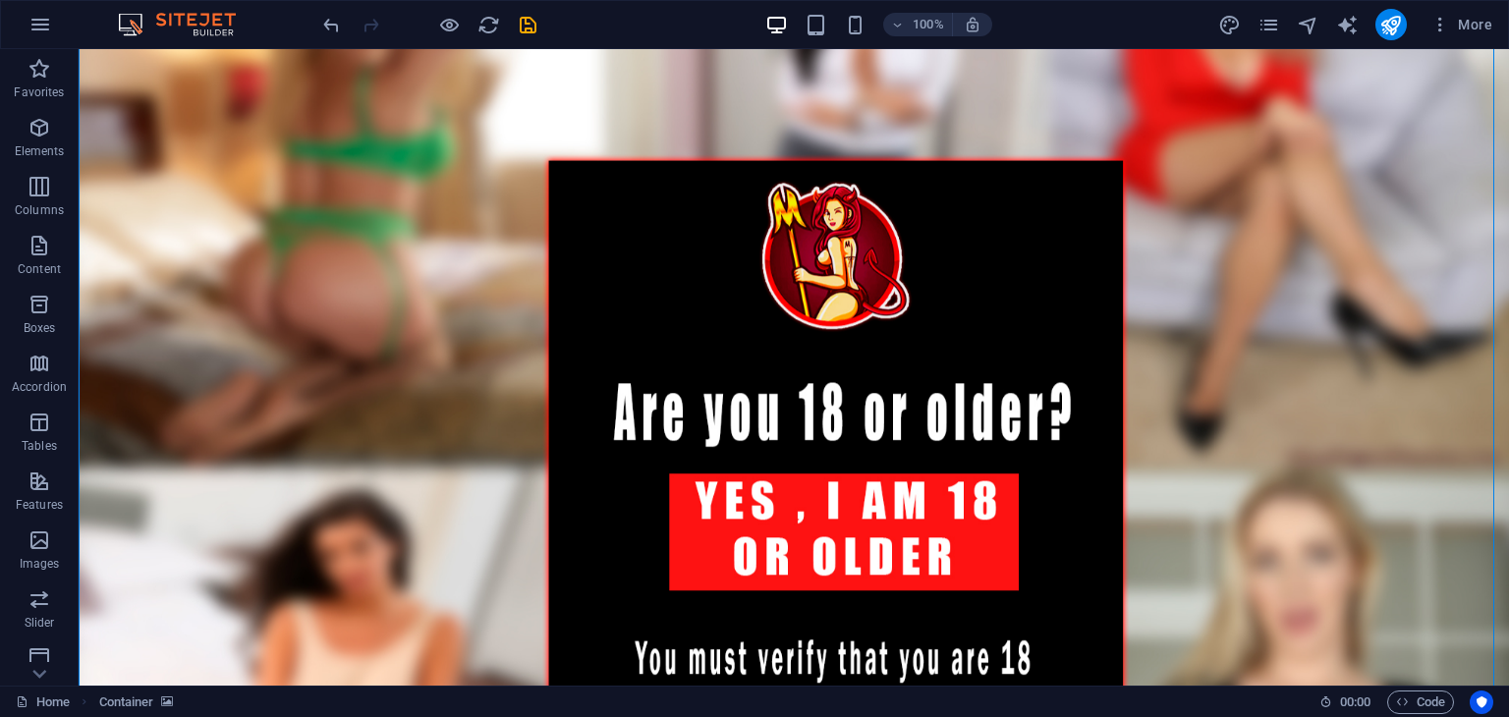
click at [1389, 386] on figure at bounding box center [794, 489] width 1431 height 983
select select "px"
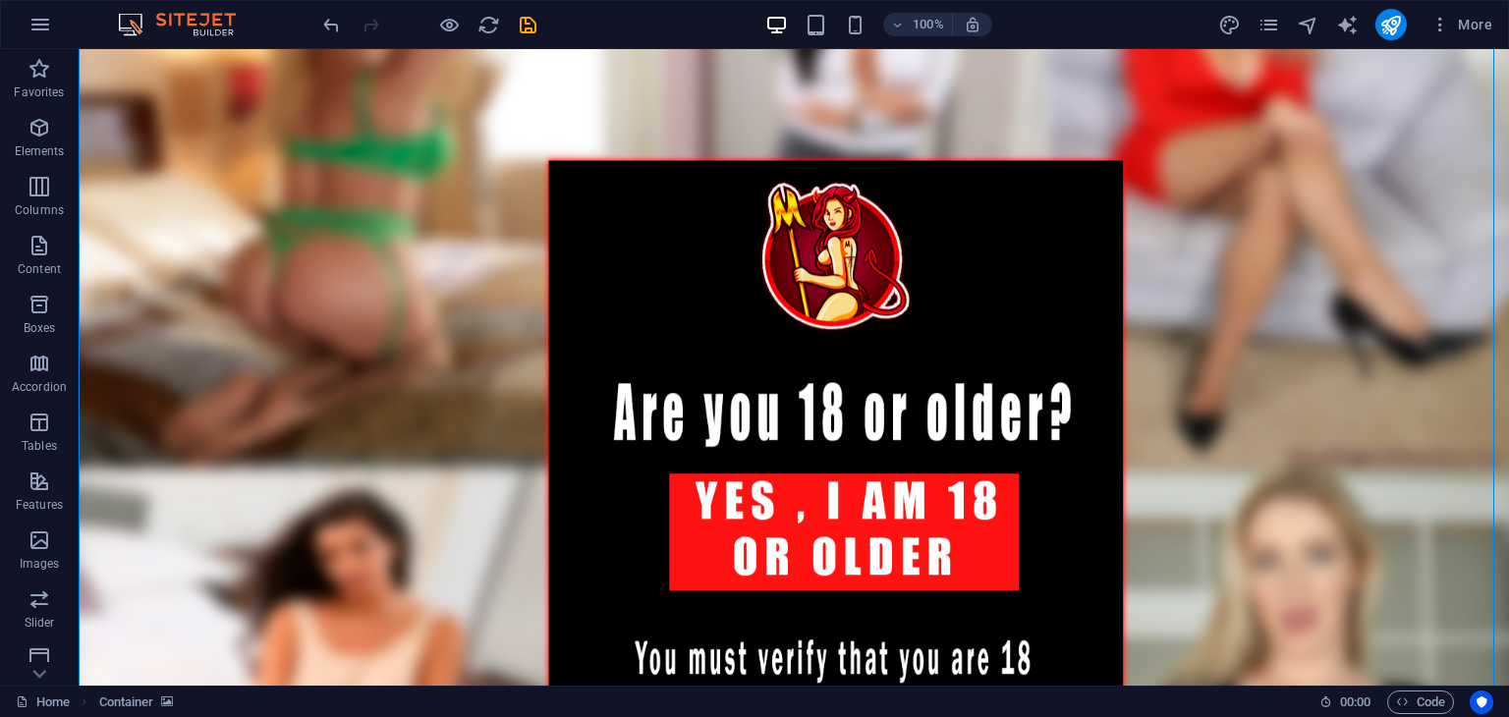
select select "px"
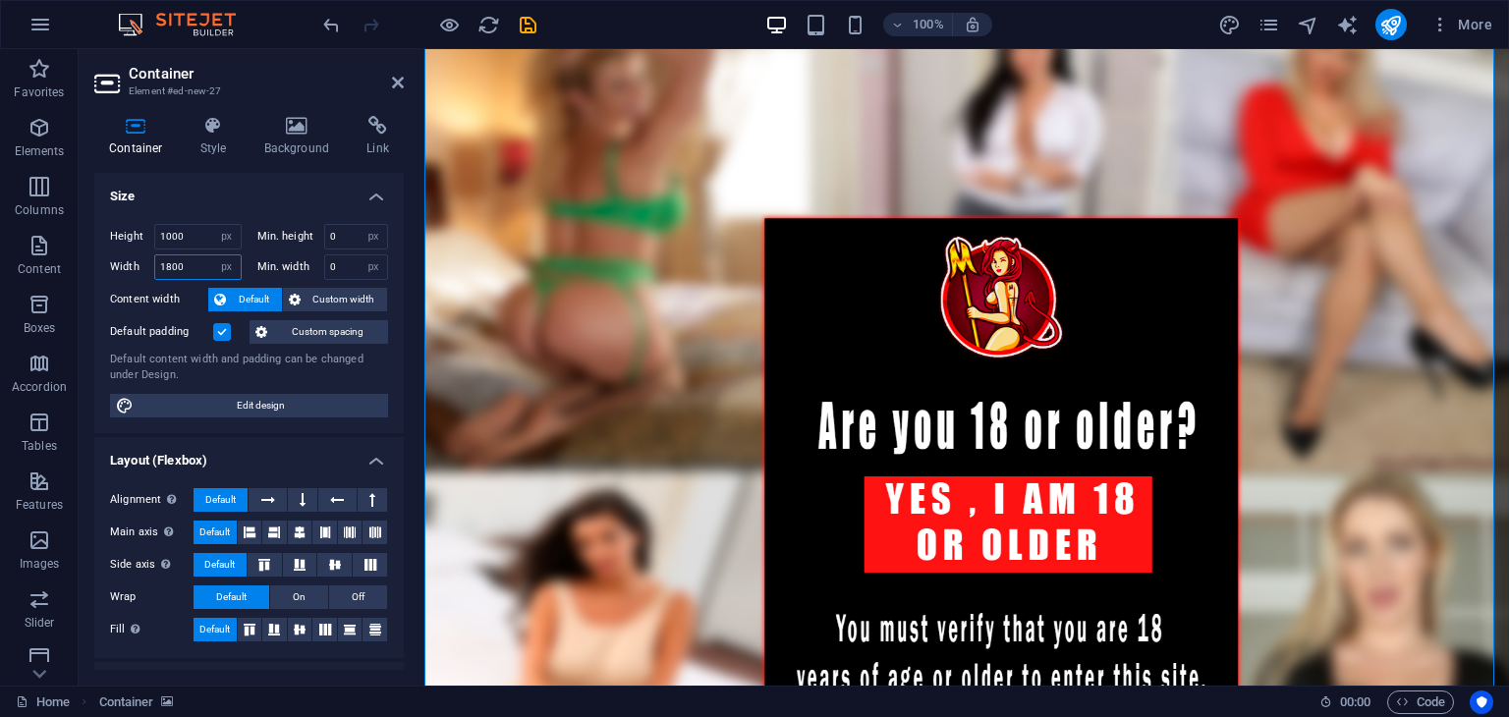
click at [194, 271] on input "1800" at bounding box center [197, 267] width 85 height 24
type input "1700"
click at [394, 80] on icon at bounding box center [398, 83] width 12 height 16
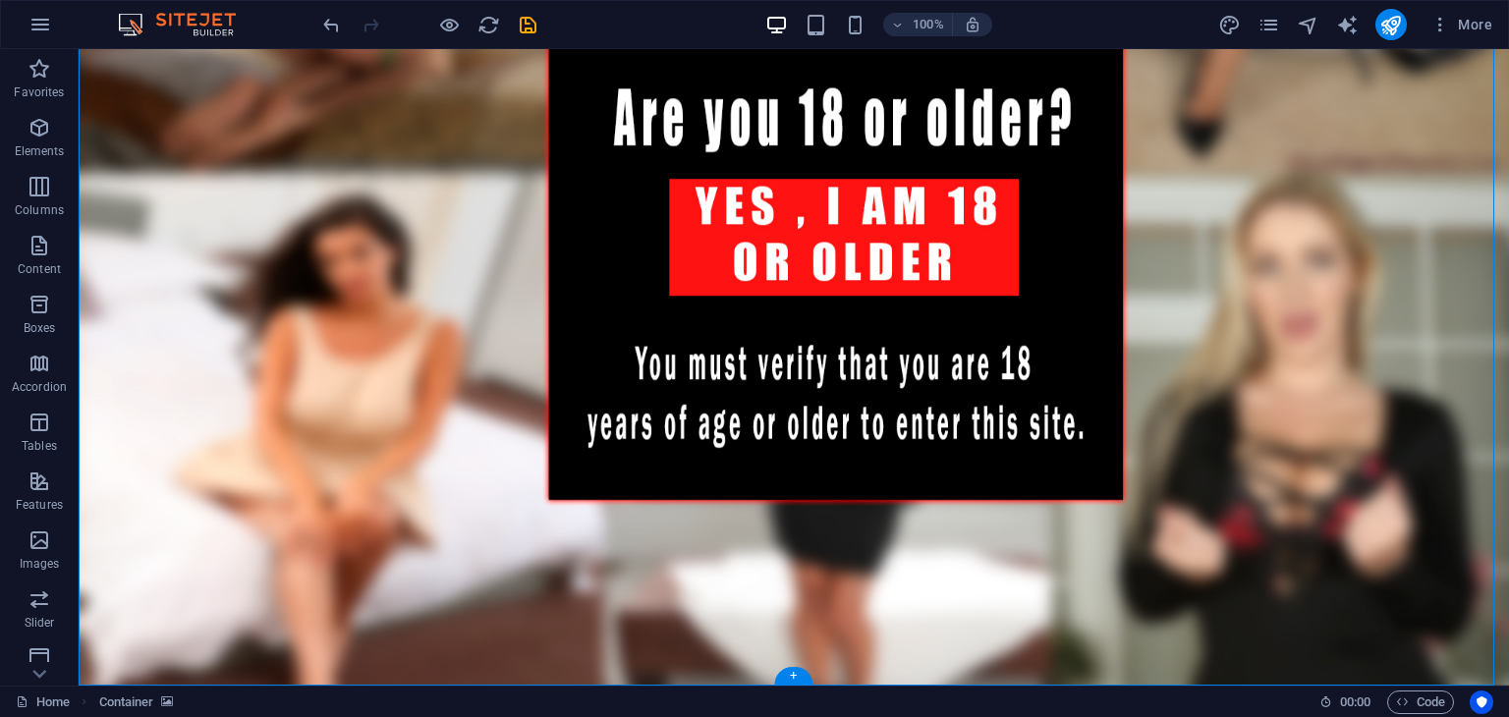
click at [1288, 366] on figure at bounding box center [794, 194] width 1431 height 983
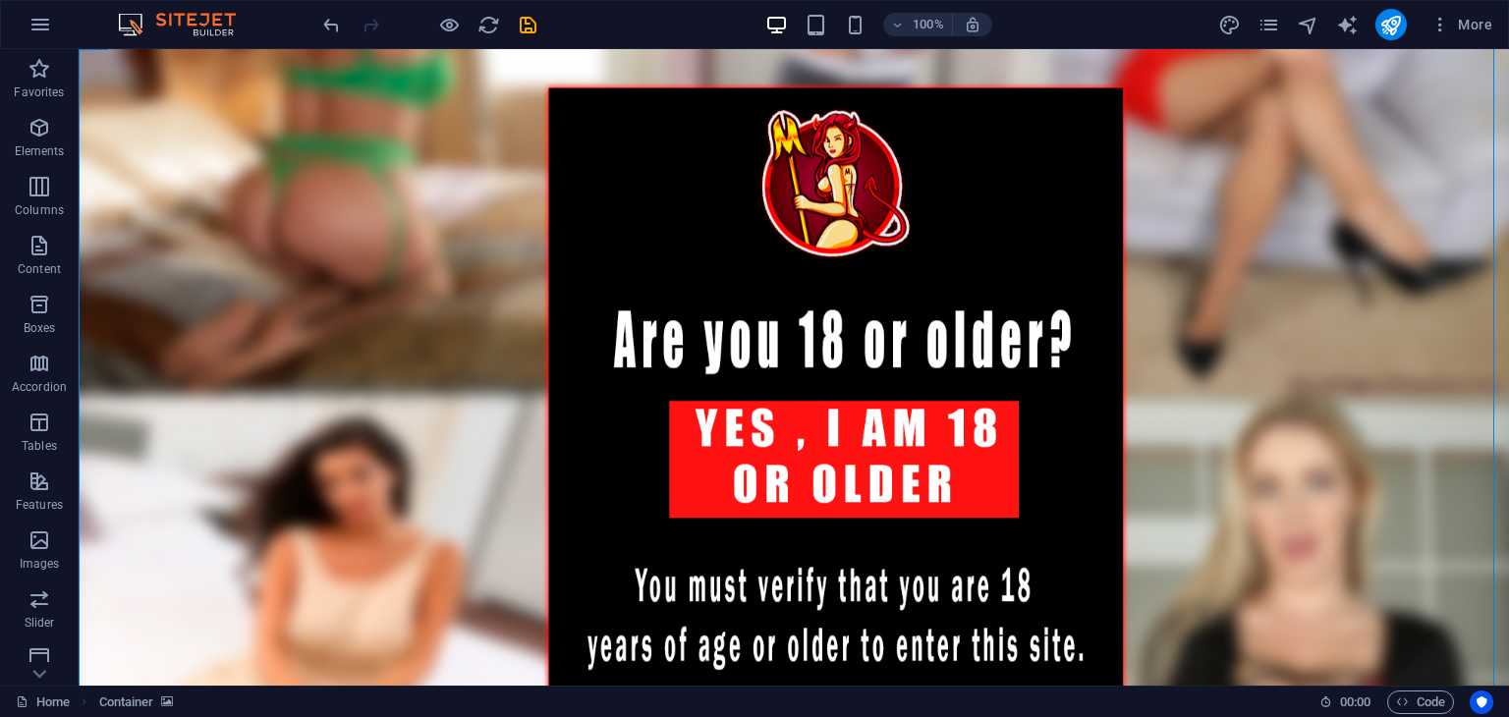
scroll to position [0, 0]
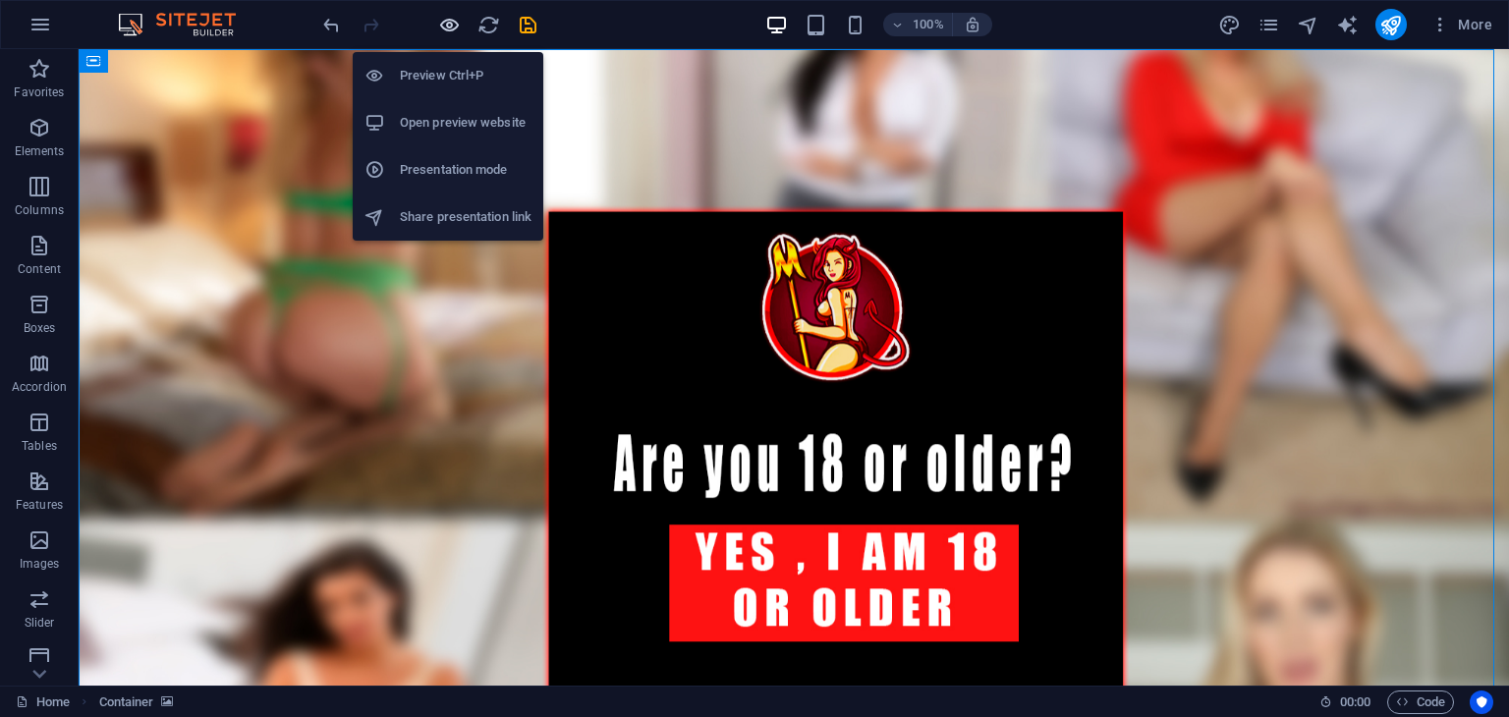
click at [440, 29] on icon "button" at bounding box center [449, 25] width 23 height 23
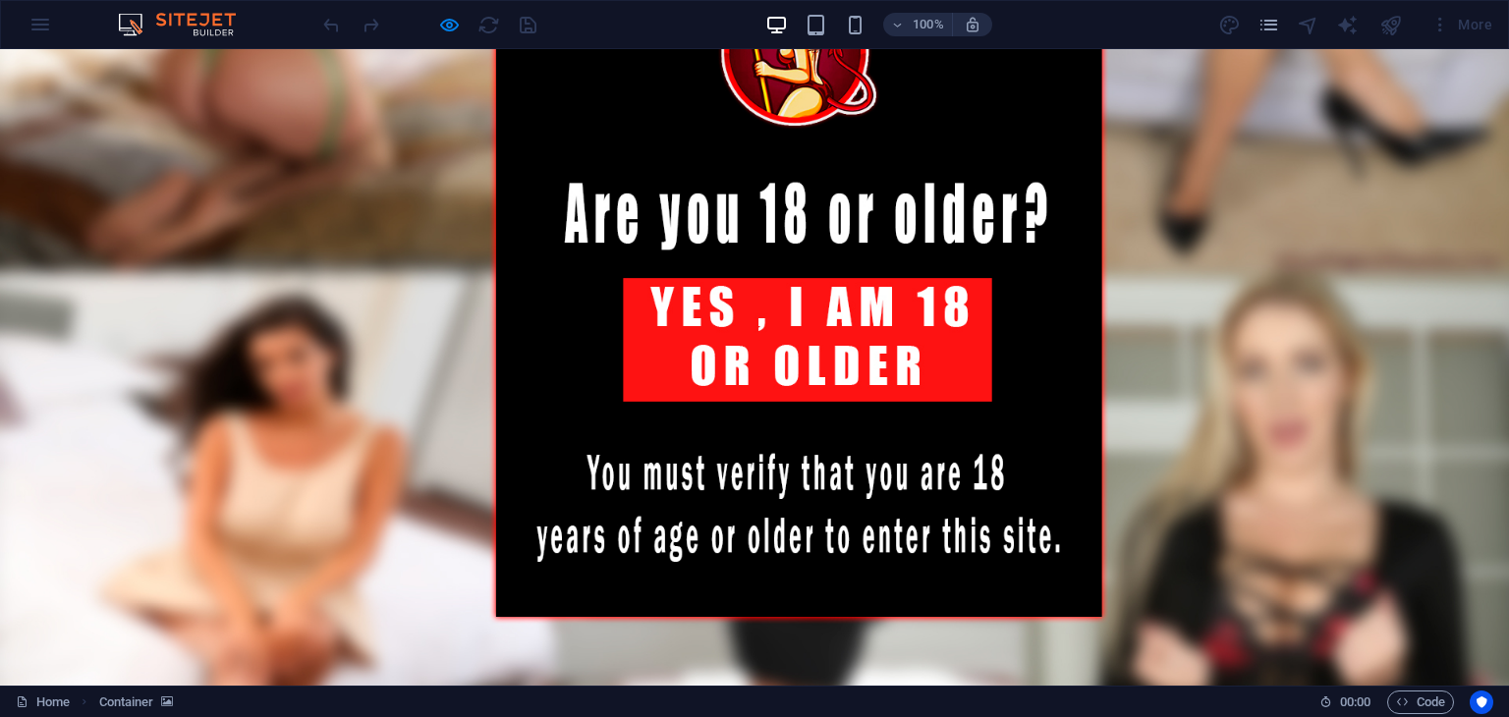
scroll to position [51, 0]
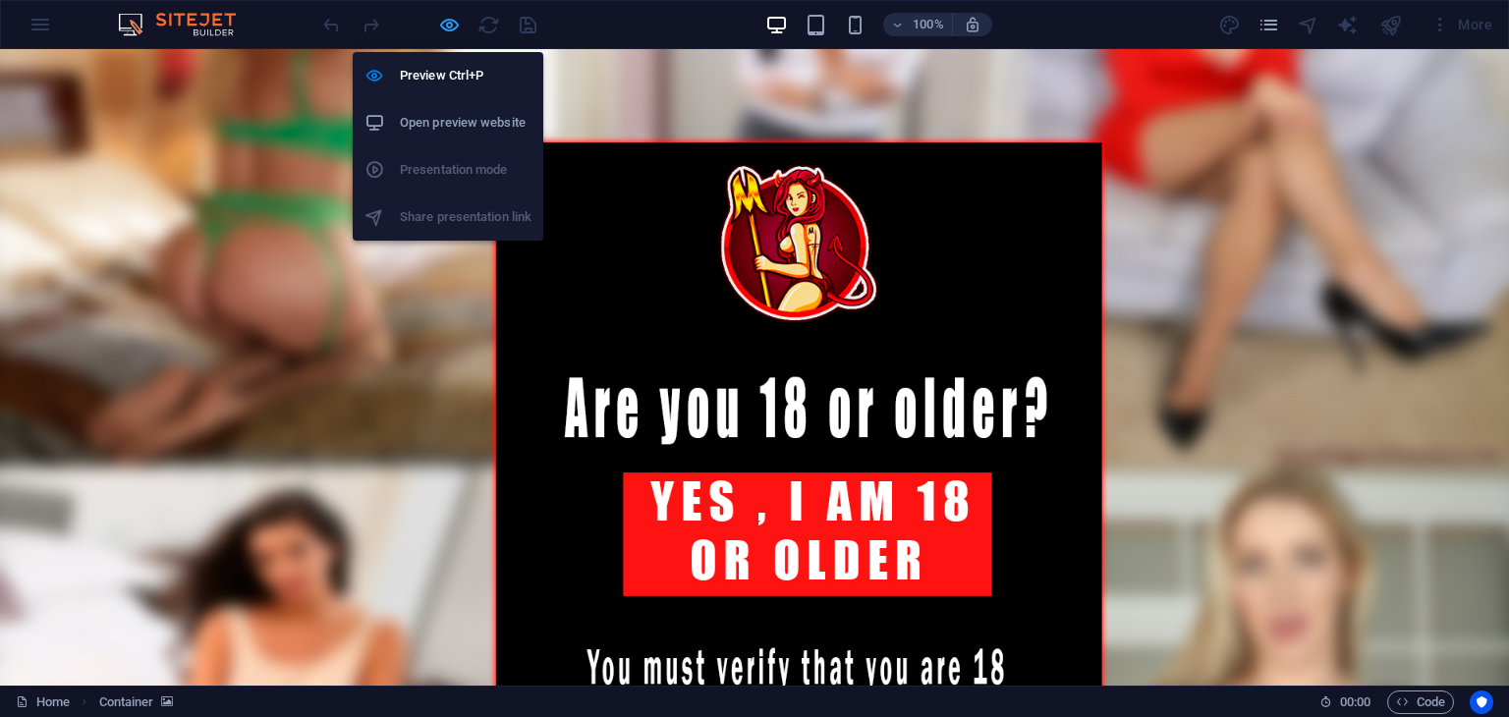
click at [441, 28] on icon "button" at bounding box center [449, 25] width 23 height 23
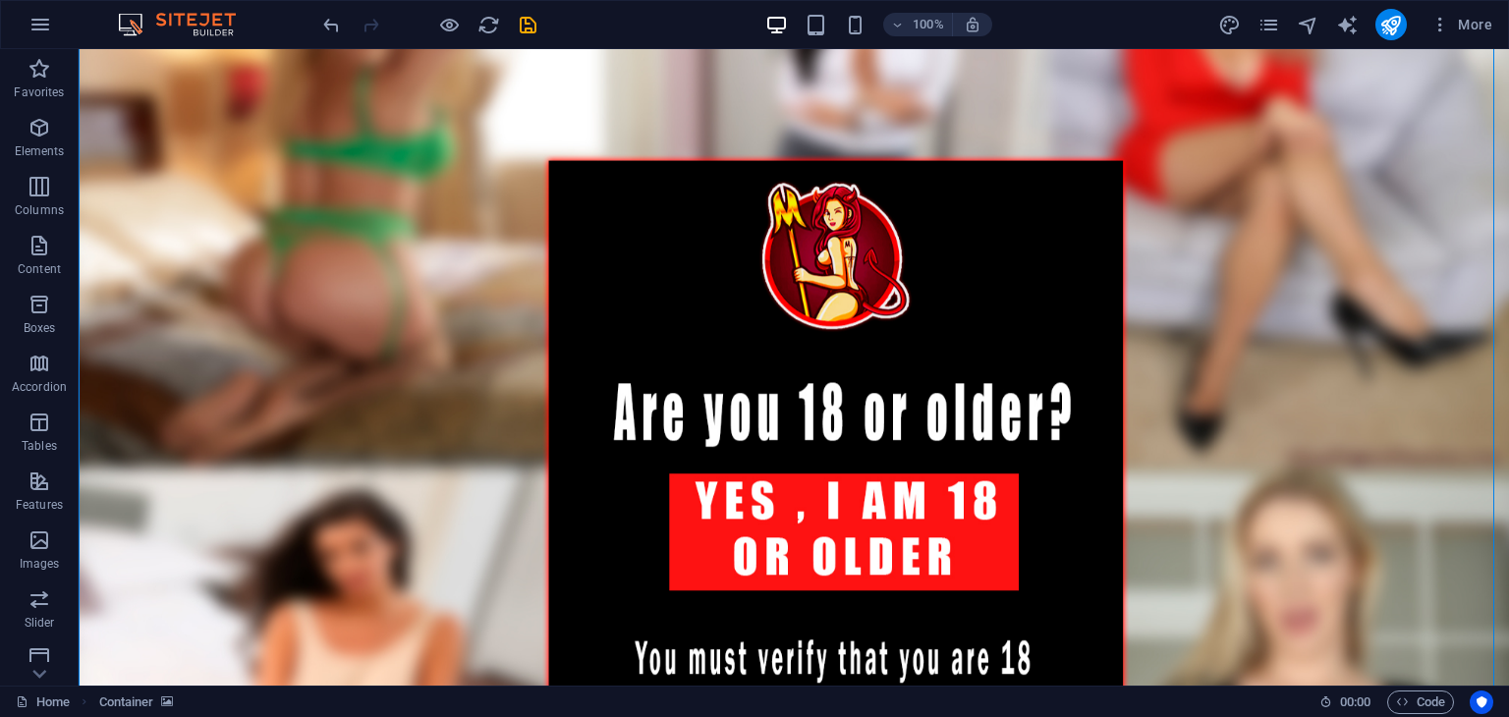
click at [858, 489] on figure at bounding box center [794, 489] width 1431 height 983
drag, startPoint x: 1203, startPoint y: 175, endPoint x: 1245, endPoint y: 103, distance: 83.2
click at [1247, 101] on figure at bounding box center [794, 489] width 1431 height 983
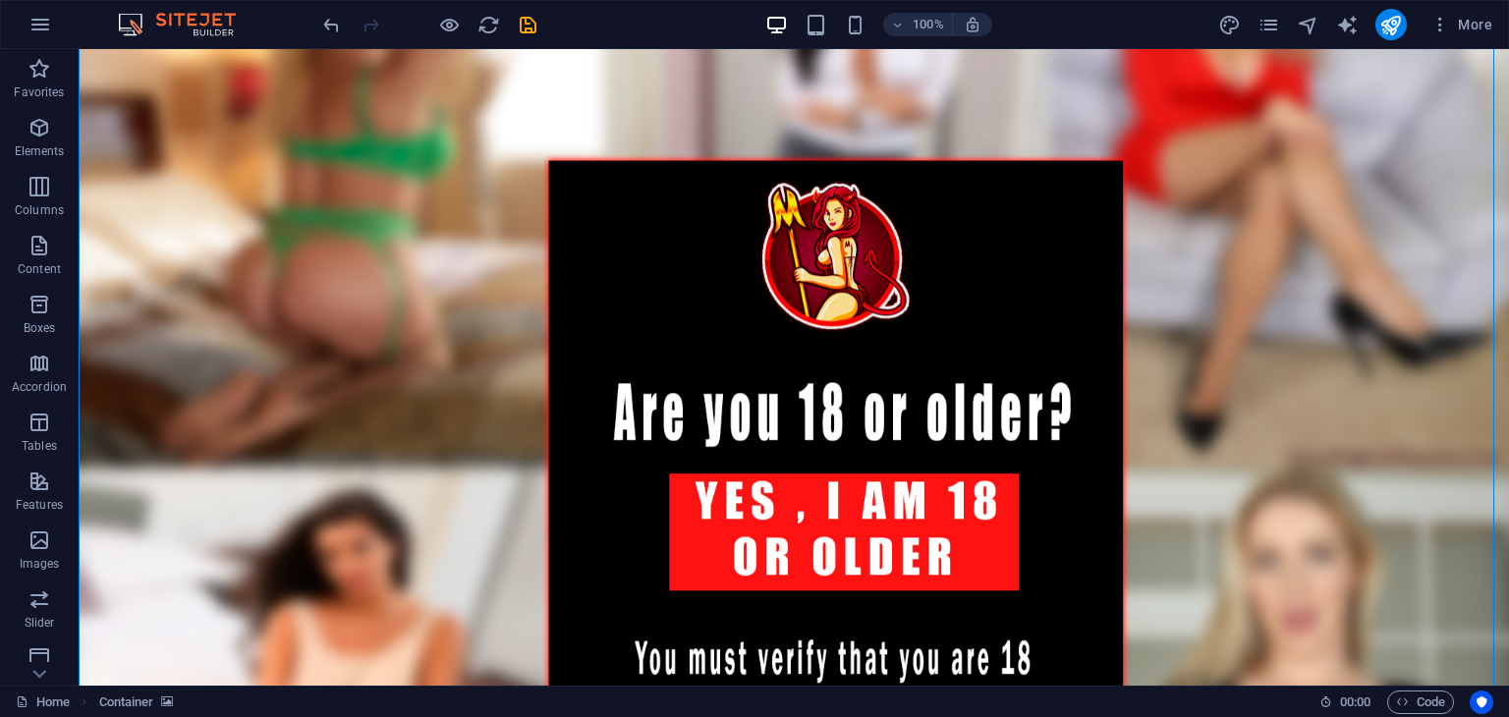
click at [1247, 101] on figure at bounding box center [794, 489] width 1431 height 983
select select "px"
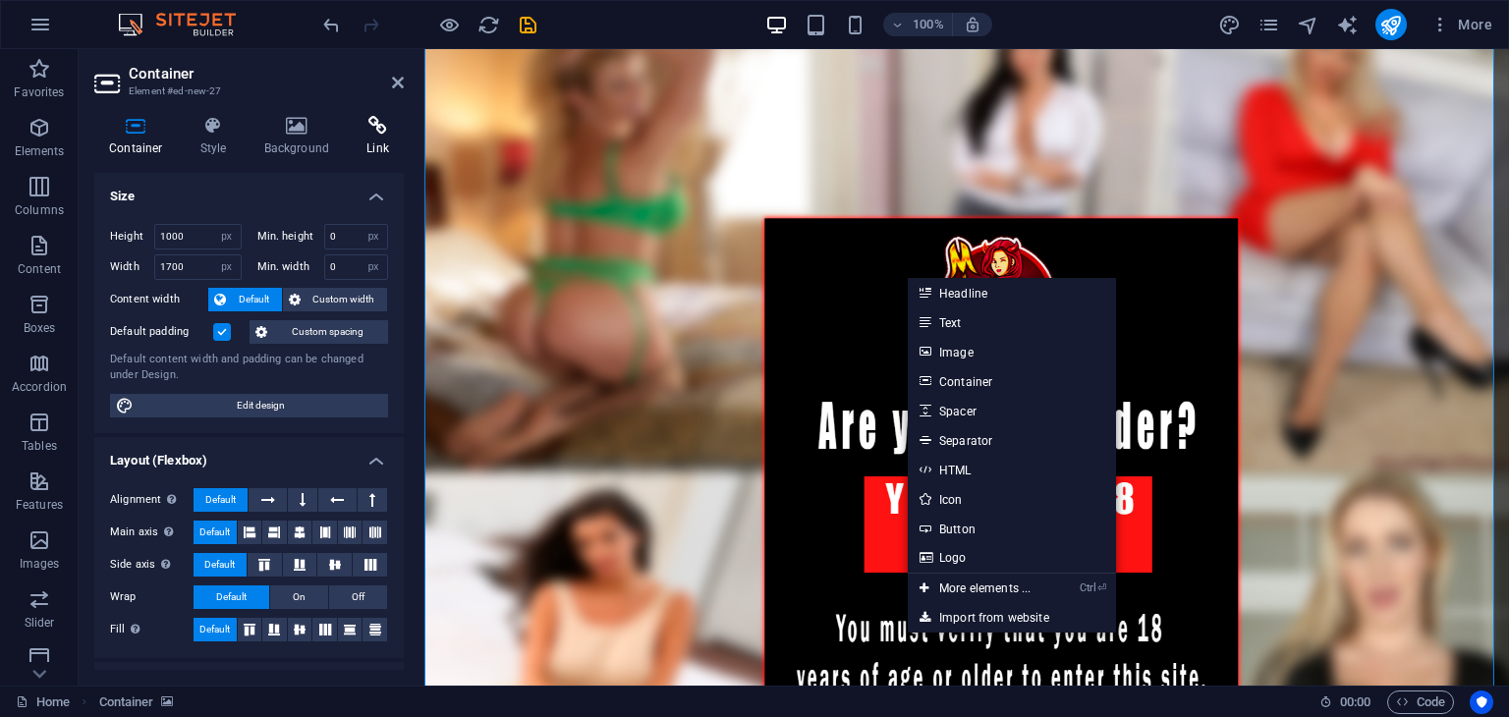
click at [389, 125] on icon at bounding box center [378, 126] width 52 height 20
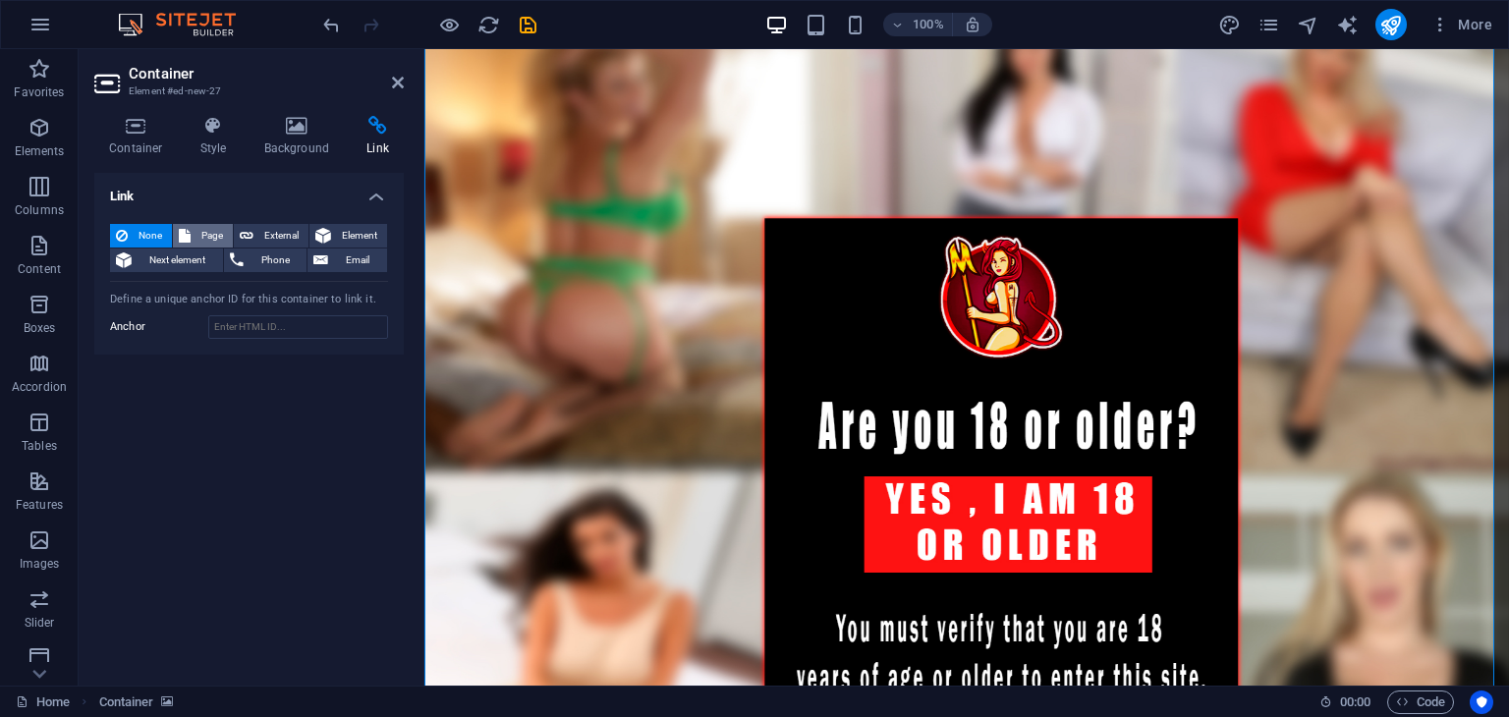
click at [182, 231] on icon at bounding box center [185, 236] width 12 height 24
select select
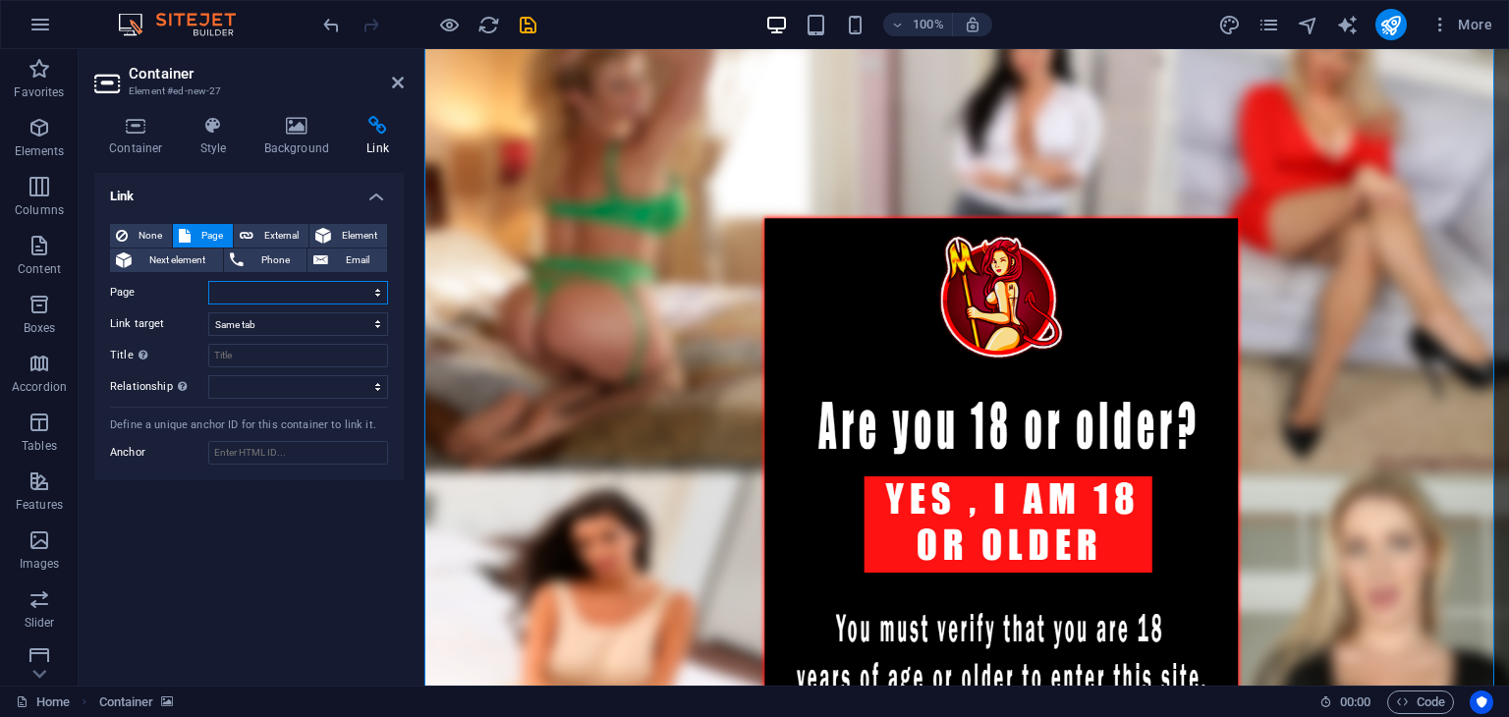
click at [258, 296] on select "Home Legal Notice Privacy Subpage Test" at bounding box center [298, 293] width 180 height 24
click at [139, 297] on label "Page" at bounding box center [159, 293] width 98 height 24
click at [208, 297] on select "Home Legal Notice Privacy Subpage Test" at bounding box center [298, 293] width 180 height 24
click at [255, 236] on button "External" at bounding box center [271, 236] width 75 height 24
select select "blank"
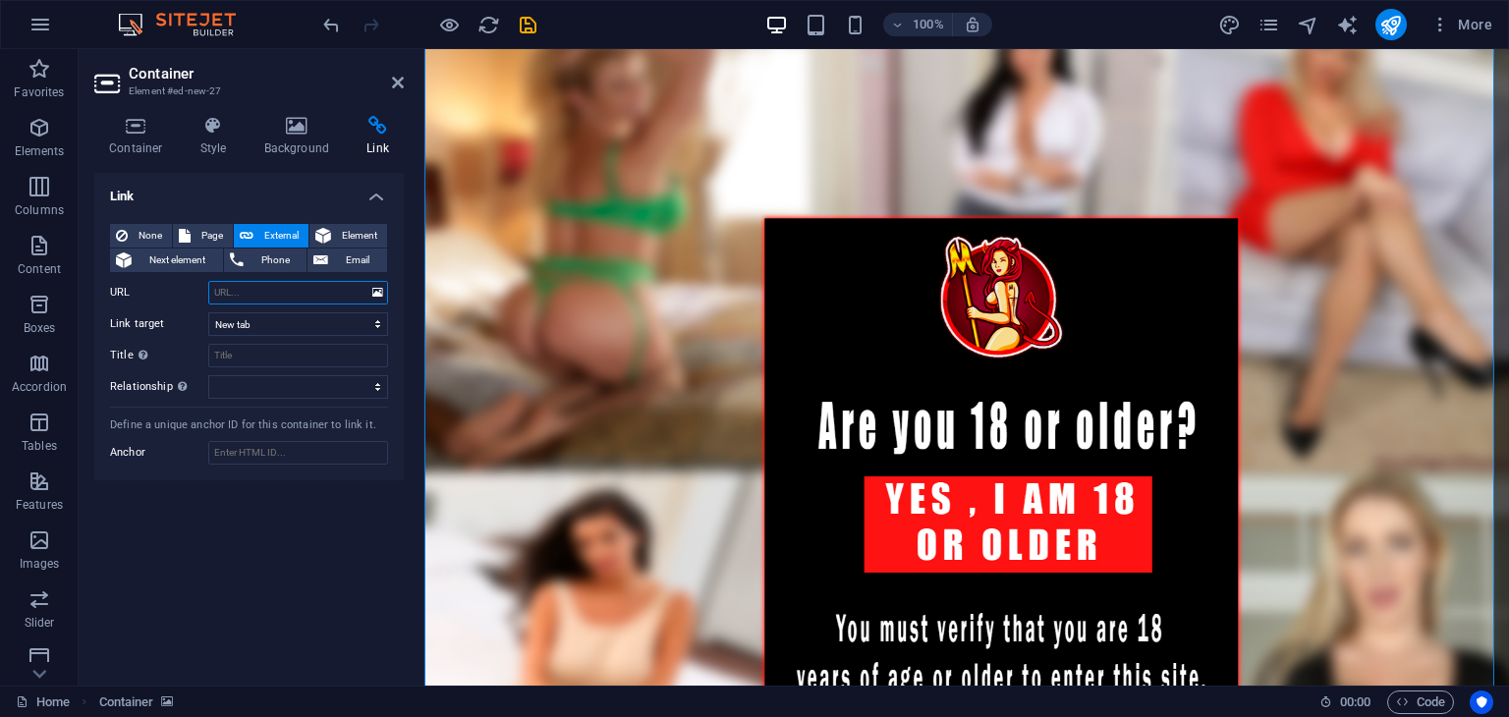
paste input "Discover the ultimate adult entertainment platform featuring the most alluring …"
type input "Discover the ultimate adult entertainment platform featuring the most alluring …"
click at [318, 300] on input "Discover the ultimate adult entertainment platform featuring the most alluring …" at bounding box center [298, 293] width 180 height 24
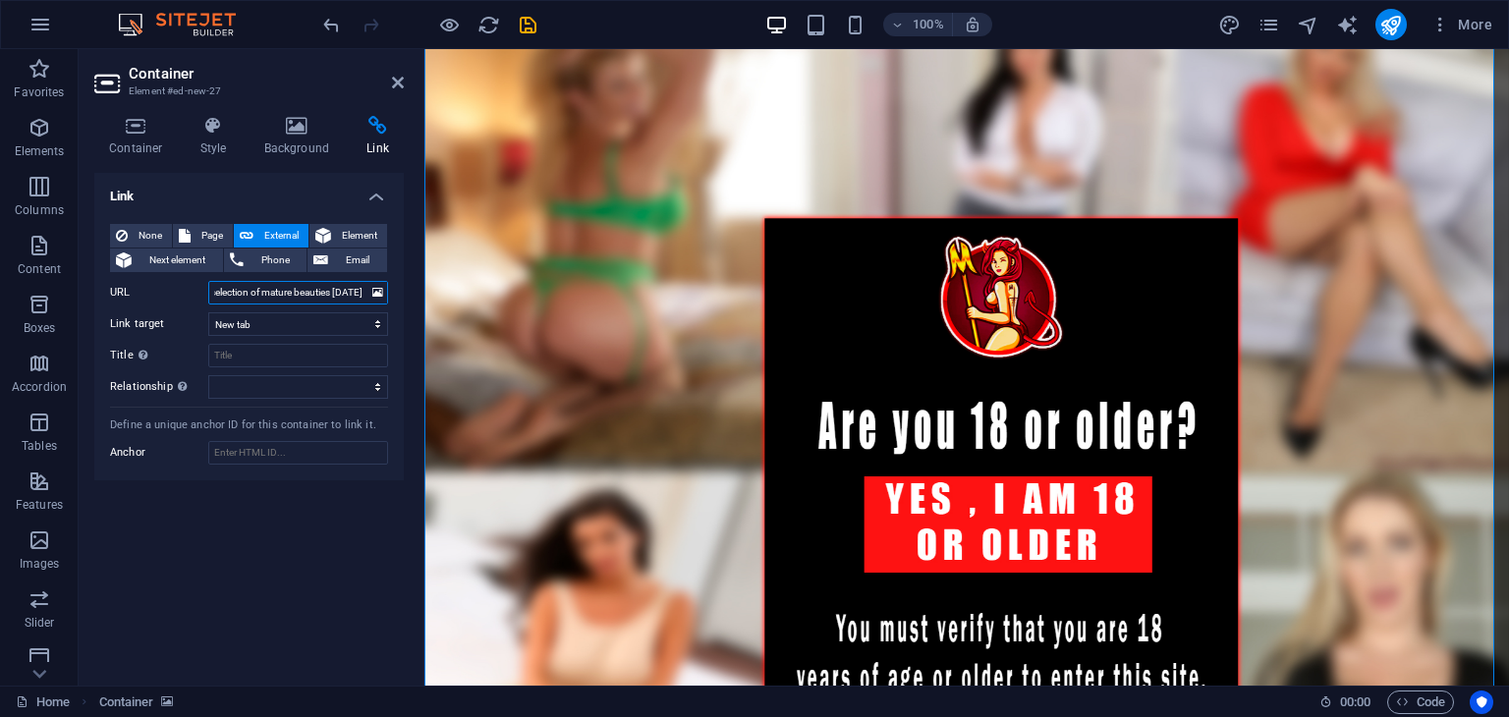
click at [318, 300] on input "Discover the ultimate adult entertainment platform featuring the most alluring …" at bounding box center [298, 293] width 180 height 24
click at [255, 283] on input "URL" at bounding box center [298, 293] width 180 height 24
paste input "[URL][DOMAIN_NAME]"
type input "[URL][DOMAIN_NAME]"
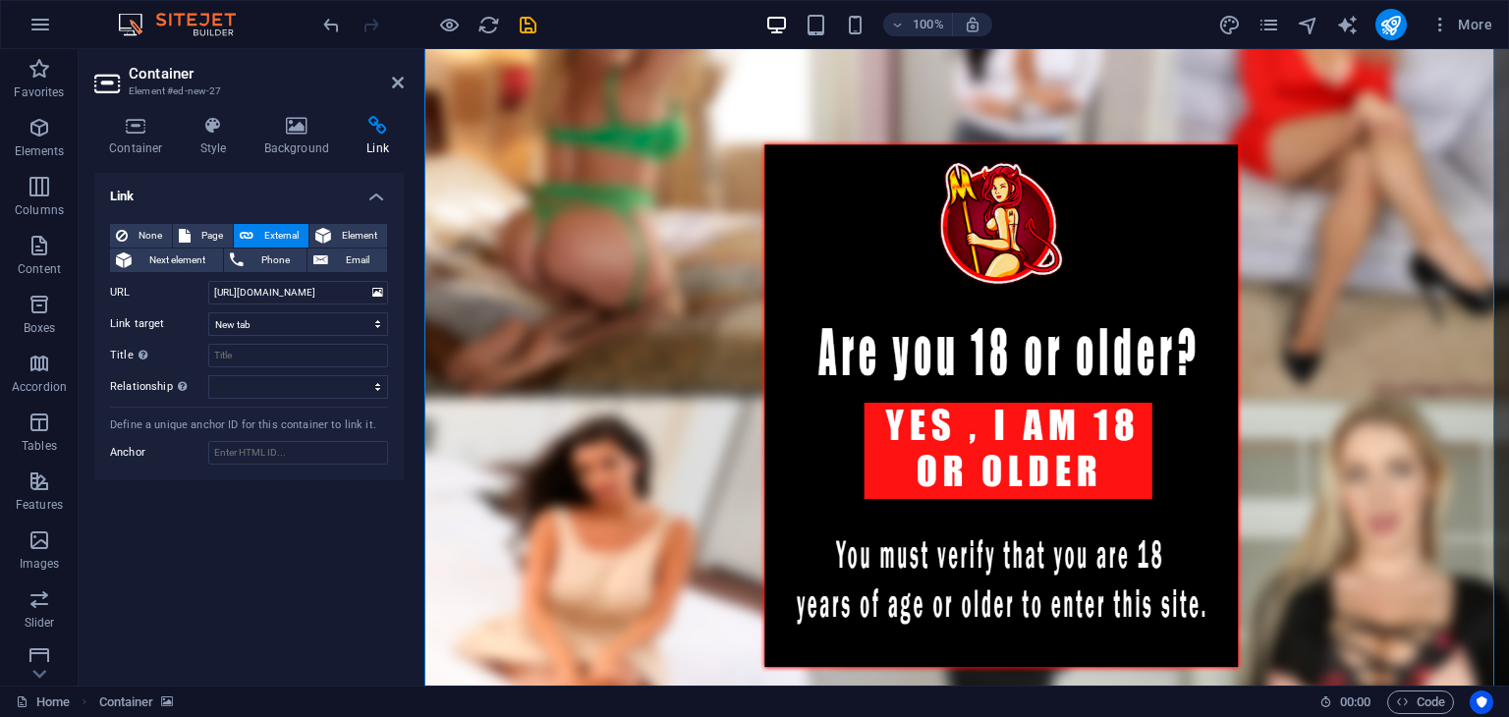
scroll to position [149, 0]
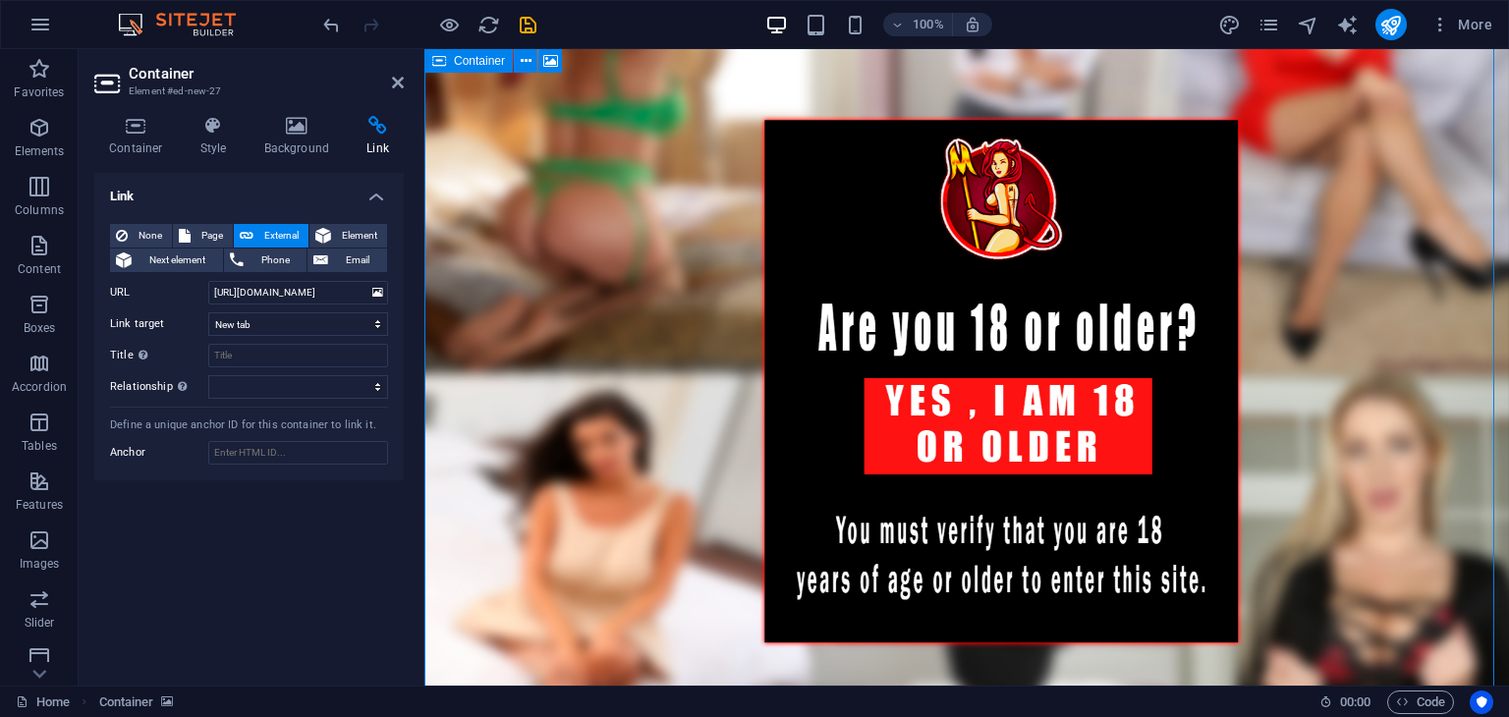
drag, startPoint x: 1097, startPoint y: 154, endPoint x: 1116, endPoint y: 199, distance: 48.9
click at [156, 133] on icon at bounding box center [136, 126] width 84 height 20
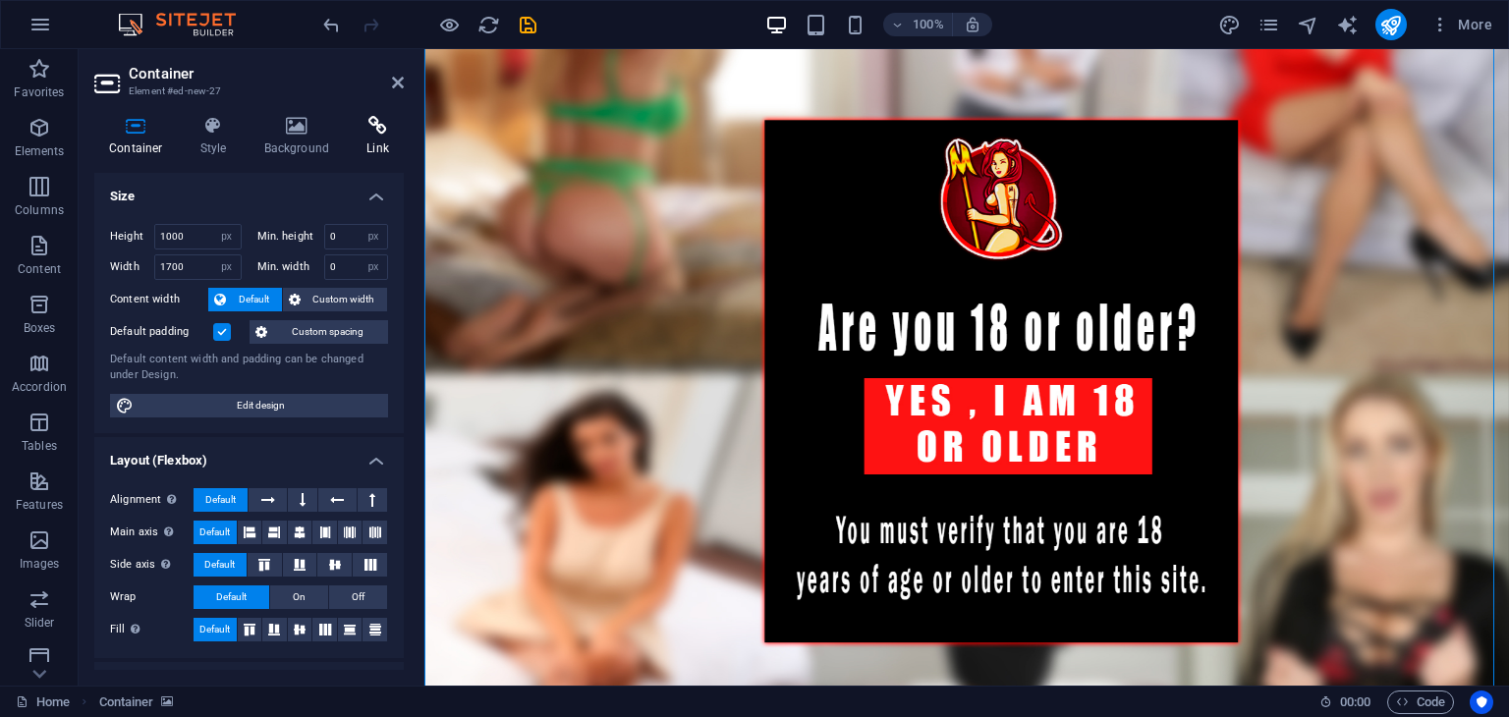
click at [376, 143] on h4 "Link" at bounding box center [378, 136] width 52 height 41
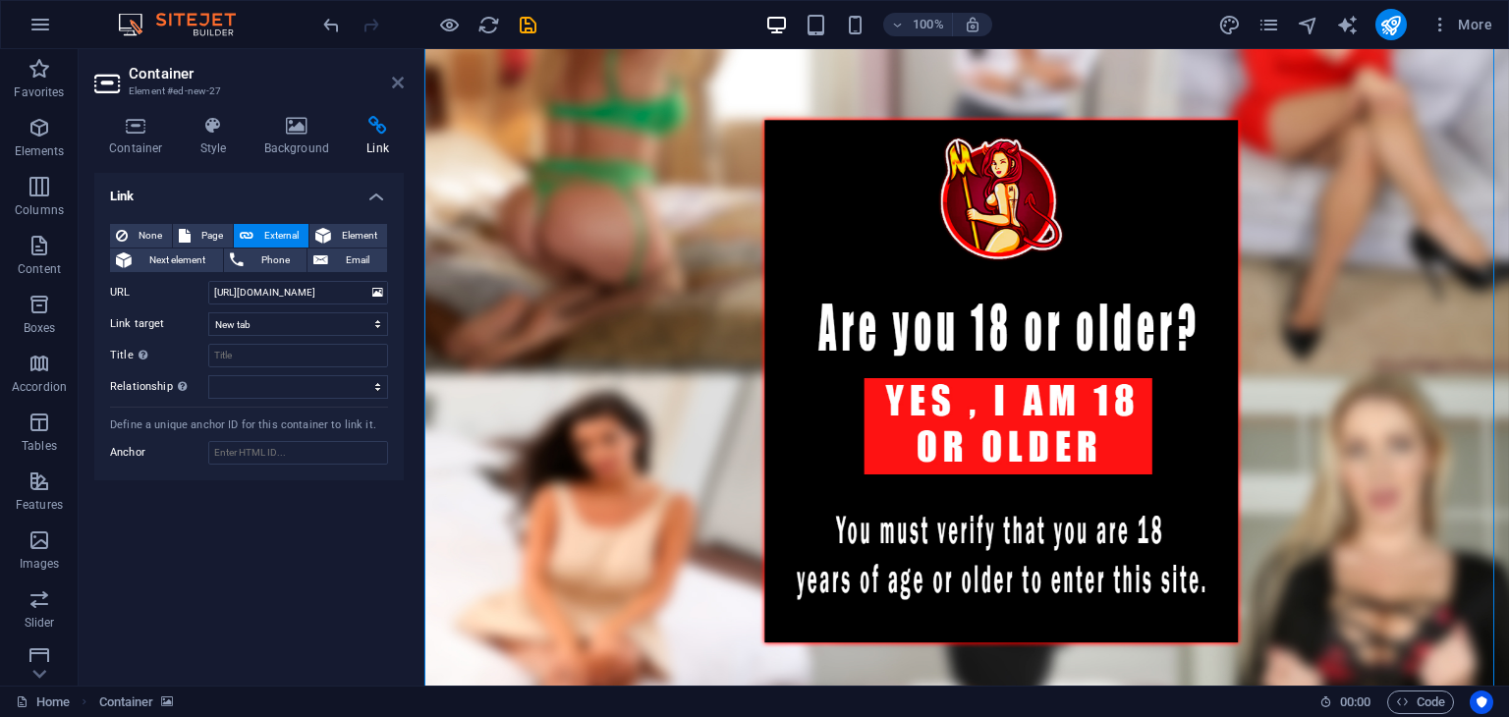
click at [392, 84] on icon at bounding box center [398, 83] width 12 height 16
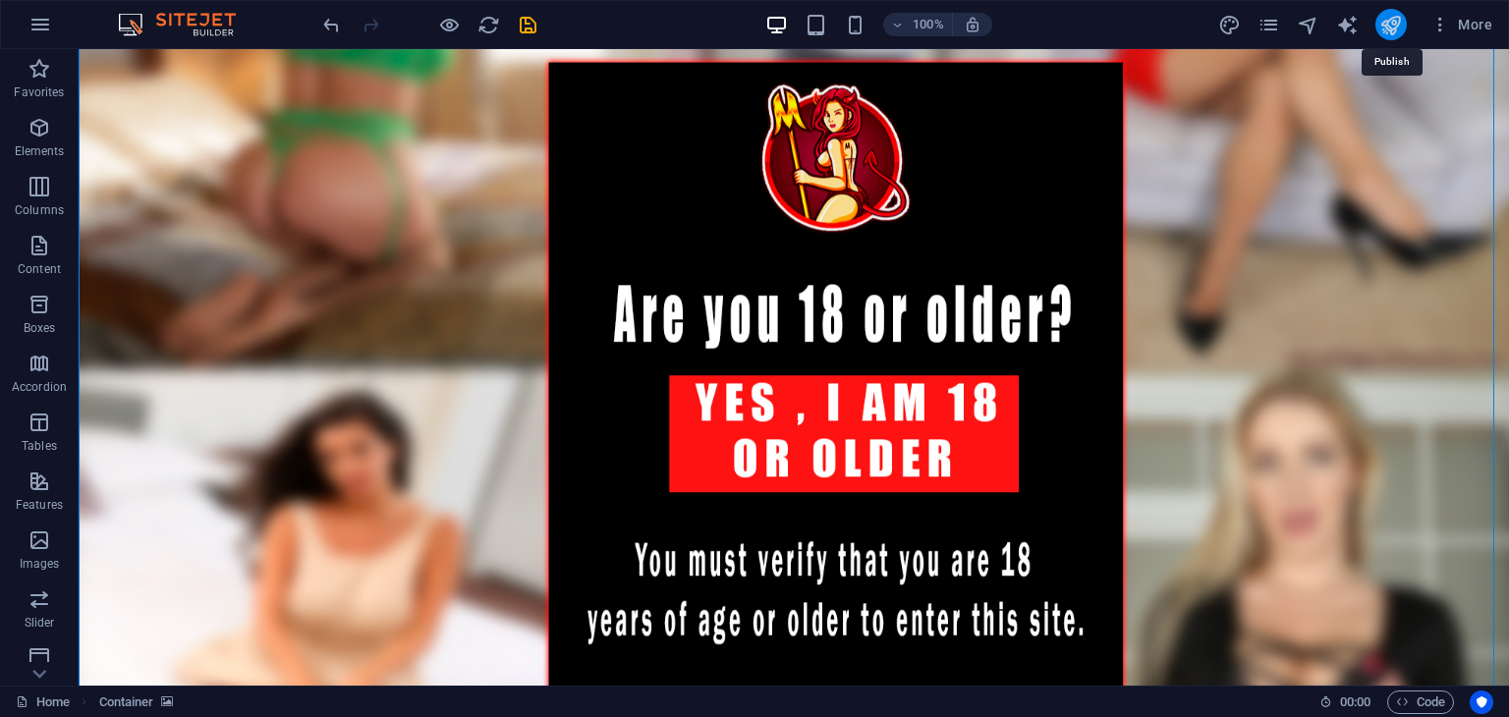
click at [1395, 28] on icon "publish" at bounding box center [1390, 25] width 23 height 23
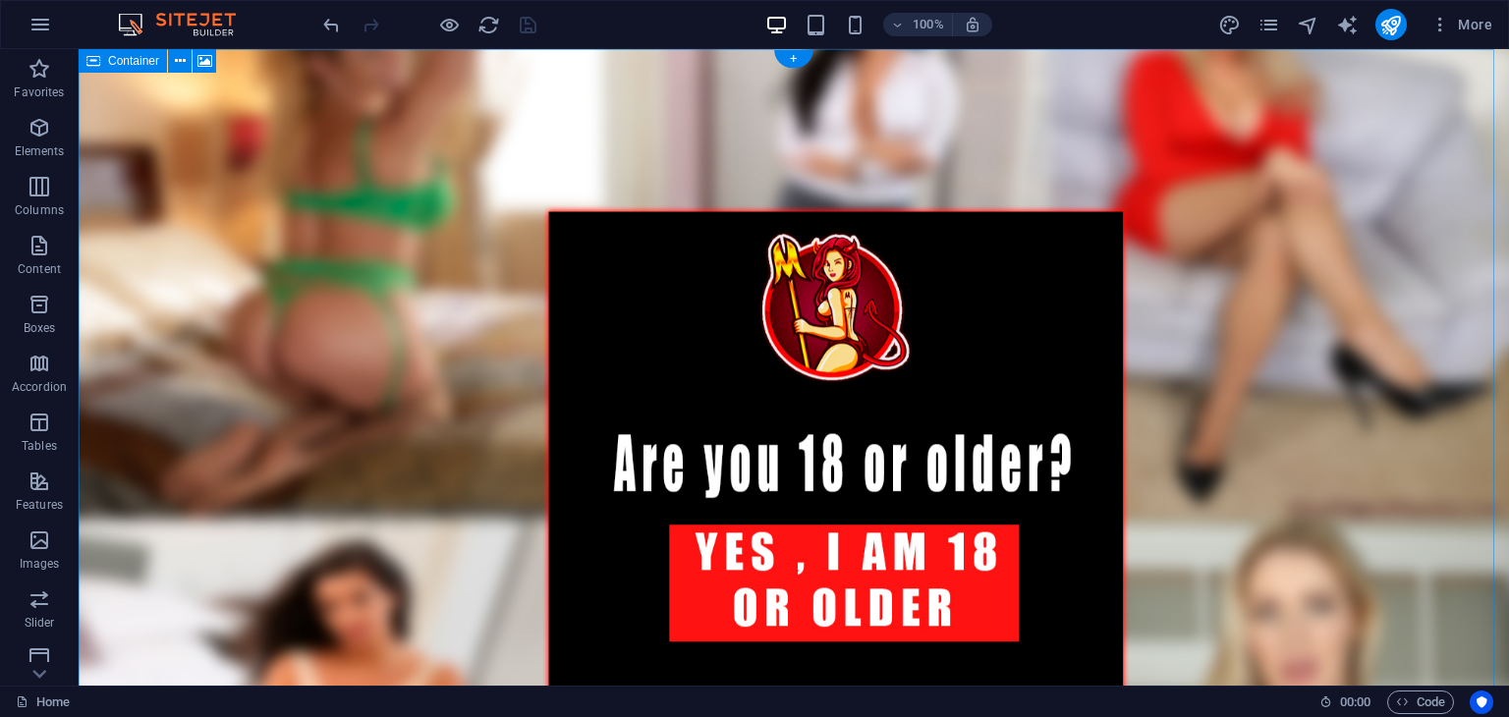
scroll to position [343, 0]
